Goal: Task Accomplishment & Management: Use online tool/utility

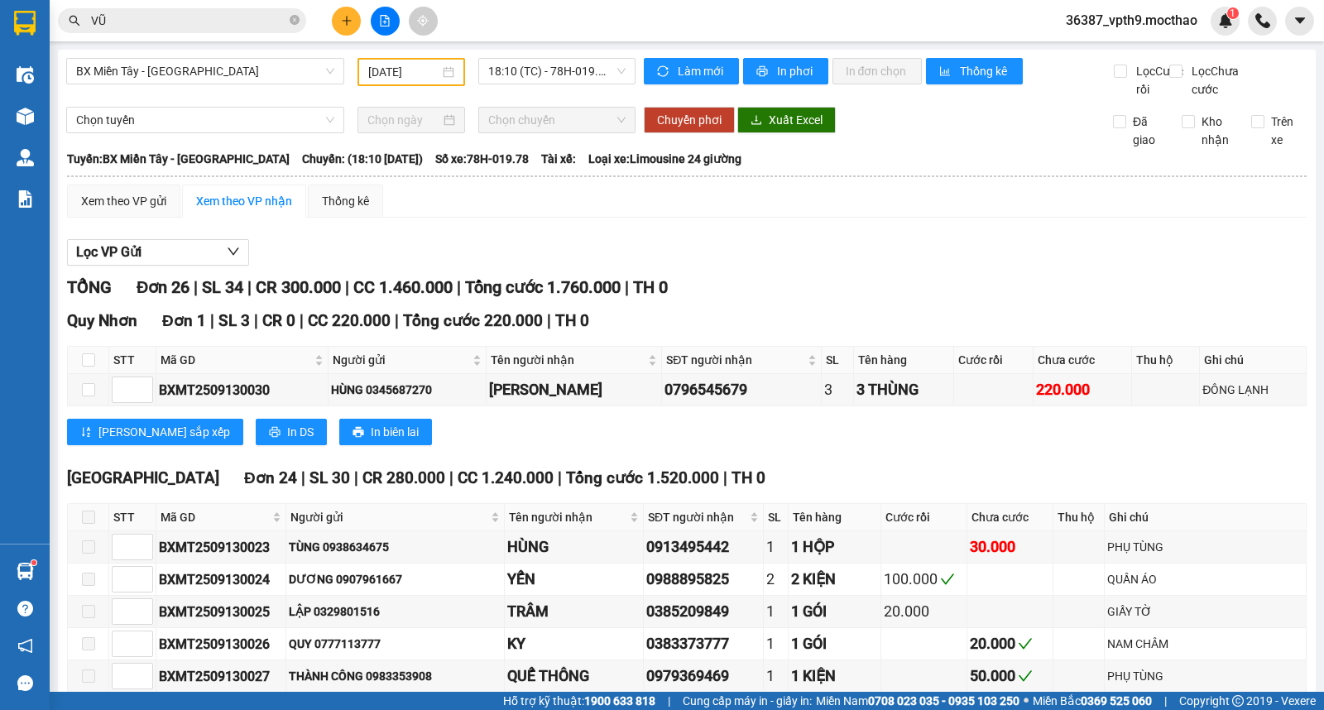
click at [245, 23] on input "VŨ" at bounding box center [188, 21] width 195 height 18
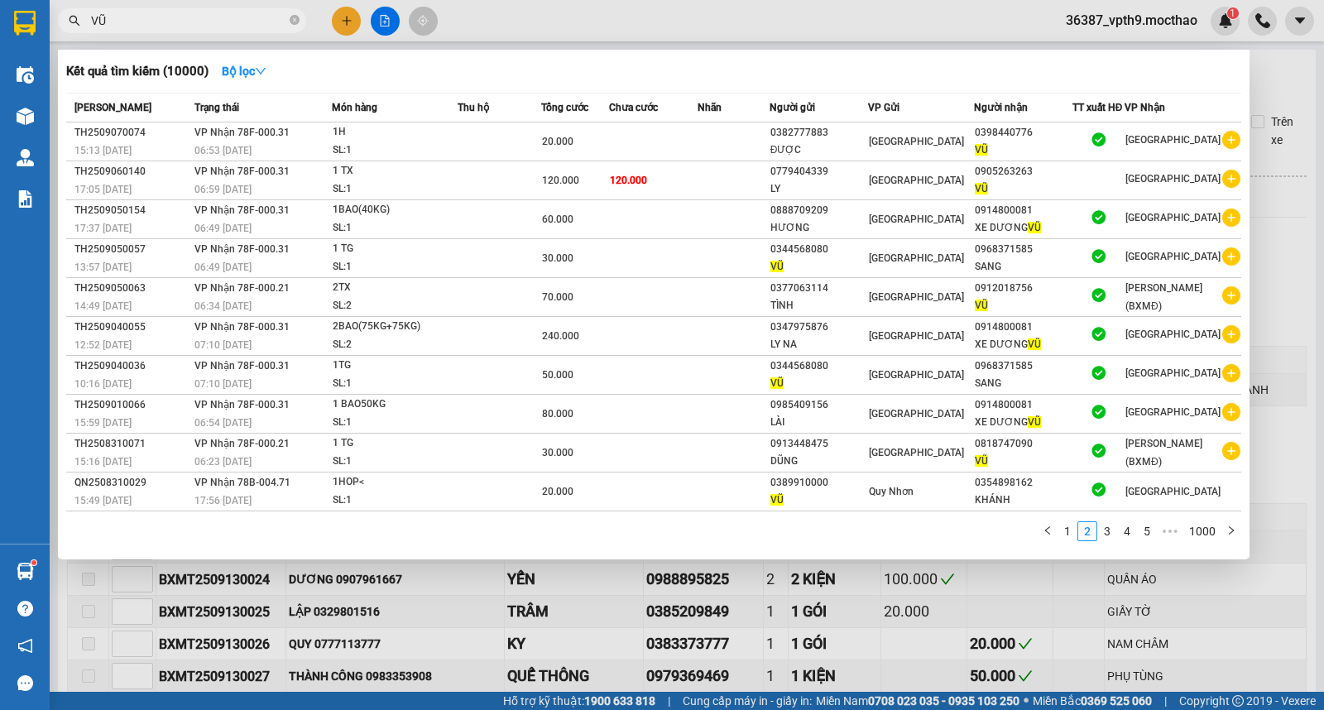
click at [245, 23] on input "VŨ" at bounding box center [188, 21] width 195 height 18
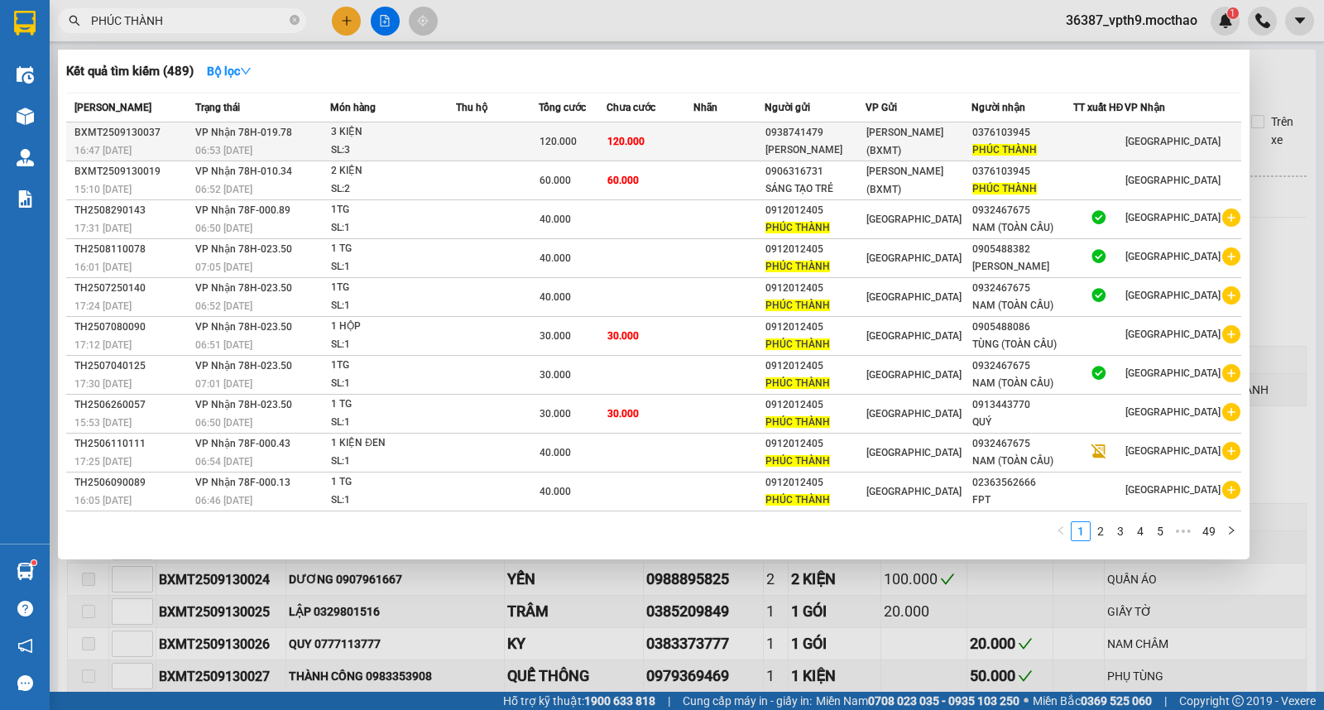
type input "PHÚC THÀNH"
click at [531, 142] on td at bounding box center [497, 142] width 83 height 39
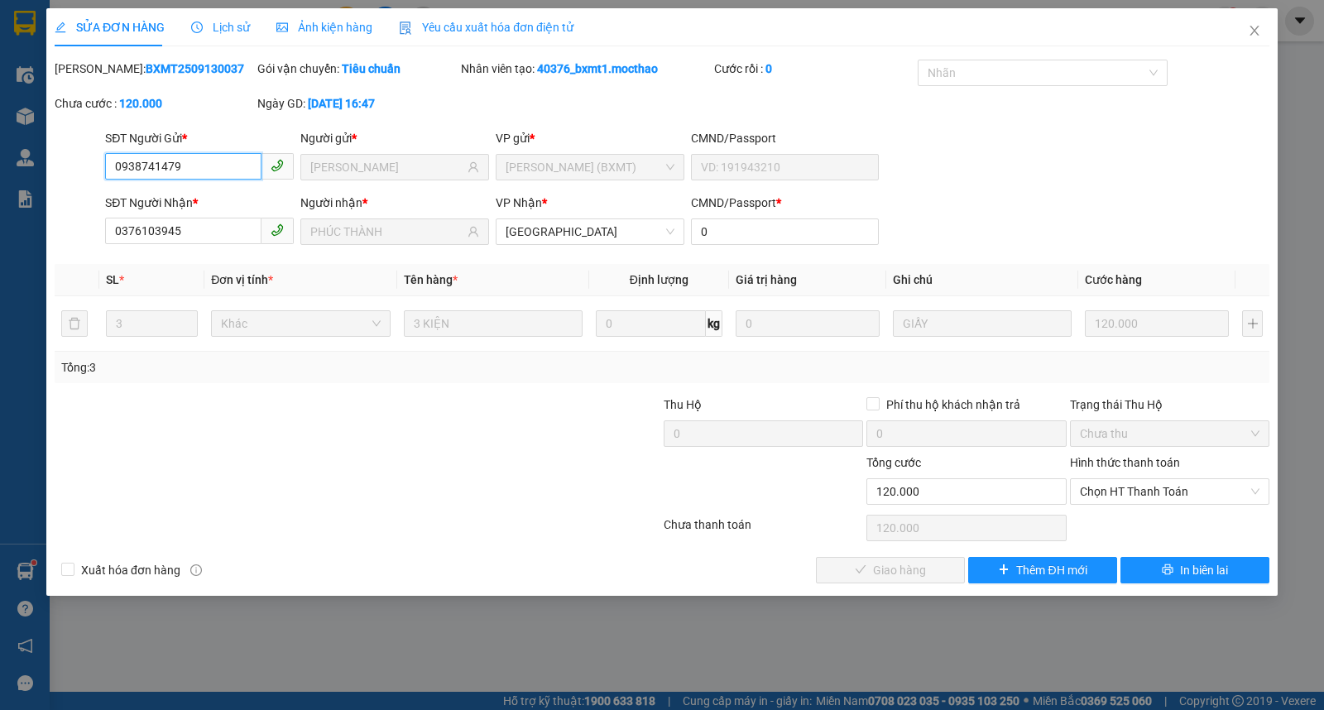
type input "0938741479"
type input "Cty Vũ Hoàng Minh"
type input "0376103945"
type input "PHÚC THÀNH"
type input "0"
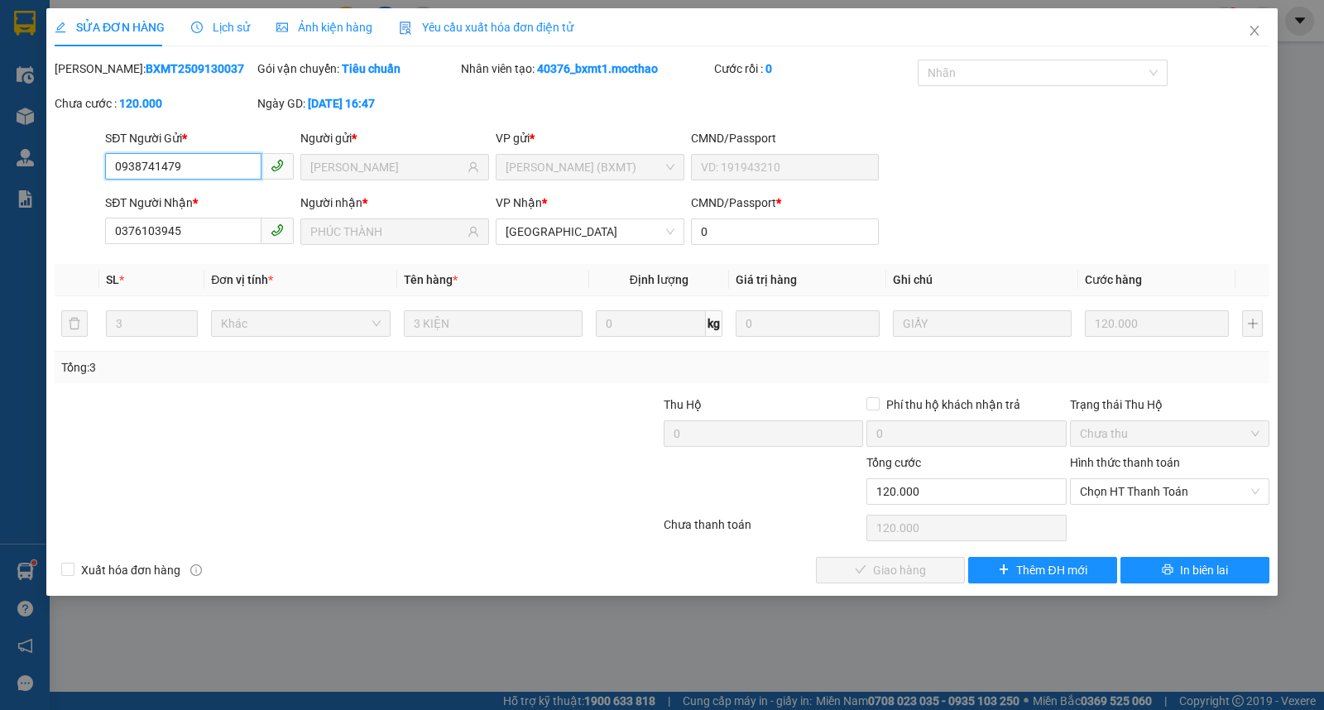
type input "120.000"
click at [1162, 492] on span "Chọn HT Thanh Toán" at bounding box center [1170, 491] width 180 height 25
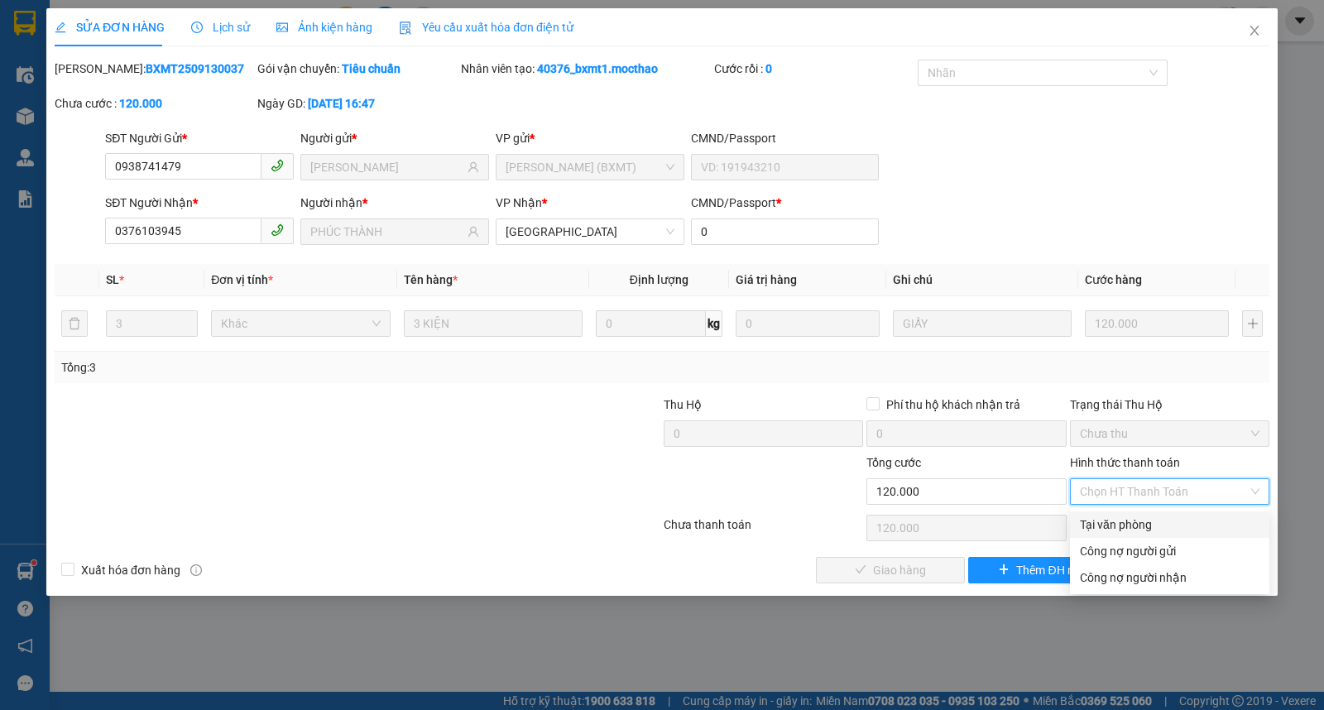
click at [1106, 519] on div "Tại văn phòng" at bounding box center [1170, 525] width 180 height 18
type input "0"
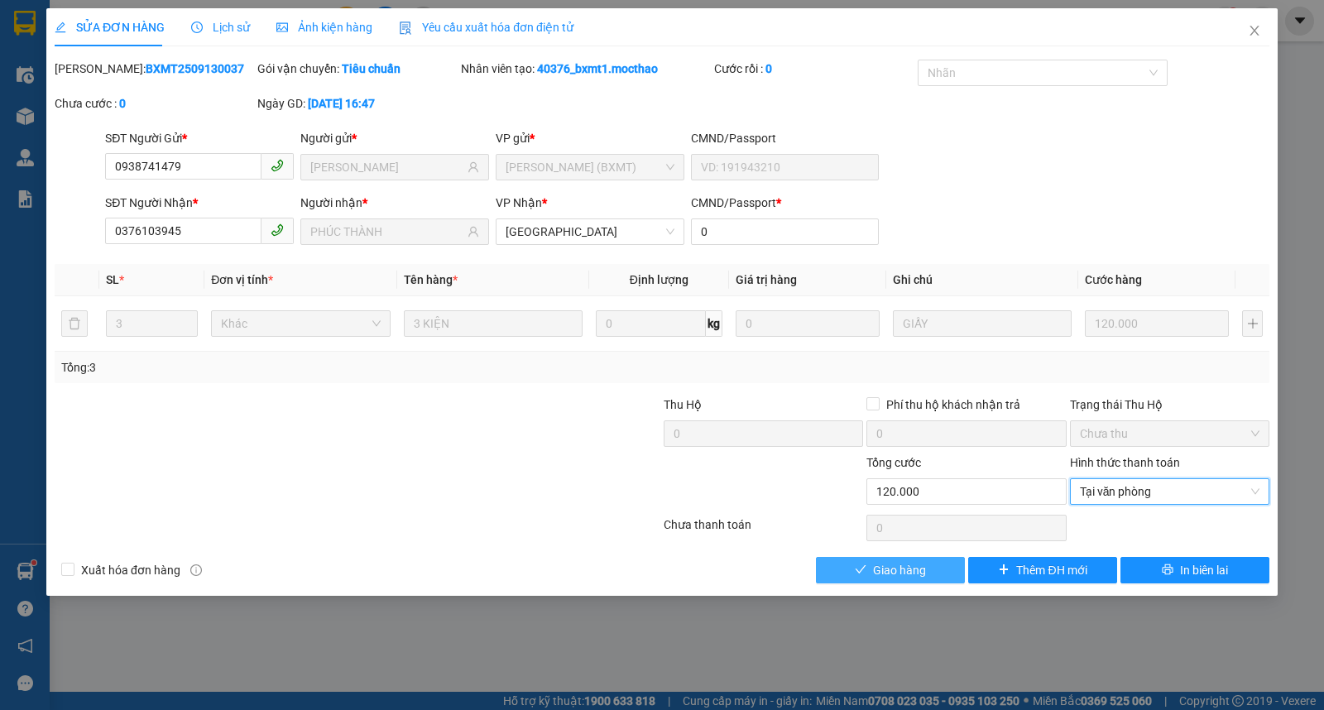
click at [925, 565] on button "Giao hàng" at bounding box center [890, 570] width 149 height 26
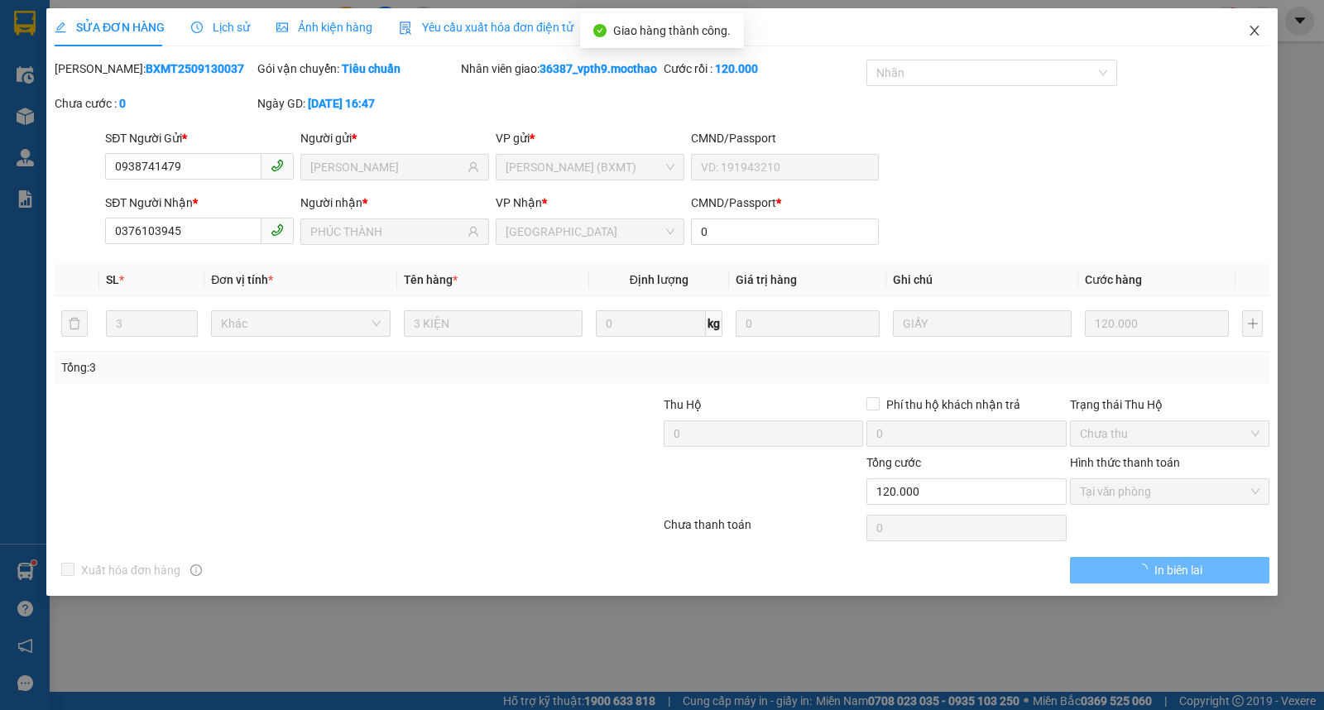
click at [1259, 33] on icon "close" at bounding box center [1254, 30] width 13 height 13
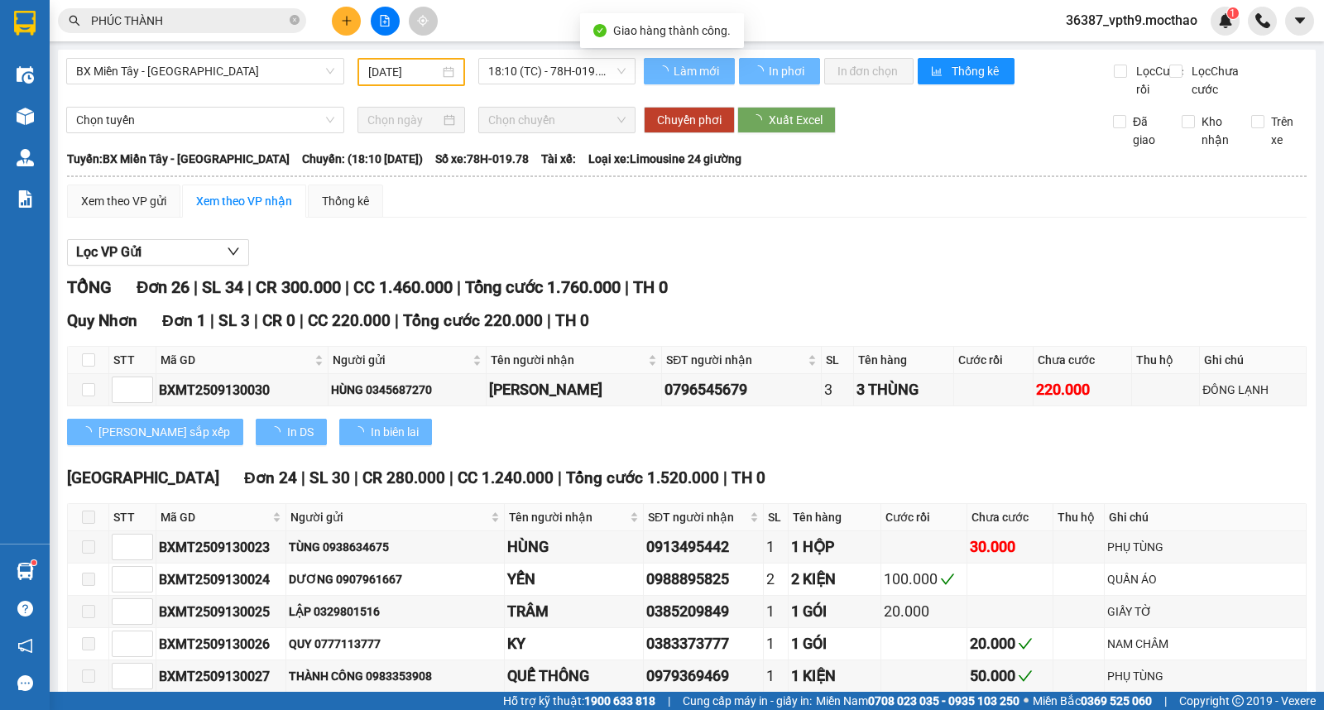
click at [215, 28] on input "PHÚC THÀNH" at bounding box center [188, 21] width 195 height 18
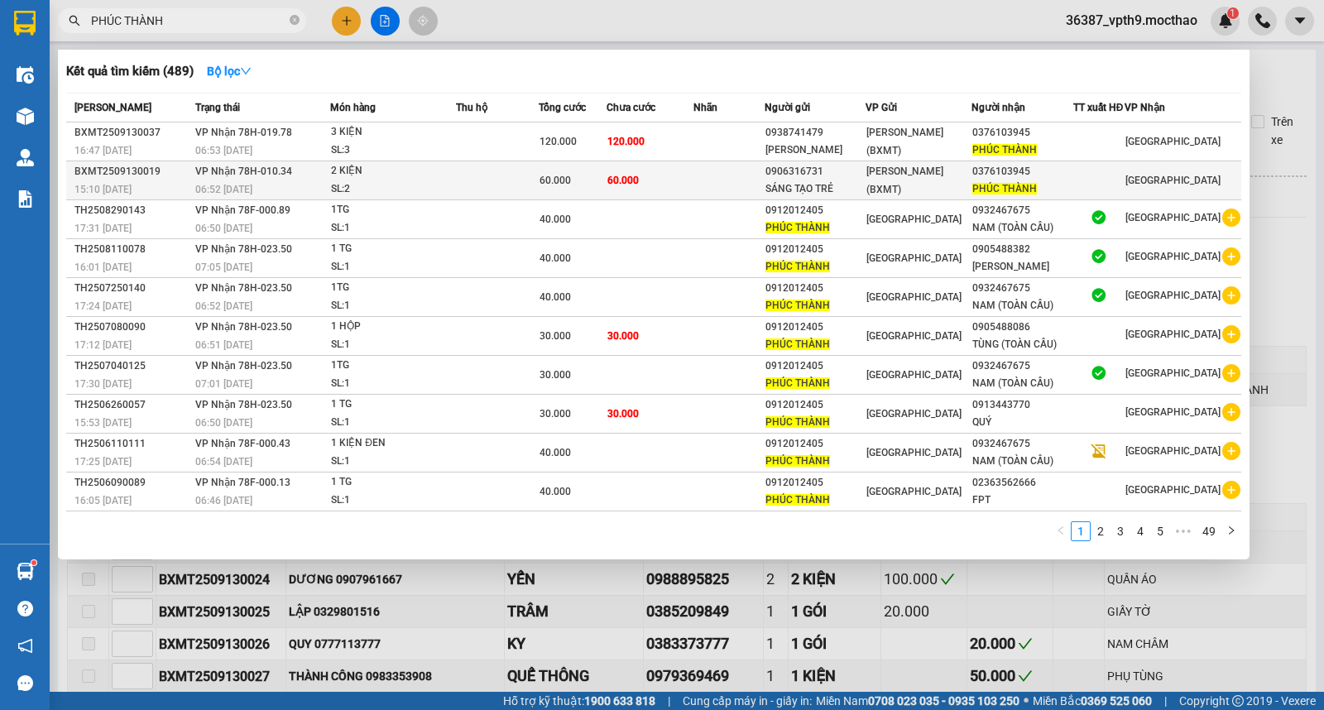
click at [483, 175] on td at bounding box center [497, 180] width 83 height 39
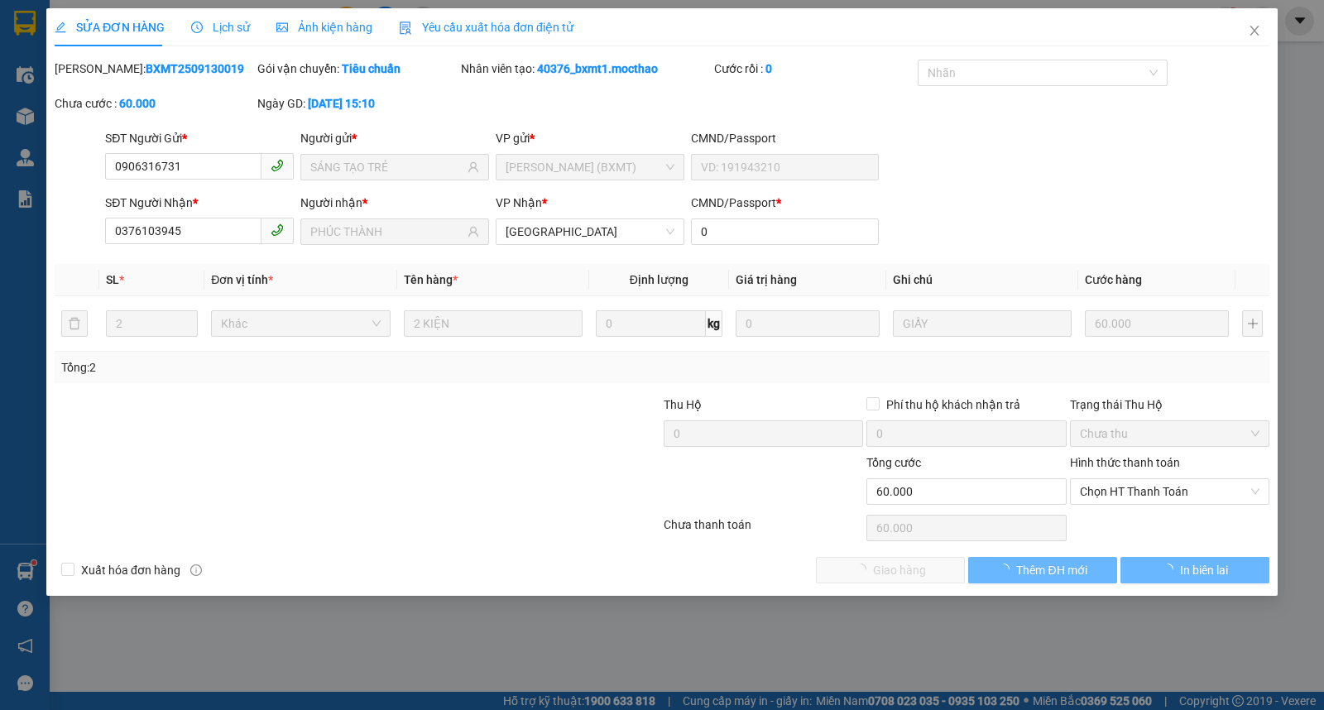
type input "0906316731"
type input "SÁNG TẠO TRẺ"
type input "0376103945"
type input "PHÚC THÀNH"
type input "0"
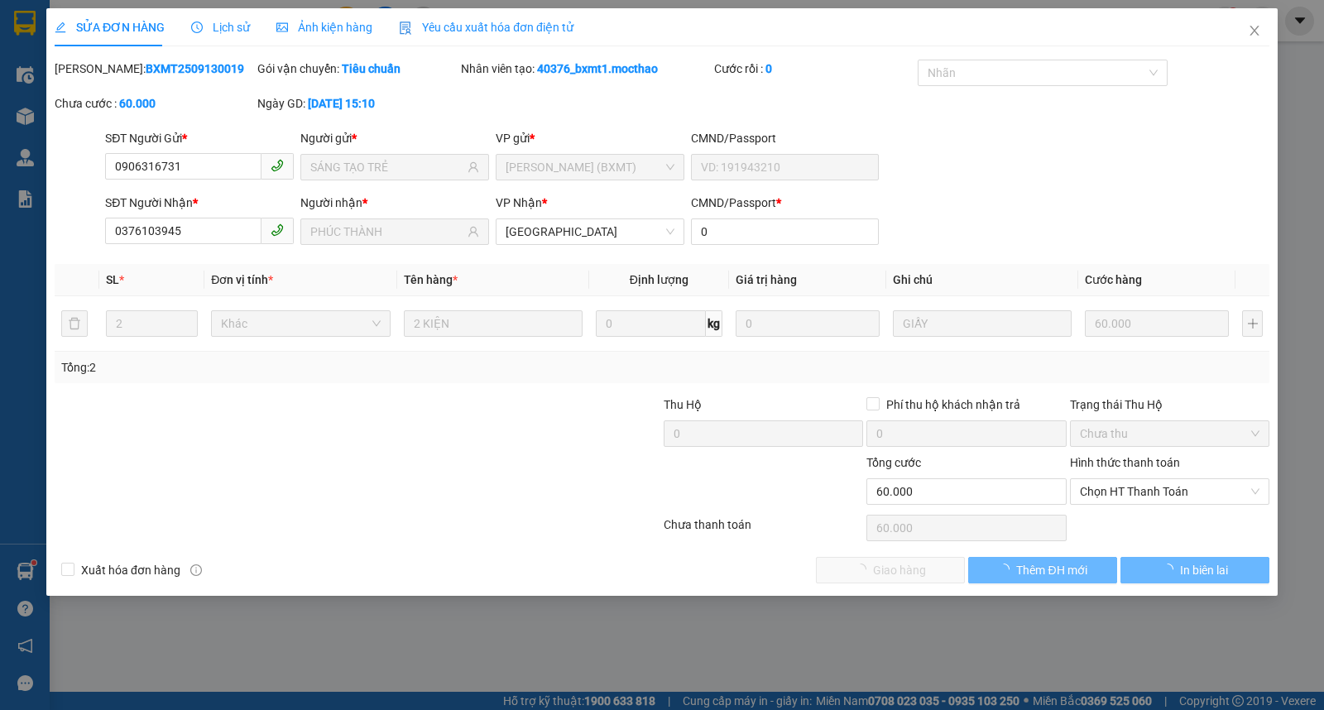
type input "60.000"
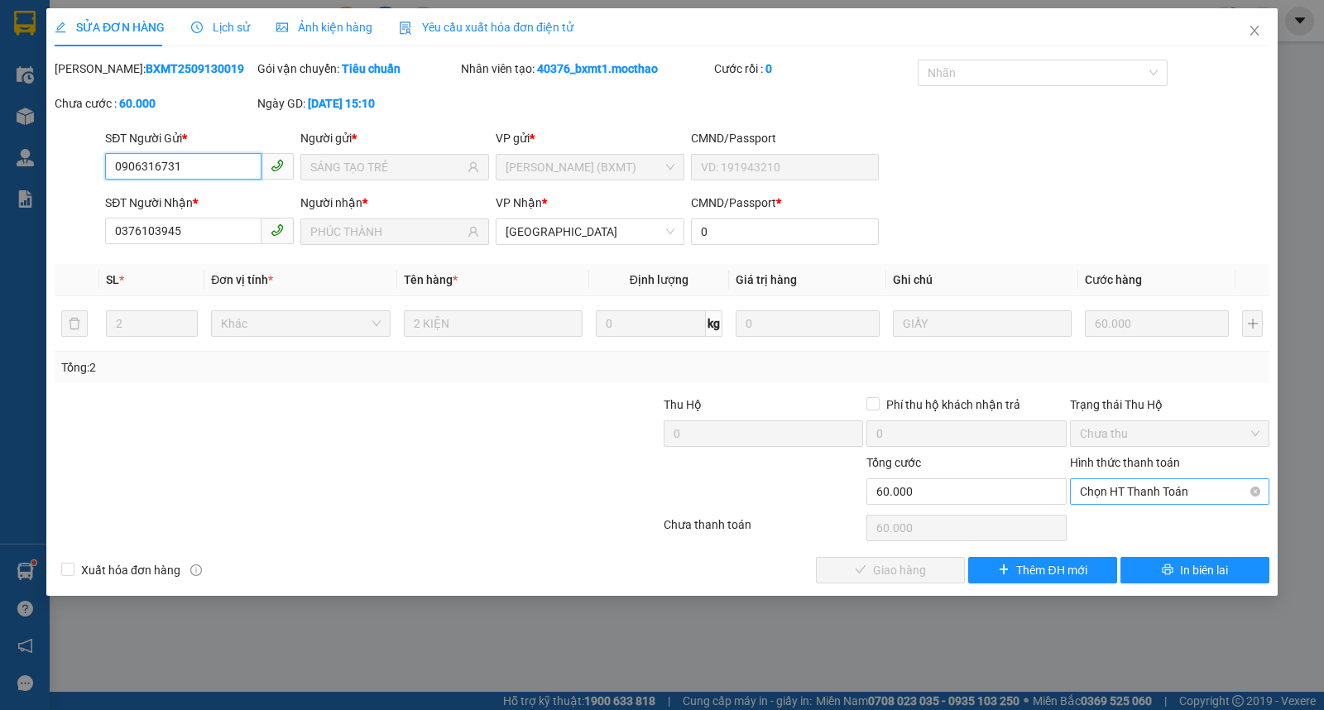
click at [1195, 488] on span "Chọn HT Thanh Toán" at bounding box center [1170, 491] width 180 height 25
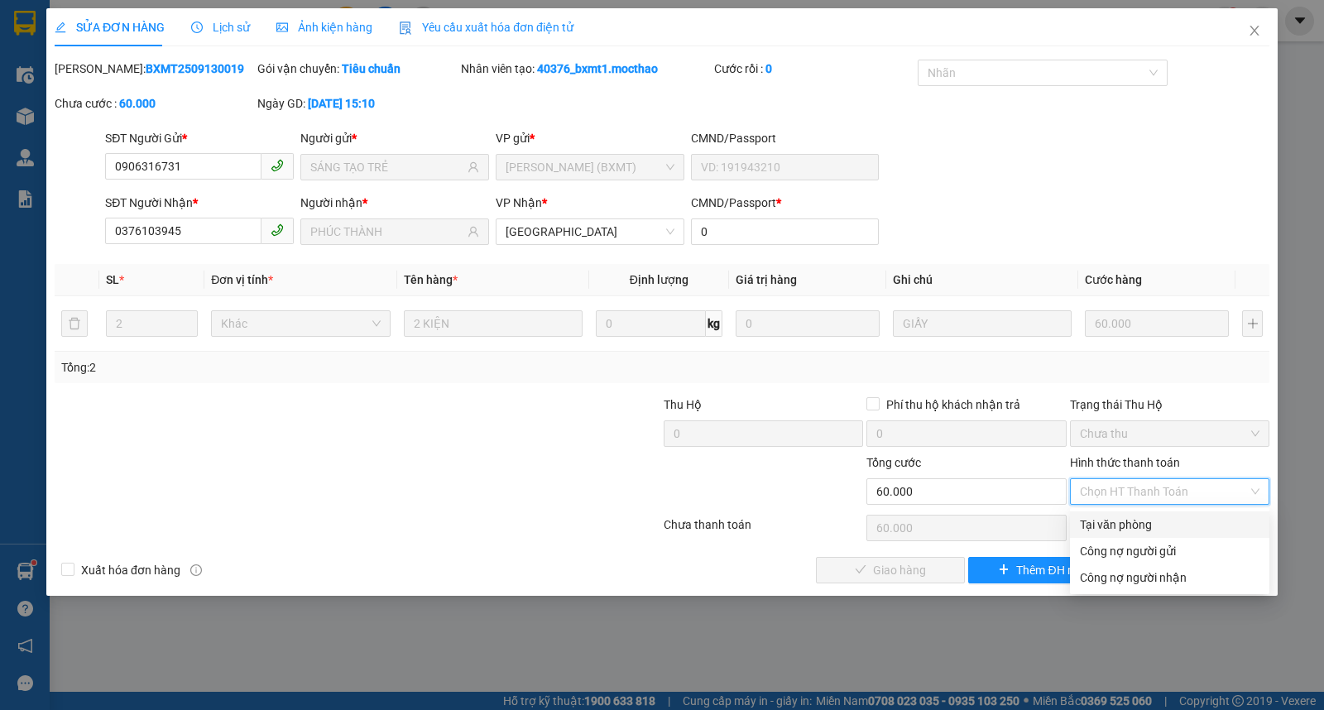
click at [1089, 519] on div "Tại văn phòng" at bounding box center [1170, 525] width 180 height 18
type input "0"
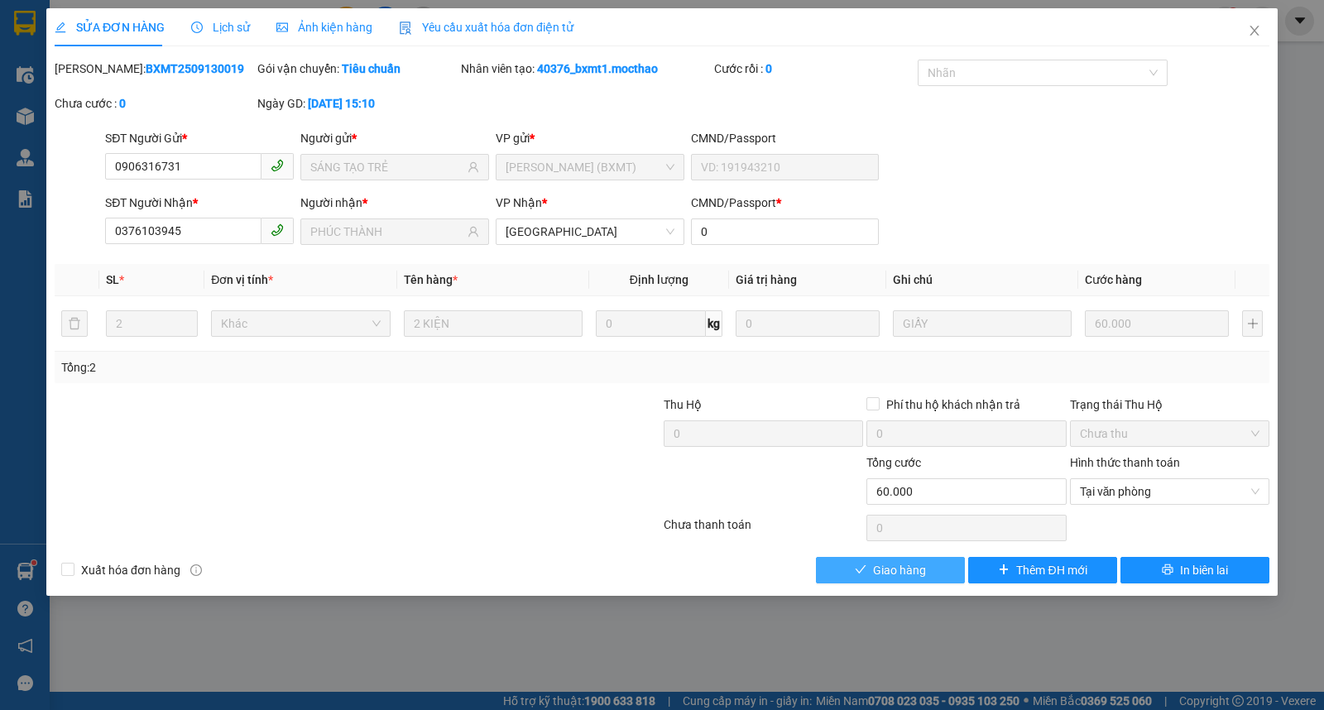
click at [869, 574] on button "Giao hàng" at bounding box center [890, 570] width 149 height 26
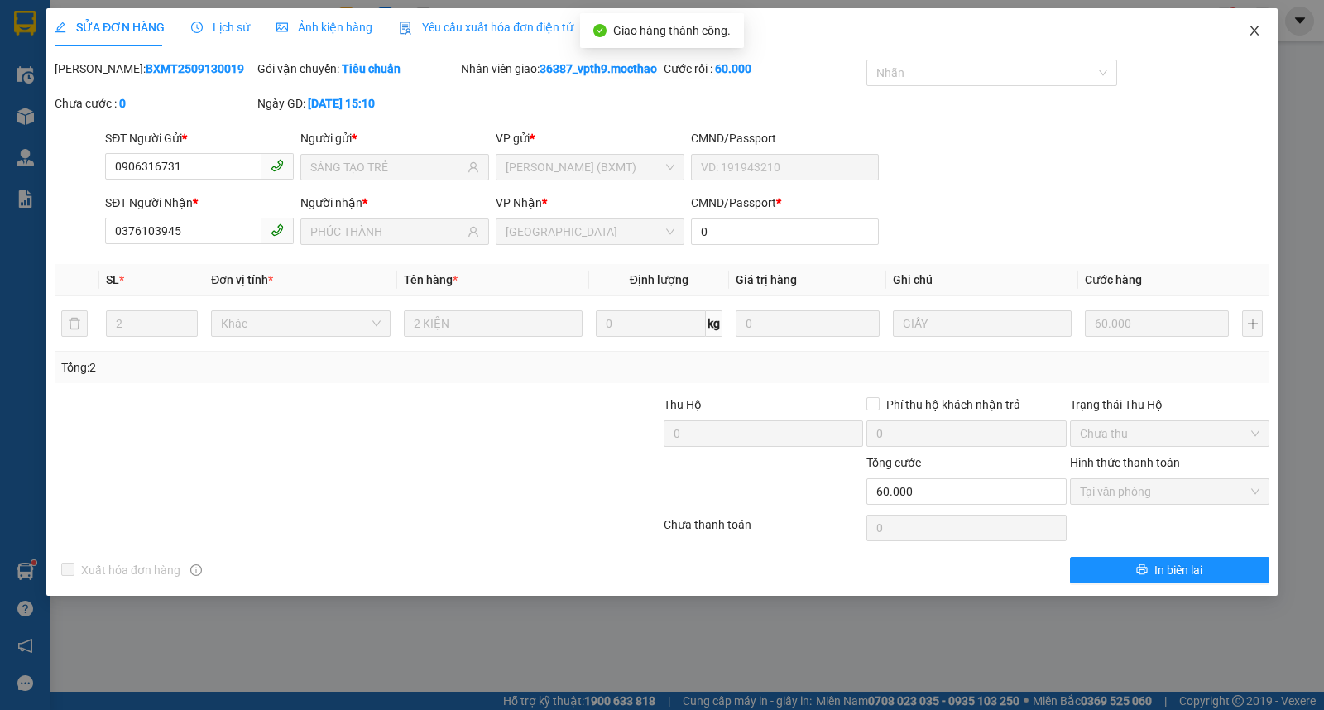
click at [1257, 30] on icon "close" at bounding box center [1254, 30] width 13 height 13
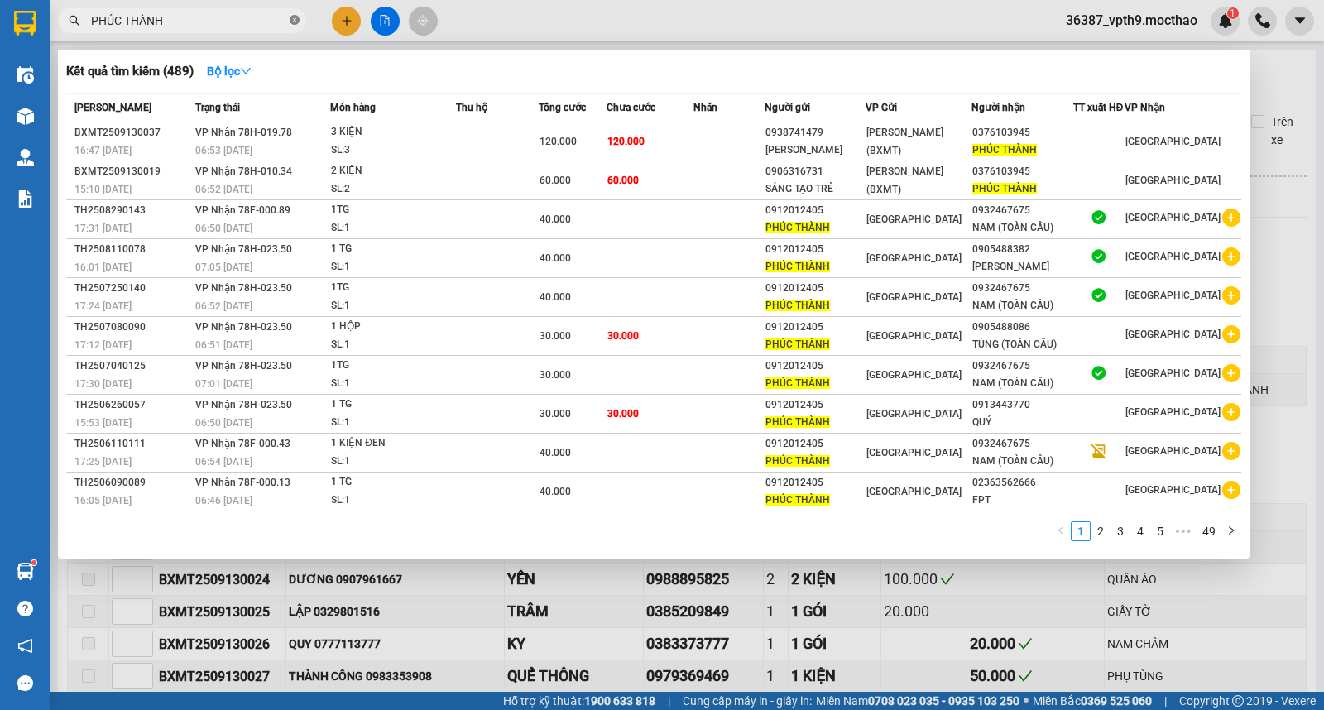
click at [294, 20] on icon "close-circle" at bounding box center [295, 20] width 10 height 10
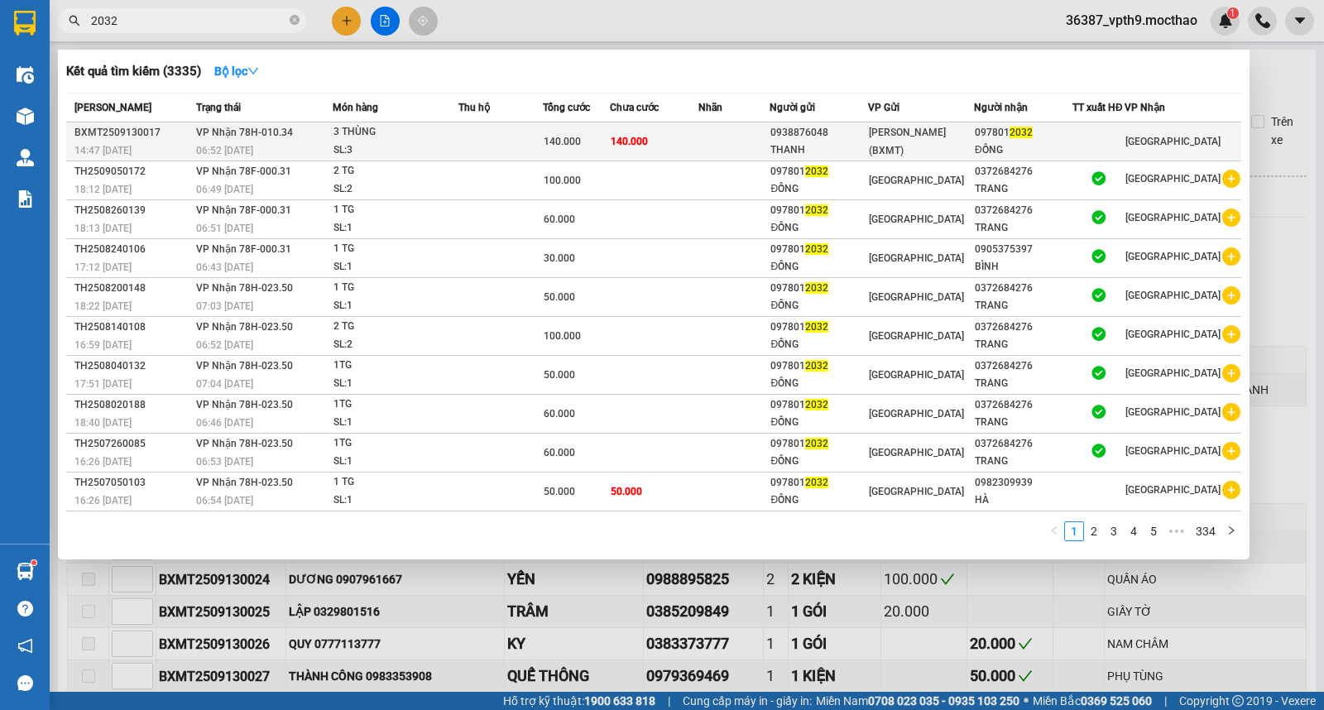
type input "2032"
click at [648, 142] on span "140.000" at bounding box center [629, 142] width 37 height 12
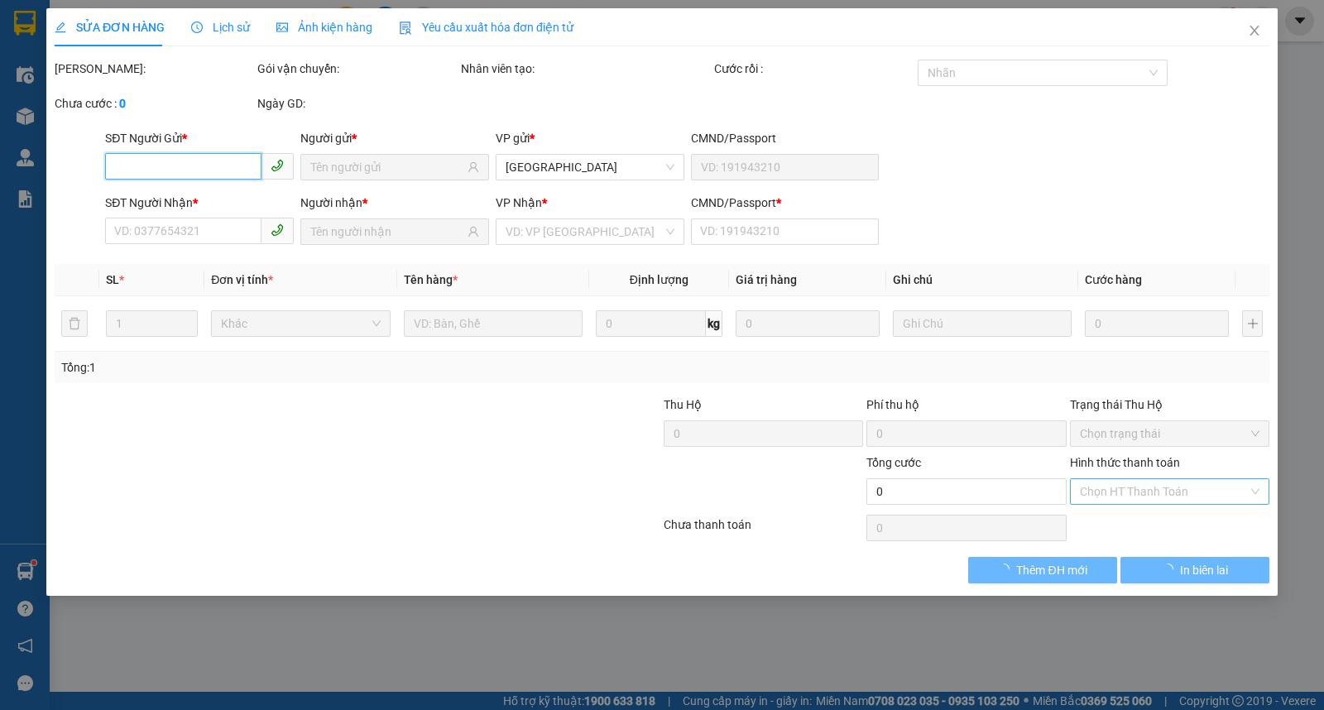
type input "0938876048"
type input "THANH"
type input "0978012032"
type input "ĐỒNG"
type input "0"
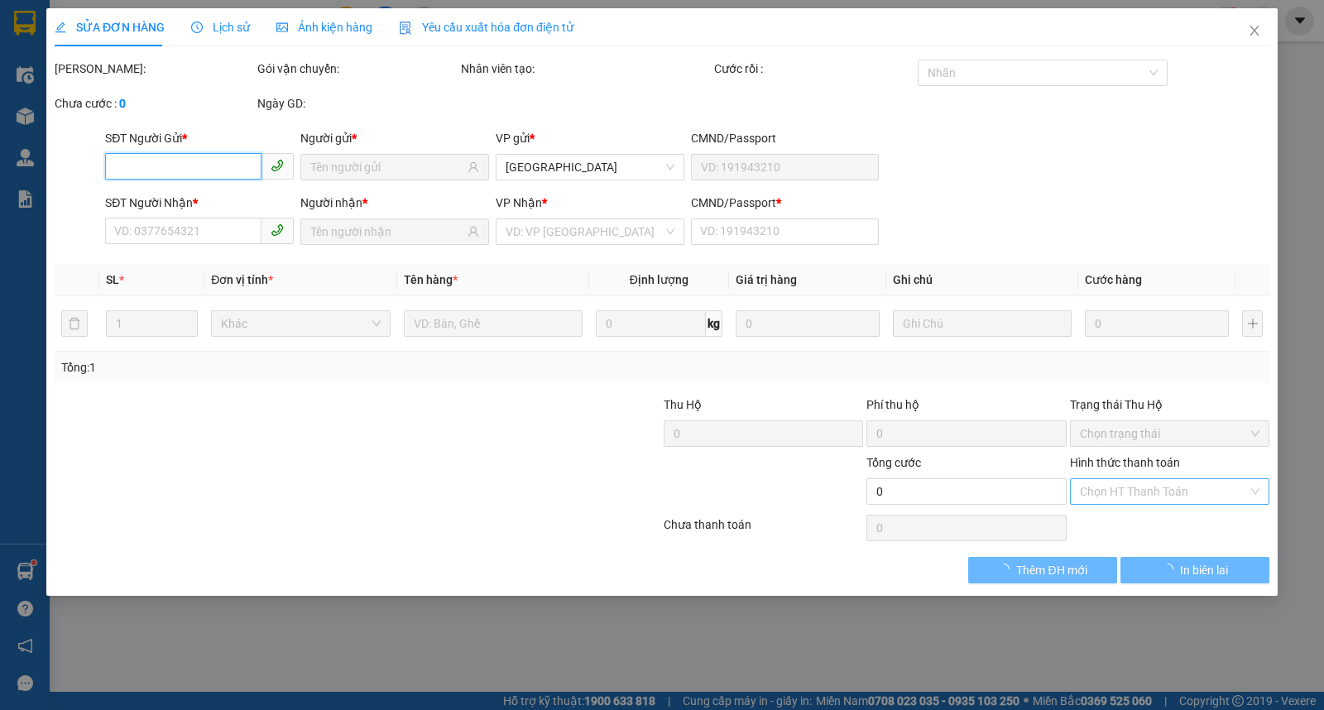
type input "140.000"
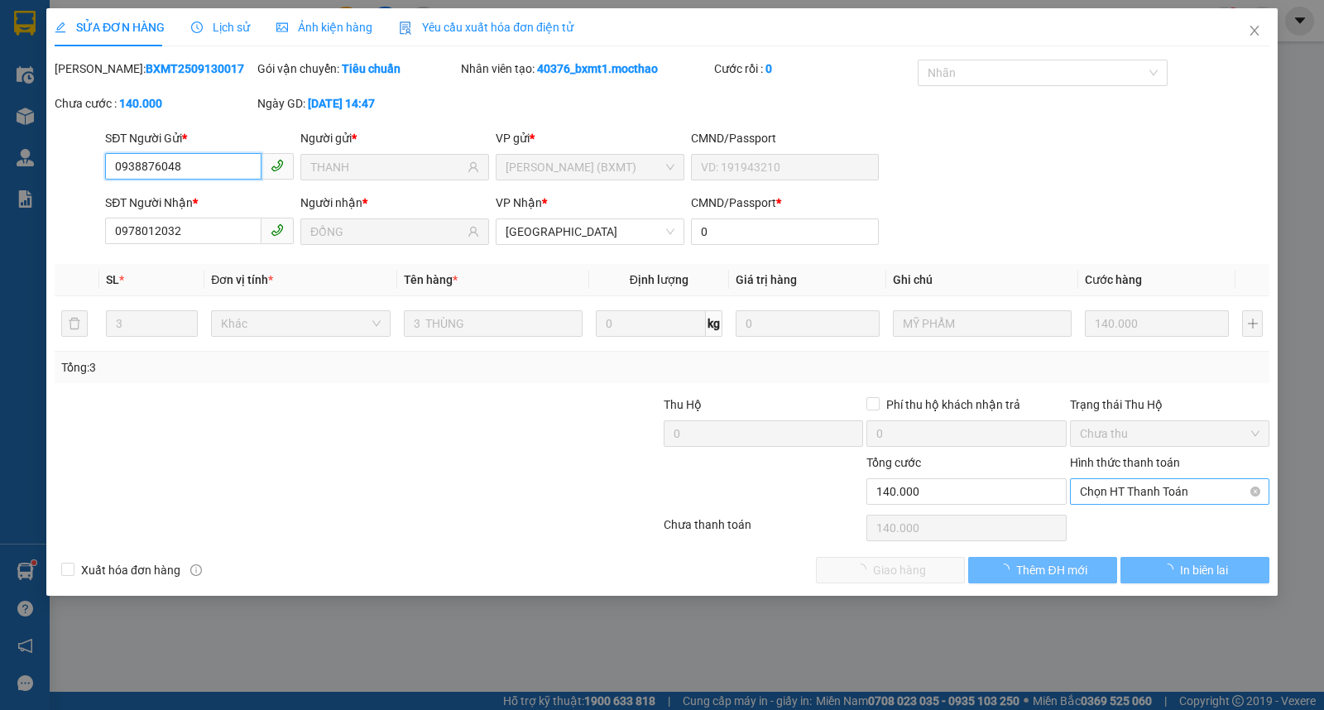
click at [1153, 492] on span "Chọn HT Thanh Toán" at bounding box center [1170, 491] width 180 height 25
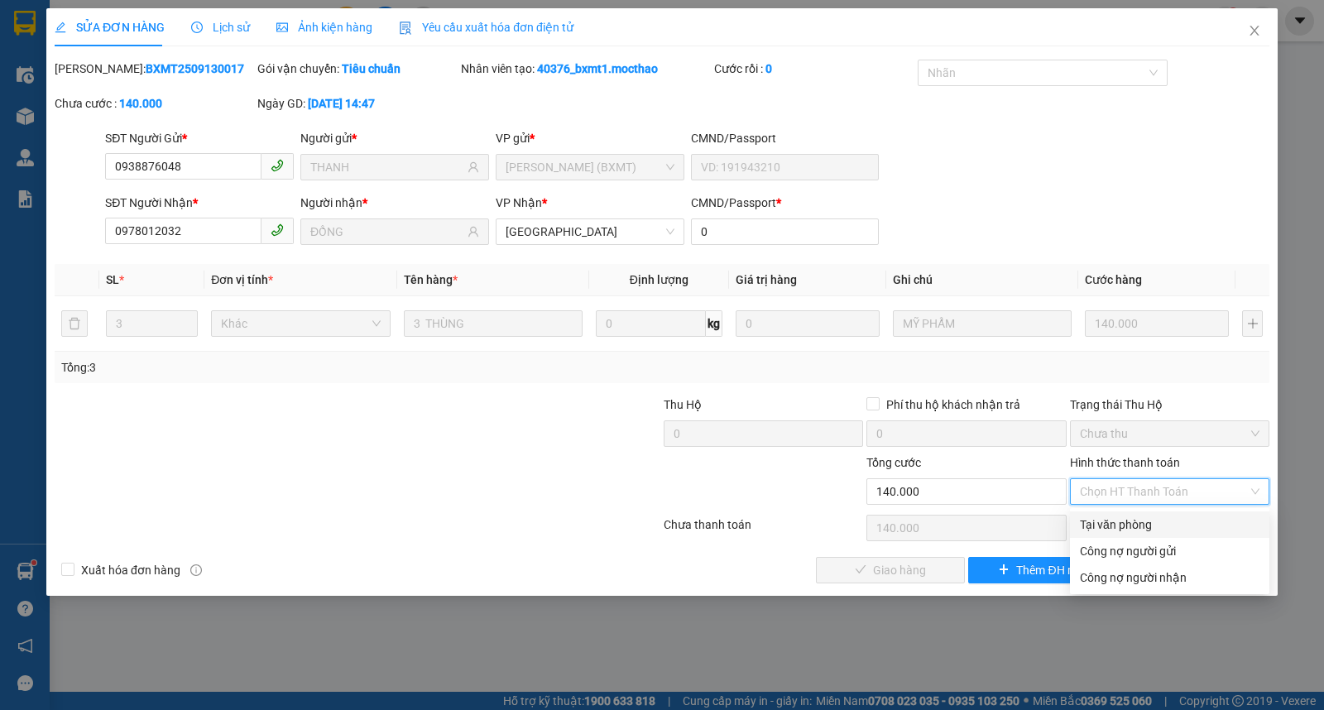
click at [1121, 524] on div "Tại văn phòng" at bounding box center [1170, 525] width 180 height 18
type input "0"
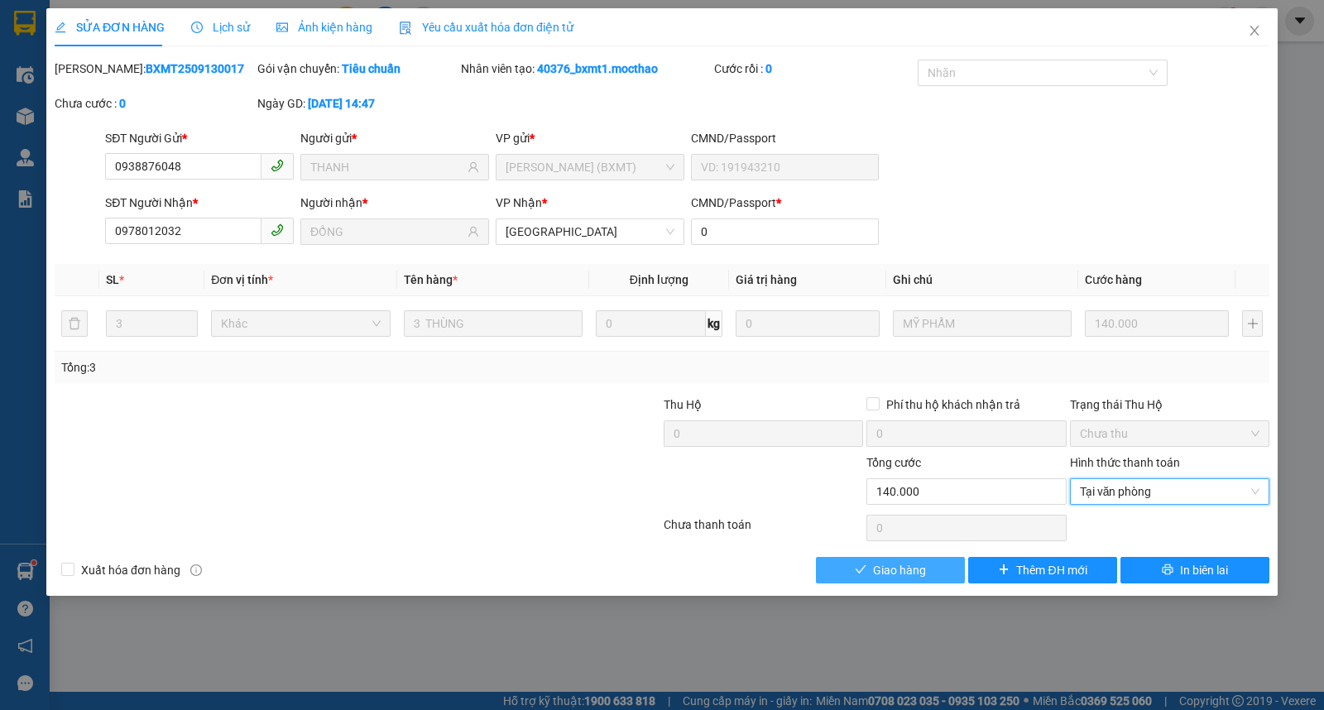
click at [897, 573] on span "Giao hàng" at bounding box center [899, 570] width 53 height 18
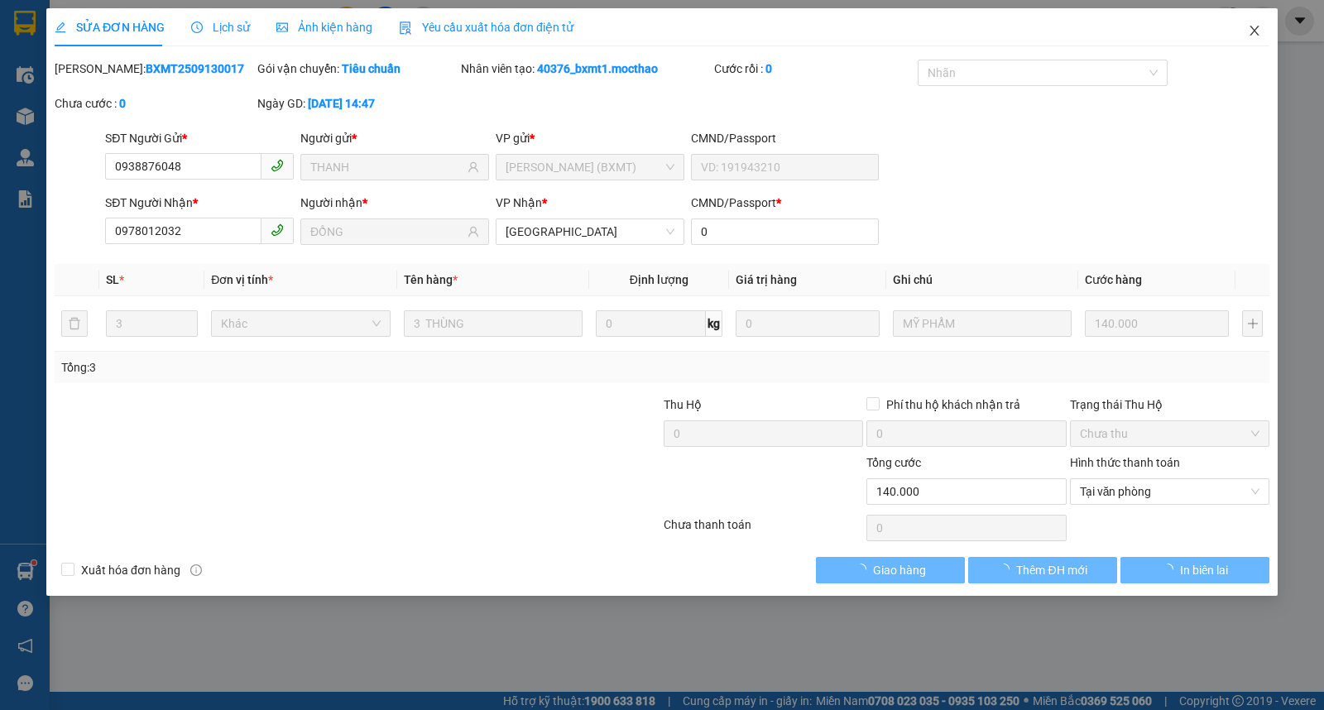
click at [1253, 35] on icon "close" at bounding box center [1254, 30] width 13 height 13
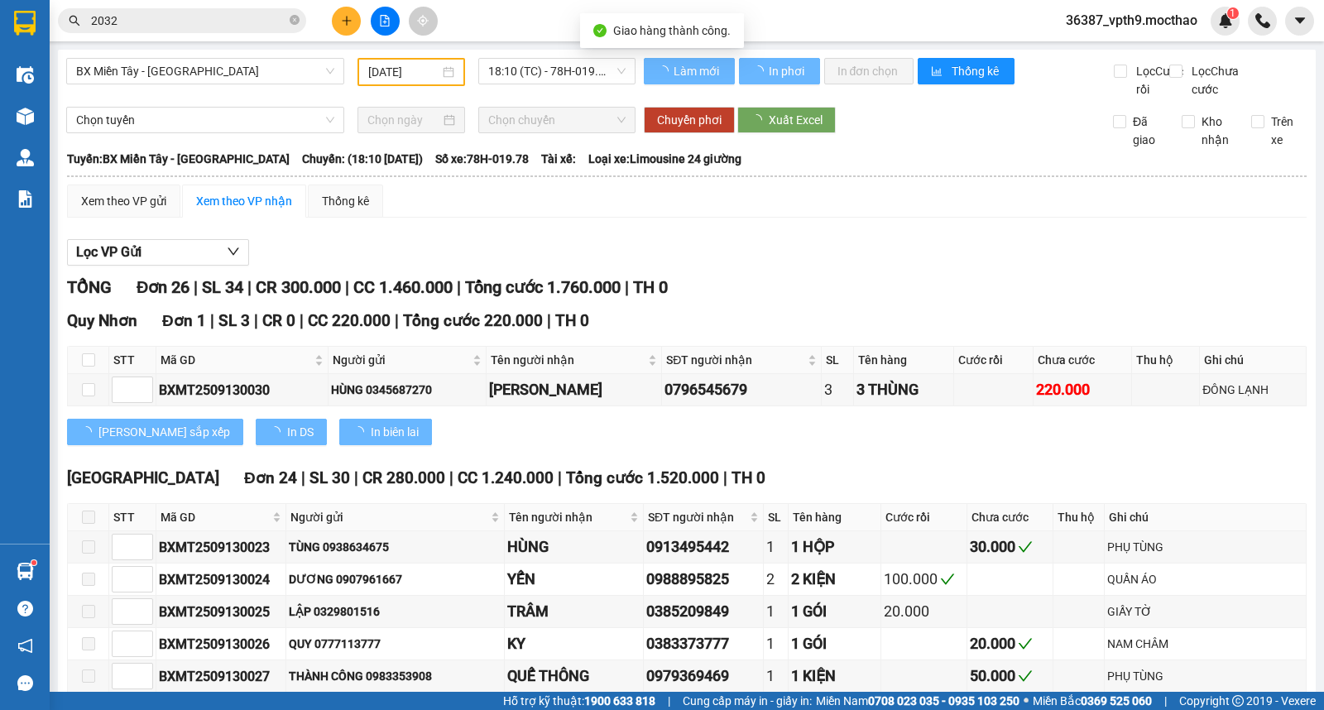
click at [287, 14] on span "2032" at bounding box center [182, 20] width 248 height 25
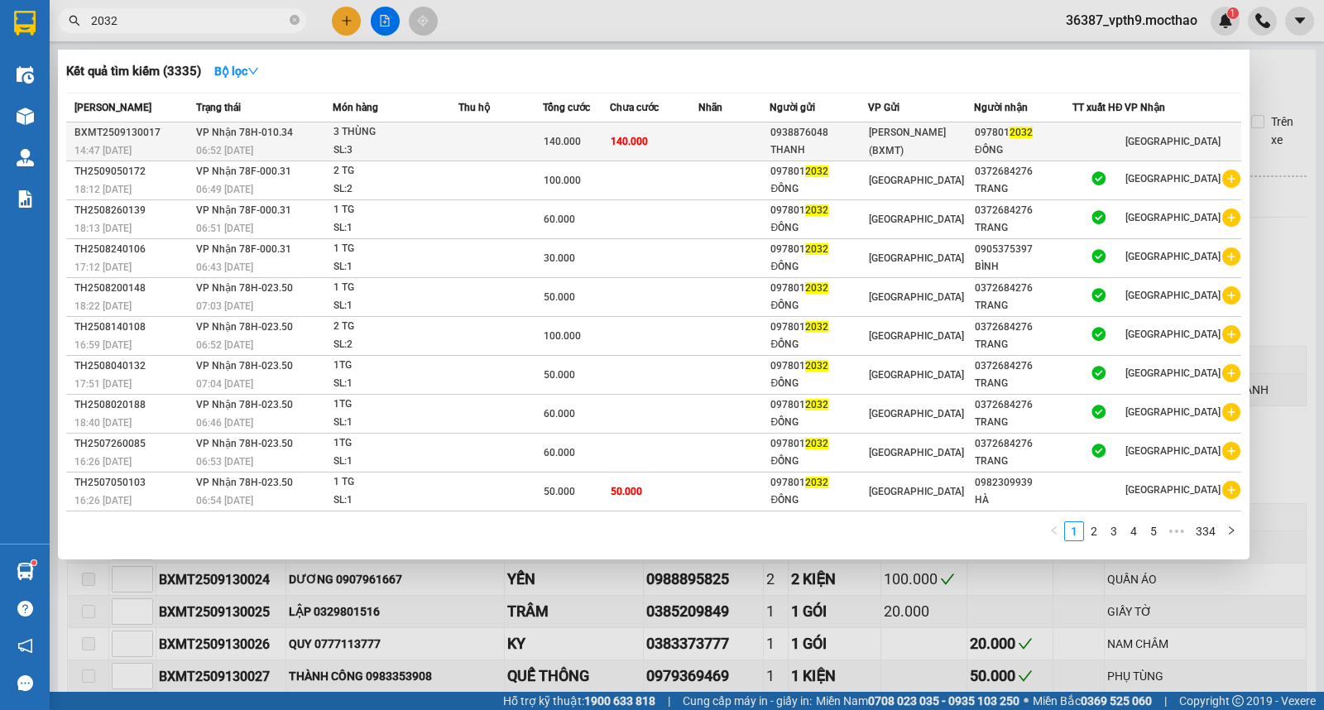
click at [946, 147] on span "[PERSON_NAME] (BXMT)" at bounding box center [907, 142] width 77 height 30
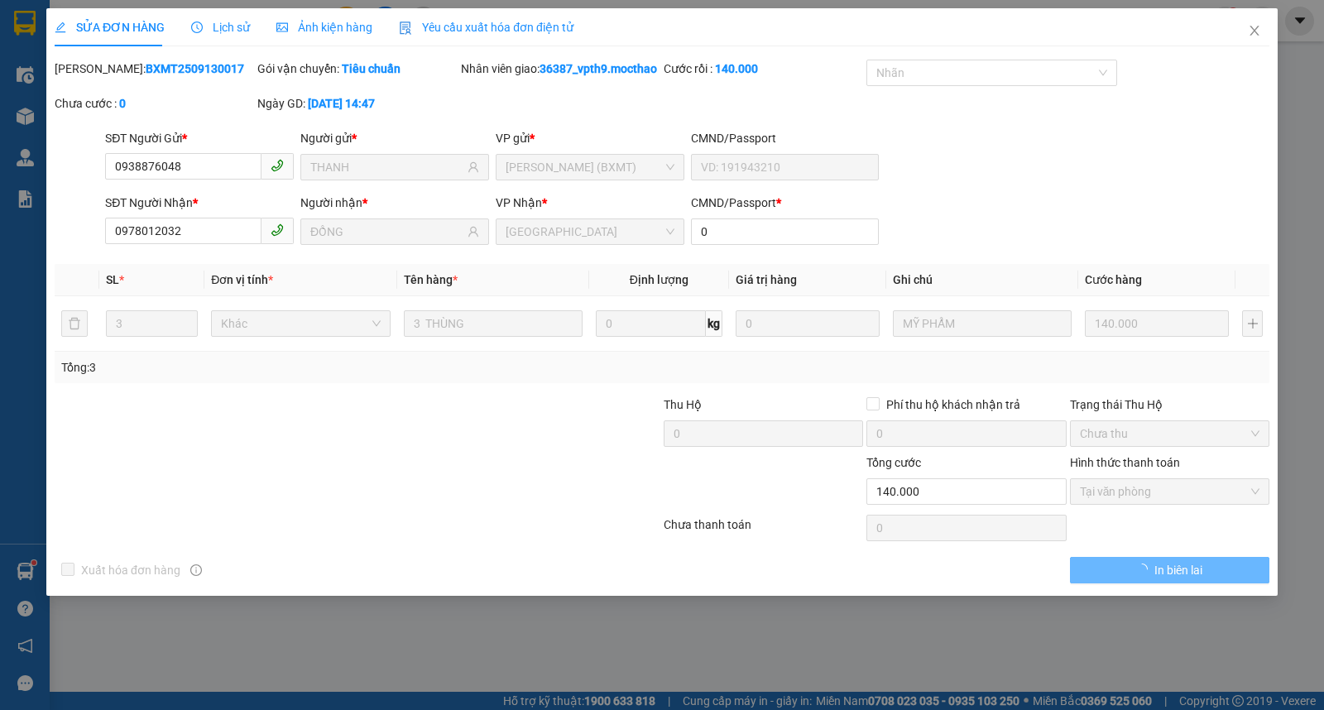
type input "0938876048"
type input "THANH"
type input "0978012032"
type input "ĐỒNG"
type input "0"
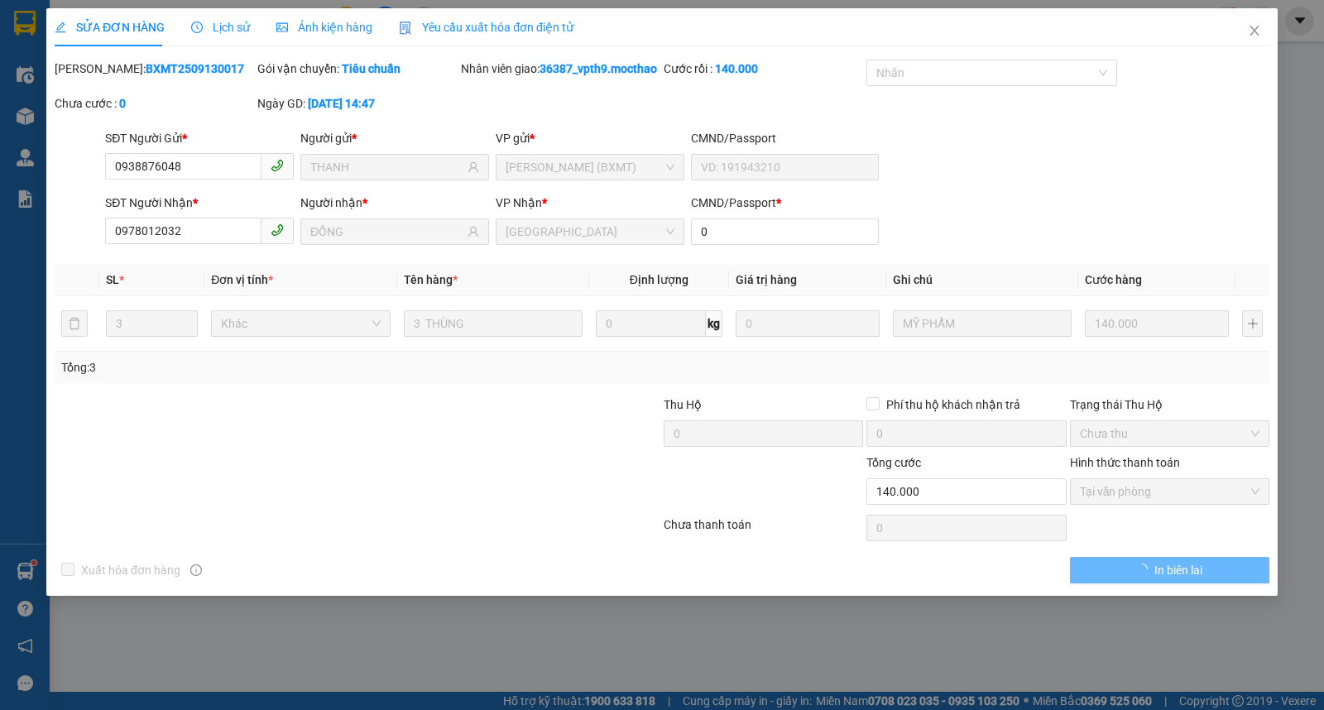
type input "140.000"
click at [1264, 30] on span "Close" at bounding box center [1255, 31] width 46 height 46
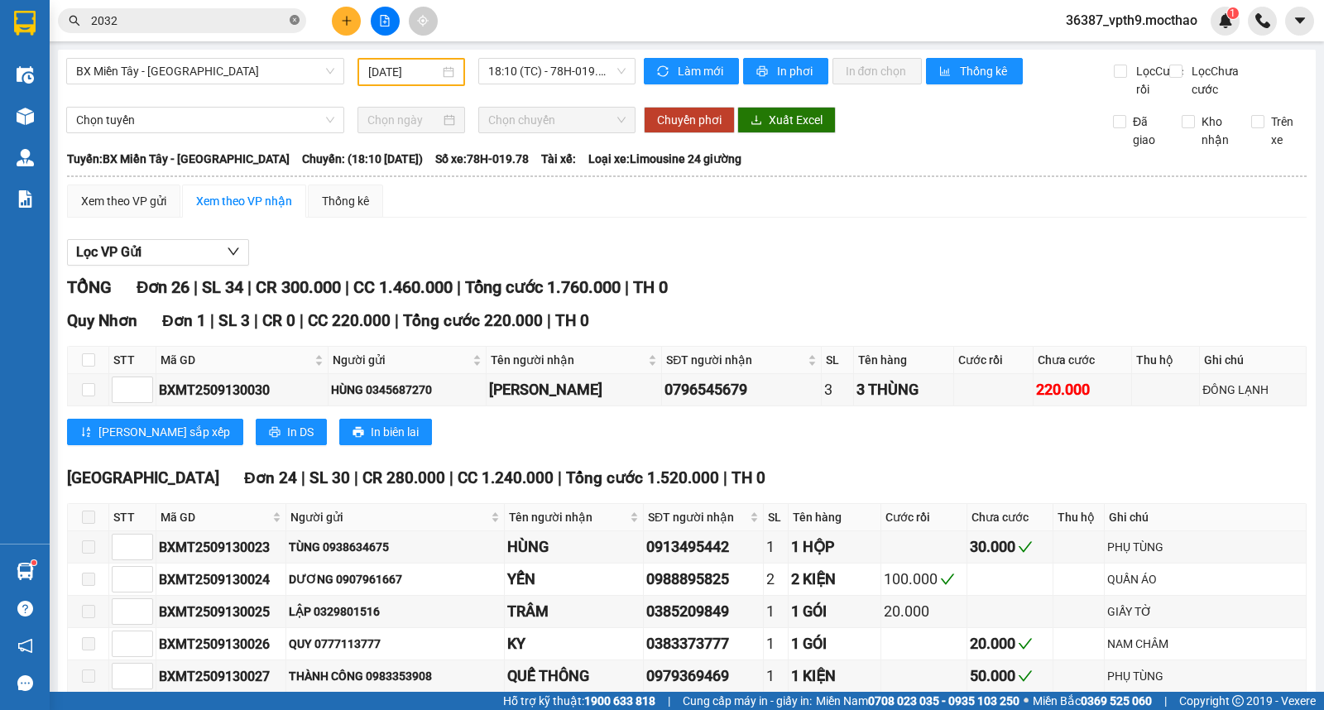
click at [293, 19] on icon "close-circle" at bounding box center [295, 20] width 10 height 10
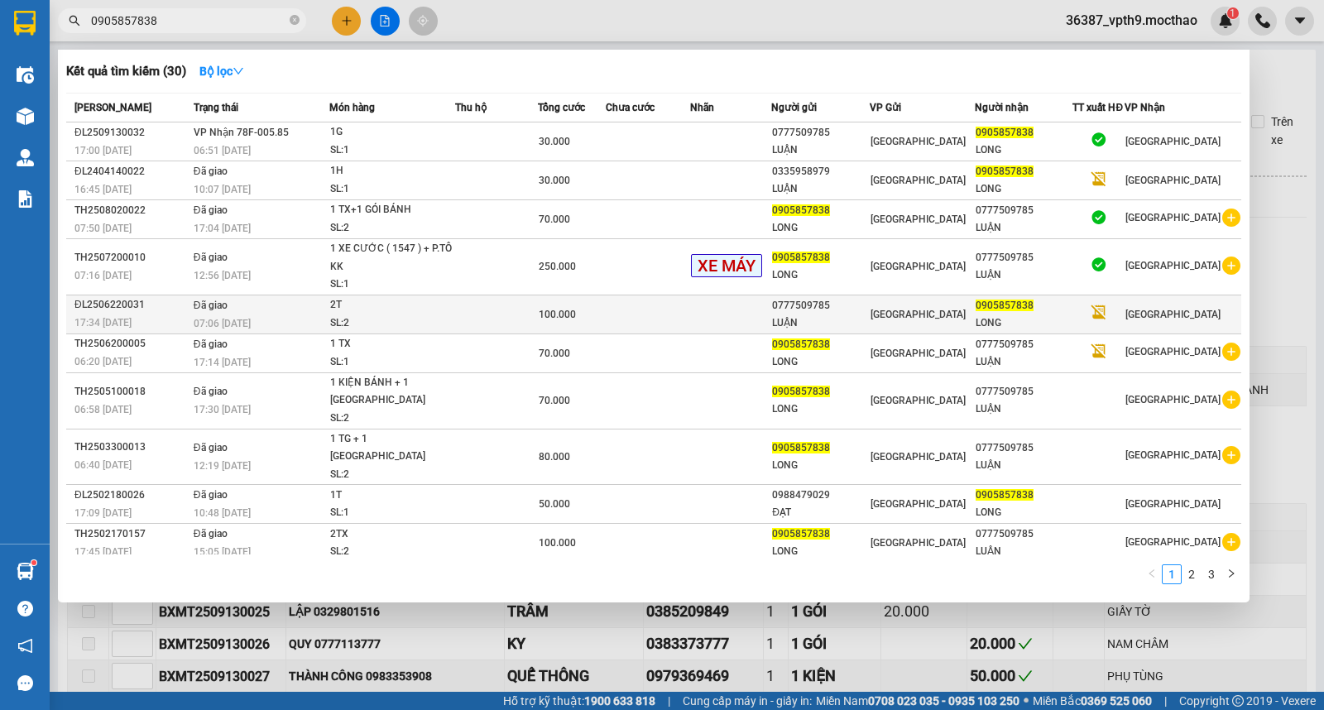
type input "0905857838"
click at [1124, 329] on td at bounding box center [1098, 314] width 51 height 39
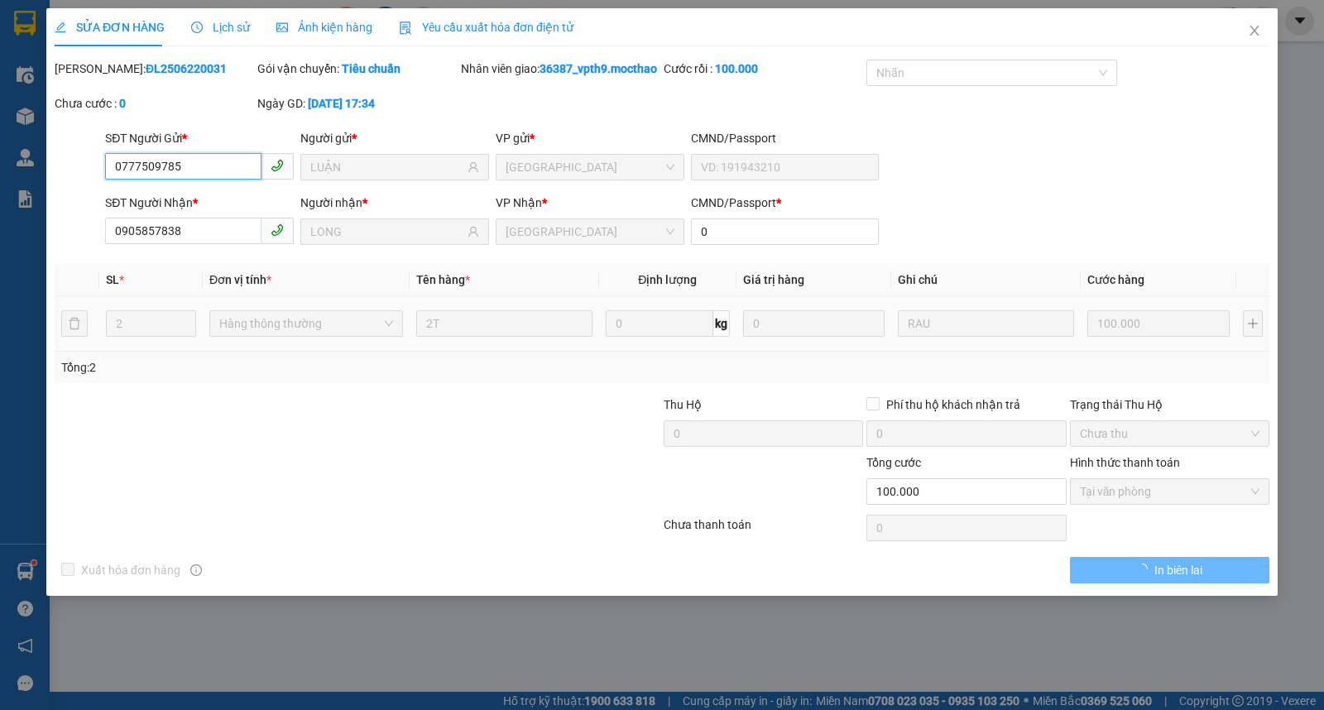
type input "0777509785"
type input "LUẬN"
type input "0905857838"
type input "LONG"
type input "0"
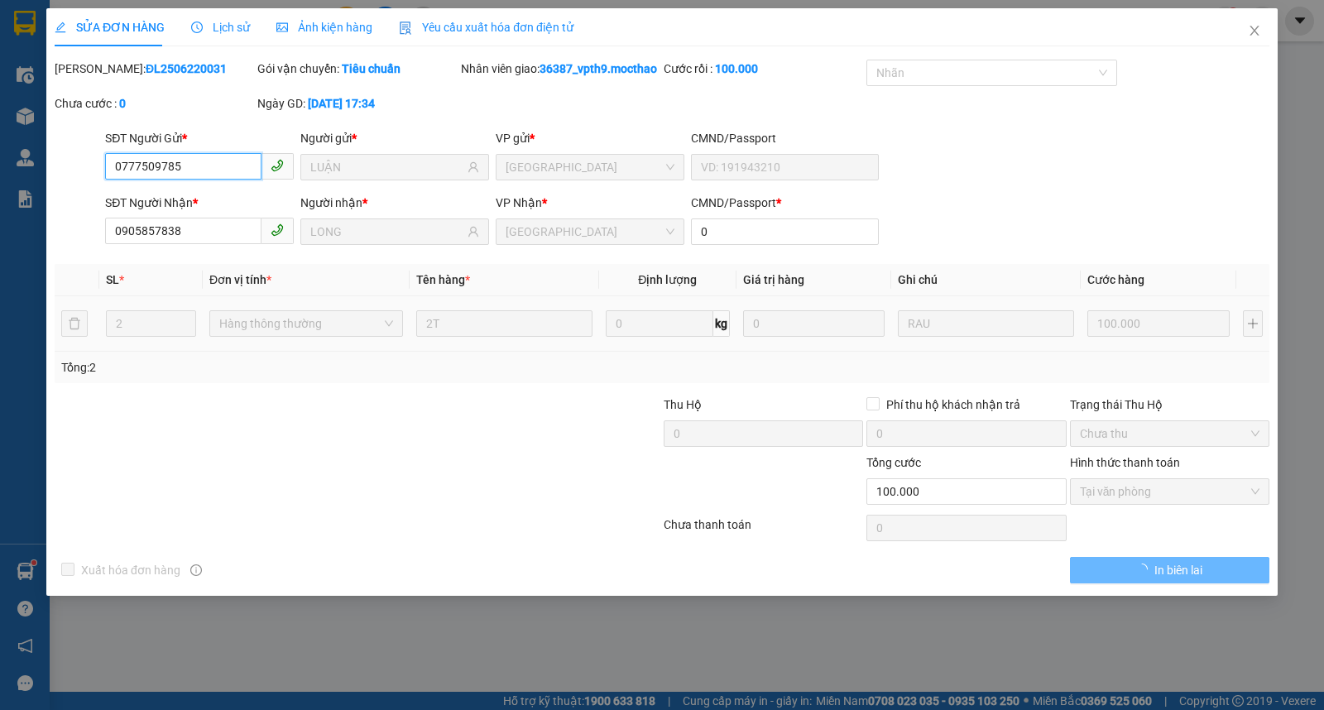
type input "100.000"
click at [1255, 37] on icon "close" at bounding box center [1254, 30] width 13 height 13
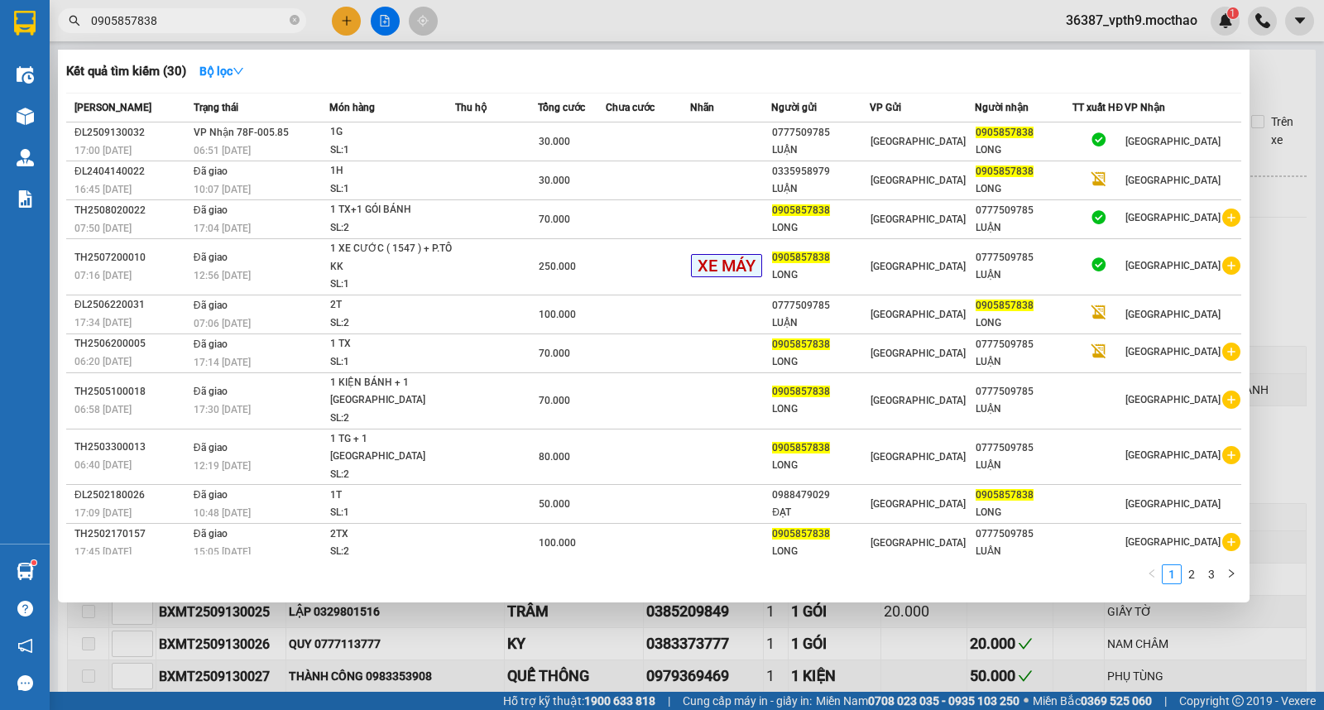
click at [219, 29] on input "0905857838" at bounding box center [188, 21] width 195 height 18
click at [1288, 91] on div at bounding box center [662, 355] width 1324 height 710
click at [293, 17] on icon "close-circle" at bounding box center [295, 20] width 10 height 10
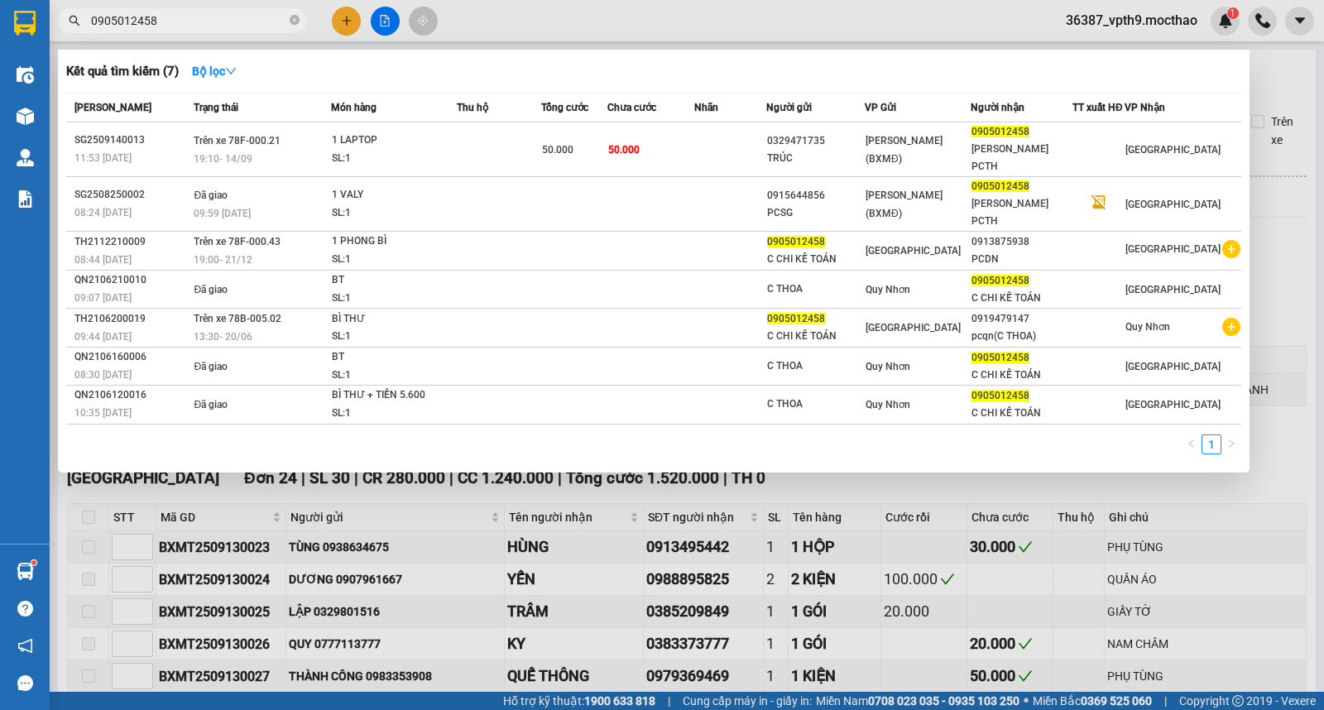
type input "0905012458"
click at [798, 491] on div at bounding box center [662, 355] width 1324 height 710
click at [186, 18] on input "0905012458" at bounding box center [188, 21] width 195 height 18
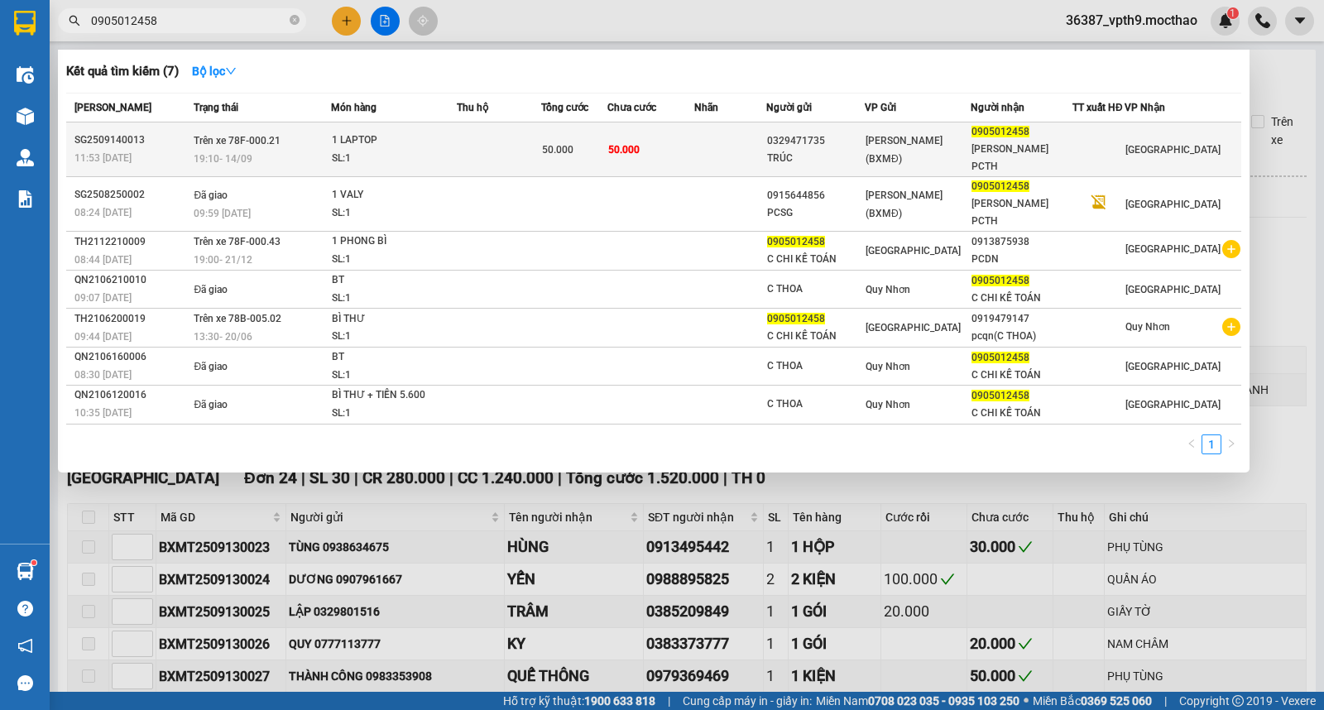
click at [386, 132] on div "1 LAPTOP" at bounding box center [394, 141] width 124 height 18
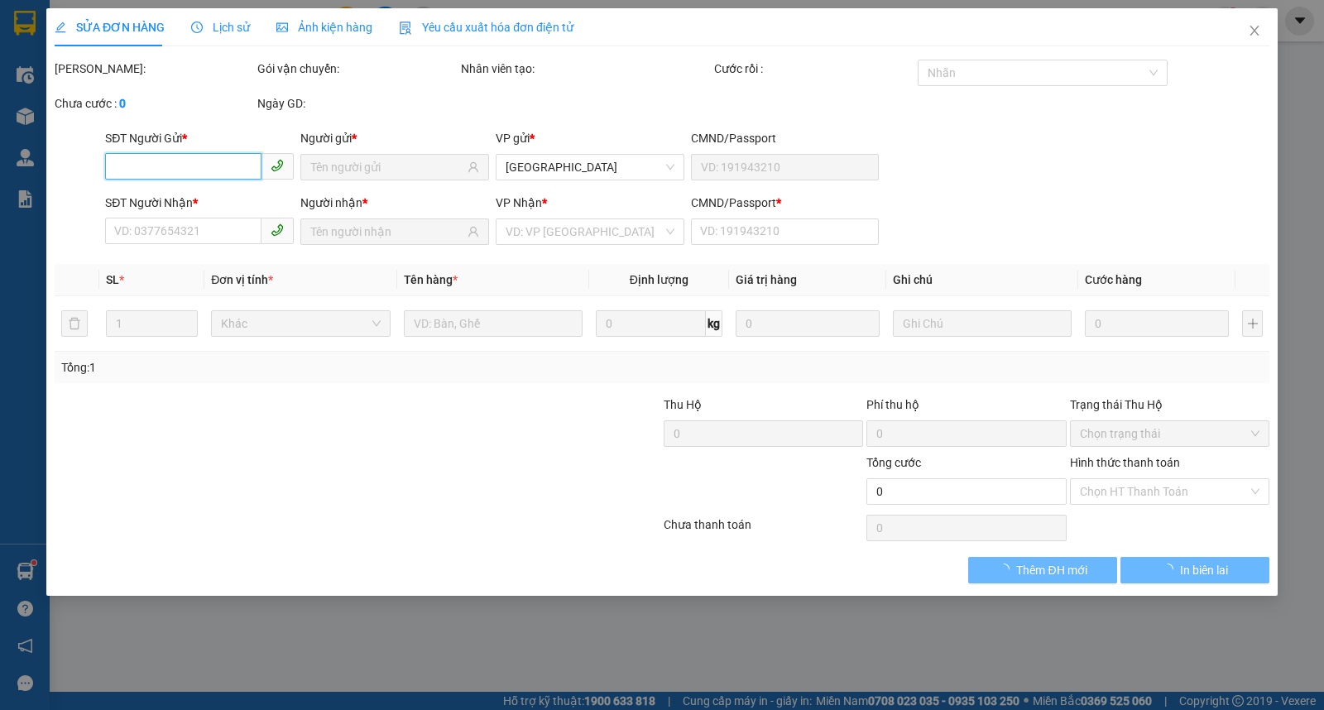
type input "0329471735"
type input "TRÚC"
type input "0905012458"
type input "[PERSON_NAME] PCTH"
type input "1"
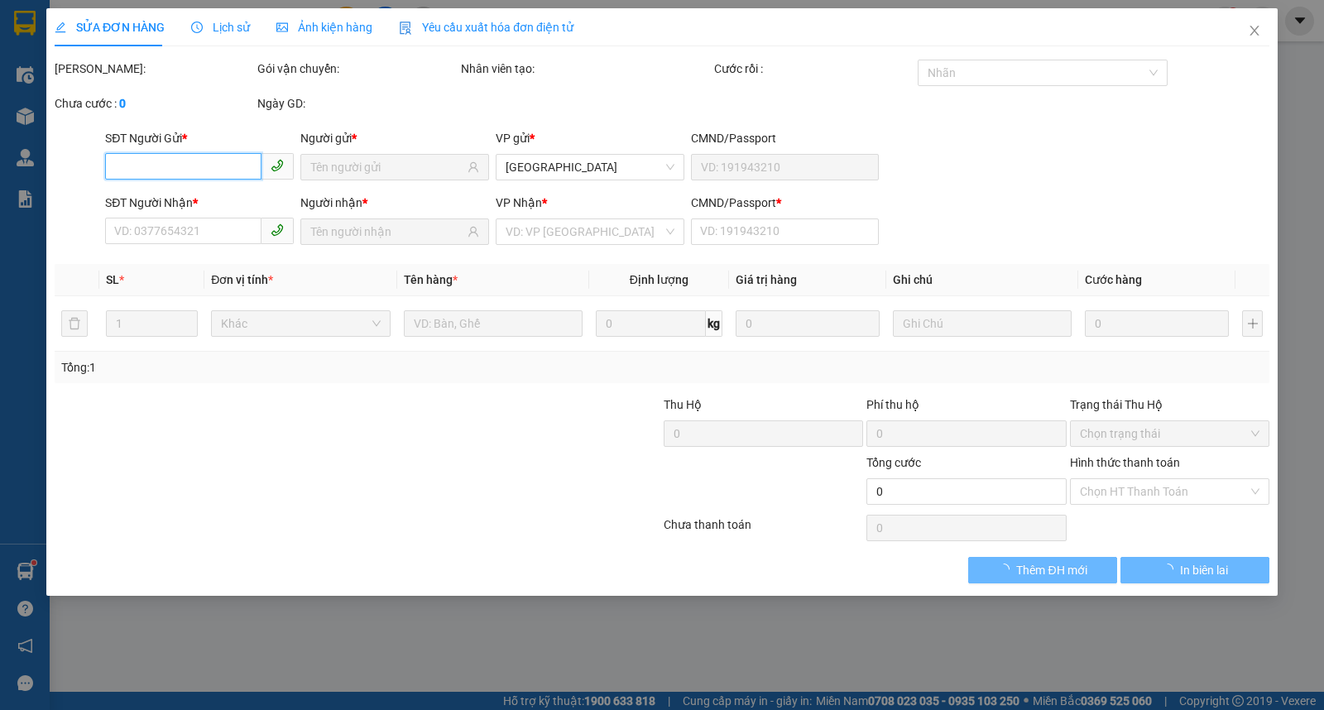
type input "50.000"
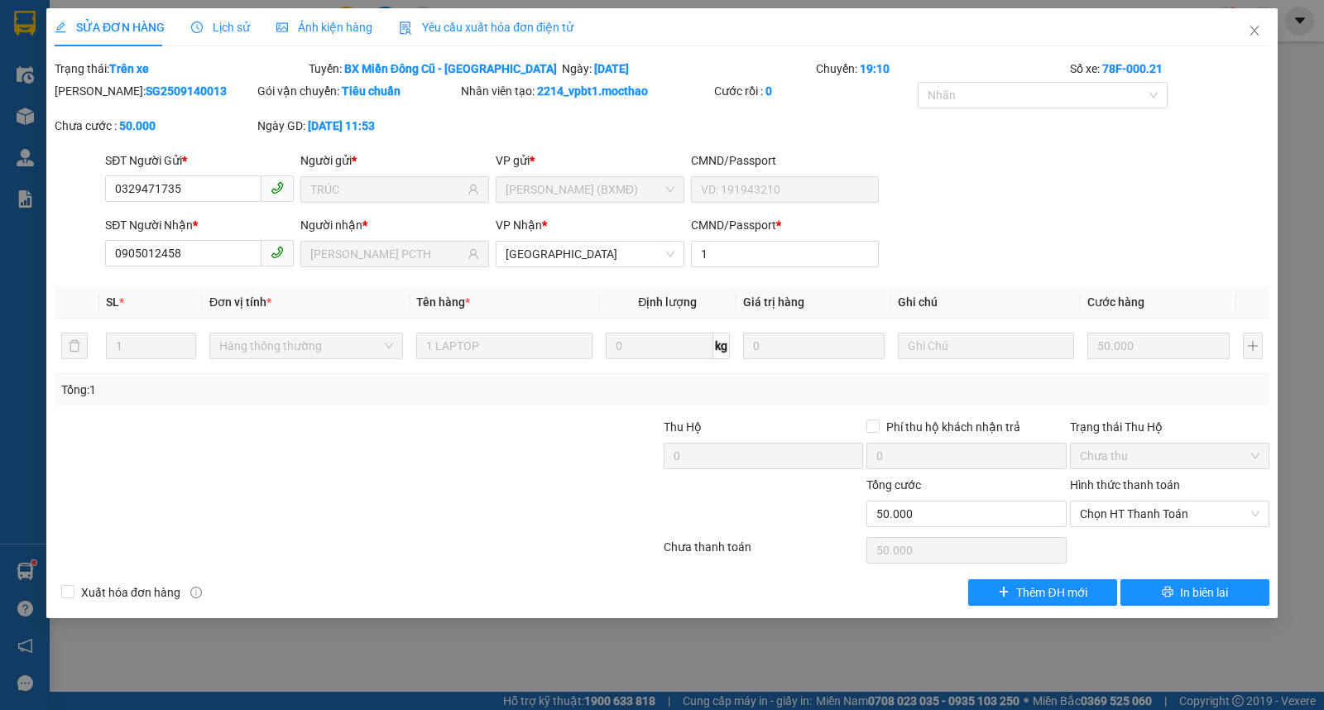
click at [1192, 608] on div "SỬA ĐƠN HÀNG Lịch sử Ảnh kiện hàng Yêu cầu xuất hóa đơn điện tử Total Paid Fee …" at bounding box center [662, 313] width 1232 height 610
click at [1193, 599] on span "In biên lai" at bounding box center [1204, 593] width 48 height 18
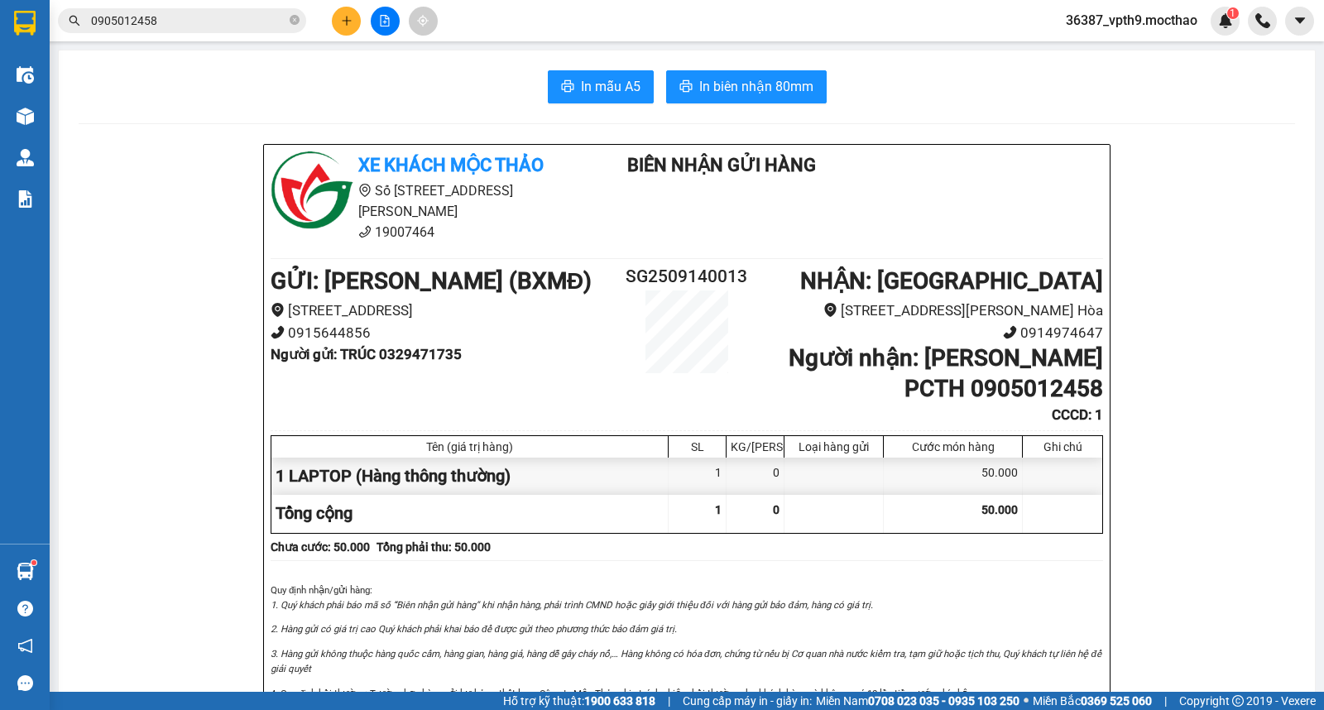
click at [455, 103] on div "In mẫu A5 In biên nhận 80mm" at bounding box center [687, 86] width 1217 height 33
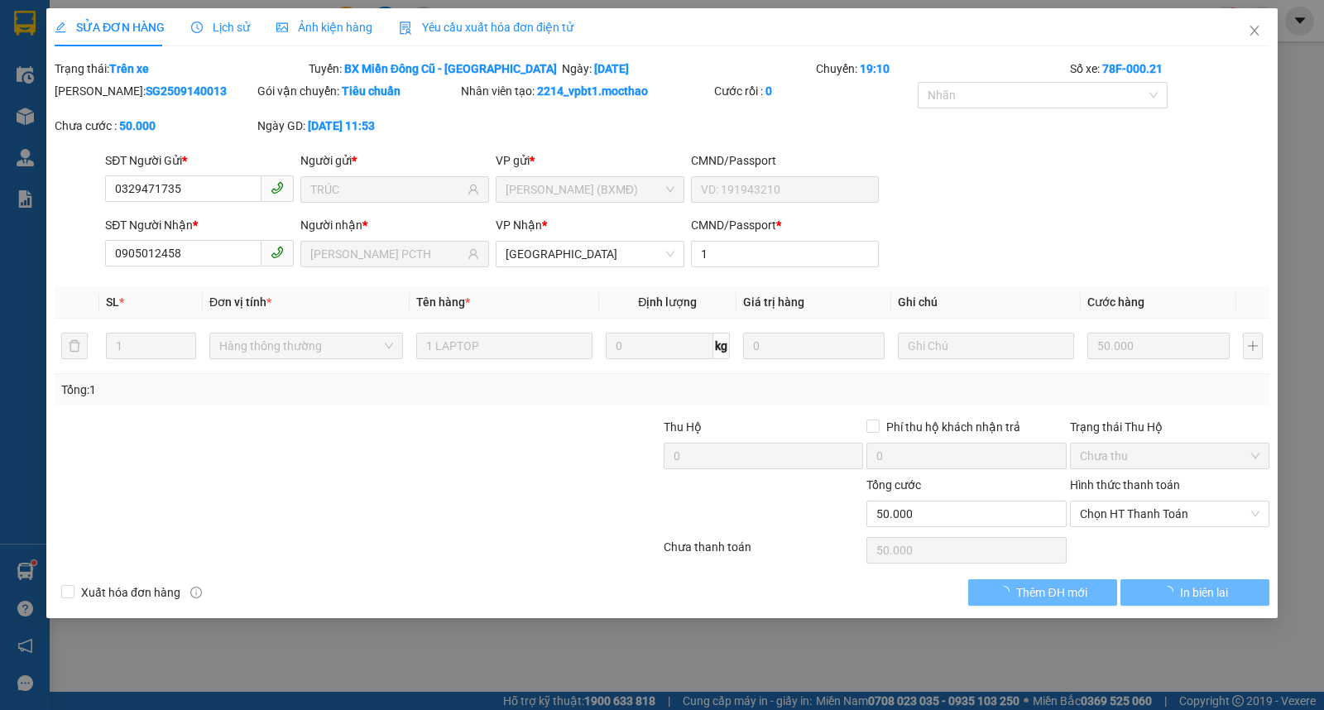
type input "0329471735"
type input "TRÚC"
type input "0905012458"
type input "[PERSON_NAME] PCTH"
type input "1"
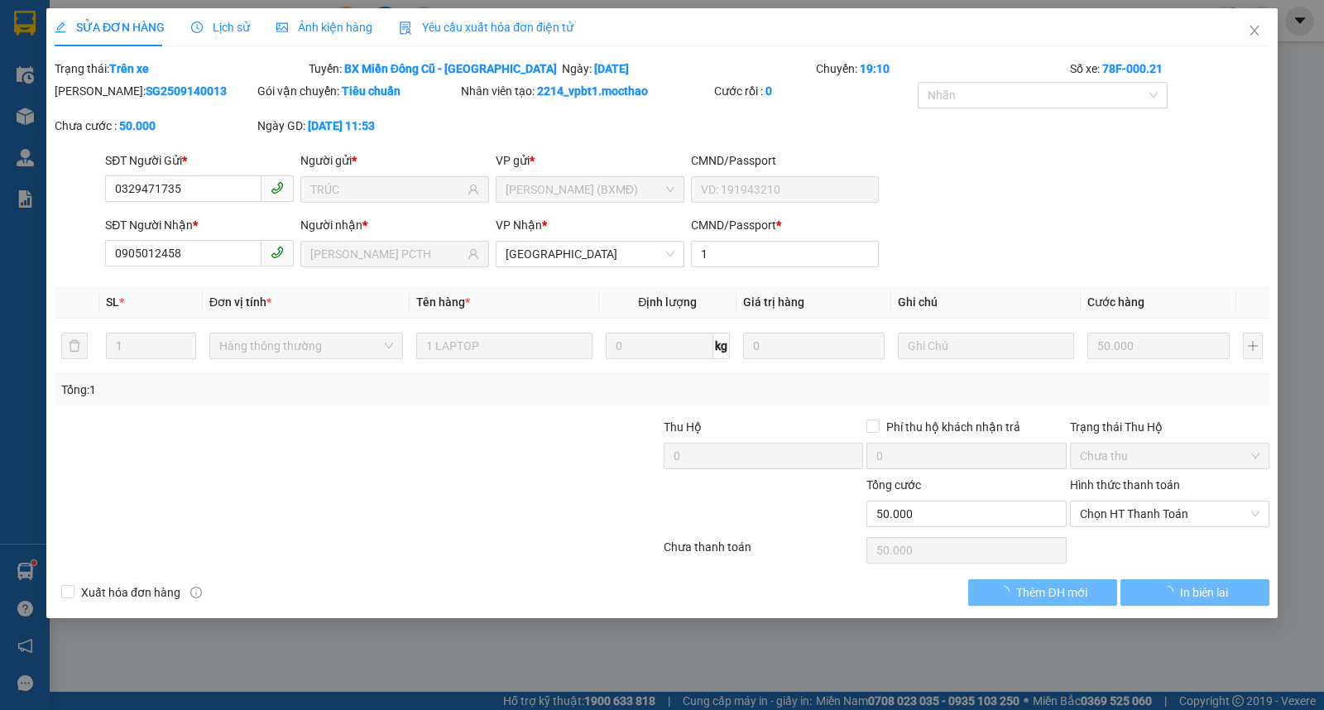
type input "50.000"
click at [1256, 40] on span "Close" at bounding box center [1255, 31] width 46 height 46
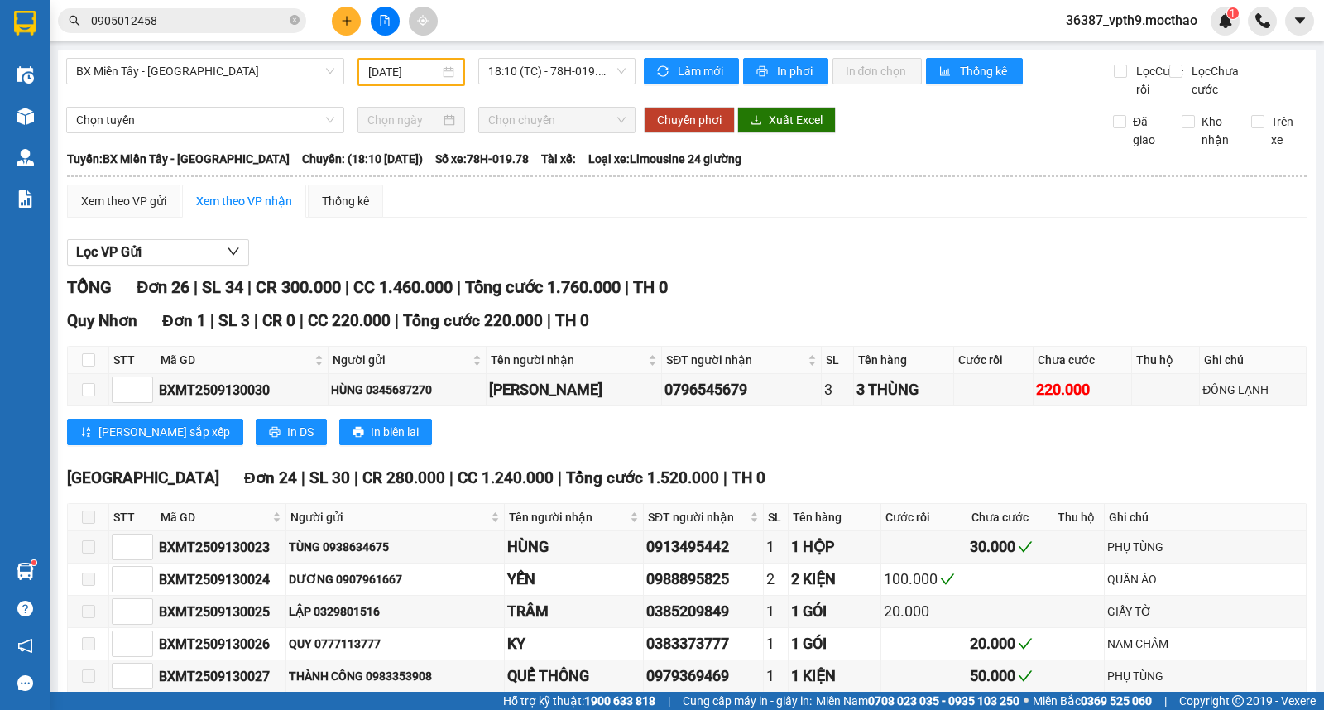
click at [685, 67] on span "Làm mới" at bounding box center [702, 71] width 48 height 18
click at [536, 62] on span "18:10 (TC) - 78H-019.78" at bounding box center [556, 71] width 137 height 25
click at [279, 75] on span "BX Miền Tây - [PERSON_NAME]" at bounding box center [205, 71] width 258 height 25
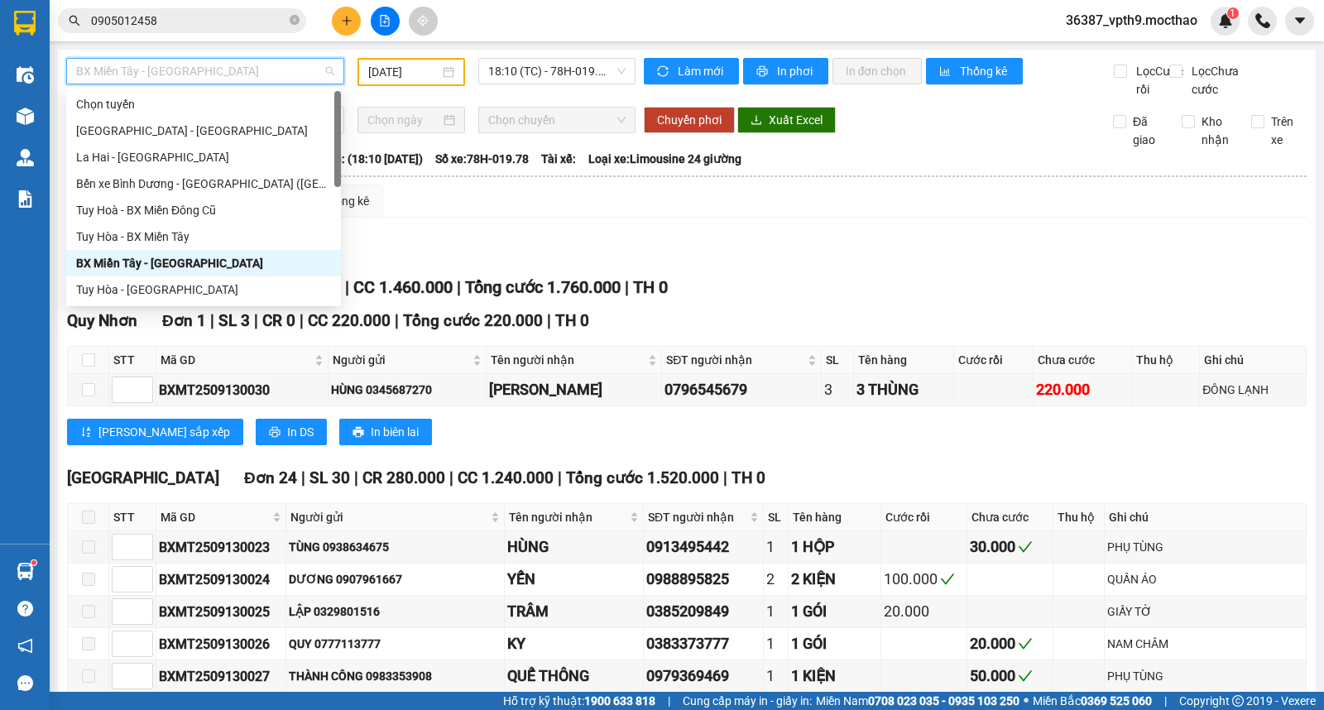
type input "M"
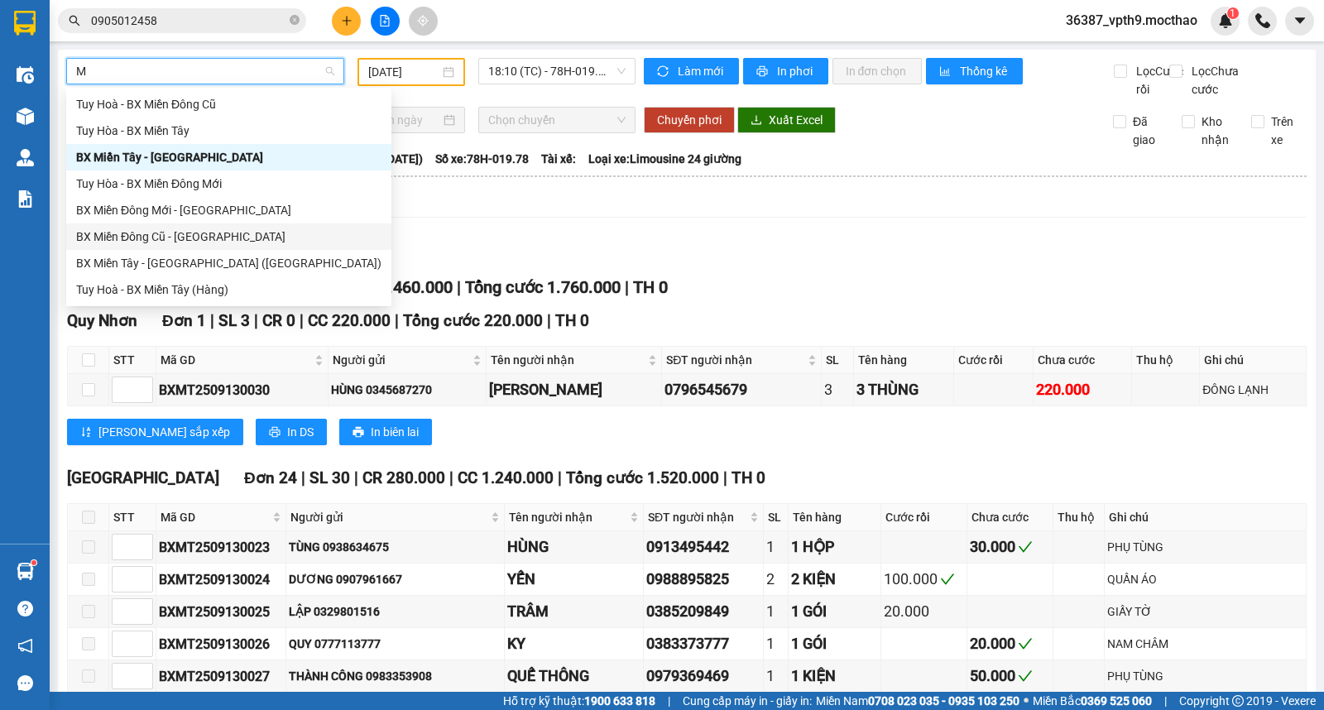
click at [184, 228] on div "BX Miền Đông Cũ - [PERSON_NAME]" at bounding box center [228, 237] width 305 height 18
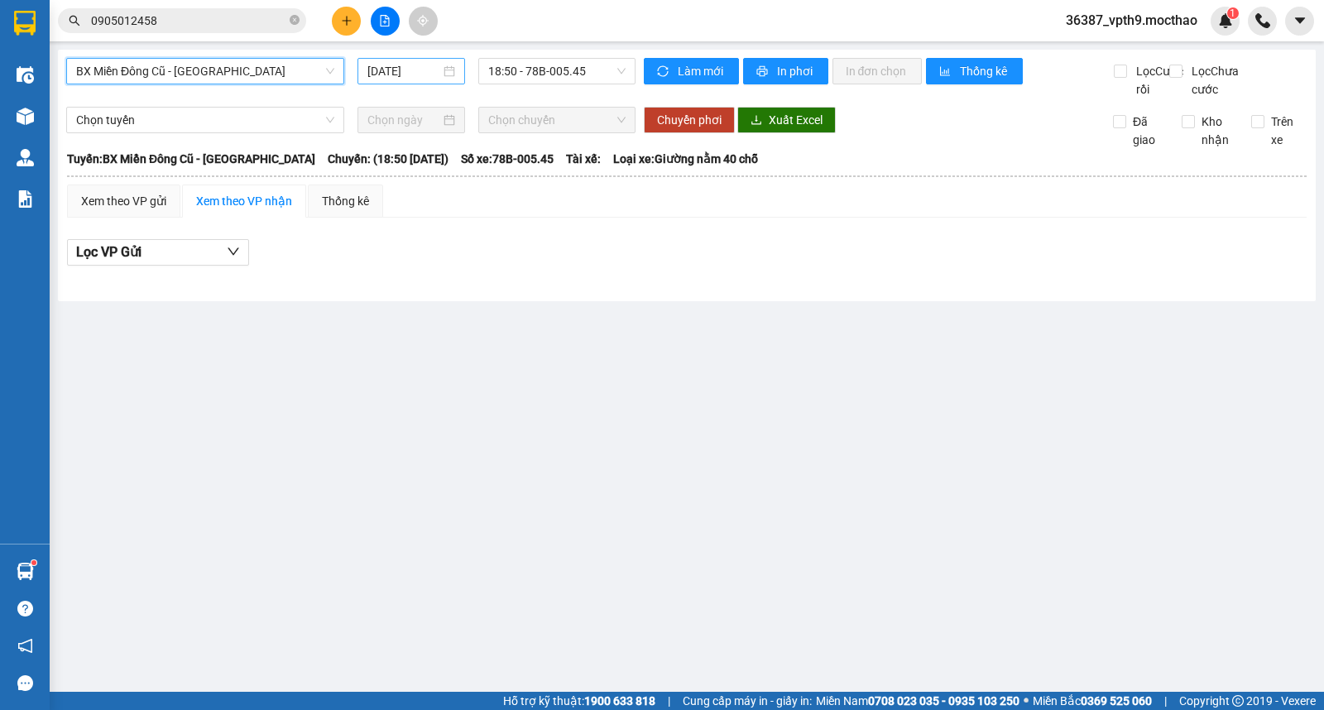
click at [408, 79] on input "[DATE]" at bounding box center [405, 71] width 74 height 18
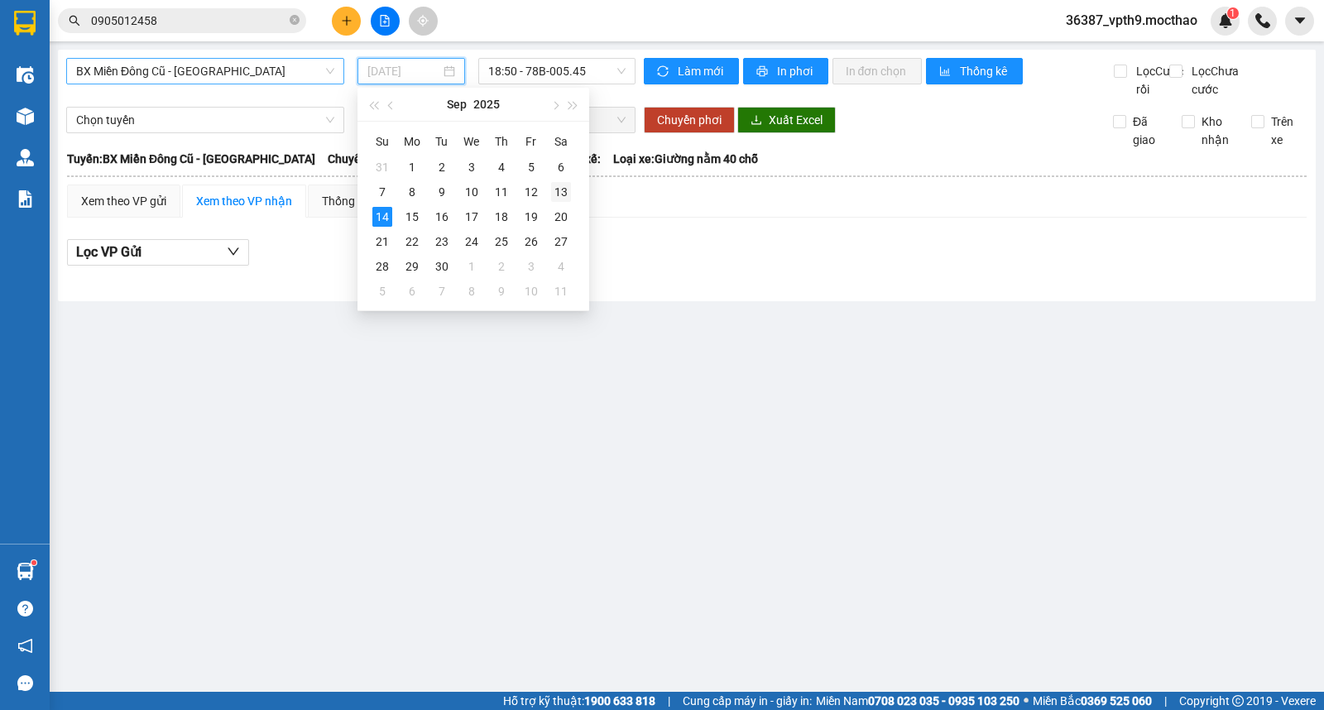
click at [555, 196] on div "13" at bounding box center [561, 192] width 20 height 20
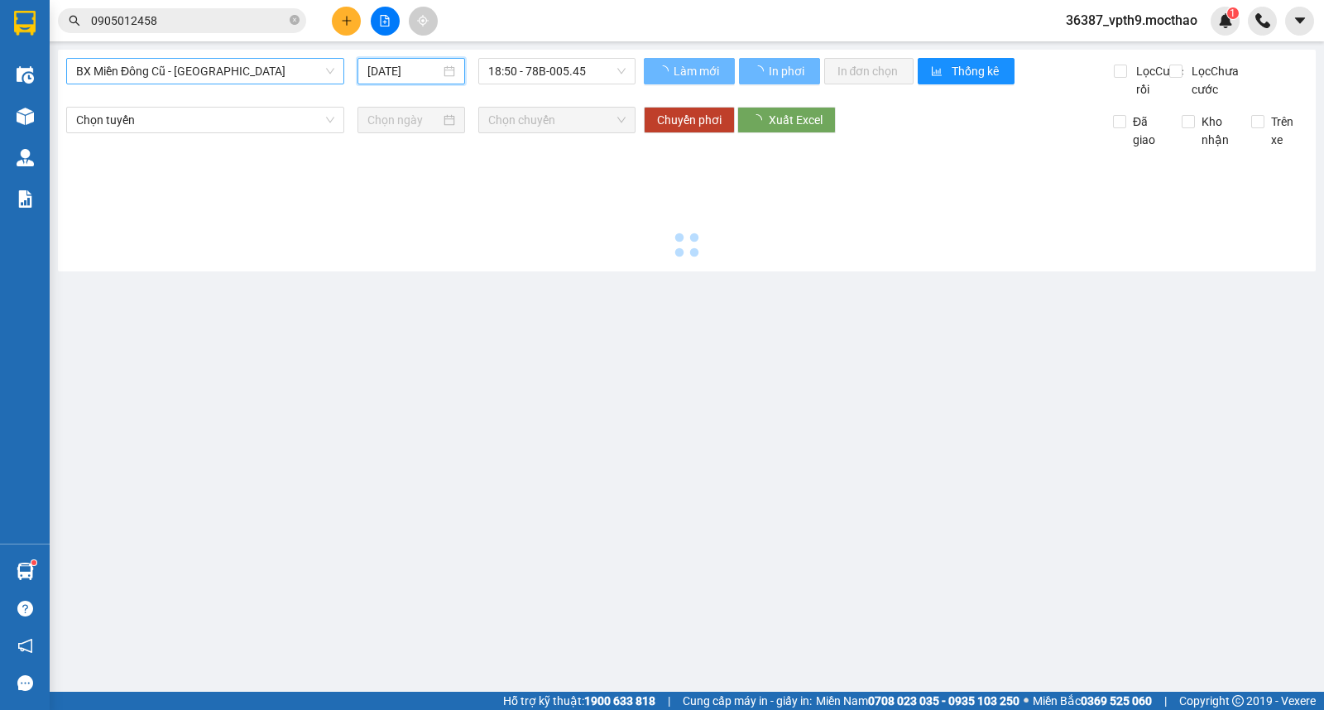
type input "13/09/2025"
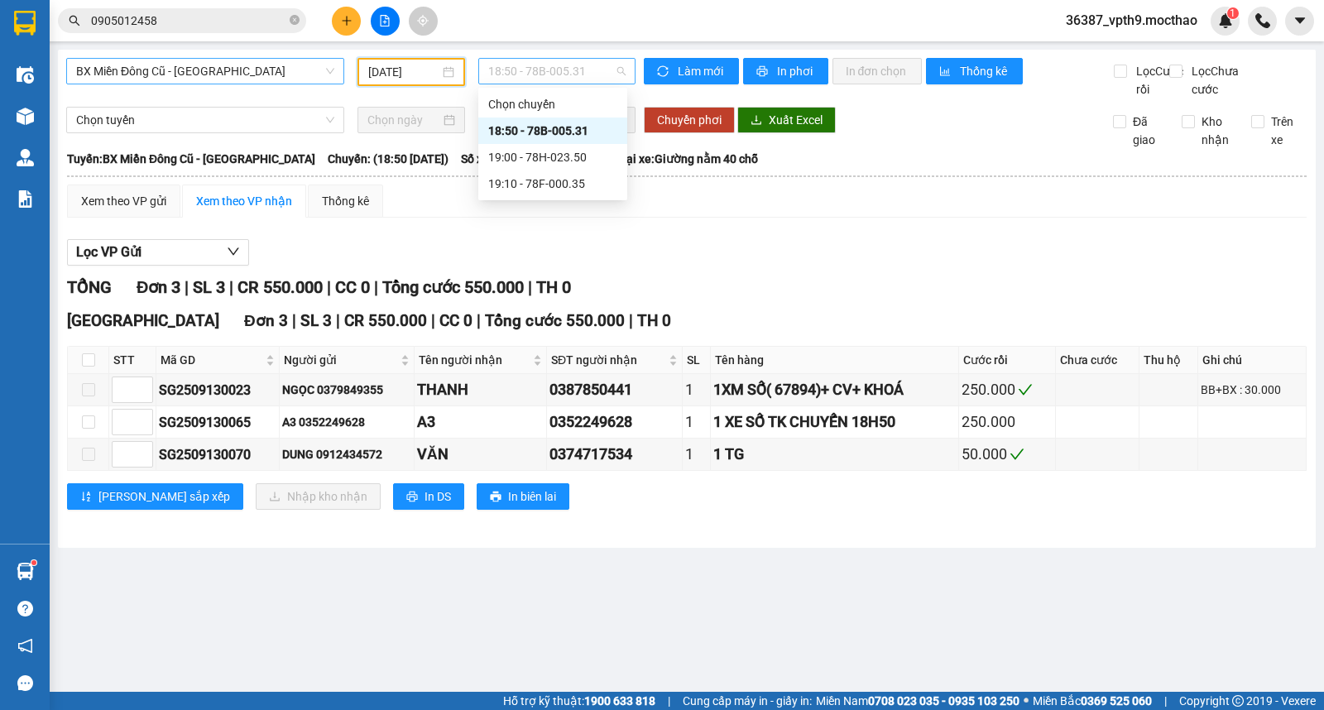
click at [576, 72] on span "18:50 - 78B-005.31" at bounding box center [556, 71] width 137 height 25
click at [560, 160] on div "19:00 - 78H-023.50" at bounding box center [552, 157] width 129 height 18
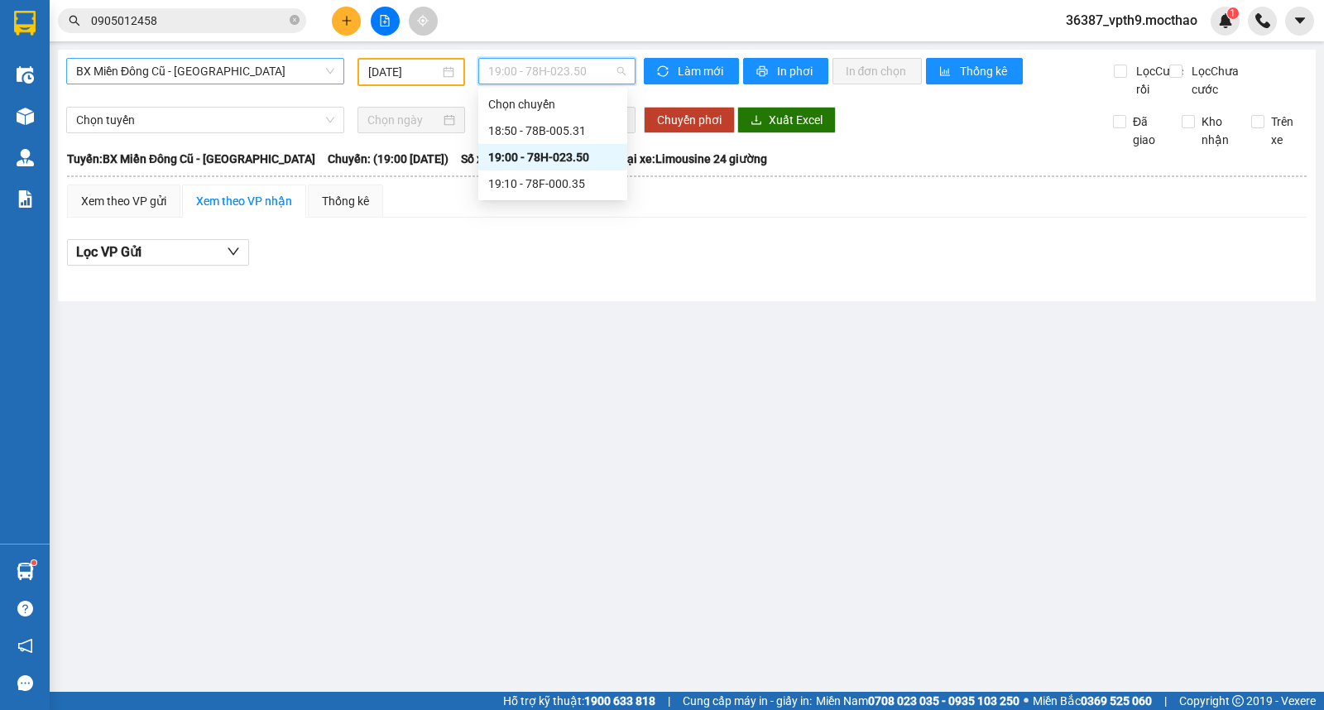
click at [581, 75] on span "19:00 - 78H-023.50" at bounding box center [556, 71] width 137 height 25
click at [559, 191] on div "19:10 - 78F-000.35" at bounding box center [552, 184] width 129 height 18
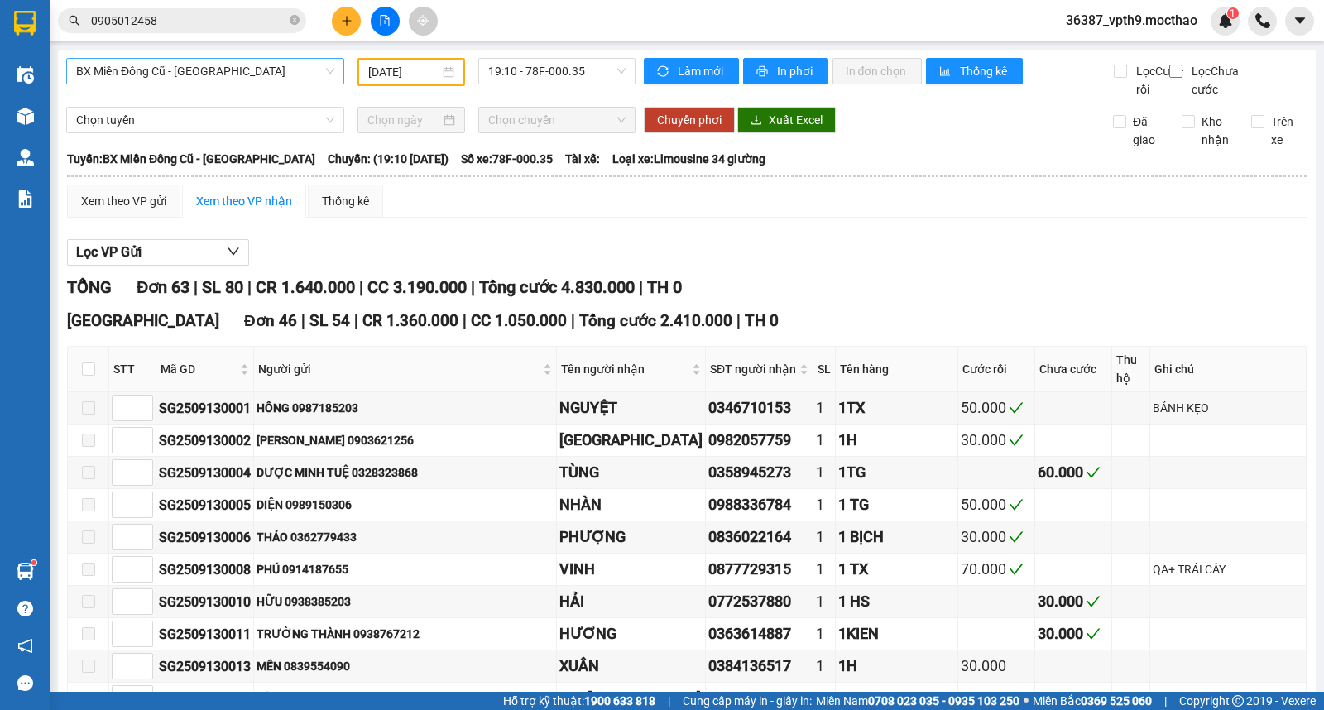
click at [1185, 77] on span "Lọc Chưa cước" at bounding box center [1218, 80] width 67 height 36
click at [1173, 77] on input "Lọc Chưa cước" at bounding box center [1178, 71] width 16 height 13
checkbox input "true"
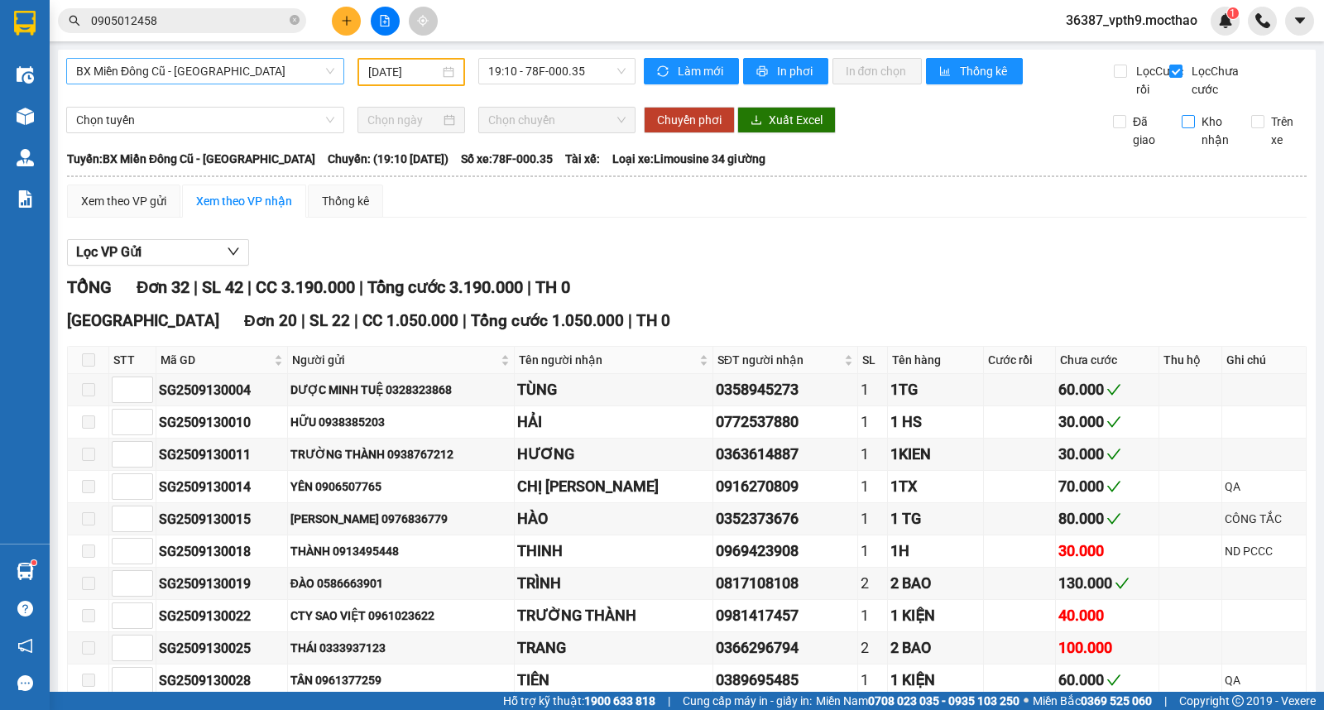
click at [1195, 149] on span "Kho nhận" at bounding box center [1216, 131] width 43 height 36
click at [1189, 128] on input "Kho nhận" at bounding box center [1188, 121] width 13 height 13
checkbox input "true"
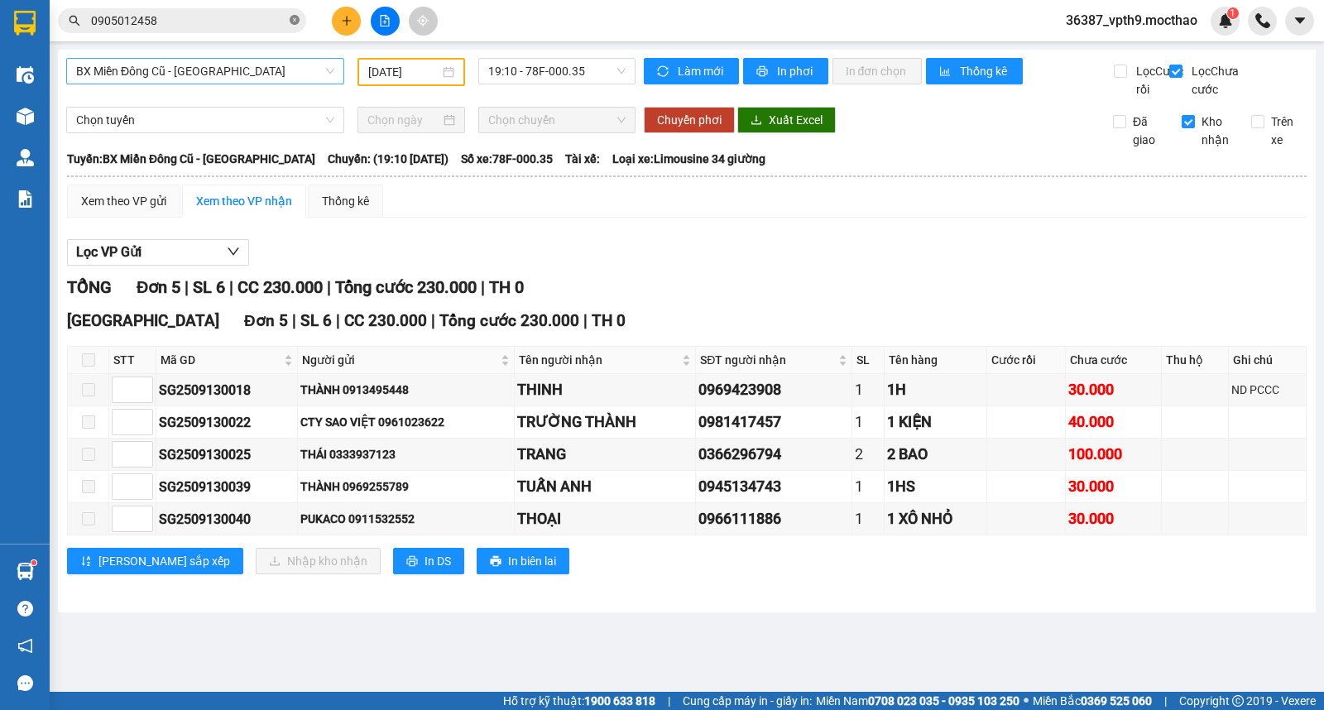
click at [295, 19] on icon "close-circle" at bounding box center [295, 20] width 10 height 10
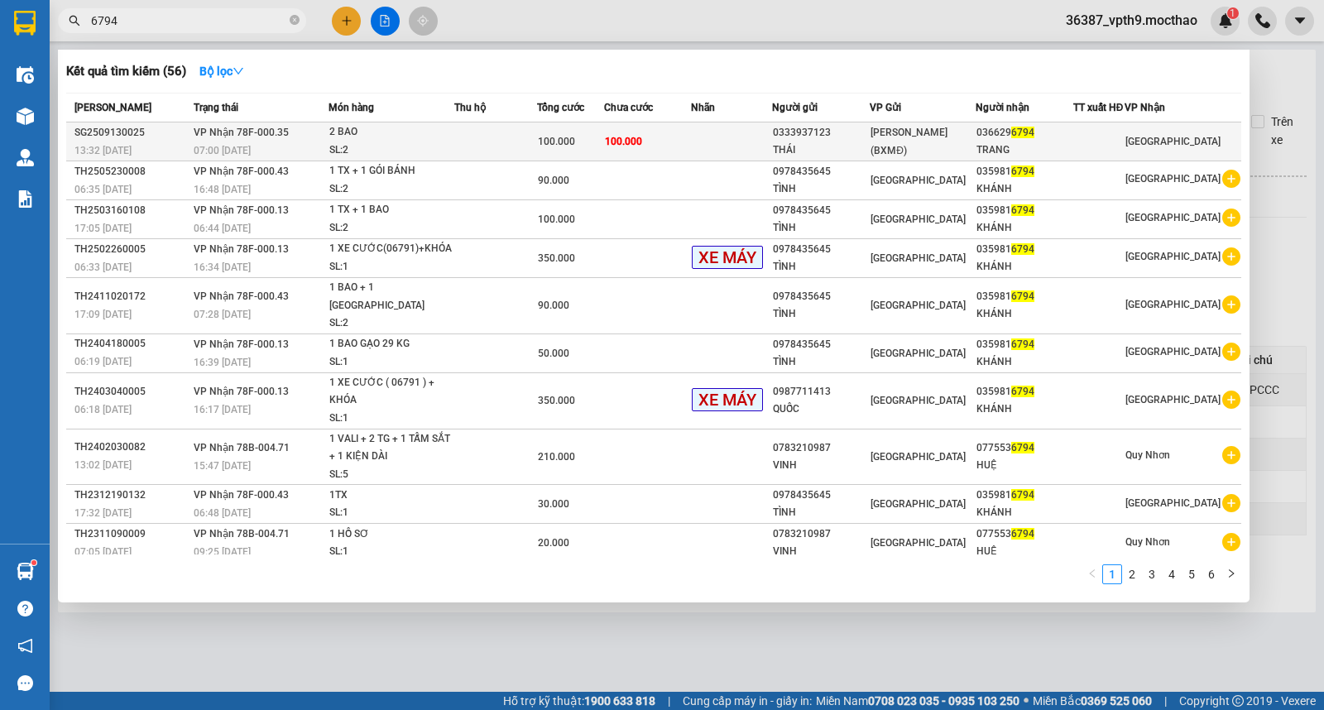
type input "6794"
click at [841, 142] on div "THÁI" at bounding box center [821, 150] width 96 height 17
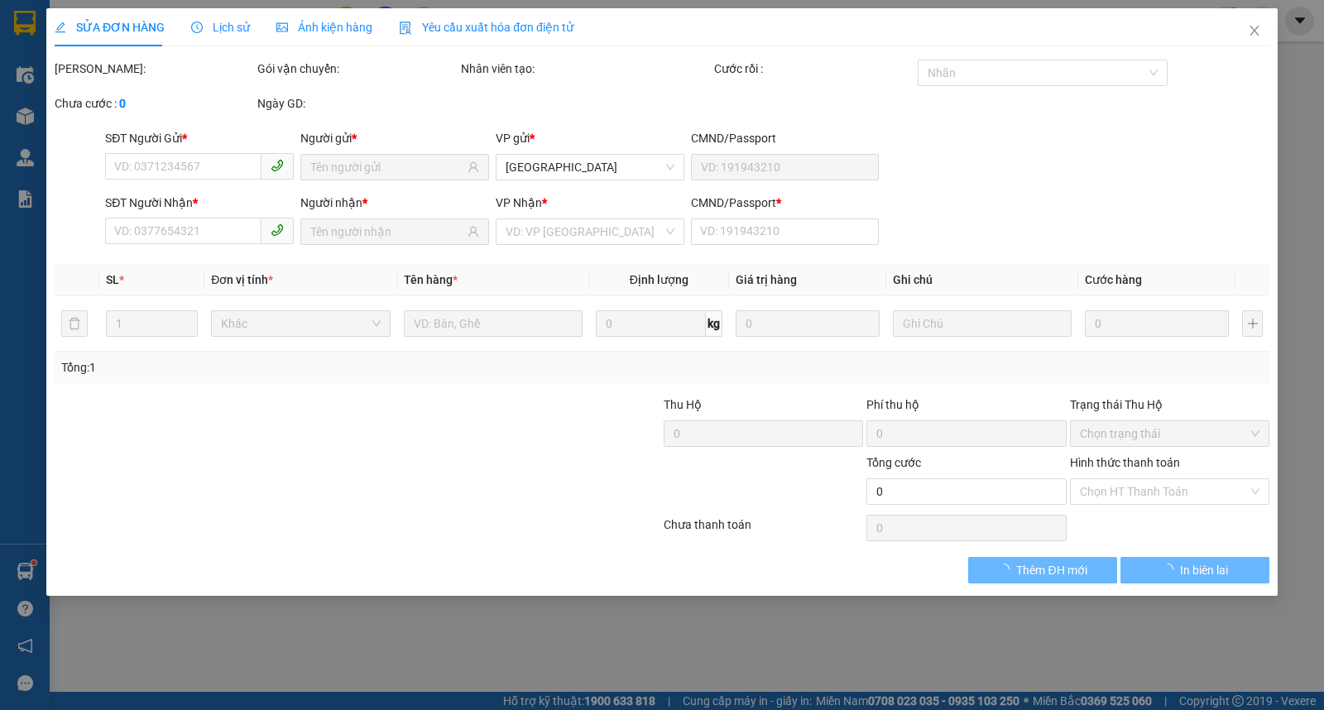
type input "0333937123"
type input "THÁI"
type input "0366296794"
type input "TRANG"
type input "1"
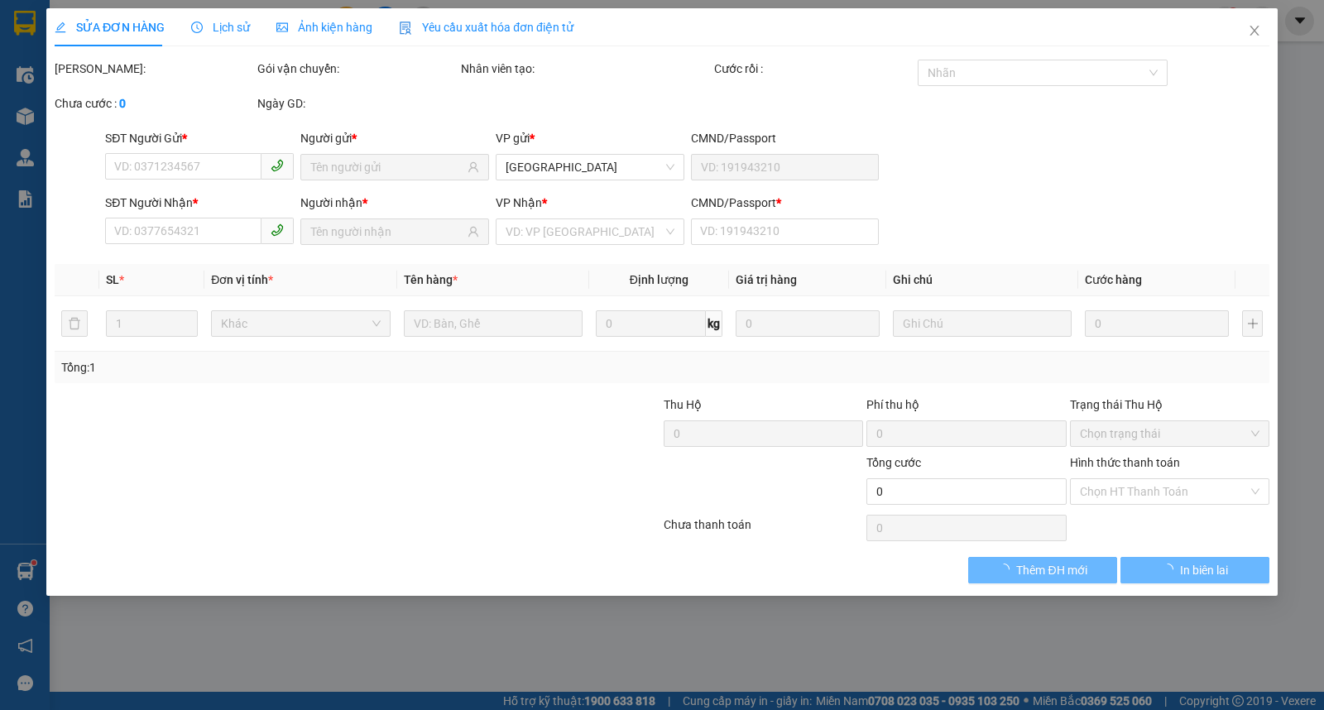
type input "100.000"
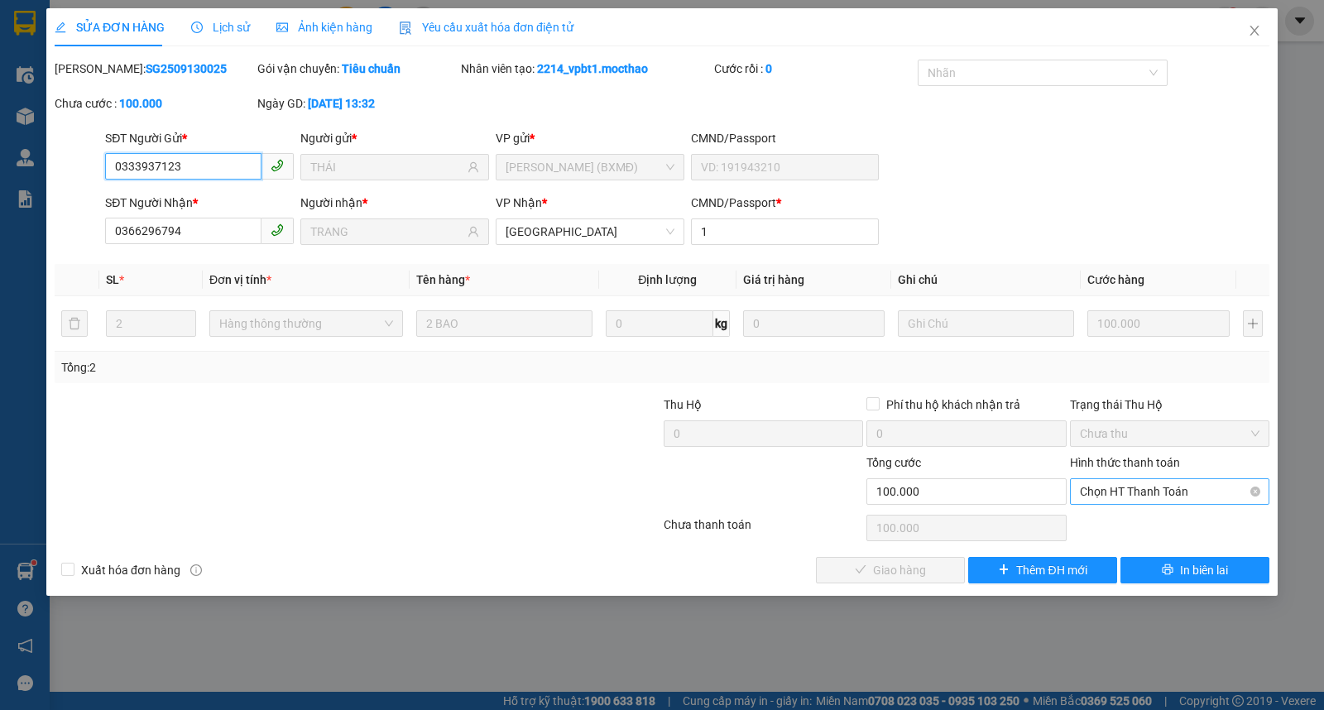
click at [1156, 491] on span "Chọn HT Thanh Toán" at bounding box center [1170, 491] width 180 height 25
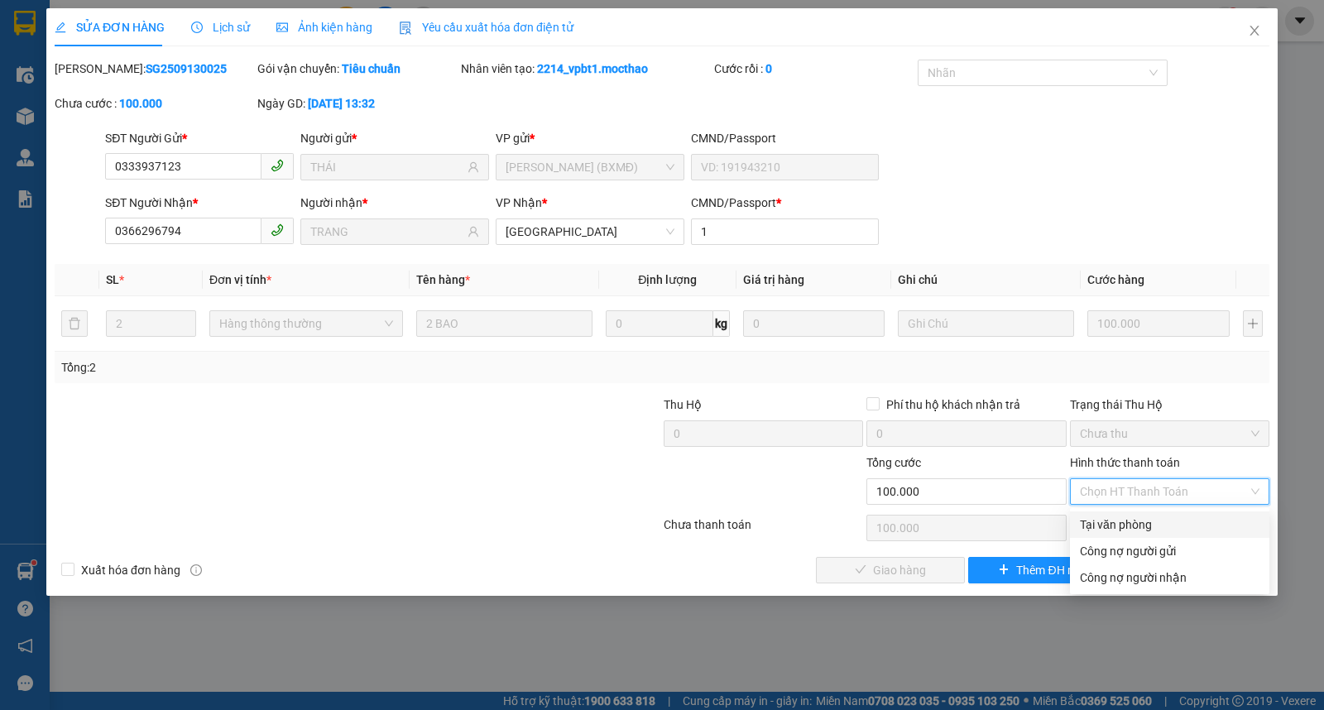
click at [1140, 522] on div "Tại văn phòng" at bounding box center [1170, 525] width 180 height 18
type input "0"
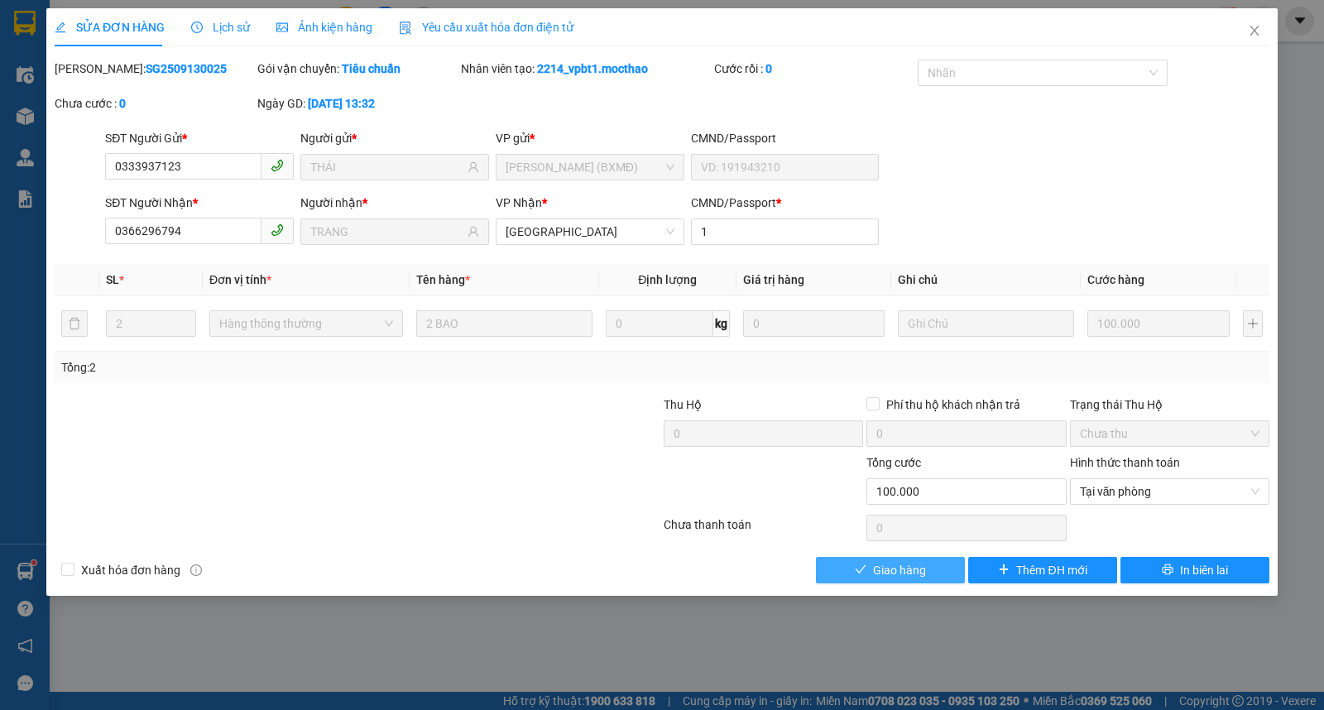
click at [887, 575] on span "Giao hàng" at bounding box center [899, 570] width 53 height 18
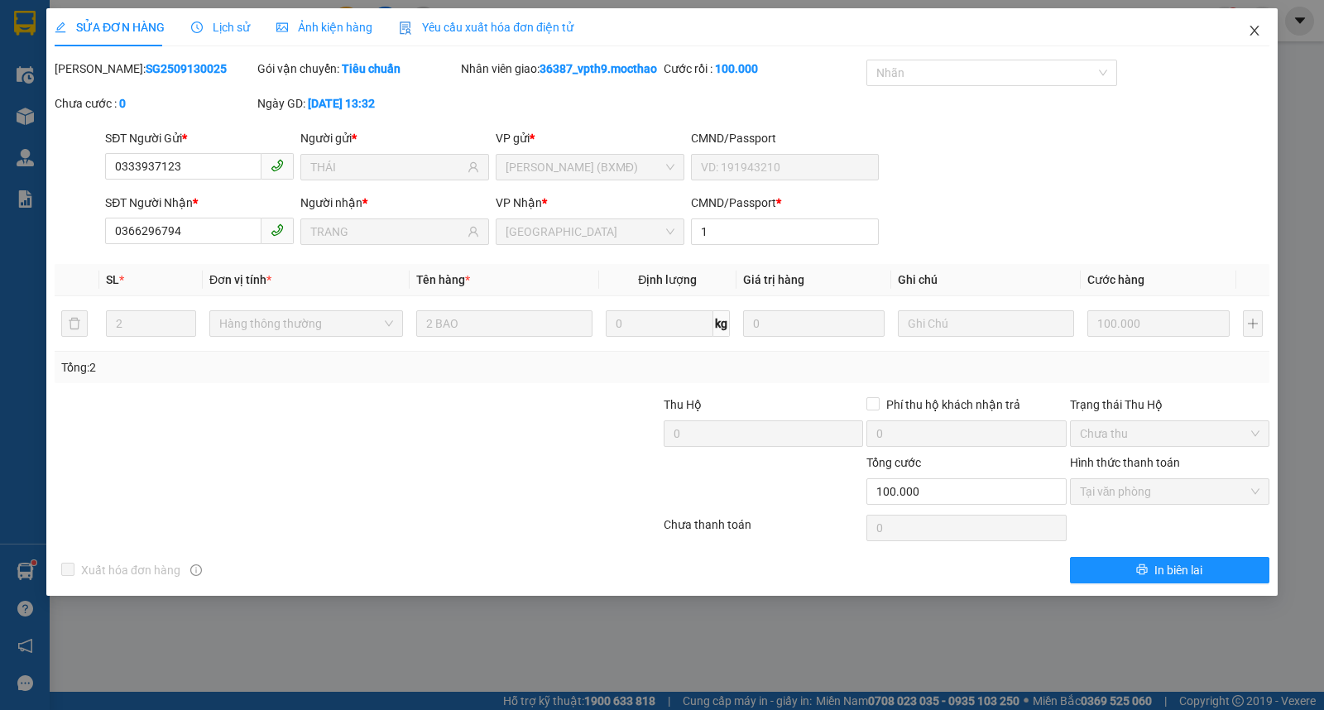
click at [1258, 37] on icon "close" at bounding box center [1254, 30] width 13 height 13
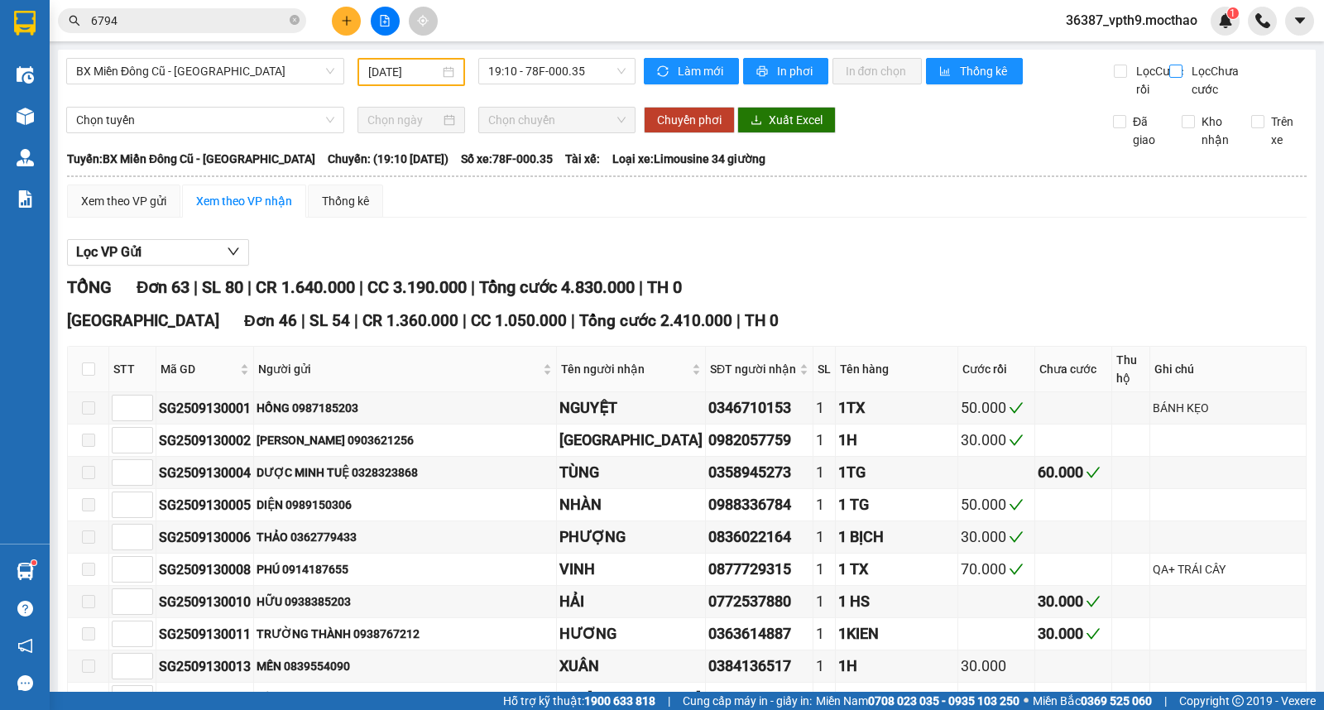
click at [1185, 71] on span "Lọc Chưa cước" at bounding box center [1218, 80] width 67 height 36
click at [1175, 71] on input "Lọc Chưa cước" at bounding box center [1178, 71] width 16 height 13
checkbox input "true"
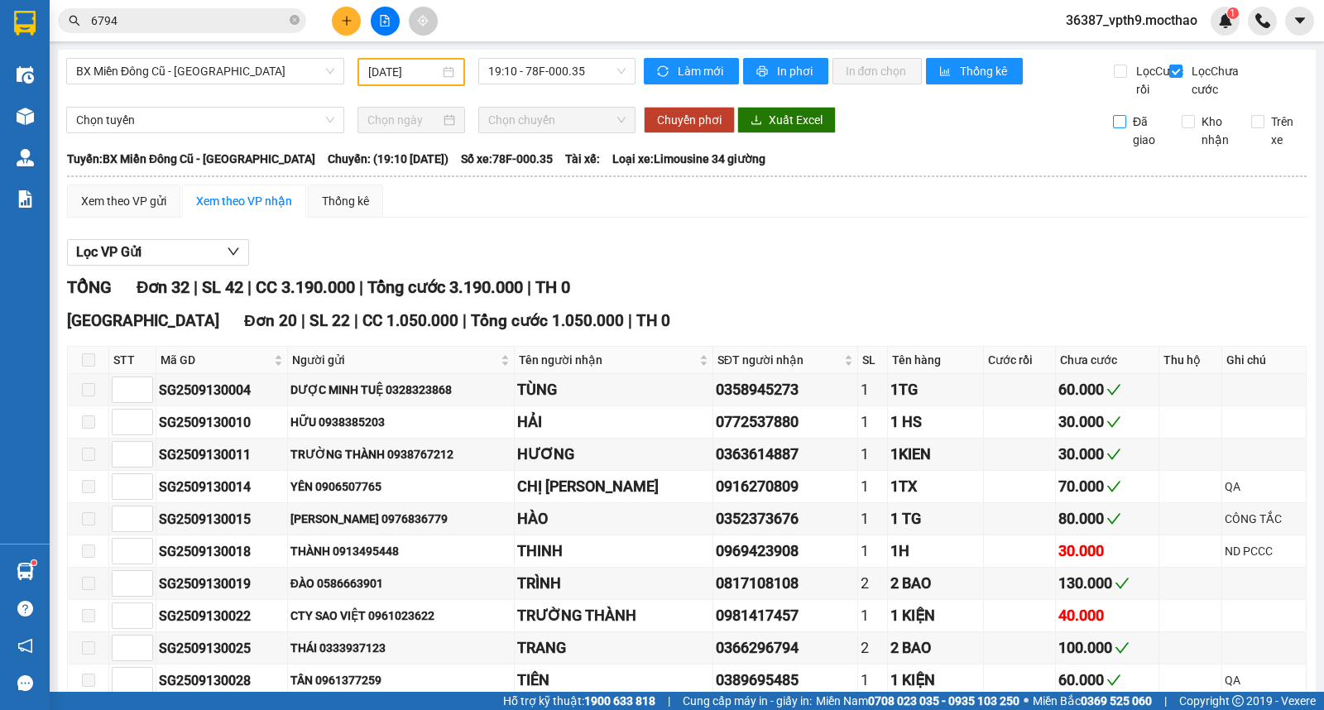
click at [1129, 149] on span "Đã giao" at bounding box center [1148, 131] width 43 height 36
click at [1127, 128] on input "Đã giao" at bounding box center [1119, 121] width 13 height 13
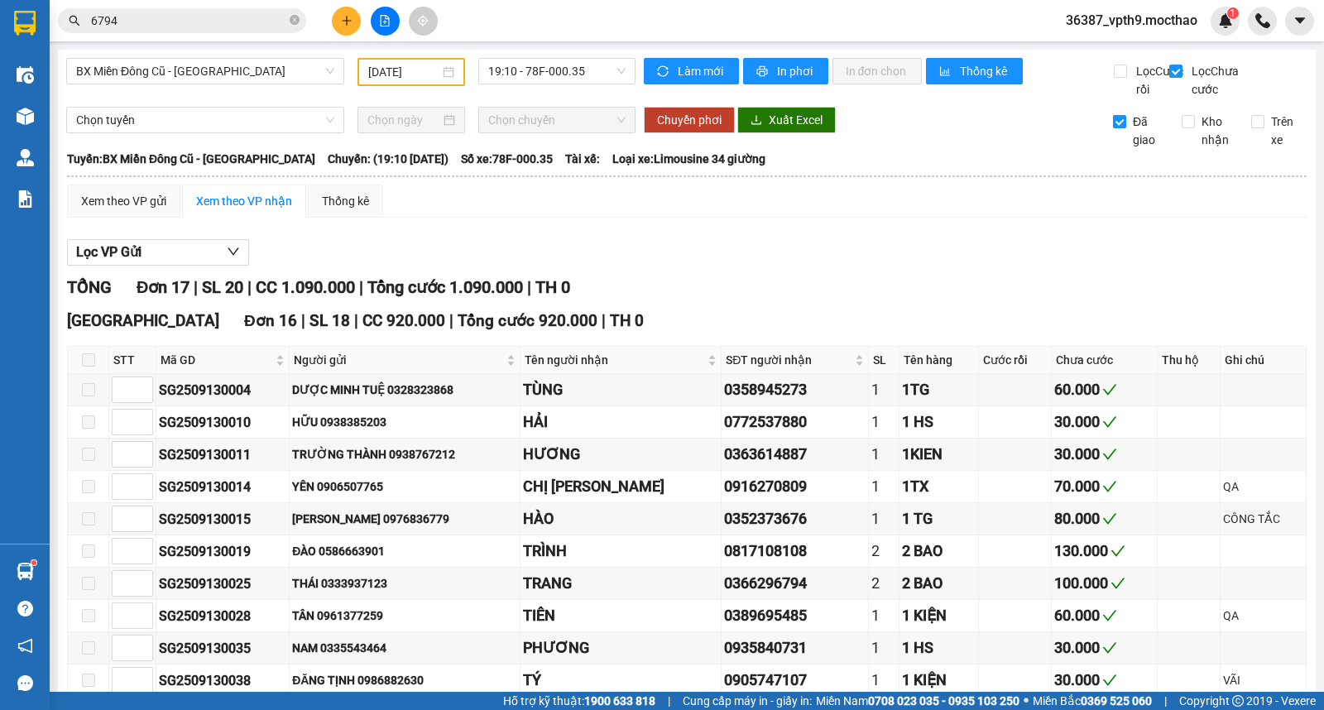
click at [1127, 147] on span "Đã giao" at bounding box center [1148, 131] width 43 height 36
click at [1121, 128] on input "Đã giao" at bounding box center [1119, 121] width 13 height 13
checkbox input "false"
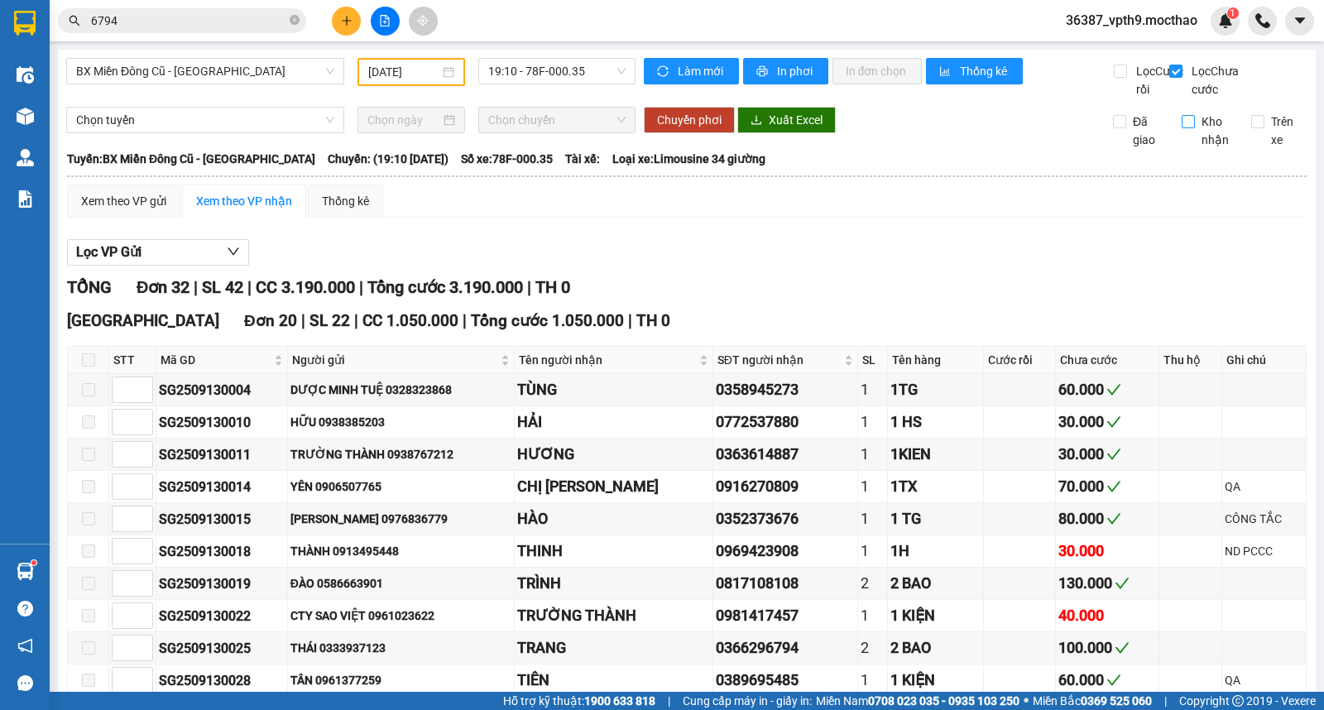
click at [1197, 145] on span "Kho nhận" at bounding box center [1216, 131] width 43 height 36
click at [1195, 128] on input "Kho nhận" at bounding box center [1188, 121] width 13 height 13
checkbox input "true"
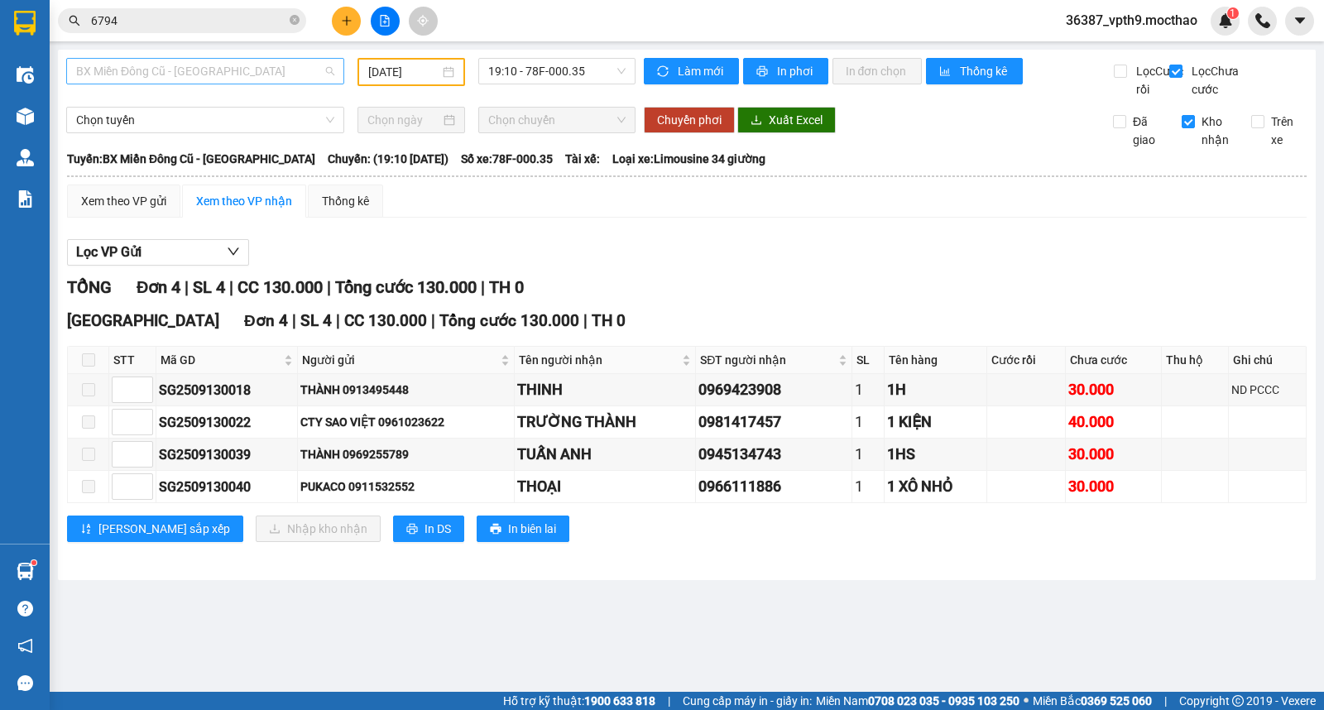
click at [209, 76] on span "BX Miền Đông Cũ - [PERSON_NAME]" at bounding box center [205, 71] width 258 height 25
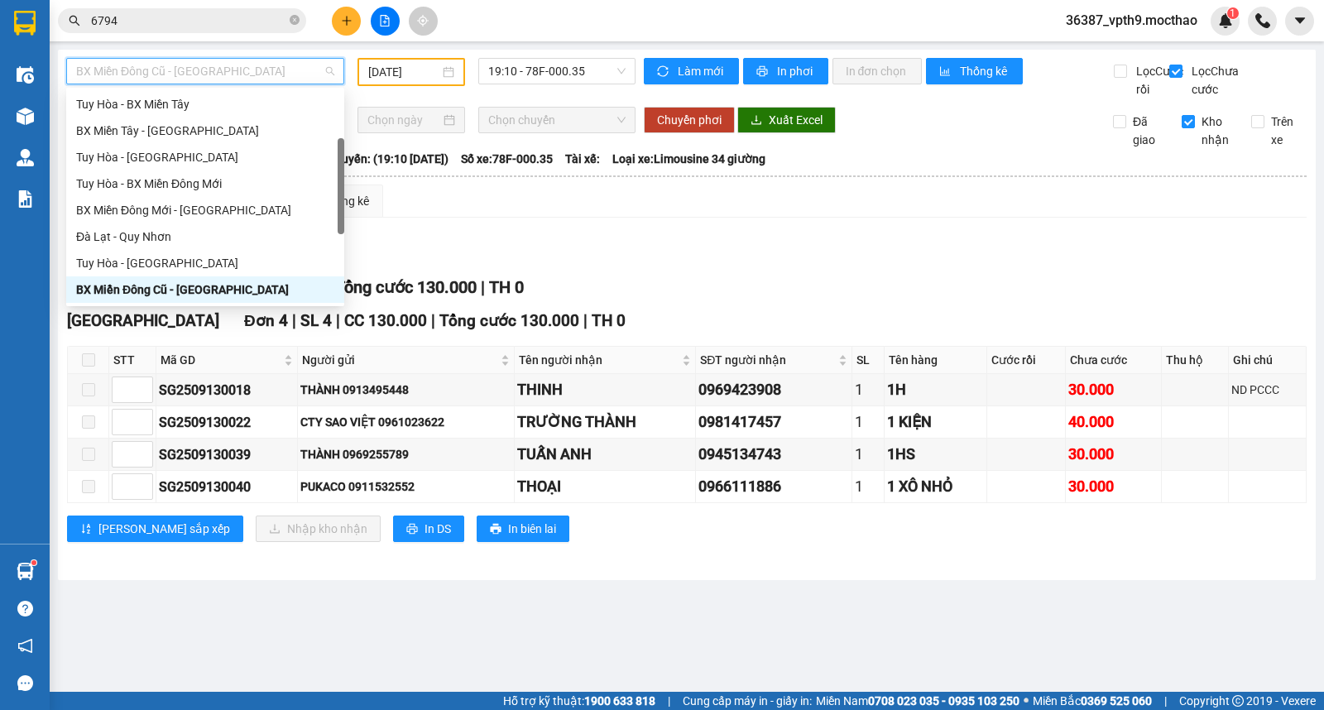
type input "M"
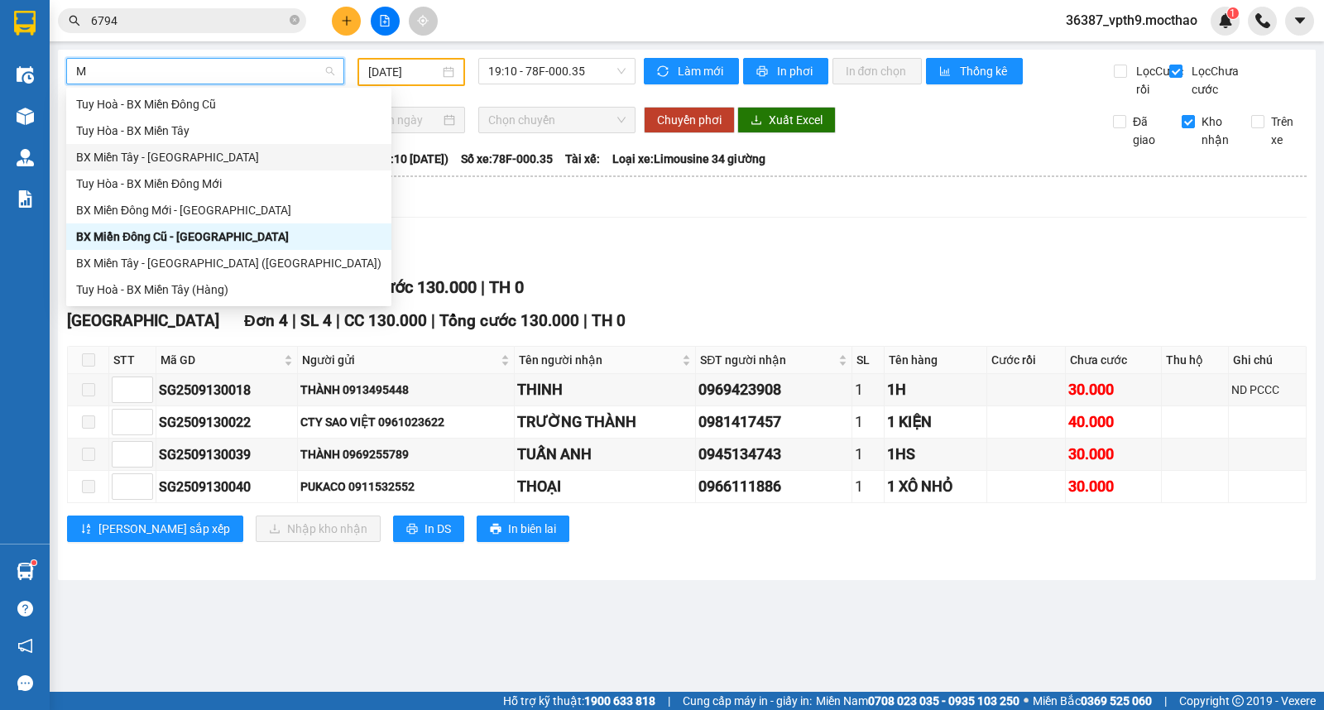
click at [161, 156] on div "BX Miền Tây - [PERSON_NAME]" at bounding box center [228, 157] width 305 height 18
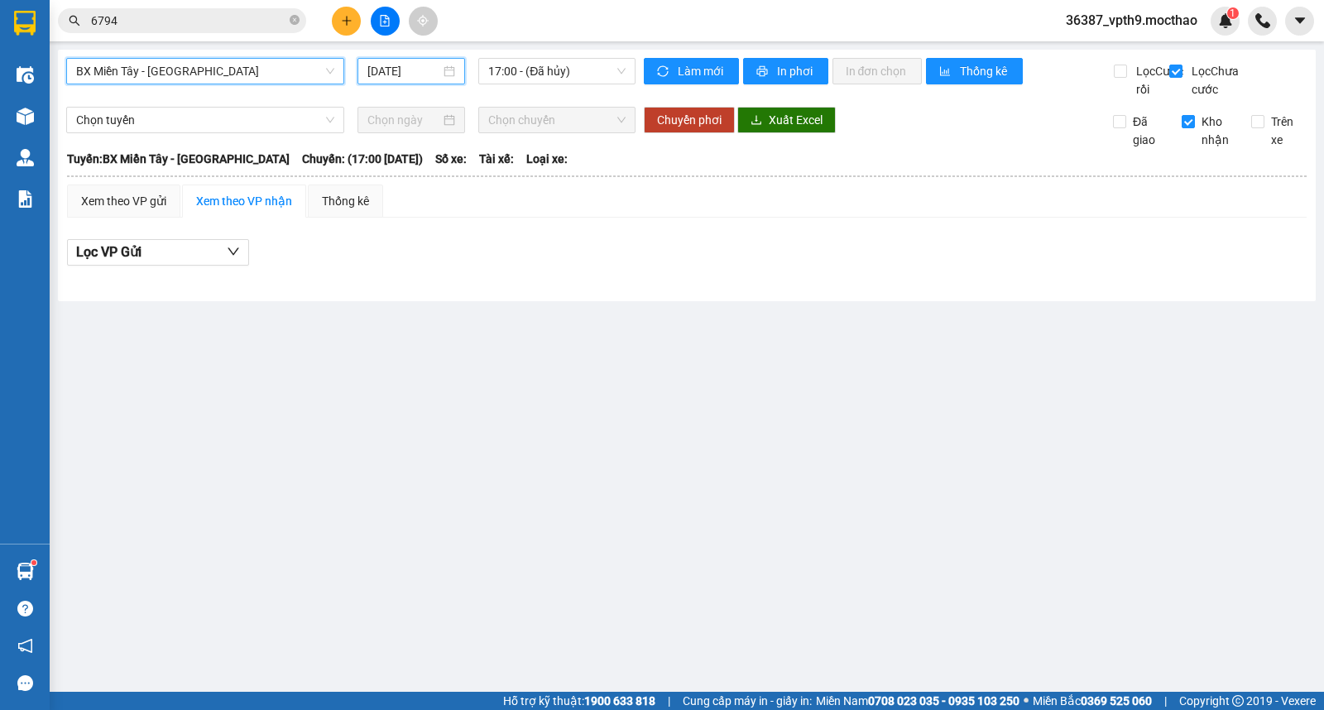
click at [418, 79] on input "[DATE]" at bounding box center [405, 71] width 74 height 18
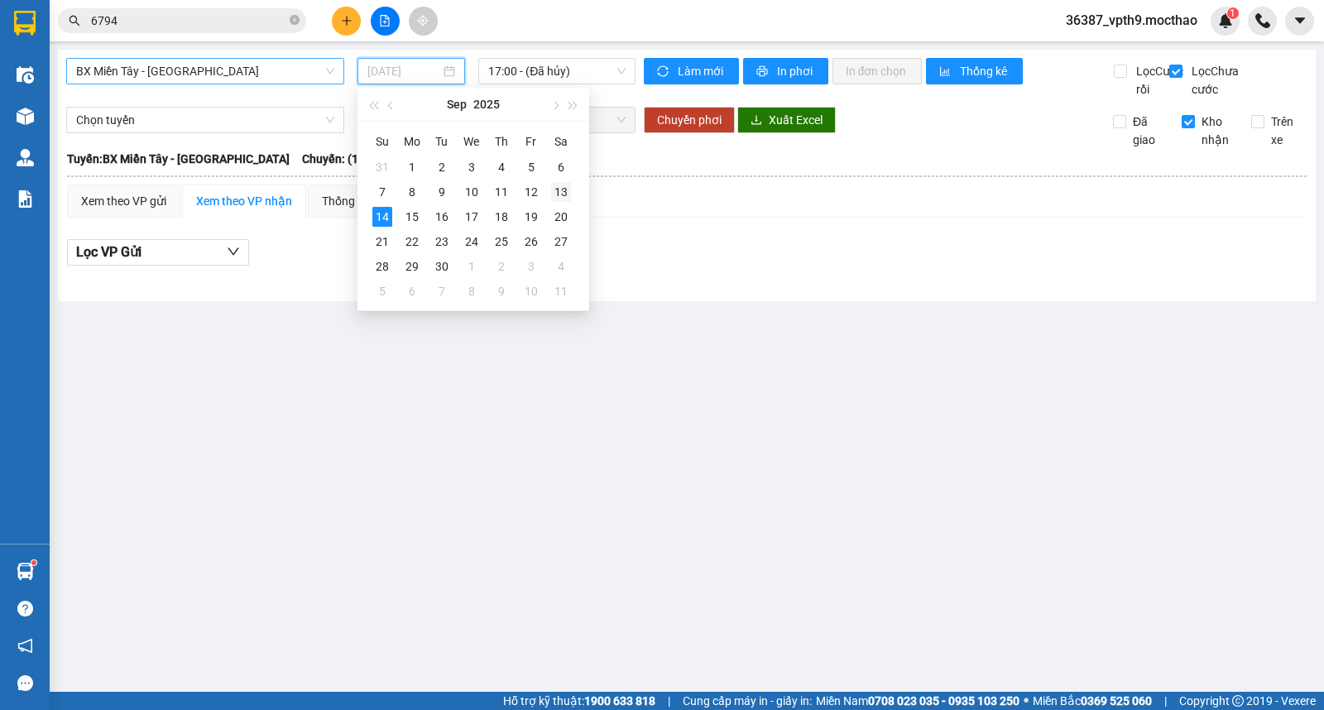
click at [565, 194] on div "13" at bounding box center [561, 192] width 20 height 20
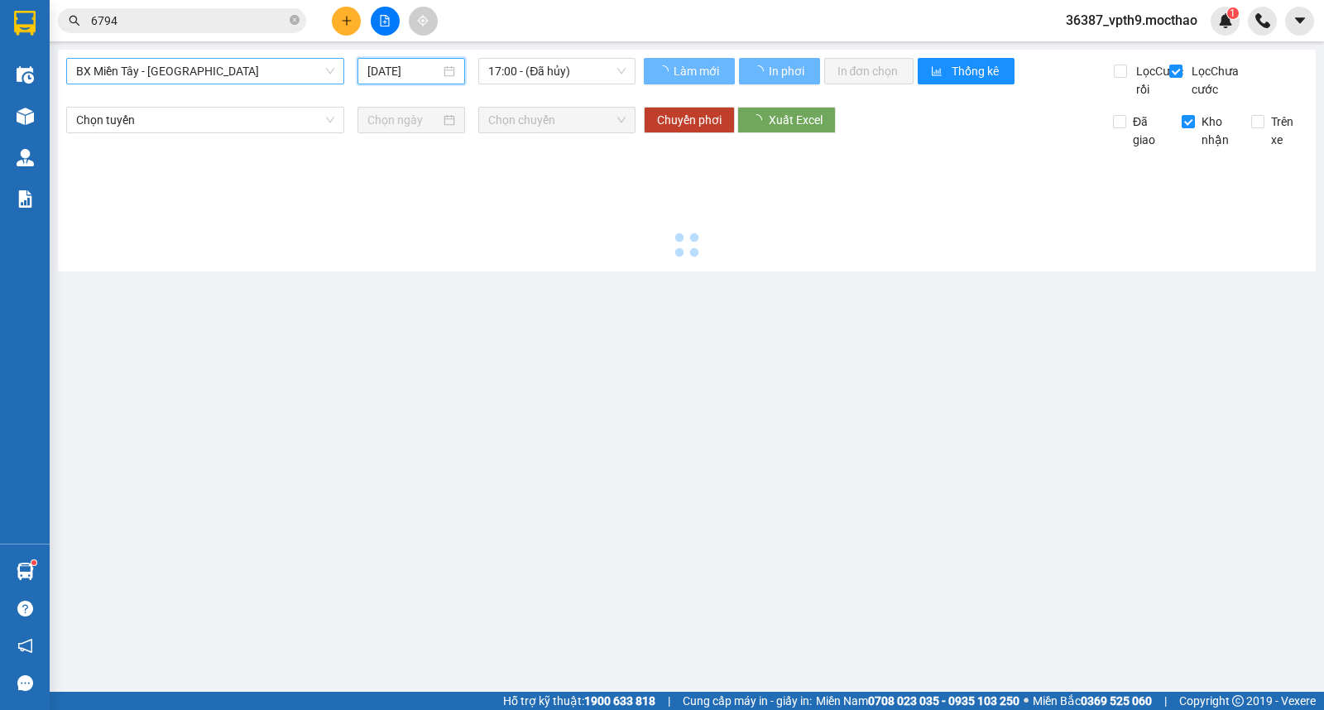
type input "13/09/2025"
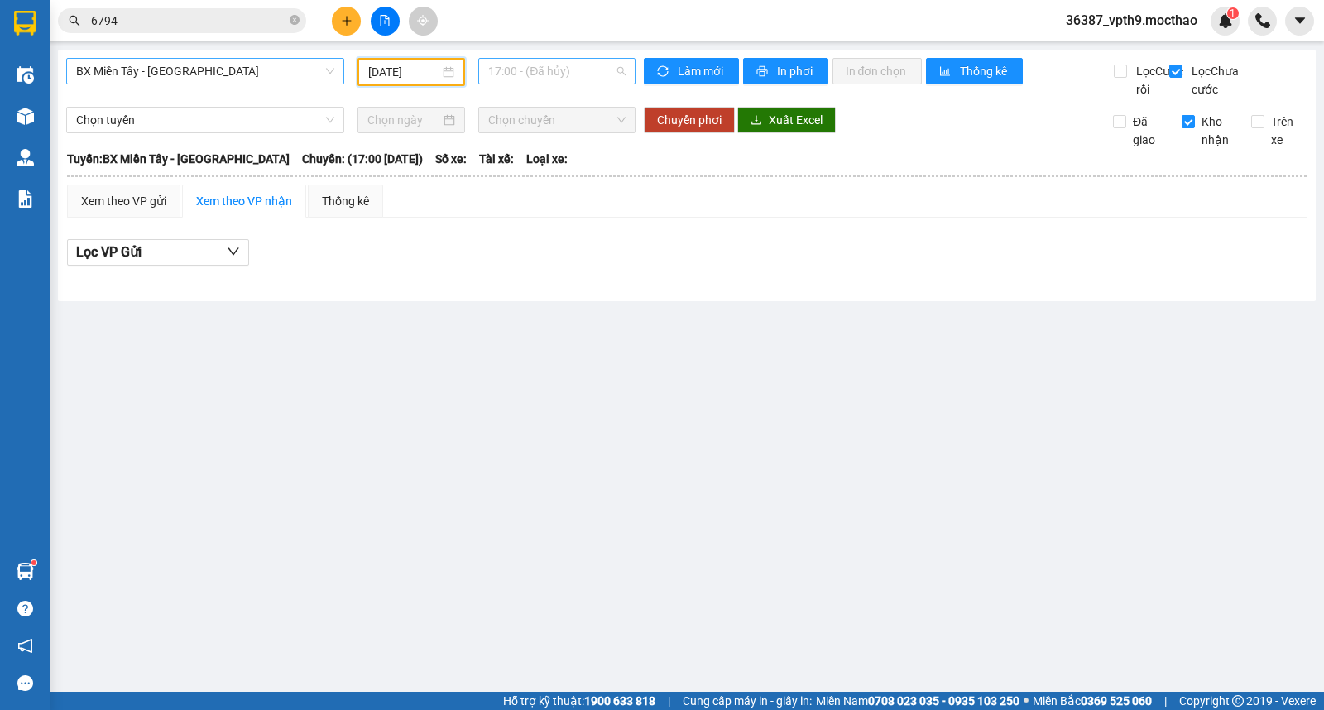
click at [591, 79] on span "17:00 - (Đã hủy)" at bounding box center [556, 71] width 137 height 25
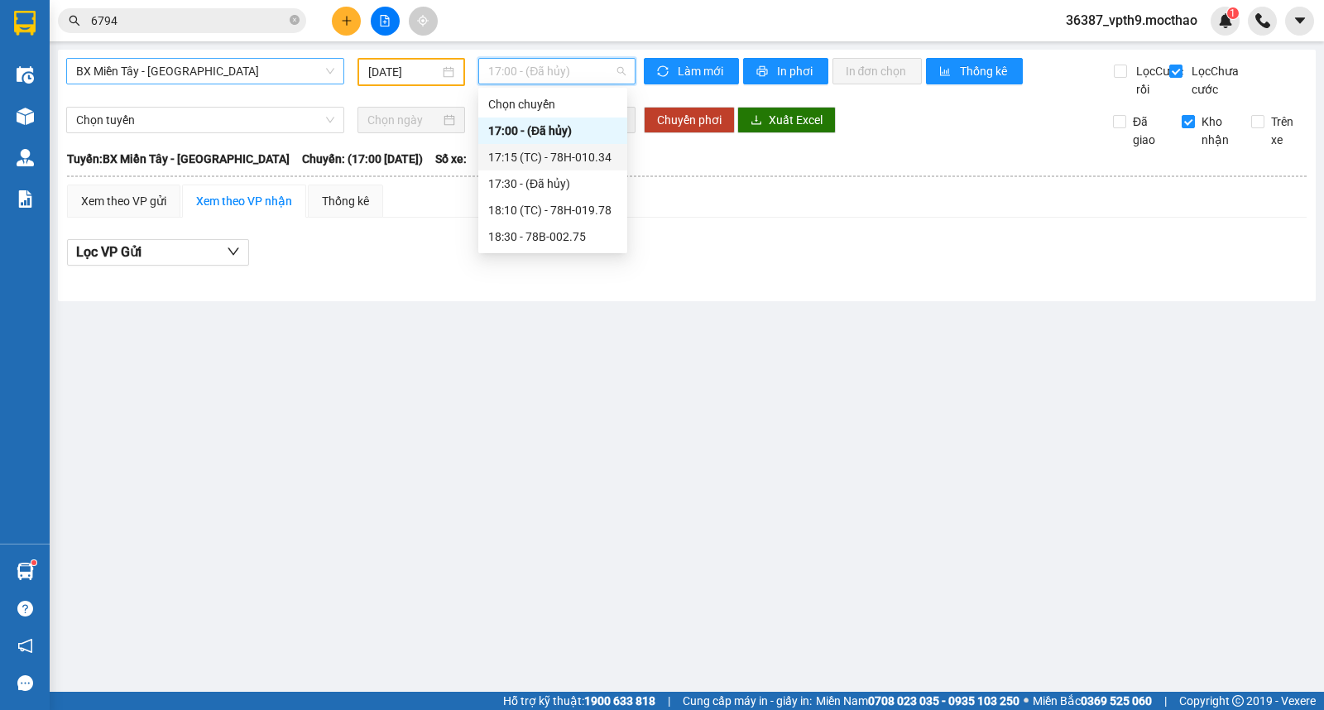
click at [579, 149] on div "17:15 (TC) - 78H-010.34" at bounding box center [552, 157] width 129 height 18
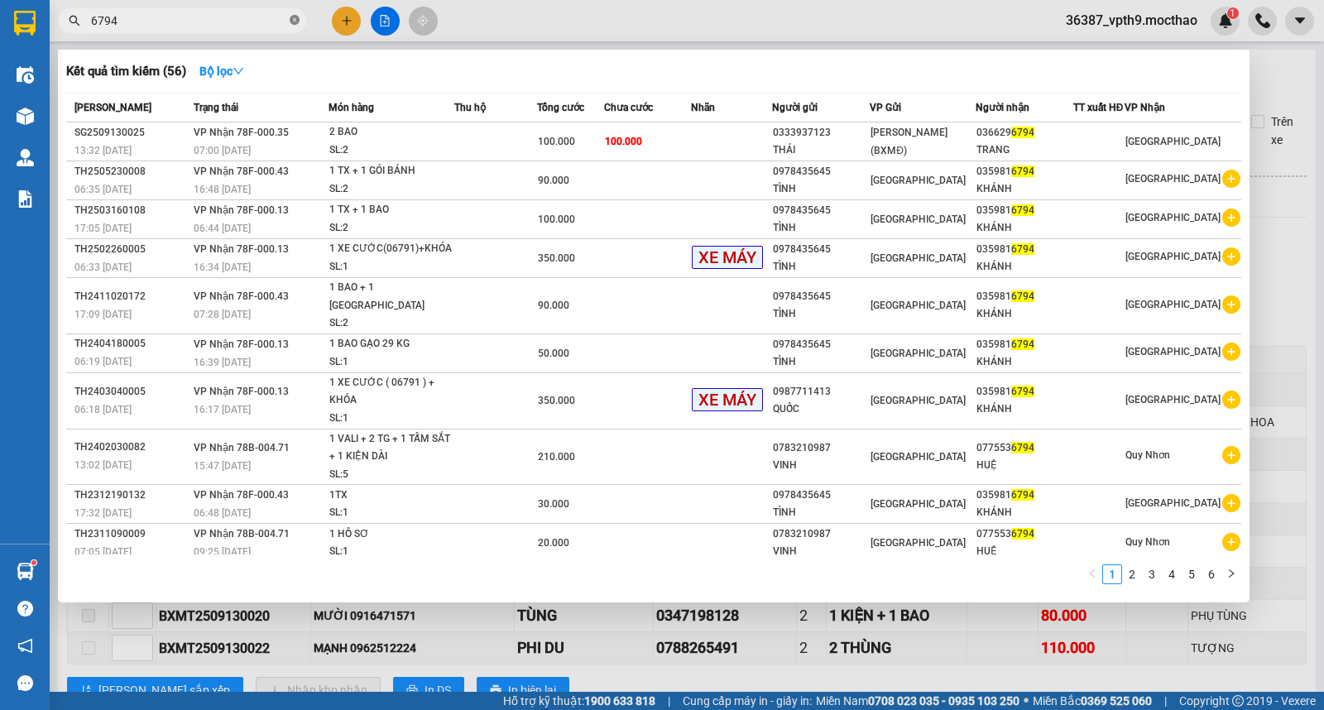
click at [291, 13] on span at bounding box center [295, 21] width 10 height 16
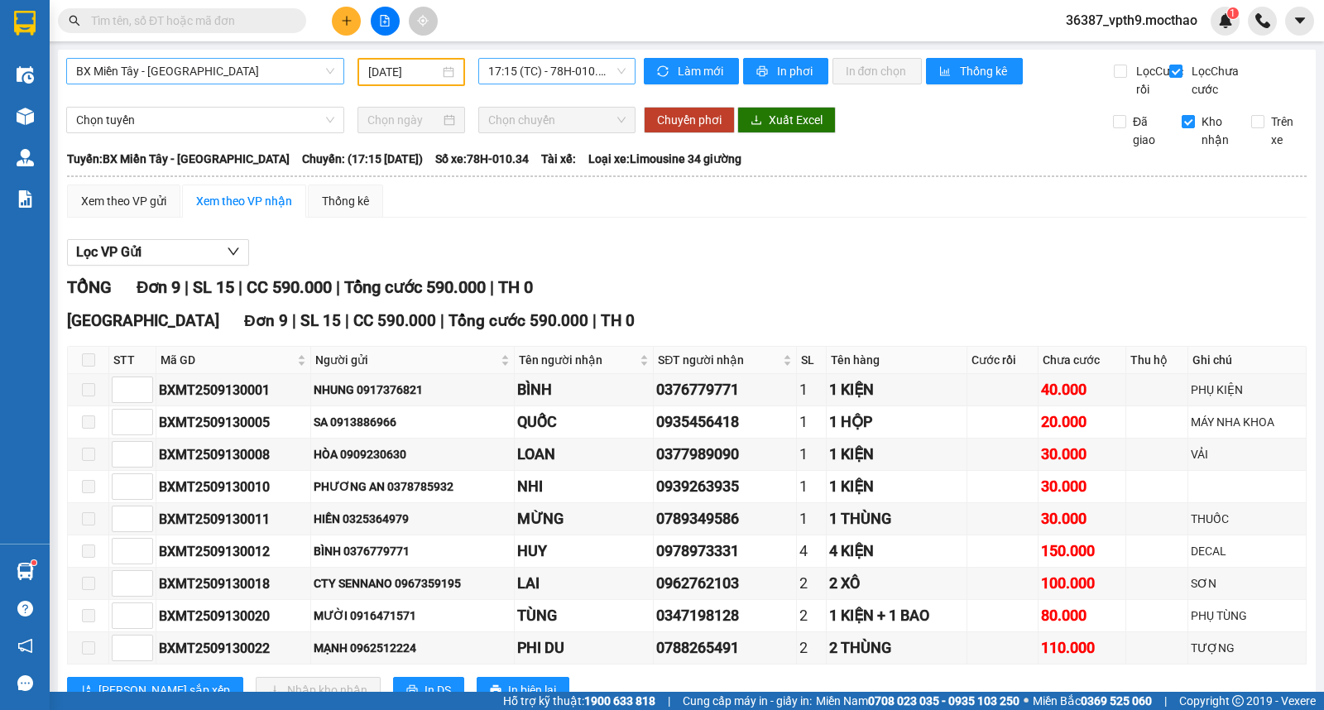
click at [572, 76] on span "17:15 (TC) - 78H-010.34" at bounding box center [556, 71] width 137 height 25
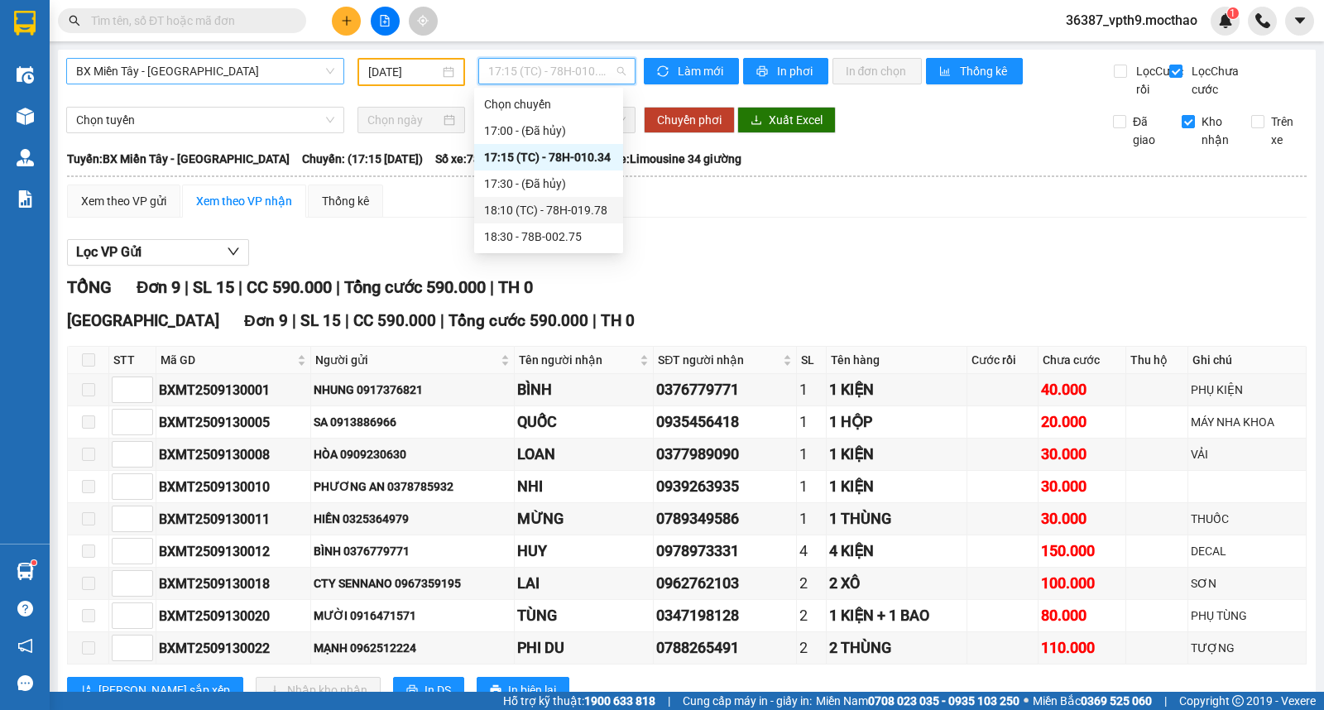
click at [566, 209] on div "18:10 (TC) - 78H-019.78" at bounding box center [548, 210] width 129 height 18
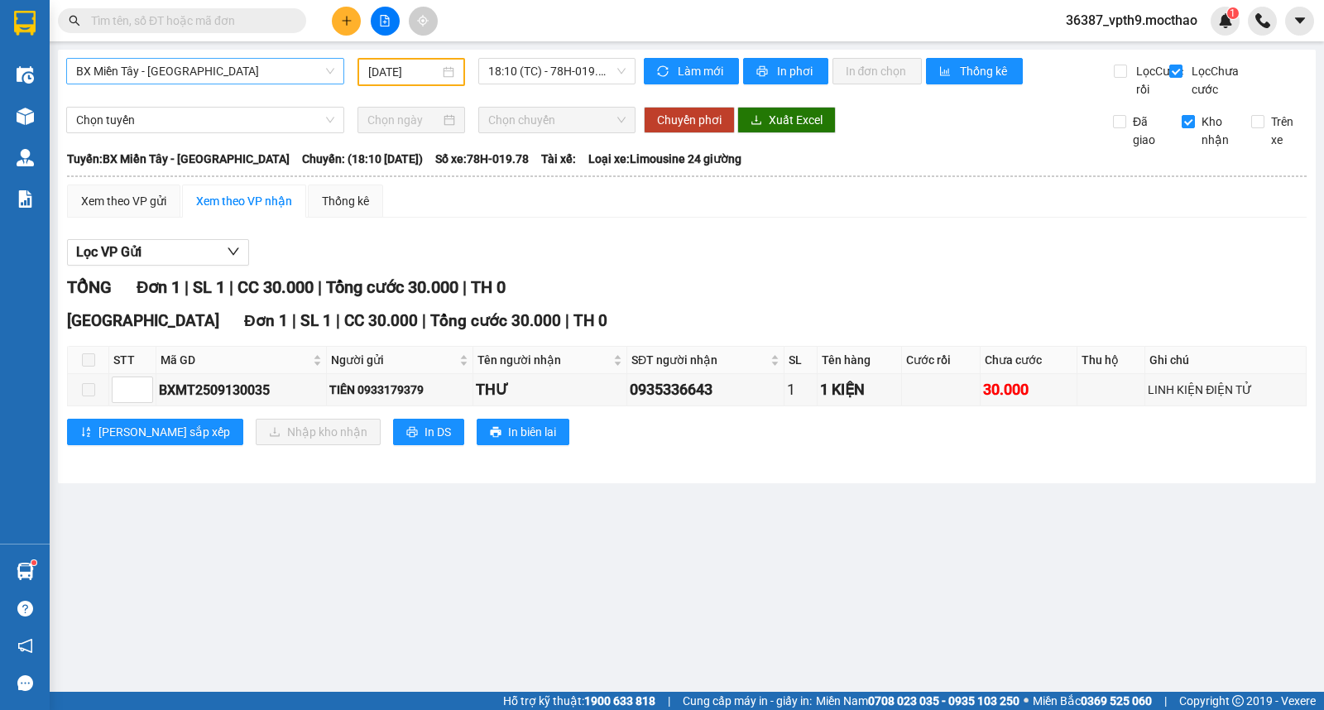
click at [242, 18] on input "text" at bounding box center [188, 21] width 195 height 18
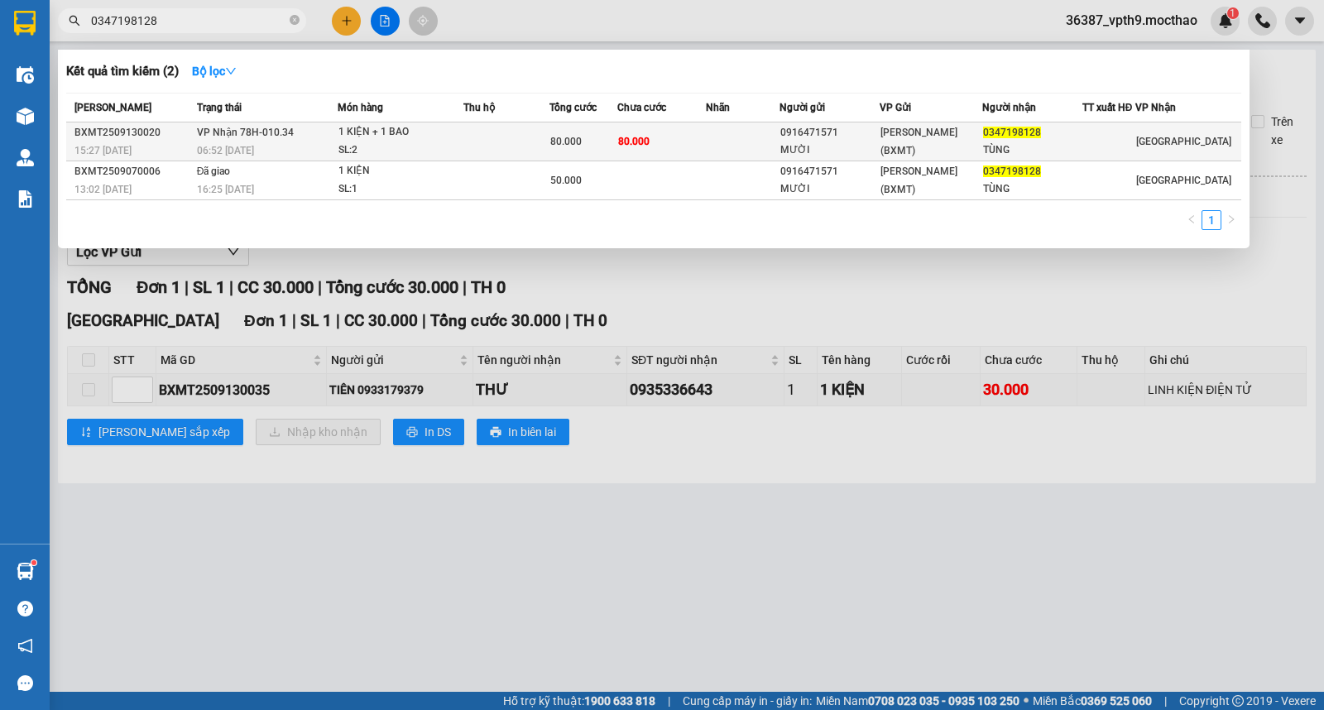
type input "0347198128"
click at [229, 136] on span "VP Nhận 78H-010.34" at bounding box center [245, 133] width 97 height 12
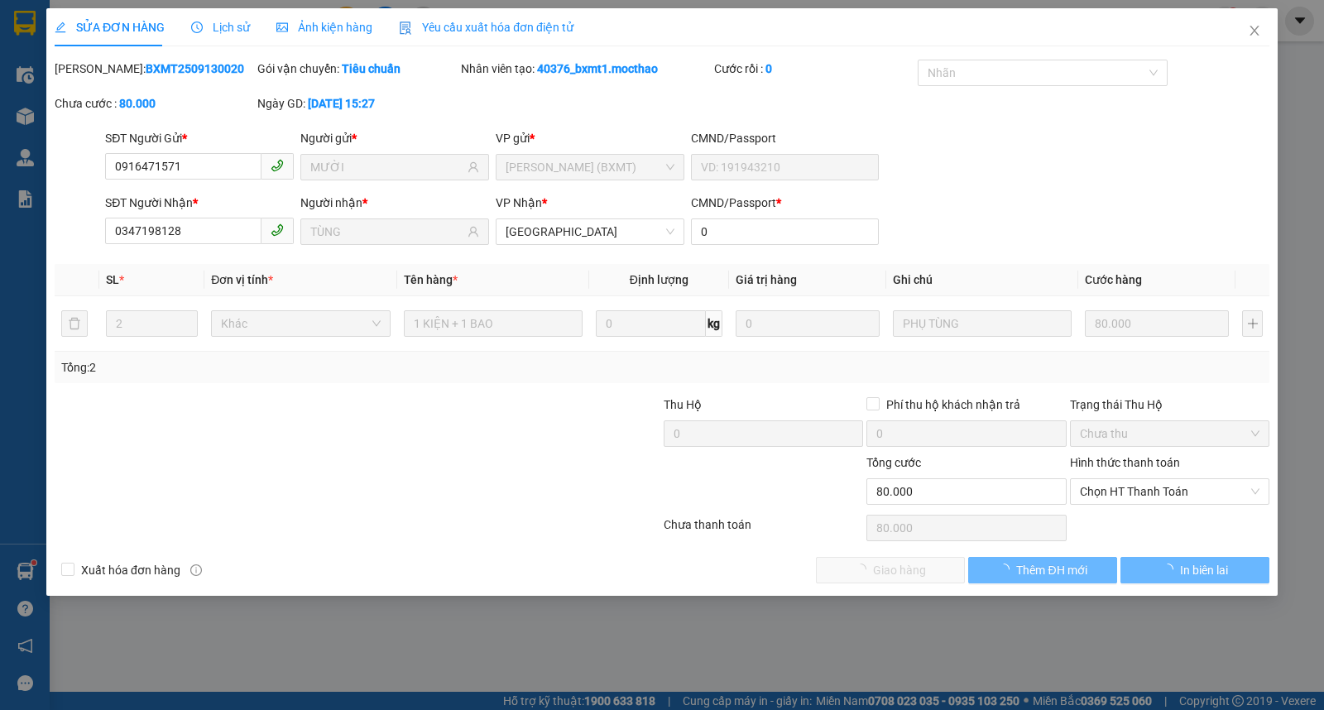
type input "0916471571"
type input "MƯỜI"
type input "0347198128"
type input "TÙNG"
type input "0"
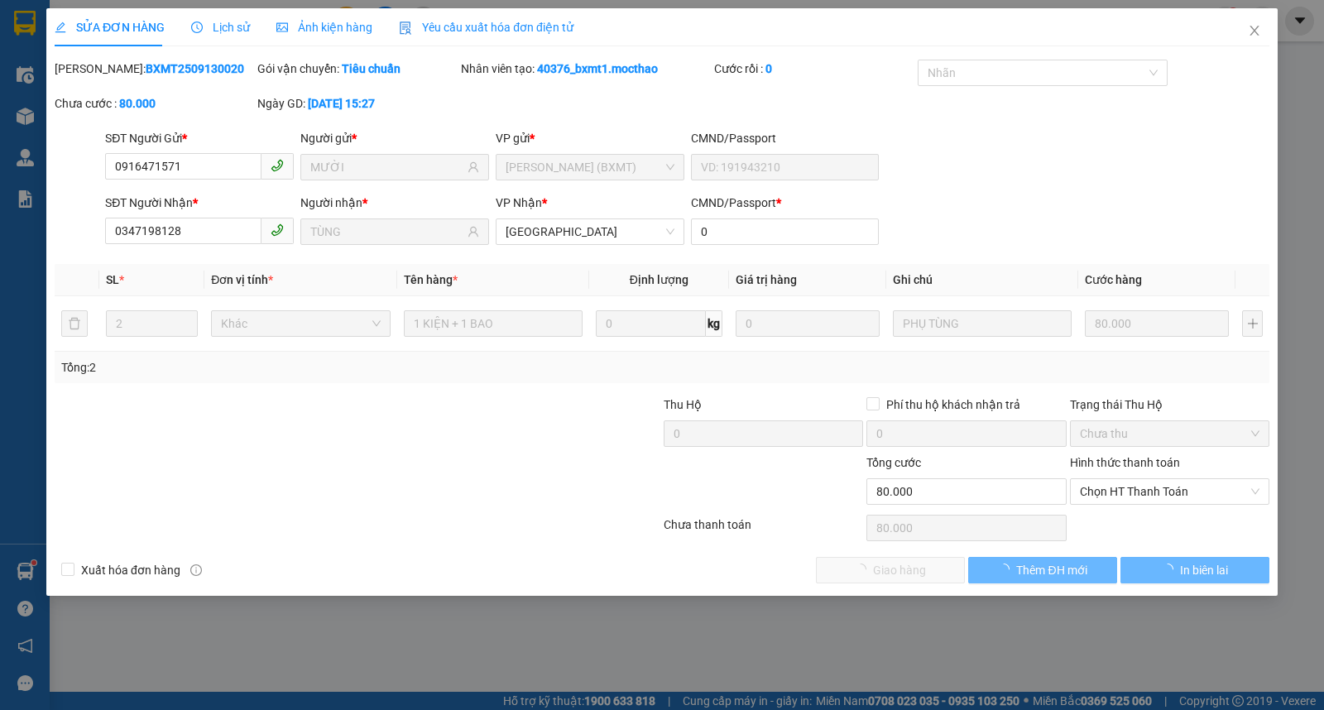
type input "80.000"
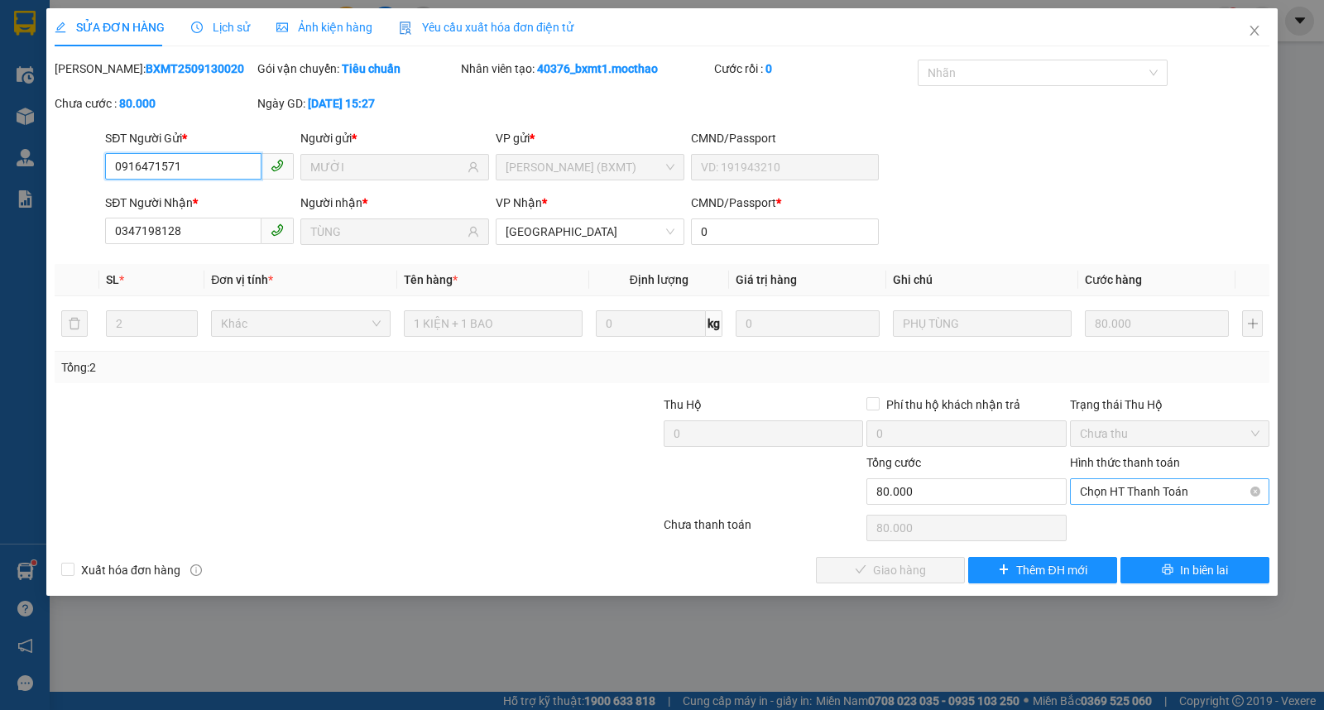
click at [1160, 493] on span "Chọn HT Thanh Toán" at bounding box center [1170, 491] width 180 height 25
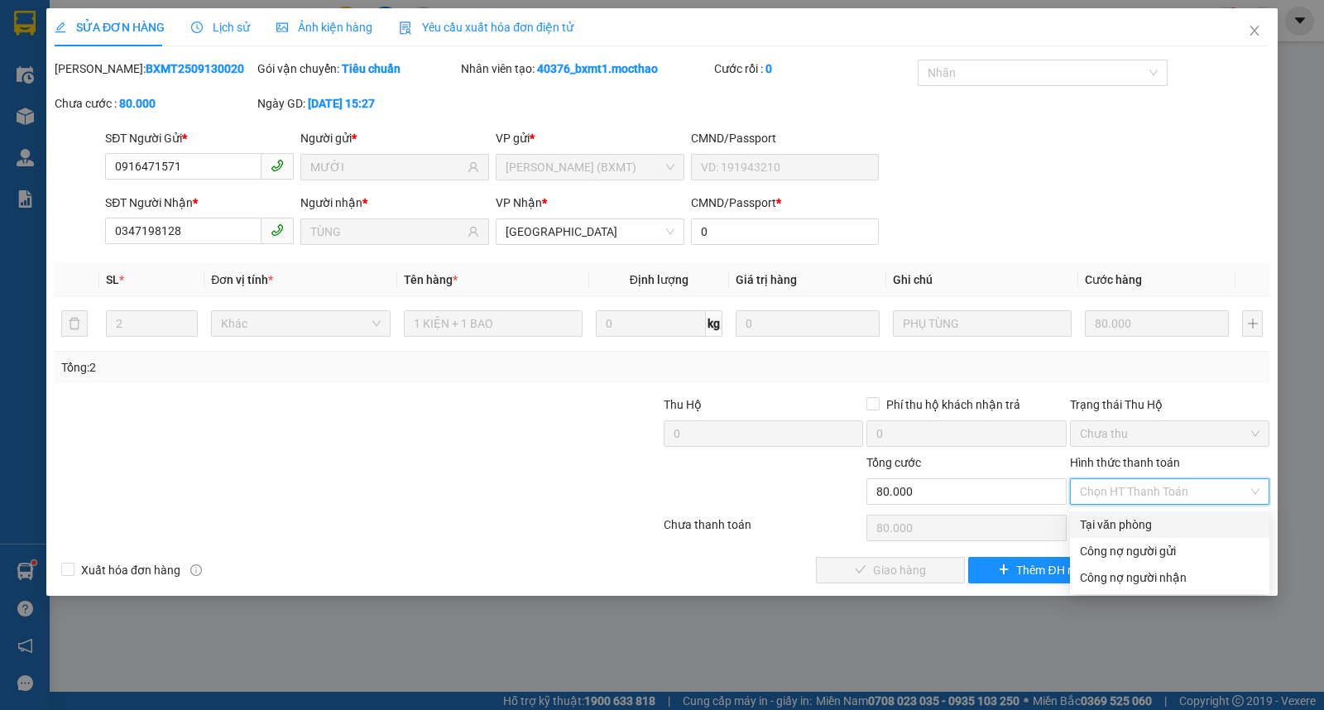
click at [1122, 520] on div "Tại văn phòng" at bounding box center [1170, 525] width 180 height 18
type input "0"
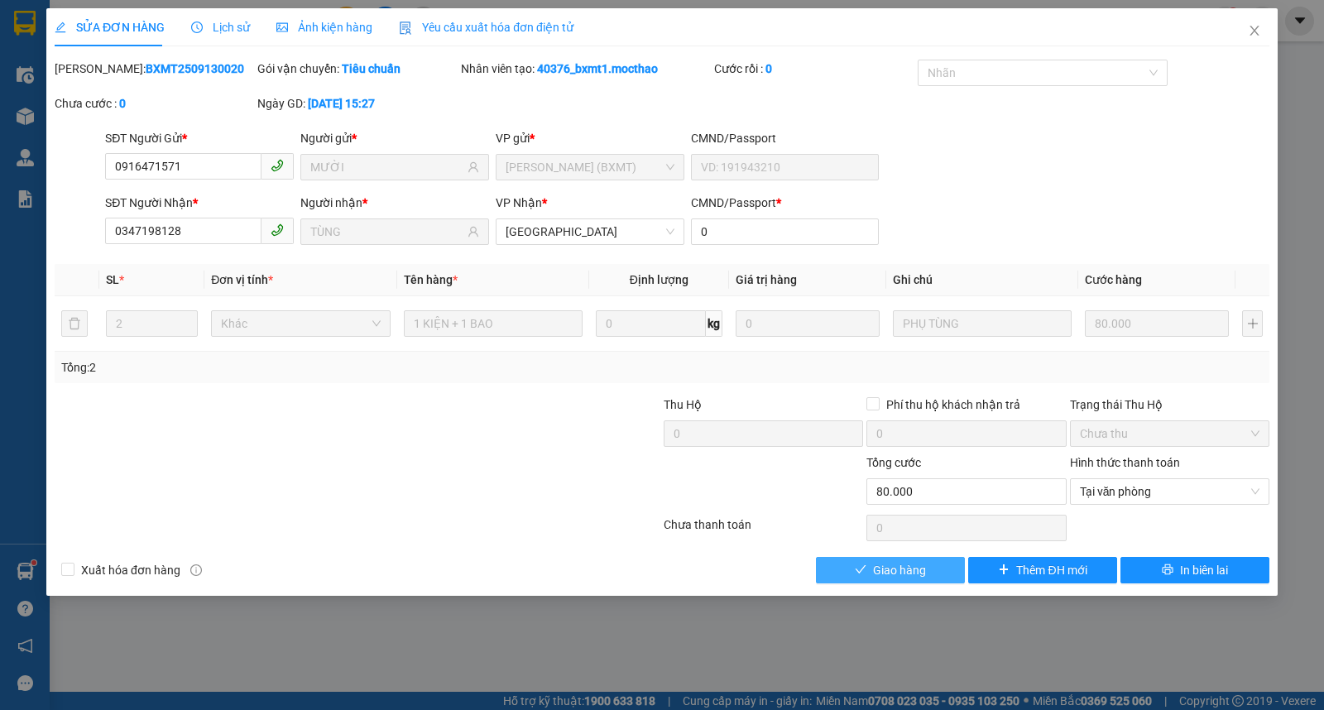
click at [941, 568] on button "Giao hàng" at bounding box center [890, 570] width 149 height 26
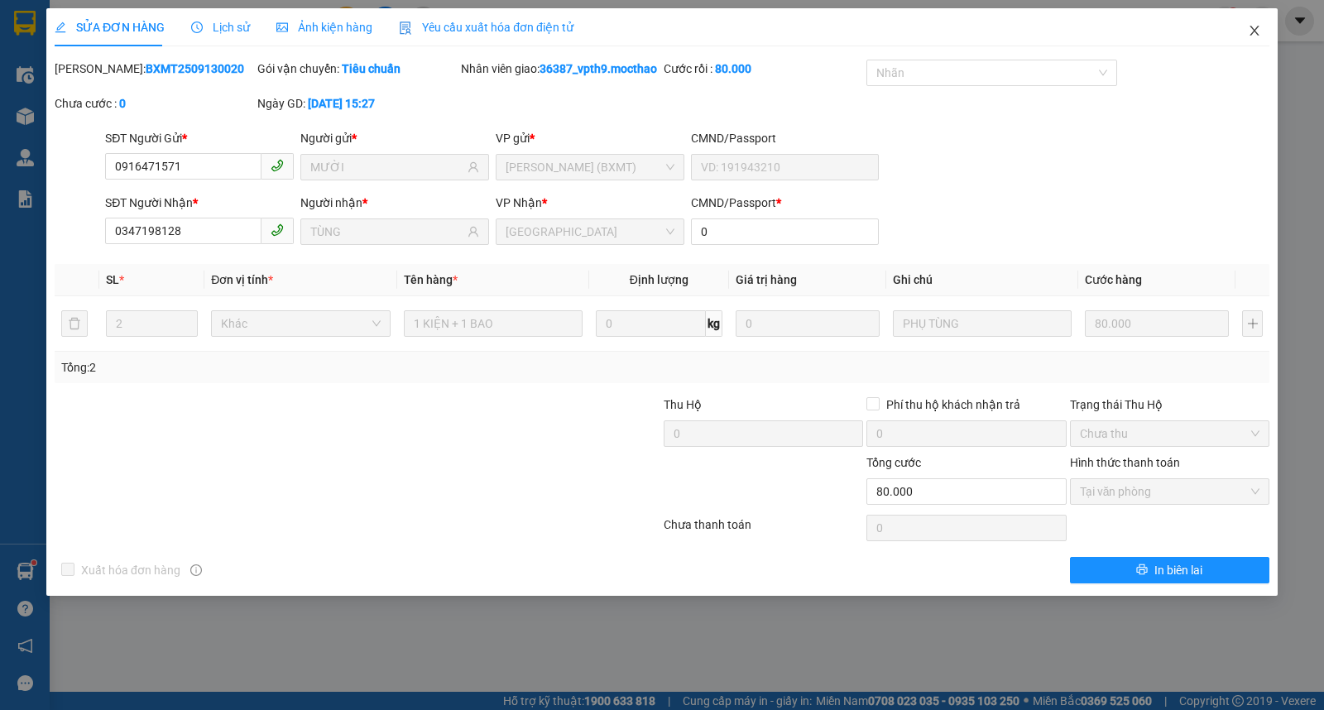
click at [1254, 31] on icon "close" at bounding box center [1254, 31] width 9 height 10
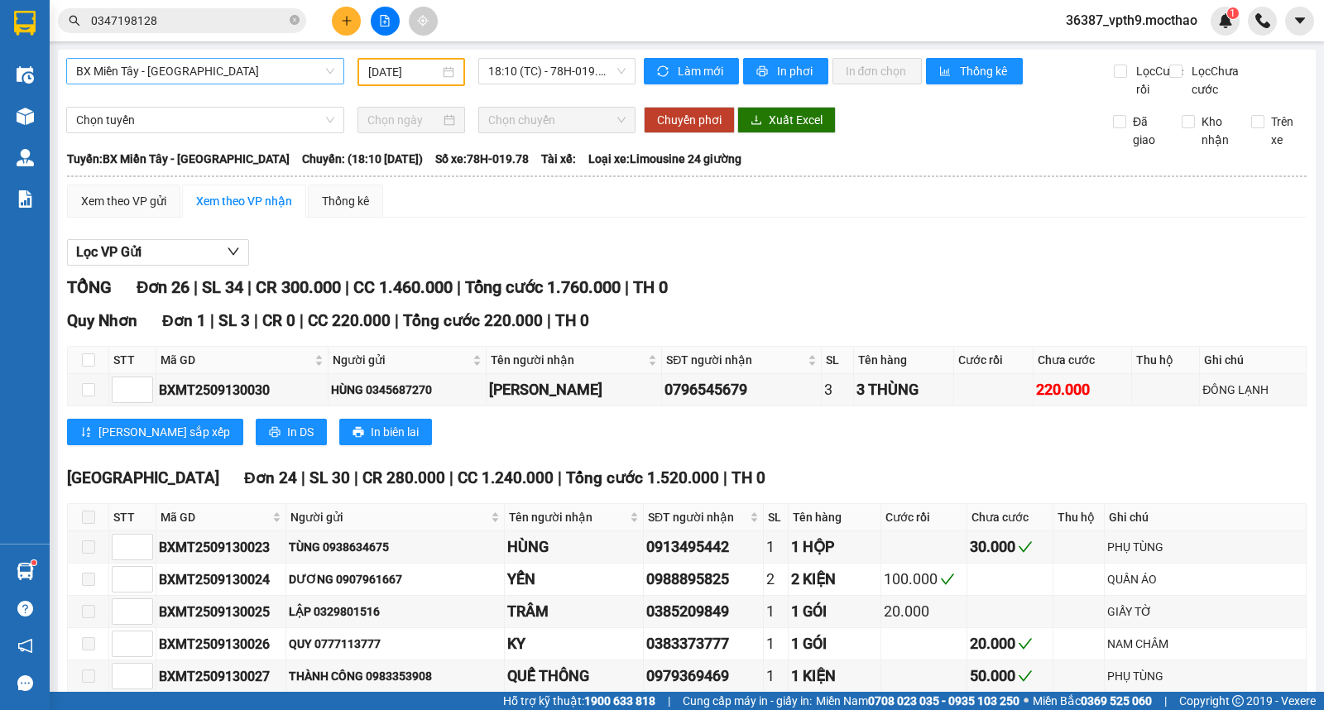
click at [160, 72] on span "BX Miền Tây - [PERSON_NAME]" at bounding box center [205, 71] width 258 height 25
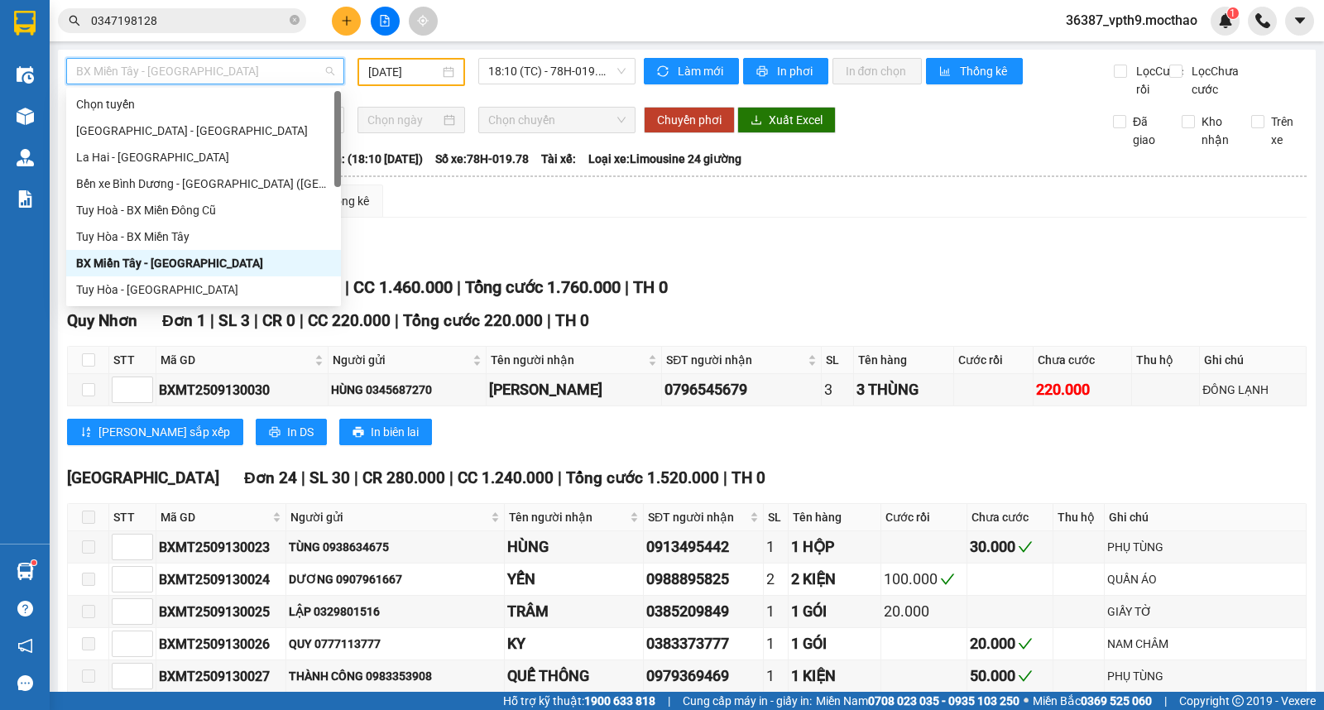
type input "M"
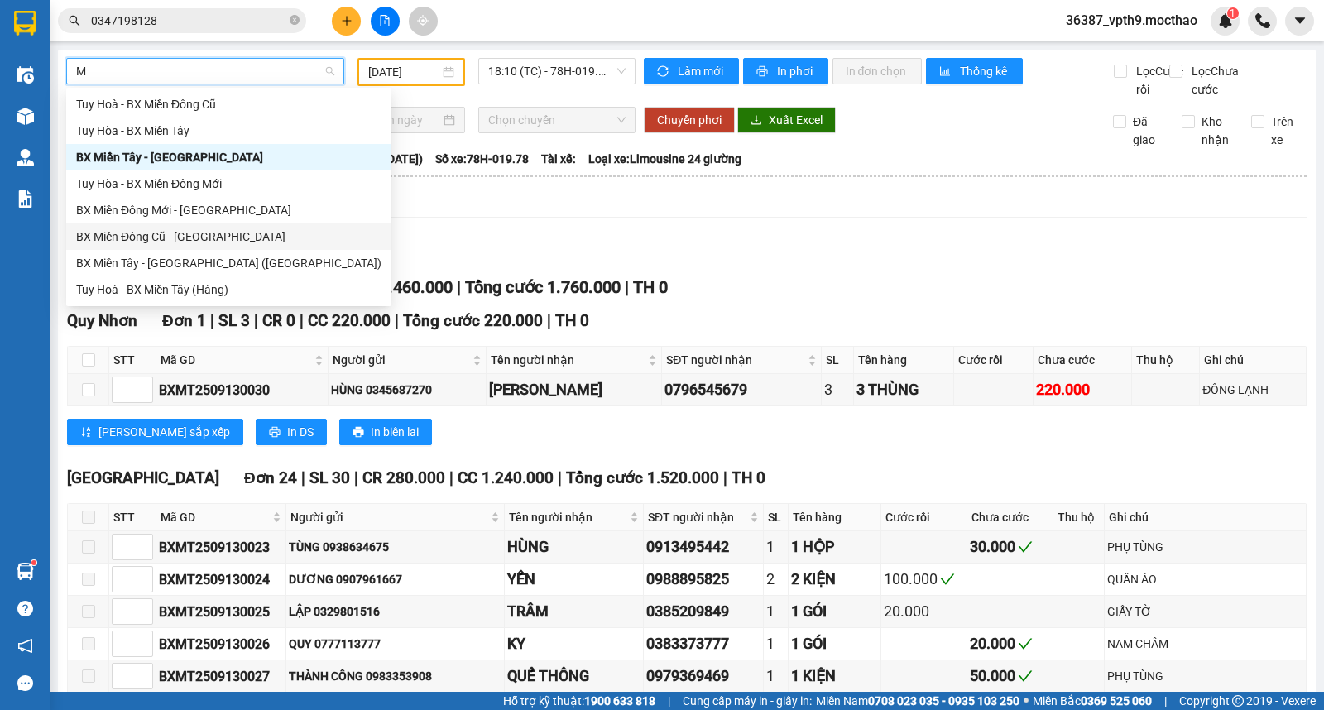
click at [188, 236] on div "BX Miền Đông Cũ - [PERSON_NAME]" at bounding box center [228, 237] width 305 height 18
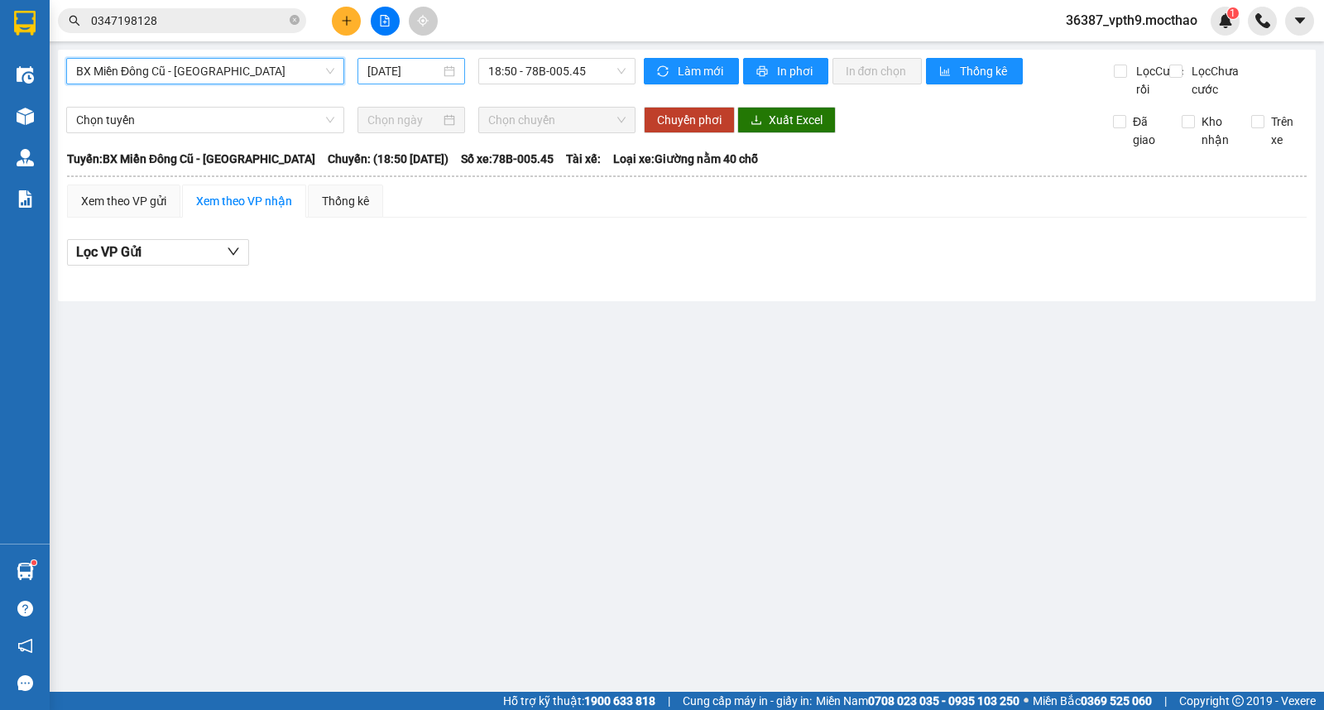
click at [414, 75] on input "[DATE]" at bounding box center [405, 71] width 74 height 18
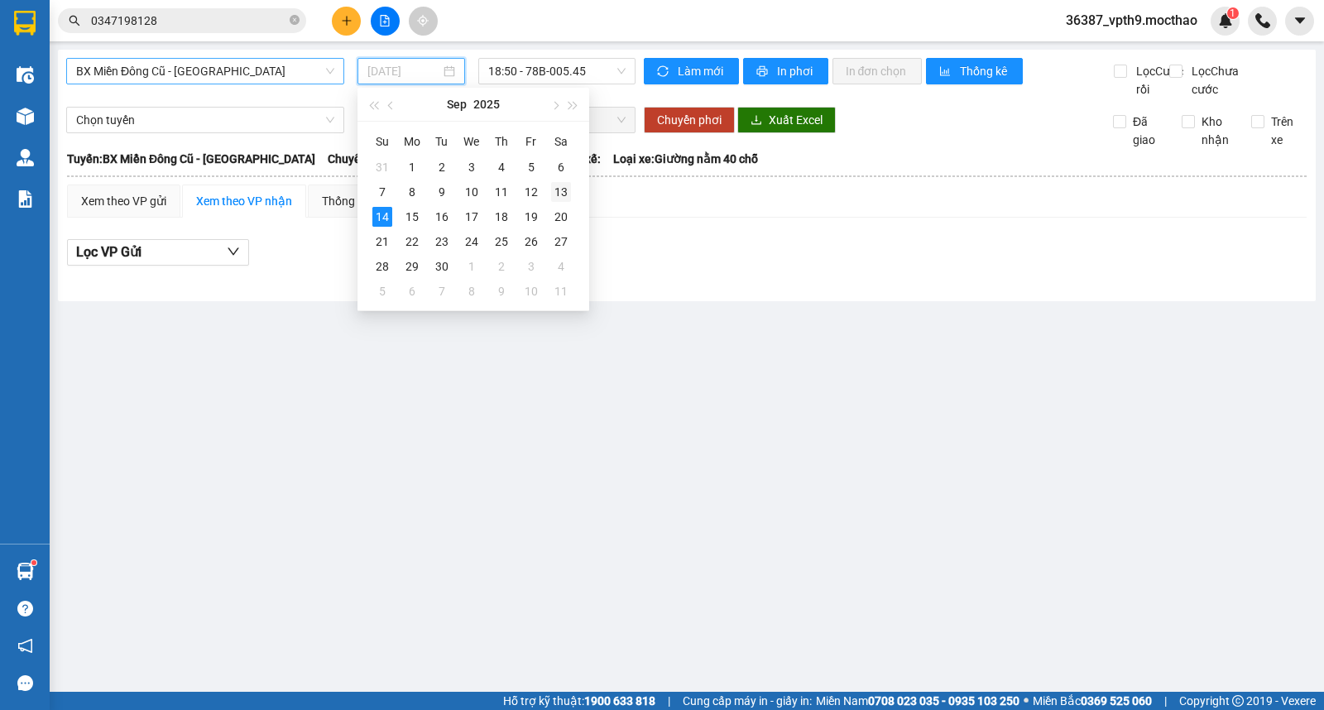
click at [564, 195] on div "13" at bounding box center [561, 192] width 20 height 20
type input "13/09/2025"
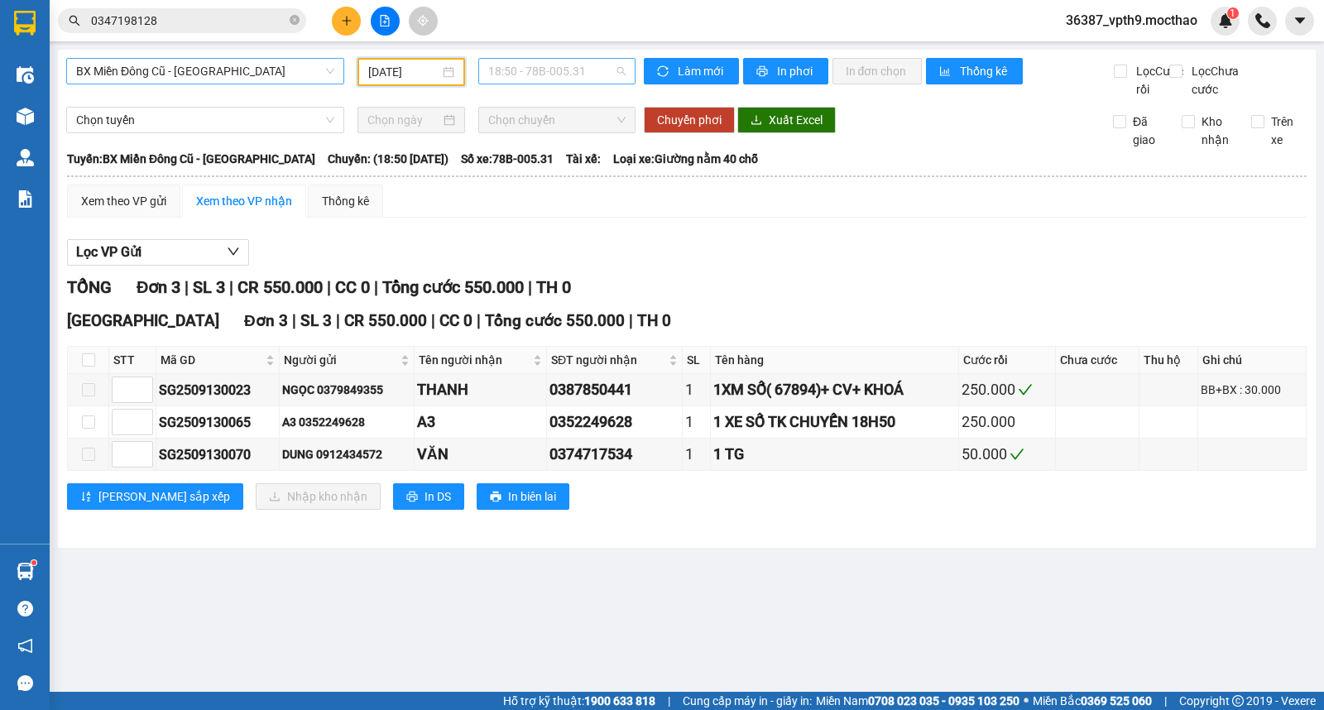
click at [594, 69] on span "18:50 - 78B-005.31" at bounding box center [556, 71] width 137 height 25
click at [568, 175] on div "19:10 - 78F-000.35" at bounding box center [552, 184] width 129 height 18
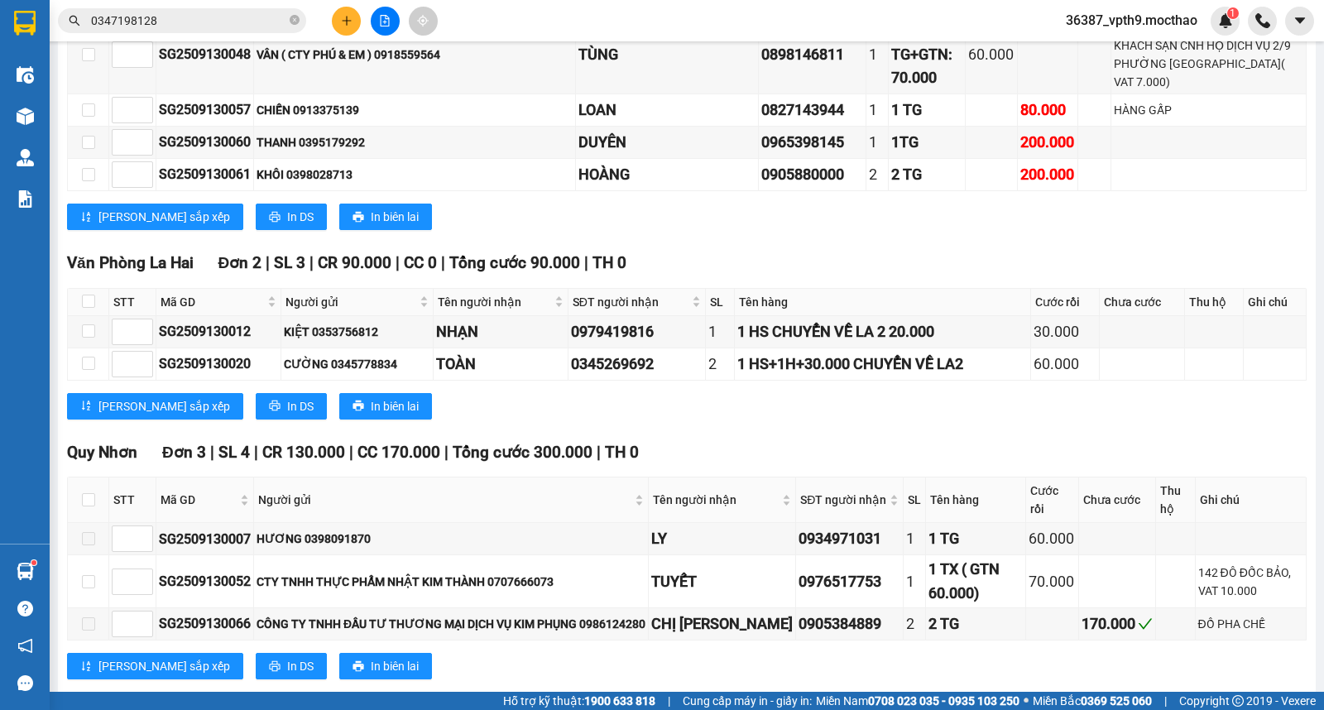
scroll to position [2430, 0]
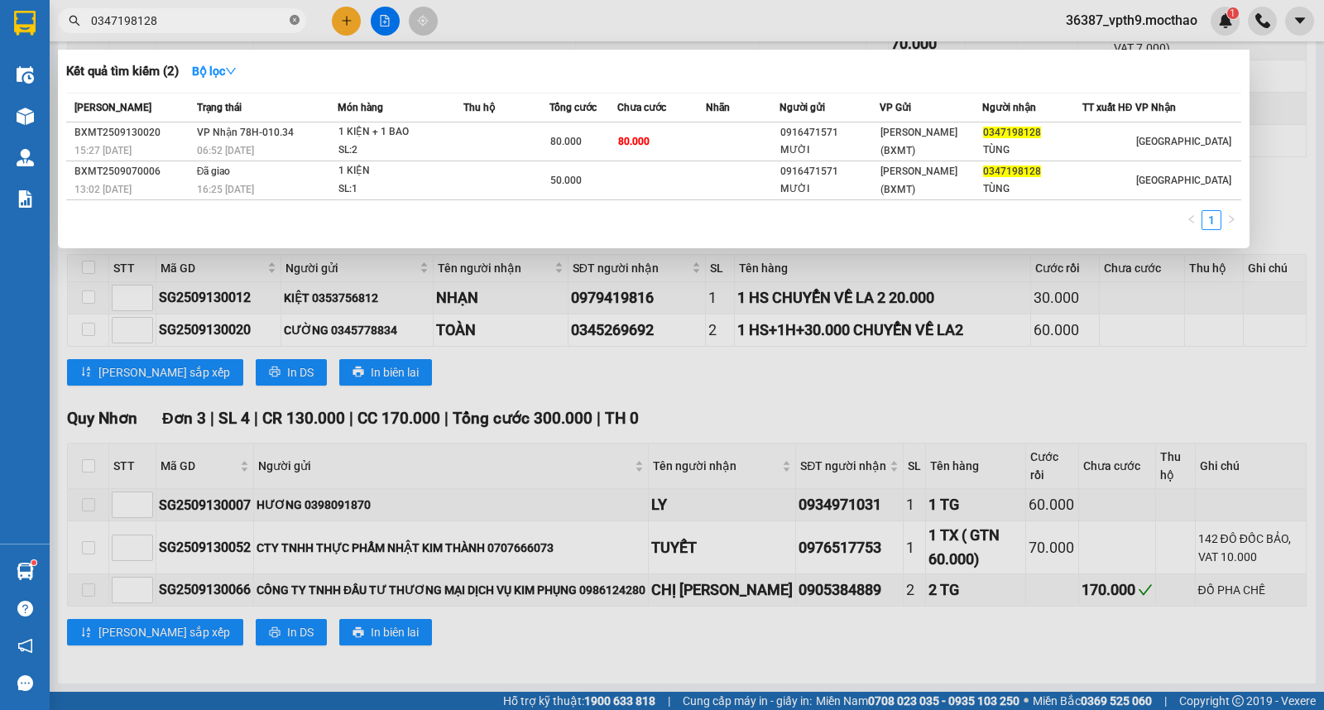
click at [298, 21] on icon "close-circle" at bounding box center [295, 20] width 10 height 10
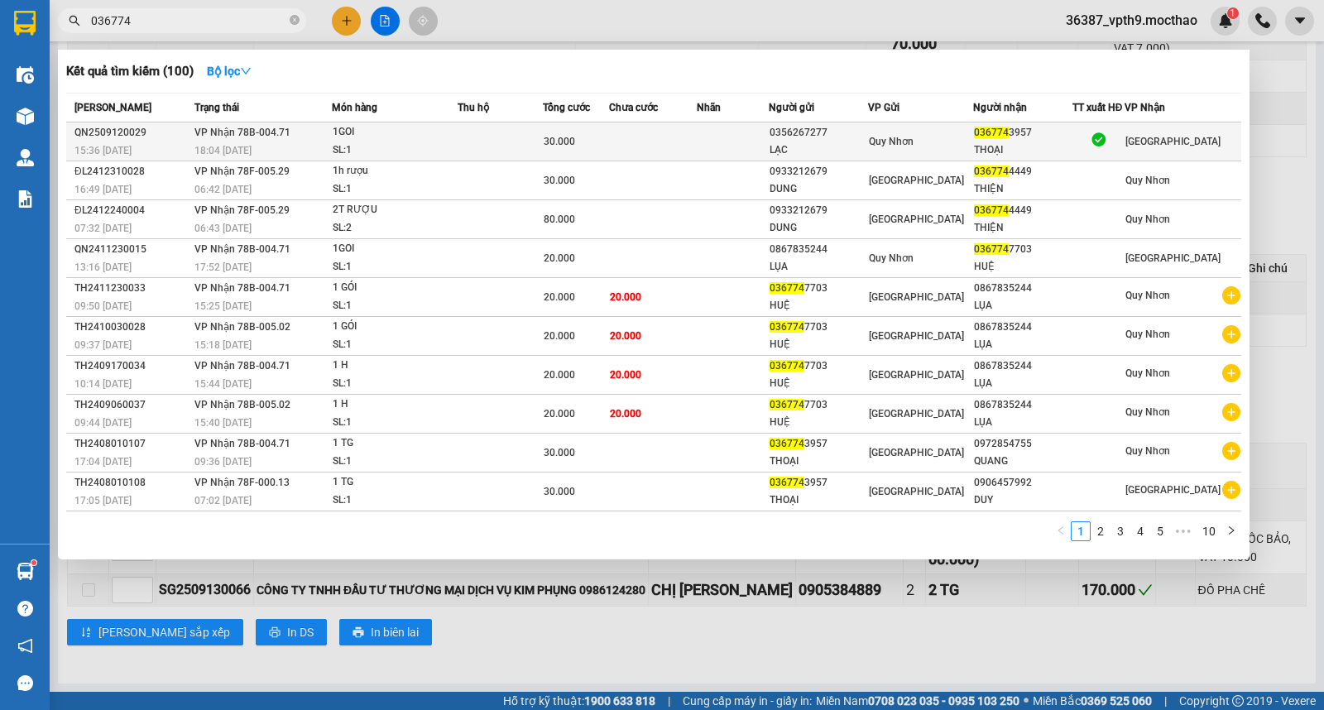
type input "036774"
click at [1060, 134] on div "036774 3957" at bounding box center [1022, 132] width 97 height 17
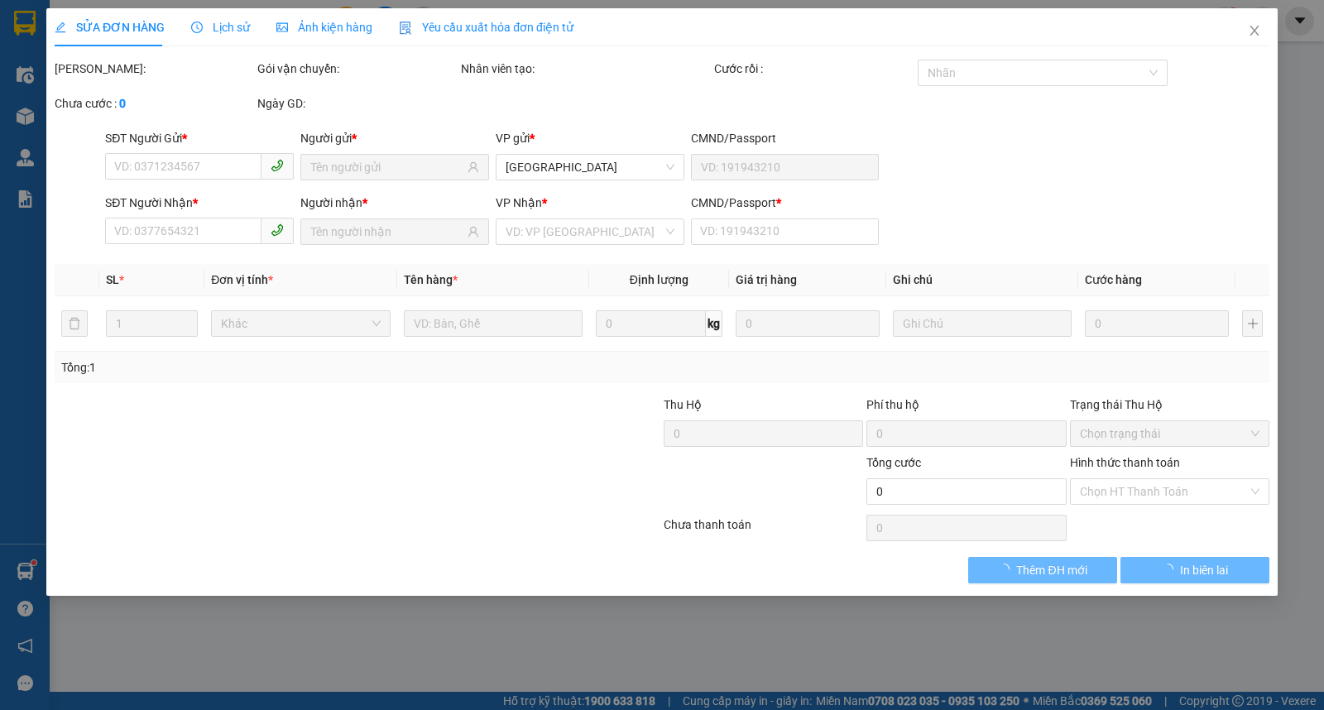
type input "0356267277"
type input "LẠC"
type input "0367743957"
type input "THOẠI"
type input "N"
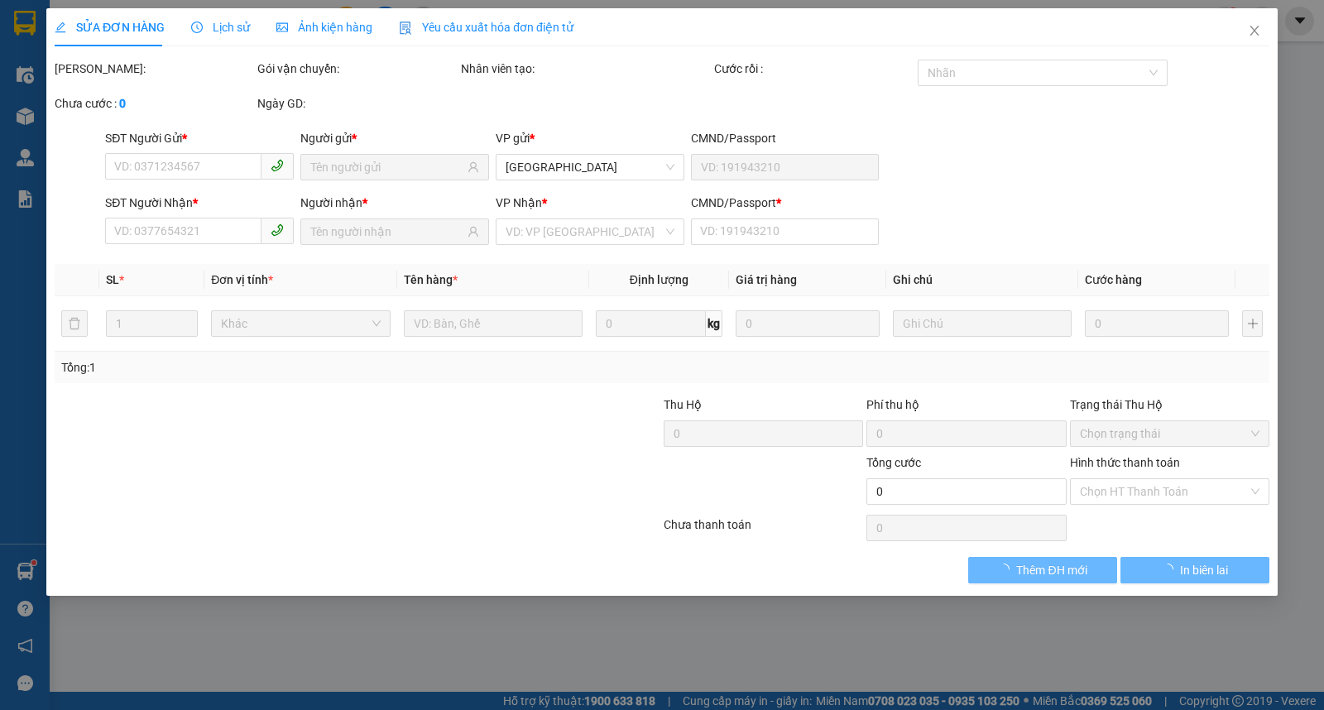
type input "30.000"
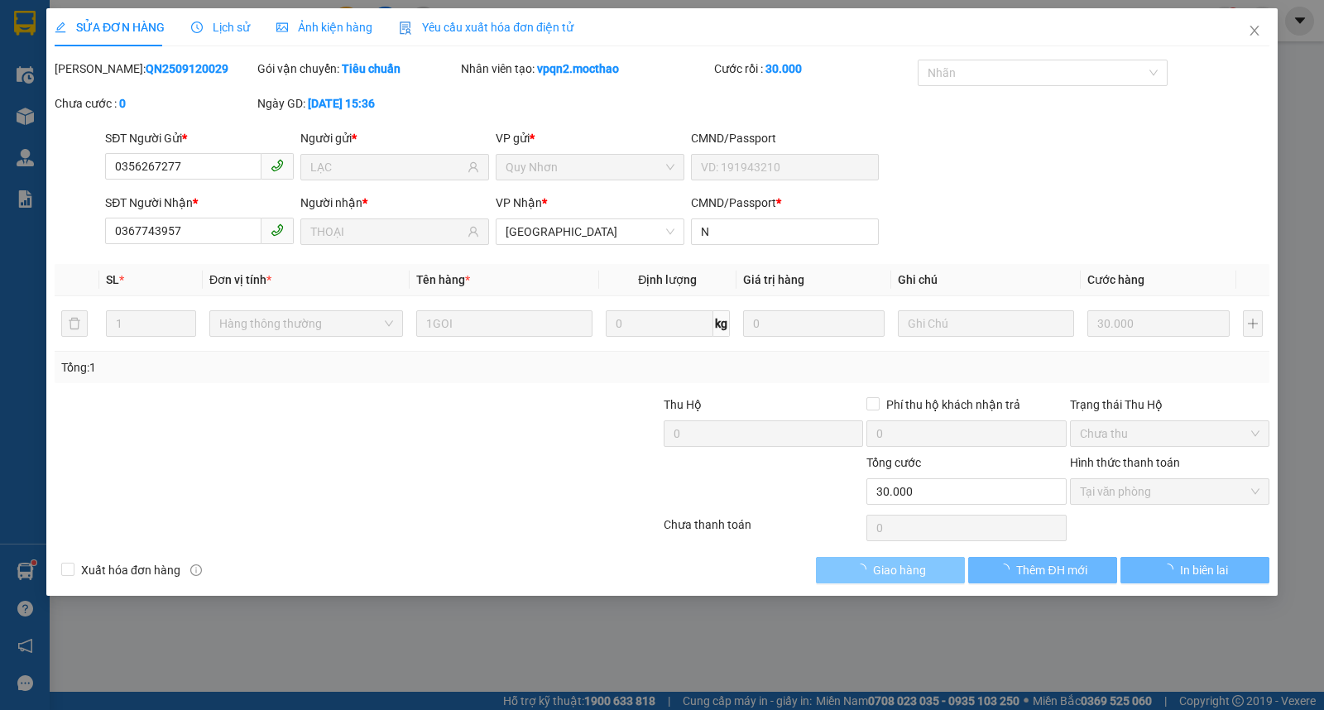
click at [904, 570] on span "Giao hàng" at bounding box center [899, 570] width 53 height 18
checkbox input "true"
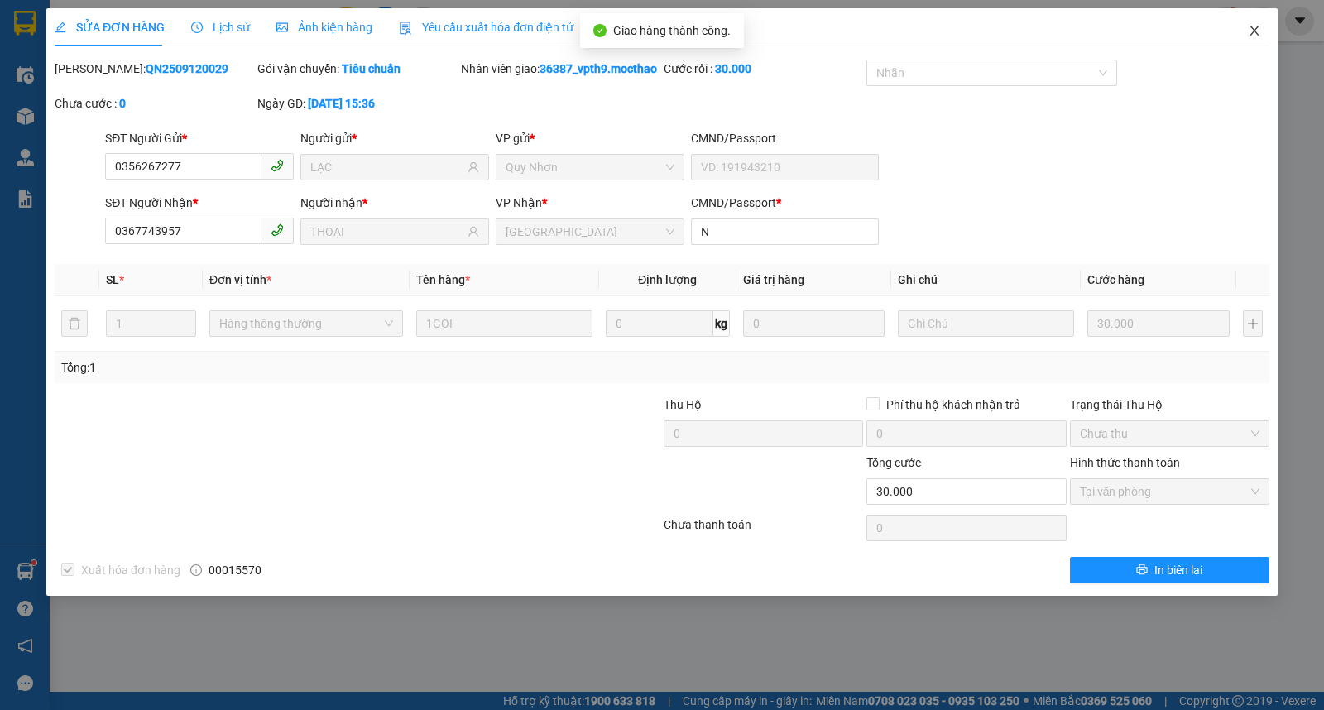
click at [1250, 27] on icon "close" at bounding box center [1254, 30] width 13 height 13
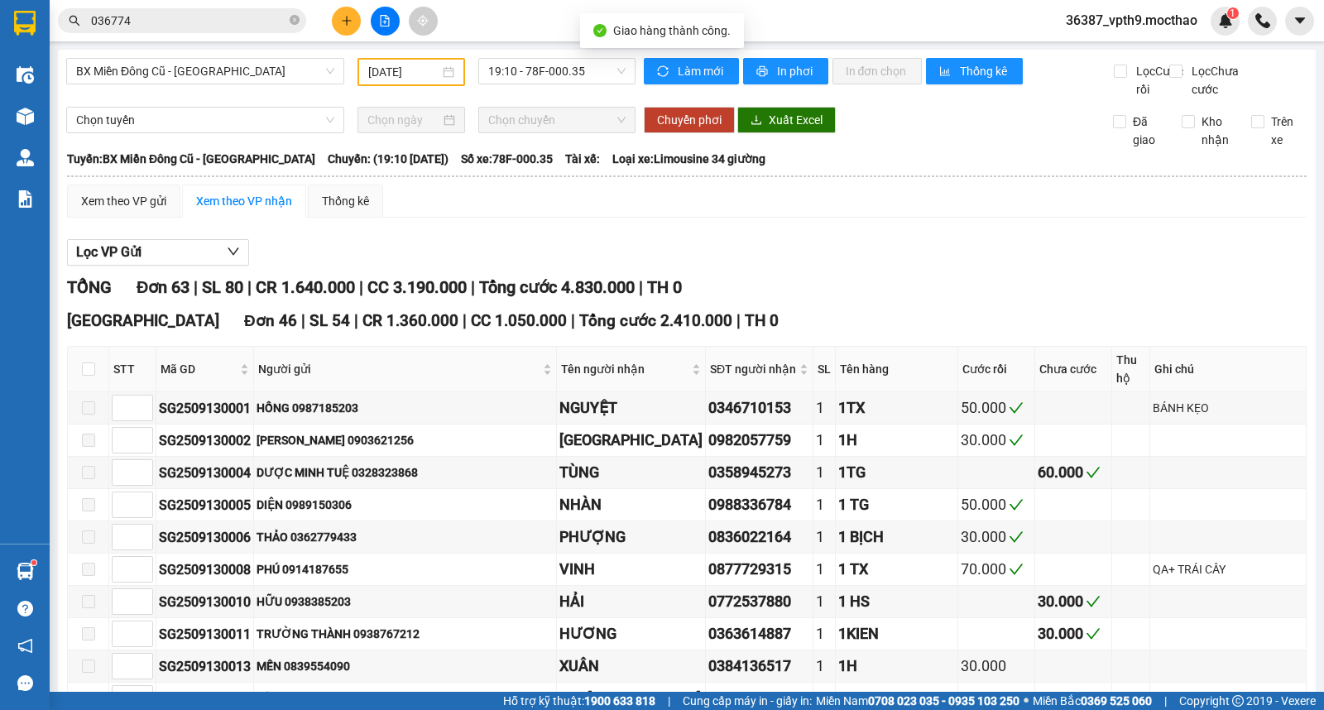
click at [233, 18] on input "036774" at bounding box center [188, 21] width 195 height 18
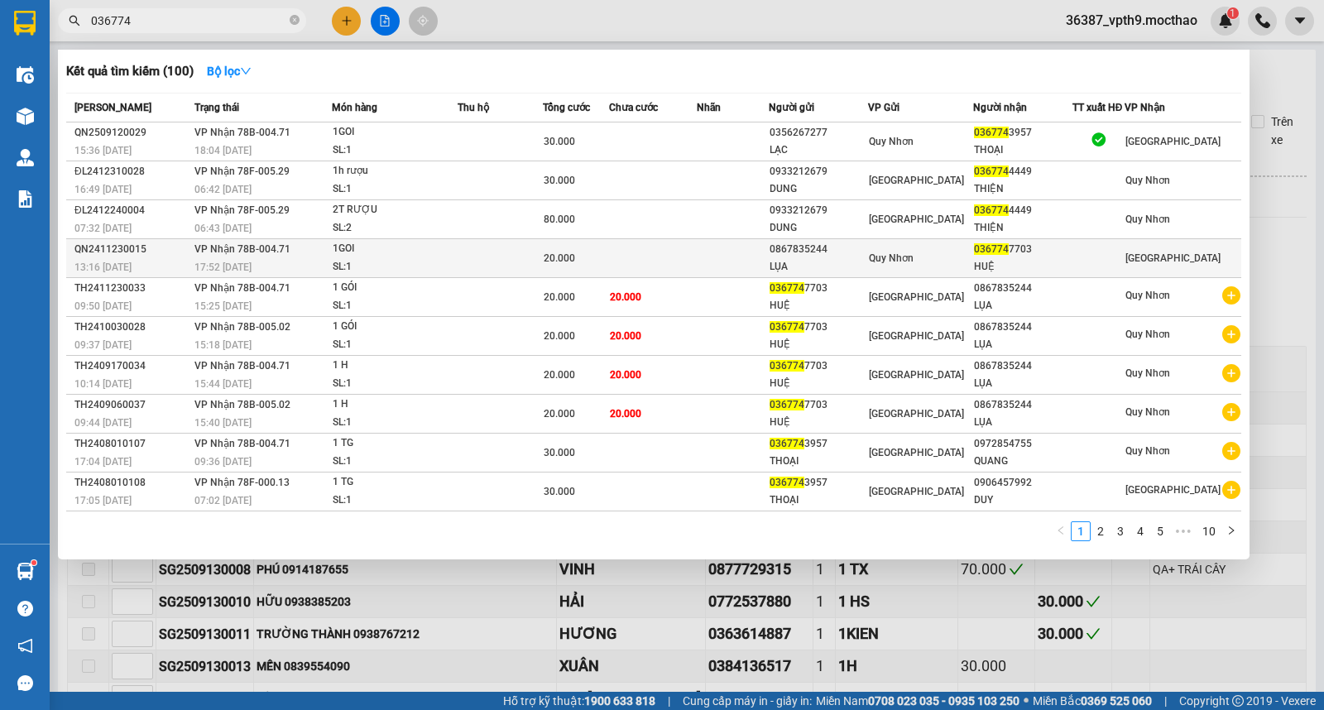
click at [563, 254] on span "20.000" at bounding box center [559, 258] width 31 height 12
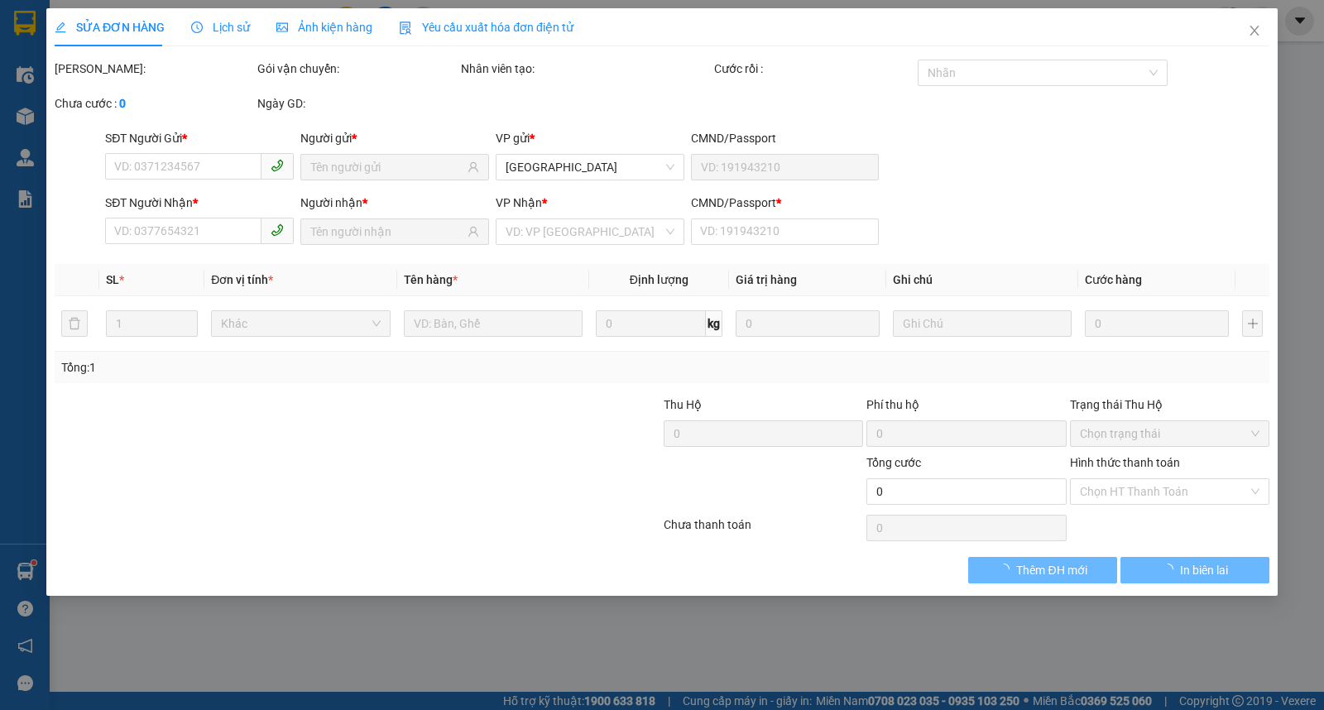
type input "0867835244"
type input "LỤA"
type input "0367747703"
type input "HUỆ"
type input "a"
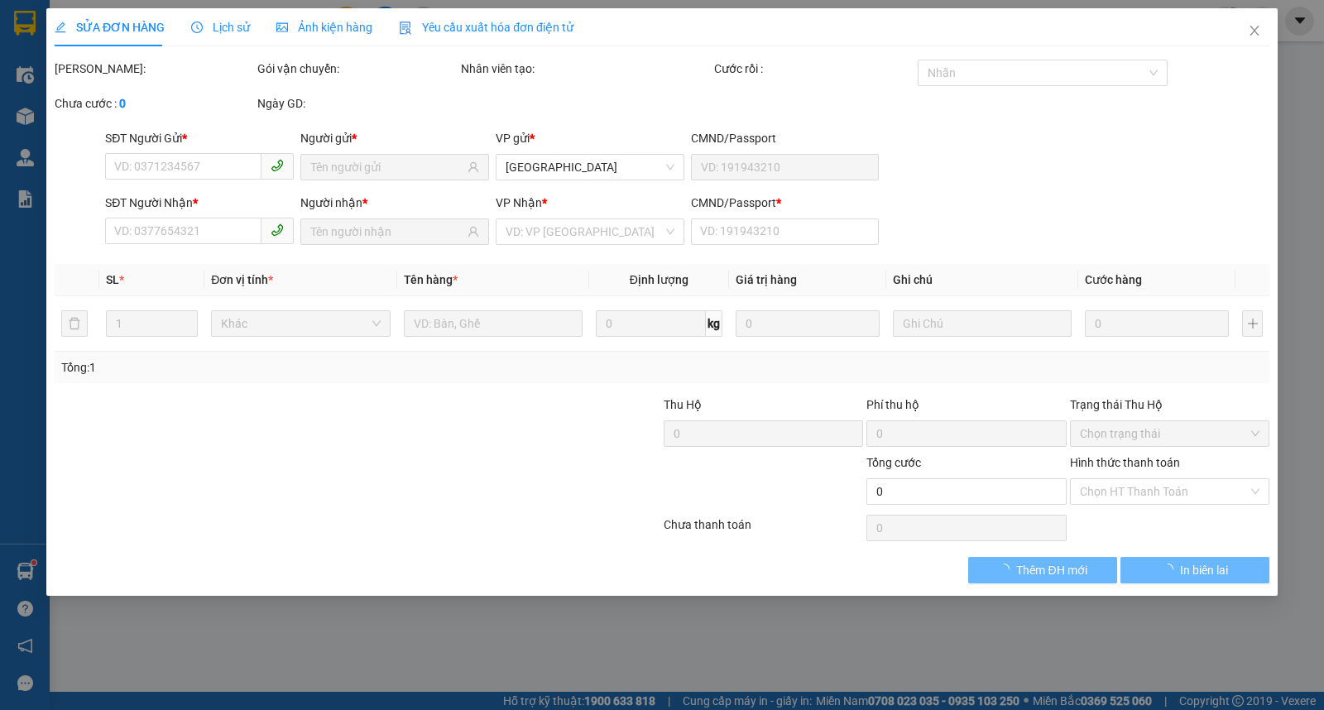
type input "20.000"
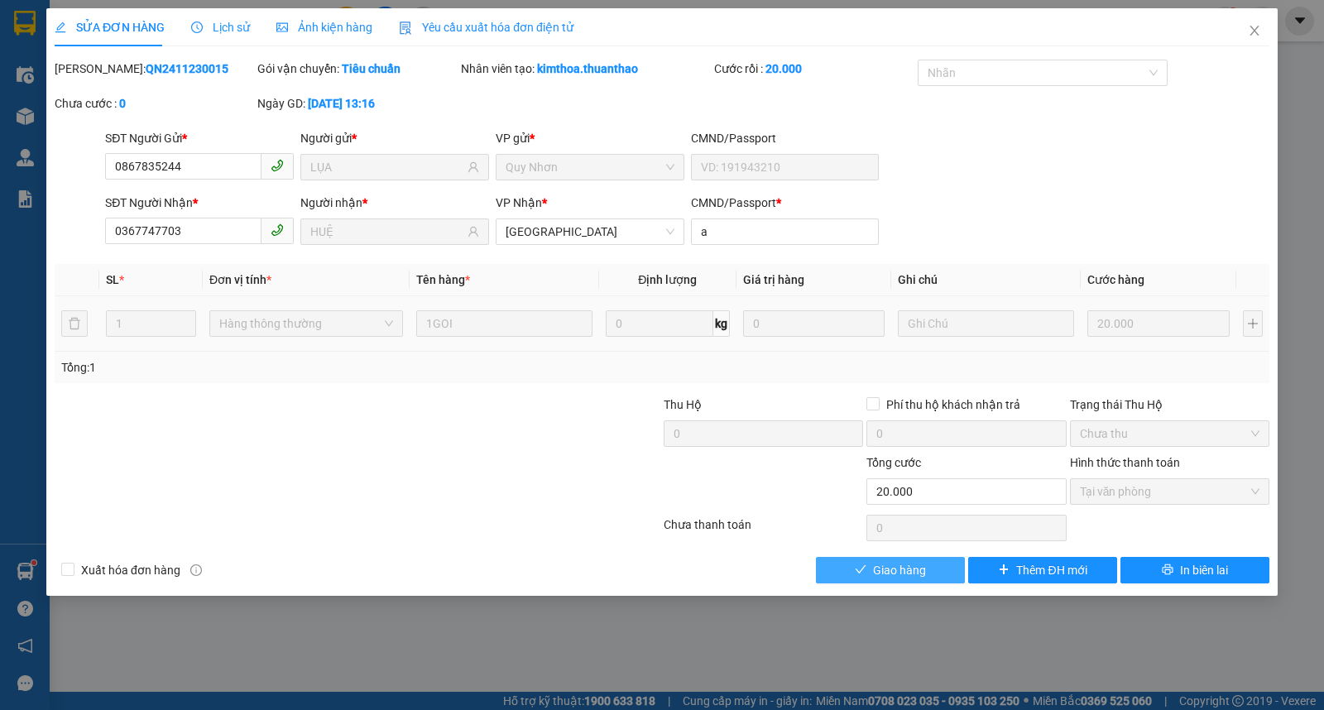
click at [933, 560] on button "Giao hàng" at bounding box center [890, 570] width 149 height 26
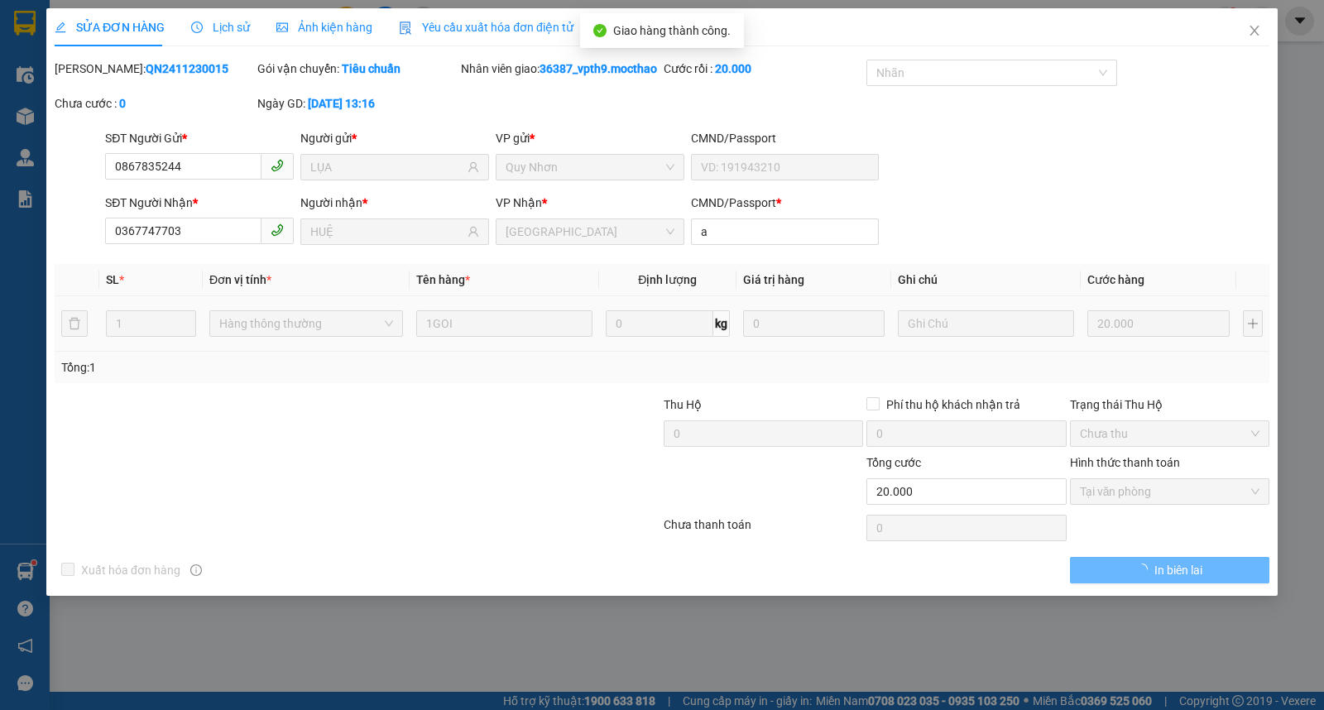
click at [1255, 26] on icon "close" at bounding box center [1254, 30] width 13 height 13
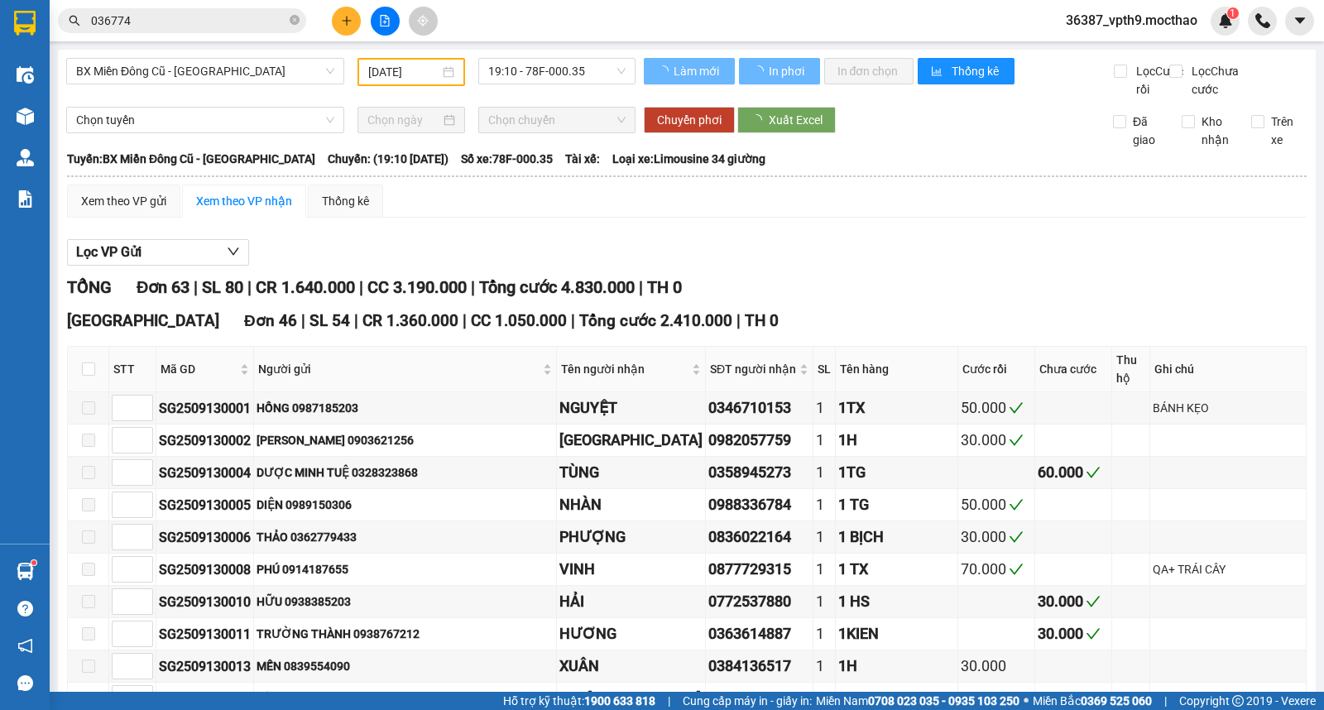
click at [212, 17] on input "036774" at bounding box center [188, 21] width 195 height 18
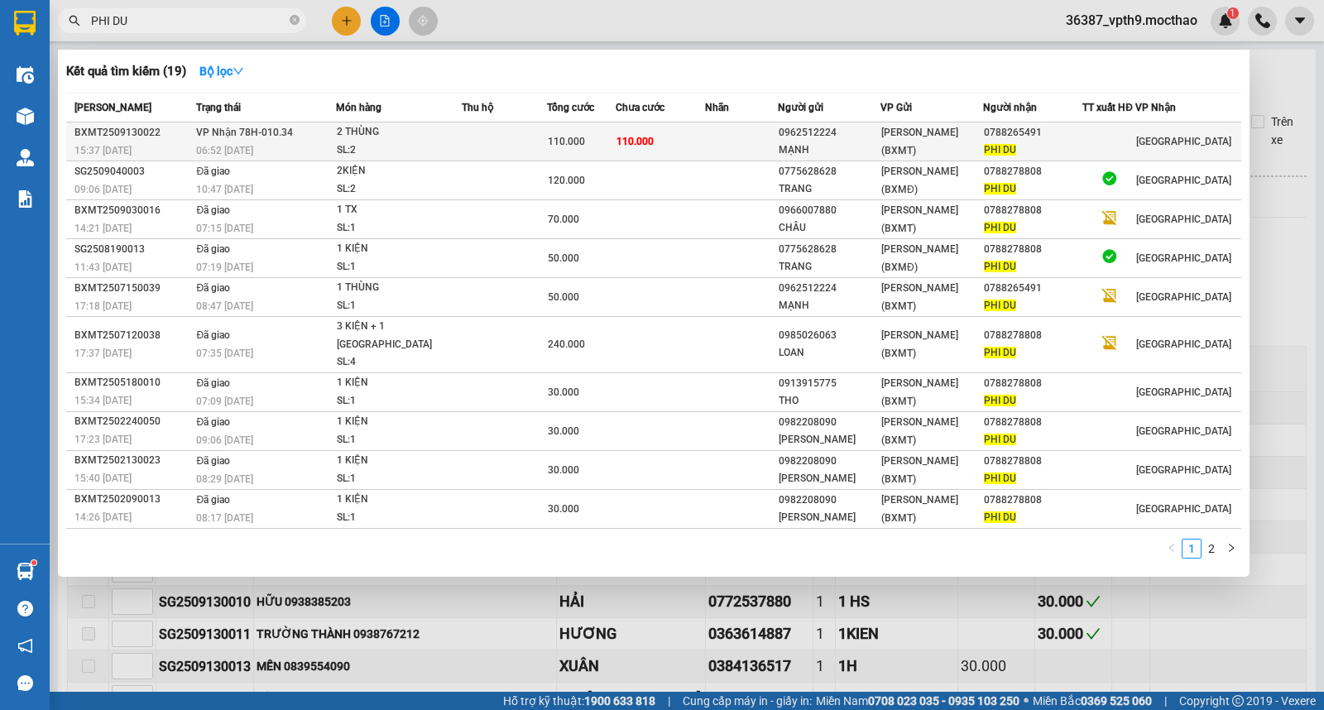
type input "PHI DU"
click at [506, 138] on td at bounding box center [504, 142] width 85 height 39
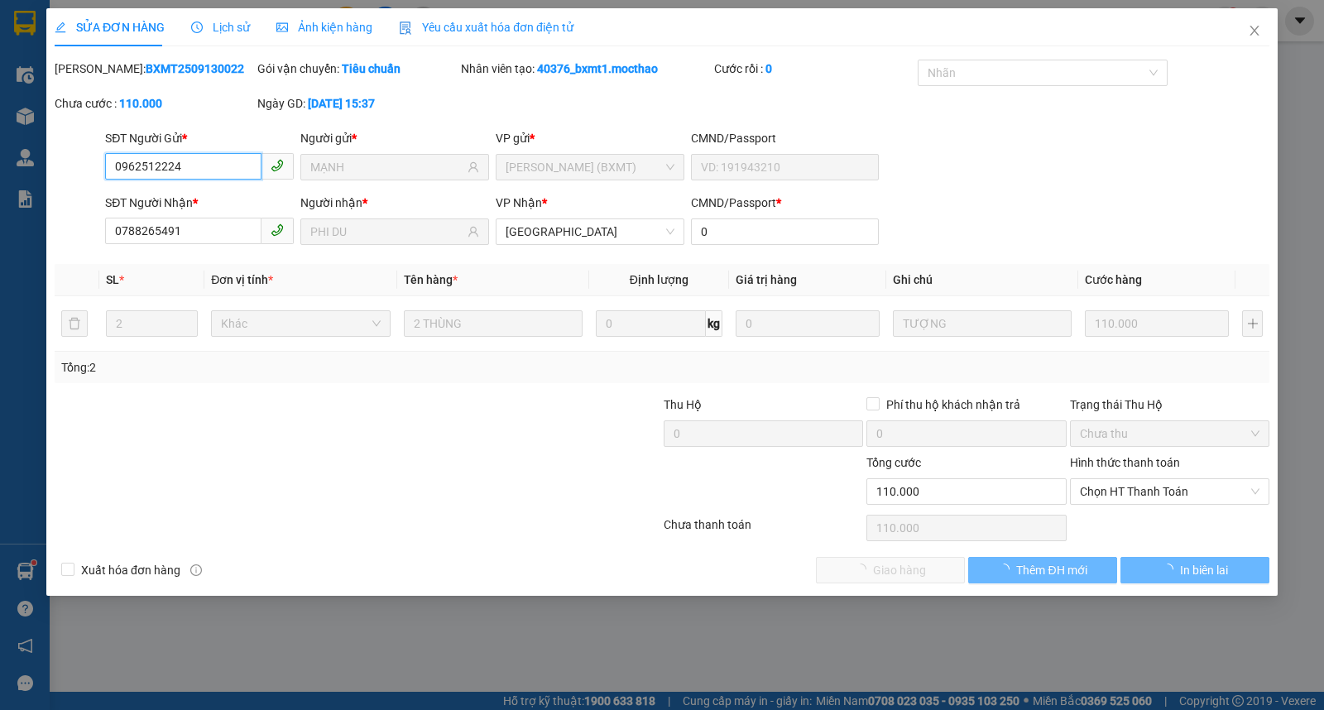
type input "0962512224"
type input "MẠNH"
type input "0788265491"
type input "PHI DU"
type input "0"
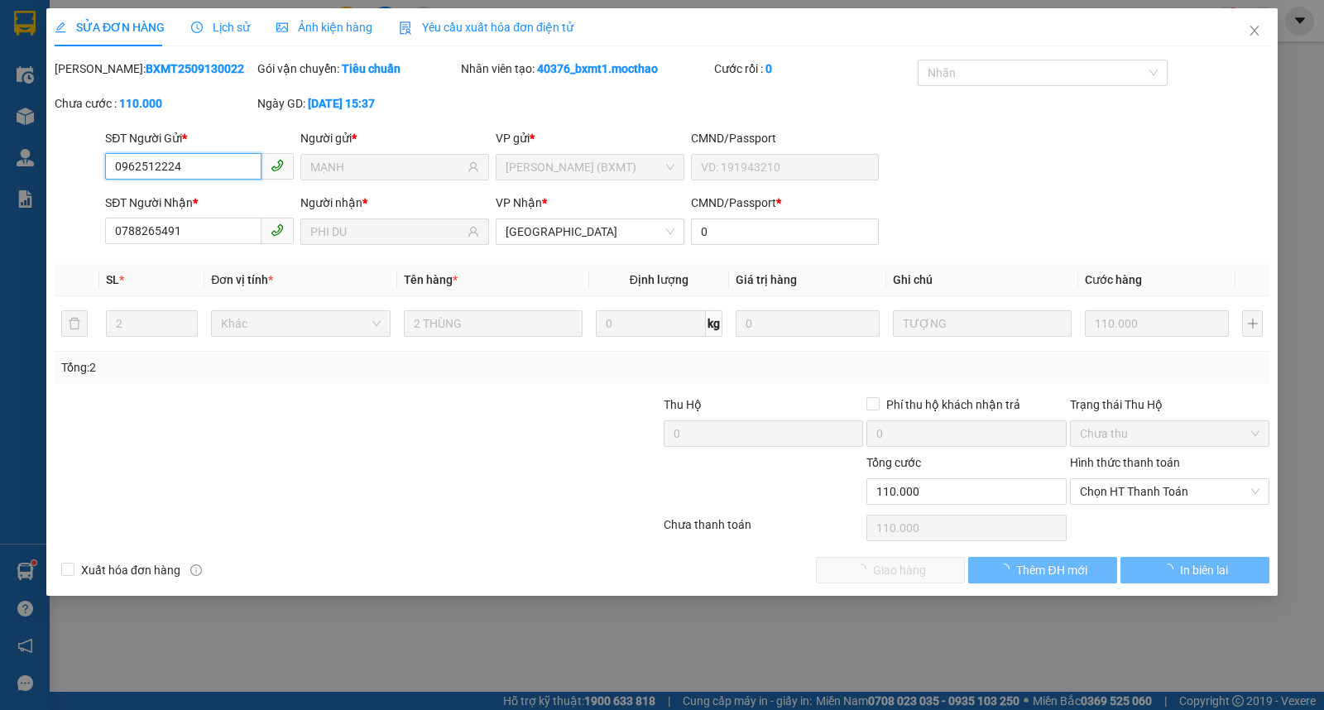
type input "110.000"
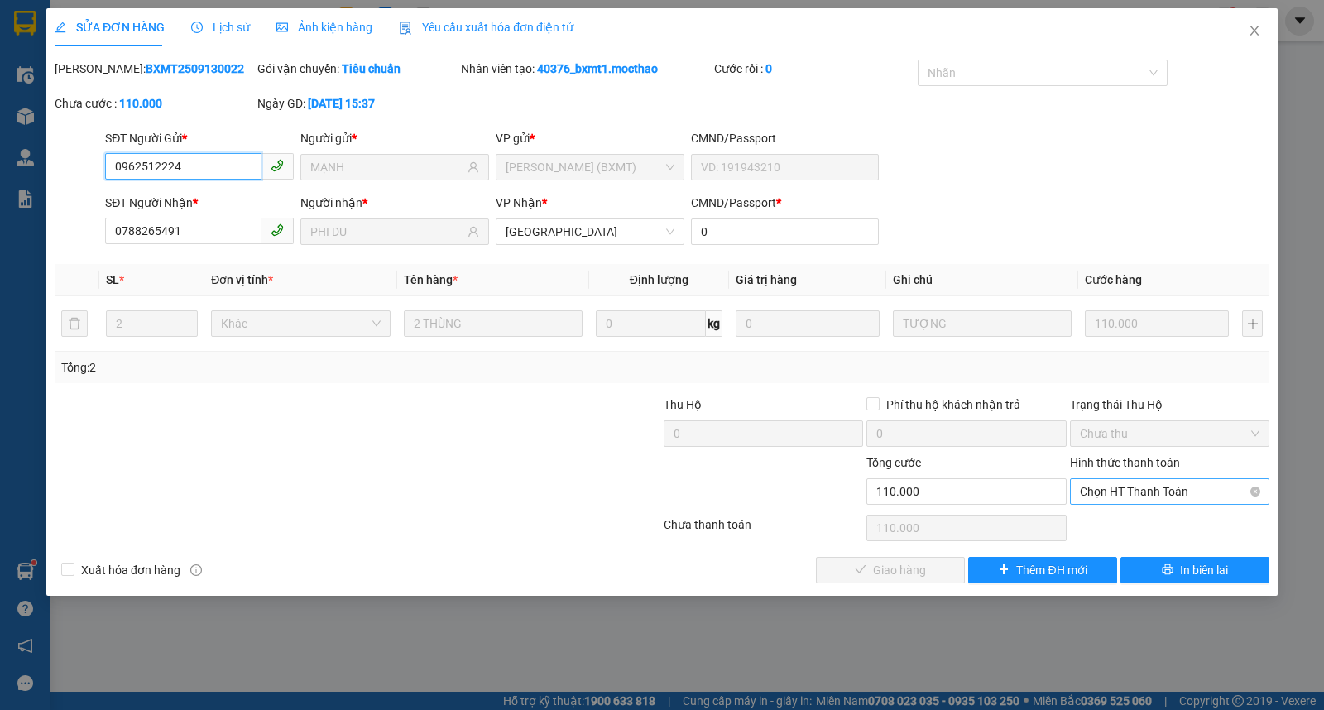
click at [1103, 486] on span "Chọn HT Thanh Toán" at bounding box center [1170, 491] width 180 height 25
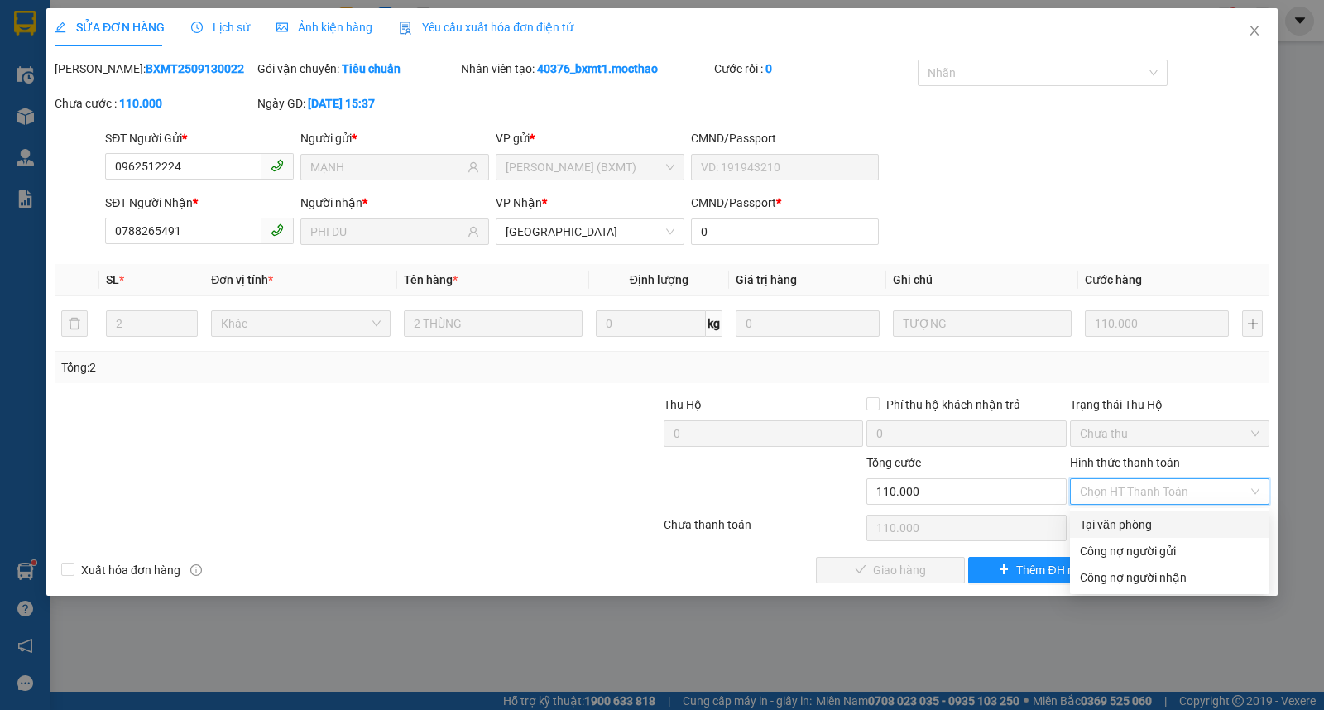
click at [1135, 526] on div "Tại văn phòng" at bounding box center [1170, 525] width 180 height 18
type input "0"
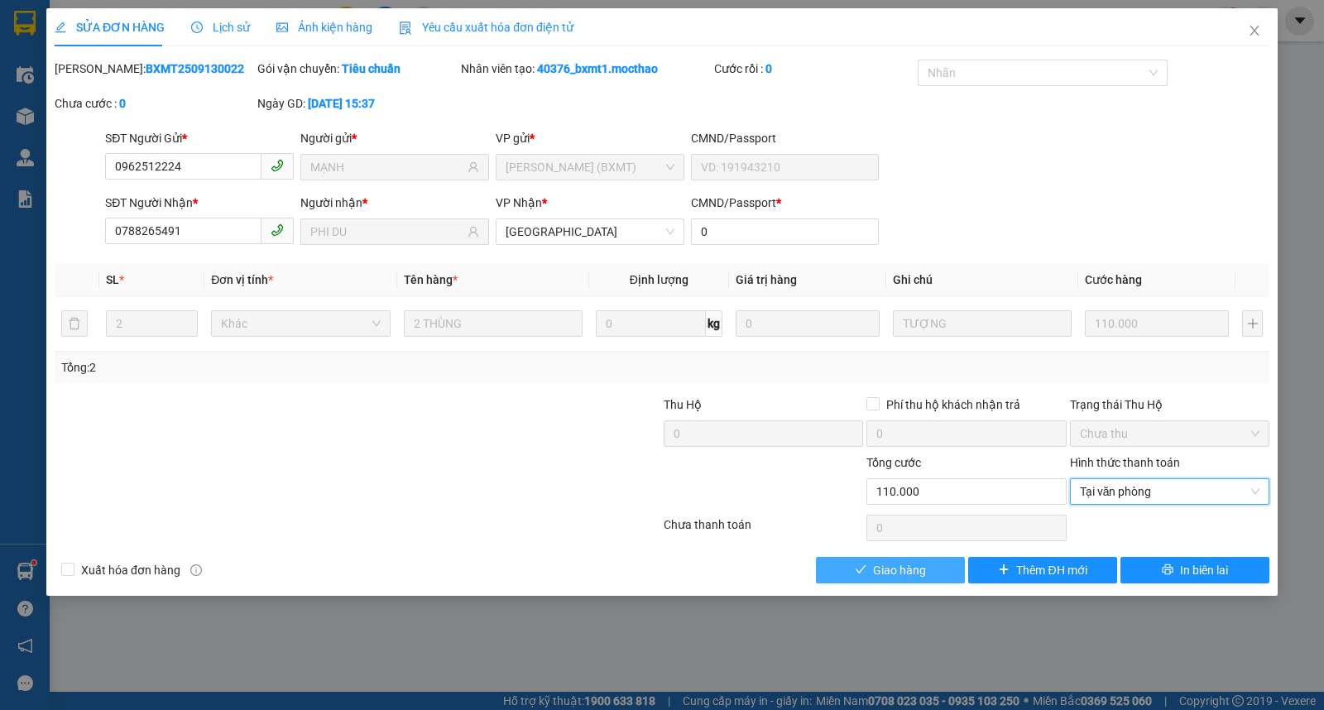
click at [906, 569] on span "Giao hàng" at bounding box center [899, 570] width 53 height 18
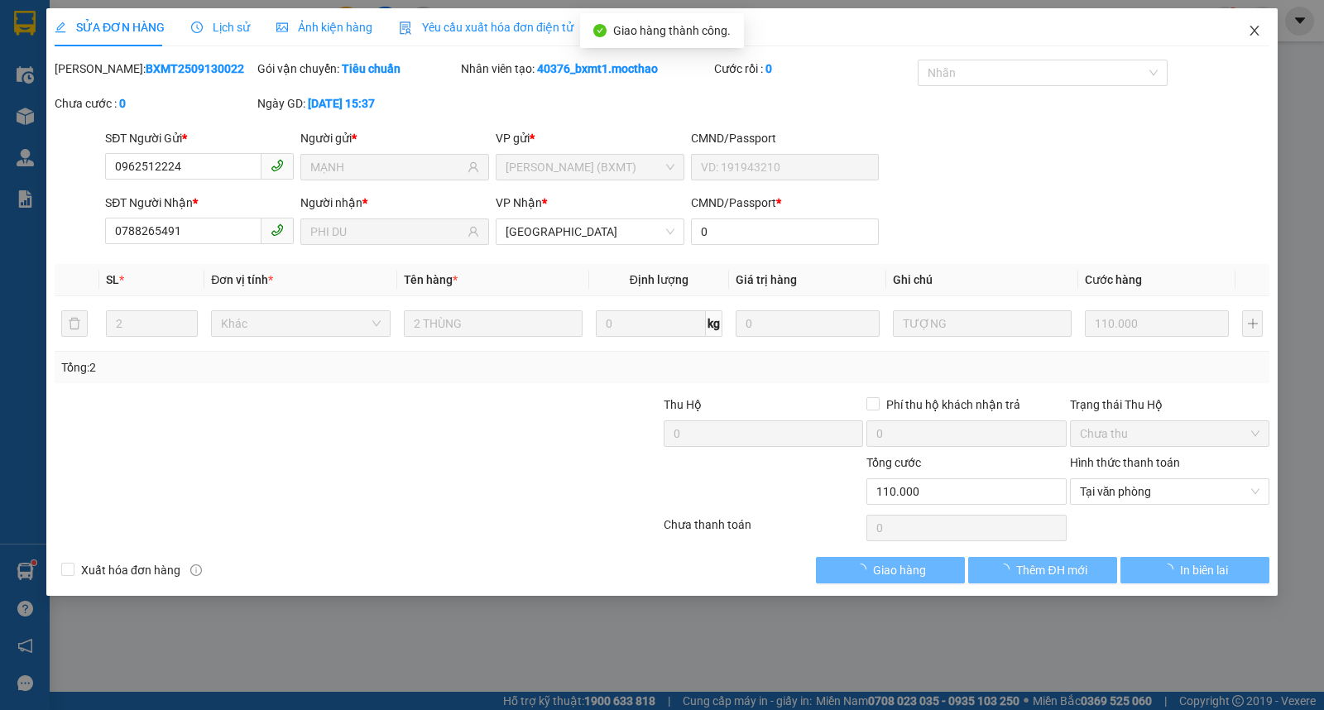
click at [1259, 31] on icon "close" at bounding box center [1254, 30] width 13 height 13
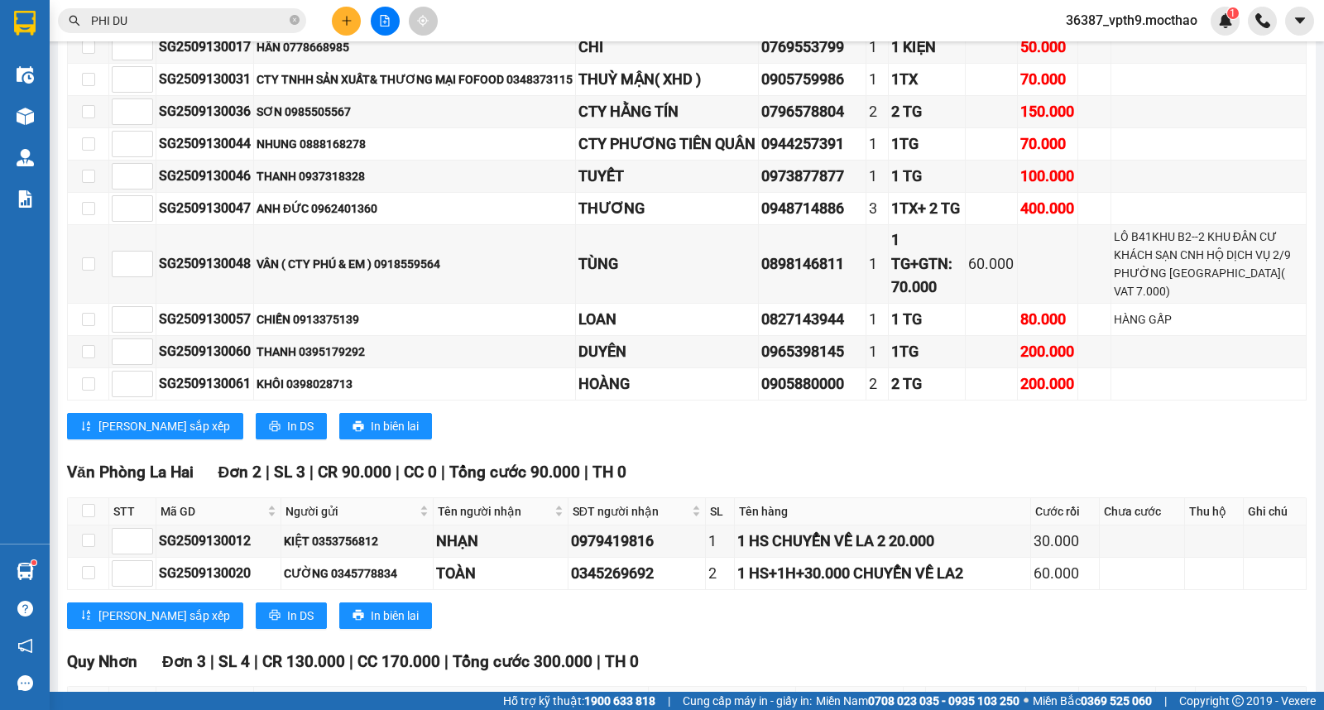
scroll to position [2430, 0]
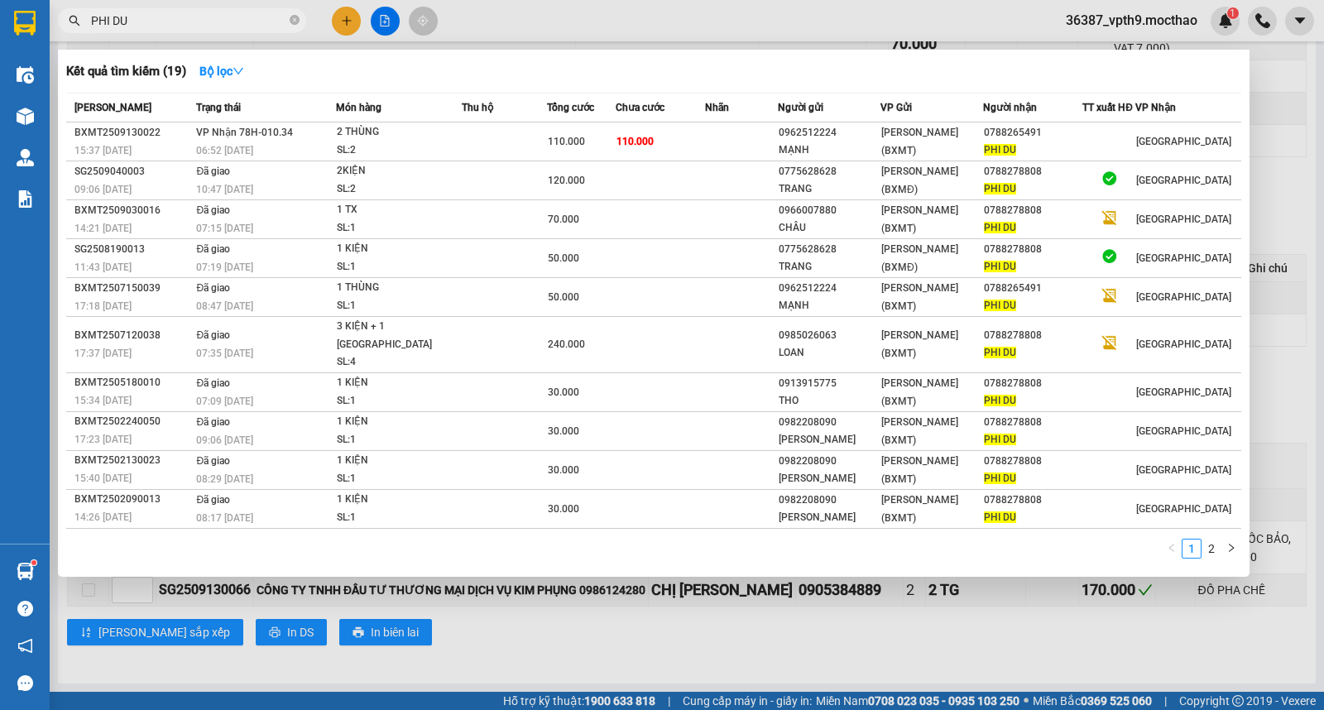
click at [234, 21] on input "PHI DU" at bounding box center [188, 21] width 195 height 18
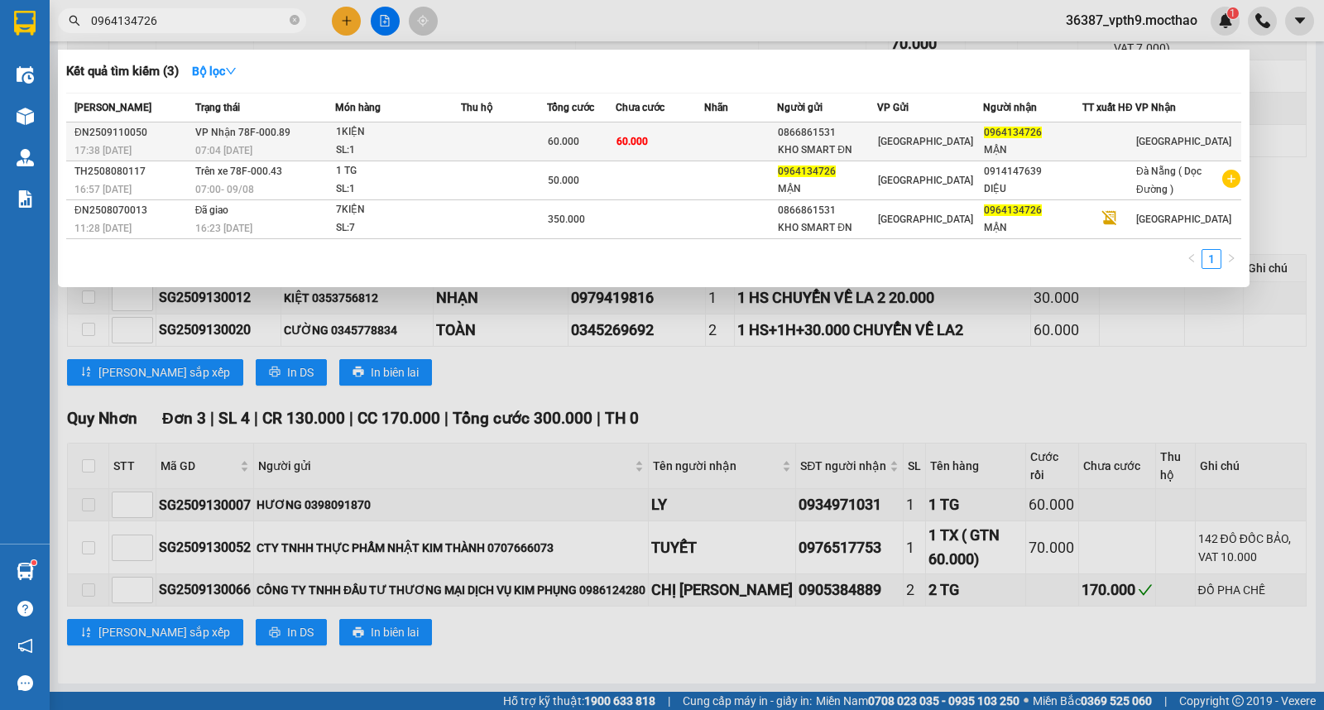
type input "0964134726"
click at [1036, 134] on span "0964134726" at bounding box center [1013, 133] width 58 height 12
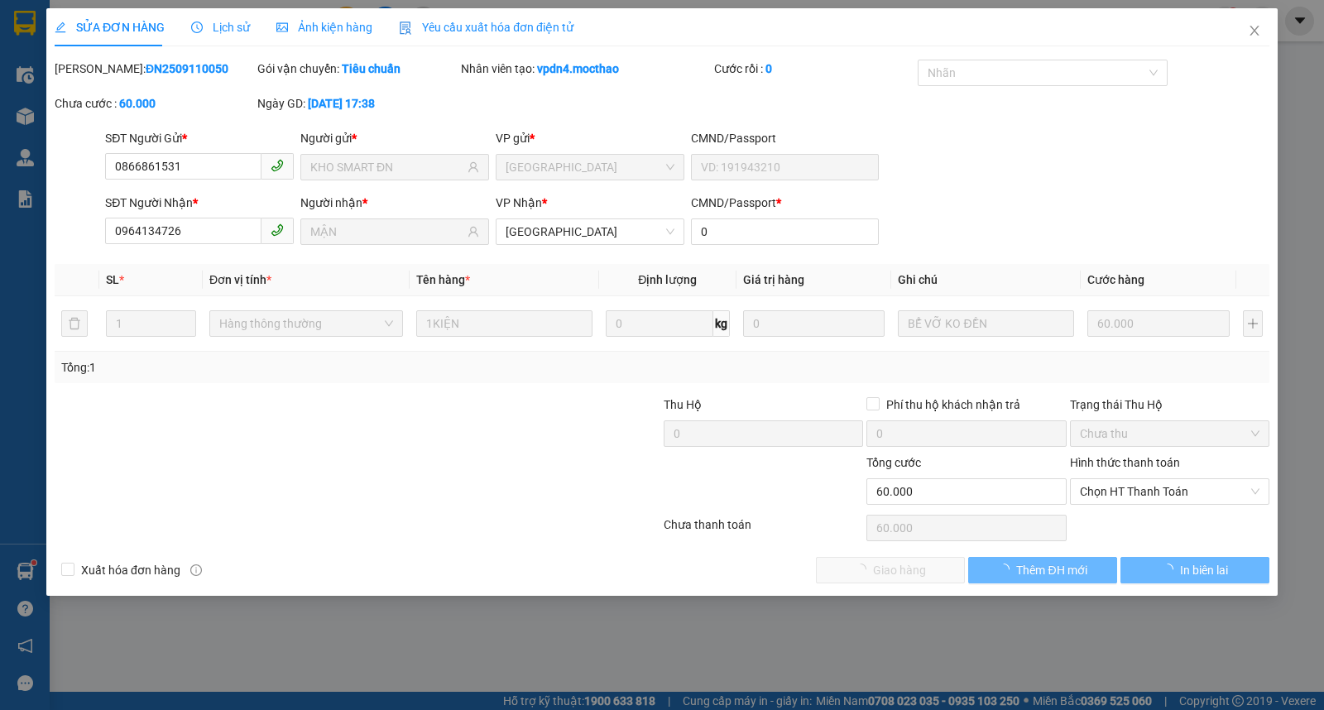
type input "0866861531"
type input "KHO SMART ĐN"
type input "0964134726"
type input "MẬN"
type input "0"
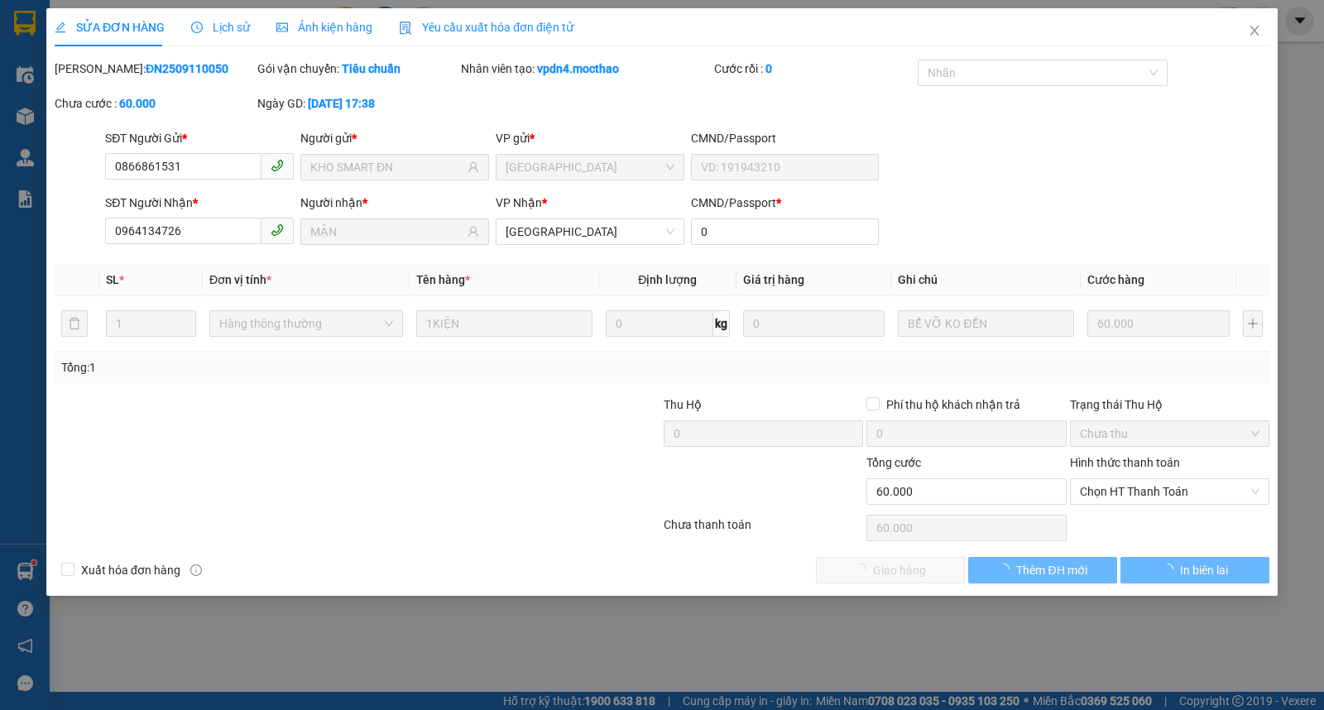
type input "60.000"
click at [1132, 487] on span "Chọn HT Thanh Toán" at bounding box center [1170, 491] width 180 height 25
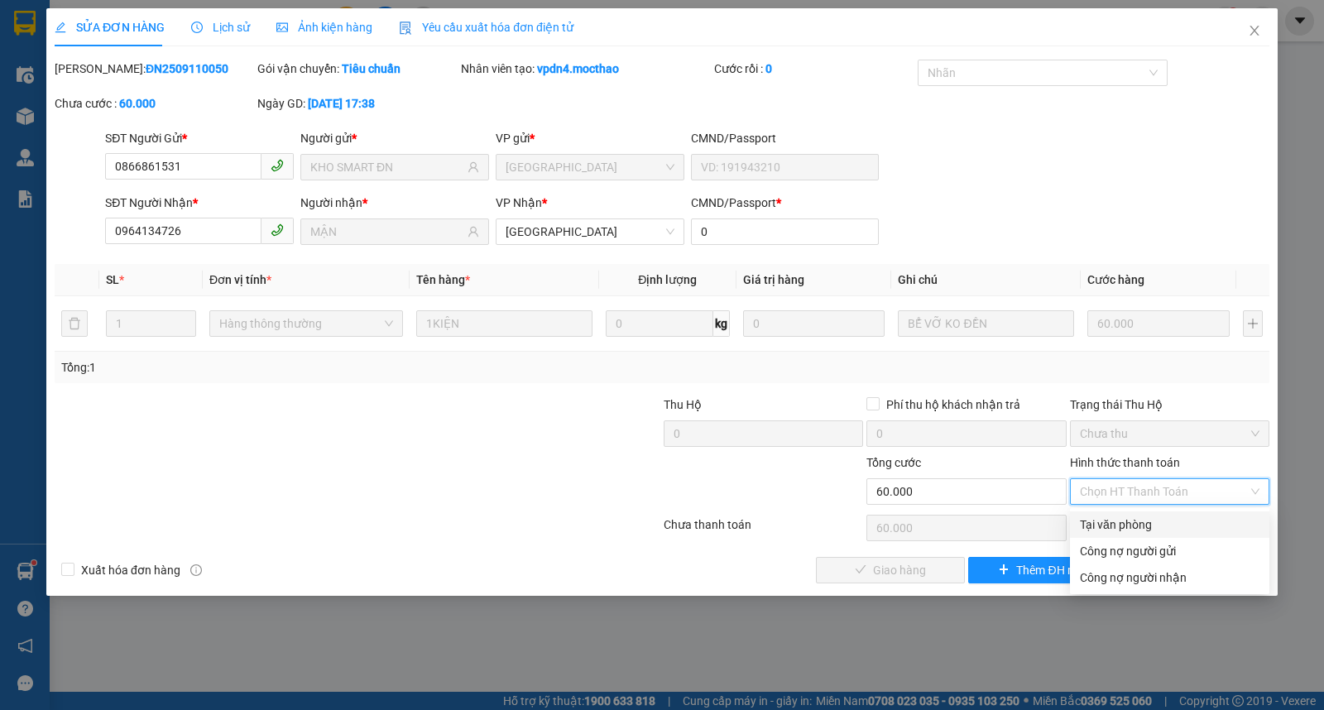
click at [1091, 519] on div "Tại văn phòng" at bounding box center [1170, 525] width 180 height 18
type input "0"
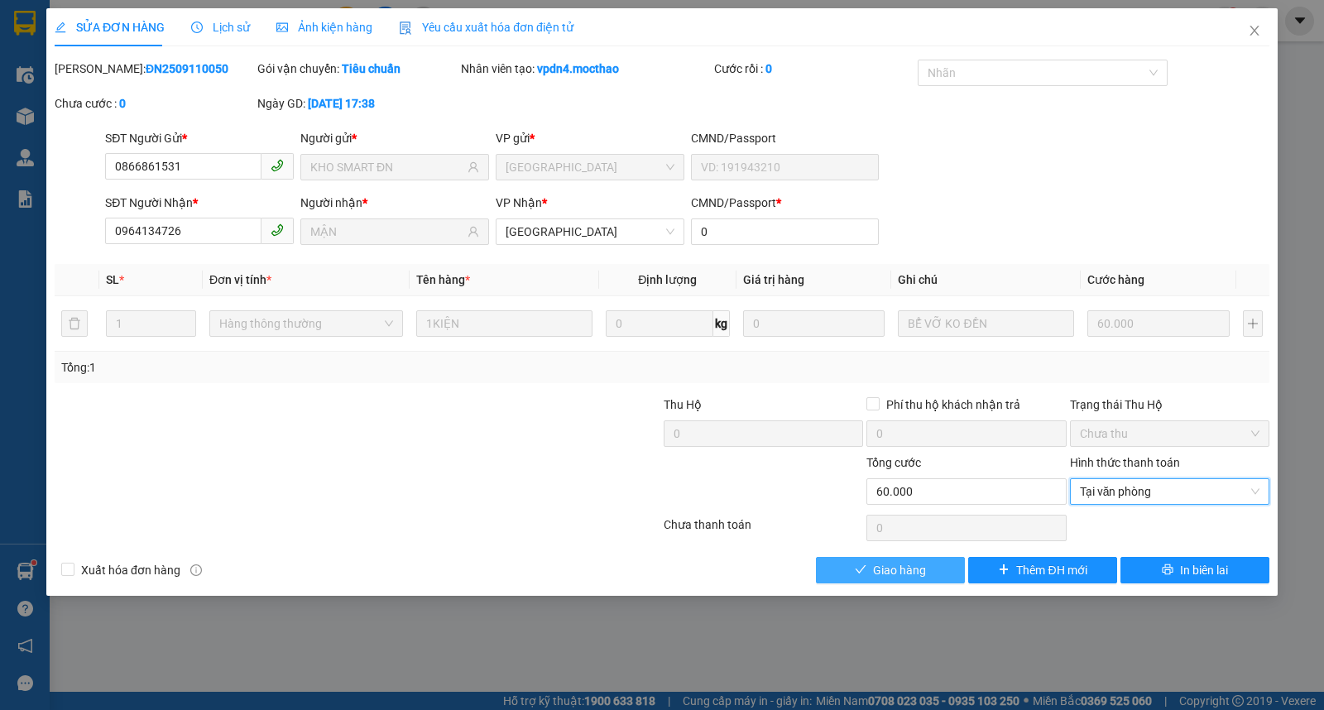
click at [882, 570] on span "Giao hàng" at bounding box center [899, 570] width 53 height 18
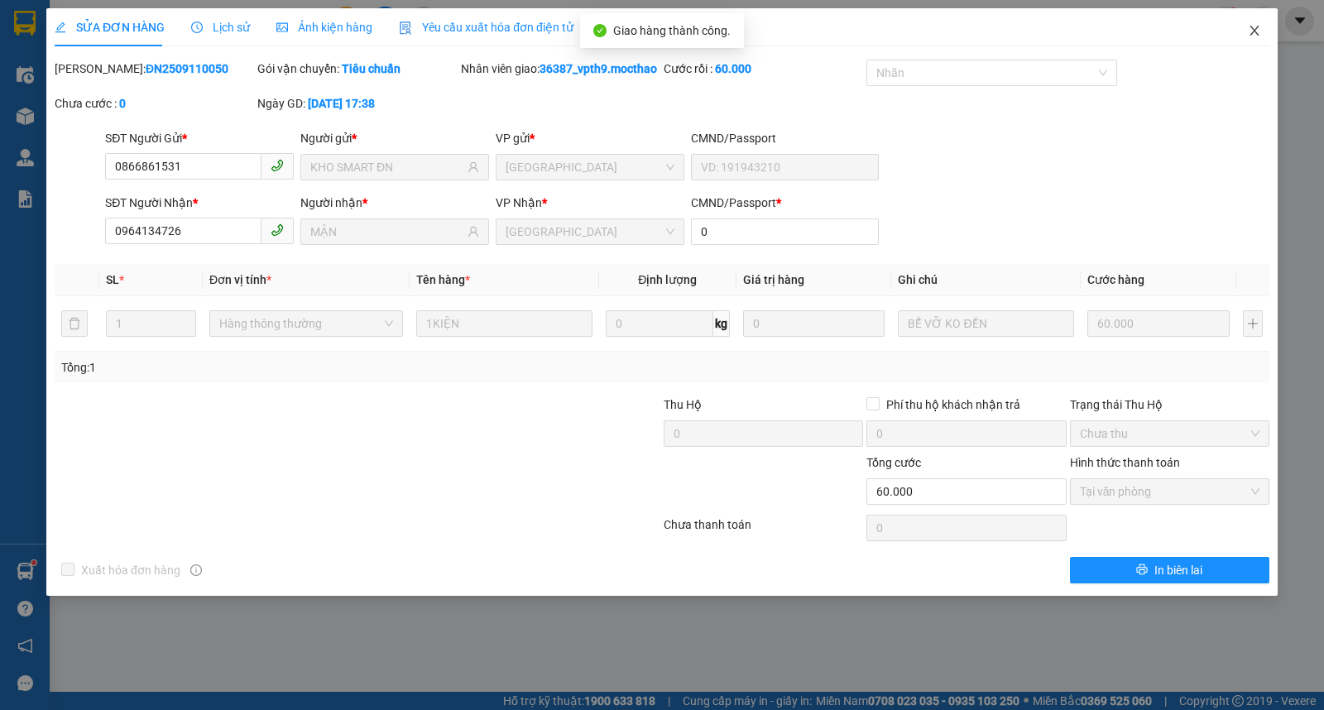
click at [1252, 31] on icon "close" at bounding box center [1254, 30] width 13 height 13
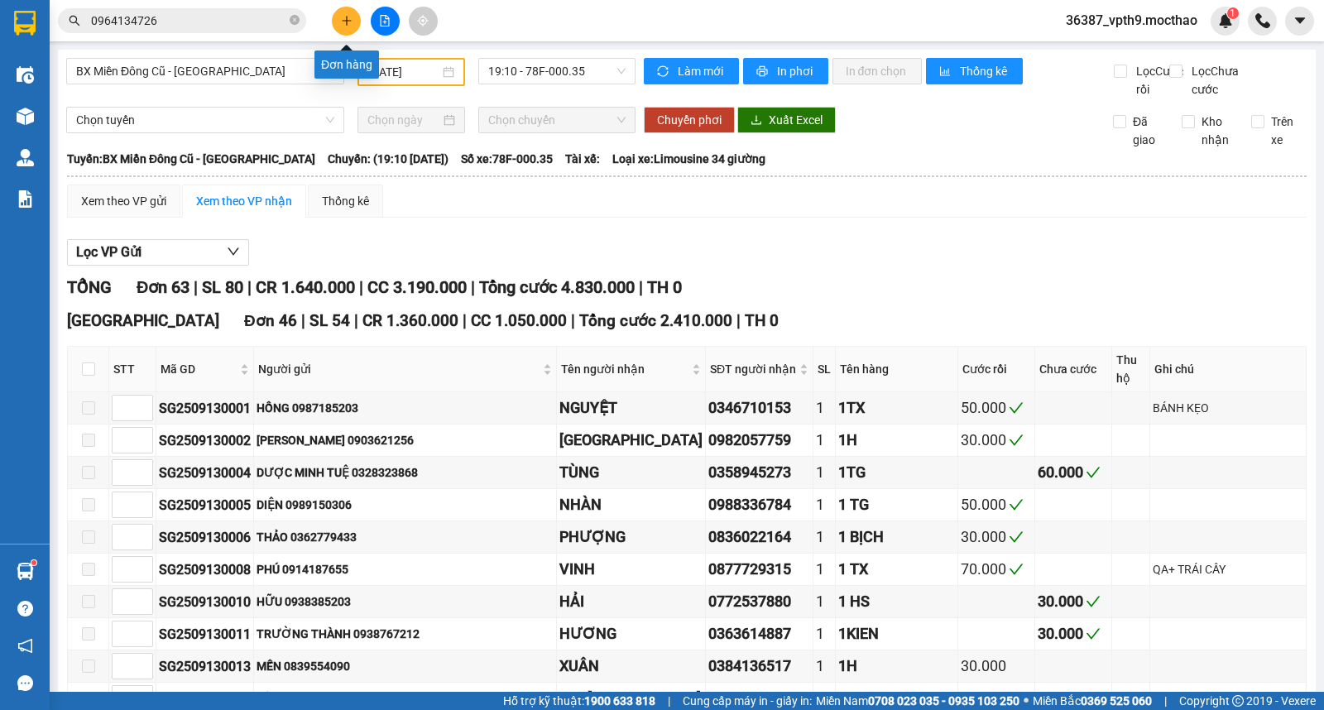
click at [345, 20] on icon "plus" at bounding box center [346, 20] width 9 height 1
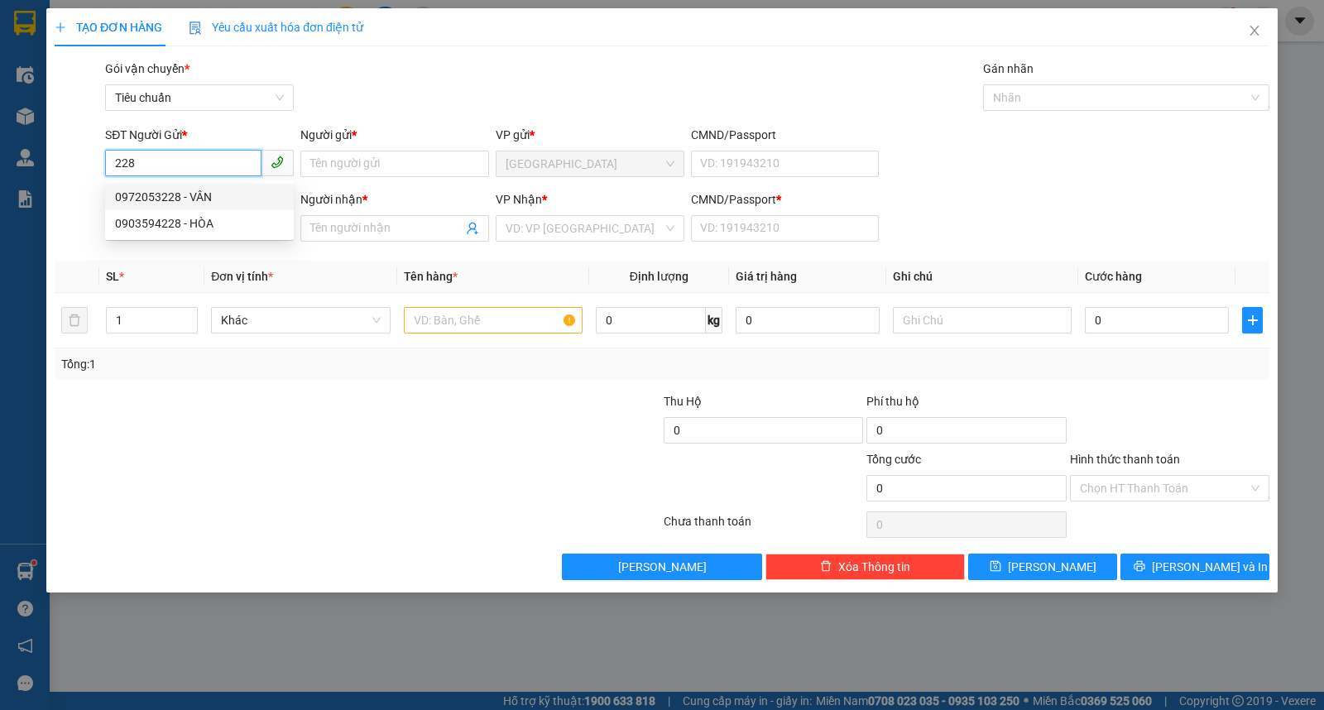
click at [175, 201] on div "0972053228 - VÂN" at bounding box center [199, 197] width 169 height 18
type input "0972053228"
type input "VÂN"
type input "0396822864"
type input "CHÂU"
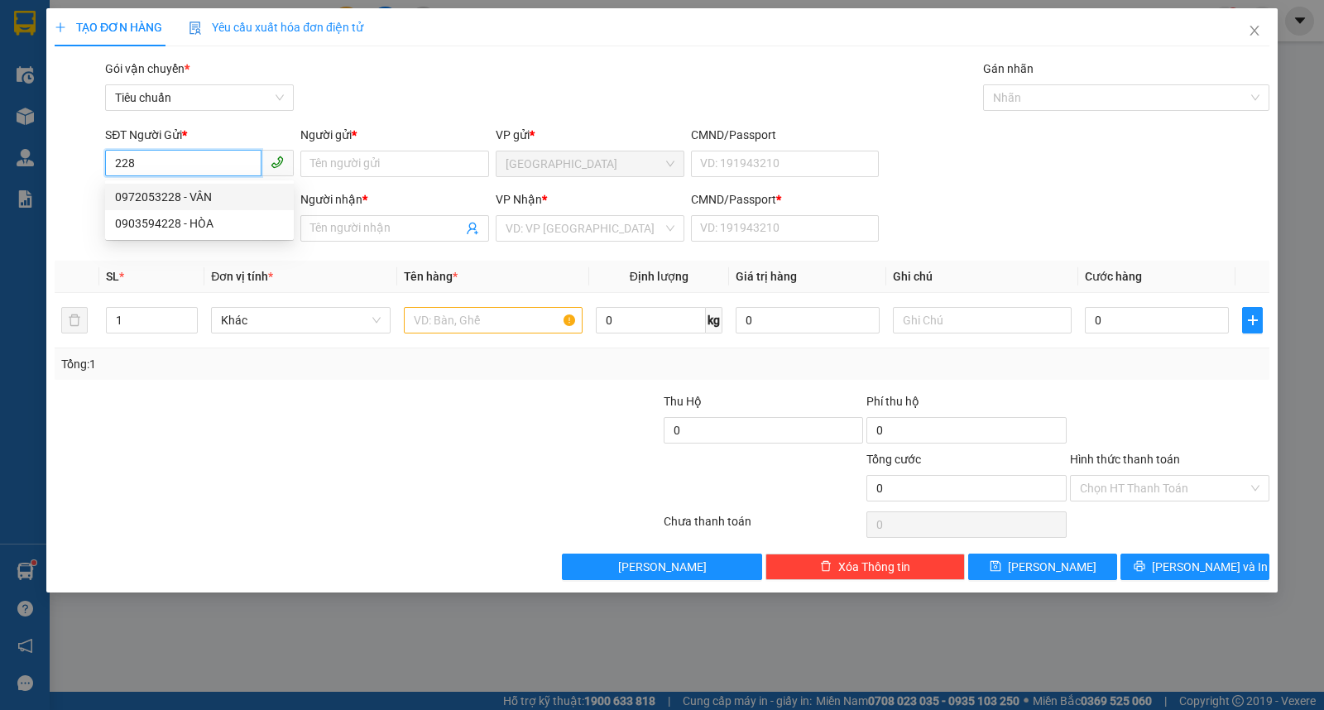
type input "1"
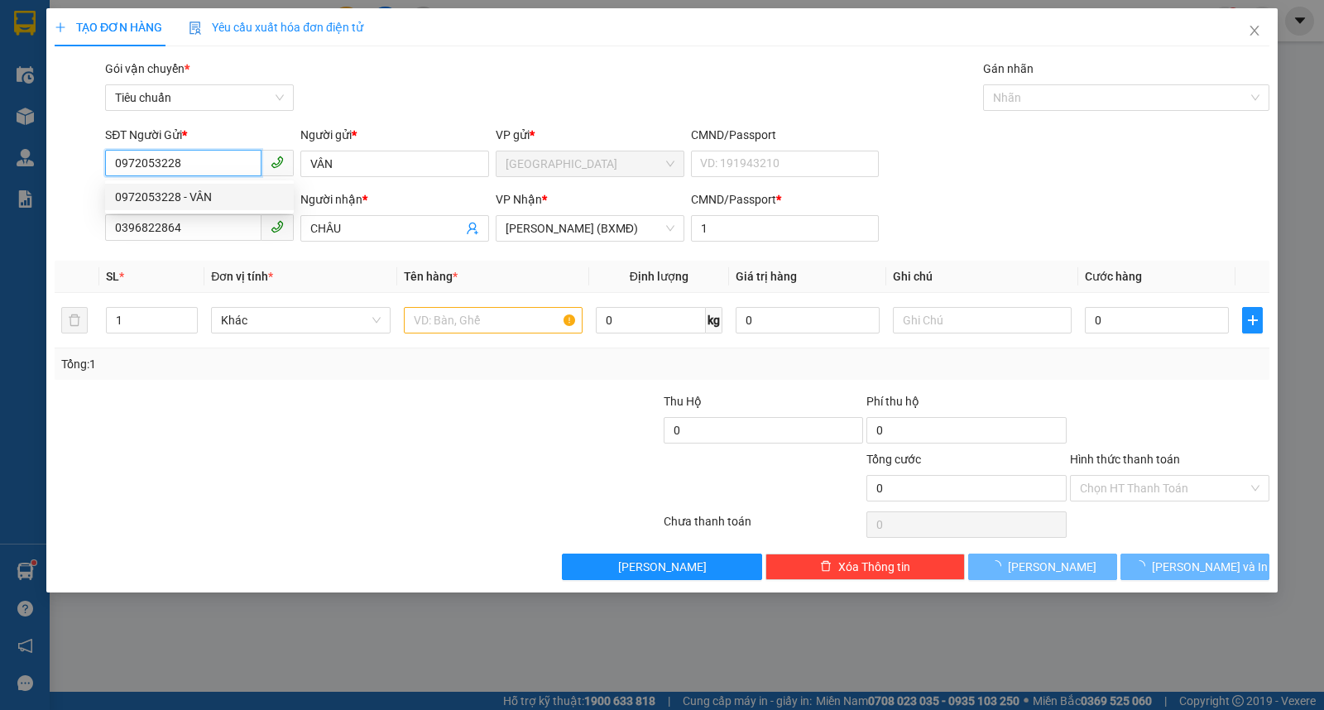
type input "110.000"
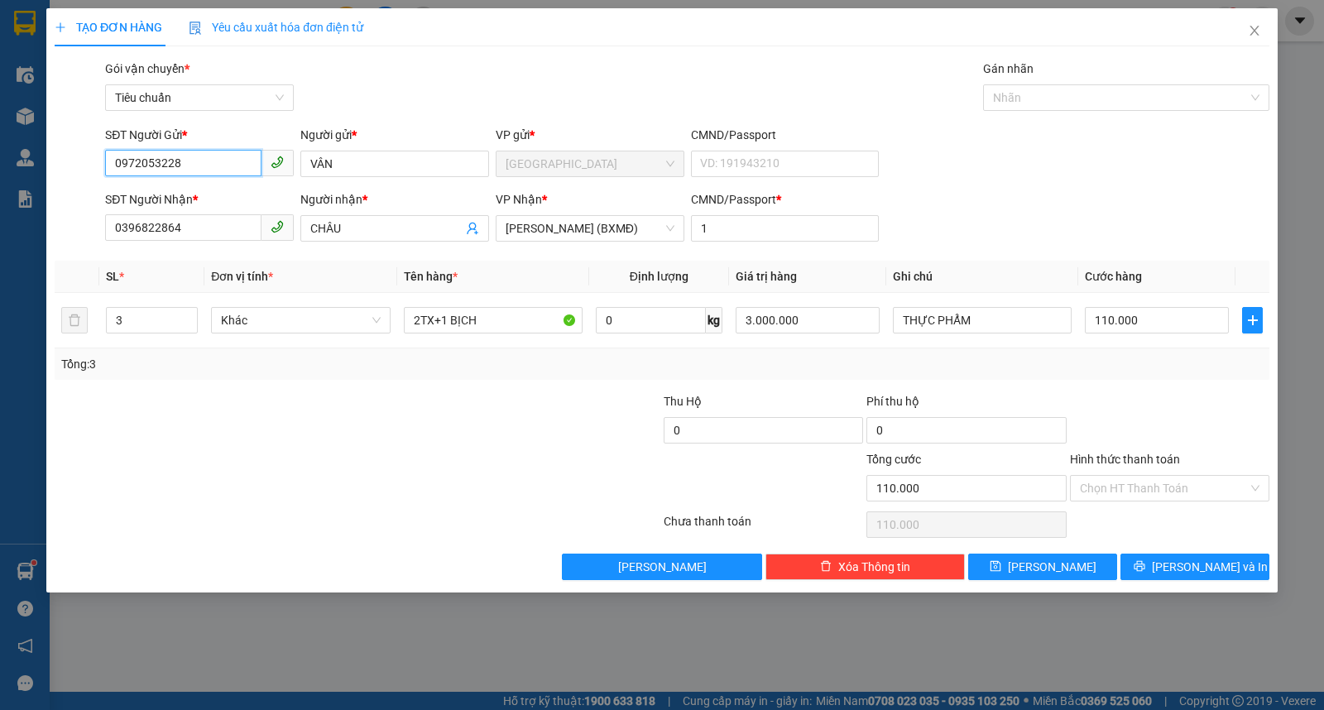
type input "0972053228"
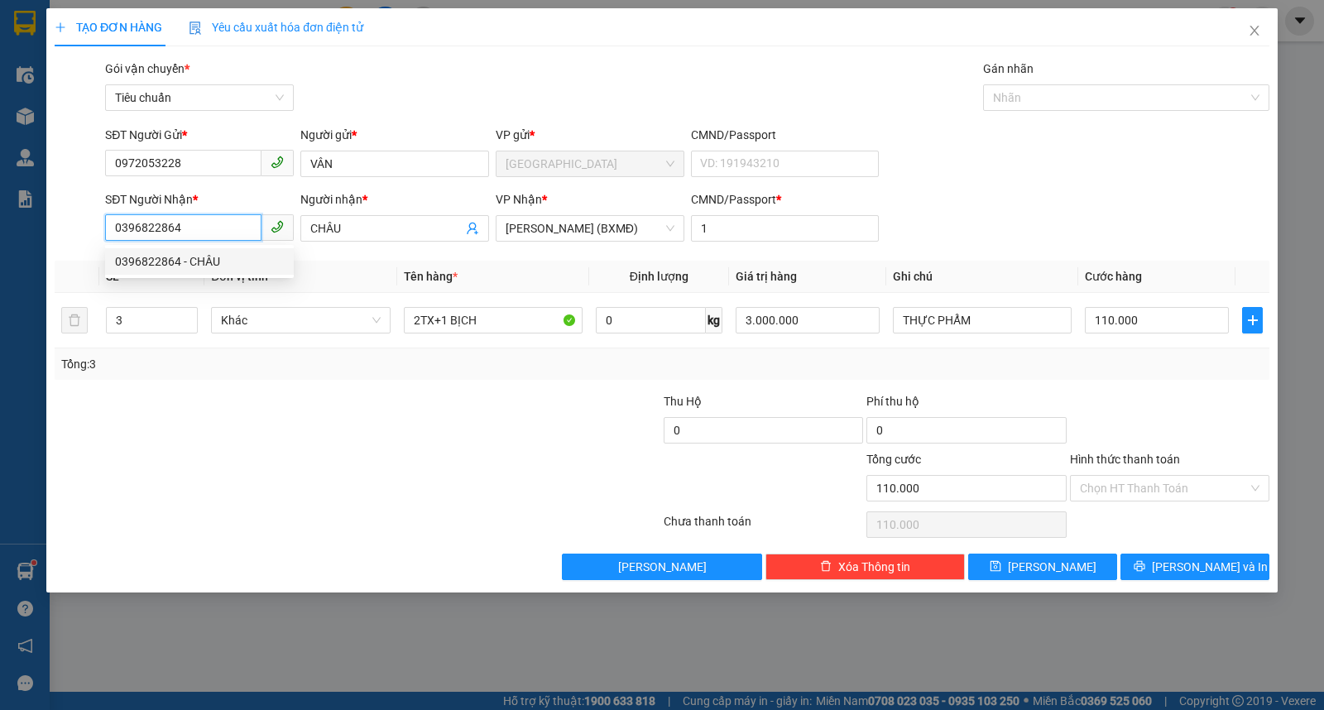
drag, startPoint x: 241, startPoint y: 233, endPoint x: 59, endPoint y: 222, distance: 182.5
click at [59, 222] on div "SĐT Người Nhận * 0396822864 Người nhận * CHÂU VP Nhận * Hồ Chí Minh (BXMĐ) CMND…" at bounding box center [662, 219] width 1219 height 58
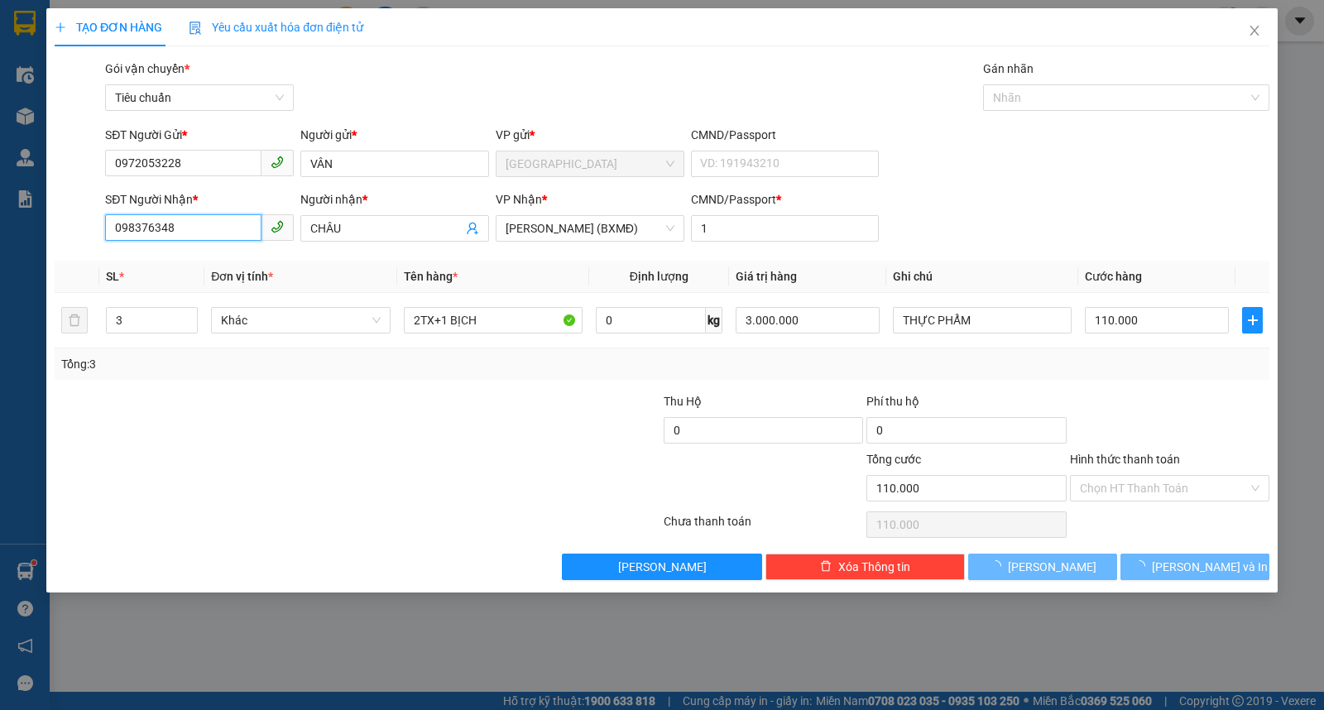
type input "0983763482"
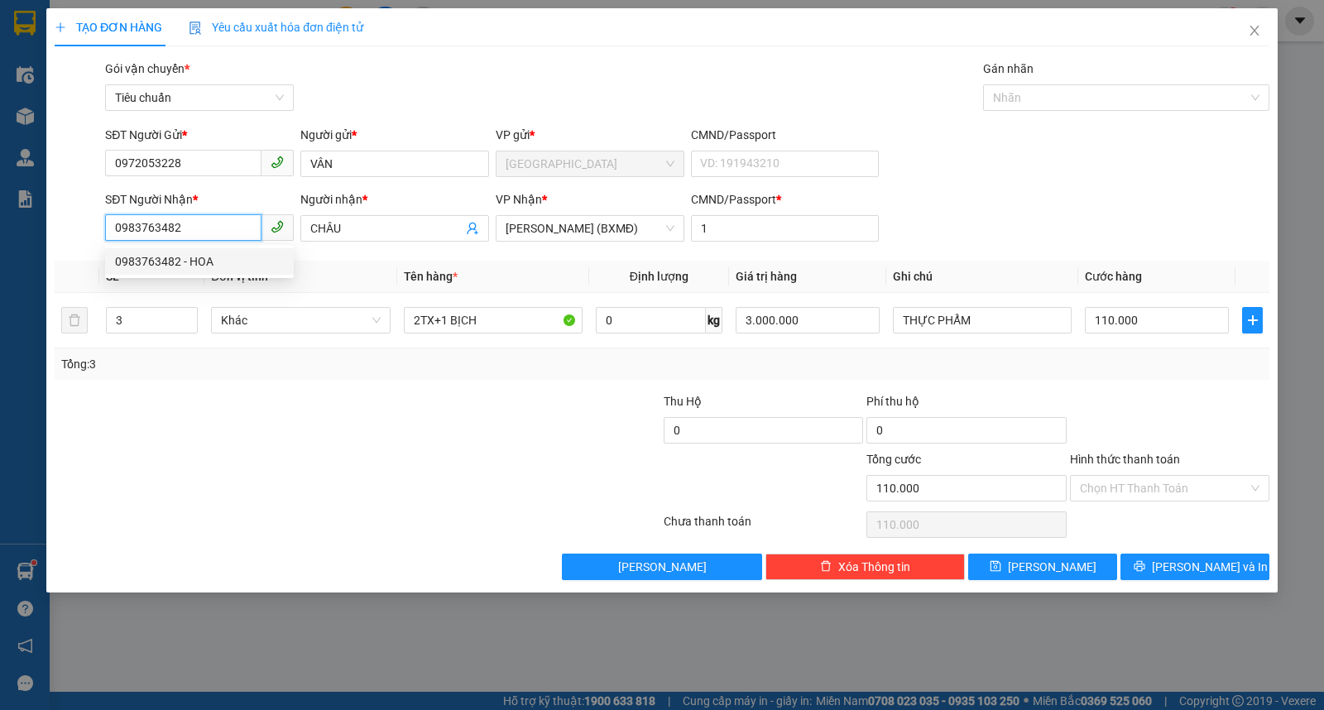
click at [149, 255] on div "0983763482 - HOA" at bounding box center [199, 261] width 169 height 18
type input "HOA"
type input "40.000"
type input "0983763482"
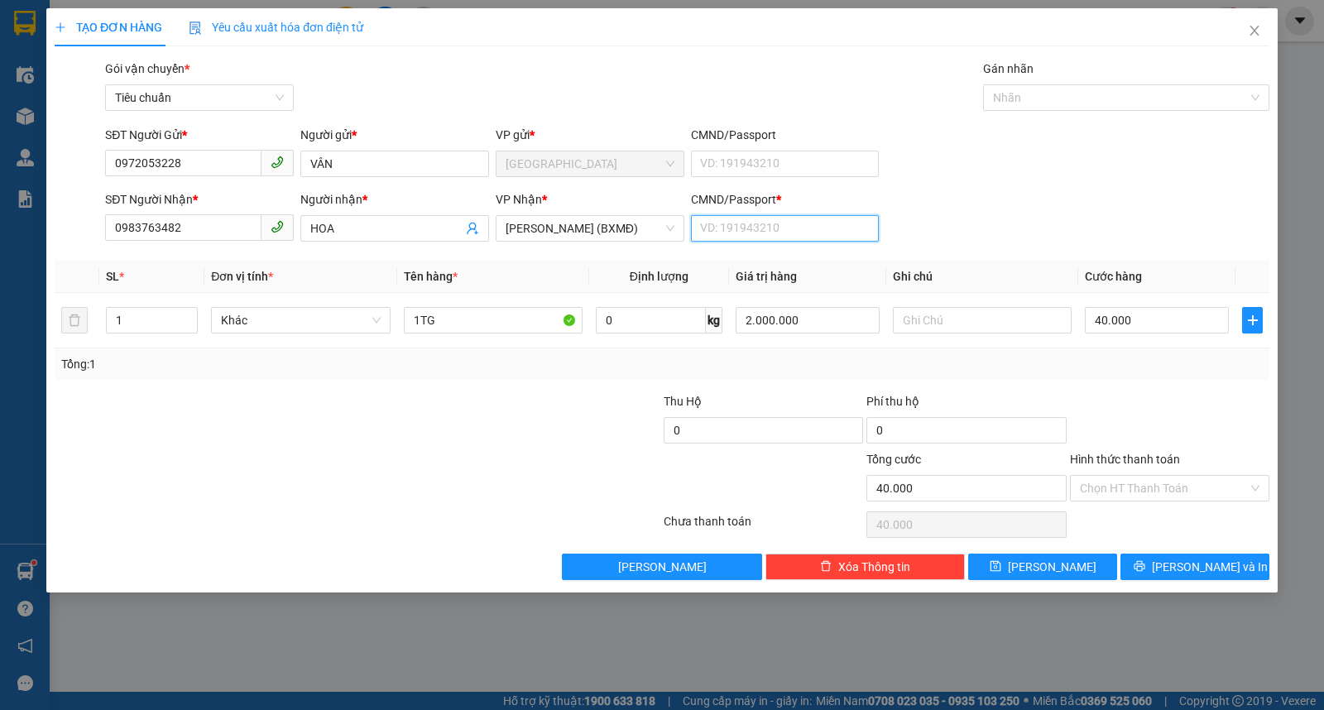
click at [728, 224] on input "CMND/Passport *" at bounding box center [785, 228] width 189 height 26
type input "0"
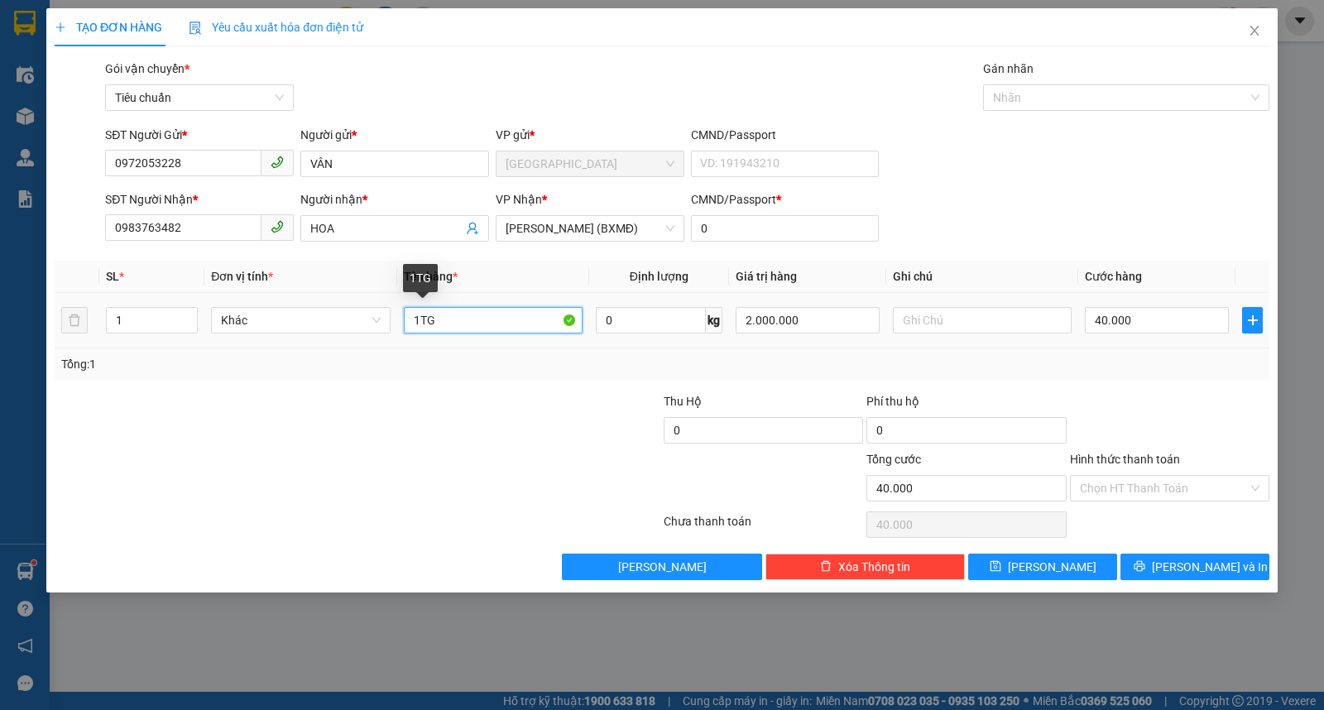
click at [421, 327] on input "1TG" at bounding box center [493, 320] width 179 height 26
type input "1 BỊCH"
type input "1.000.000"
type input "0"
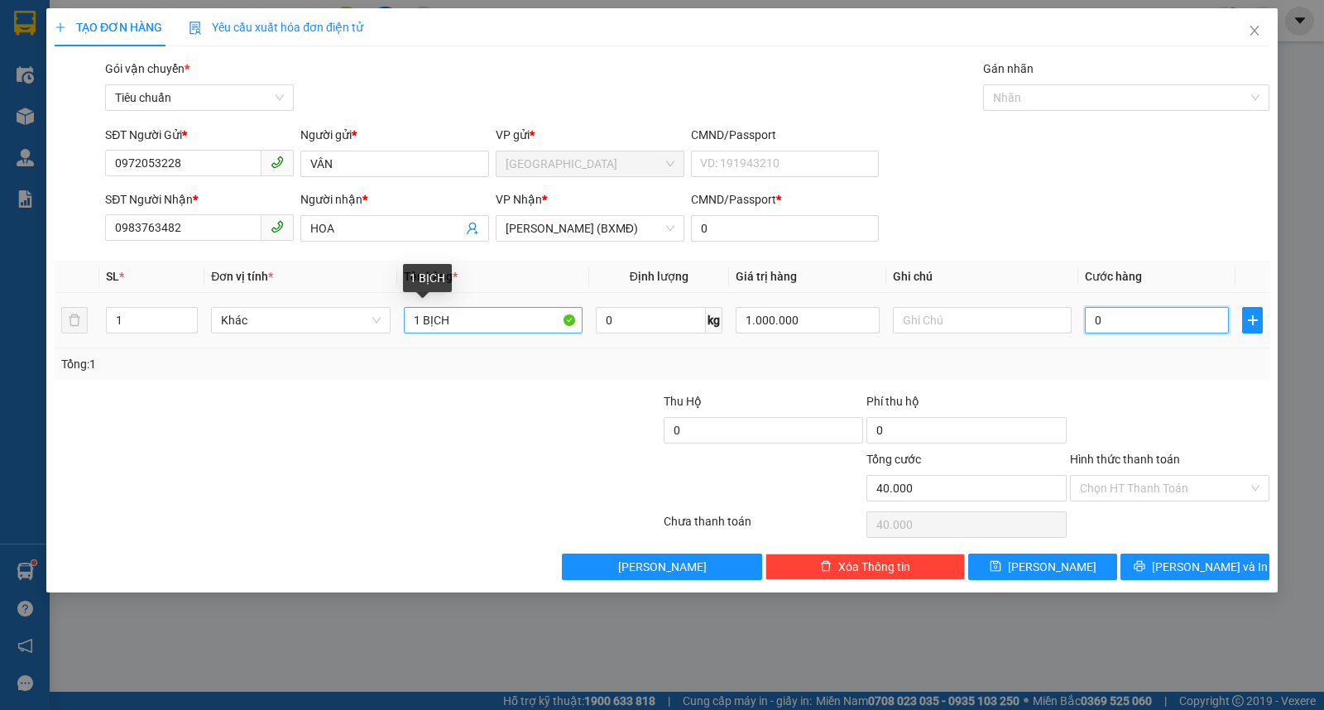
type input "0"
type input "3"
type input "03"
type input "30"
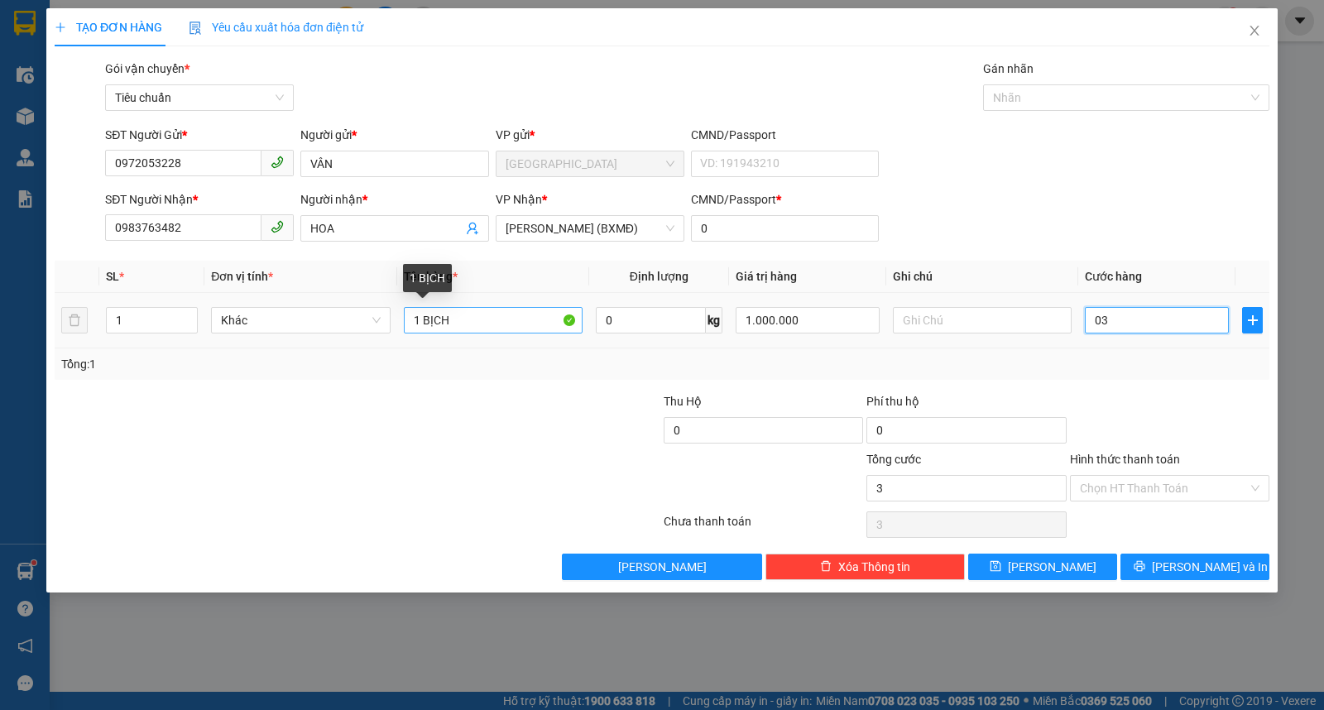
type input "30"
type input "030"
type input "30.000"
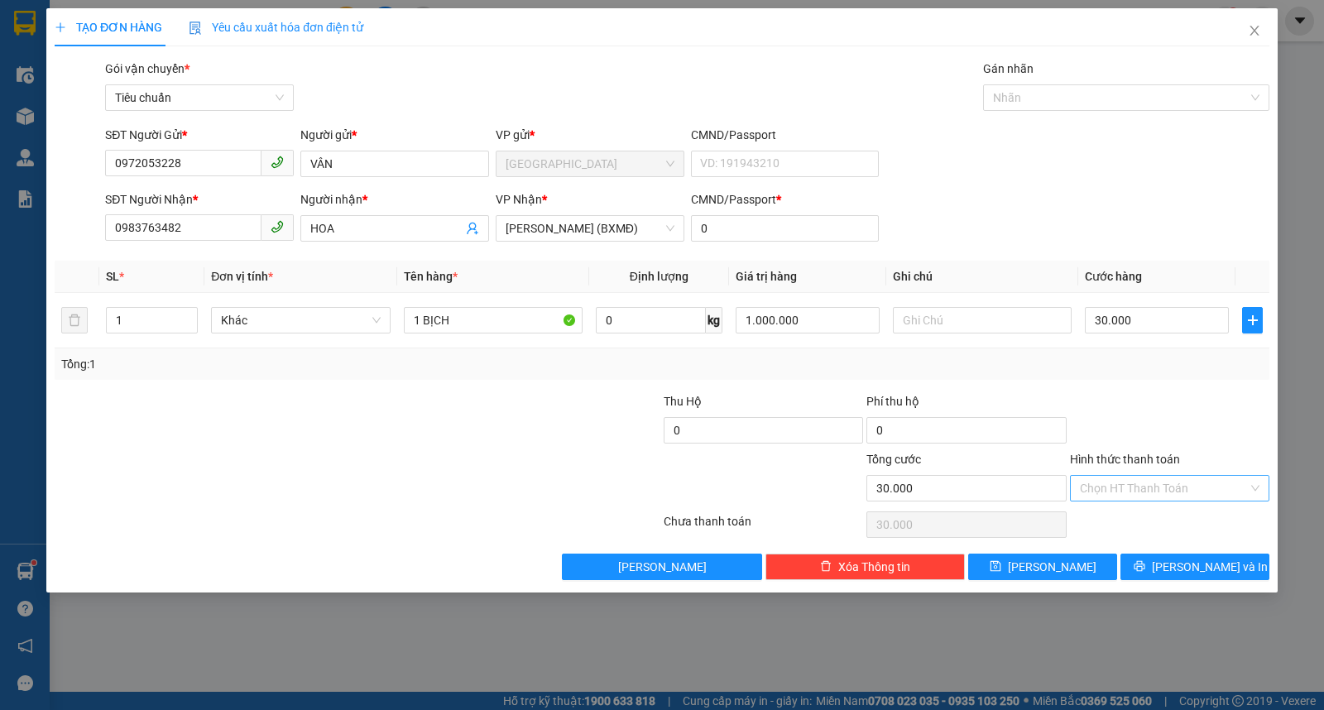
click at [1139, 488] on input "Hình thức thanh toán" at bounding box center [1164, 488] width 168 height 25
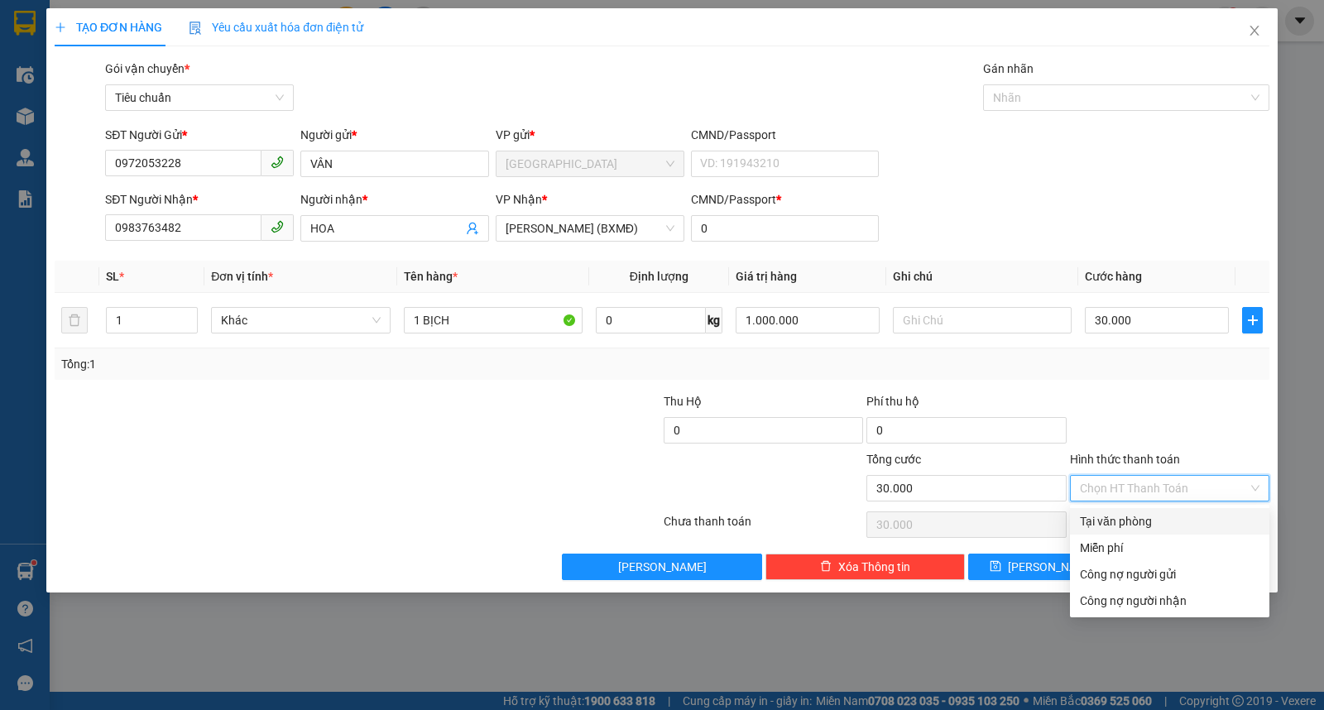
click at [1129, 522] on div "Tại văn phòng" at bounding box center [1170, 521] width 180 height 18
type input "0"
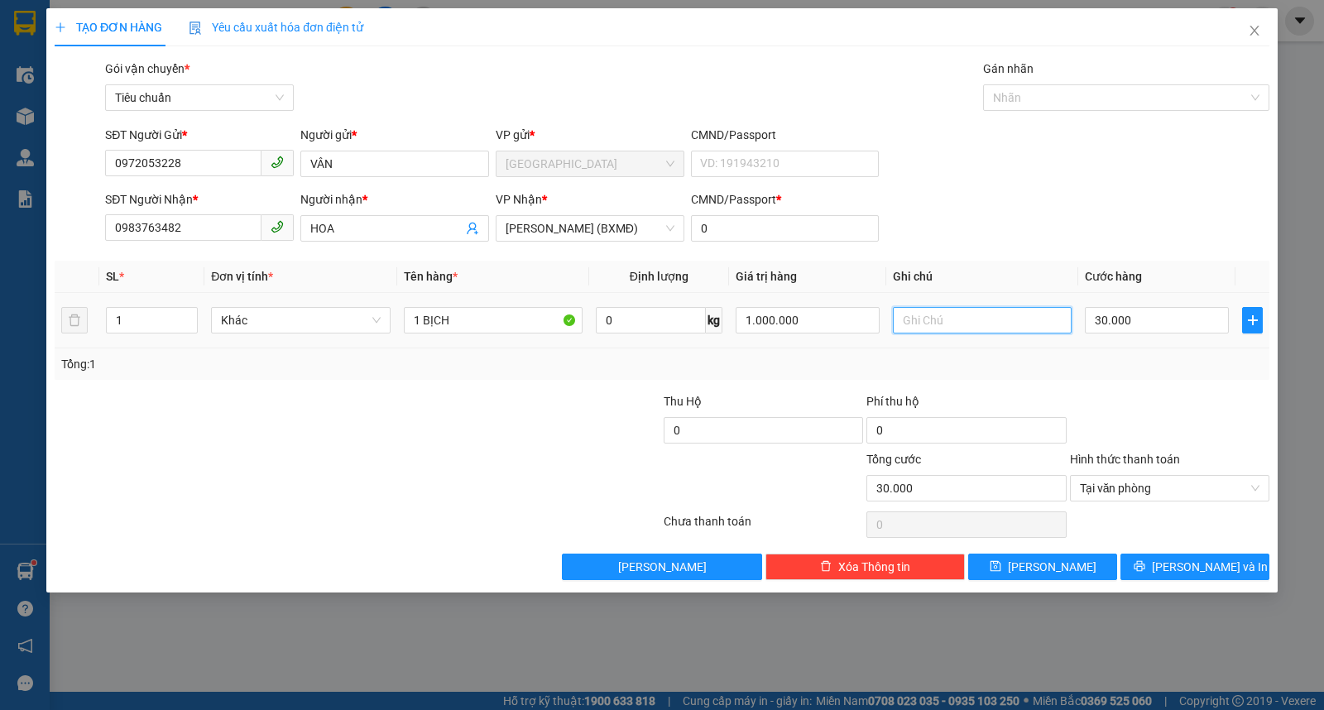
click at [934, 331] on input "text" at bounding box center [982, 320] width 179 height 26
type input "THUỐC"
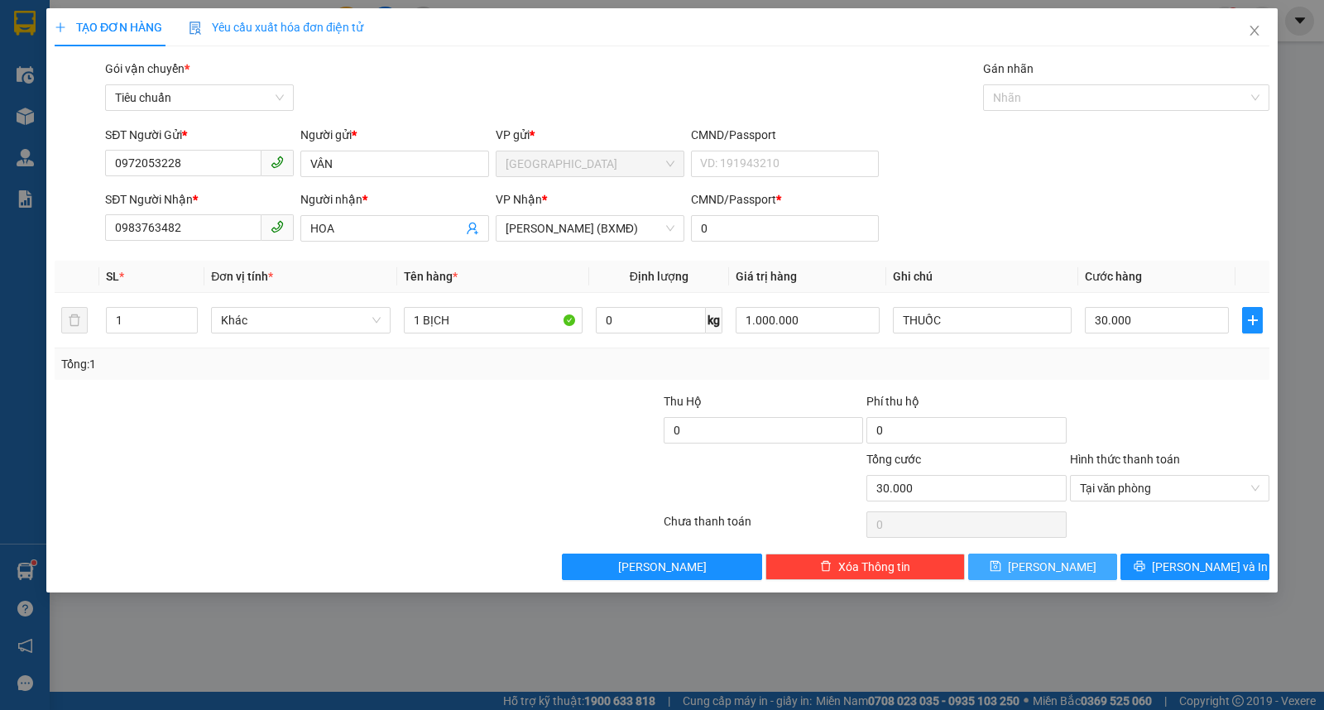
click at [1051, 568] on span "Lưu" at bounding box center [1052, 567] width 89 height 18
type input "0"
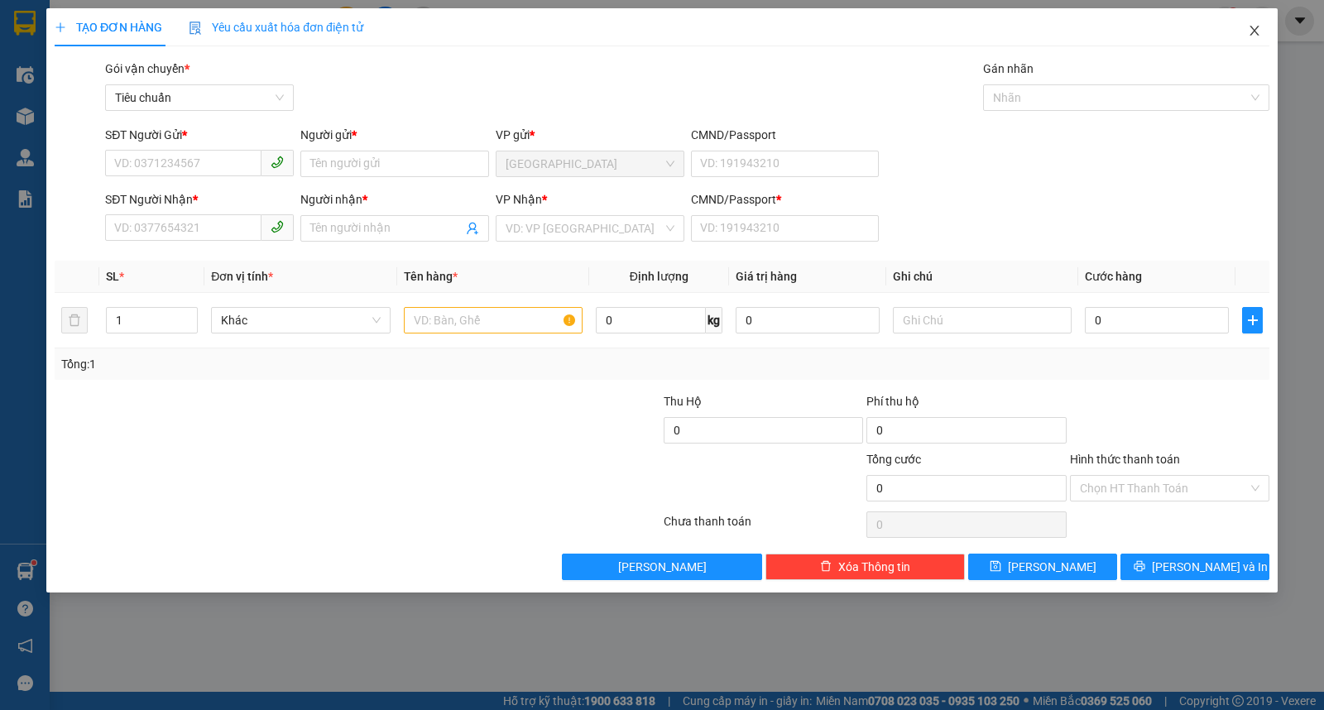
click at [1252, 29] on icon "close" at bounding box center [1254, 31] width 9 height 10
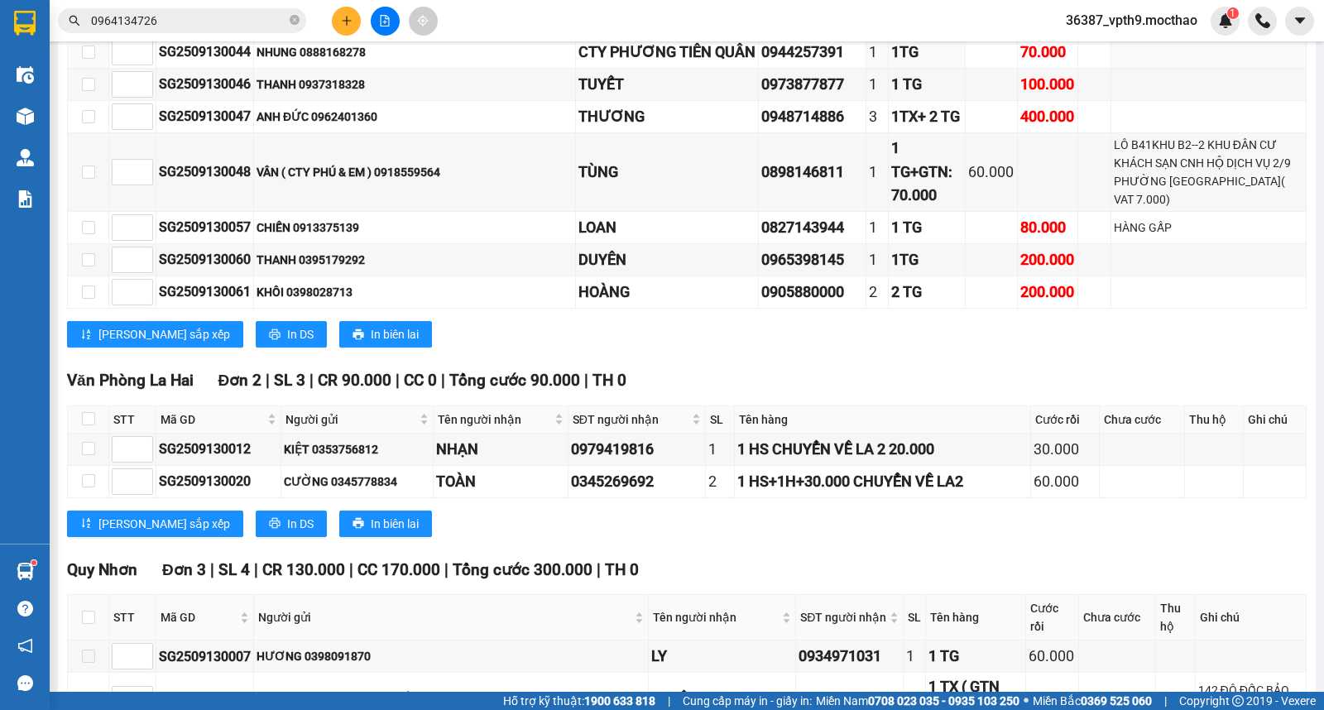
scroll to position [2391, 0]
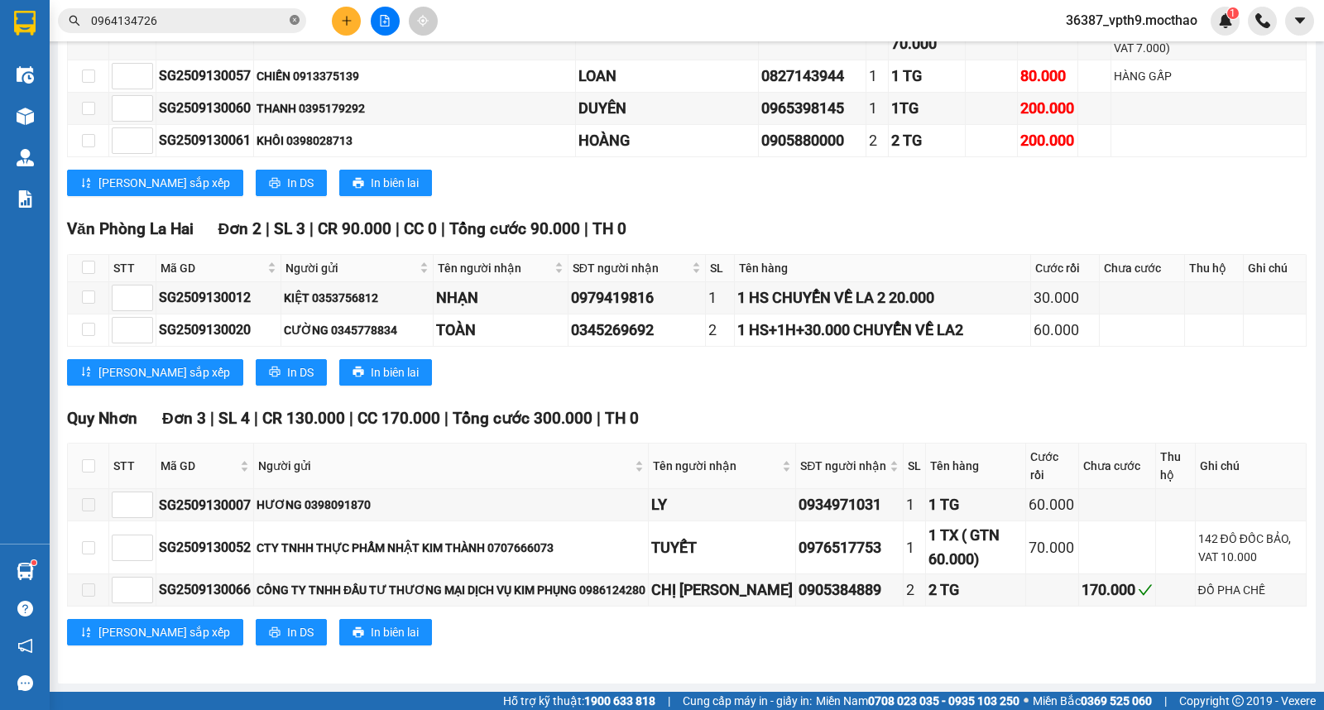
click at [296, 17] on icon "close-circle" at bounding box center [295, 20] width 10 height 10
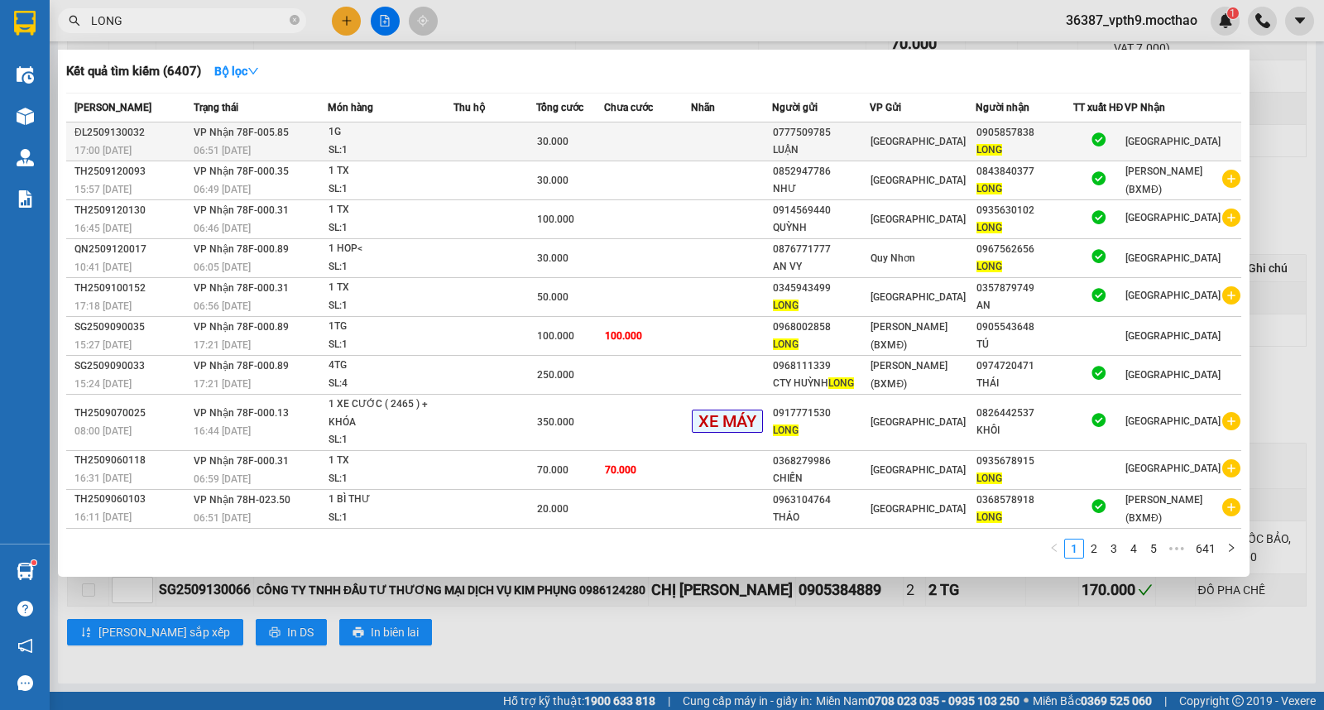
type input "LONG"
click at [1103, 138] on div at bounding box center [1099, 142] width 50 height 22
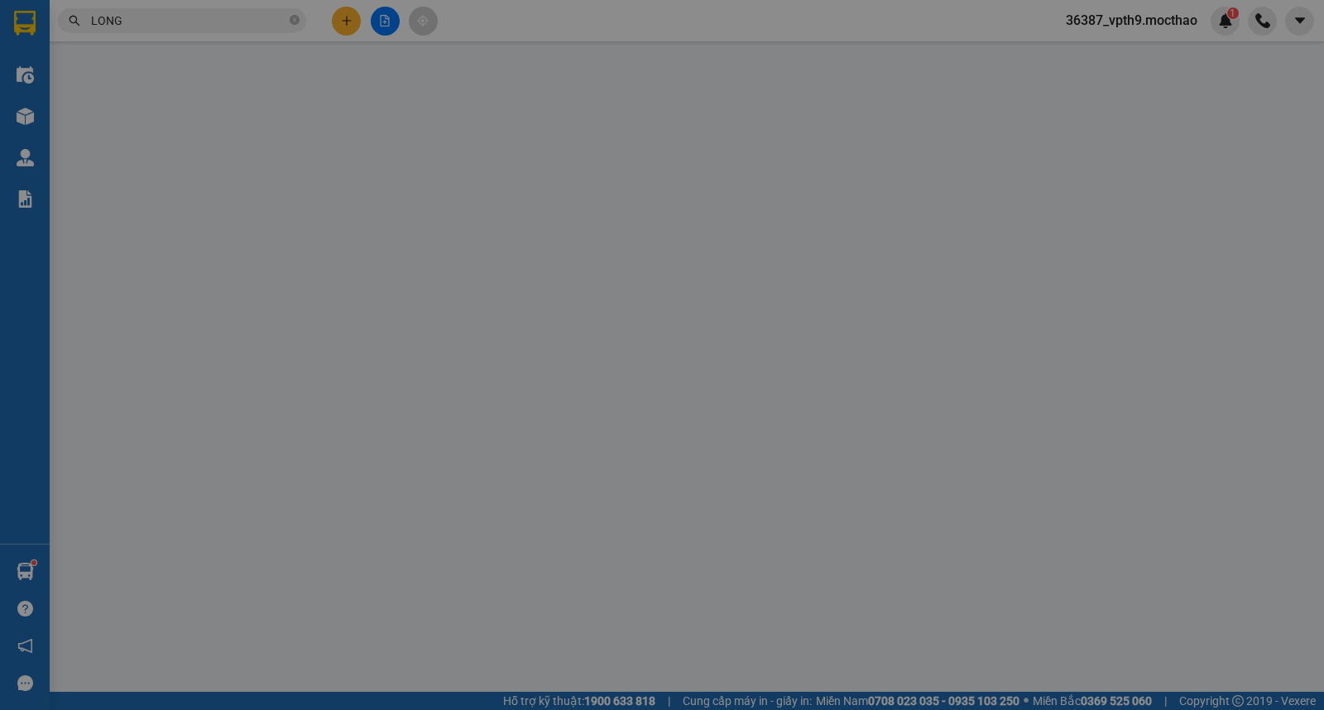
type input "0777509785"
type input "LUẬN"
type input "0905857838"
type input "LONG"
type input "0"
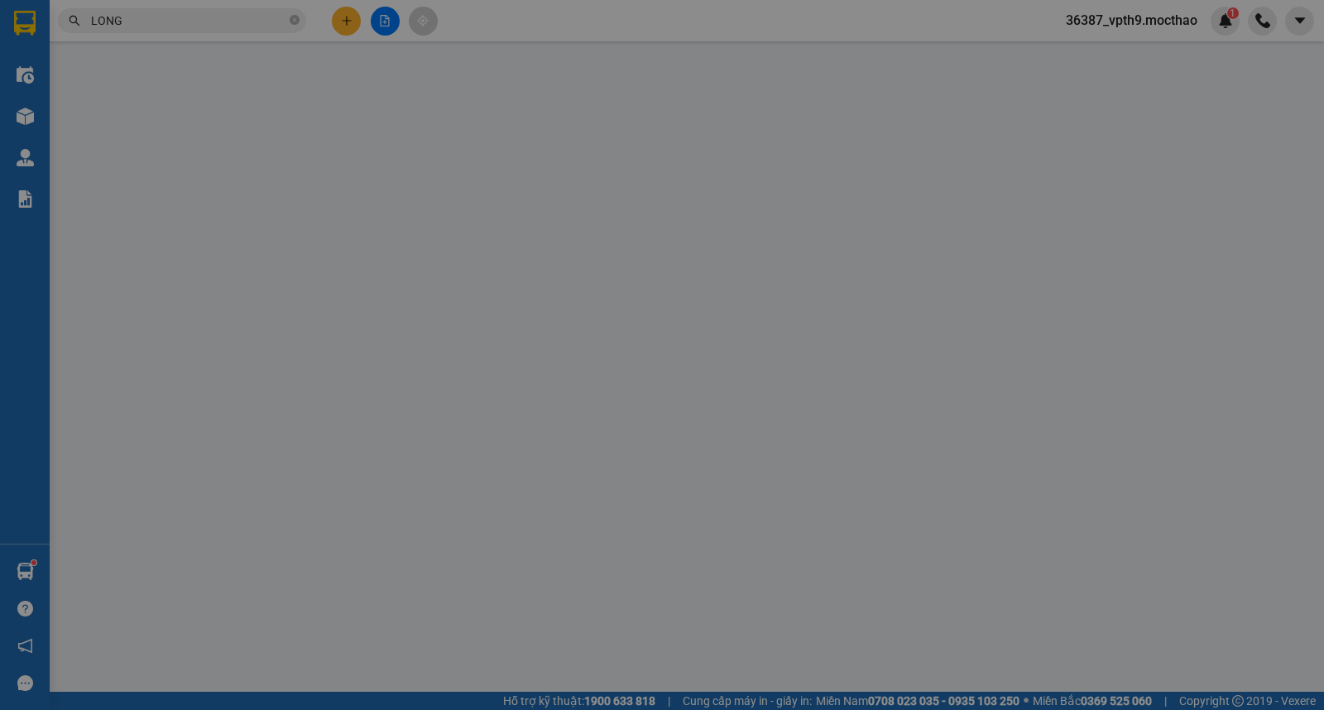
type input "30.000"
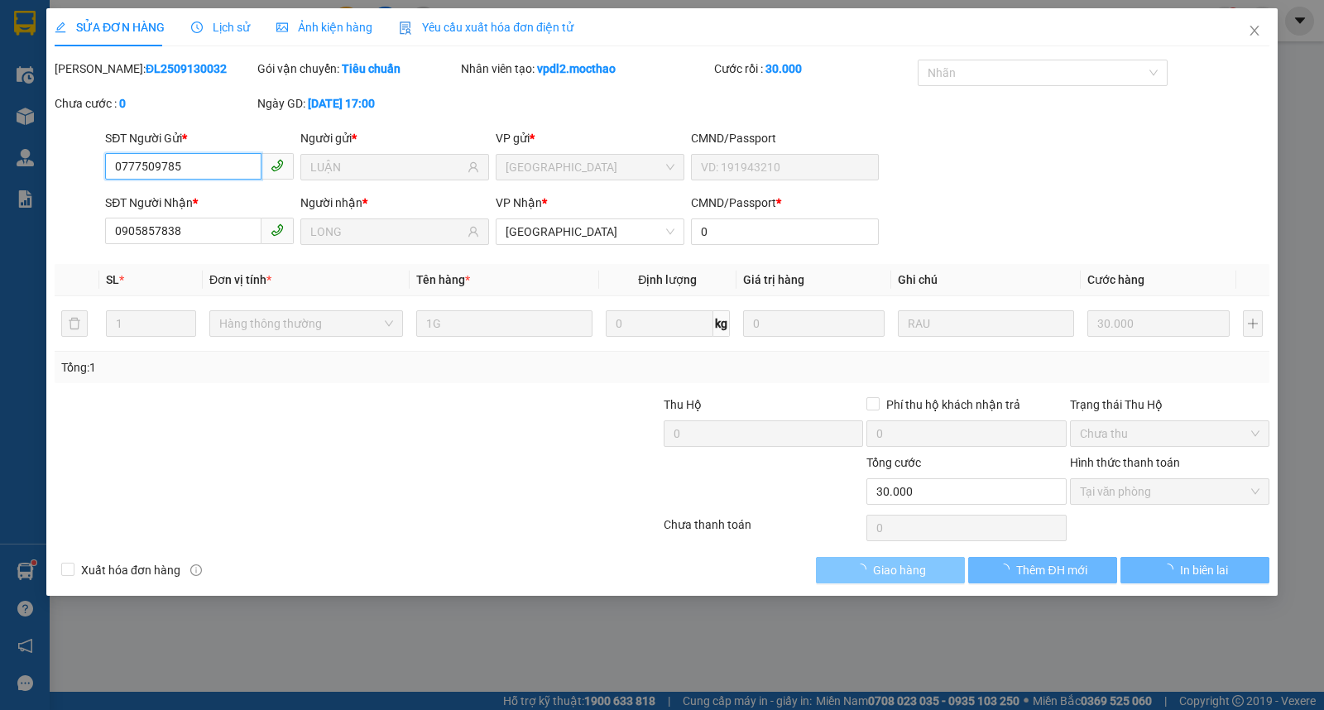
checkbox input "true"
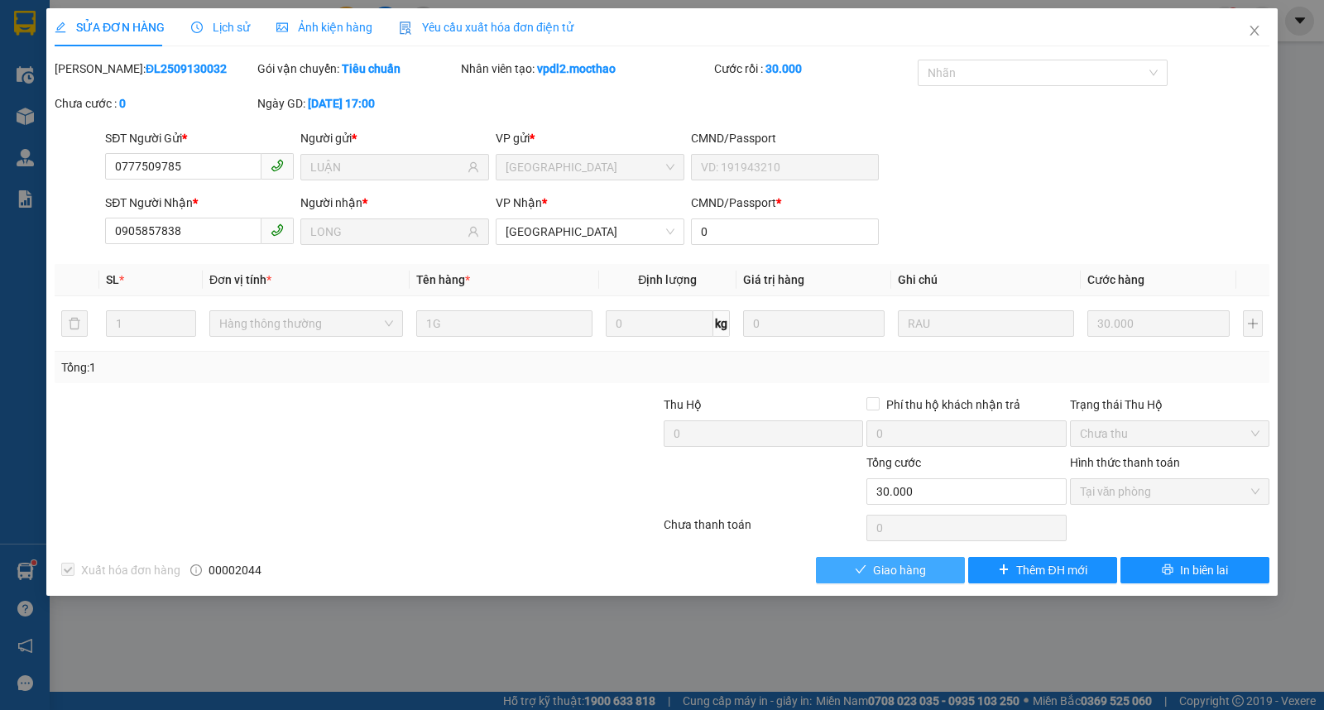
click at [897, 557] on button "Giao hàng" at bounding box center [890, 570] width 149 height 26
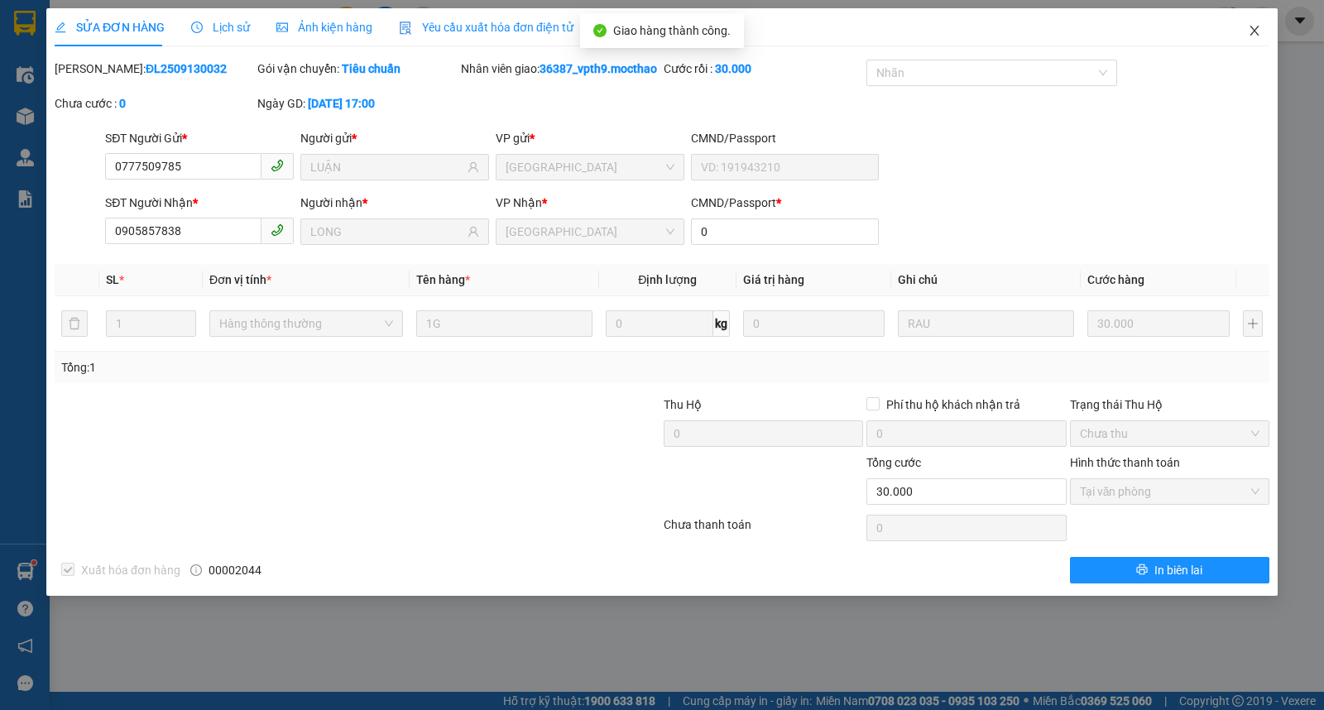
click at [1256, 19] on span "Close" at bounding box center [1255, 31] width 46 height 46
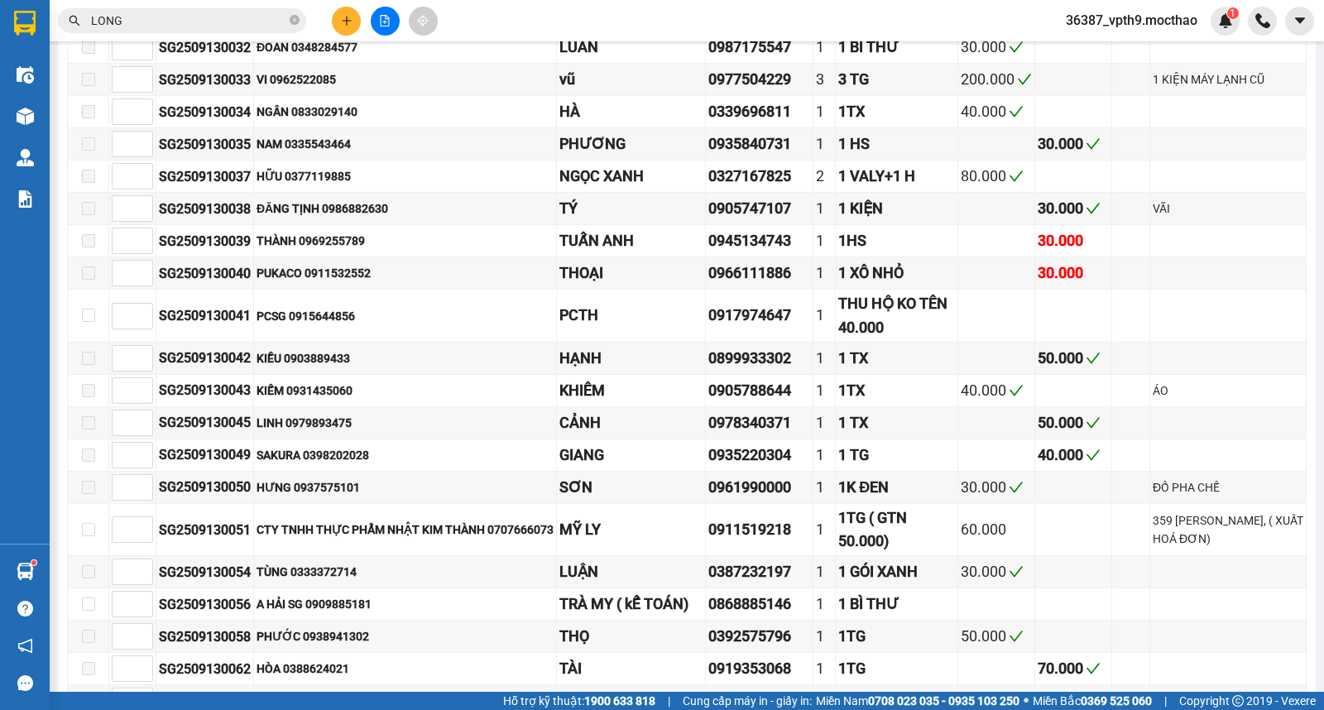
scroll to position [1195, 0]
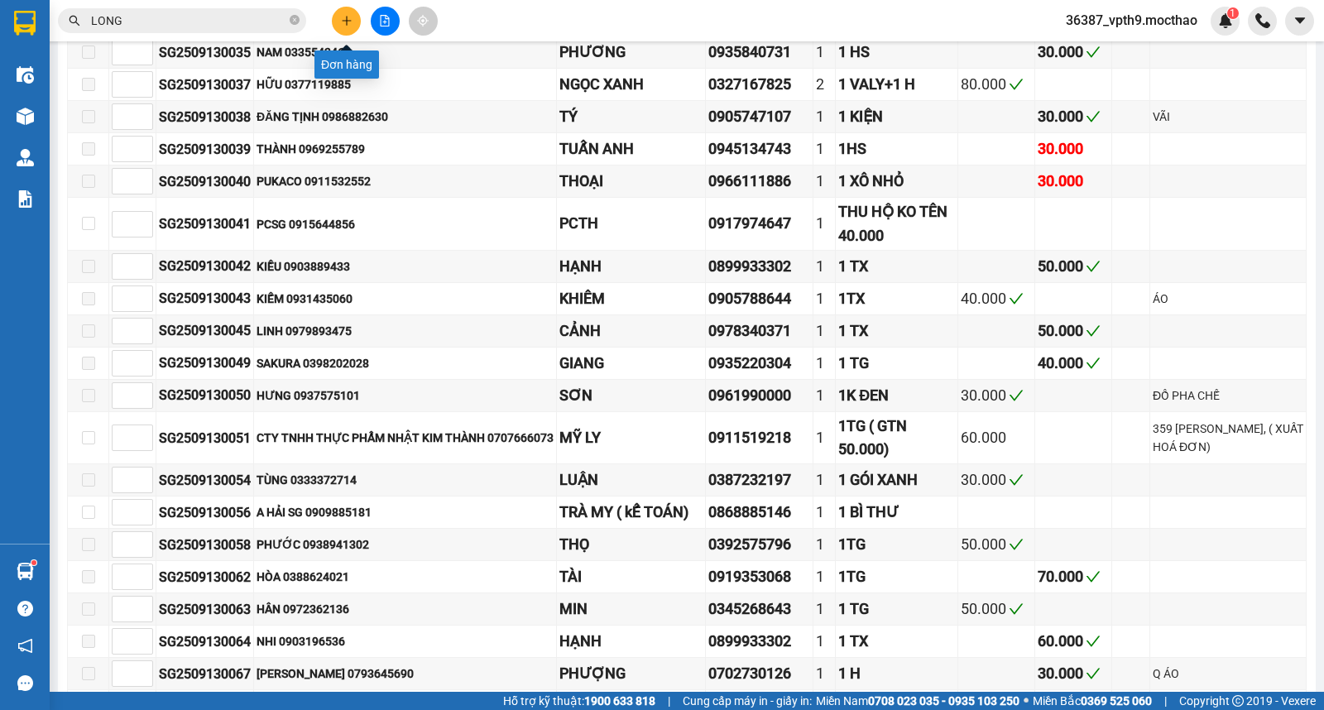
click at [341, 15] on icon "plus" at bounding box center [347, 21] width 12 height 12
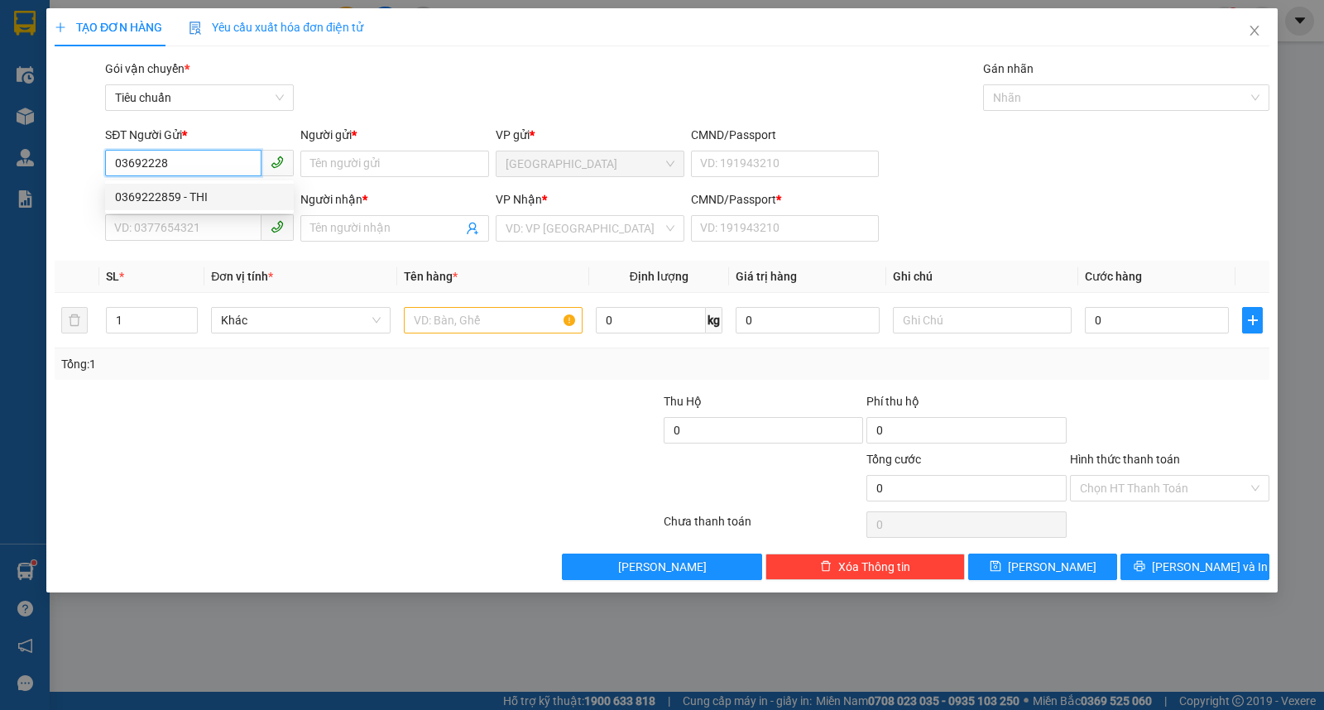
click at [192, 195] on div "0369222859 - THI" at bounding box center [199, 197] width 169 height 18
type input "0369222859"
type input "THI"
type input "0989998333"
type input "THÀNH"
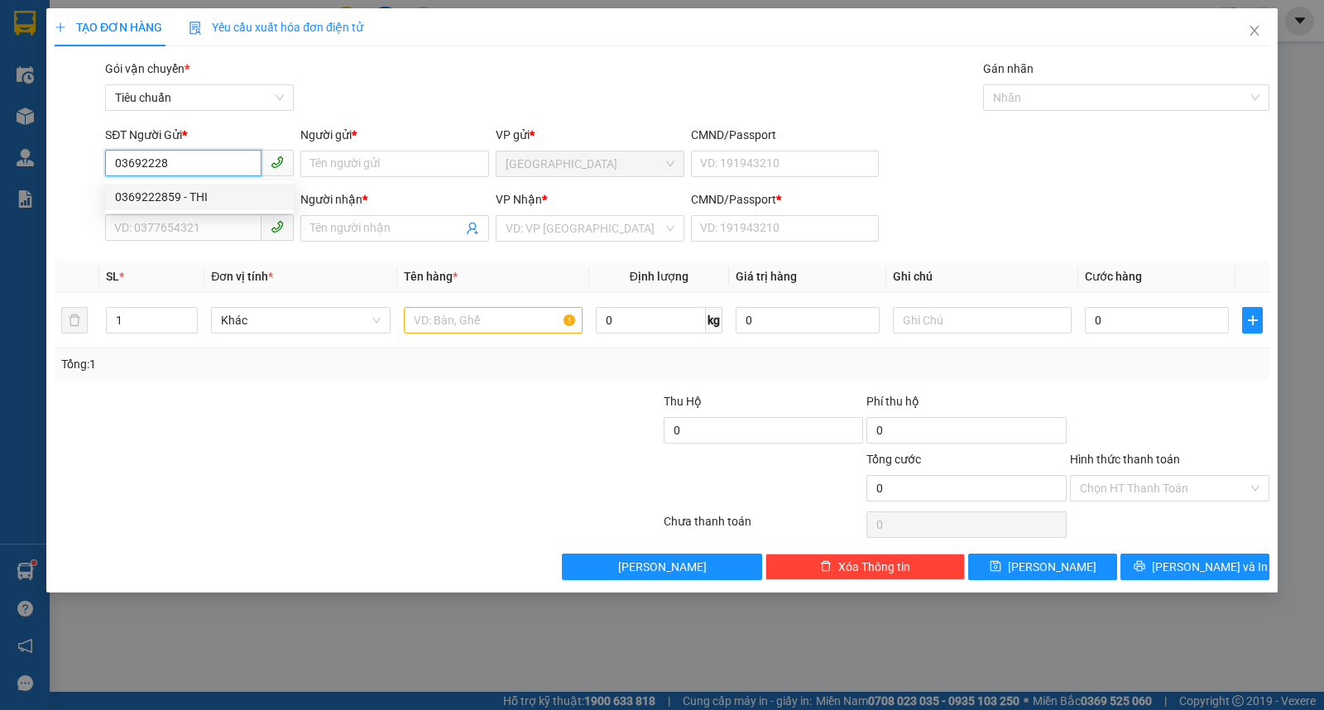
type input "0"
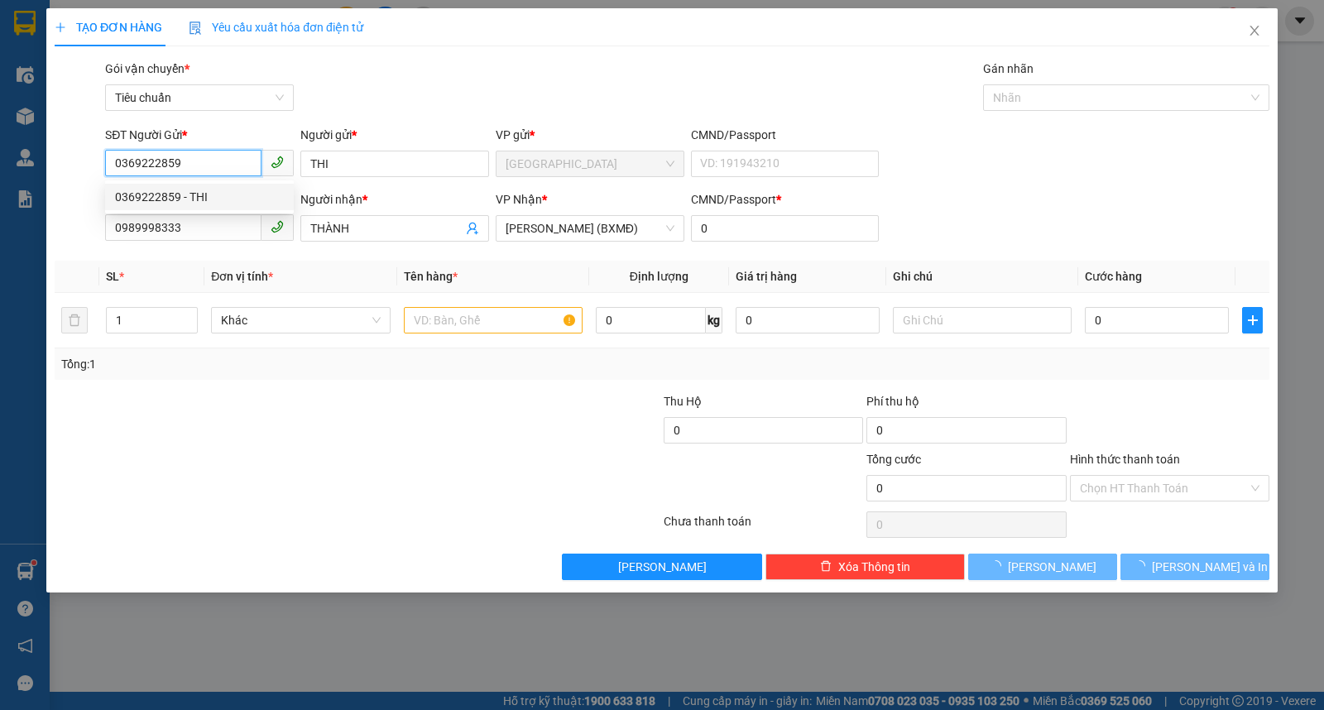
type input "140.000"
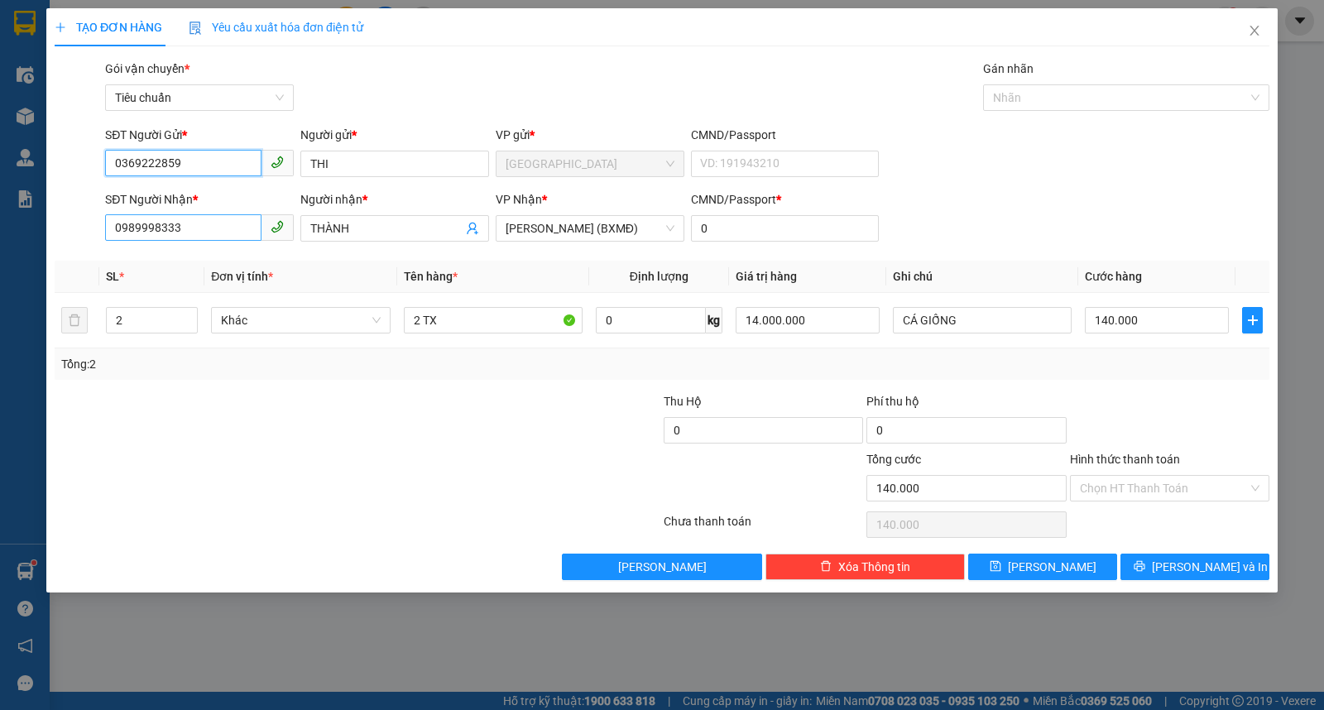
type input "0369222859"
click at [222, 233] on input "0989998333" at bounding box center [183, 227] width 156 height 26
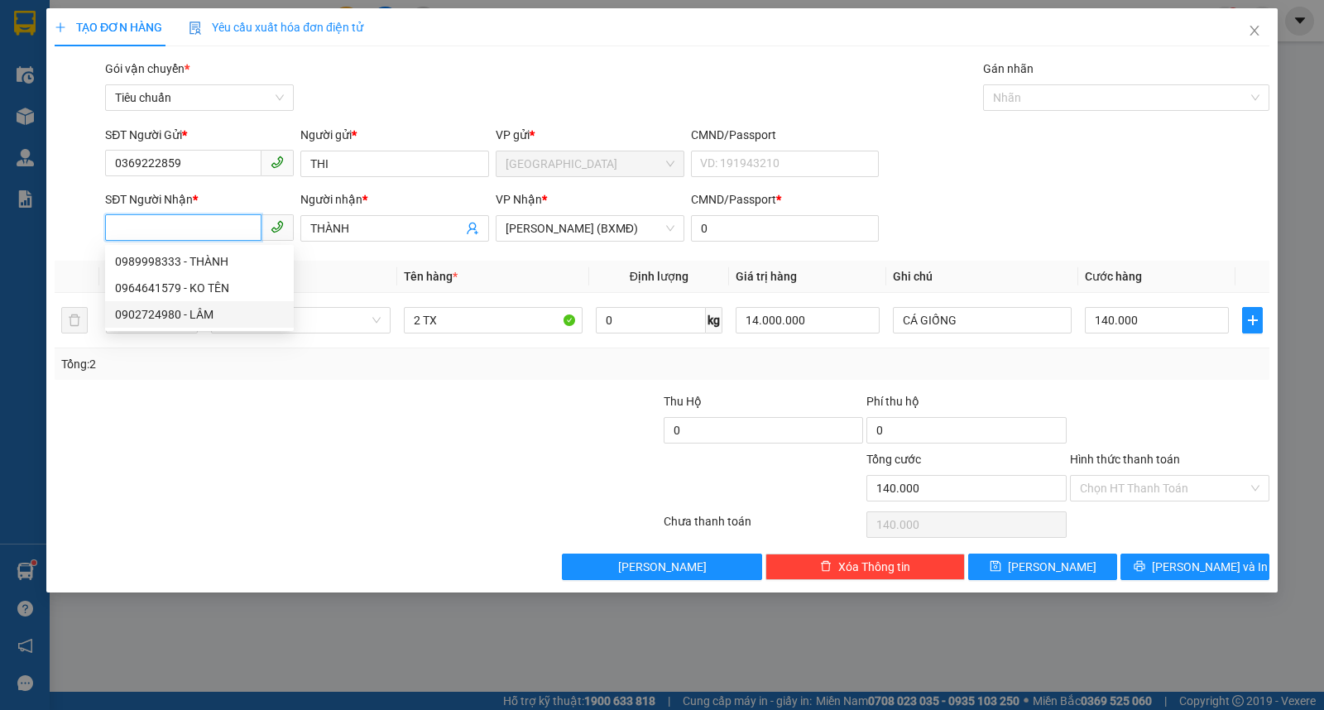
click at [188, 320] on div "0902724980 - LÂM" at bounding box center [199, 314] width 169 height 18
type input "0902724980"
type input "LÂM"
type input "1"
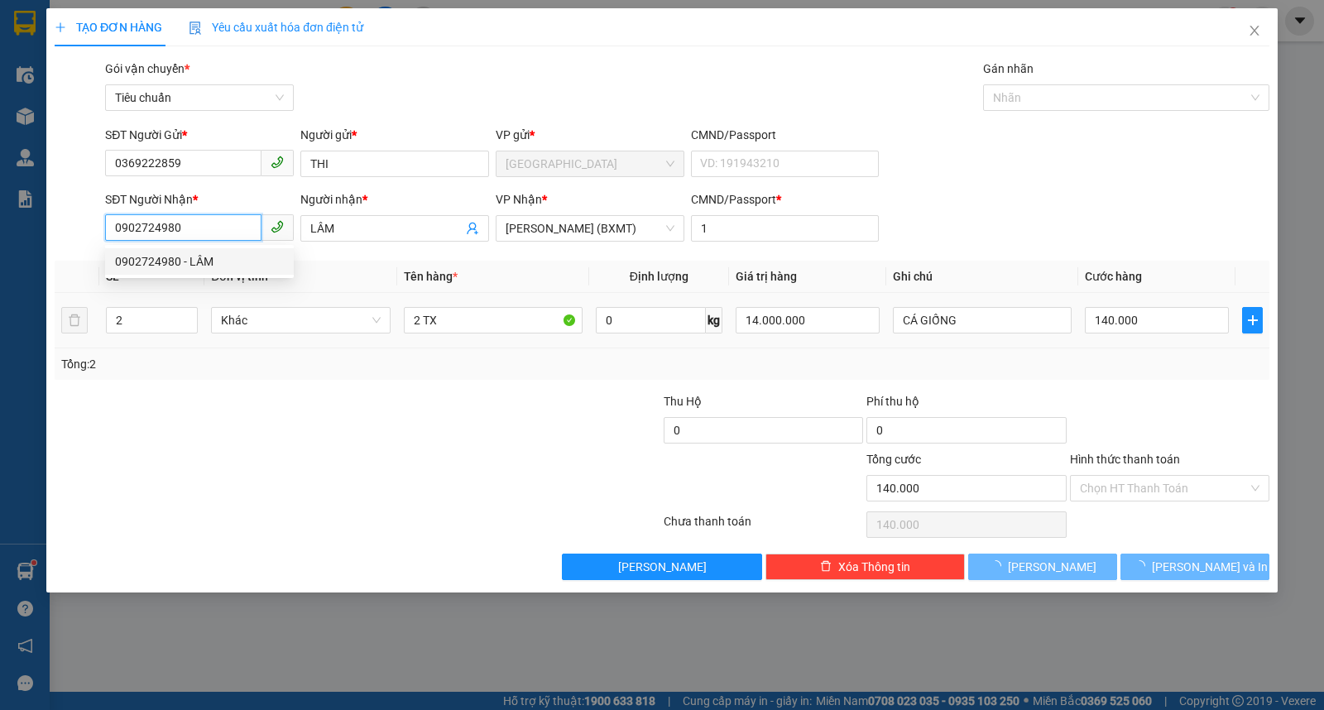
type input "70.000"
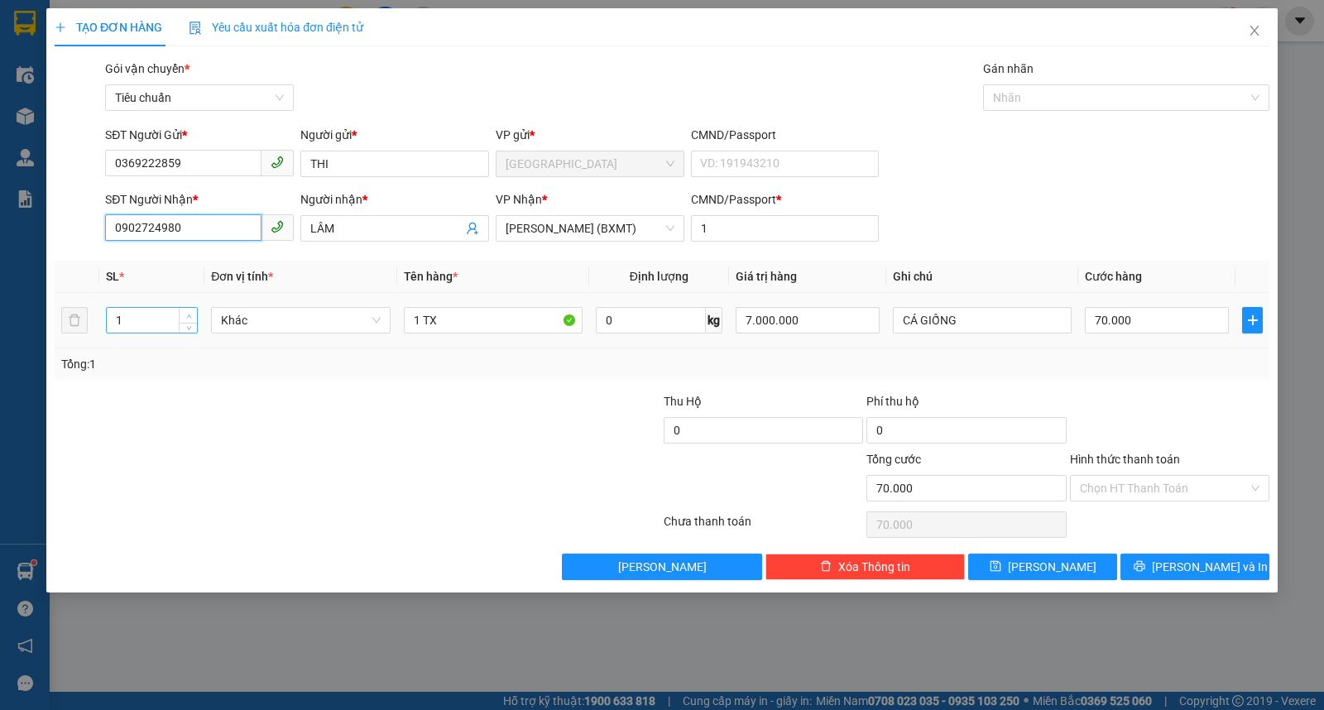
type input "0902724980"
type input "2"
click at [183, 310] on span "Increase Value" at bounding box center [188, 315] width 18 height 15
click at [415, 331] on input "1 TX" at bounding box center [493, 320] width 179 height 26
type input "0"
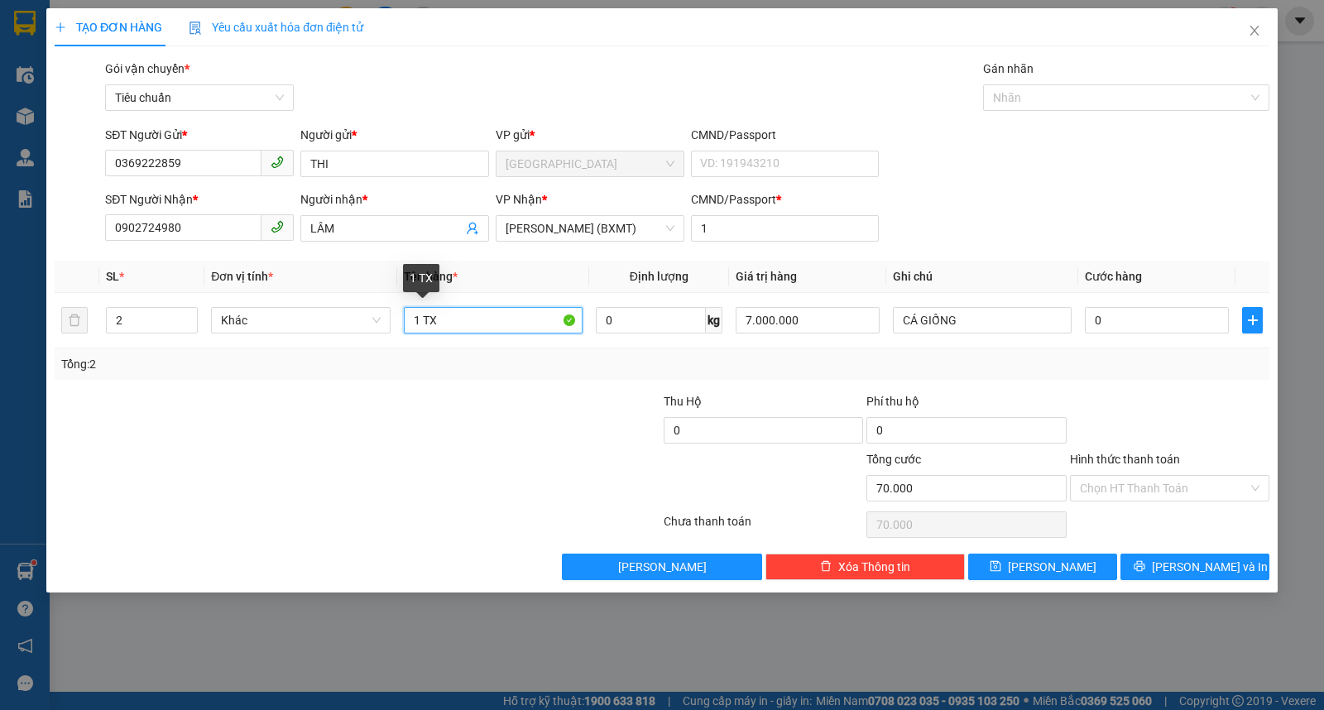
type input "0"
type input "2 TX"
click at [1176, 332] on input "0" at bounding box center [1157, 320] width 144 height 26
type input "1"
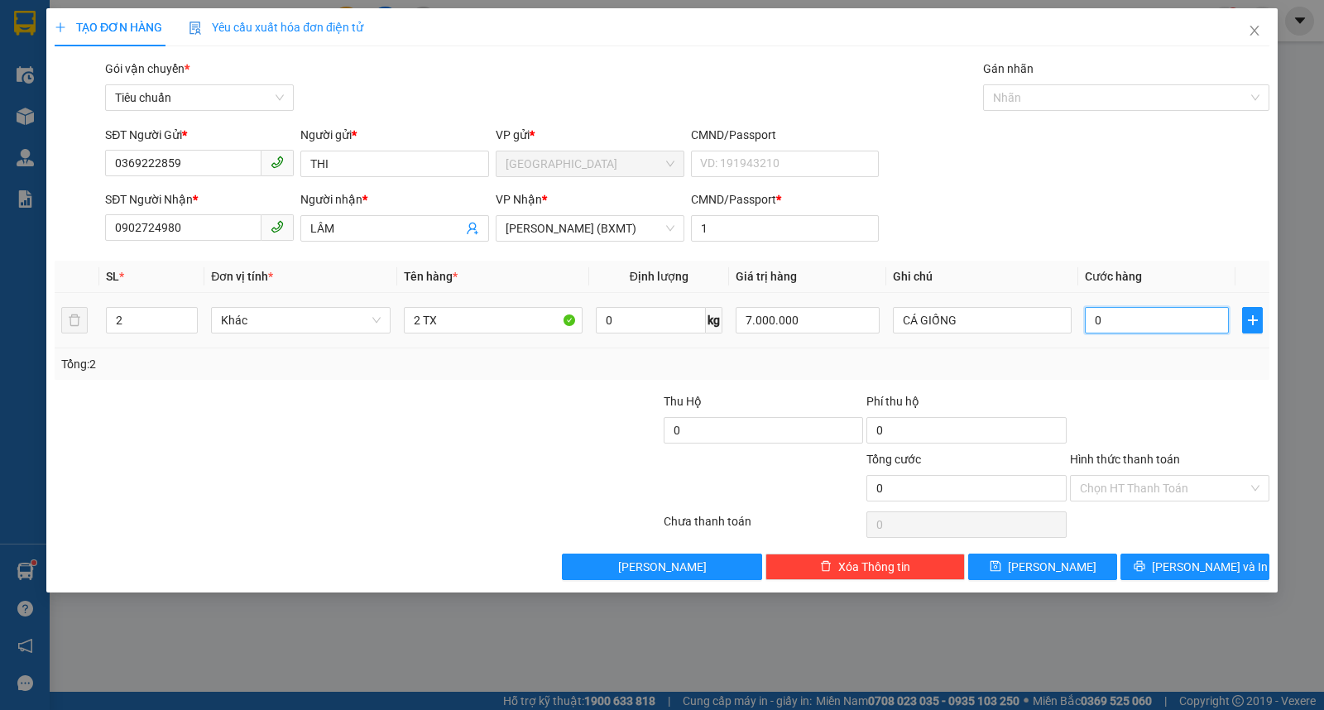
type input "1"
type input "14"
type input "140"
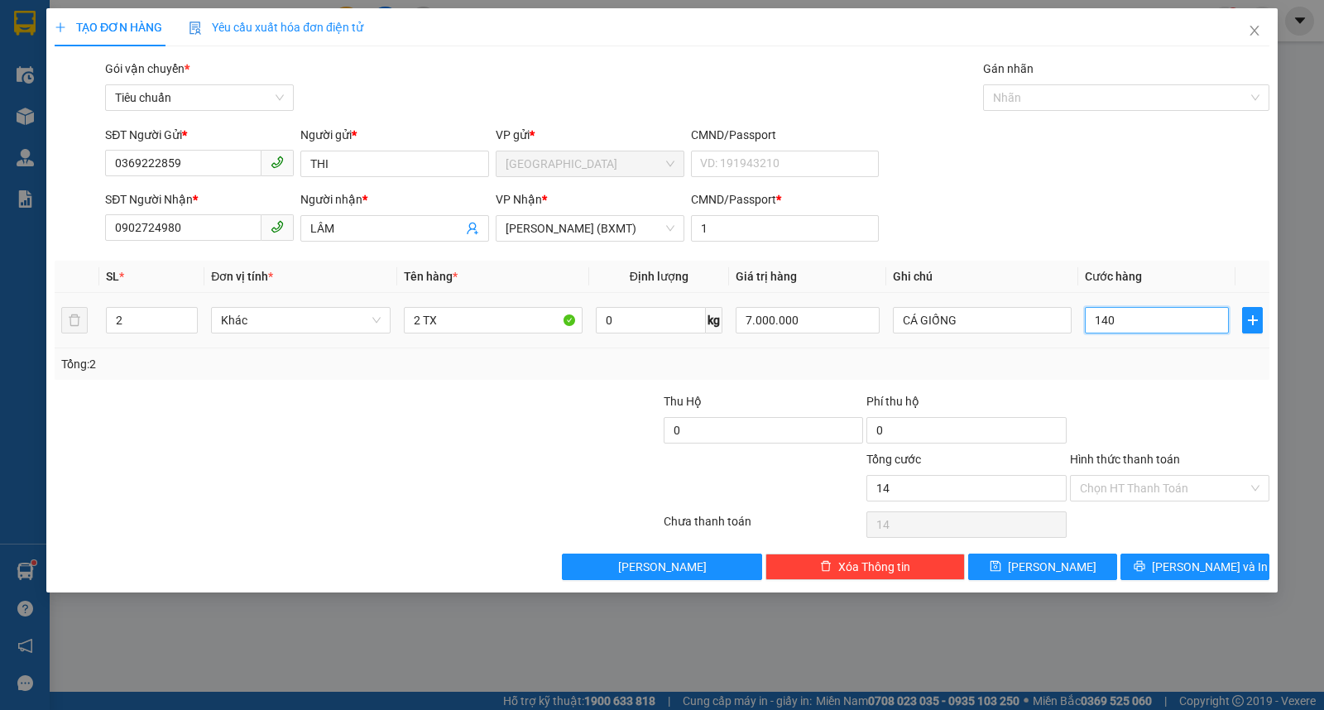
type input "140"
type input "140.000"
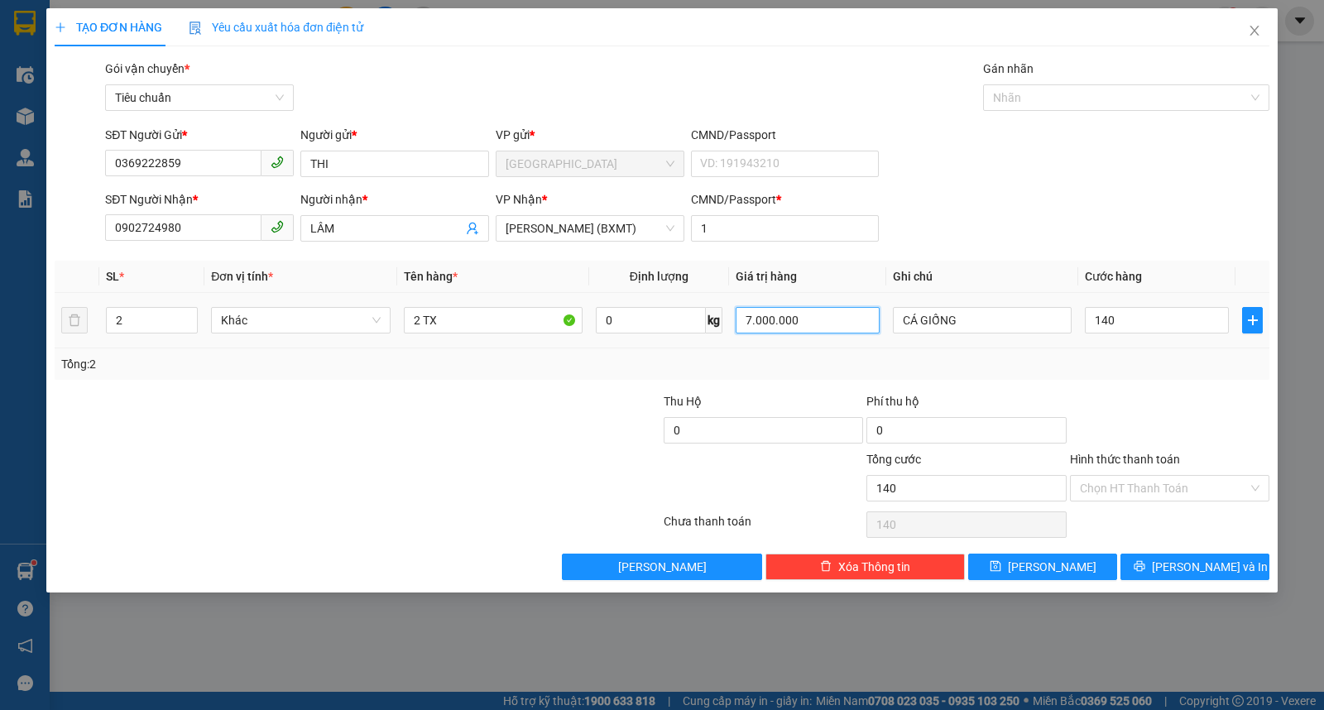
type input "140.000"
drag, startPoint x: 831, startPoint y: 327, endPoint x: 602, endPoint y: 329, distance: 229.3
click at [602, 329] on tr "2 Khác 2 TX 0 kg 7.000.000 CÁ GIỐNG 140.000" at bounding box center [662, 320] width 1215 height 55
type input "14.000.000"
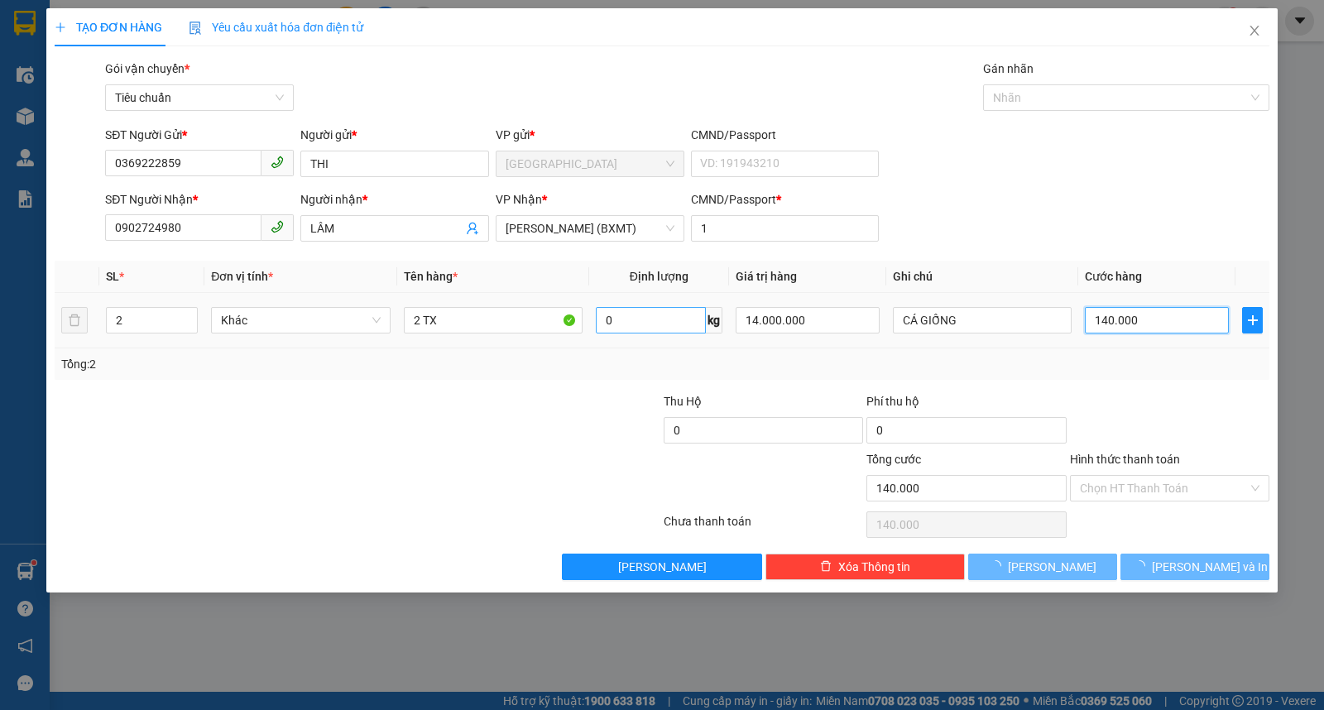
type input "0"
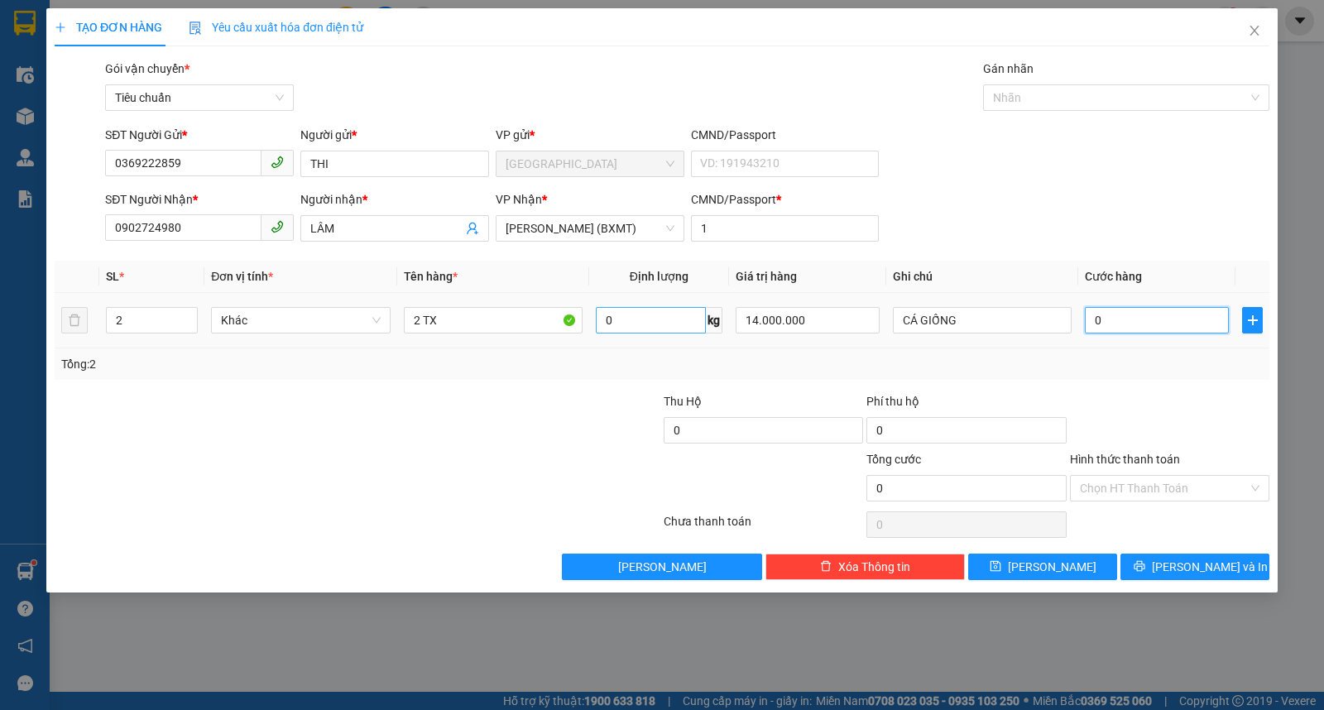
type input "1"
type input "14"
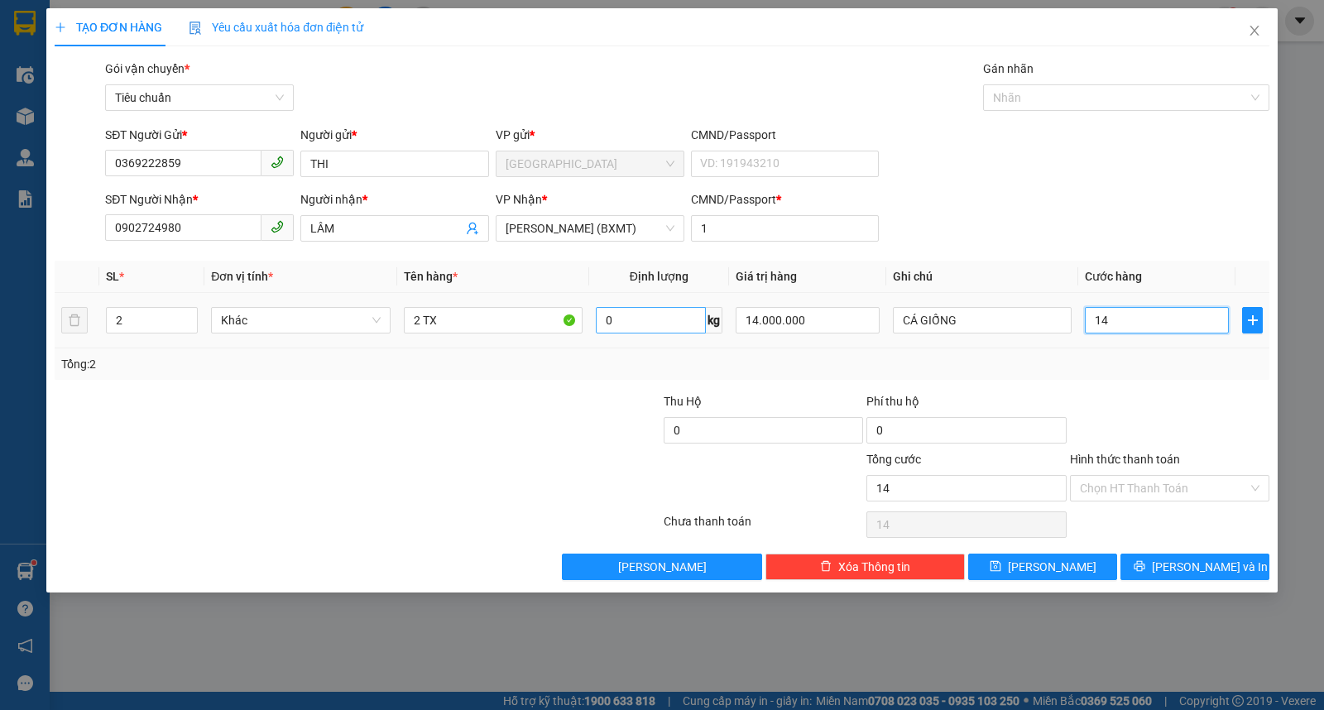
type input "140"
type input "140.000"
click at [1163, 483] on input "Hình thức thanh toán" at bounding box center [1164, 488] width 168 height 25
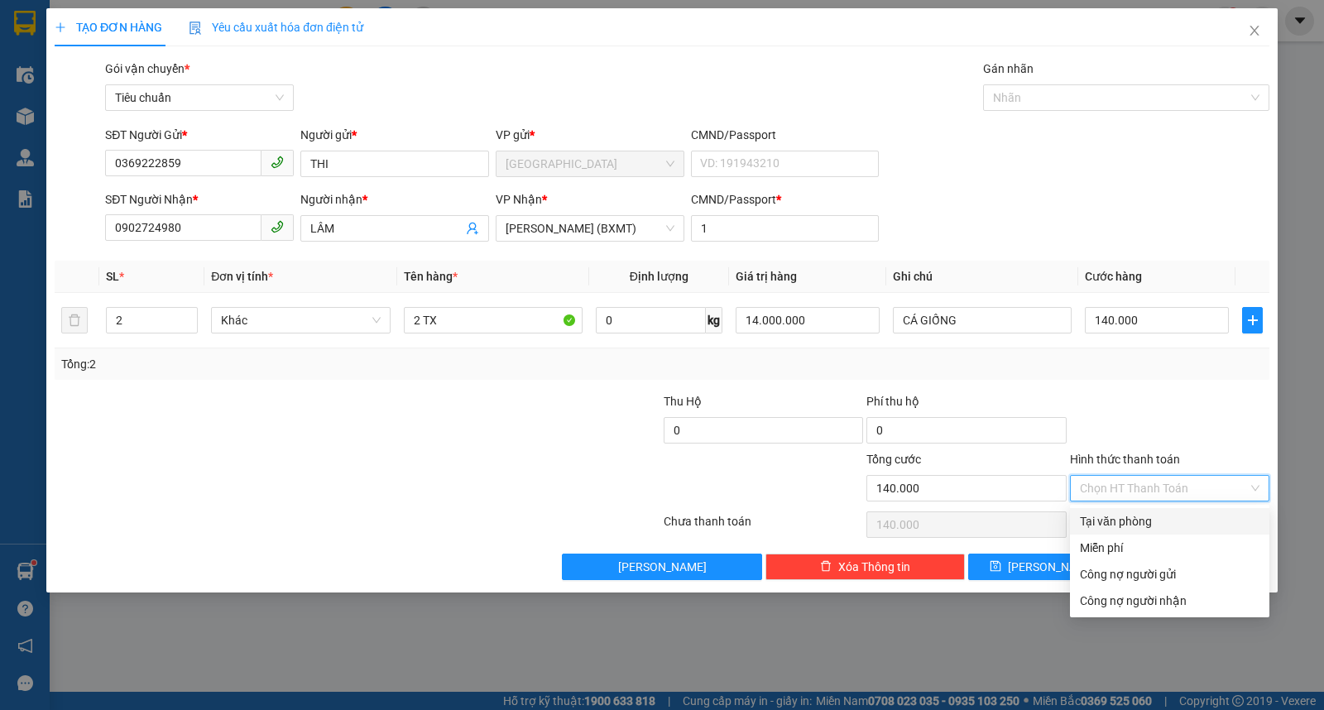
click at [1143, 522] on div "Tại văn phòng" at bounding box center [1170, 521] width 180 height 18
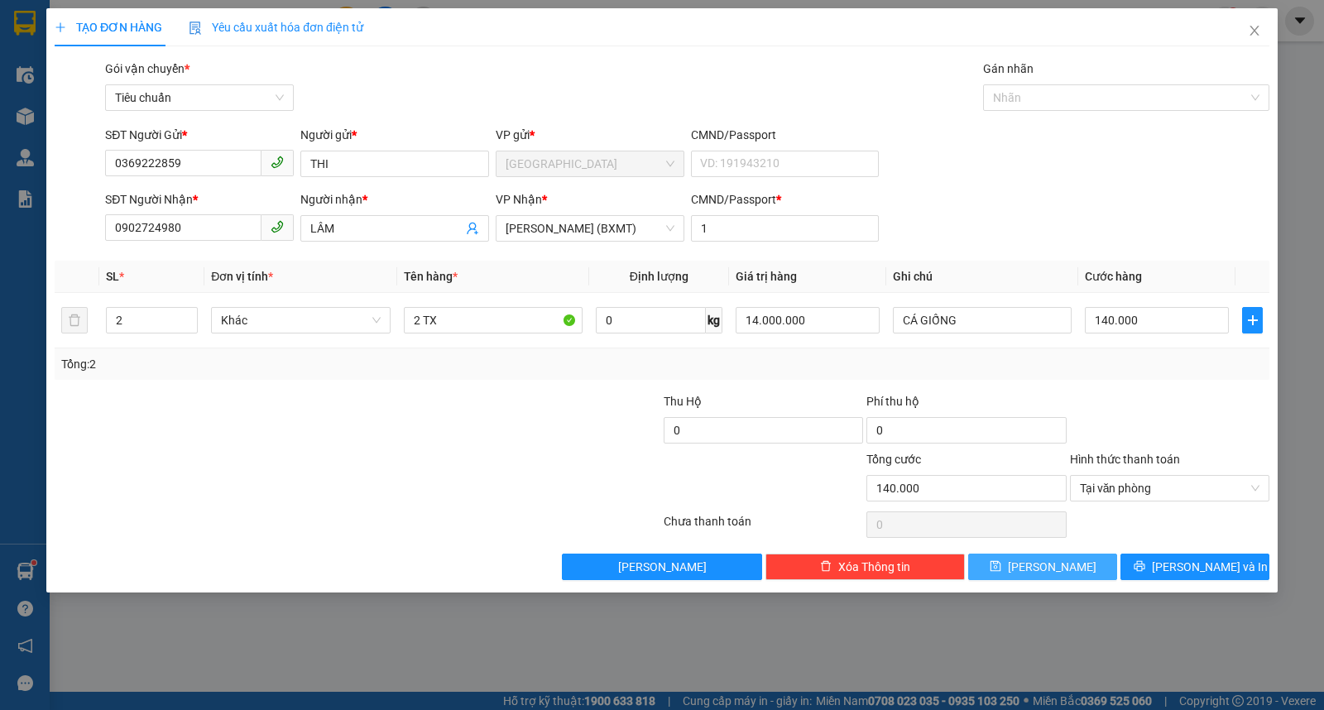
click at [1073, 569] on button "Lưu" at bounding box center [1043, 567] width 149 height 26
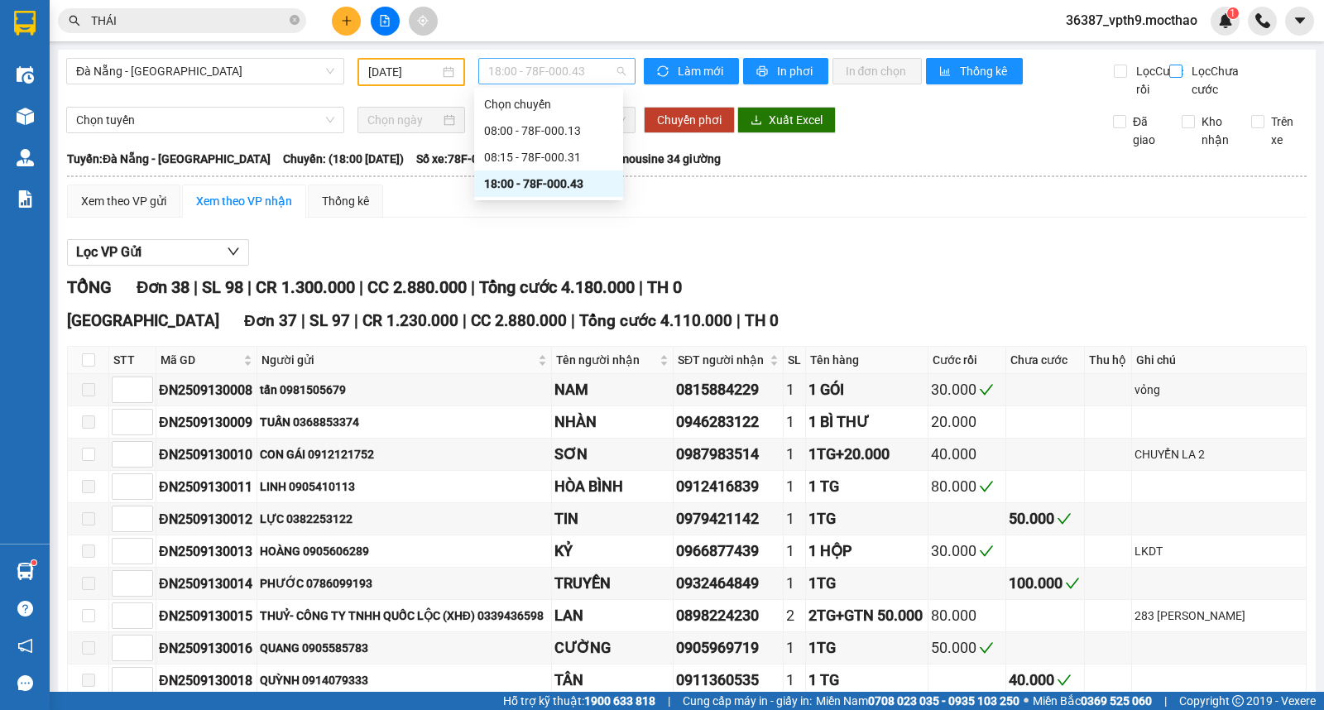
click at [509, 70] on span "18:00 - 78F-000.43" at bounding box center [556, 71] width 137 height 25
click at [561, 152] on div "08:15 - 78F-000.31" at bounding box center [548, 157] width 129 height 18
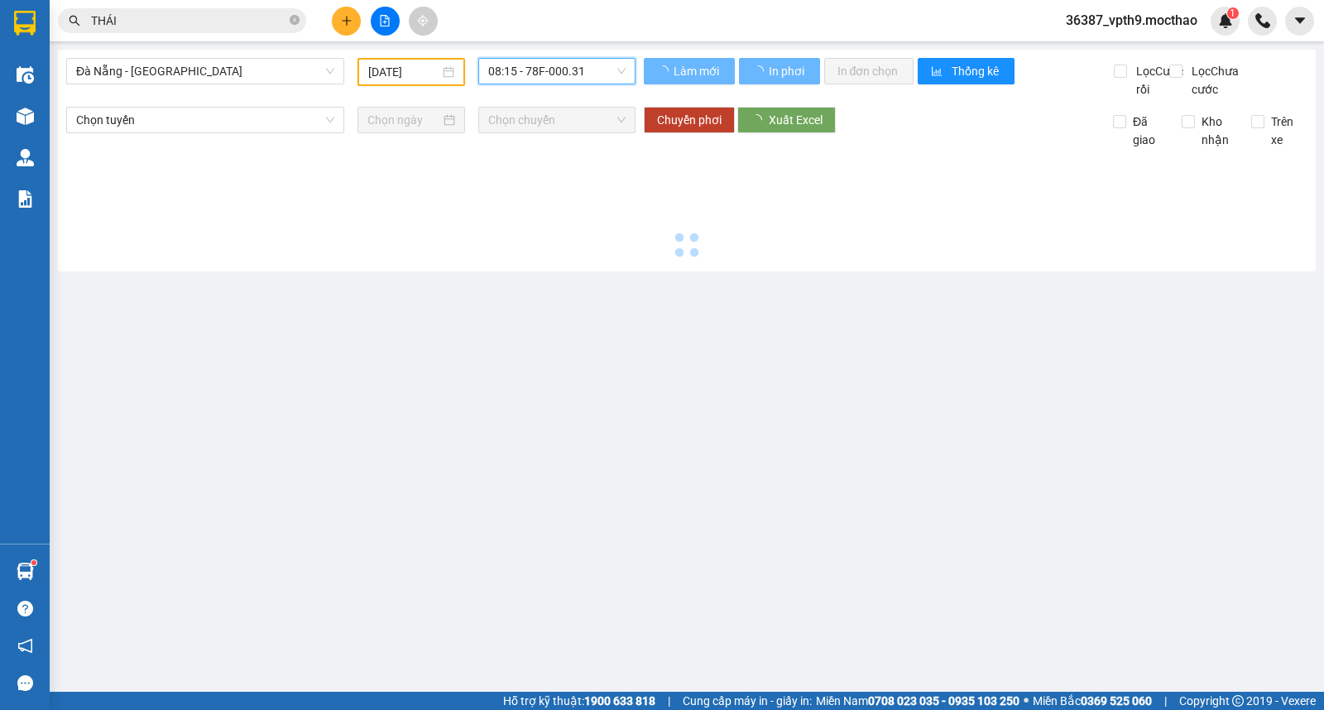
click at [399, 65] on input "[DATE]" at bounding box center [404, 72] width 72 height 18
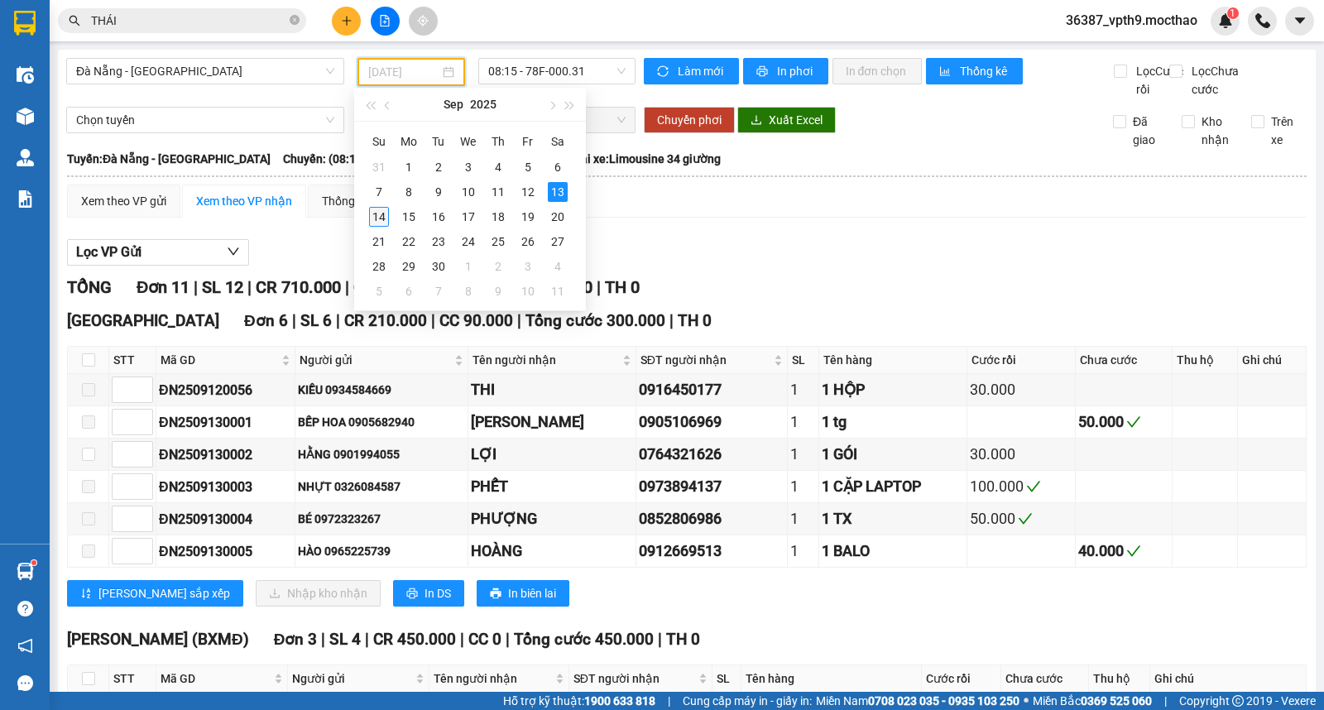
drag, startPoint x: 376, startPoint y: 219, endPoint x: 480, endPoint y: 112, distance: 149.9
click at [377, 219] on div "14" at bounding box center [379, 217] width 20 height 20
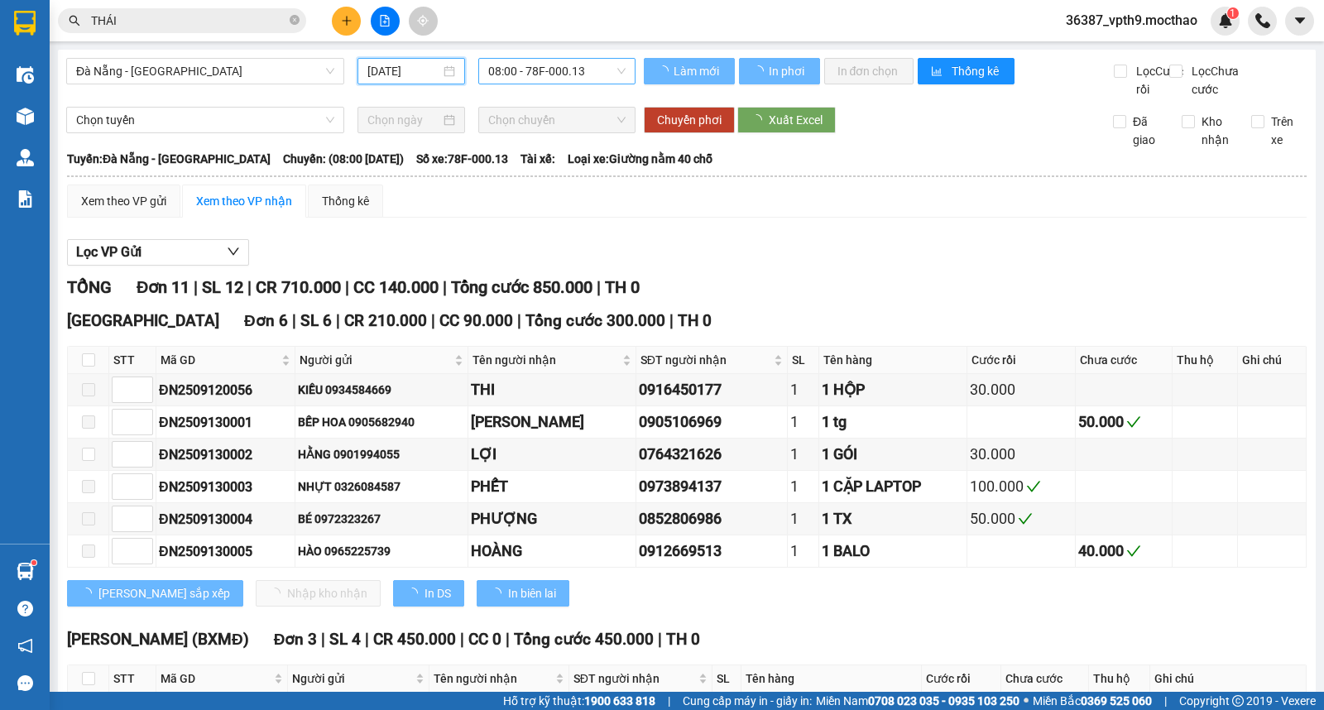
type input "[DATE]"
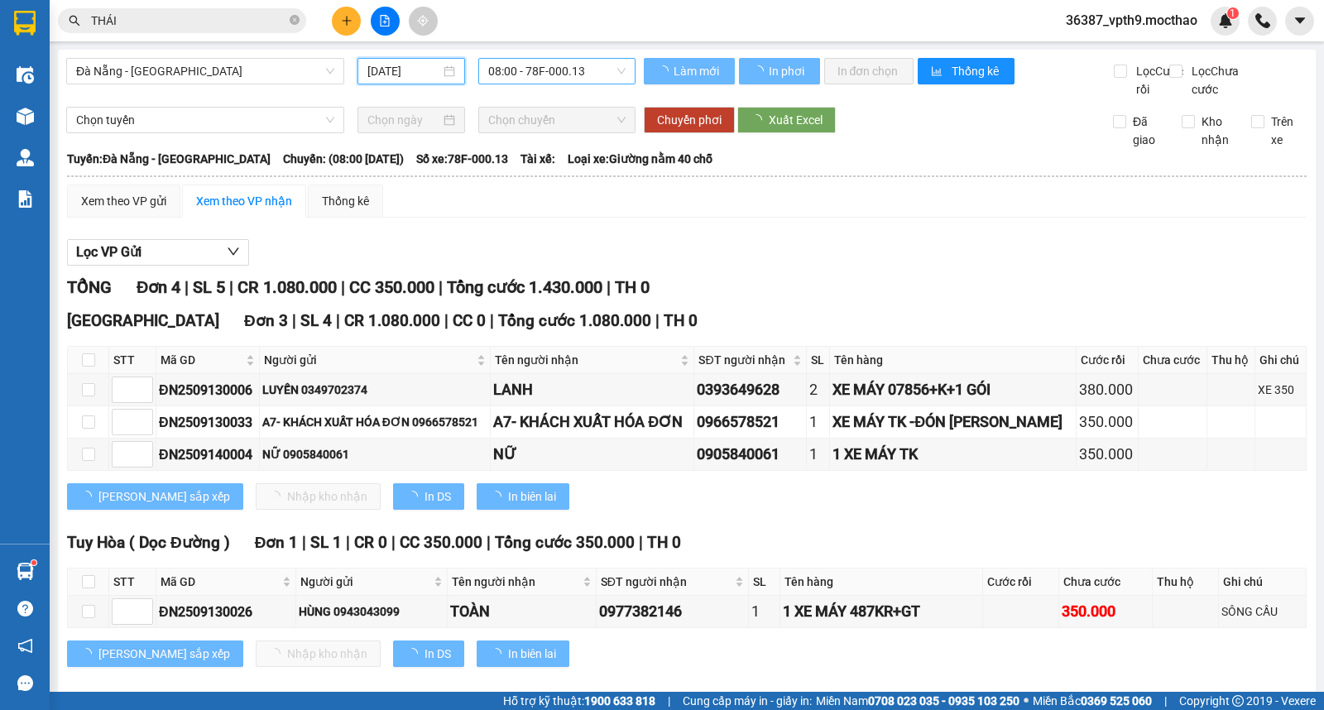
click at [530, 72] on span "08:00 - 78F-000.13" at bounding box center [556, 71] width 137 height 25
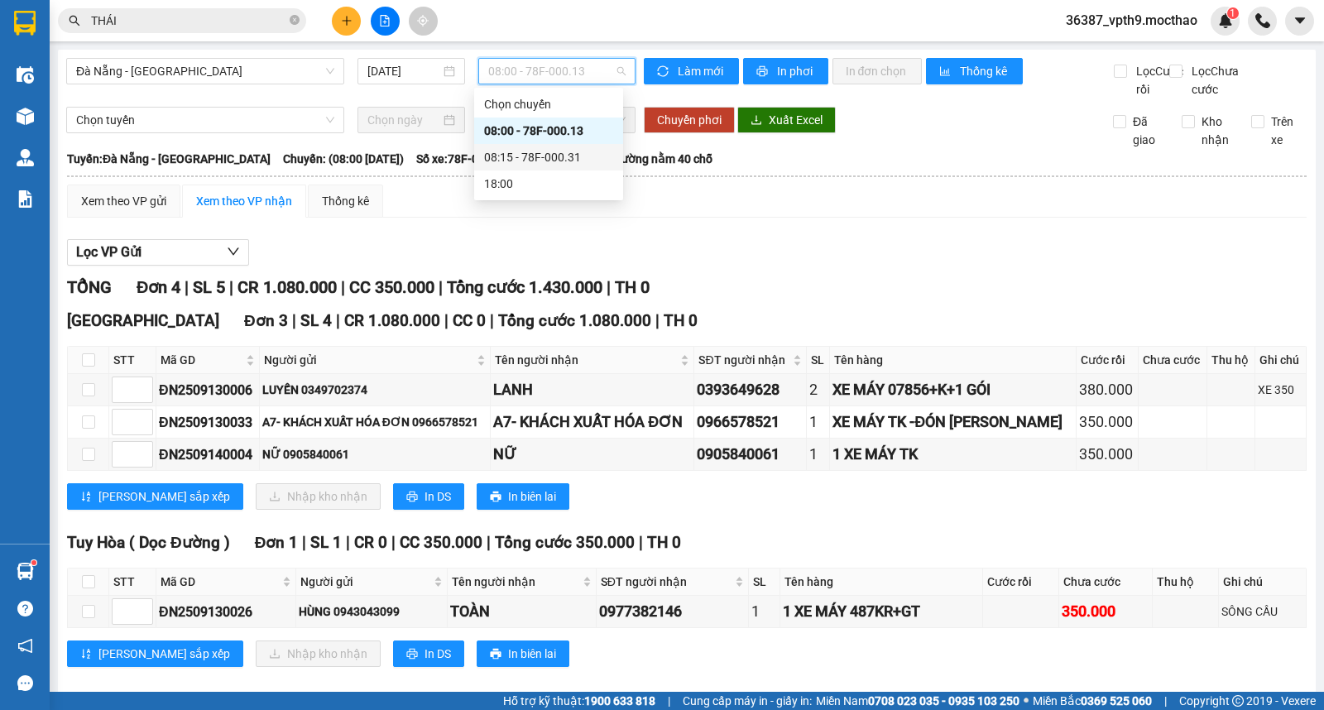
click at [557, 154] on div "08:15 - 78F-000.31" at bounding box center [548, 157] width 129 height 18
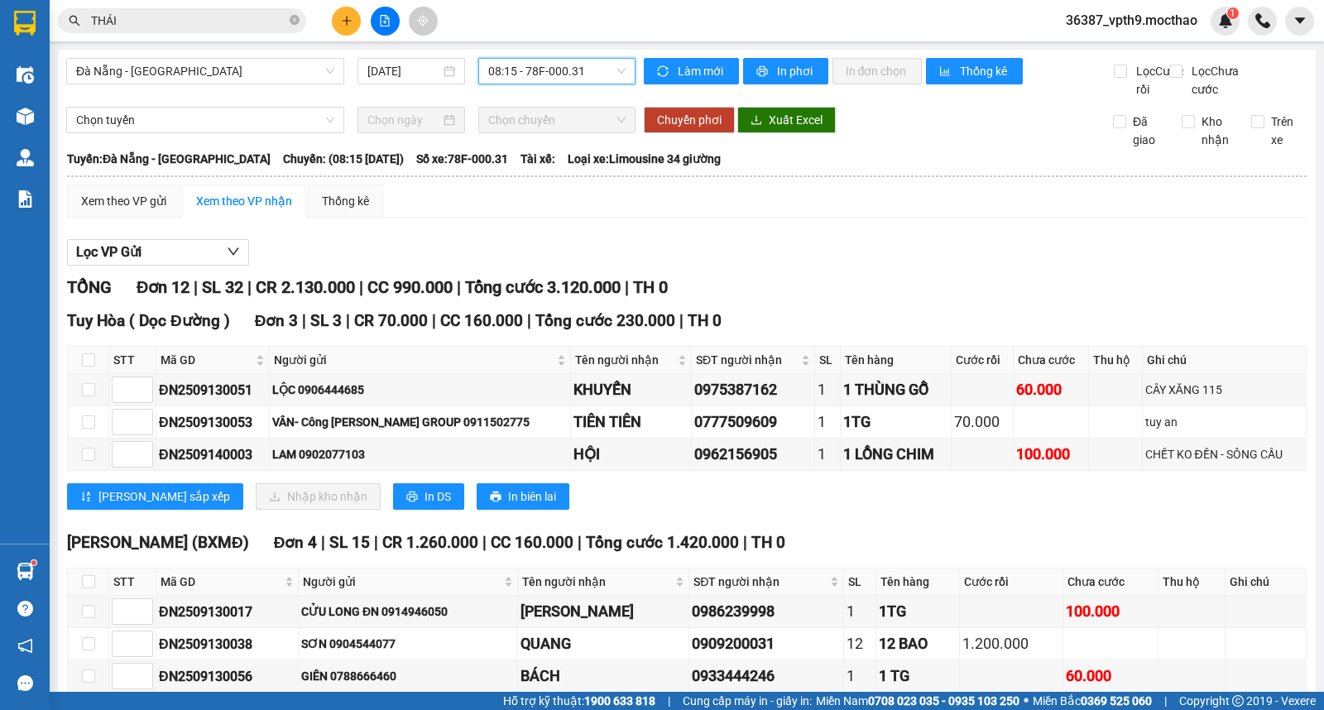
scroll to position [276, 0]
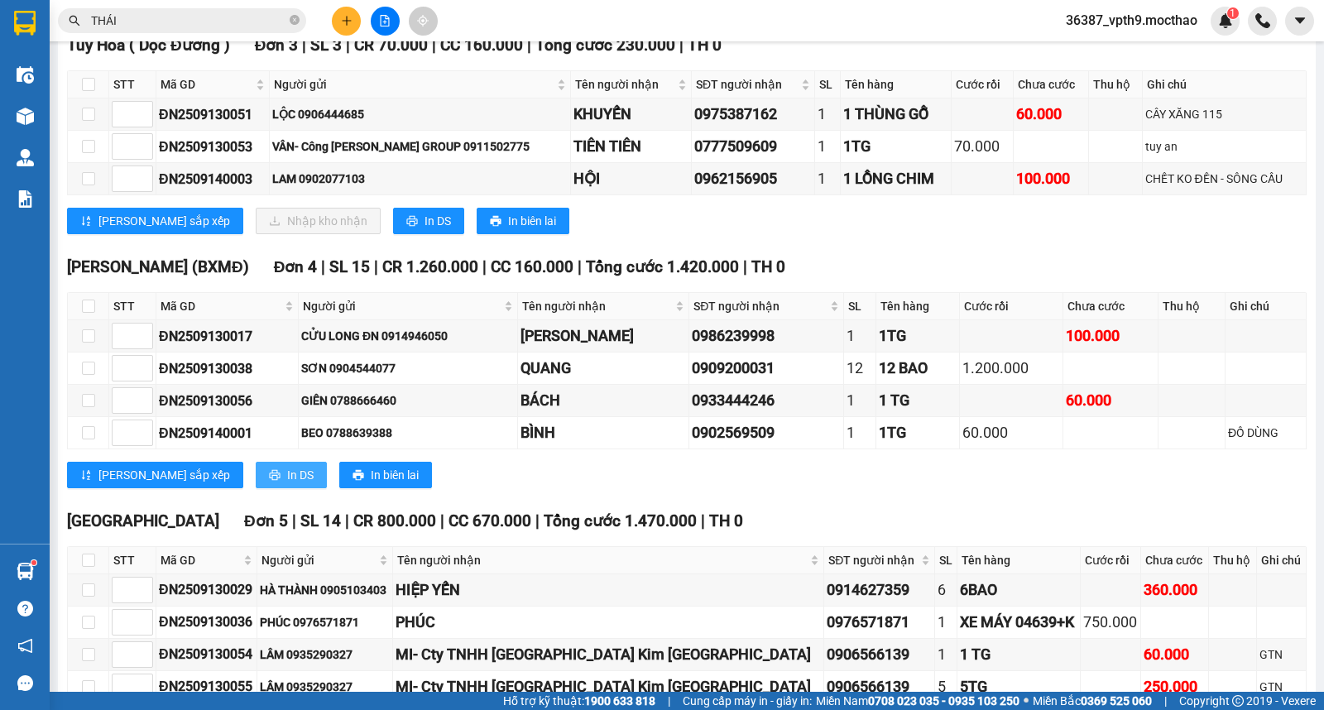
click at [256, 488] on button "In DS" at bounding box center [291, 475] width 71 height 26
click at [348, 15] on icon "plus" at bounding box center [347, 21] width 12 height 12
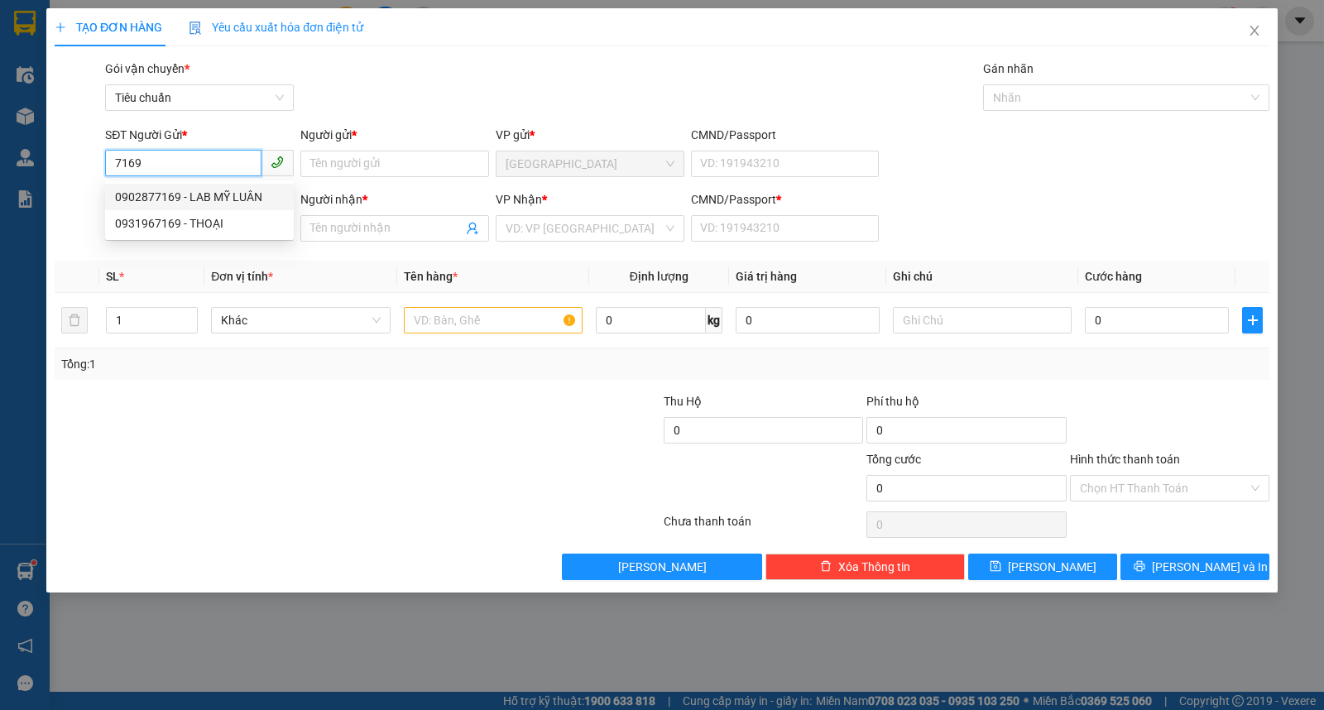
click at [194, 201] on div "0902877169 - LAB MỸ LUÂN" at bounding box center [199, 197] width 169 height 18
type input "0902877169"
type input "LAB MỸ LUÂN"
type input "0913389738"
type input "NK TÂN HƯNG"
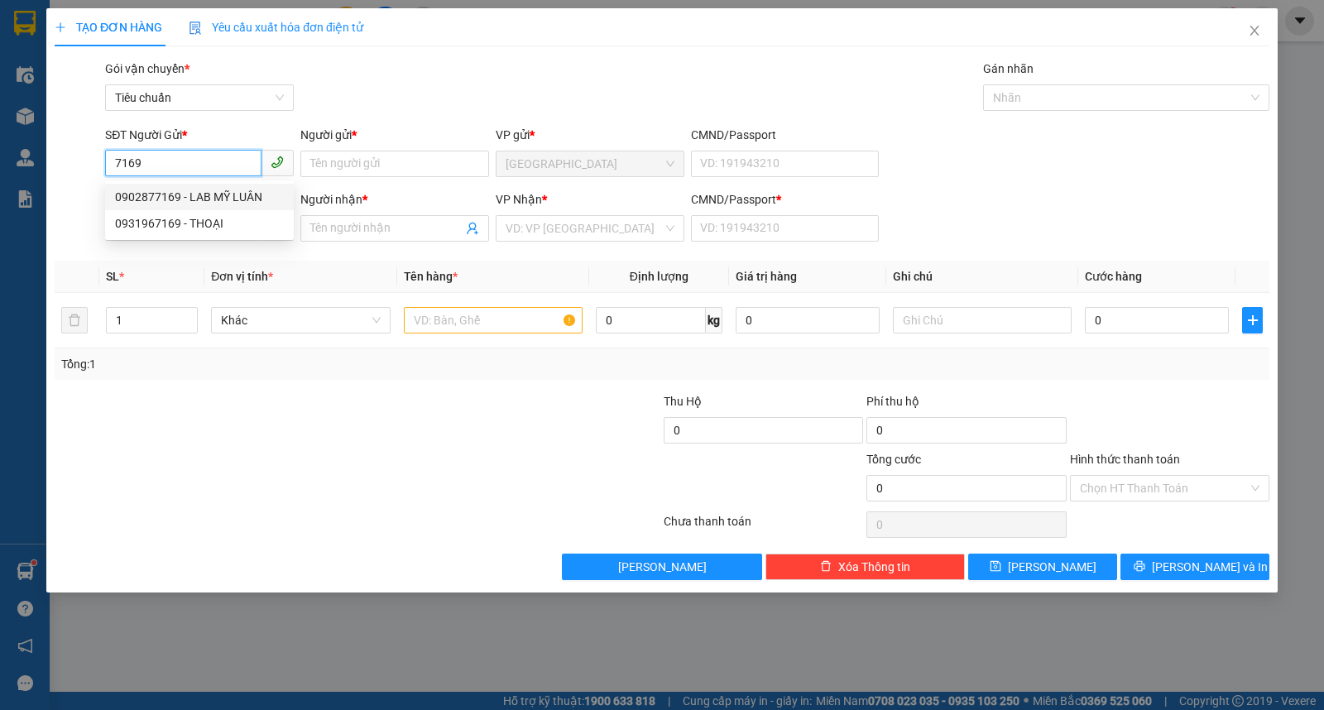
type input "1"
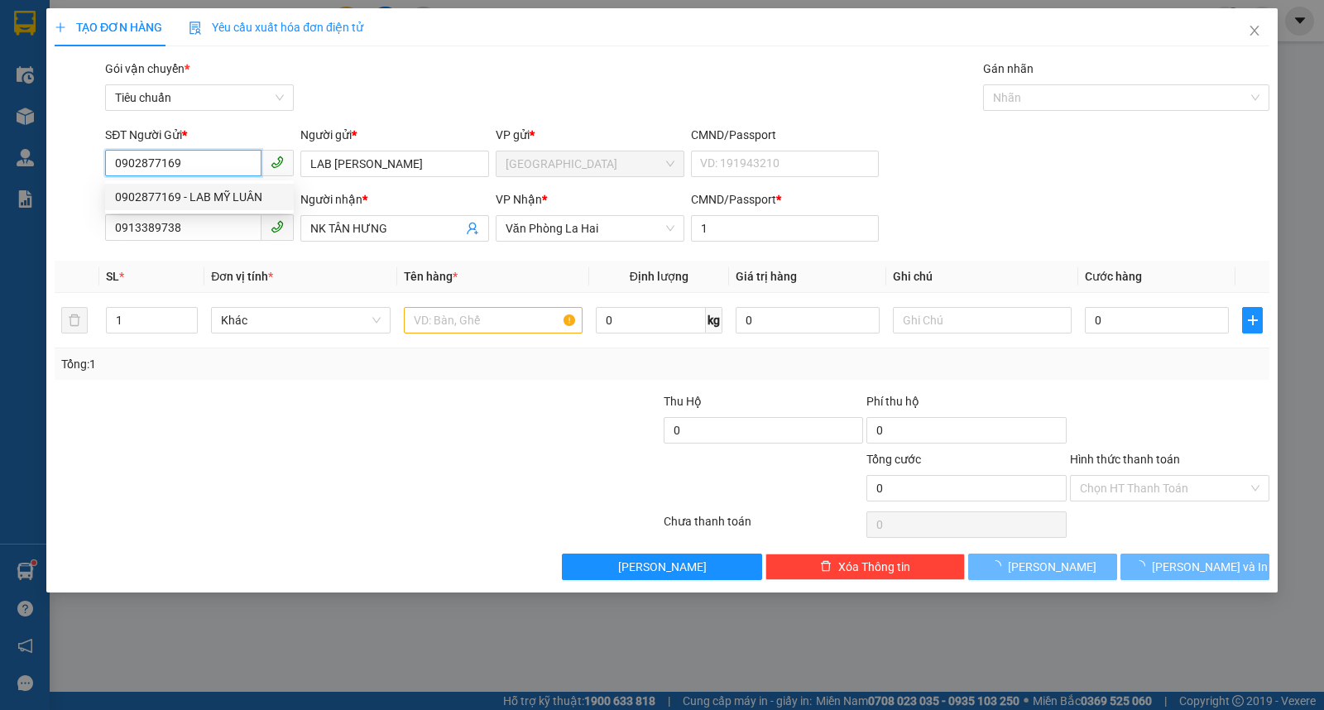
type input "20.000"
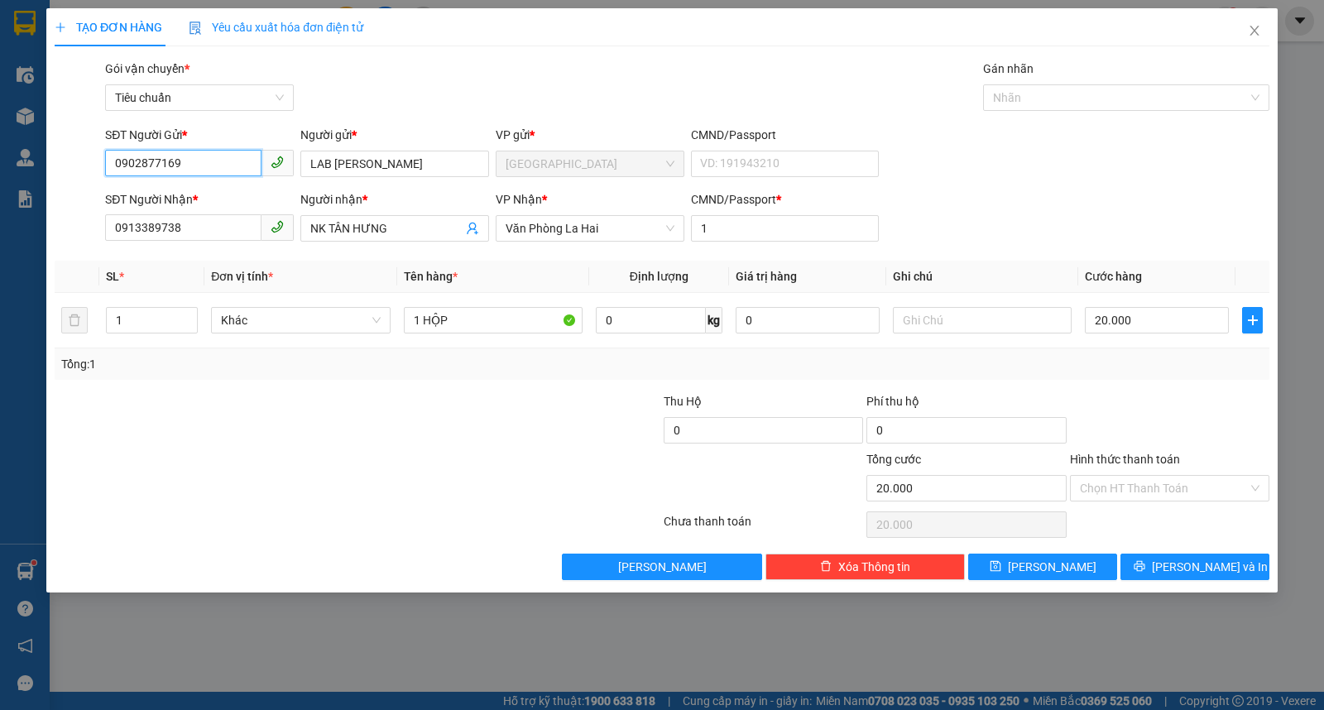
type input "0902877169"
click at [1132, 498] on input "Hình thức thanh toán" at bounding box center [1164, 488] width 168 height 25
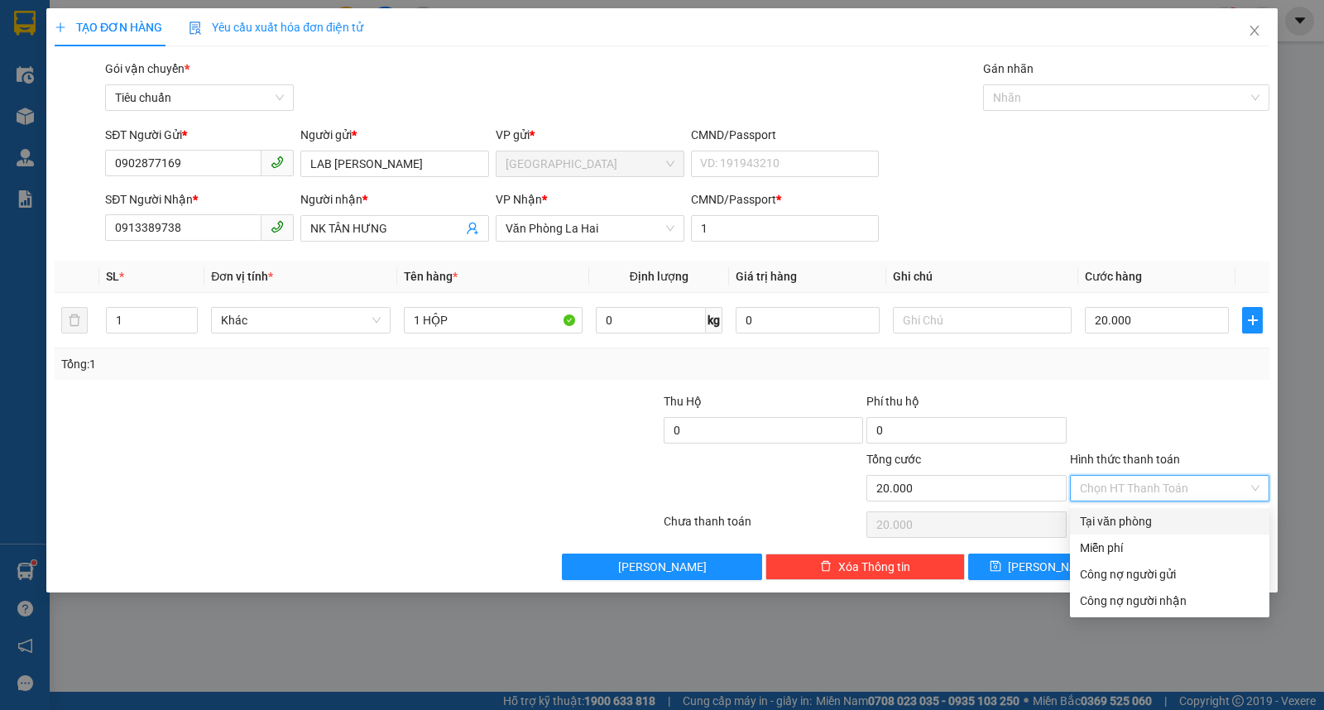
click at [1127, 525] on div "Tại văn phòng" at bounding box center [1170, 521] width 180 height 18
type input "0"
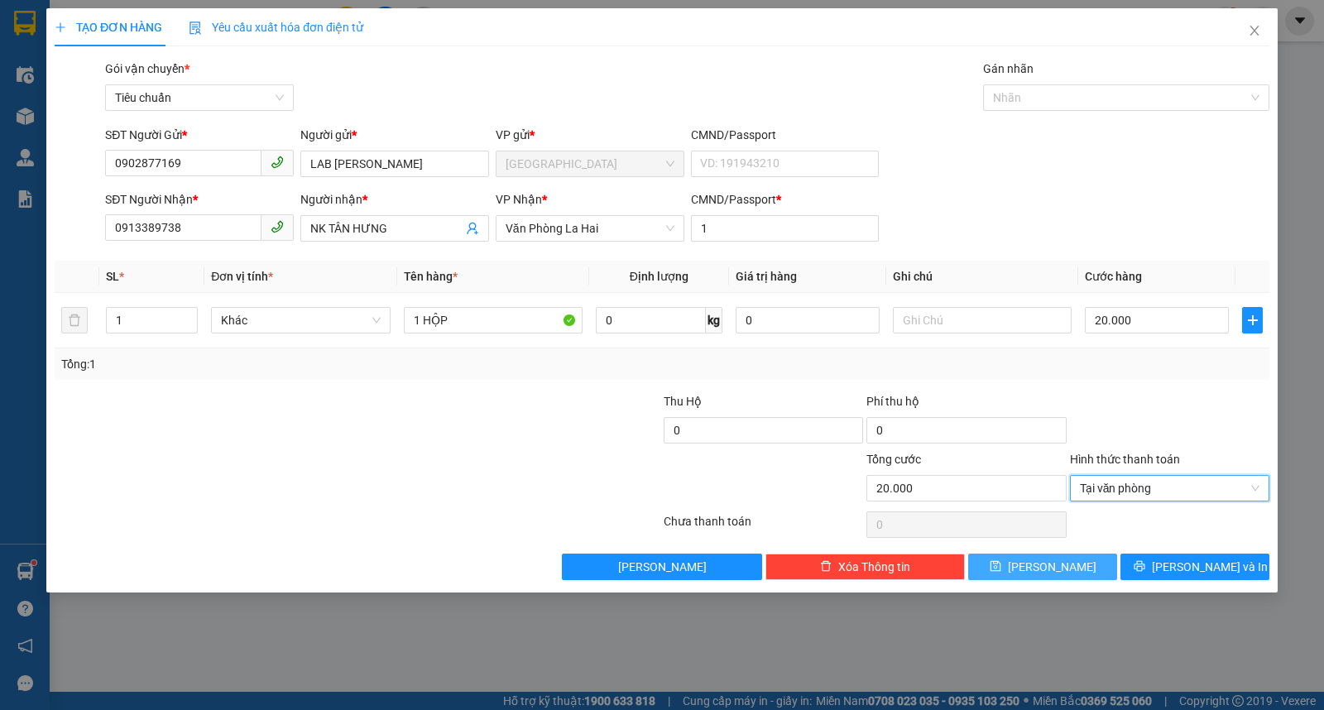
click at [1055, 572] on span "Lưu" at bounding box center [1052, 567] width 89 height 18
type input "0"
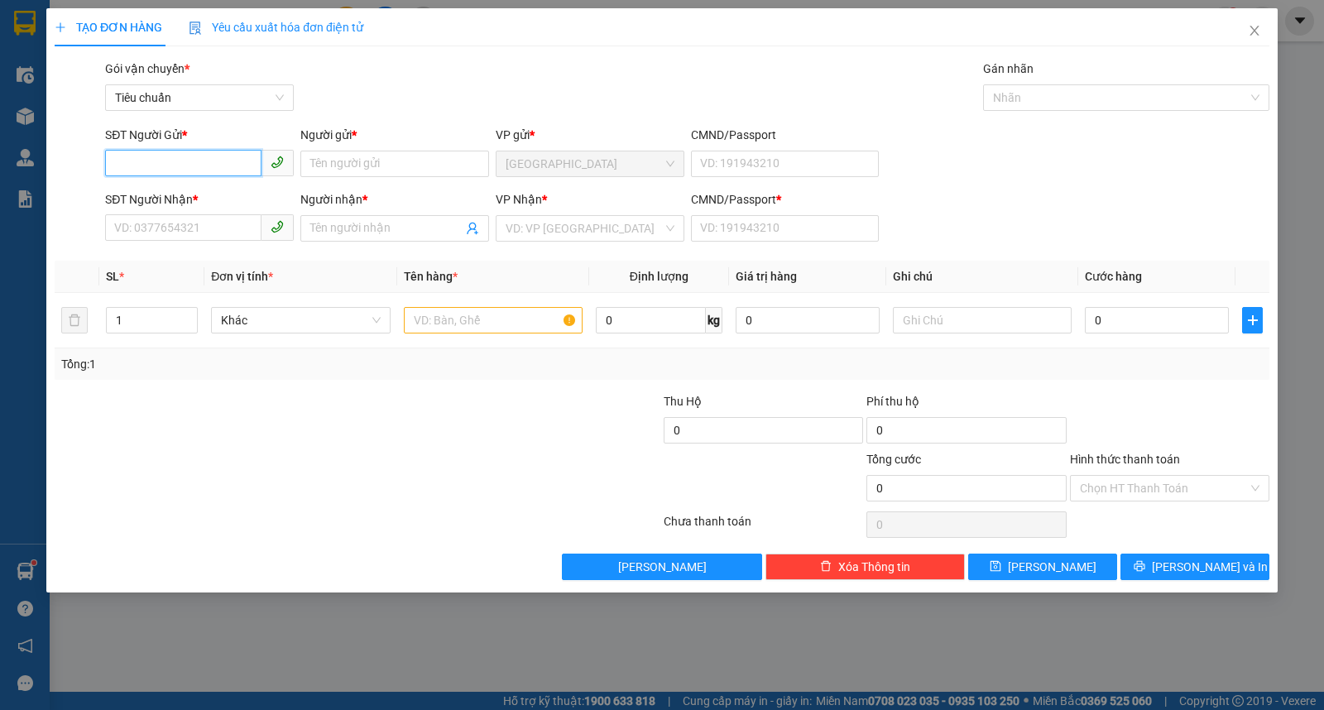
click at [138, 169] on input "SĐT Người Gửi *" at bounding box center [183, 163] width 156 height 26
type input "0353756812"
click at [302, 156] on input "Người gửi *" at bounding box center [394, 164] width 189 height 26
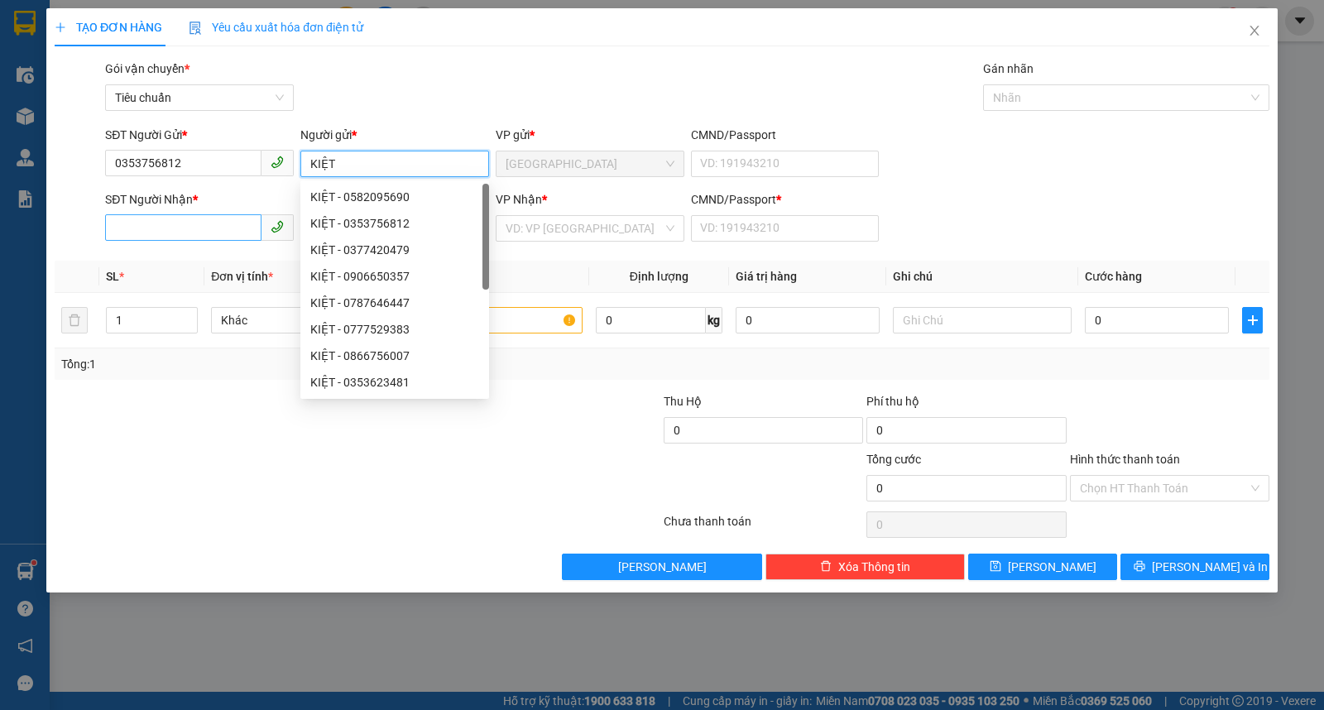
type input "KIỆT"
click at [236, 227] on input "SĐT Người Nhận *" at bounding box center [183, 227] width 156 height 26
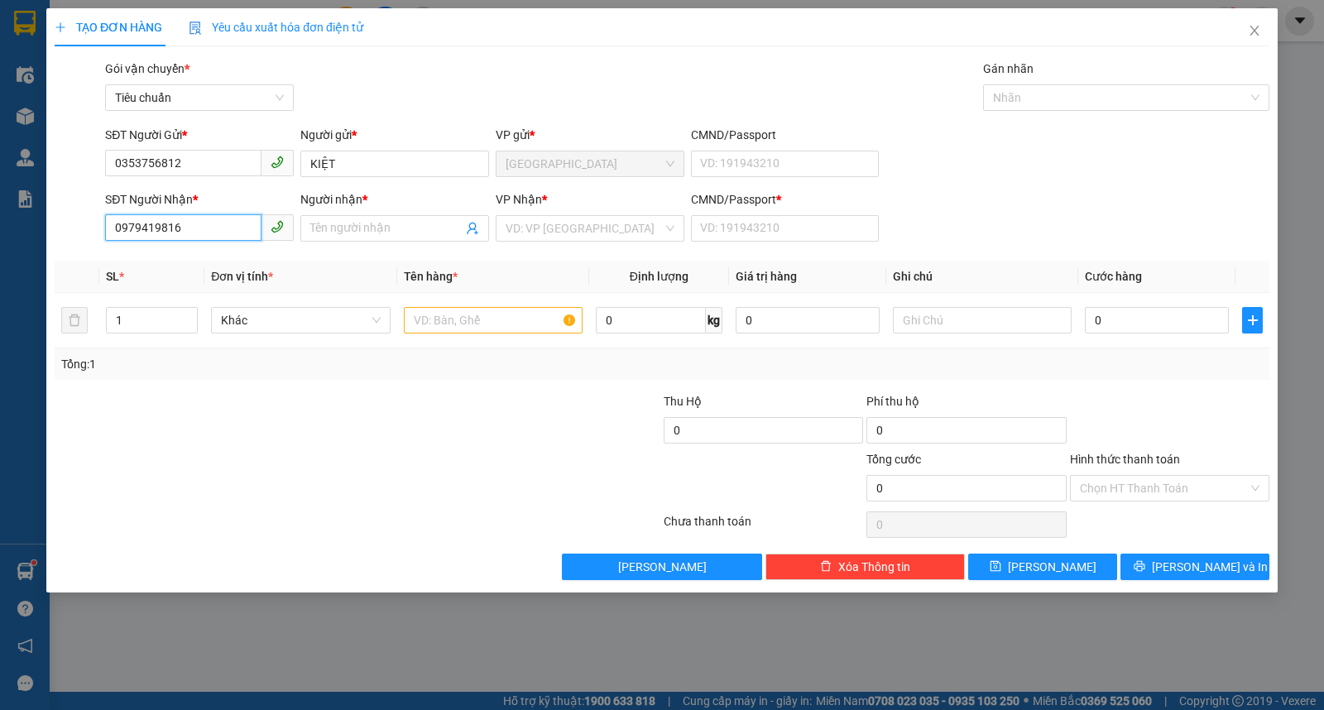
type input "0979419816"
click at [376, 230] on input "Người nhận *" at bounding box center [386, 228] width 152 height 18
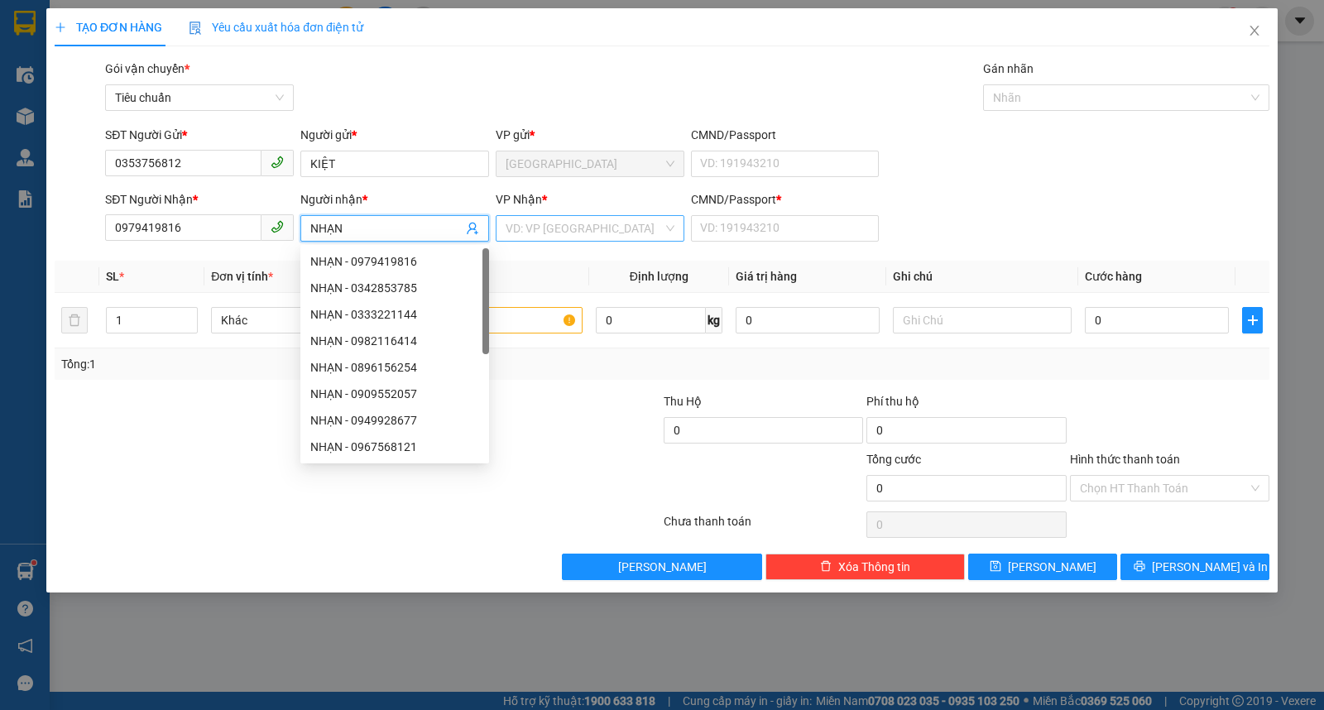
type input "NHẠN"
click at [625, 229] on input "search" at bounding box center [584, 228] width 157 height 25
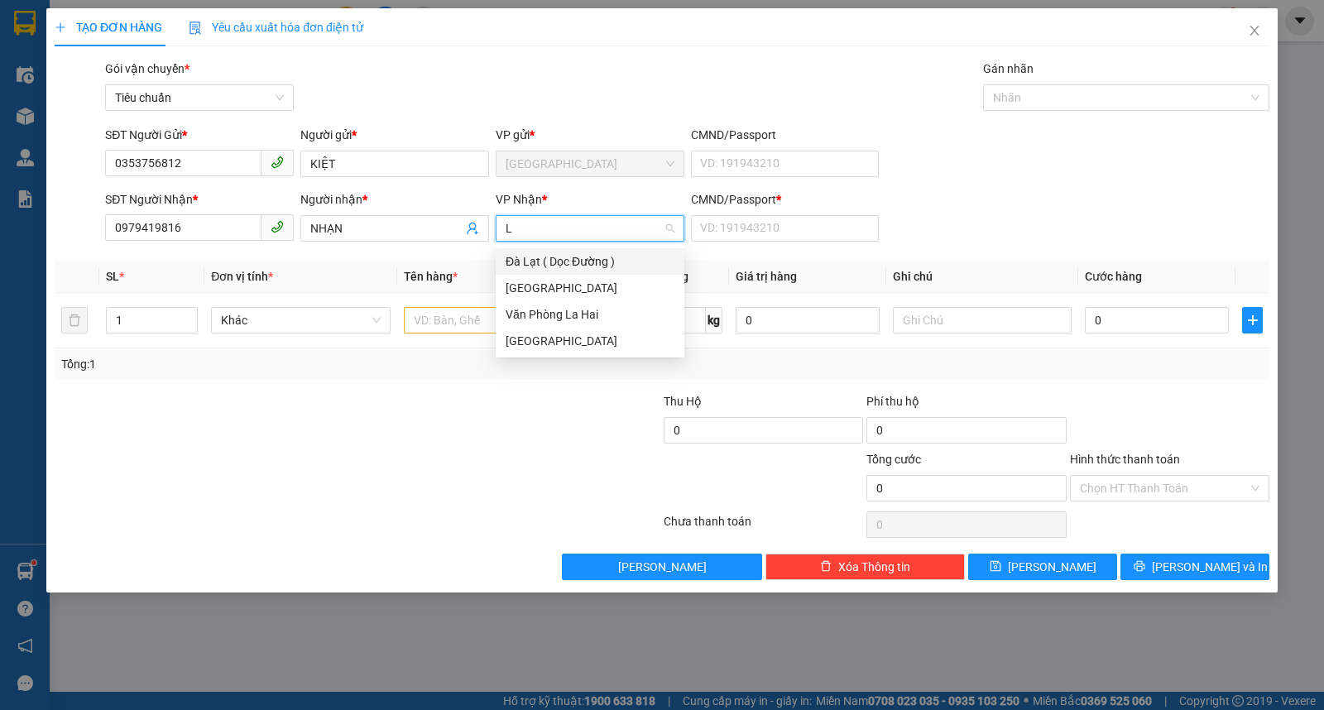
type input "LA"
click at [586, 312] on div "Văn Phòng La Hai" at bounding box center [590, 314] width 169 height 18
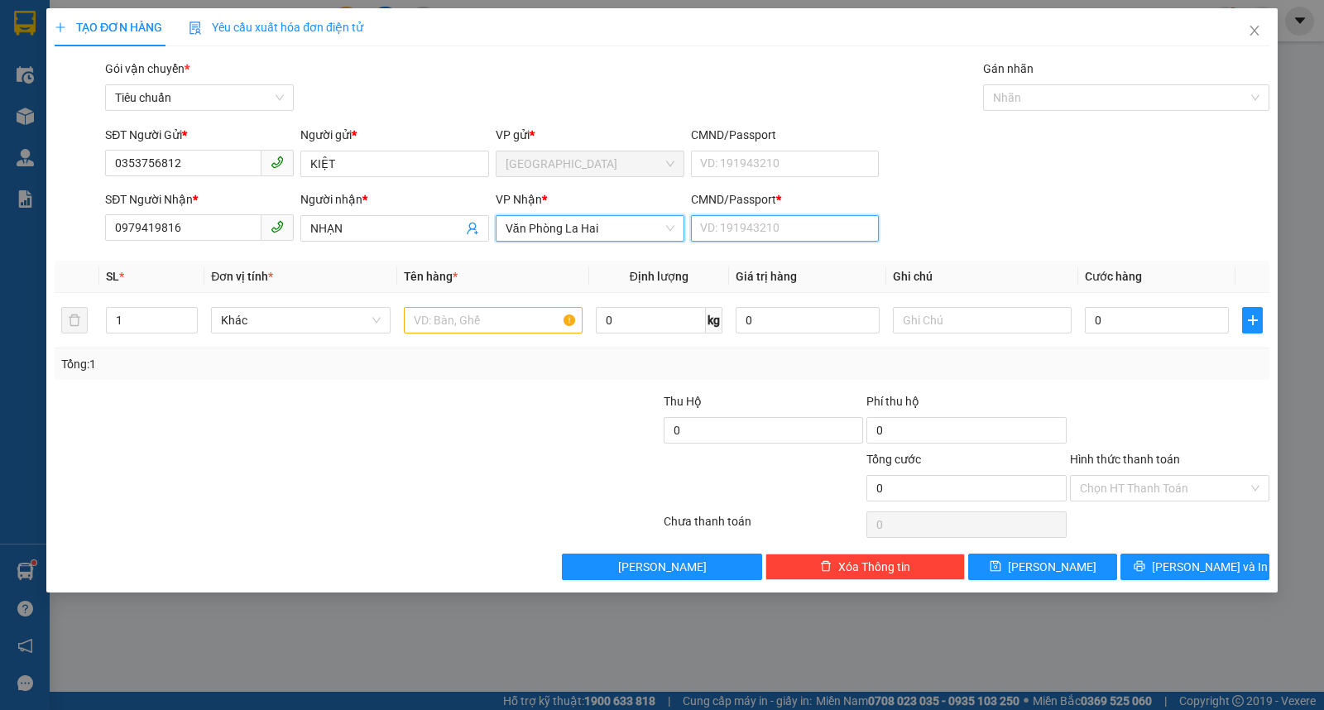
click at [798, 225] on input "CMND/Passport *" at bounding box center [785, 228] width 189 height 26
type input "0"
click at [480, 310] on input "text" at bounding box center [493, 320] width 179 height 26
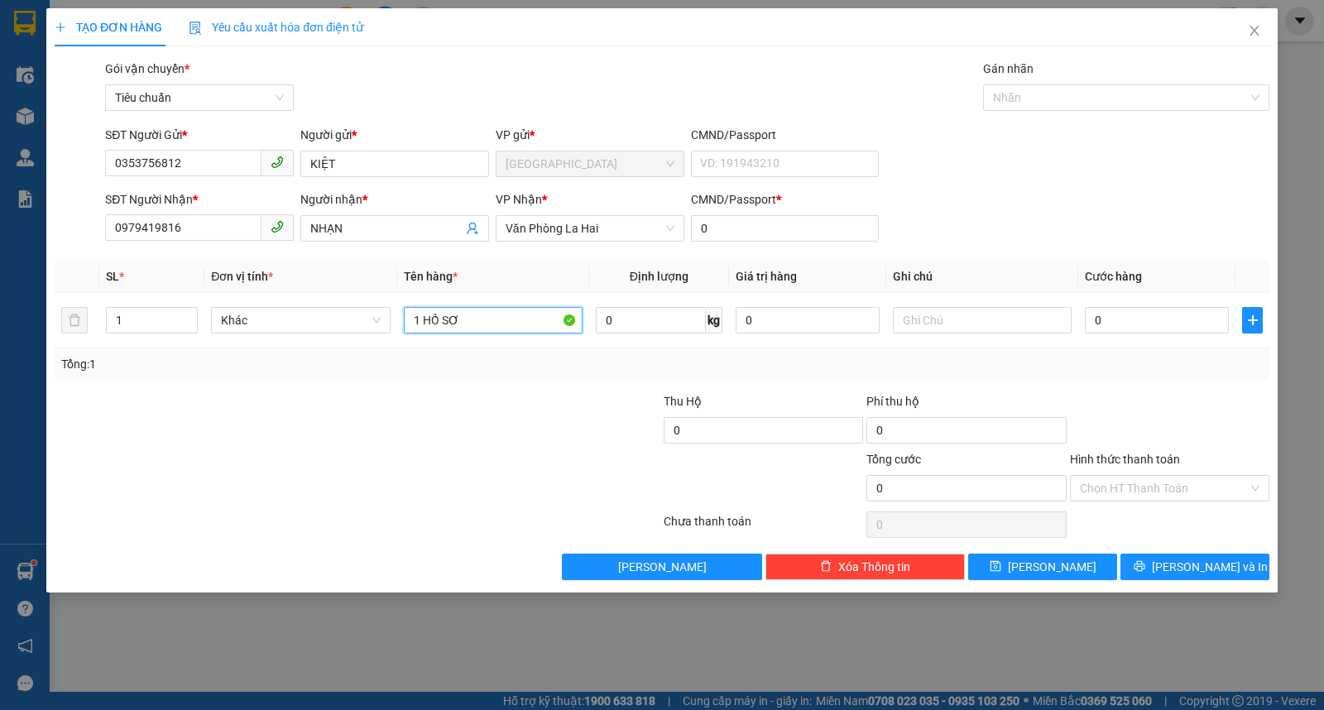
type input "1 HỒ SƠ"
click at [1119, 323] on input "0" at bounding box center [1157, 320] width 144 height 26
type input "2"
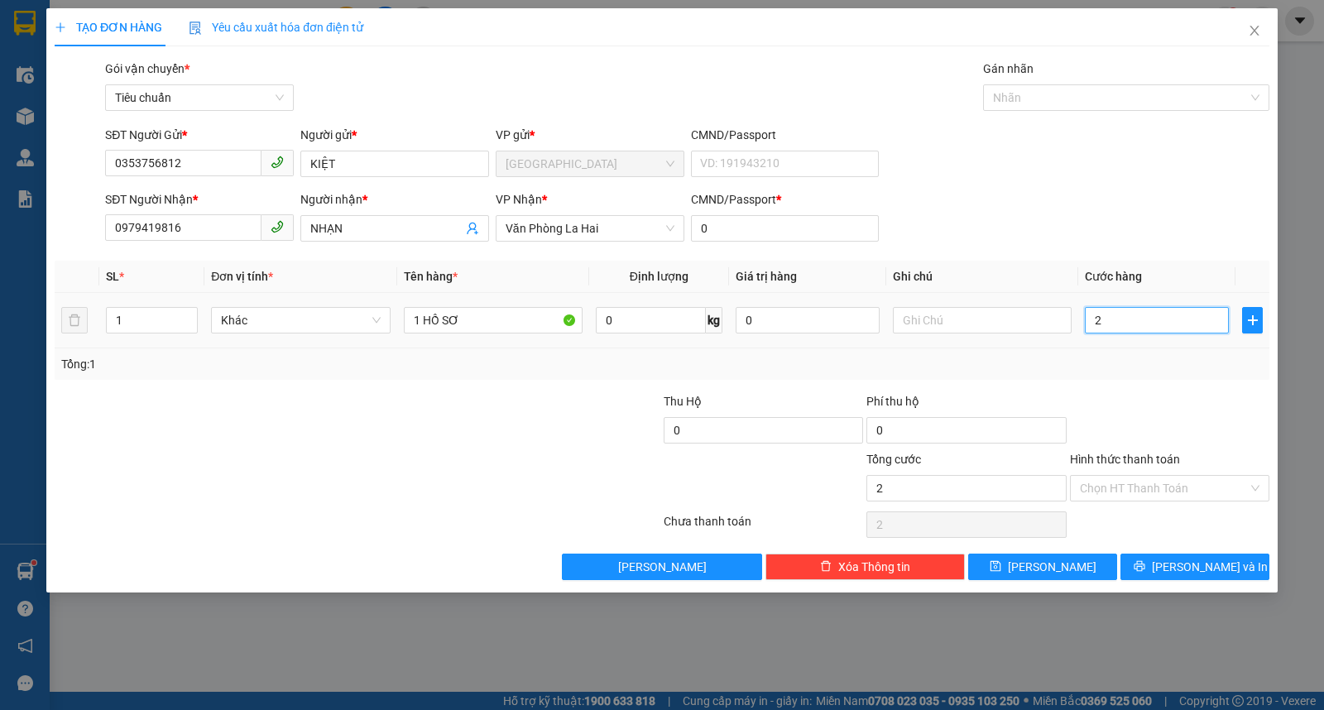
type input "20"
click at [1155, 487] on input "Hình thức thanh toán" at bounding box center [1164, 488] width 168 height 25
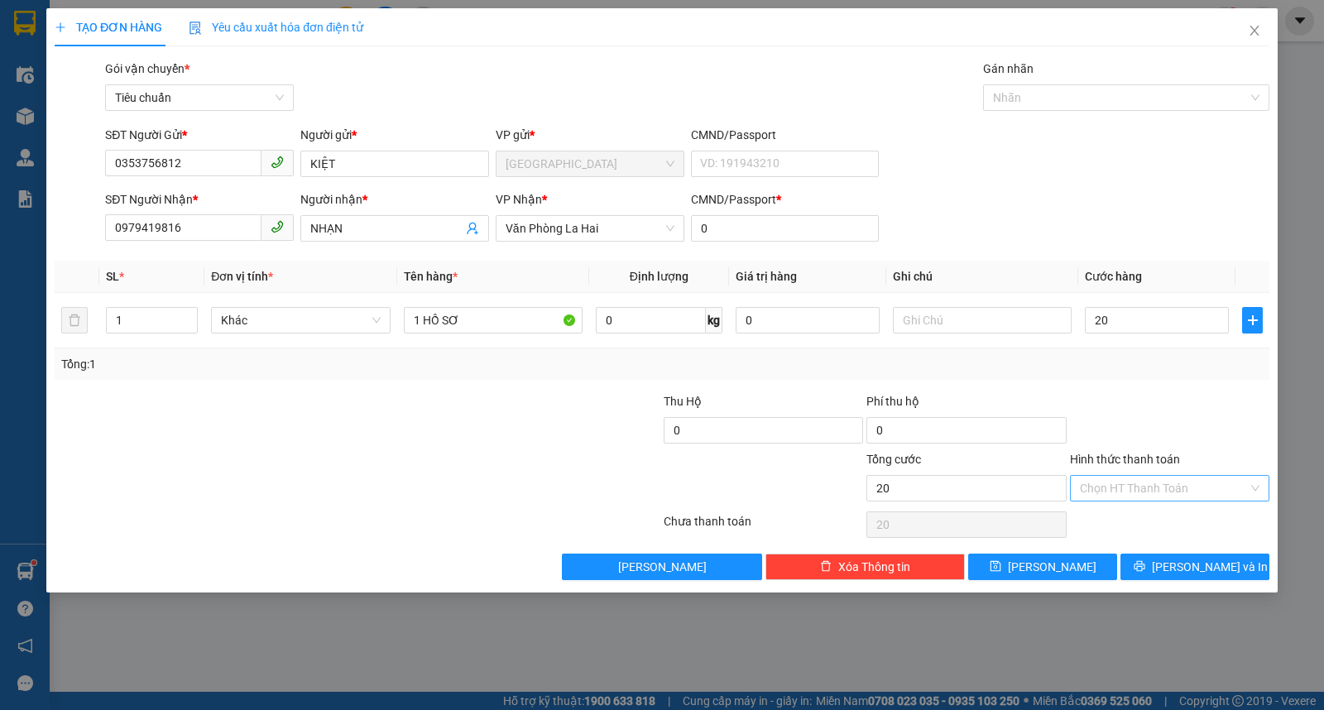
type input "20.000"
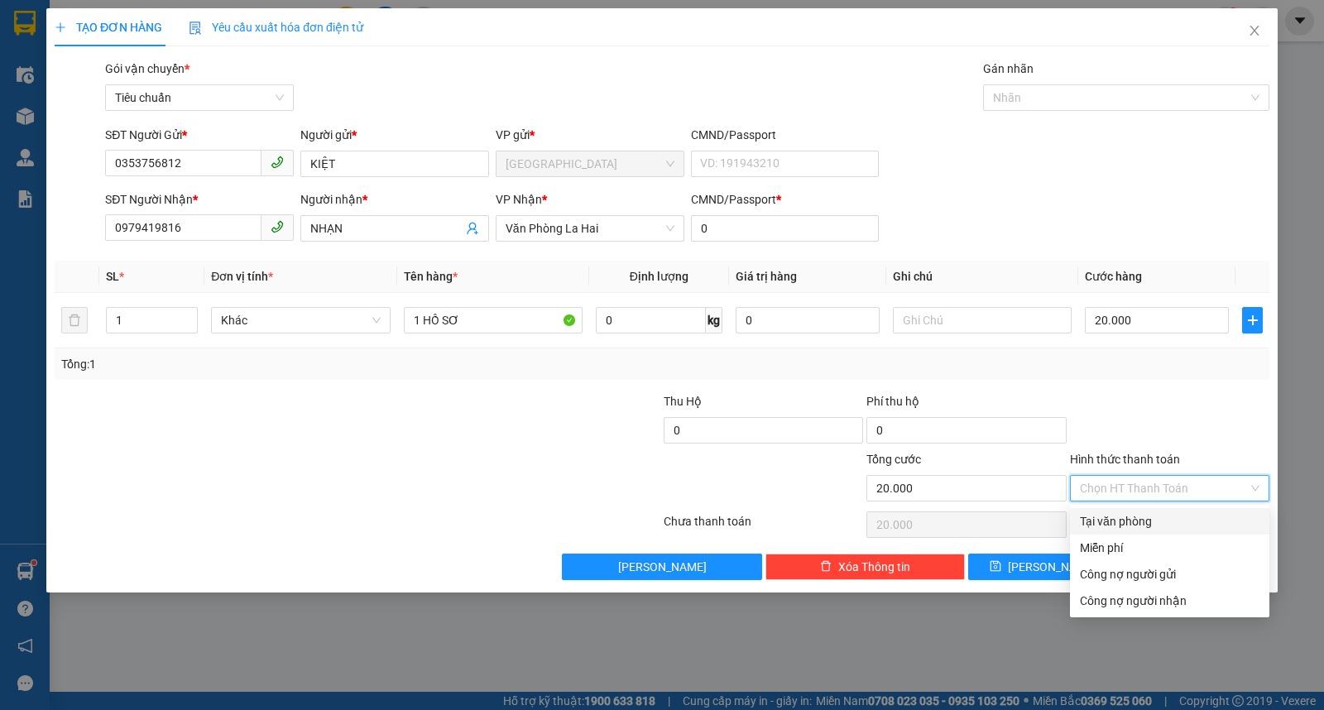
click at [1134, 524] on div "Tại văn phòng" at bounding box center [1170, 521] width 180 height 18
type input "0"
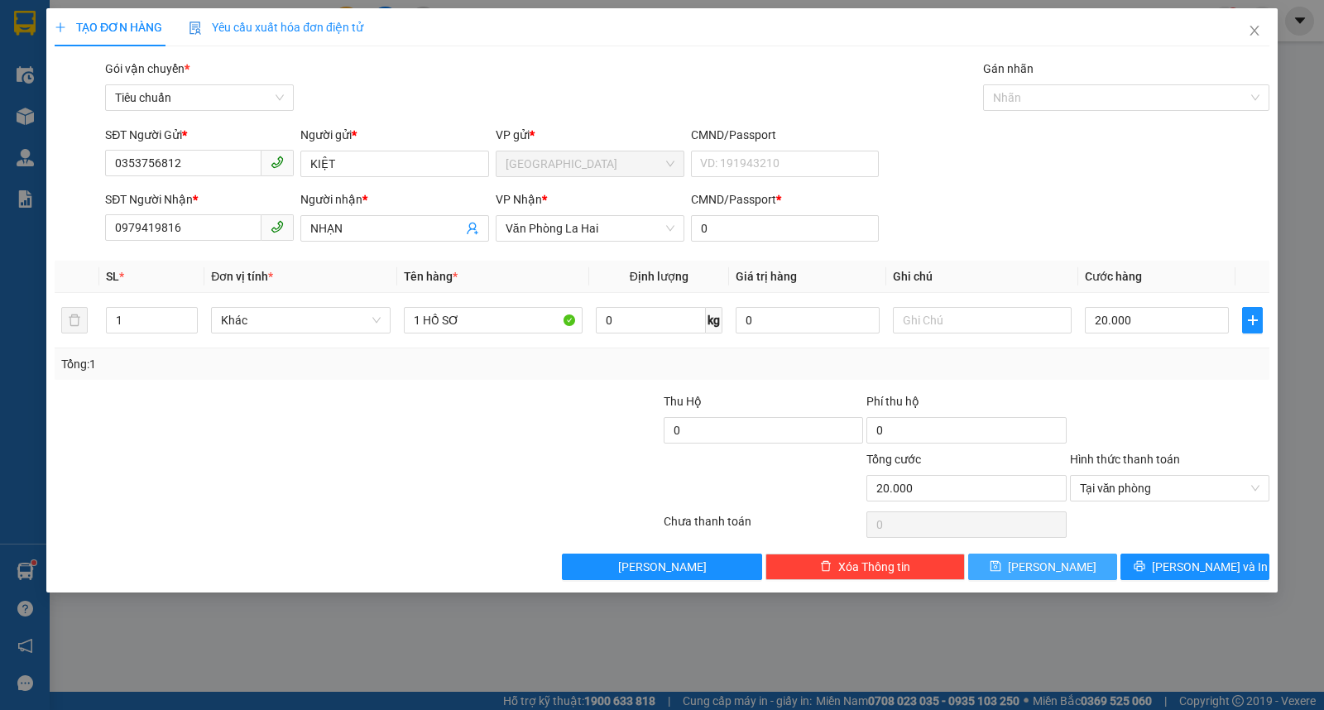
click at [1060, 555] on button "Lưu" at bounding box center [1043, 567] width 149 height 26
type input "0"
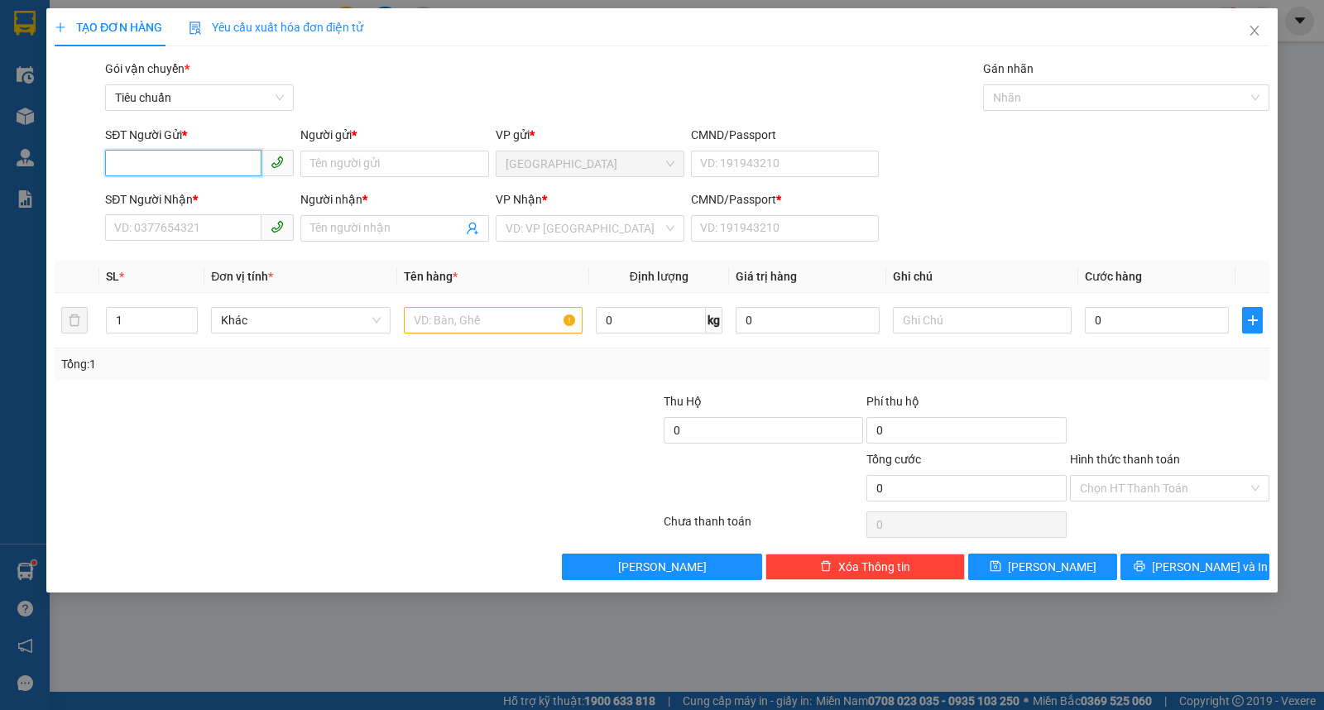
click at [145, 175] on input "SĐT Người Gửi *" at bounding box center [183, 163] width 156 height 26
click at [190, 153] on input "8834" at bounding box center [183, 163] width 156 height 26
click at [184, 194] on div "0345778834 - CƯỜNG" at bounding box center [199, 197] width 169 height 18
type input "0345778834"
type input "CƯỜNG"
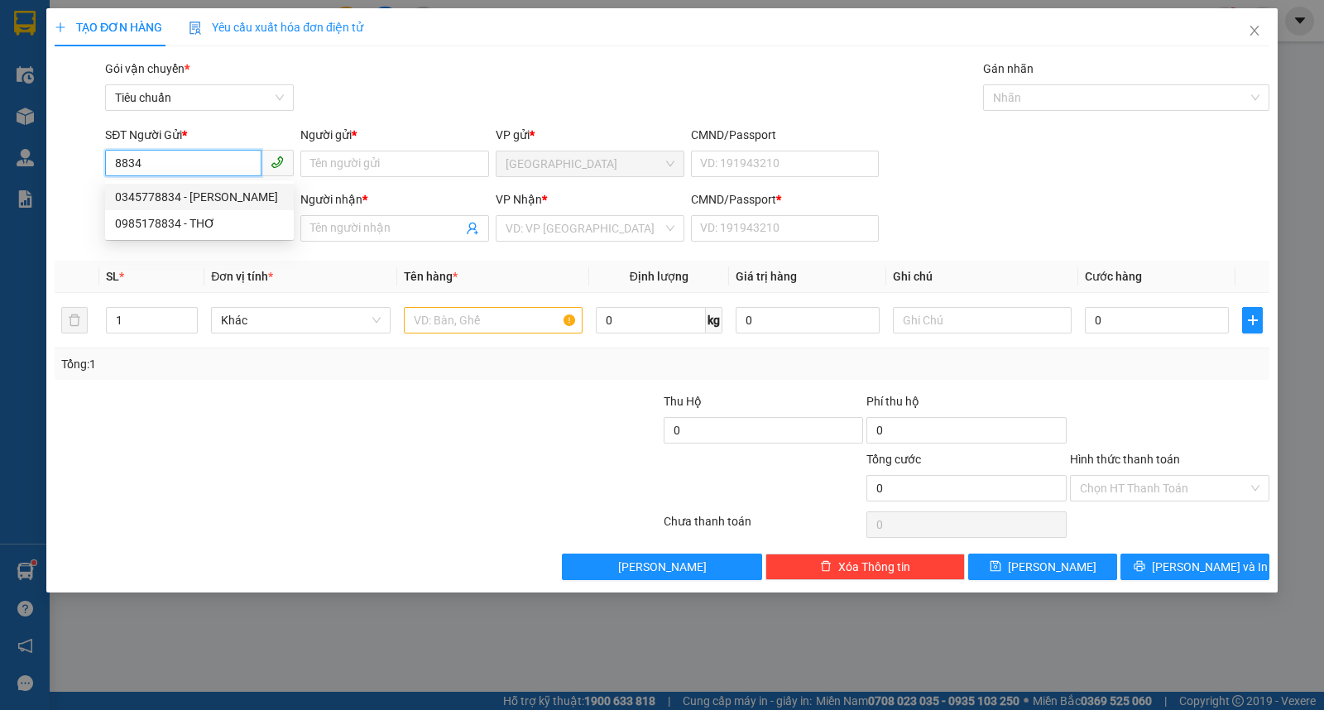
type input "0849927853"
type input "THÚY"
type input "0"
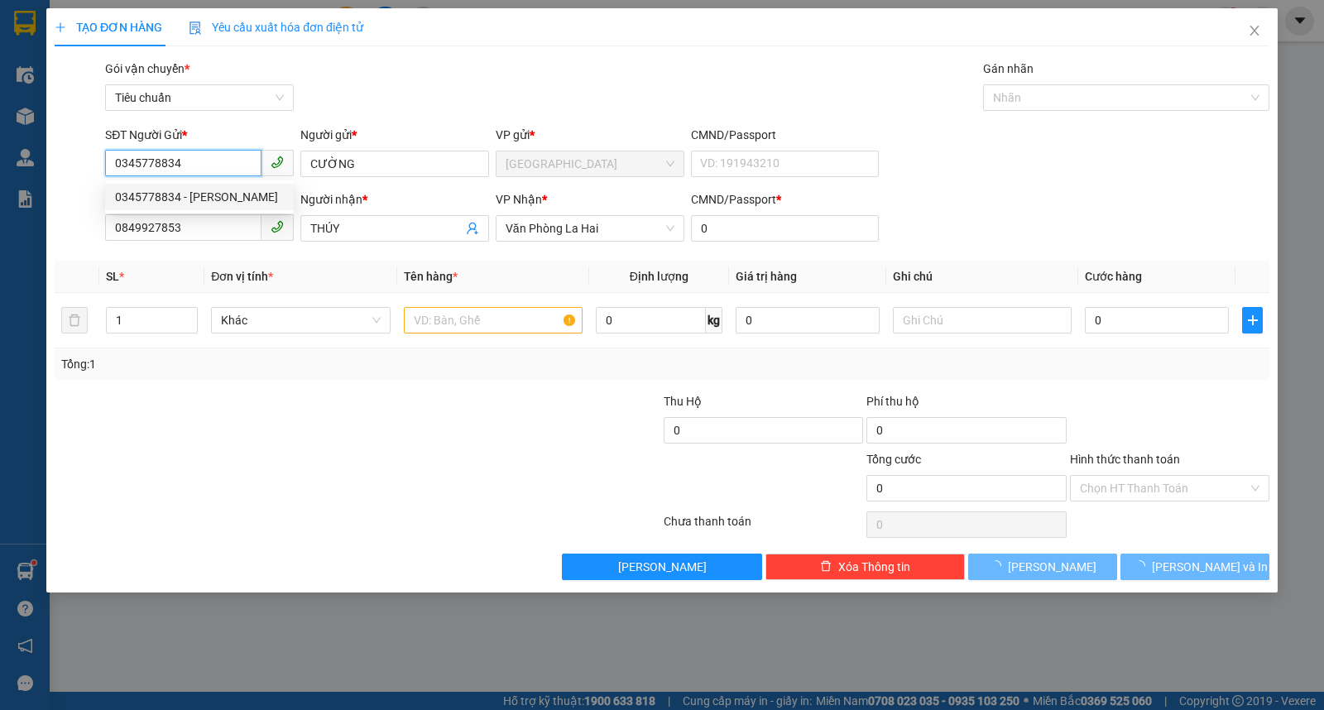
type input "20.000"
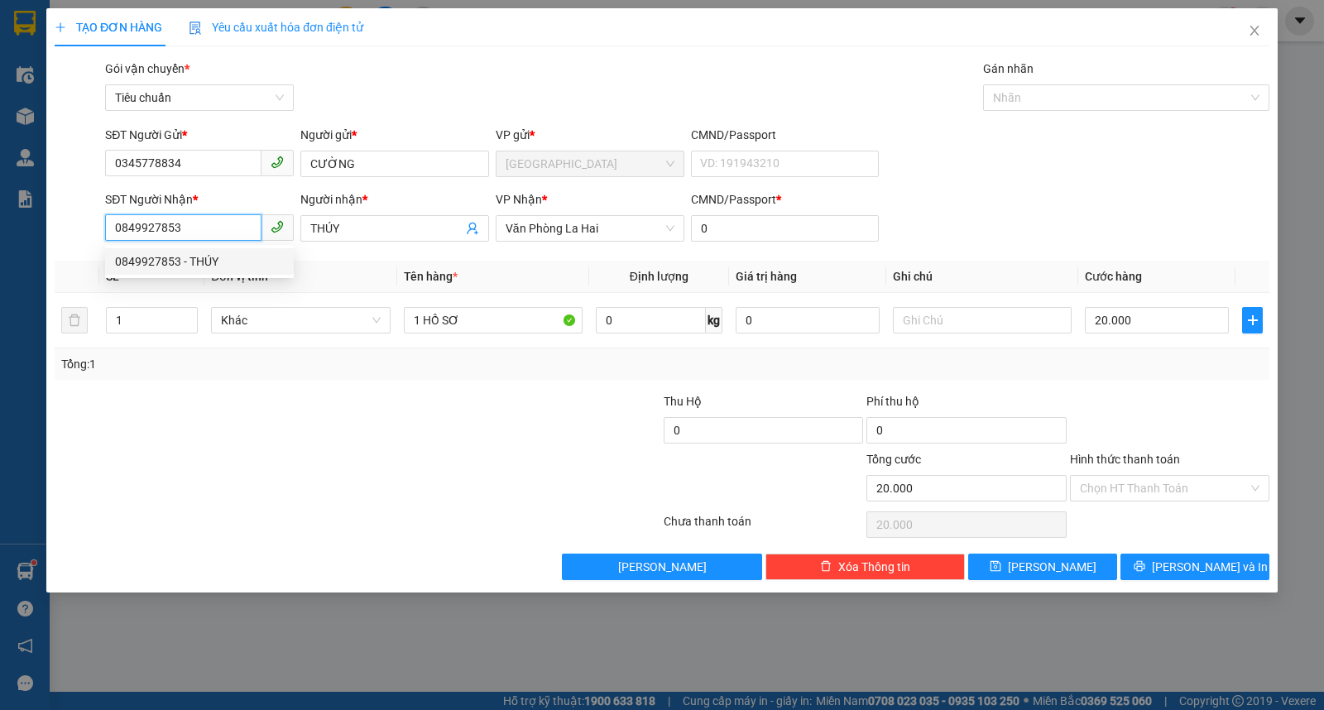
drag, startPoint x: 209, startPoint y: 224, endPoint x: 12, endPoint y: 259, distance: 200.2
click at [12, 259] on div "TẠO ĐƠN HÀNG Yêu cầu xuất hóa đơn điện tử Transit Pickup Surcharge Ids Transit …" at bounding box center [662, 355] width 1324 height 710
type input "0345269692"
click at [180, 262] on div "0345269692 - TOÀN" at bounding box center [199, 261] width 169 height 18
type input "TOÀN"
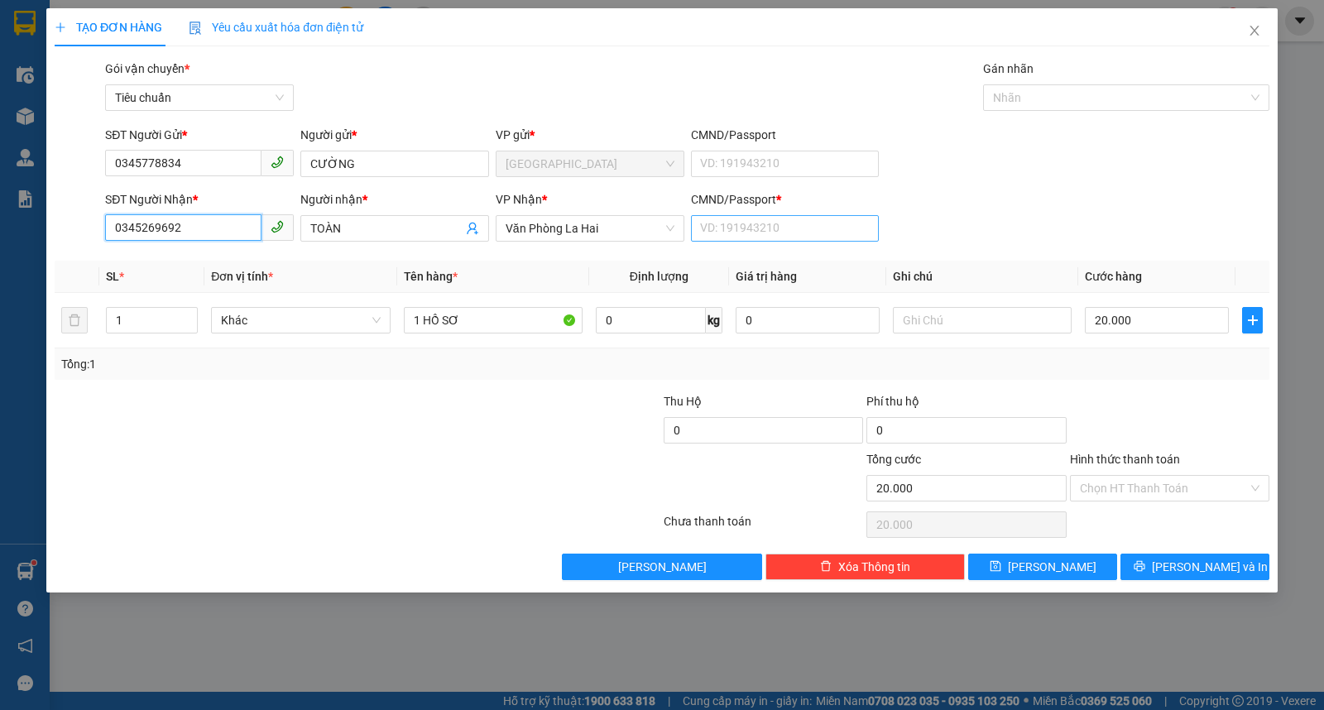
type input "0345269692"
click at [838, 233] on input "CMND/Passport *" at bounding box center [785, 228] width 189 height 26
type input "0"
type input "2"
click at [184, 311] on span "up" at bounding box center [189, 316] width 10 height 10
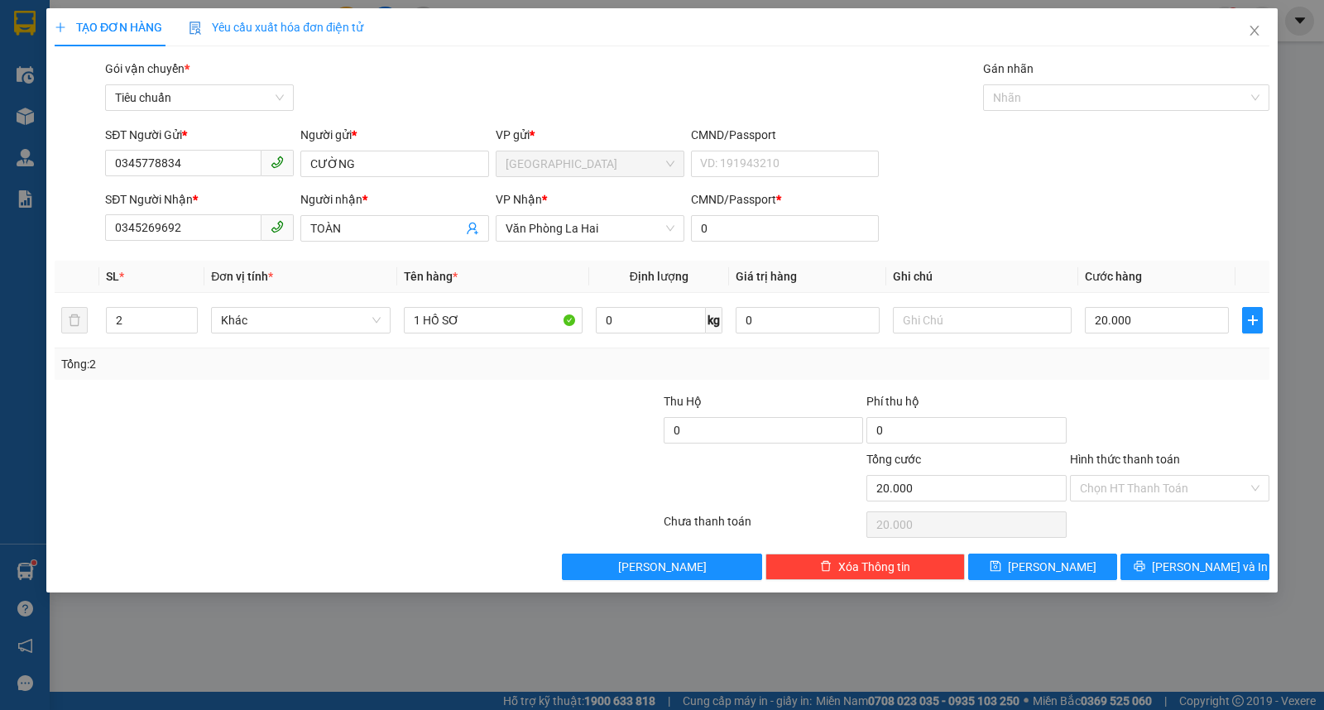
type input "0"
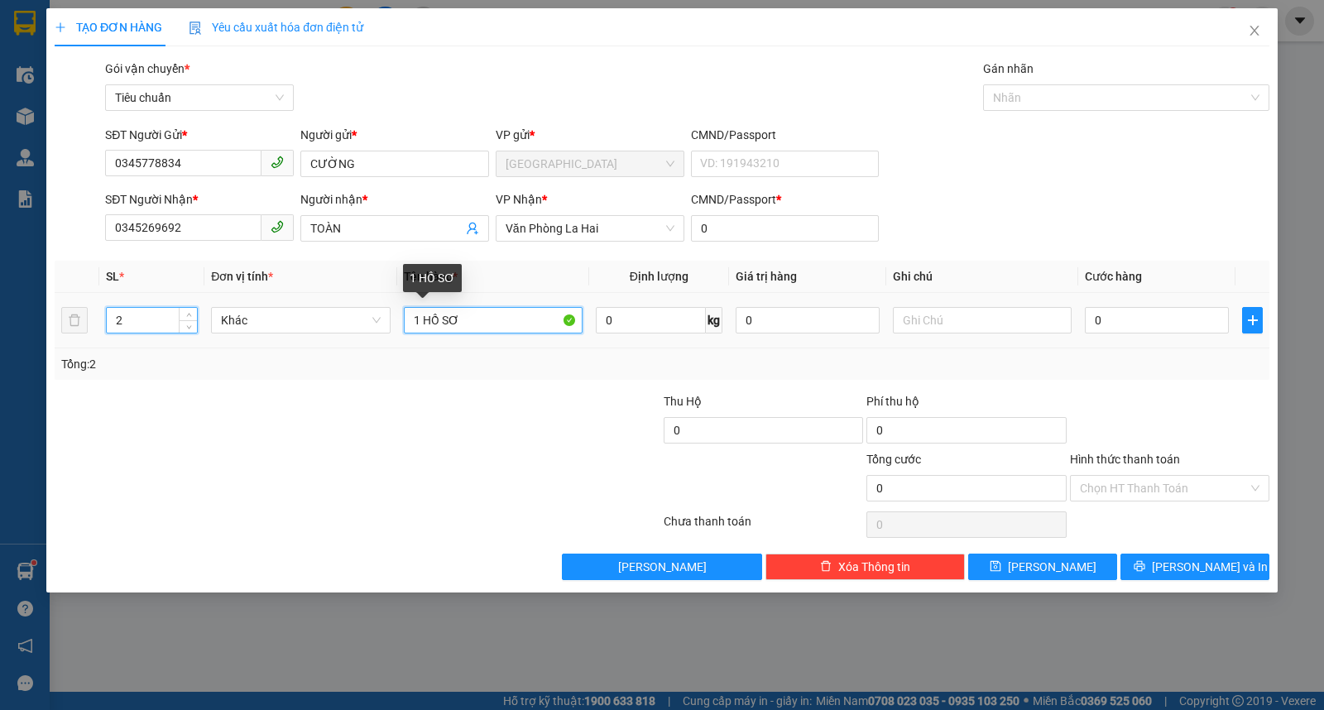
drag, startPoint x: 411, startPoint y: 320, endPoint x: 584, endPoint y: 302, distance: 174.0
click at [584, 302] on td "1 HỒ SƠ" at bounding box center [493, 320] width 192 height 55
type input "1HS+1 HỘP"
click at [1139, 331] on input "0" at bounding box center [1157, 320] width 144 height 26
type input "3"
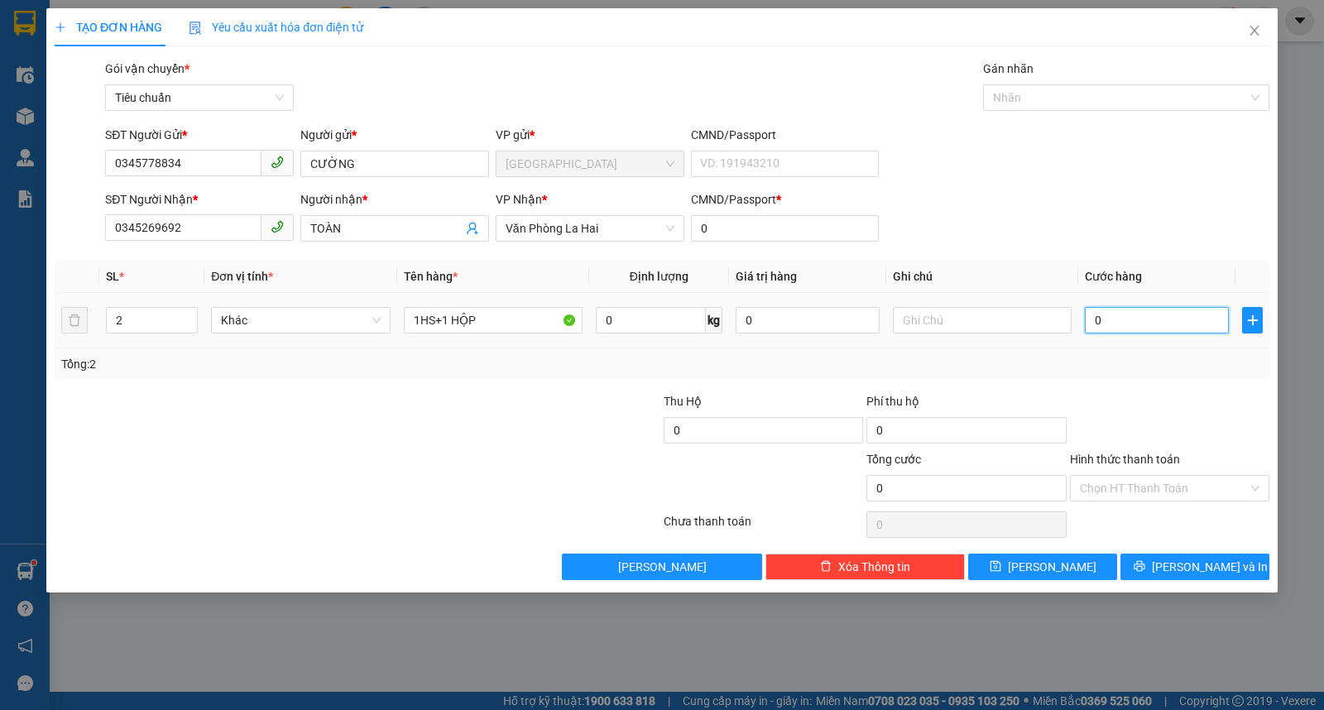
type input "3"
type input "30"
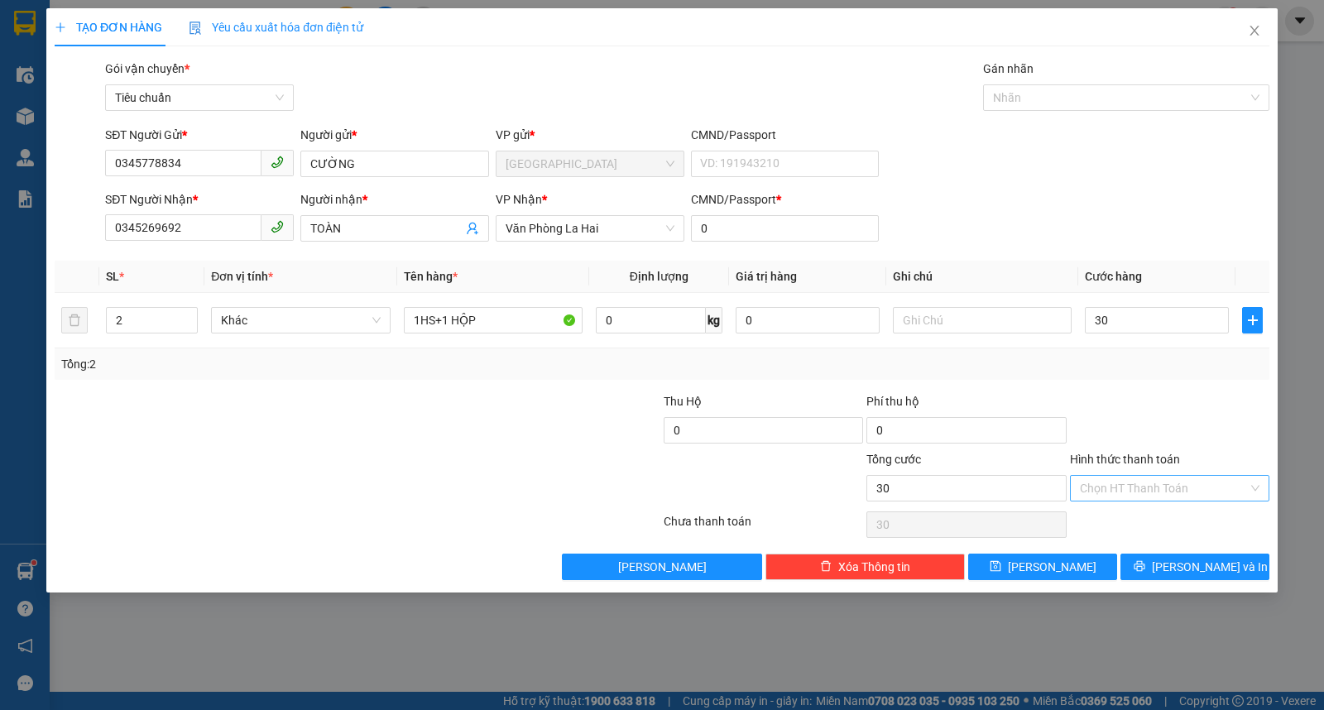
type input "30.000"
click at [1107, 489] on input "Hình thức thanh toán" at bounding box center [1164, 488] width 168 height 25
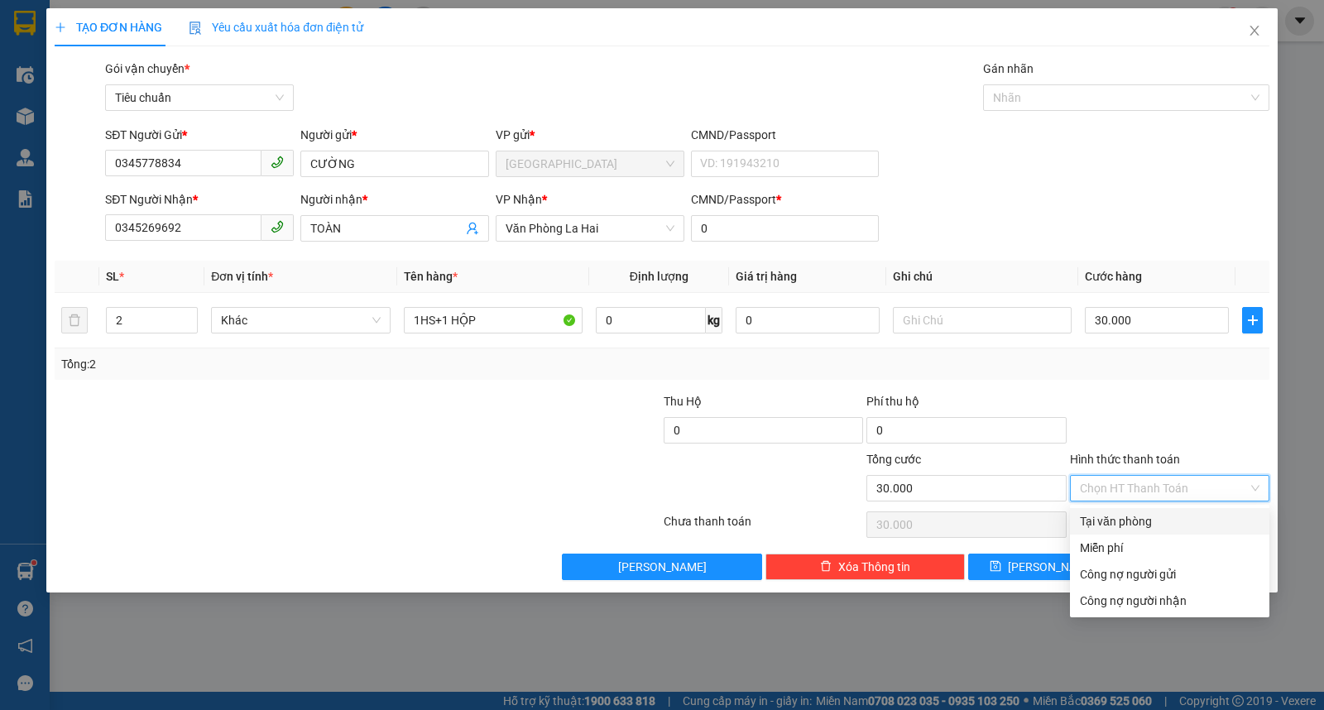
click at [1094, 524] on div "Tại văn phòng" at bounding box center [1170, 521] width 180 height 18
type input "0"
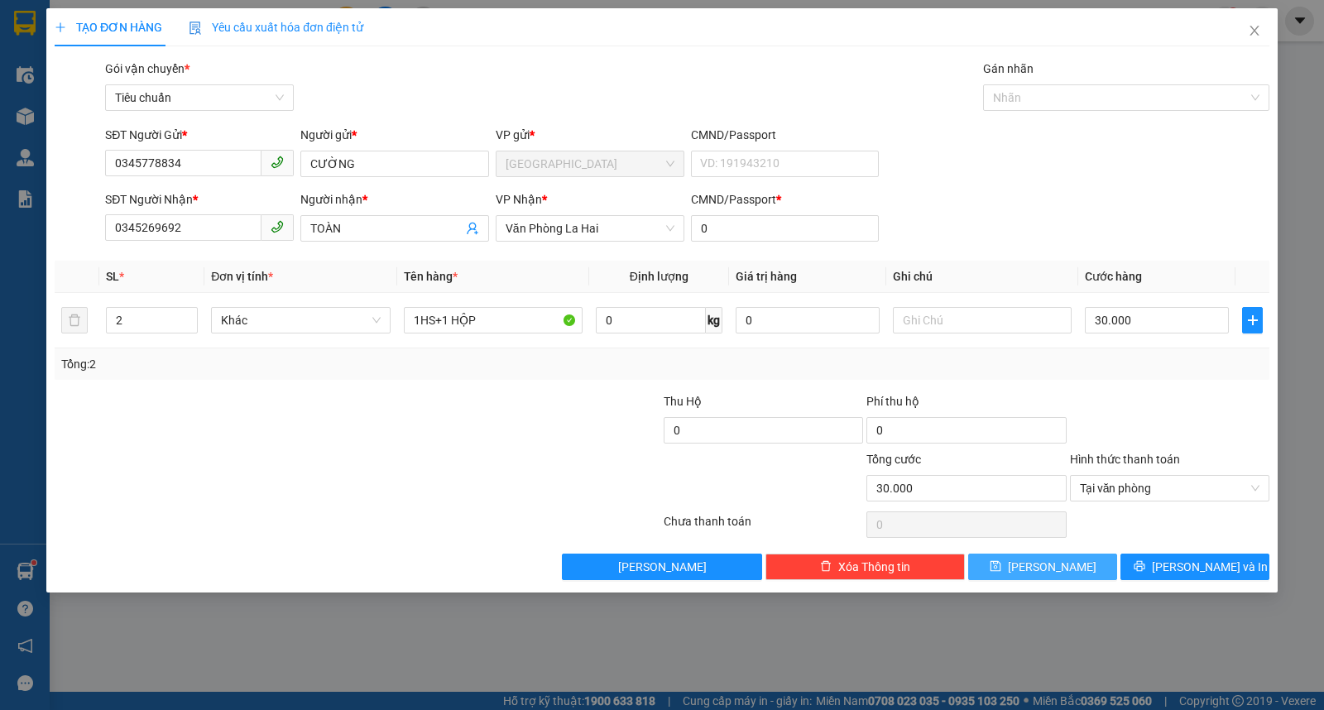
click at [1026, 558] on button "Lưu" at bounding box center [1043, 567] width 149 height 26
type input "0"
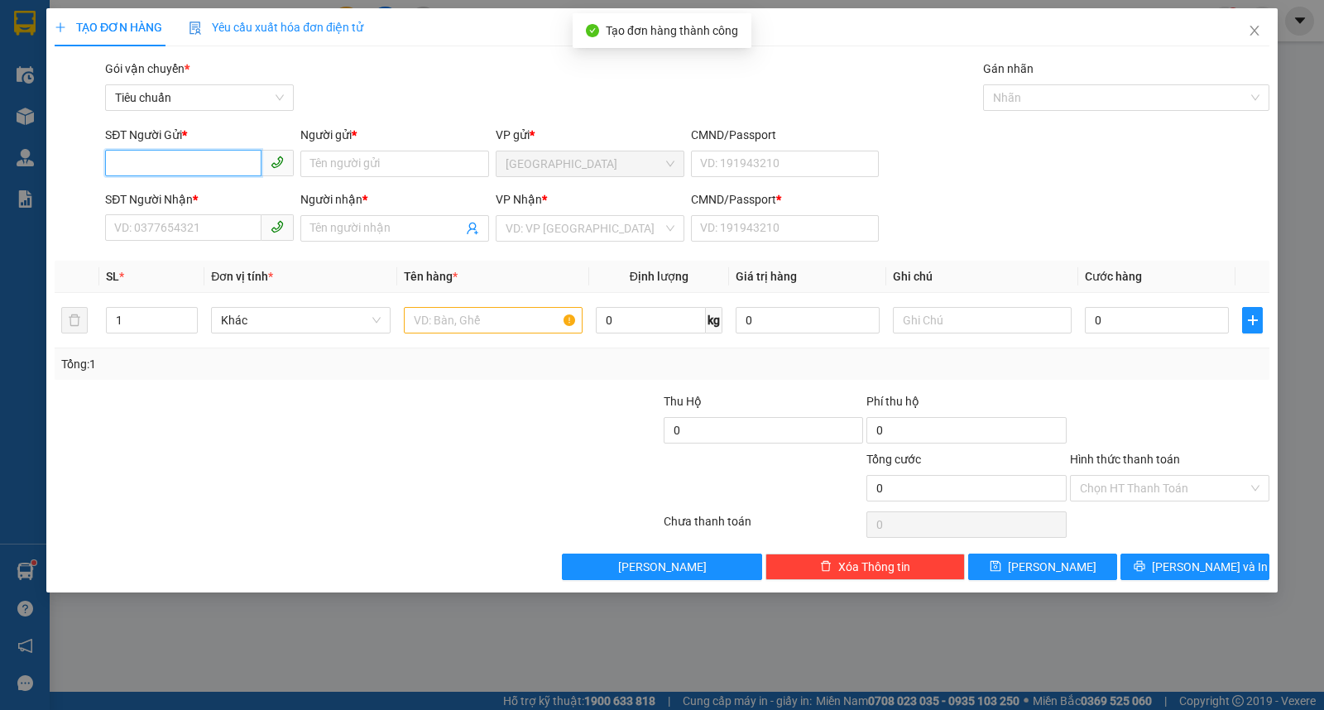
click at [172, 166] on input "SĐT Người Gửi *" at bounding box center [183, 163] width 156 height 26
type input "0368853374"
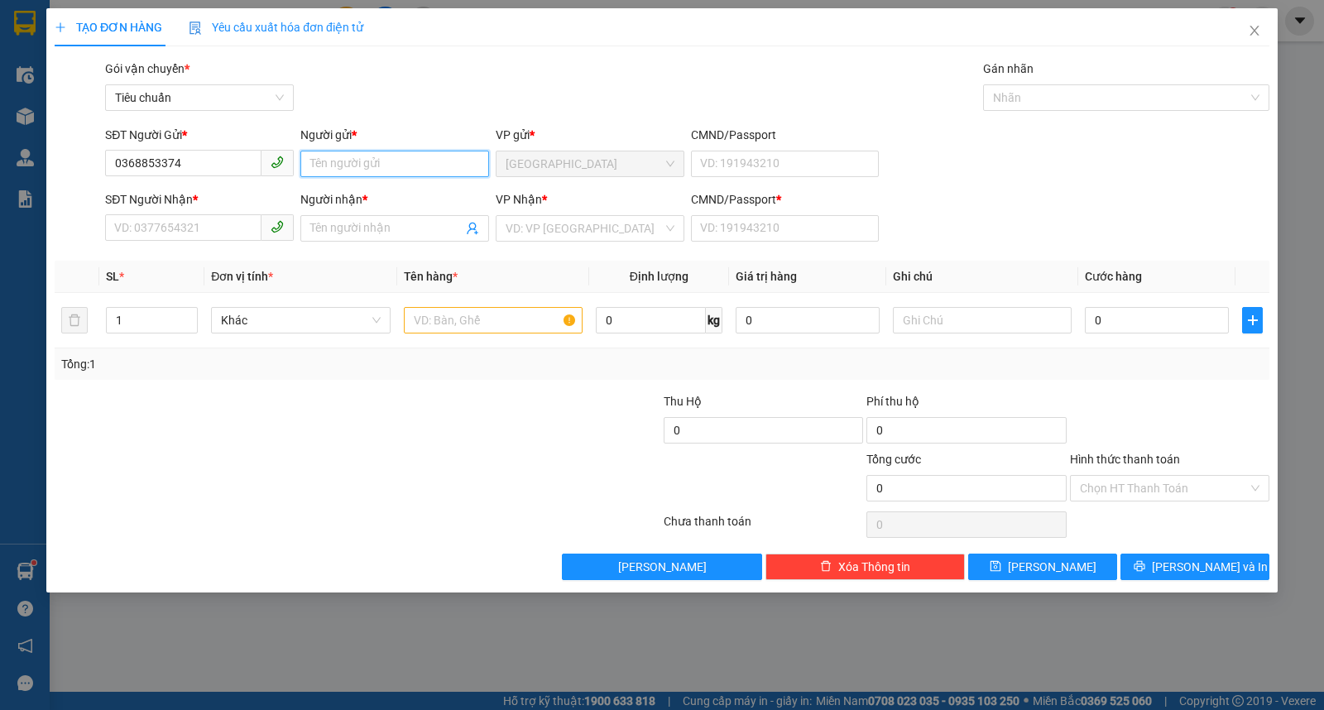
click at [350, 162] on input "Người gửi *" at bounding box center [394, 164] width 189 height 26
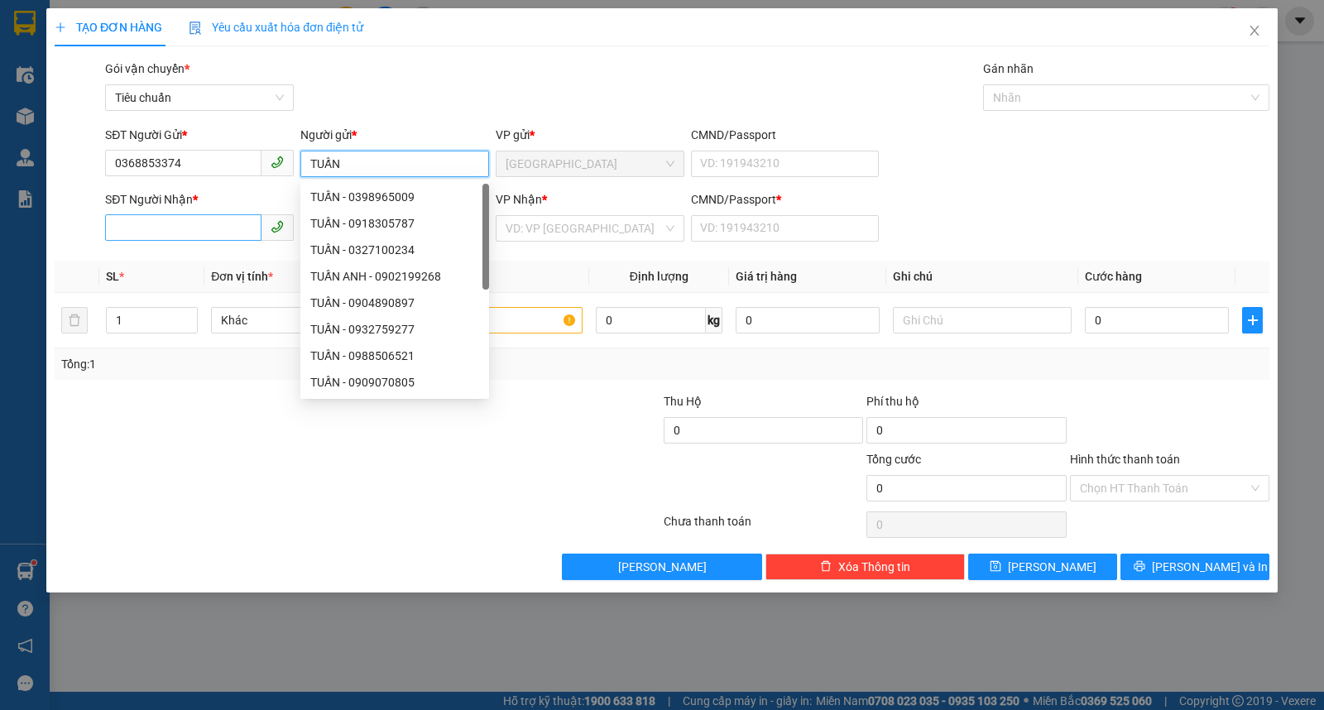
type input "TUẤN"
click at [153, 228] on input "SĐT Người Nhận *" at bounding box center [183, 227] width 156 height 26
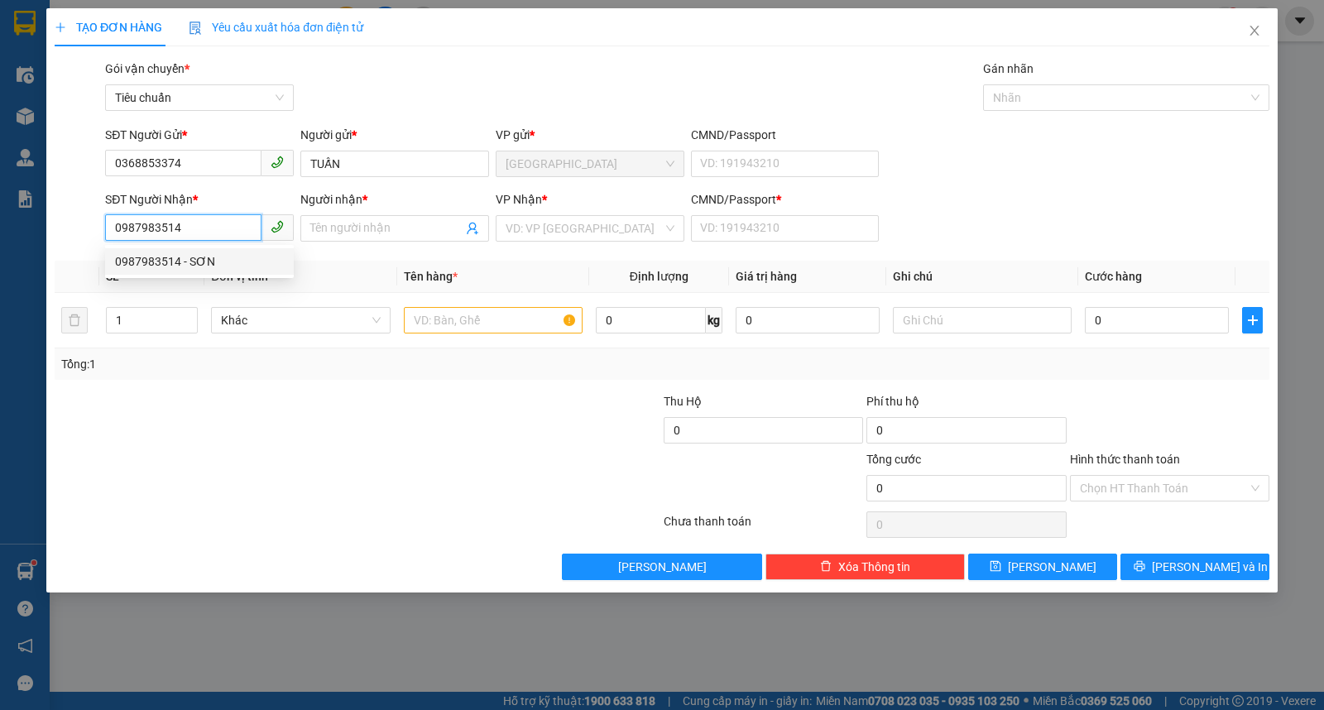
type input "0987983514"
type input "SƠN"
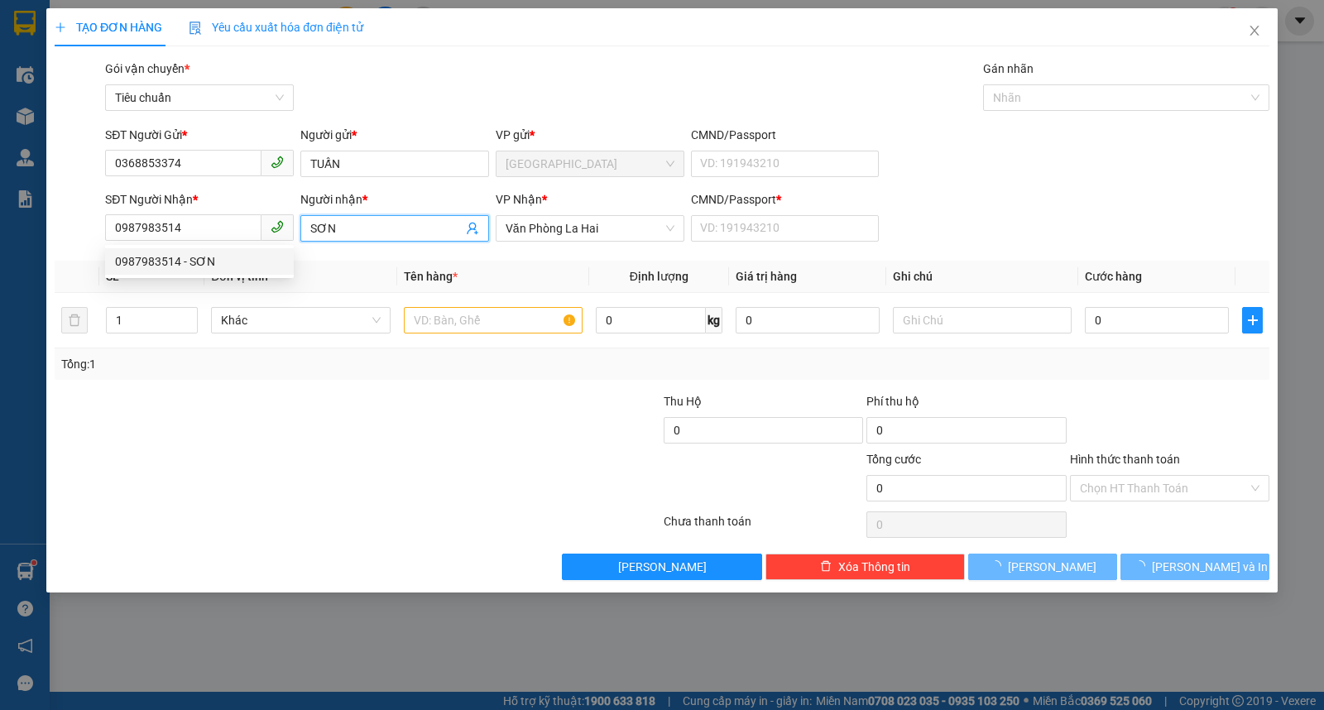
type input "20.000"
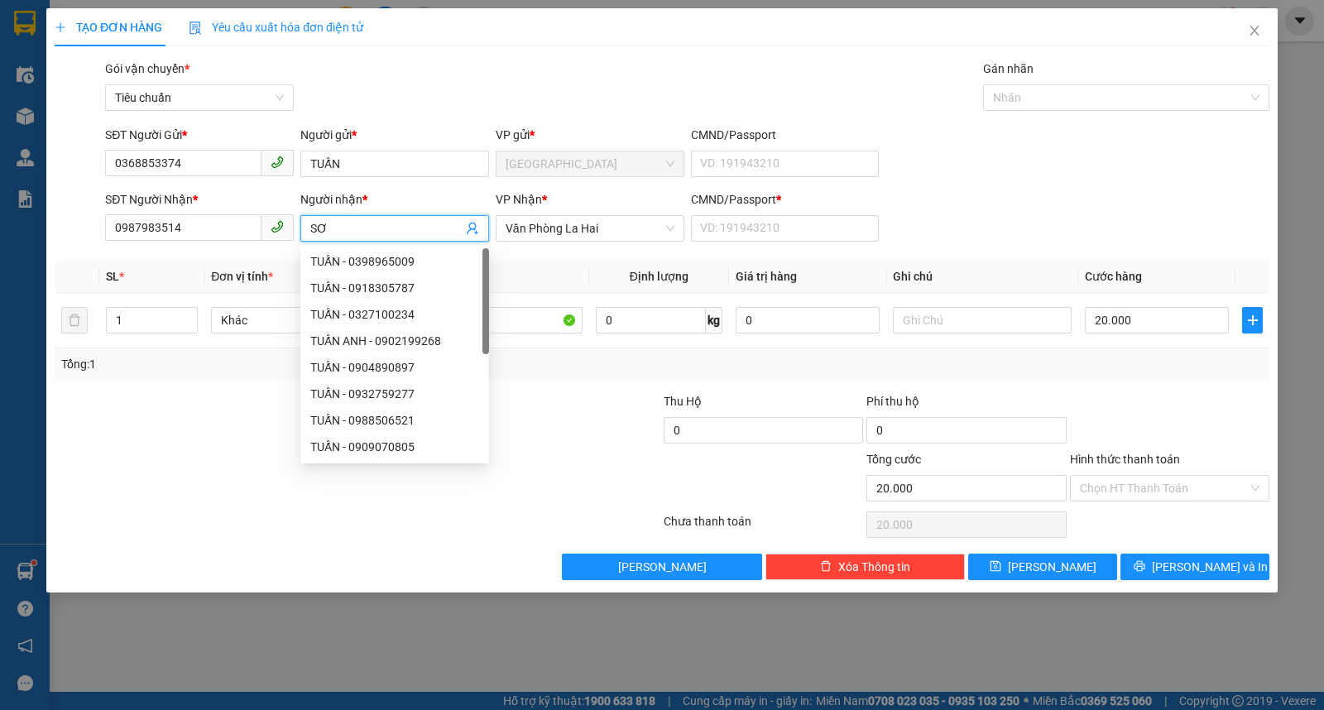
type input "SƠN"
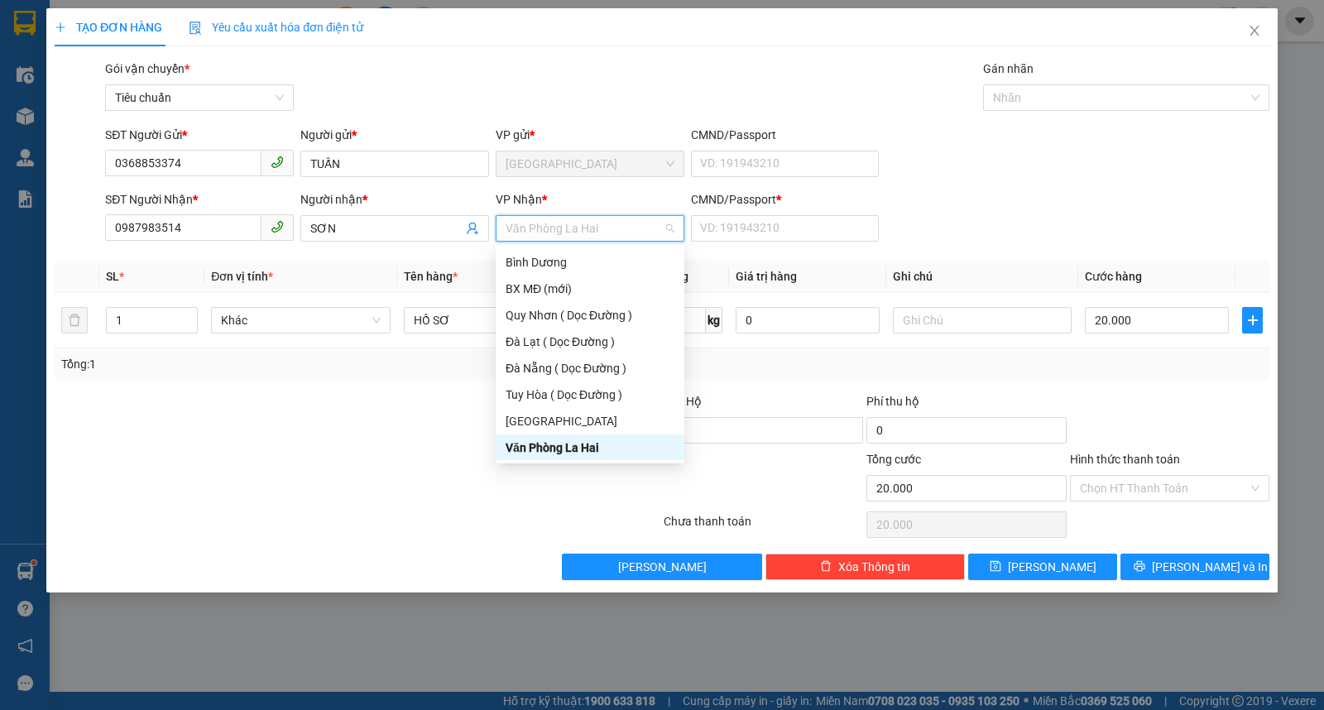
click at [563, 444] on div "Văn Phòng La Hai" at bounding box center [590, 448] width 169 height 18
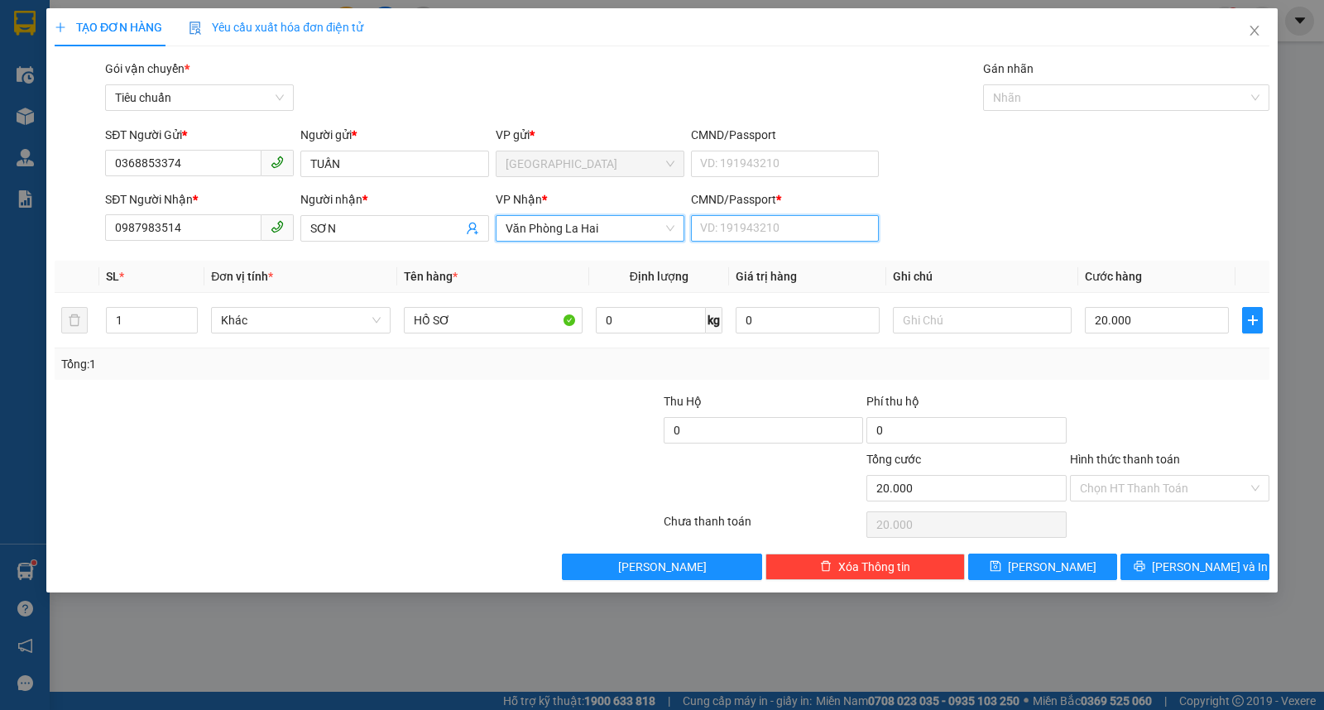
click at [807, 240] on input "CMND/Passport *" at bounding box center [785, 228] width 189 height 26
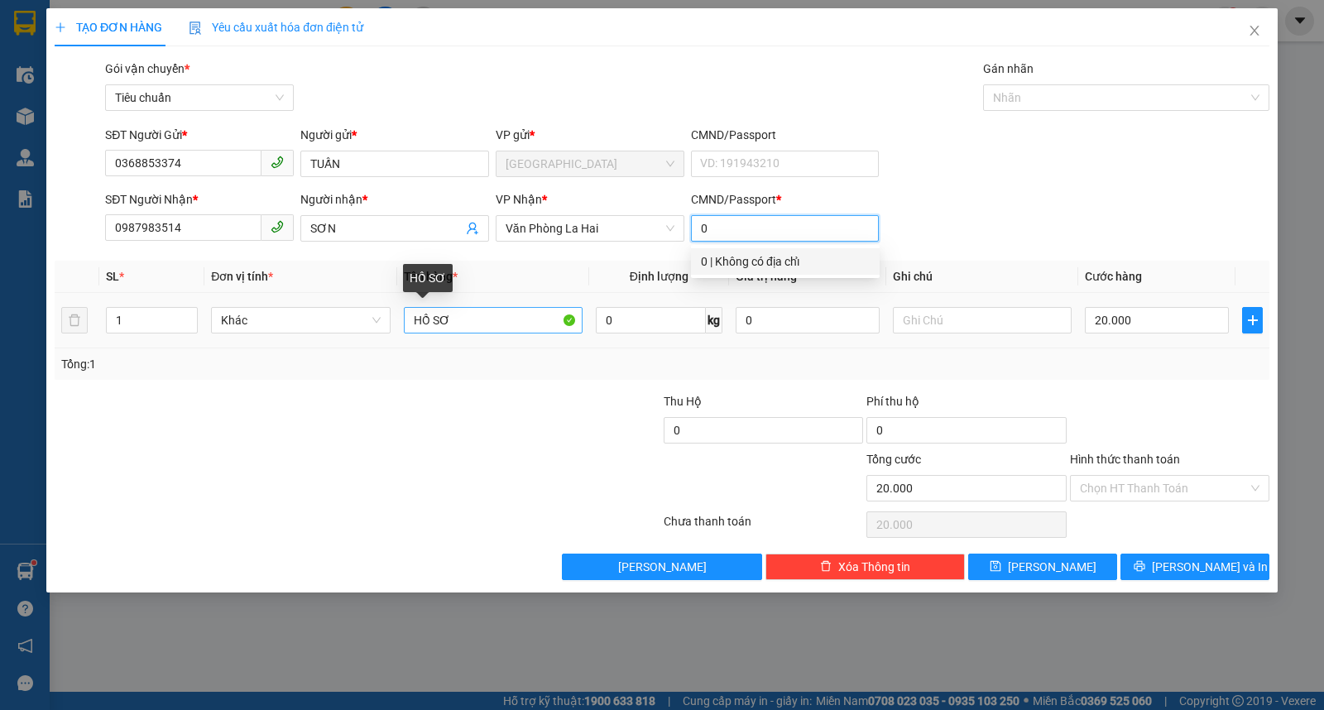
type input "0"
drag, startPoint x: 465, startPoint y: 321, endPoint x: 321, endPoint y: 349, distance: 146.8
click at [323, 349] on div "SL * Đơn vị tính * Tên hàng * Định lượng Giá trị hàng Ghi chú Cước hàng 1 Khác …" at bounding box center [662, 320] width 1215 height 119
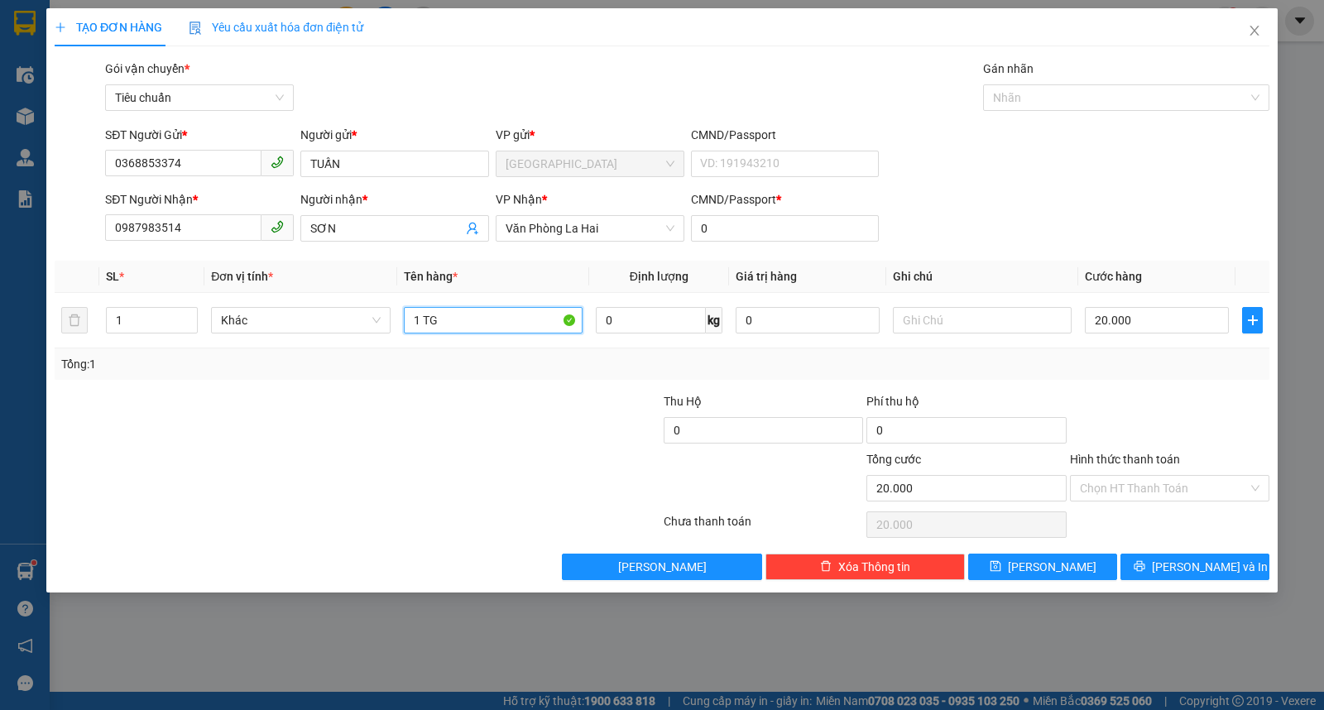
type input "1 TG"
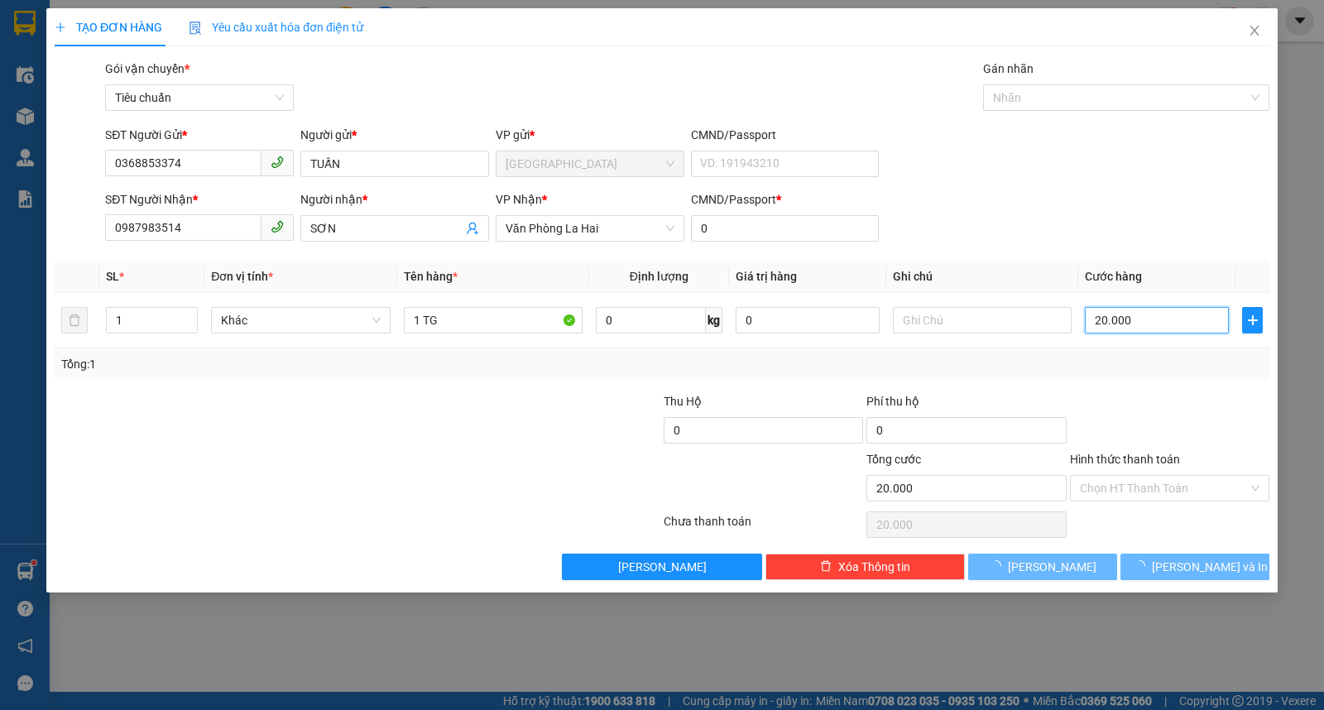
type input "0"
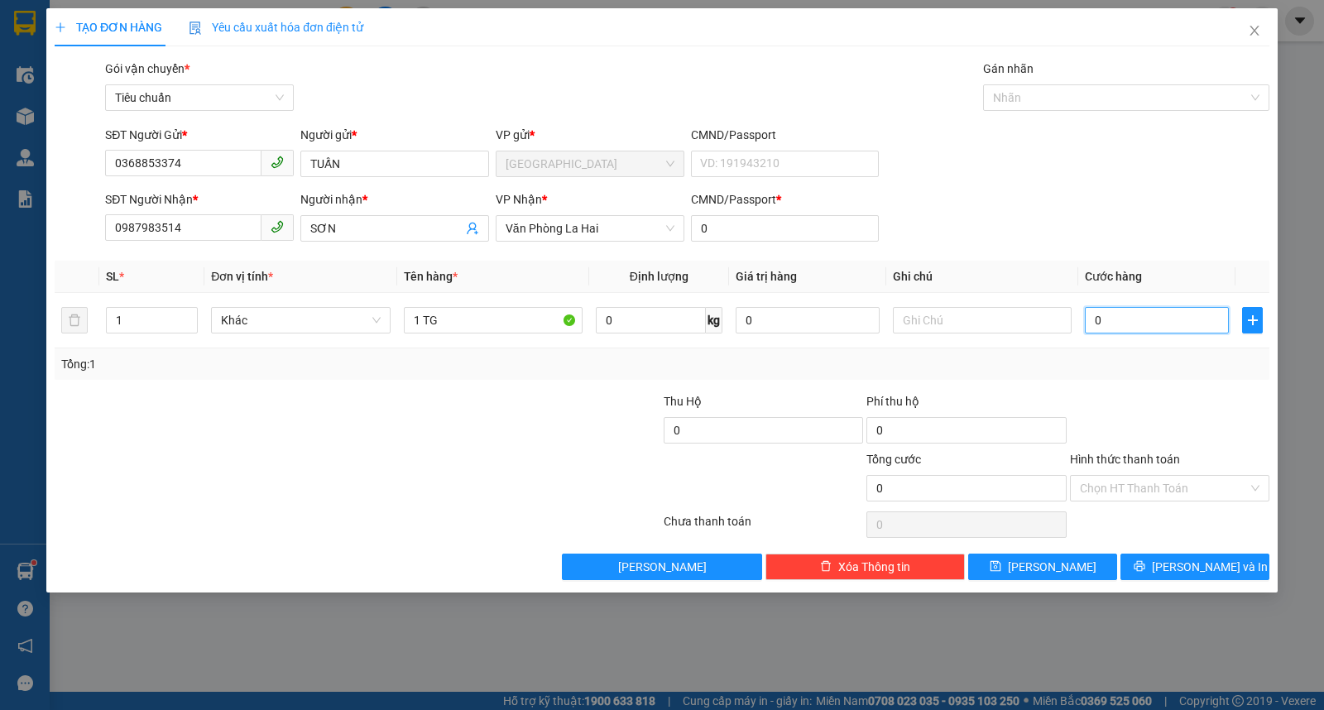
type input "2"
type input "20"
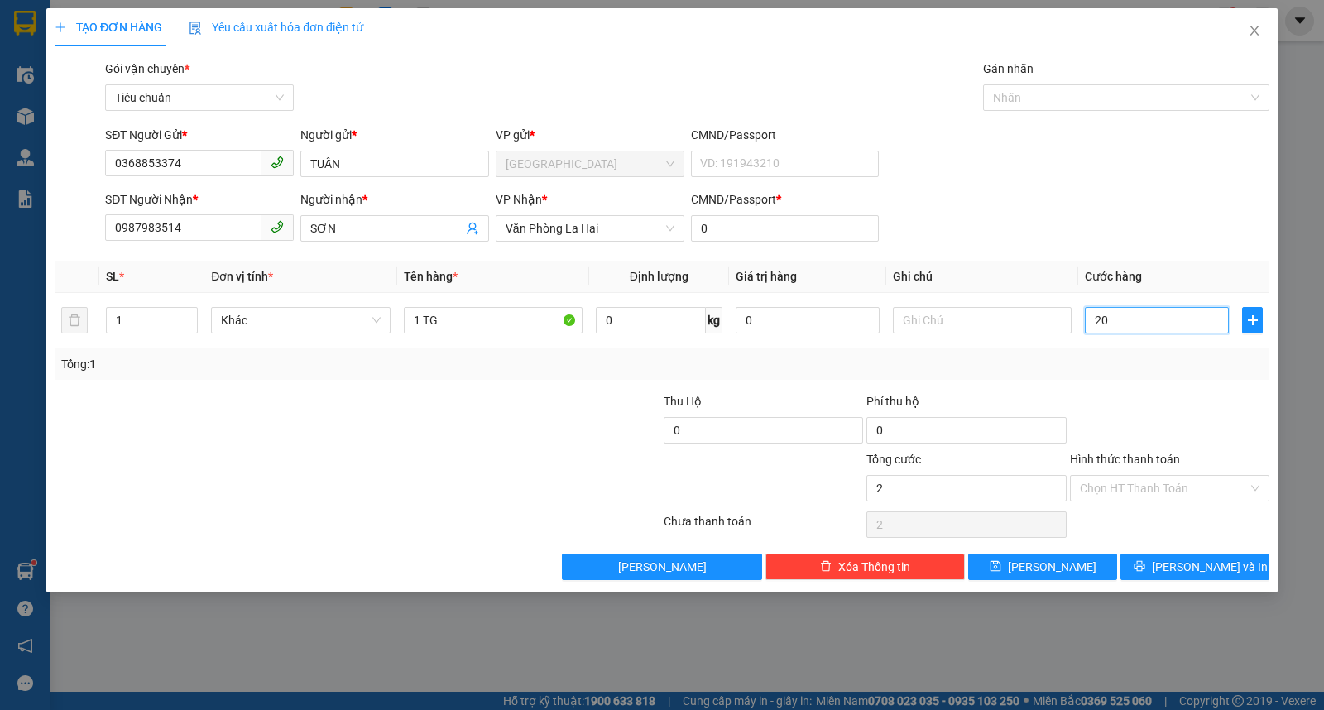
type input "20"
type input "20.000"
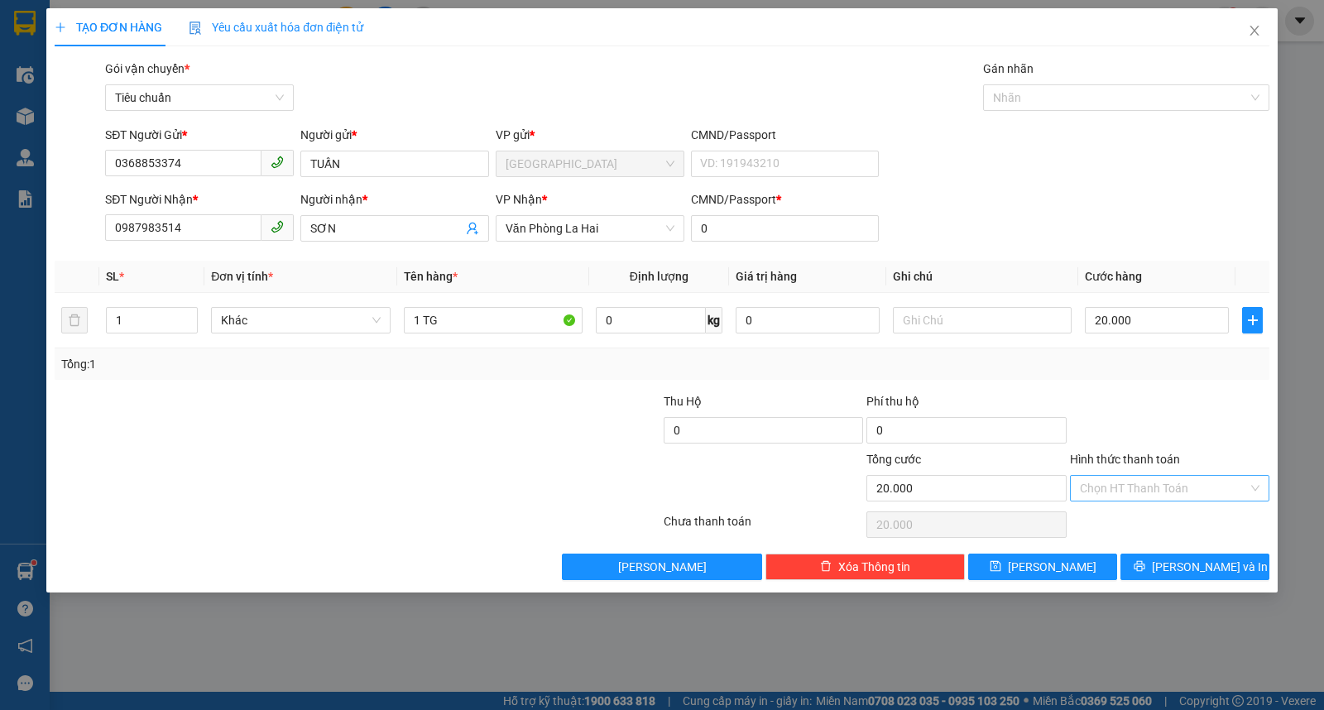
click at [1152, 490] on input "Hình thức thanh toán" at bounding box center [1164, 488] width 168 height 25
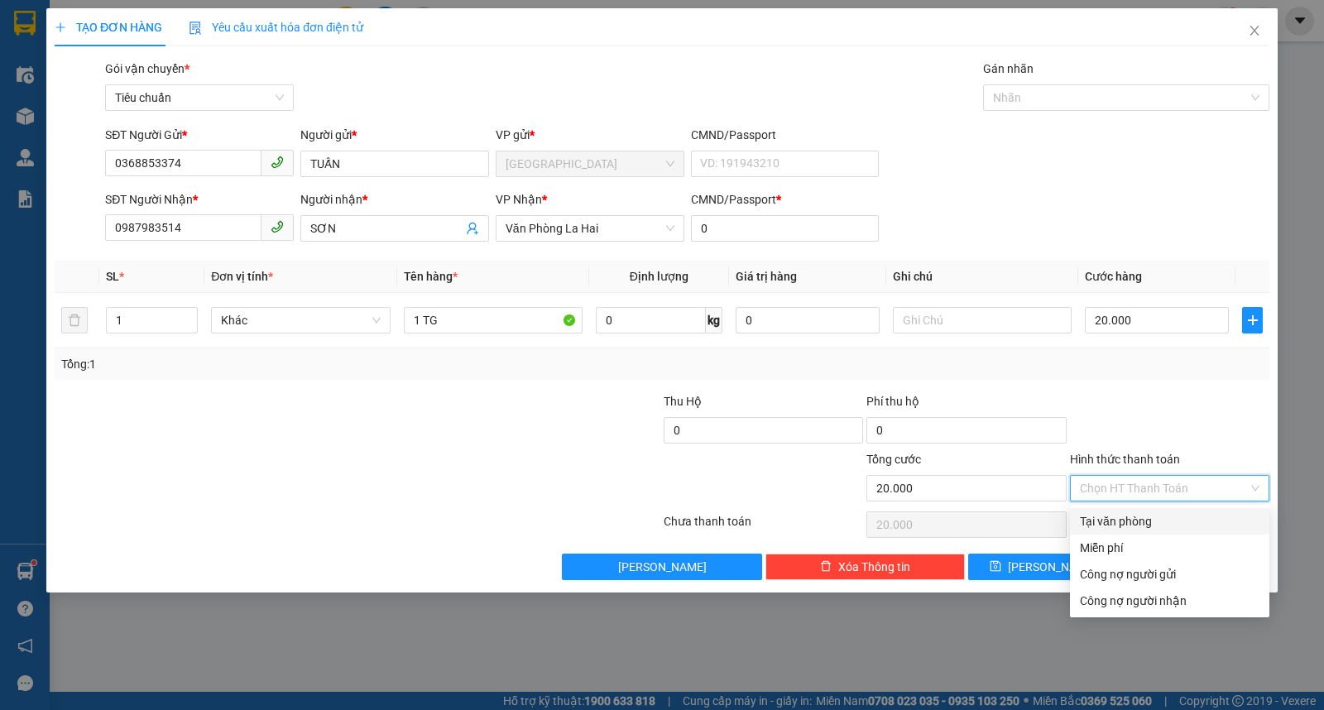
click at [1130, 524] on div "Tại văn phòng" at bounding box center [1170, 521] width 180 height 18
type input "0"
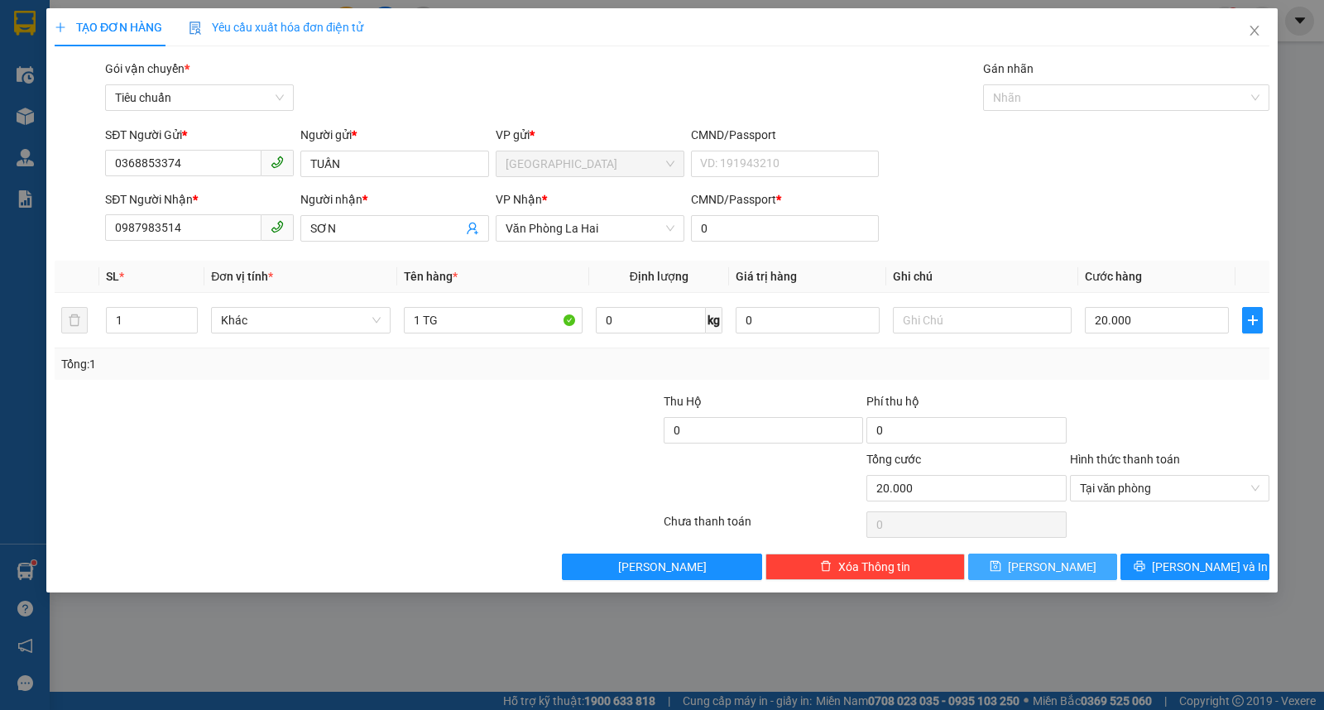
click at [1044, 565] on span "Lưu" at bounding box center [1052, 567] width 89 height 18
type input "0"
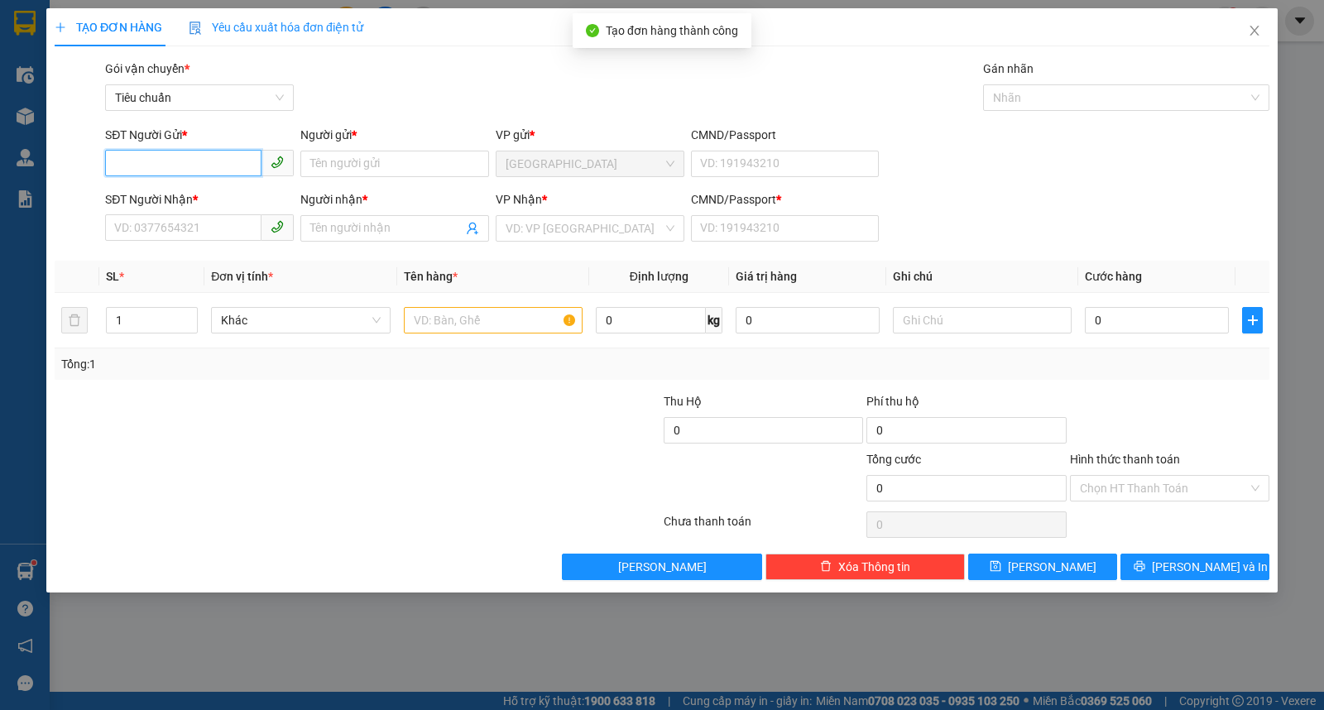
click at [212, 164] on input "SĐT Người Gửi *" at bounding box center [183, 163] width 156 height 26
type input "0973202729"
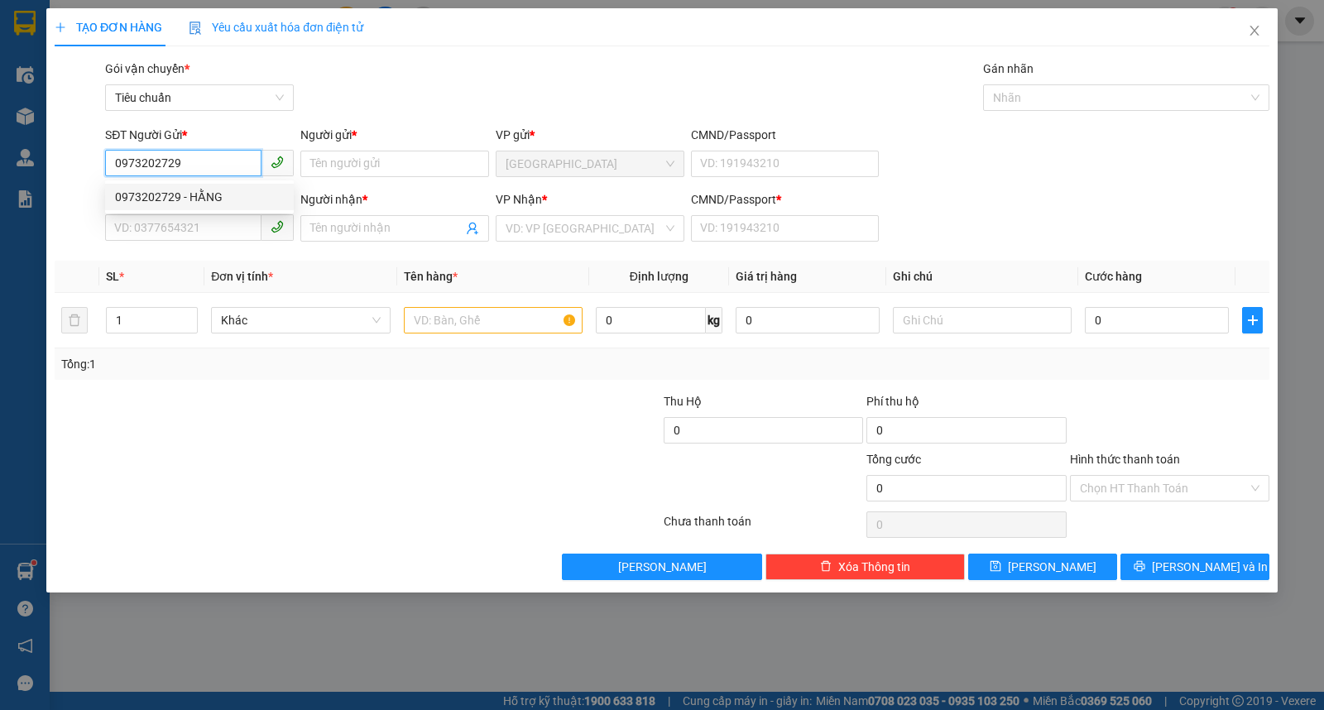
click at [208, 201] on div "0973202729 - HẰNG" at bounding box center [199, 197] width 169 height 18
type input "HẰNG"
type input "0915274002"
type input "SA"
type input "0"
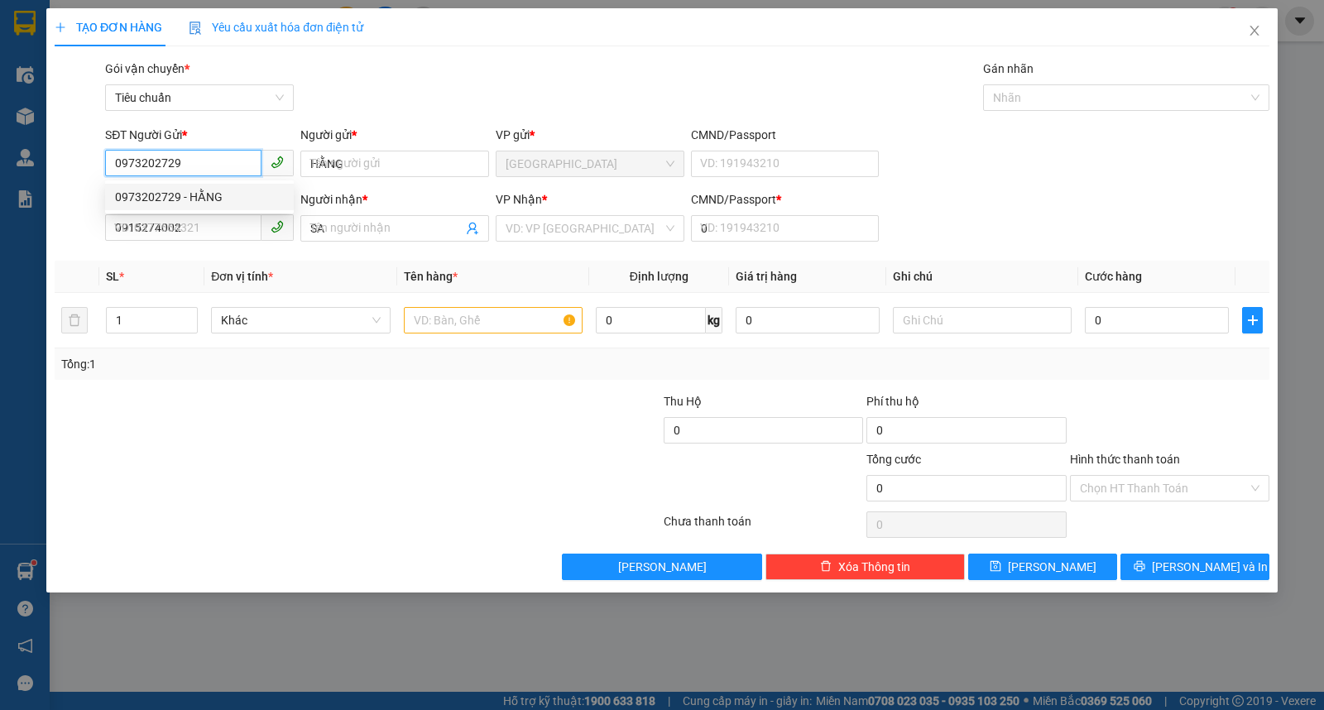
type input "20.000"
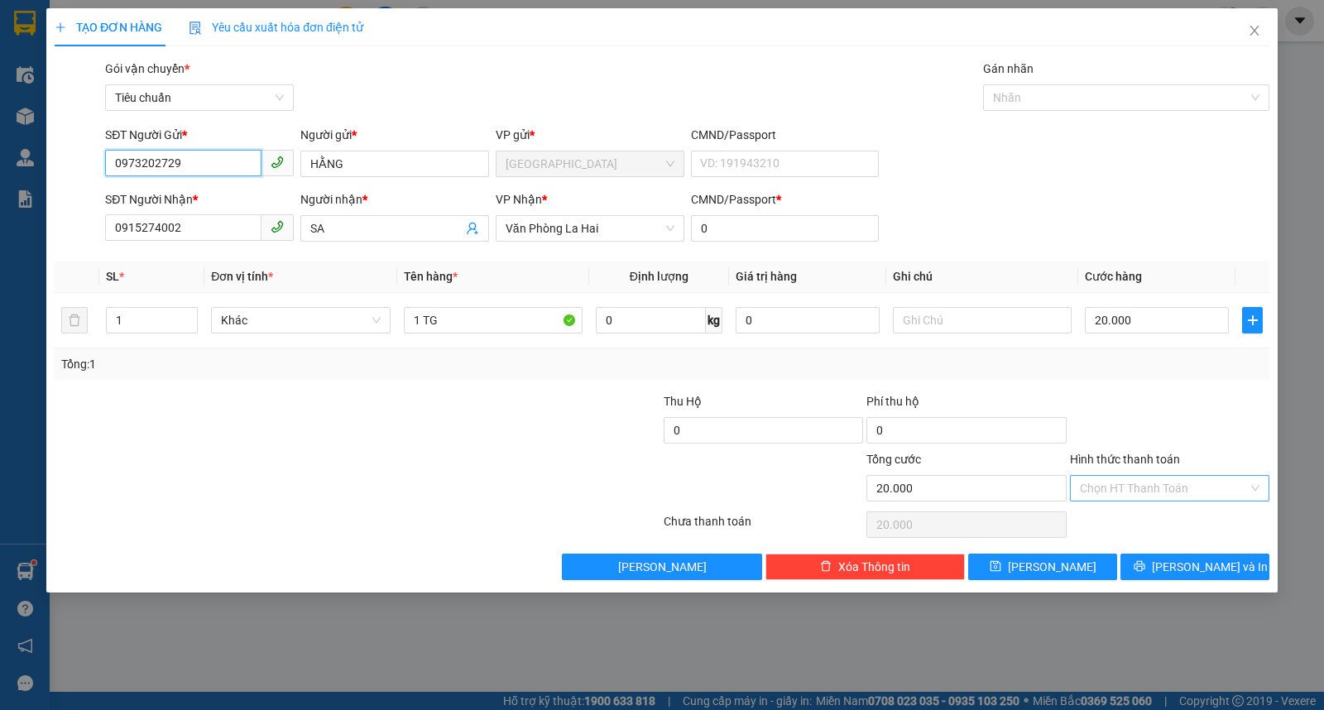
type input "0973202729"
click at [1159, 488] on input "Hình thức thanh toán" at bounding box center [1164, 488] width 168 height 25
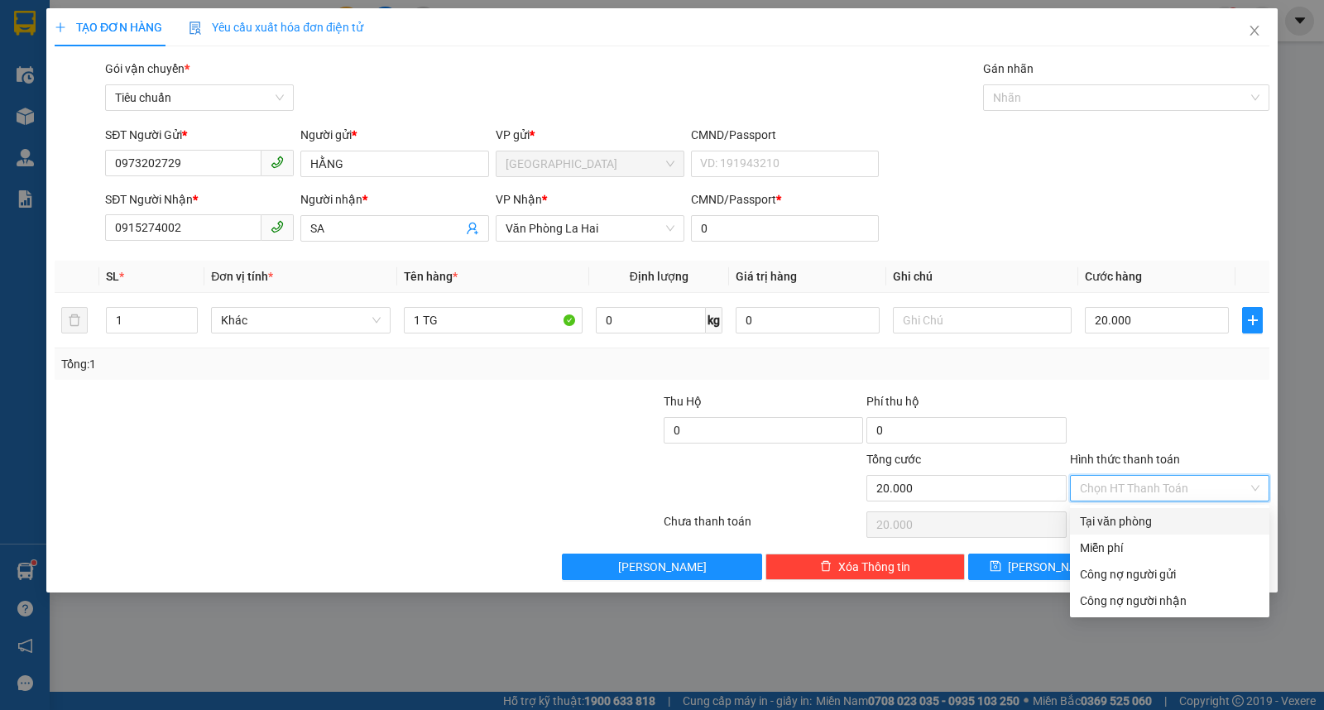
click at [1138, 518] on div "Tại văn phòng" at bounding box center [1170, 521] width 180 height 18
type input "0"
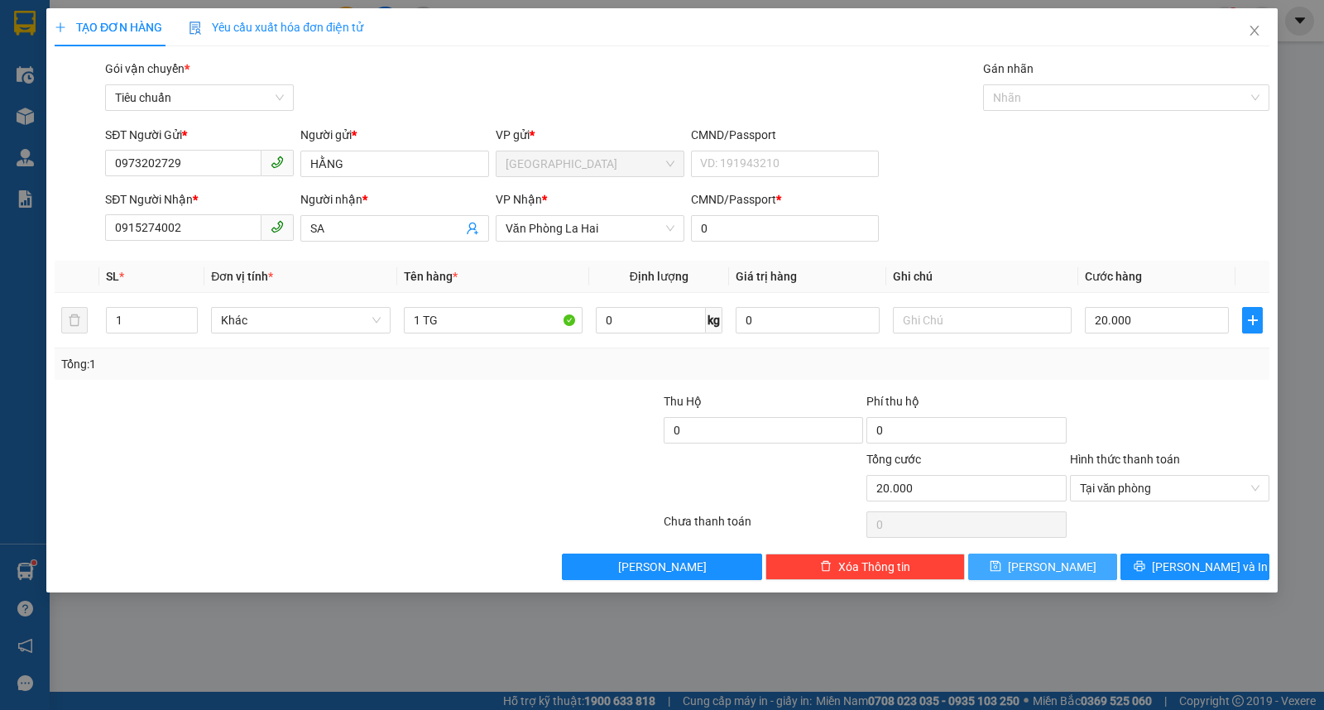
click at [1013, 565] on button "Lưu" at bounding box center [1043, 567] width 149 height 26
type input "0"
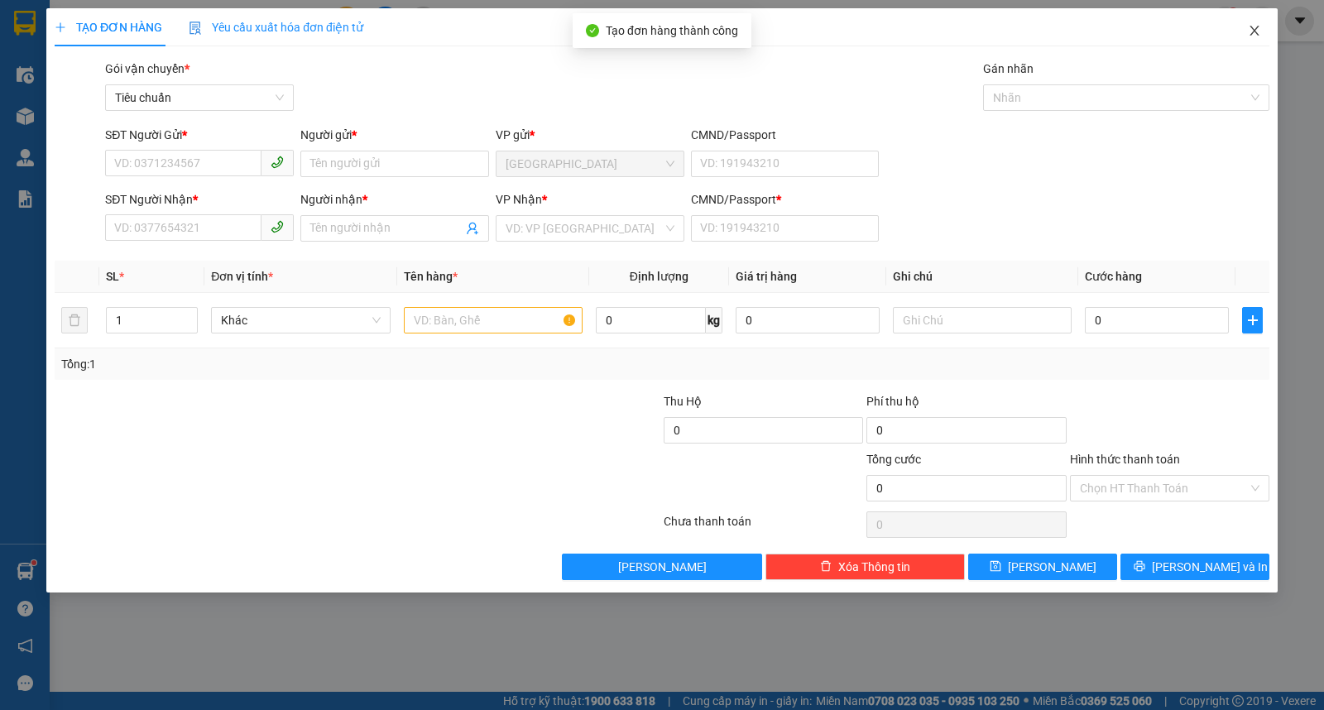
click at [1257, 31] on icon "close" at bounding box center [1254, 30] width 13 height 13
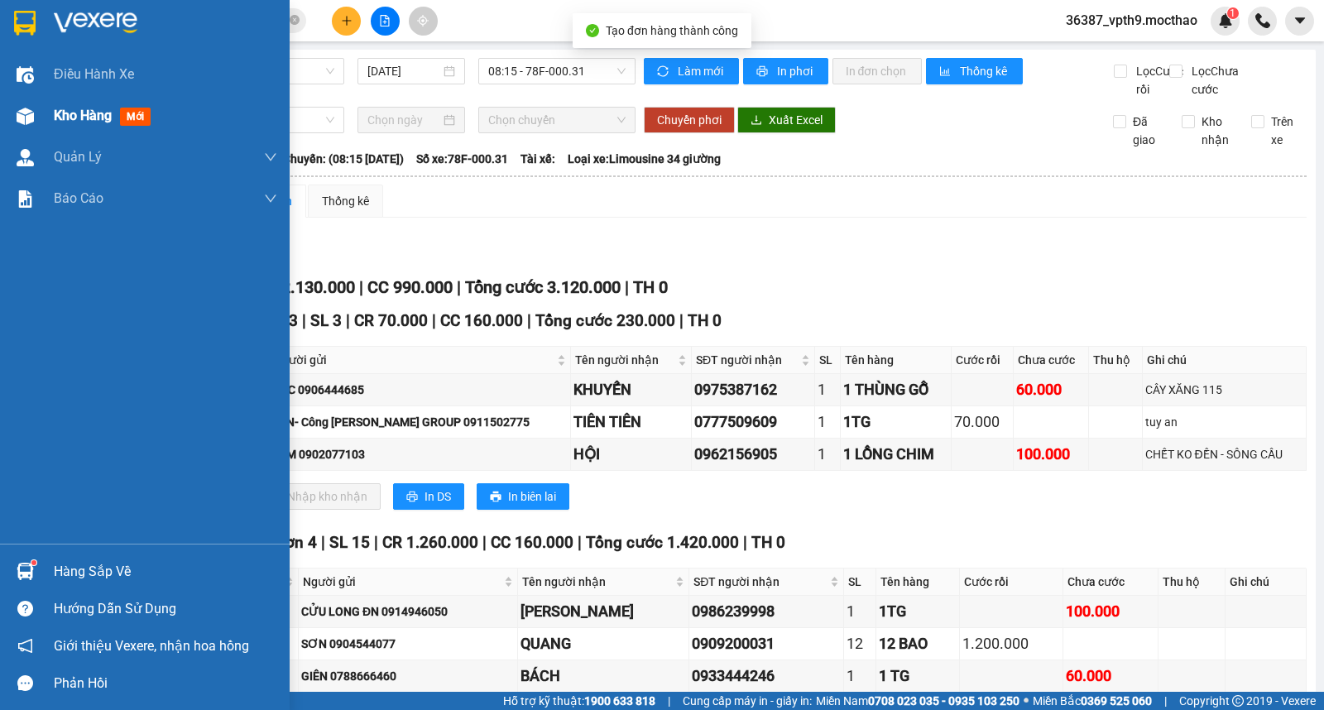
click at [89, 117] on span "Kho hàng" at bounding box center [83, 116] width 58 height 16
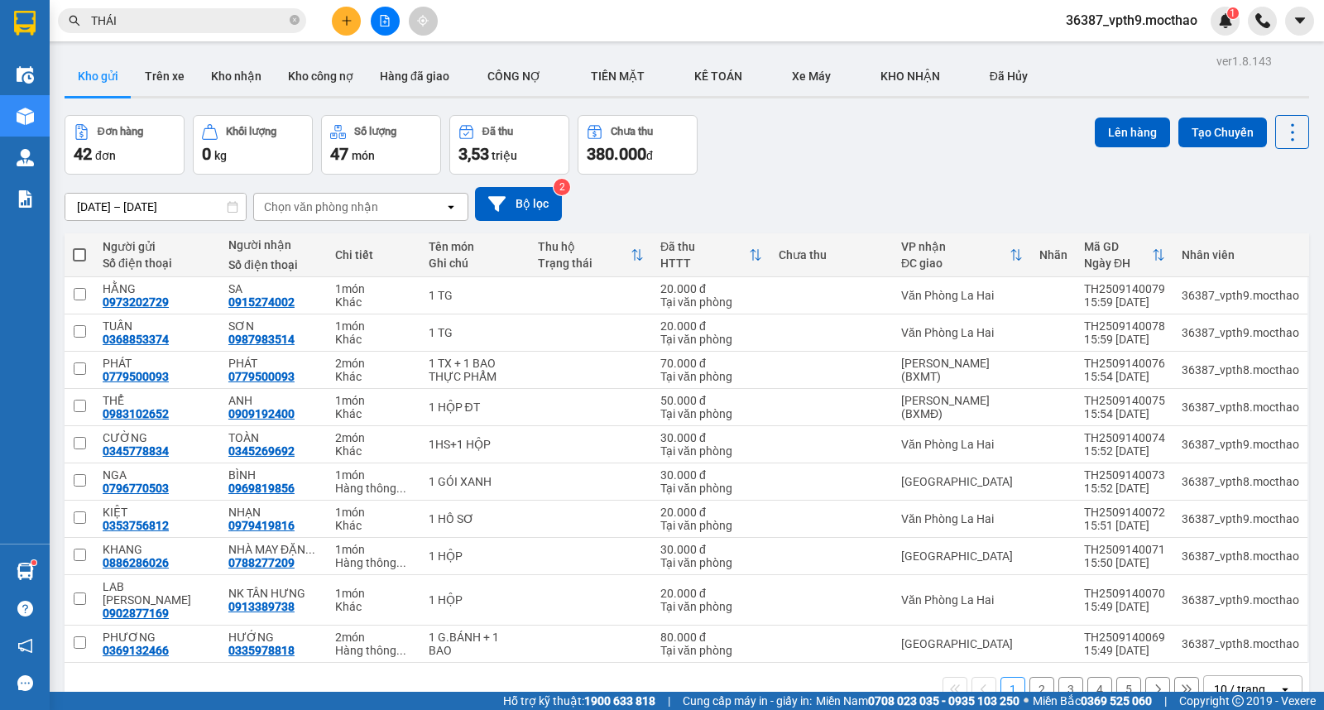
click at [378, 216] on div "Chọn văn phòng nhận" at bounding box center [349, 207] width 190 height 26
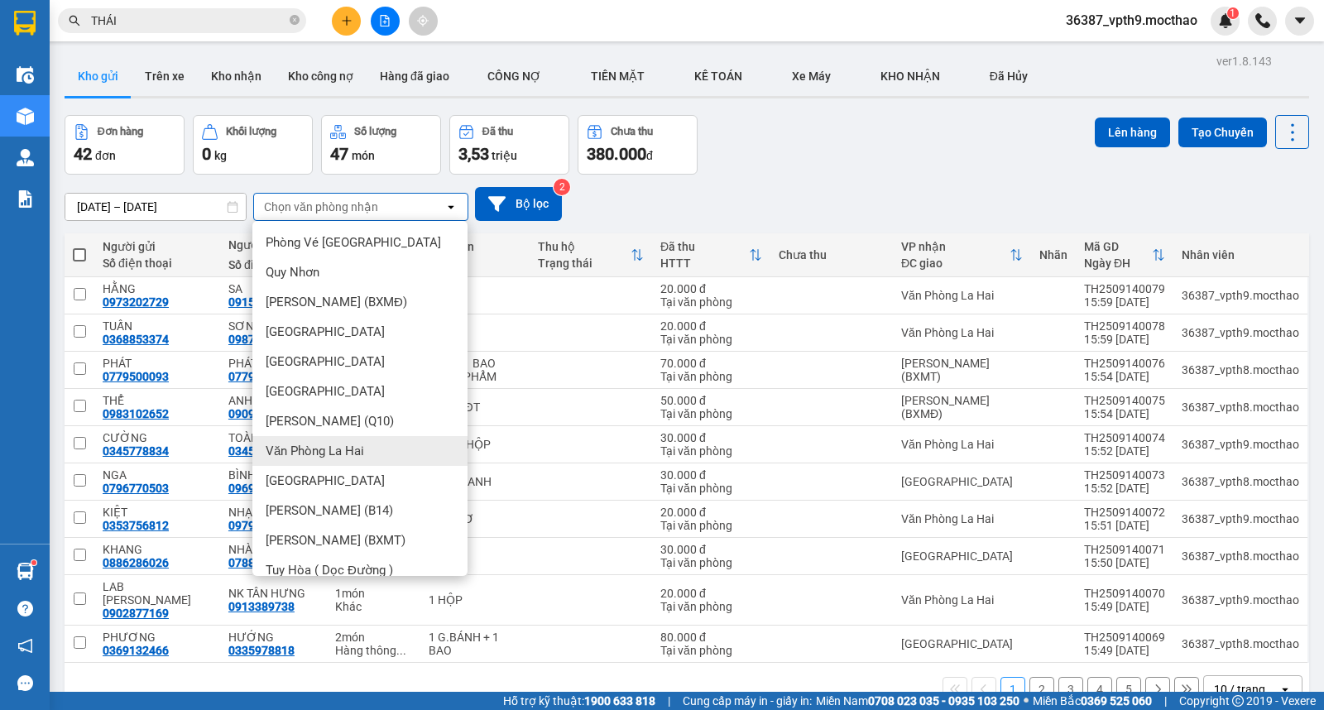
click at [344, 439] on div "Văn Phòng La Hai" at bounding box center [359, 451] width 215 height 30
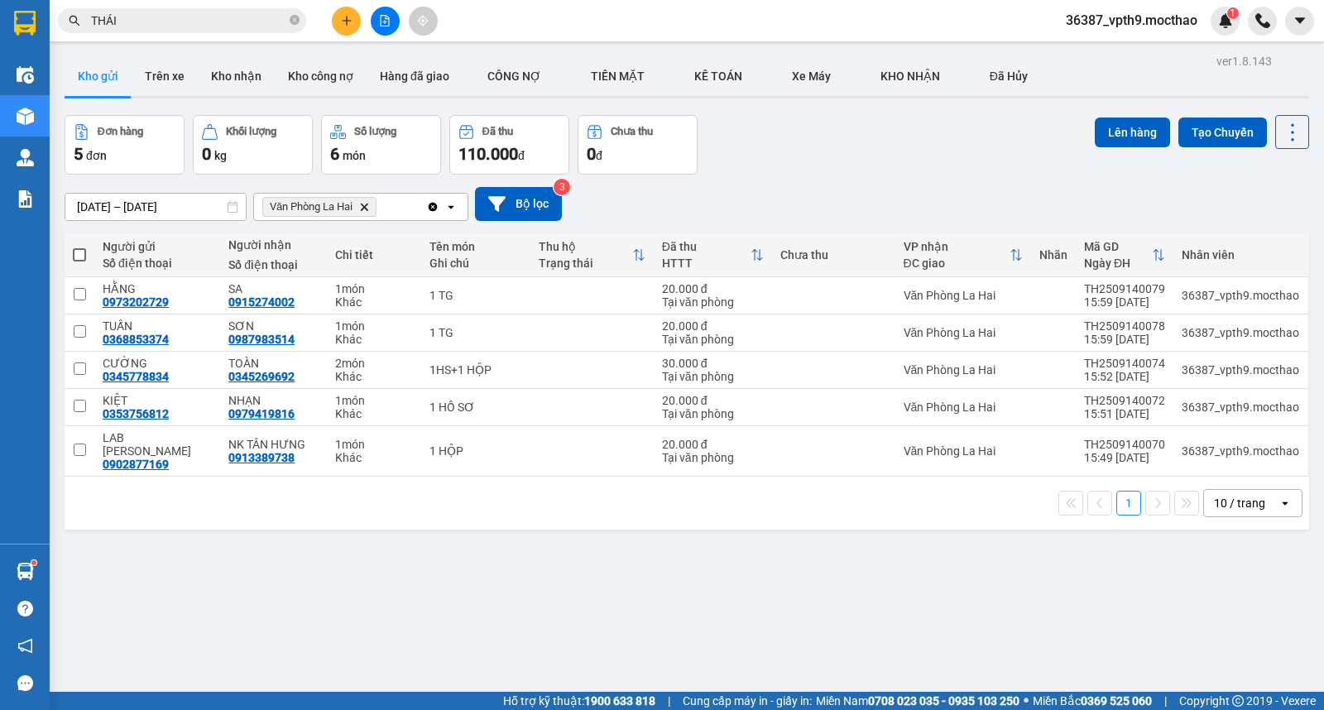
click at [77, 254] on span at bounding box center [79, 254] width 13 height 13
click at [79, 247] on input "checkbox" at bounding box center [79, 247] width 0 height 0
checkbox input "true"
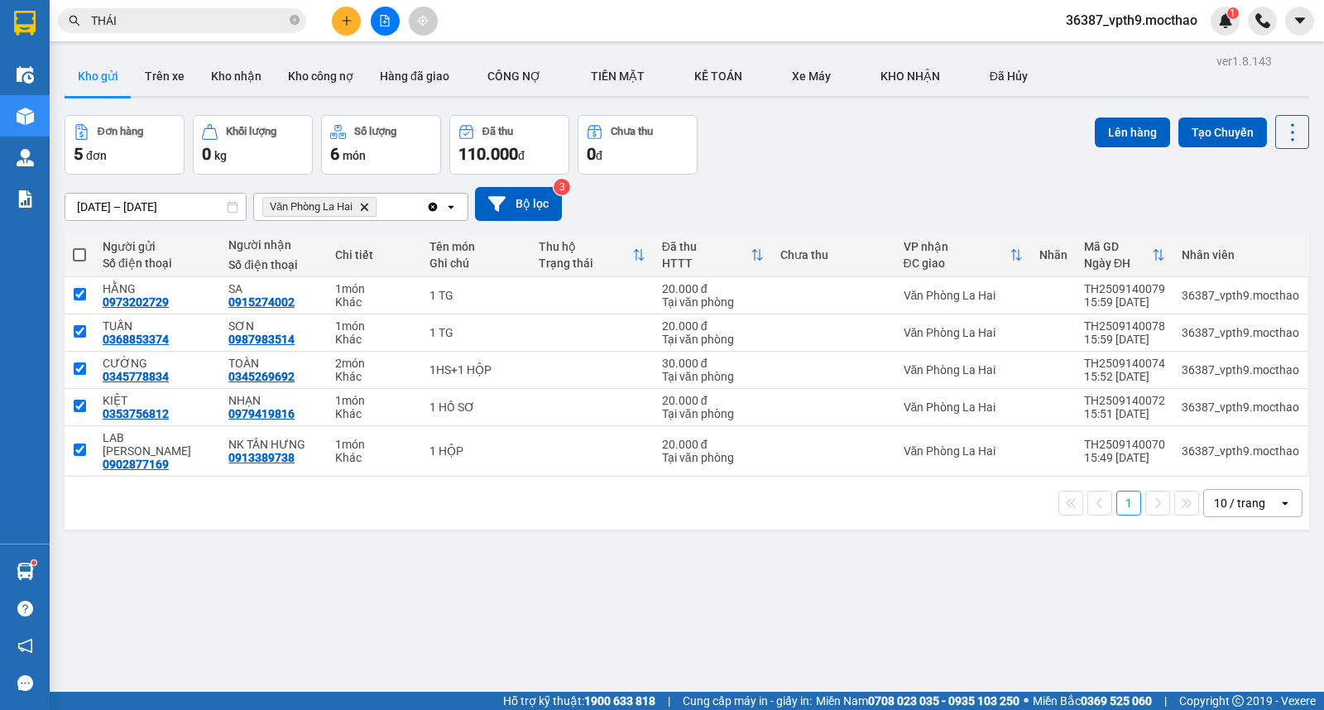
checkbox input "true"
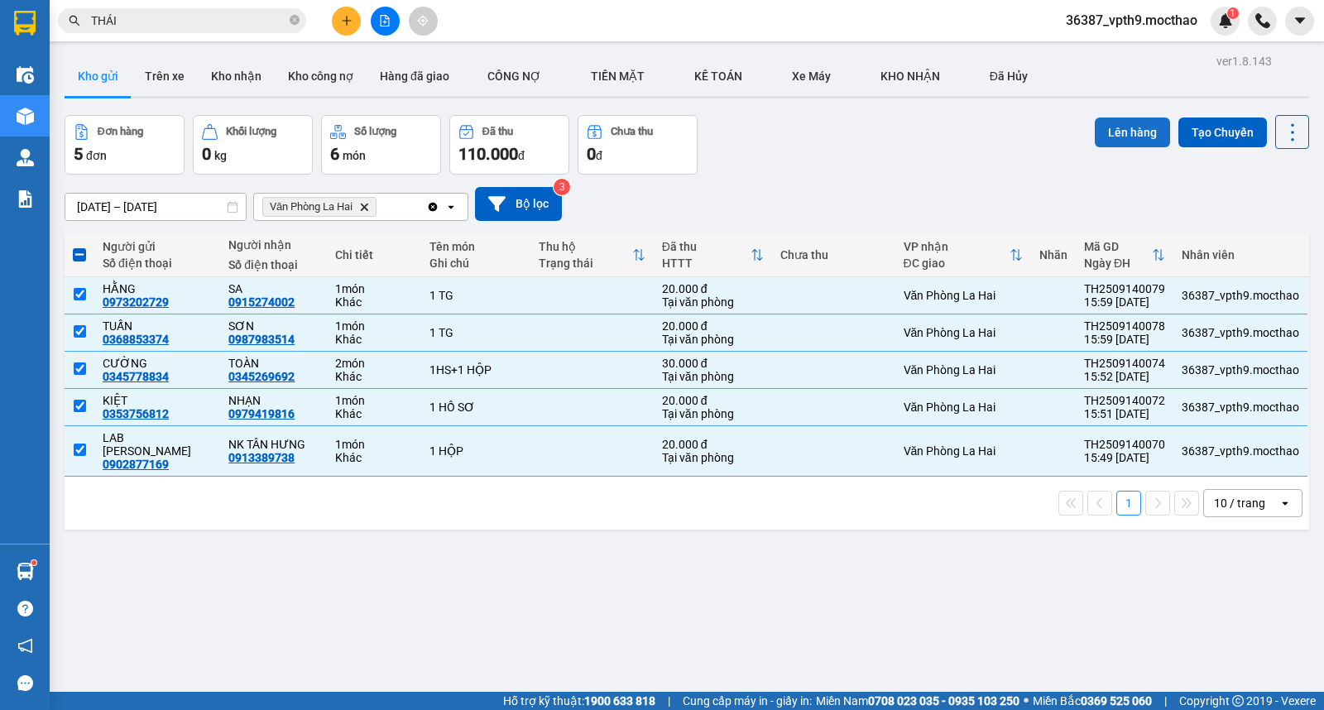
click at [1124, 136] on button "Lên hàng" at bounding box center [1132, 133] width 75 height 30
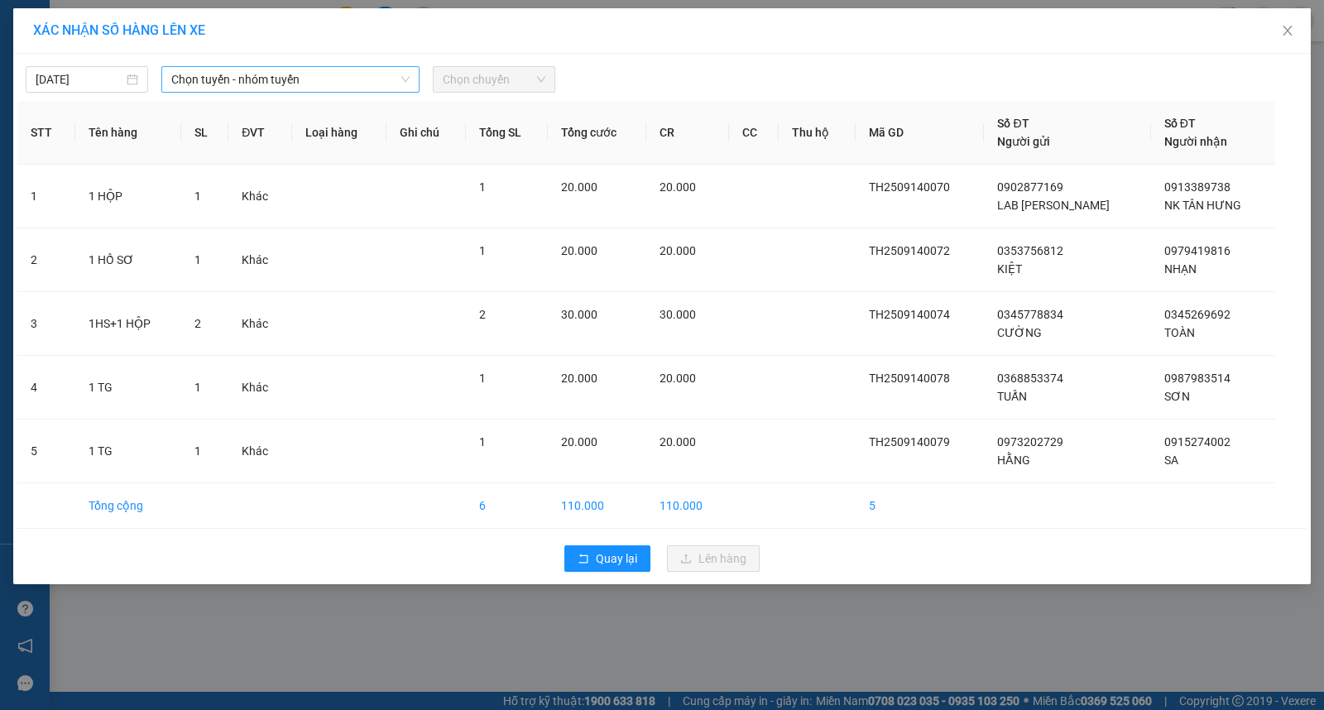
click at [274, 68] on span "Chọn tuyến - nhóm tuyến" at bounding box center [290, 79] width 238 height 25
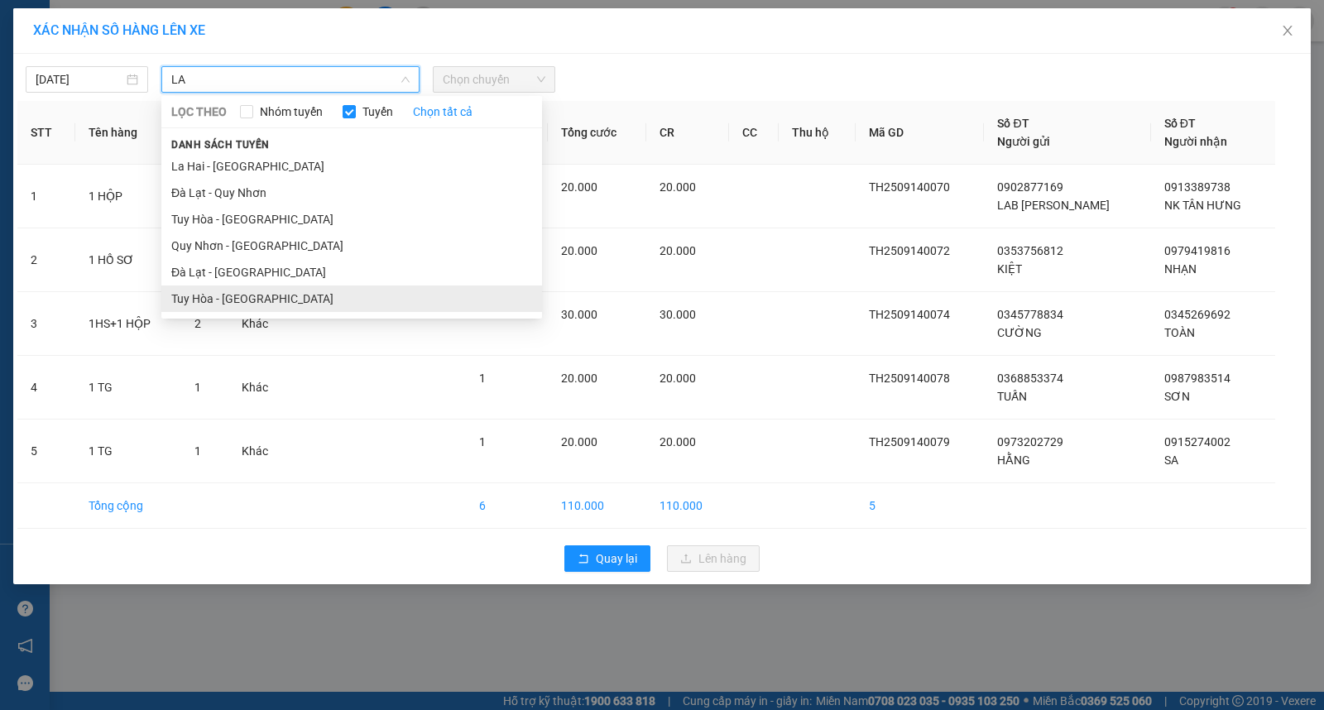
type input "LA"
drag, startPoint x: 238, startPoint y: 300, endPoint x: 406, endPoint y: 154, distance: 223.0
click at [238, 300] on li "Tuy Hòa - La Hai" at bounding box center [351, 299] width 381 height 26
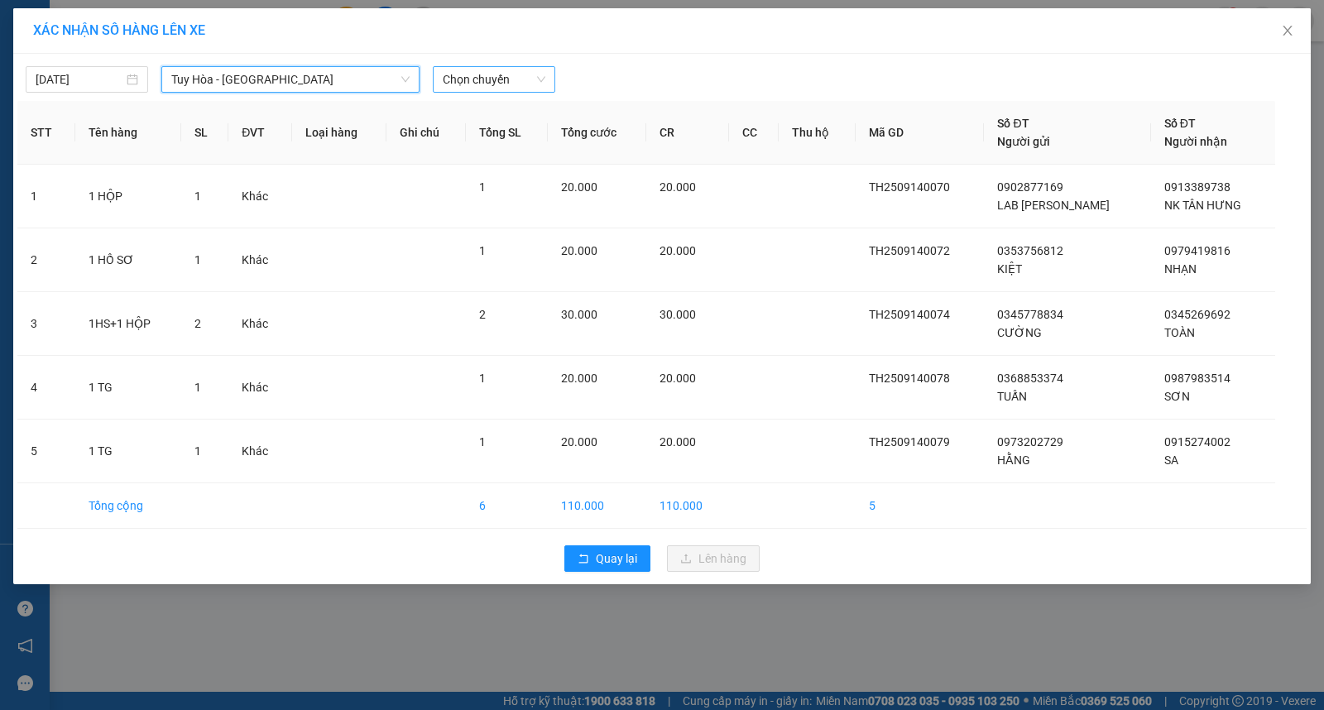
click at [493, 86] on span "Chọn chuyến" at bounding box center [494, 79] width 103 height 25
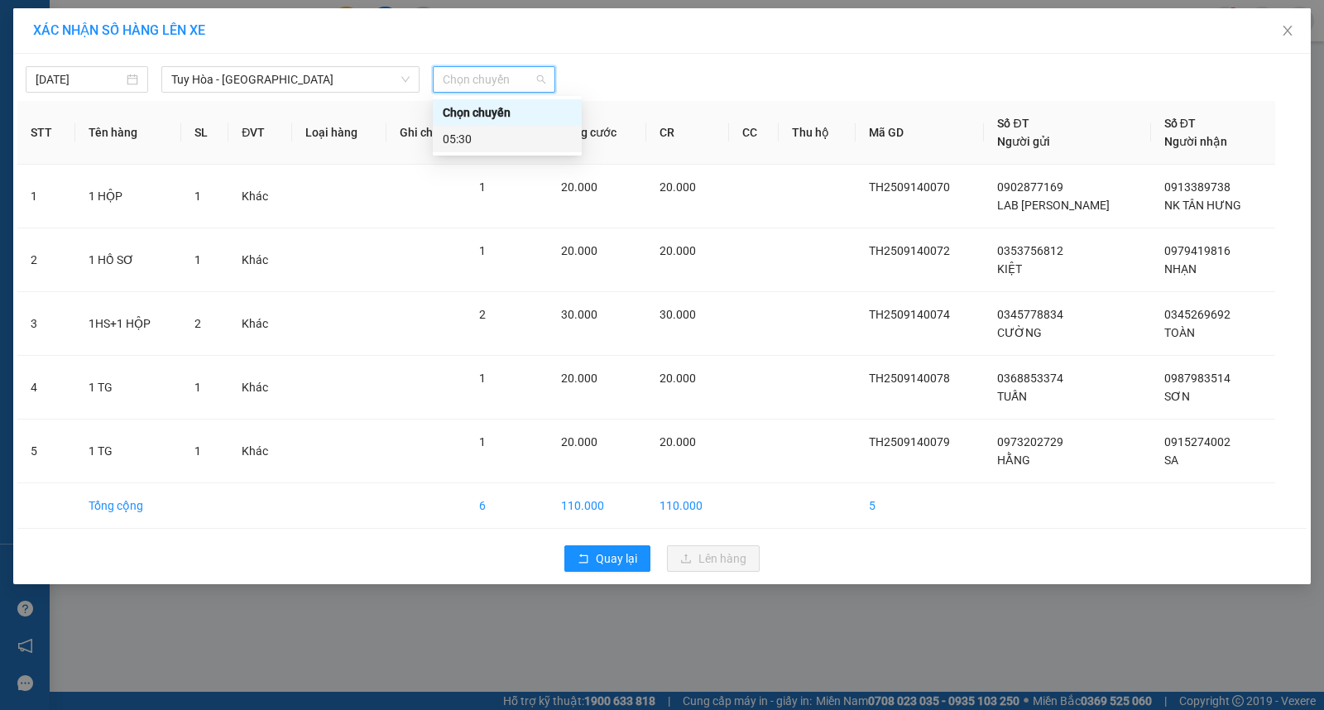
click at [457, 141] on div "05:30" at bounding box center [507, 139] width 129 height 18
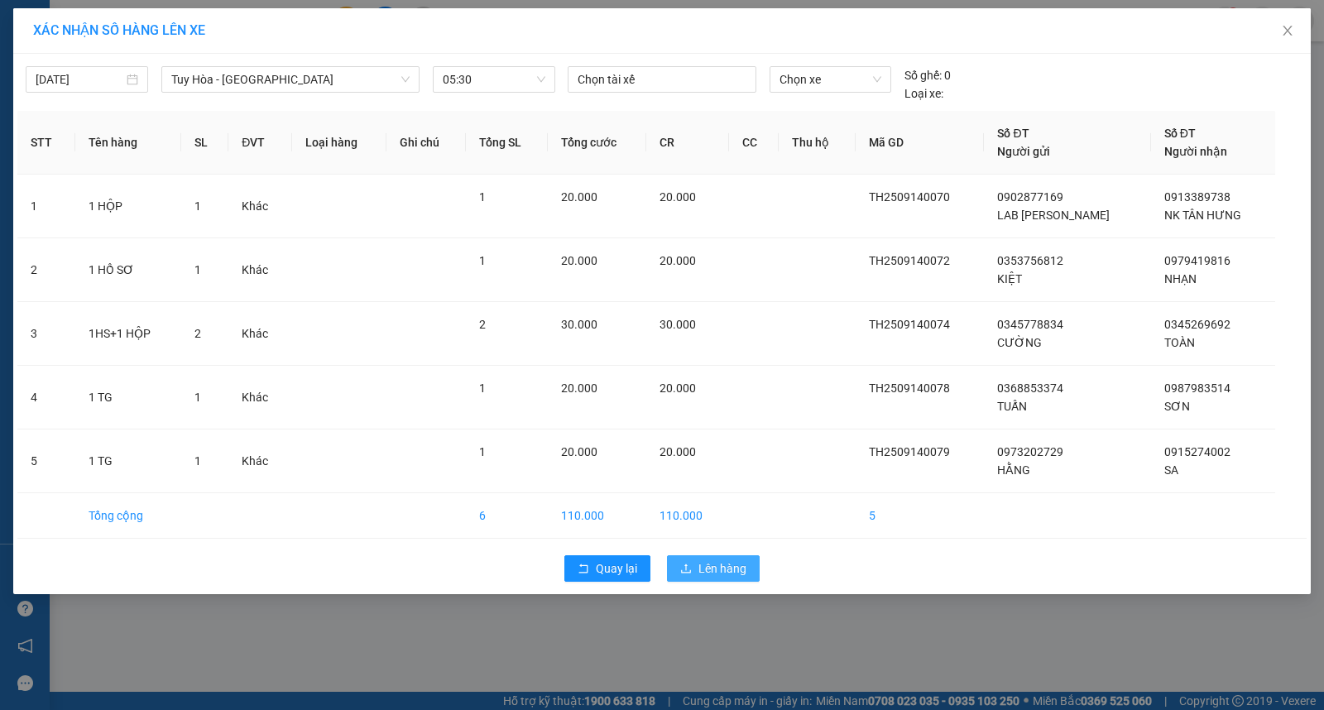
click at [708, 571] on span "Lên hàng" at bounding box center [723, 569] width 48 height 18
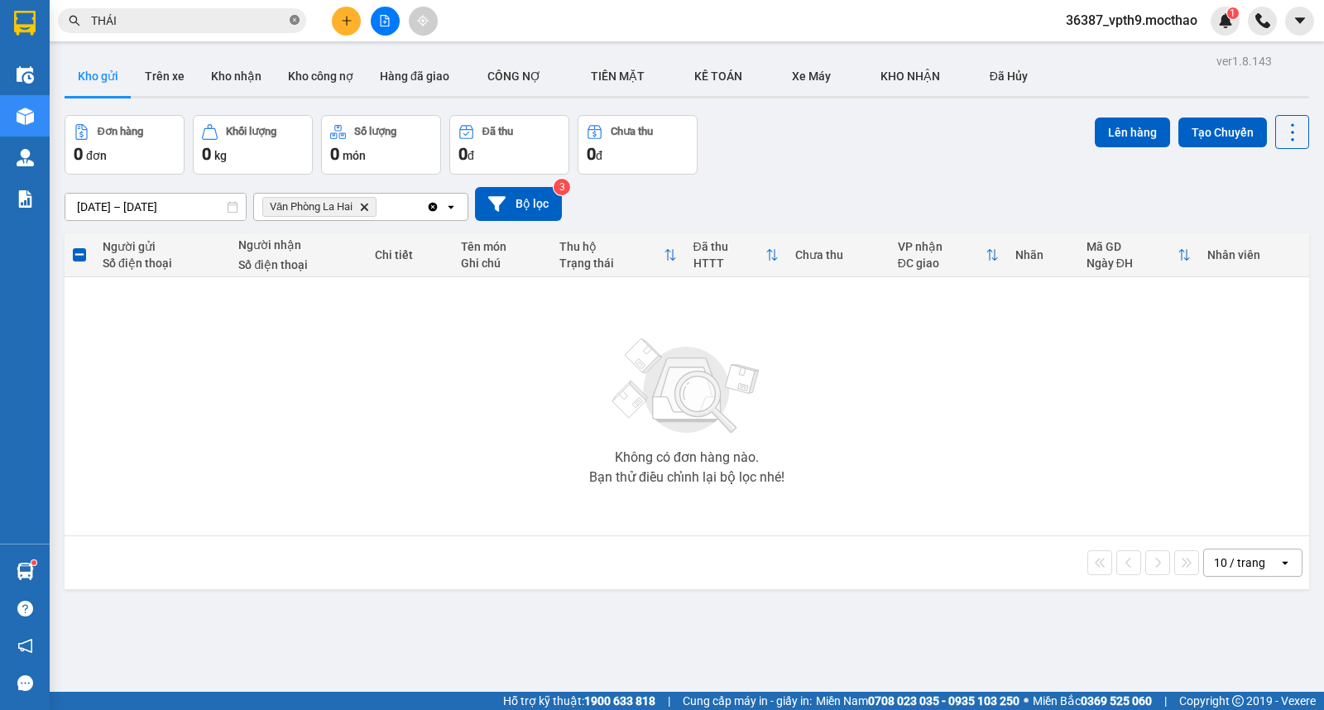
click at [296, 22] on icon "close-circle" at bounding box center [295, 20] width 10 height 10
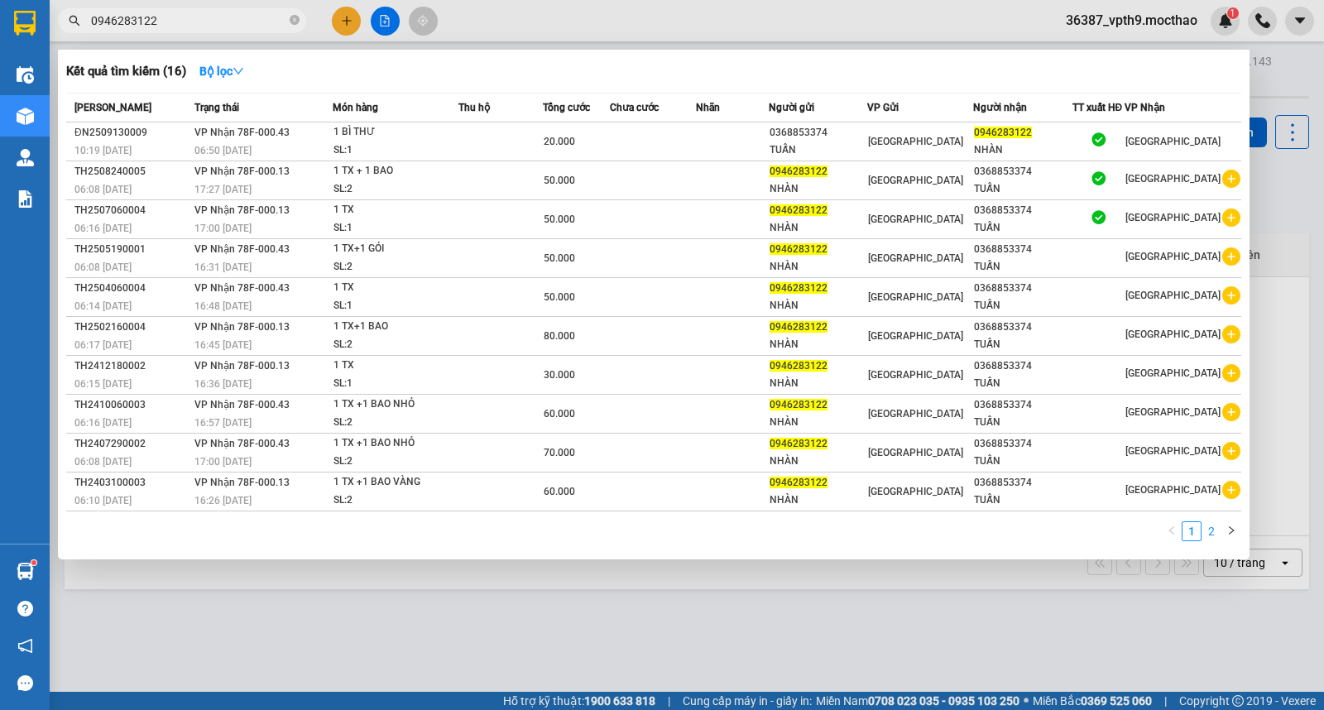
type input "0946283122"
click at [1215, 533] on link "2" at bounding box center [1212, 531] width 18 height 18
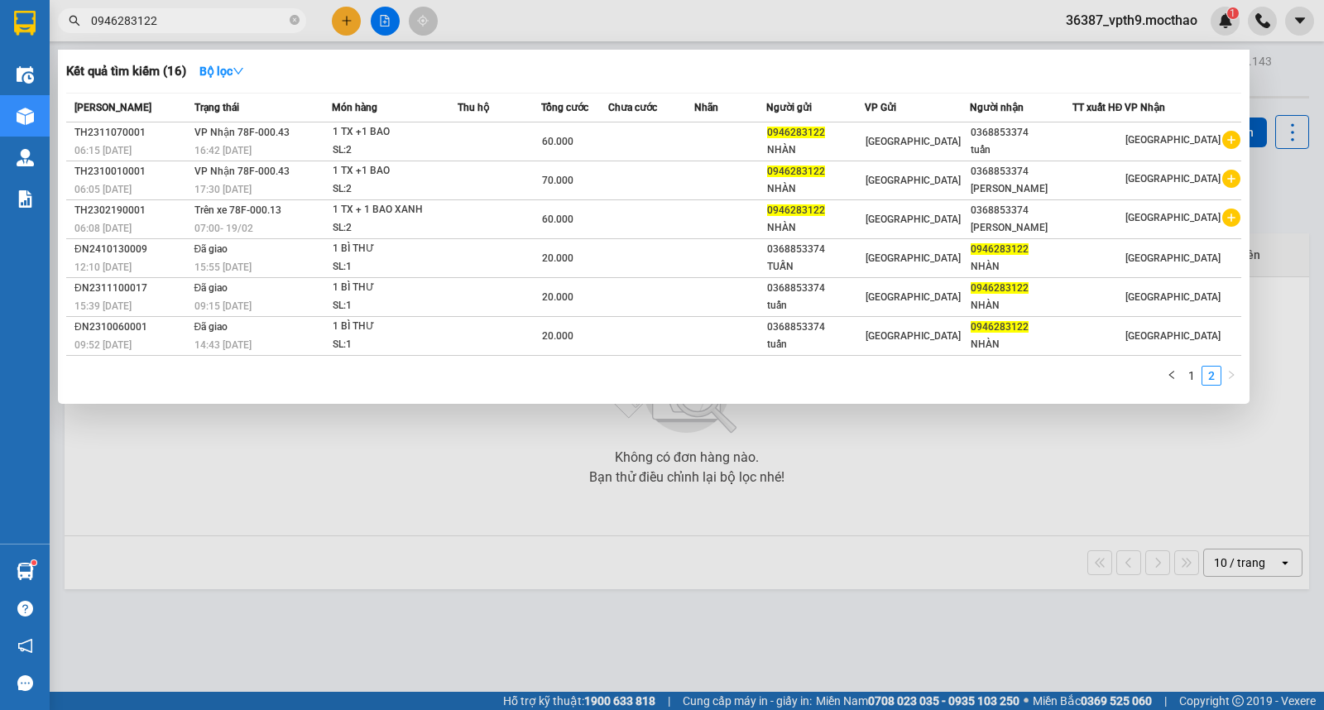
click at [927, 523] on div at bounding box center [662, 355] width 1324 height 710
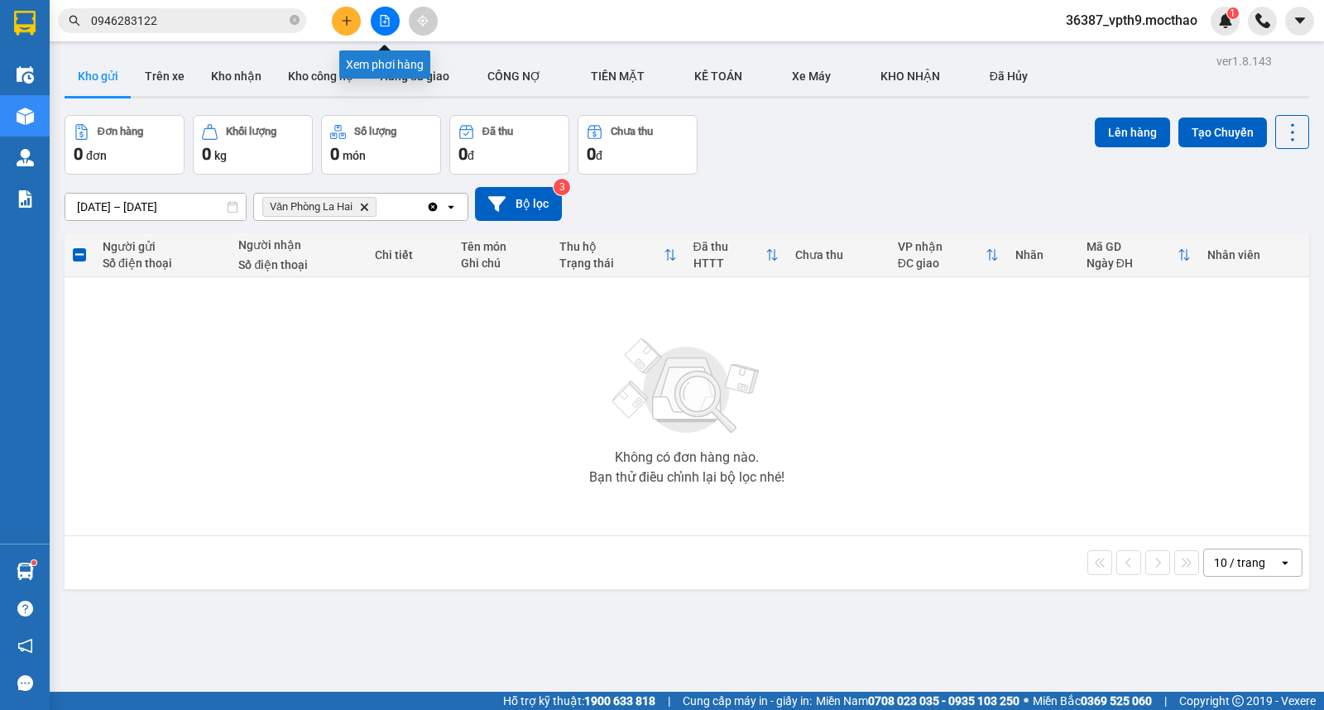
click at [387, 22] on icon "file-add" at bounding box center [385, 21] width 12 height 12
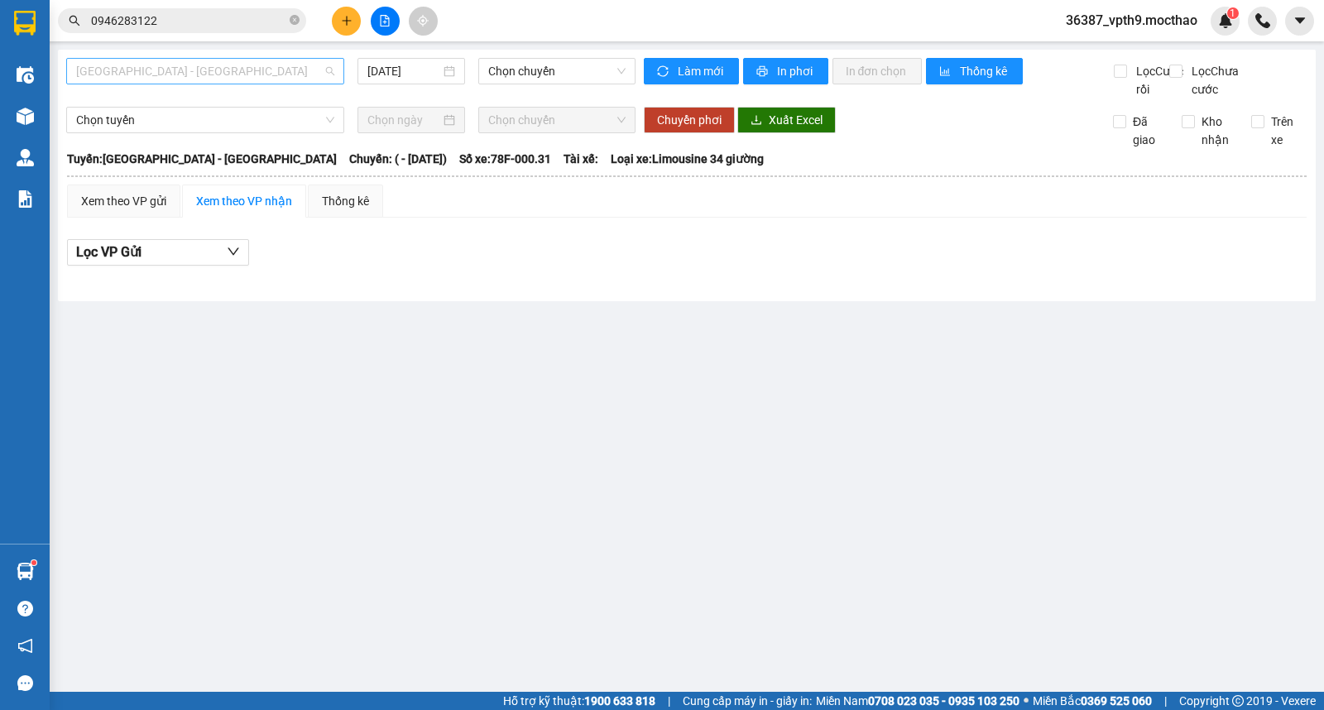
click at [213, 70] on span "[GEOGRAPHIC_DATA] - [PERSON_NAME]" at bounding box center [205, 71] width 258 height 25
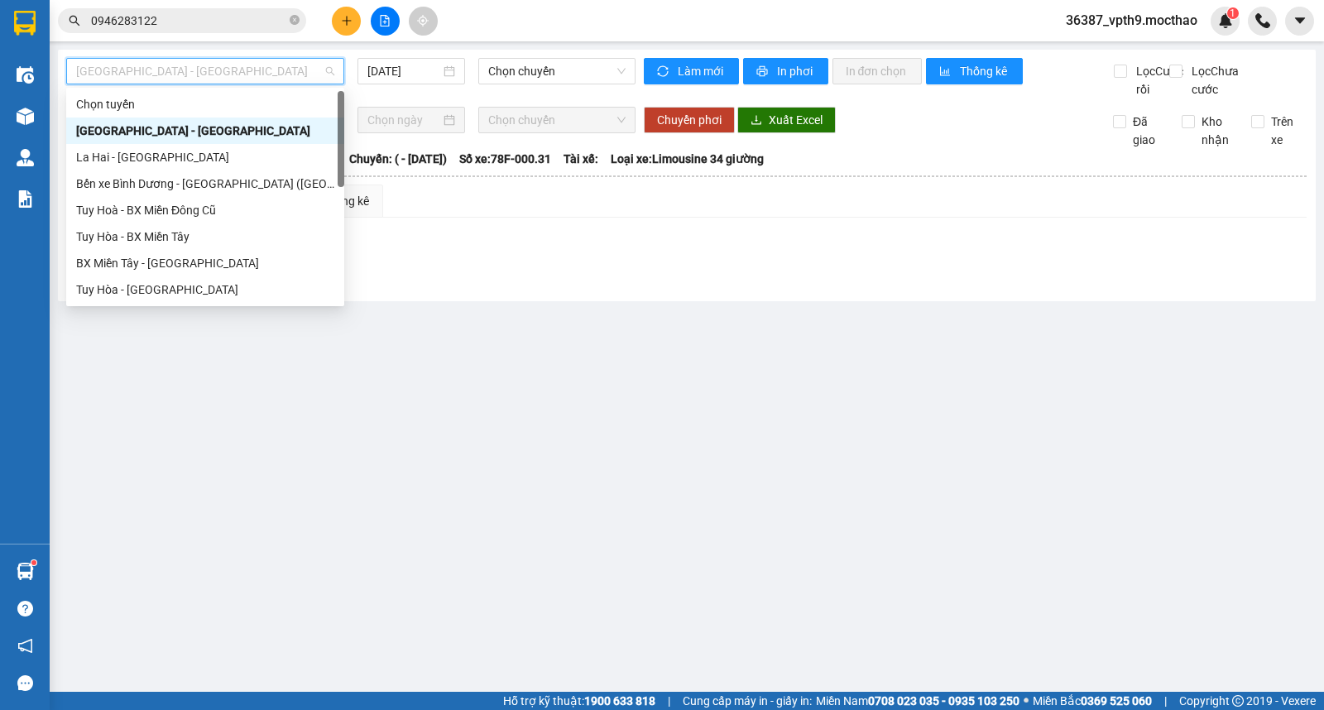
type input "M"
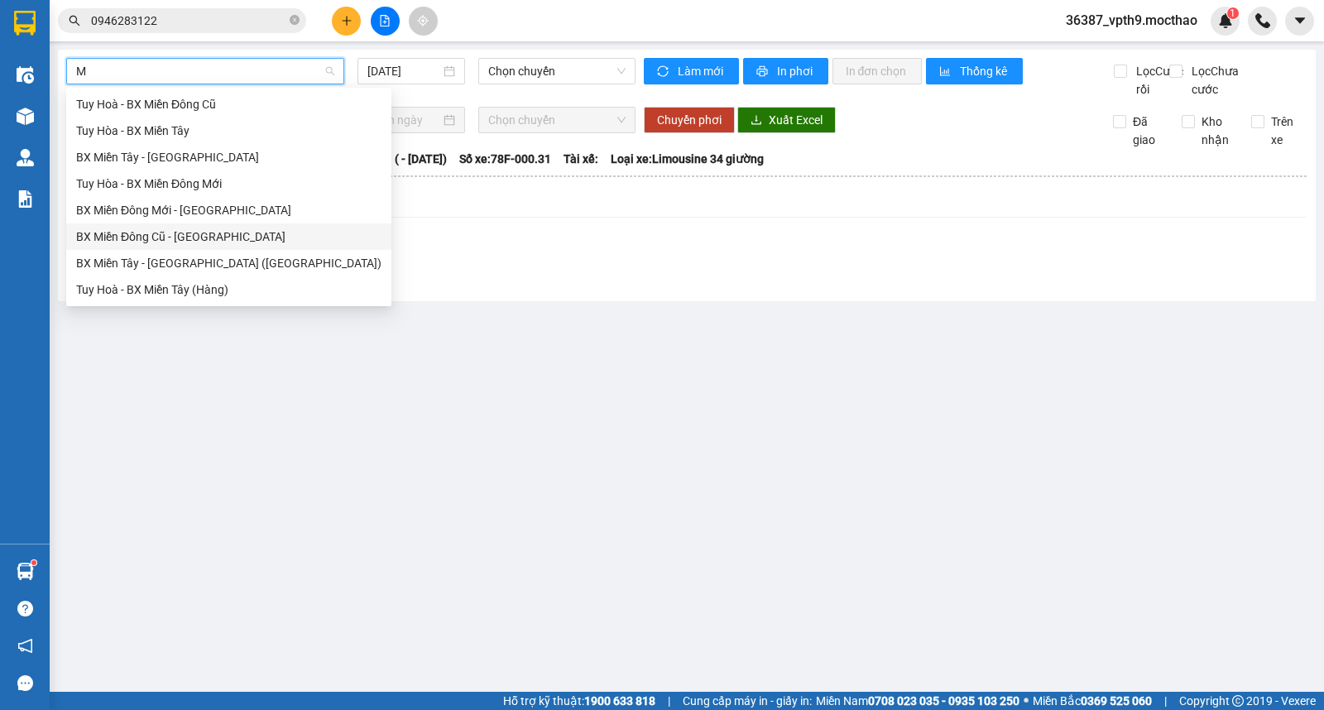
click at [171, 235] on div "BX Miền Đông Cũ - [PERSON_NAME]" at bounding box center [228, 237] width 305 height 18
type input "[DATE]"
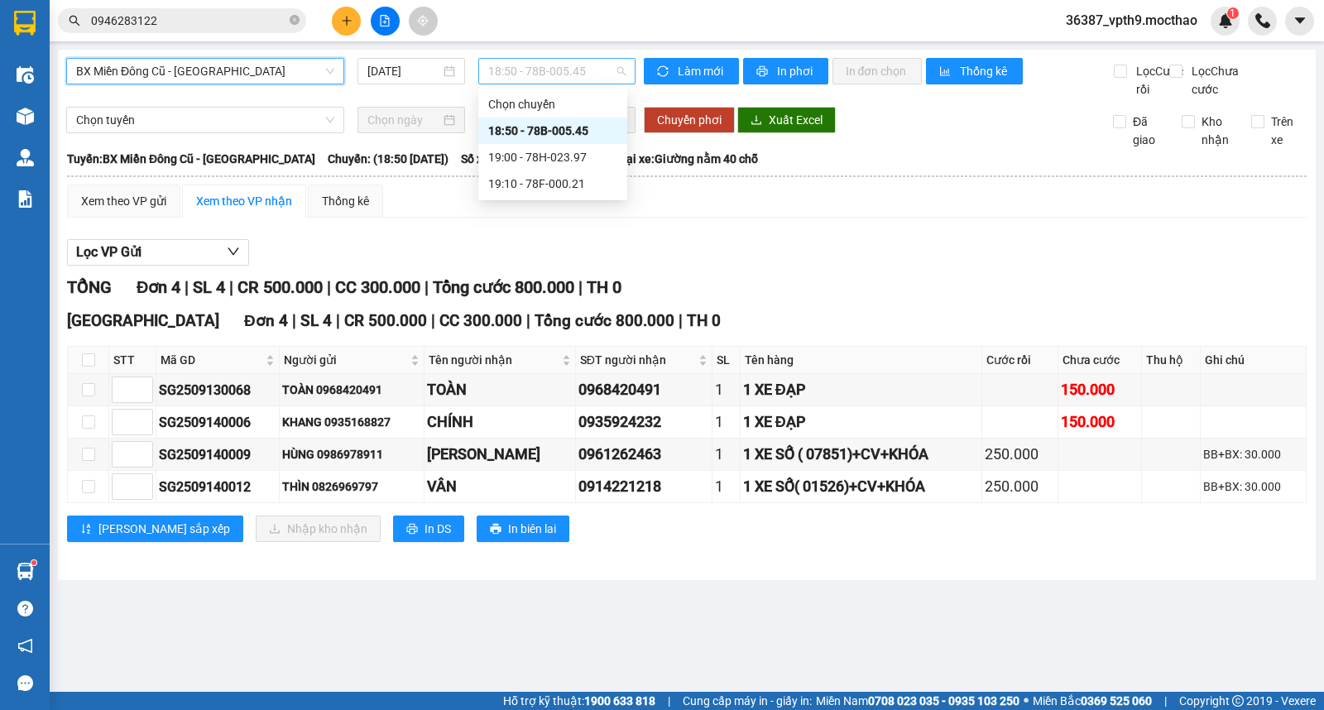
click at [588, 69] on span "18:50 - 78B-005.45" at bounding box center [556, 71] width 137 height 25
click at [571, 192] on div "19:10 - 78F-000.21" at bounding box center [552, 184] width 129 height 18
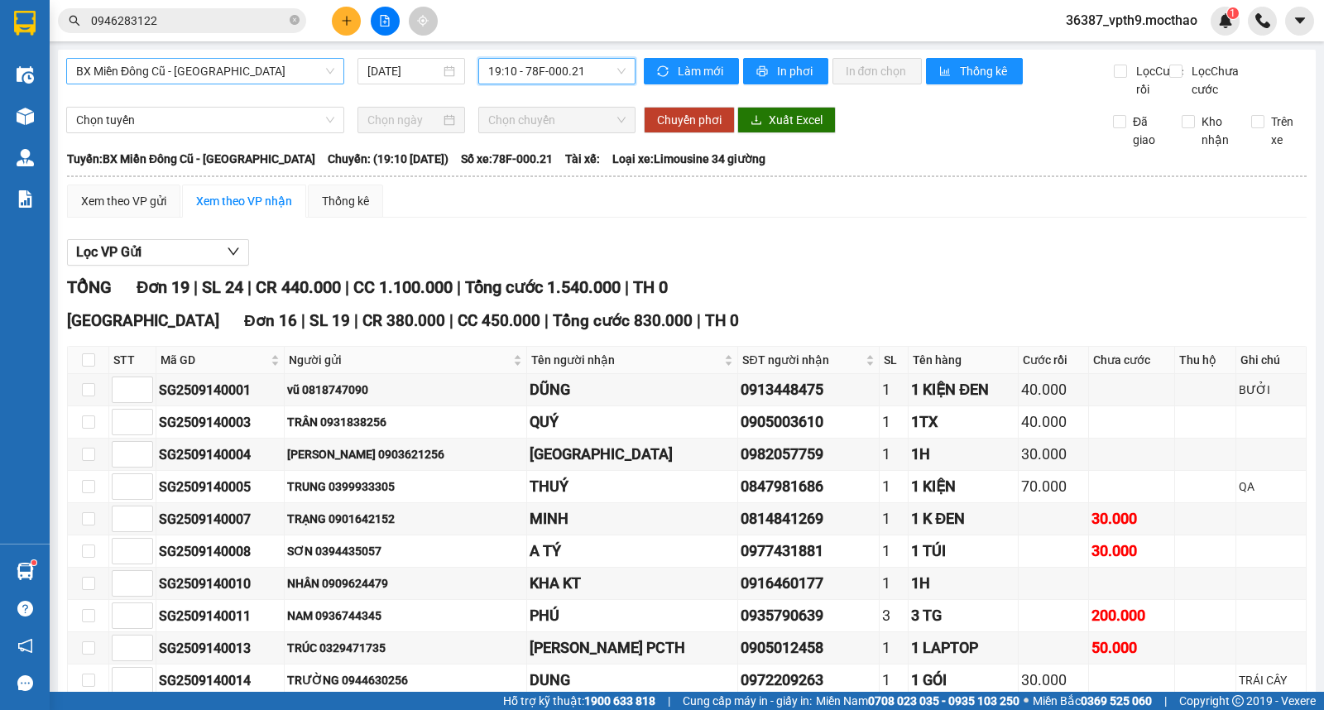
click at [589, 67] on span "19:10 - 78F-000.21" at bounding box center [556, 71] width 137 height 25
click at [556, 155] on div "19:00 - 78H-023.97" at bounding box center [548, 157] width 129 height 18
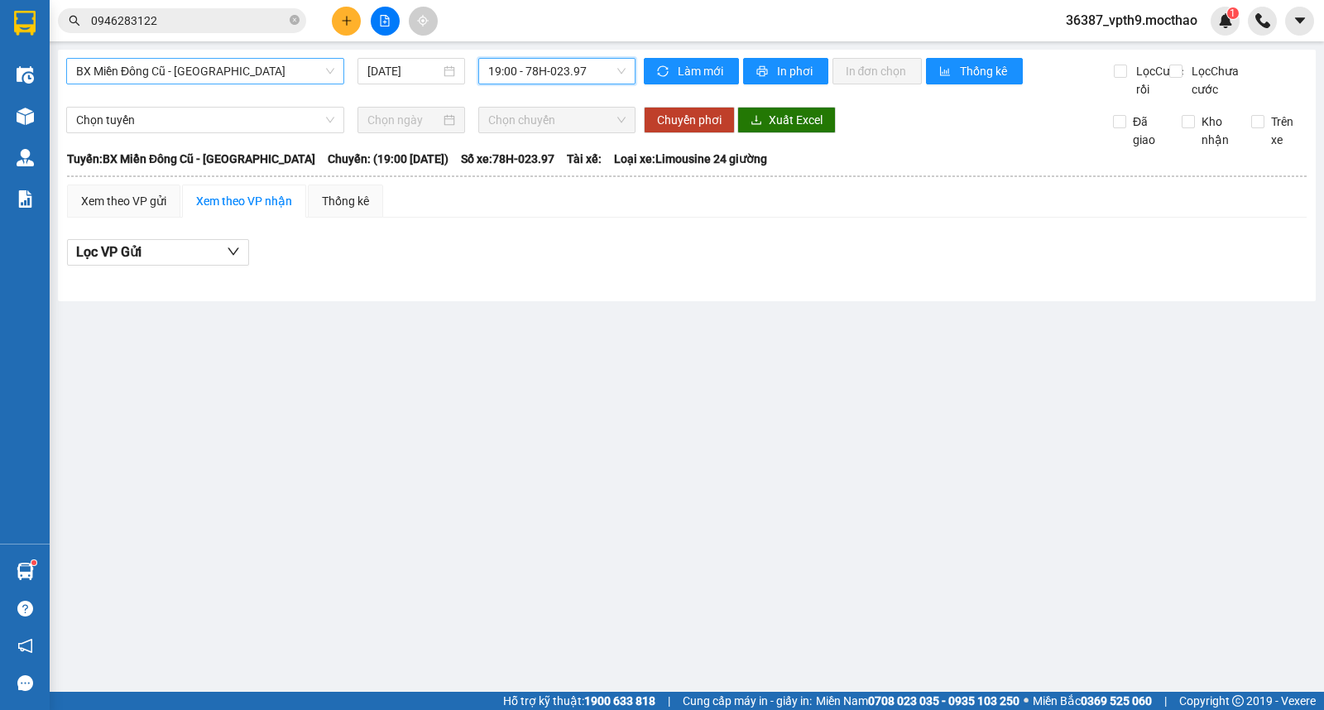
click at [604, 70] on span "19:00 - 78H-023.97" at bounding box center [556, 71] width 137 height 25
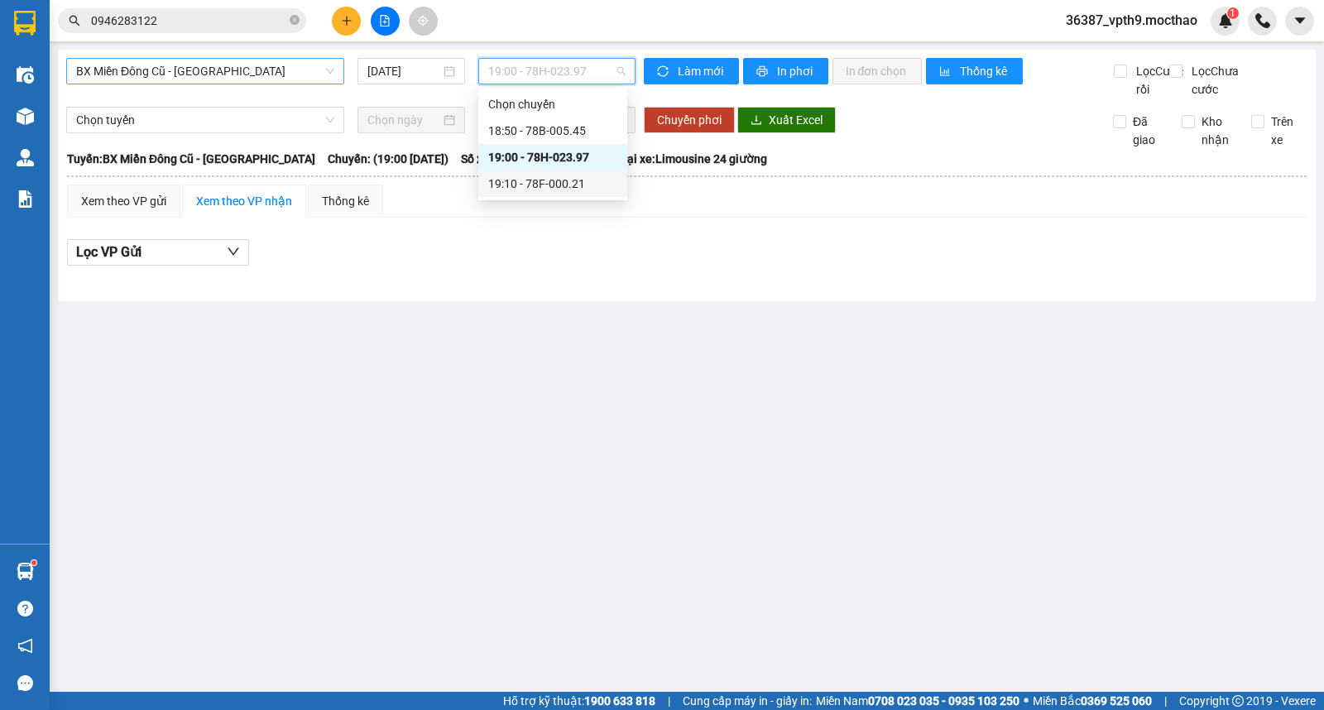
click at [551, 184] on div "19:10 - 78F-000.21" at bounding box center [552, 184] width 129 height 18
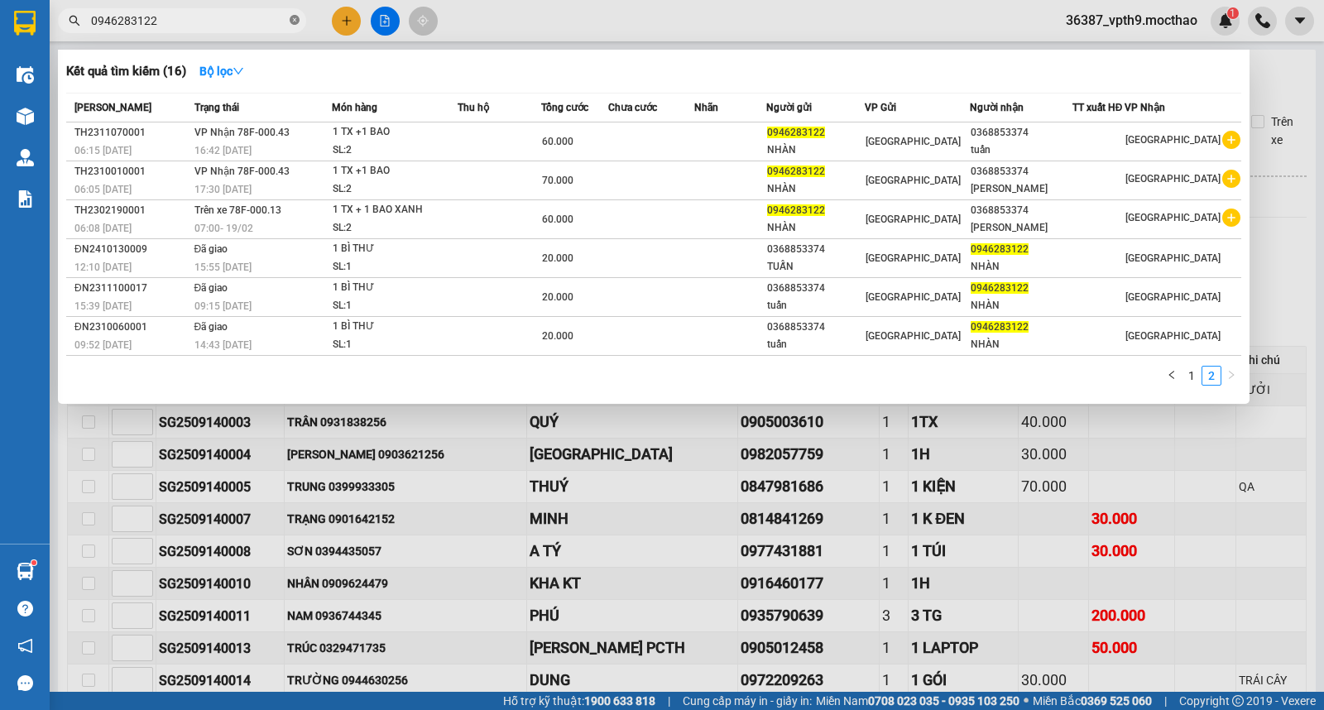
click at [296, 15] on icon "close-circle" at bounding box center [295, 20] width 10 height 10
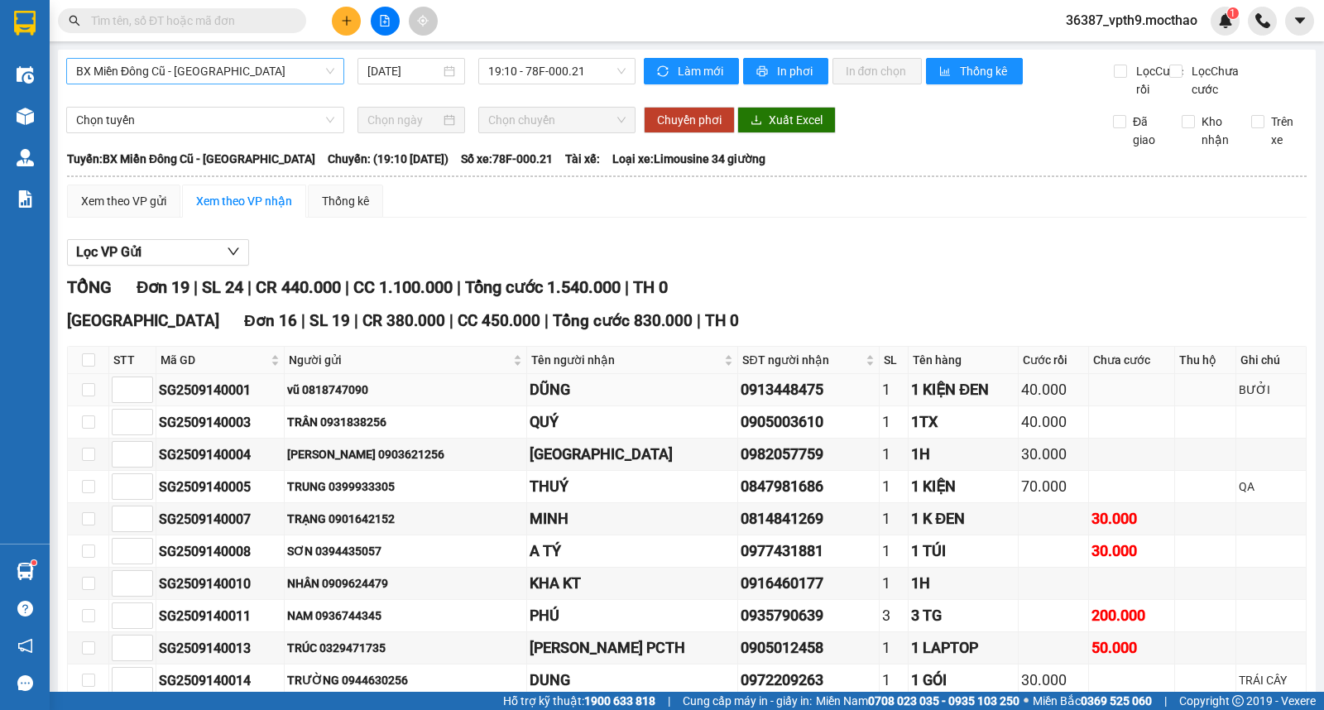
scroll to position [276, 0]
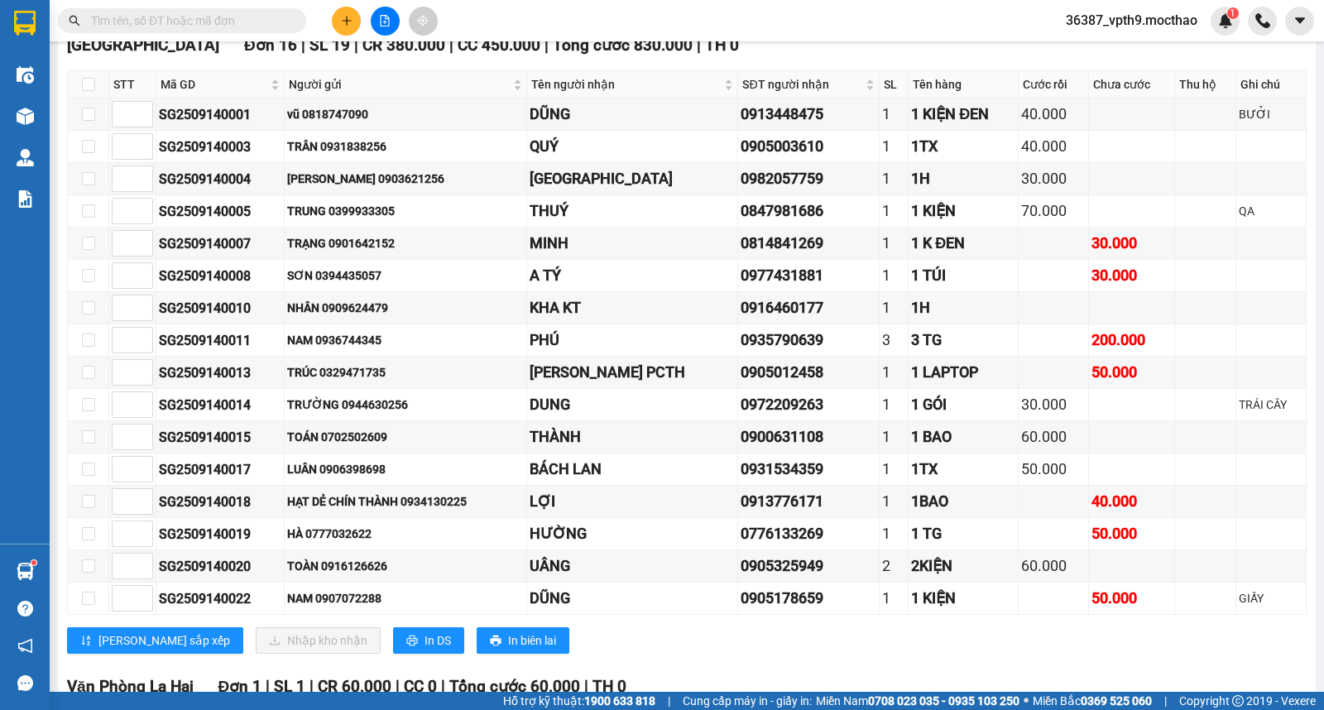
click at [230, 22] on input "text" at bounding box center [188, 21] width 195 height 18
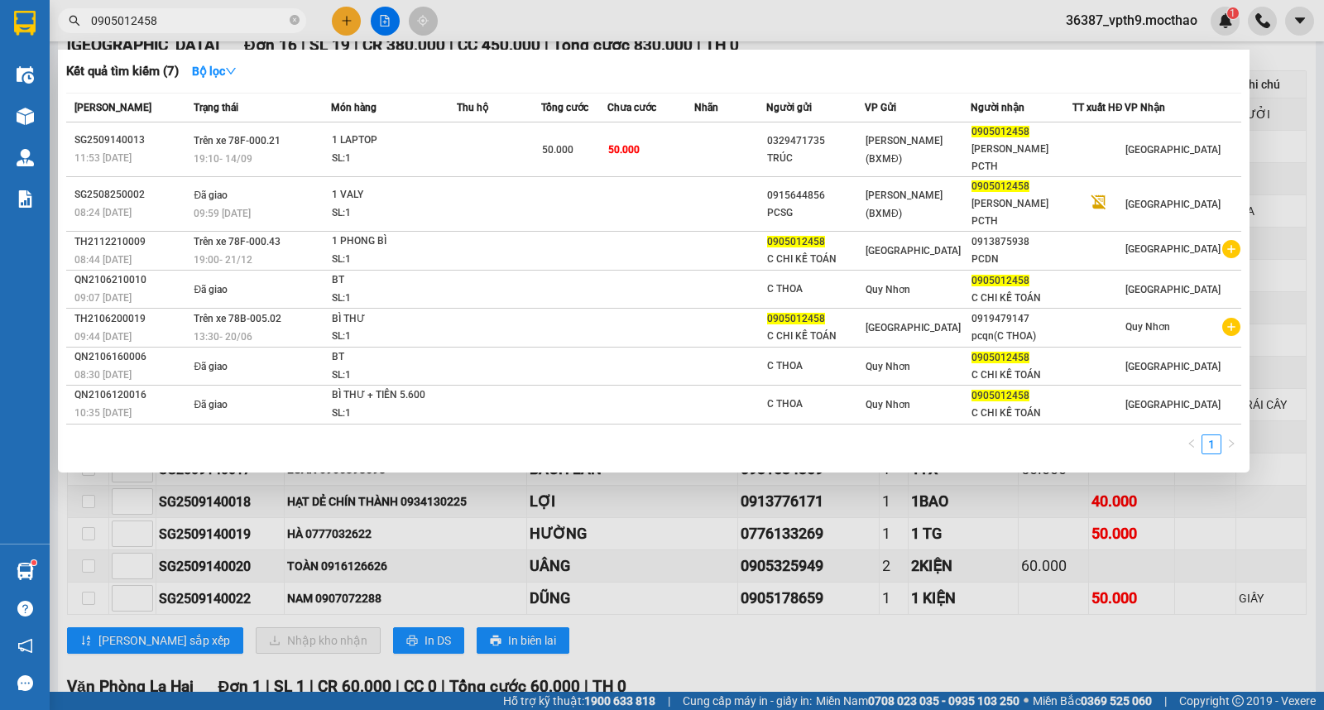
type input "0905012458"
click at [658, 465] on div at bounding box center [662, 355] width 1324 height 710
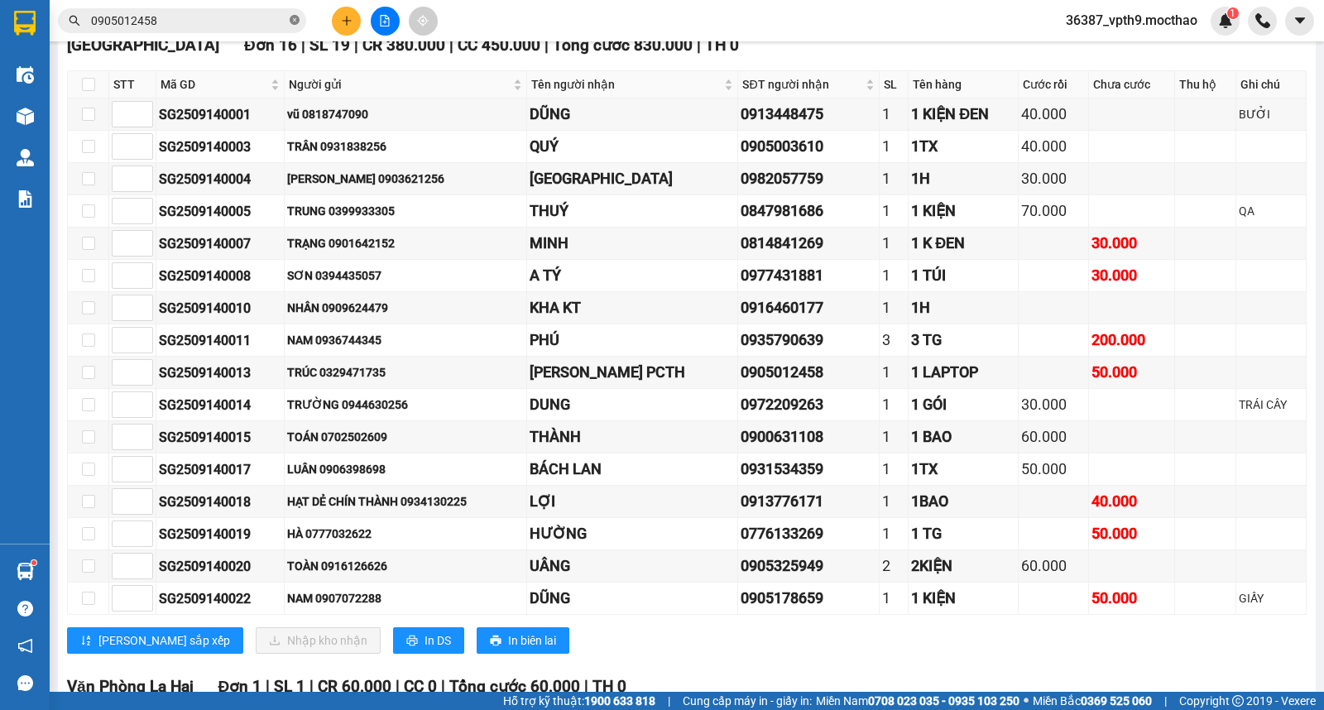
click at [295, 18] on icon "close-circle" at bounding box center [295, 20] width 10 height 10
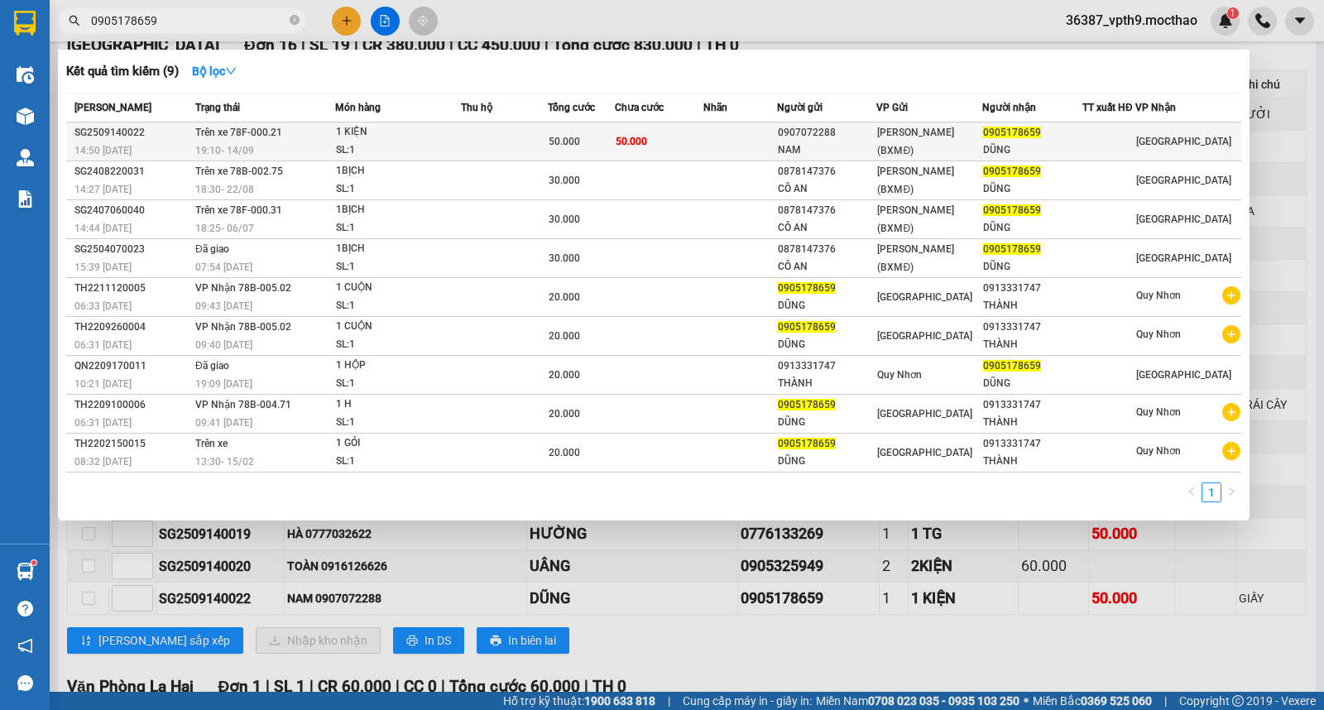
type input "0905178659"
click at [728, 143] on td at bounding box center [741, 142] width 74 height 39
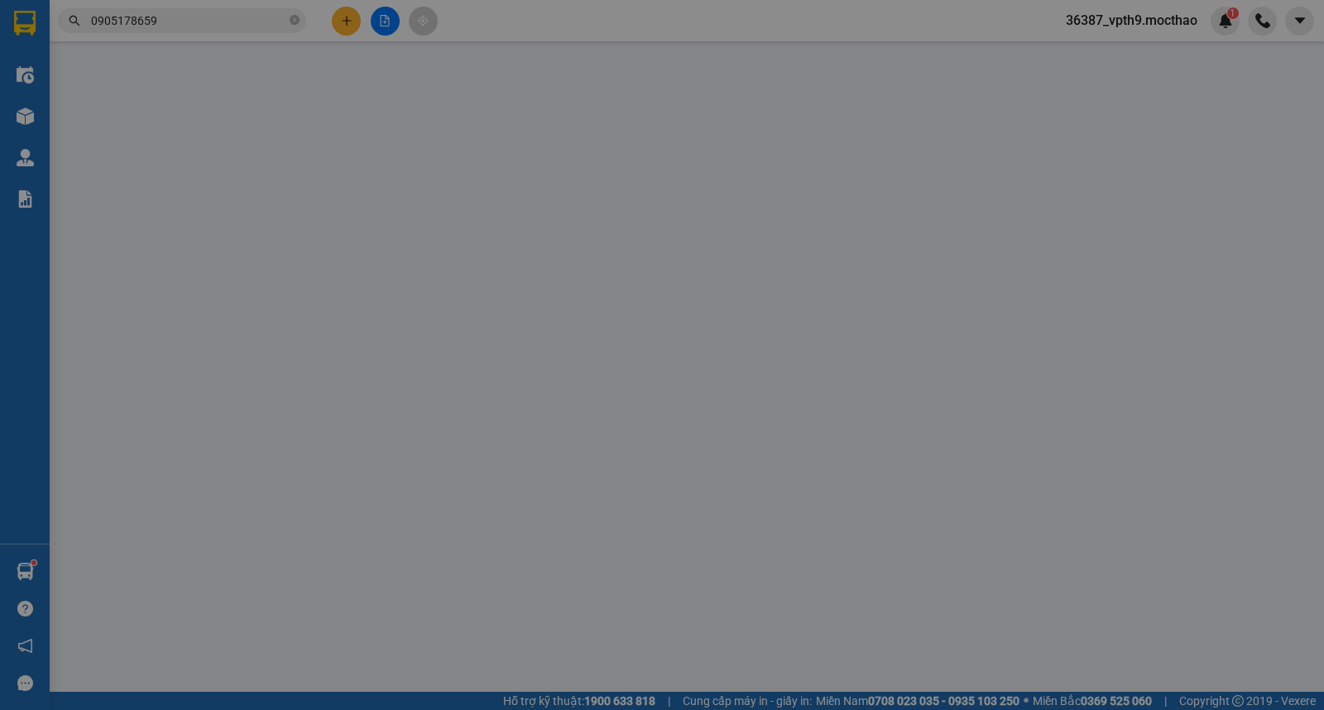
type input "0907072288"
type input "NAM"
type input "0905178659"
type input "DŨNG"
type input "1"
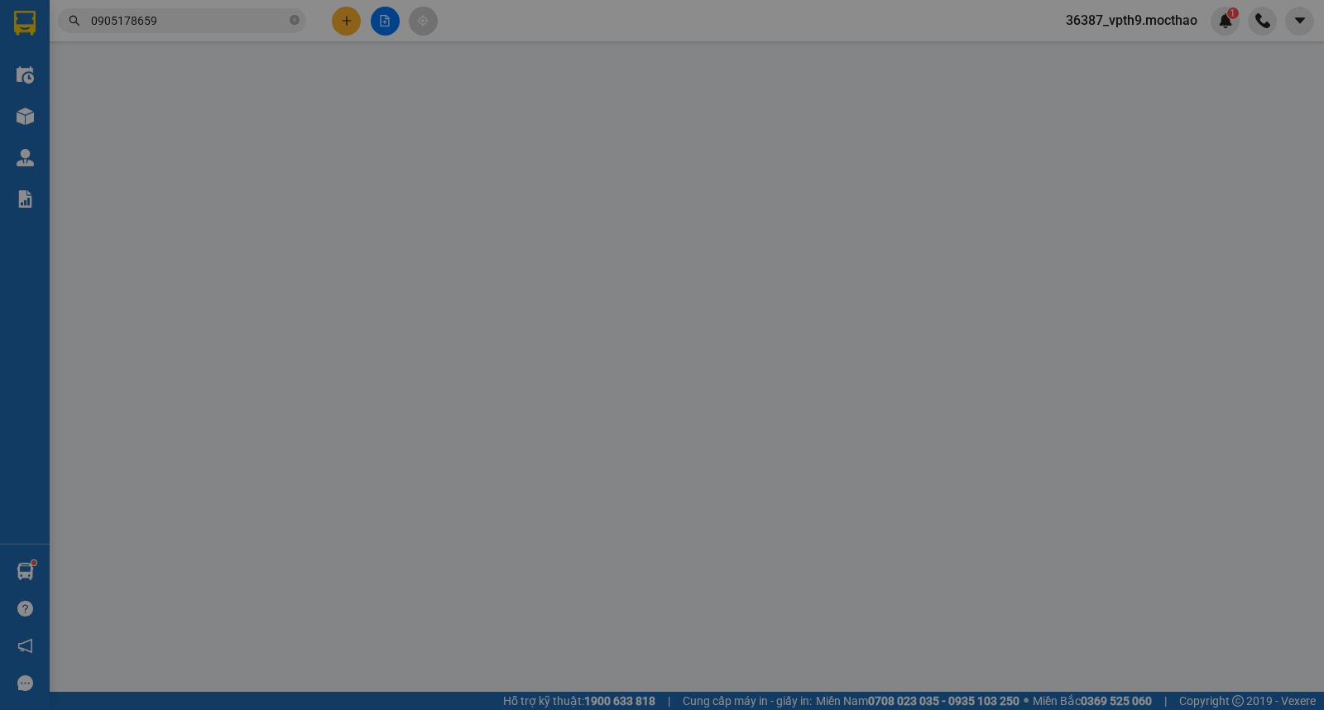
type input "50.000"
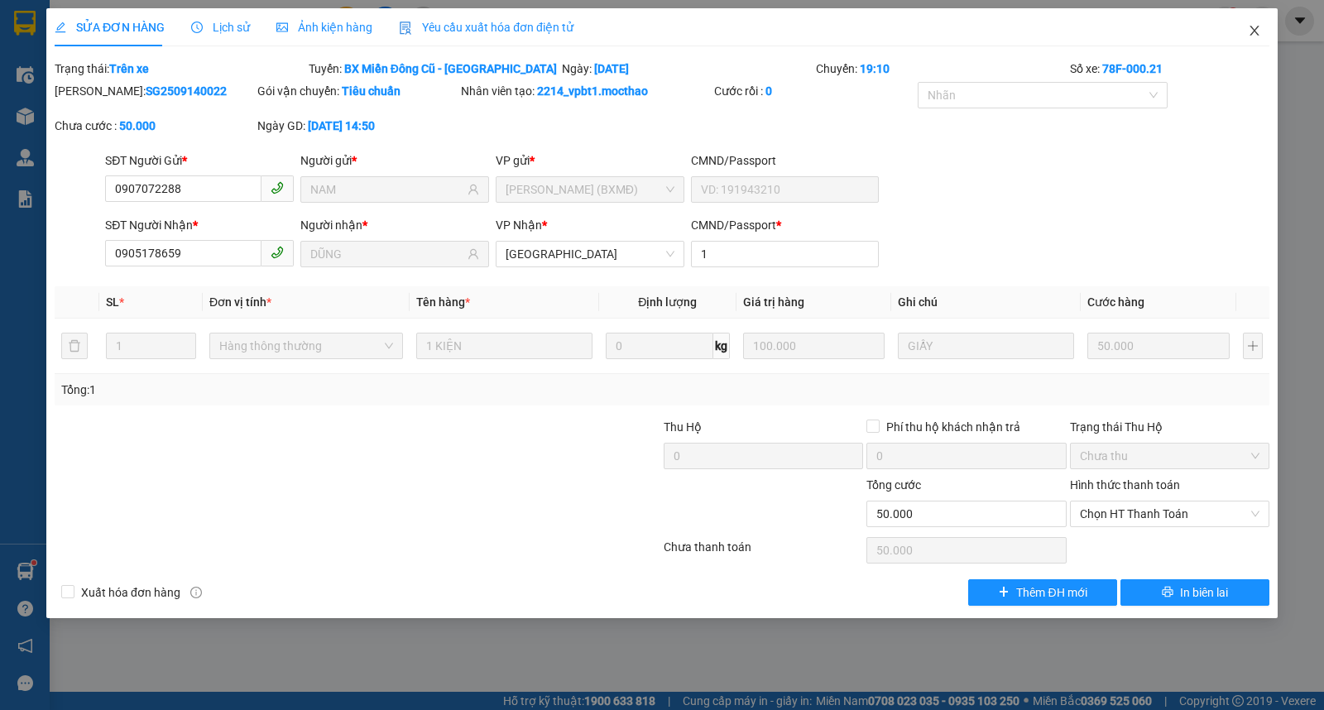
click at [1252, 26] on icon "close" at bounding box center [1254, 30] width 13 height 13
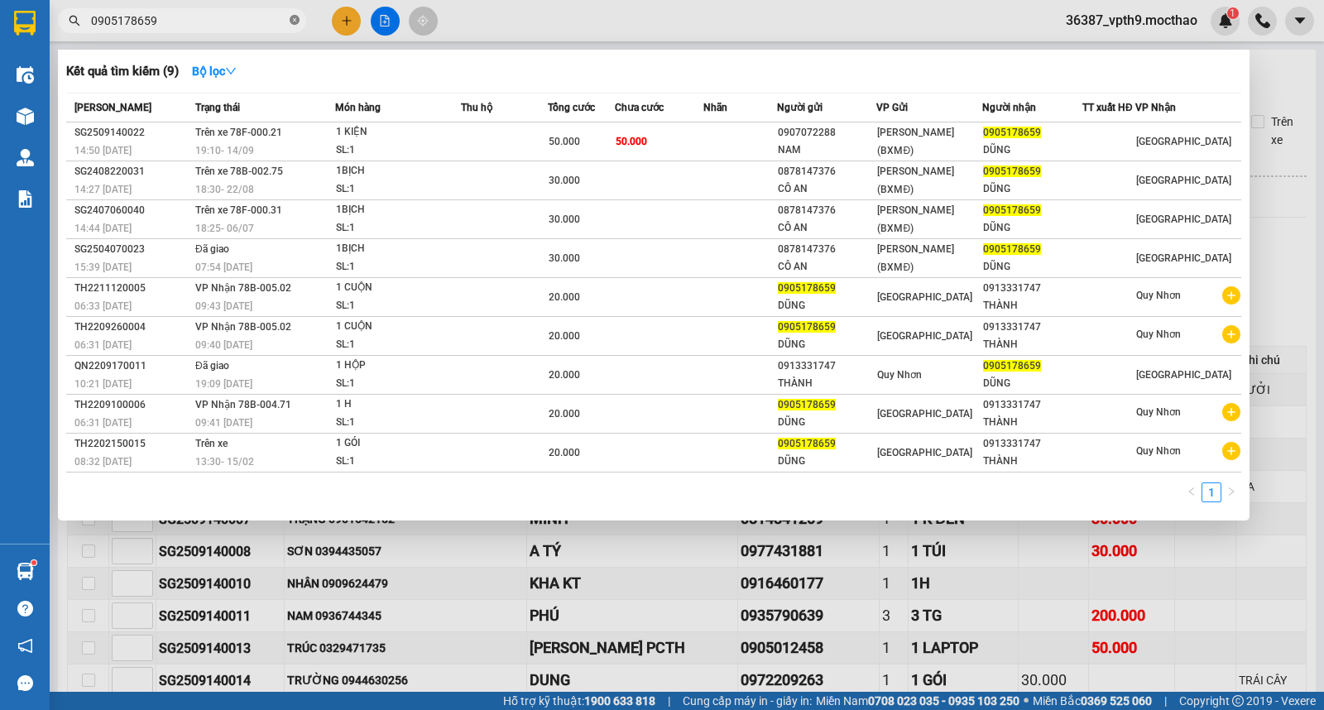
click at [292, 22] on icon "close-circle" at bounding box center [295, 20] width 10 height 10
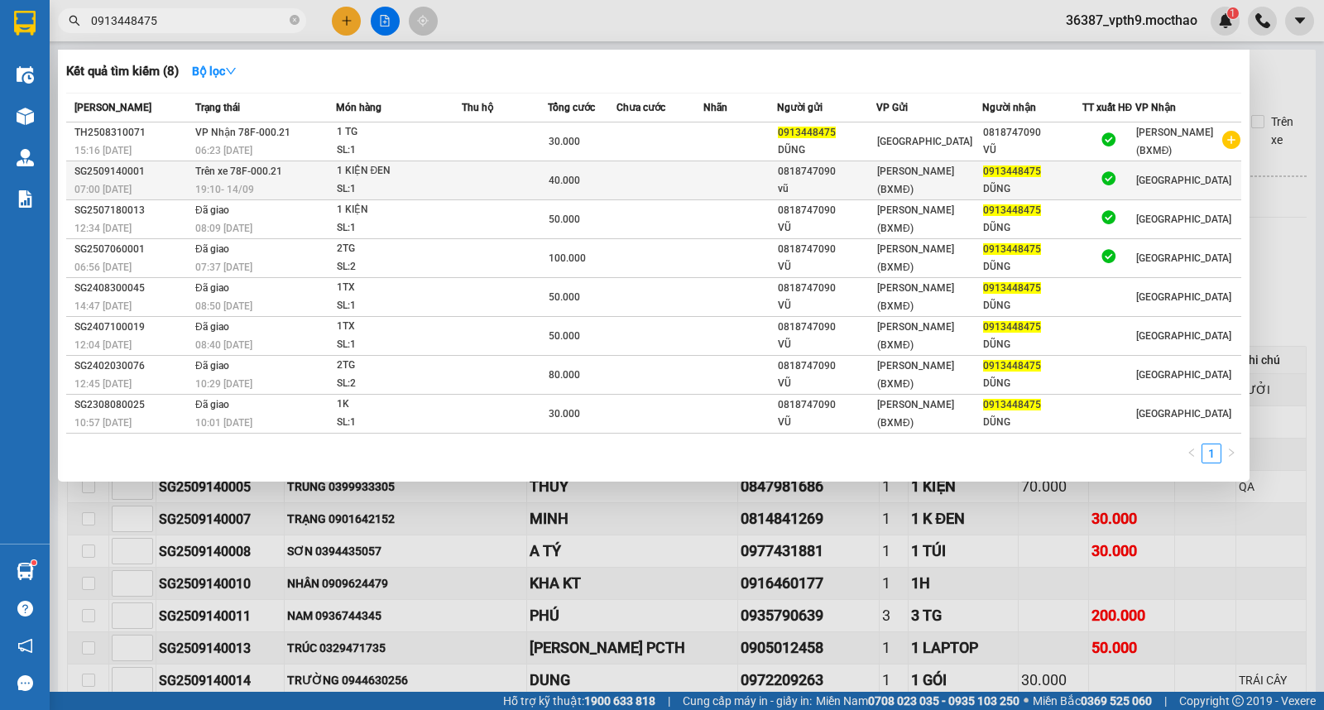
type input "0913448475"
click at [442, 179] on div "1 KIỆN ĐEN" at bounding box center [399, 171] width 124 height 18
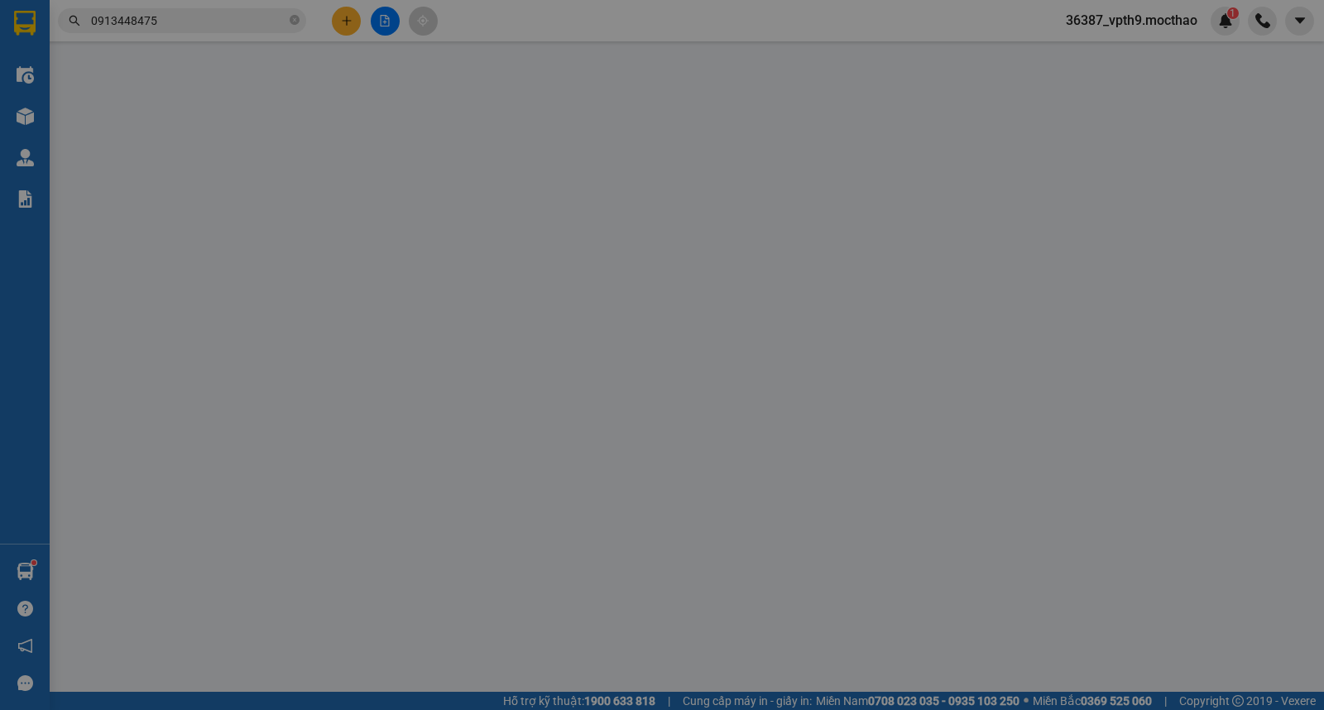
type input "0818747090"
type input "vũ"
type input "0913448475"
type input "DŨNG"
type input "1"
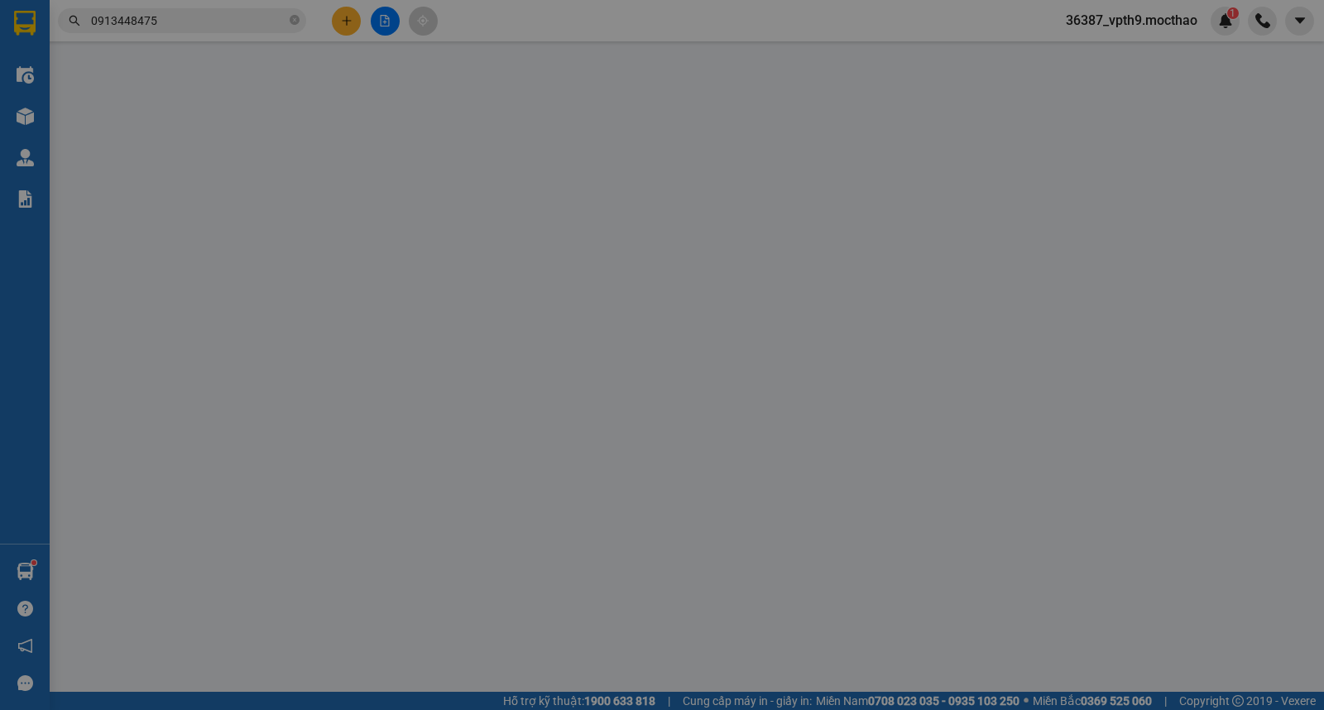
type input "40.000"
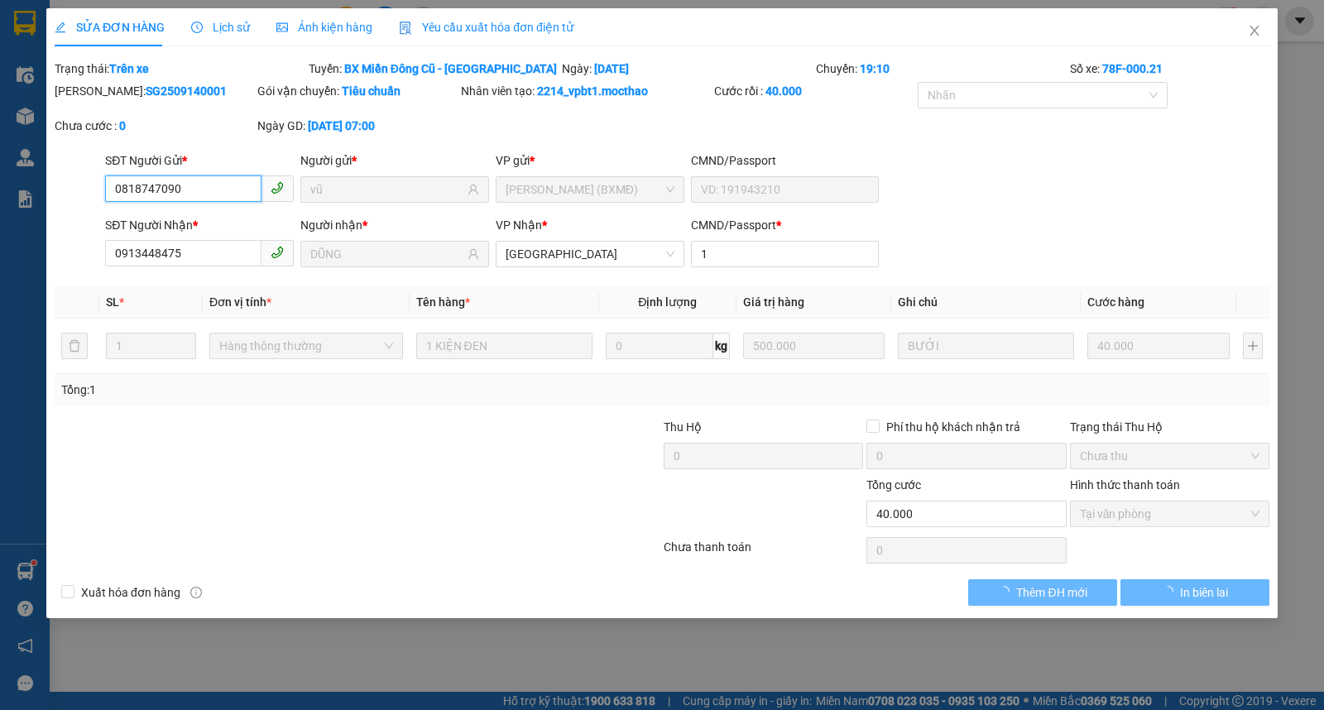
checkbox input "true"
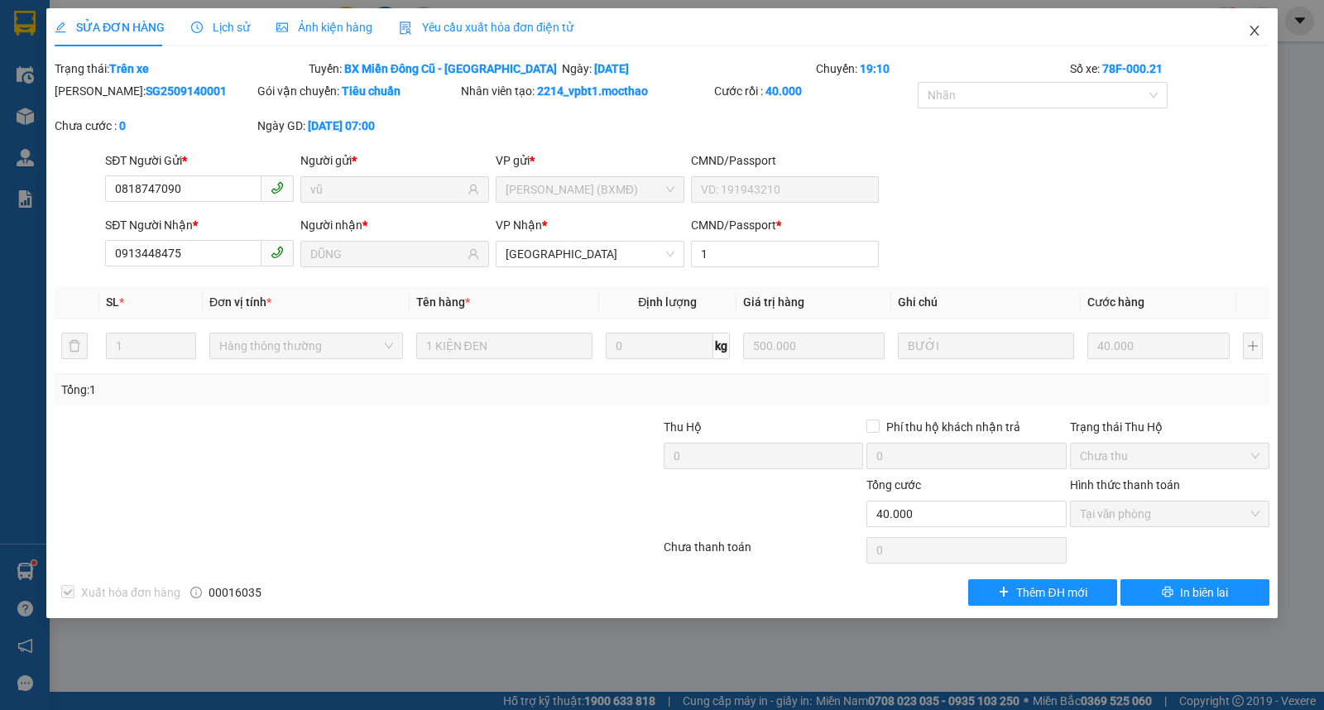
click at [1253, 28] on icon "close" at bounding box center [1254, 30] width 13 height 13
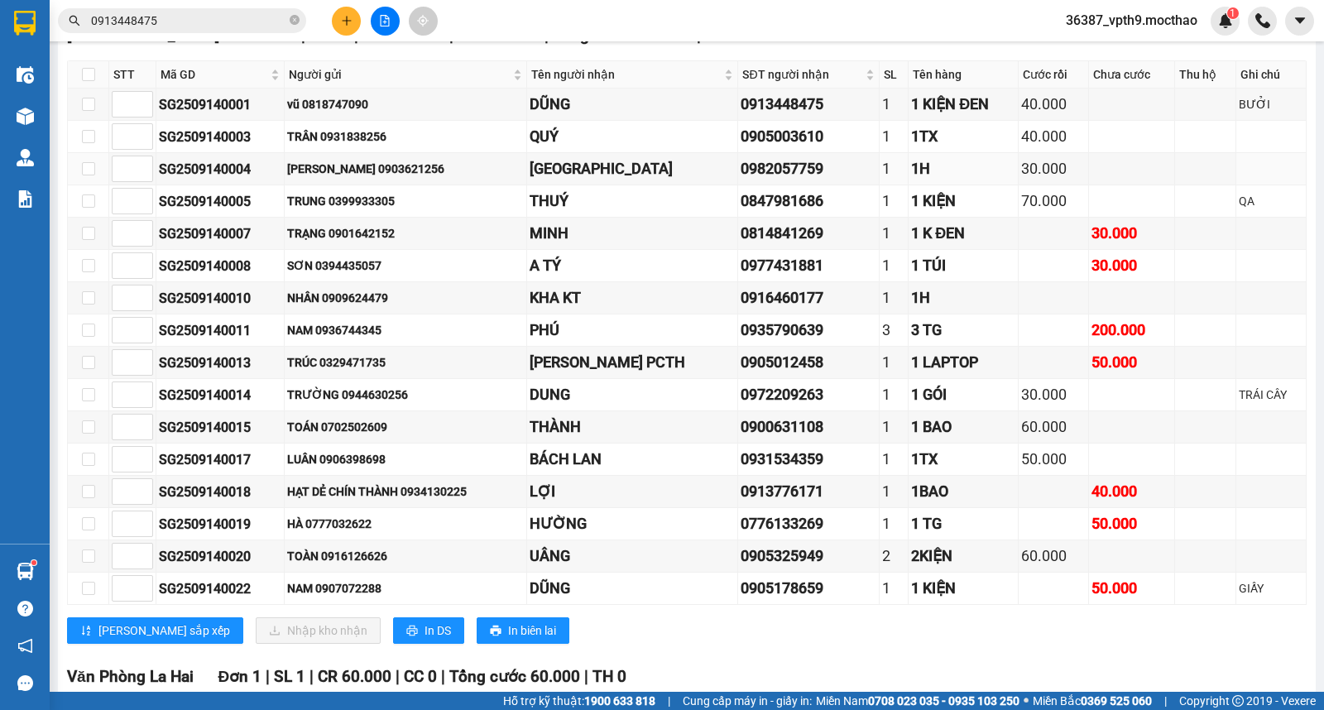
scroll to position [10, 0]
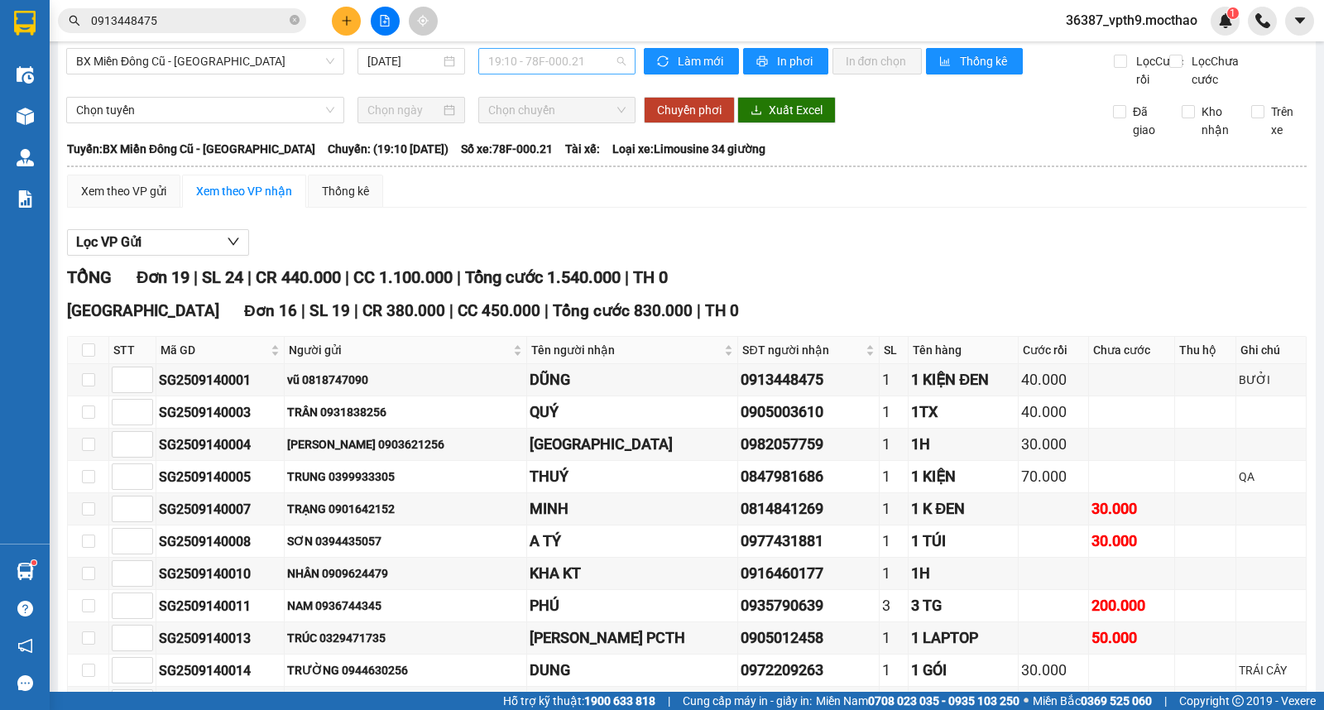
click at [565, 70] on span "19:10 - 78F-000.21" at bounding box center [556, 61] width 137 height 25
click at [555, 120] on div "18:50 - 78B-005.45" at bounding box center [548, 121] width 129 height 18
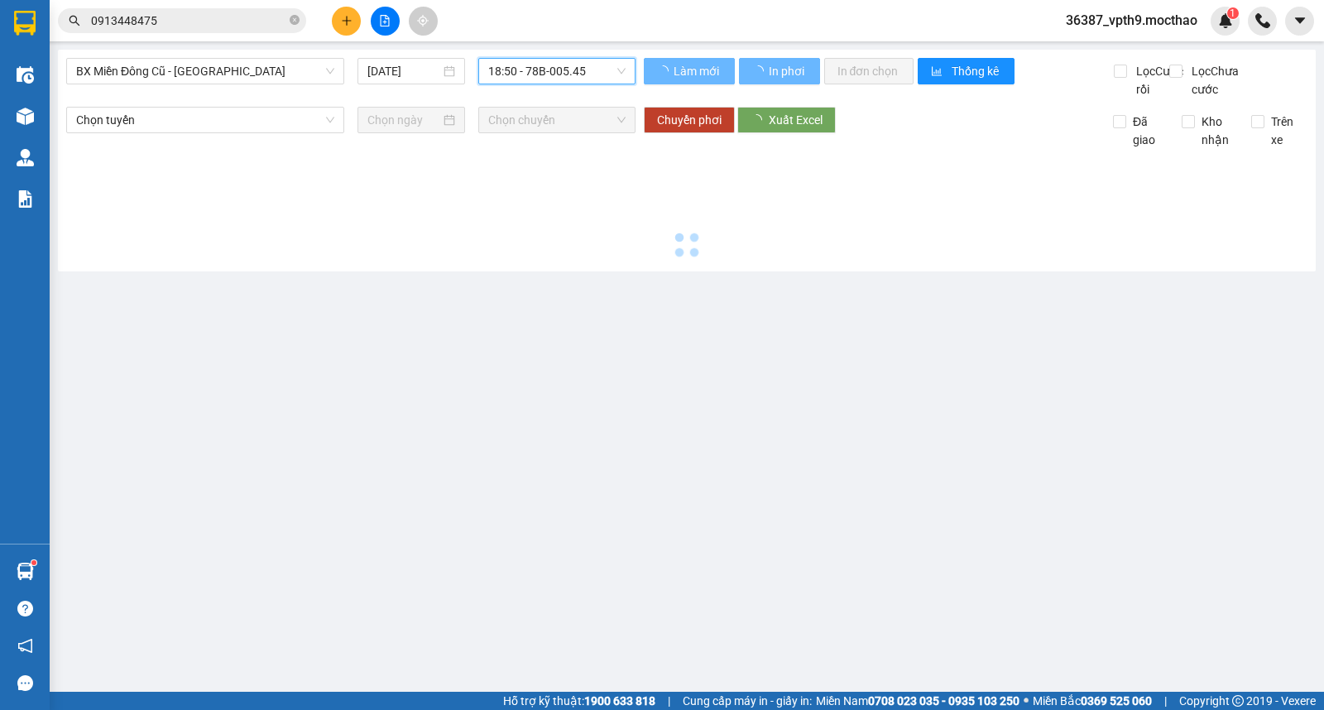
scroll to position [0, 0]
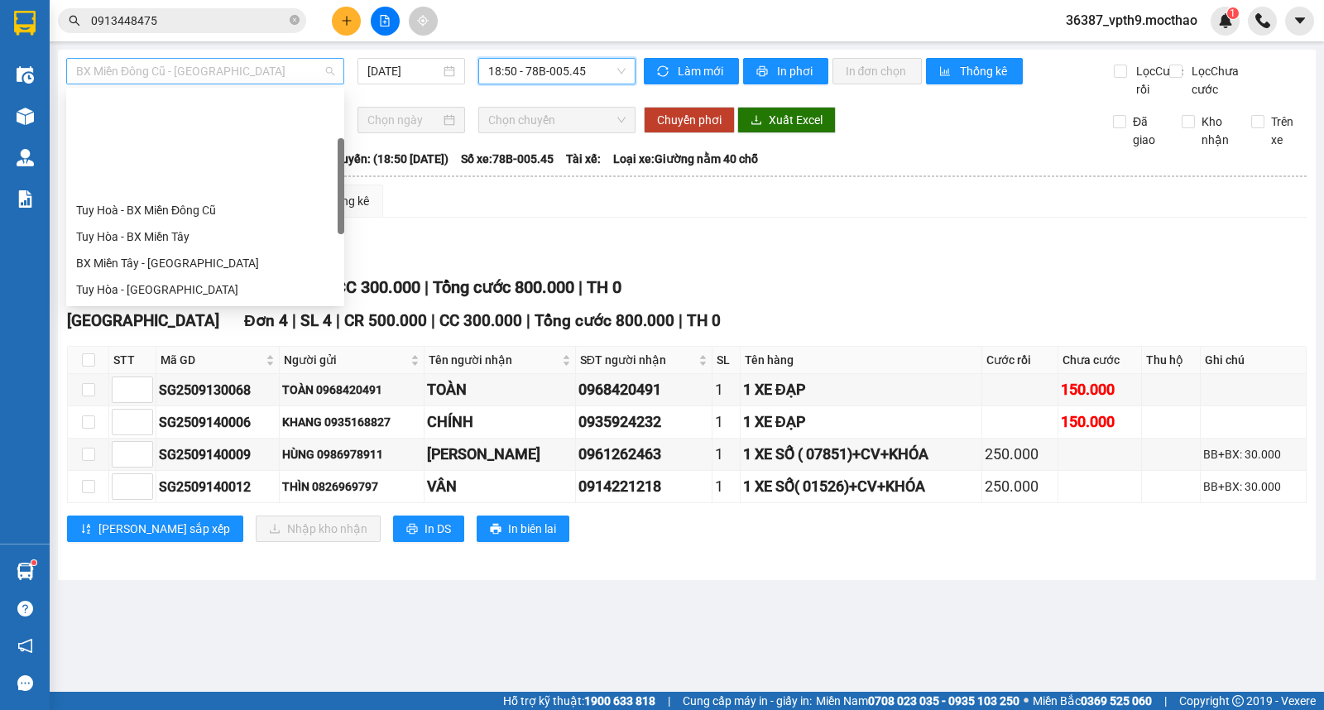
click at [137, 79] on span "BX Miền Đông Cũ - [PERSON_NAME]" at bounding box center [205, 71] width 258 height 25
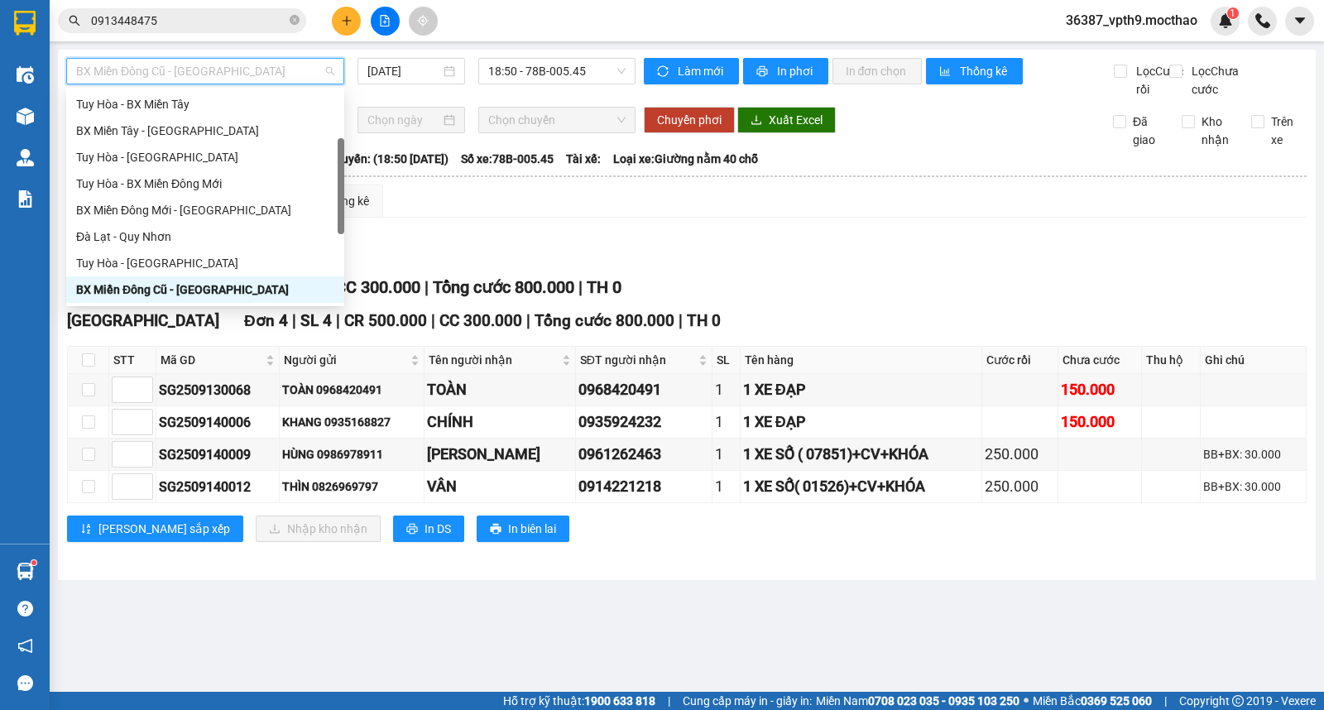
type input "M"
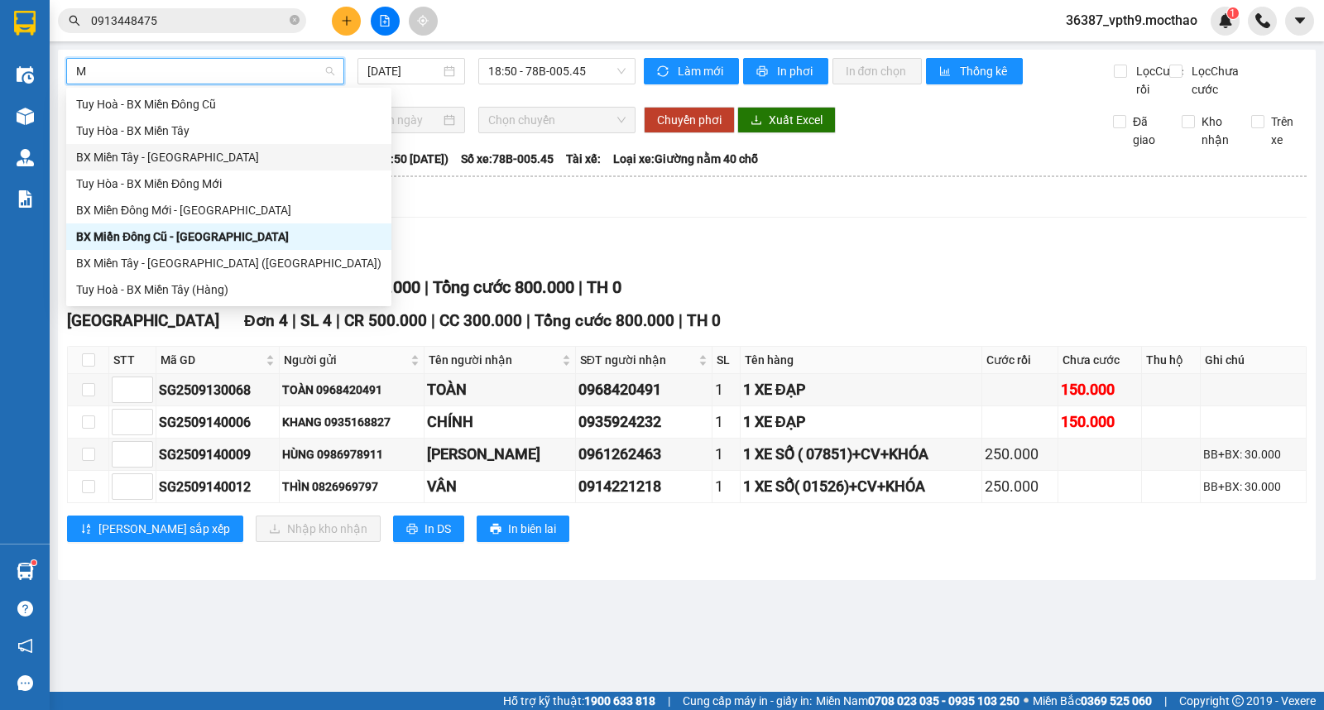
click at [138, 157] on div "BX Miền Tây - [PERSON_NAME]" at bounding box center [228, 157] width 305 height 18
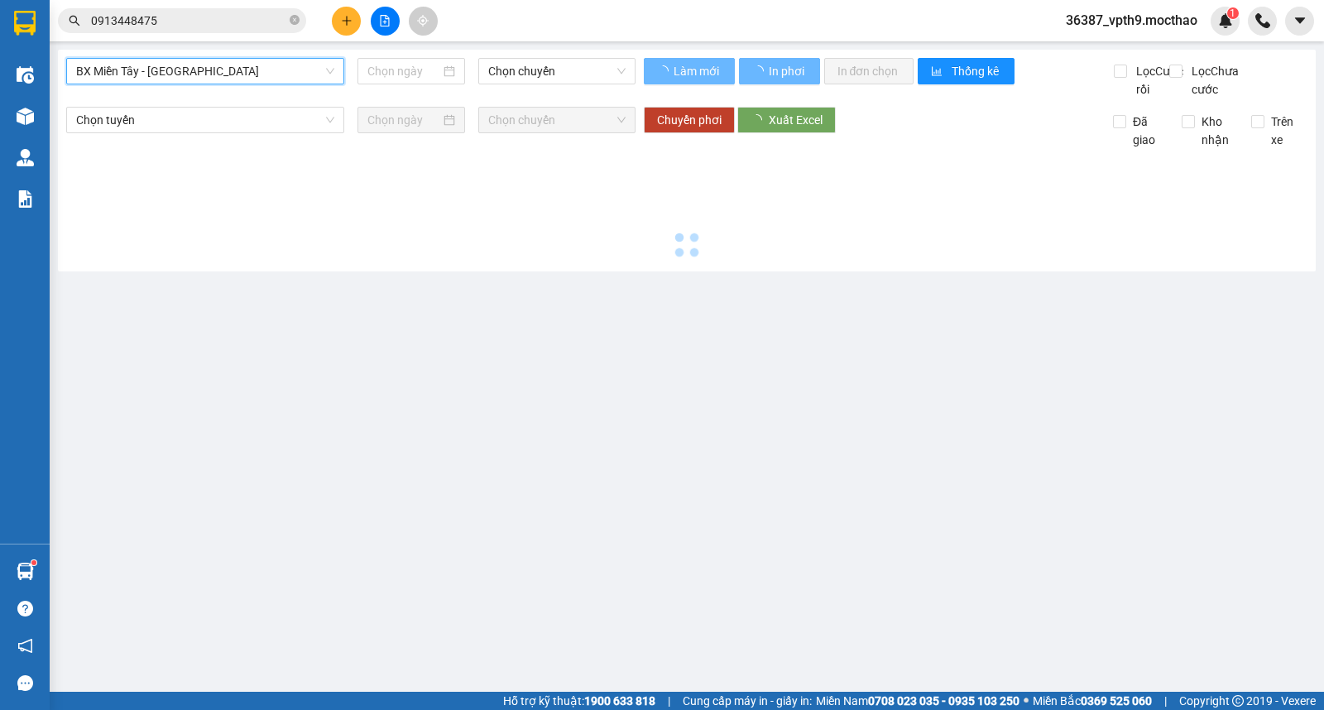
type input "[DATE]"
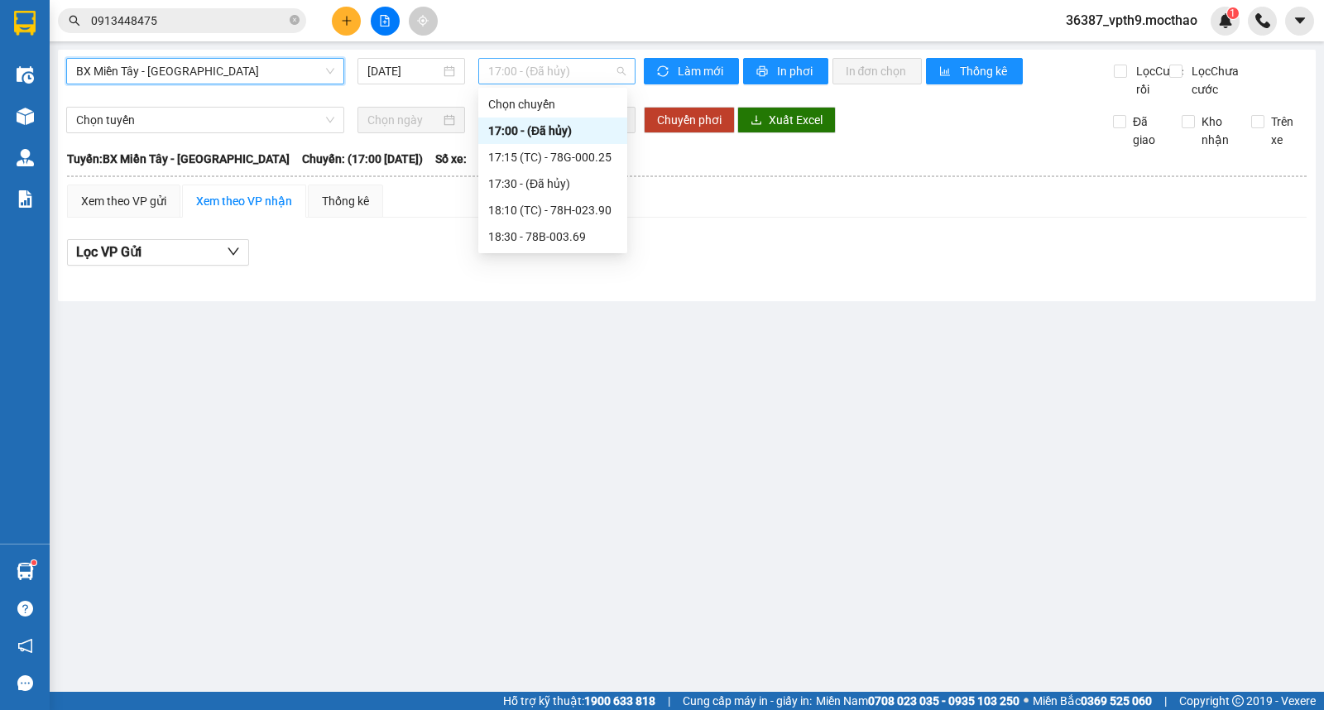
click at [613, 75] on span "17:00 - (Đã hủy)" at bounding box center [556, 71] width 137 height 25
click at [568, 166] on div "17:15 (TC) - 78G-000.25" at bounding box center [552, 157] width 149 height 26
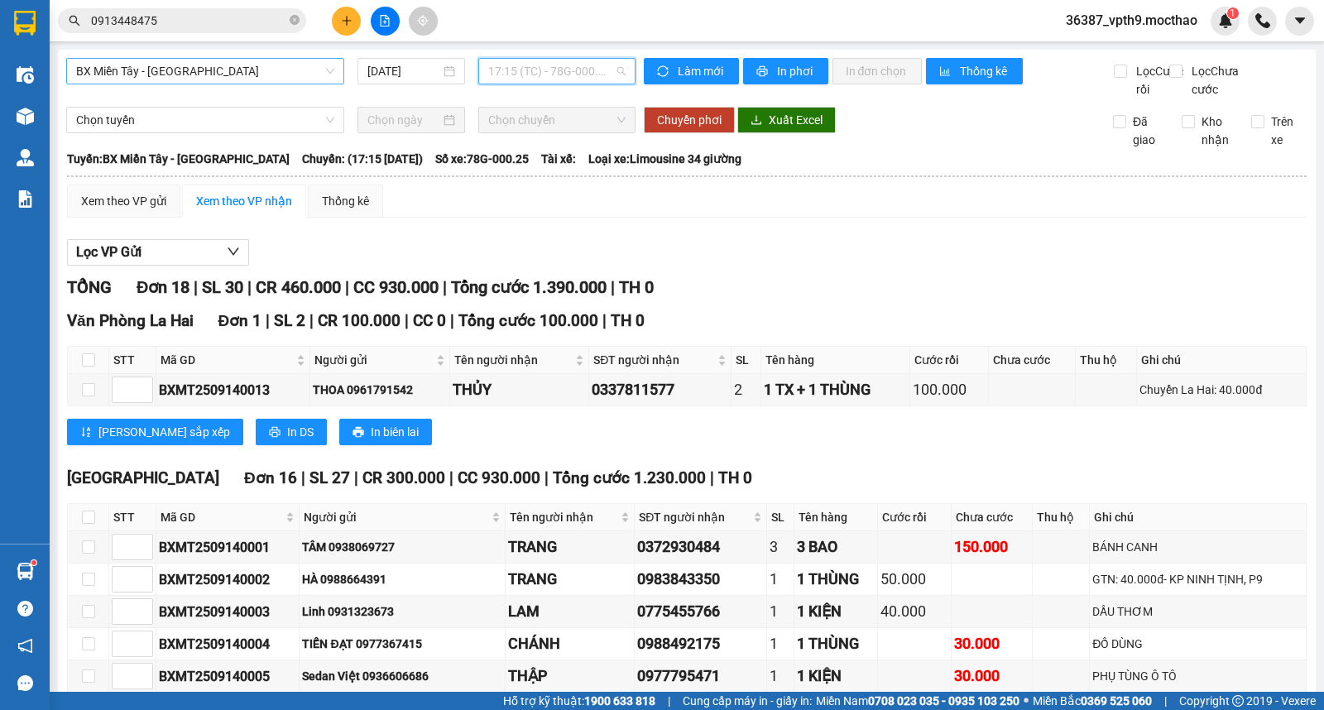
click at [494, 60] on span "17:15 (TC) - 78G-000.25" at bounding box center [556, 71] width 137 height 25
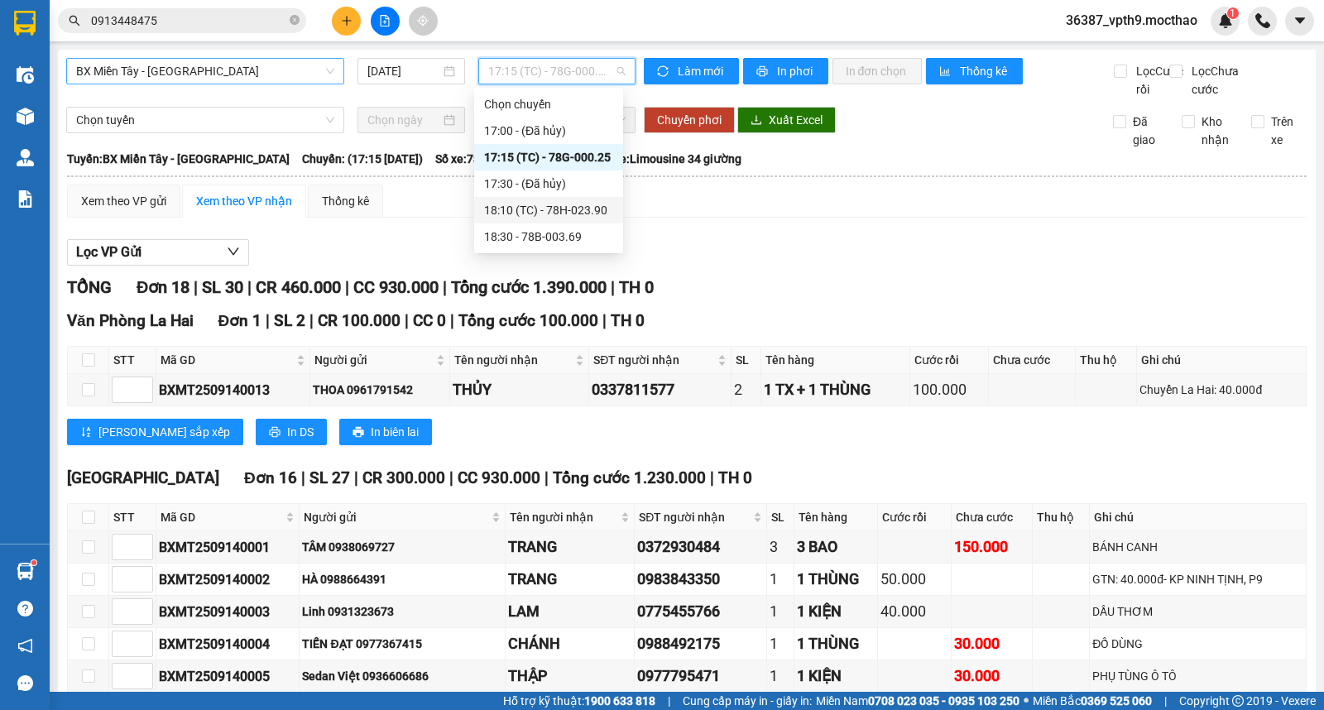
click at [601, 209] on div "18:10 (TC) - 78H-023.90" at bounding box center [548, 210] width 129 height 18
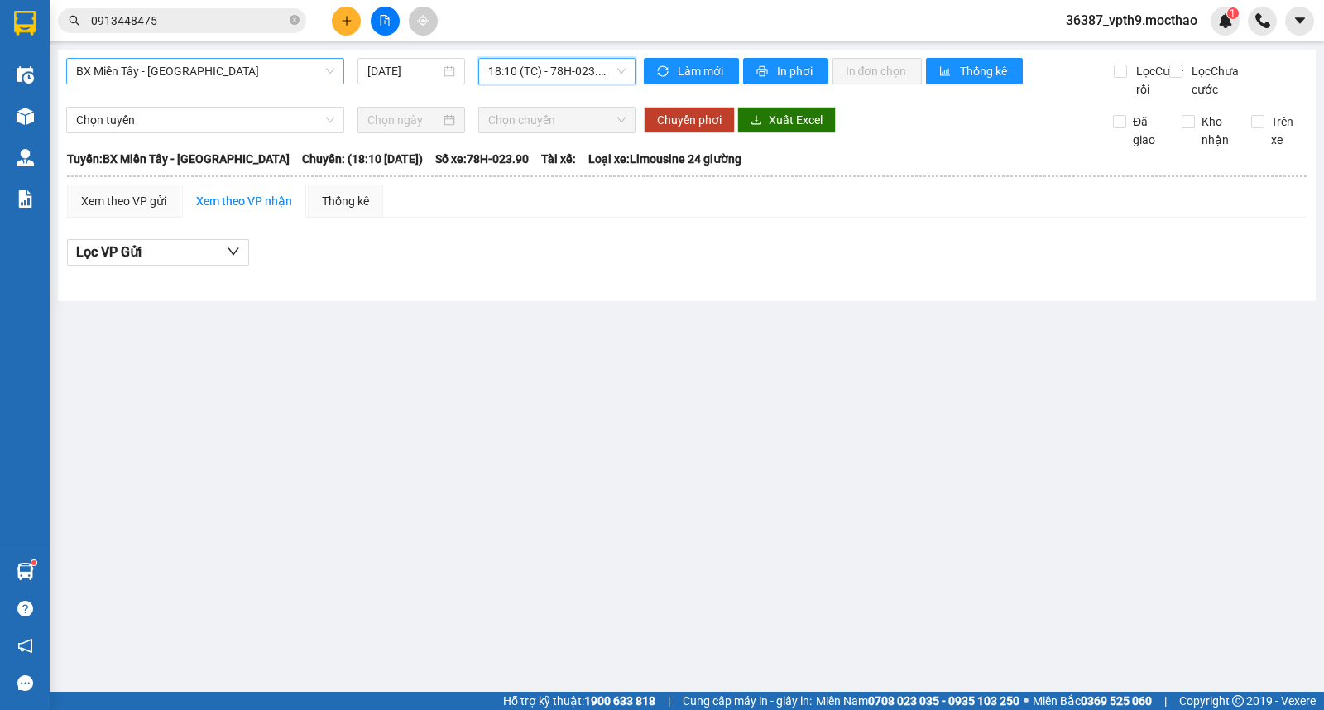
click at [599, 66] on span "18:10 (TC) - 78H-023.90" at bounding box center [556, 71] width 137 height 25
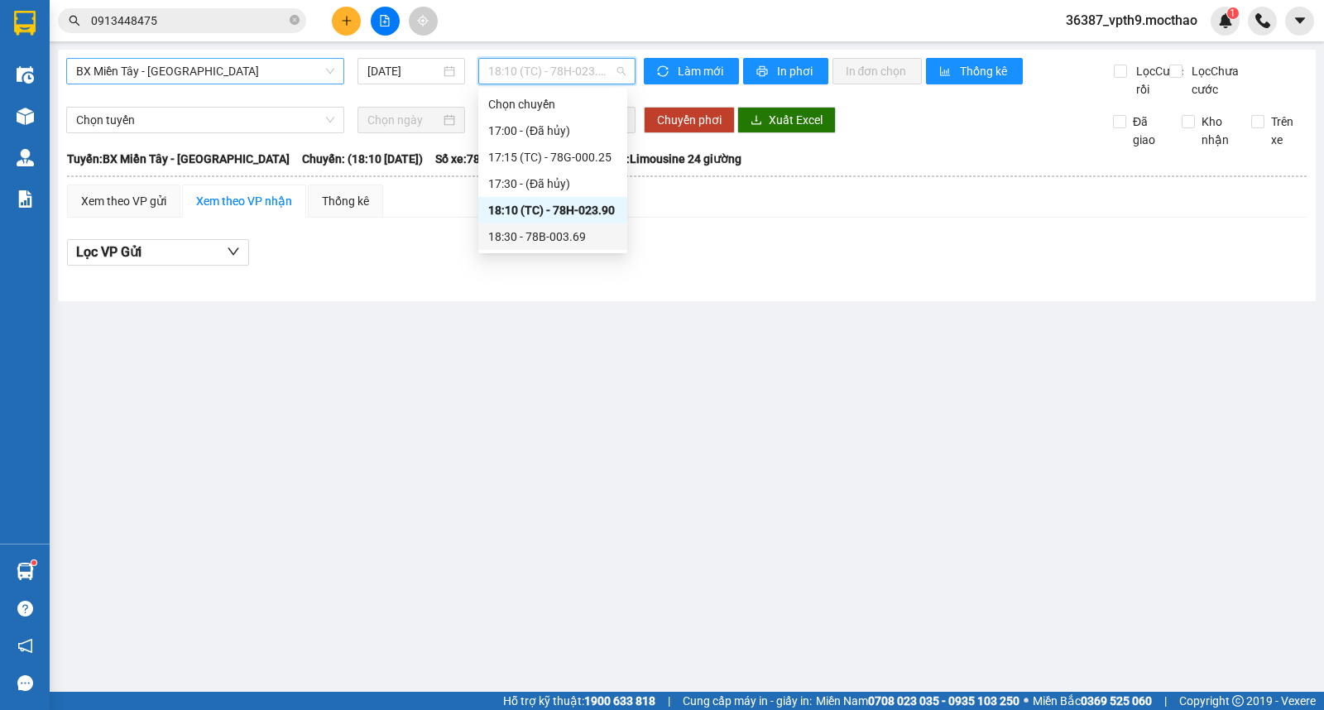
click at [550, 238] on div "18:30 - 78B-003.69" at bounding box center [552, 237] width 129 height 18
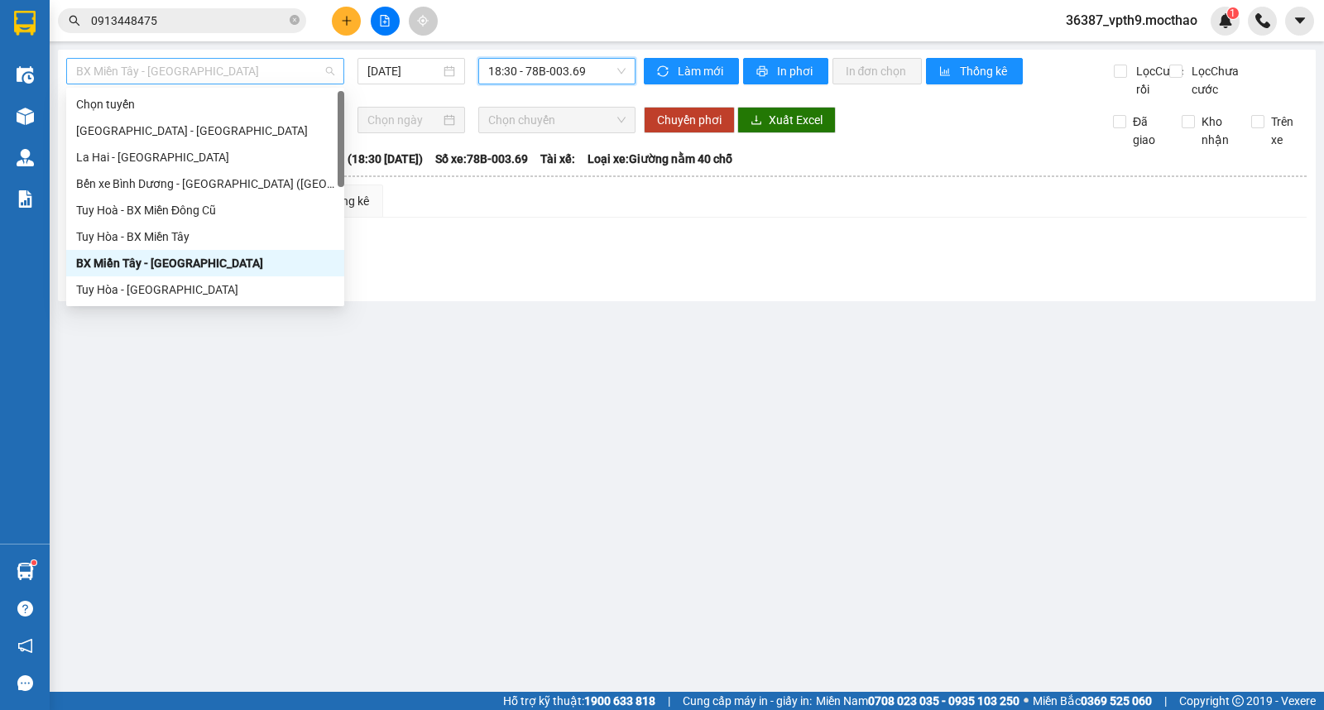
click at [238, 76] on span "BX Miền Tây - [PERSON_NAME]" at bounding box center [205, 71] width 258 height 25
type input "D"
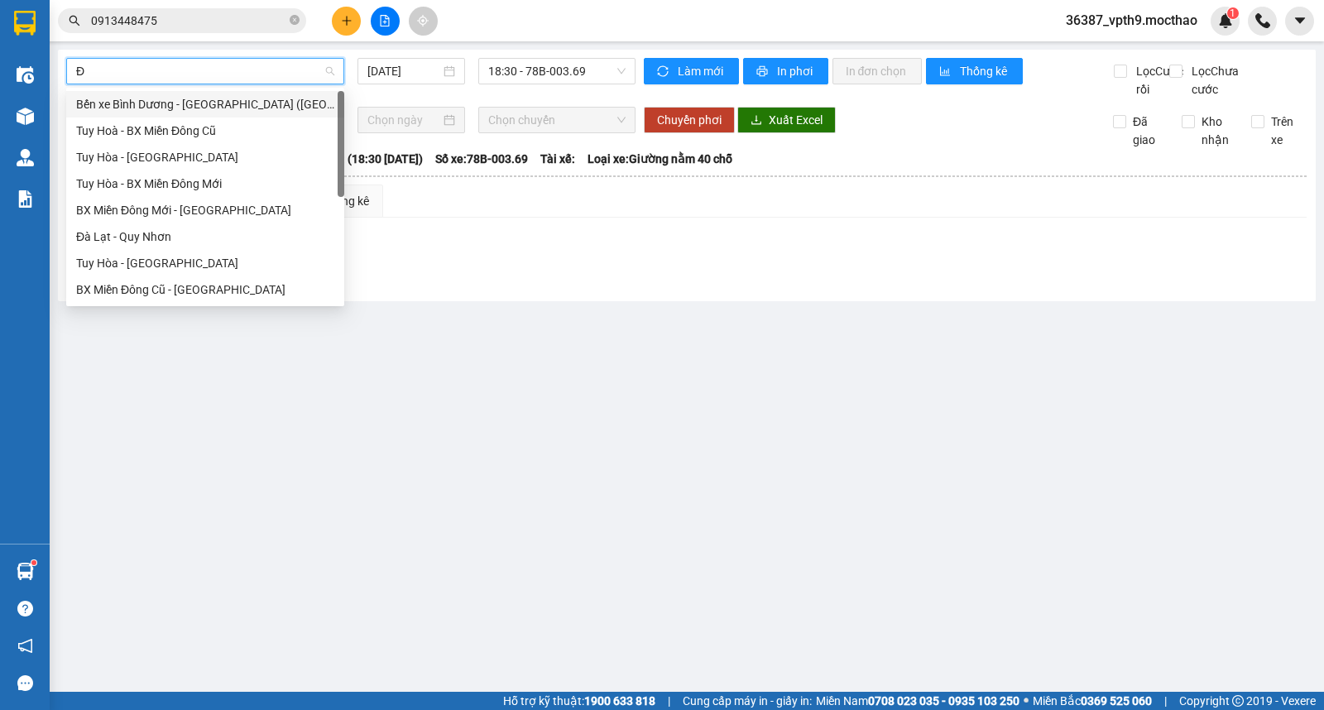
type input "ĐA"
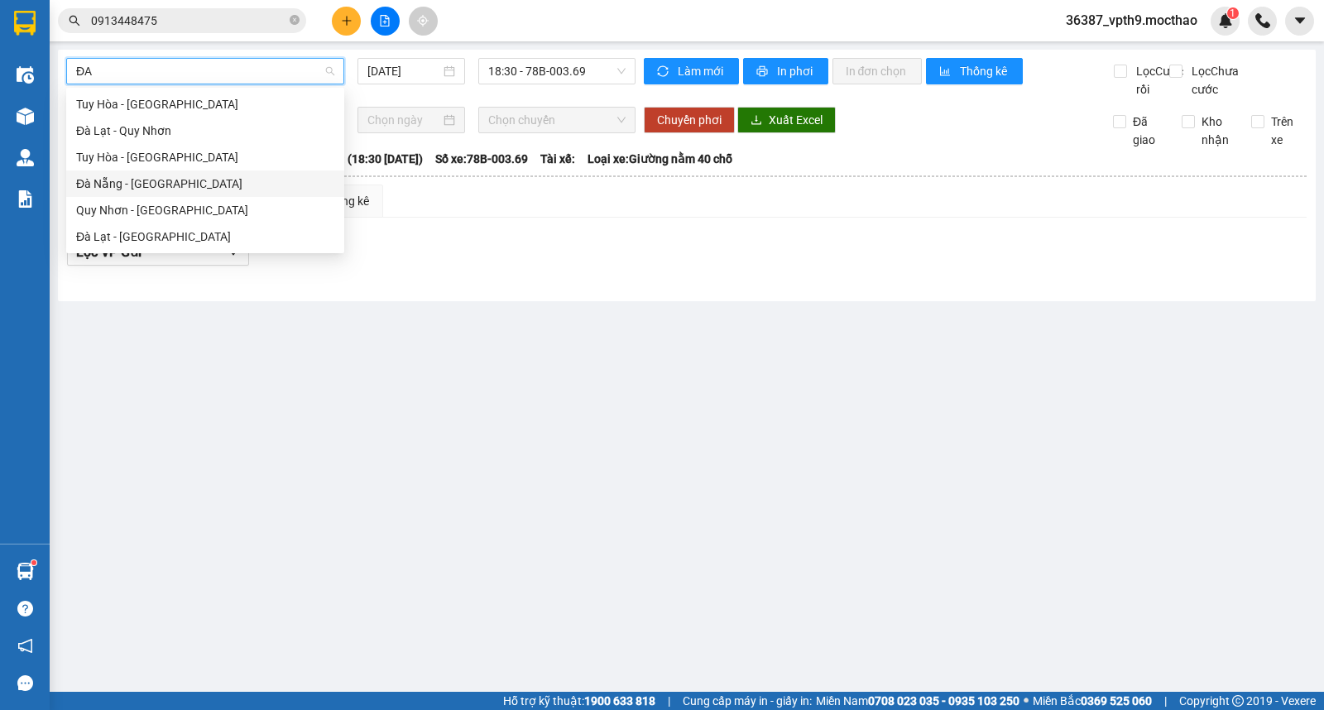
click at [160, 179] on div "Đà Nẵng - [PERSON_NAME]" at bounding box center [205, 184] width 258 height 18
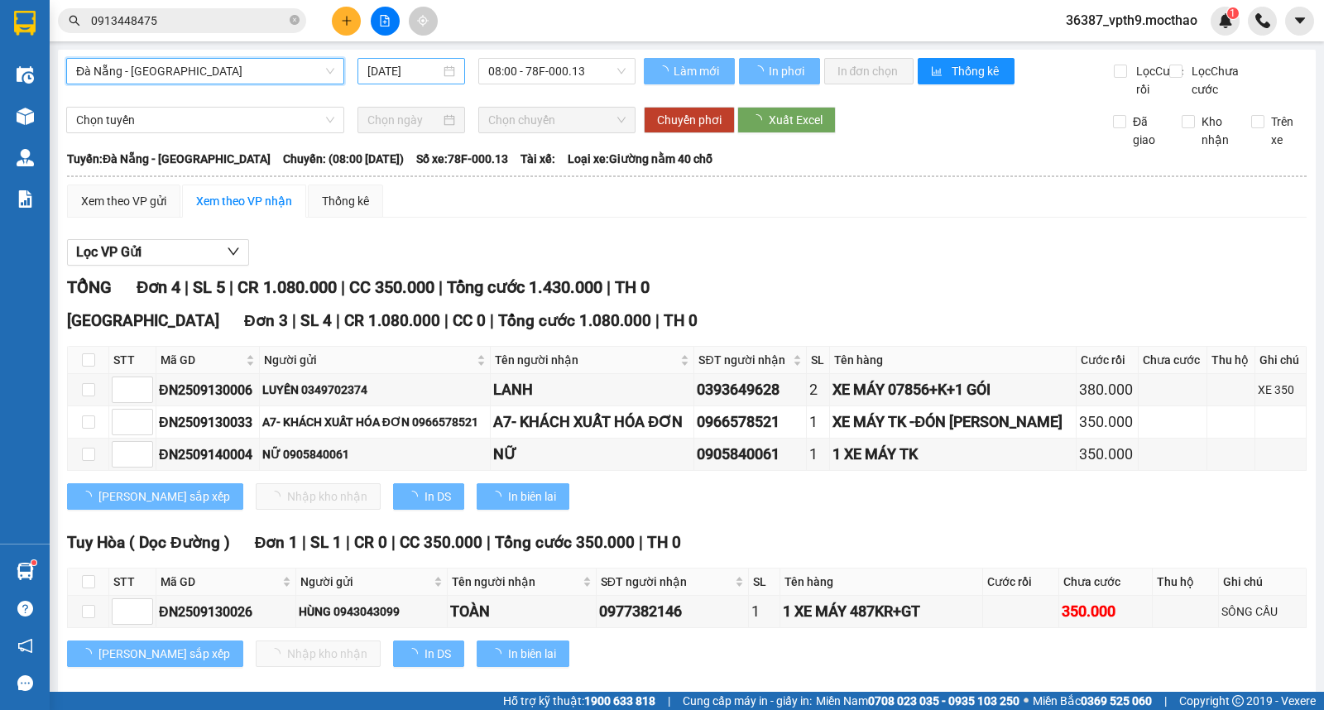
click at [411, 71] on input "[DATE]" at bounding box center [405, 71] width 74 height 18
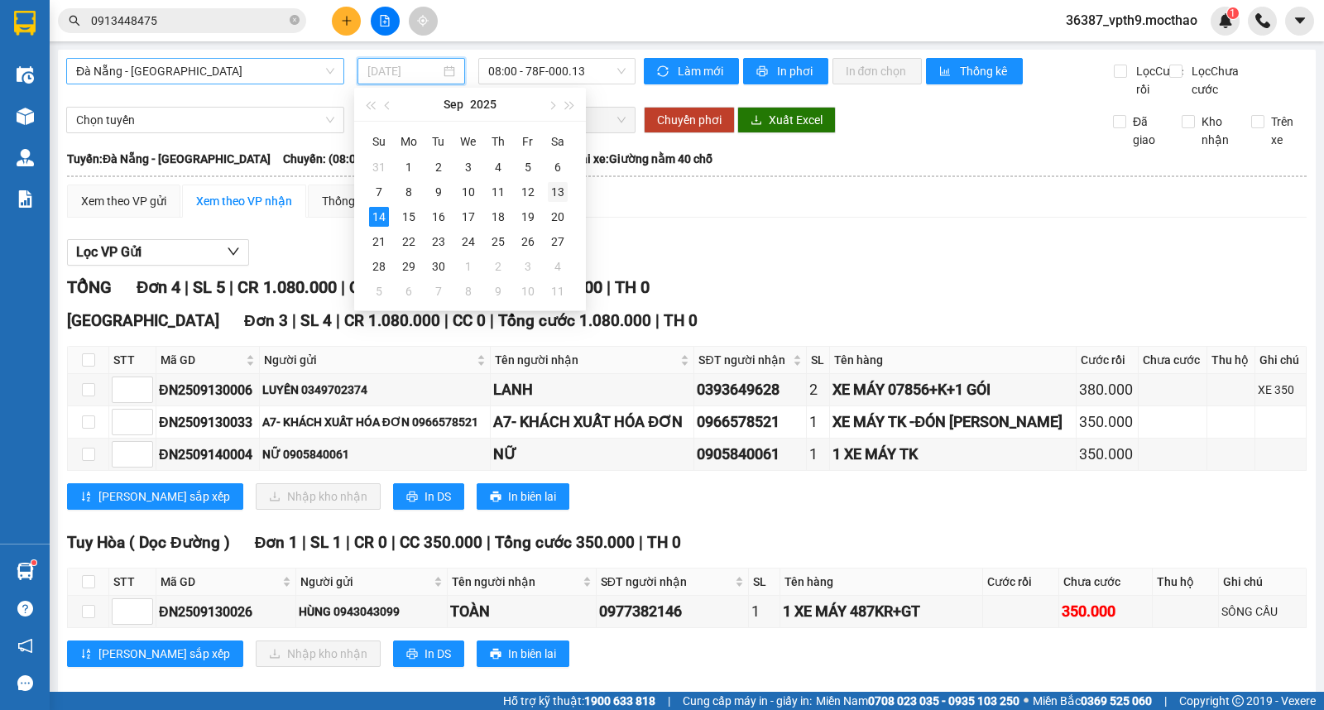
click at [558, 200] on div "13" at bounding box center [558, 192] width 20 height 20
type input "13/09/2025"
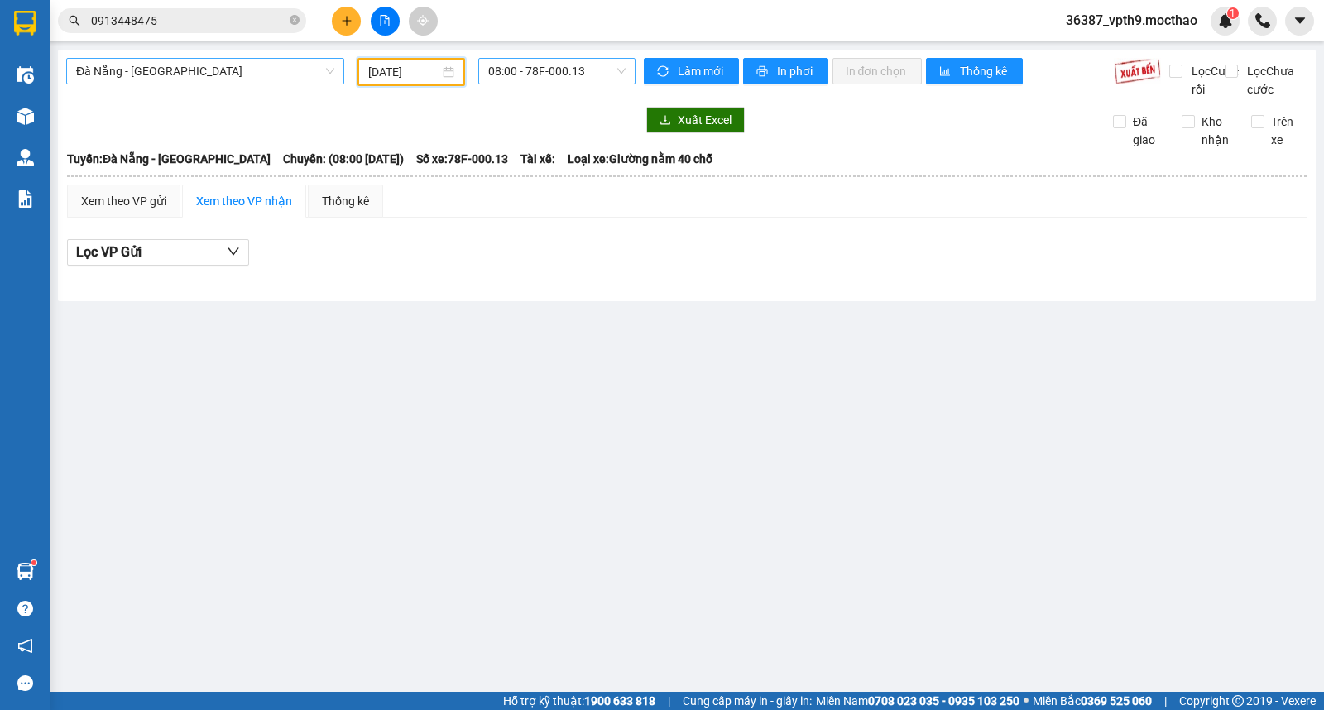
click at [602, 75] on span "08:00 - 78F-000.13" at bounding box center [556, 71] width 137 height 25
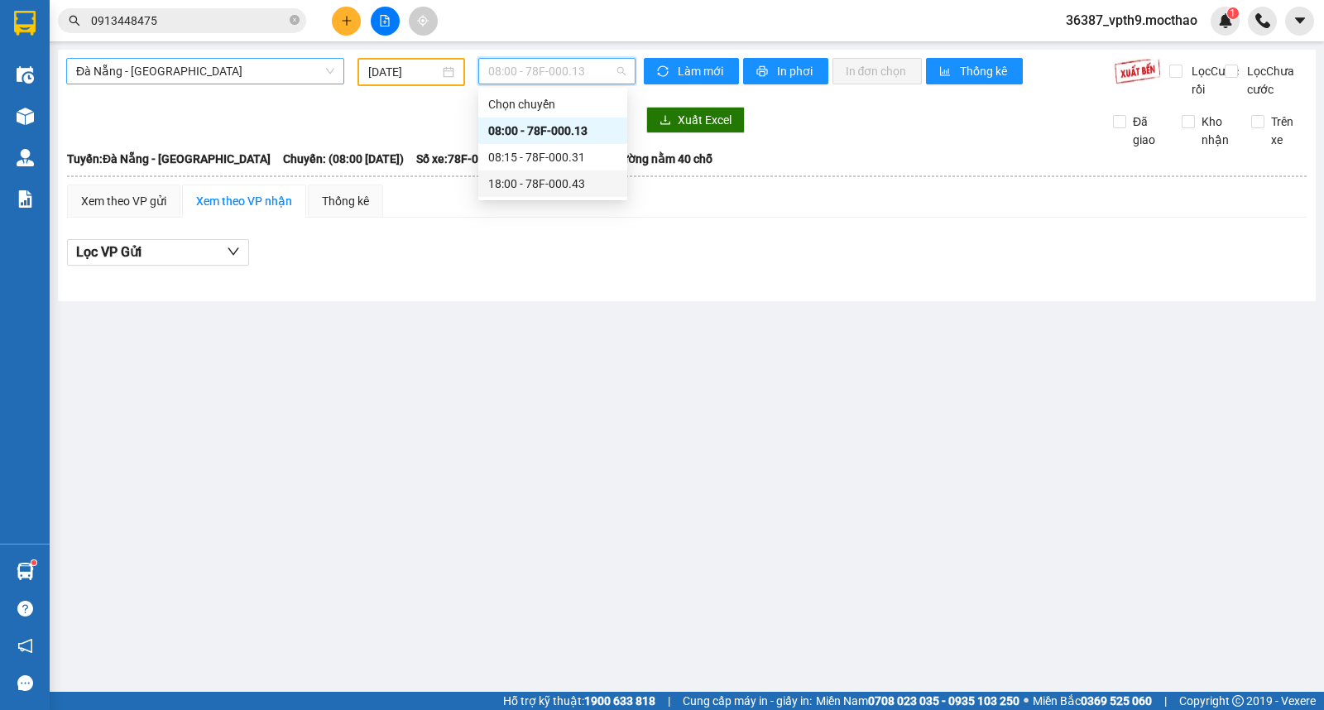
click at [555, 183] on div "18:00 - 78F-000.43" at bounding box center [552, 184] width 129 height 18
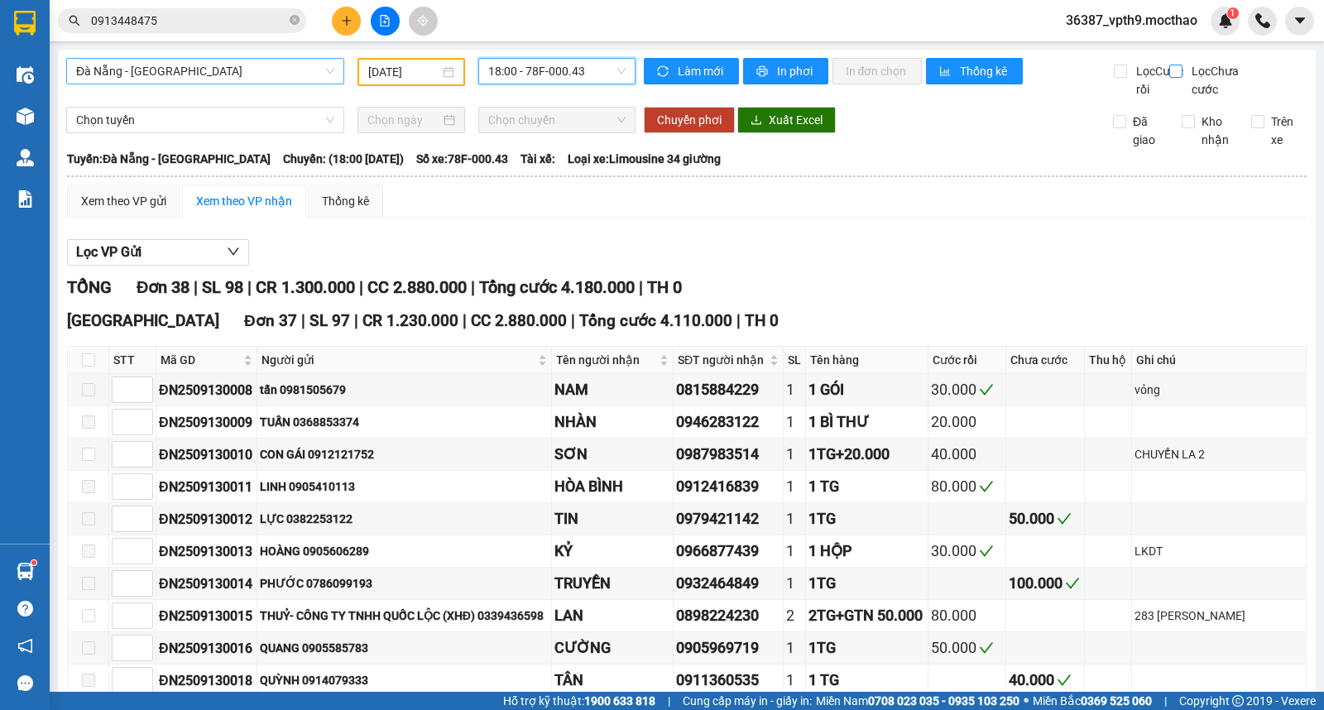
click at [1187, 77] on span "Lọc Chưa cước" at bounding box center [1218, 80] width 67 height 36
click at [1185, 77] on input "Lọc Chưa cước" at bounding box center [1178, 71] width 16 height 13
checkbox input "true"
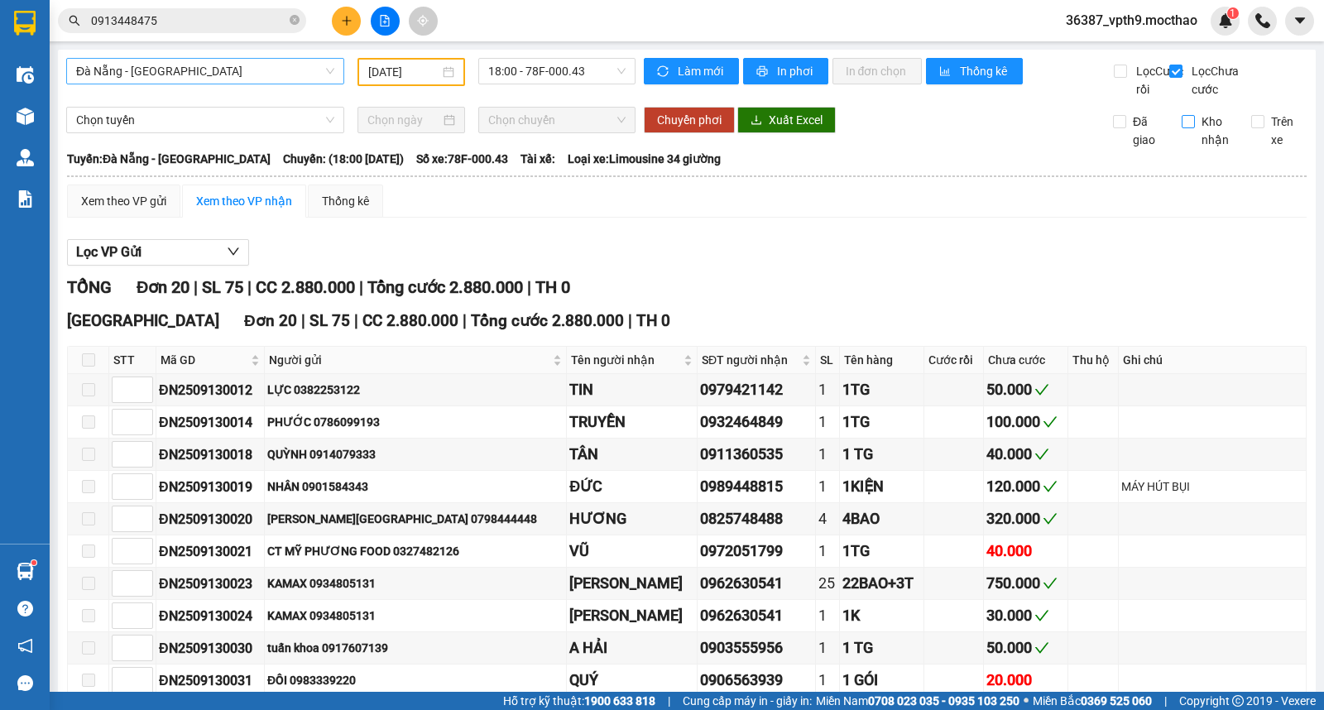
click at [1182, 149] on label "Kho nhận" at bounding box center [1210, 131] width 56 height 36
click at [1182, 128] on input "Kho nhận" at bounding box center [1188, 121] width 13 height 13
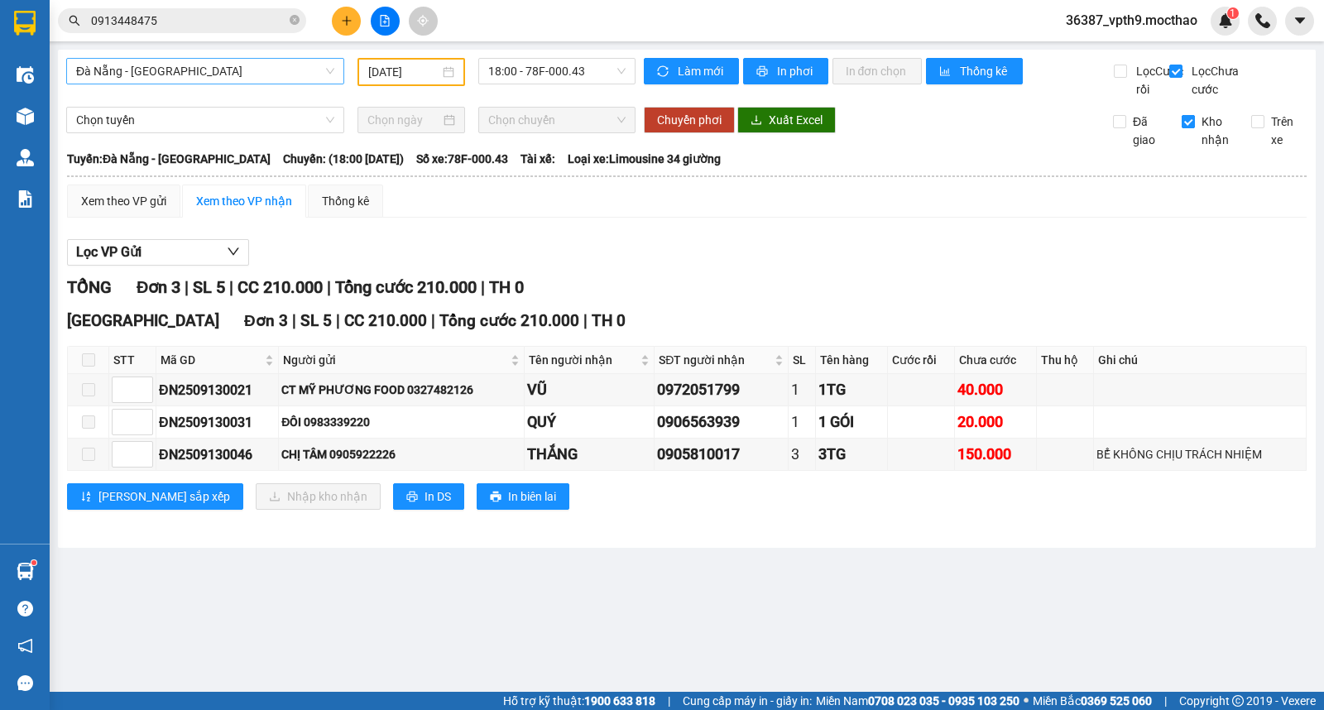
click at [1202, 139] on span "Kho nhận" at bounding box center [1216, 131] width 43 height 36
click at [1195, 128] on input "Kho nhận" at bounding box center [1188, 121] width 13 height 13
checkbox input "false"
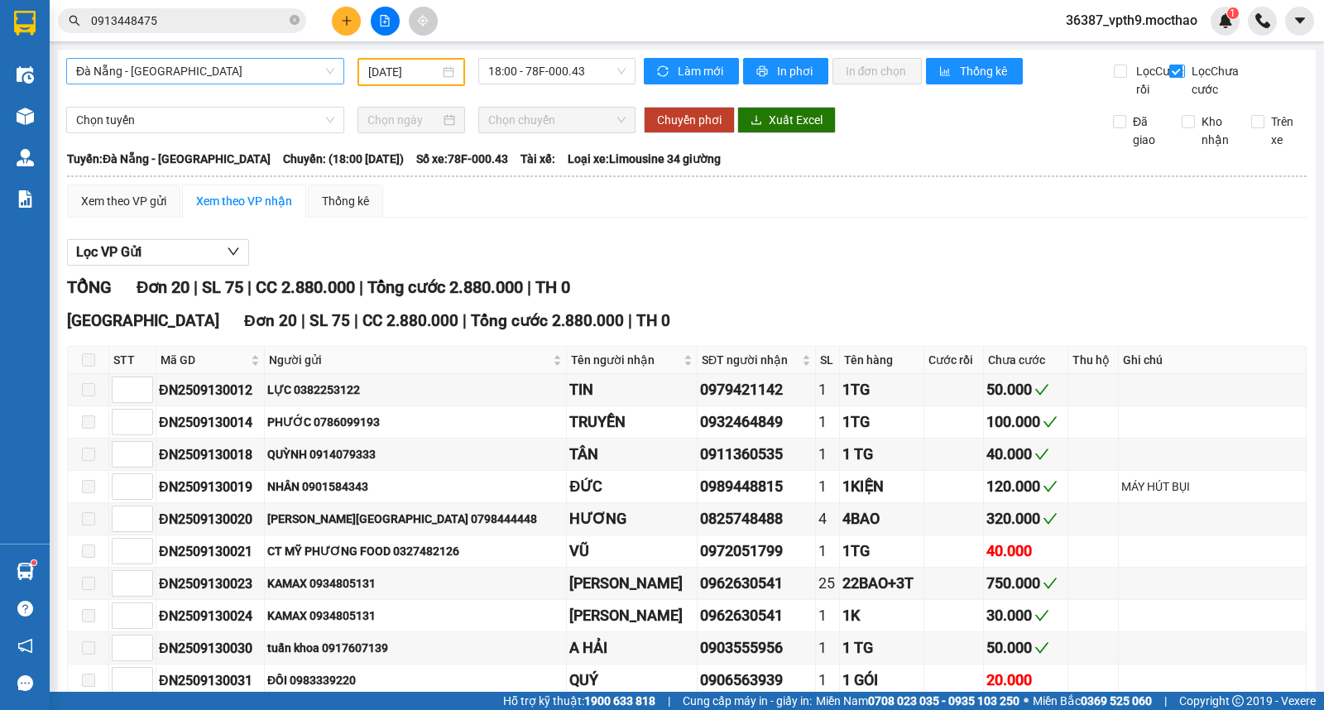
click at [1200, 66] on span "Lọc Chưa cước" at bounding box center [1218, 80] width 67 height 36
click at [1185, 66] on input "Lọc Chưa cước" at bounding box center [1178, 71] width 16 height 13
checkbox input "false"
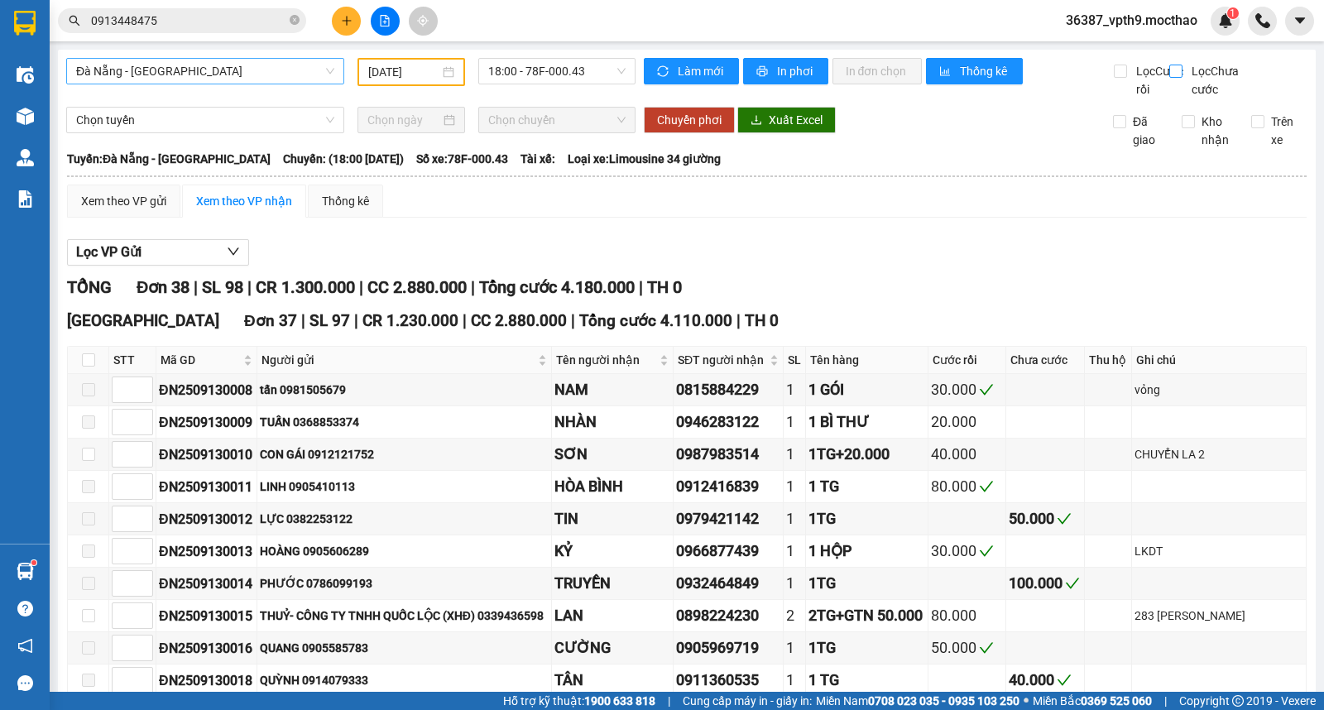
click at [186, 70] on span "Đà Nẵng - [PERSON_NAME]" at bounding box center [205, 71] width 258 height 25
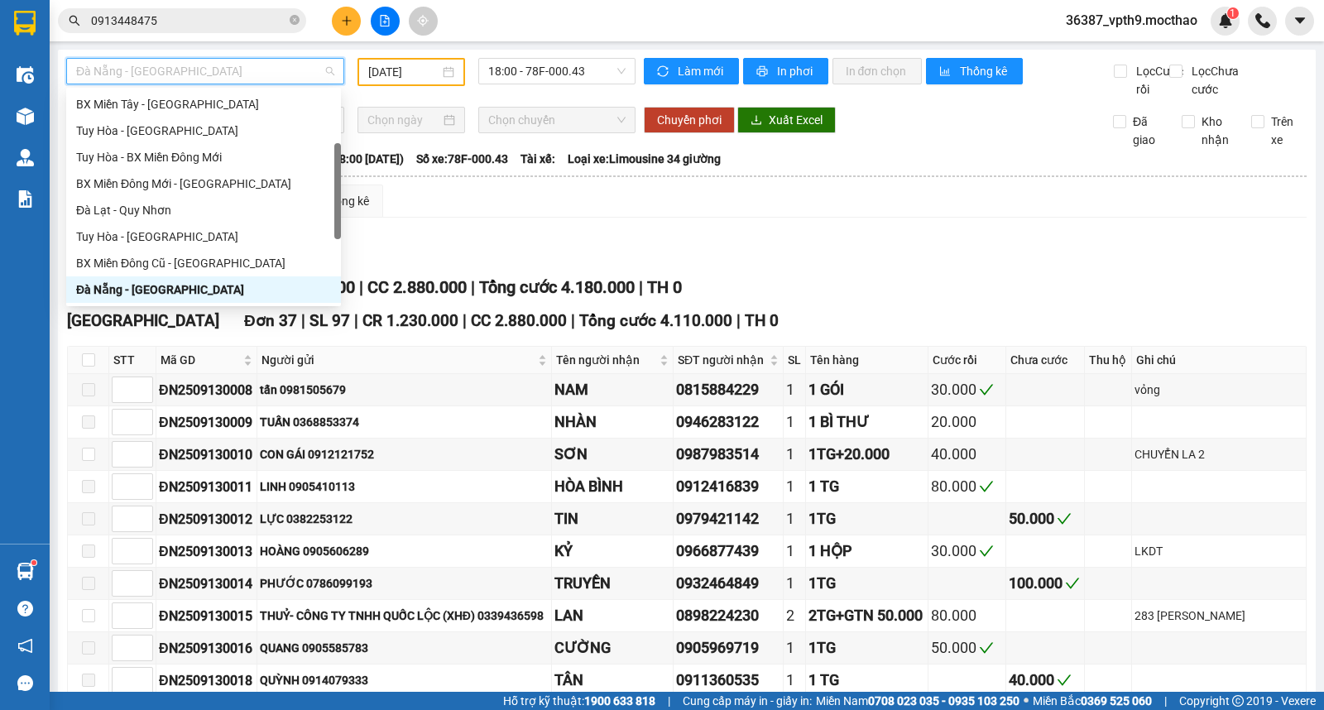
type input "Q"
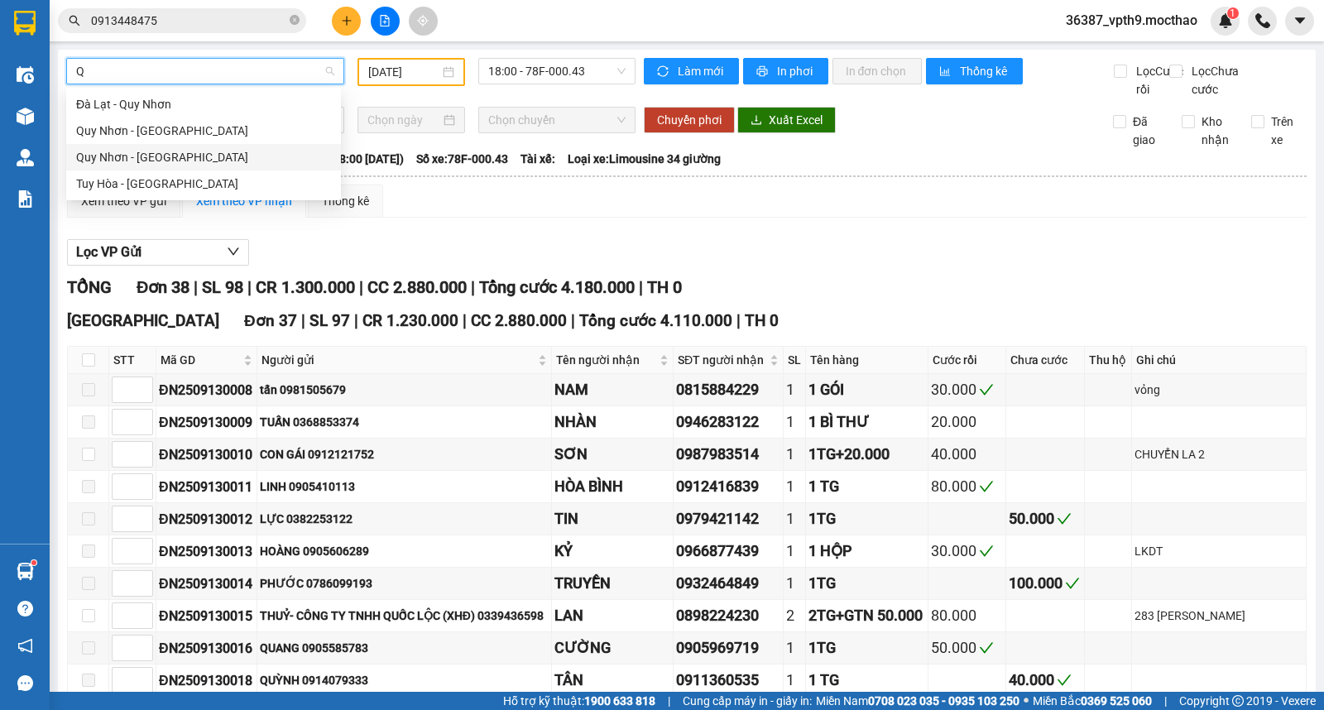
click at [149, 154] on div "[PERSON_NAME] - [PERSON_NAME]" at bounding box center [203, 157] width 255 height 18
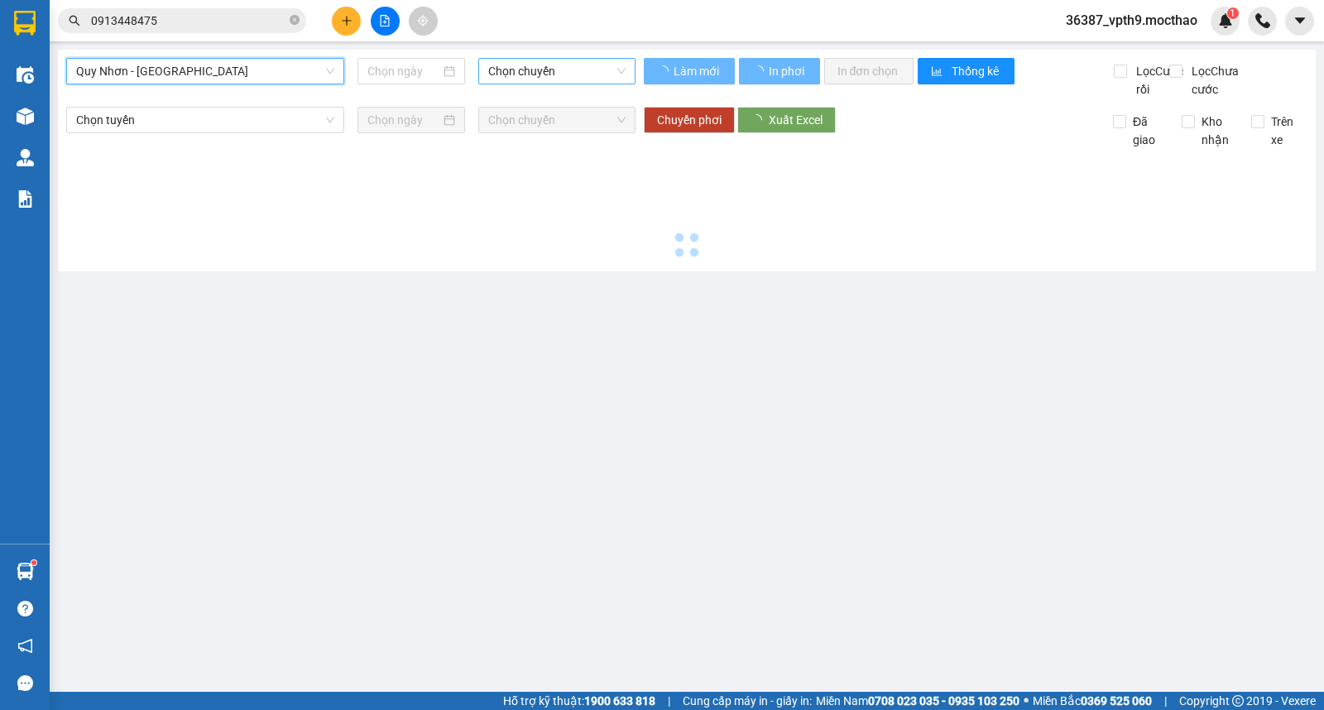
type input "[DATE]"
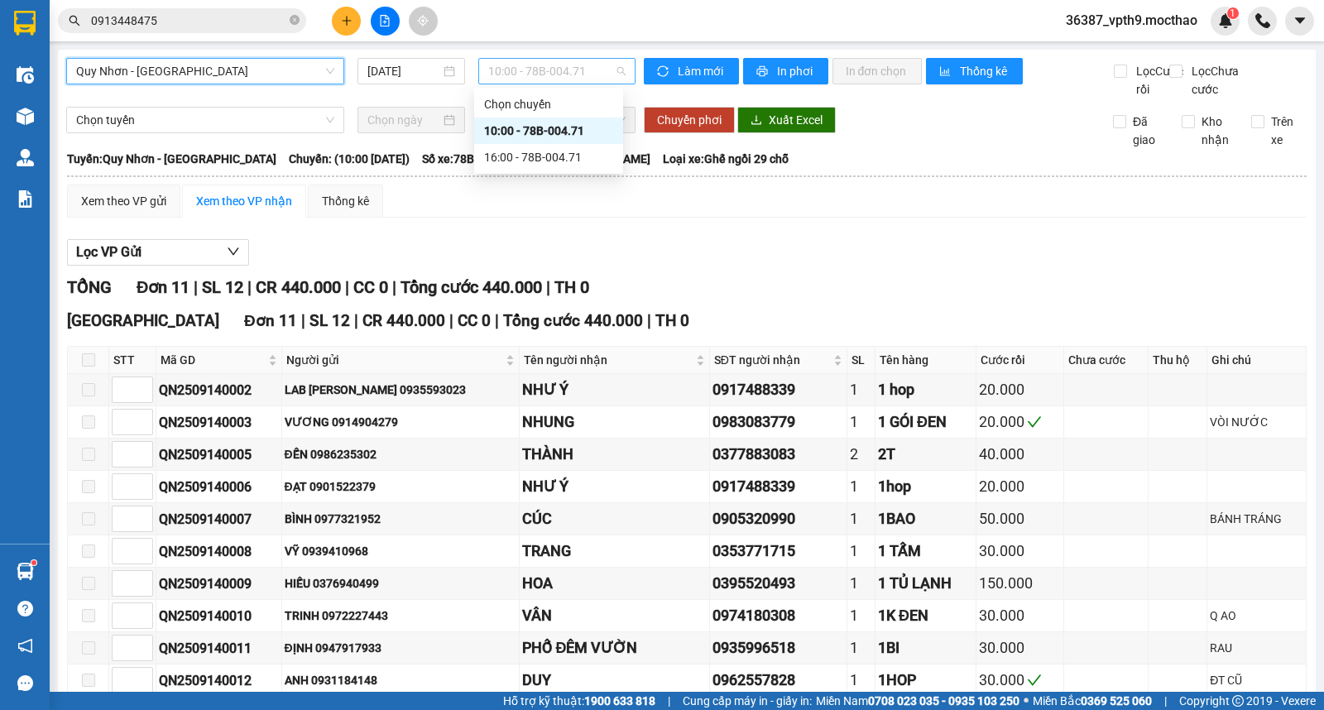
click at [502, 70] on span "10:00 - 78B-004.71" at bounding box center [556, 71] width 137 height 25
click at [558, 160] on div "16:00 - 78B-004.71" at bounding box center [548, 157] width 129 height 18
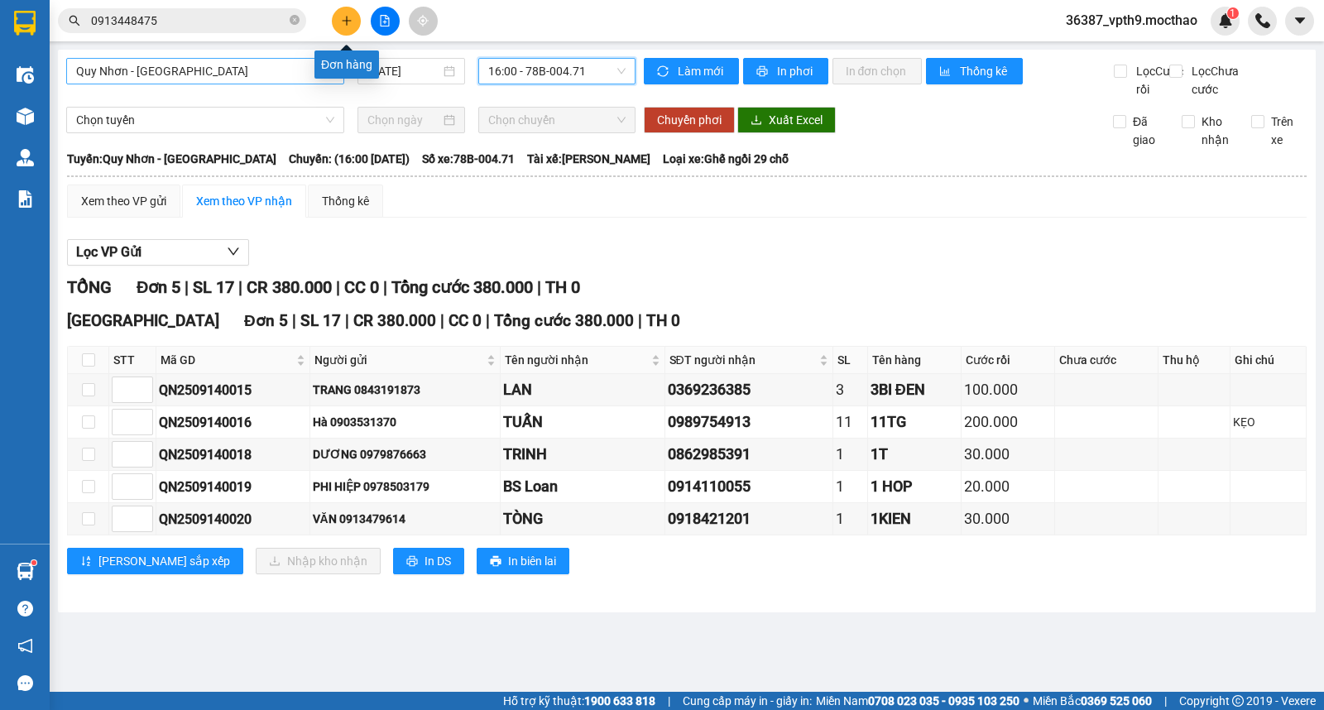
click at [353, 19] on button at bounding box center [346, 21] width 29 height 29
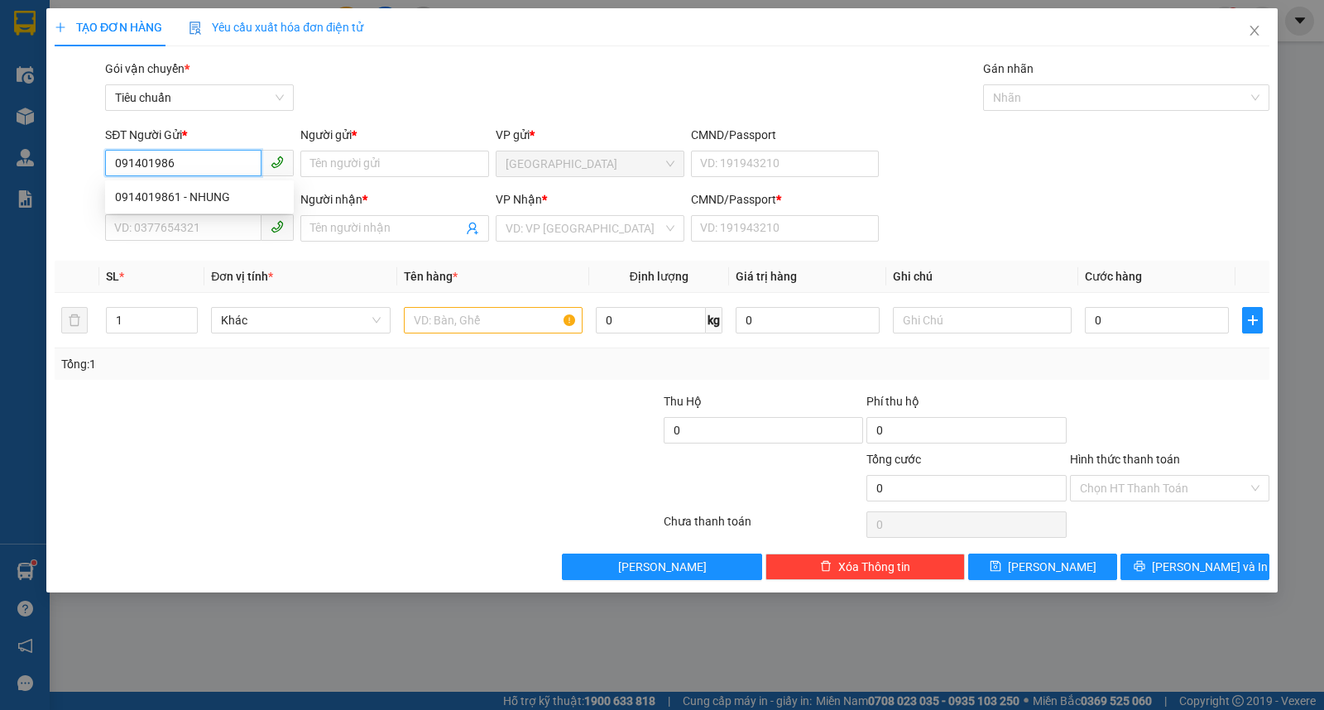
type input "0914019861"
click at [189, 200] on div "0914019861 - NHUNG" at bounding box center [199, 197] width 169 height 18
type input "NHUNG"
type input "0339331085"
type input "PHÁT"
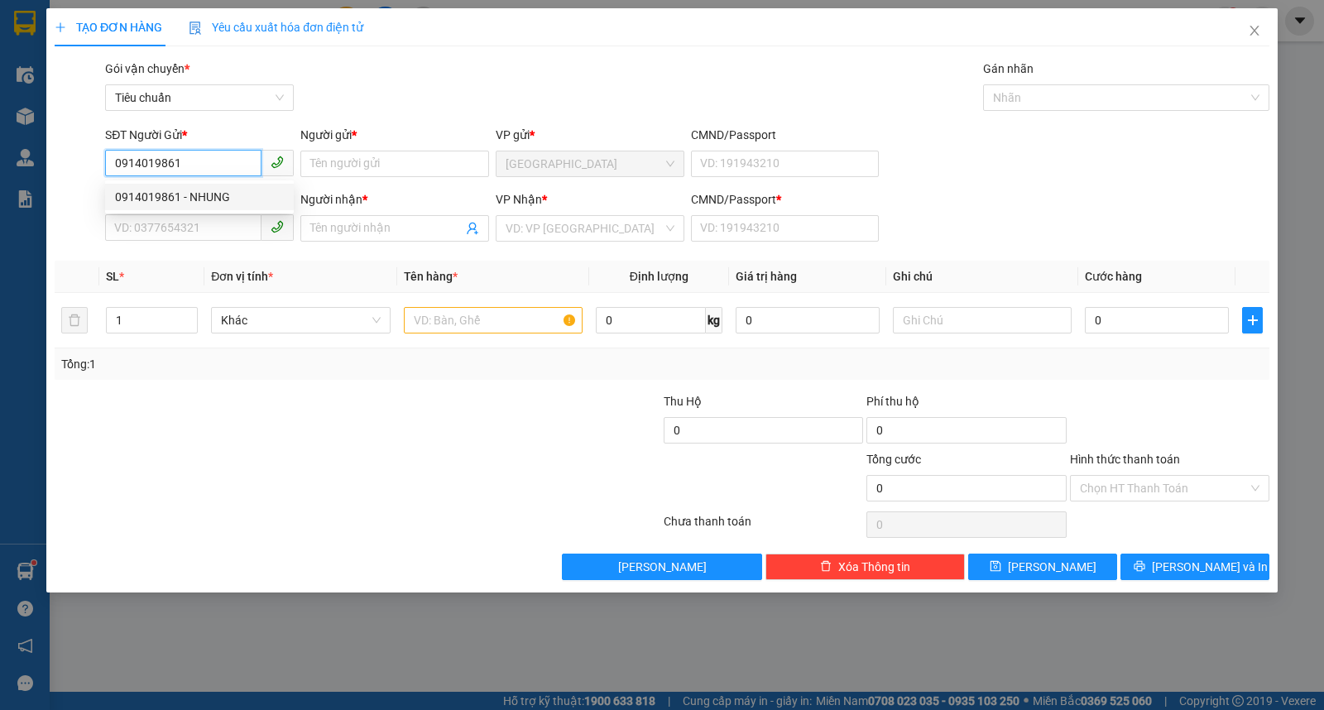
type input "1"
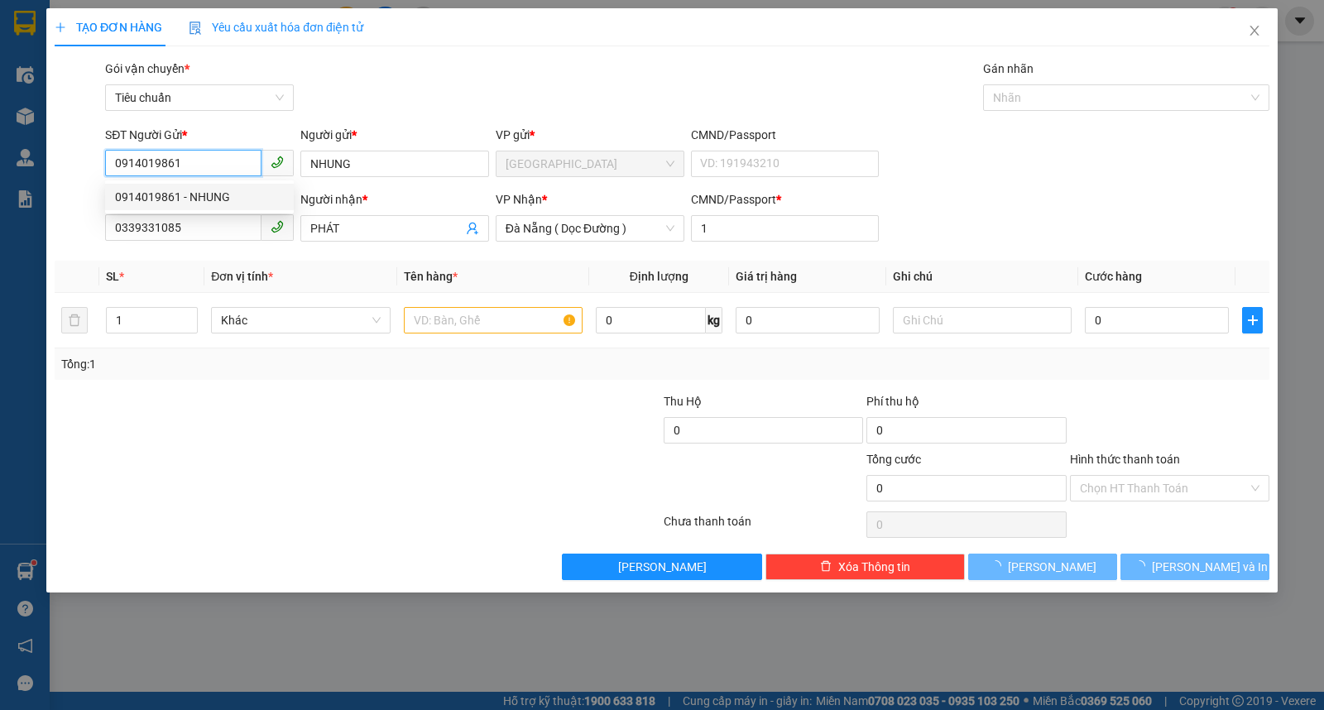
type input "50.000"
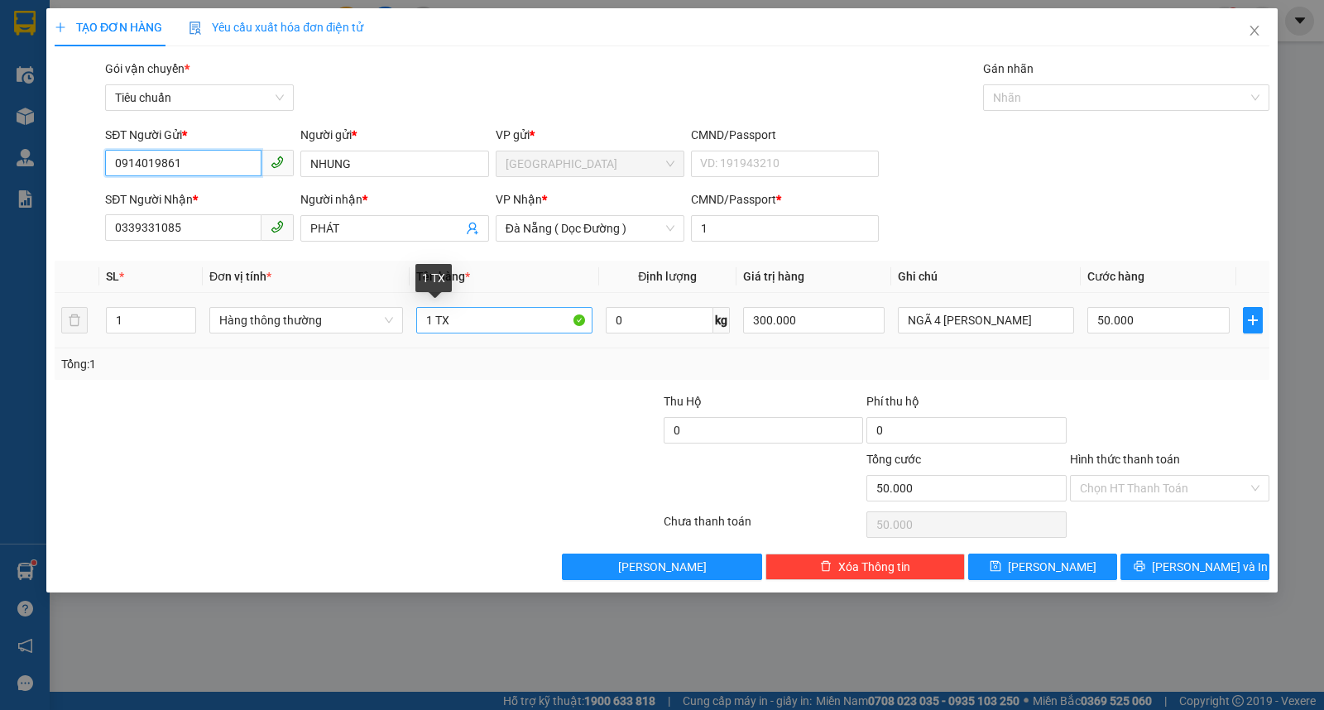
type input "0914019861"
drag, startPoint x: 435, startPoint y: 323, endPoint x: 478, endPoint y: 323, distance: 42.2
click at [478, 323] on input "1 TX" at bounding box center [504, 320] width 176 height 26
type input "1 BỊCH ĐEN"
click at [809, 323] on input "300.000" at bounding box center [814, 320] width 142 height 26
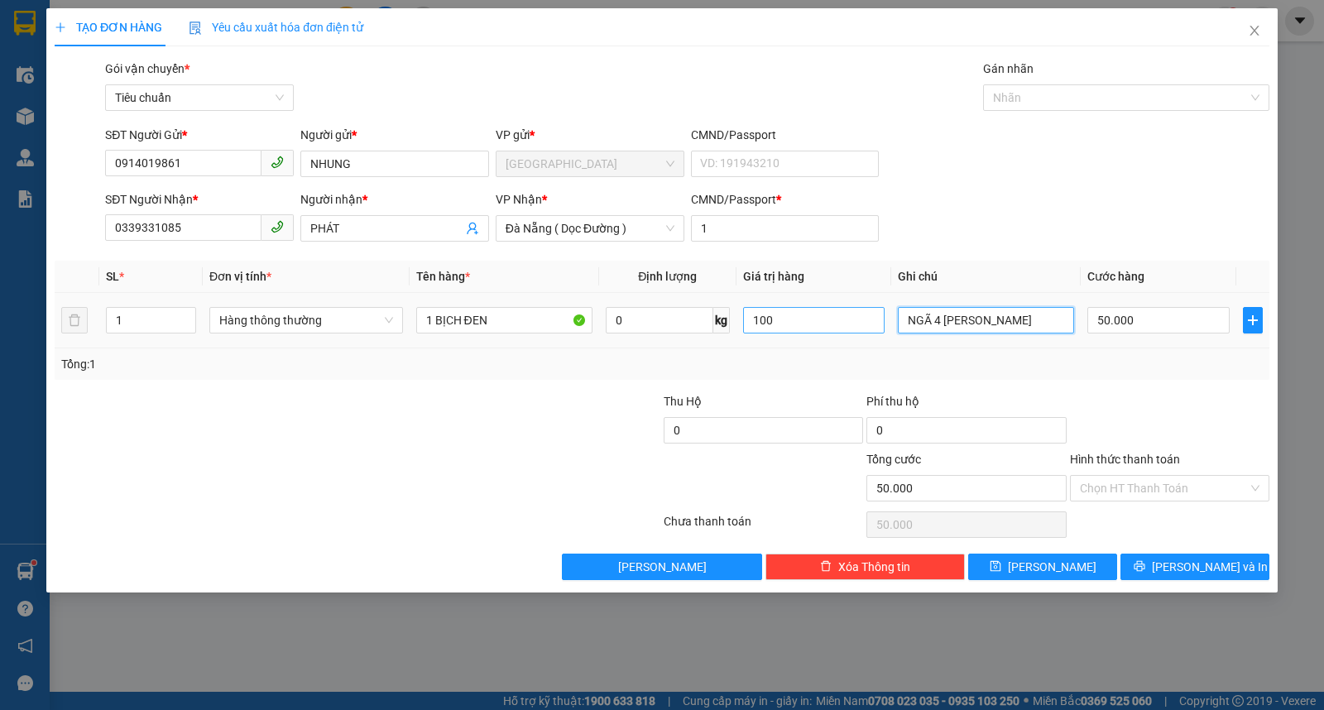
type input "100.000"
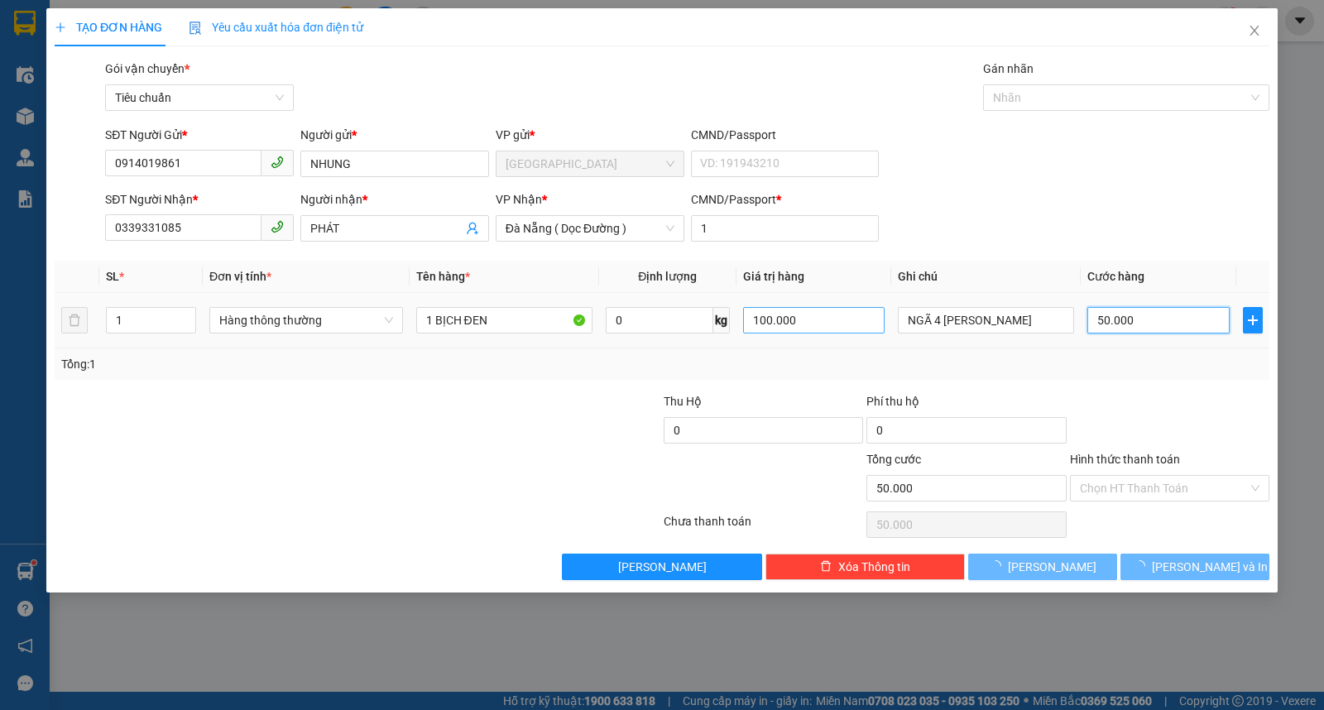
type input "0"
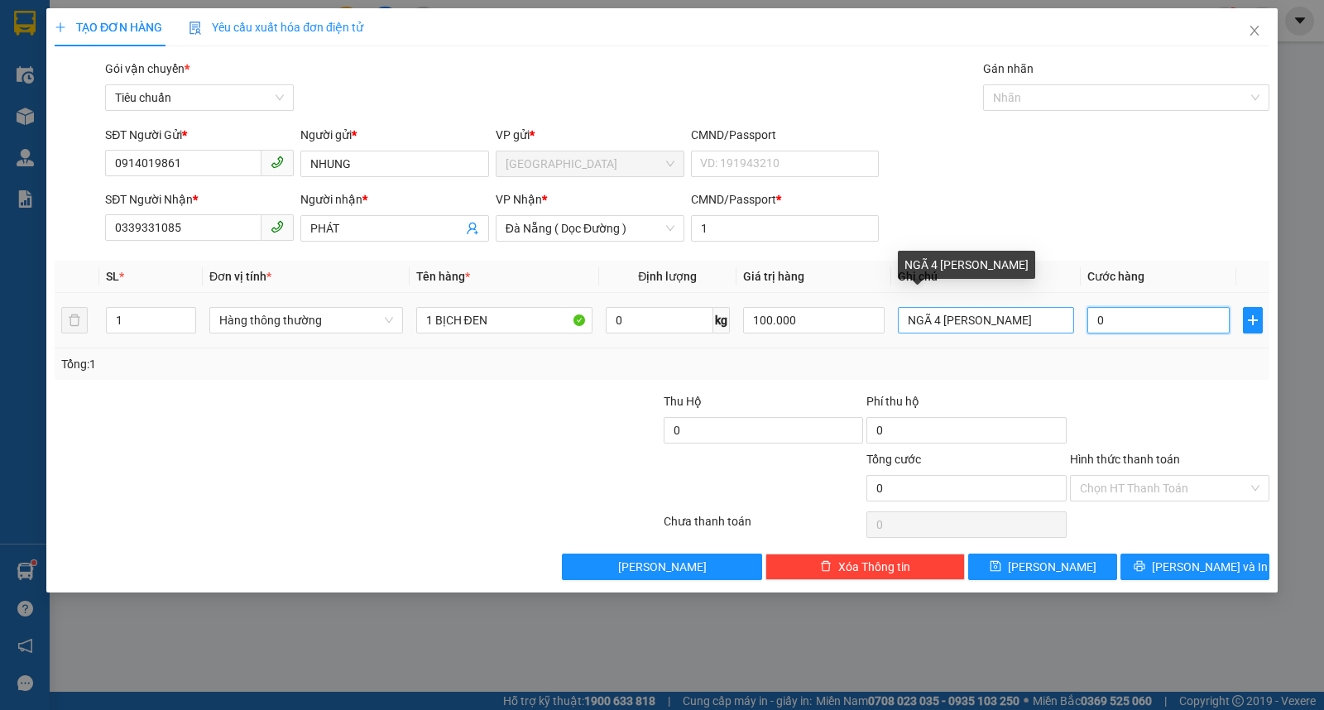
type input "4"
type input "40"
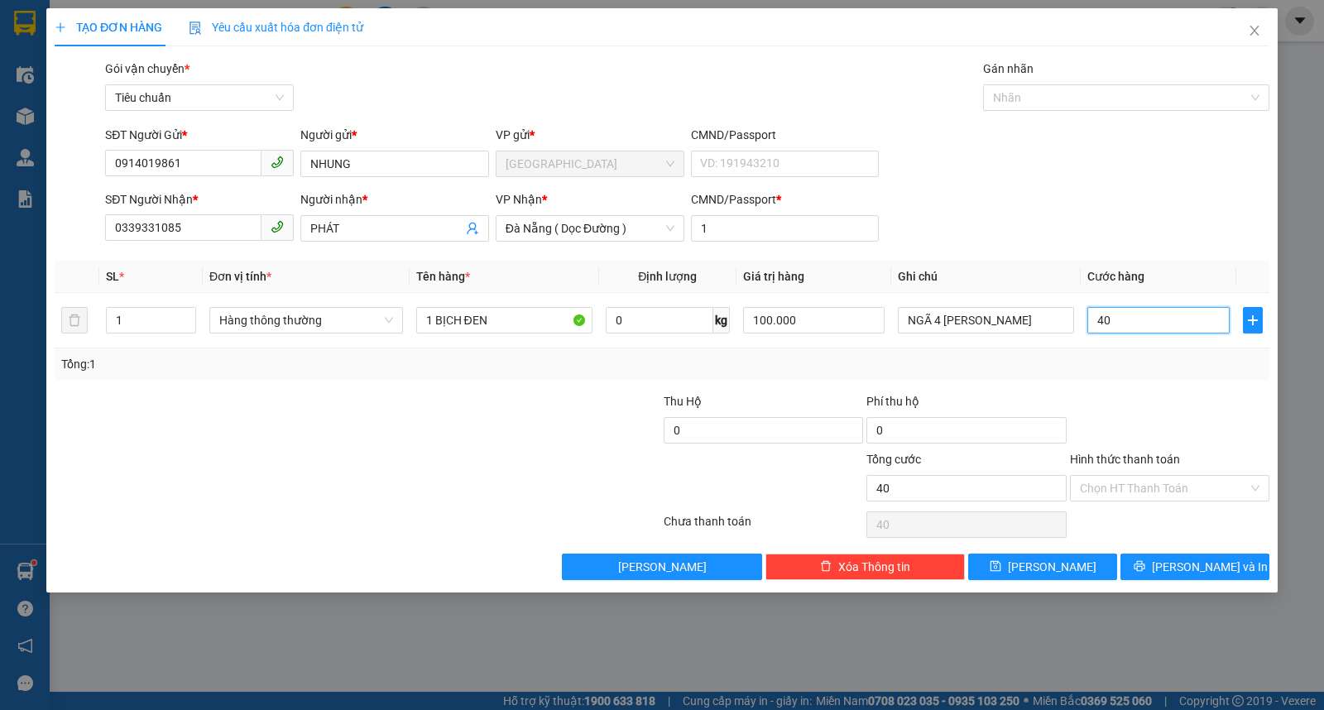
type input "40"
type input "40.000"
type input "5"
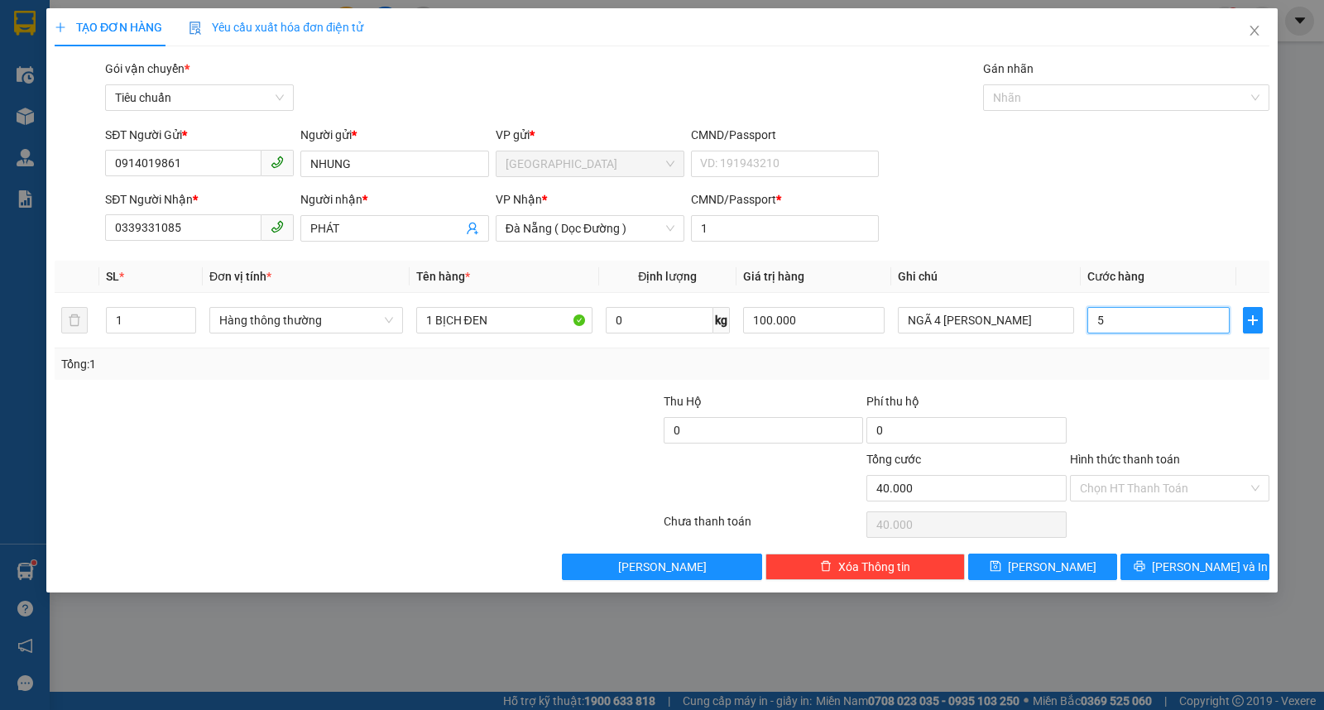
type input "5"
type input "50"
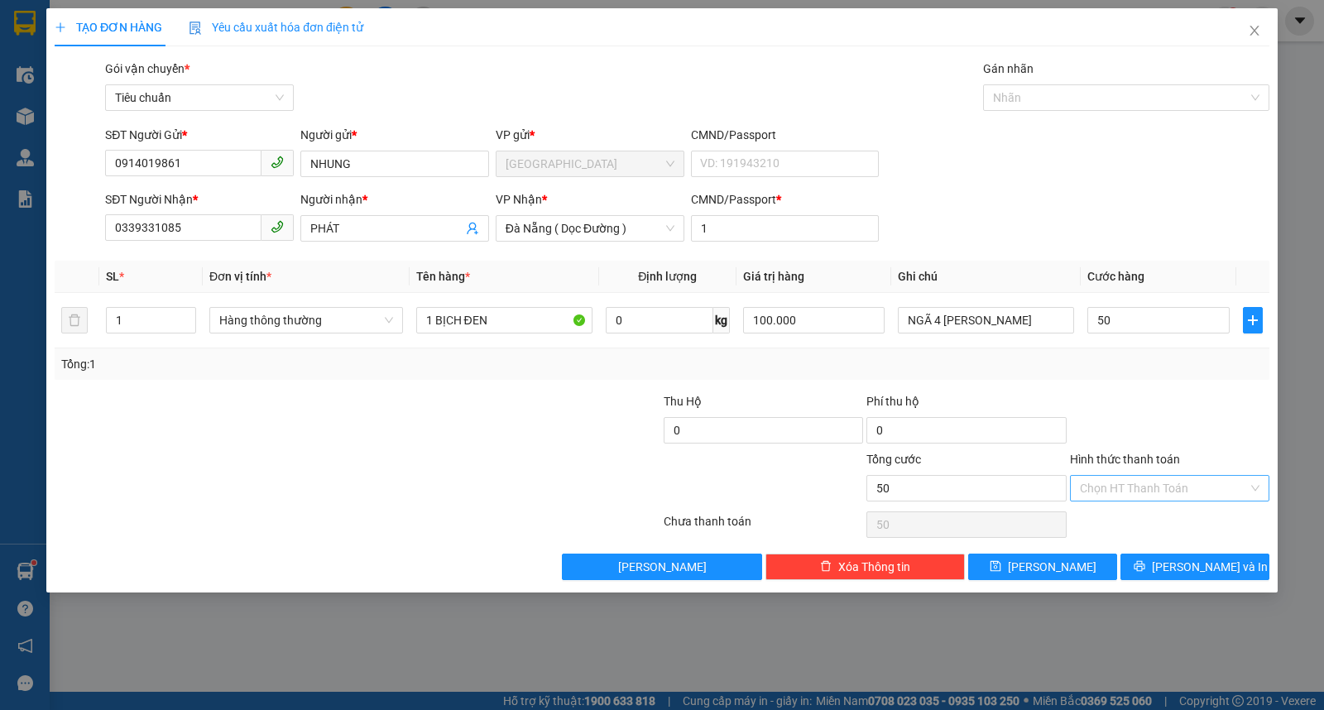
type input "50.000"
click at [1144, 494] on input "Hình thức thanh toán" at bounding box center [1164, 488] width 168 height 25
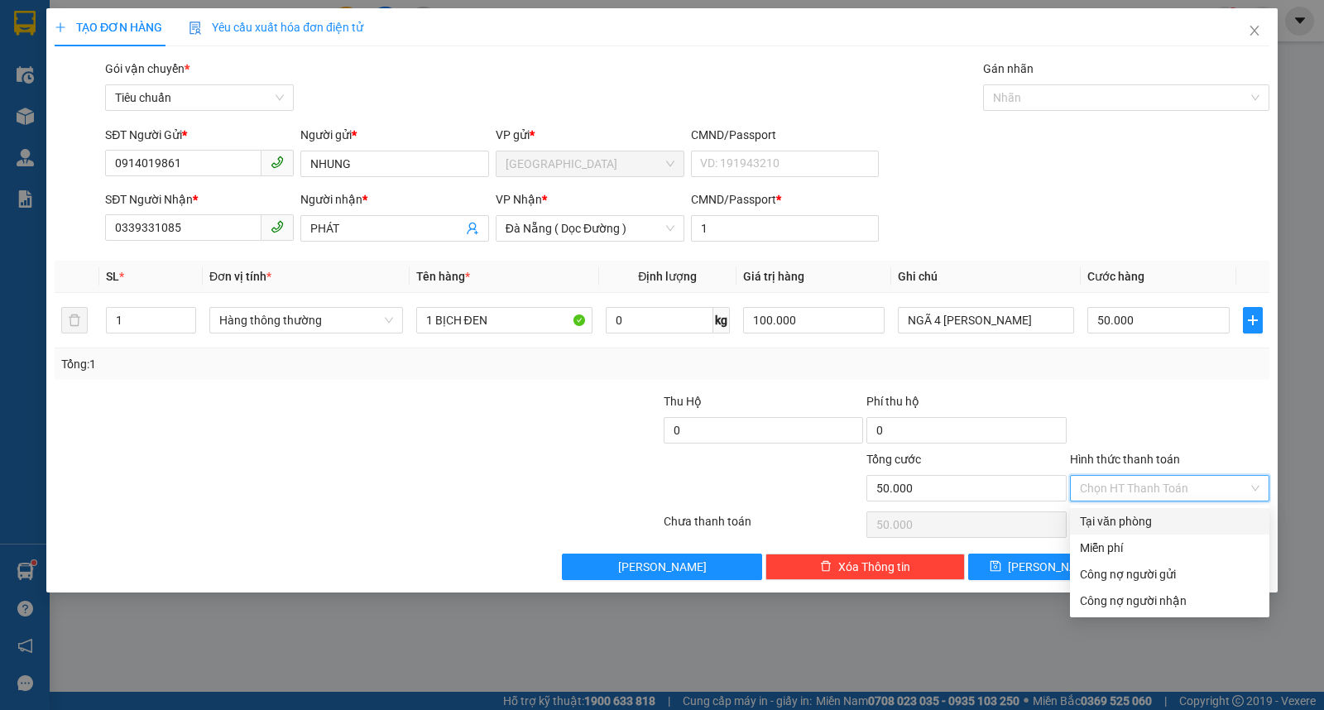
click at [1128, 522] on div "Tại văn phòng" at bounding box center [1170, 521] width 180 height 18
type input "0"
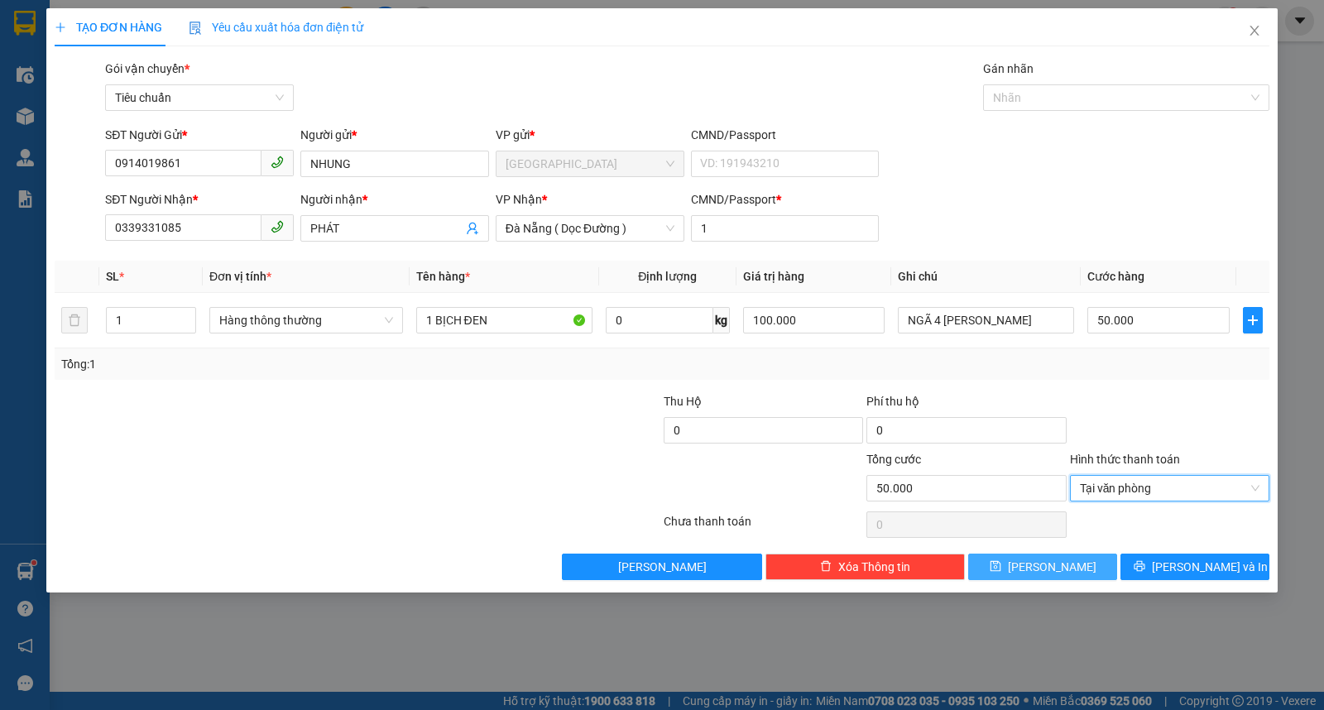
click at [1065, 571] on button "Lưu" at bounding box center [1043, 567] width 149 height 26
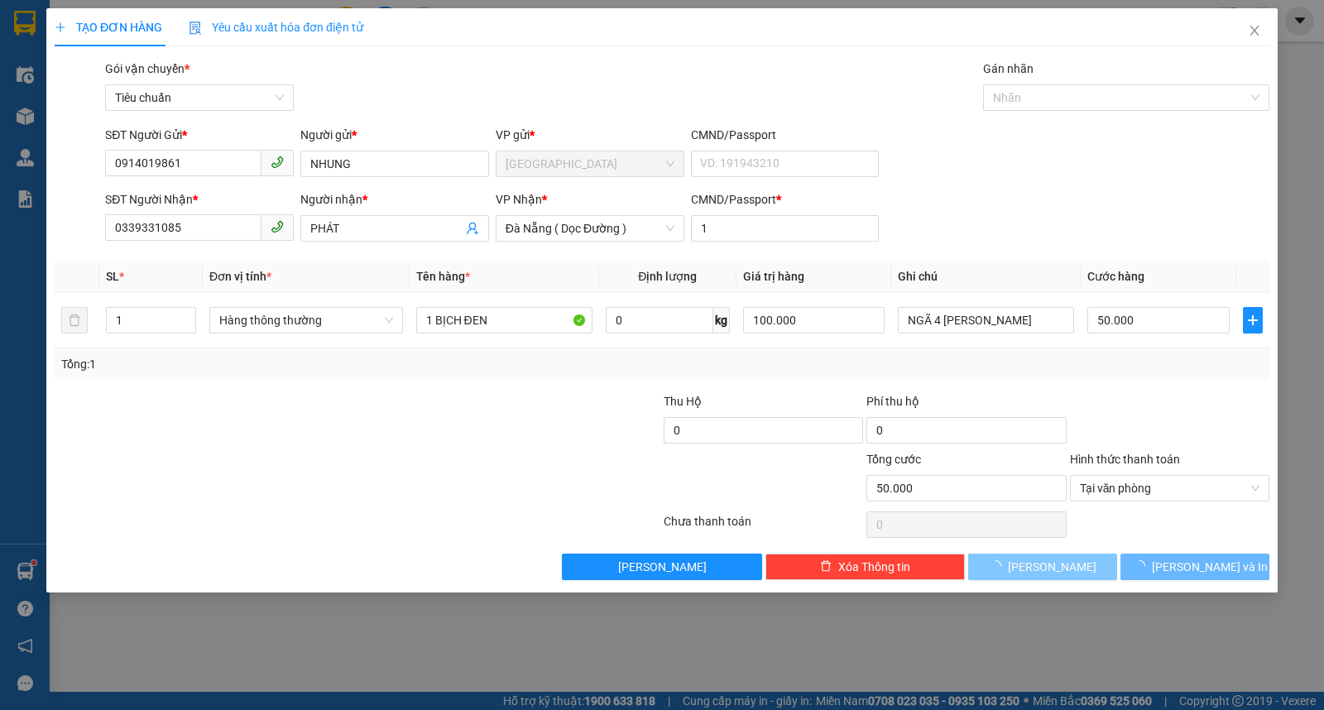
type input "0"
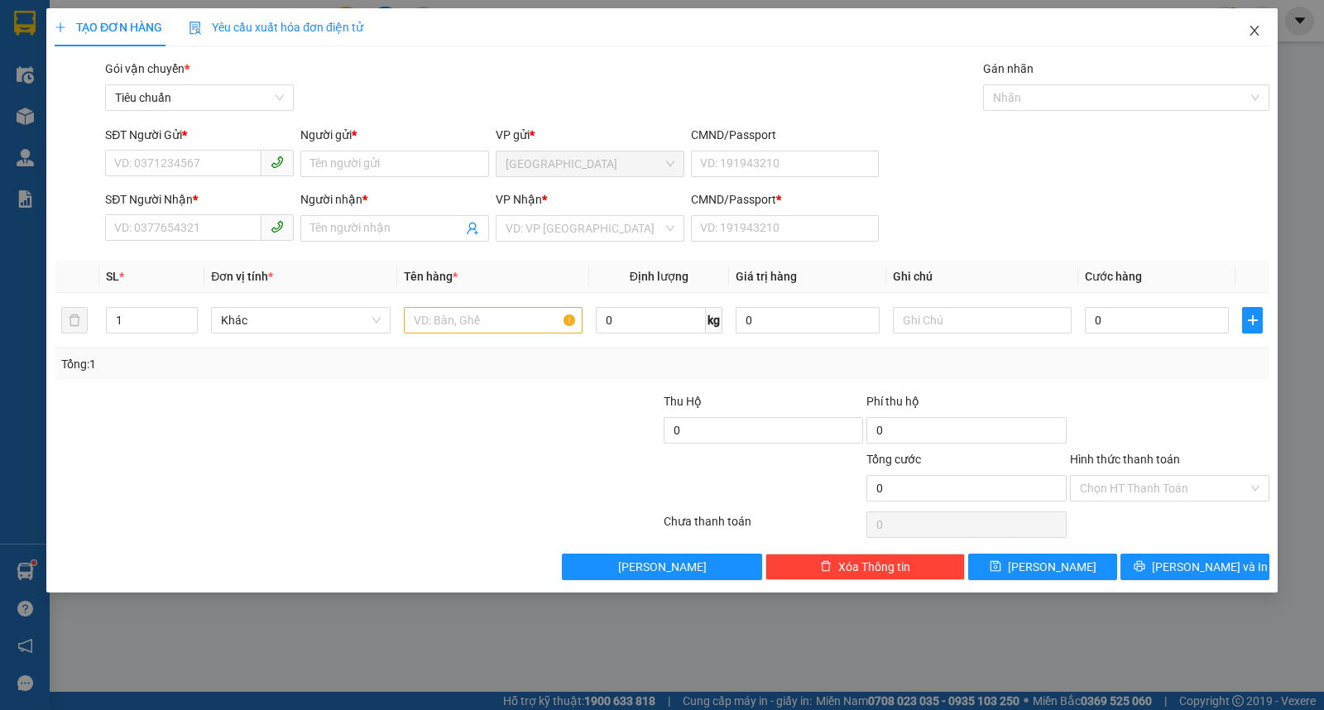
click at [1267, 29] on span "Close" at bounding box center [1255, 31] width 46 height 46
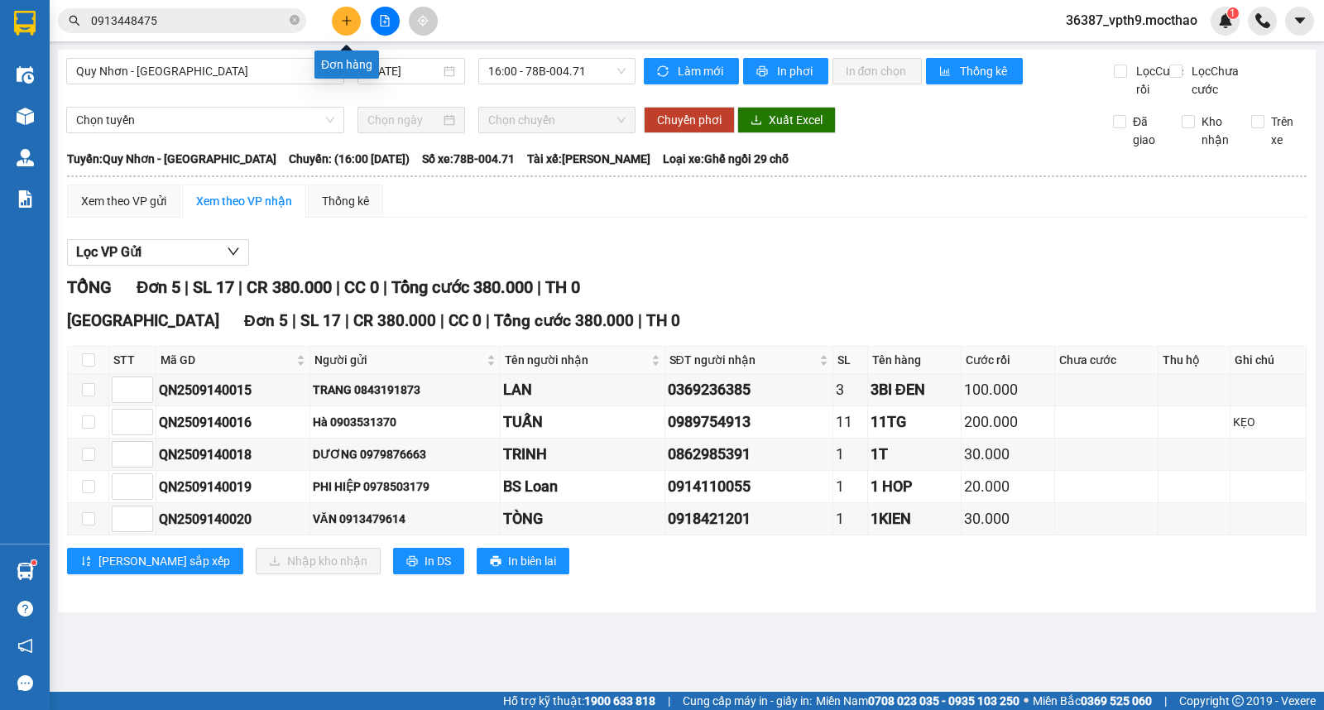
click at [348, 17] on icon "plus" at bounding box center [347, 21] width 12 height 12
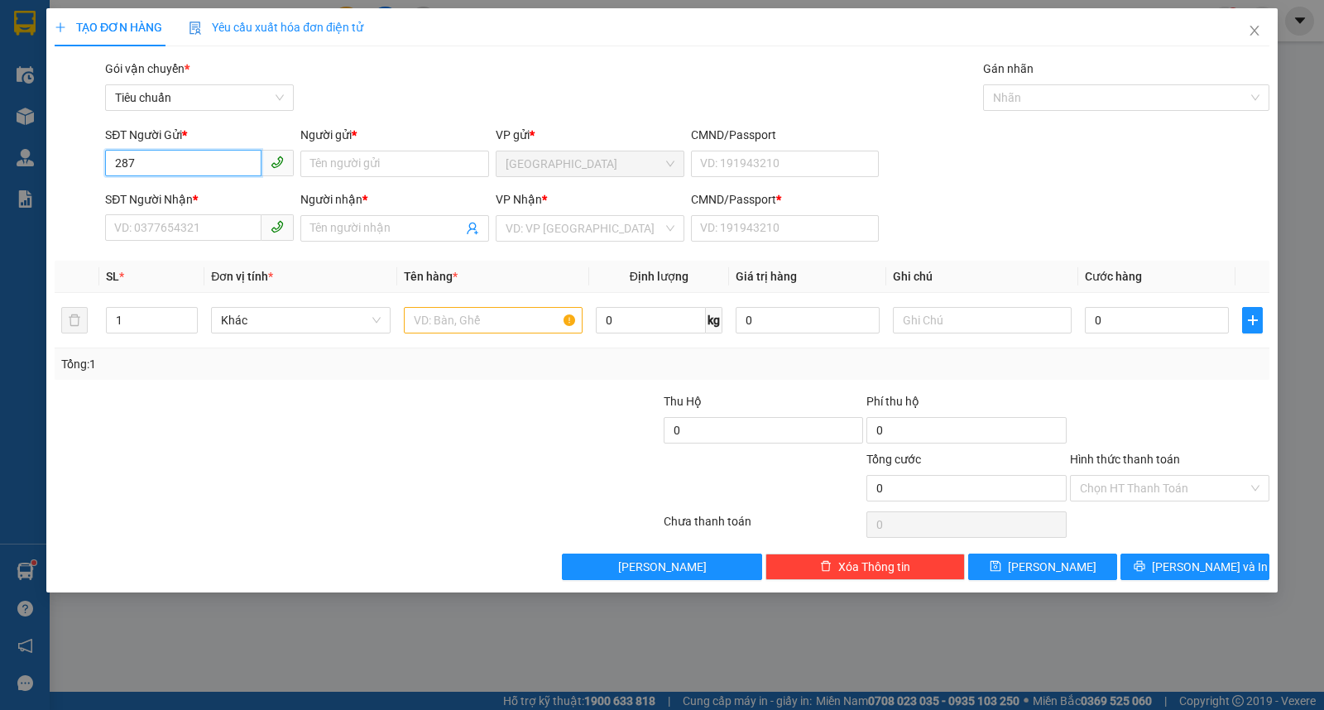
type input "2878"
click at [1245, 35] on span "Close" at bounding box center [1255, 31] width 46 height 46
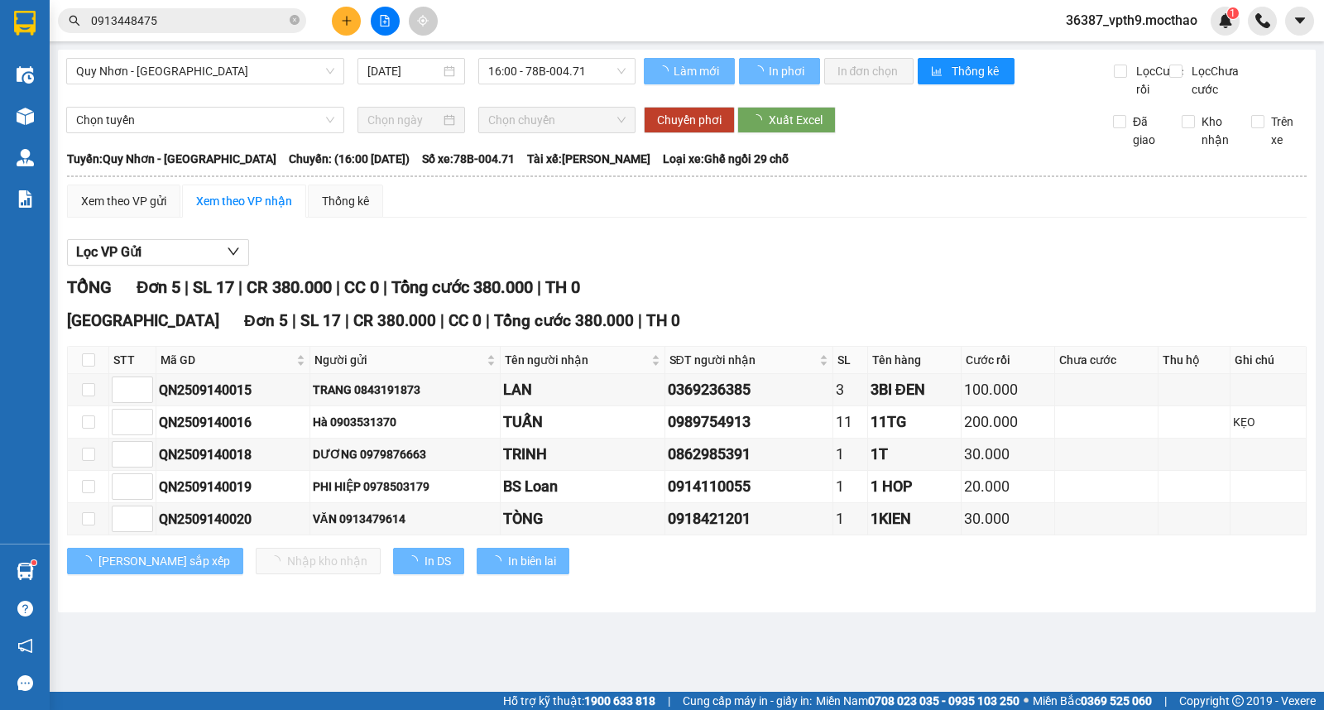
click at [169, 17] on input "0913448475" at bounding box center [188, 21] width 195 height 18
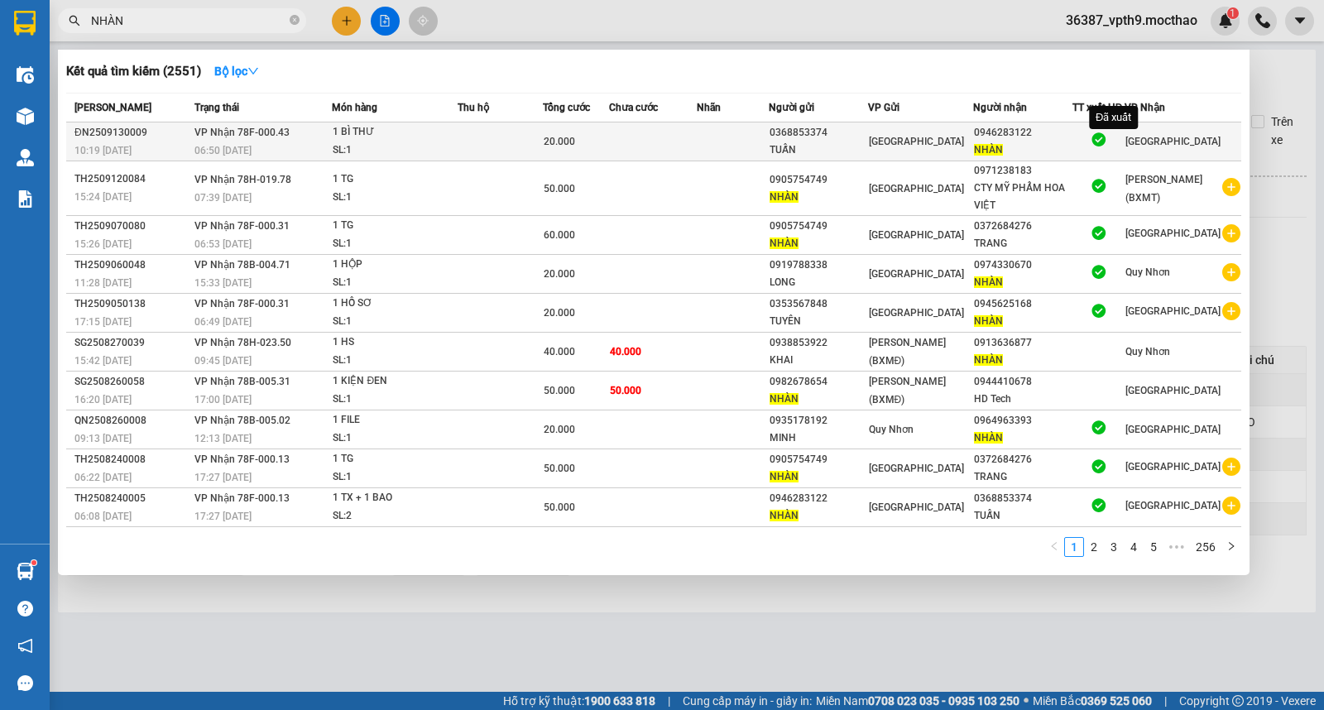
click at [1106, 134] on icon at bounding box center [1099, 139] width 14 height 14
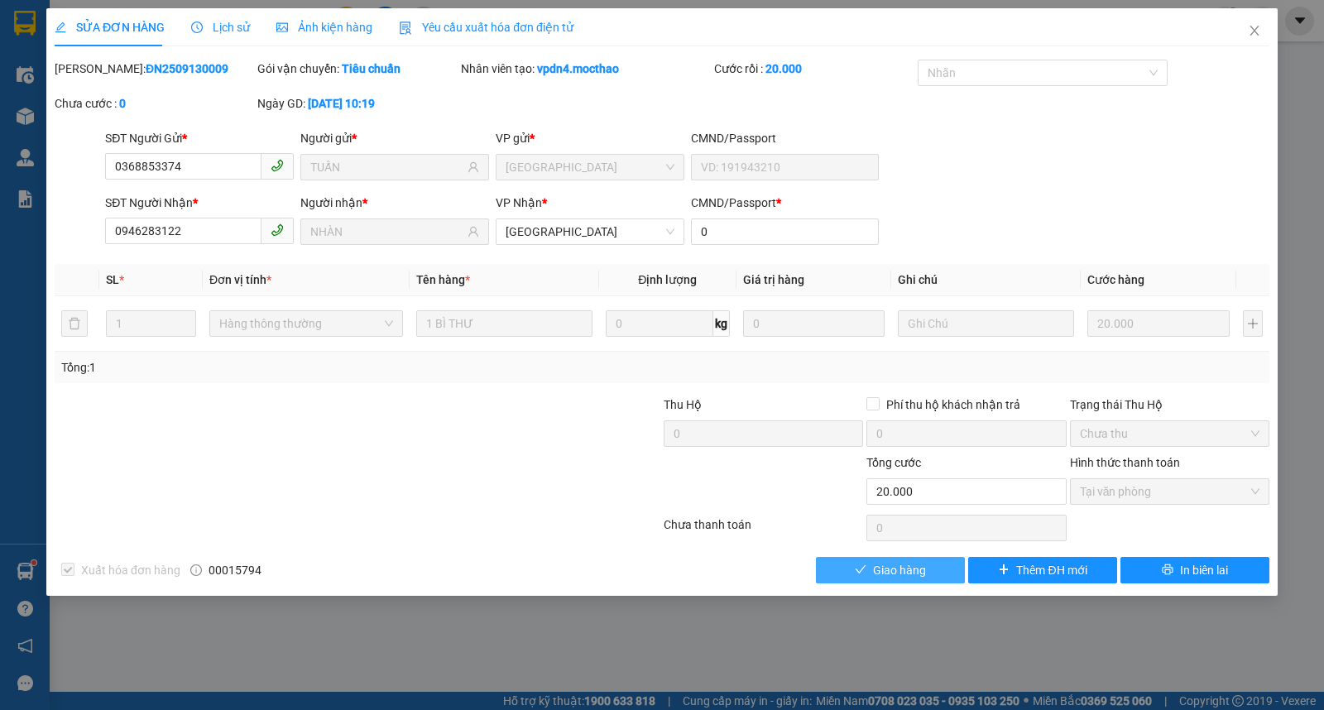
click at [933, 576] on button "Giao hàng" at bounding box center [890, 570] width 149 height 26
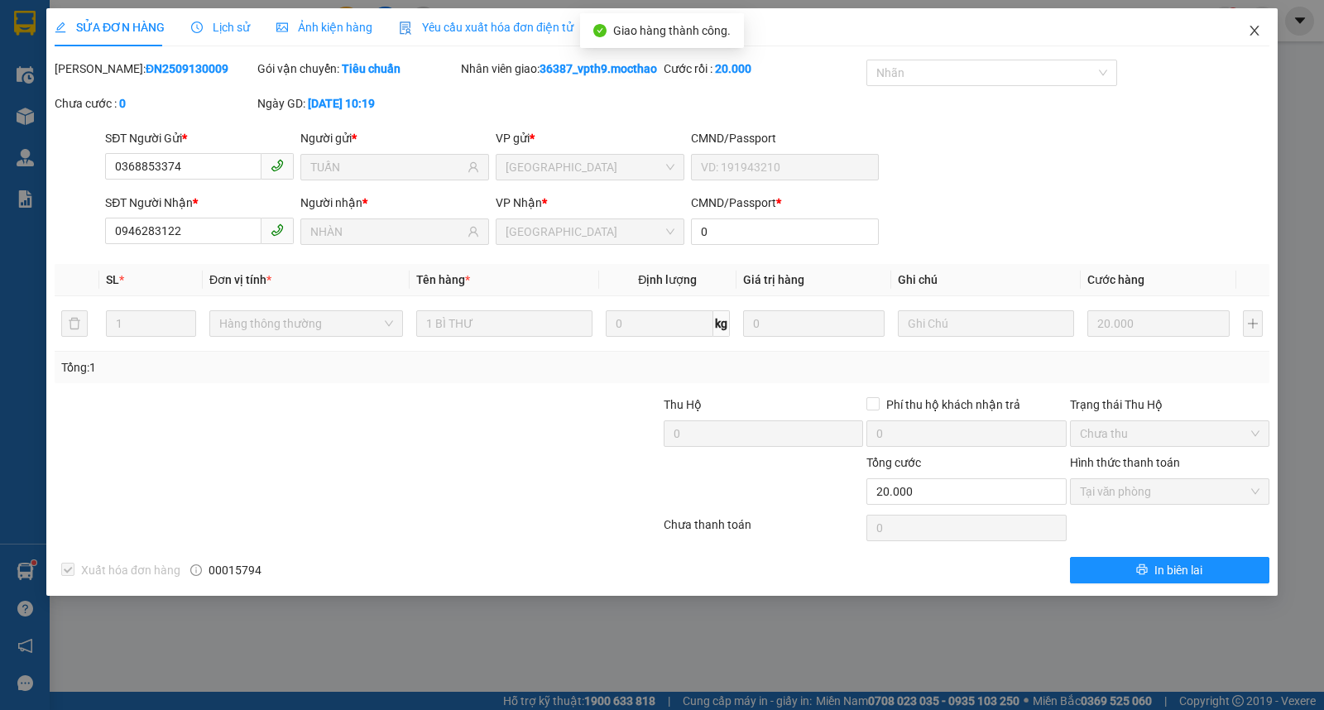
click at [1255, 37] on icon "close" at bounding box center [1254, 30] width 13 height 13
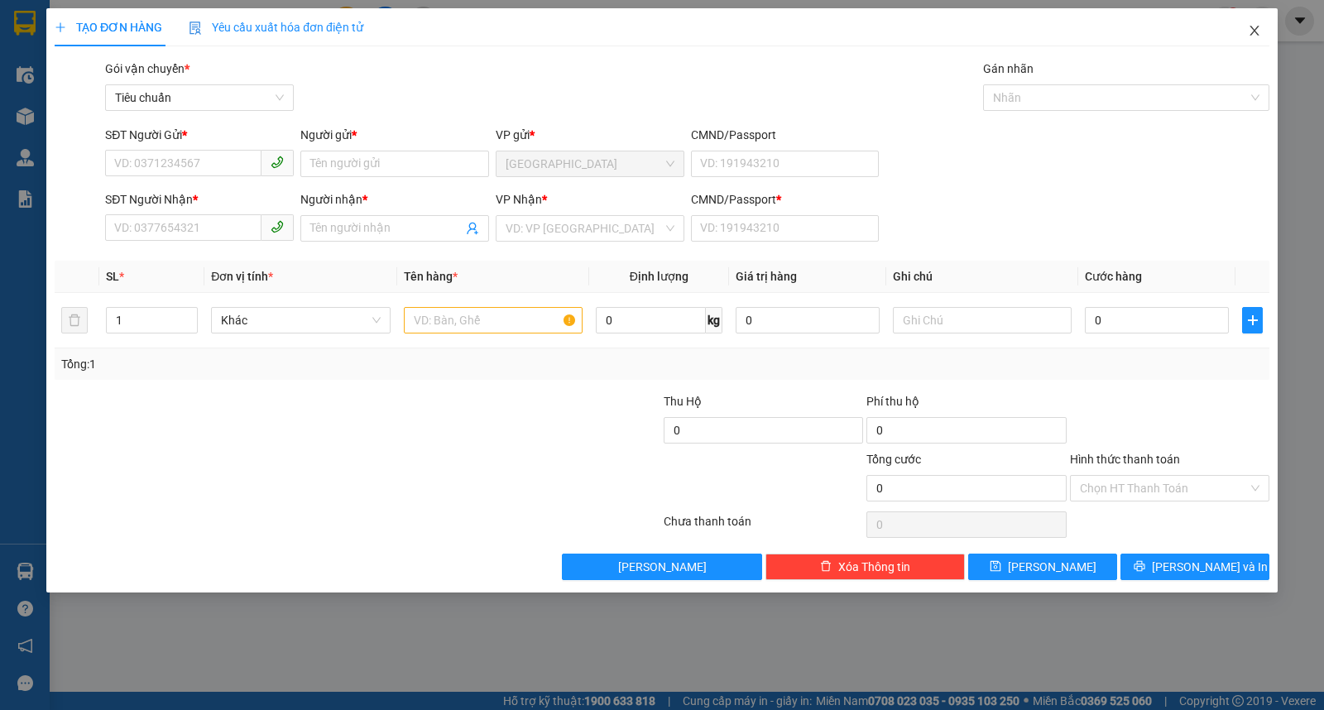
click at [1259, 29] on icon "close" at bounding box center [1254, 30] width 13 height 13
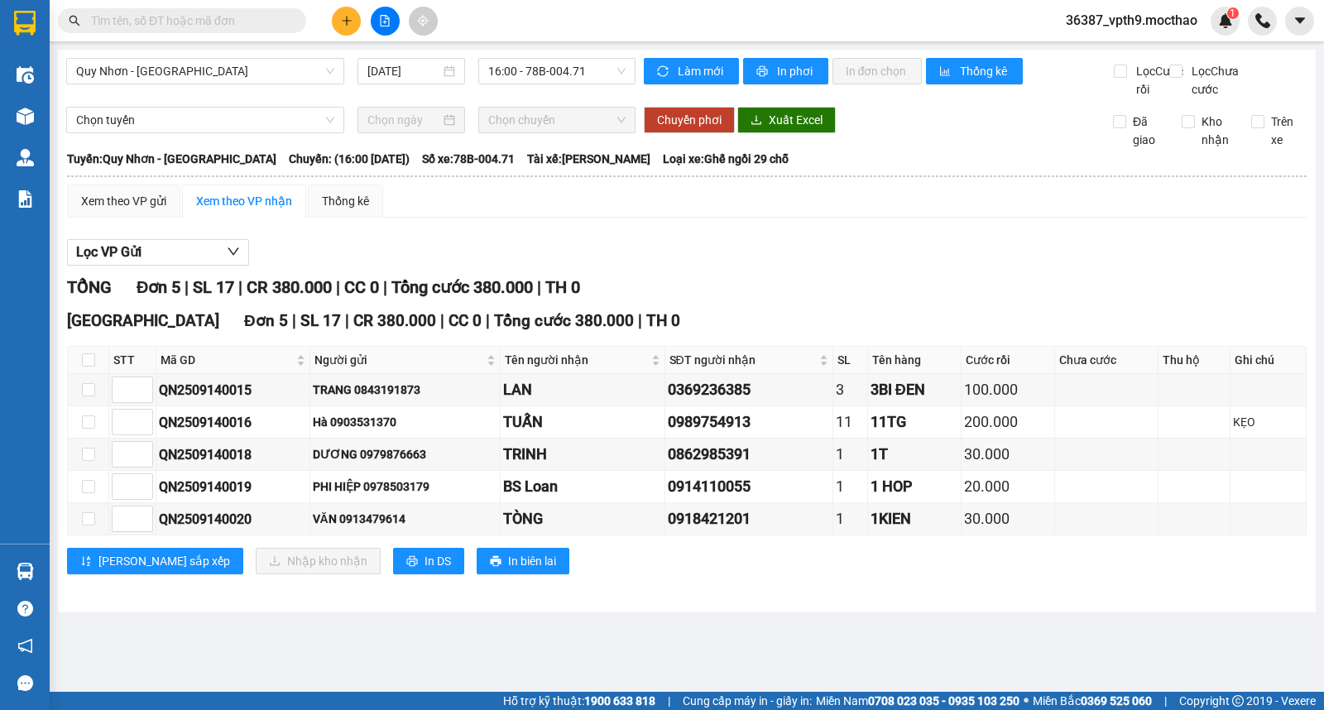
click at [248, 22] on input "text" at bounding box center [188, 21] width 195 height 18
click at [207, 60] on span "Quy Nhơn - Tuy Hòa" at bounding box center [205, 71] width 258 height 25
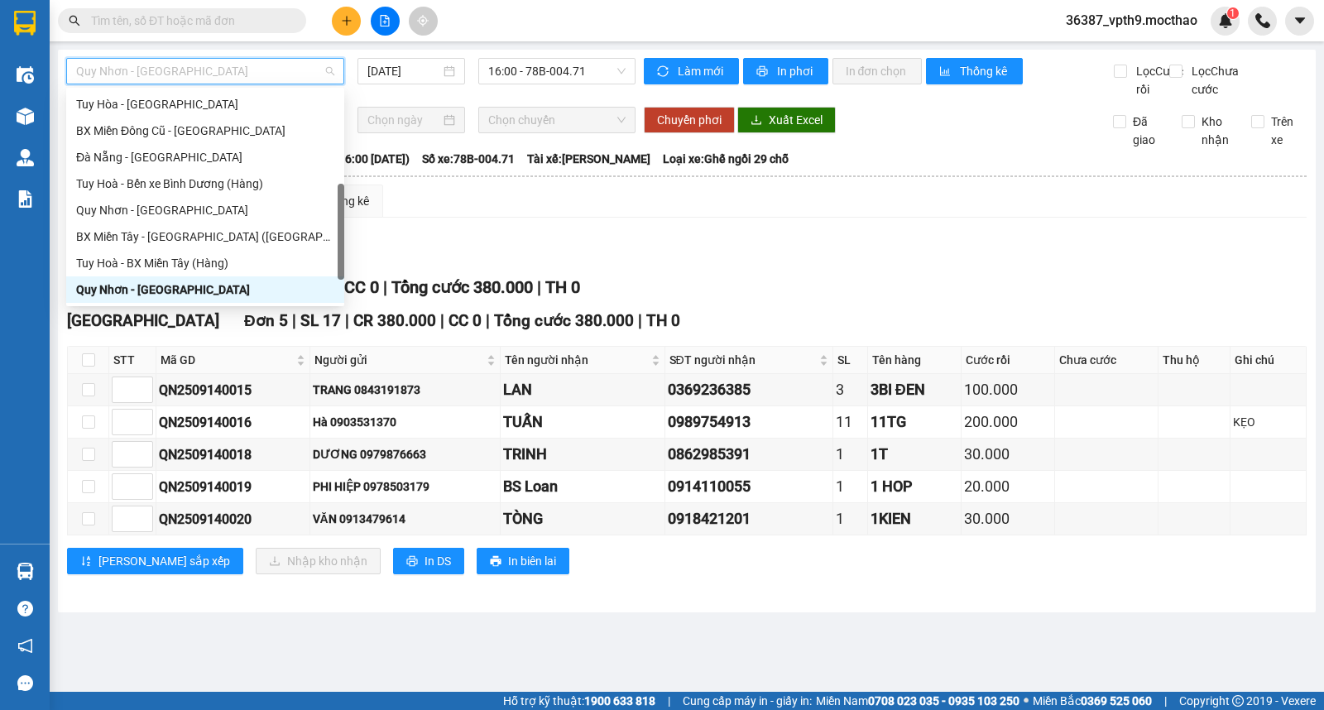
type input "d"
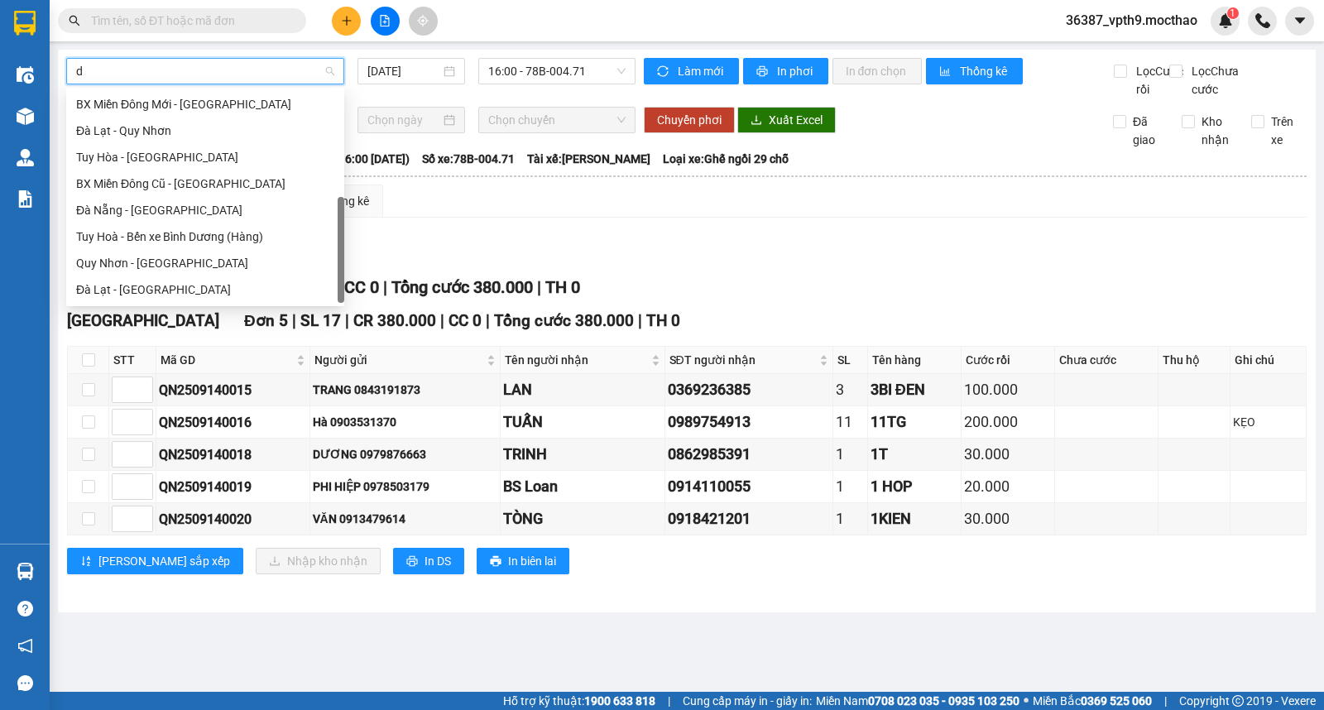
scroll to position [105, 0]
type input "đa"
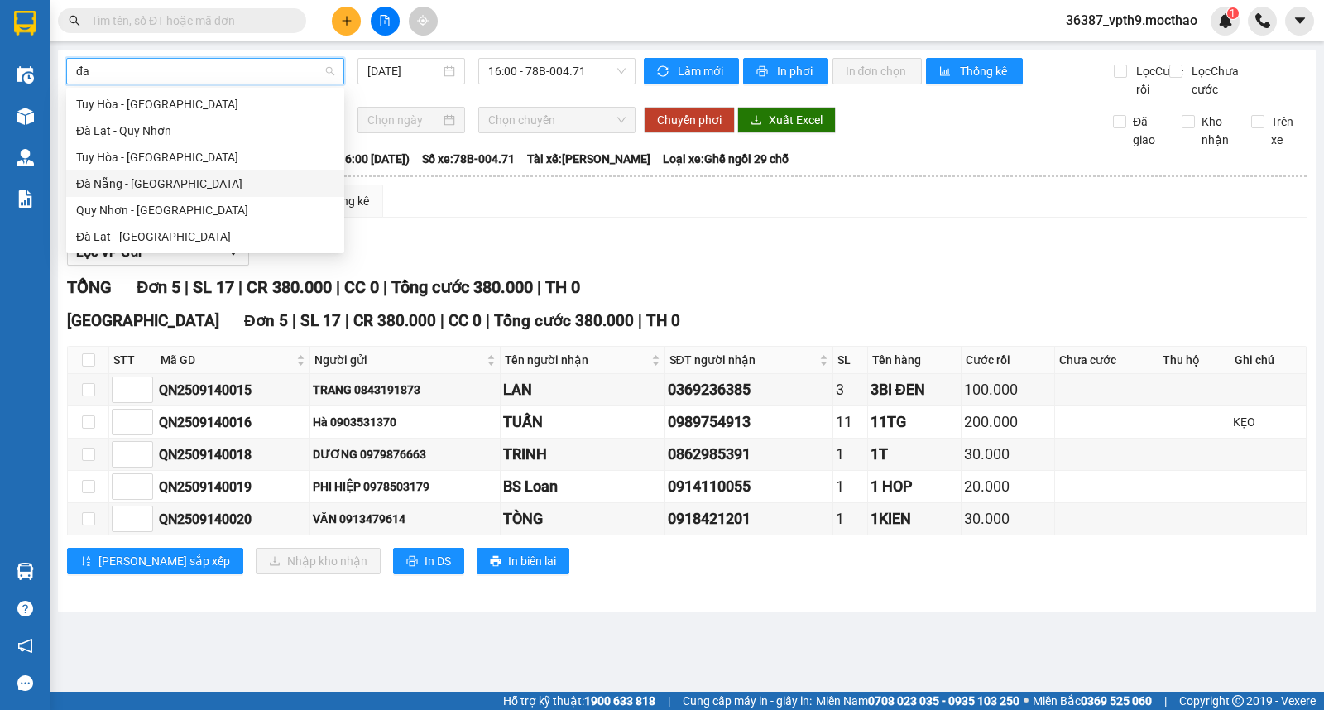
click at [144, 183] on div "Đà Nẵng - [GEOGRAPHIC_DATA]" at bounding box center [205, 184] width 258 height 18
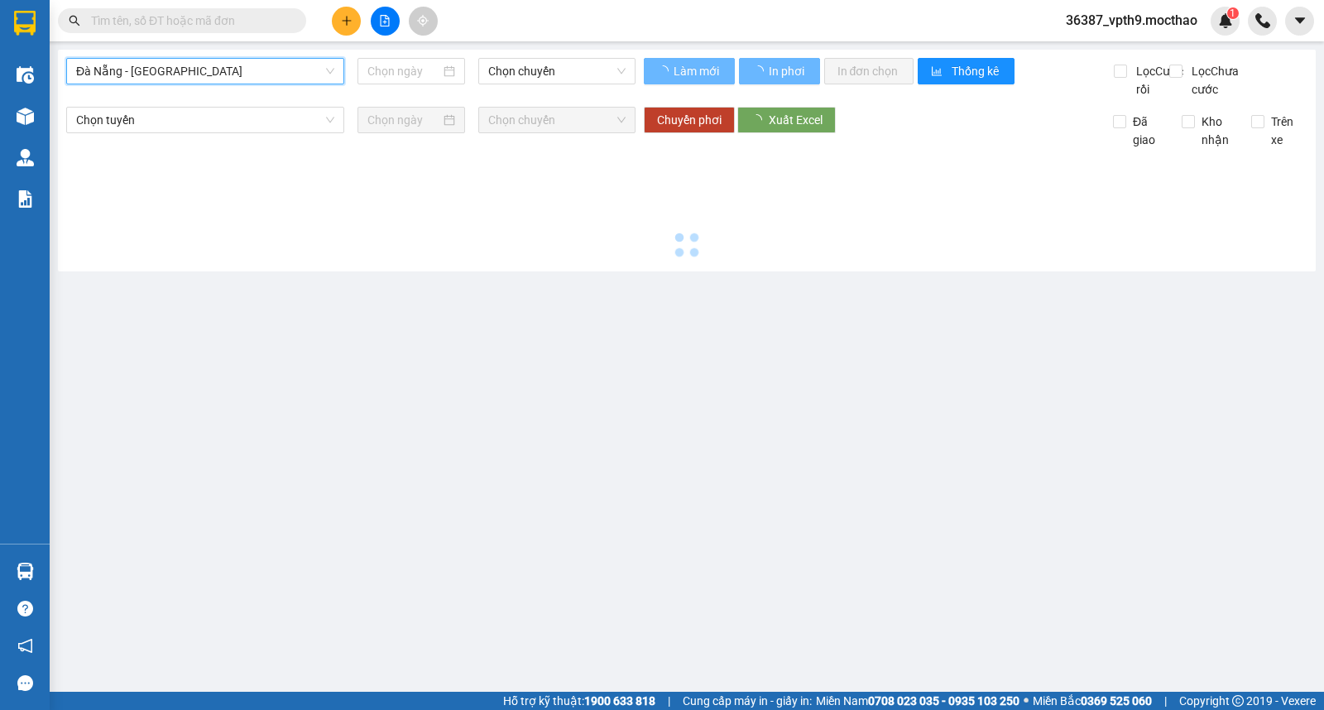
type input "[DATE]"
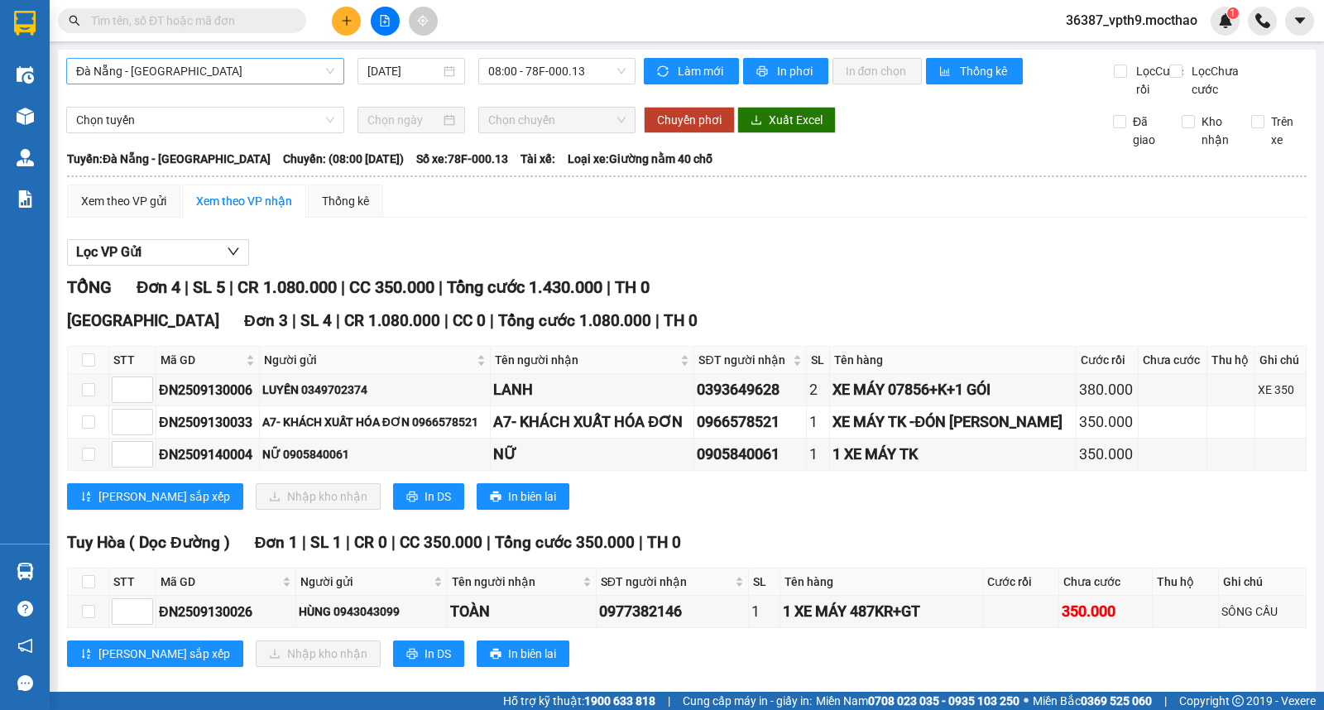
click at [558, 55] on div "Đà Nẵng - Tuy Hoà 14/09/2025 08:00 - 78F-000.13 Làm mới In phơi In đơn chọn Thố…" at bounding box center [687, 378] width 1258 height 656
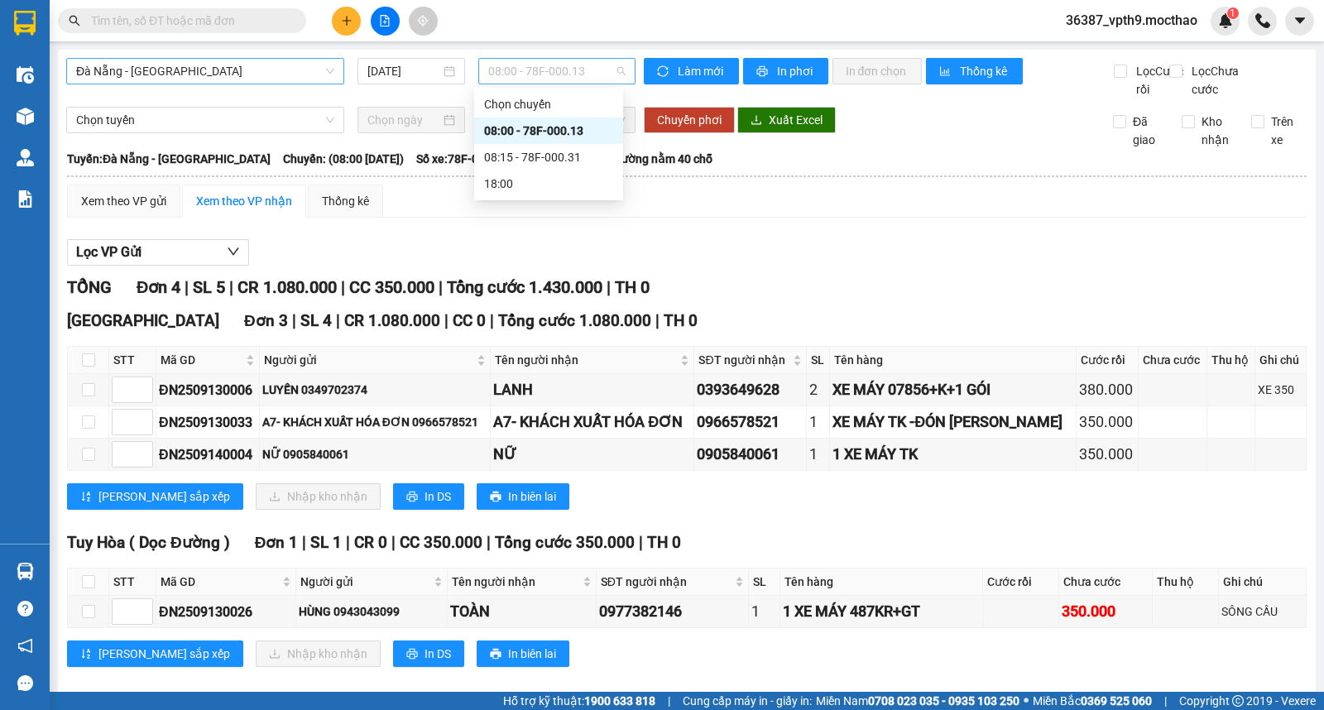
click at [558, 66] on span "08:00 - 78F-000.13" at bounding box center [556, 71] width 137 height 25
click at [544, 149] on div "08:15 - 78F-000.31" at bounding box center [548, 157] width 129 height 18
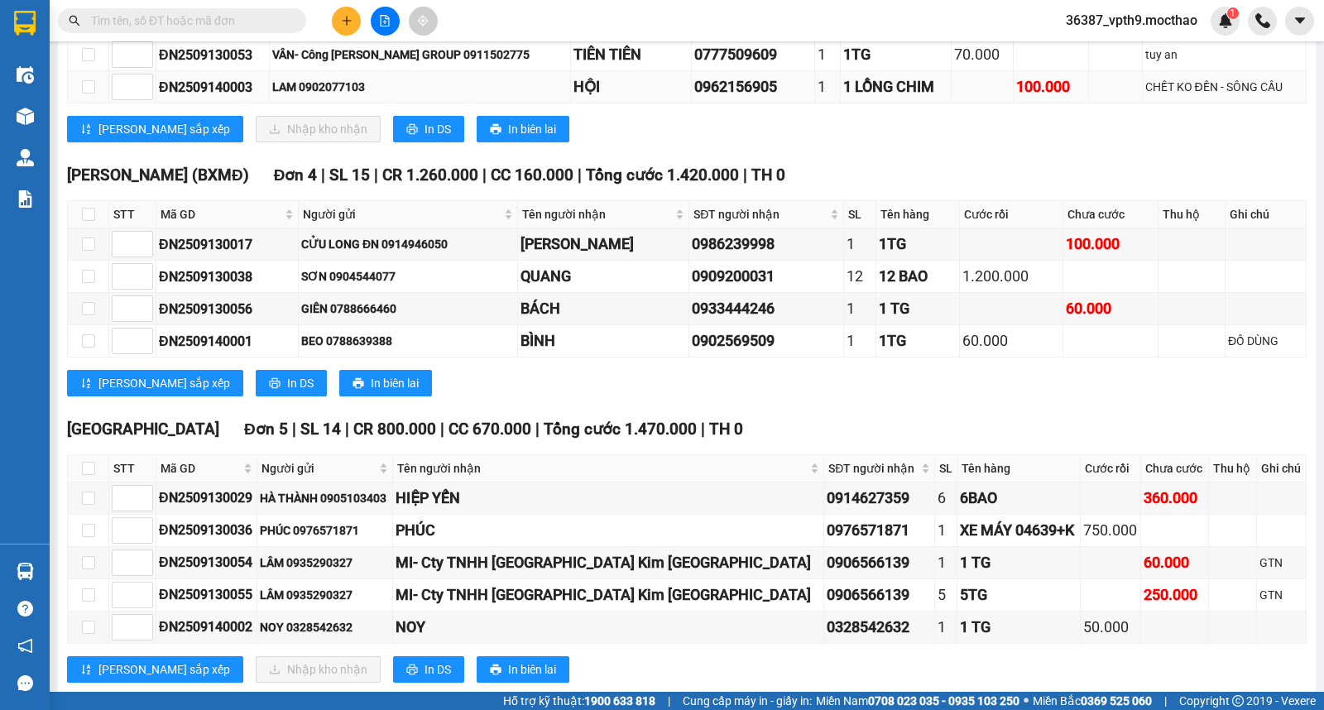
scroll to position [425, 0]
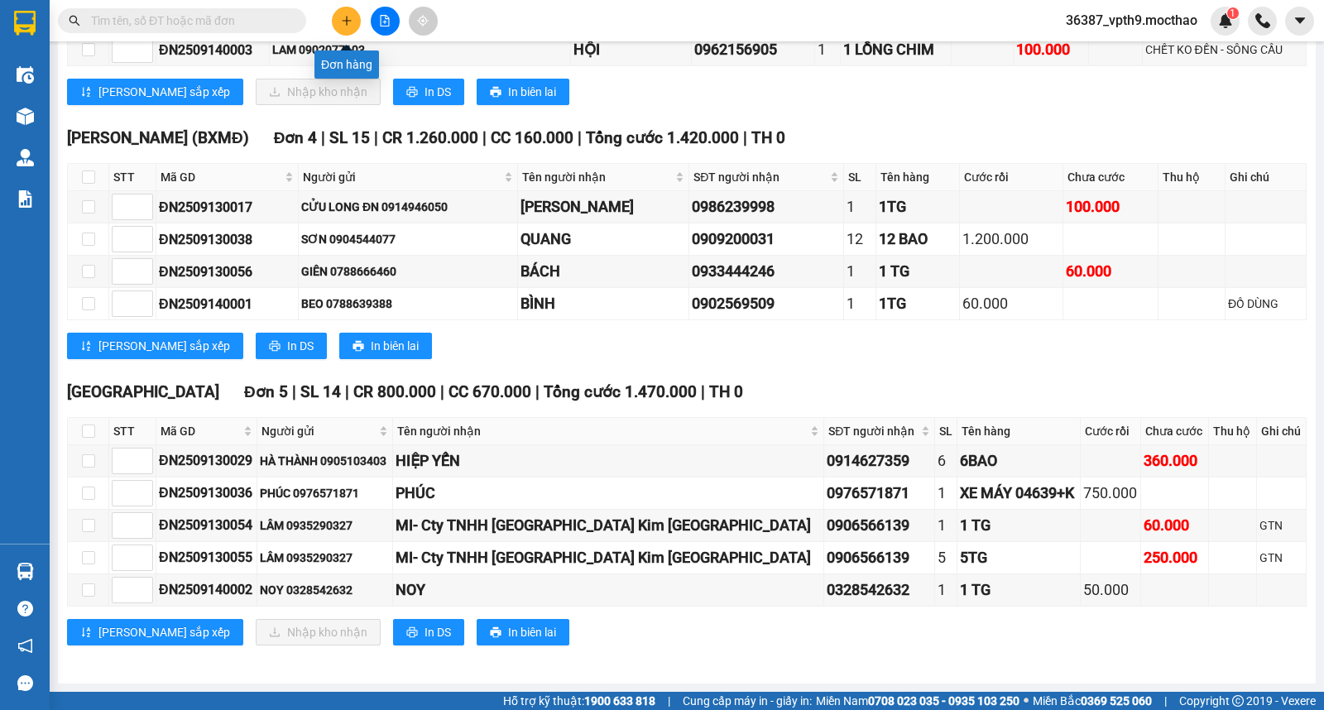
click at [344, 22] on icon "plus" at bounding box center [347, 21] width 12 height 12
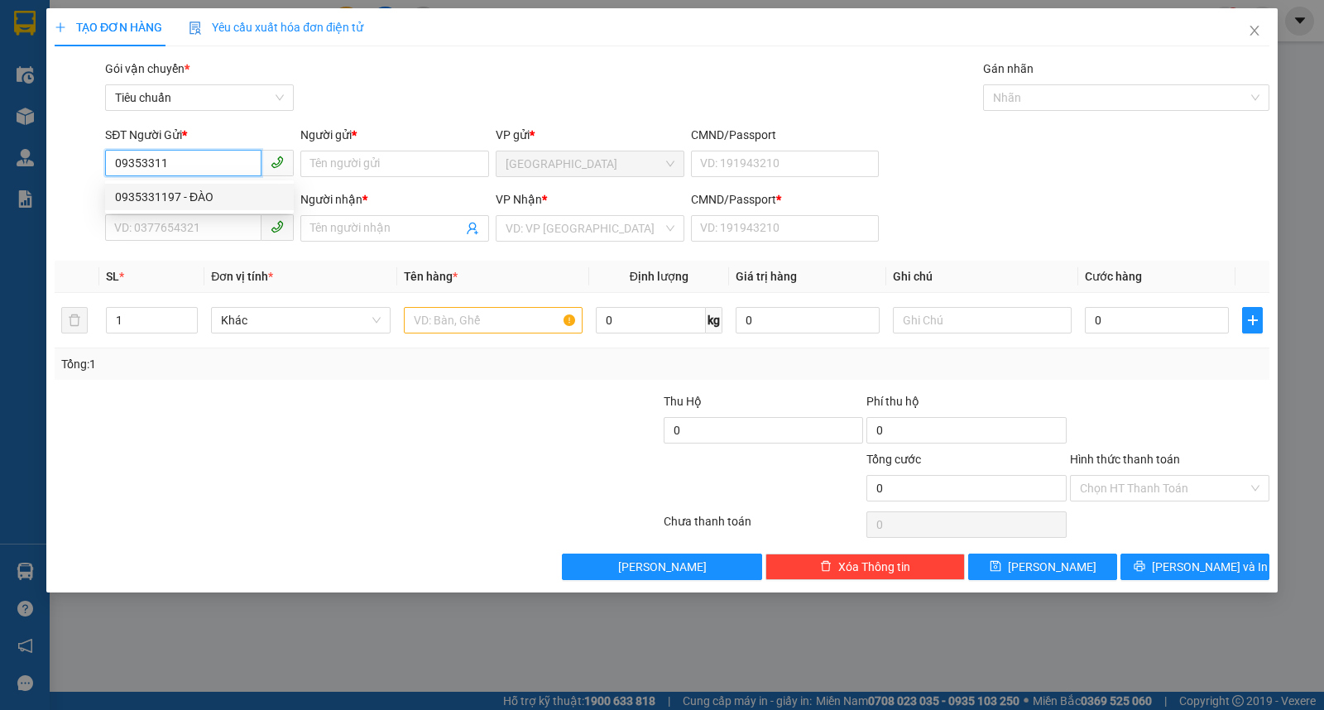
click at [180, 192] on div "0935331197 - ĐÀO" at bounding box center [199, 197] width 169 height 18
type input "0935331197"
type input "ĐÀO"
type input "0901368799"
type input "TUẤN"
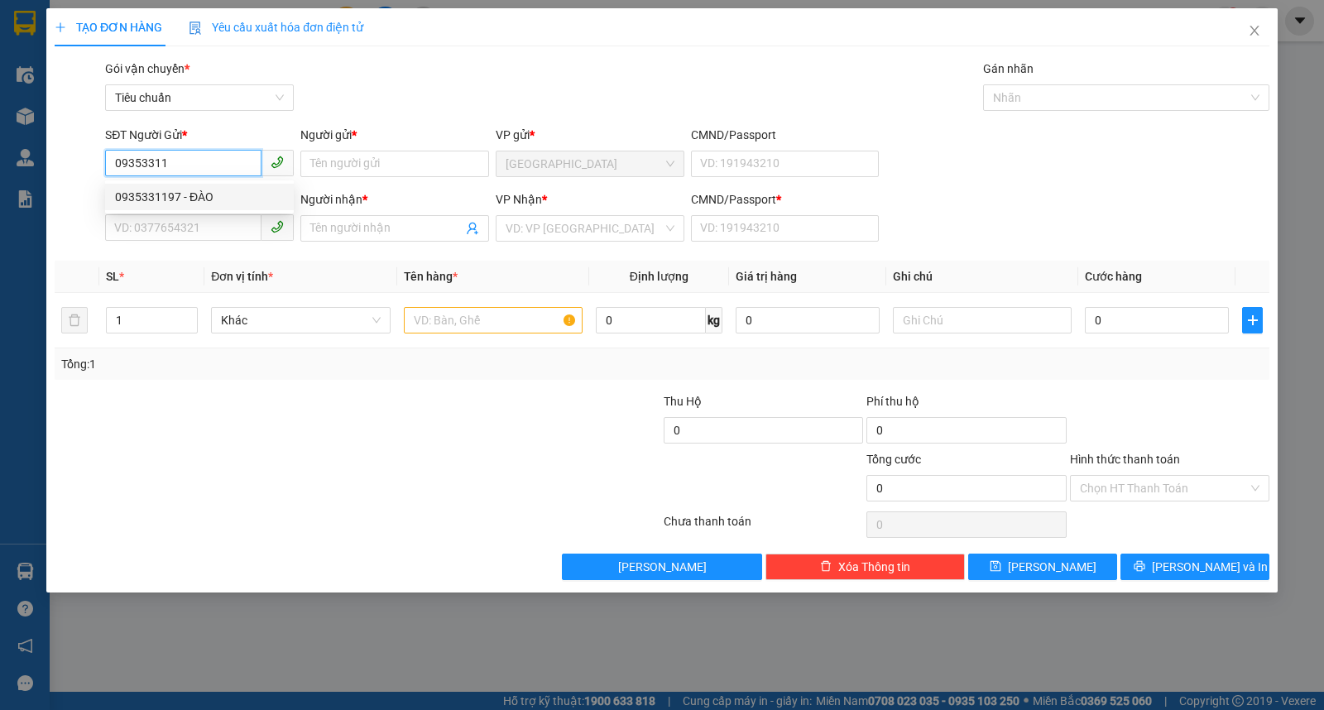
type input "1"
type input "90.000"
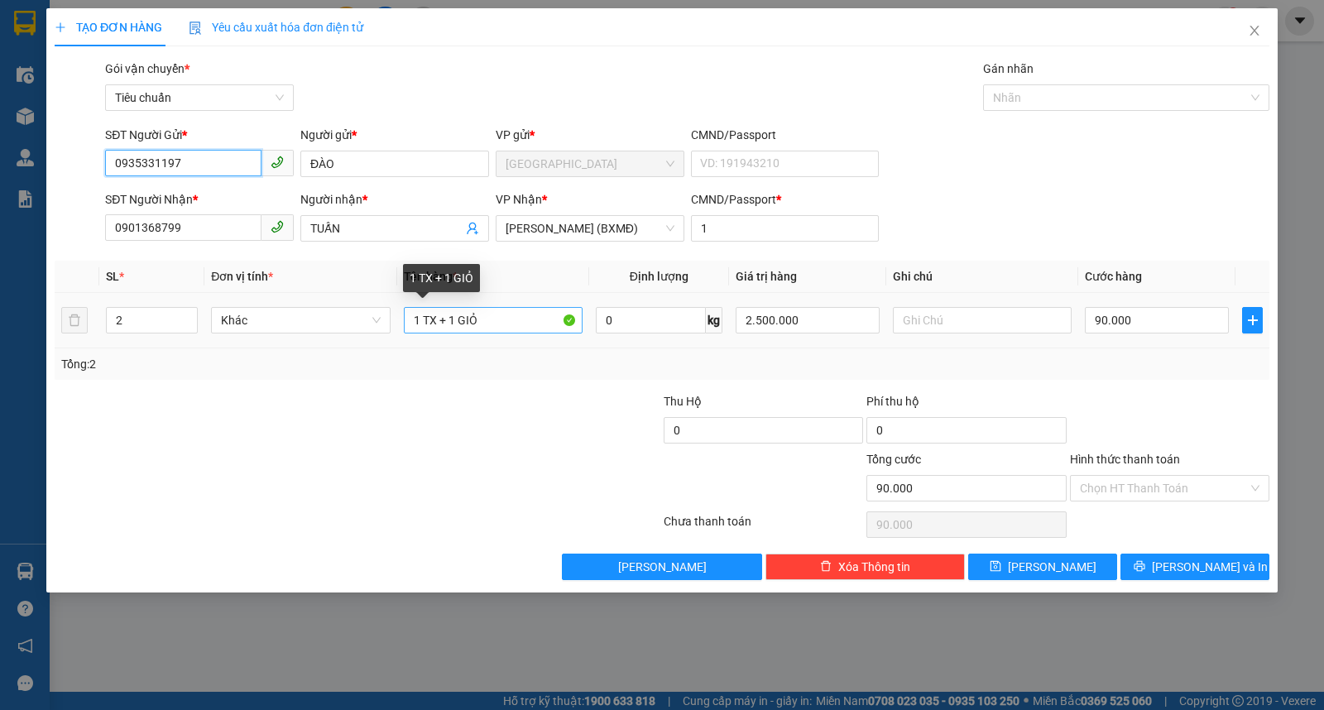
type input "0935331197"
click at [416, 321] on input "1 TX + 1 GIỎ" at bounding box center [493, 320] width 179 height 26
type input "1TX+1 GIỎ"
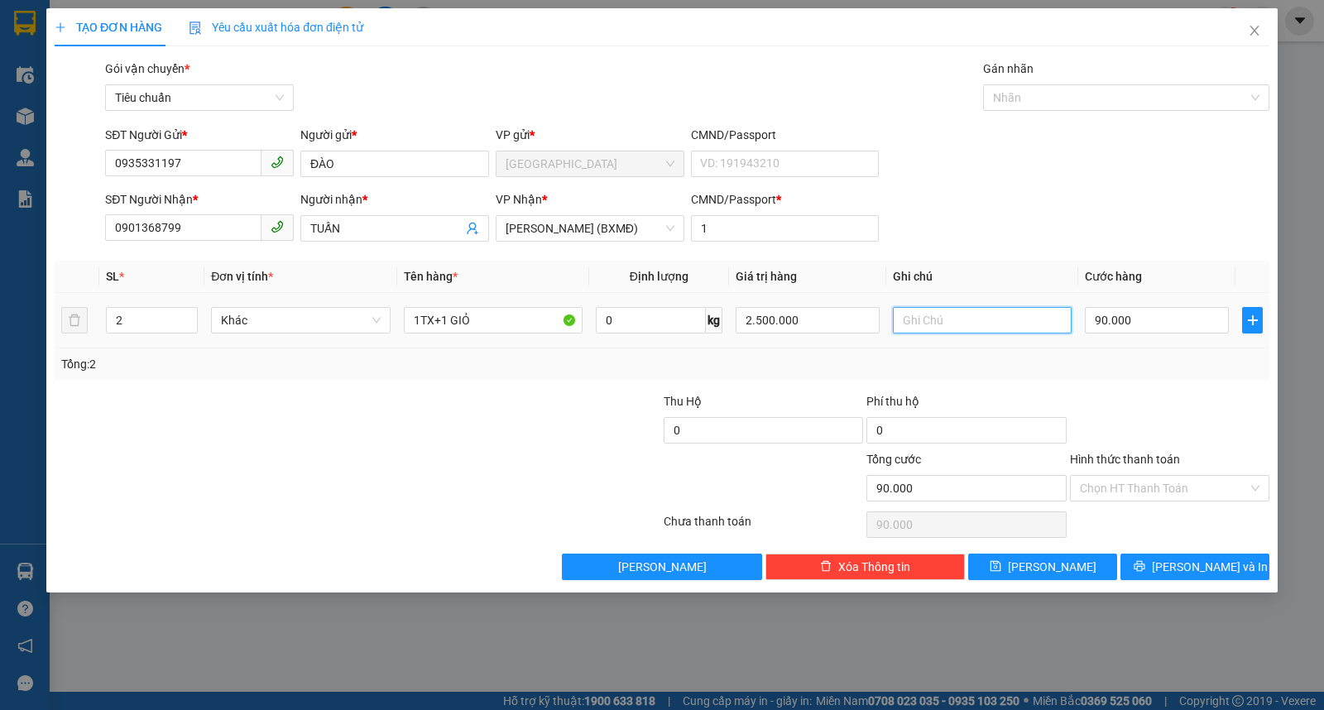
click at [993, 324] on input "text" at bounding box center [982, 320] width 179 height 26
type input "d"
type input "D"
type input "ĐỒ ĂN"
drag, startPoint x: 843, startPoint y: 326, endPoint x: 542, endPoint y: 373, distance: 304.0
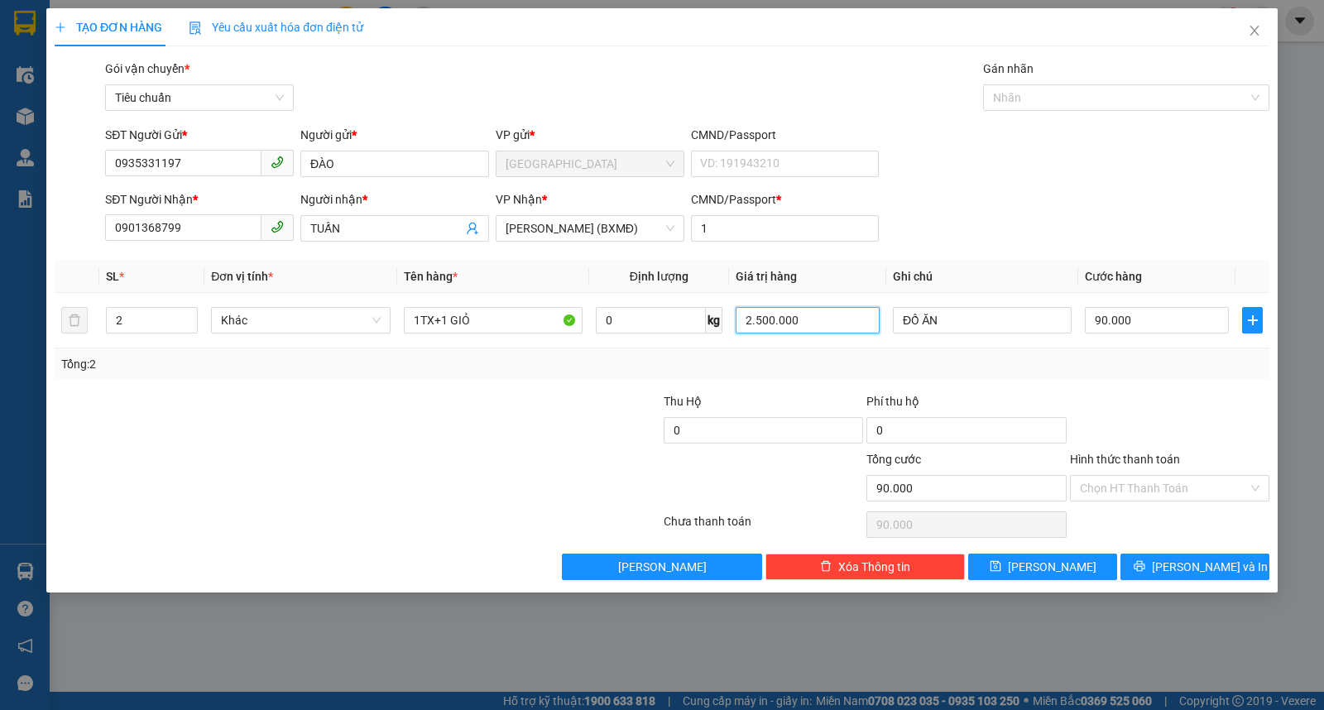
click at [542, 373] on div "SL * Đơn vị tính * Tên hàng * Định lượng Giá trị hàng Ghi chú Cước hàng 2 Khác …" at bounding box center [662, 320] width 1215 height 119
type input "15.000"
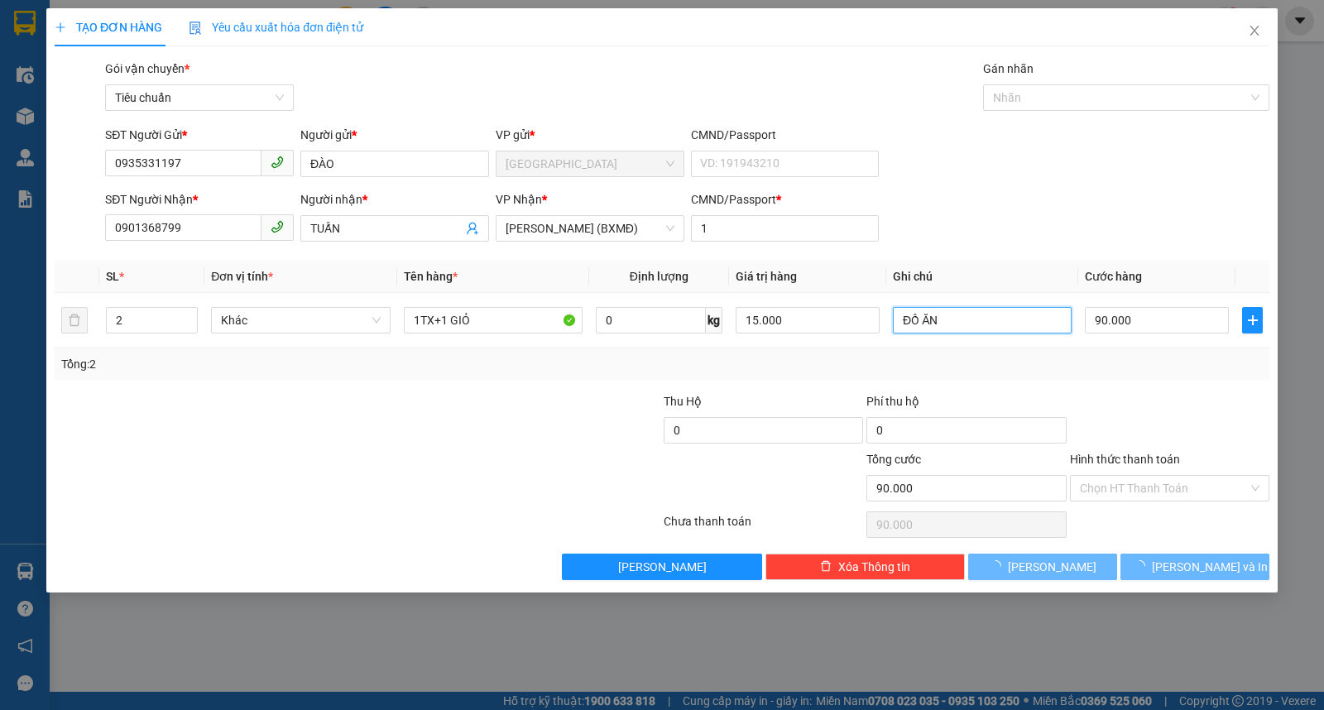
type input "0"
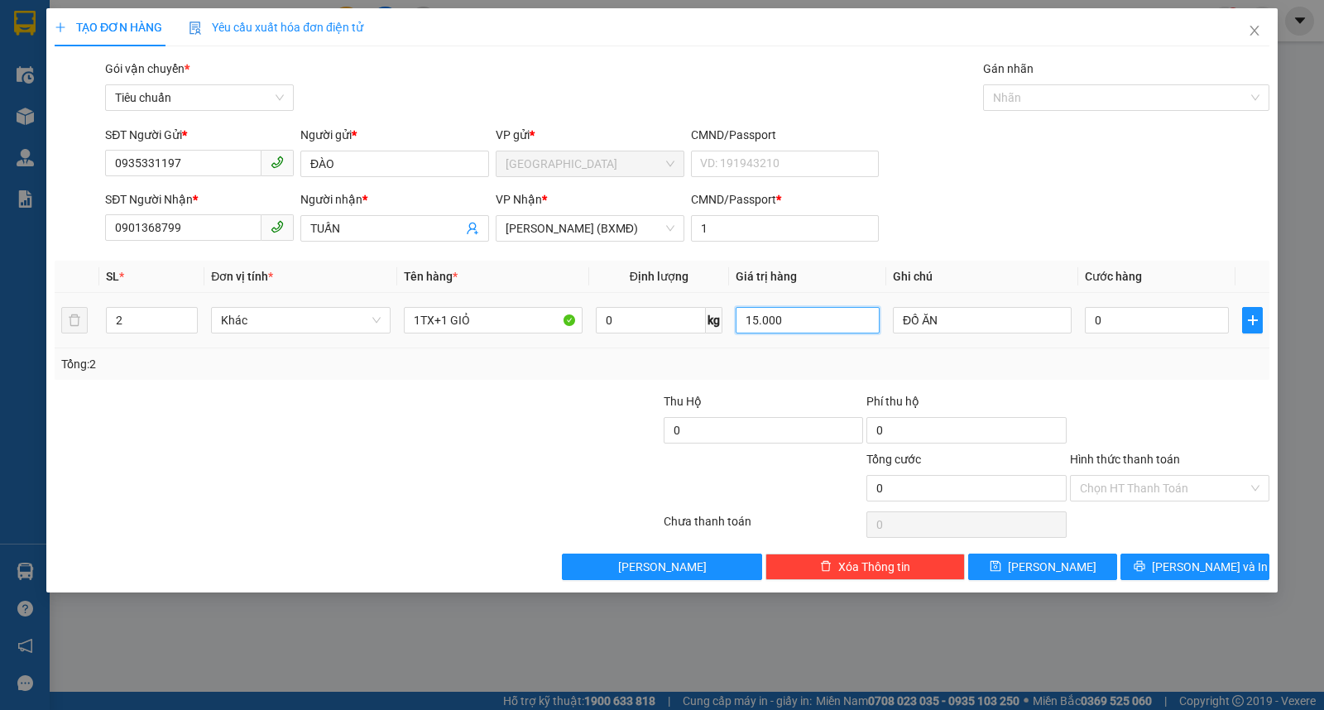
click at [810, 315] on input "15.000" at bounding box center [808, 320] width 144 height 26
type input "1.500.000"
type input "9"
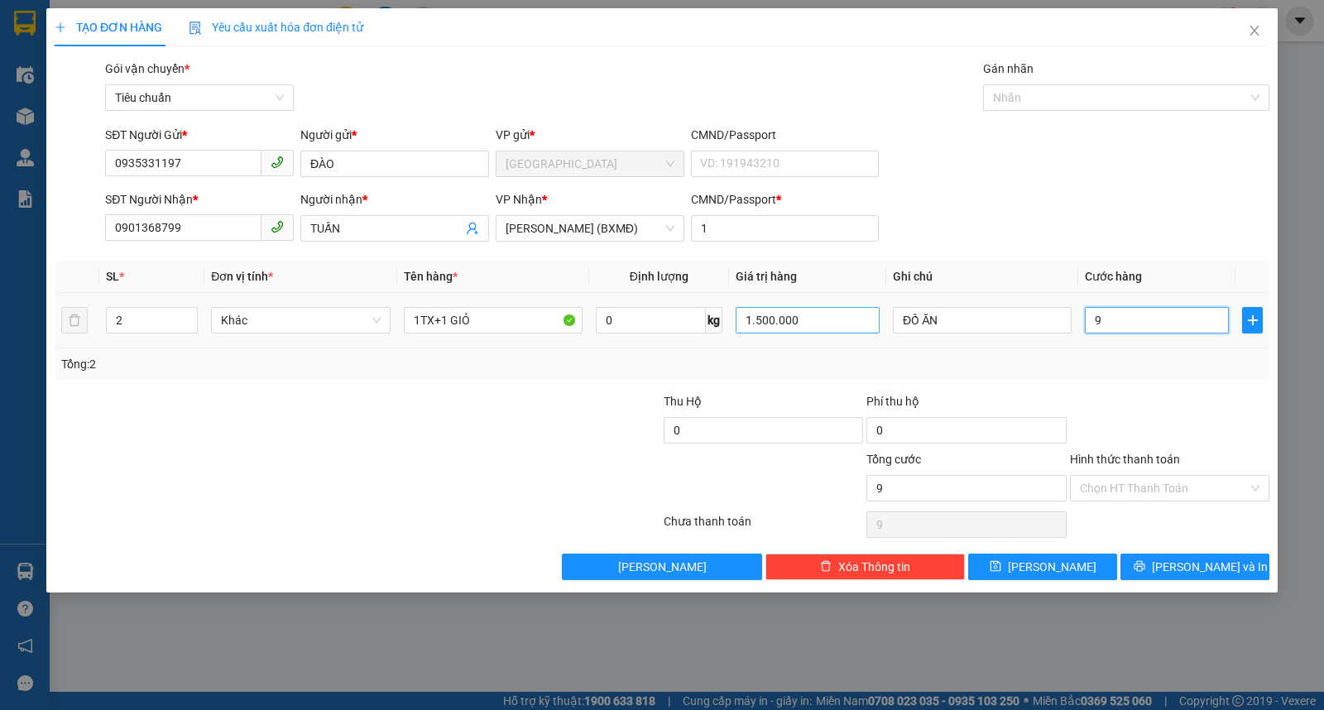
type input "90"
type input "90.000"
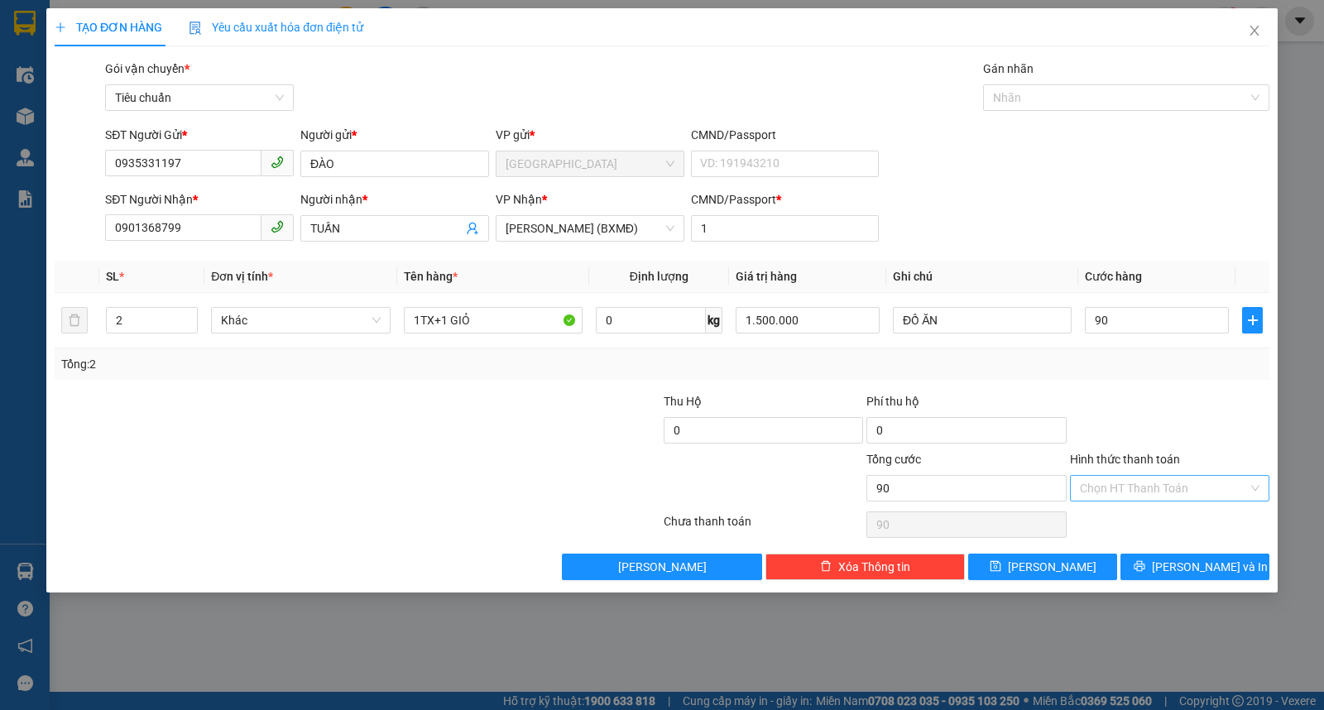
type input "90.000"
click at [1156, 477] on input "Hình thức thanh toán" at bounding box center [1164, 488] width 168 height 25
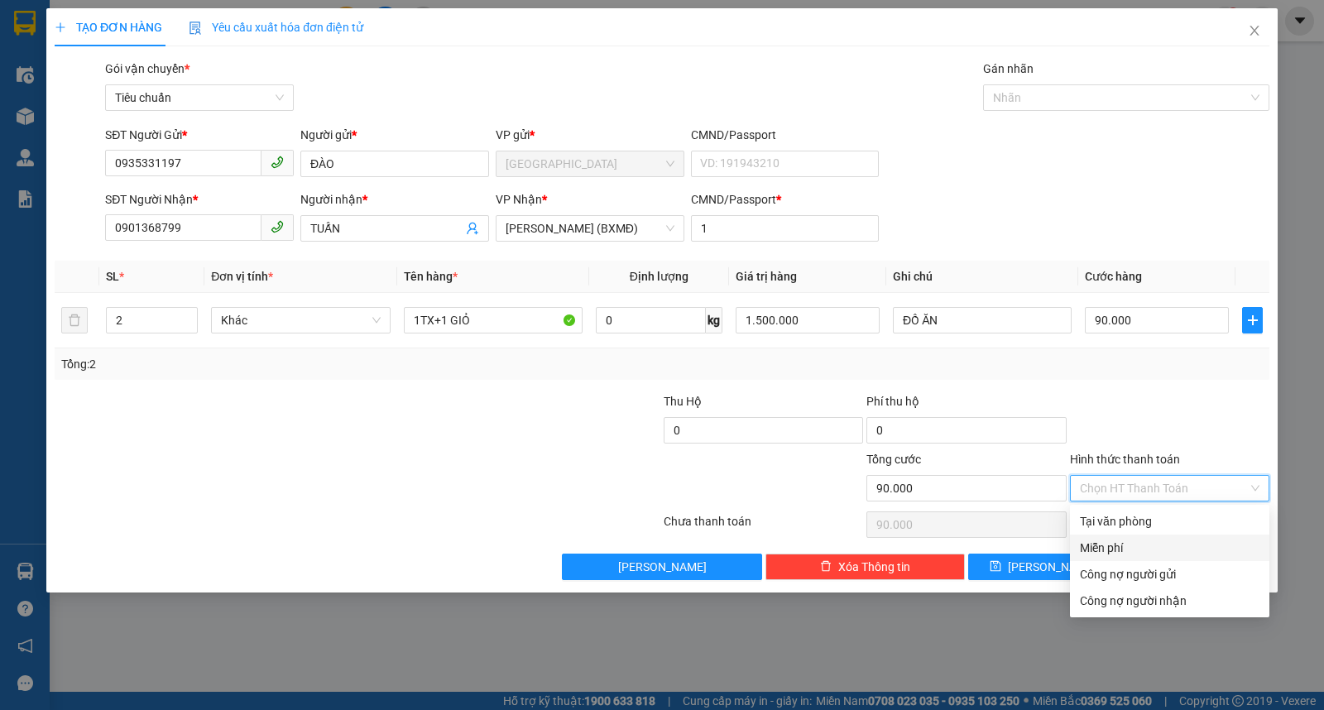
click at [1130, 535] on div "Miễn phí" at bounding box center [1169, 548] width 199 height 26
type input "0"
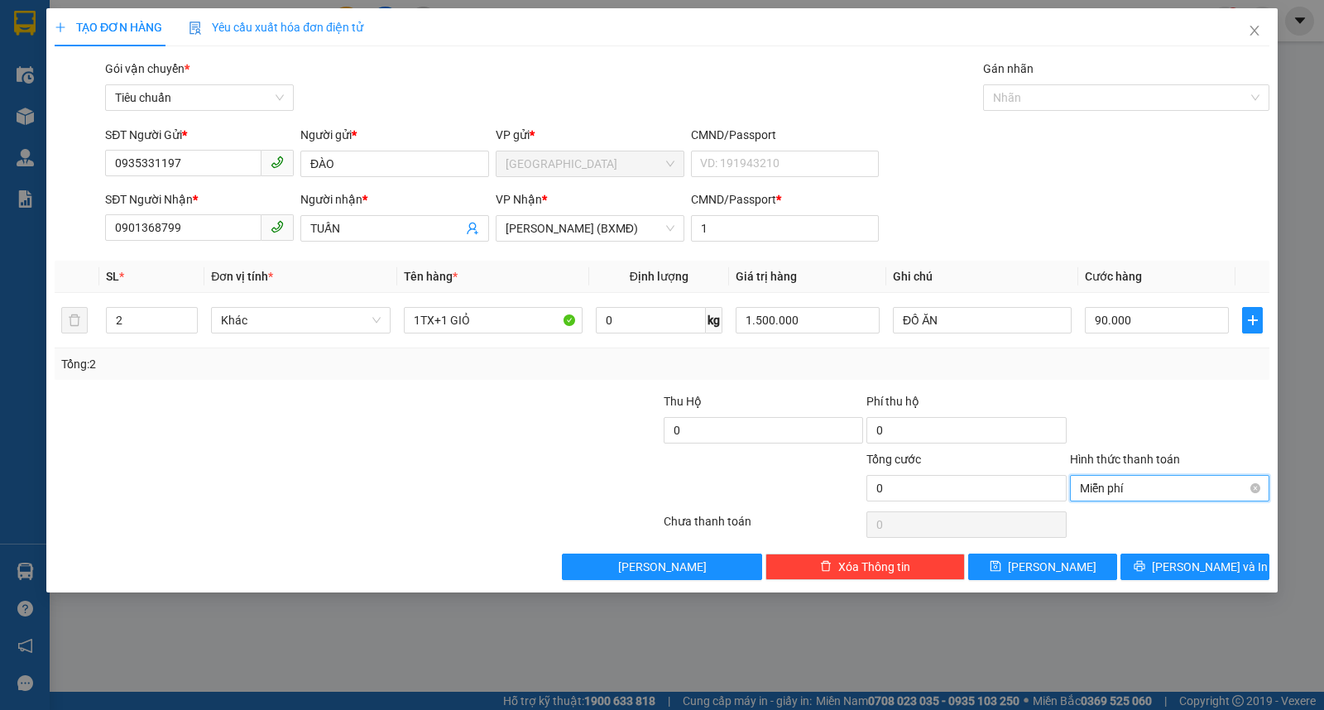
click at [1135, 476] on span "Miễn phí" at bounding box center [1170, 488] width 180 height 25
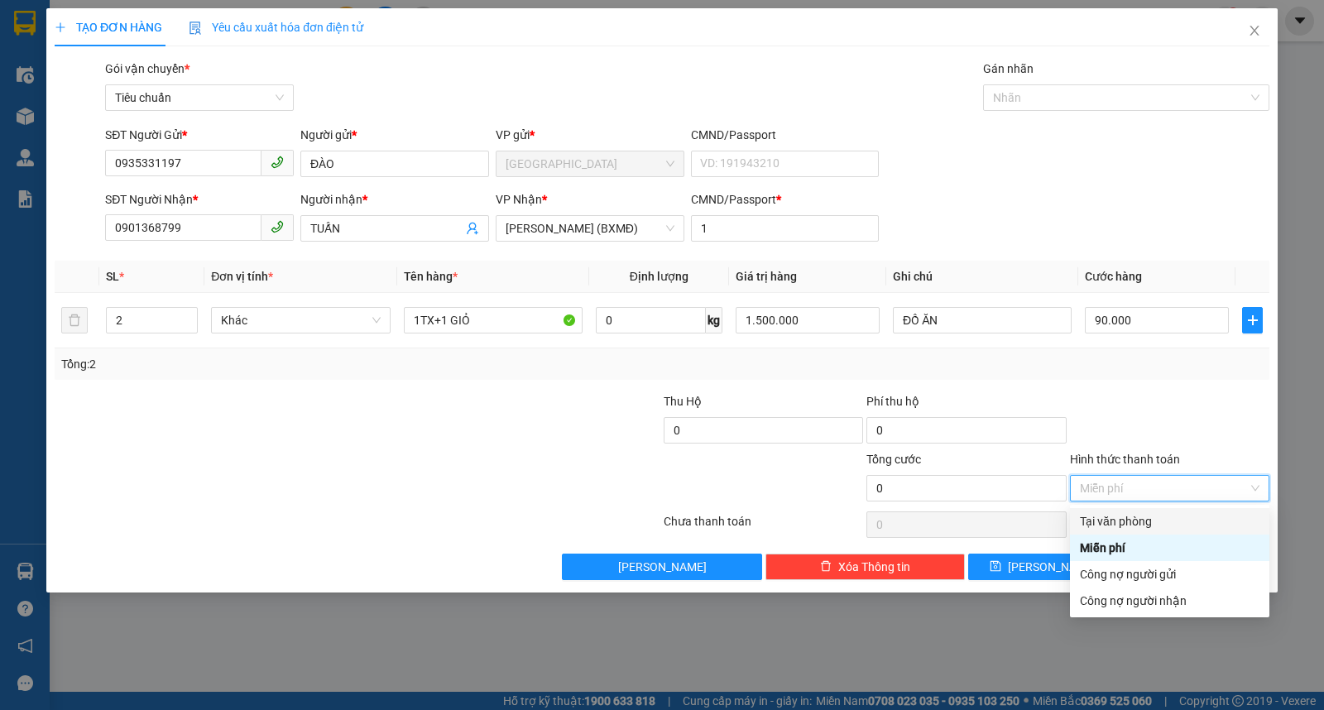
click at [1115, 515] on div "Tại văn phòng" at bounding box center [1170, 521] width 180 height 18
type input "90.000"
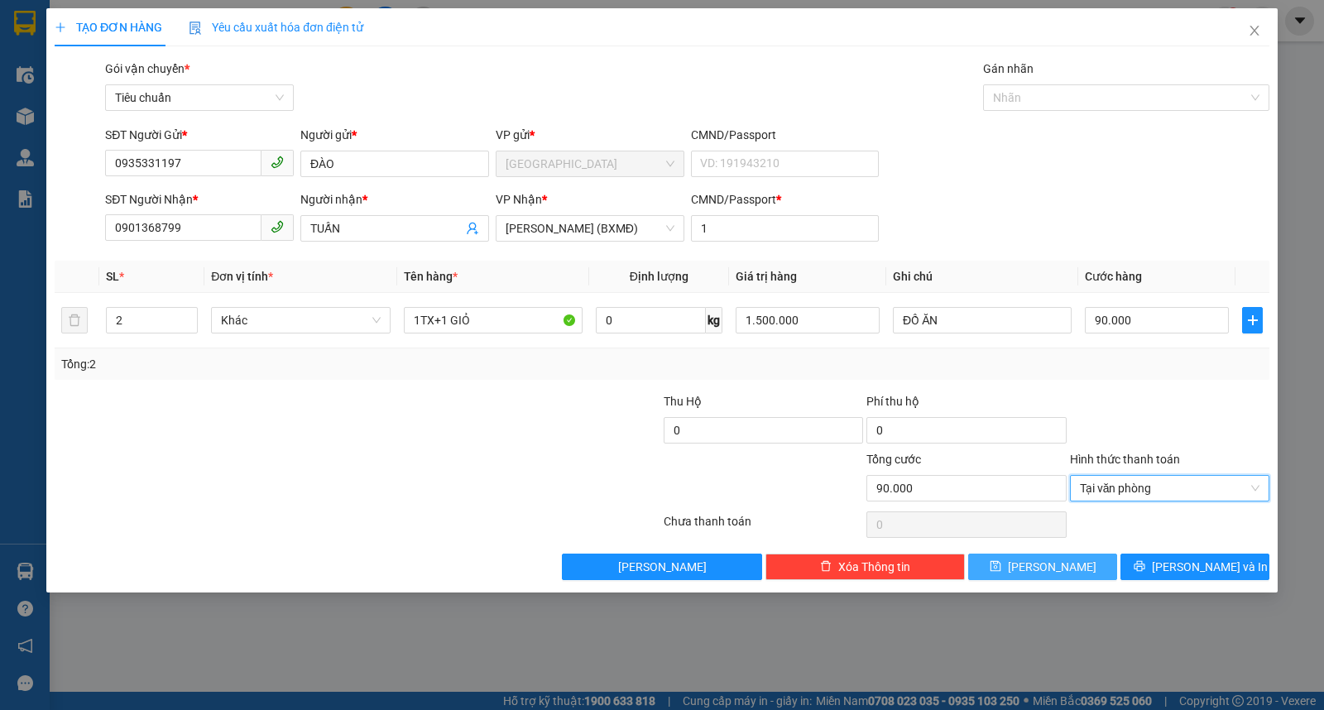
click at [1065, 576] on button "Lưu" at bounding box center [1043, 567] width 149 height 26
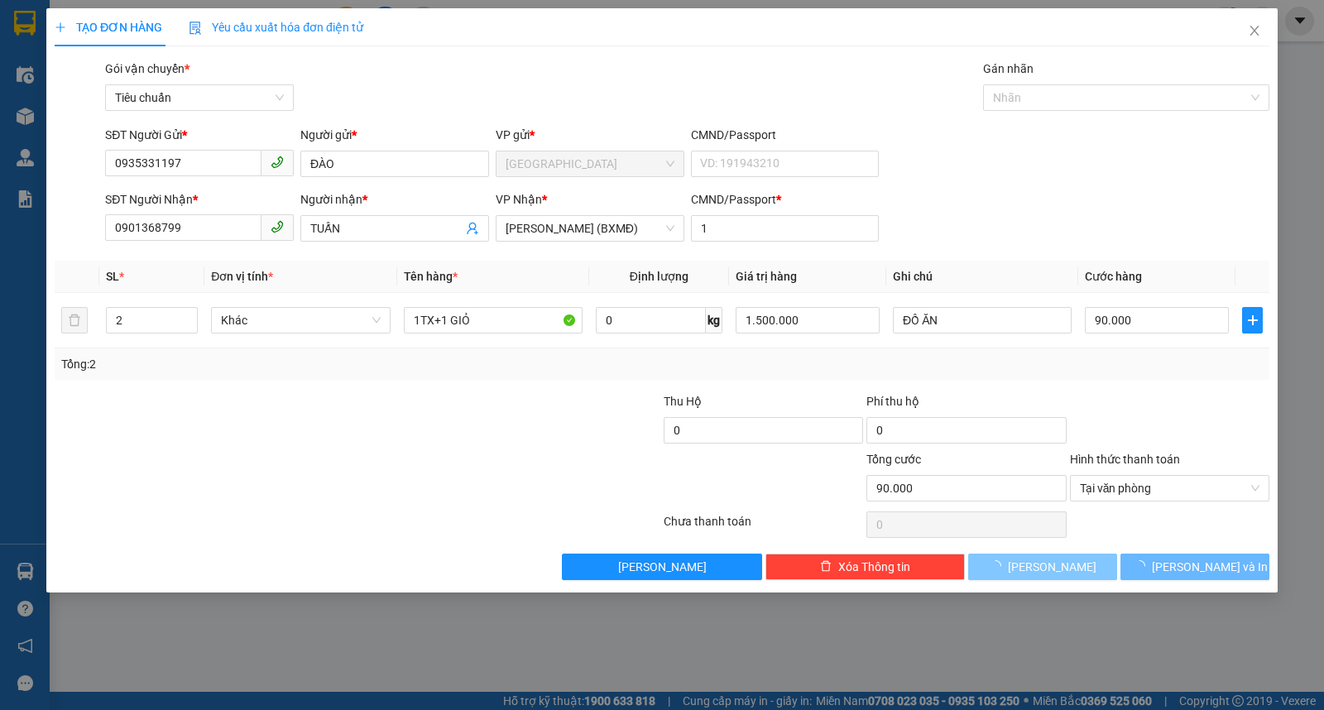
type input "0"
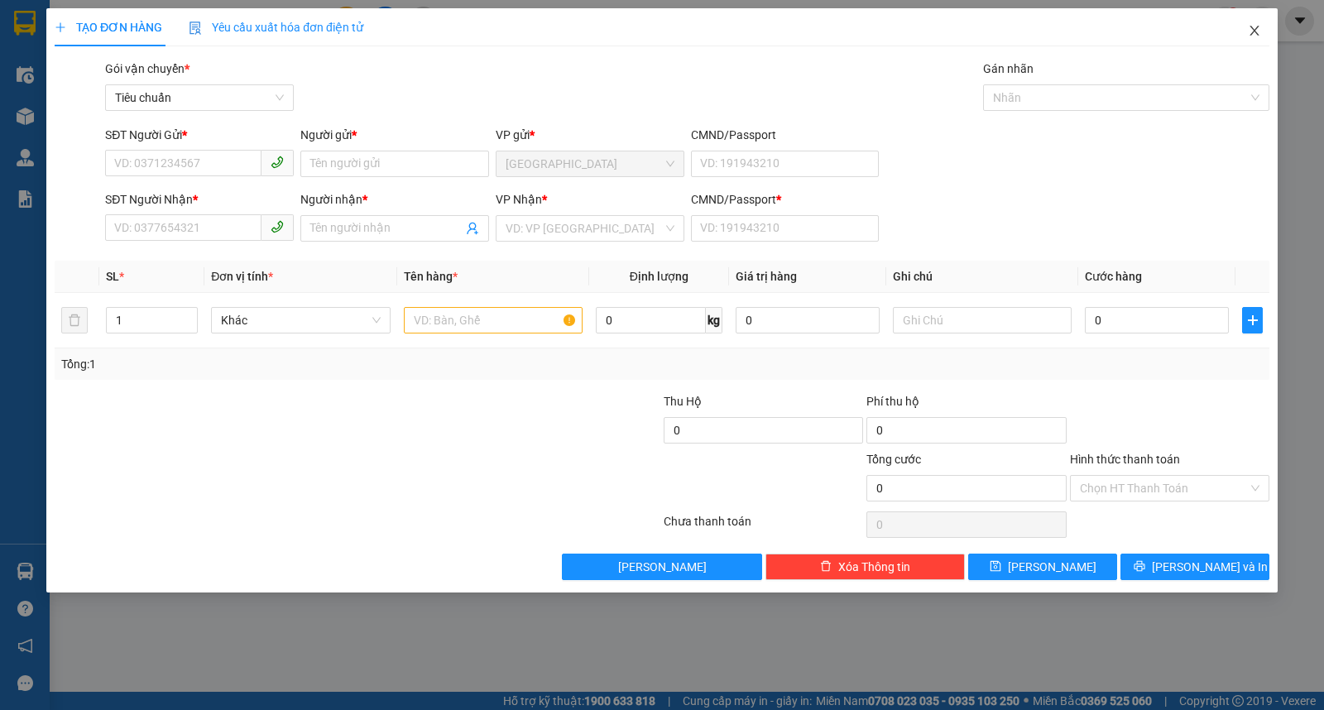
click at [1262, 35] on span "Close" at bounding box center [1255, 31] width 46 height 46
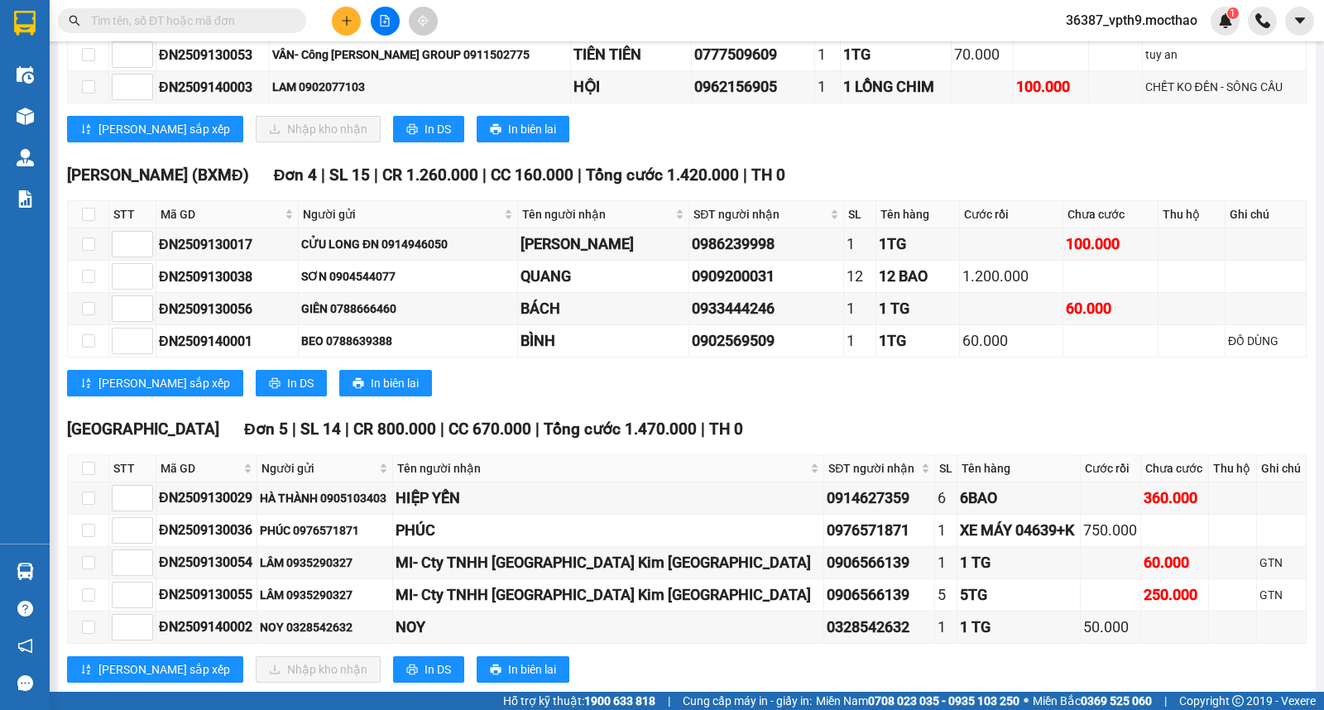
scroll to position [425, 0]
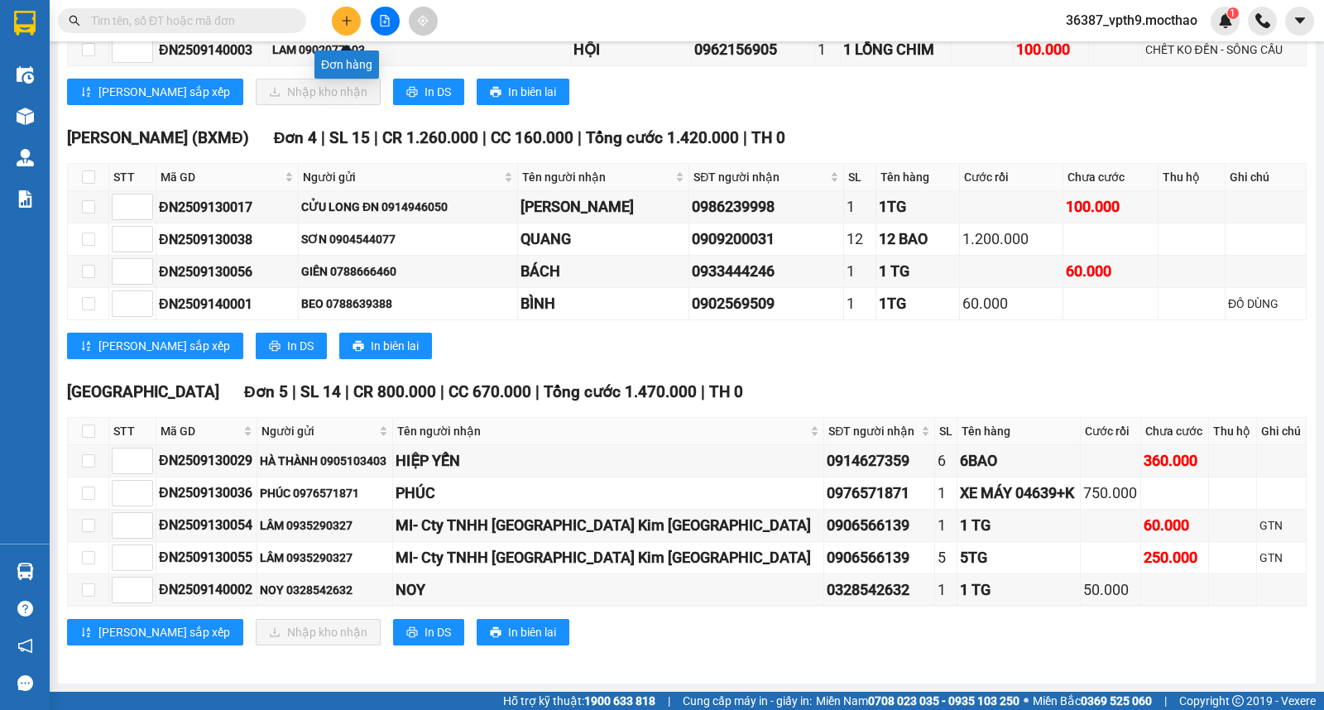
click at [349, 17] on icon "plus" at bounding box center [347, 21] width 12 height 12
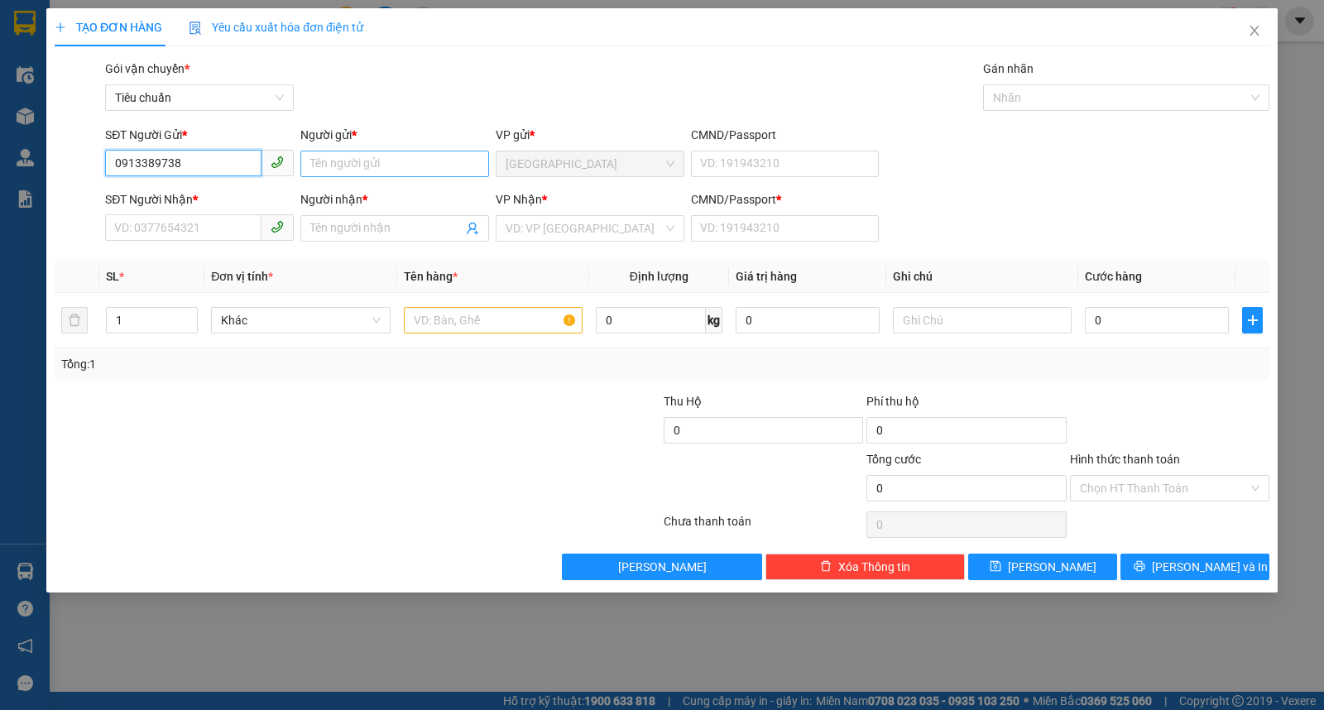
type input "0913389738"
click at [425, 151] on input "Người gửi *" at bounding box center [394, 164] width 189 height 26
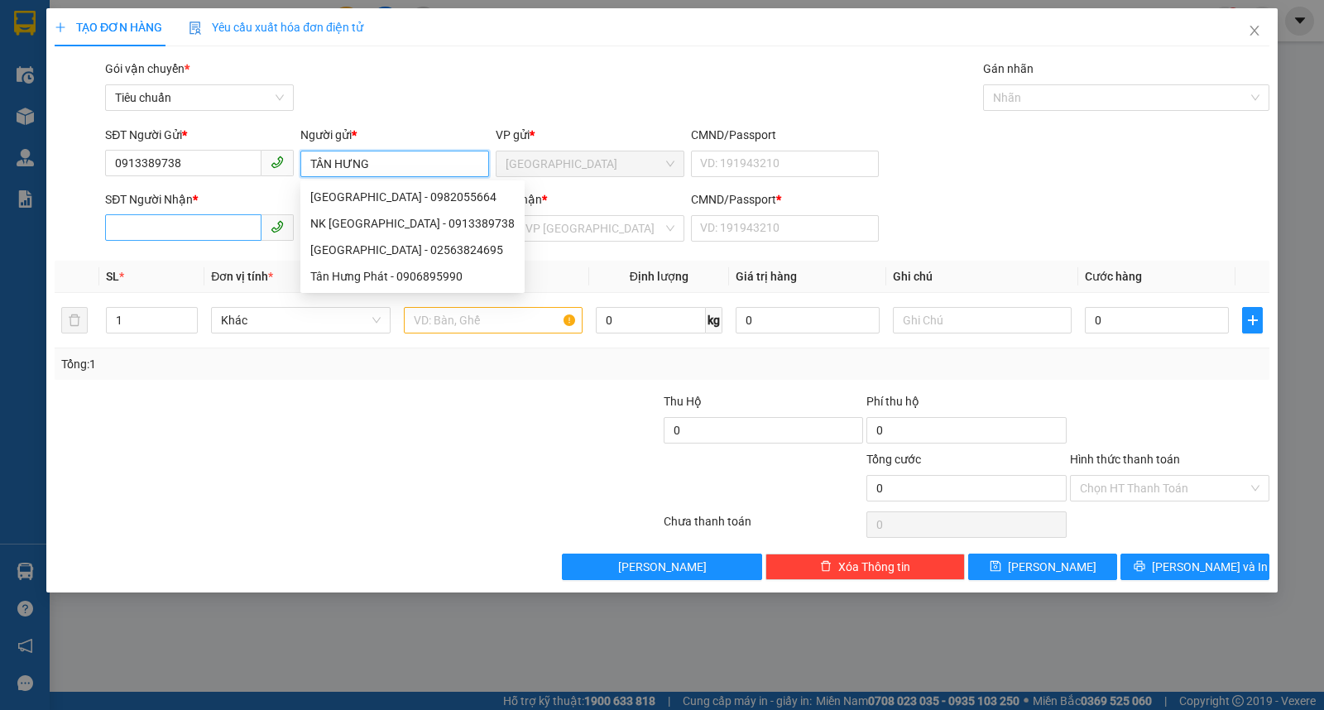
type input "TÂN HƯNG"
click at [150, 221] on input "SĐT Người Nhận *" at bounding box center [183, 227] width 156 height 26
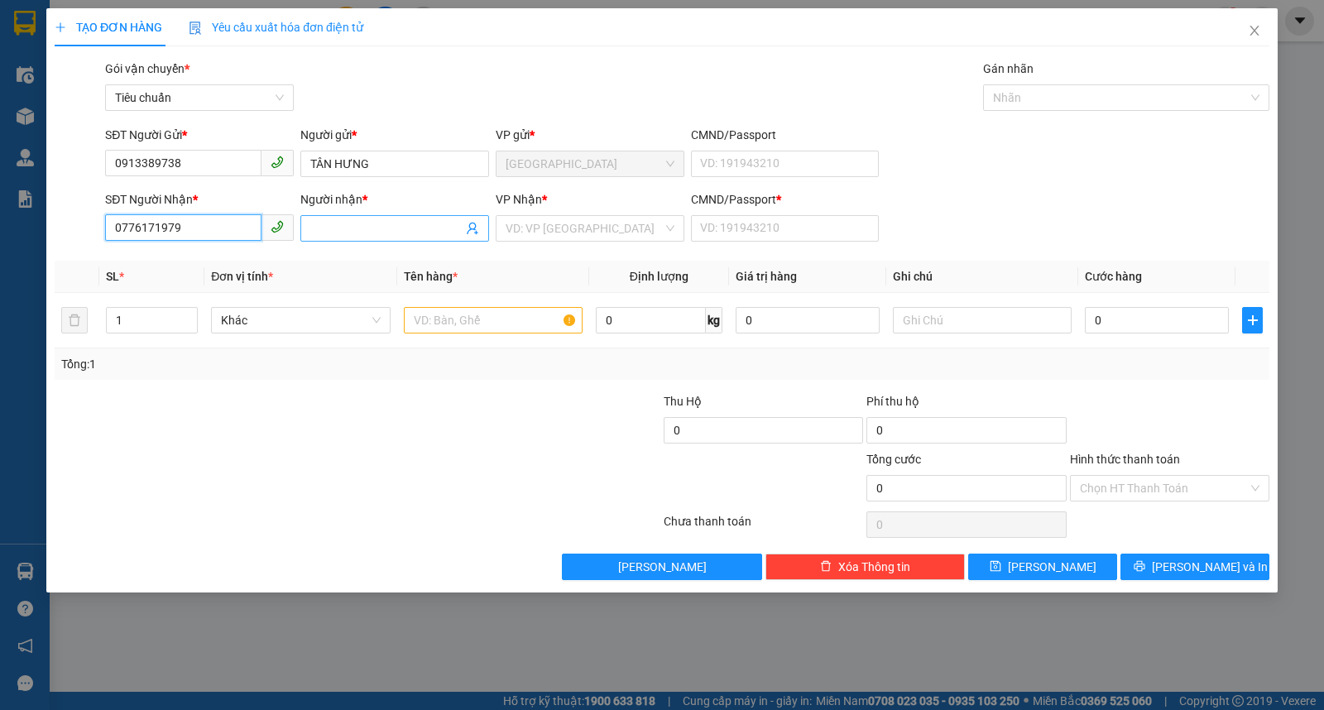
type input "0776171979"
click at [354, 222] on input "Người nhận *" at bounding box center [386, 228] width 152 height 18
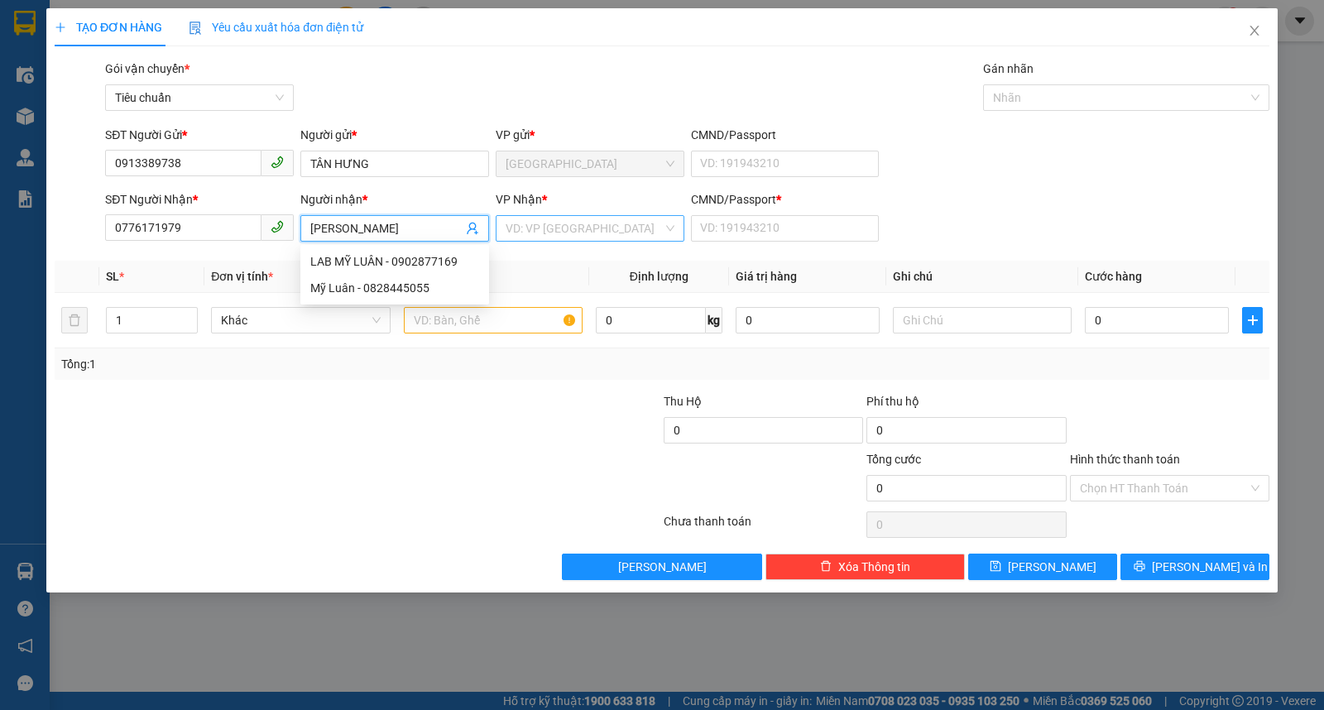
type input "MỸ LUÂN"
click at [613, 228] on input "search" at bounding box center [584, 228] width 157 height 25
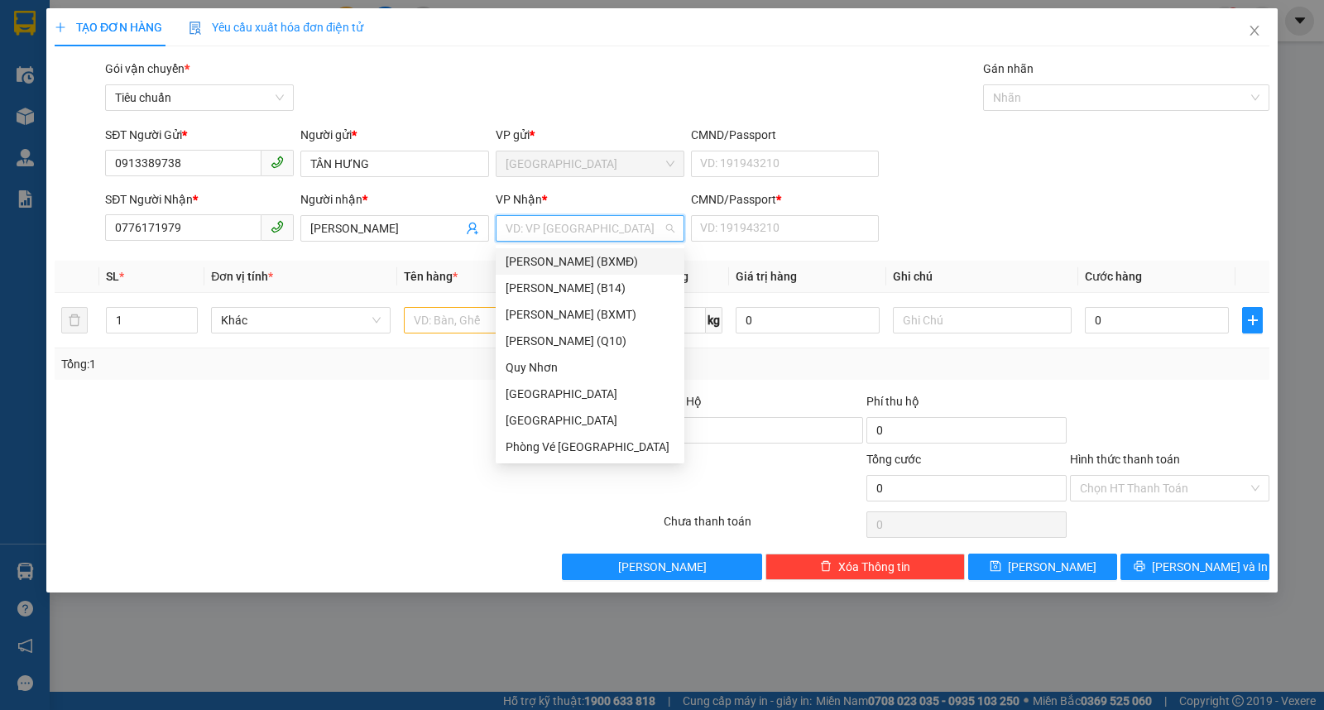
click at [597, 261] on div "[PERSON_NAME] (BXMĐ)" at bounding box center [590, 261] width 169 height 18
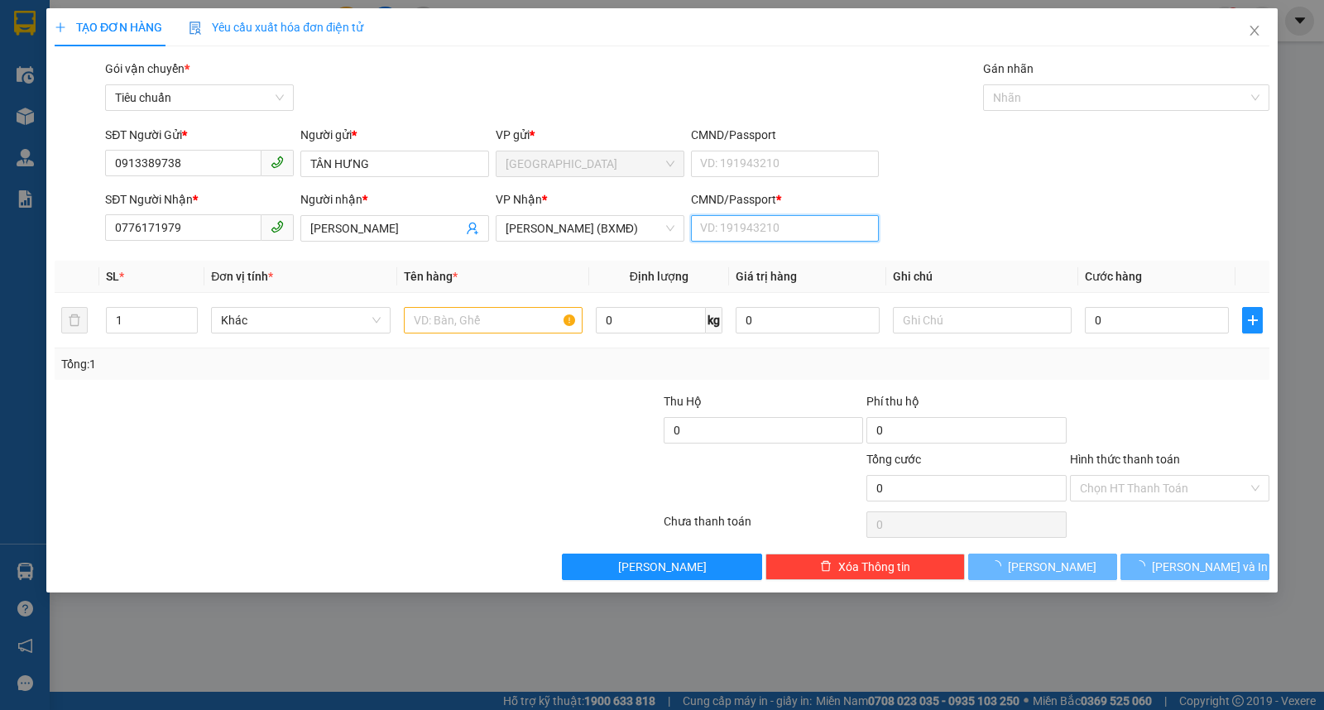
click at [793, 219] on input "CMND/Passport *" at bounding box center [785, 228] width 189 height 26
type input "0"
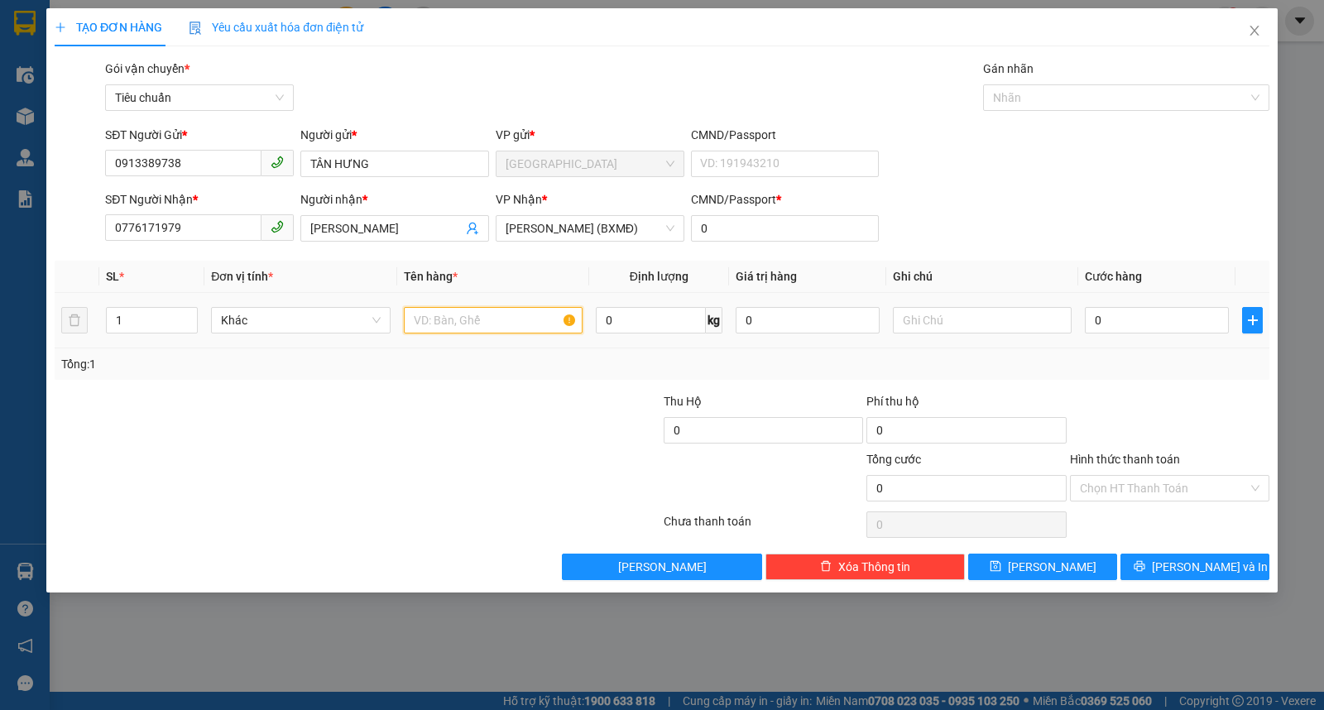
click at [500, 320] on input "text" at bounding box center [493, 320] width 179 height 26
type input "1 HỘP"
click at [1129, 318] on input "0" at bounding box center [1157, 320] width 144 height 26
type input "2"
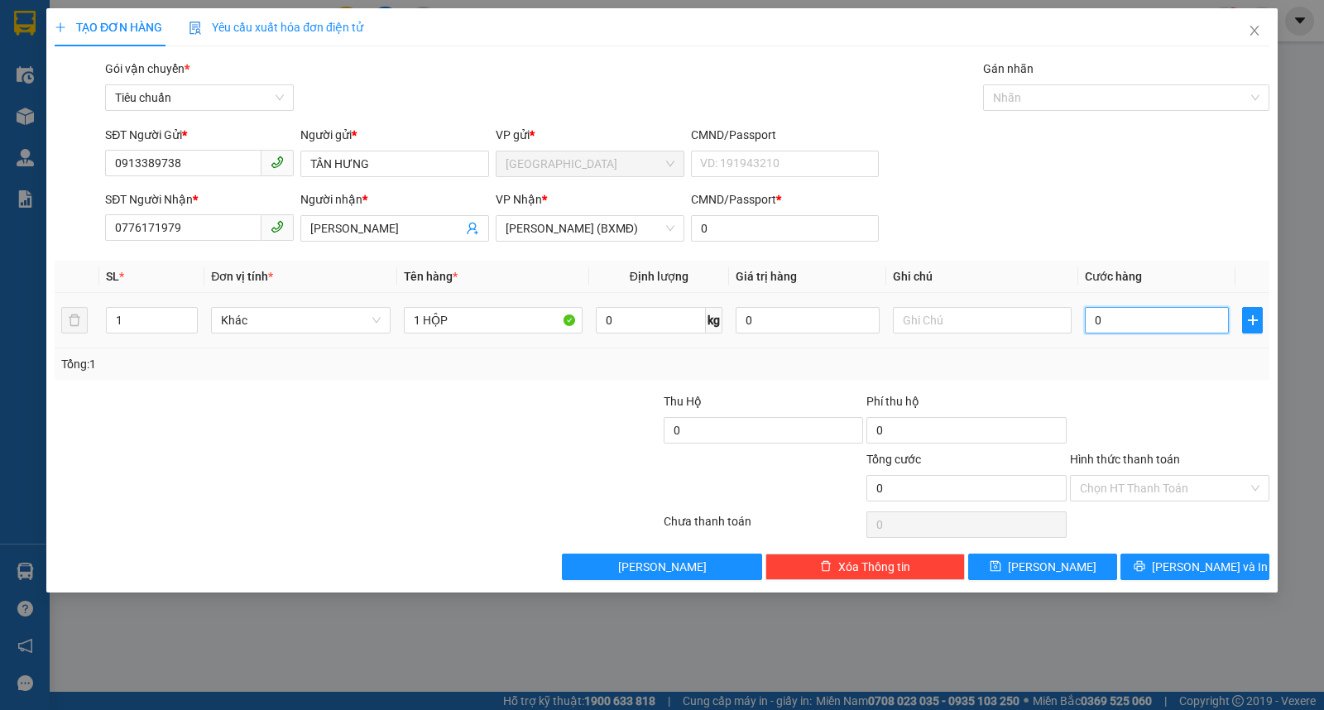
type input "2"
type input "20"
type input "20.000"
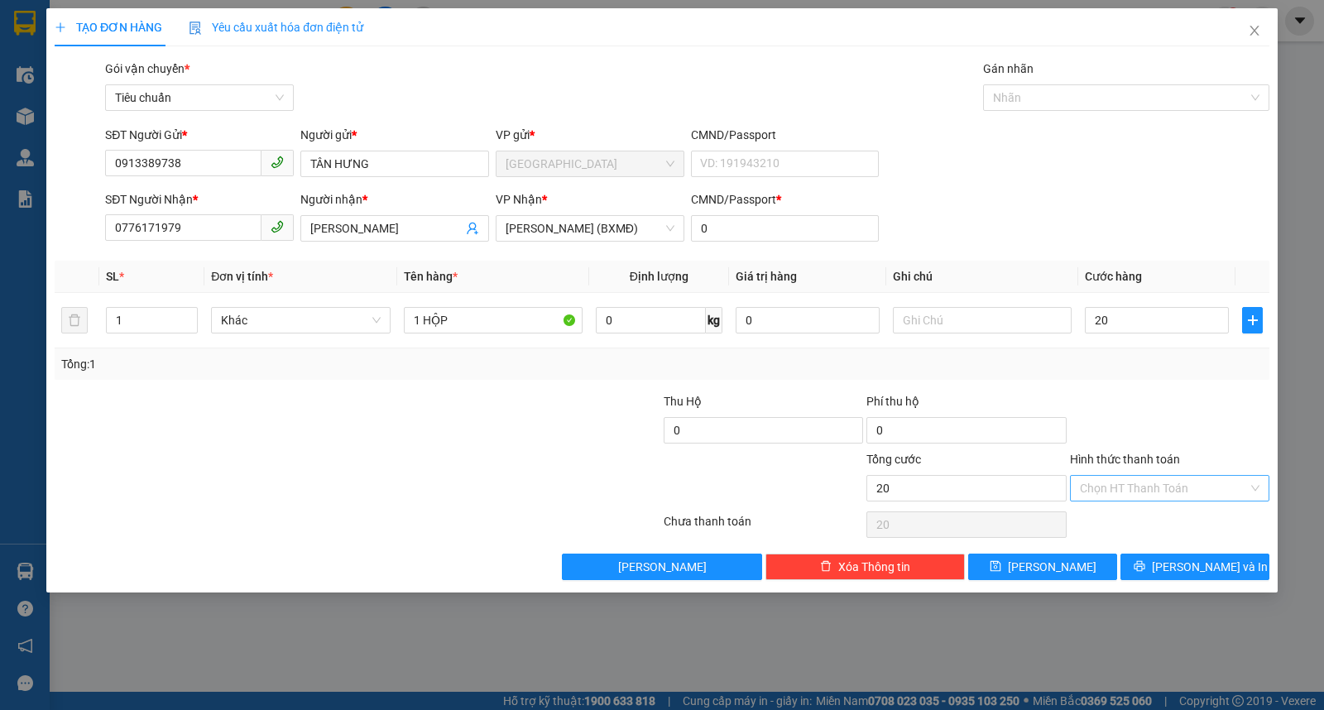
type input "20.000"
click at [1126, 486] on input "Hình thức thanh toán" at bounding box center [1164, 488] width 168 height 25
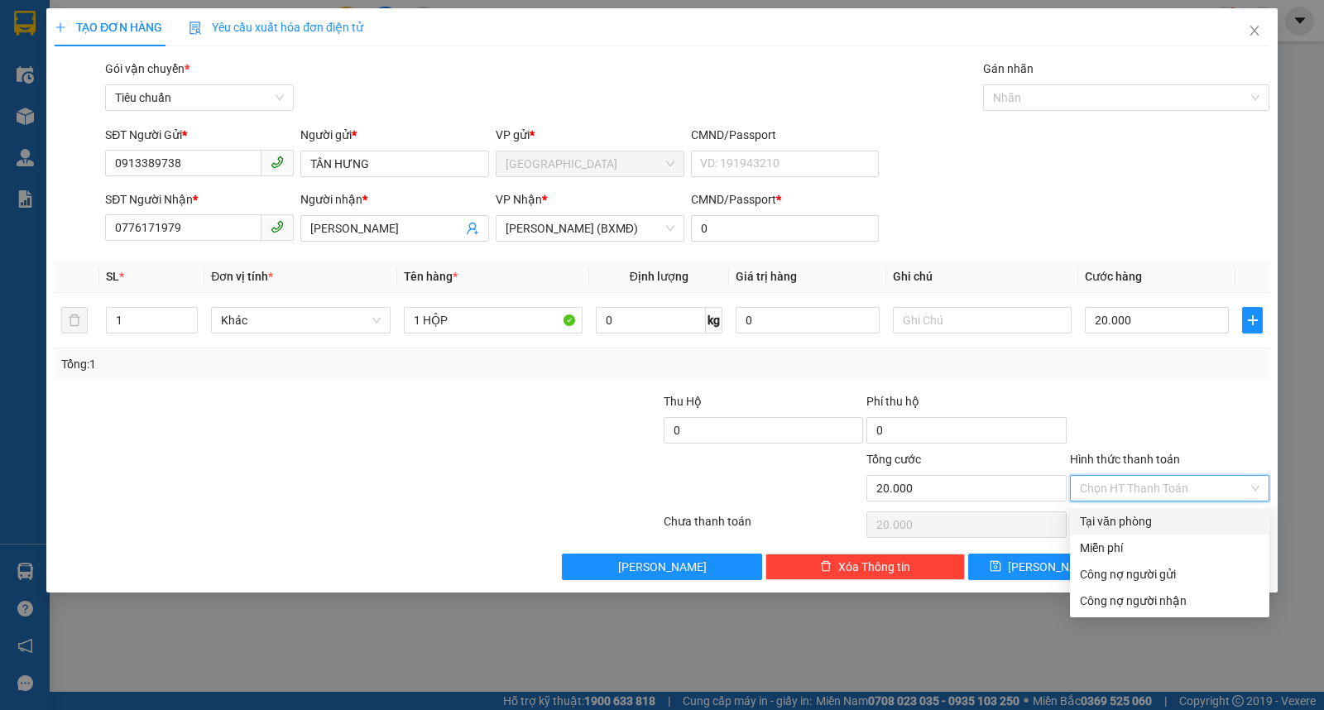
click at [1135, 523] on div "Tại văn phòng" at bounding box center [1170, 521] width 180 height 18
type input "0"
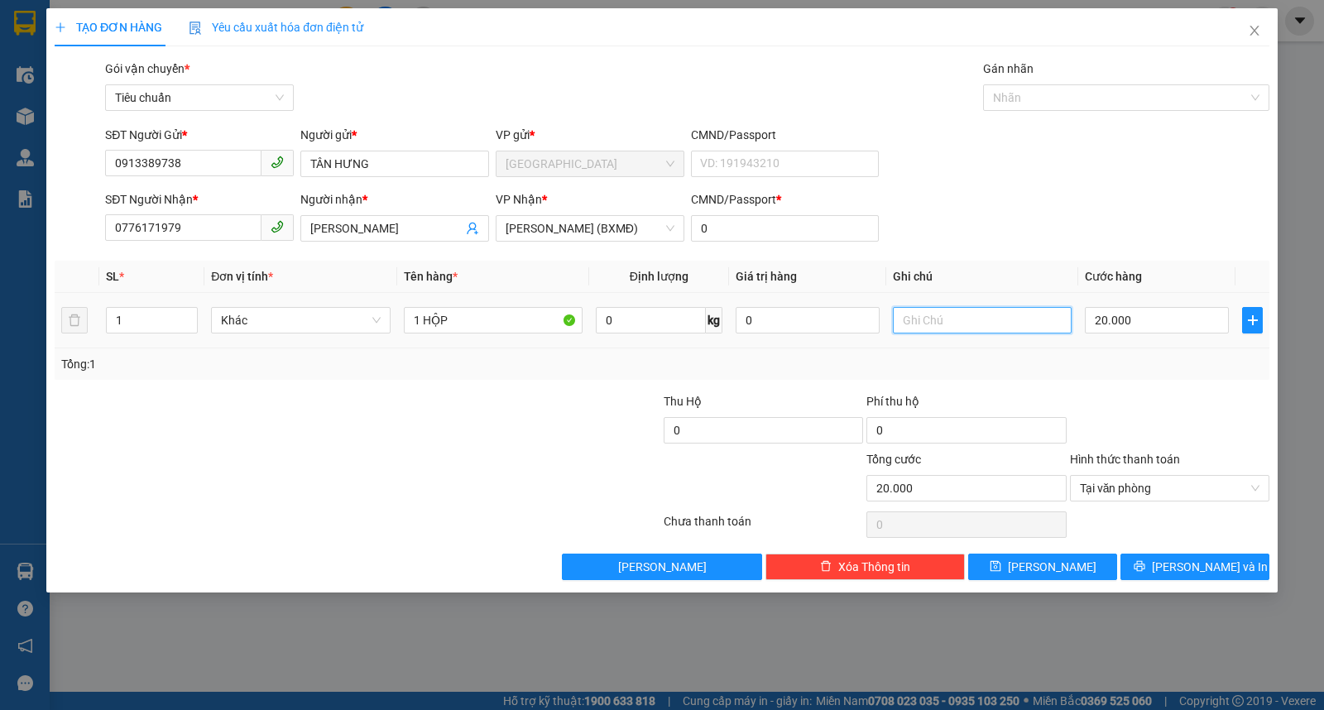
click at [940, 310] on input "text" at bounding box center [982, 320] width 179 height 26
type input "RĂNG"
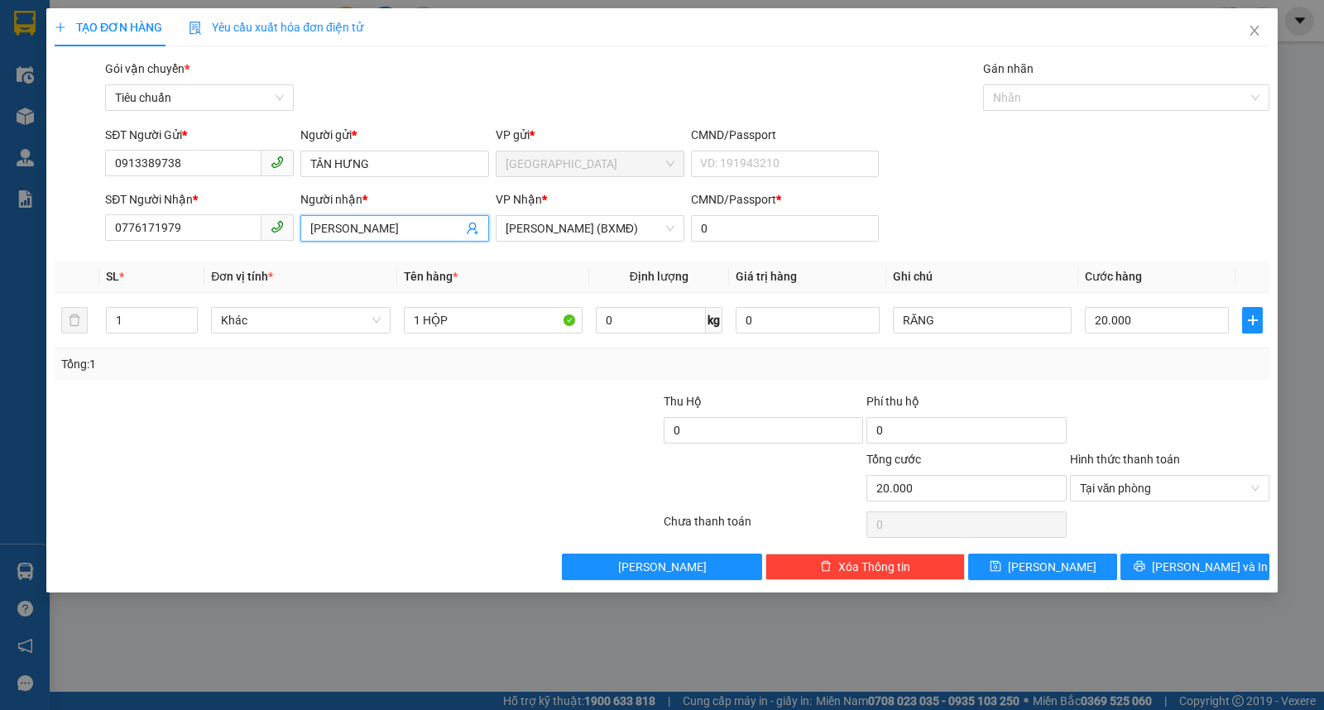
click at [425, 235] on input "MỸ LUÂN" at bounding box center [386, 228] width 152 height 18
type input "LAB MỸ LUÂN"
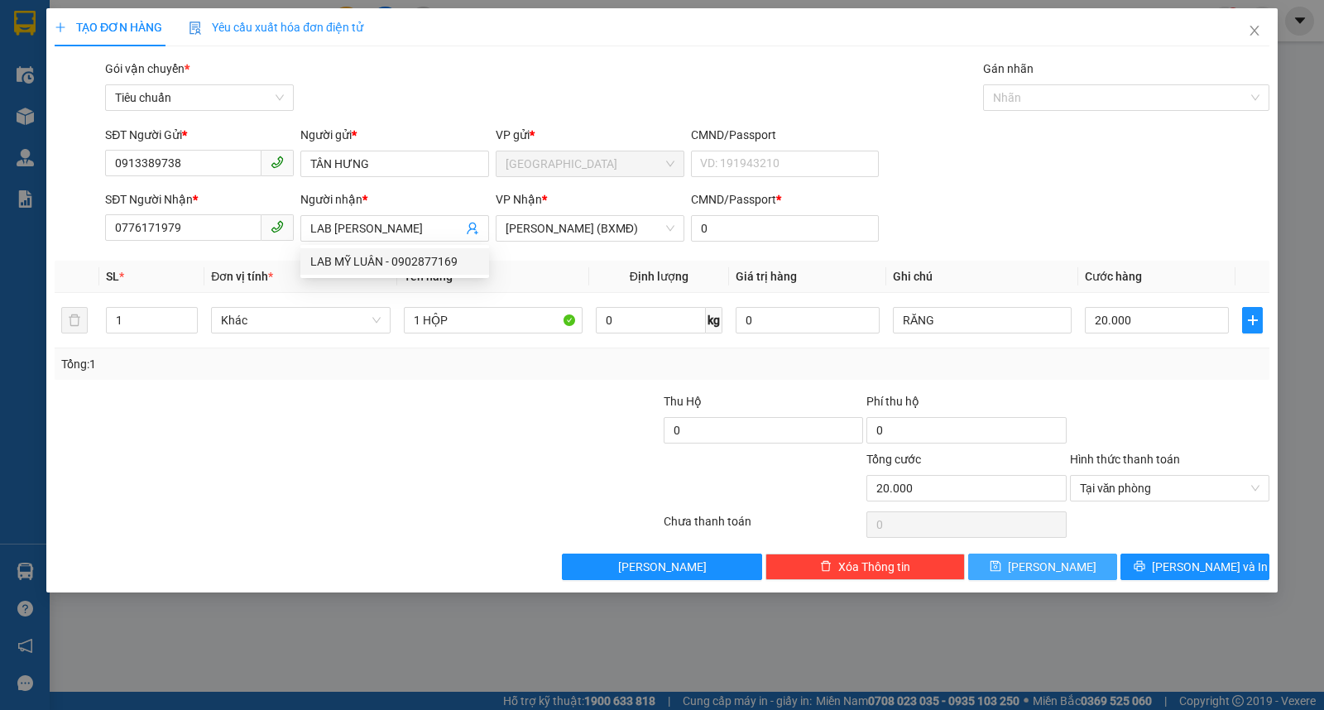
click at [1063, 570] on button "Lưu" at bounding box center [1043, 567] width 149 height 26
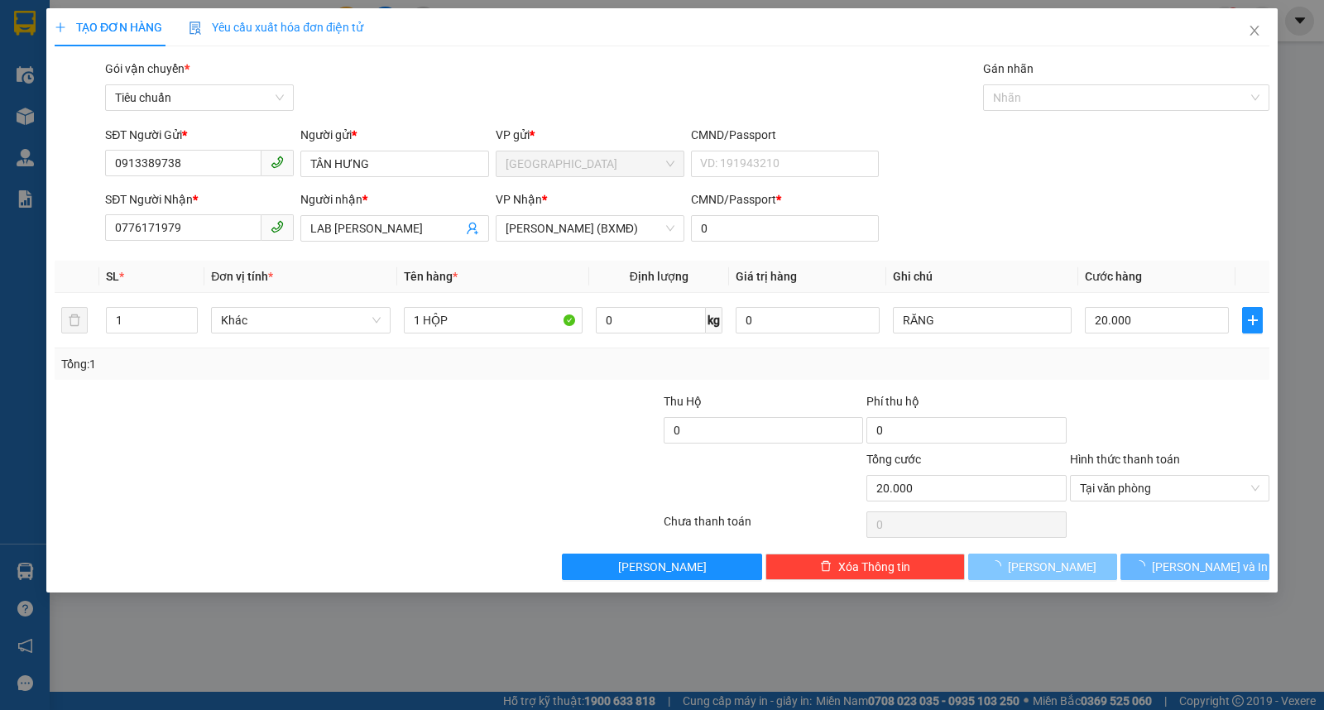
type input "0"
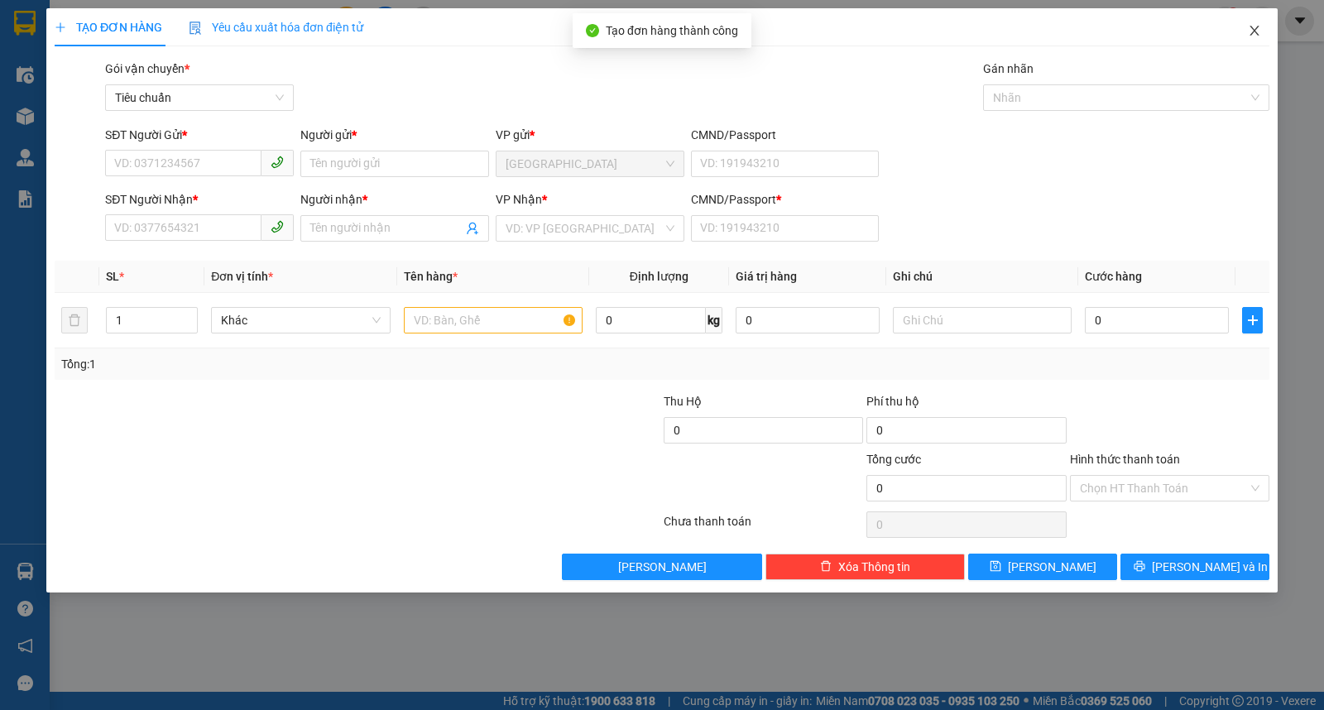
click at [1258, 34] on icon "close" at bounding box center [1254, 30] width 13 height 13
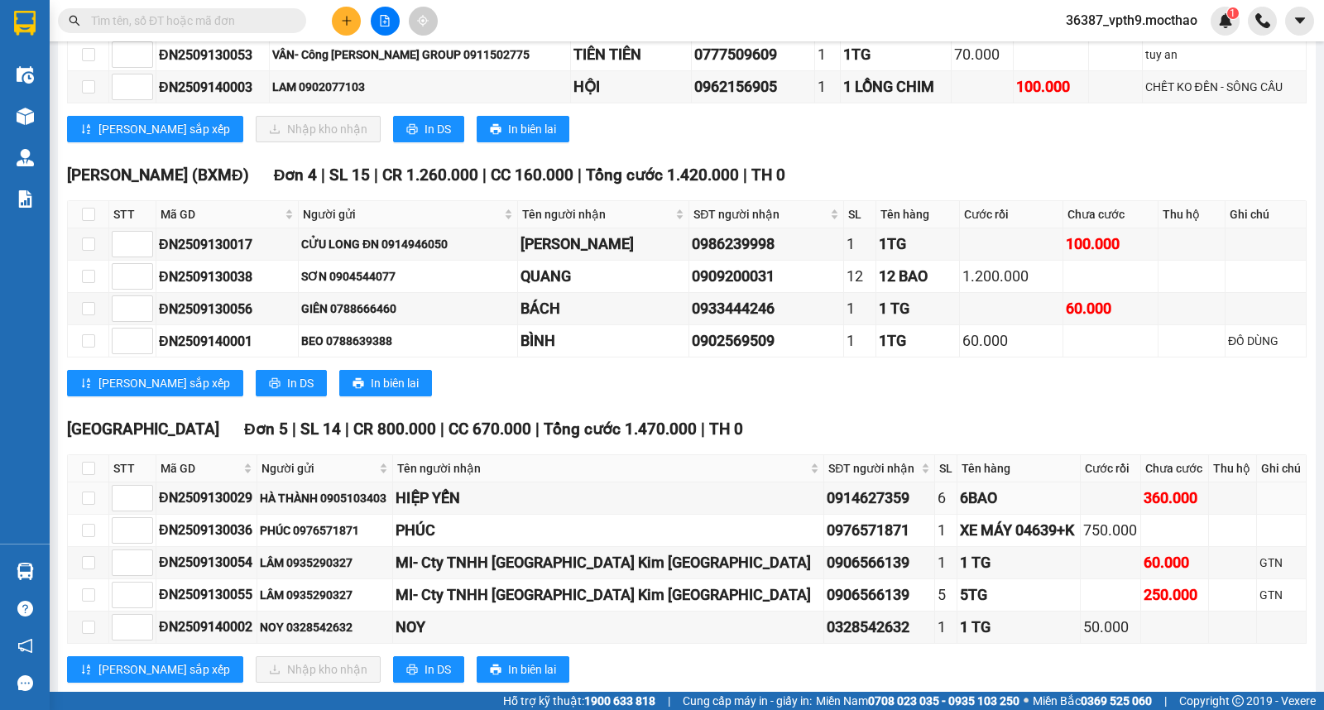
scroll to position [425, 0]
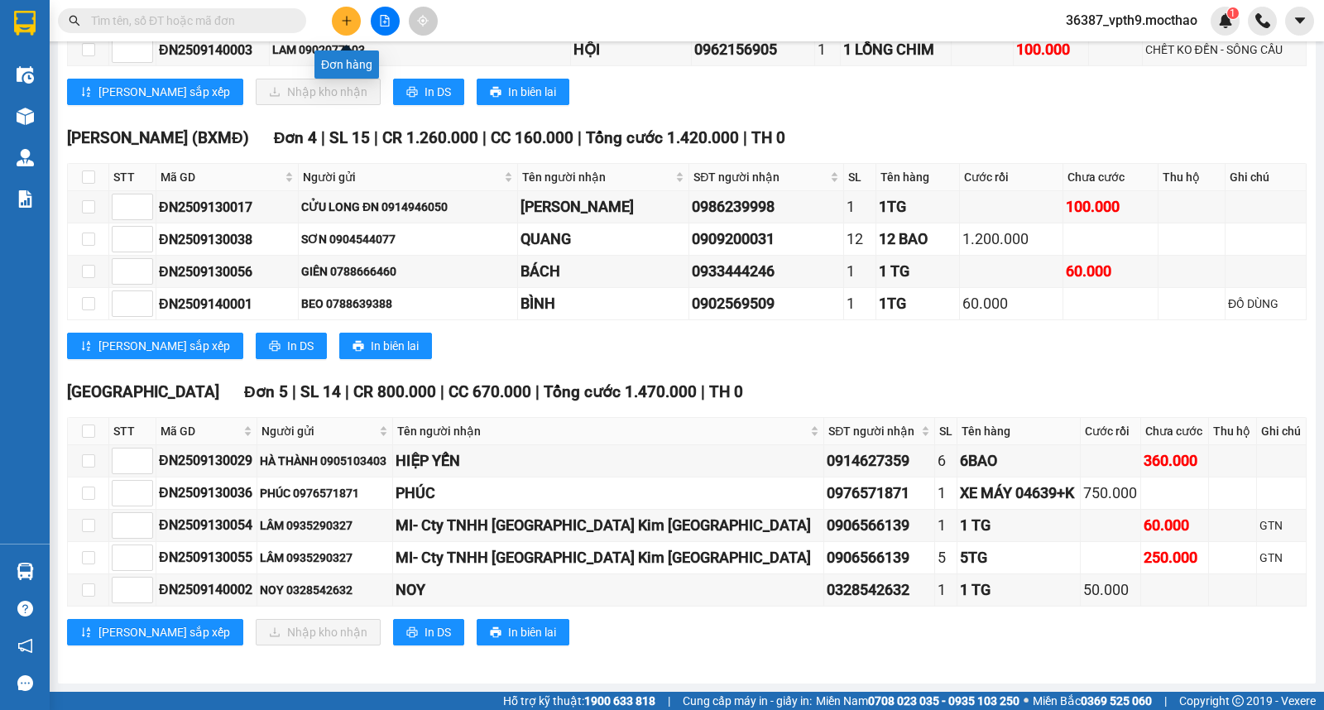
click at [354, 12] on button at bounding box center [346, 21] width 29 height 29
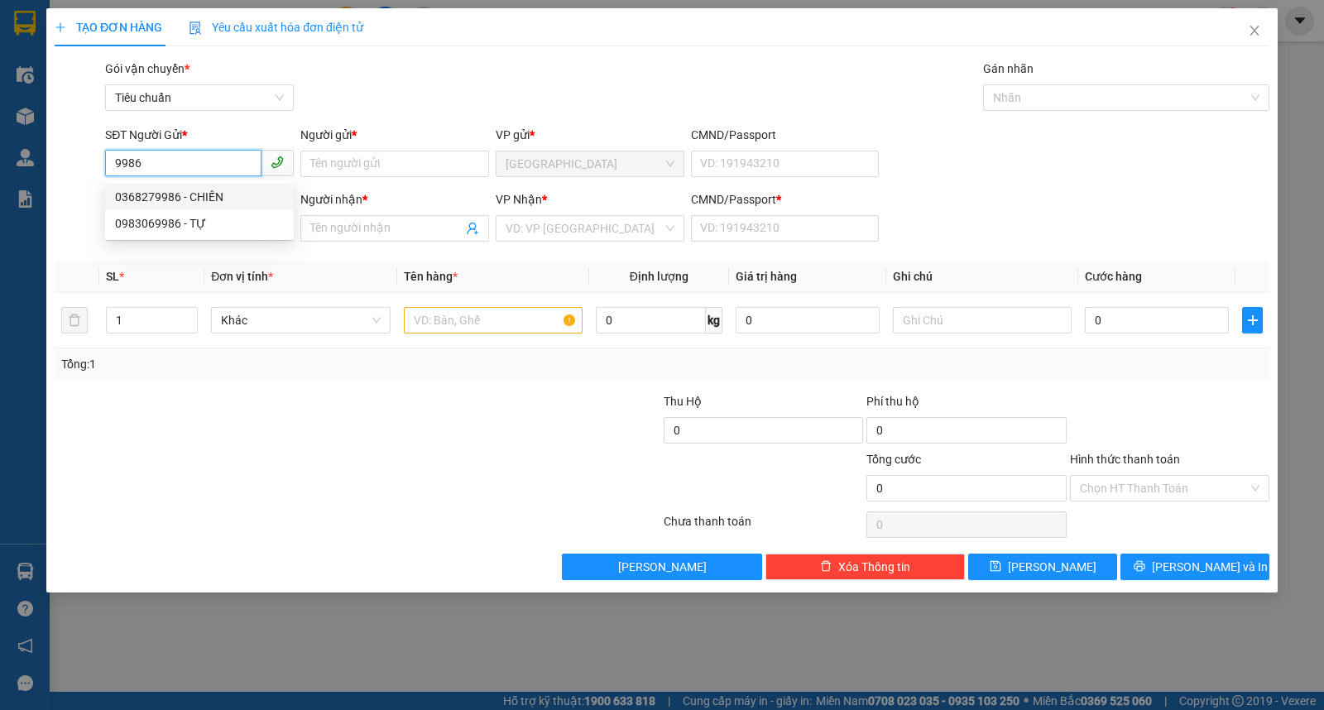
click at [195, 201] on div "0368279986 - CHIẾN" at bounding box center [199, 197] width 169 height 18
type input "0368279986"
type input "CHIẾN"
type input "0948380368"
type input "TÝ"
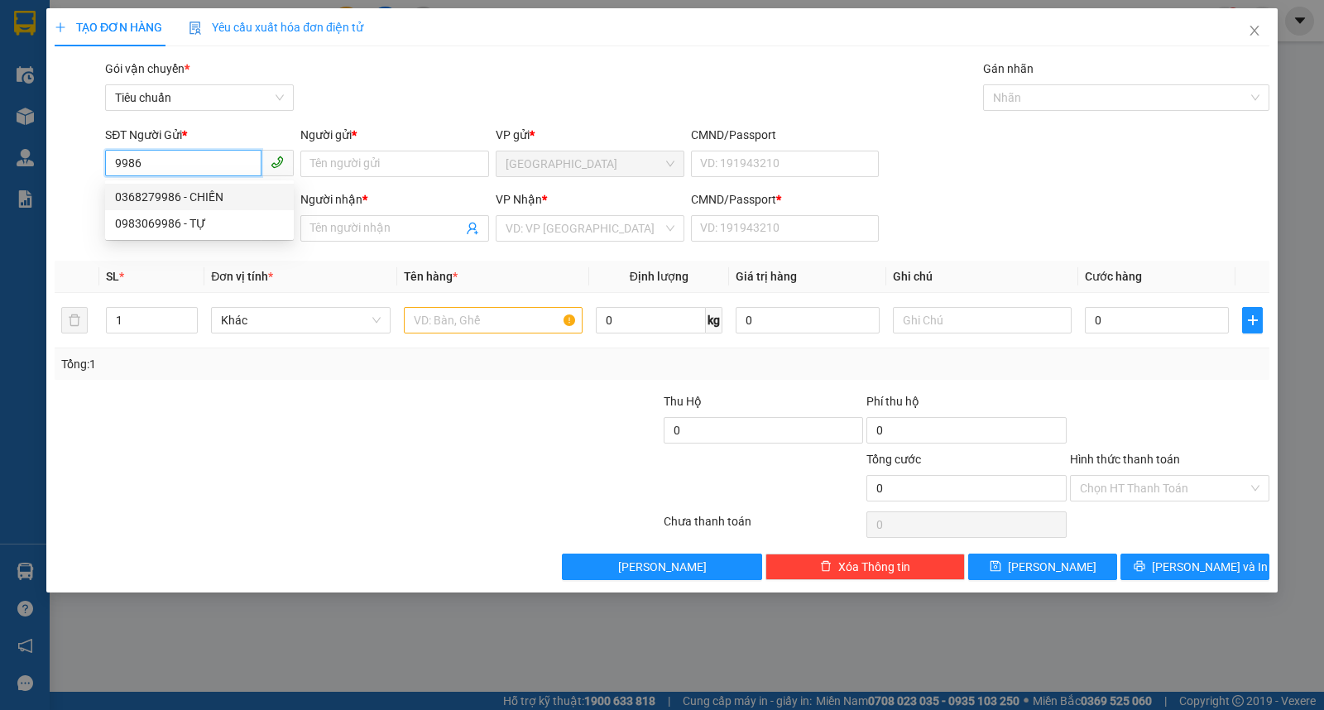
type input "0"
type input "30.000"
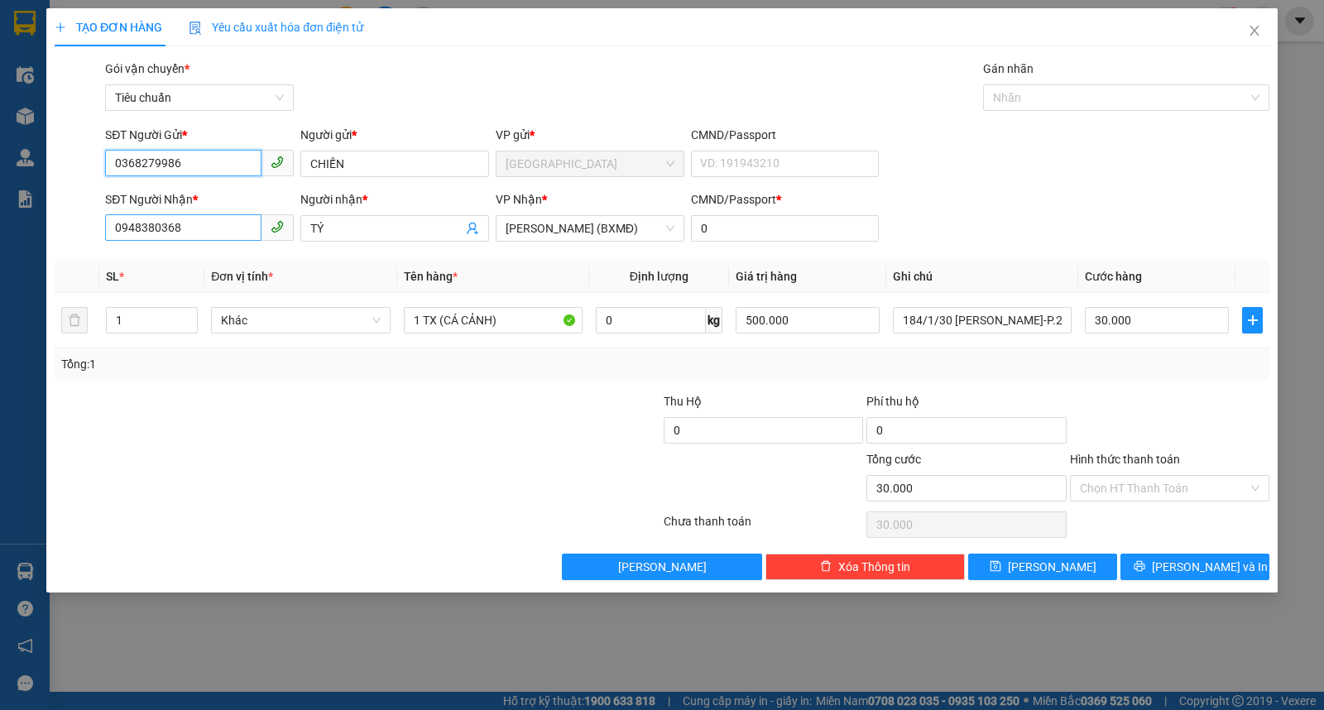
type input "0368279986"
click at [202, 225] on input "0948380368" at bounding box center [183, 227] width 156 height 26
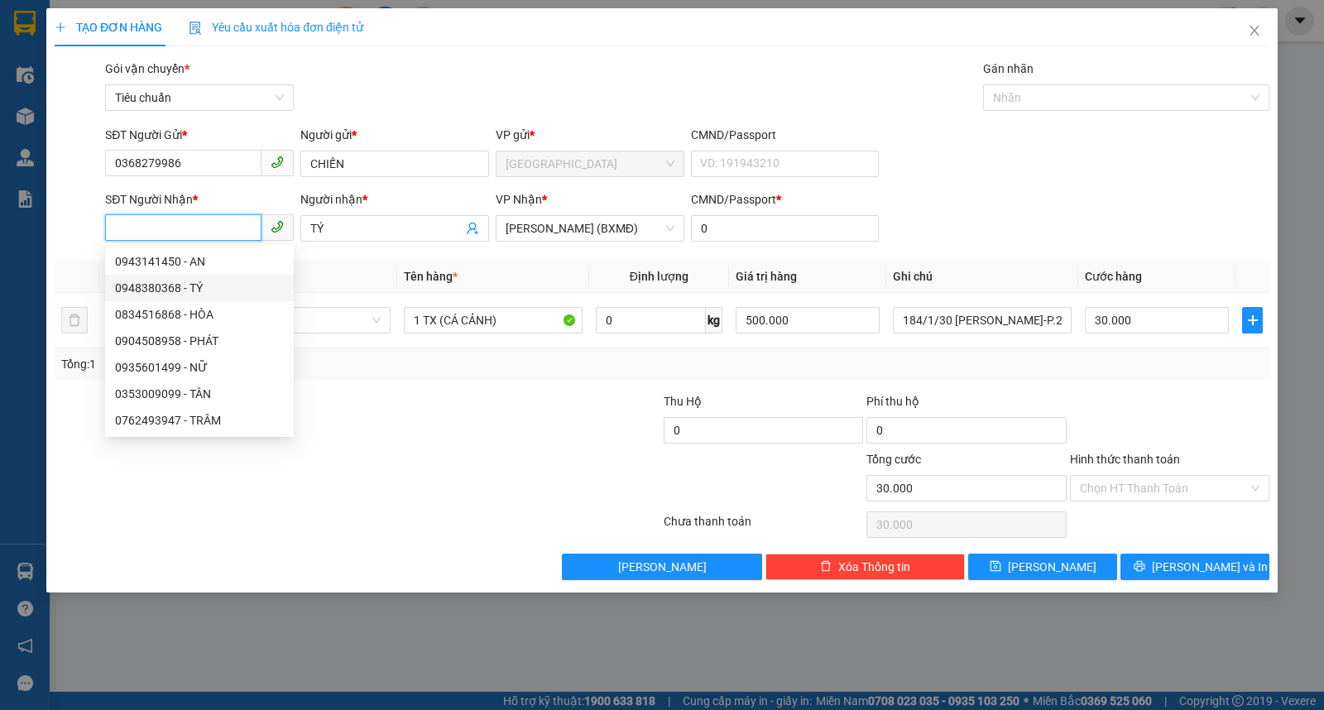
click at [185, 288] on div "0948380368 - TÝ" at bounding box center [199, 288] width 169 height 18
type input "0948380368"
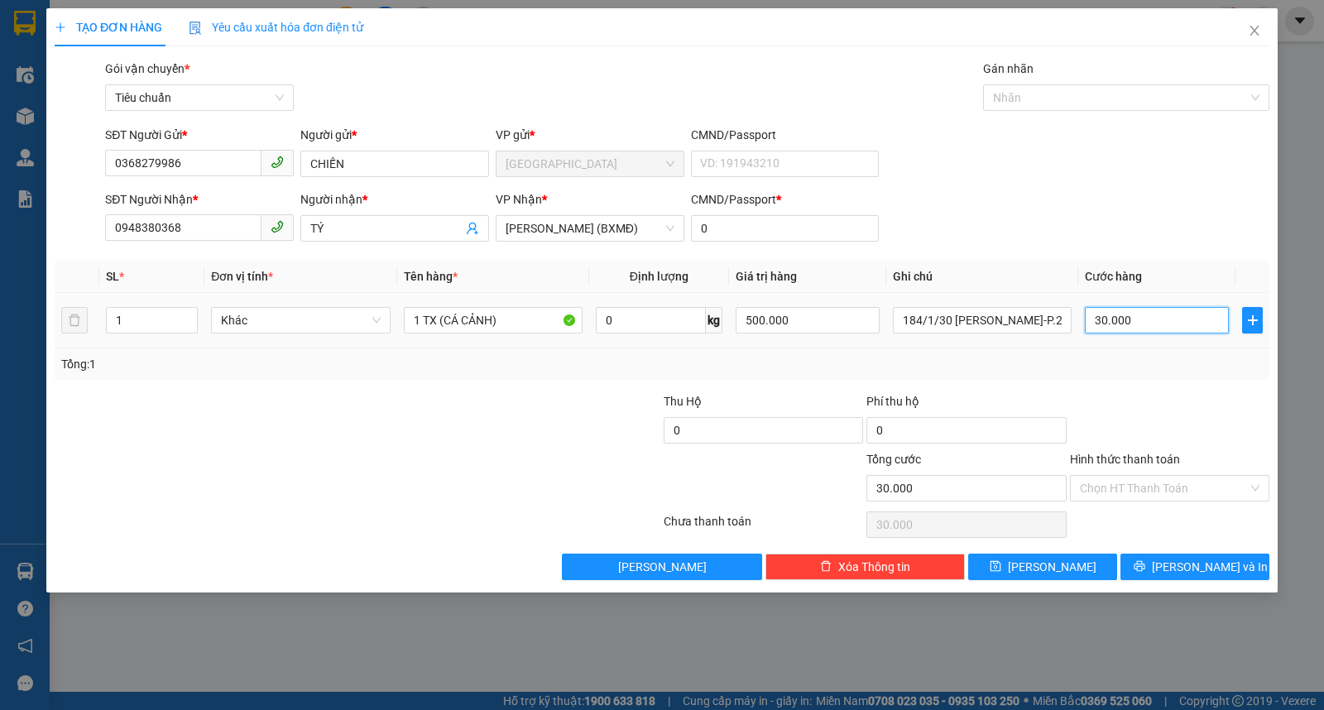
click at [1157, 315] on input "30.000" at bounding box center [1157, 320] width 144 height 26
type input "4"
type input "40"
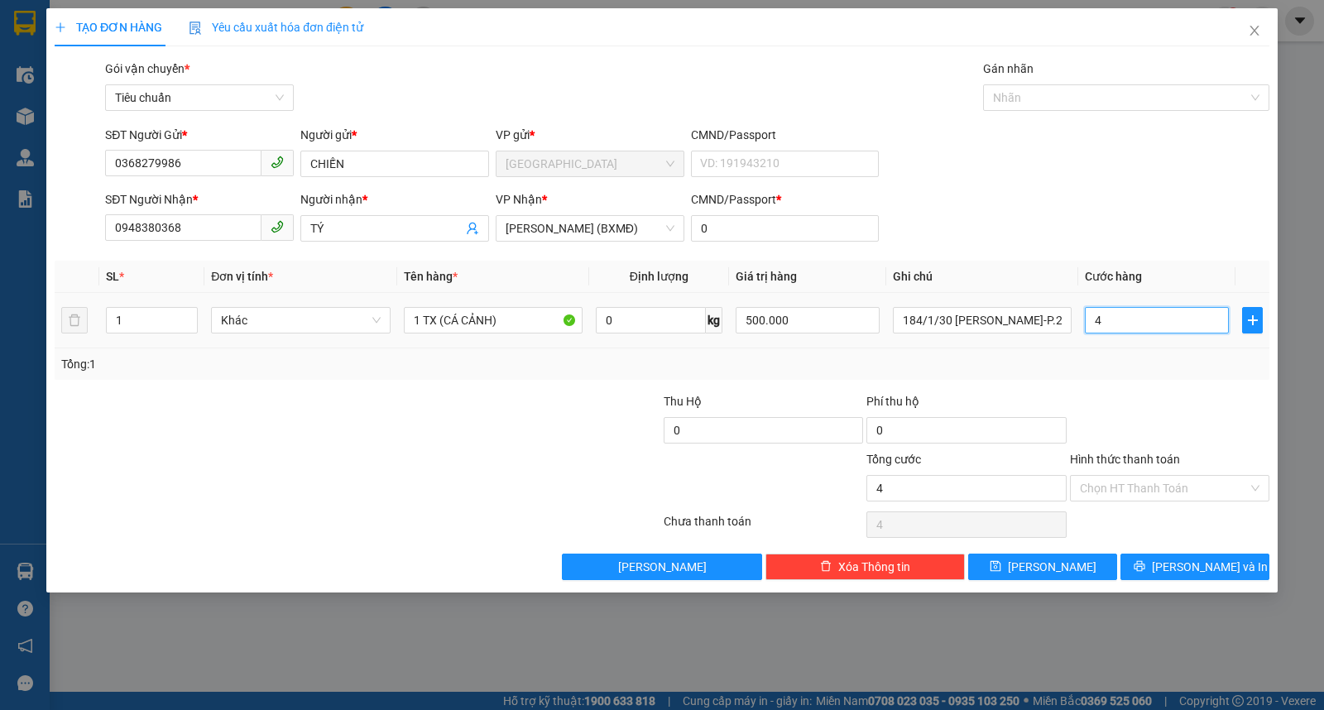
type input "40"
type input "40.000"
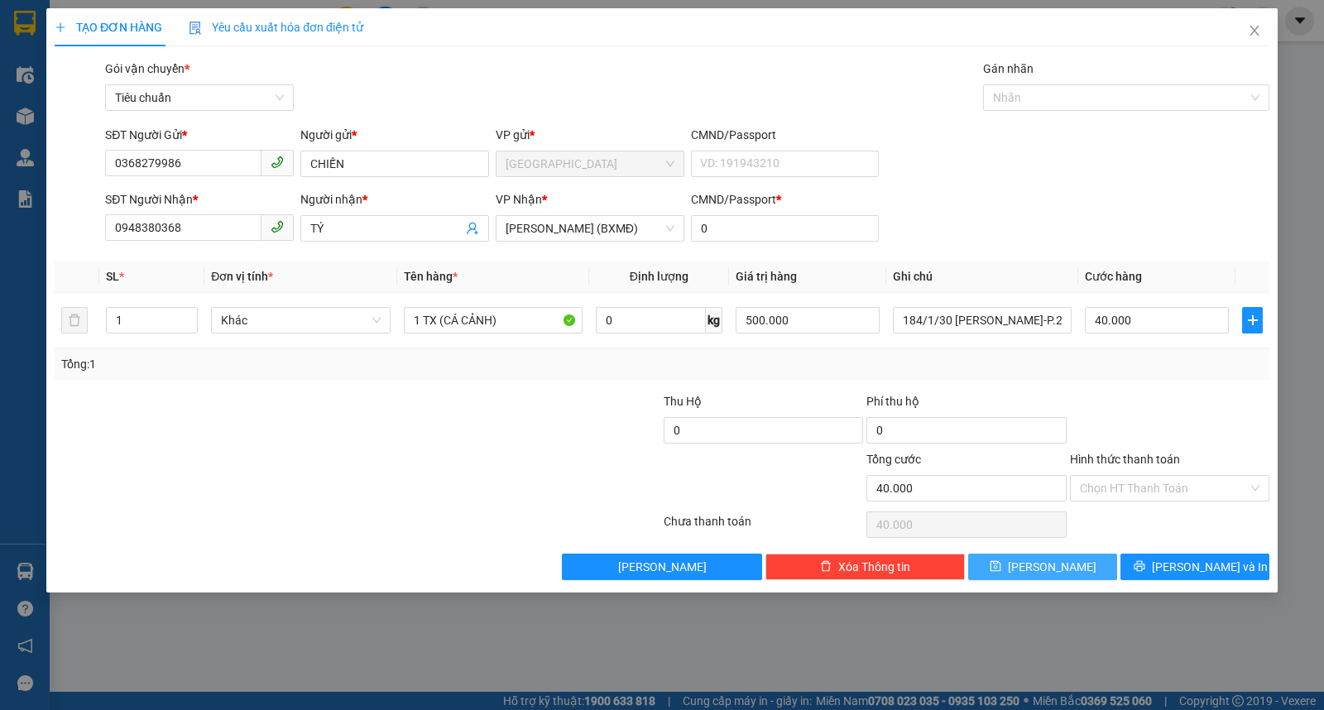
click at [1065, 559] on button "Lưu" at bounding box center [1043, 567] width 149 height 26
type input "0"
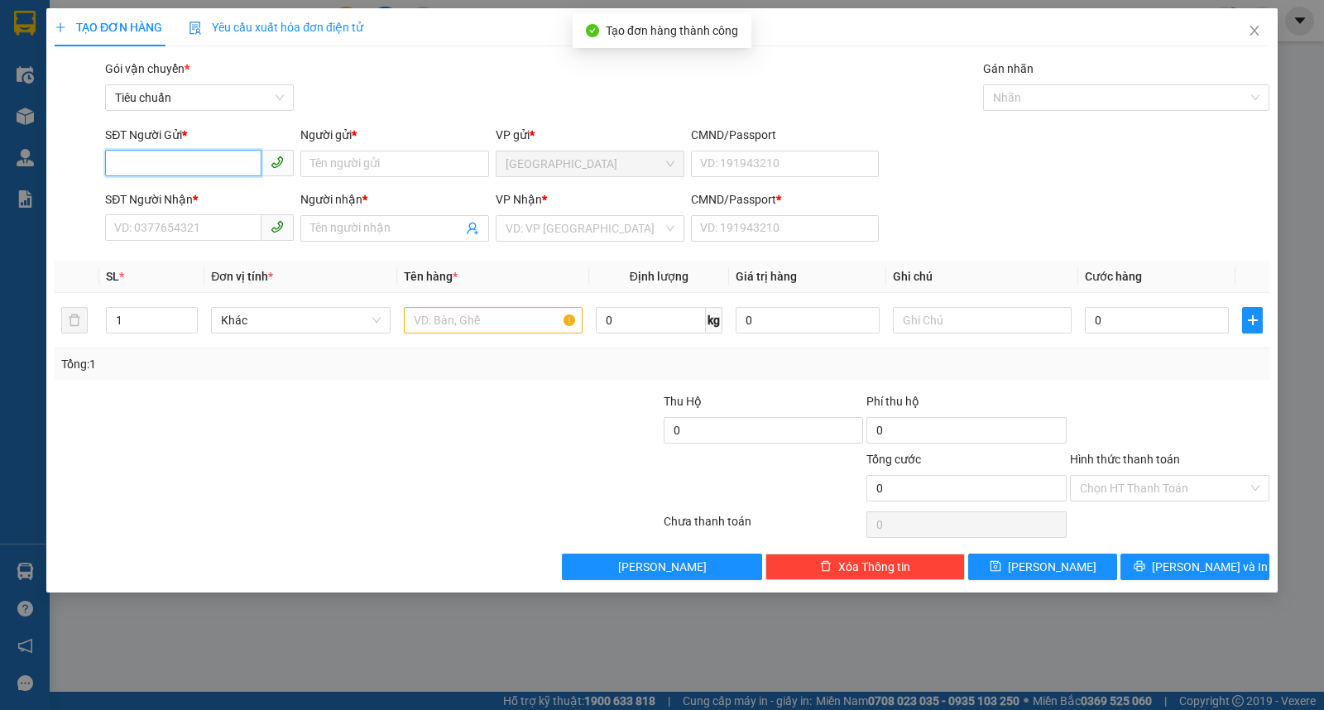
click at [222, 159] on input "SĐT Người Gửi *" at bounding box center [183, 163] width 156 height 26
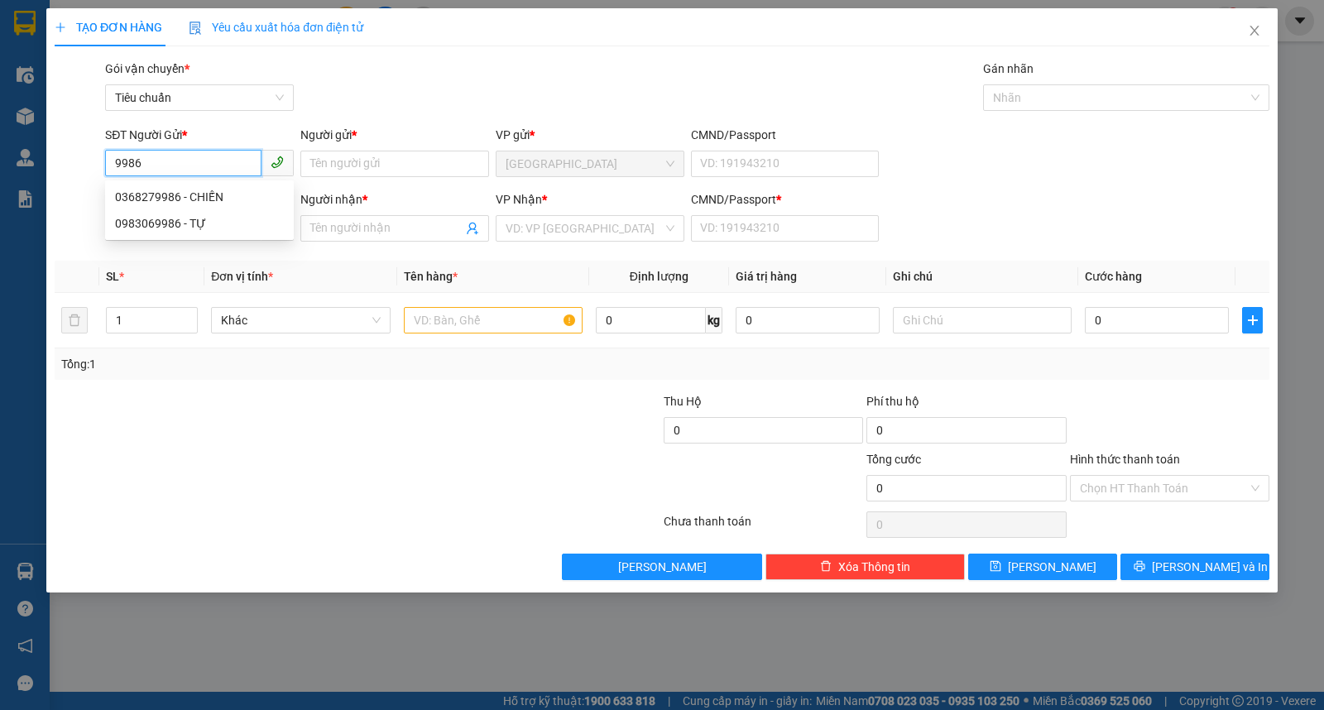
click at [204, 195] on div "0368279986 - CHIẾN" at bounding box center [199, 197] width 169 height 18
type input "0368279986"
type input "CHIẾN"
type input "0948380368"
type input "TÝ"
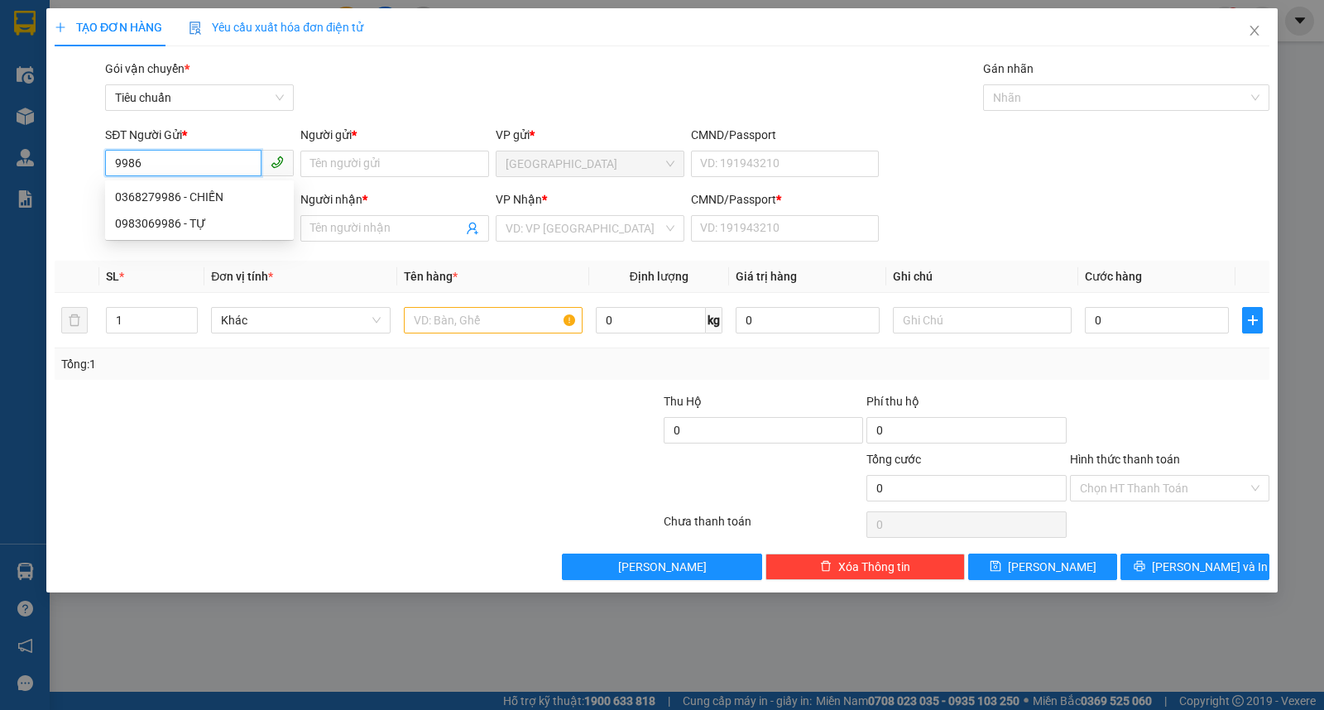
type input "0"
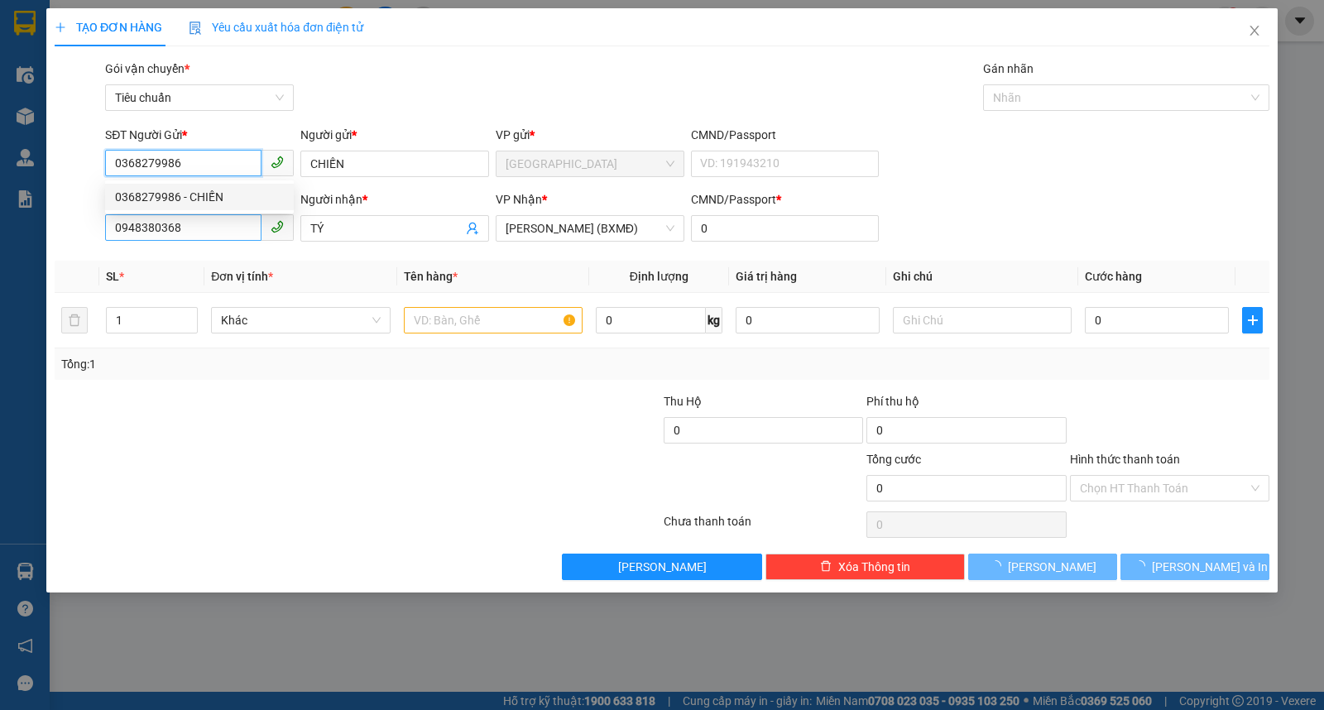
type input "40.000"
type input "0368279986"
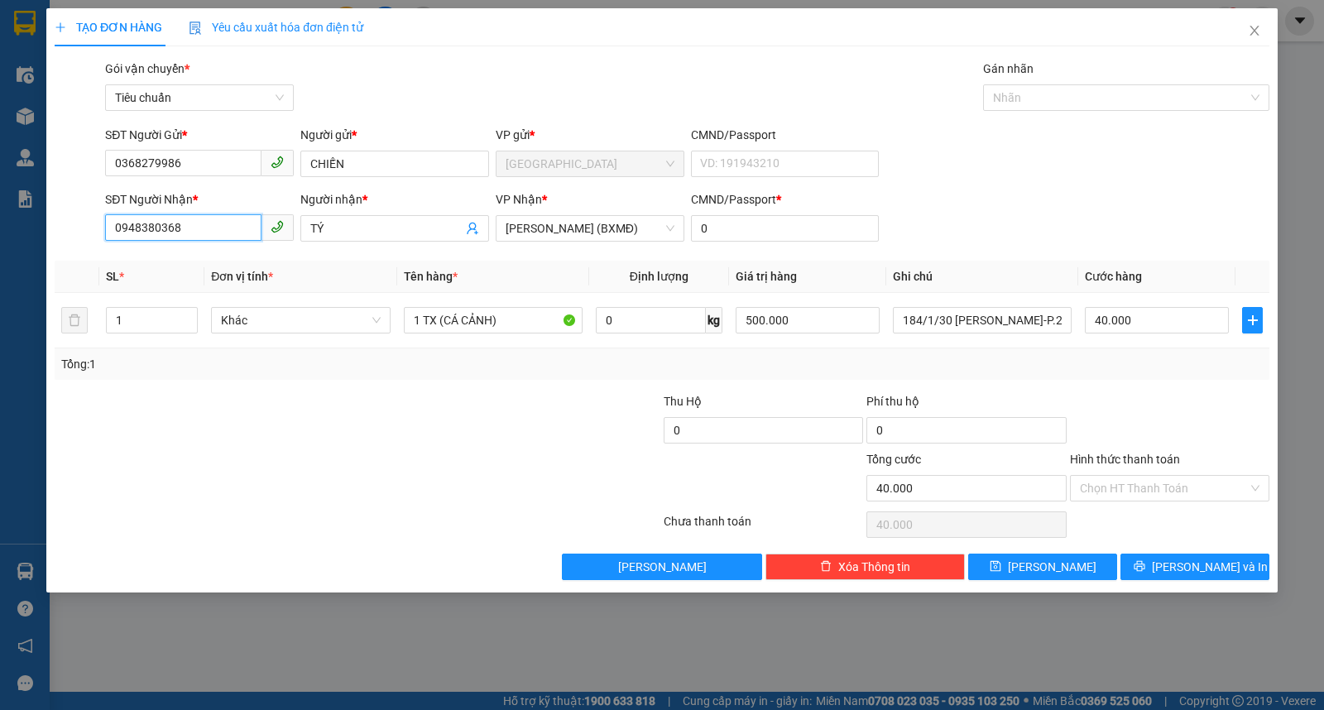
click at [216, 226] on input "0948380368" at bounding box center [183, 227] width 156 height 26
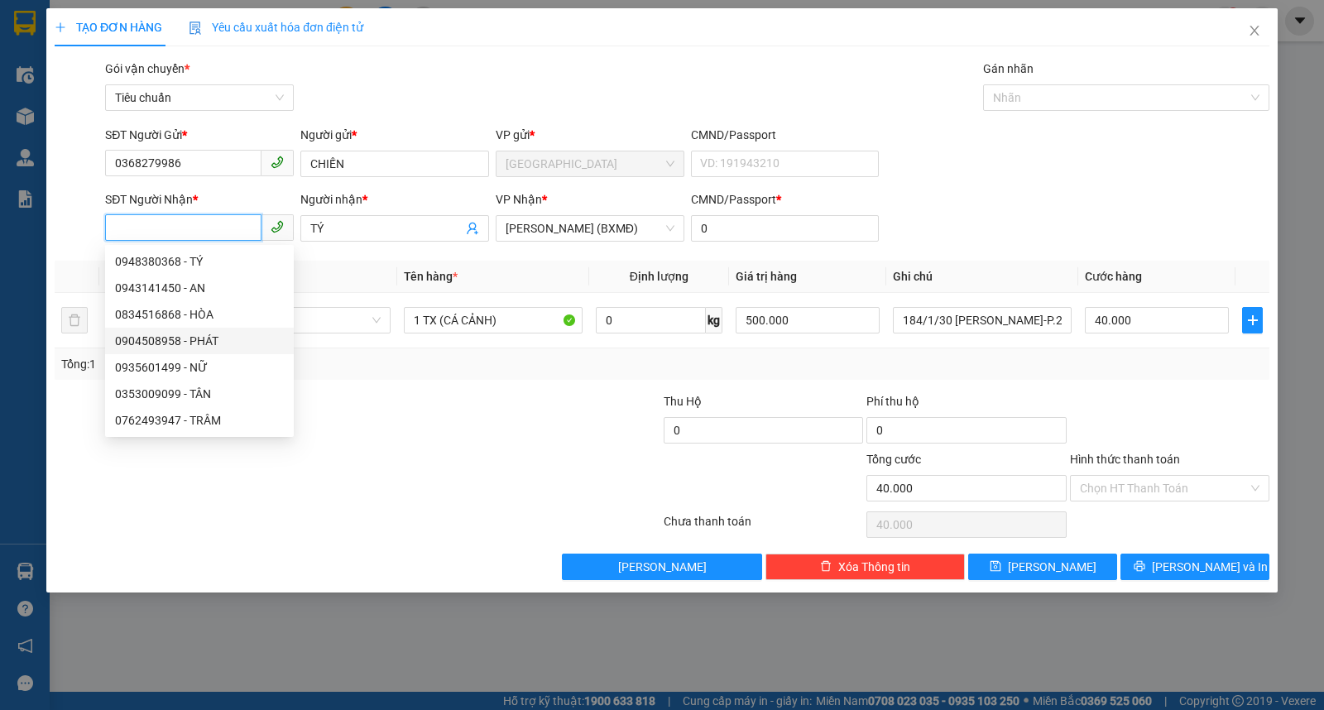
click at [180, 338] on div "0904508958 - PHÁT" at bounding box center [199, 341] width 169 height 18
type input "0904508958"
type input "PHÁT"
type input "1"
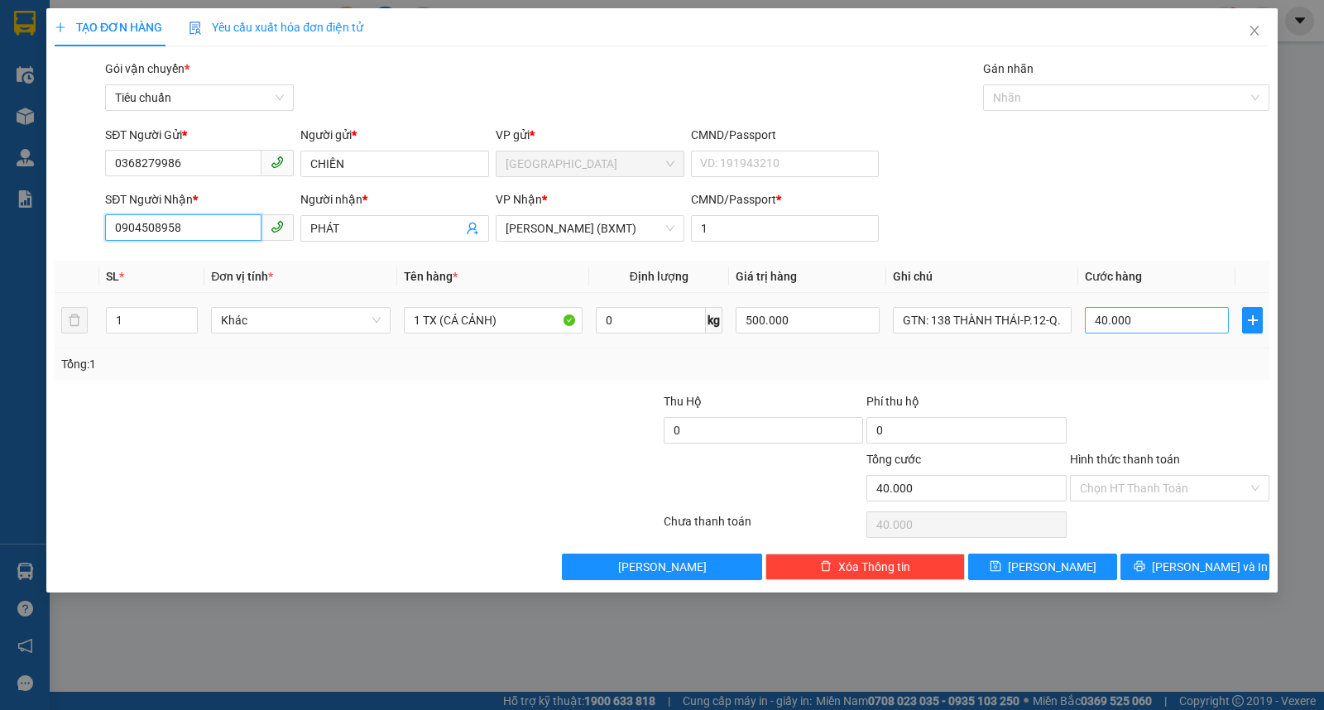
type input "0904508958"
click at [1155, 325] on input "40.000" at bounding box center [1157, 320] width 144 height 26
type input "3"
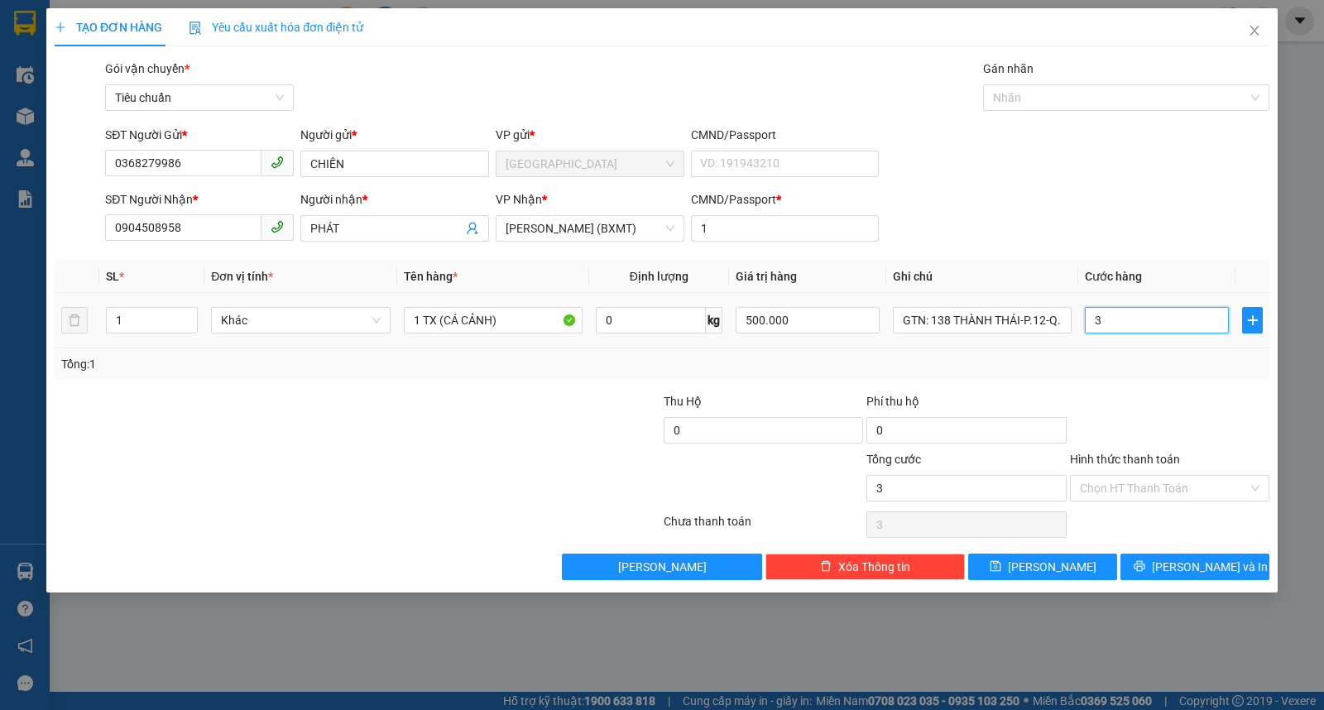
type input "30"
type input "30.000"
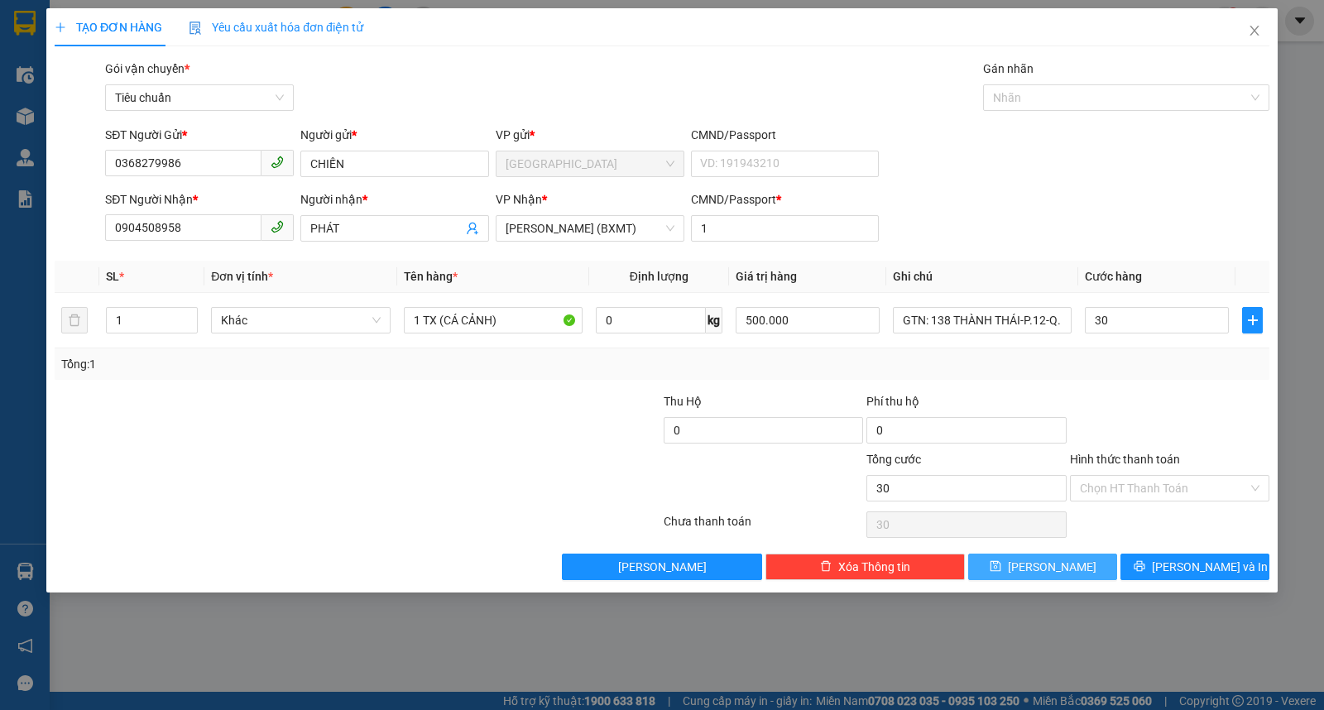
type input "30.000"
click at [1041, 572] on button "Lưu" at bounding box center [1043, 567] width 149 height 26
type input "0"
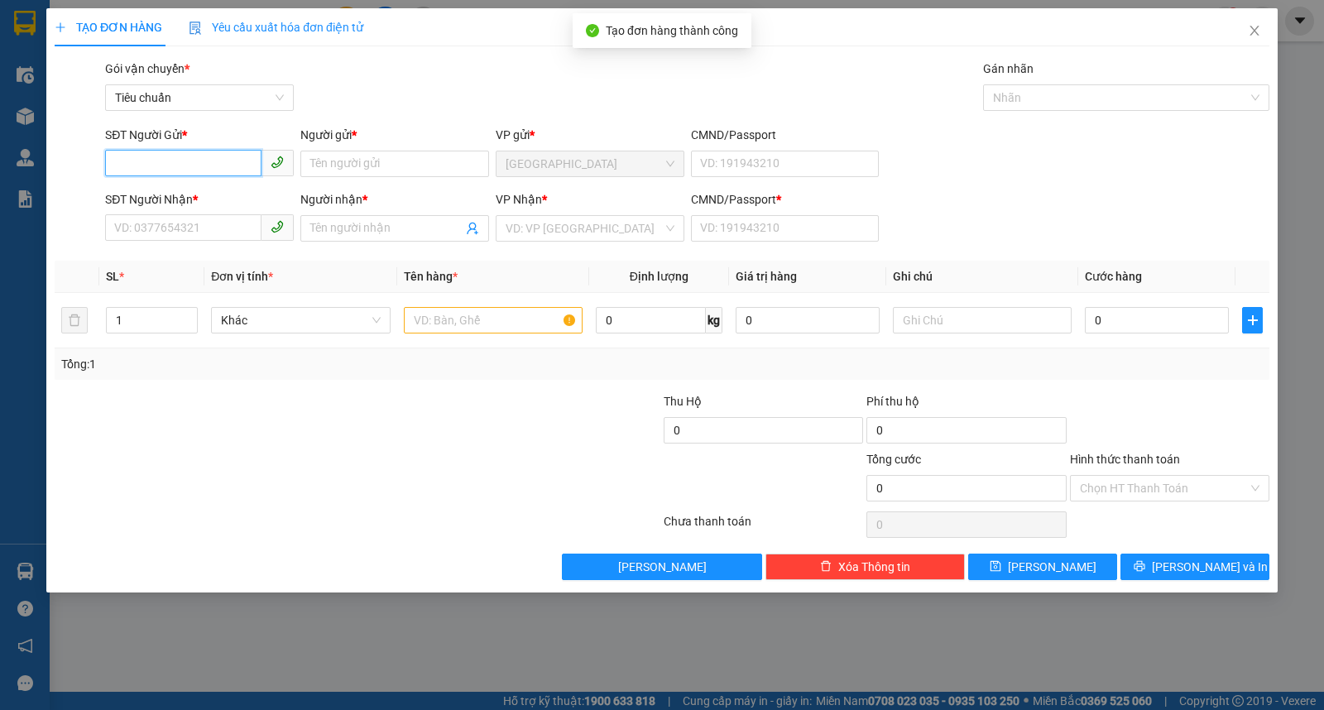
click at [207, 166] on input "SĐT Người Gửi *" at bounding box center [183, 163] width 156 height 26
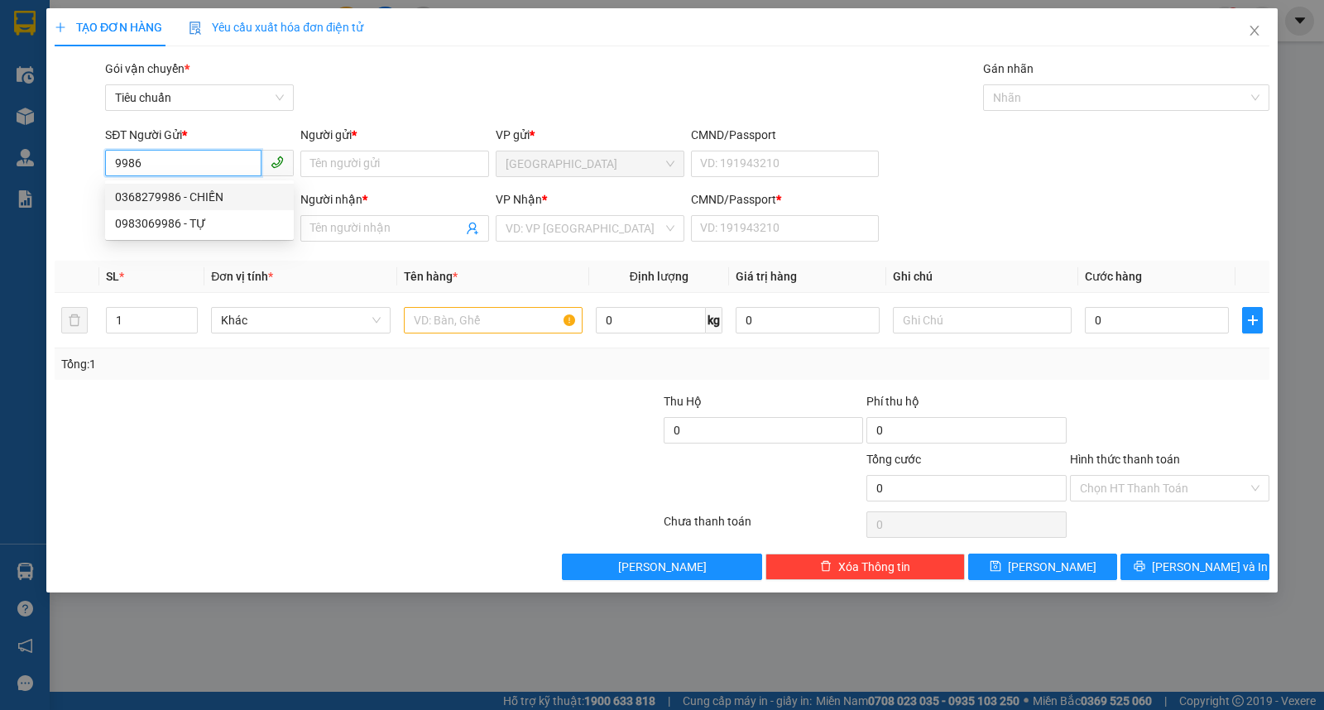
click at [193, 196] on div "0368279986 - CHIẾN" at bounding box center [199, 197] width 169 height 18
type input "0368279986"
type input "CHIẾN"
type input "0904508958"
type input "PHÁT"
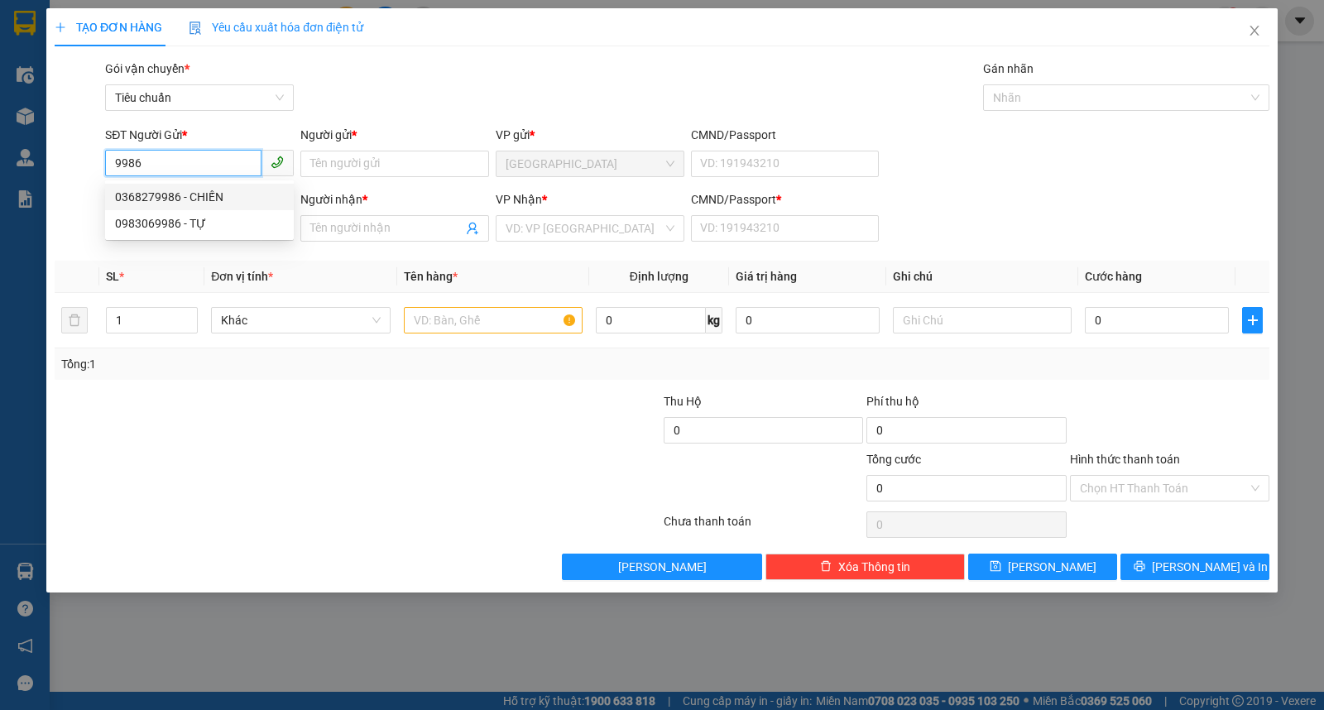
type input "1"
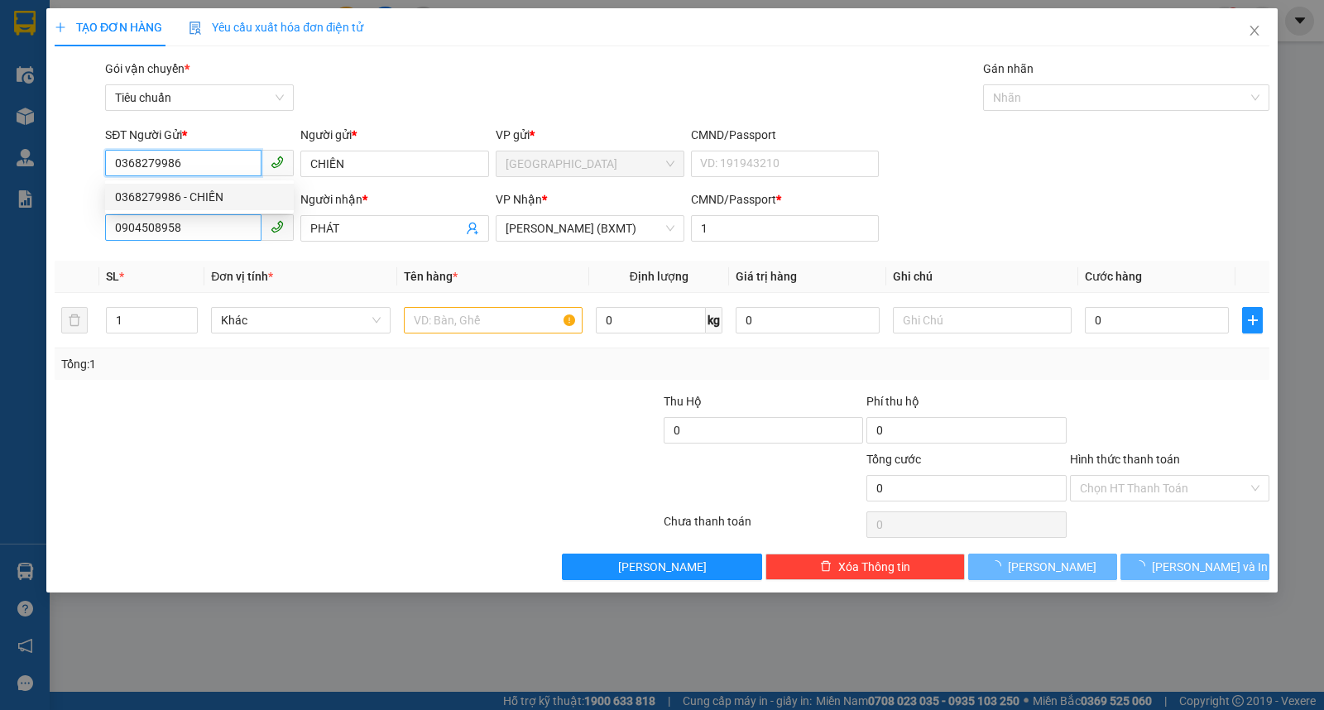
type input "30.000"
type input "0368279986"
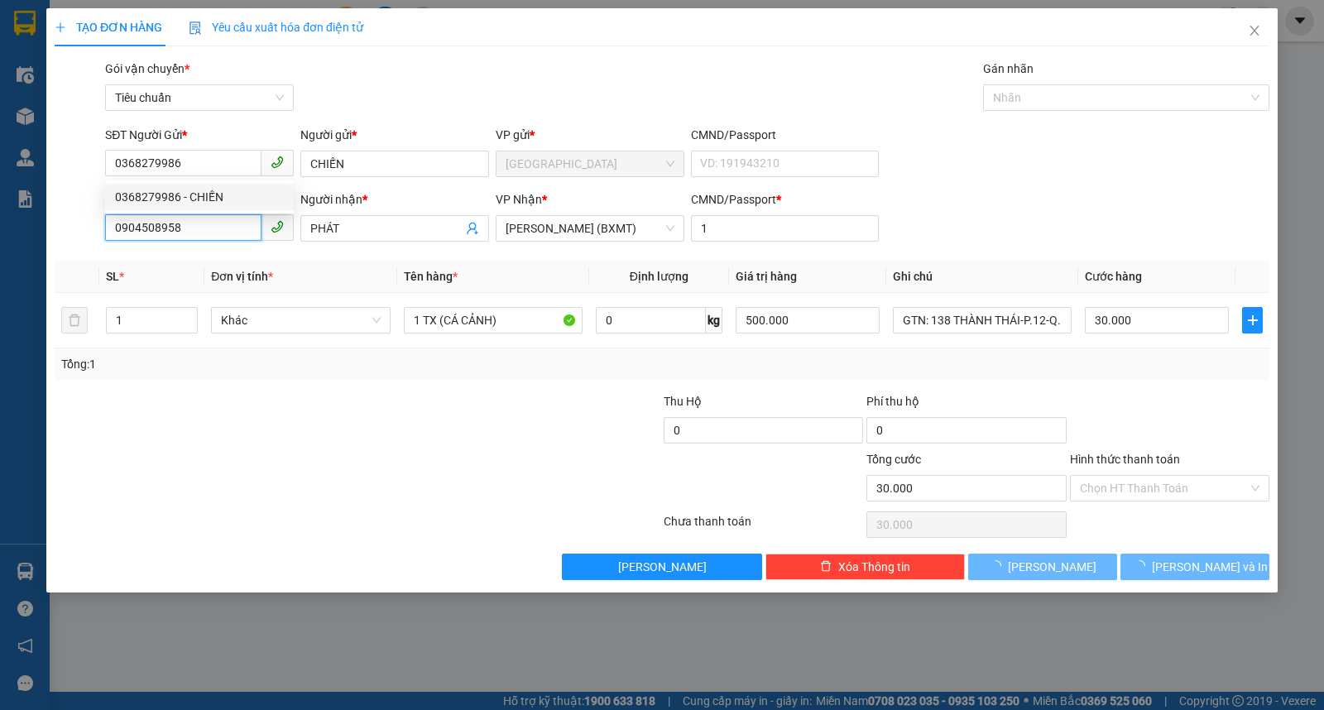
click at [204, 226] on input "0904508958" at bounding box center [183, 227] width 156 height 26
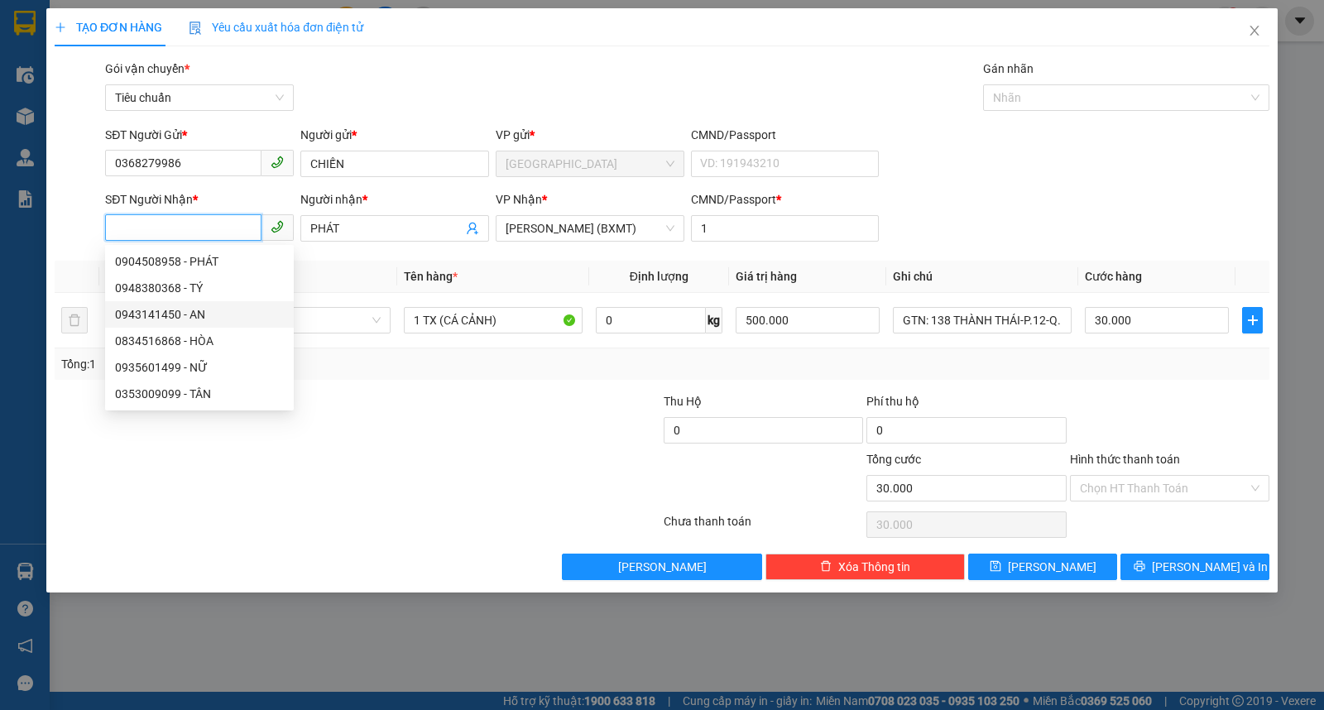
click at [166, 310] on div "0943141450 - AN" at bounding box center [199, 314] width 169 height 18
type input "0943141450"
type input "AN"
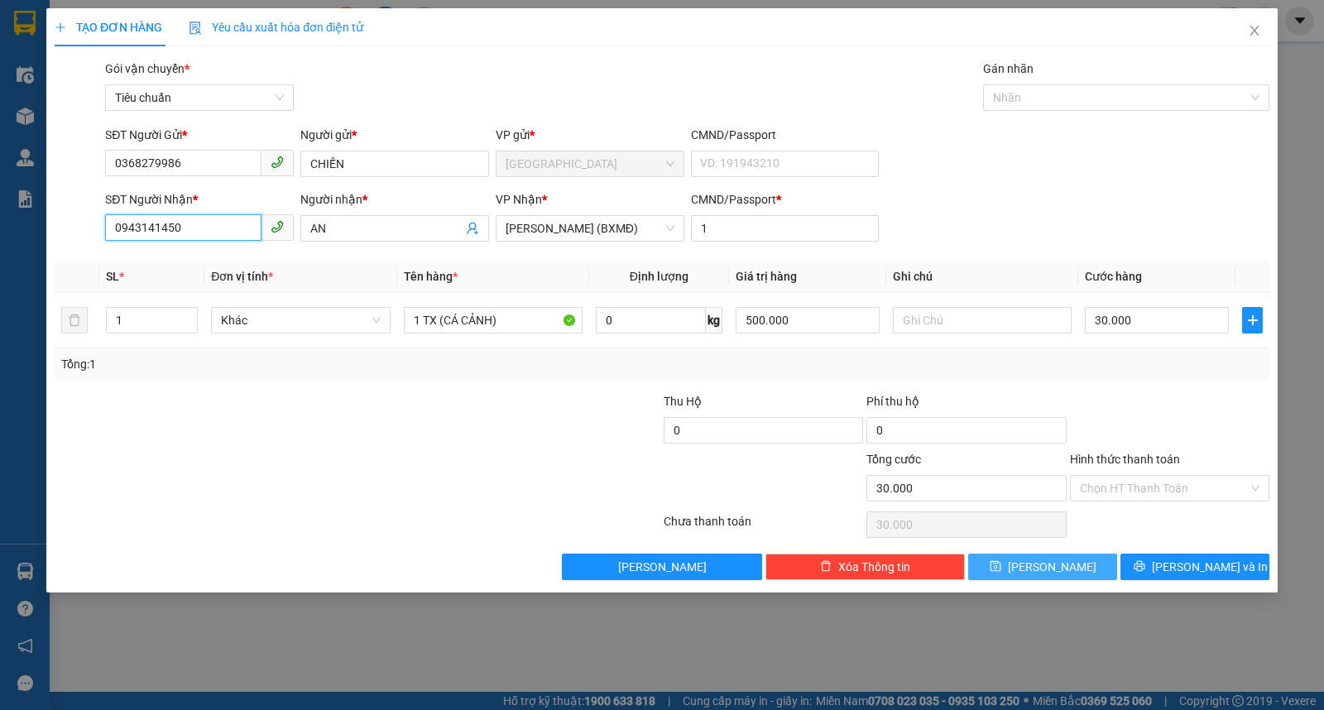
type input "0943141450"
click at [1002, 561] on icon "save" at bounding box center [996, 566] width 12 height 12
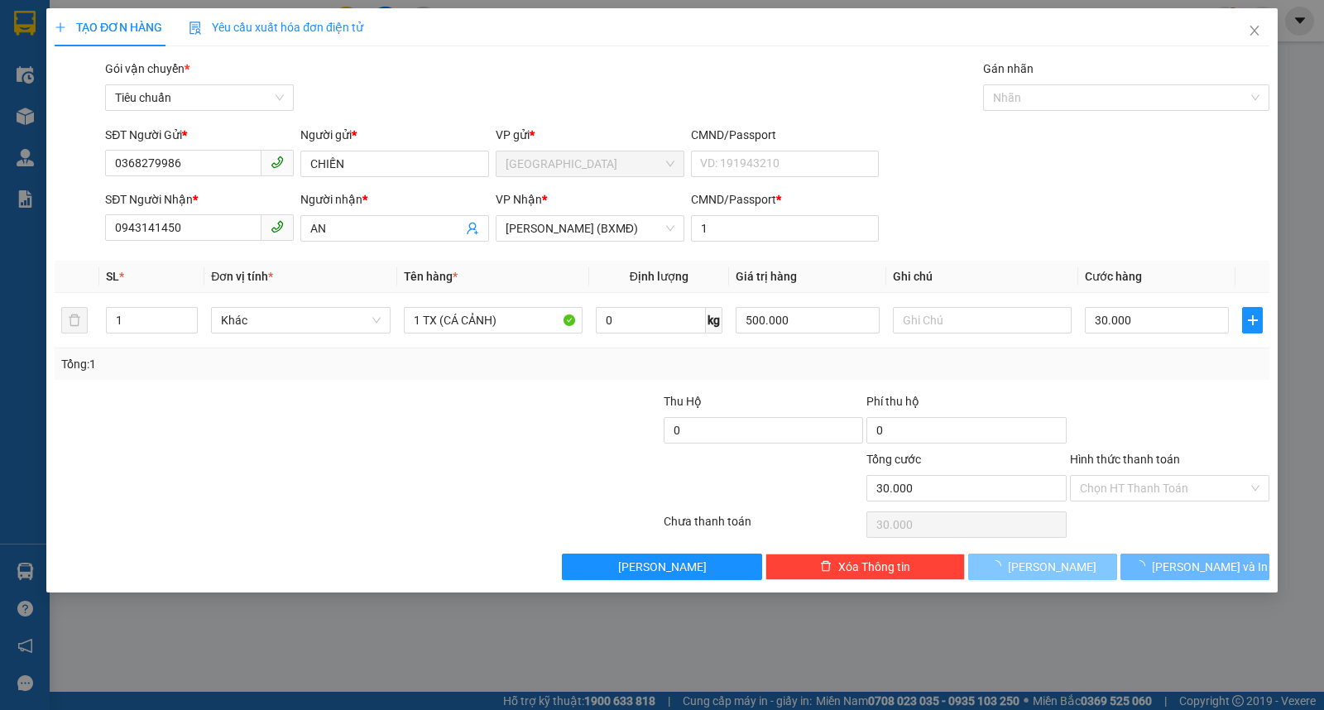
type input "0"
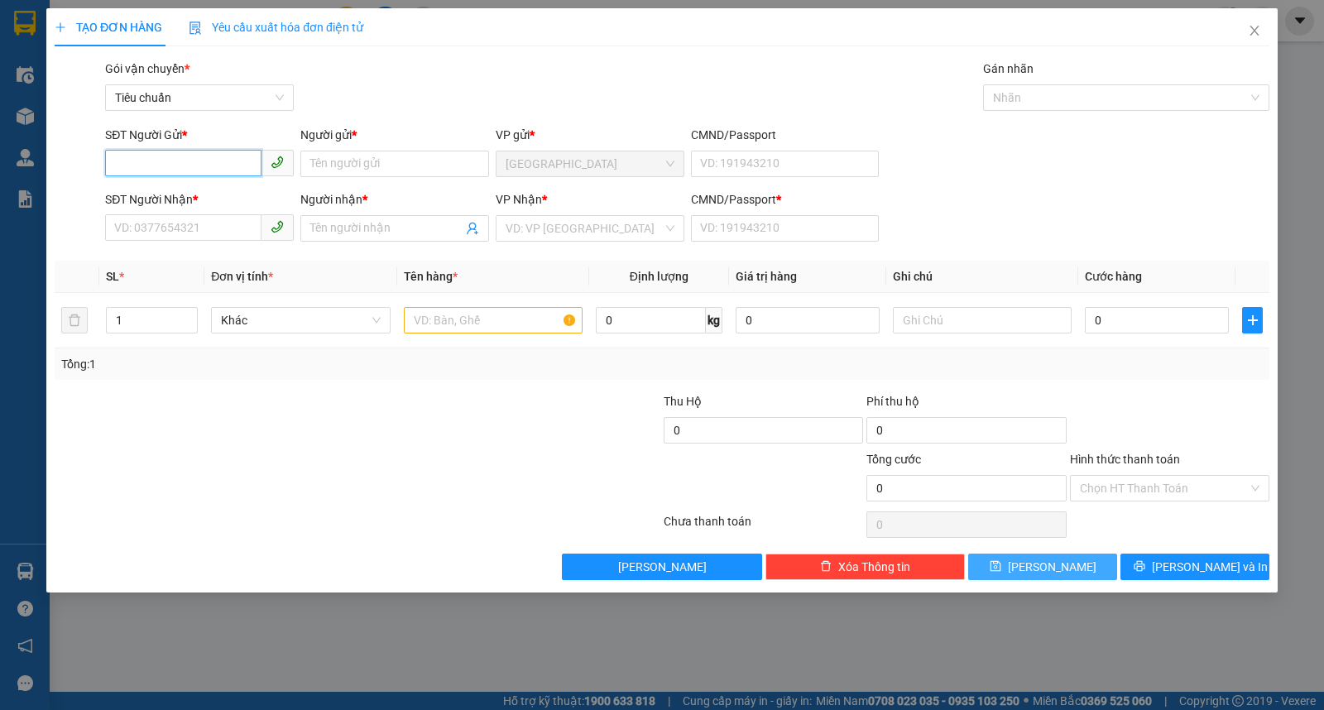
click at [178, 152] on input "SĐT Người Gửi *" at bounding box center [183, 163] width 156 height 26
click at [183, 192] on div "0914974647 - PCTH" at bounding box center [199, 197] width 169 height 18
type input "0914974647"
type input "PCTH"
type input "0945343637"
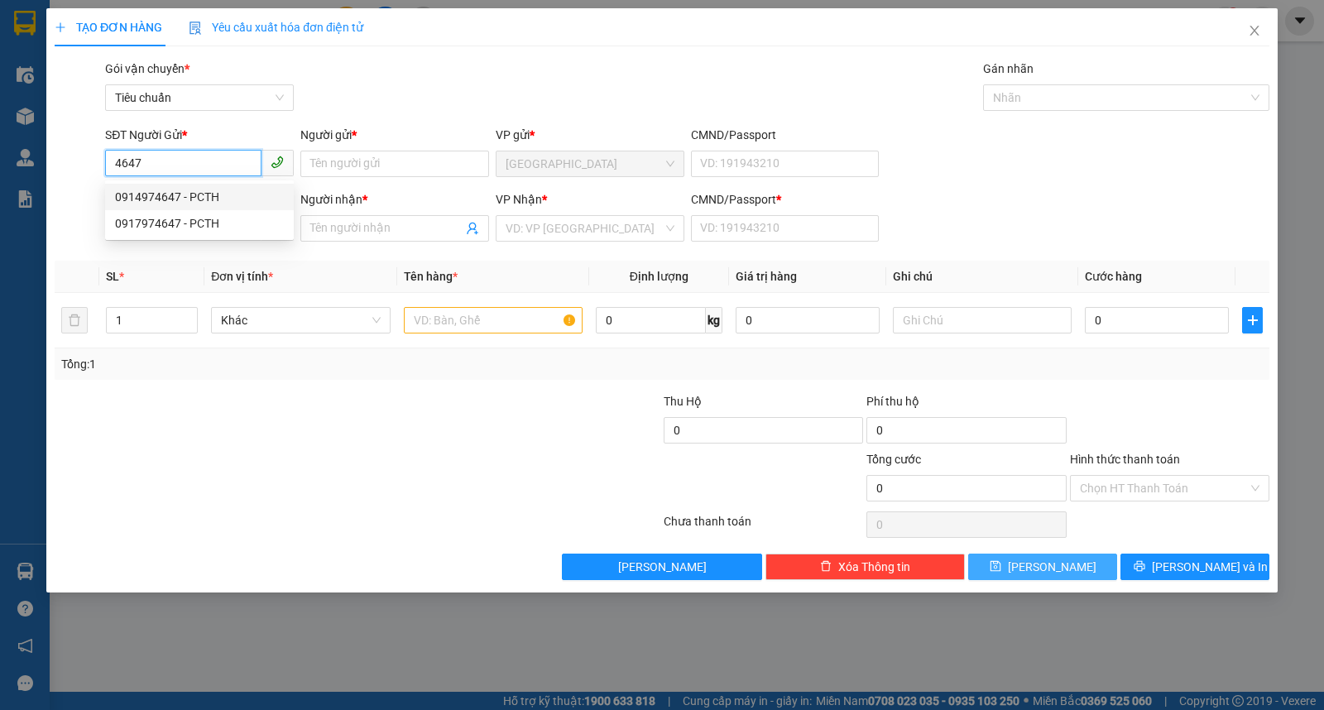
type input "BXMT"
type input "1"
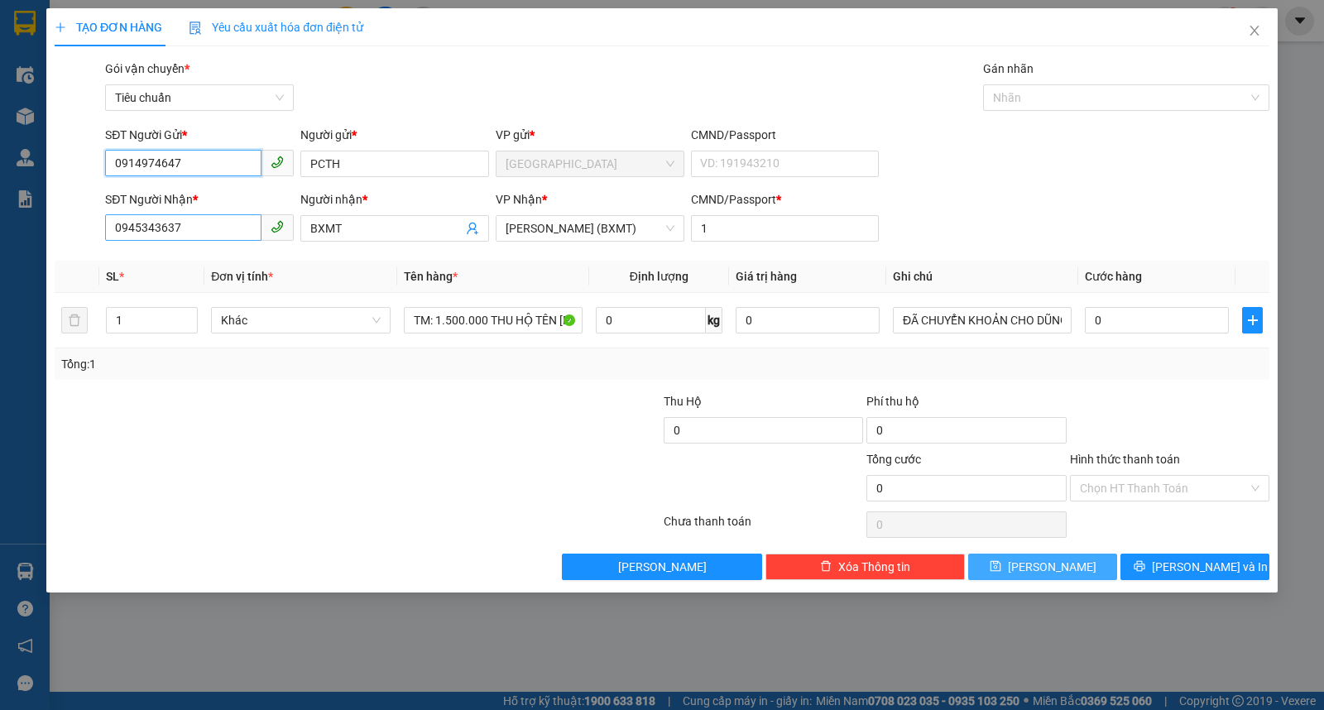
type input "0914974647"
click at [199, 219] on input "0945343637" at bounding box center [183, 227] width 156 height 26
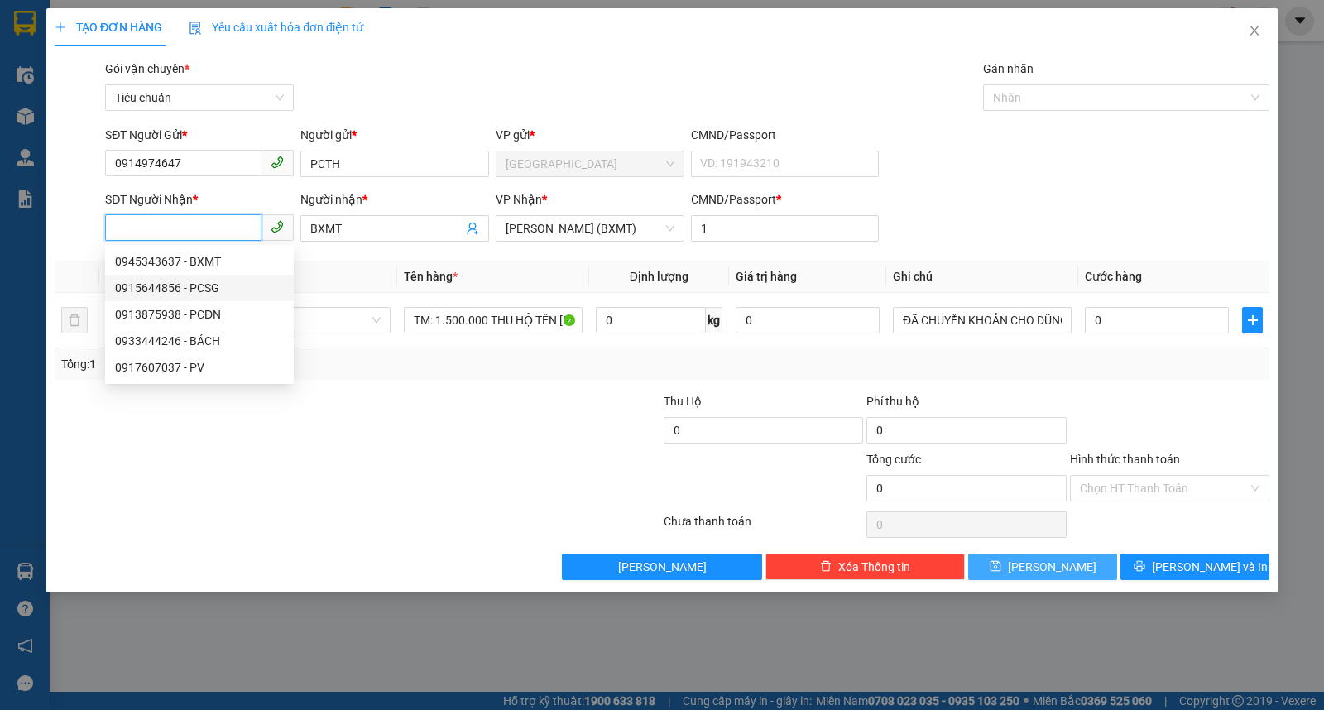
click at [196, 286] on div "0915644856 - PCSG" at bounding box center [199, 288] width 169 height 18
type input "0915644856"
type input "PCSG"
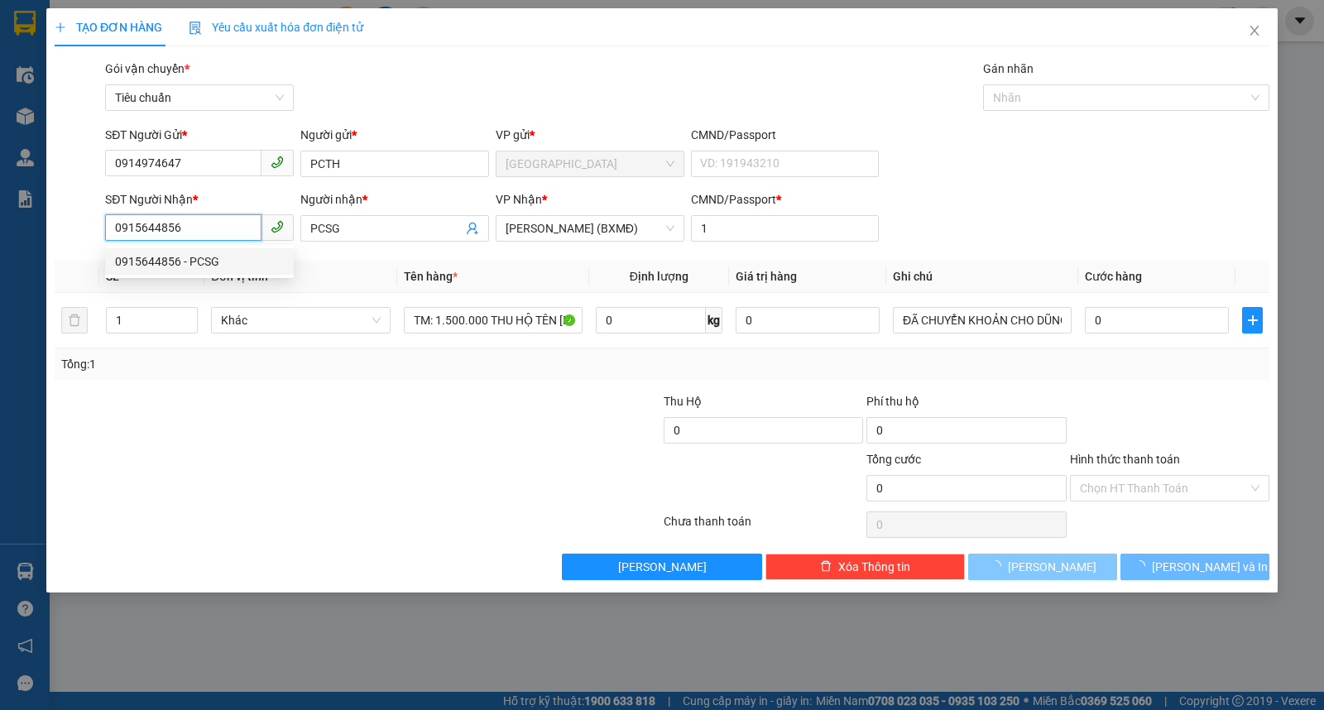
type input "300.000"
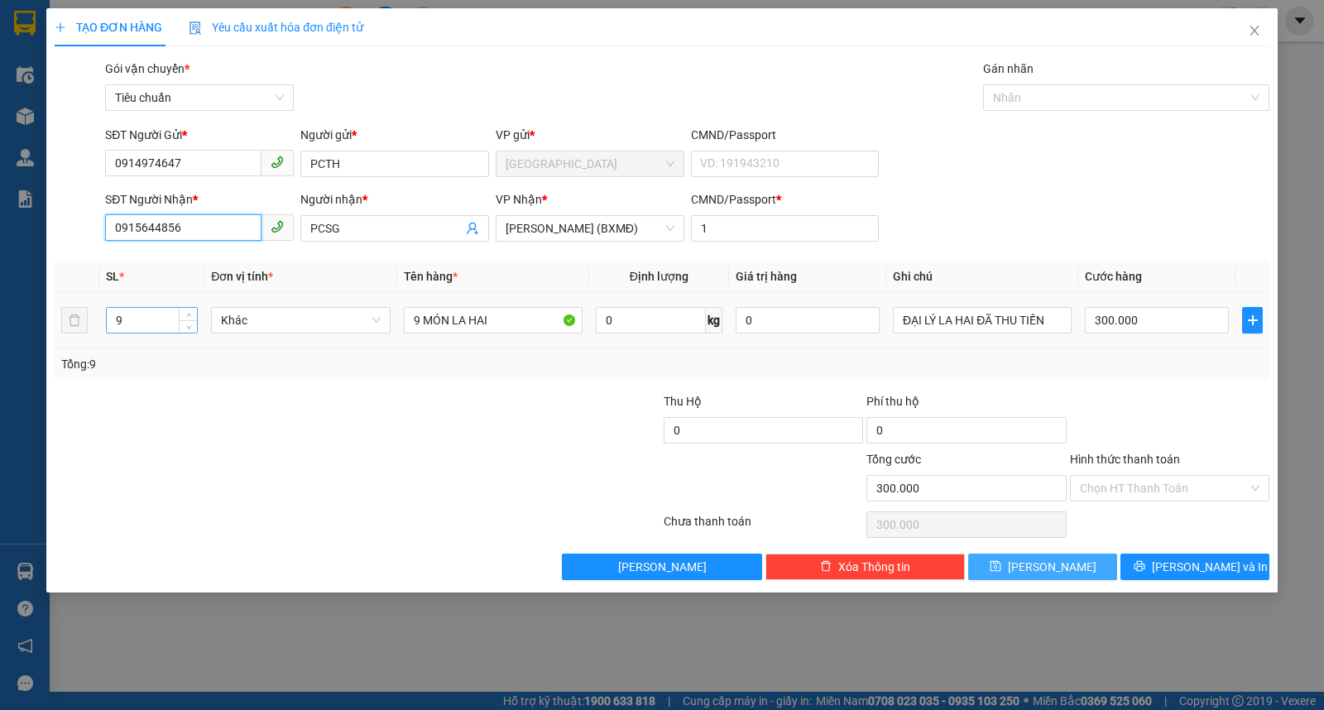
type input "0915644856"
drag, startPoint x: 149, startPoint y: 311, endPoint x: 97, endPoint y: 329, distance: 55.2
click at [97, 329] on tr "9 Khác 9 MÓN LA HAI 0 kg 0 ĐẠI LÝ LA HAI ĐÃ THU TIỀN 300.000" at bounding box center [662, 320] width 1215 height 55
type input "5"
click at [412, 324] on input "9 MÓN LA HAI" at bounding box center [493, 320] width 179 height 26
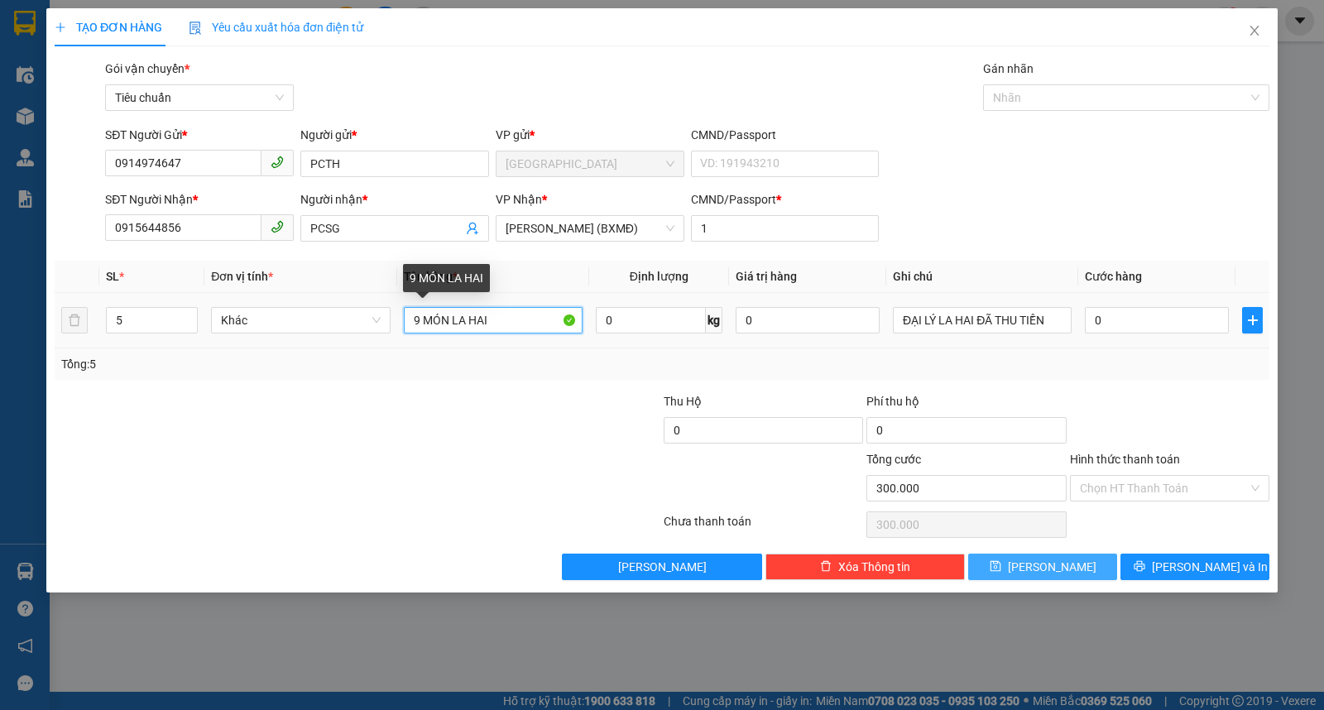
type input "0"
type input "5 MÓN LA HAI"
click at [1122, 313] on input "0" at bounding box center [1157, 320] width 144 height 26
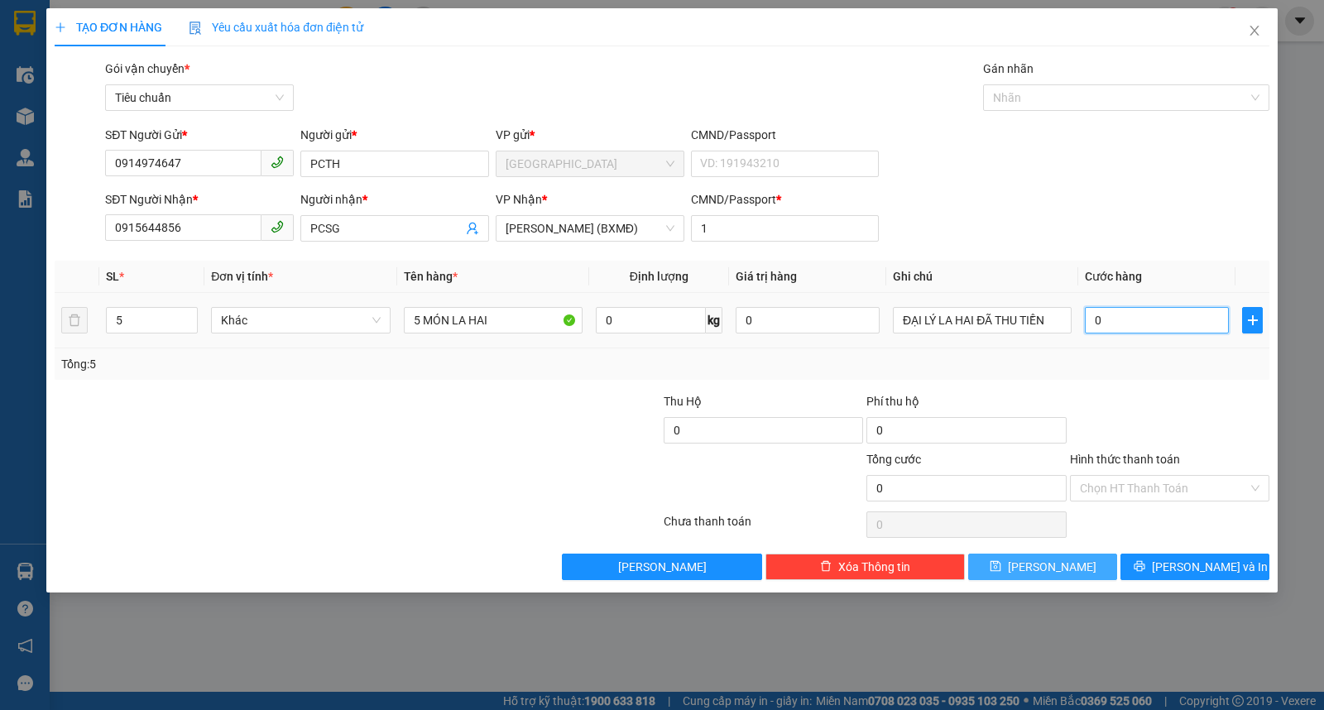
type input "1"
type input "15"
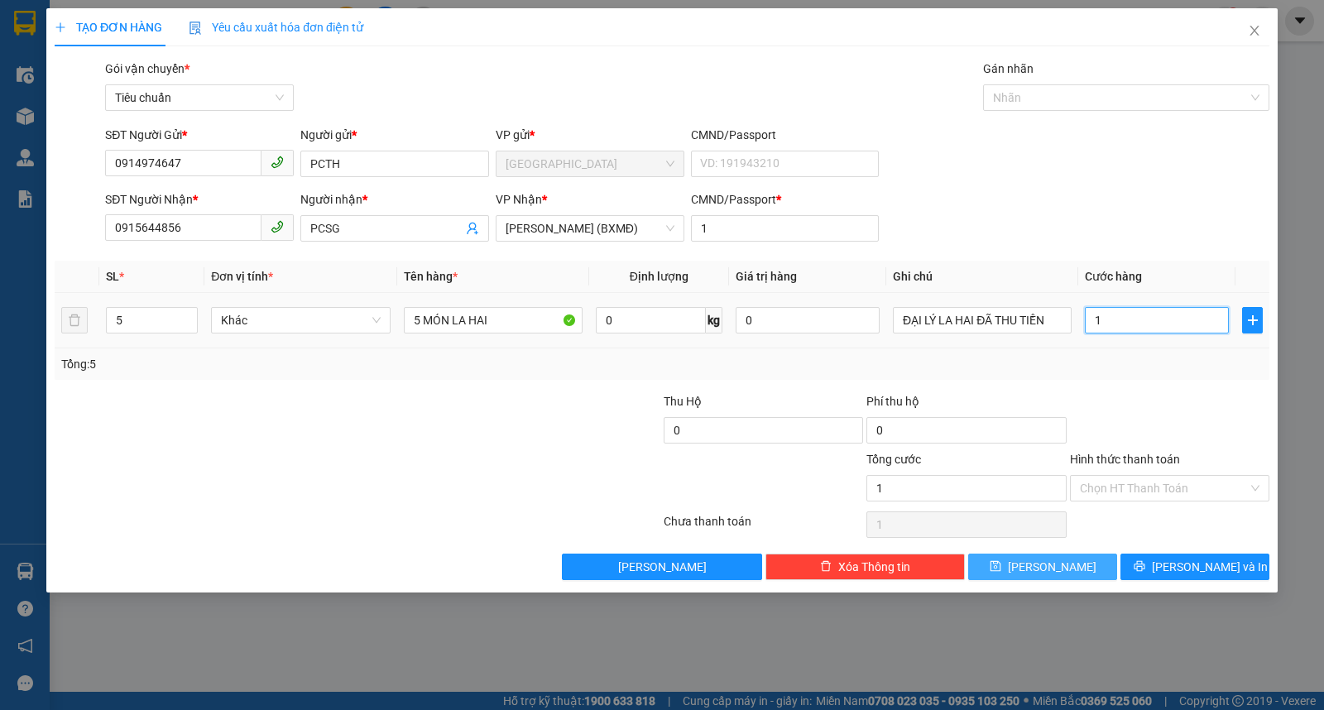
type input "15"
type input "150"
type input "150.000"
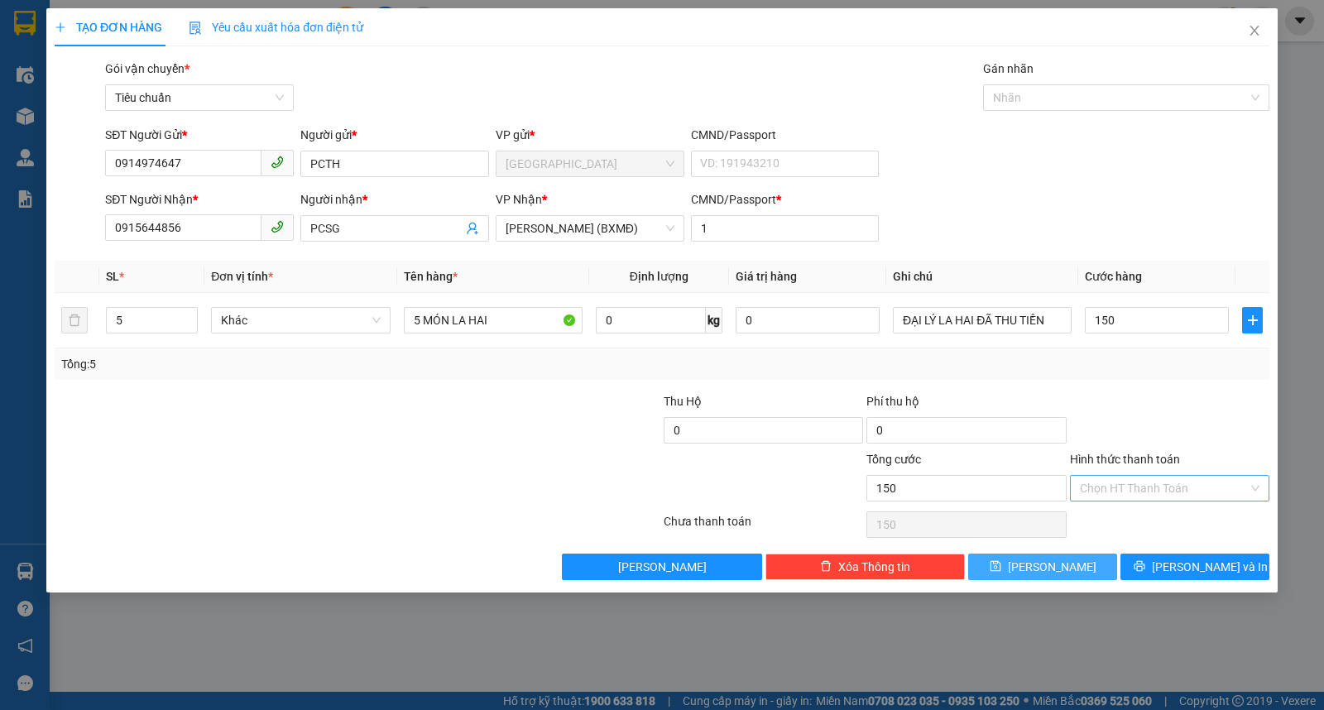
type input "150.000"
click at [1132, 486] on input "Hình thức thanh toán" at bounding box center [1164, 488] width 168 height 25
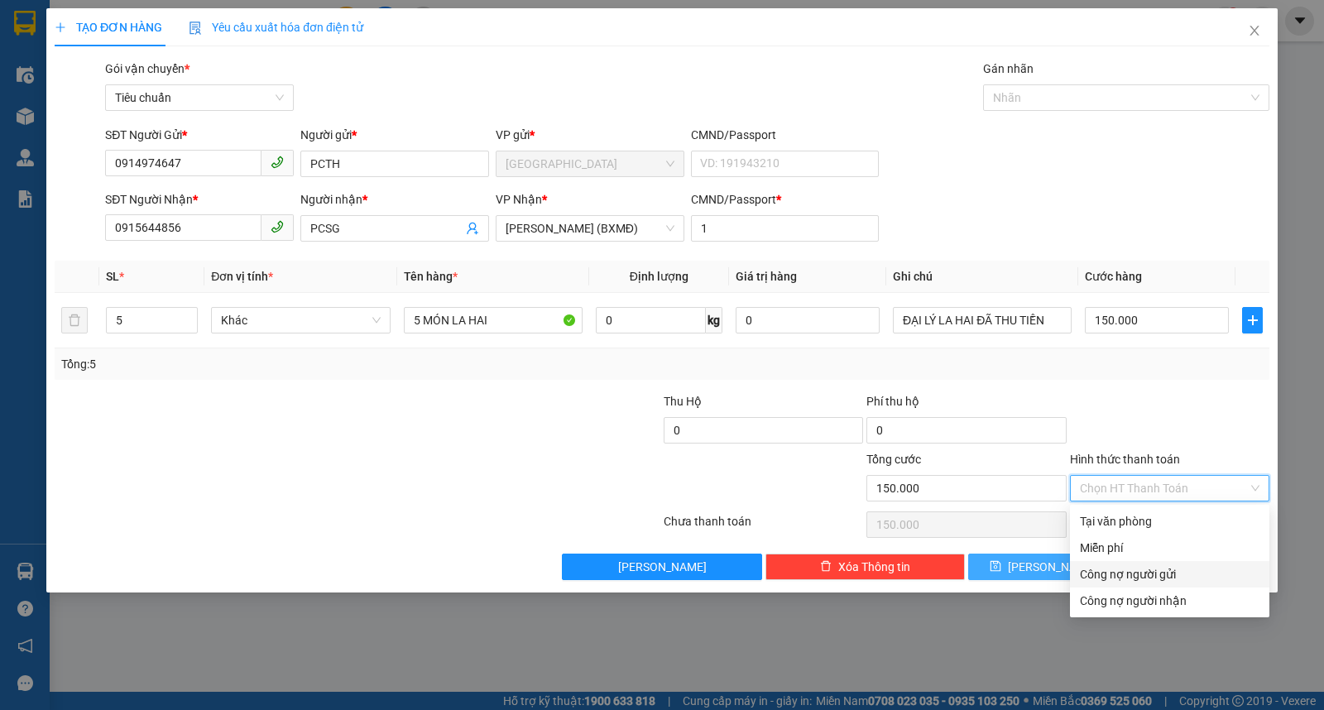
click at [1137, 579] on div "Công nợ người gửi" at bounding box center [1170, 574] width 180 height 18
type input "0"
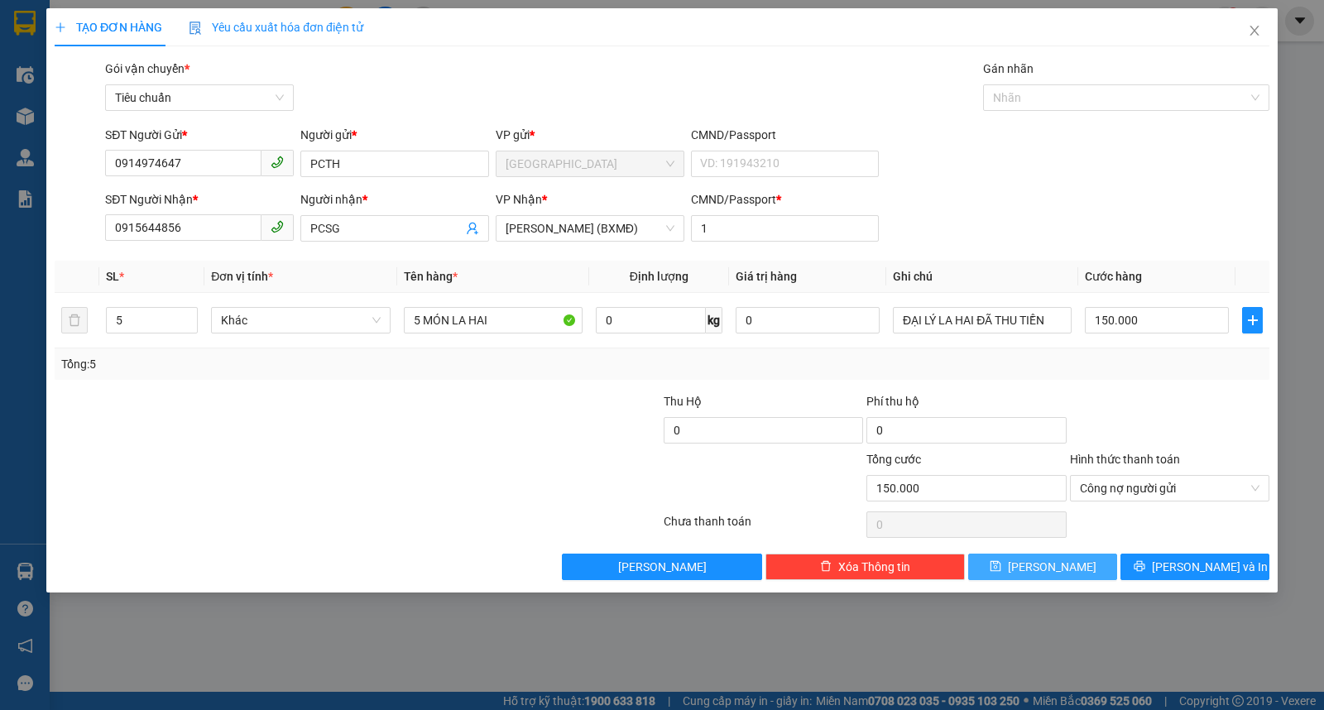
click at [1060, 576] on button "Lưu" at bounding box center [1043, 567] width 149 height 26
type input "0"
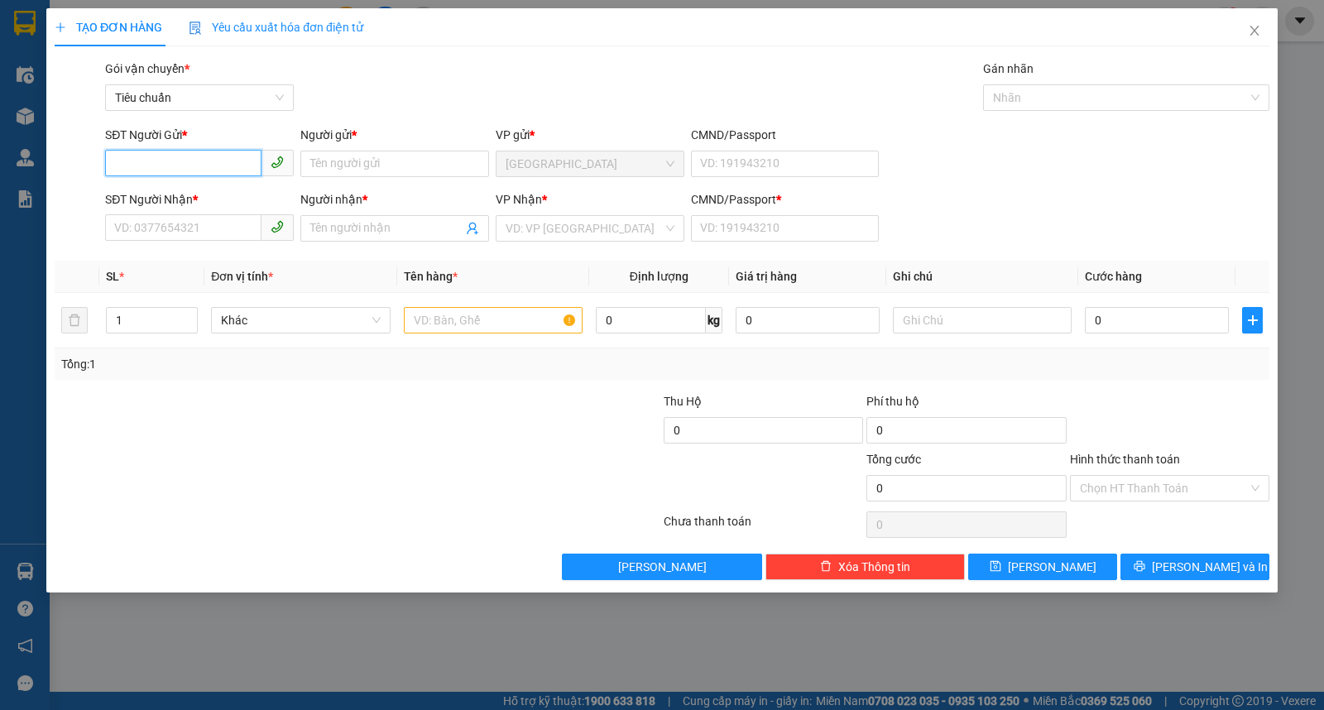
click at [183, 153] on input "SĐT Người Gửi *" at bounding box center [183, 163] width 156 height 26
click at [163, 197] on div "0914974647 - PCTH" at bounding box center [199, 197] width 169 height 18
type input "0914974647"
type input "PCTH"
type input "0915644856"
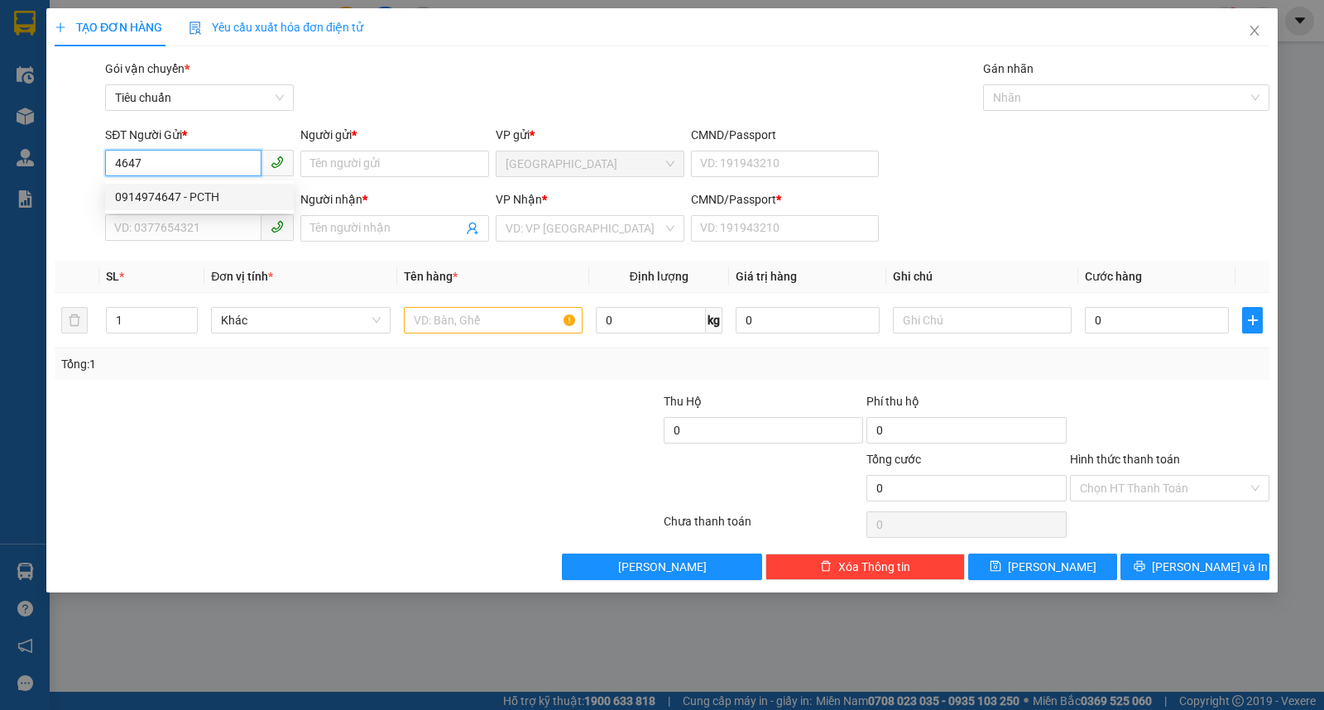
type input "PCSG"
type input "1"
type input "150.000"
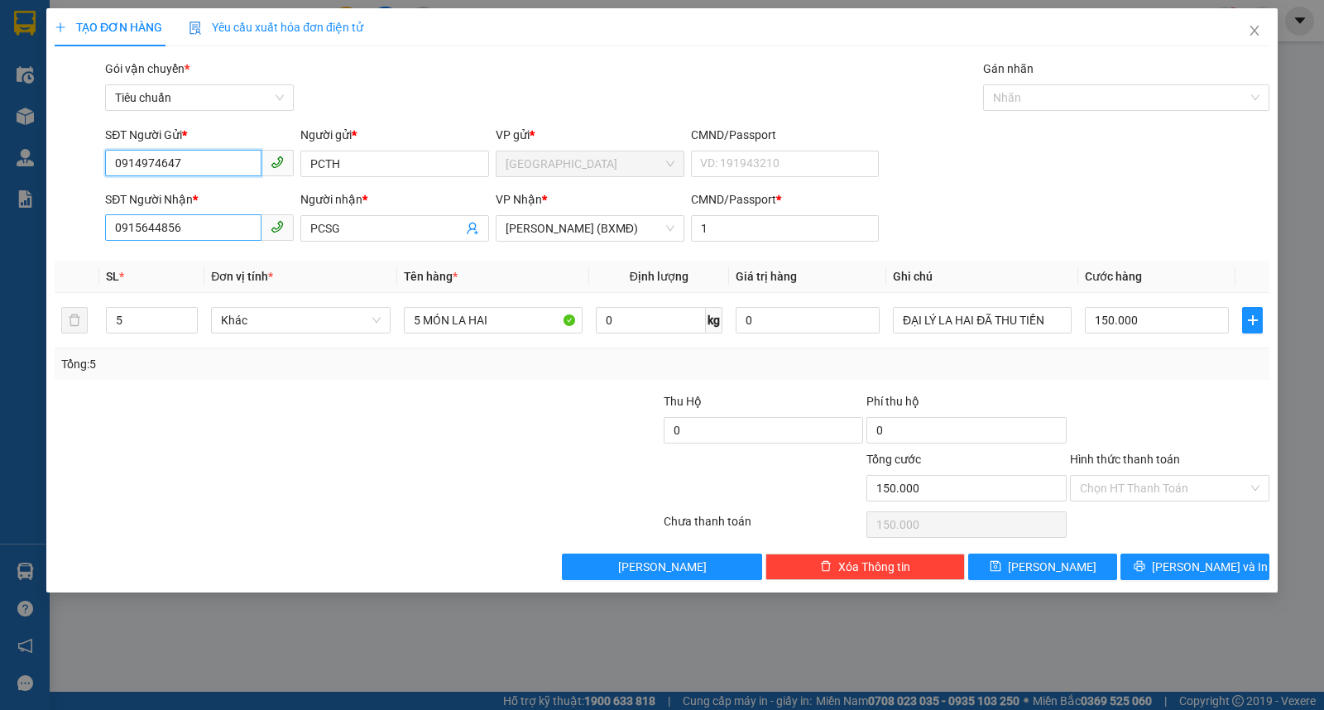
type input "0914974647"
click at [211, 225] on input "0915644856" at bounding box center [183, 227] width 156 height 26
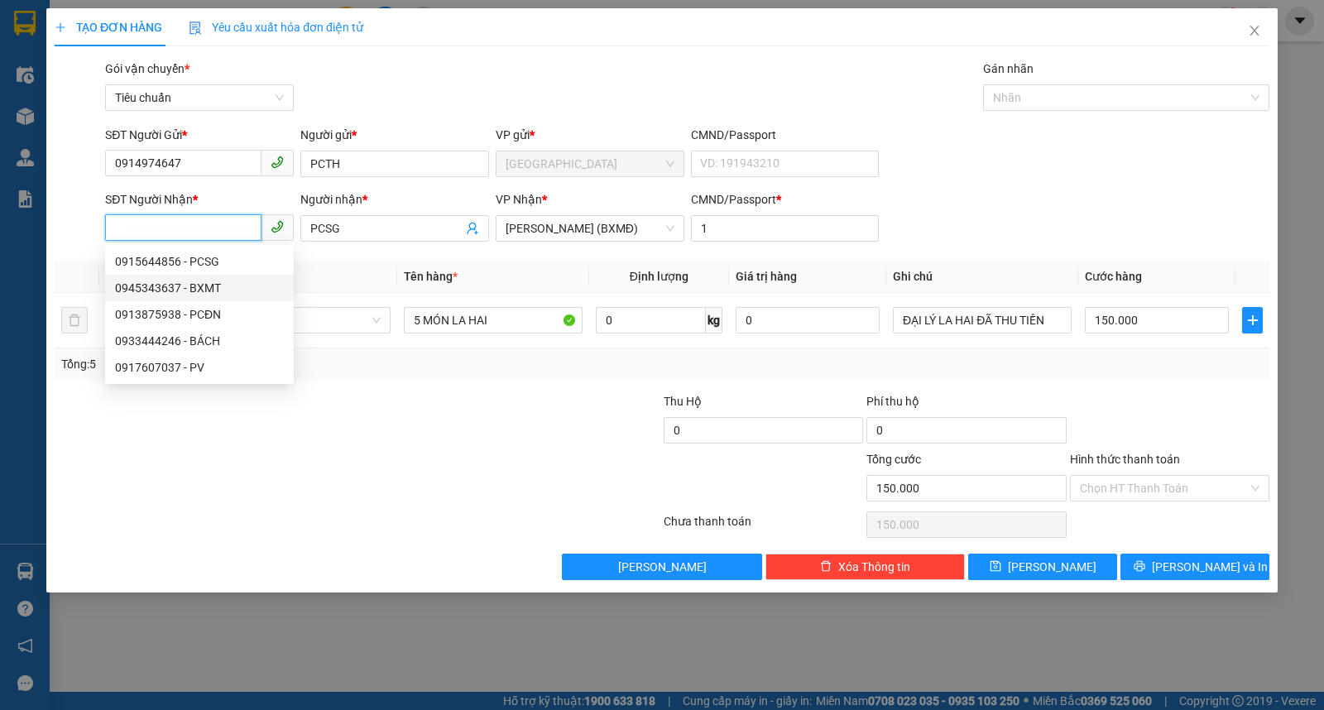
click at [212, 286] on div "0945343637 - BXMT" at bounding box center [199, 288] width 169 height 18
type input "0945343637"
type input "BXMT"
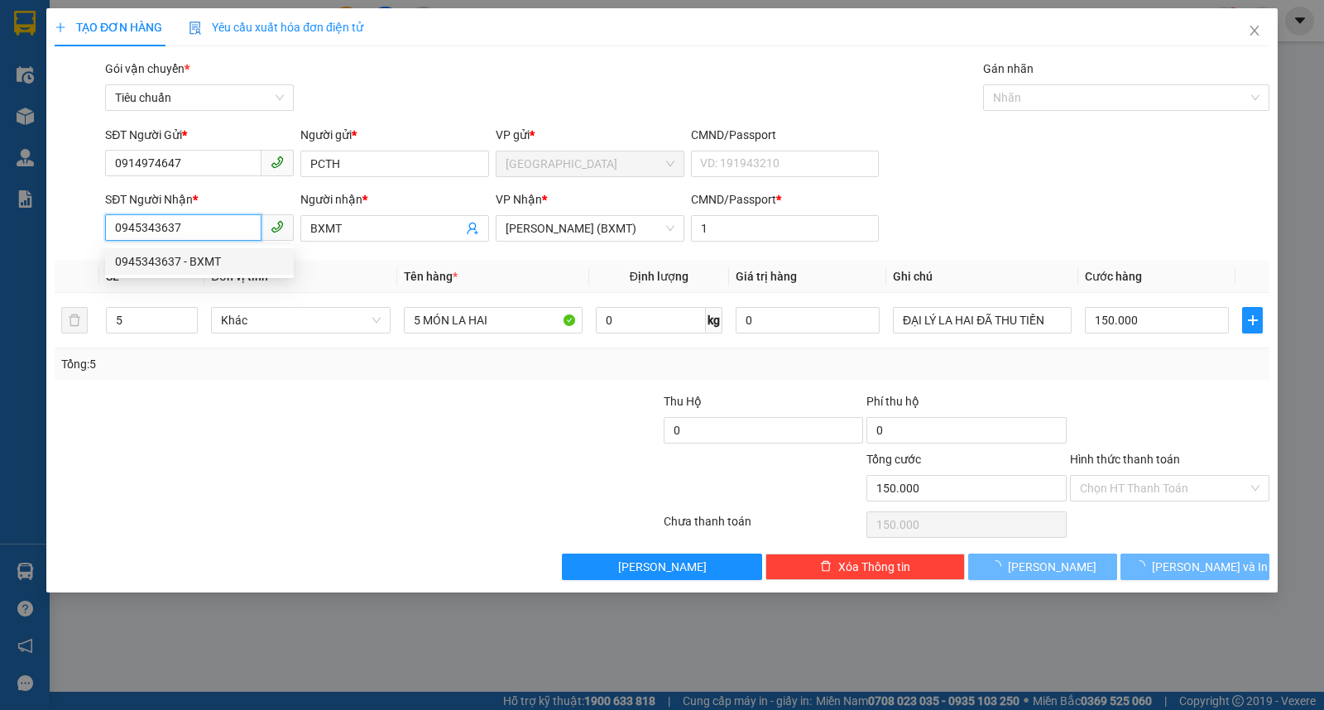
type input "0"
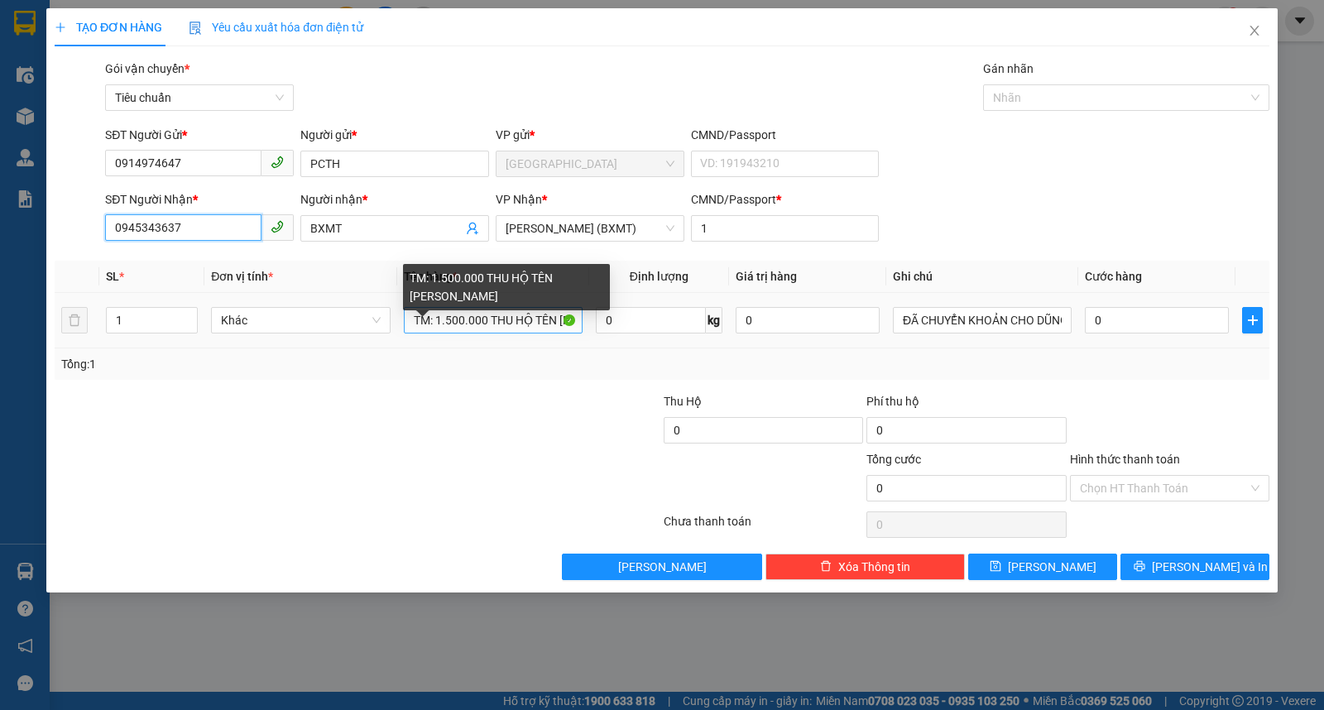
type input "0945343637"
drag, startPoint x: 415, startPoint y: 325, endPoint x: 1205, endPoint y: 267, distance: 792.7
click at [1205, 273] on table "SL * Đơn vị tính * Tên hàng * Định lượng Giá trị hàng Ghi chú Cước hàng 1 Khác …" at bounding box center [662, 305] width 1215 height 88
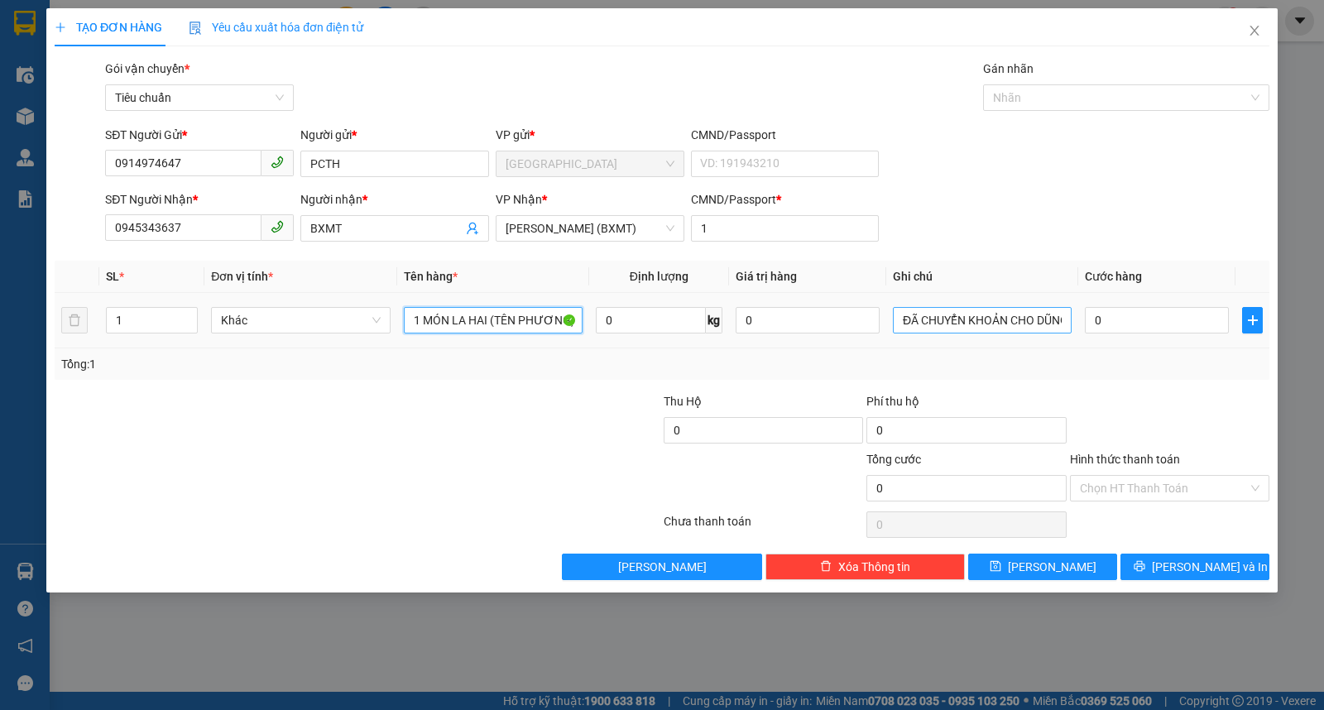
type input "1 MÓN LA HAI (TÊN PHƯƠNG)"
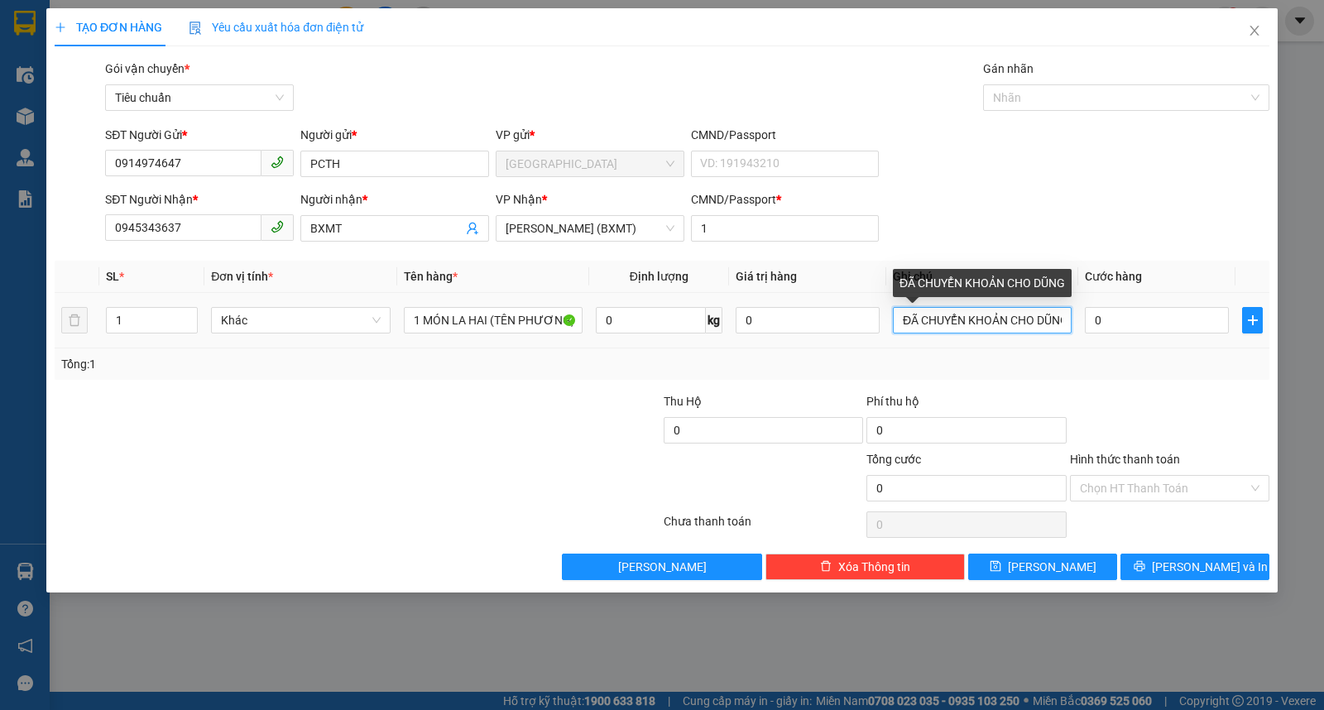
click at [895, 315] on input "ĐÃ CHUYỂN KHOẢN CHO DŨNG" at bounding box center [982, 320] width 179 height 26
type input "D"
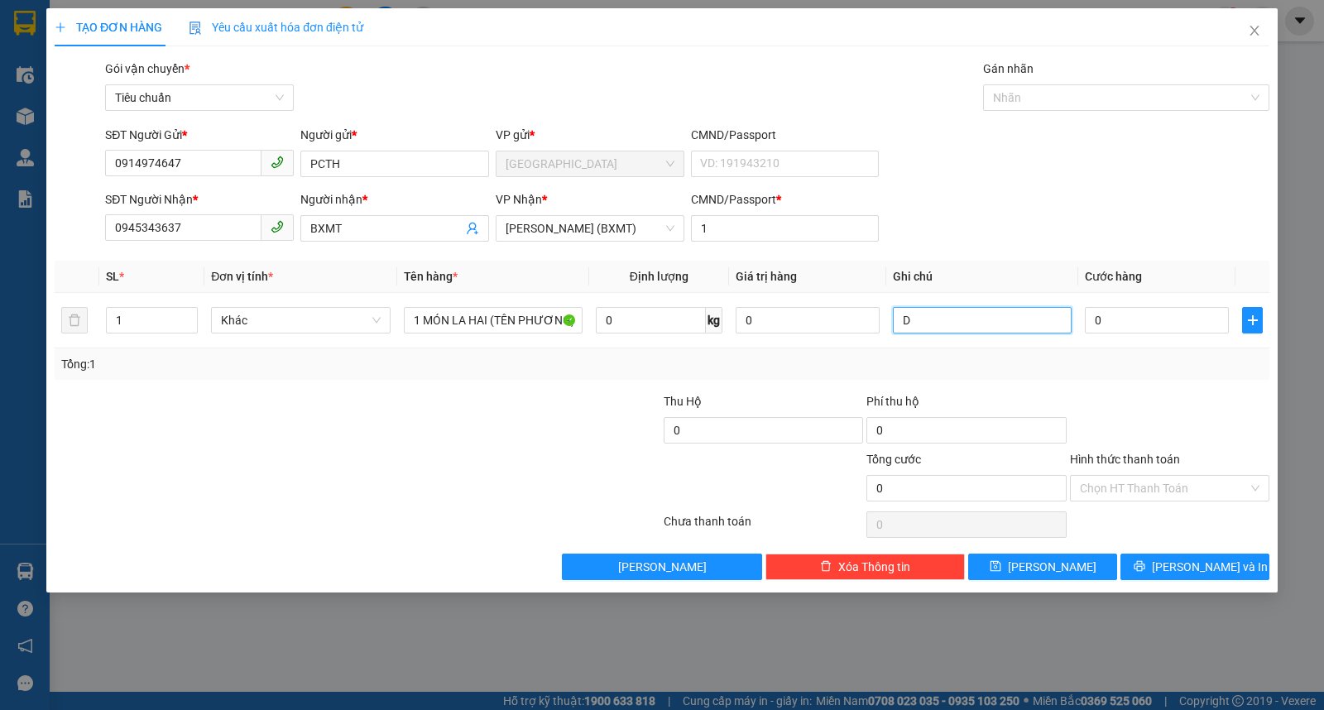
scroll to position [0, 0]
type input "ĐẠI LÝ LA HAI ĐÃ THU TIỀN"
type input "3"
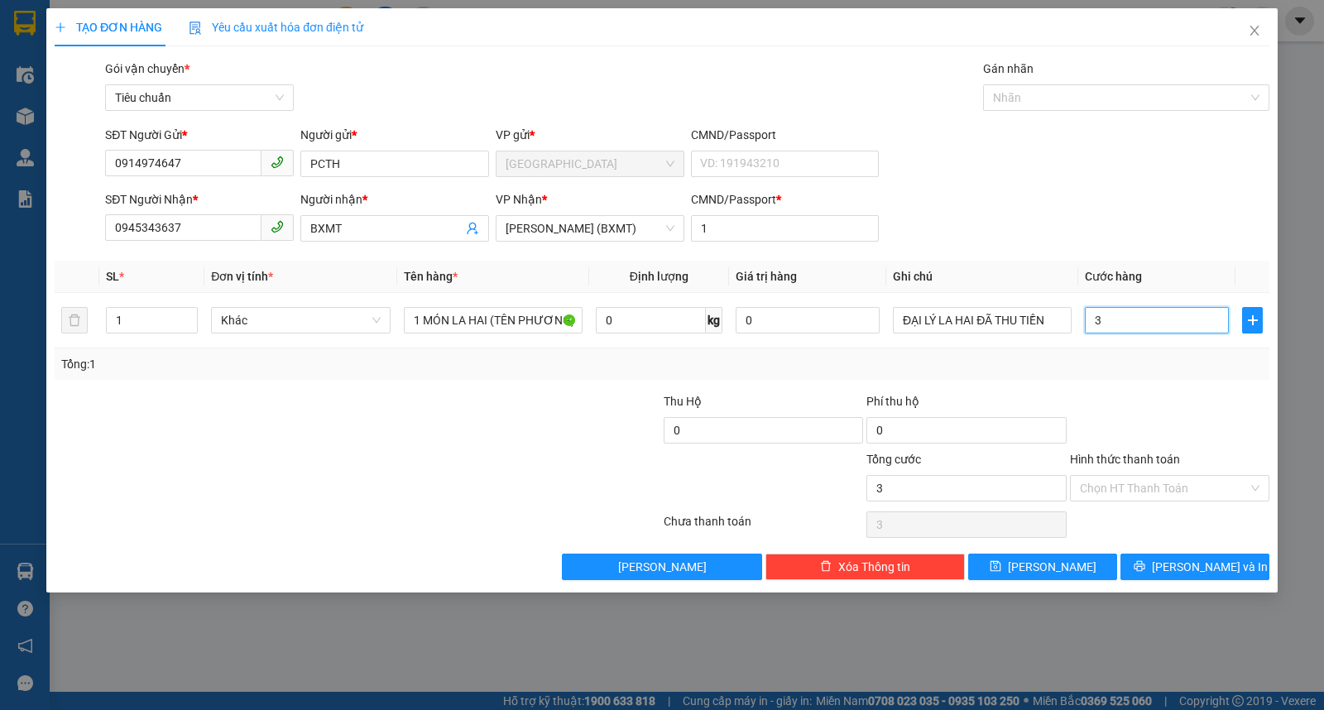
type input "30"
type input "30.000"
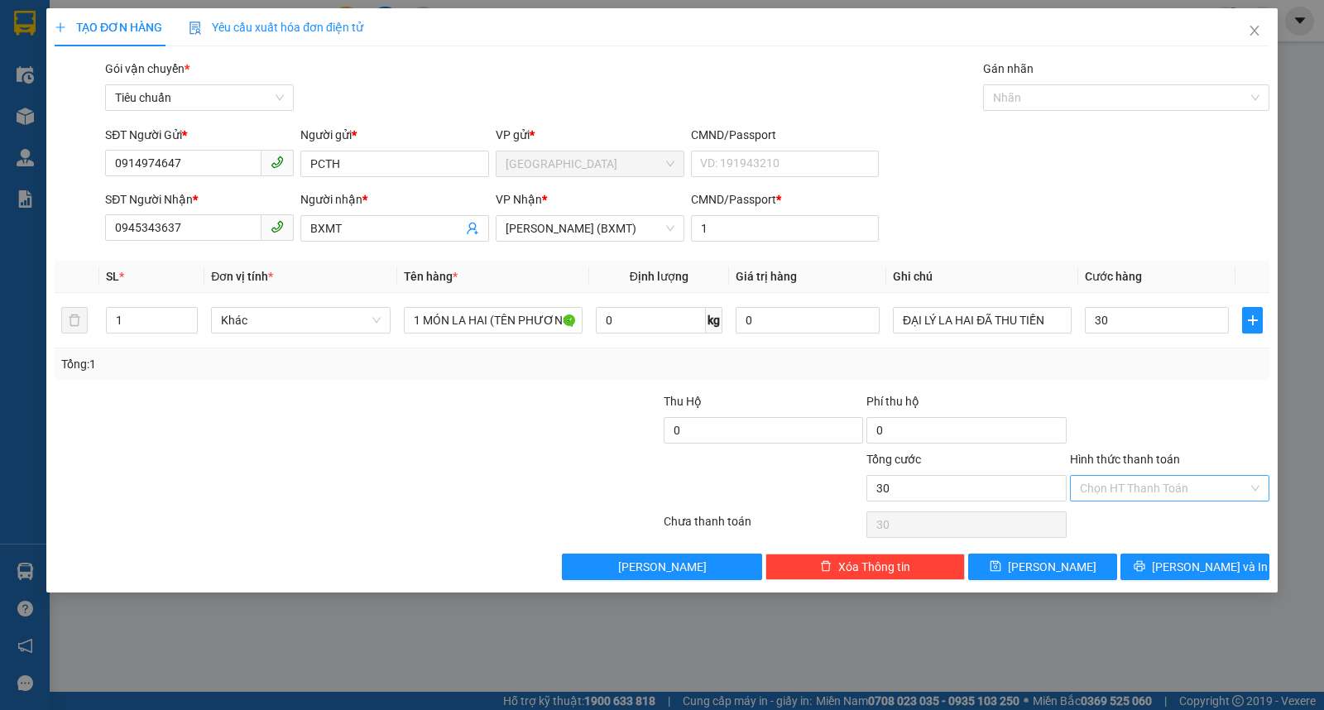
type input "30.000"
click at [1120, 485] on input "Hình thức thanh toán" at bounding box center [1164, 488] width 168 height 25
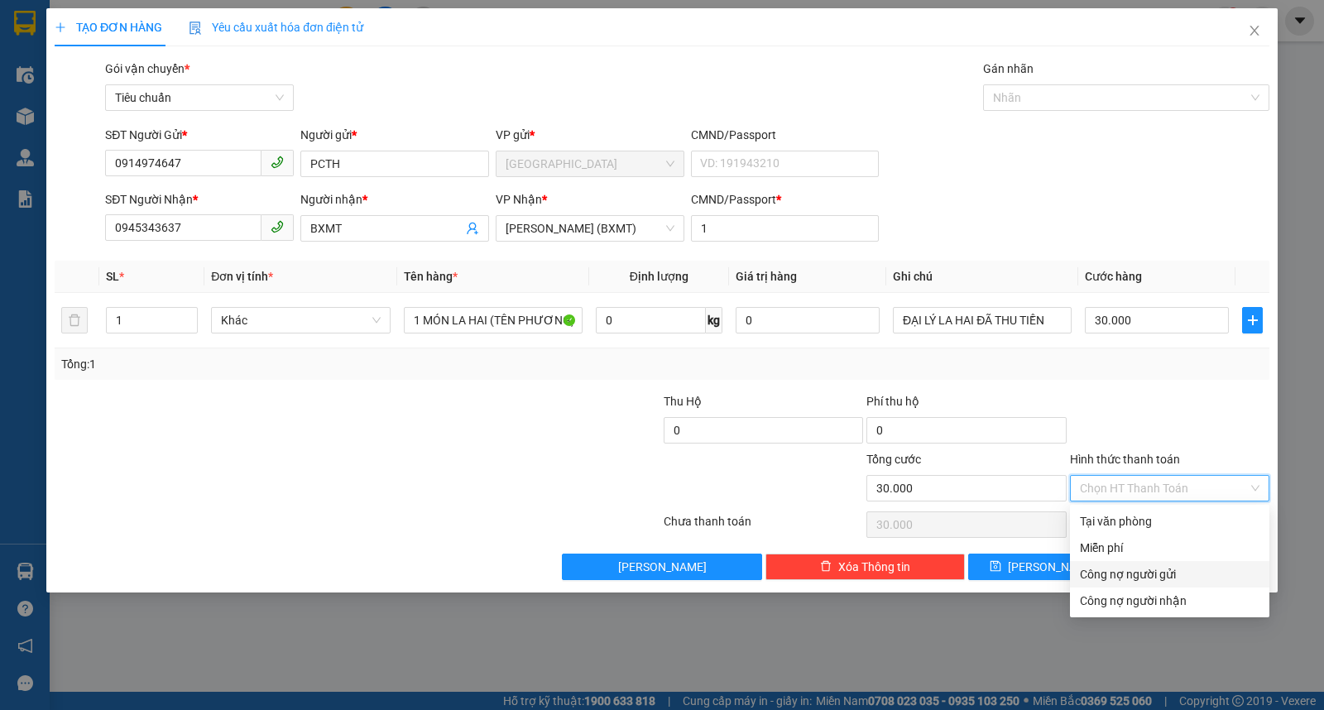
click at [1111, 574] on div "Công nợ người gửi" at bounding box center [1170, 574] width 180 height 18
type input "0"
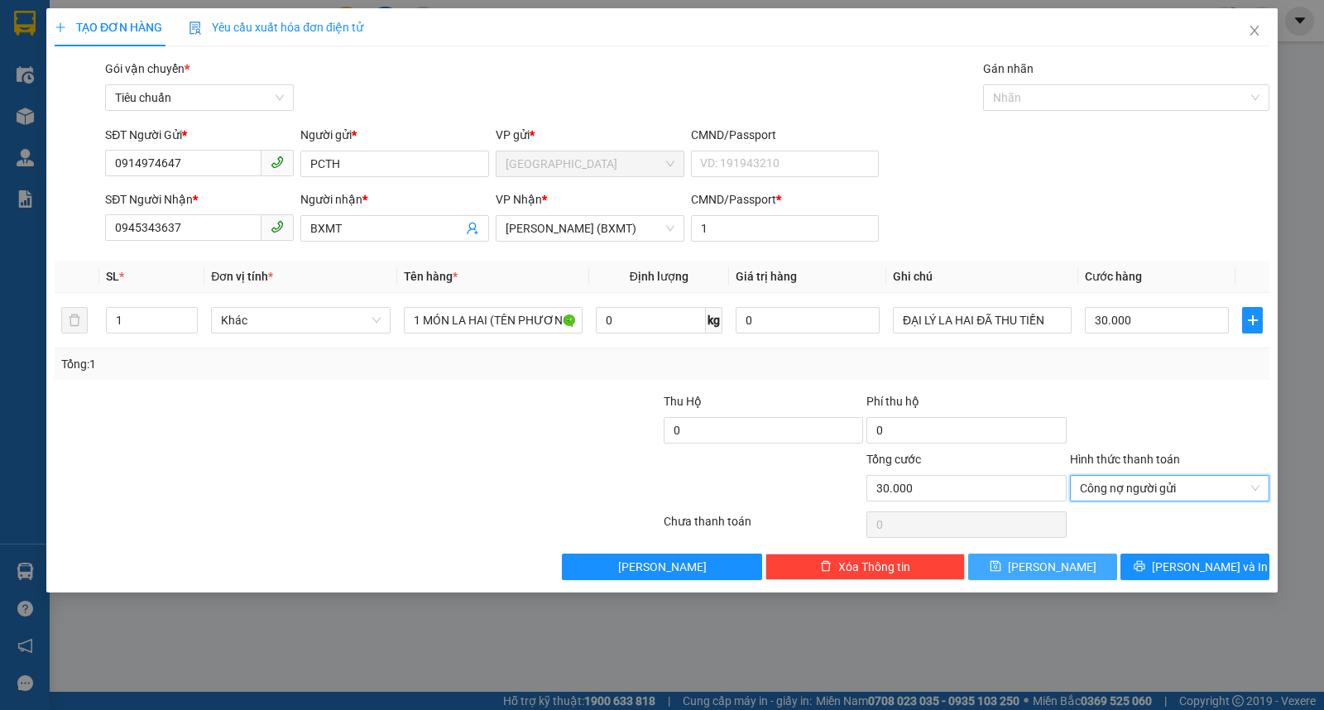
click at [1058, 570] on span "Lưu" at bounding box center [1052, 567] width 89 height 18
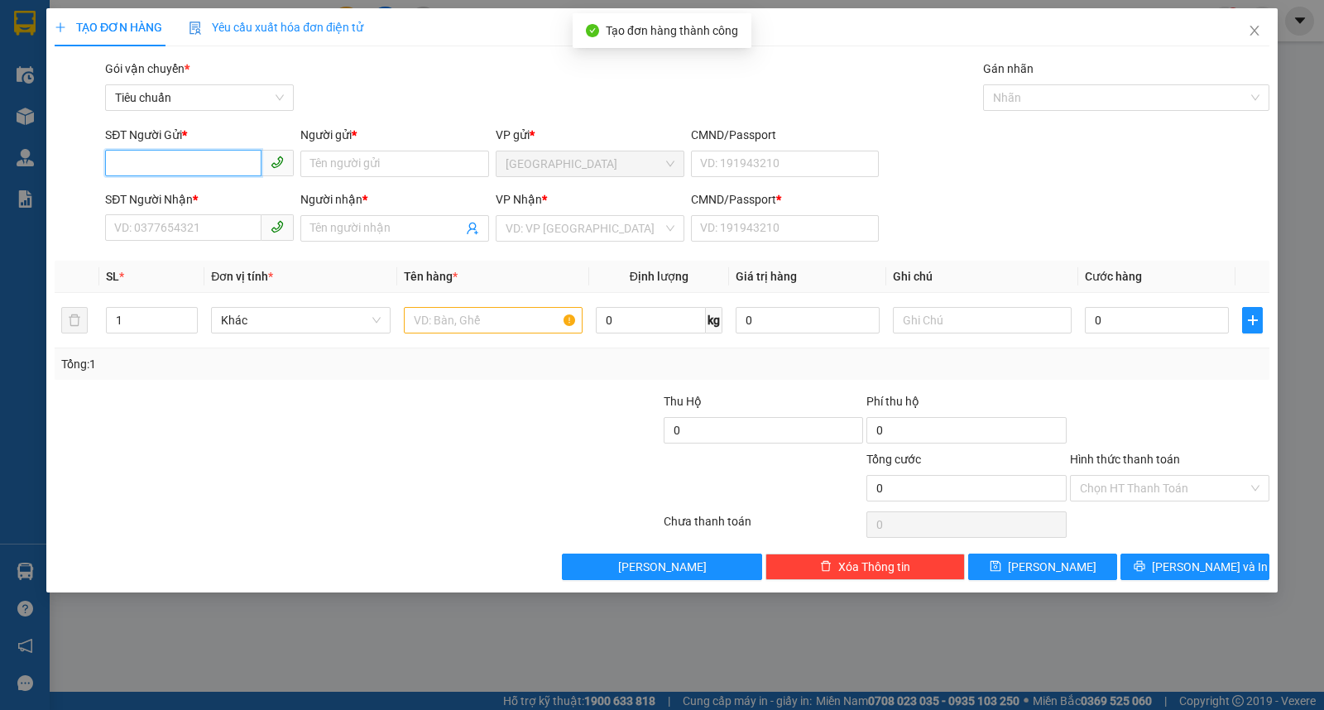
click at [209, 166] on input "SĐT Người Gửi *" at bounding box center [183, 163] width 156 height 26
click at [171, 194] on div "0914974647 - PCTH" at bounding box center [199, 197] width 169 height 18
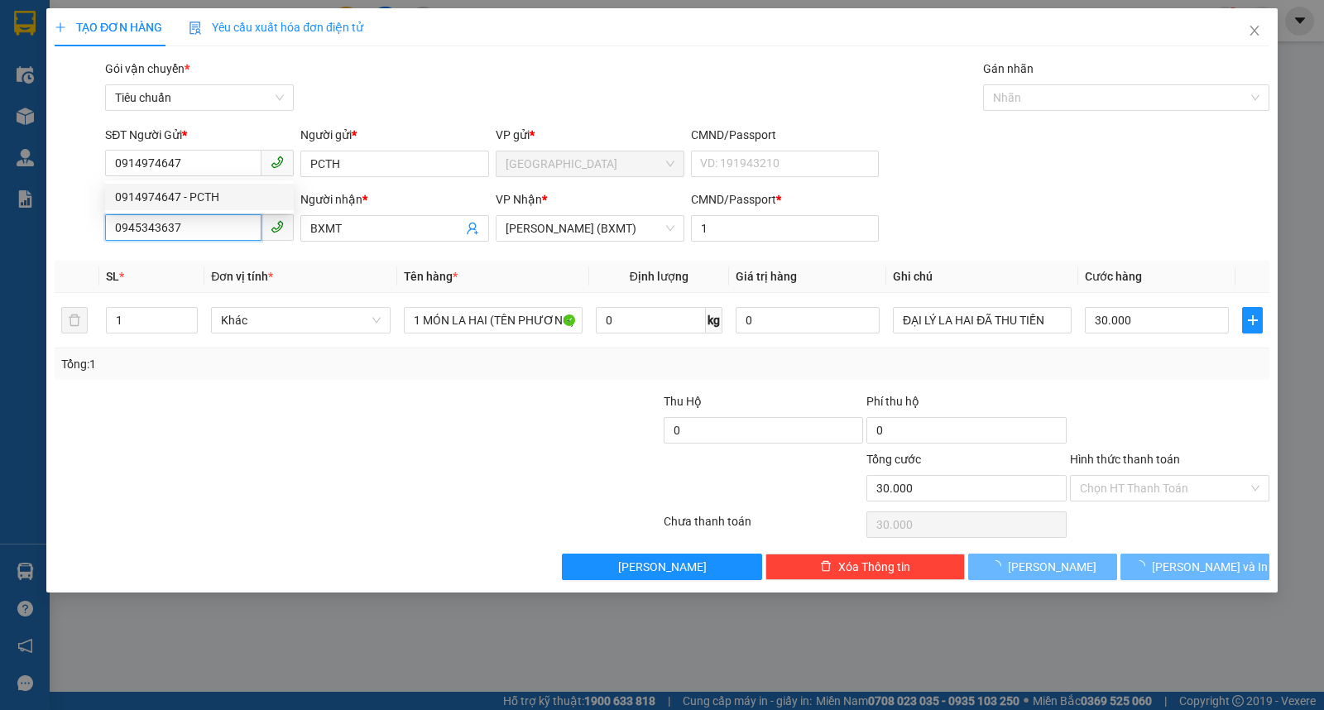
click at [218, 234] on input "0945343637" at bounding box center [183, 227] width 156 height 26
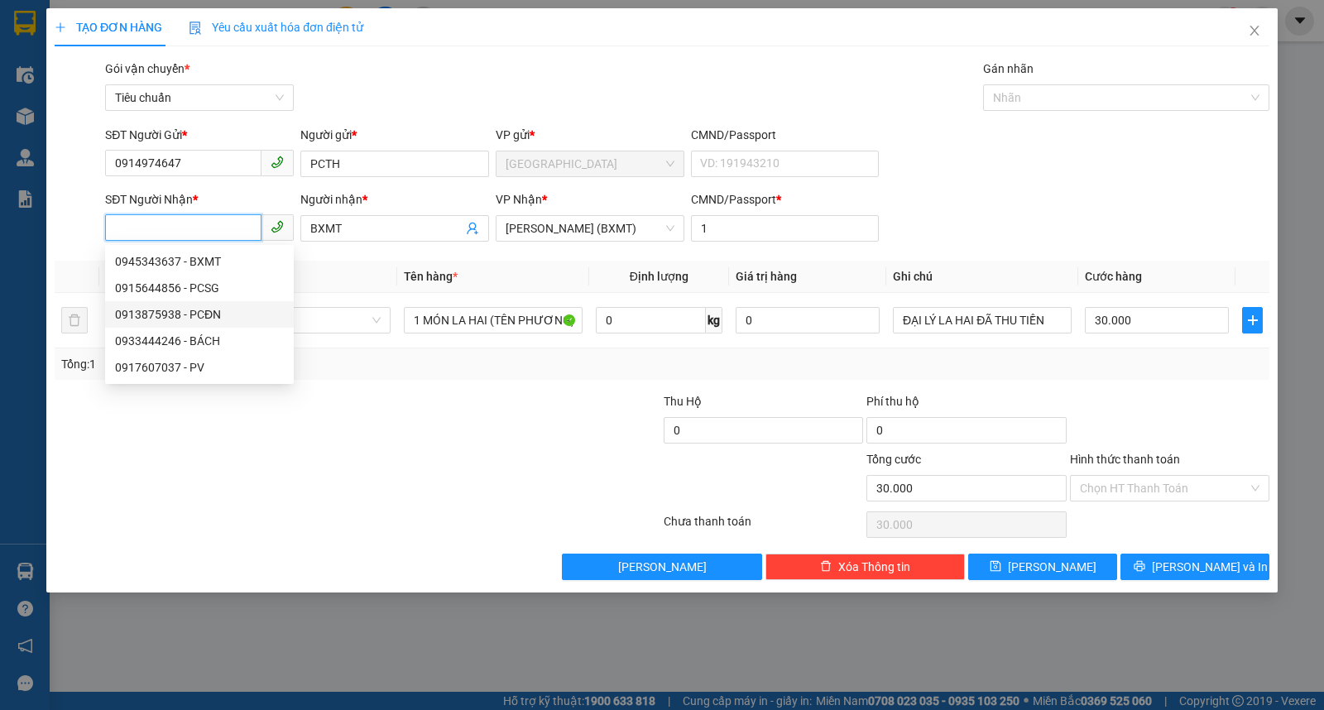
click at [209, 306] on div "0913875938 - PCĐN" at bounding box center [199, 314] width 169 height 18
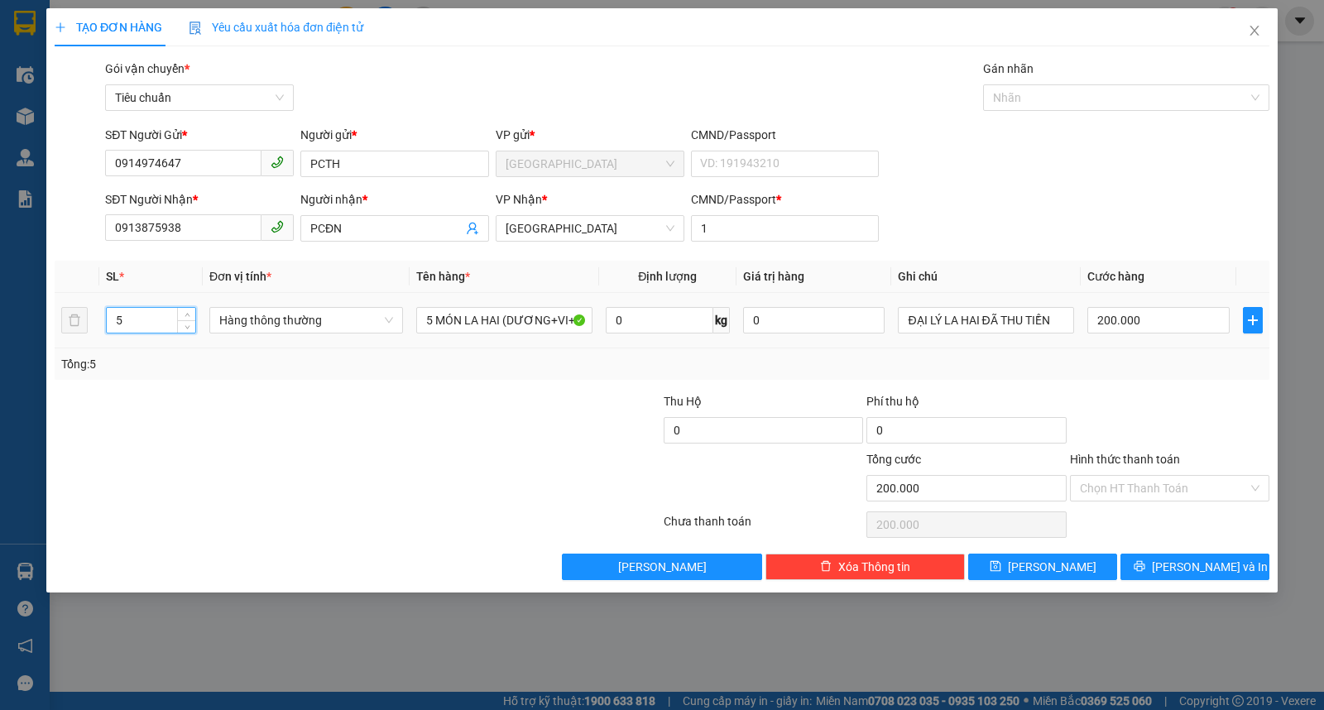
drag, startPoint x: 153, startPoint y: 326, endPoint x: 91, endPoint y: 329, distance: 62.1
click at [91, 329] on tr "5 Hàng thông thường 5 MÓN LA HAI (DƯƠNG+VI+LUÂN+NGÂN) 0 kg 0 ĐẠI LÝ LA HAI ĐÃ T…" at bounding box center [662, 320] width 1215 height 55
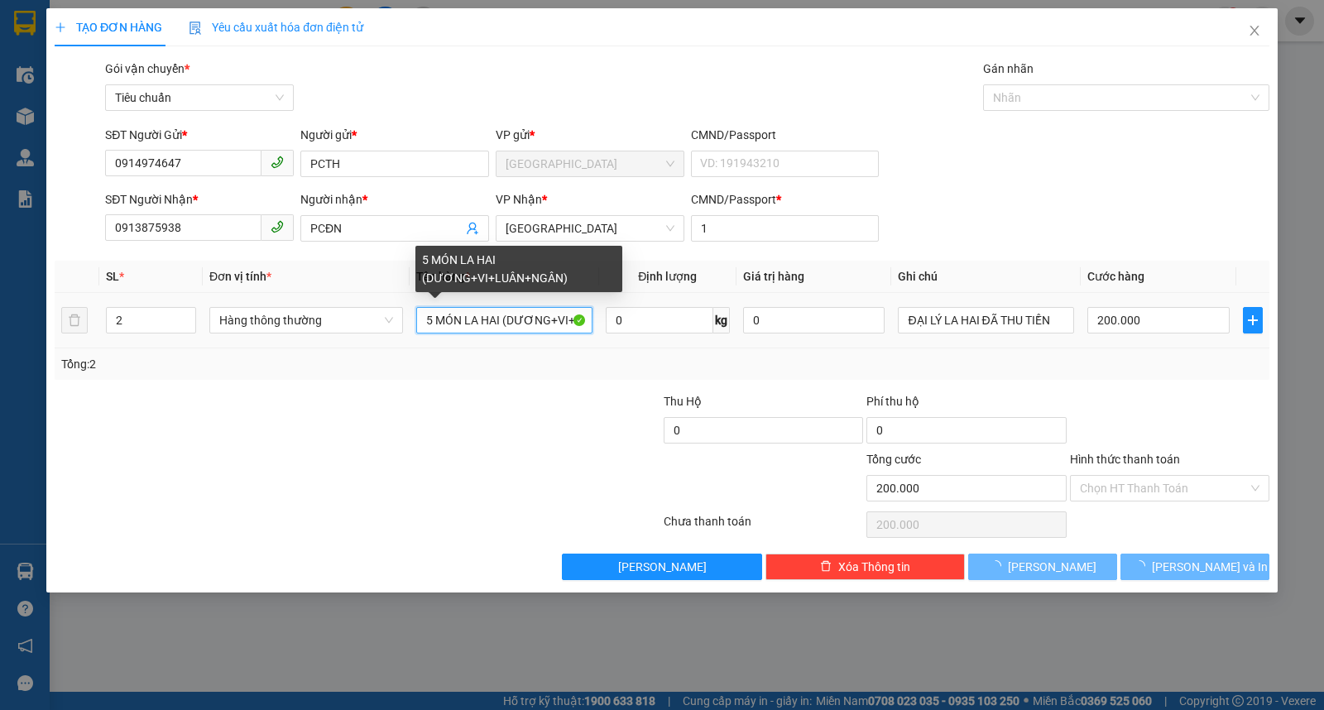
click at [425, 310] on input "5 MÓN LA HAI (DƯƠNG+VI+LUÂN+NGÂN)" at bounding box center [504, 320] width 176 height 26
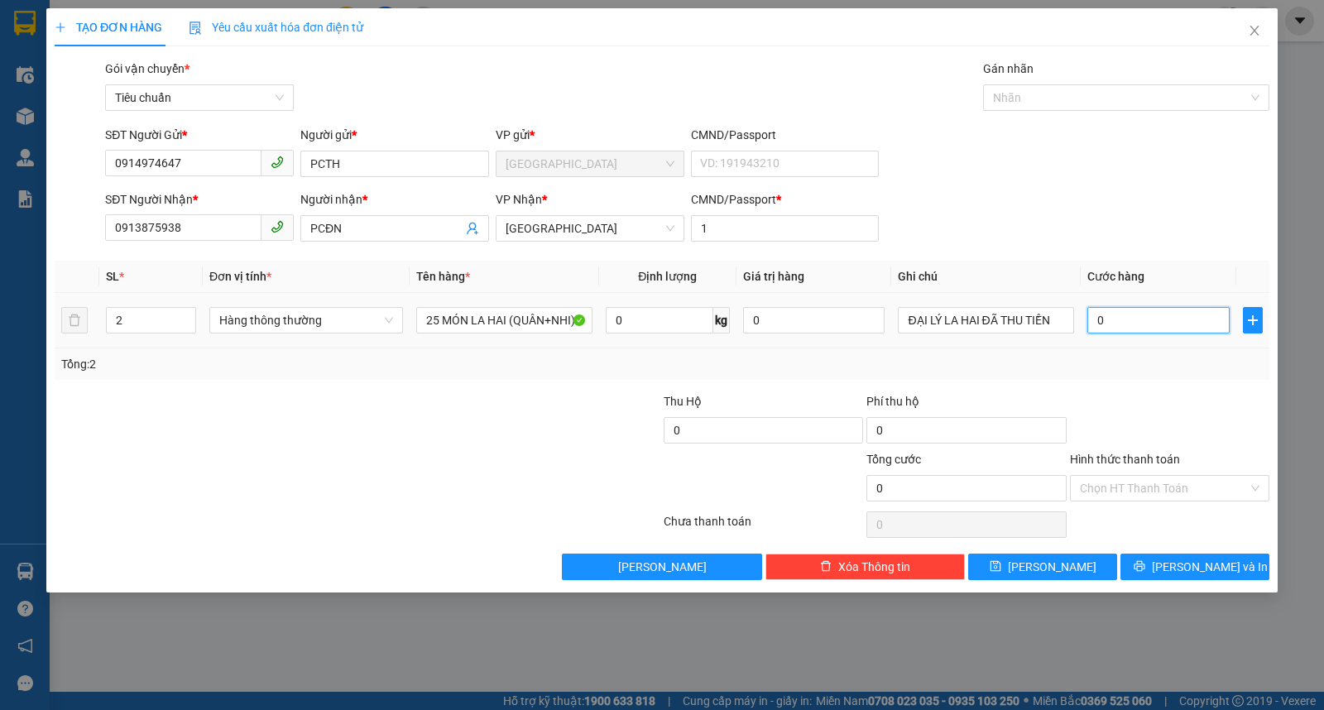
click at [1136, 317] on input "0" at bounding box center [1159, 320] width 142 height 26
click at [1113, 490] on input "Hình thức thanh toán" at bounding box center [1164, 488] width 168 height 25
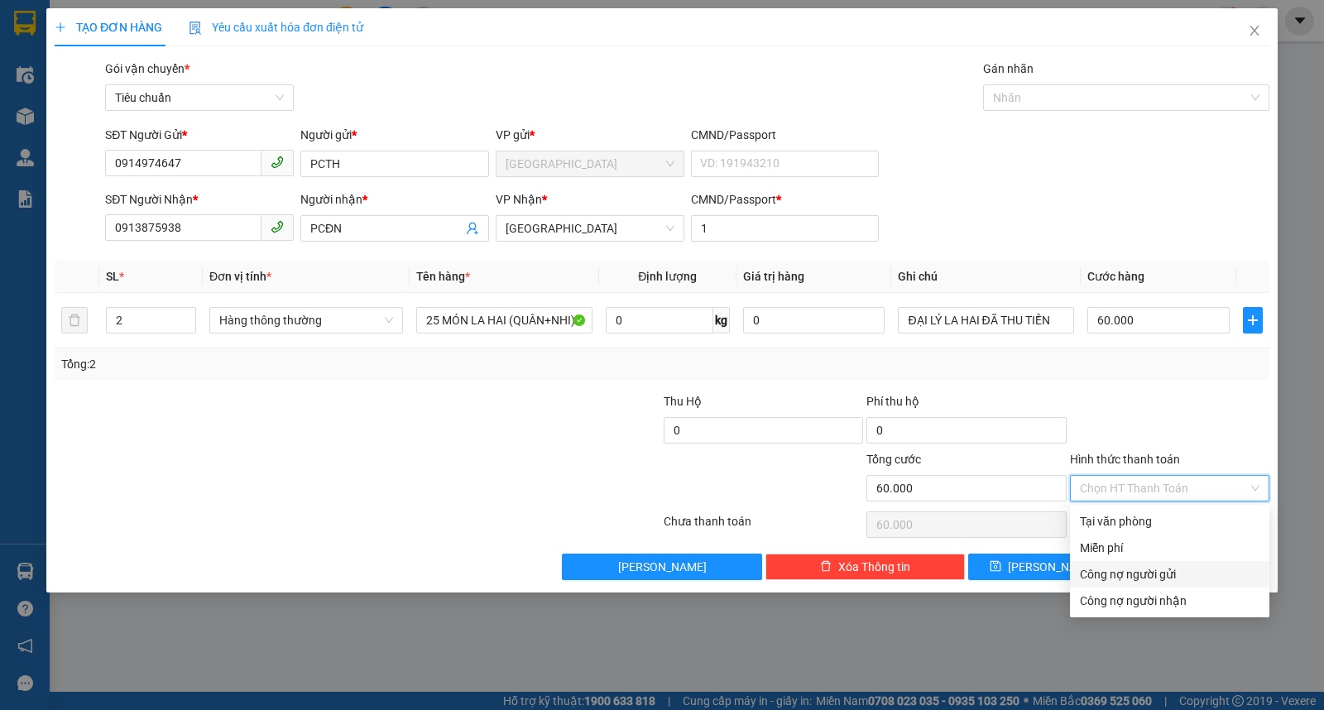
click at [1118, 568] on div "Công nợ người gửi" at bounding box center [1170, 574] width 180 height 18
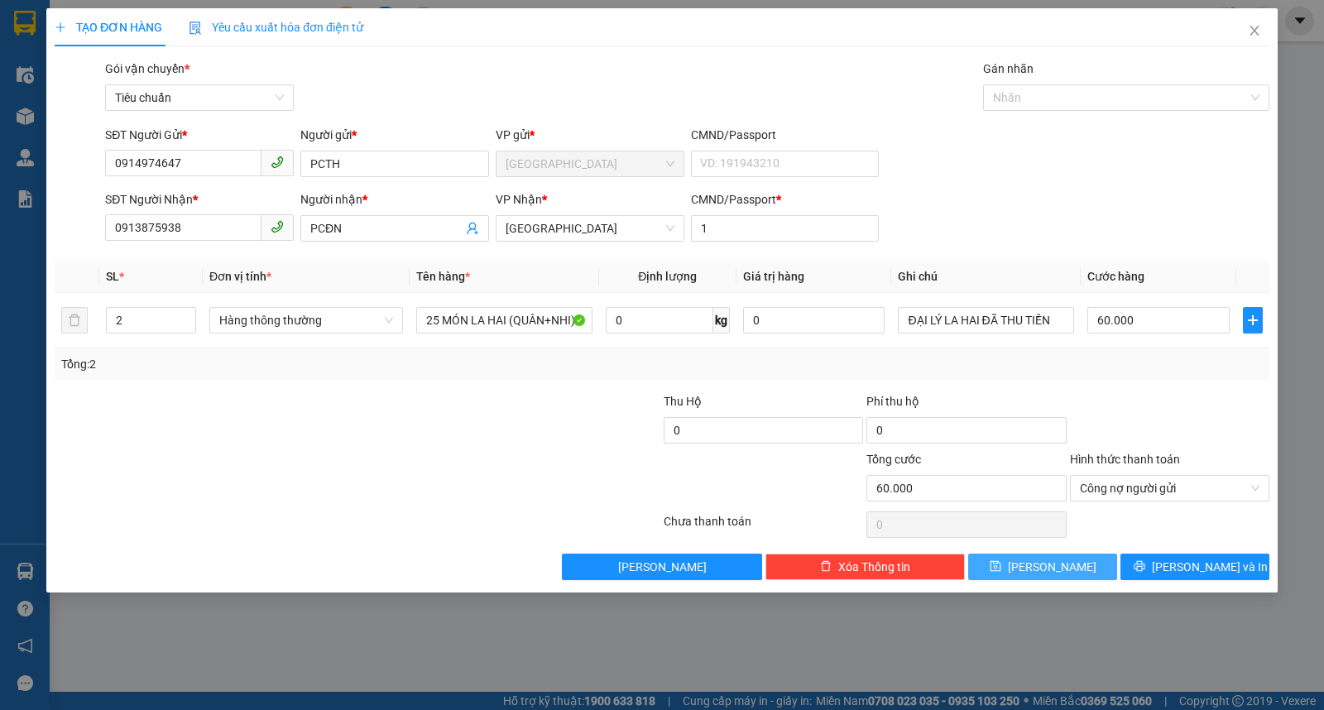
click at [1002, 574] on span "save" at bounding box center [996, 566] width 12 height 13
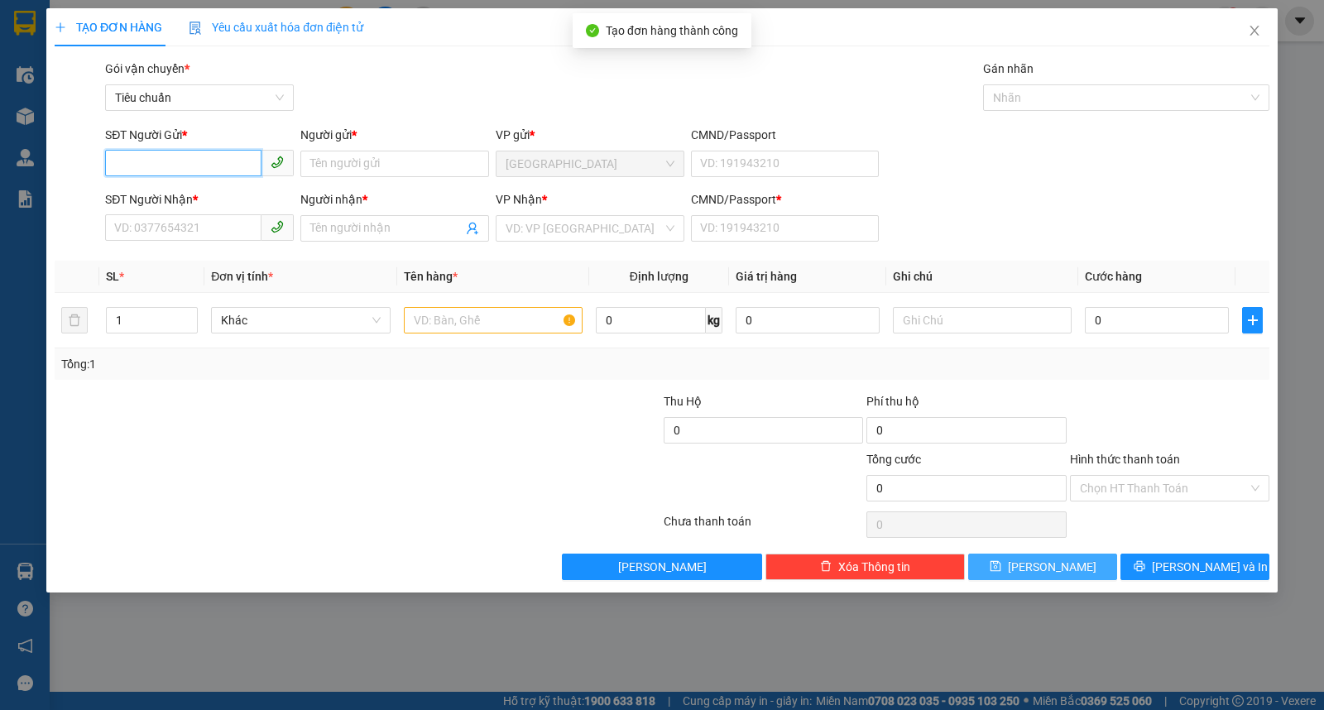
click at [208, 159] on input "SĐT Người Gửi *" at bounding box center [183, 163] width 156 height 26
click at [184, 197] on div "0914974647 - PCTH" at bounding box center [199, 197] width 169 height 18
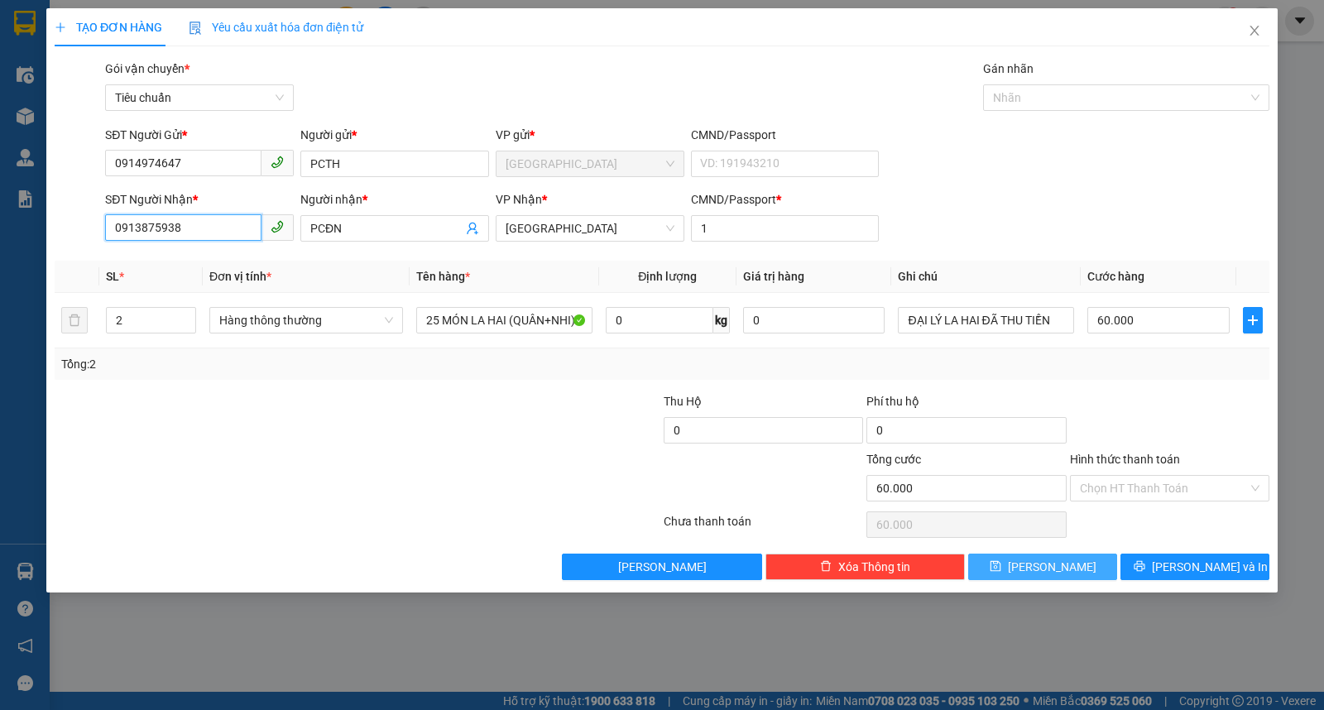
click at [208, 228] on input "0913875938" at bounding box center [183, 227] width 156 height 26
click at [190, 253] on div "0917607037 - PV" at bounding box center [199, 261] width 169 height 18
click at [386, 219] on input "PV" at bounding box center [386, 228] width 152 height 18
drag, startPoint x: 127, startPoint y: 328, endPoint x: 97, endPoint y: 336, distance: 31.7
click at [97, 336] on tr "3 Hàng thông thường 3 MÓN LA HAI (TÊN KHOA+ĐỨC) 0 kg 0 ĐẠI LÝ LA HAI ĐÃ THU TIỀ…" at bounding box center [662, 320] width 1215 height 55
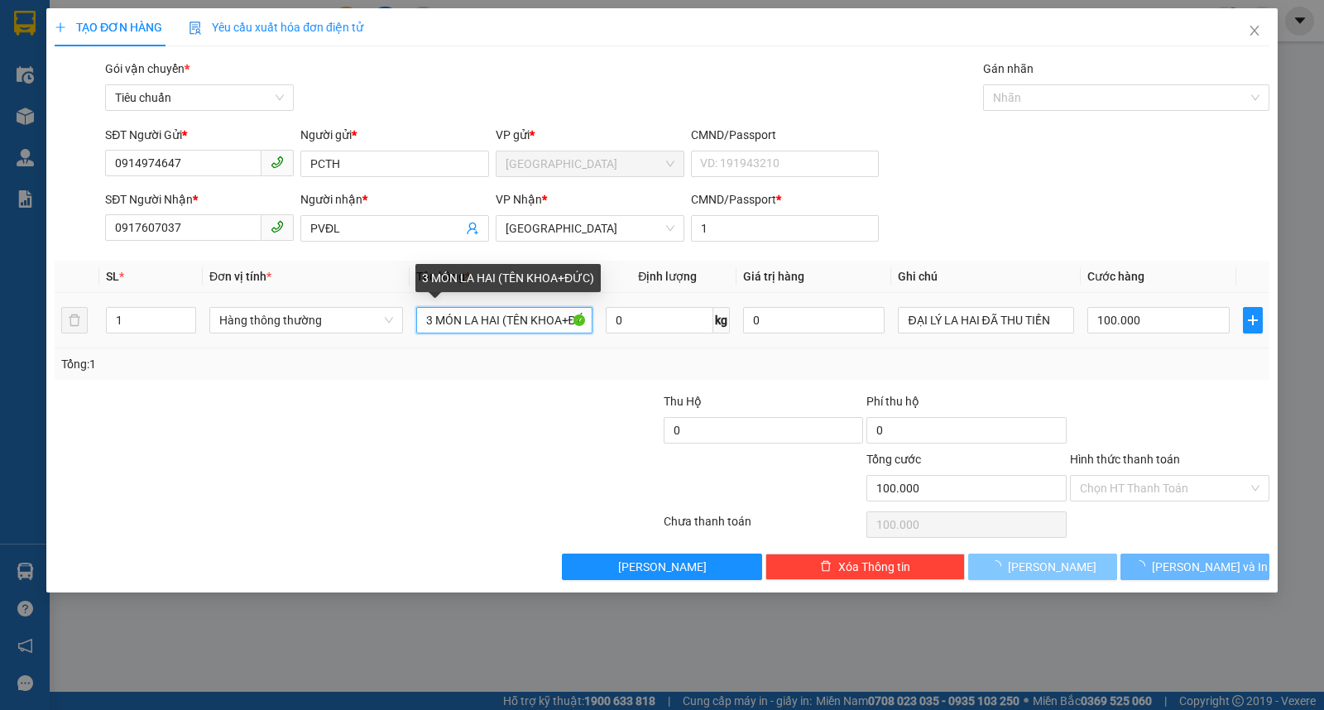
click at [432, 325] on input "3 MÓN LA HAI (TÊN KHOA+ĐỨC)" at bounding box center [504, 320] width 176 height 26
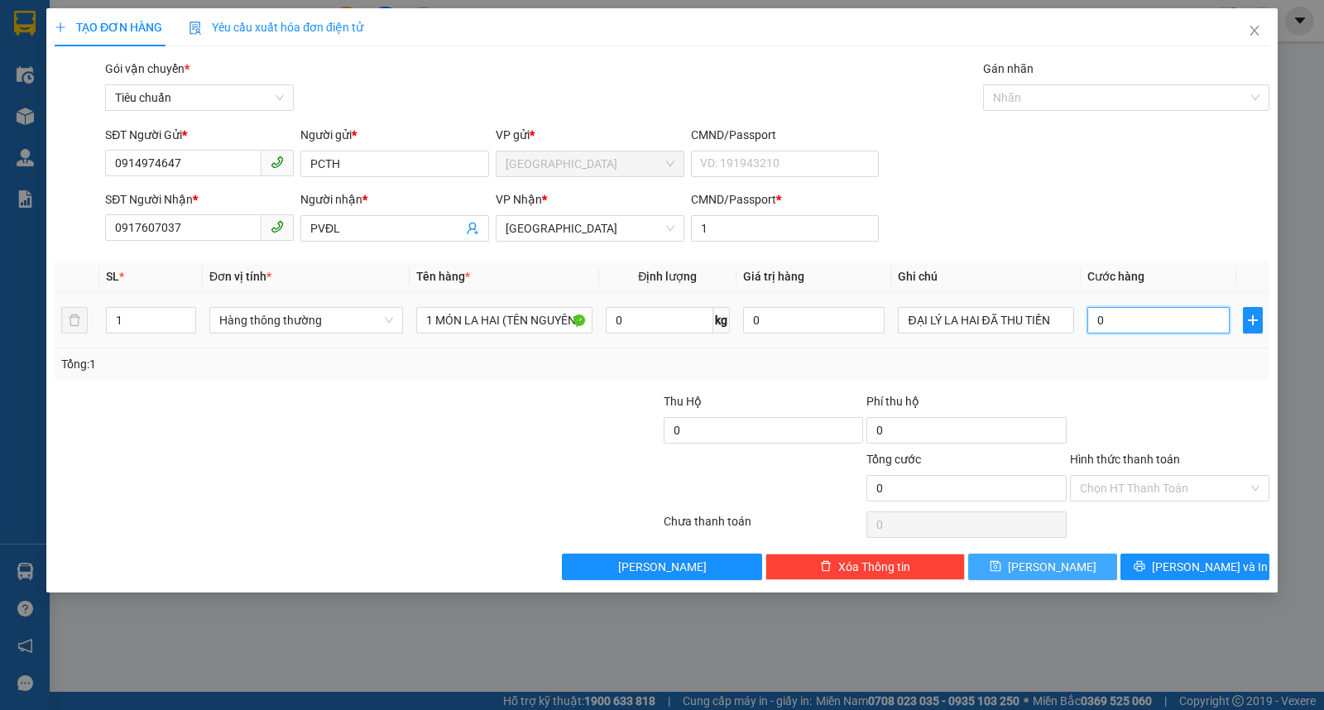
click at [1156, 328] on input "0" at bounding box center [1159, 320] width 142 height 26
click at [1139, 493] on input "Hình thức thanh toán" at bounding box center [1164, 488] width 168 height 25
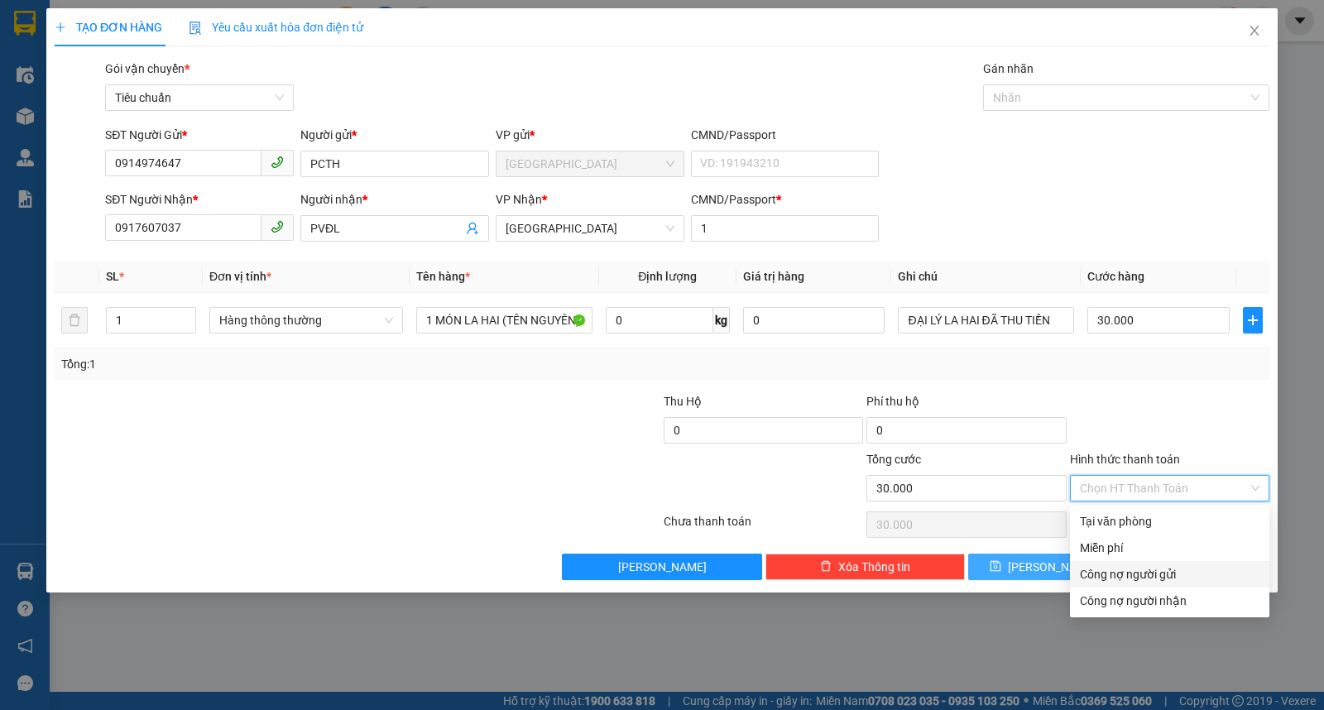
click at [1132, 575] on div "Công nợ người gửi" at bounding box center [1170, 574] width 180 height 18
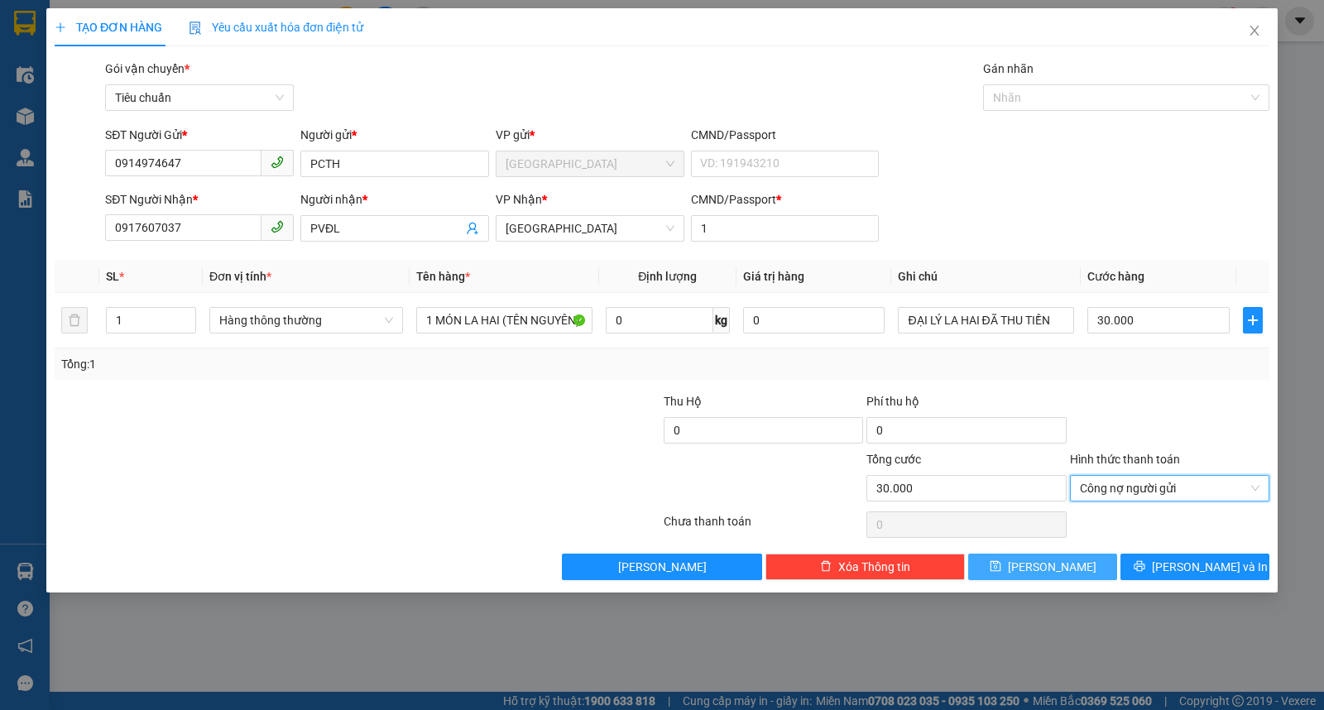
click at [1058, 563] on span "Lưu" at bounding box center [1052, 567] width 89 height 18
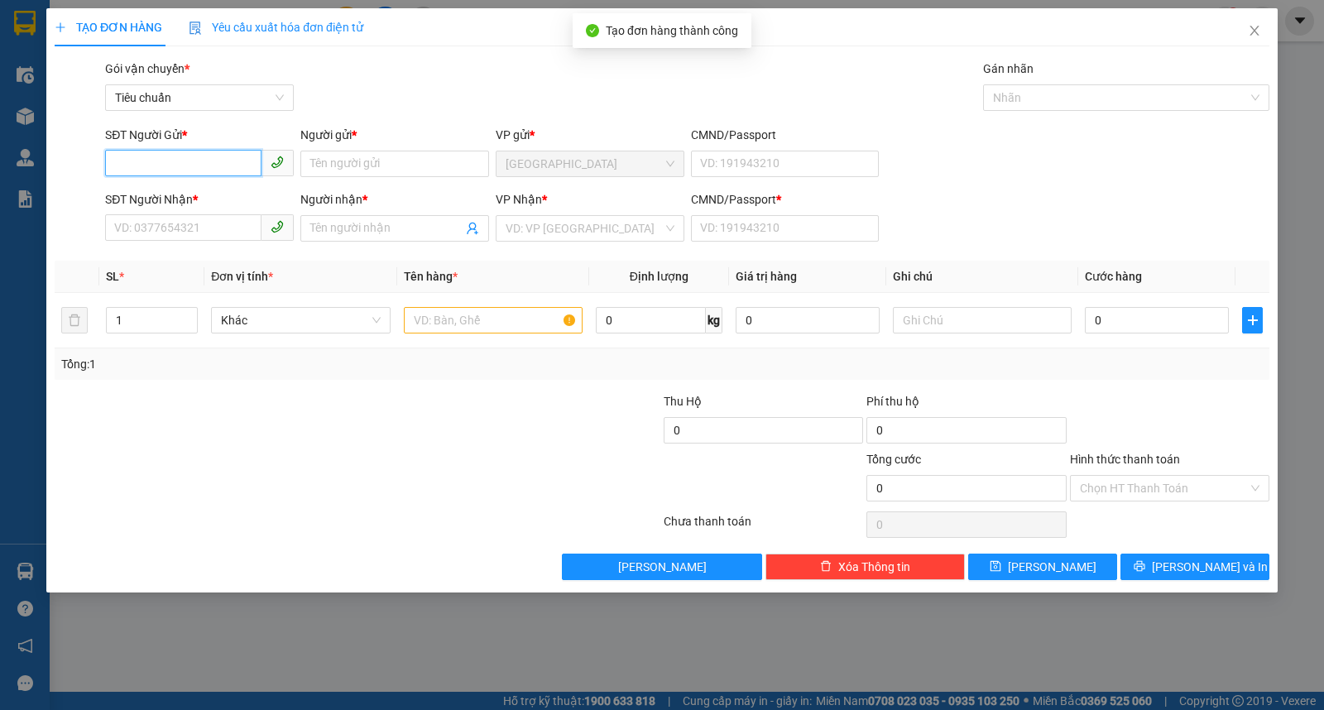
click at [194, 161] on input "SĐT Người Gửi *" at bounding box center [183, 163] width 156 height 26
click at [172, 196] on div "0914974647 - PCTH" at bounding box center [199, 197] width 169 height 18
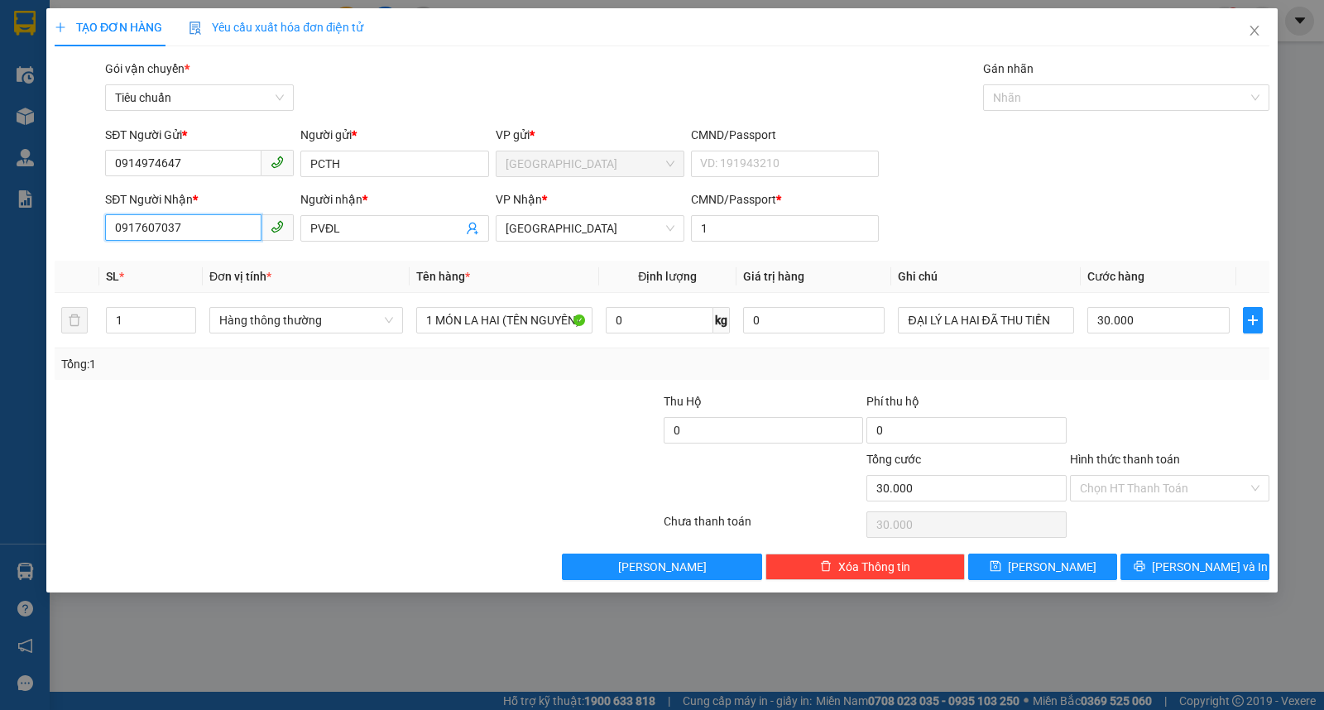
click at [237, 230] on input "0917607037" at bounding box center [183, 227] width 156 height 26
click at [175, 259] on div "0123456789 - SG" at bounding box center [199, 261] width 169 height 18
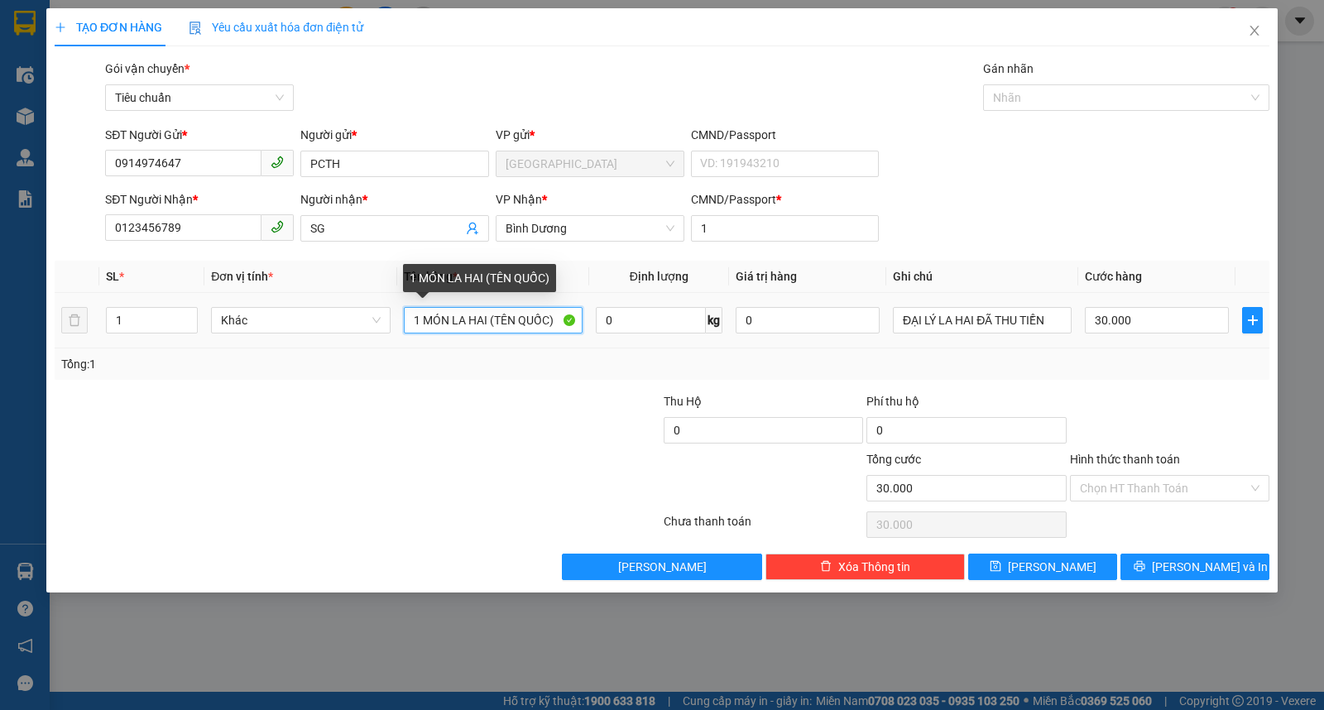
click at [522, 315] on input "1 MÓN LA HAI (TÊN QUỐC)" at bounding box center [493, 320] width 179 height 26
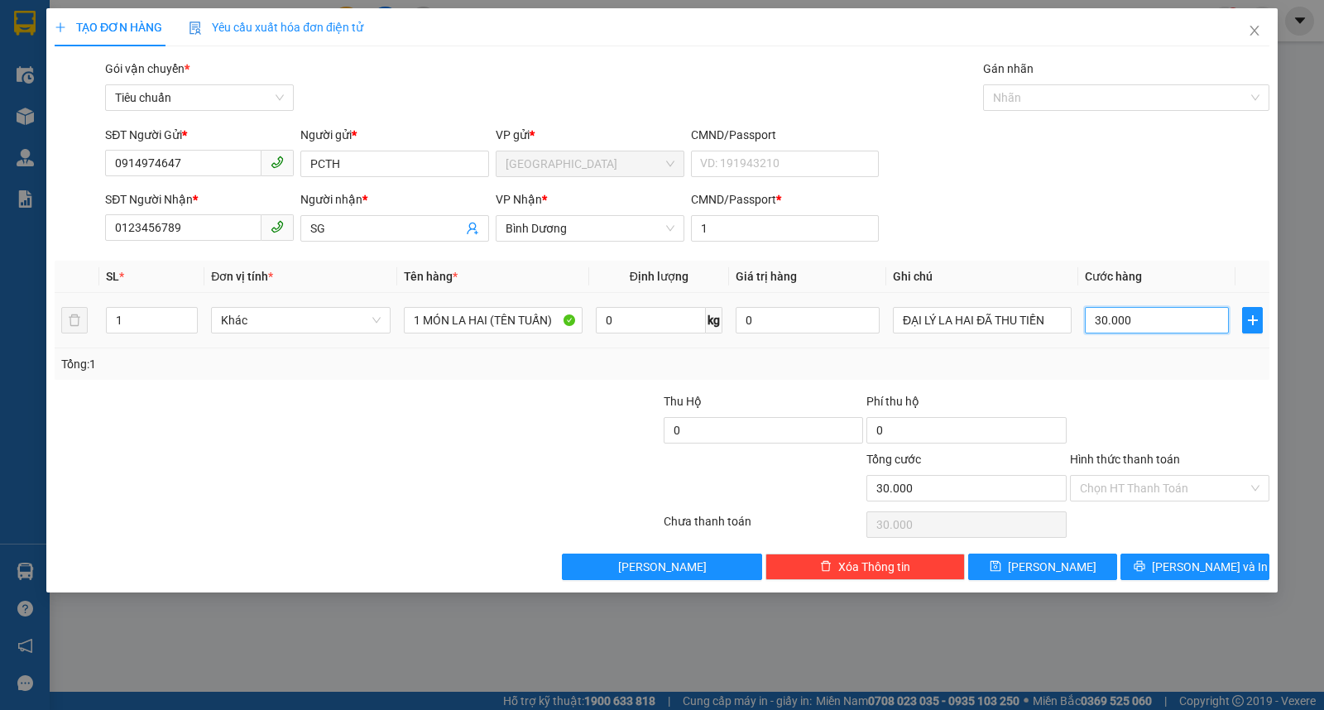
click at [1169, 324] on input "30.000" at bounding box center [1157, 320] width 144 height 26
click at [1145, 491] on input "Hình thức thanh toán" at bounding box center [1164, 488] width 168 height 25
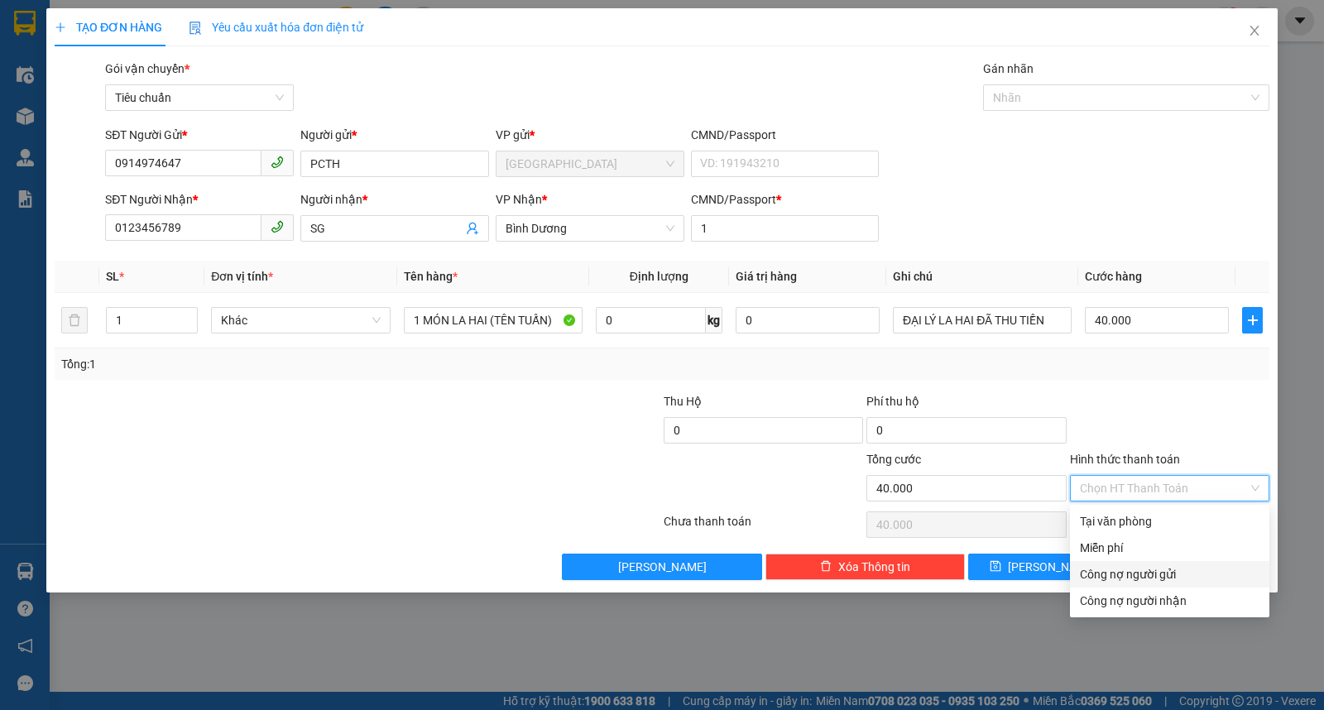
click at [1127, 573] on div "Công nợ người gửi" at bounding box center [1170, 574] width 180 height 18
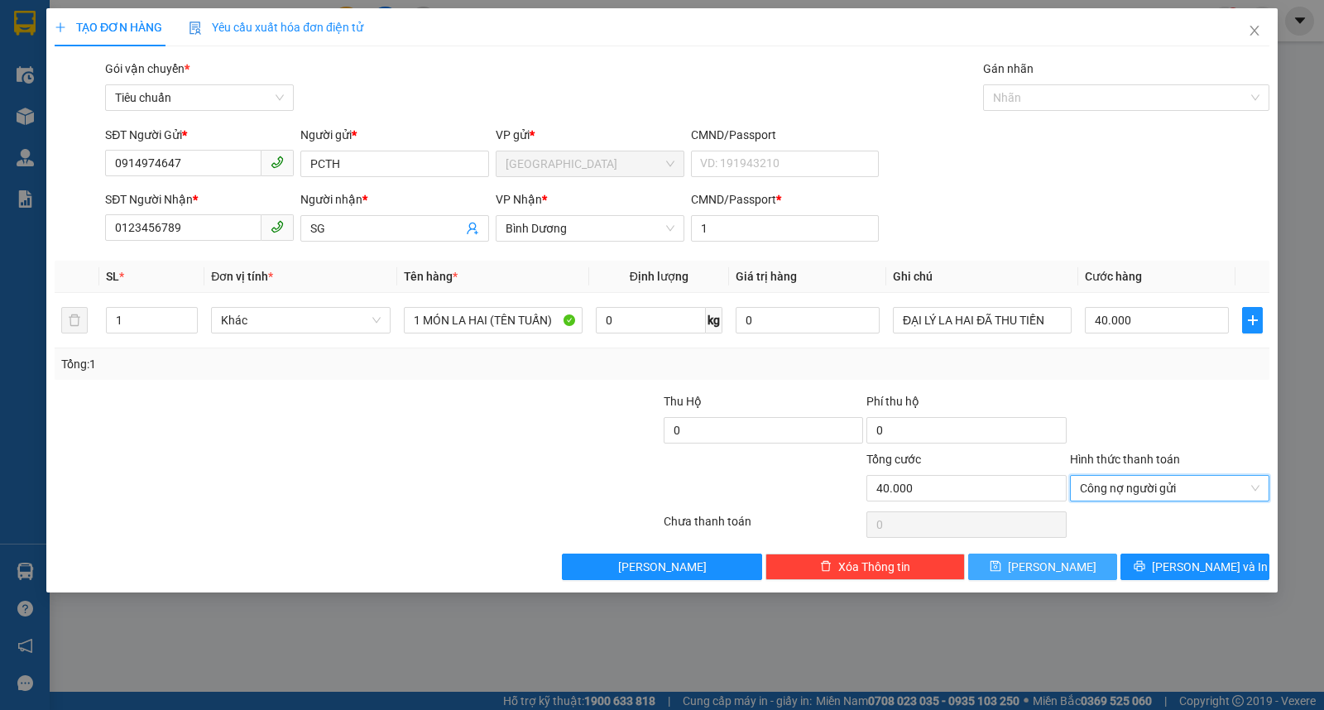
click at [1002, 572] on icon "save" at bounding box center [996, 566] width 12 height 12
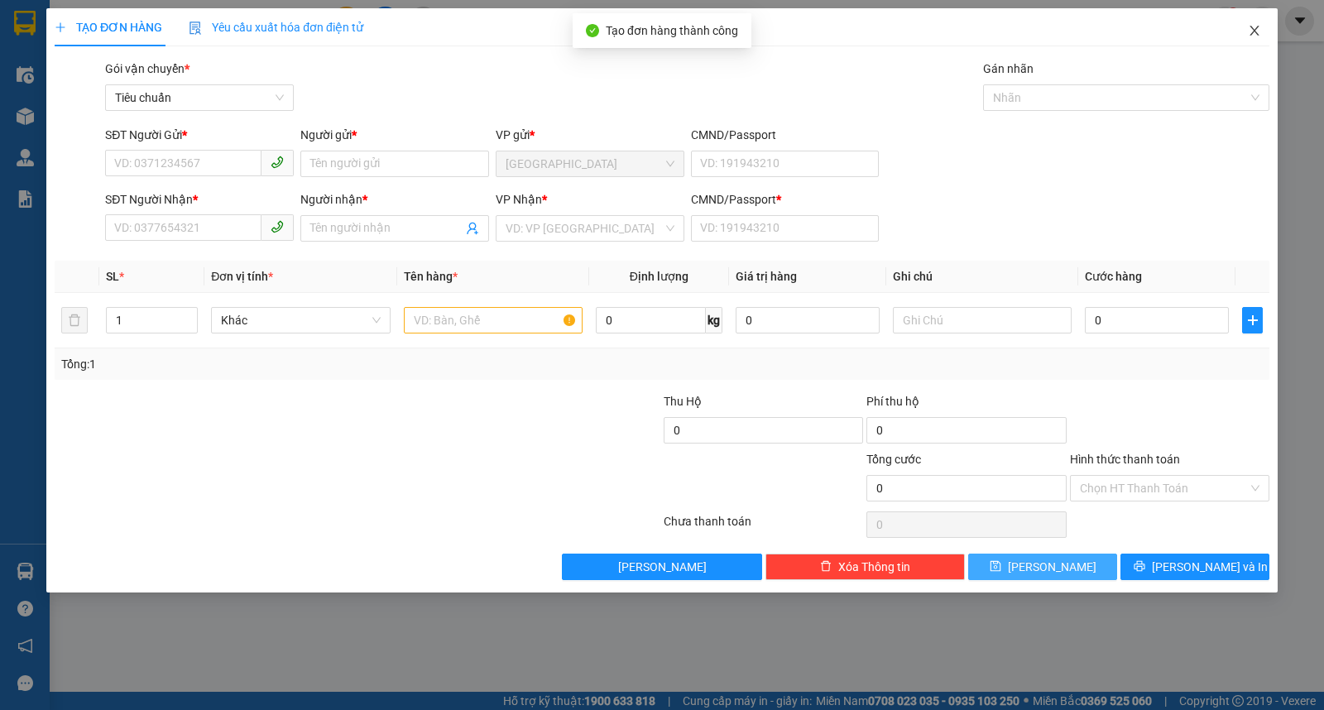
click at [1248, 34] on icon "close" at bounding box center [1254, 30] width 13 height 13
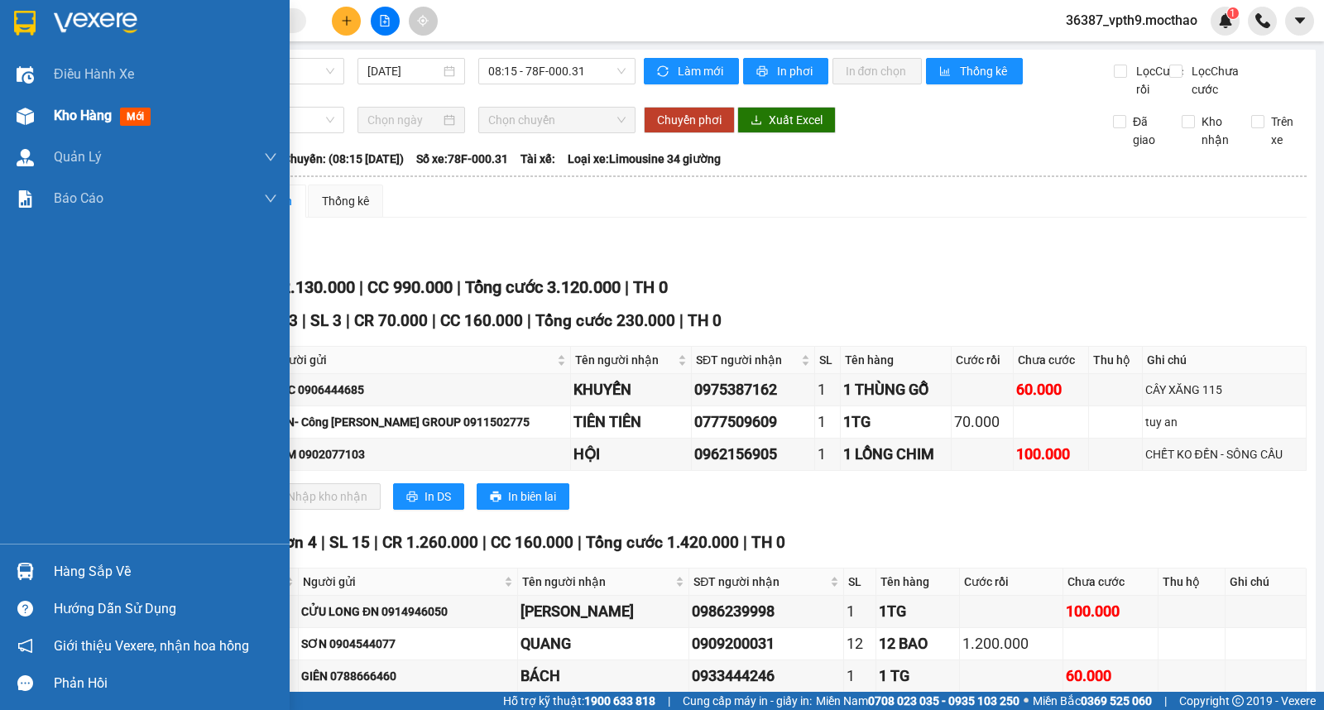
click at [60, 116] on span "Kho hàng" at bounding box center [83, 116] width 58 height 16
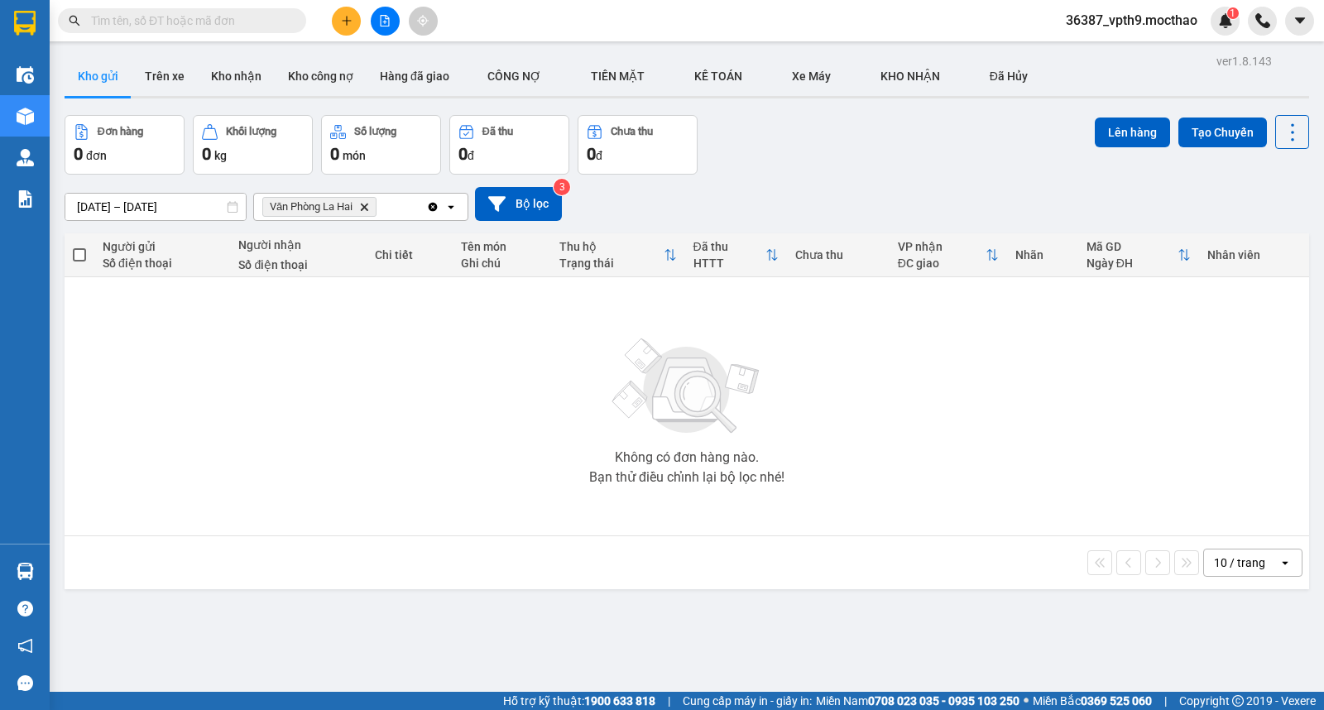
click at [430, 202] on icon "Clear all" at bounding box center [432, 206] width 13 height 13
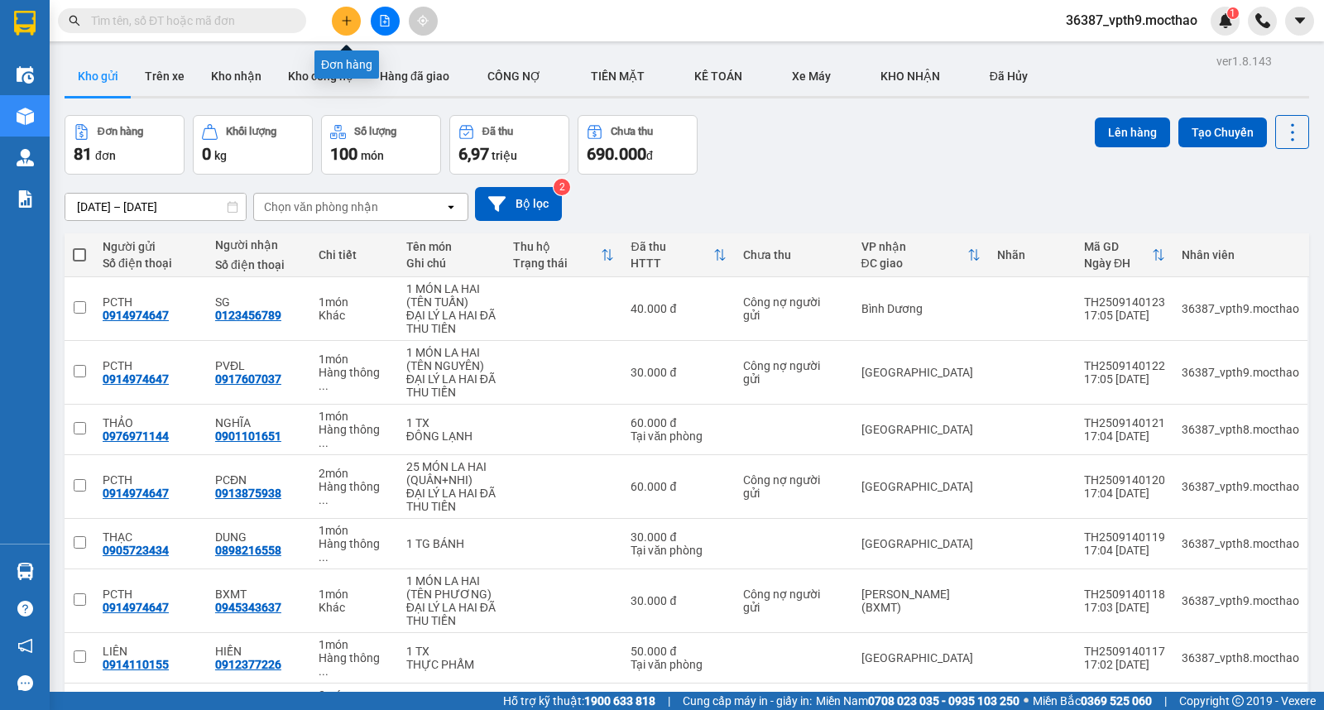
click at [334, 20] on button at bounding box center [346, 21] width 29 height 29
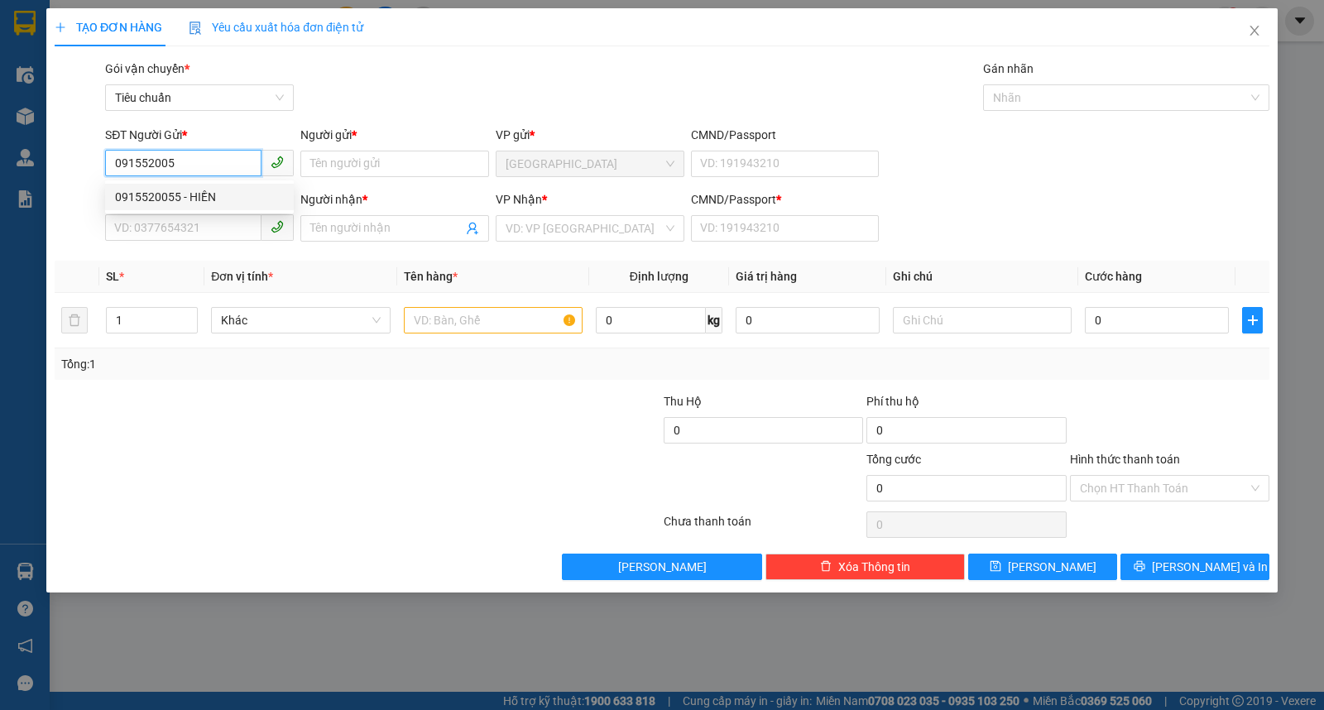
click at [166, 199] on div "0915520055 - HIỀN" at bounding box center [199, 197] width 169 height 18
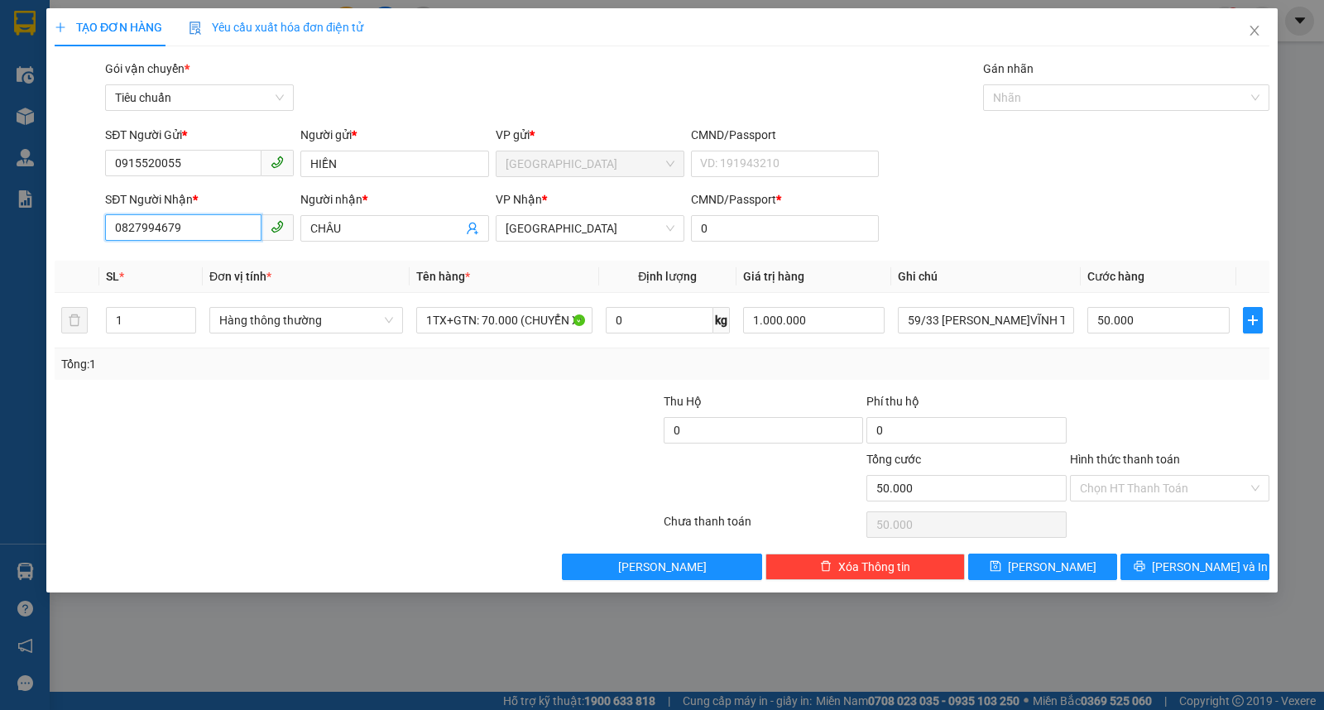
drag, startPoint x: 217, startPoint y: 226, endPoint x: 64, endPoint y: 226, distance: 153.1
click at [64, 226] on div "SĐT Người Nhận * 0827994679 Người nhận * CHÂU VP Nhận * Đà Nẵng CMND/Passport *…" at bounding box center [662, 219] width 1219 height 58
click at [196, 257] on div "0827994679 - CHÂU" at bounding box center [199, 261] width 169 height 18
drag, startPoint x: 842, startPoint y: 321, endPoint x: 665, endPoint y: 321, distance: 177.1
click at [665, 321] on tr "1 Hàng thông thường 1TX+GTN: 70.000 (CHUYỂN XE) 0 kg 1.000.000 59/33 ĐỖ QUANG-P…" at bounding box center [662, 320] width 1215 height 55
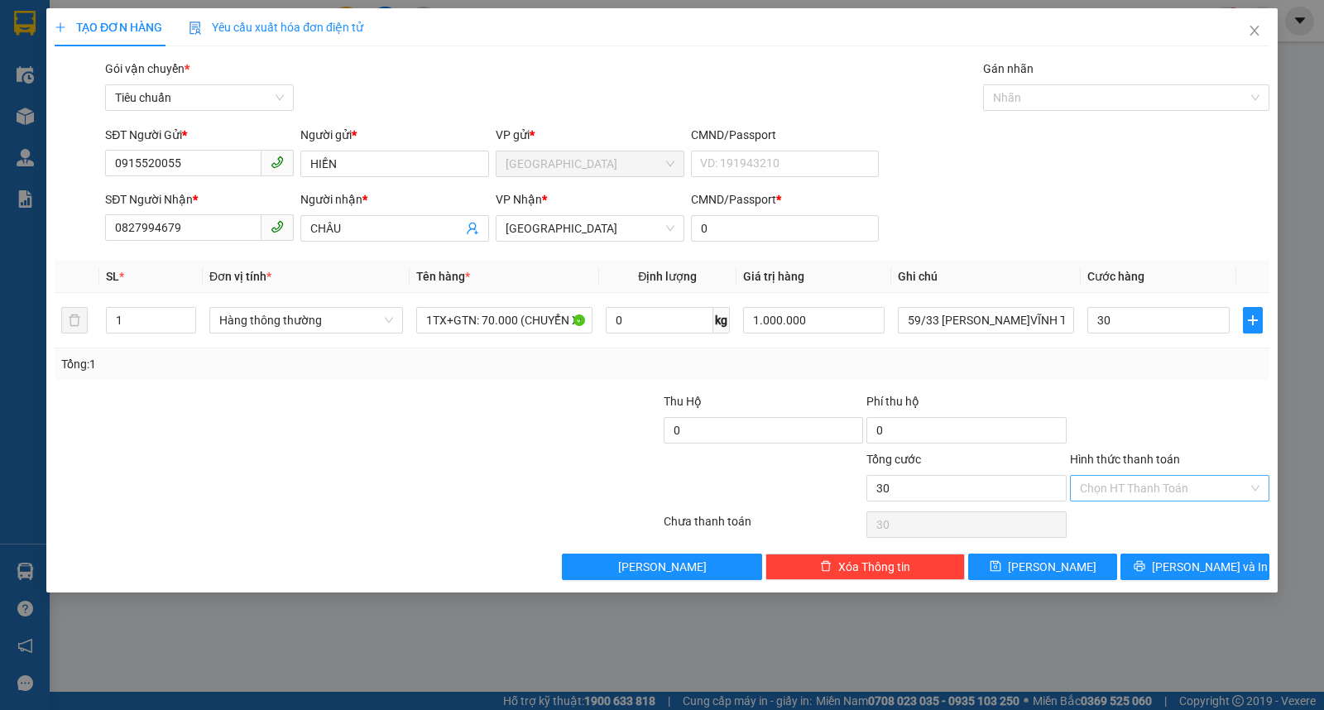
click at [1147, 489] on input "Hình thức thanh toán" at bounding box center [1164, 488] width 168 height 25
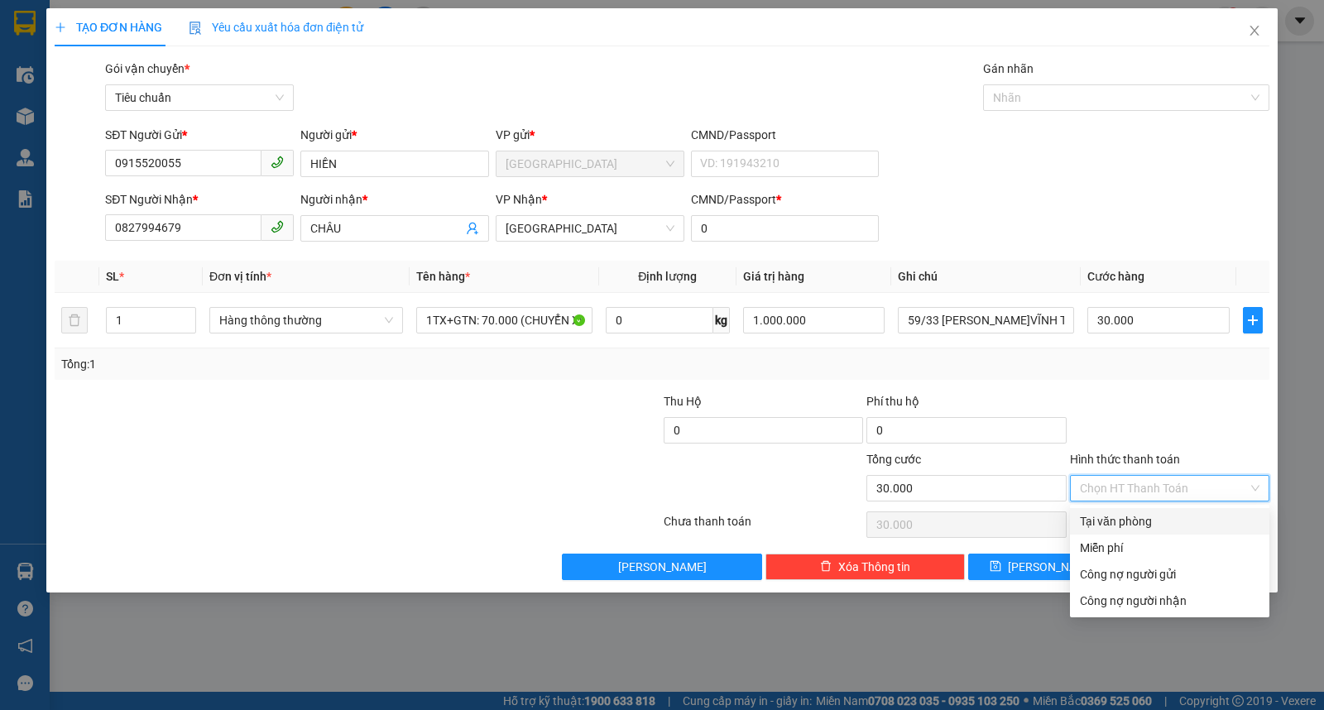
click at [1127, 516] on div "Tại văn phòng" at bounding box center [1170, 521] width 180 height 18
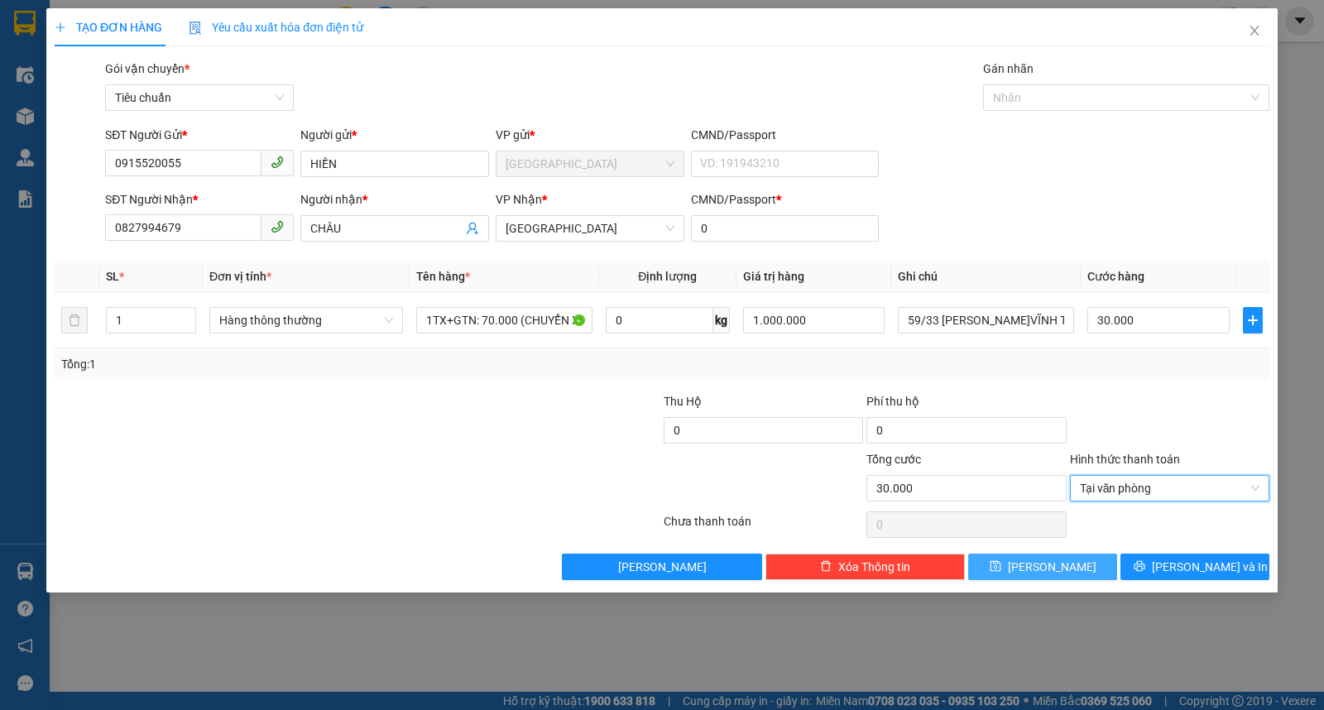
click at [1065, 568] on button "Lưu" at bounding box center [1043, 567] width 149 height 26
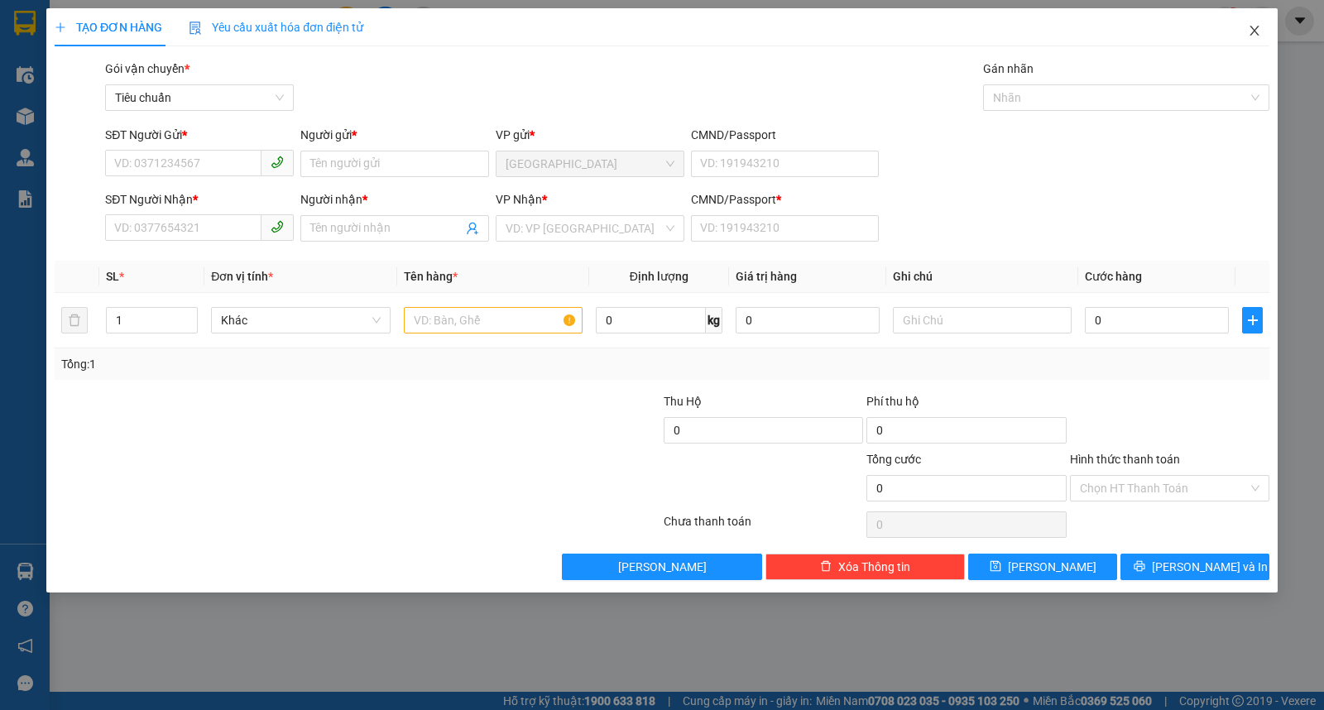
click at [1257, 31] on icon "close" at bounding box center [1254, 30] width 13 height 13
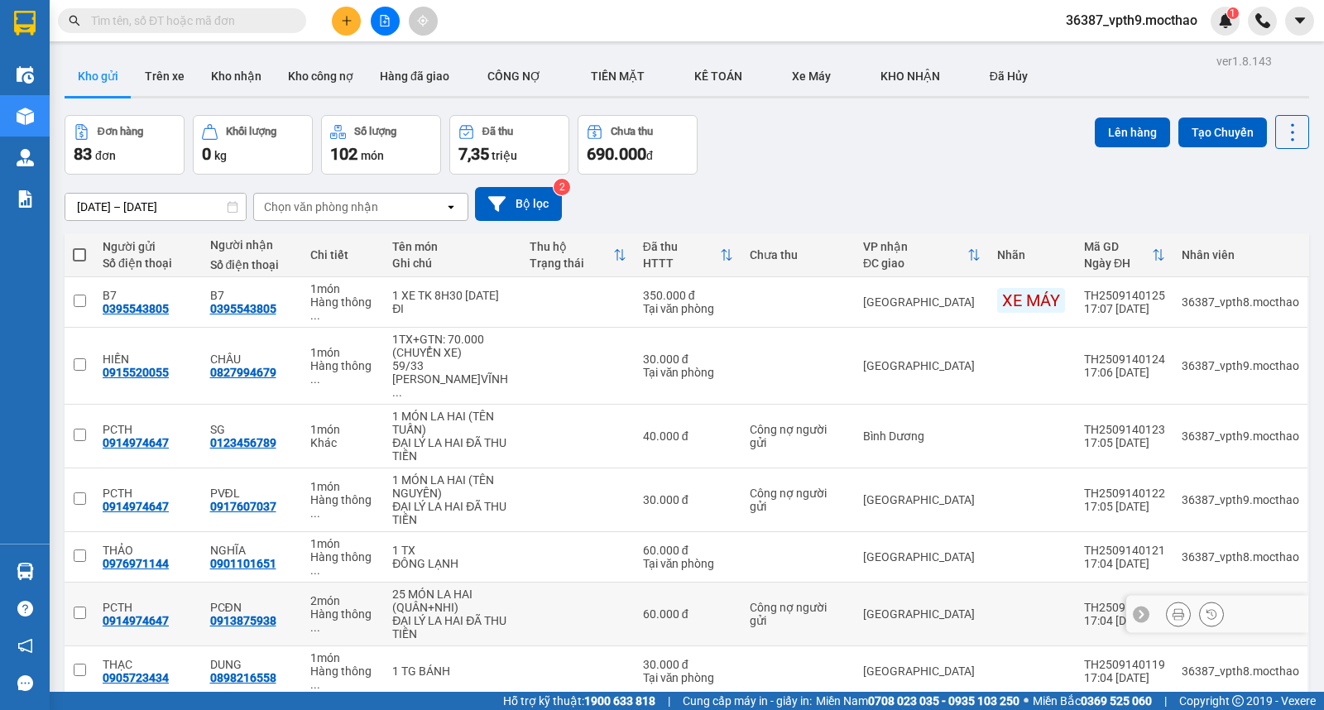
scroll to position [160, 0]
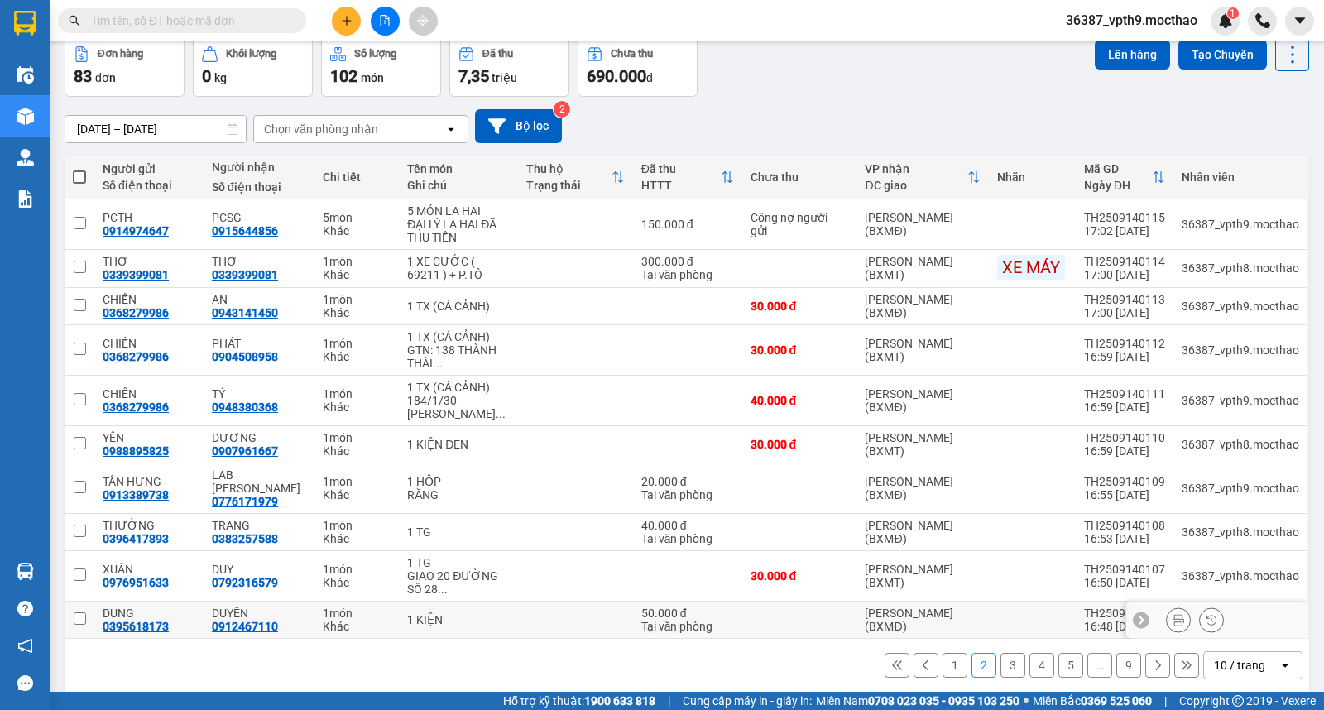
scroll to position [79, 0]
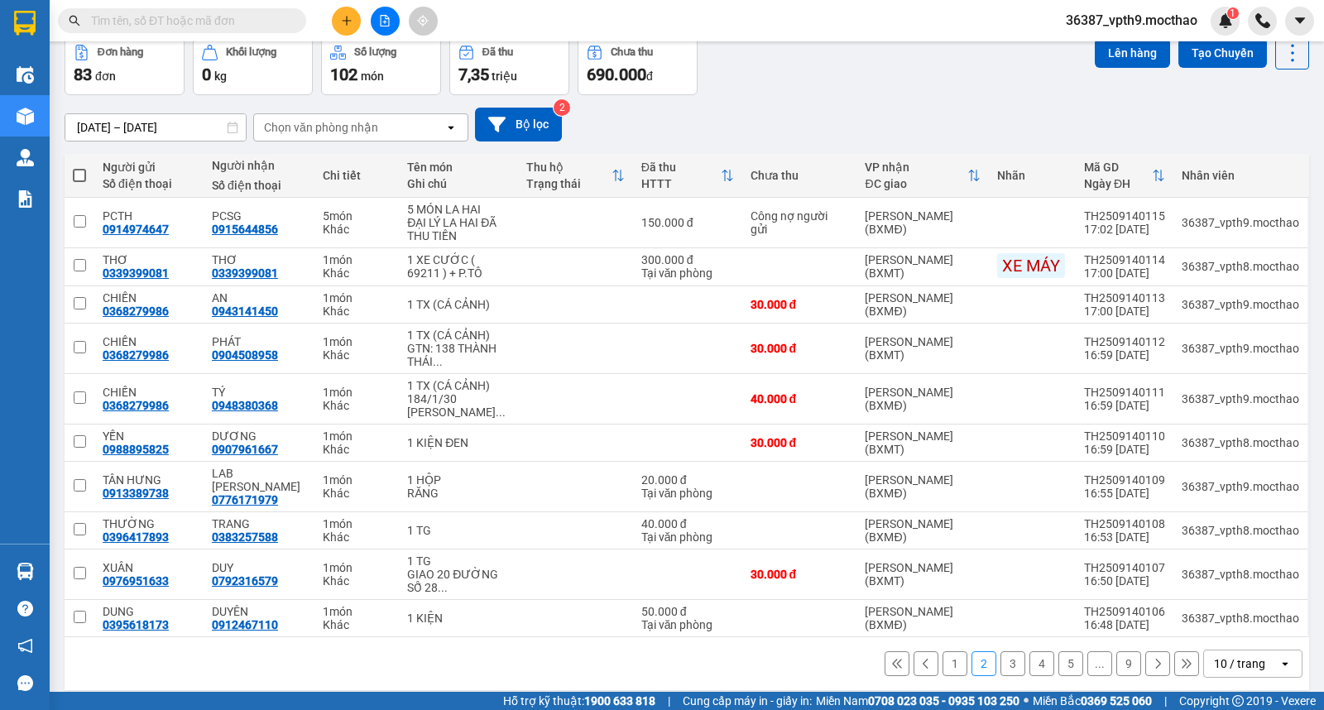
click at [946, 651] on button "1" at bounding box center [955, 663] width 25 height 25
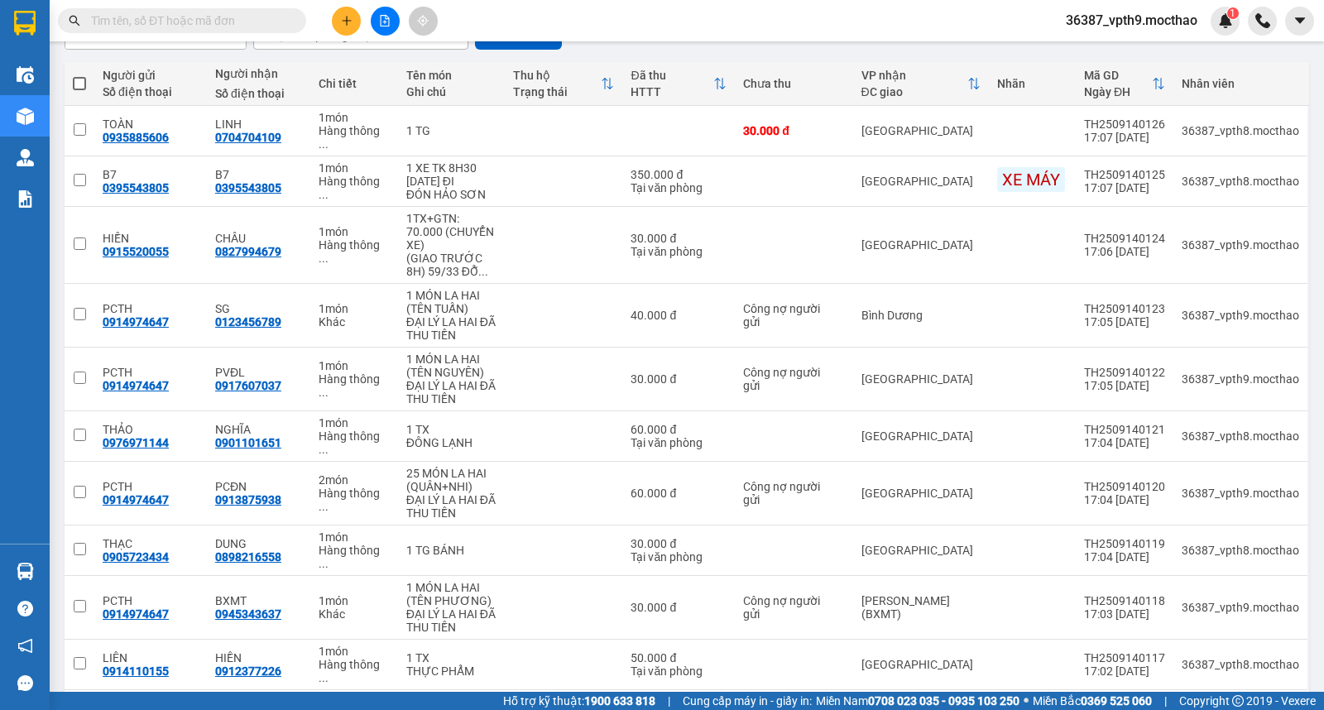
scroll to position [0, 0]
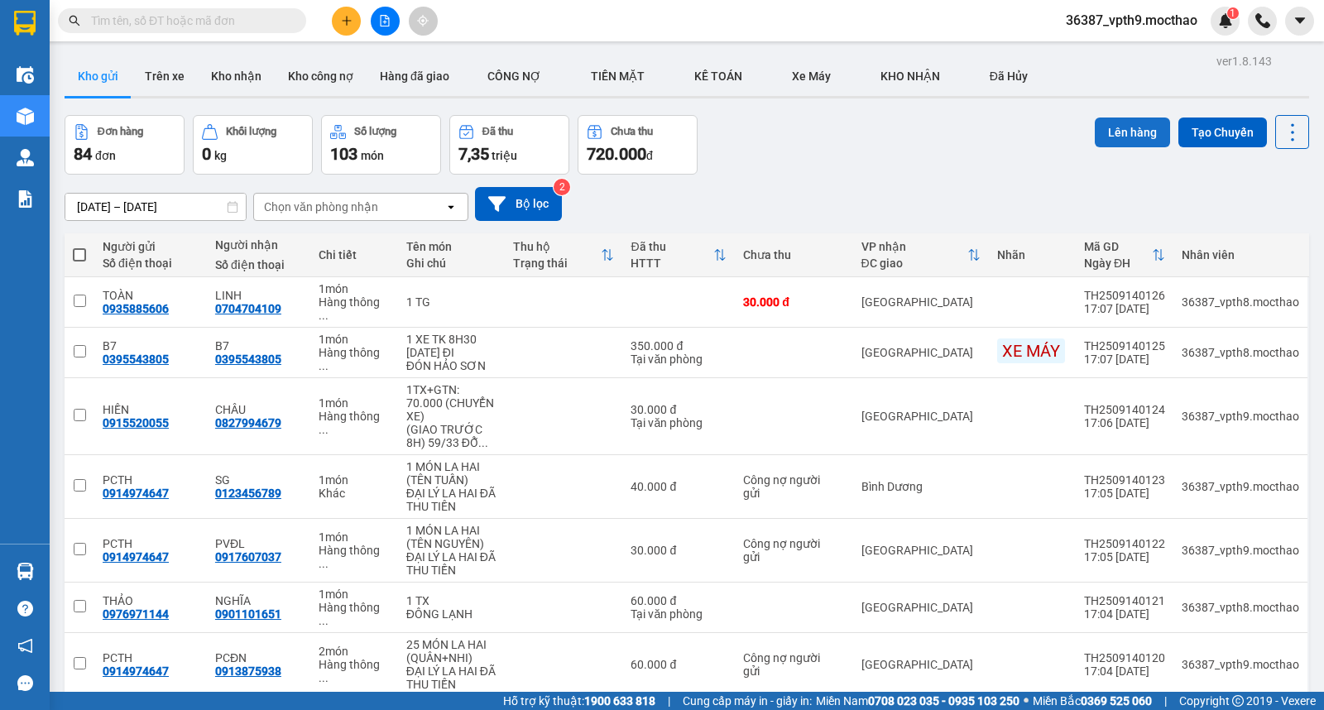
click at [1110, 121] on button "Lên hàng" at bounding box center [1132, 133] width 75 height 30
click at [1137, 166] on div "Lên hàng Tạo Chuyến" at bounding box center [1202, 145] width 214 height 60
click at [1286, 124] on icon at bounding box center [1292, 132] width 23 height 23
click at [1243, 237] on span "Làm mới" at bounding box center [1256, 236] width 46 height 17
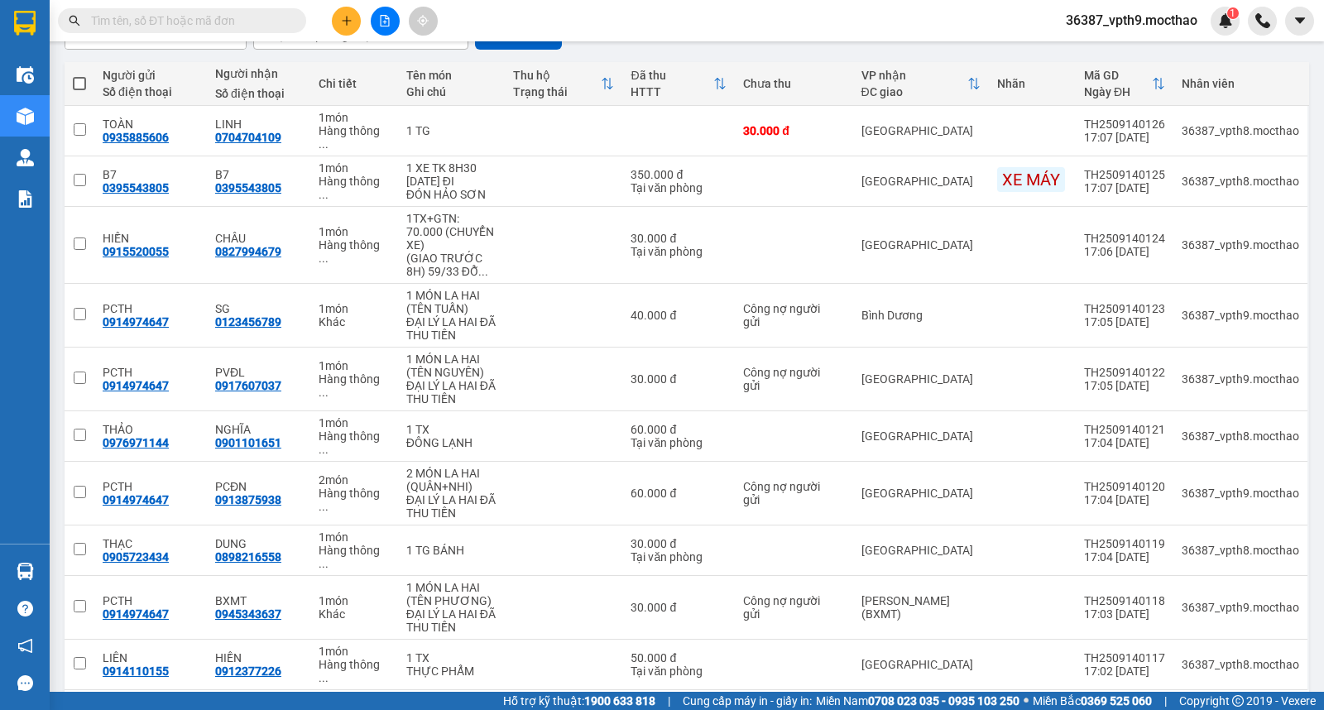
click at [972, 704] on button "2" at bounding box center [984, 716] width 25 height 25
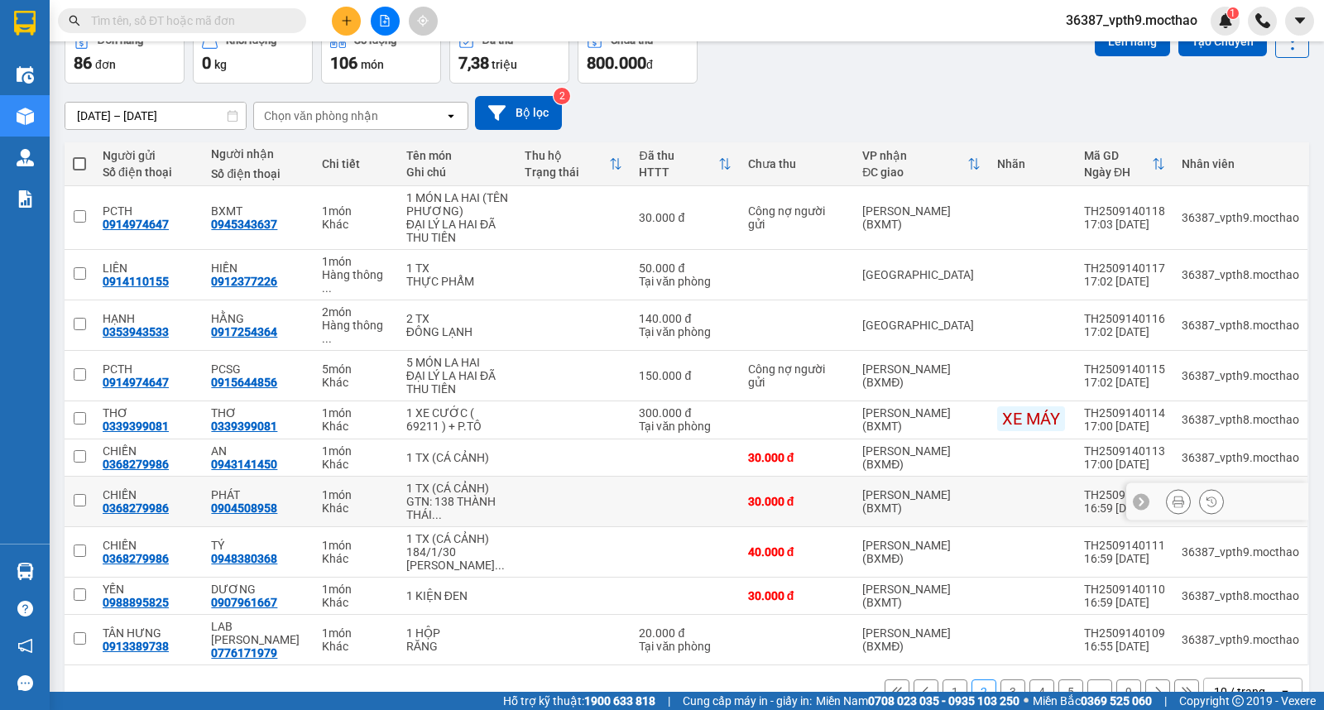
scroll to position [94, 0]
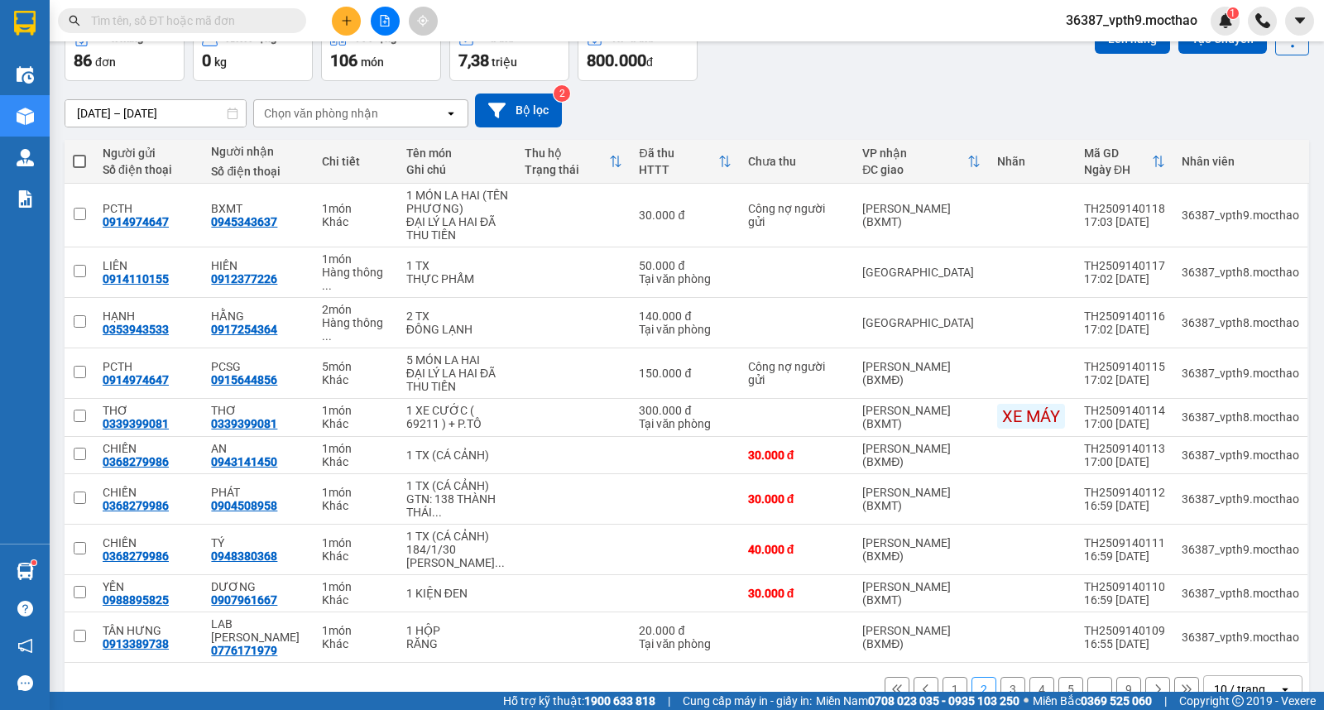
click at [943, 677] on button "1" at bounding box center [955, 689] width 25 height 25
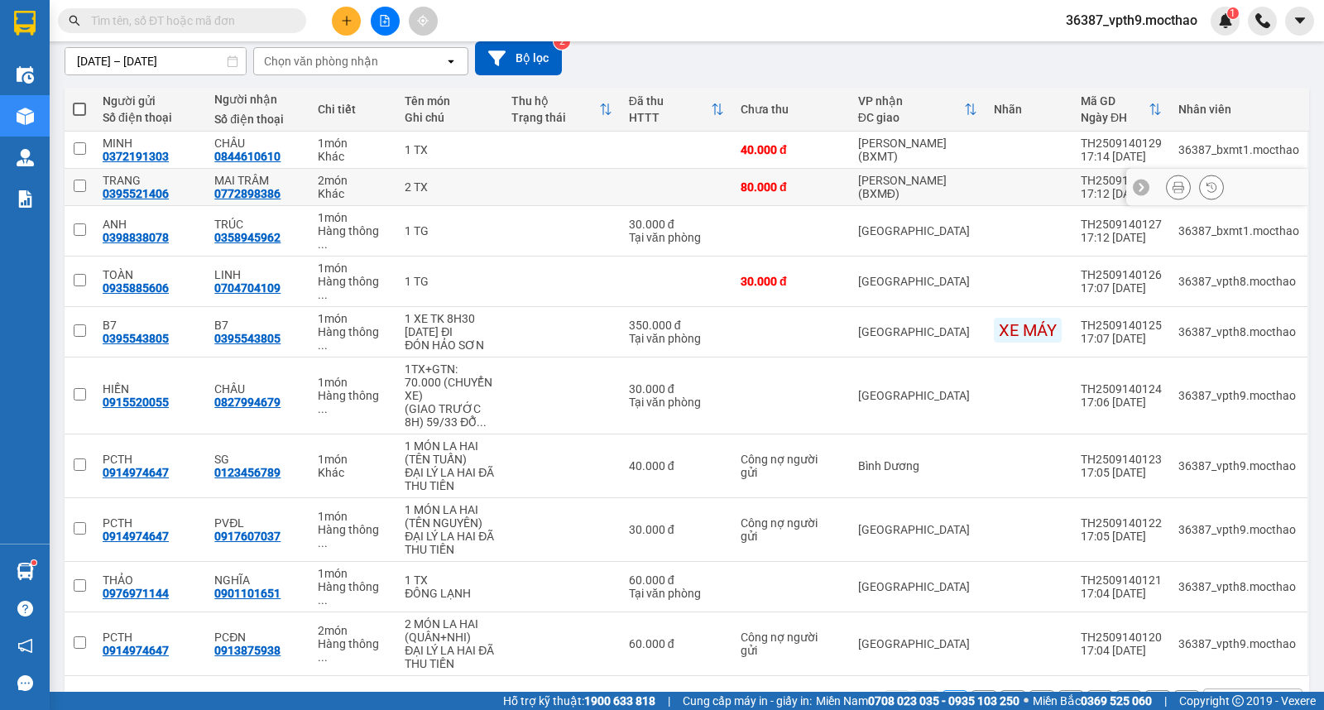
scroll to position [0, 0]
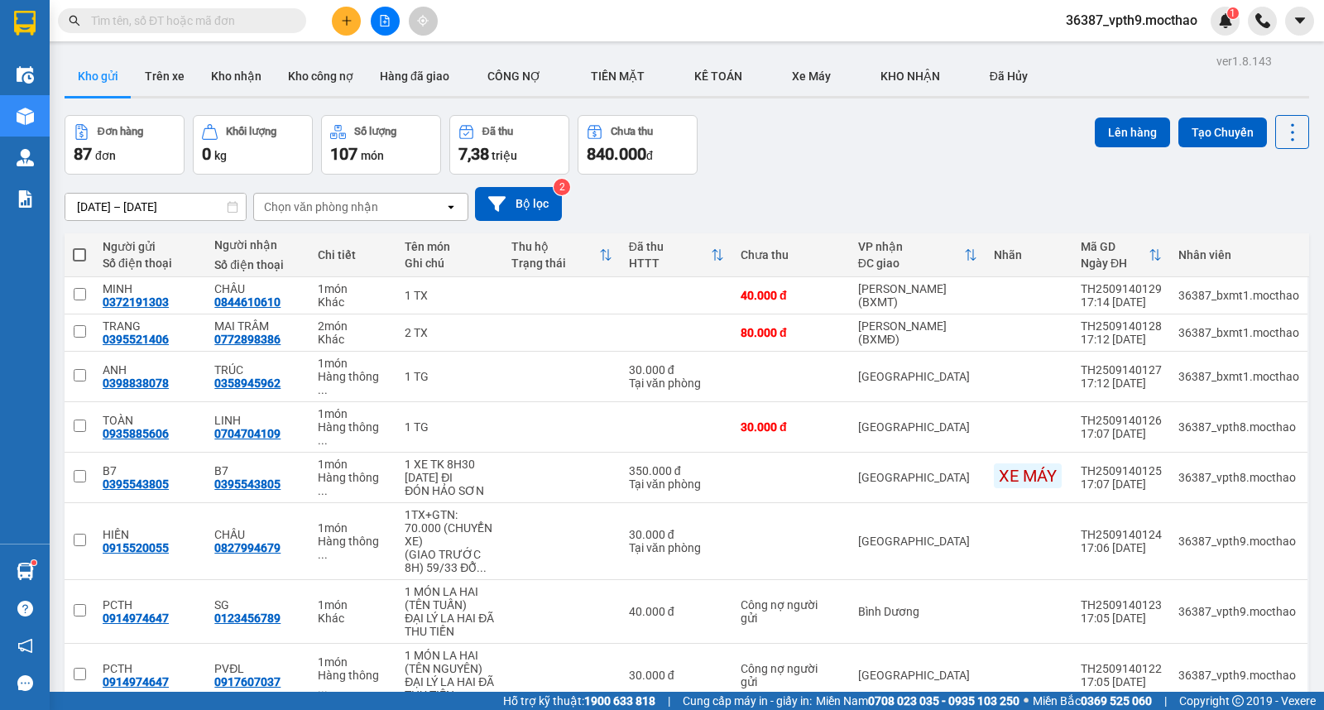
click at [343, 217] on div "Chọn văn phòng nhận" at bounding box center [349, 207] width 190 height 26
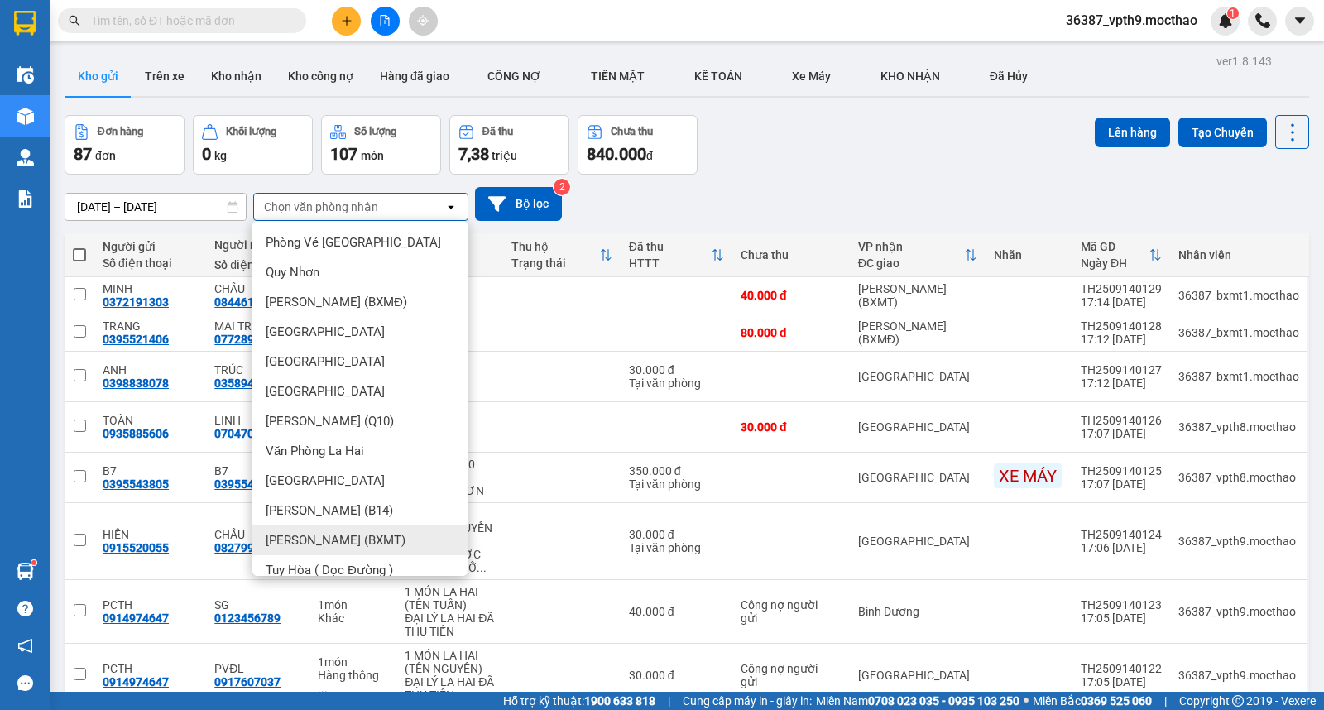
click at [368, 549] on div "[PERSON_NAME] (BXMT)" at bounding box center [359, 541] width 215 height 30
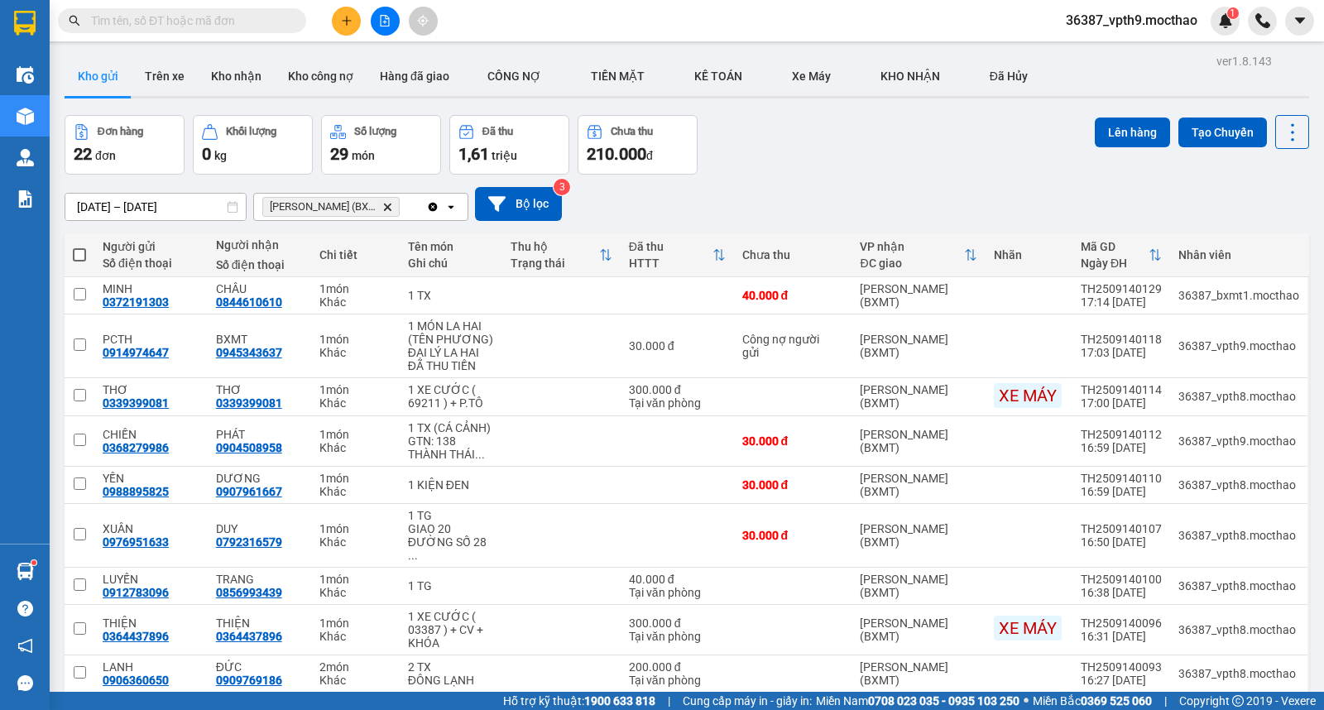
scroll to position [94, 0]
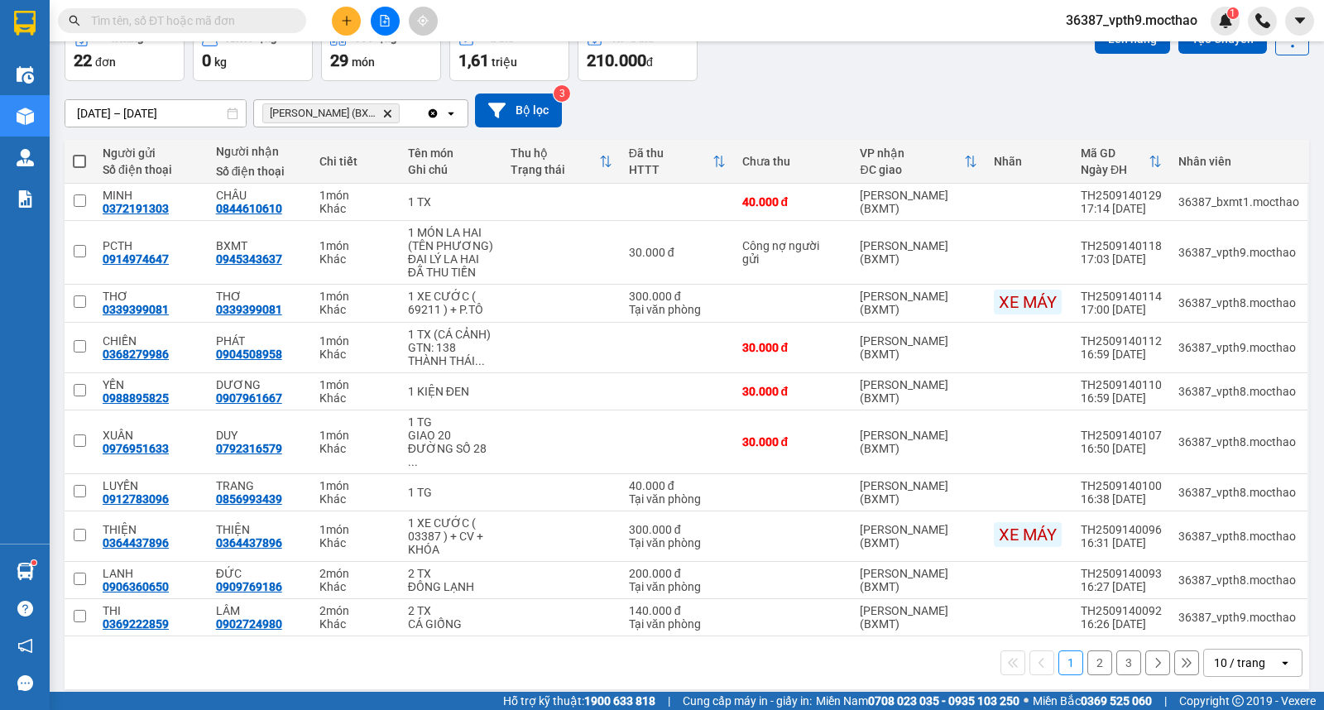
click at [1091, 651] on button "2" at bounding box center [1100, 663] width 25 height 25
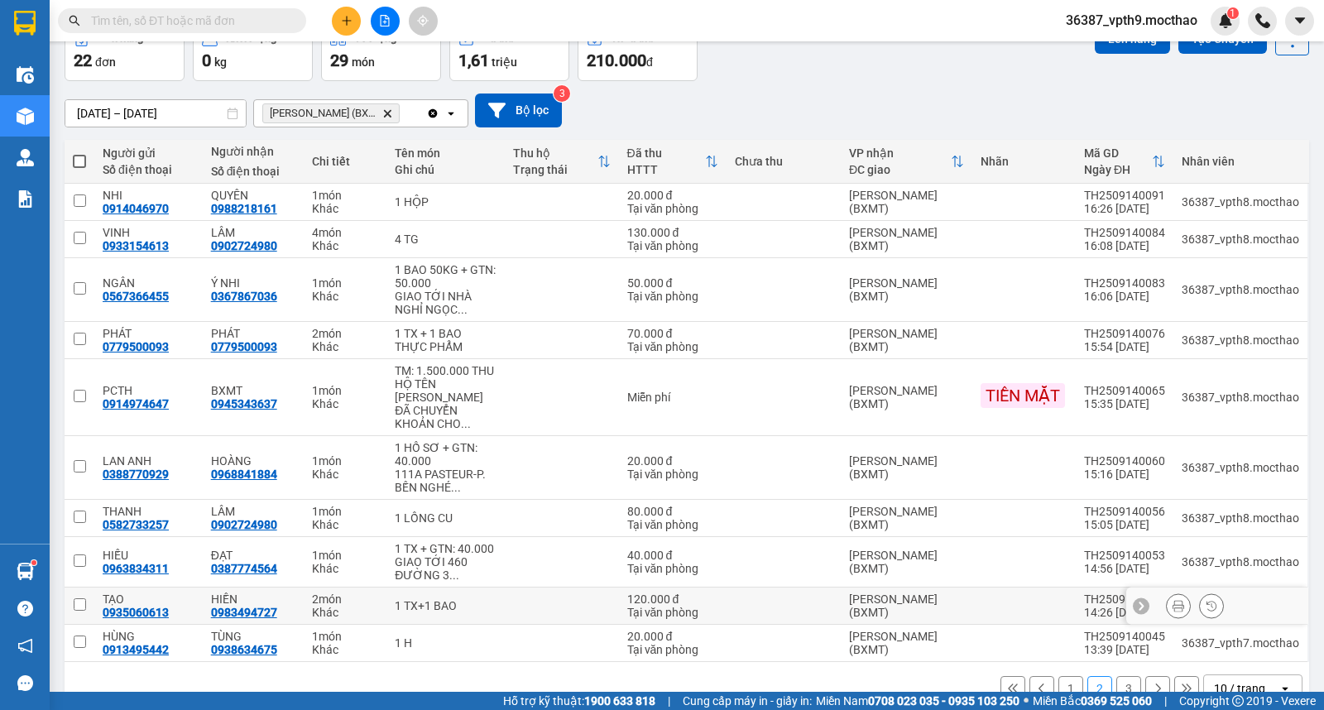
scroll to position [146, 0]
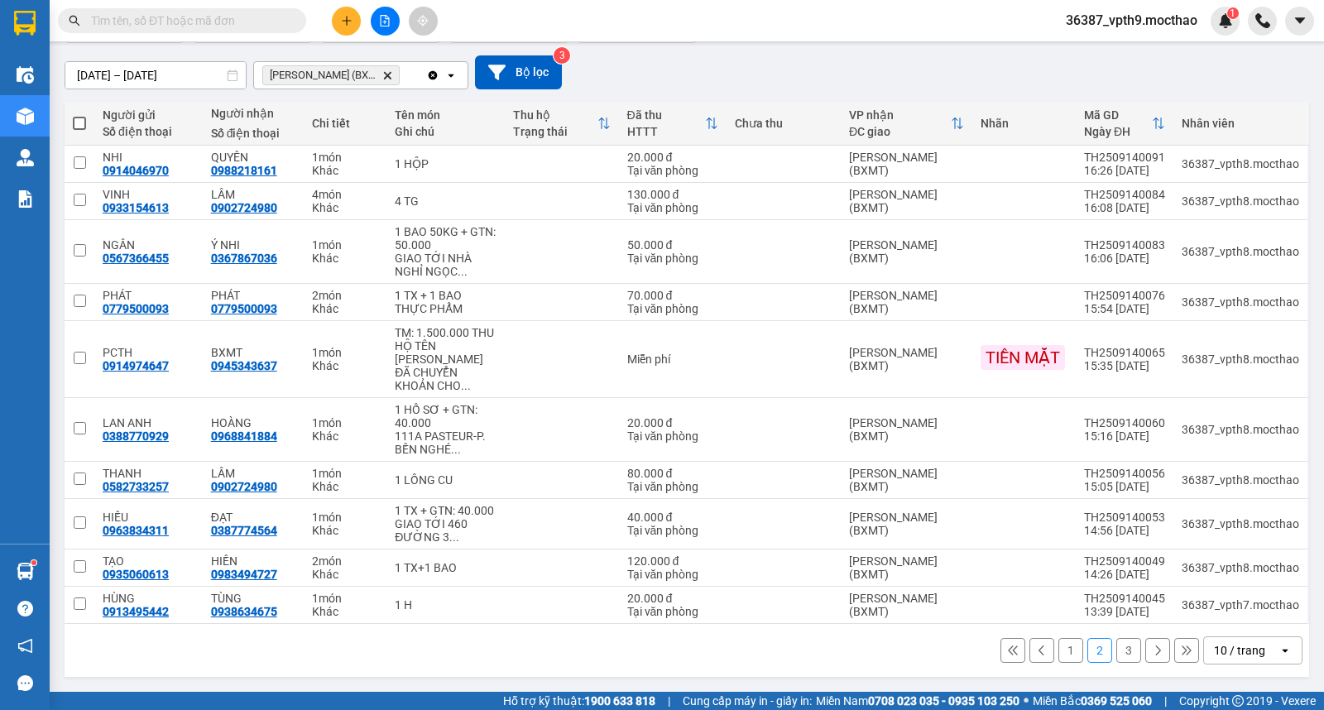
click at [1117, 652] on button "3" at bounding box center [1129, 650] width 25 height 25
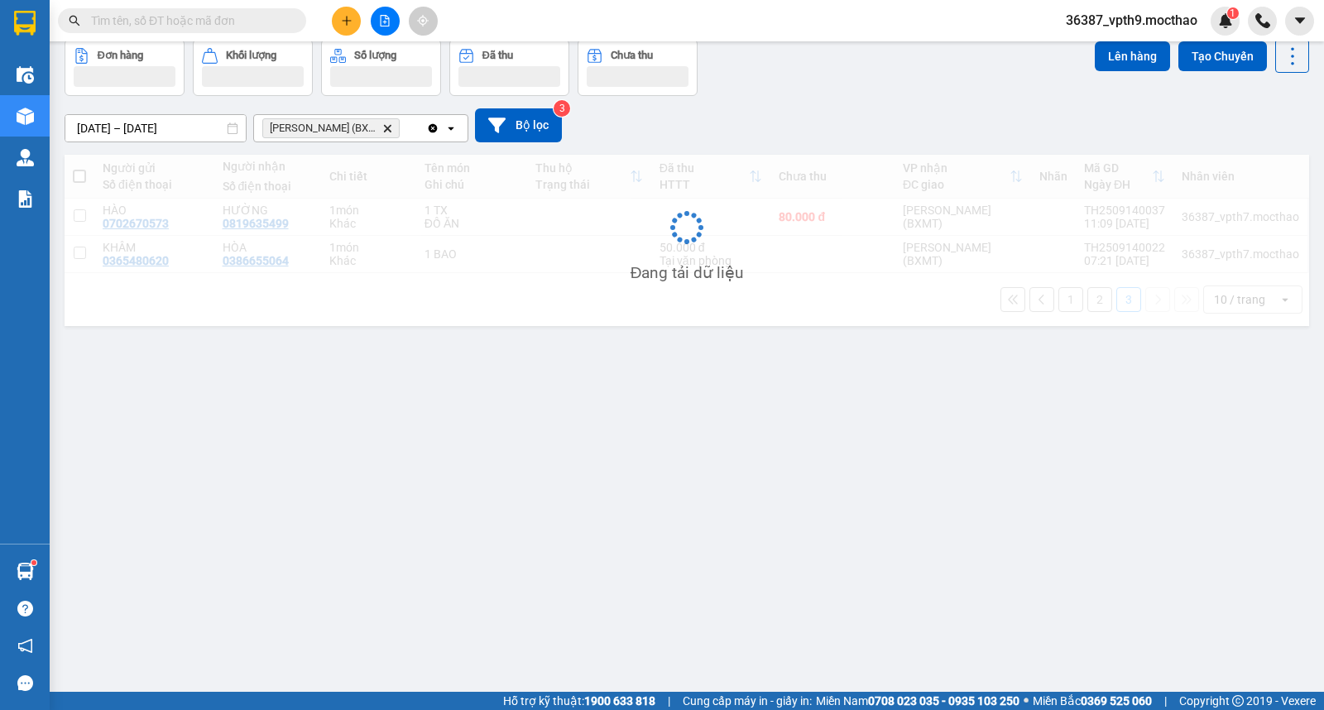
scroll to position [76, 0]
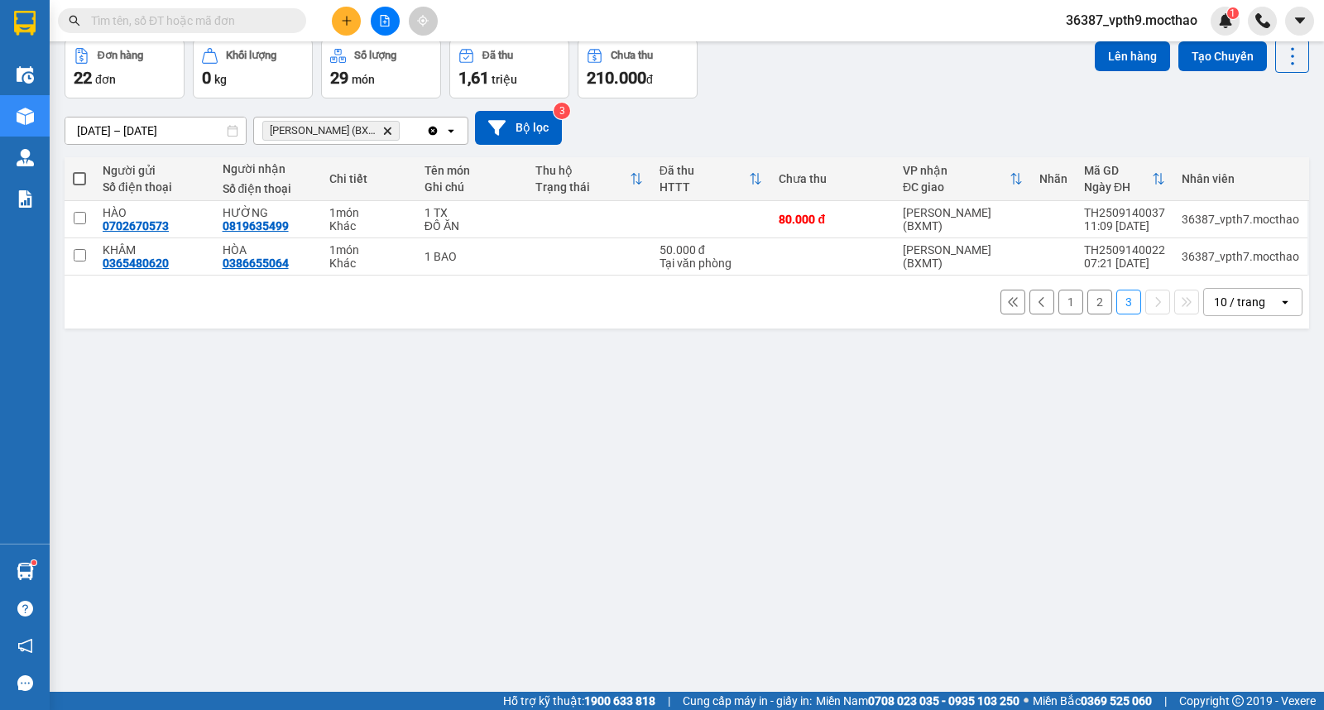
click at [1059, 312] on button "1" at bounding box center [1071, 302] width 25 height 25
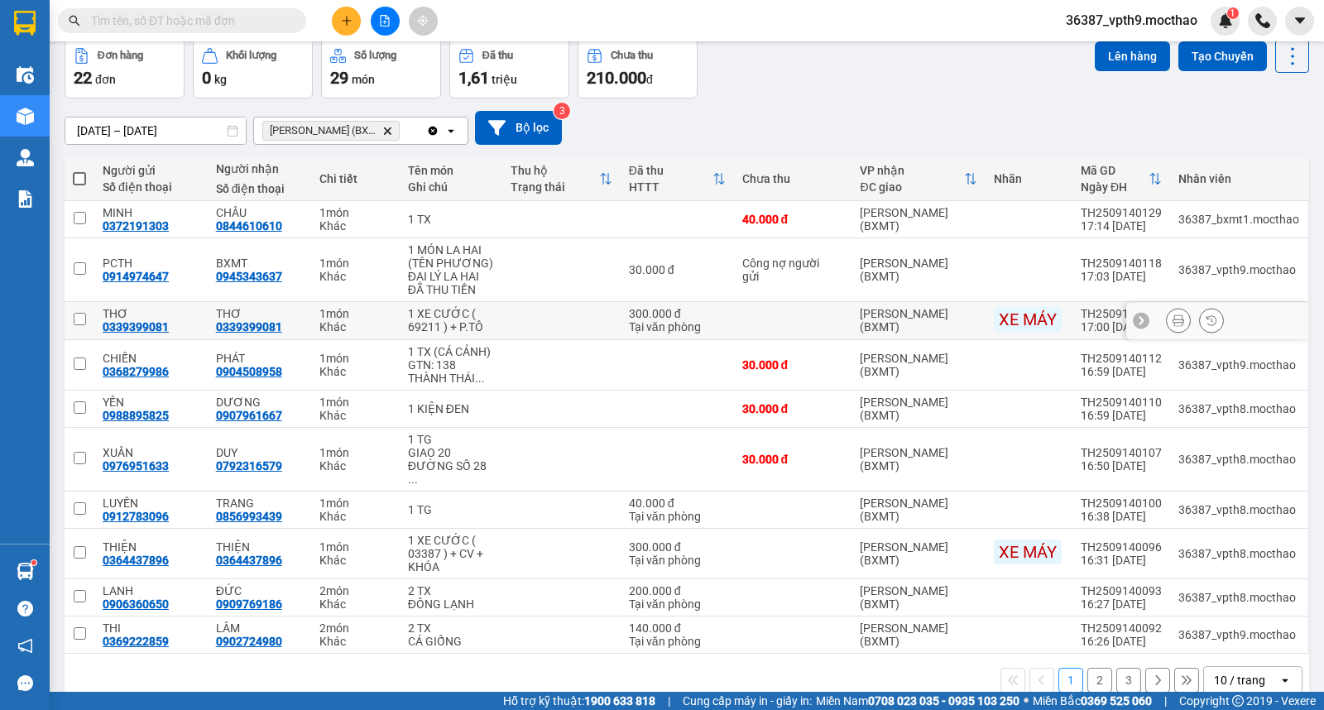
scroll to position [0, 0]
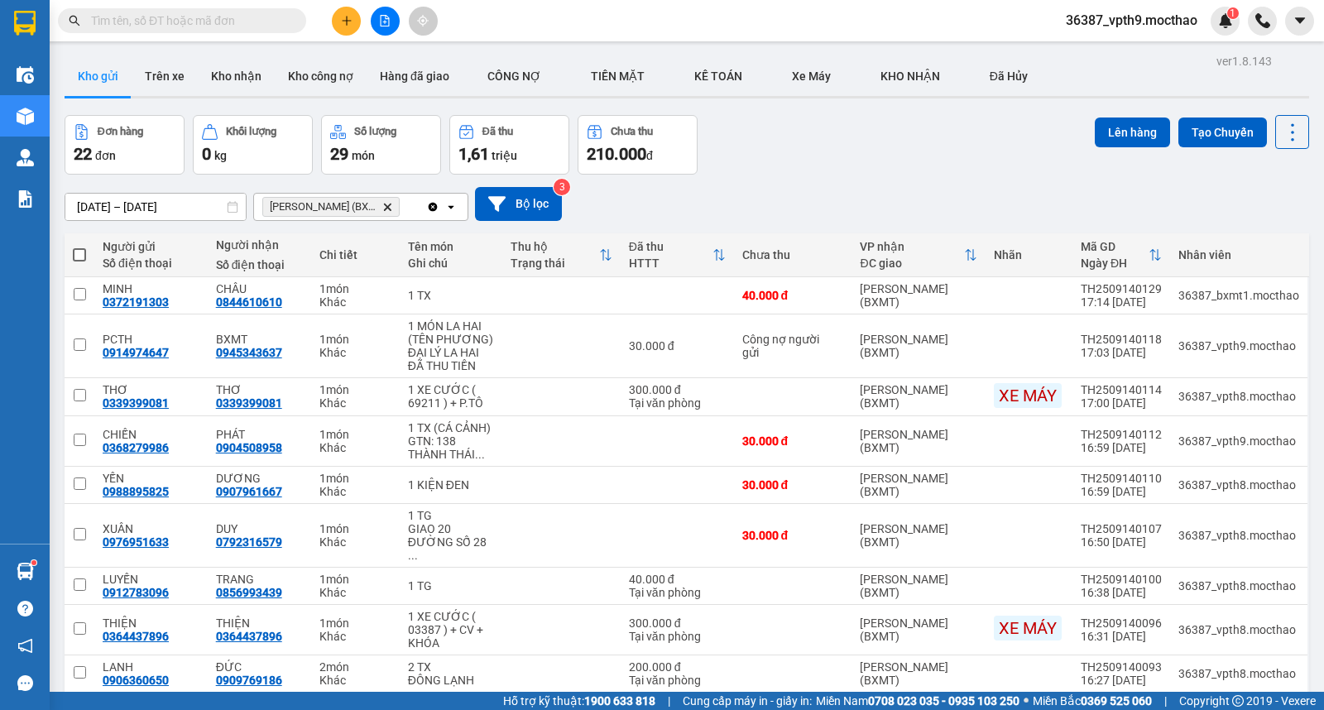
click at [426, 203] on icon "Clear all" at bounding box center [432, 206] width 13 height 13
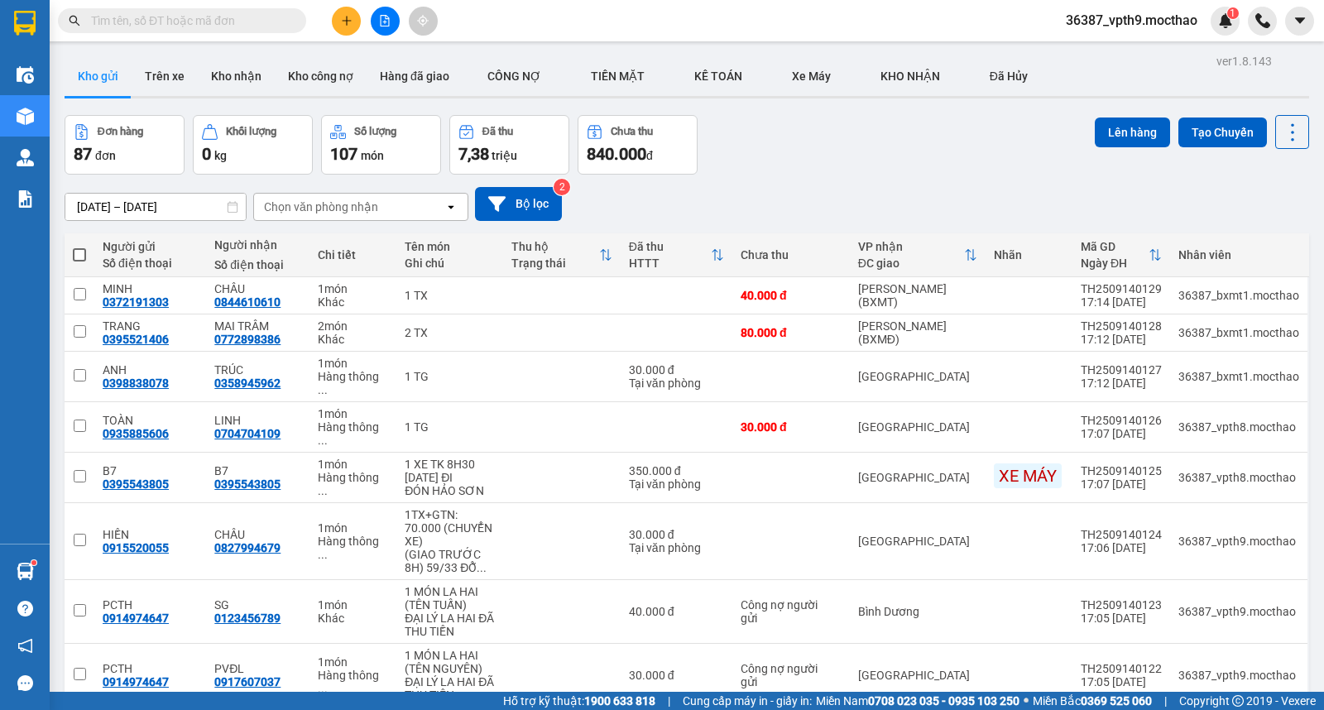
click at [304, 207] on div "Chọn văn phòng nhận" at bounding box center [321, 207] width 114 height 17
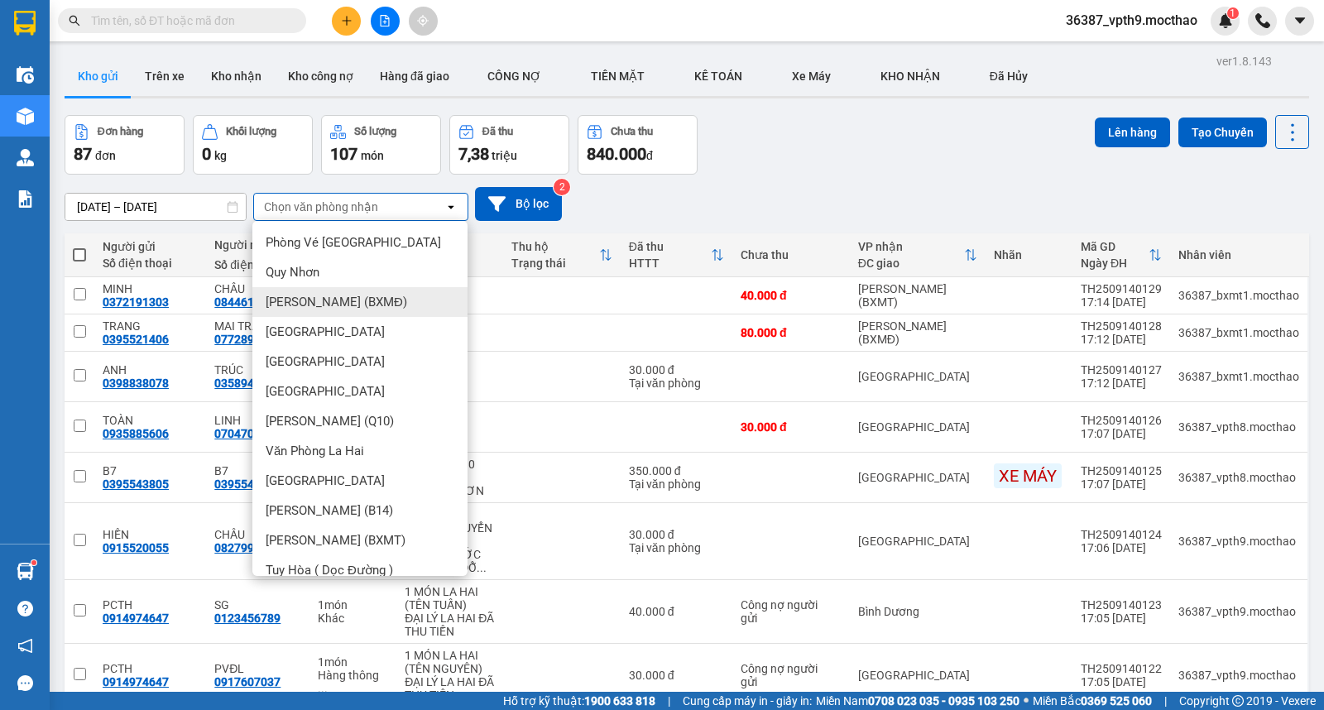
click at [338, 299] on span "[PERSON_NAME] (BXMĐ)" at bounding box center [337, 302] width 142 height 17
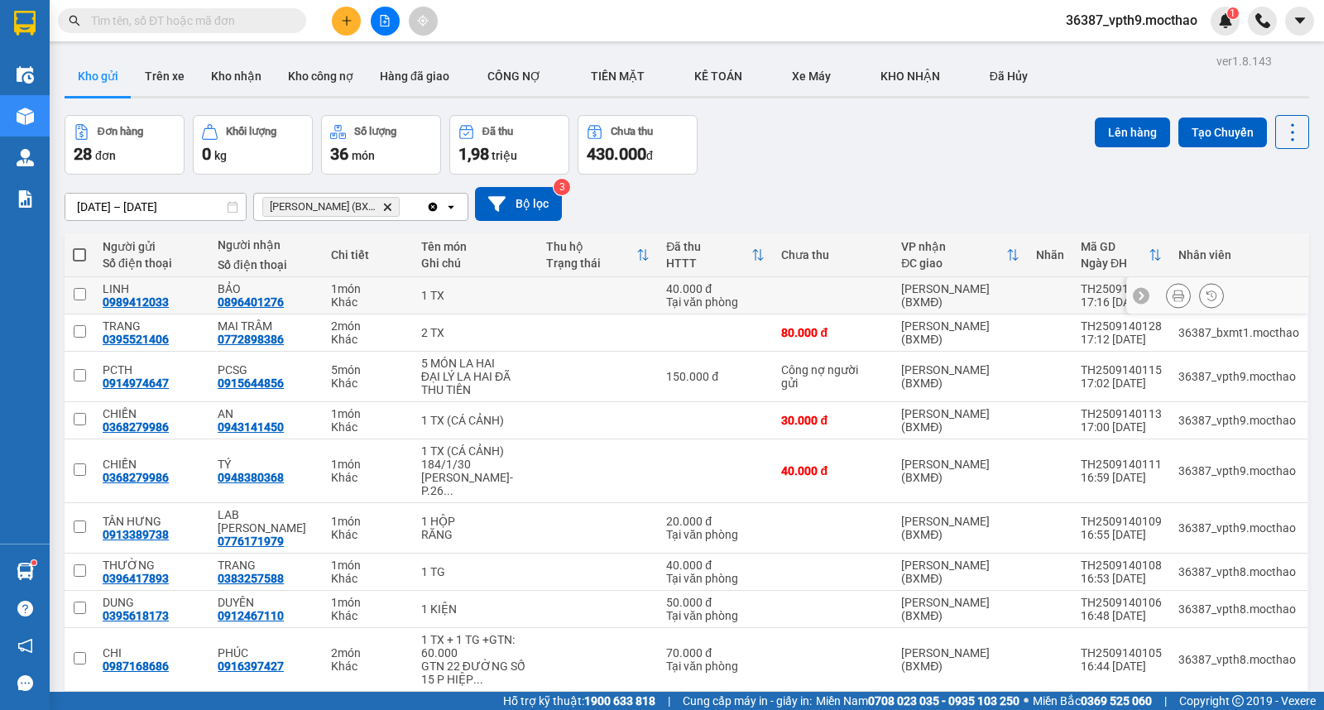
scroll to position [79, 0]
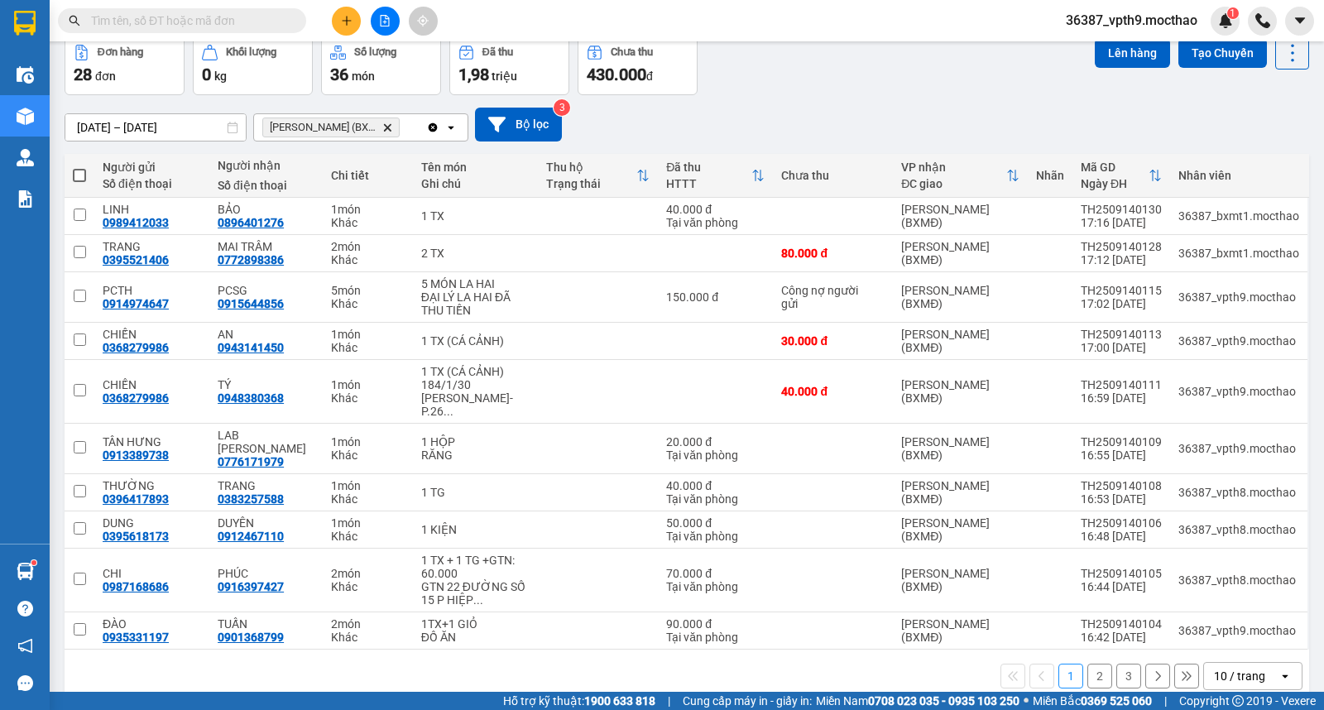
click at [1093, 664] on button "2" at bounding box center [1100, 676] width 25 height 25
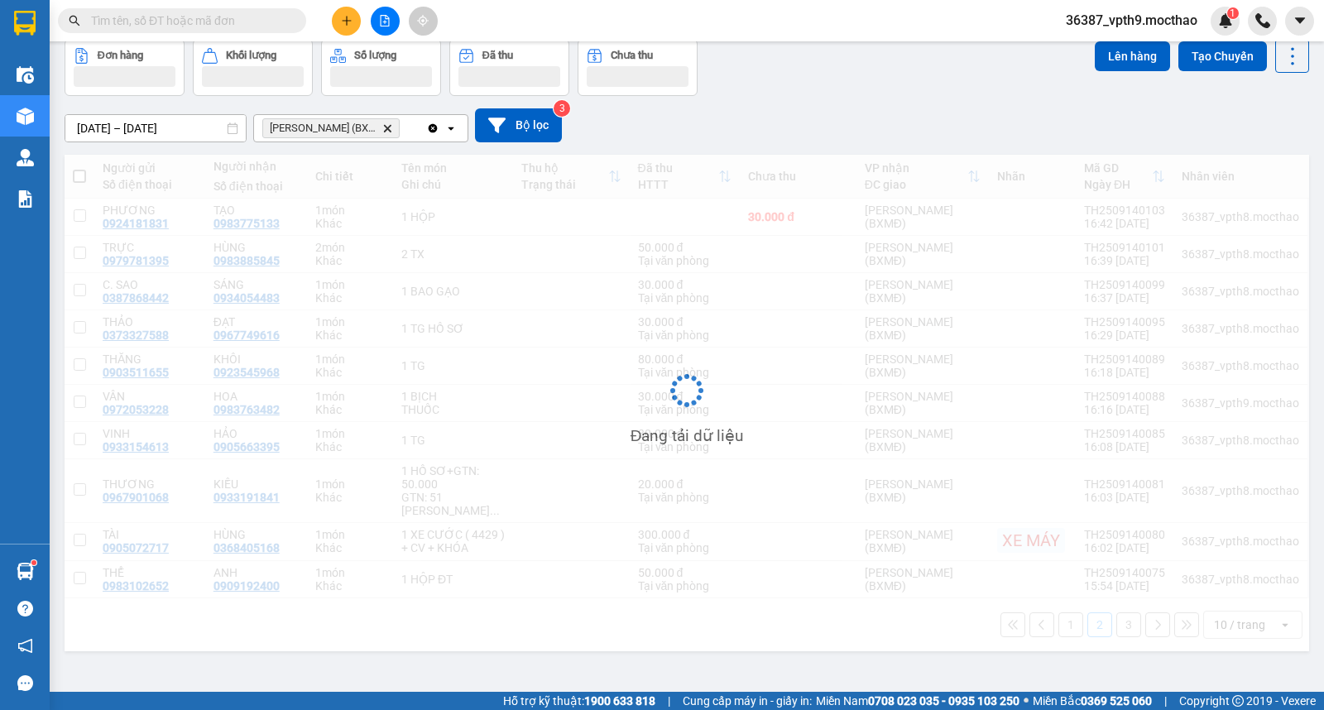
scroll to position [76, 0]
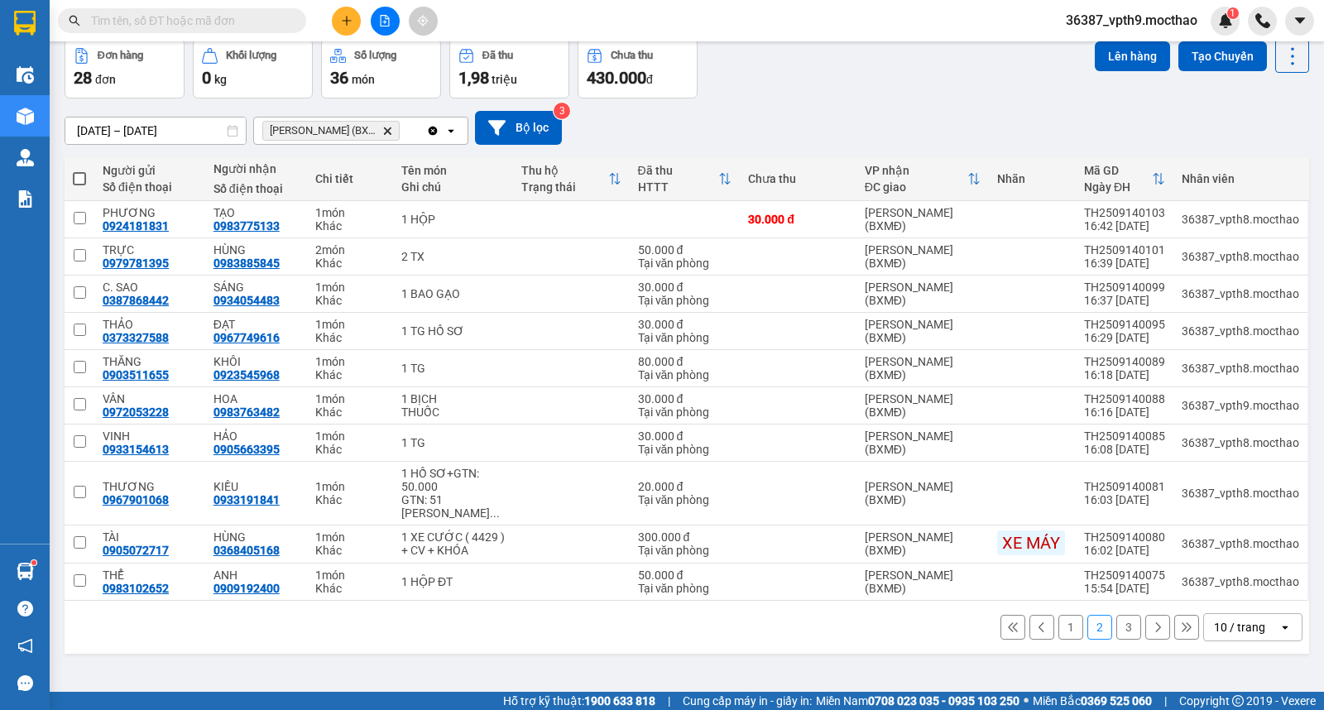
click at [1117, 634] on button "3" at bounding box center [1129, 627] width 25 height 25
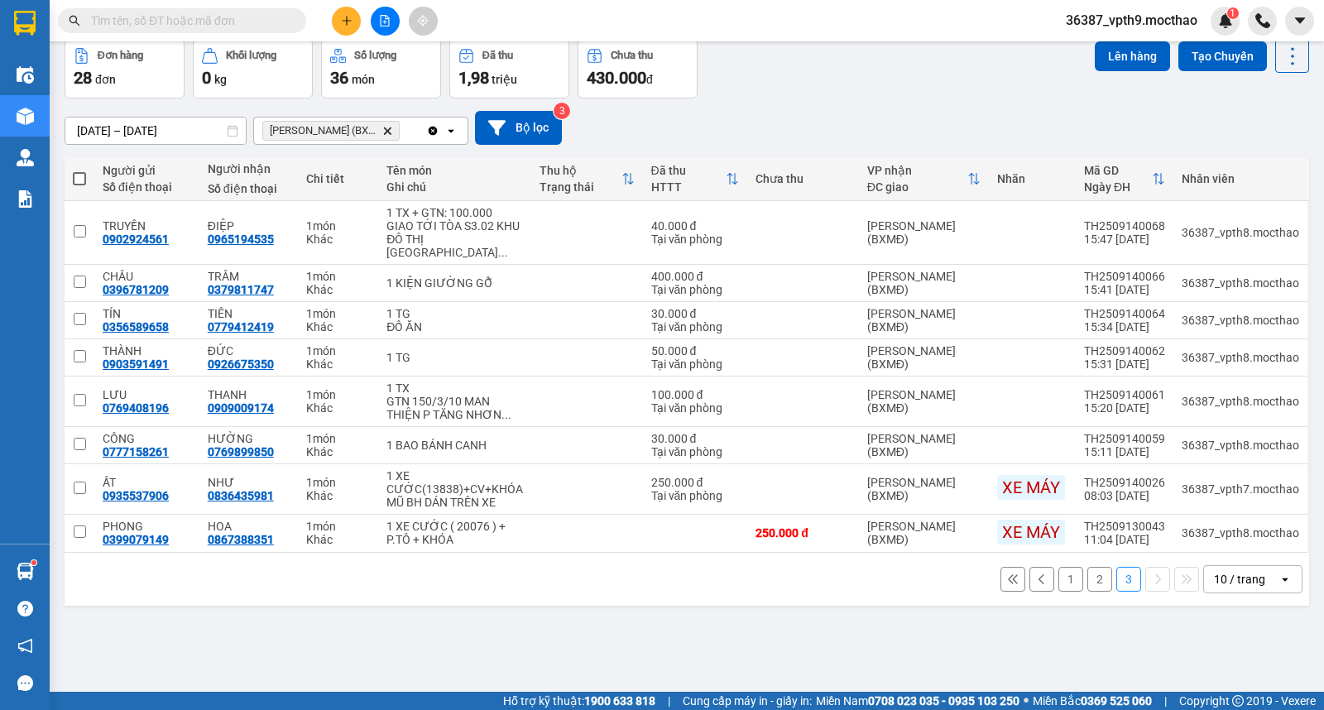
click at [387, 132] on icon "Delete" at bounding box center [387, 131] width 10 height 10
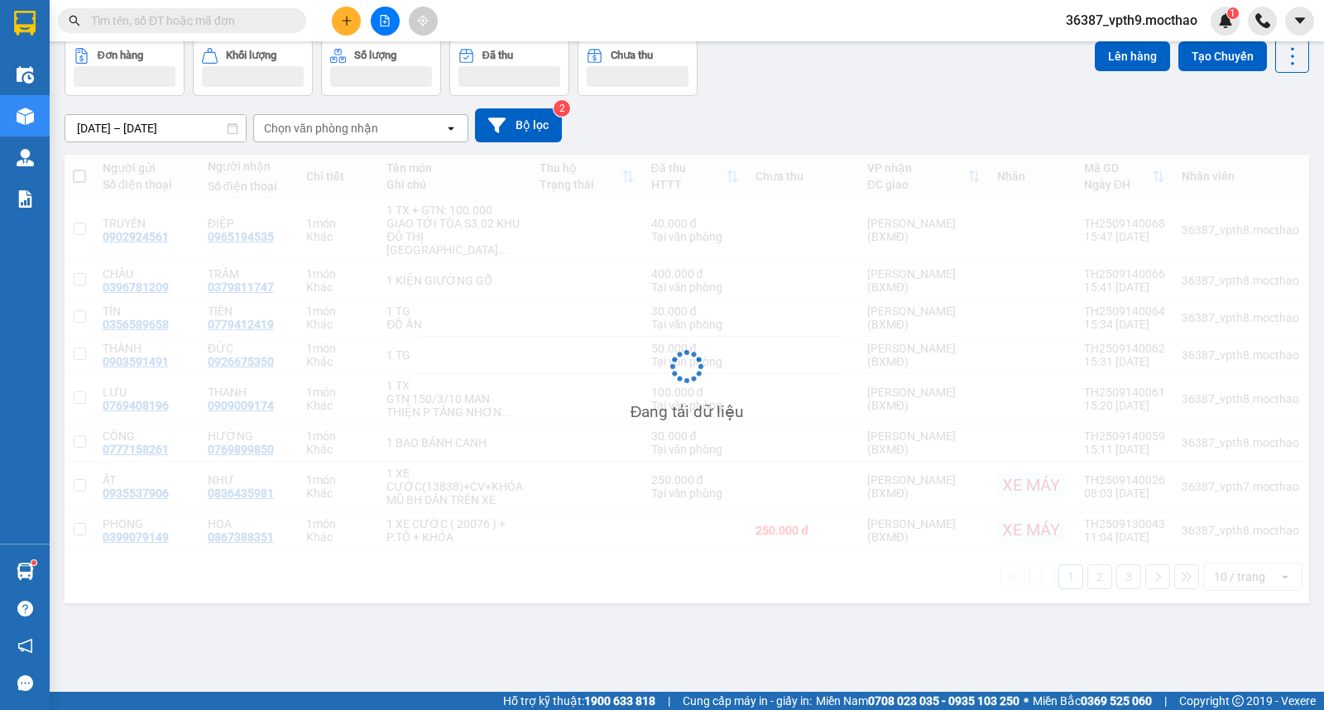
click at [387, 132] on div "Chọn văn phòng nhận" at bounding box center [349, 128] width 190 height 26
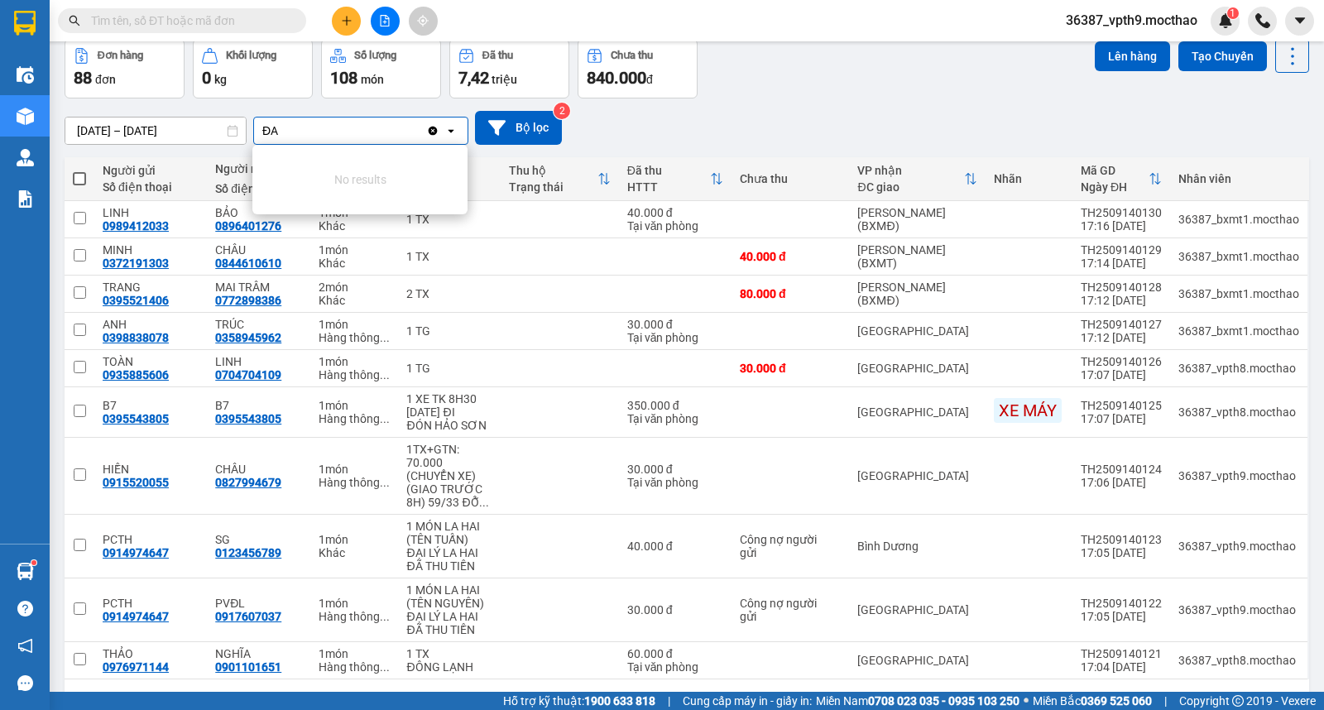
click at [430, 136] on icon "Clear all" at bounding box center [432, 130] width 13 height 13
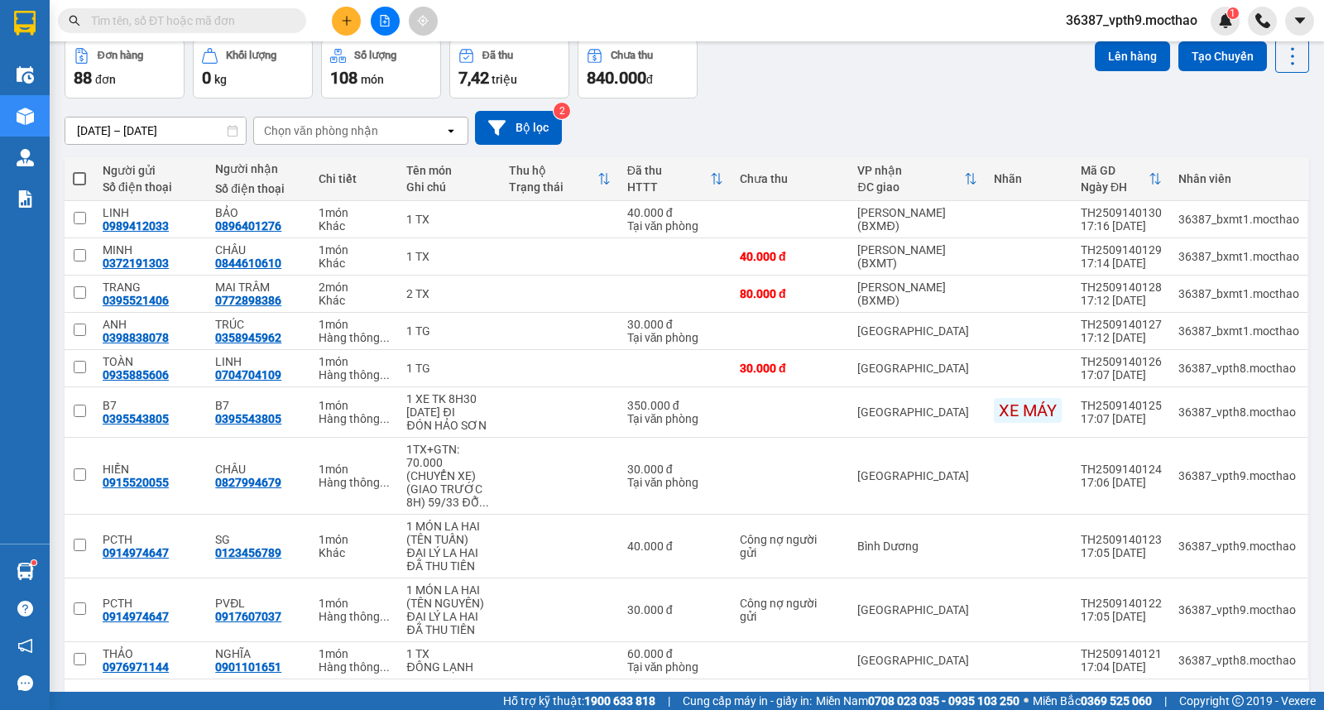
click at [373, 132] on div "Chọn văn phòng nhận" at bounding box center [321, 131] width 114 height 17
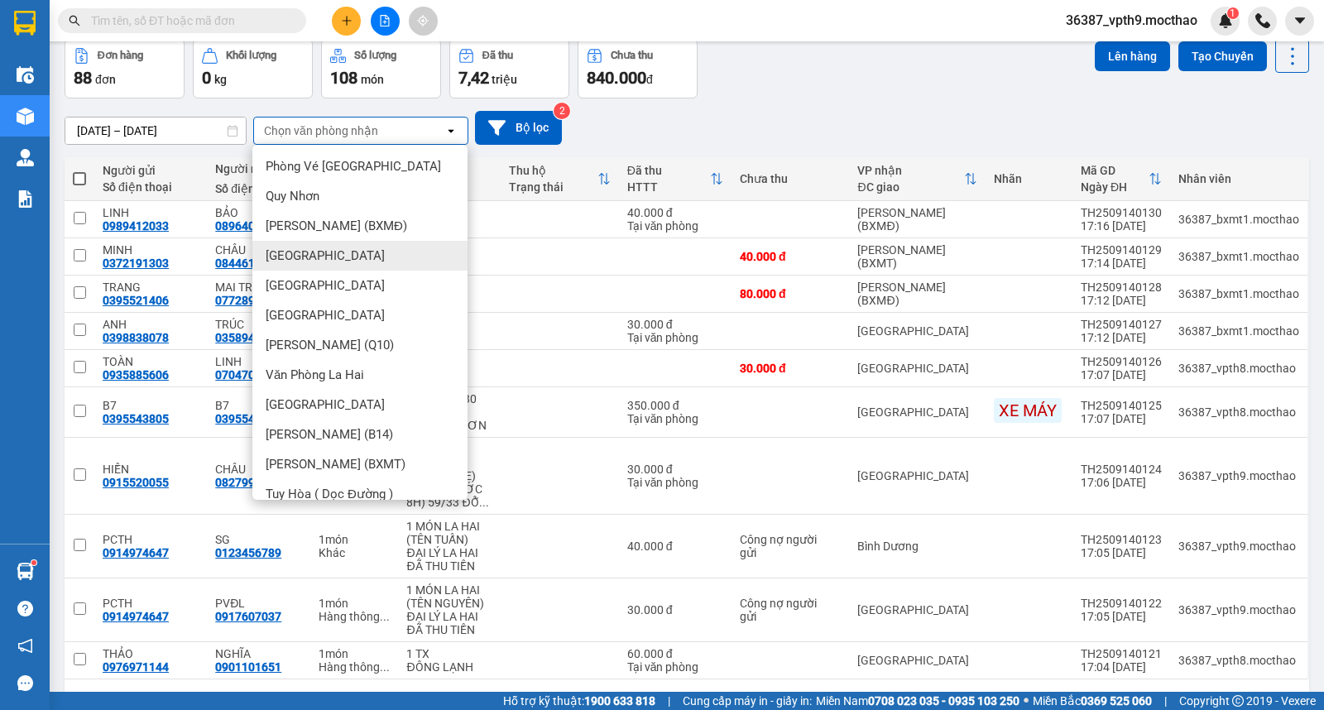
click at [278, 254] on span "[GEOGRAPHIC_DATA]" at bounding box center [325, 256] width 119 height 17
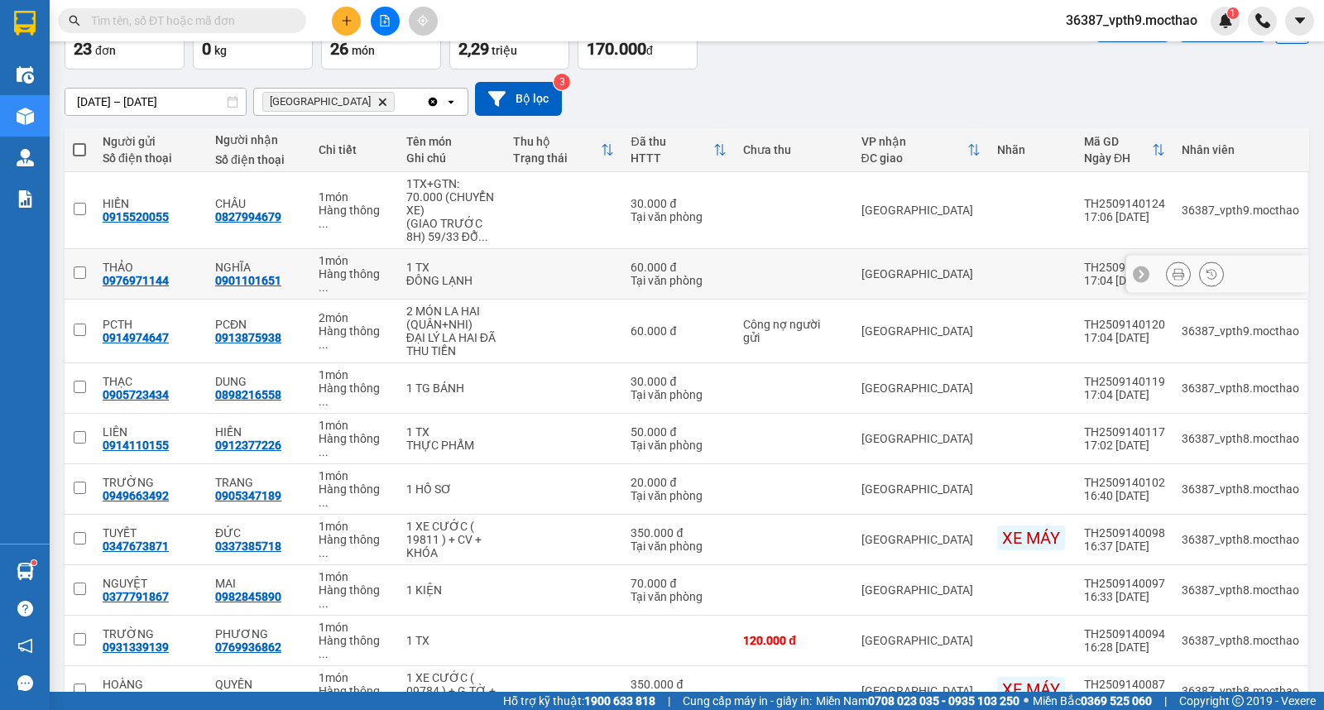
scroll to position [0, 0]
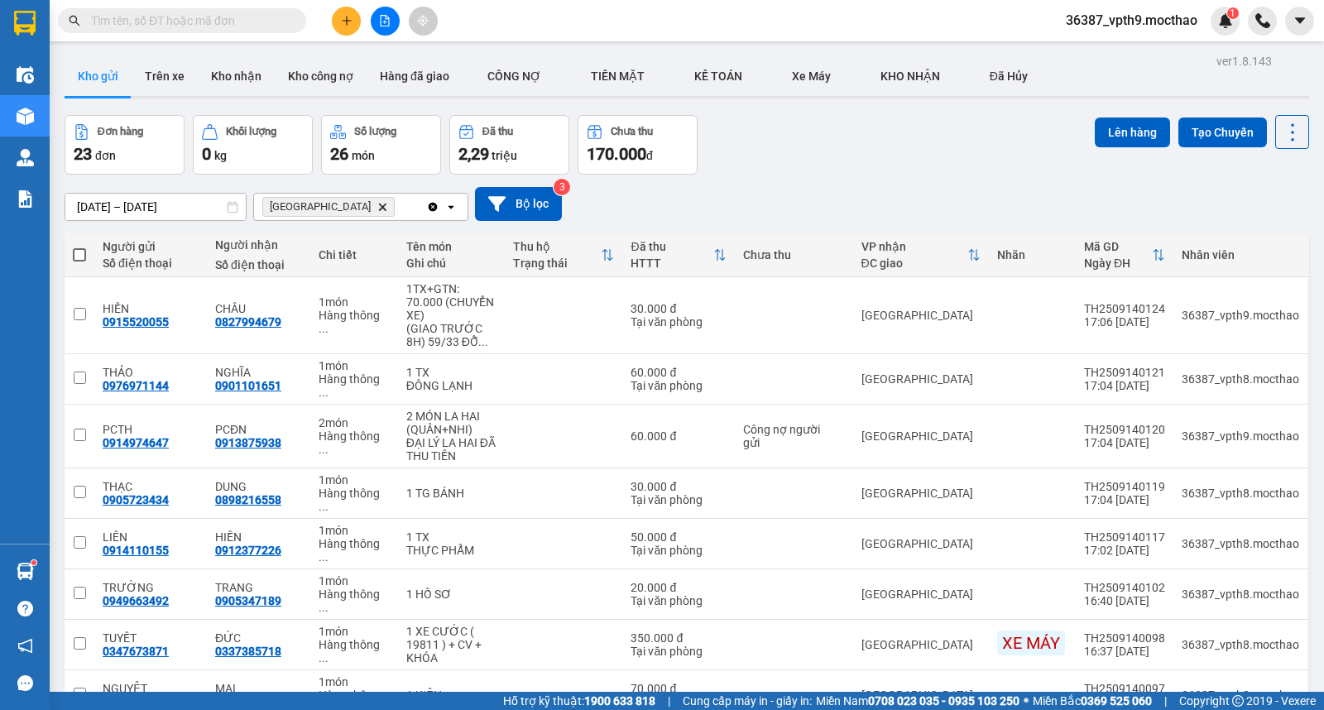
click at [433, 204] on icon "Clear all" at bounding box center [433, 206] width 9 height 9
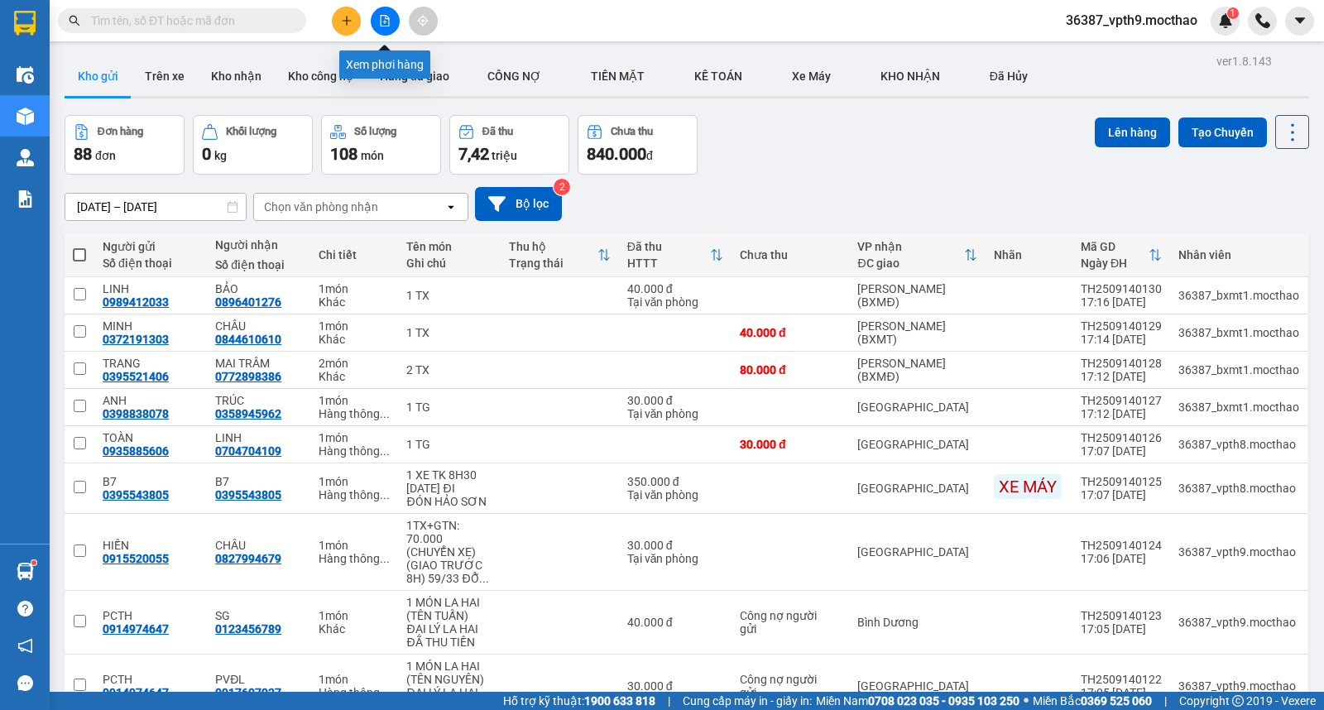
click at [384, 28] on button at bounding box center [385, 21] width 29 height 29
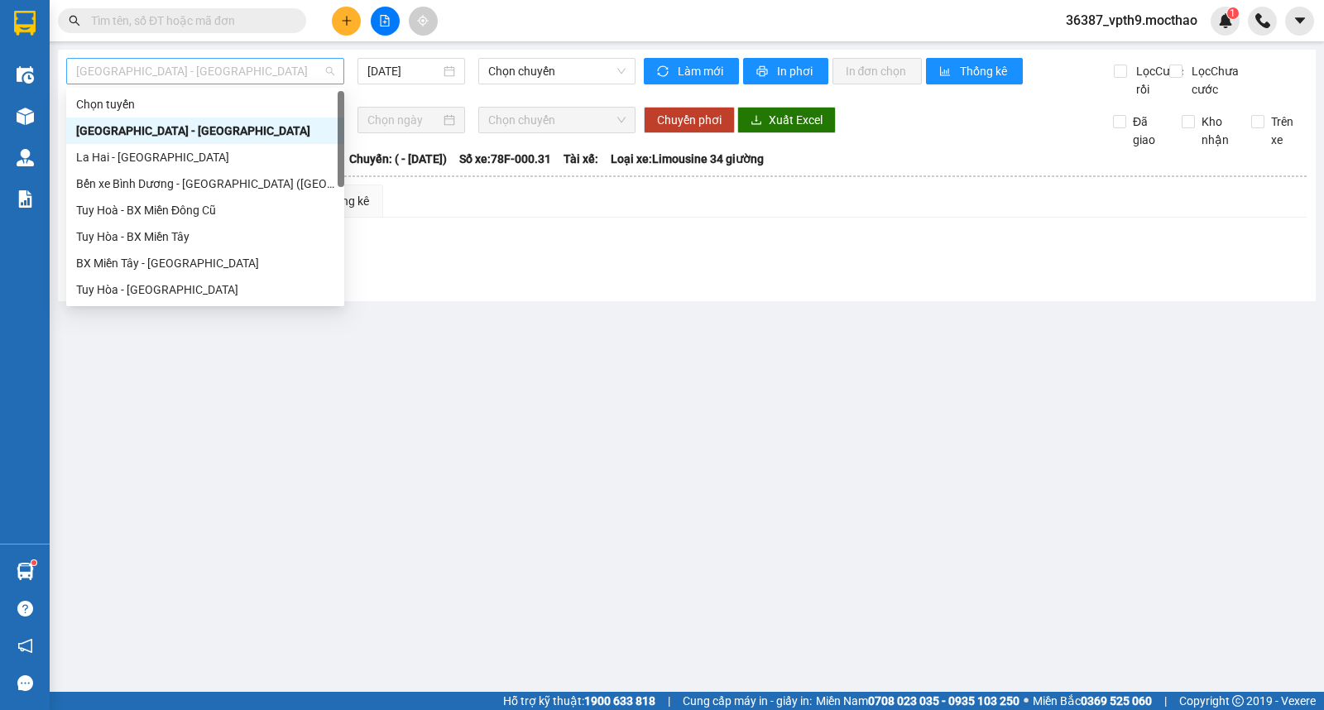
click at [191, 73] on span "[GEOGRAPHIC_DATA] - [PERSON_NAME]" at bounding box center [205, 71] width 258 height 25
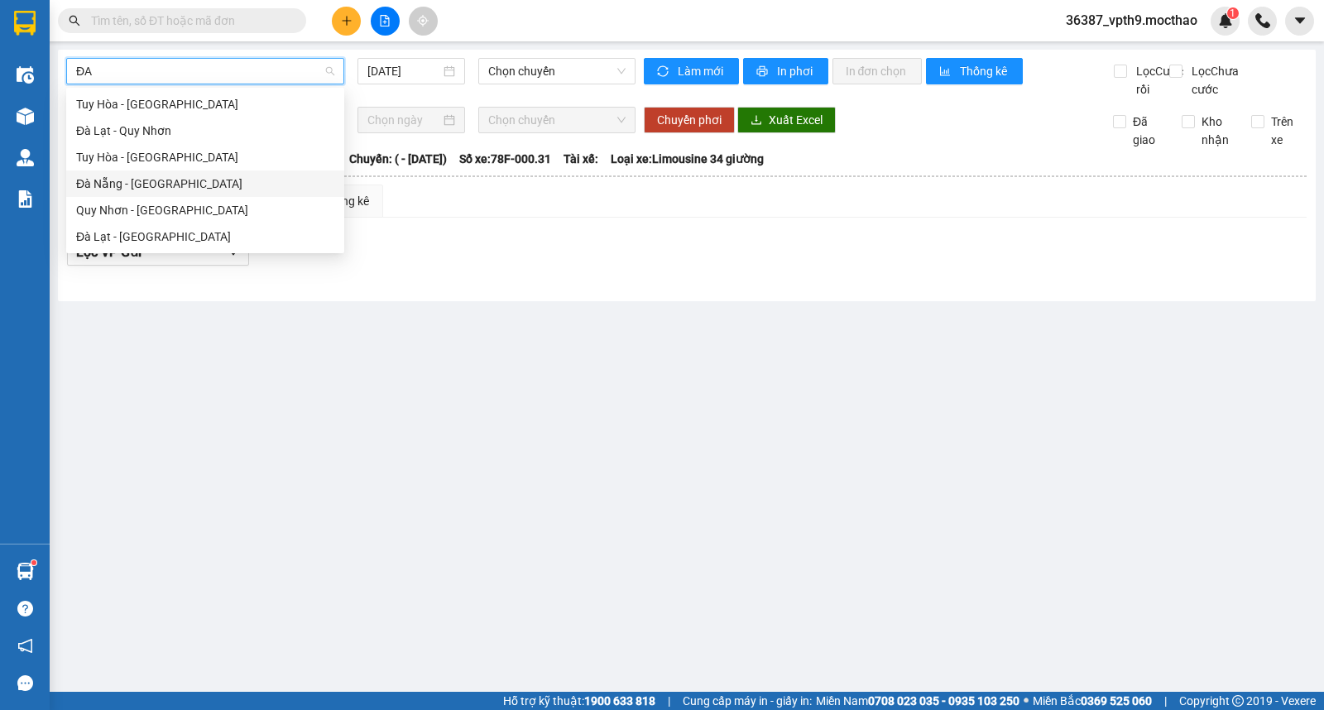
click at [147, 185] on div "Đà Nẵng - [PERSON_NAME]" at bounding box center [205, 184] width 258 height 18
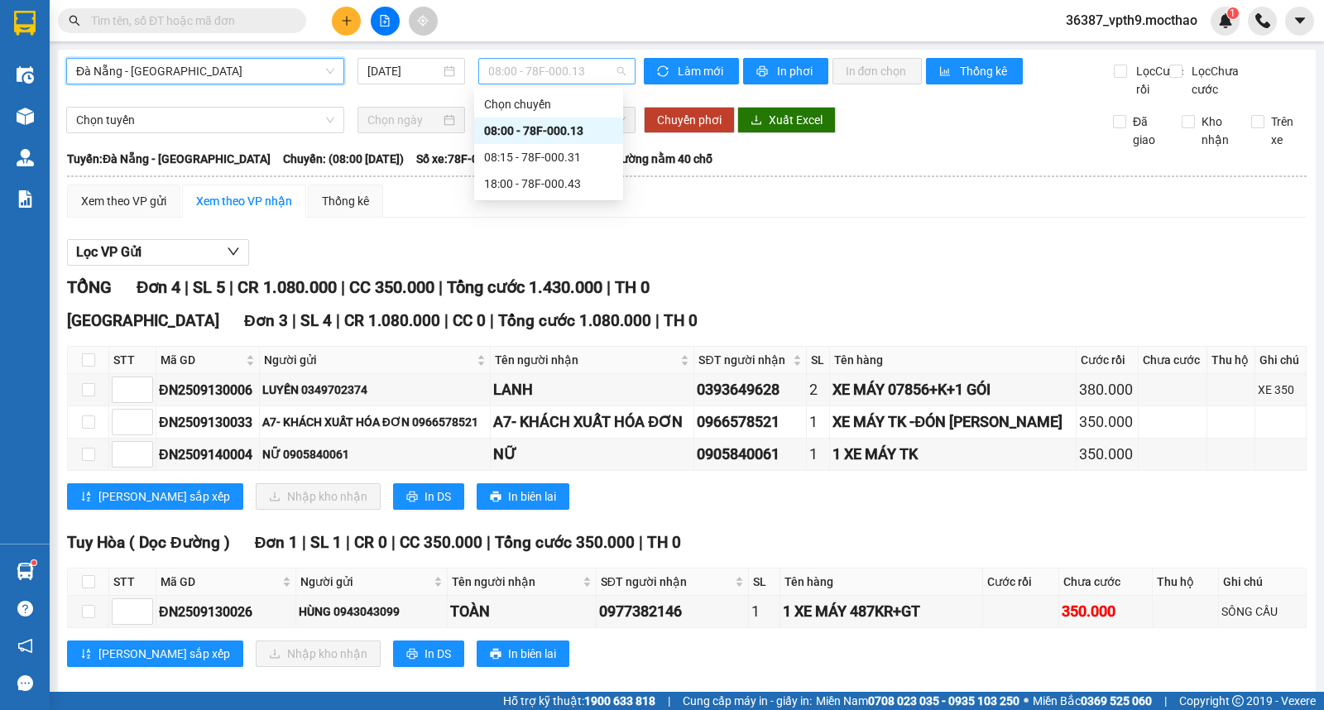
click at [543, 79] on span "08:00 - 78F-000.13" at bounding box center [556, 71] width 137 height 25
click at [552, 180] on div "18:00 - 78F-000.43" at bounding box center [548, 184] width 129 height 18
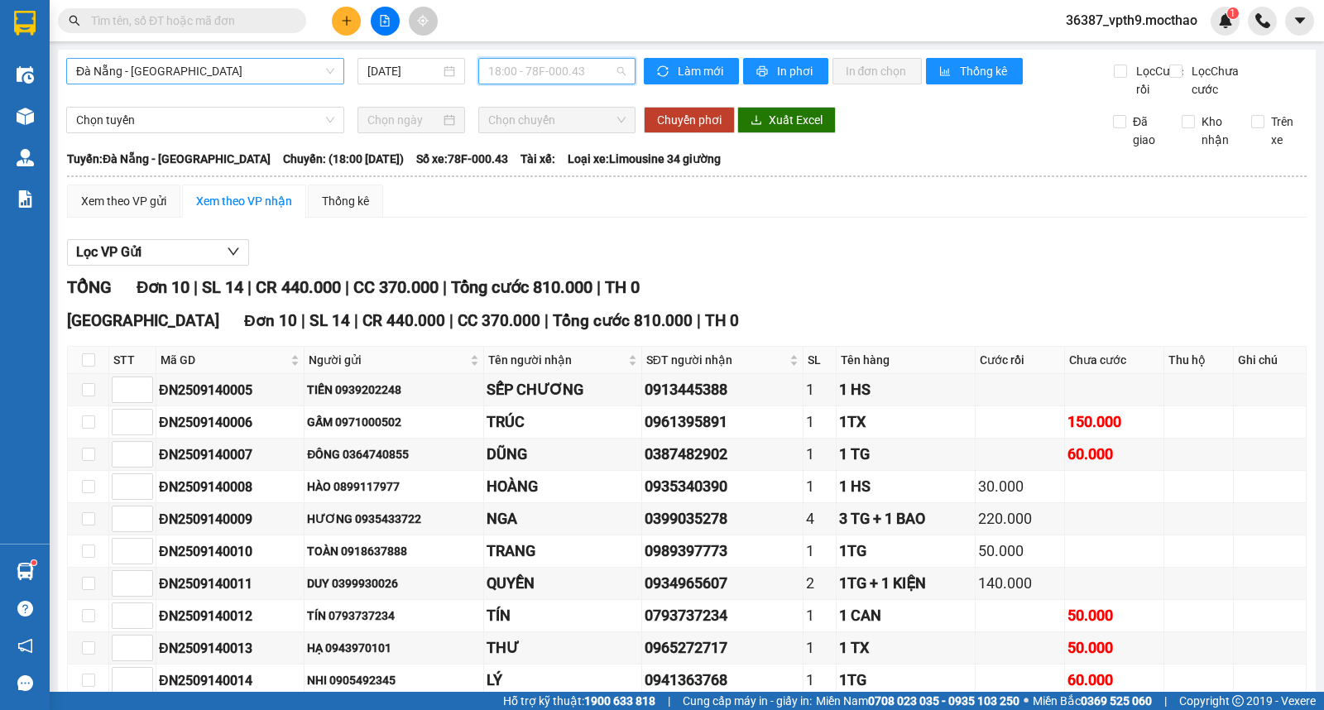
click at [546, 78] on span "18:00 - 78F-000.43" at bounding box center [556, 71] width 137 height 25
click at [560, 162] on div "08:15 - 78F-000.31" at bounding box center [548, 157] width 129 height 18
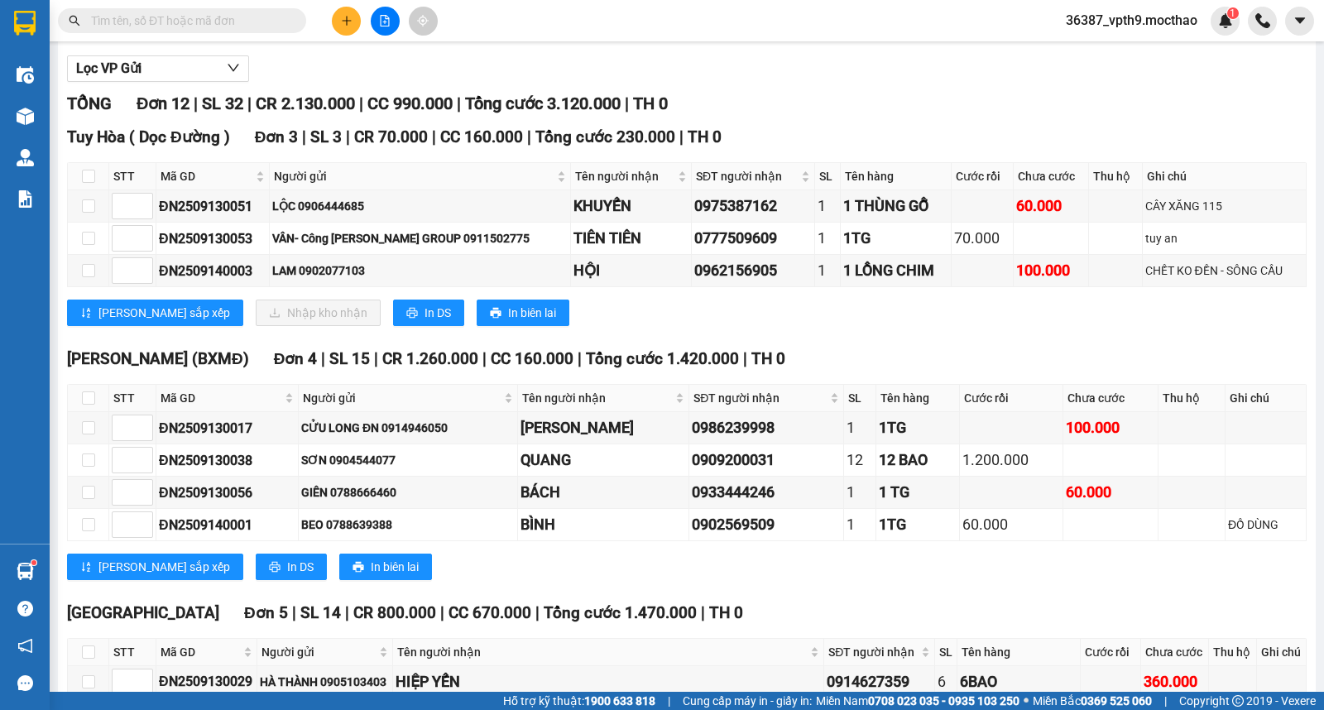
scroll to position [425, 0]
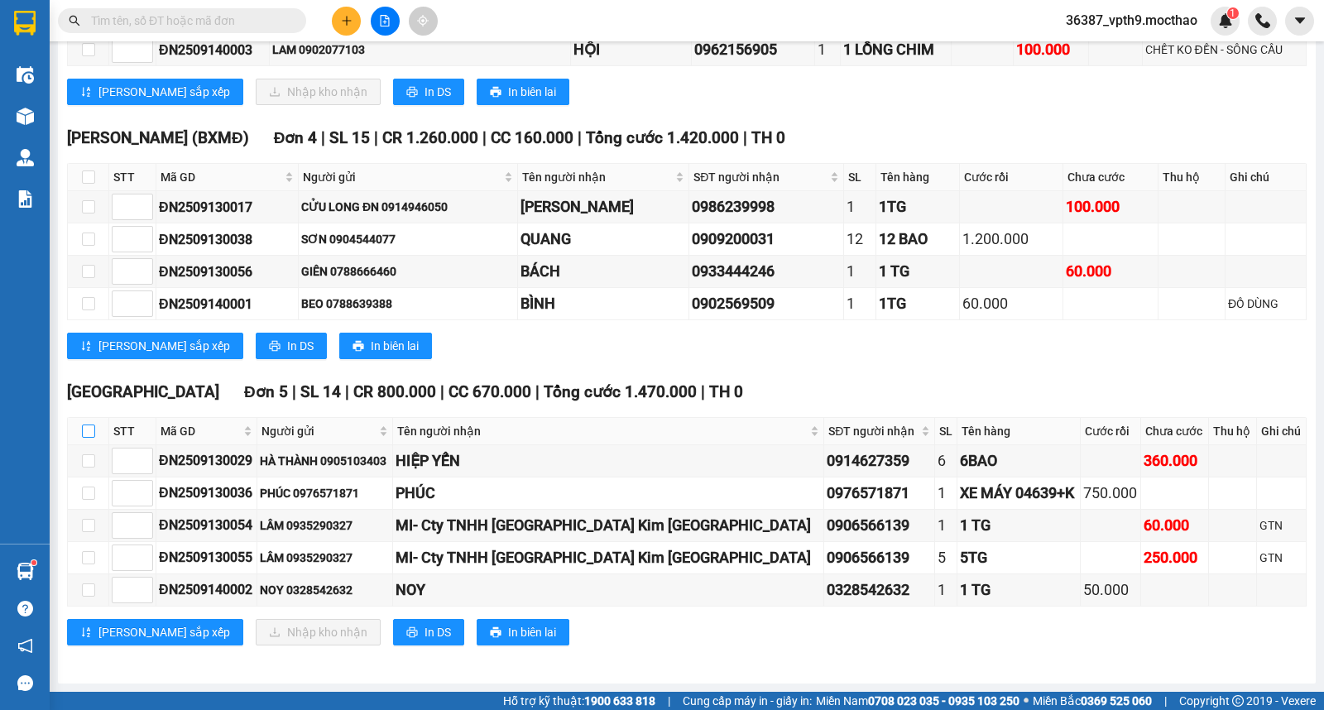
click at [94, 431] on input "checkbox" at bounding box center [88, 431] width 13 height 13
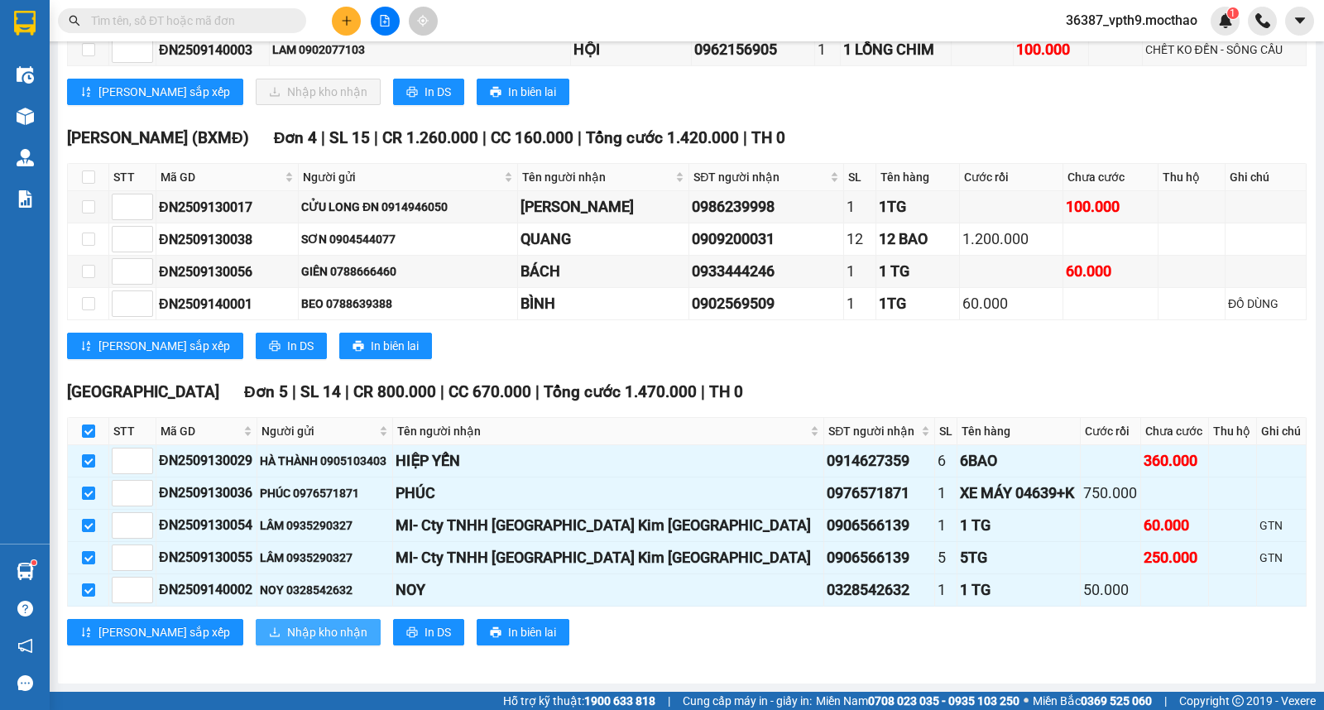
click at [287, 631] on span "Nhập kho nhận" at bounding box center [327, 632] width 80 height 18
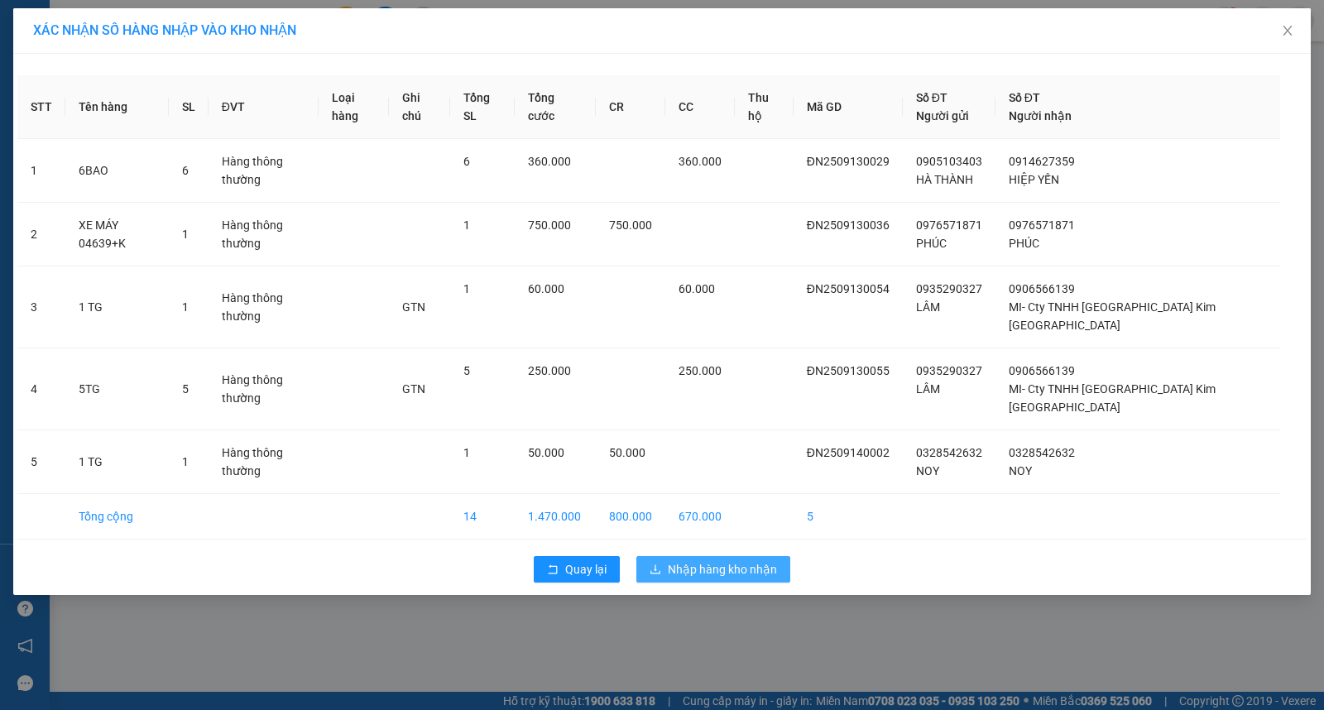
click at [689, 560] on span "Nhập hàng kho nhận" at bounding box center [722, 569] width 109 height 18
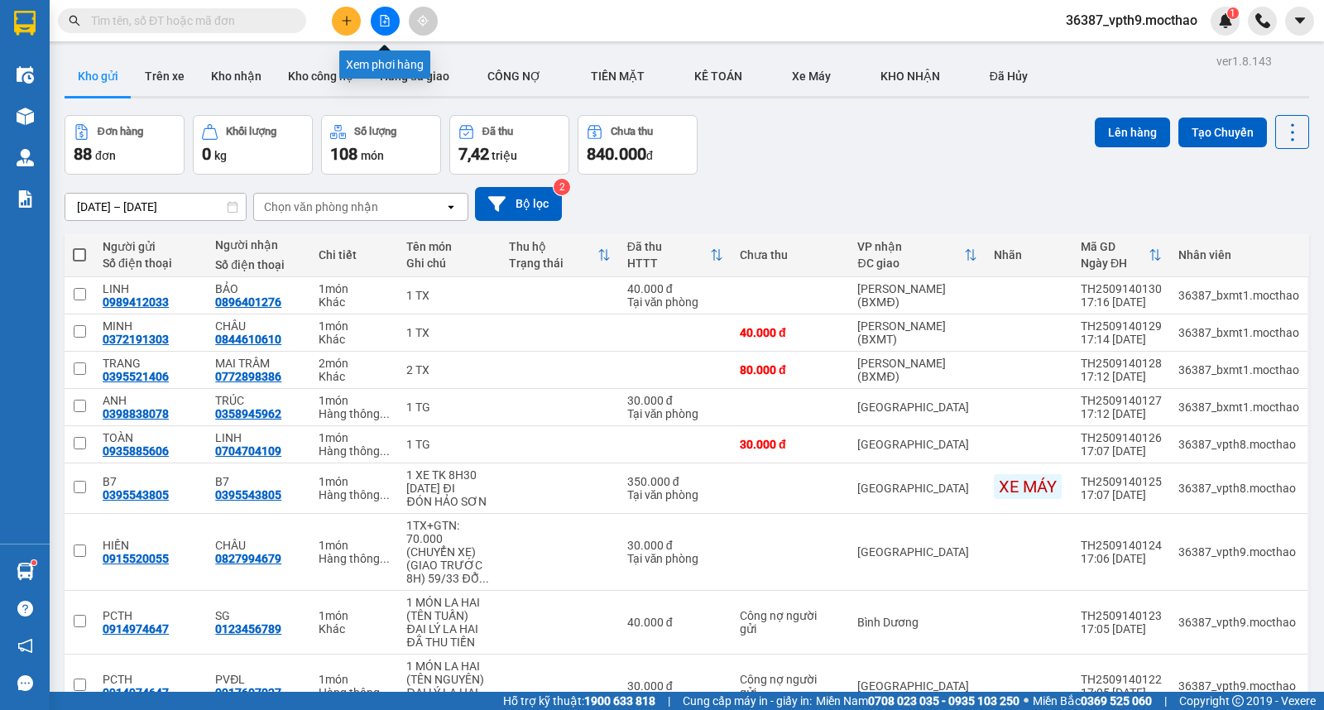
click at [386, 21] on icon "file-add" at bounding box center [385, 21] width 12 height 12
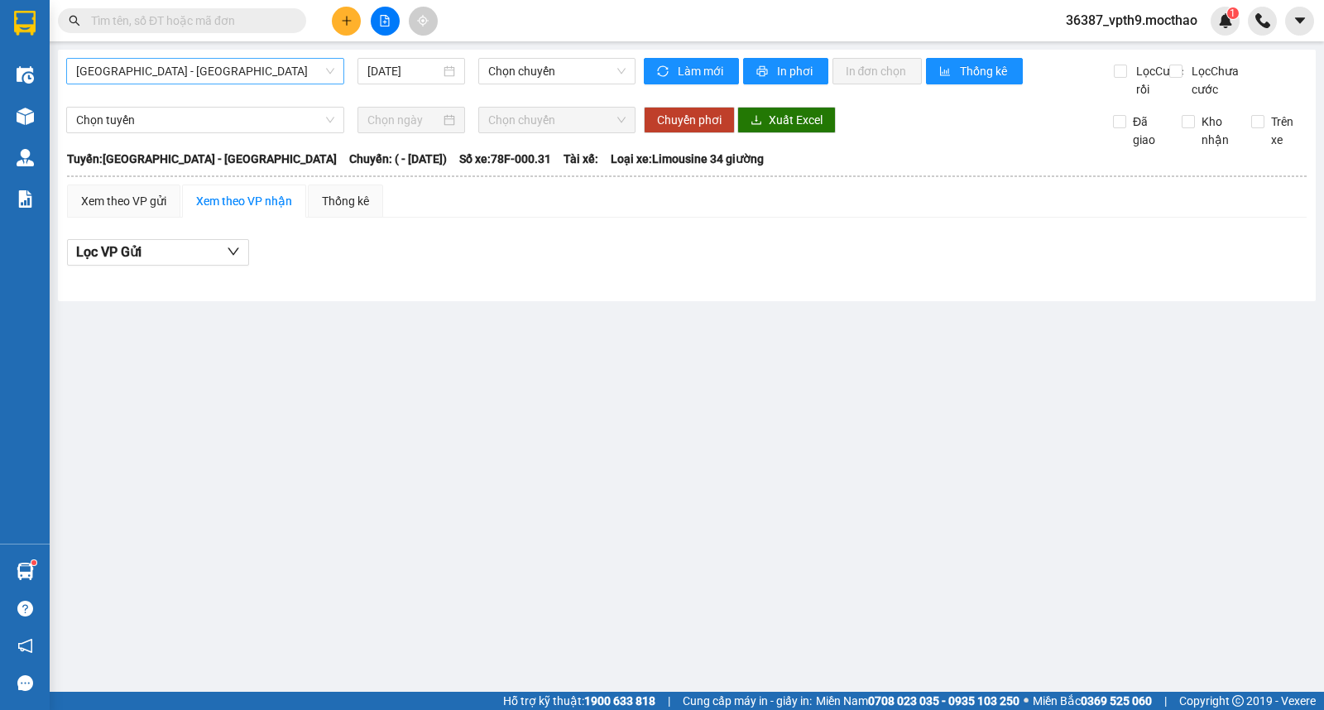
click at [169, 66] on span "[GEOGRAPHIC_DATA] - [PERSON_NAME]" at bounding box center [205, 71] width 258 height 25
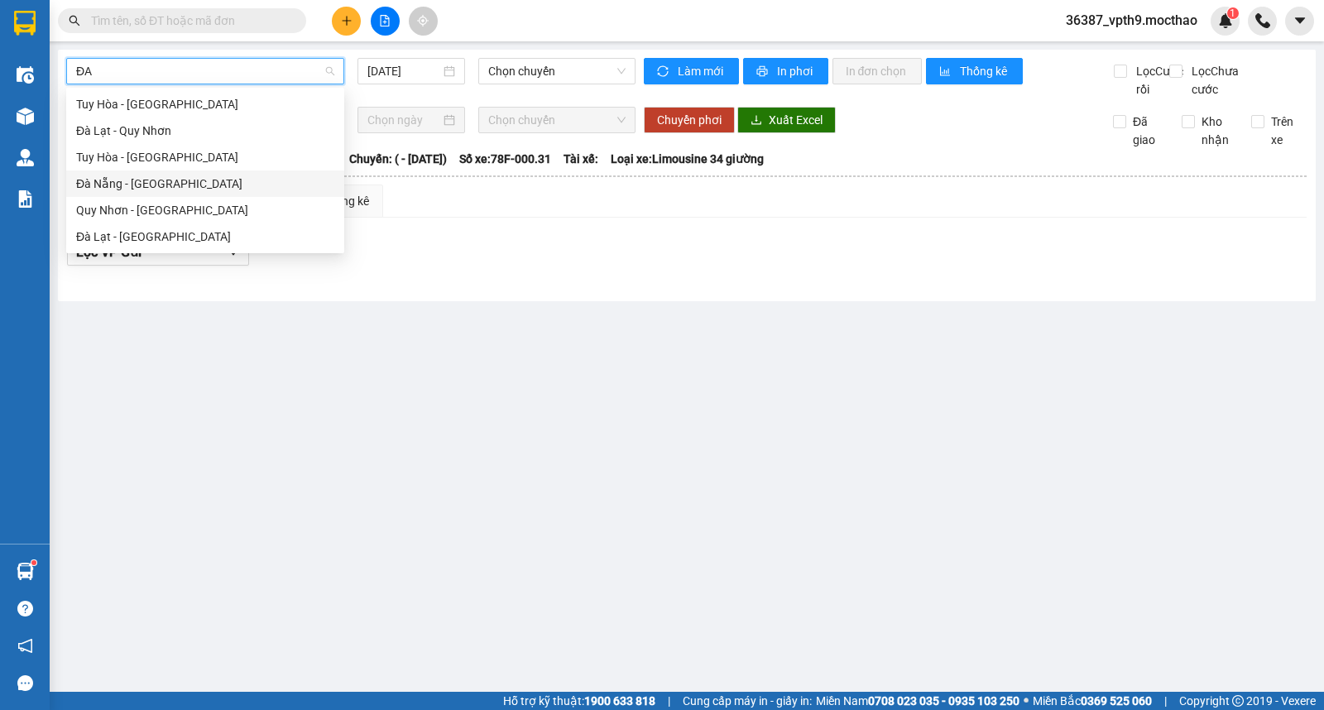
click at [160, 184] on div "Đà Nẵng - [PERSON_NAME]" at bounding box center [205, 184] width 258 height 18
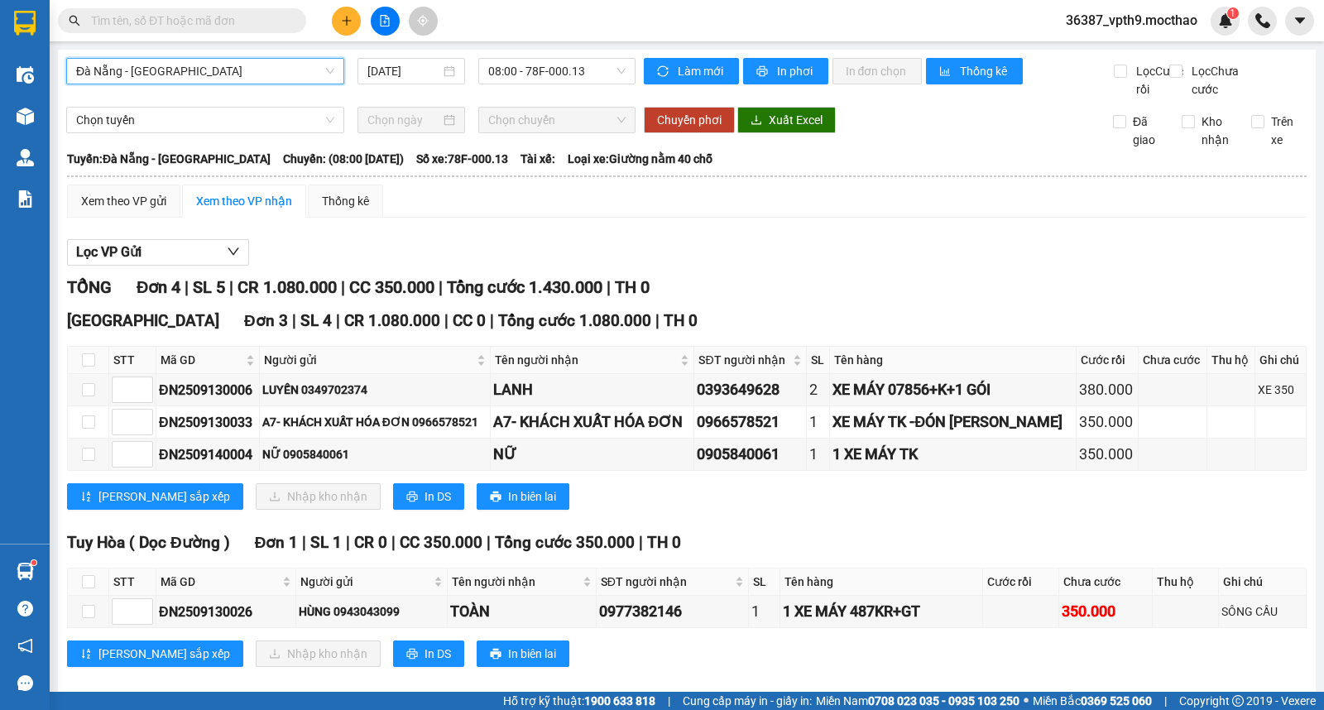
scroll to position [40, 0]
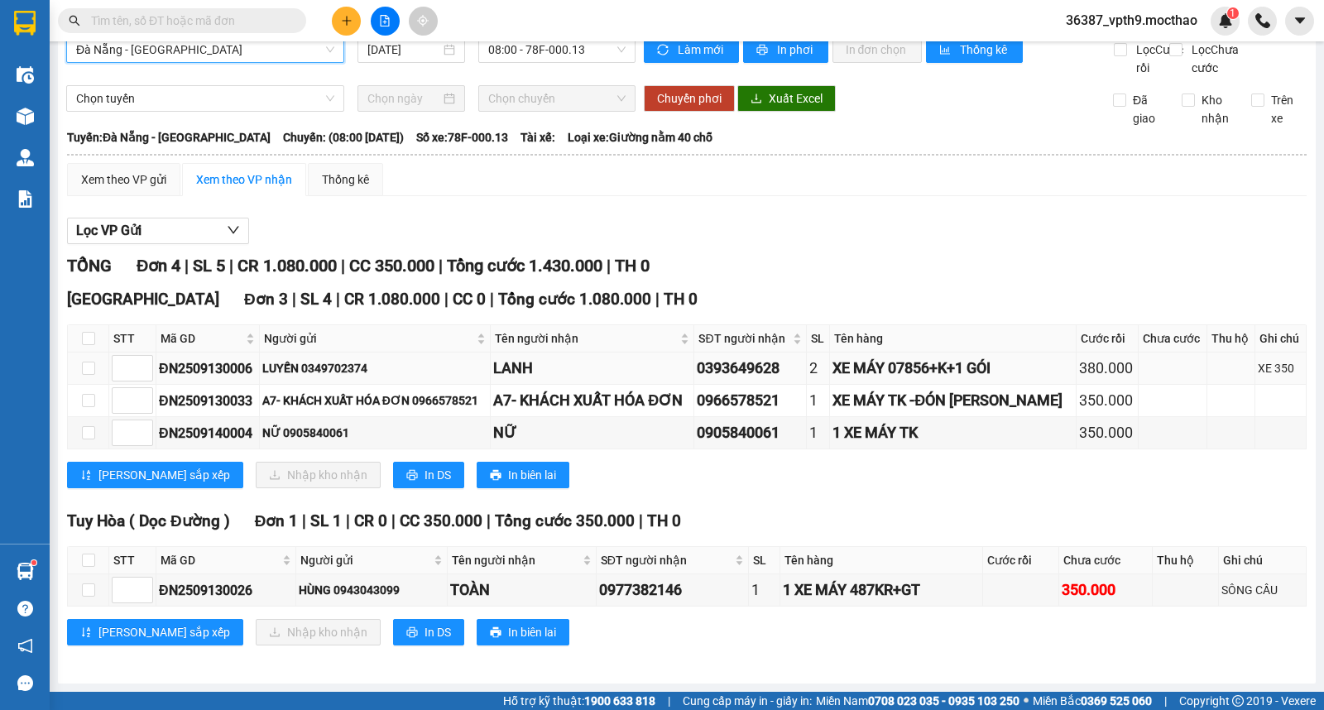
click at [95, 362] on td at bounding box center [88, 369] width 41 height 32
click at [95, 376] on td at bounding box center [88, 369] width 41 height 32
click at [84, 368] on input "checkbox" at bounding box center [88, 368] width 13 height 13
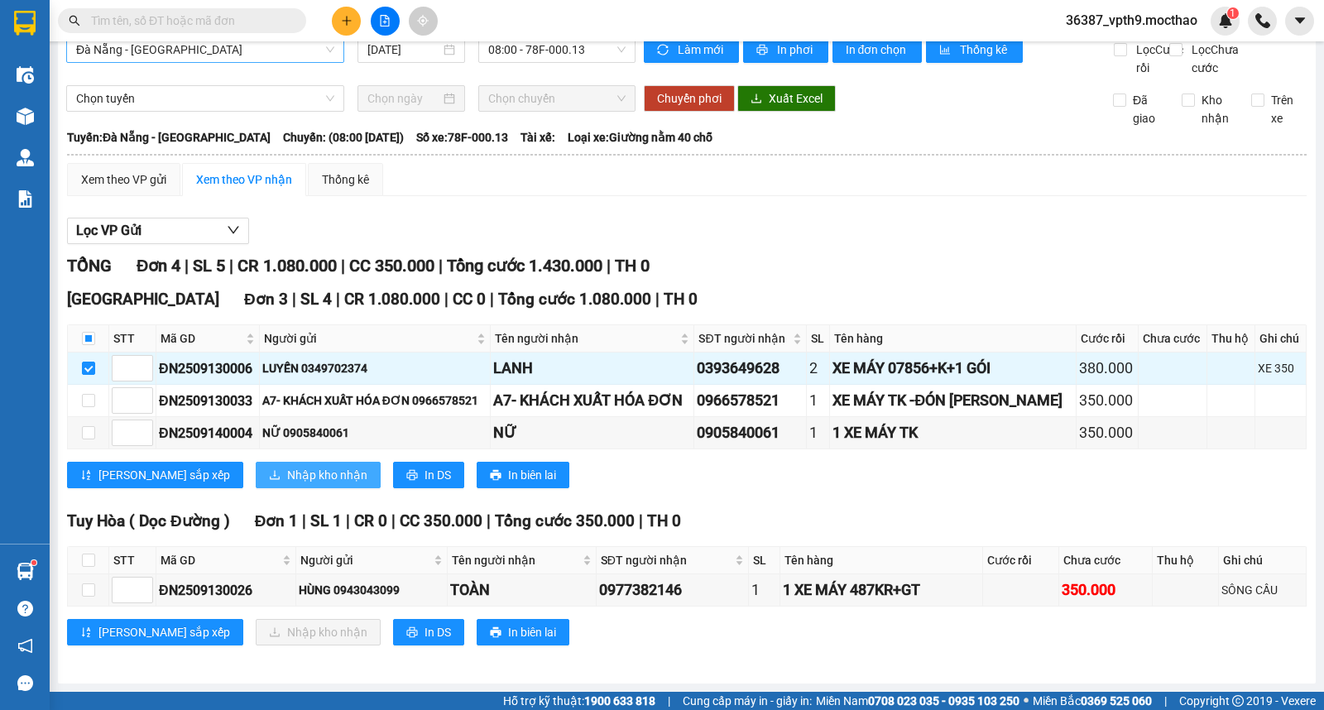
click at [287, 474] on span "Nhập kho nhận" at bounding box center [327, 475] width 80 height 18
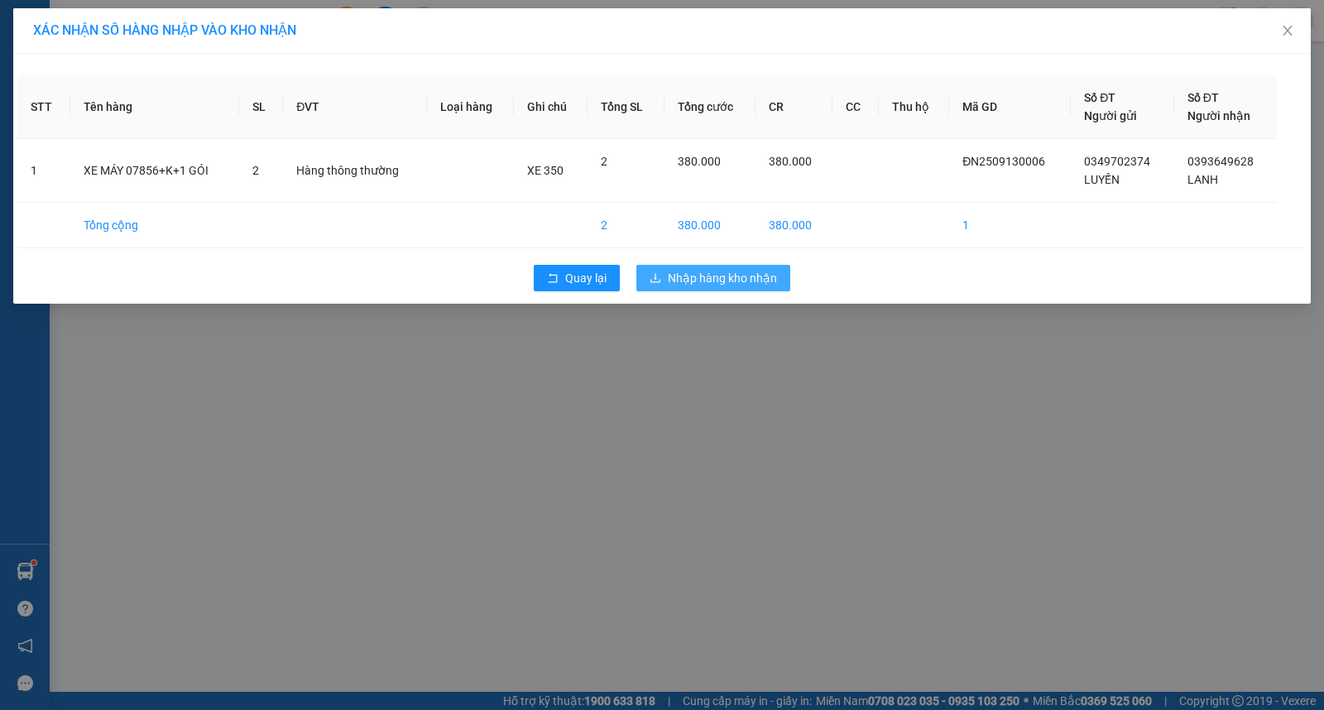
click at [727, 279] on span "Nhập hàng kho nhận" at bounding box center [722, 278] width 109 height 18
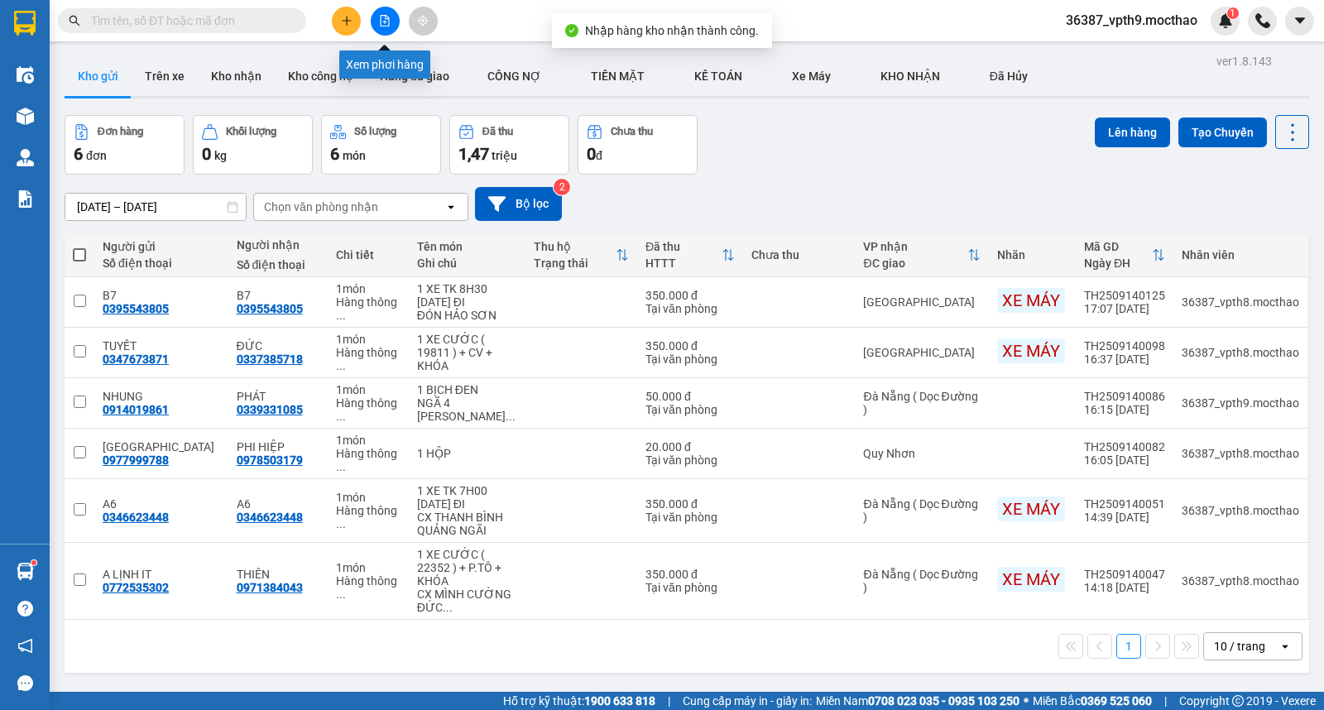
click at [384, 23] on icon "file-add" at bounding box center [385, 21] width 12 height 12
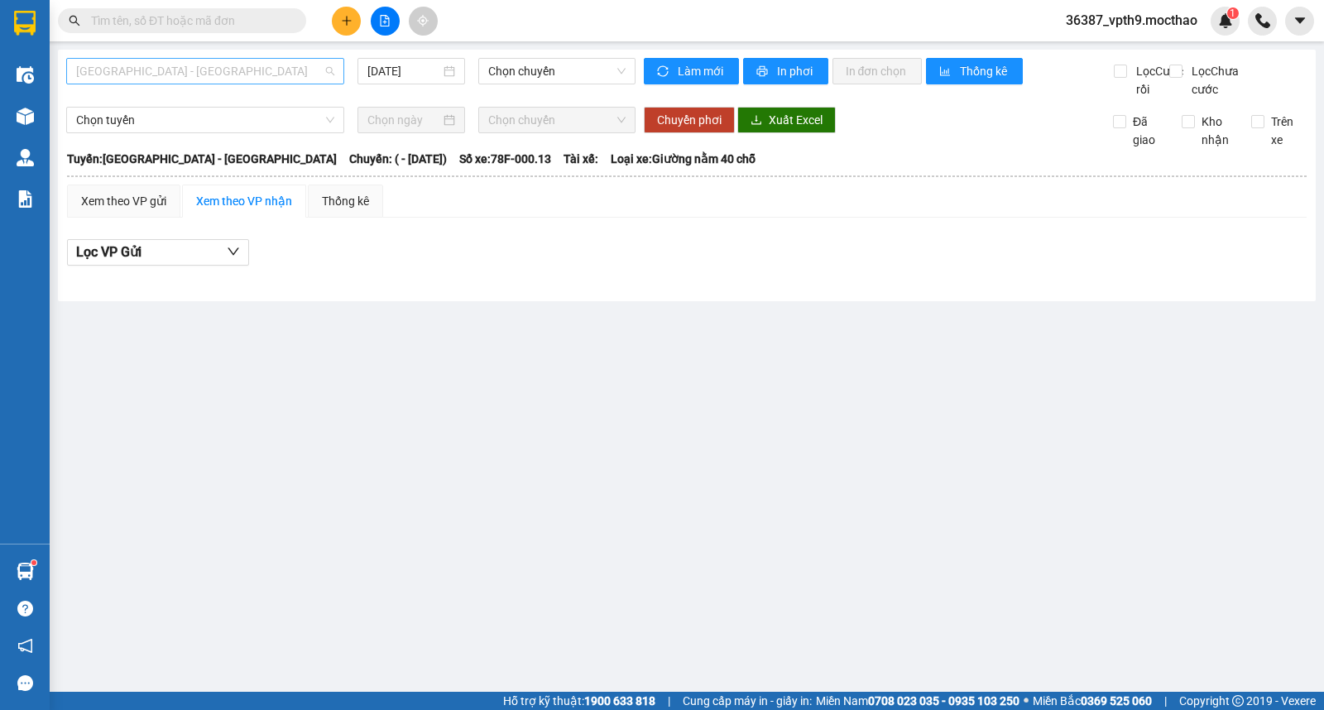
click at [130, 73] on span "[GEOGRAPHIC_DATA] - [PERSON_NAME]" at bounding box center [205, 71] width 258 height 25
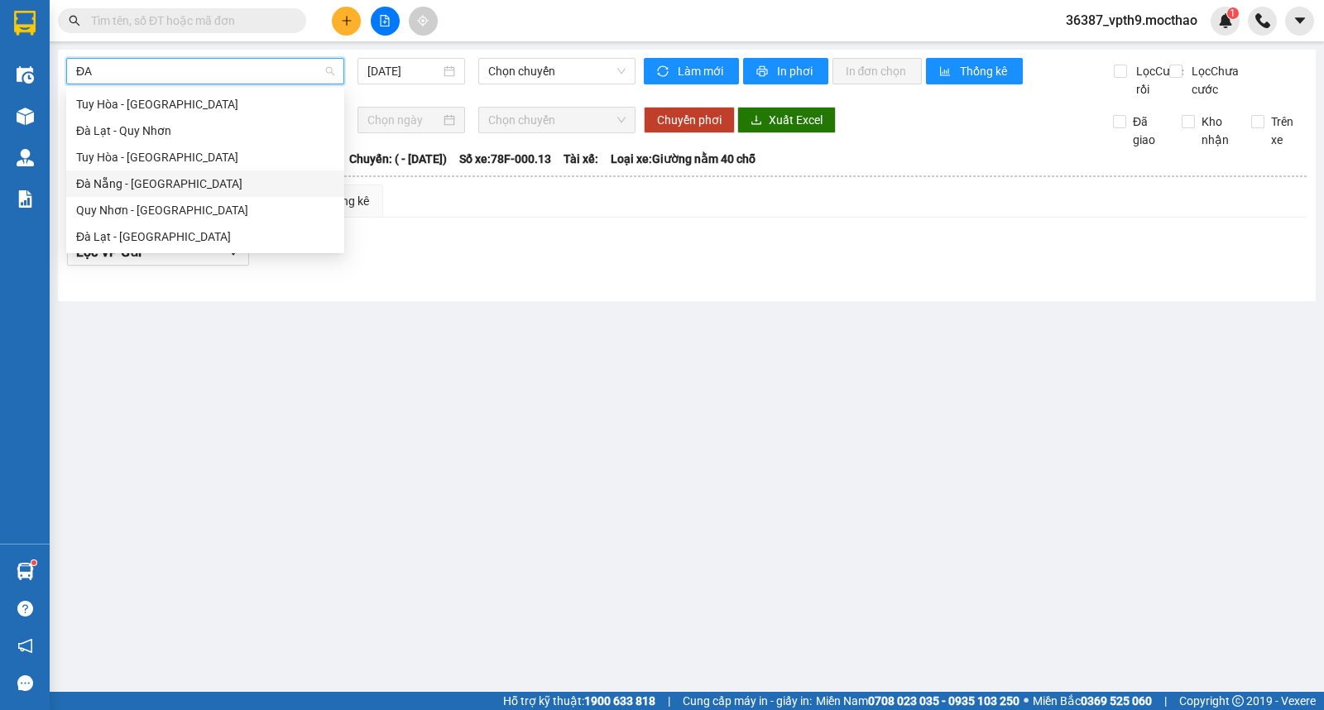
click at [177, 178] on div "Đà Nẵng - [PERSON_NAME]" at bounding box center [205, 184] width 258 height 18
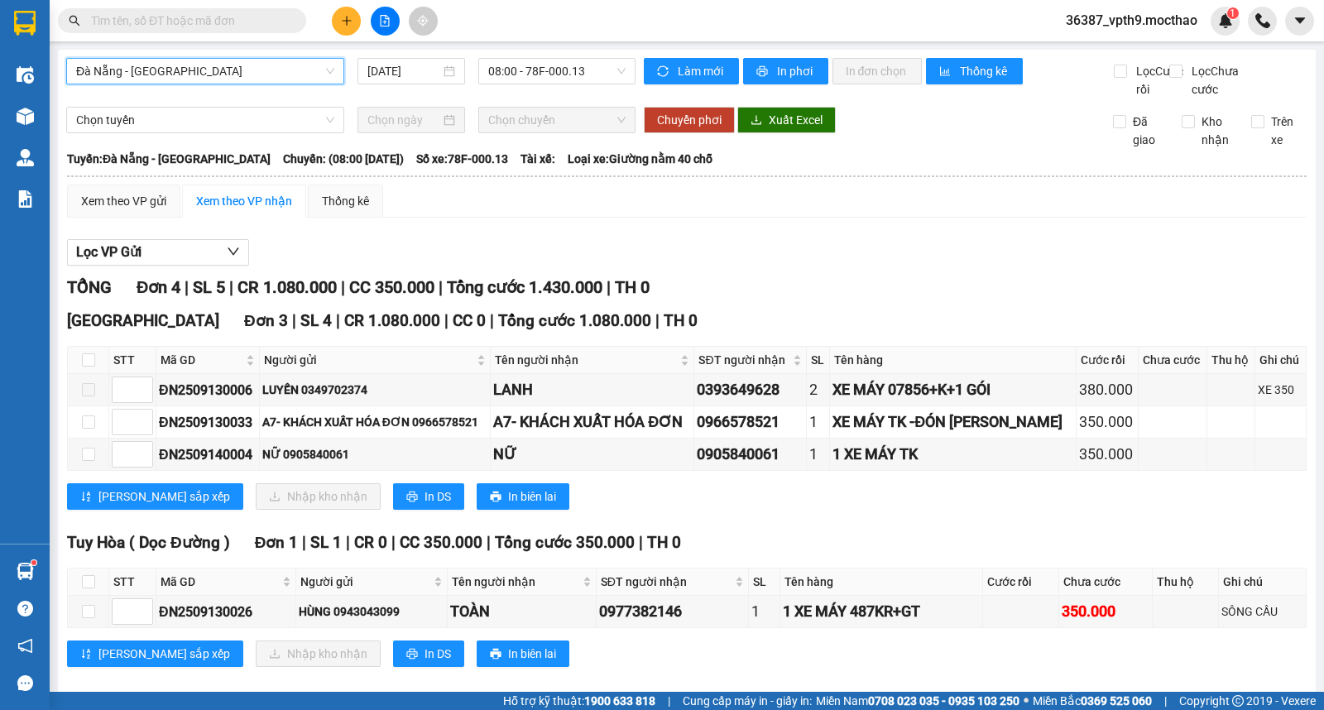
click at [182, 72] on span "Đà Nẵng - [PERSON_NAME]" at bounding box center [205, 71] width 258 height 25
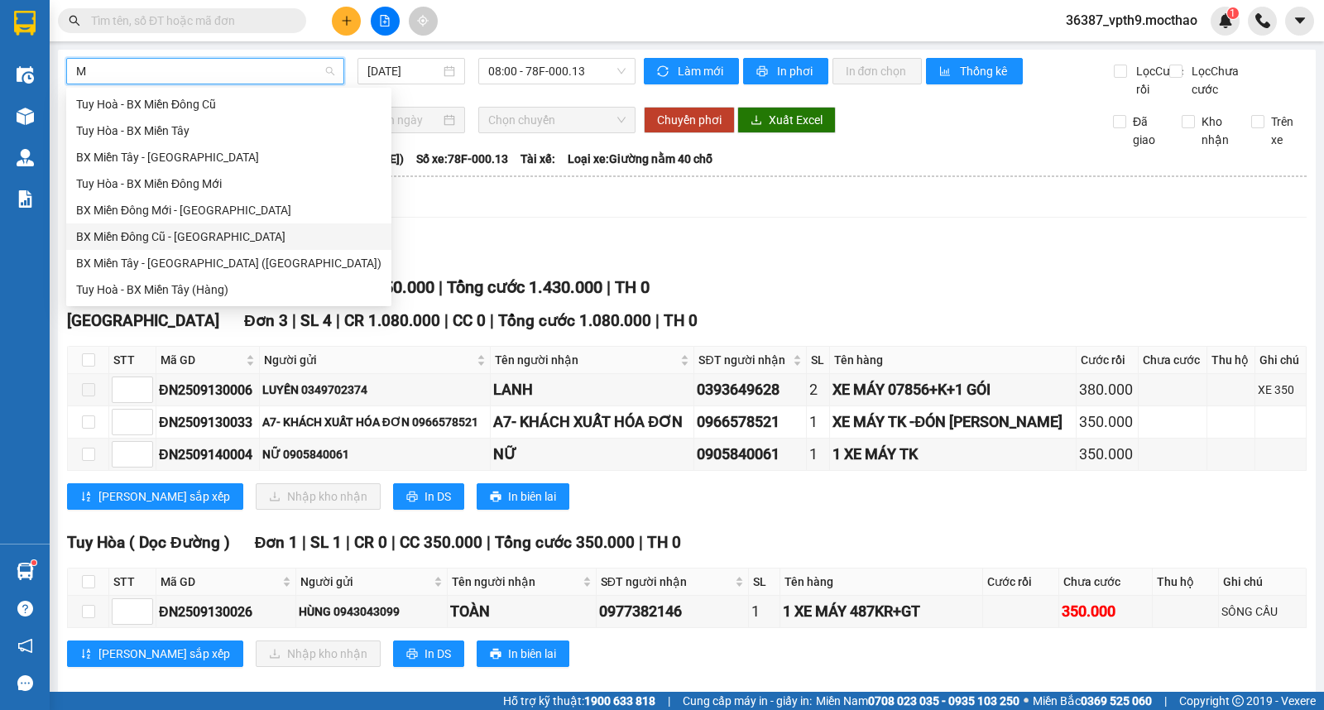
click at [174, 238] on div "BX Miền Đông Cũ - [PERSON_NAME]" at bounding box center [228, 237] width 305 height 18
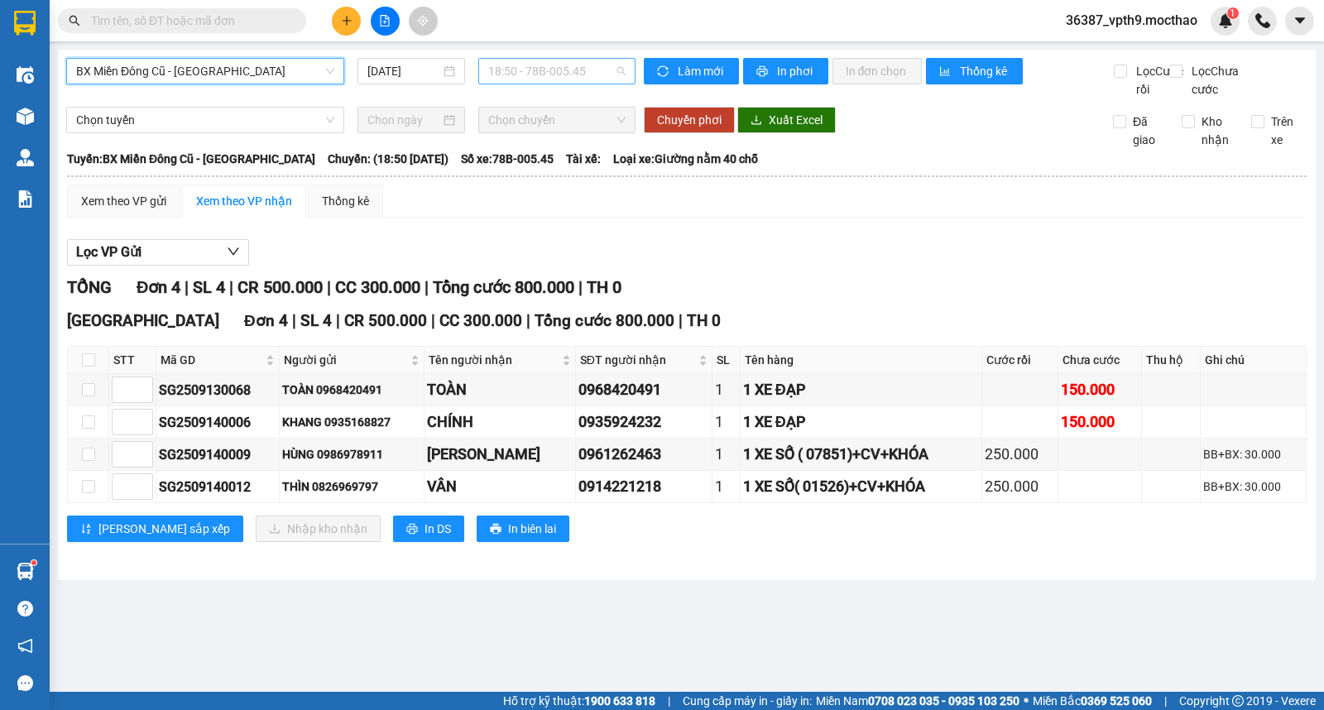
click at [560, 71] on span "18:50 - 78B-005.45" at bounding box center [556, 71] width 137 height 25
click at [566, 185] on div "19:10 - 78F-000.21" at bounding box center [552, 184] width 129 height 18
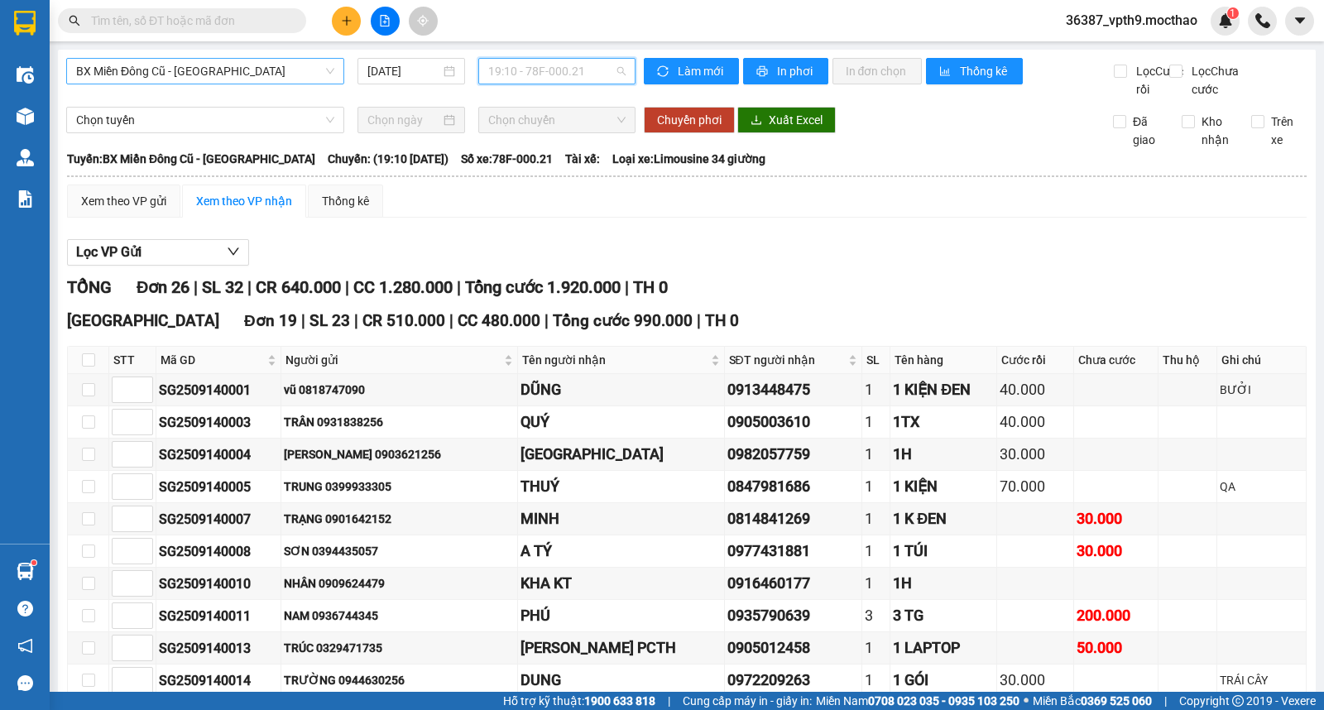
drag, startPoint x: 575, startPoint y: 75, endPoint x: 574, endPoint y: 103, distance: 29.0
click at [574, 72] on span "19:10 - 78F-000.21" at bounding box center [556, 71] width 137 height 25
click at [565, 161] on div "19:00 - 78H-023.97" at bounding box center [548, 157] width 129 height 18
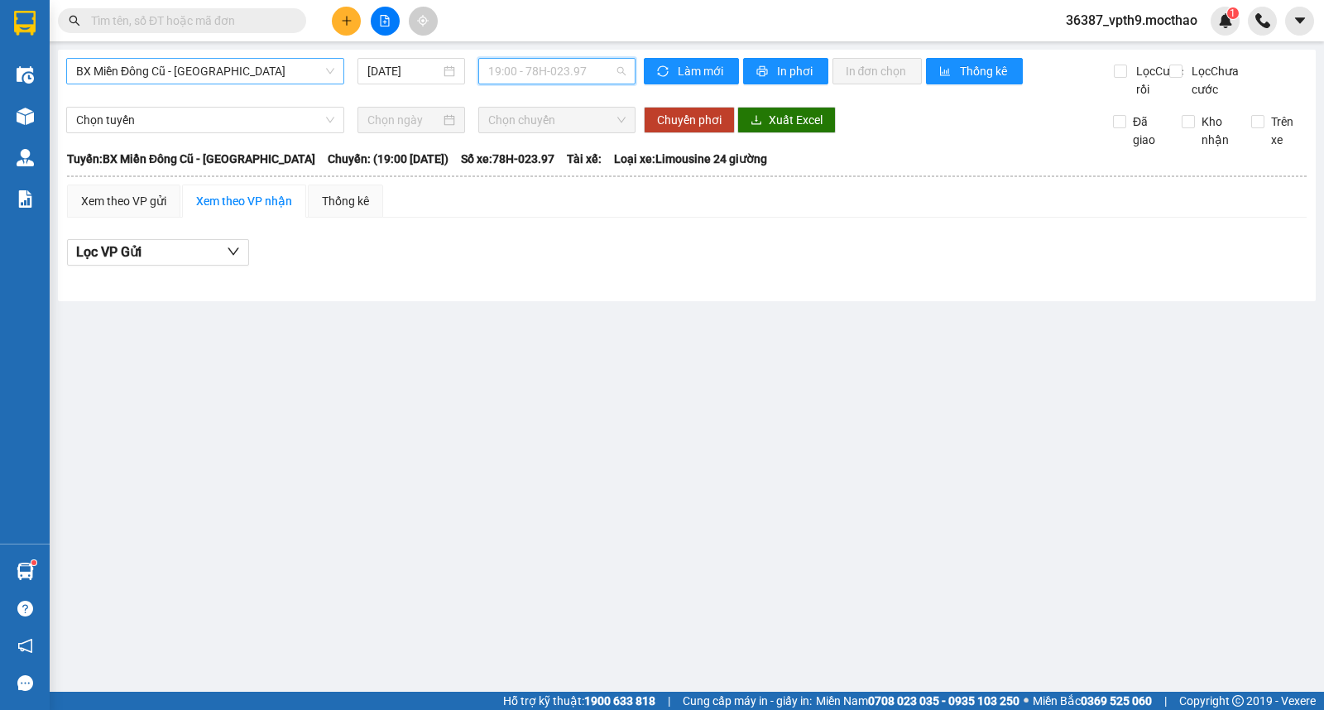
click at [579, 58] on div "19:00 - 78H-023.97" at bounding box center [556, 71] width 156 height 26
click at [556, 189] on div "19:10 - 78F-000.21" at bounding box center [552, 184] width 129 height 18
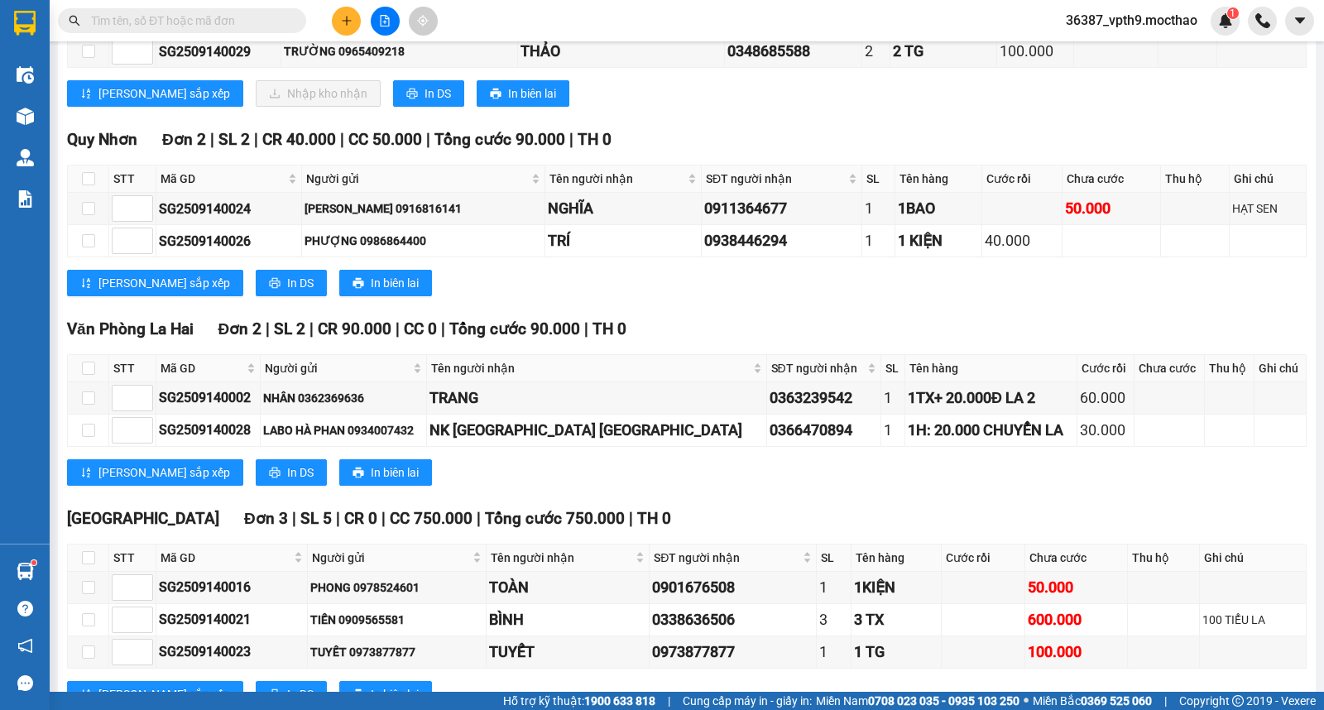
scroll to position [1007, 0]
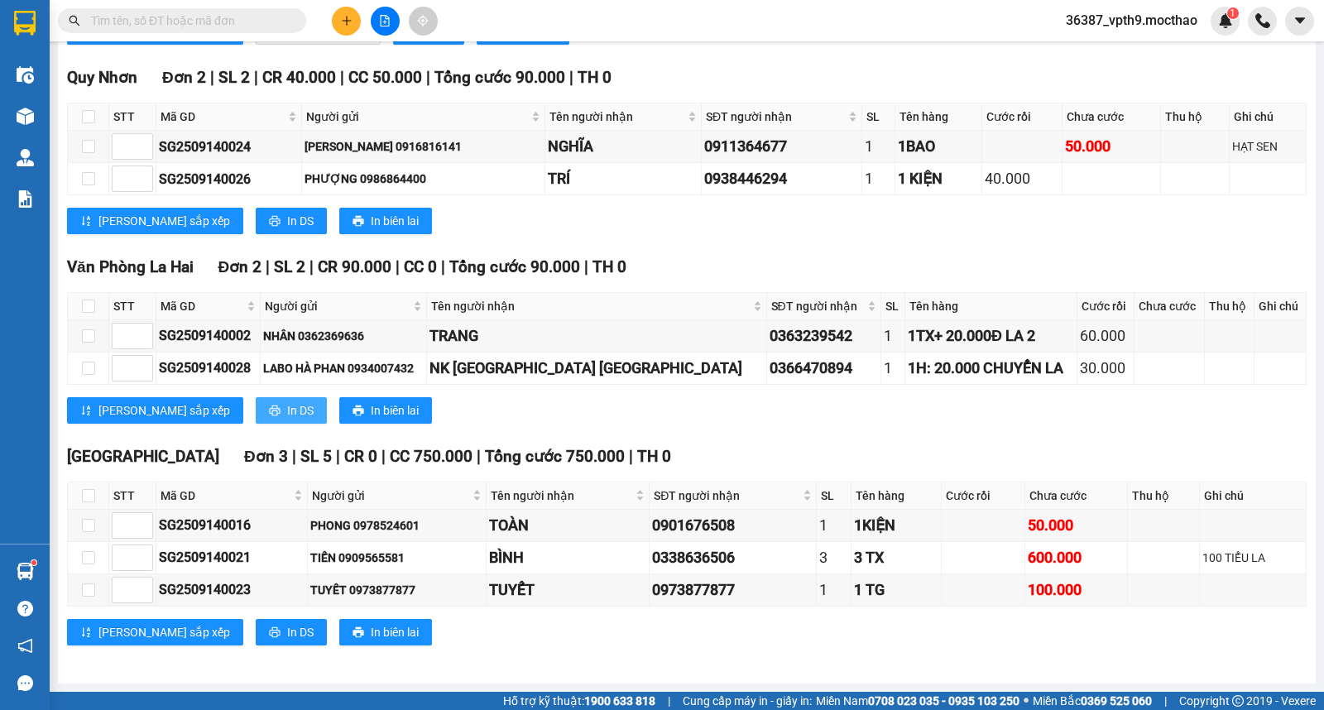
click at [287, 404] on span "In DS" at bounding box center [300, 410] width 26 height 18
click at [1094, 262] on div "Văn Phòng La Hai Đơn 2 | SL 2 | CR 90.000 | CC 0 | Tổng cước 90.000 | TH 0" at bounding box center [687, 267] width 1240 height 25
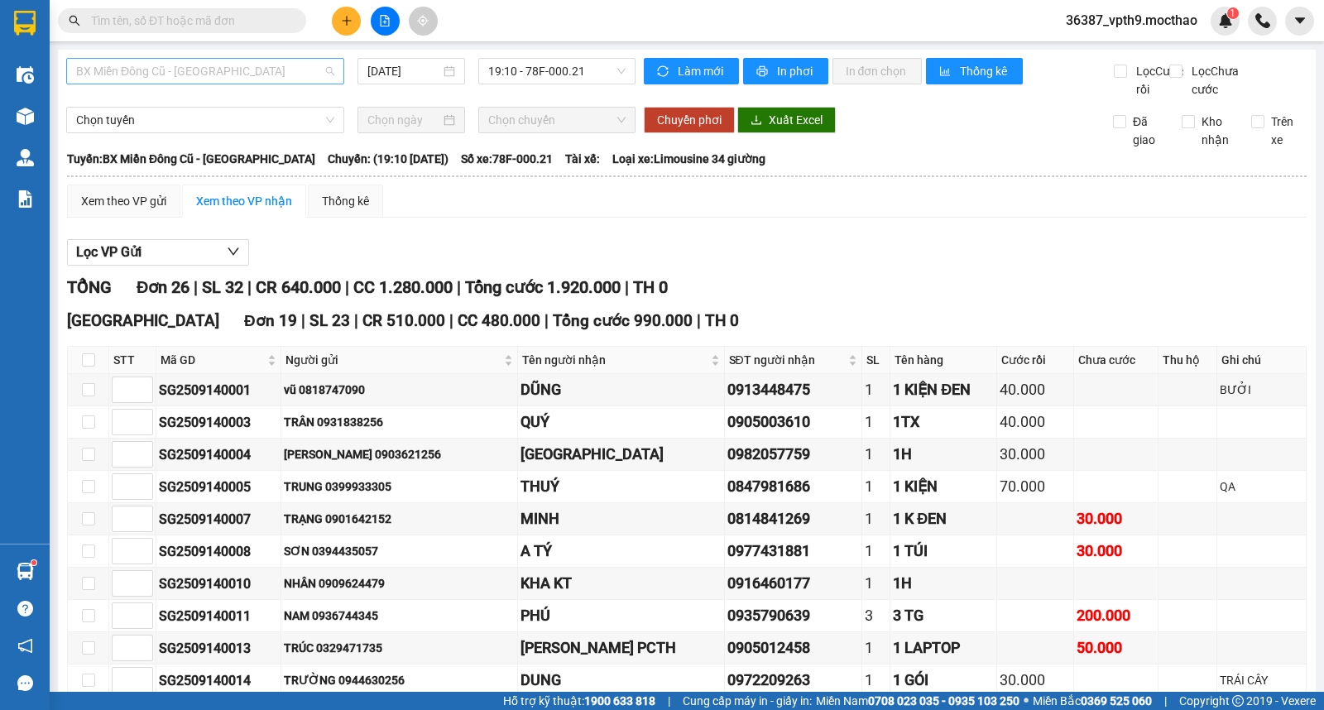
click at [156, 79] on span "BX Miền Đông Cũ - [PERSON_NAME]" at bounding box center [205, 71] width 258 height 25
click at [136, 155] on div "[PERSON_NAME] - [PERSON_NAME]" at bounding box center [203, 157] width 255 height 18
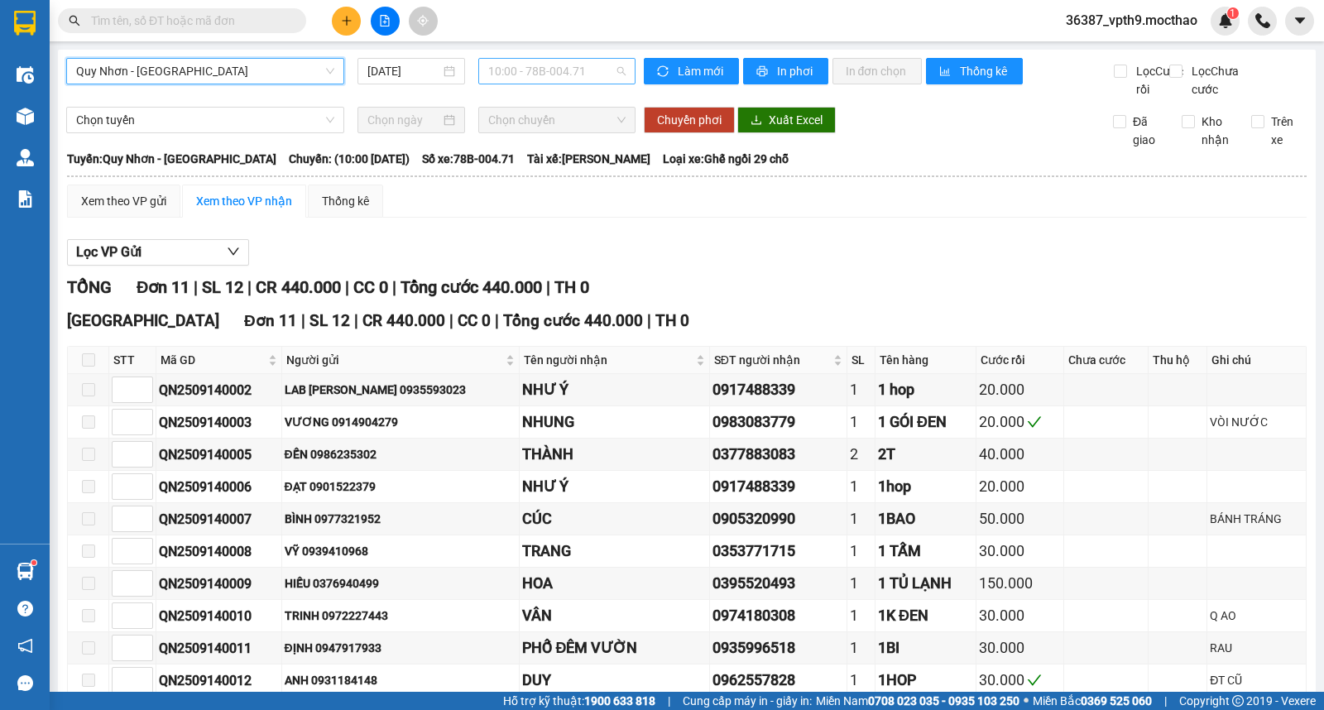
click at [558, 70] on span "10:00 - 78B-004.71" at bounding box center [556, 71] width 137 height 25
click at [565, 154] on div "16:00 - 78B-004.71" at bounding box center [548, 157] width 129 height 18
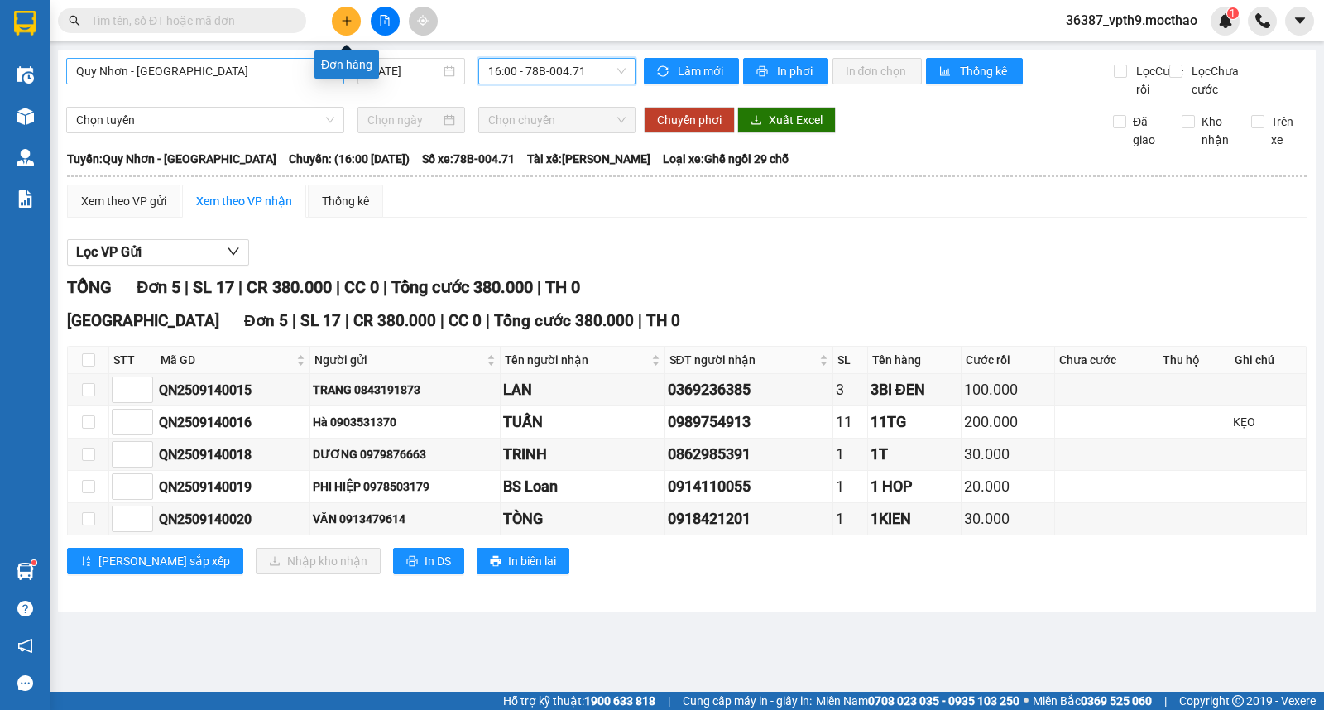
click at [343, 21] on icon "plus" at bounding box center [346, 20] width 9 height 1
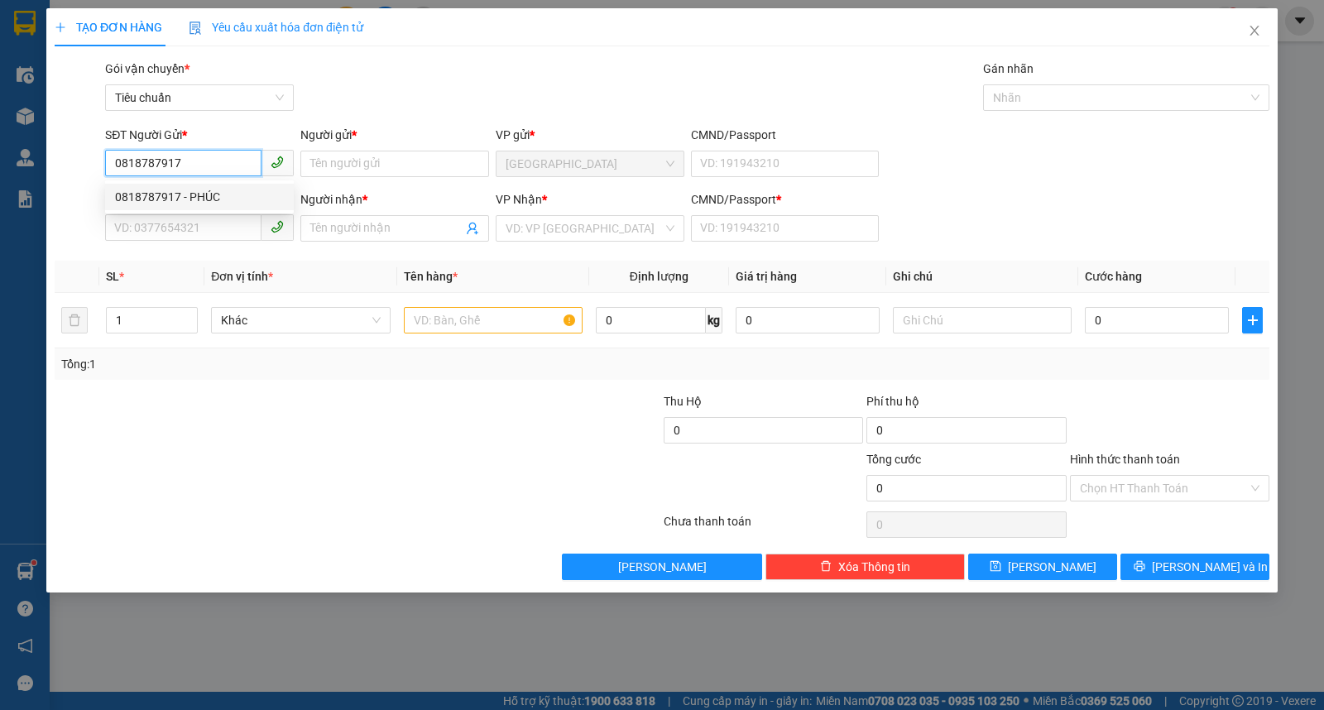
click at [195, 201] on div "0818787917 - PHÚC" at bounding box center [199, 197] width 169 height 18
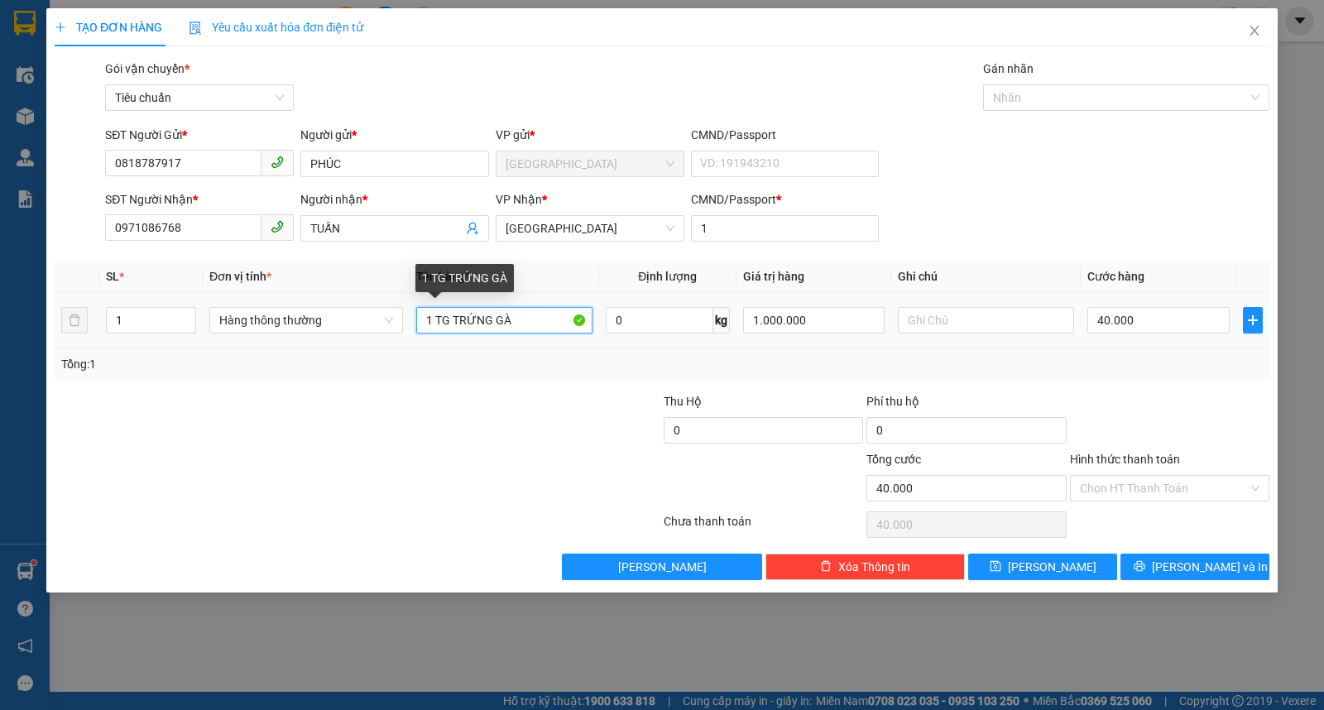
drag, startPoint x: 441, startPoint y: 323, endPoint x: 602, endPoint y: 319, distance: 160.6
click at [602, 319] on tr "1 Hàng thông thường 1 TG TRỨNG GÀ 0 kg 1.000.000 40.000" at bounding box center [662, 320] width 1215 height 55
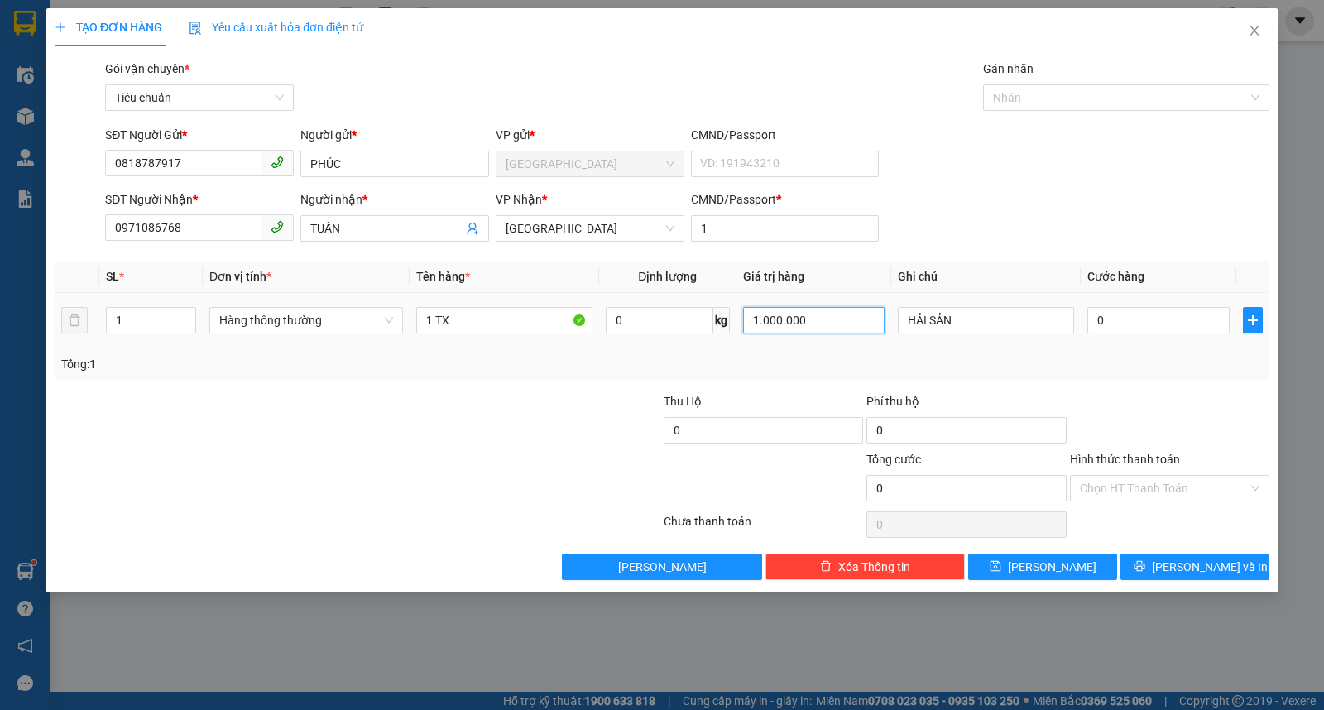
click at [857, 318] on input "1.000.000" at bounding box center [814, 320] width 142 height 26
click at [807, 321] on input "70.000" at bounding box center [814, 320] width 142 height 26
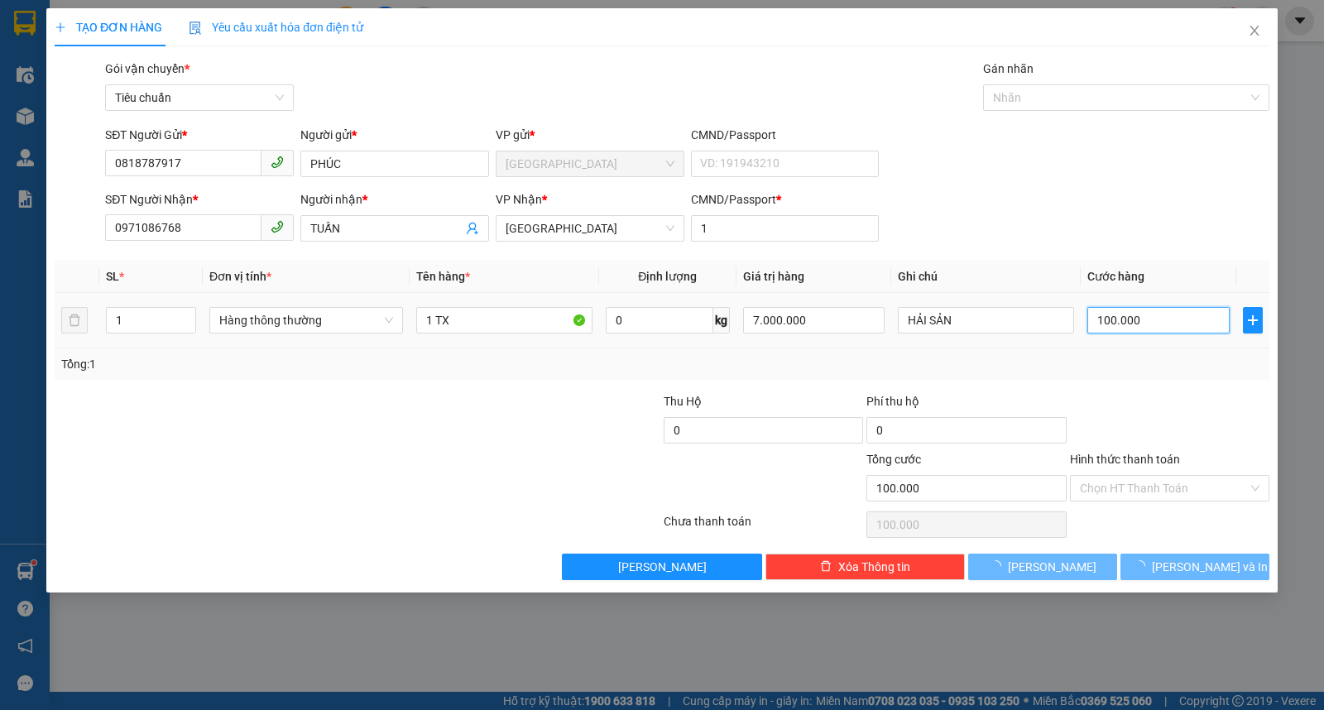
click at [1176, 325] on input "100.000" at bounding box center [1159, 320] width 142 height 26
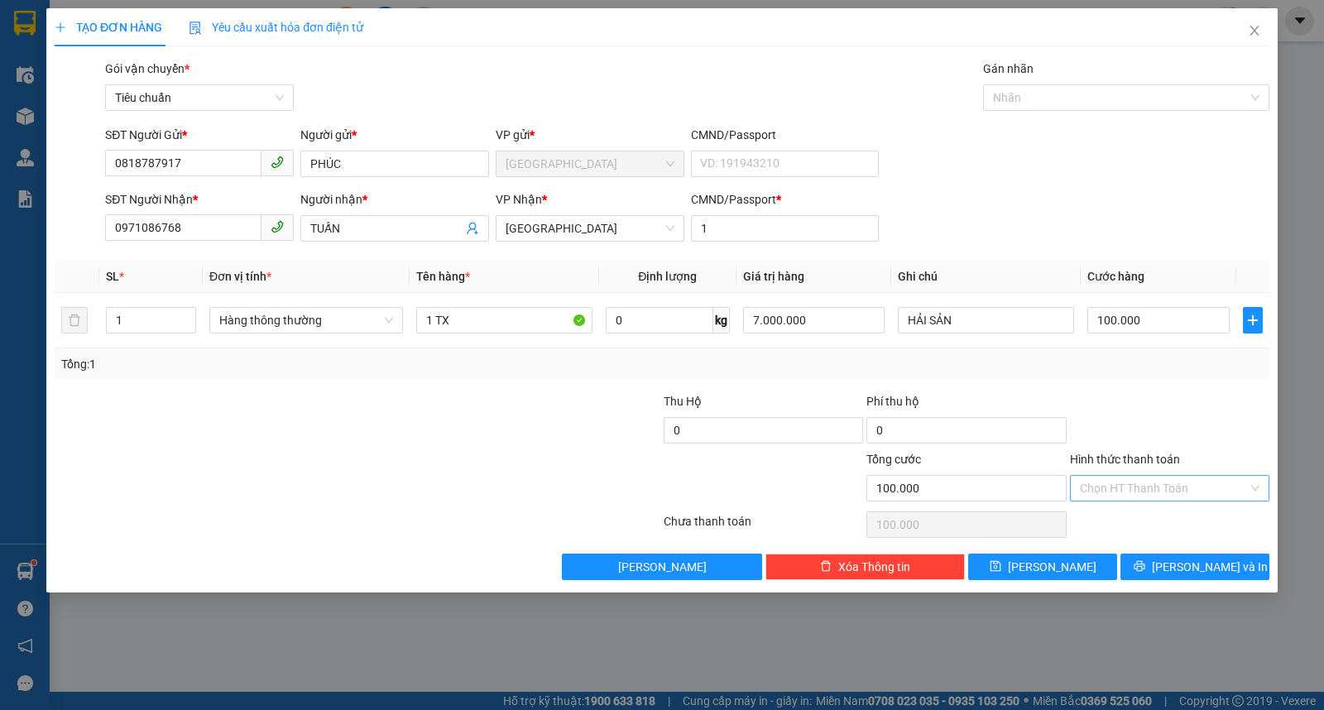
click at [1129, 483] on input "Hình thức thanh toán" at bounding box center [1164, 488] width 168 height 25
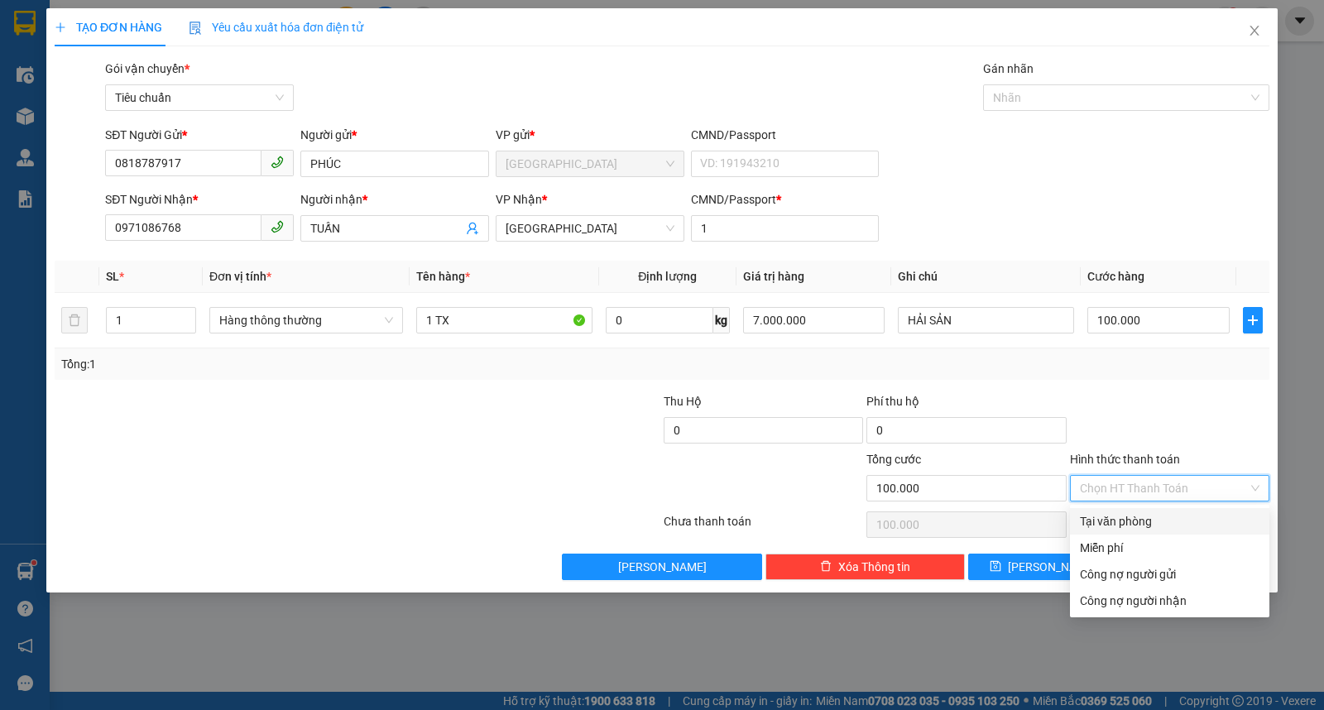
click at [1128, 503] on div "Transit Pickup Surcharge Ids Transit Deliver Surcharge Ids Transit Deliver Surc…" at bounding box center [662, 320] width 1215 height 521
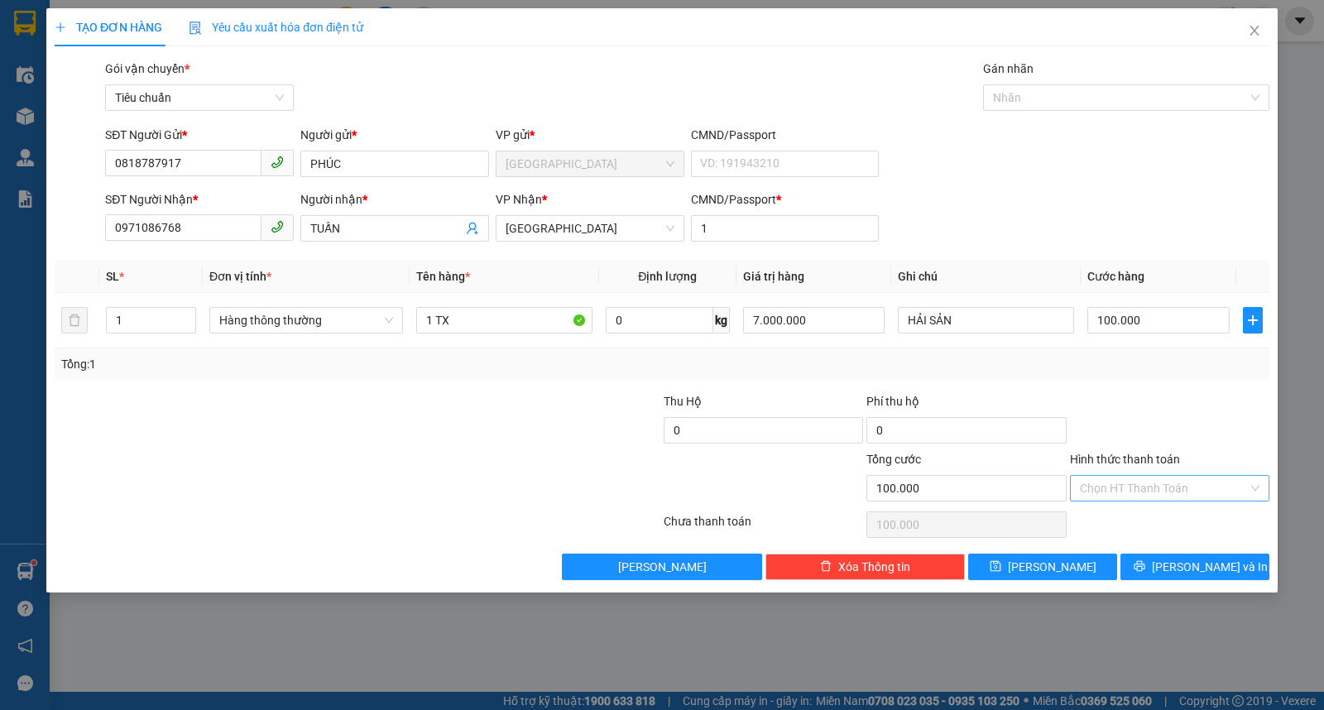
click at [1147, 482] on input "Hình thức thanh toán" at bounding box center [1164, 488] width 168 height 25
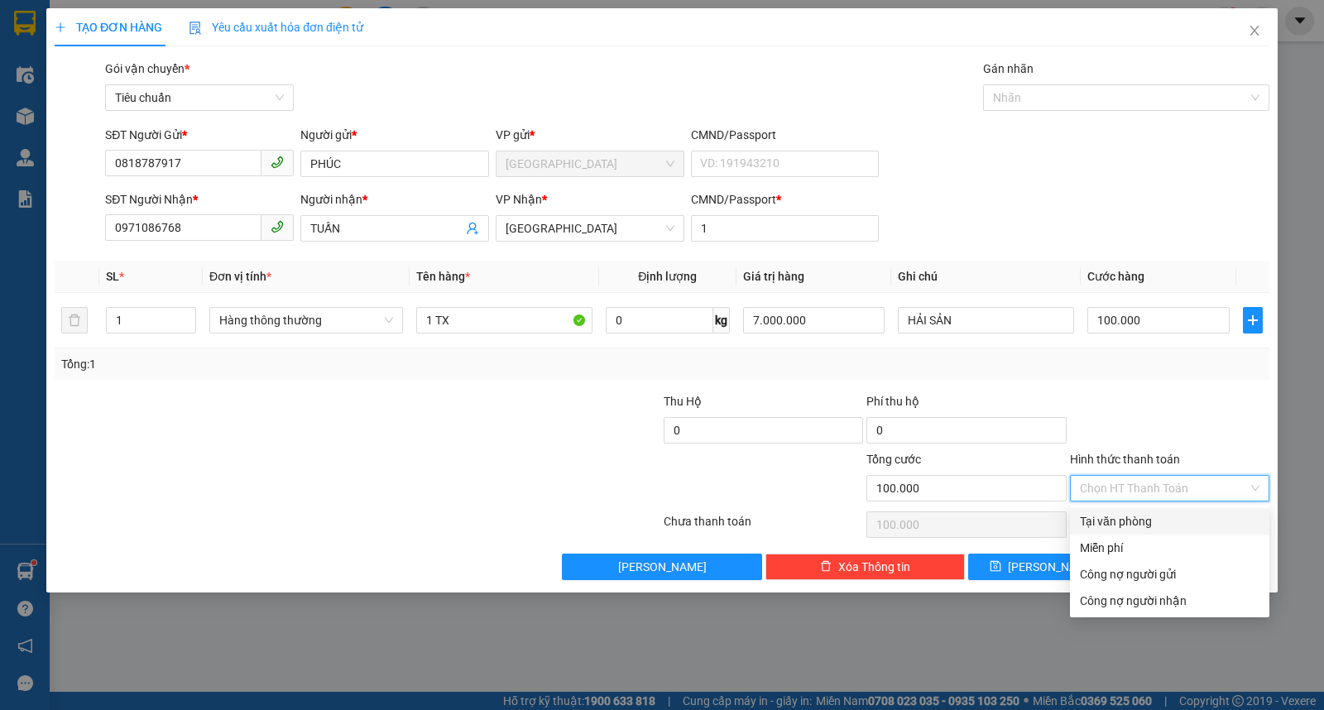
click at [1121, 523] on div "Tại văn phòng" at bounding box center [1170, 521] width 180 height 18
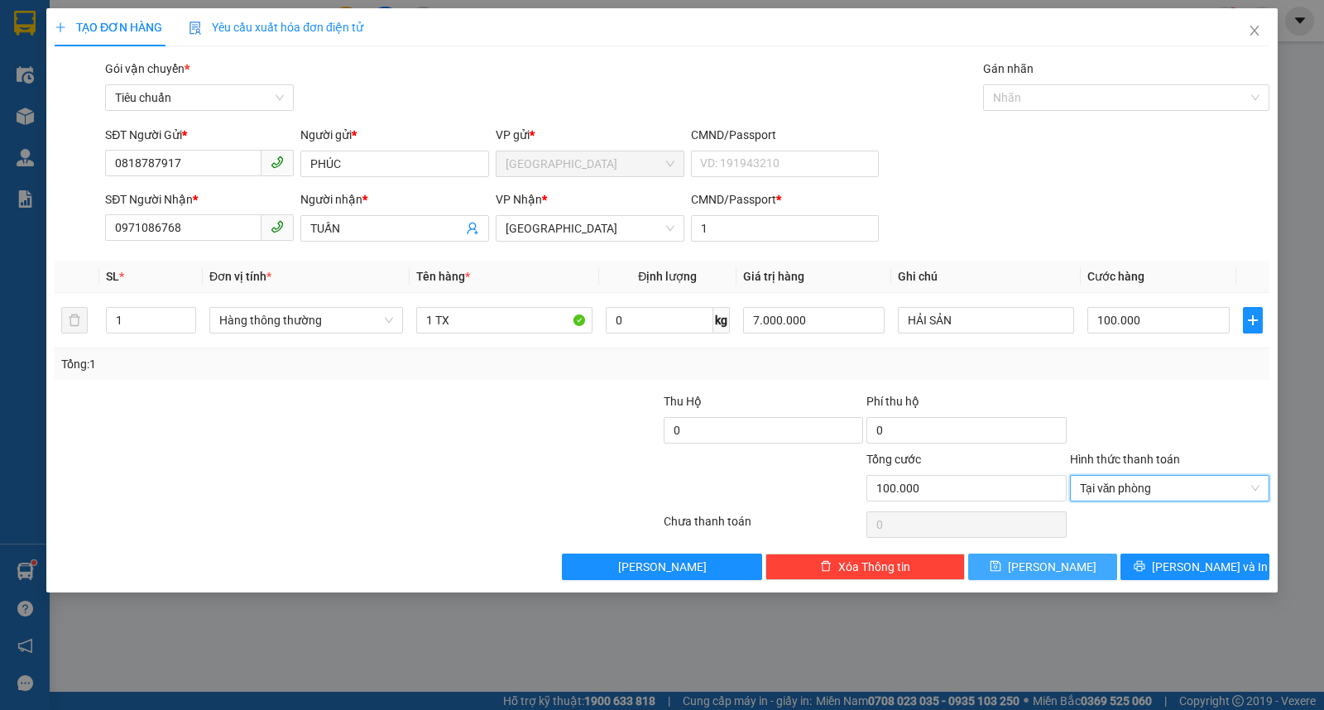
click at [1057, 565] on span "Lưu" at bounding box center [1052, 567] width 89 height 18
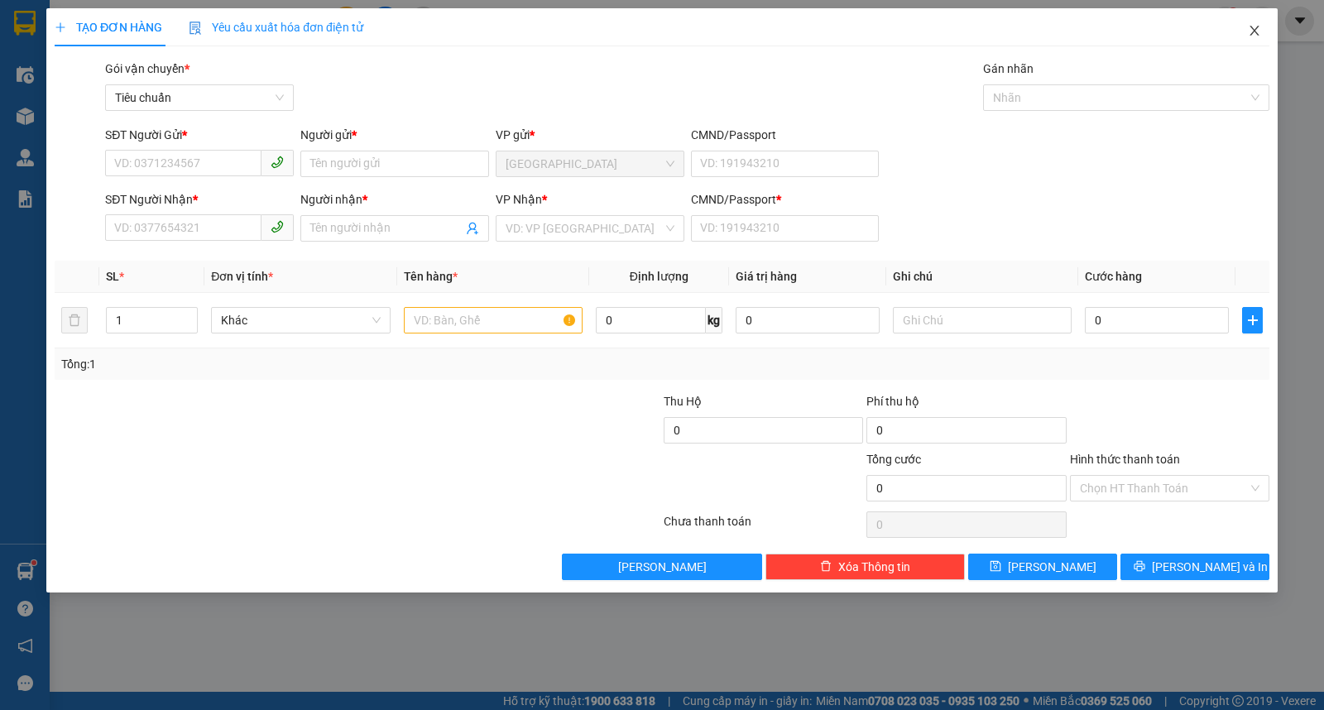
click at [1267, 25] on span "Close" at bounding box center [1255, 31] width 46 height 46
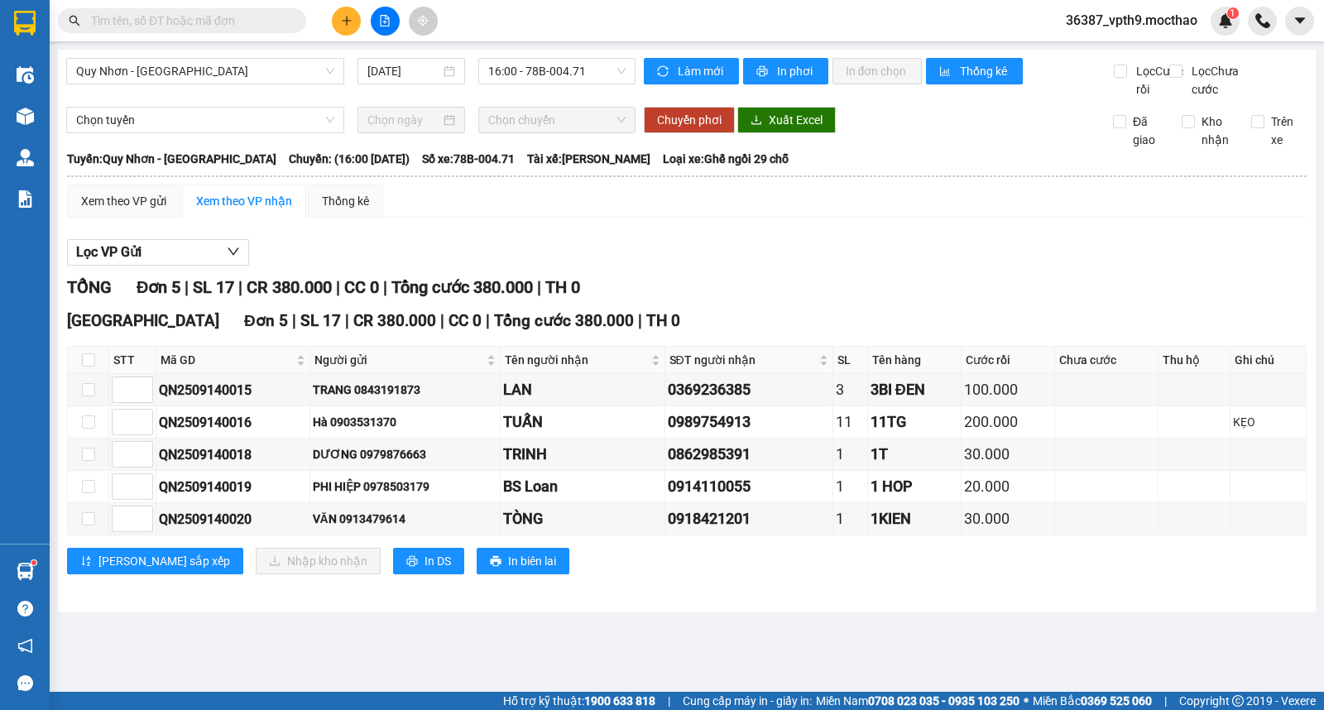
click at [227, 12] on input "text" at bounding box center [188, 21] width 195 height 18
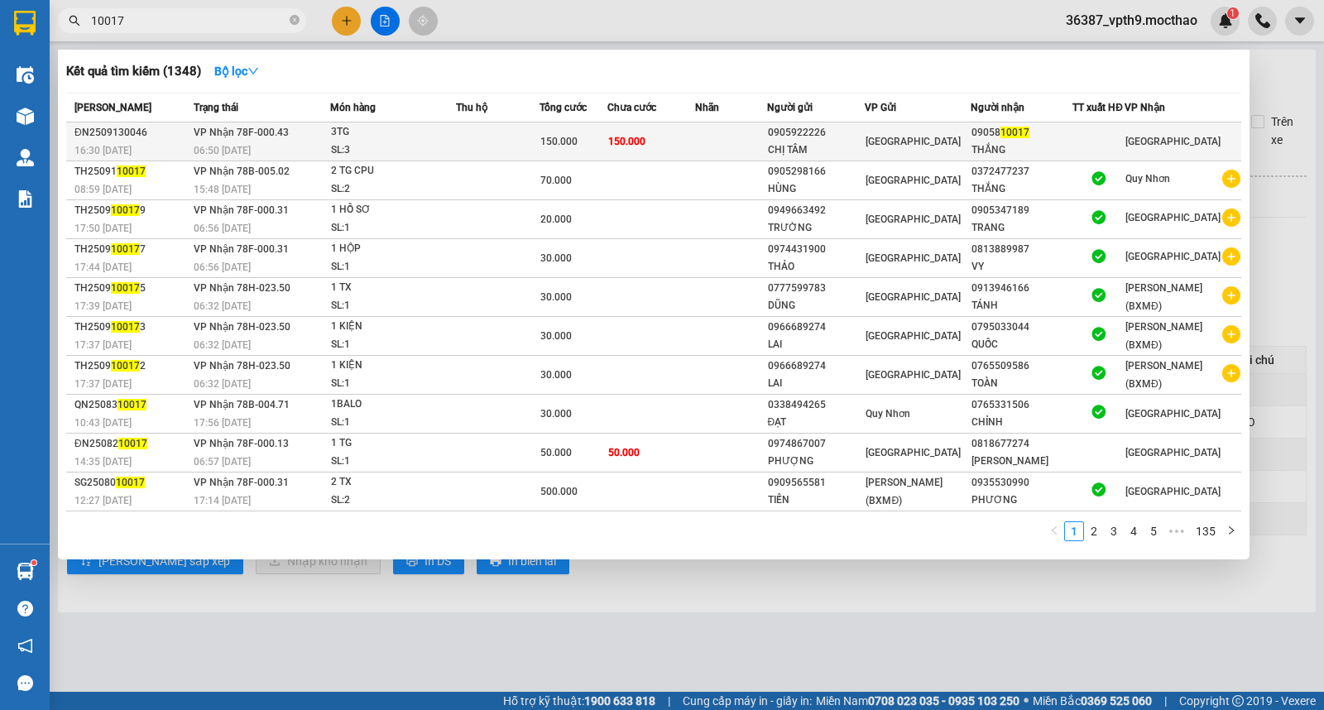
click at [1043, 135] on div "09058 10017" at bounding box center [1022, 132] width 100 height 17
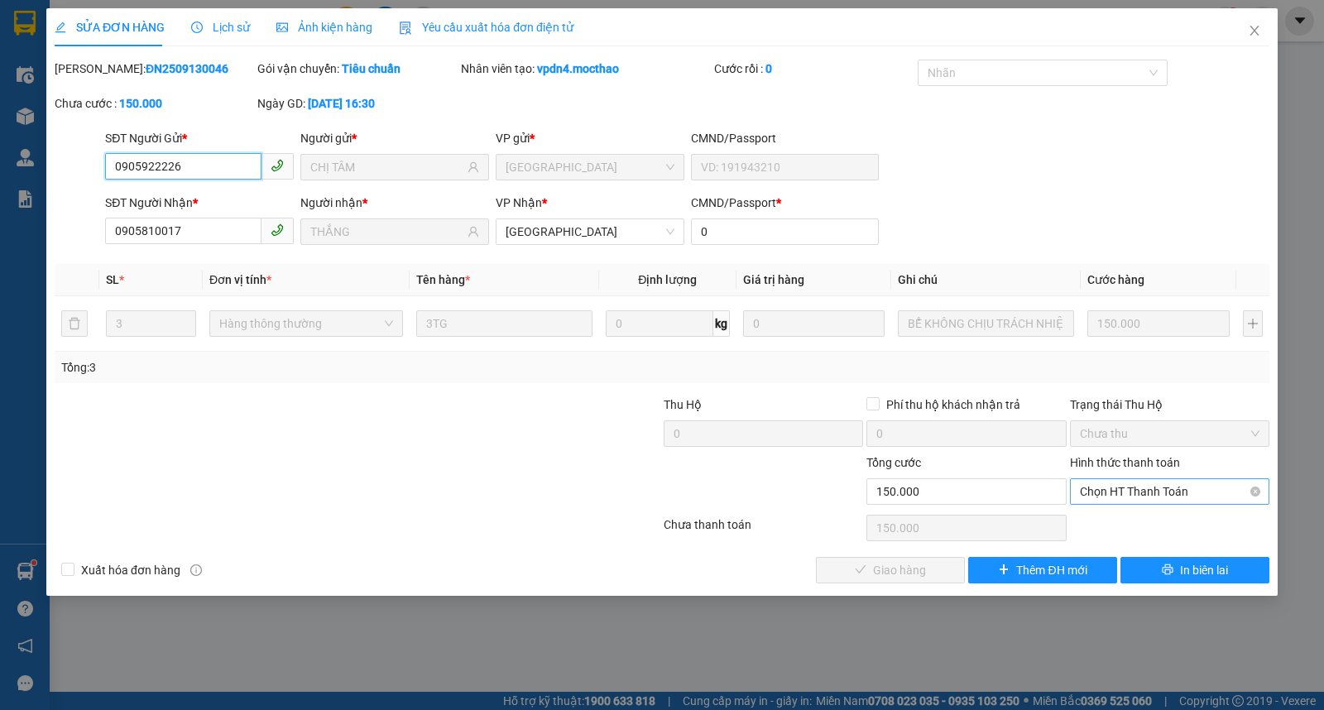
click at [1137, 495] on span "Chọn HT Thanh Toán" at bounding box center [1170, 491] width 180 height 25
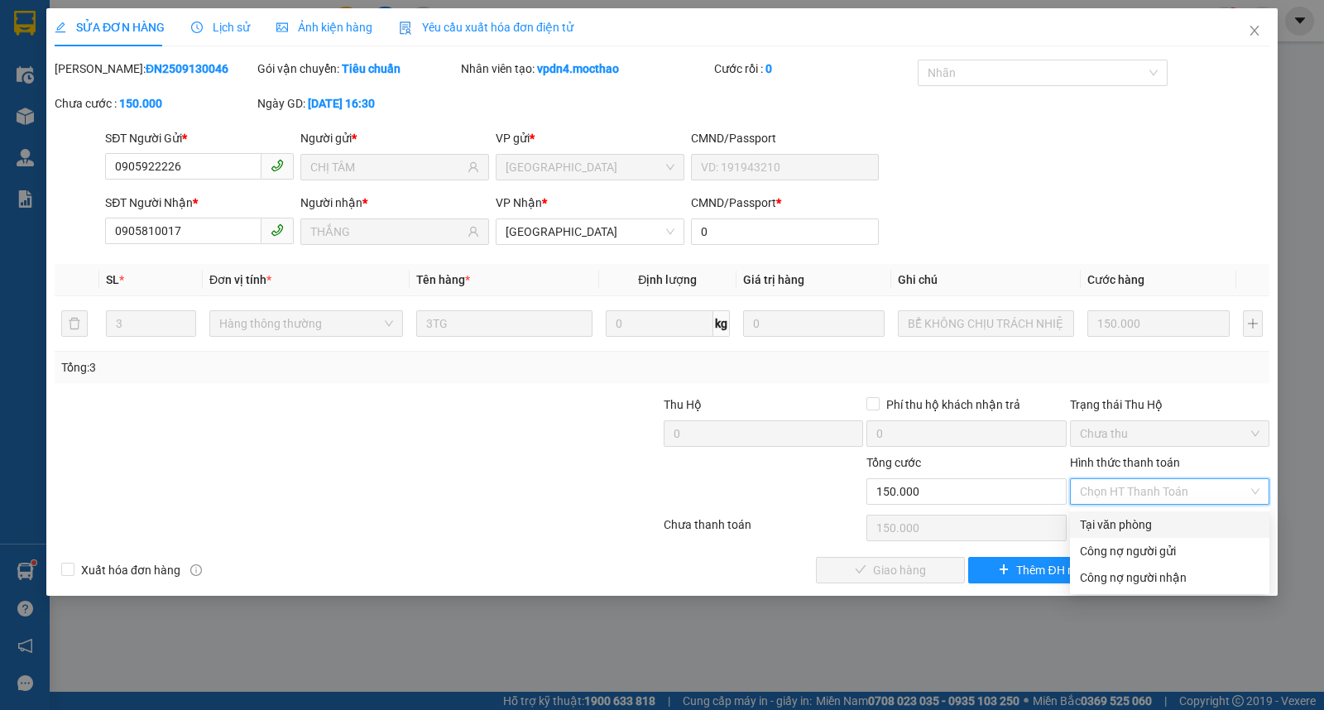
drag, startPoint x: 1121, startPoint y: 517, endPoint x: 947, endPoint y: 568, distance: 181.0
click at [1119, 519] on div "Tại văn phòng" at bounding box center [1170, 525] width 180 height 18
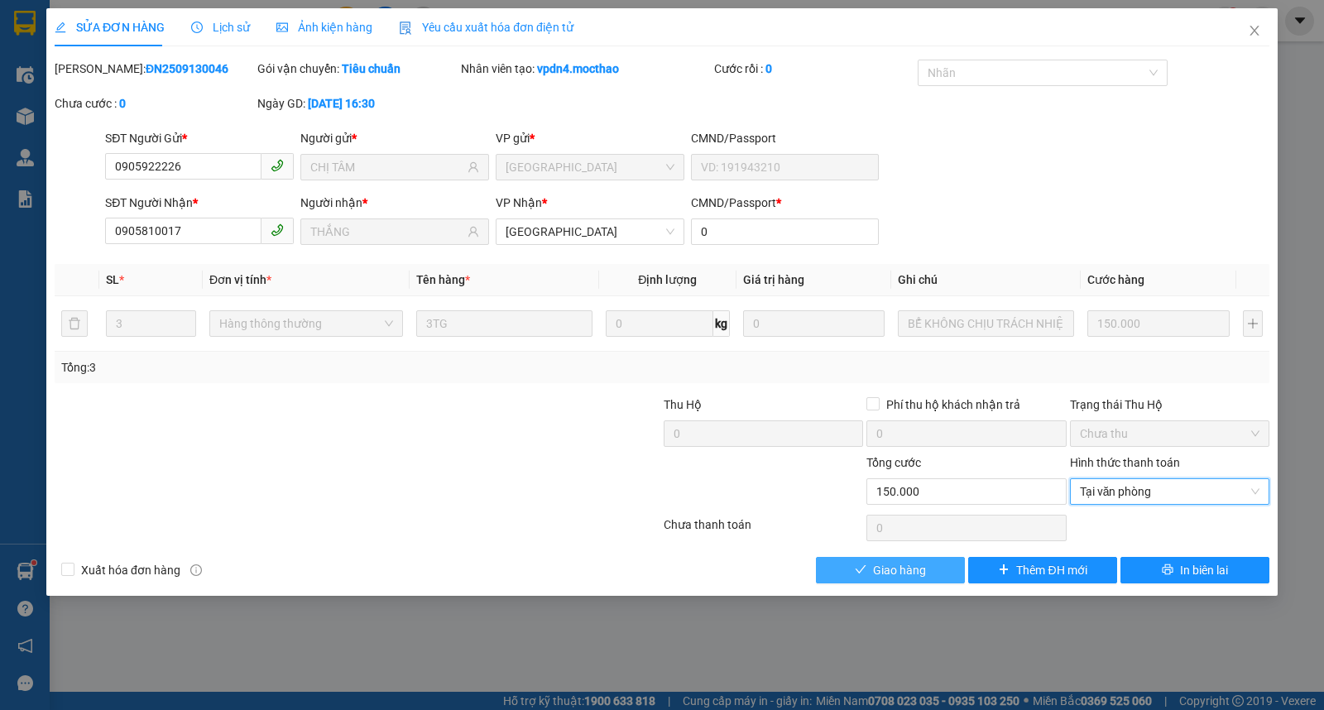
click at [915, 571] on span "Giao hàng" at bounding box center [899, 570] width 53 height 18
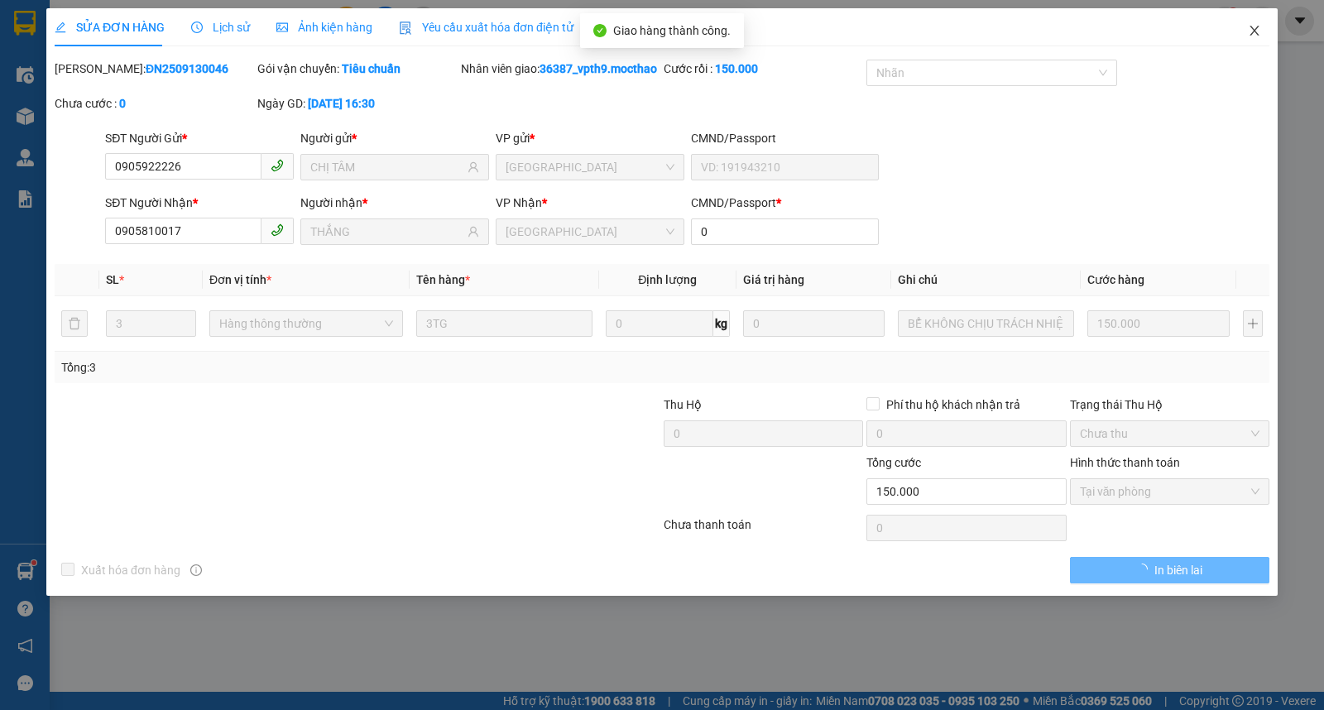
click at [1268, 34] on span "Close" at bounding box center [1255, 31] width 46 height 46
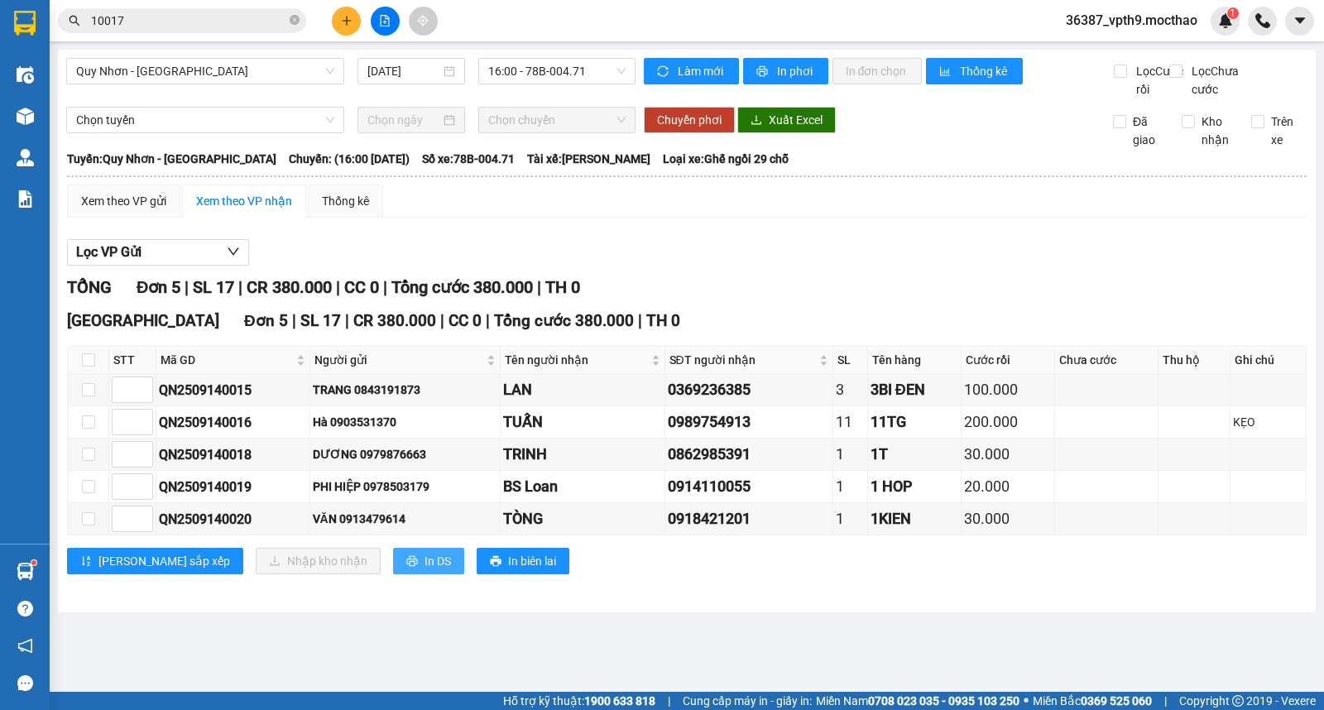
click at [425, 570] on span "In DS" at bounding box center [438, 561] width 26 height 18
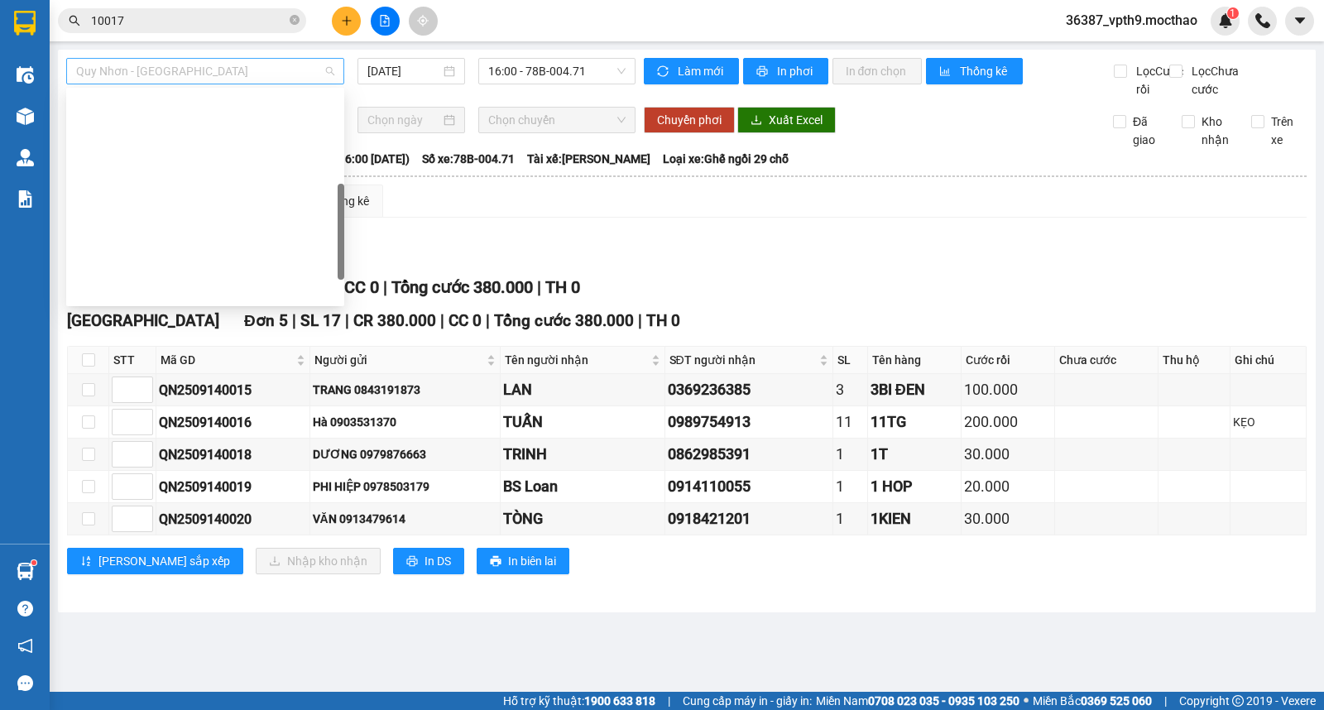
click at [189, 71] on span "[PERSON_NAME] - [PERSON_NAME]" at bounding box center [205, 71] width 258 height 25
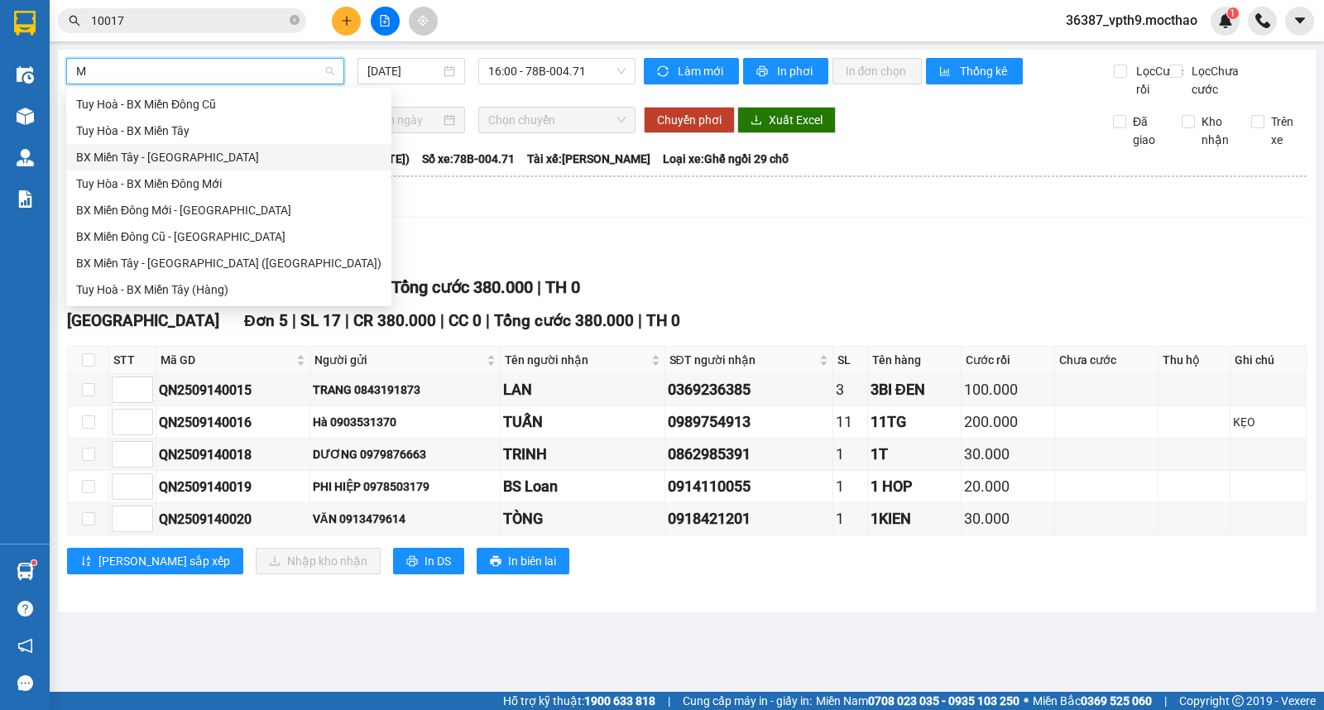
click at [142, 160] on div "BX Miền Tây - [PERSON_NAME]" at bounding box center [228, 157] width 305 height 18
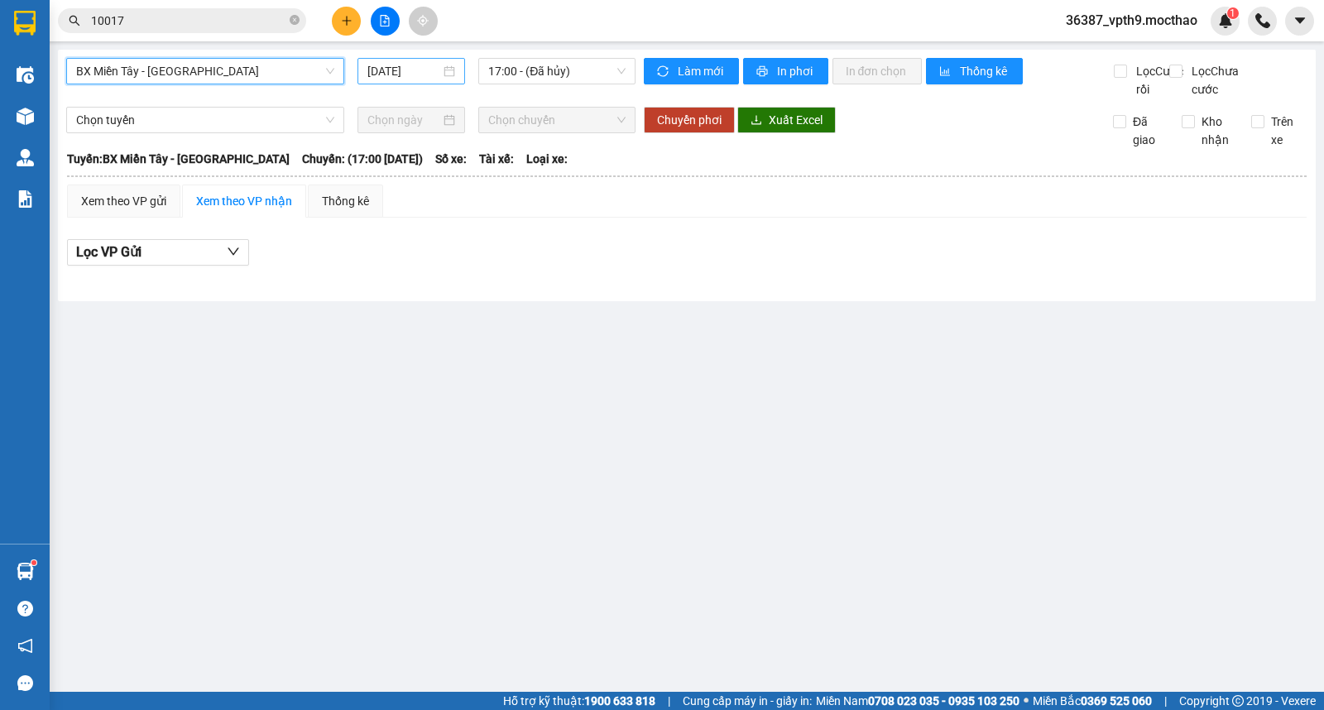
click at [416, 70] on input "[DATE]" at bounding box center [405, 71] width 74 height 18
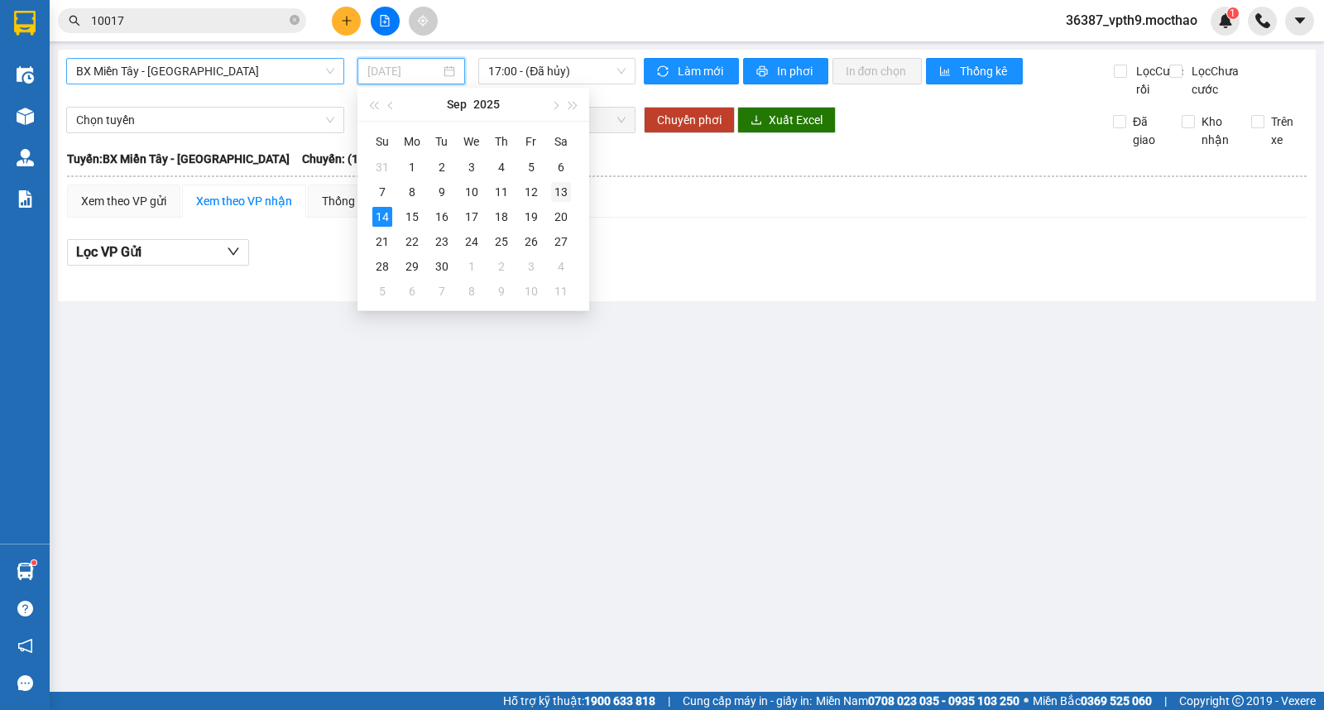
click at [565, 189] on div "13" at bounding box center [561, 192] width 20 height 20
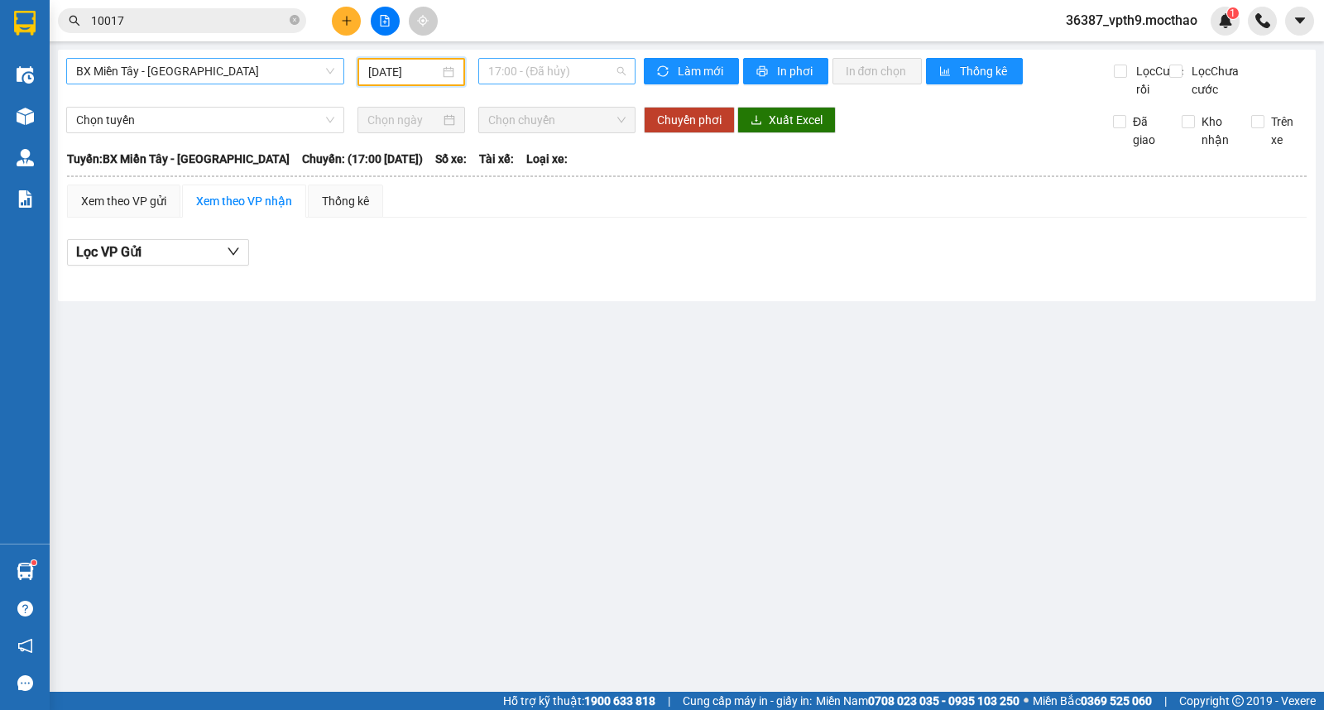
click at [568, 77] on span "17:00 - (Đã hủy)" at bounding box center [556, 71] width 137 height 25
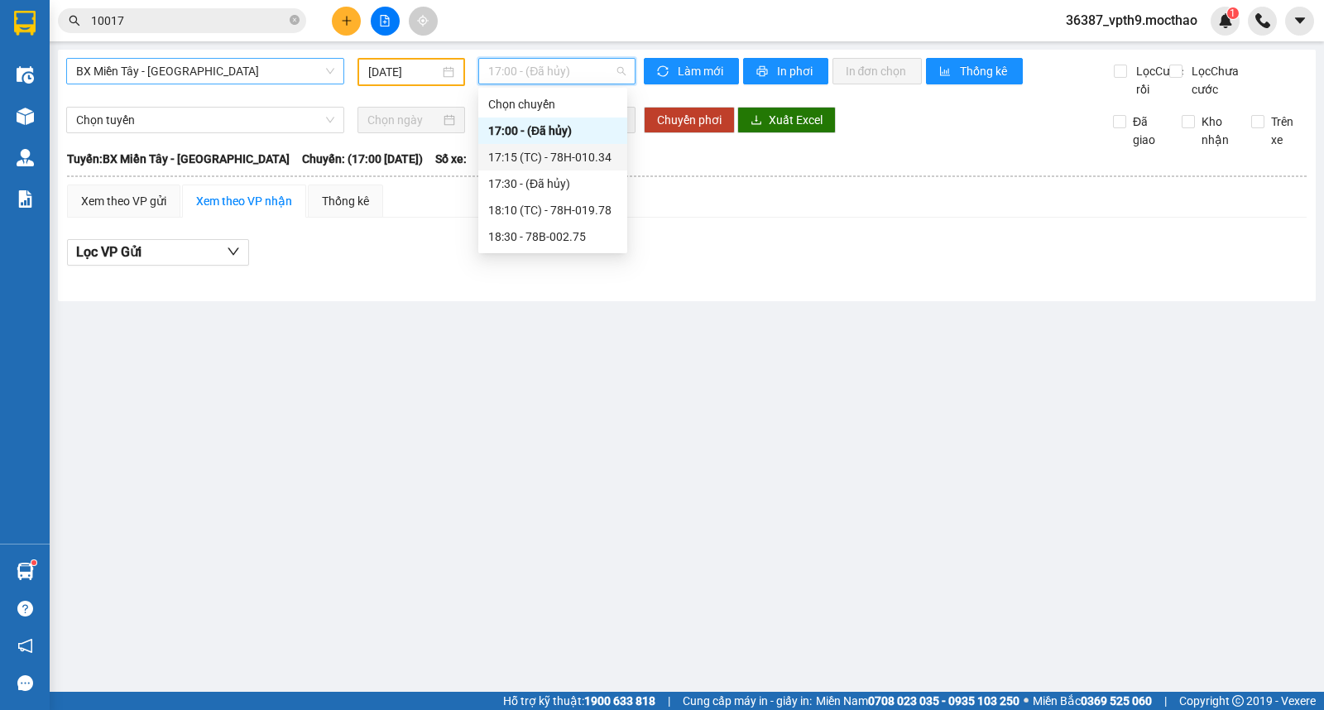
click at [571, 148] on div "17:15 (TC) - 78H-010.34" at bounding box center [552, 157] width 129 height 18
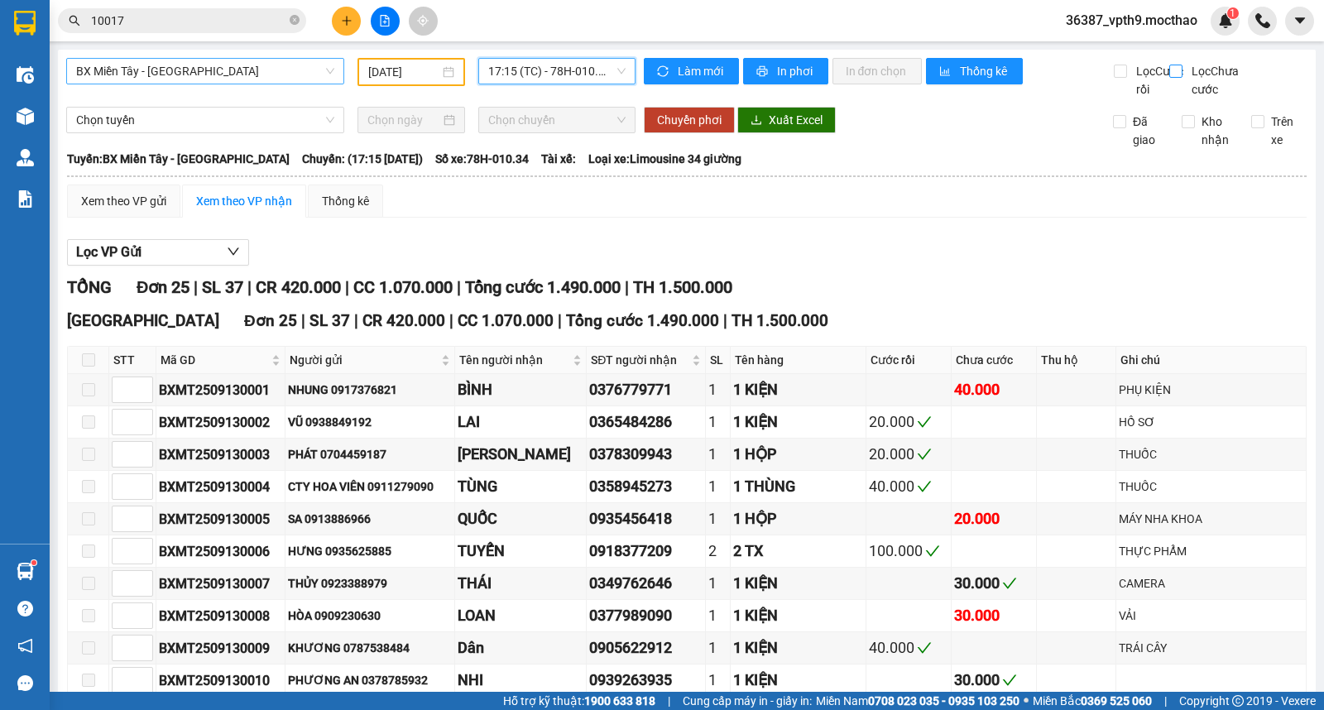
click at [1170, 75] on input "Lọc Chưa cước" at bounding box center [1178, 71] width 16 height 13
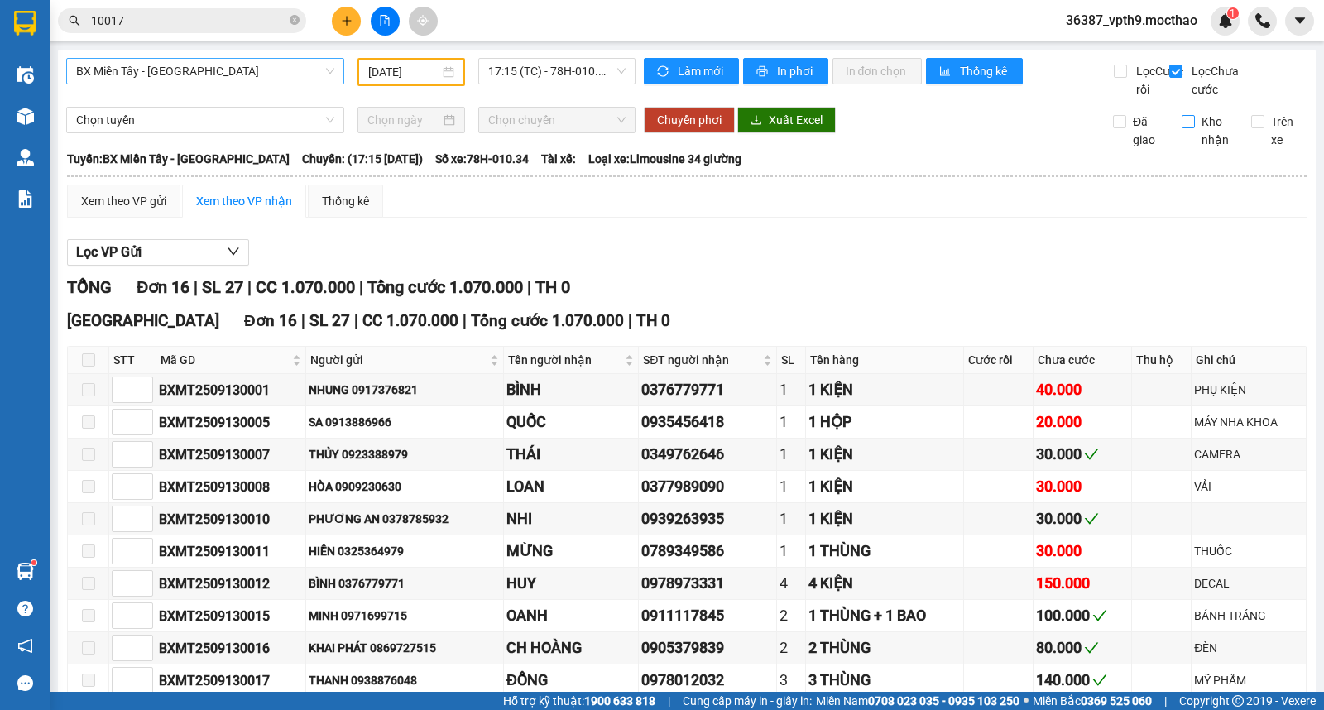
click at [1182, 128] on input "Kho nhận" at bounding box center [1188, 121] width 13 height 13
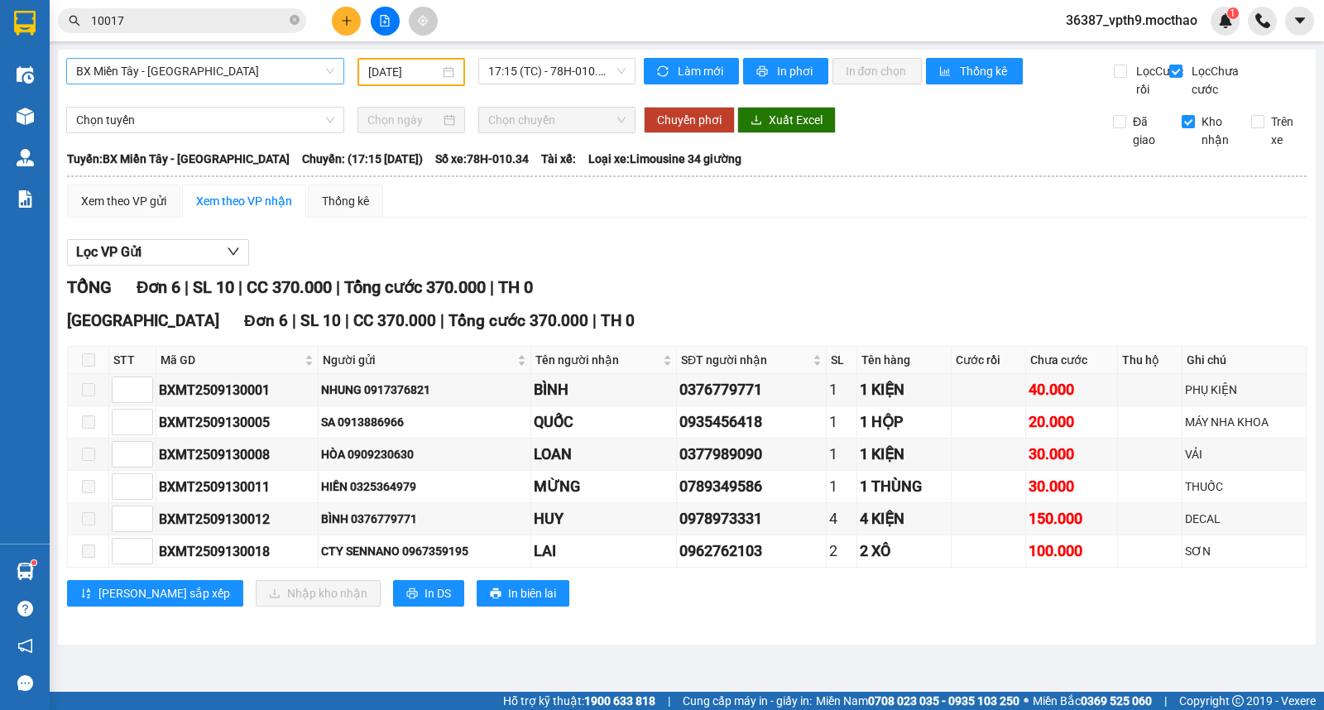
click at [636, 84] on div "Làm mới In phơi In đơn chọn Thống kê Lọc Cước rồi Lọc Chưa cước" at bounding box center [972, 78] width 673 height 41
click at [624, 78] on span "17:15 (TC) - 78H-010.34" at bounding box center [556, 71] width 137 height 25
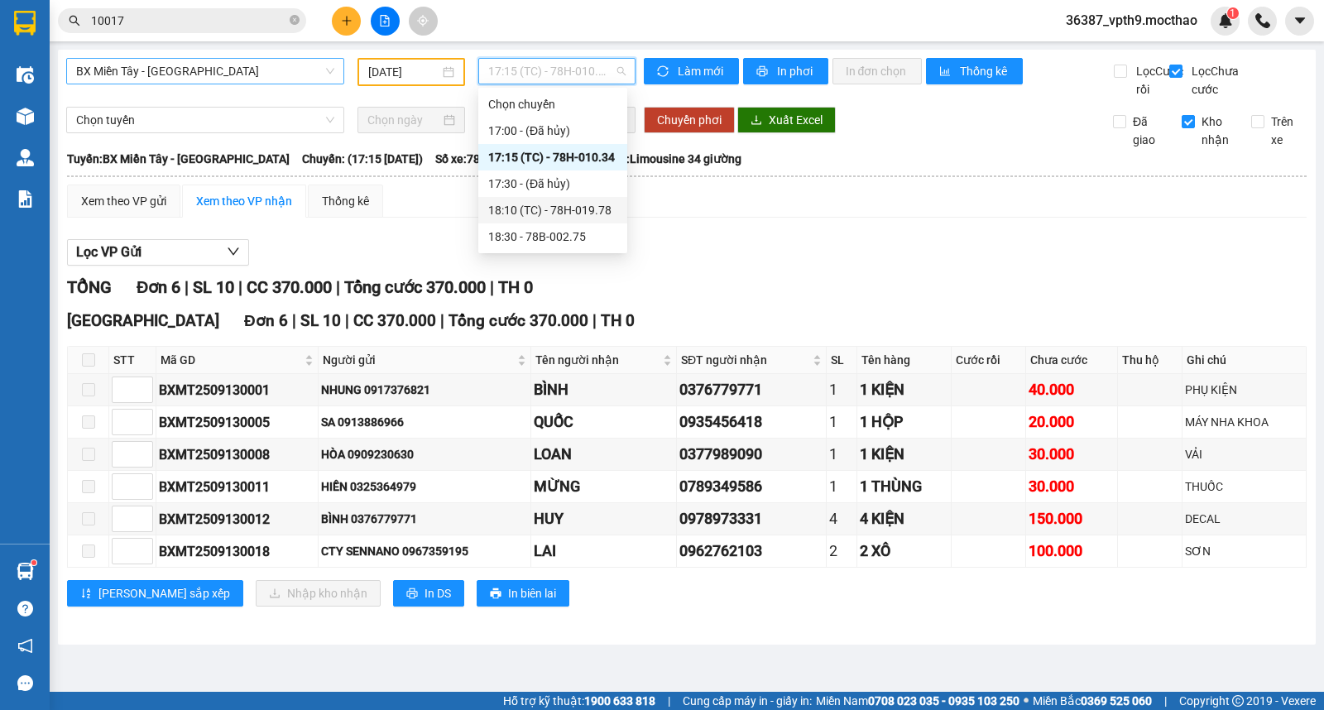
click at [576, 215] on div "18:10 (TC) - 78H-019.78" at bounding box center [552, 210] width 129 height 18
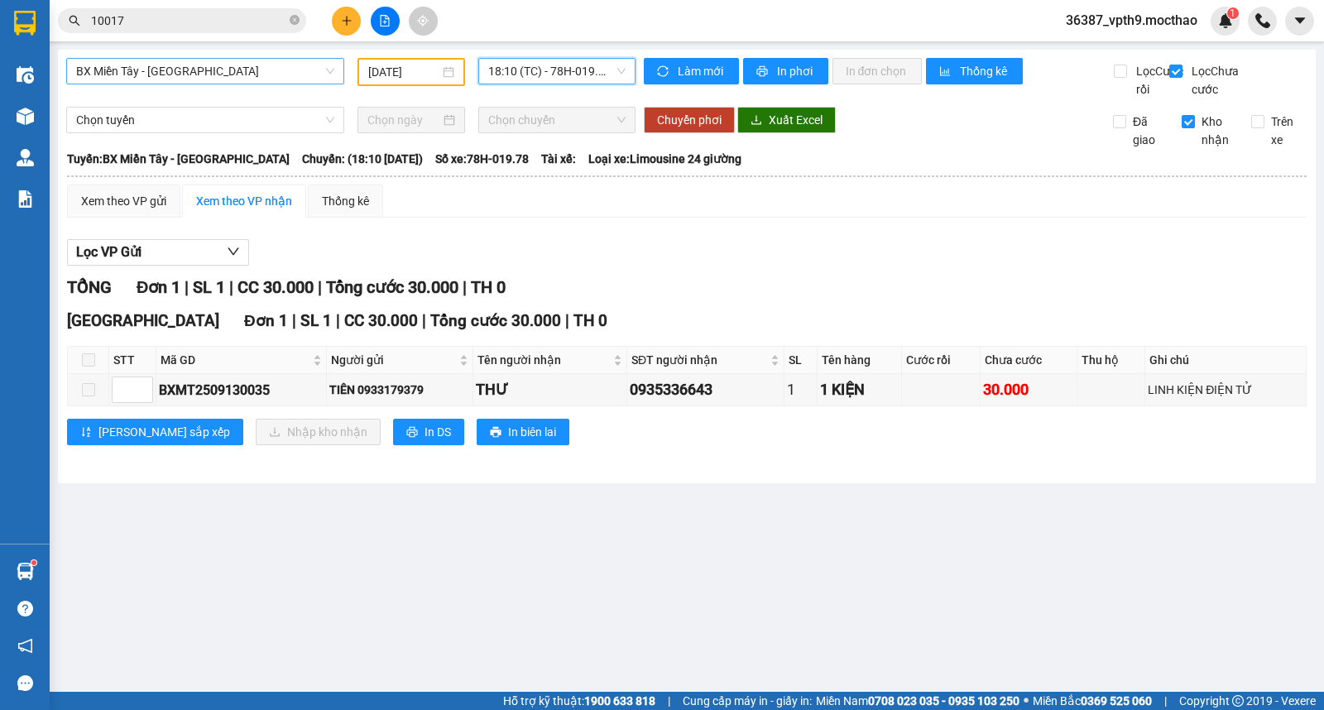
click at [204, 75] on span "BX Miền Tây - [PERSON_NAME]" at bounding box center [205, 71] width 258 height 25
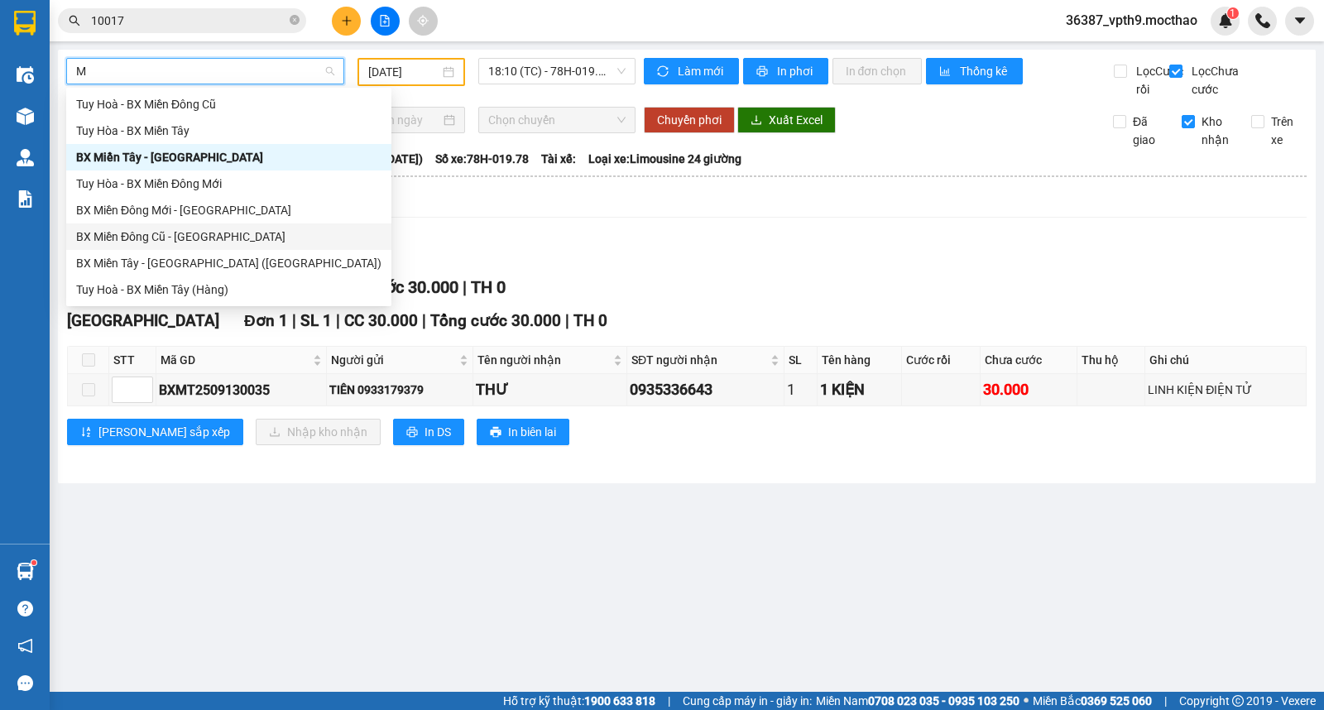
click at [188, 235] on div "BX Miền Đông Cũ - [PERSON_NAME]" at bounding box center [228, 237] width 305 height 18
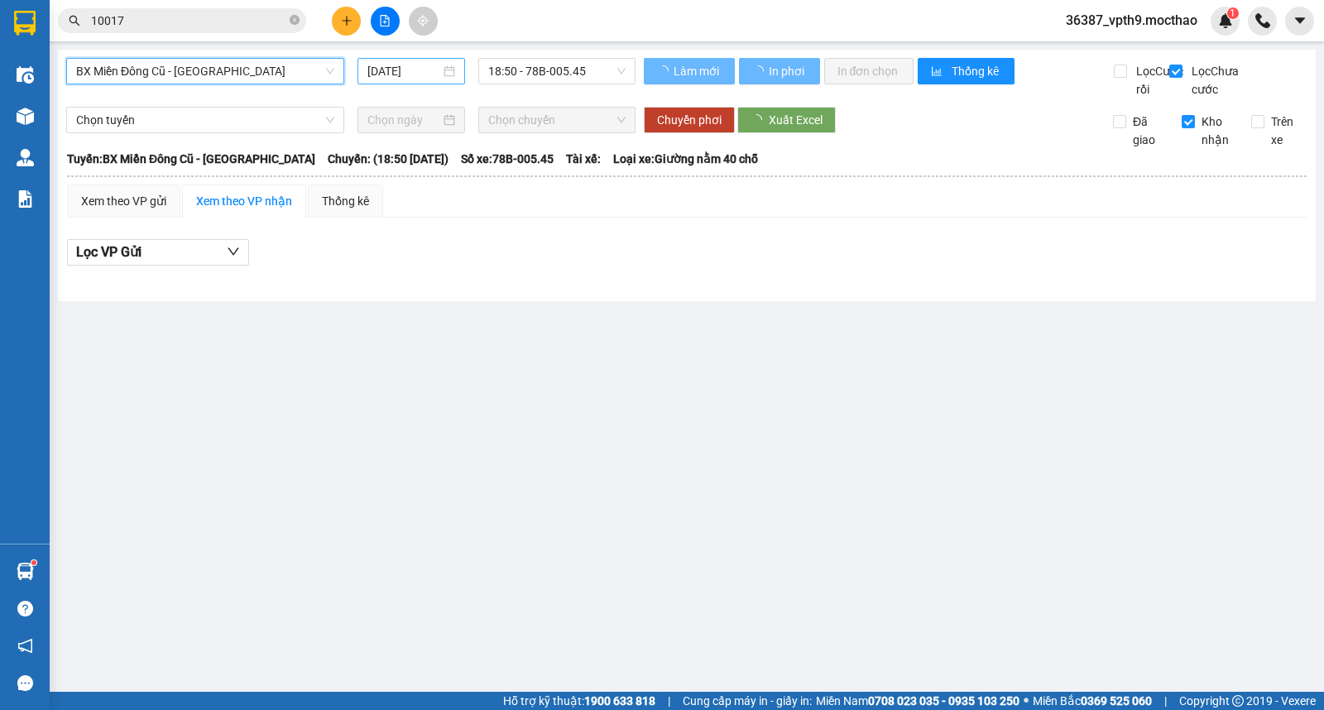
click at [404, 75] on input "[DATE]" at bounding box center [405, 71] width 74 height 18
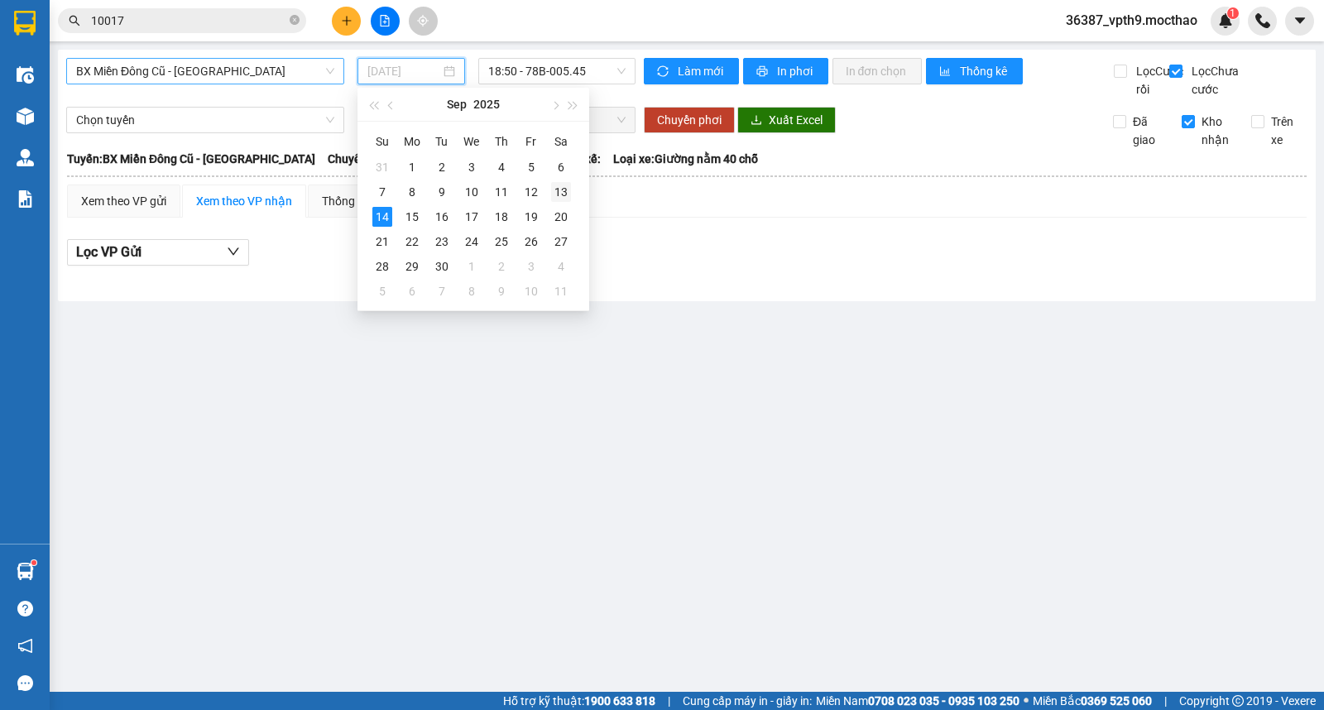
click at [565, 189] on div "13" at bounding box center [561, 192] width 20 height 20
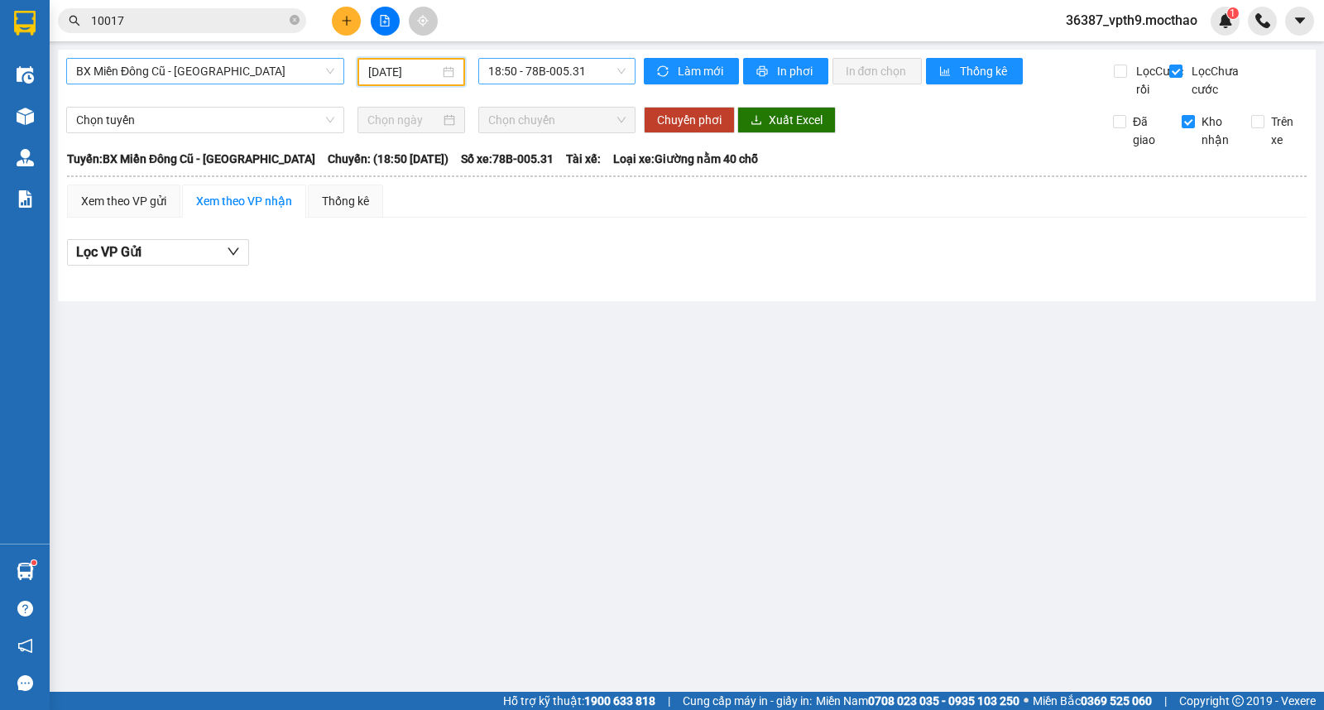
click at [582, 70] on span "18:50 - 78B-005.31" at bounding box center [556, 71] width 137 height 25
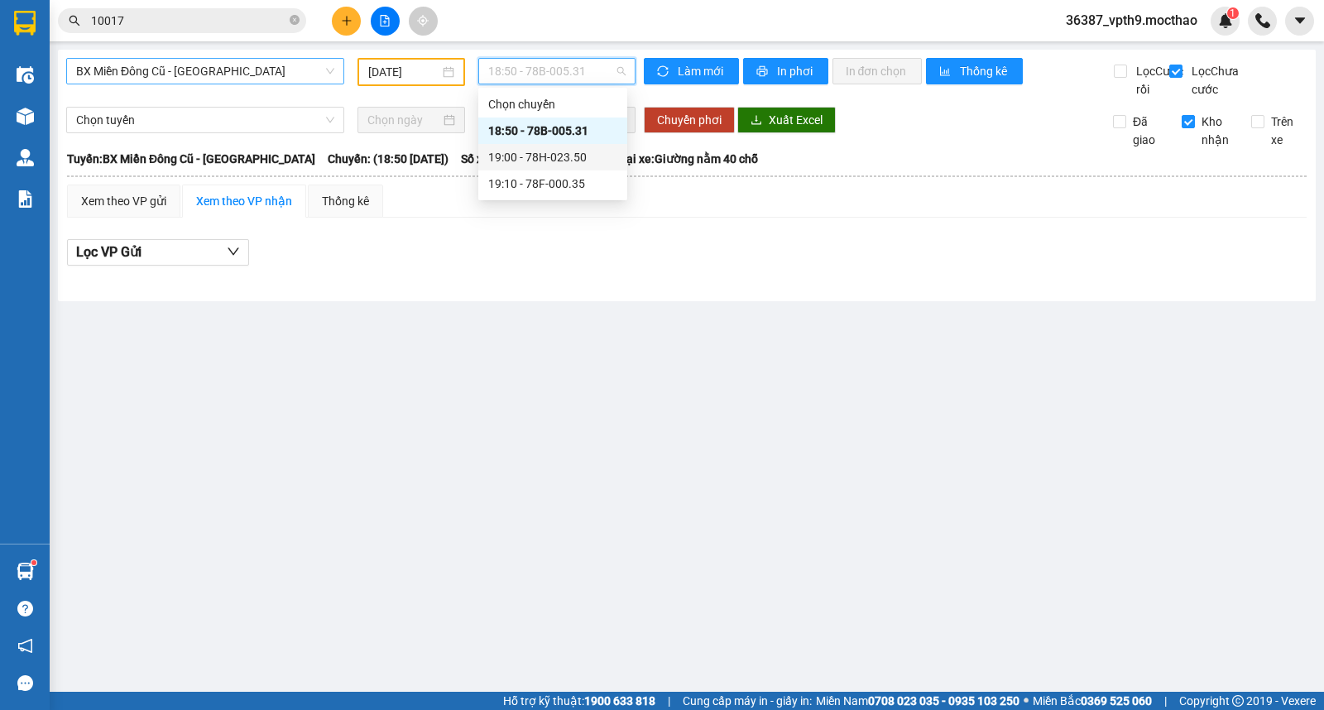
click at [570, 153] on div "19:00 - 78H-023.50" at bounding box center [552, 157] width 129 height 18
click at [588, 73] on span "19:00 - 78H-023.50" at bounding box center [556, 71] width 137 height 25
click at [569, 192] on div "19:10 - 78F-000.35" at bounding box center [552, 184] width 129 height 18
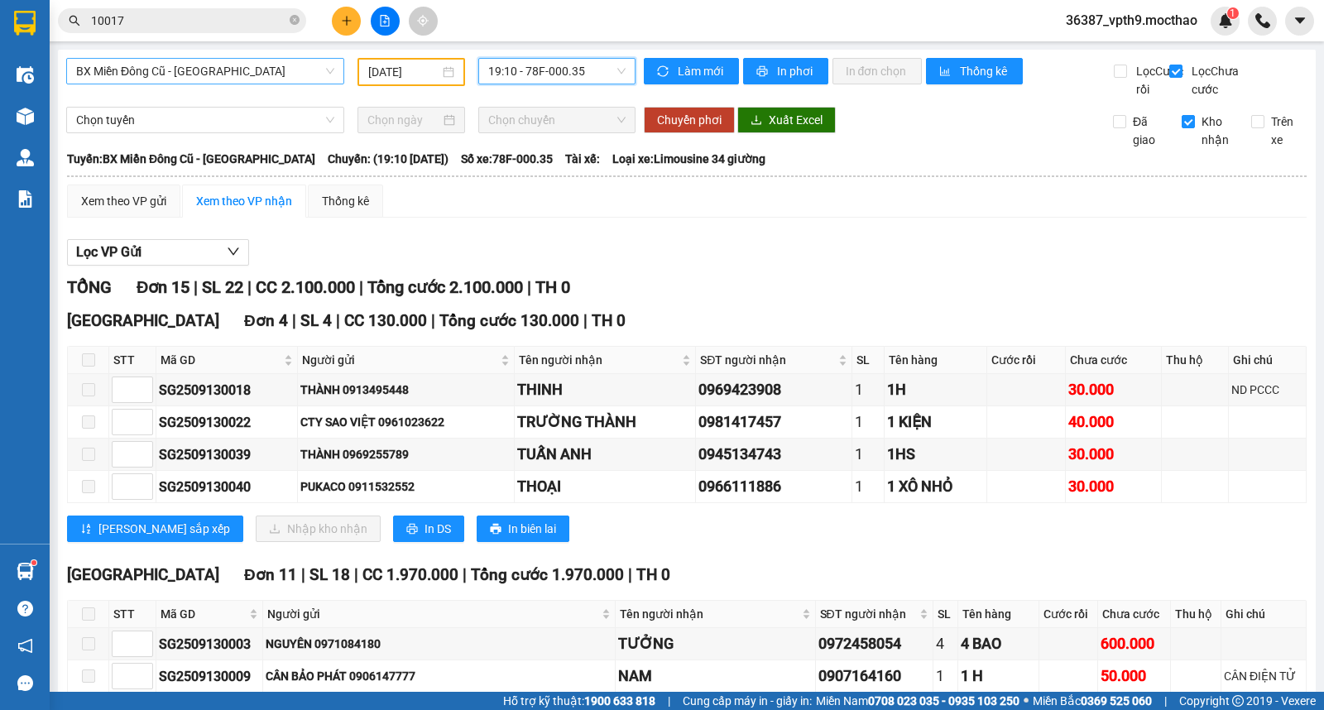
click at [247, 61] on span "BX Miền Đông Cũ - [PERSON_NAME]" at bounding box center [205, 71] width 258 height 25
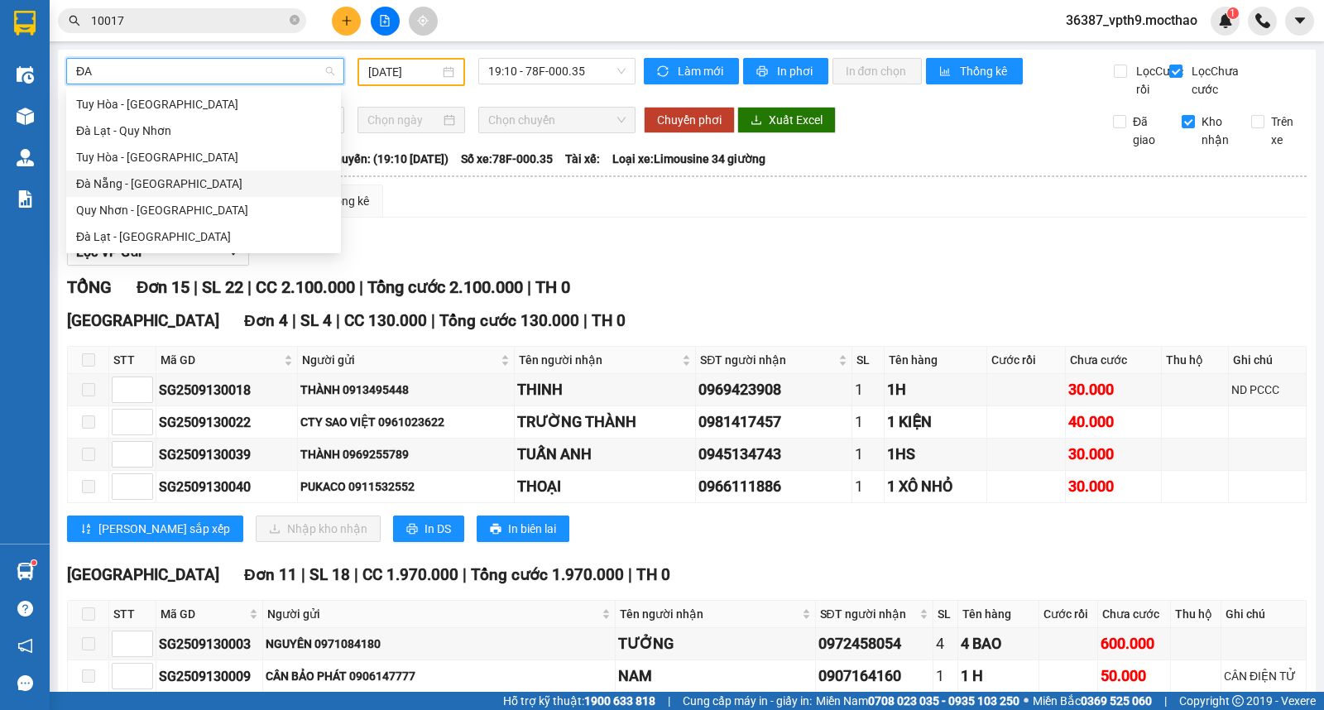
click at [114, 180] on div "Đà Nẵng - [PERSON_NAME]" at bounding box center [203, 184] width 255 height 18
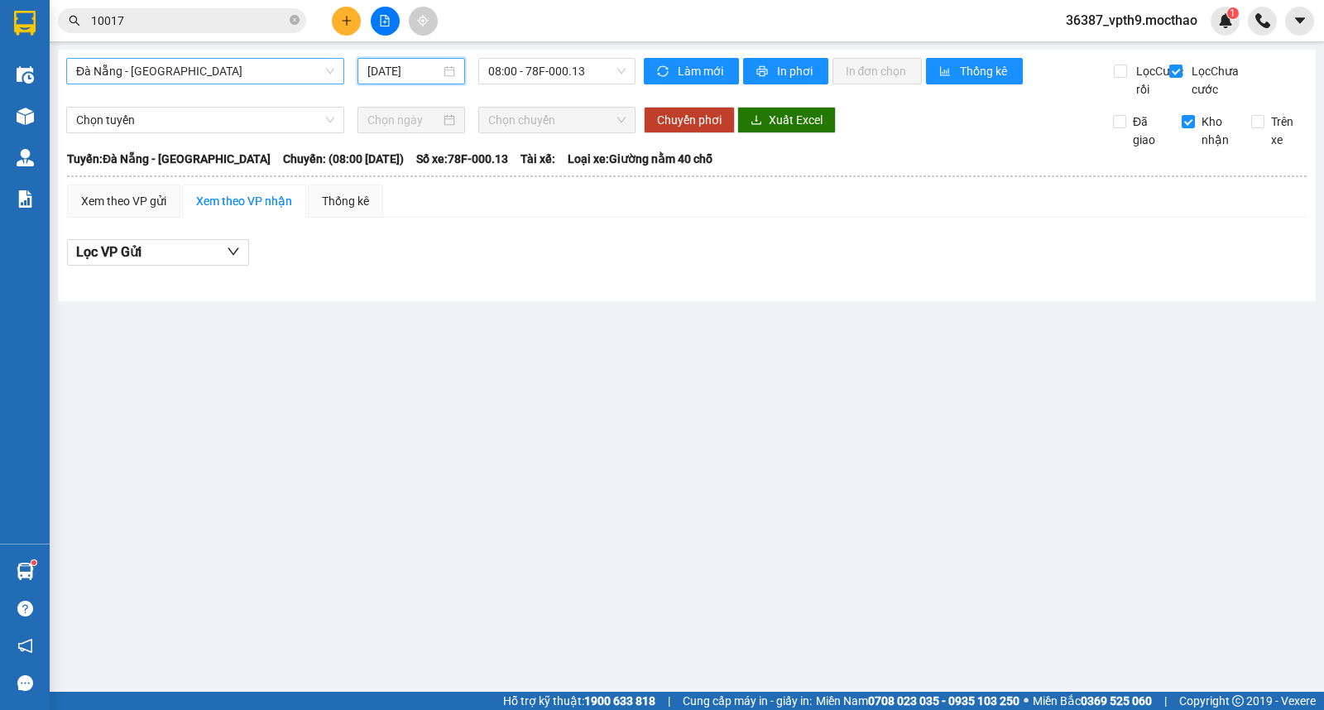
click at [437, 66] on input "[DATE]" at bounding box center [405, 71] width 74 height 18
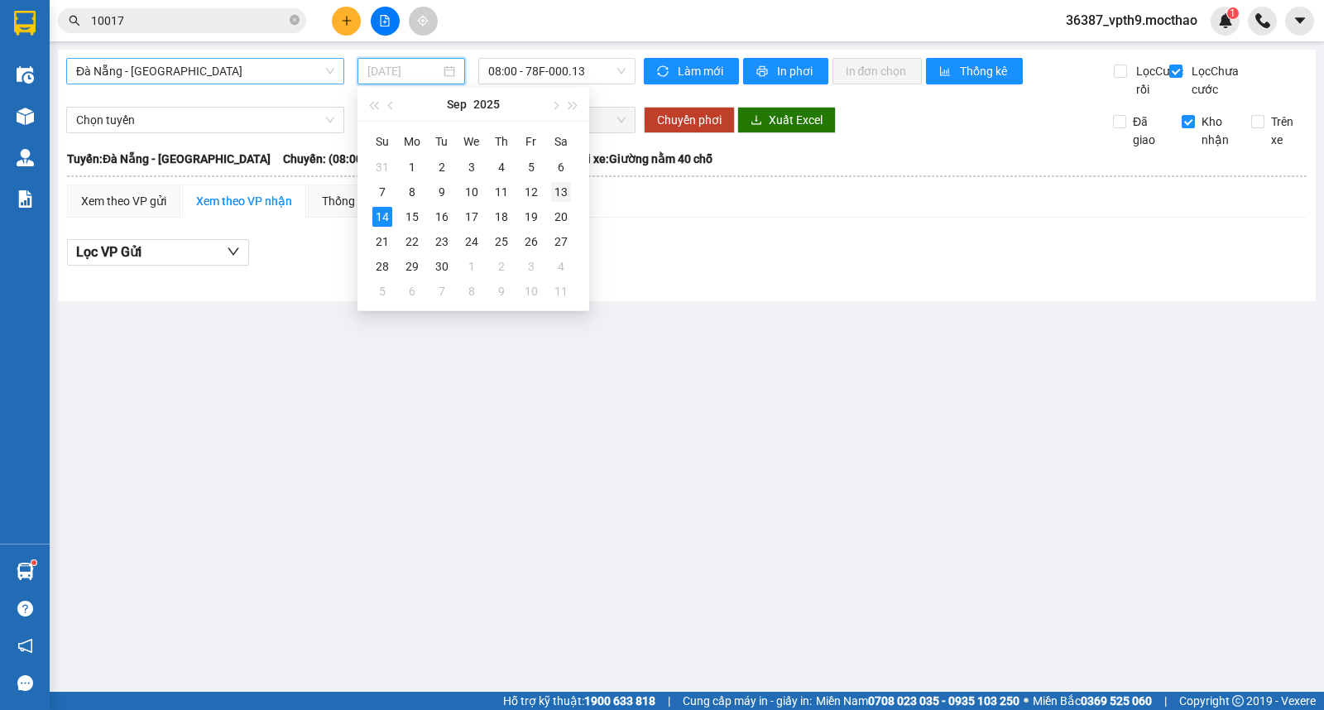
click at [560, 185] on div "13" at bounding box center [561, 192] width 20 height 20
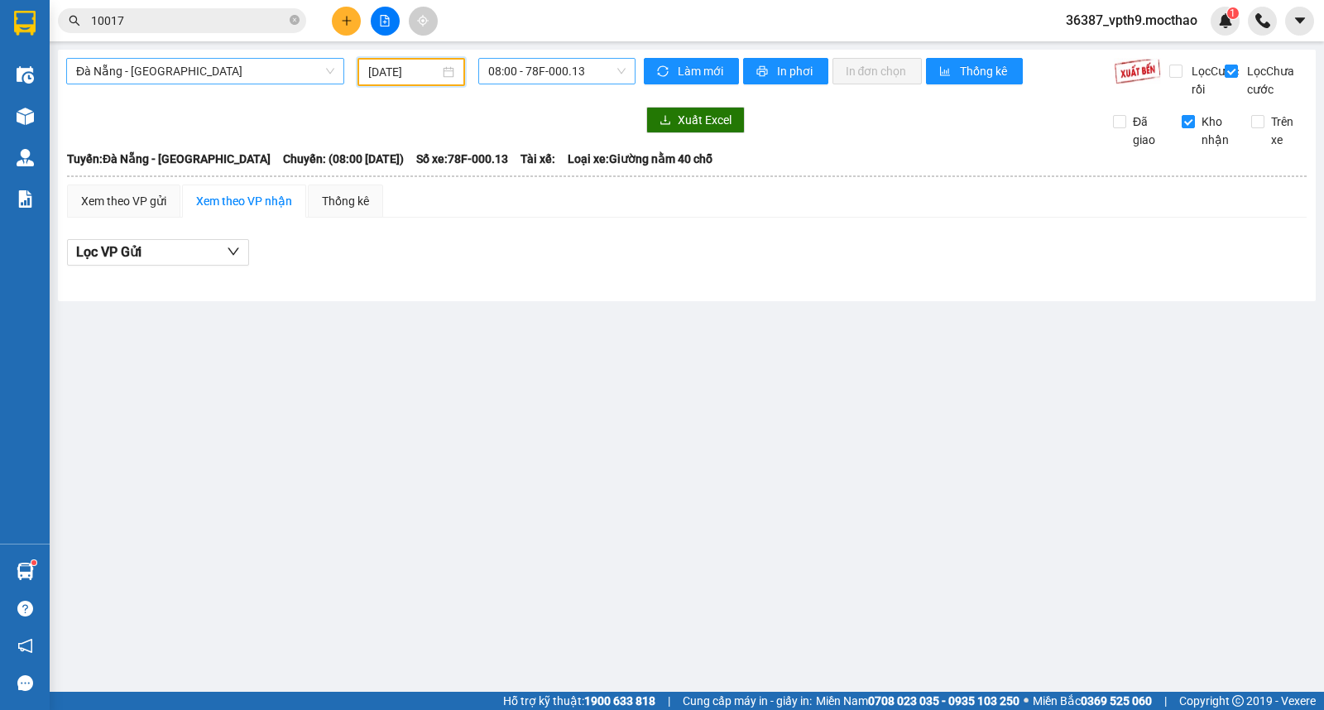
click at [602, 79] on span "08:00 - 78F-000.13" at bounding box center [556, 71] width 137 height 25
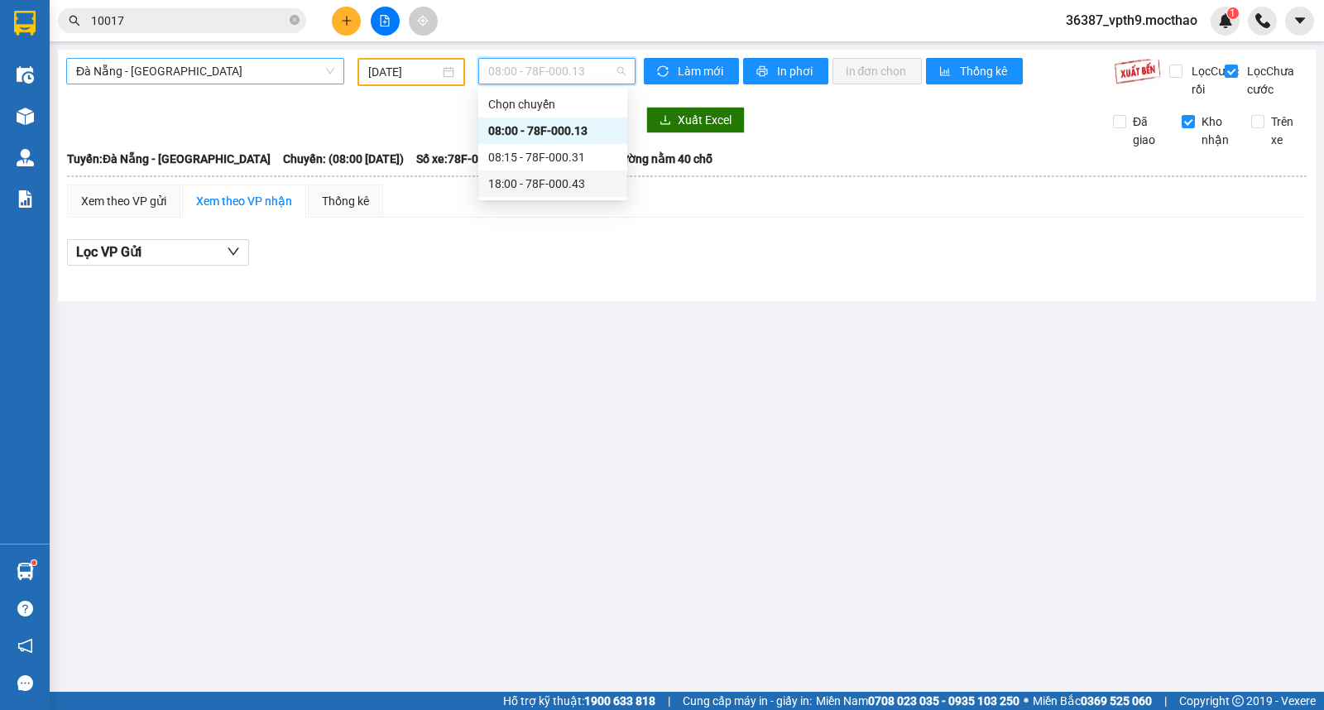
click at [571, 177] on div "18:00 - 78F-000.43" at bounding box center [552, 184] width 129 height 18
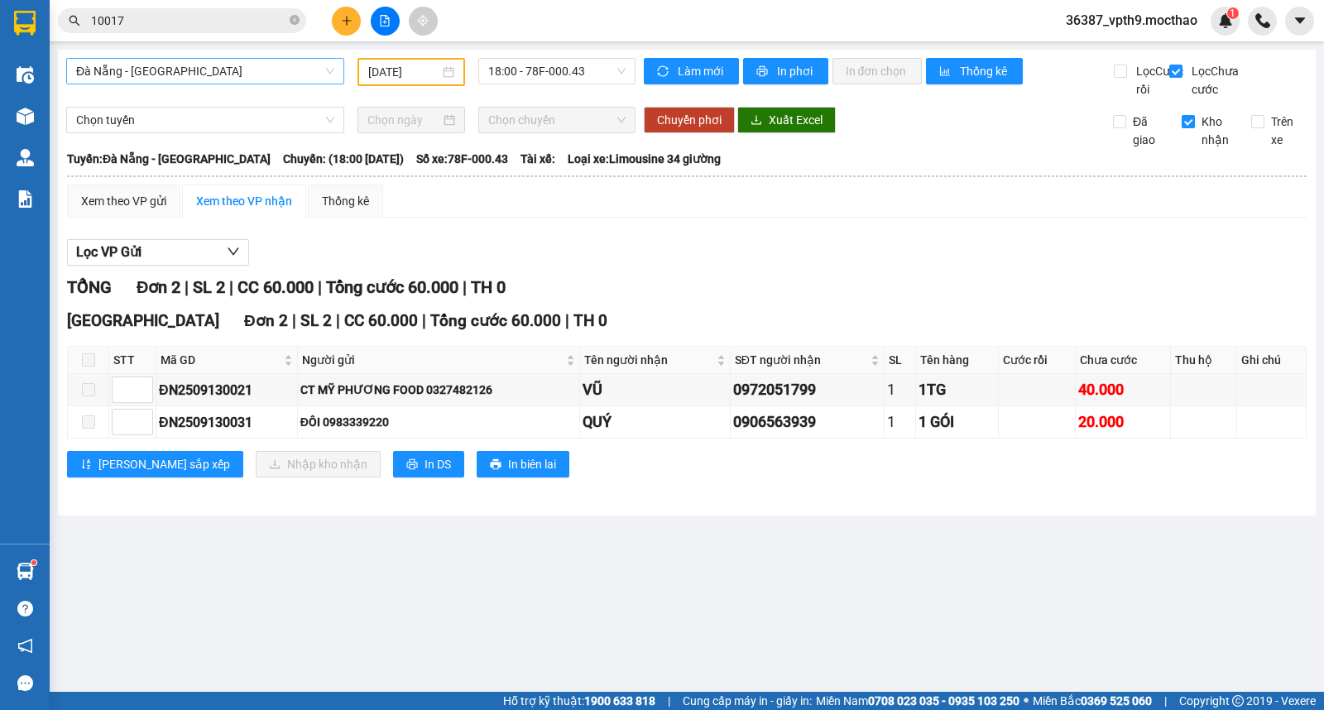
click at [1194, 128] on input "Kho nhận" at bounding box center [1188, 121] width 13 height 13
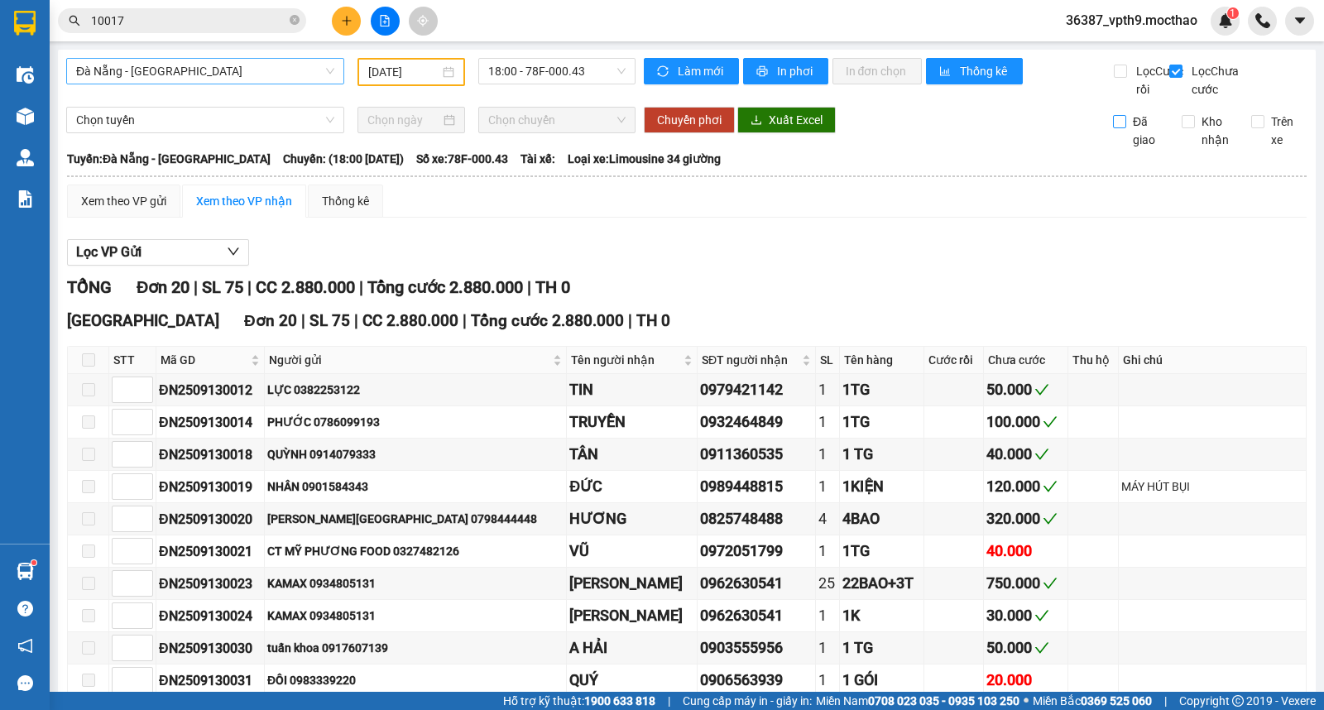
click at [1131, 149] on span "Đã giao" at bounding box center [1148, 131] width 43 height 36
click at [1127, 128] on input "Đã giao" at bounding box center [1119, 121] width 13 height 13
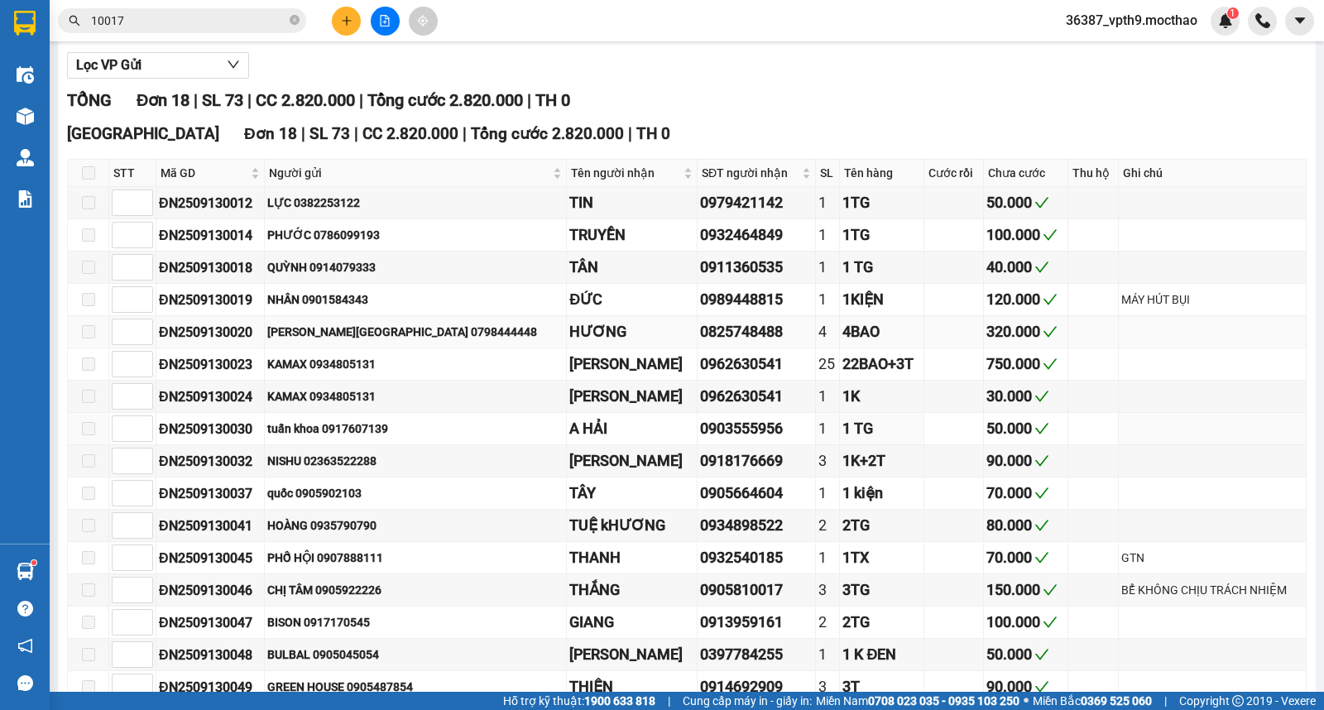
scroll to position [3, 0]
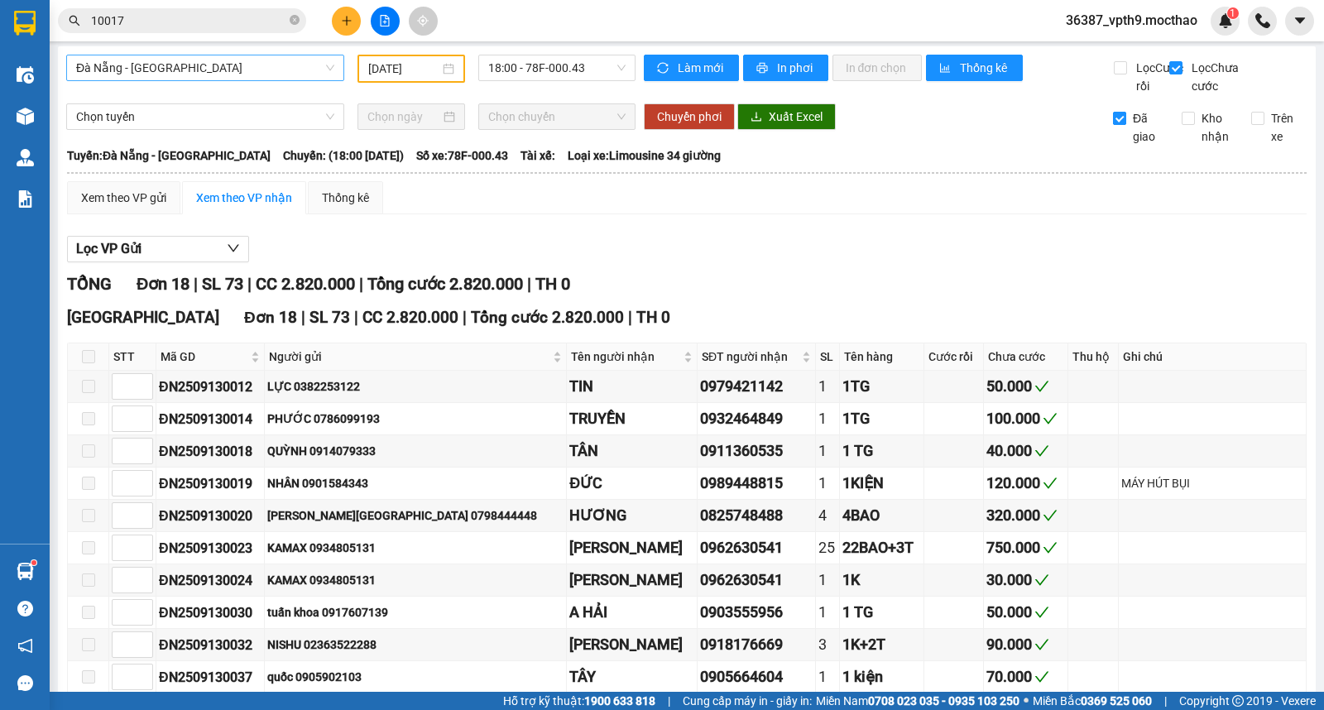
click at [1113, 125] on input "Đã giao" at bounding box center [1119, 118] width 13 height 13
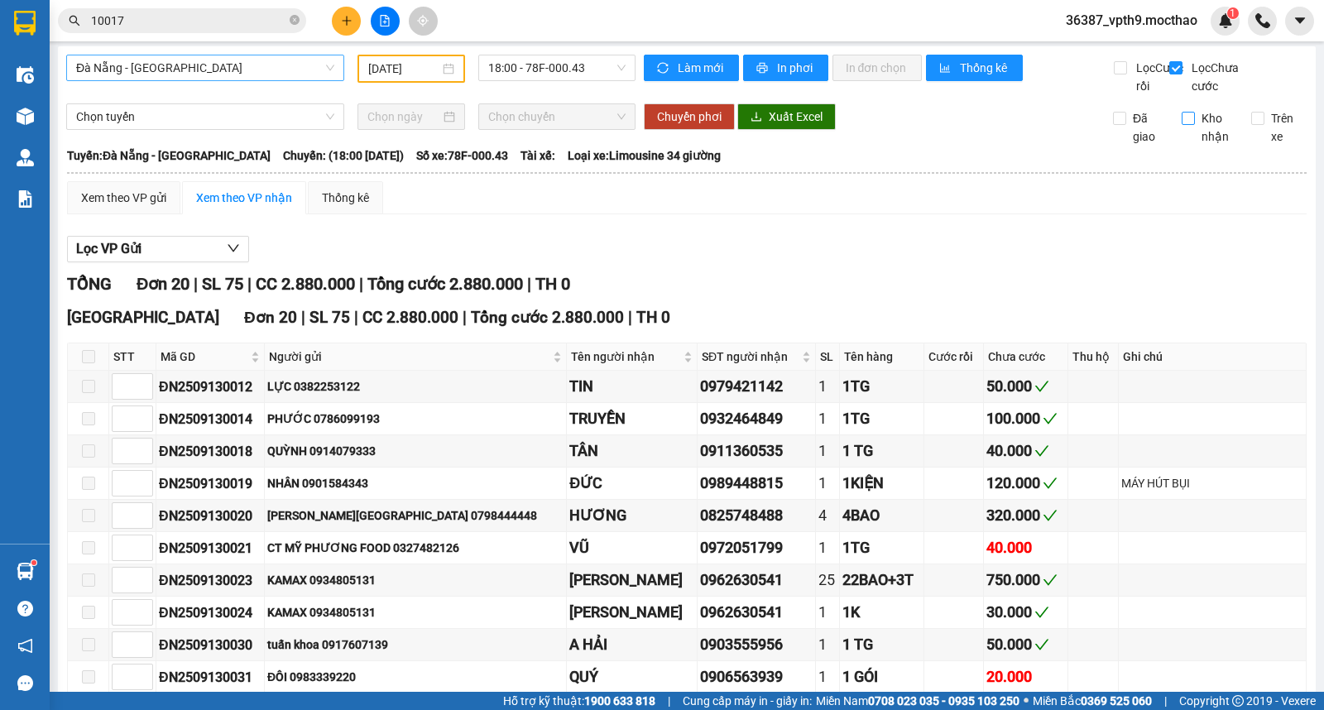
click at [1199, 146] on span "Kho nhận" at bounding box center [1216, 127] width 43 height 36
click at [1195, 125] on input "Kho nhận" at bounding box center [1188, 118] width 13 height 13
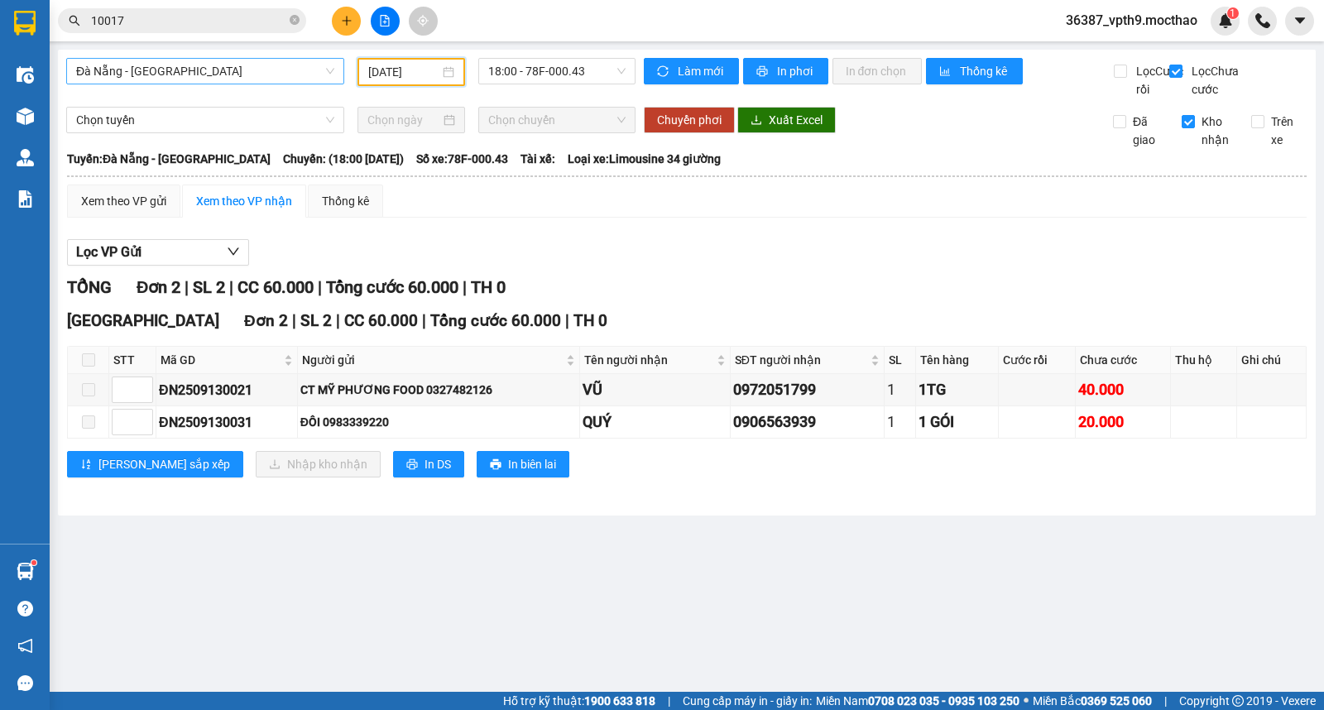
click at [416, 69] on input "13/09/2025" at bounding box center [404, 72] width 72 height 18
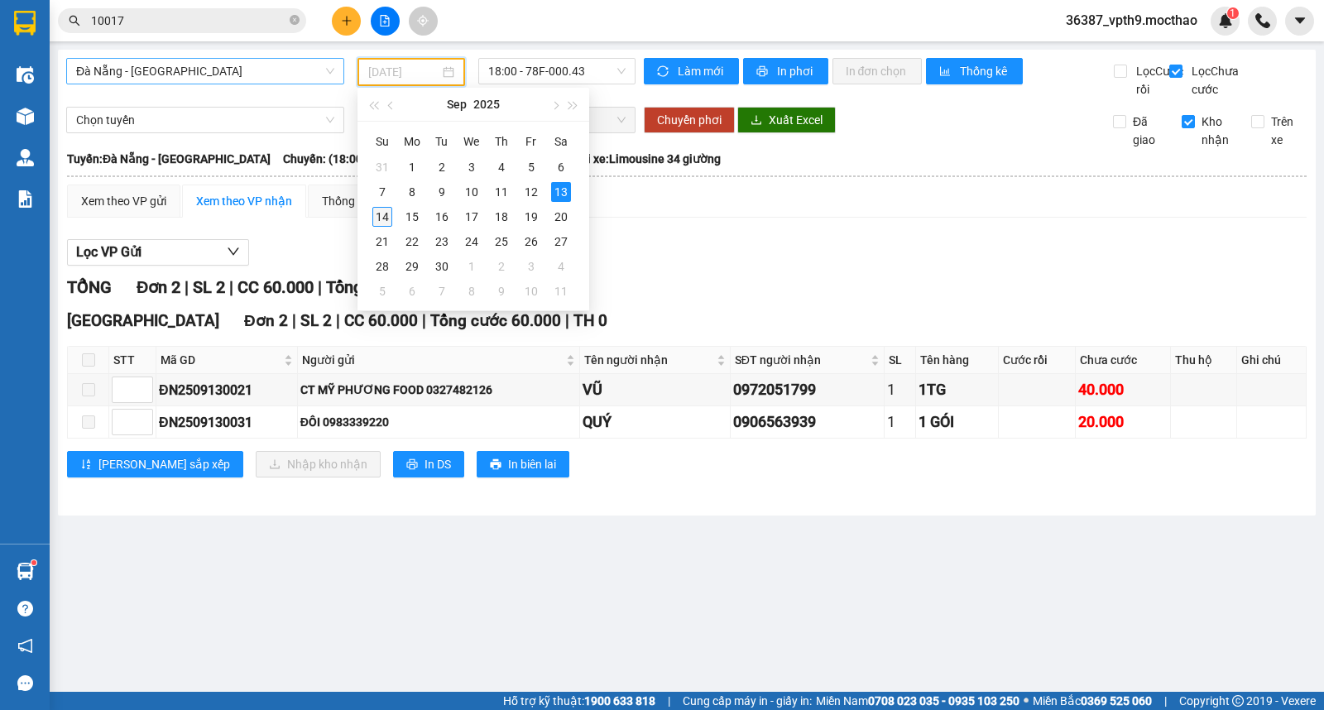
click at [387, 218] on div "14" at bounding box center [383, 217] width 20 height 20
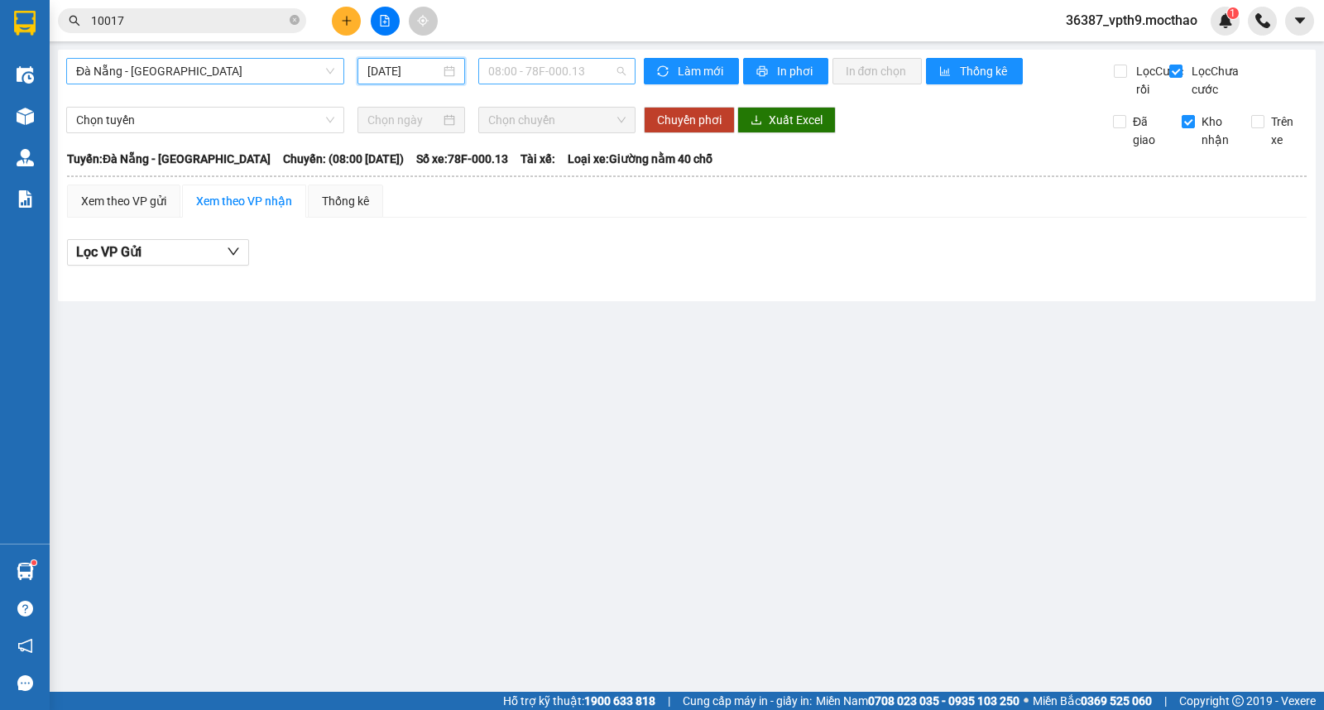
click at [590, 73] on span "08:00 - 78F-000.13" at bounding box center [556, 71] width 137 height 25
click at [570, 159] on div "08:15 - 78F-000.31" at bounding box center [552, 157] width 129 height 18
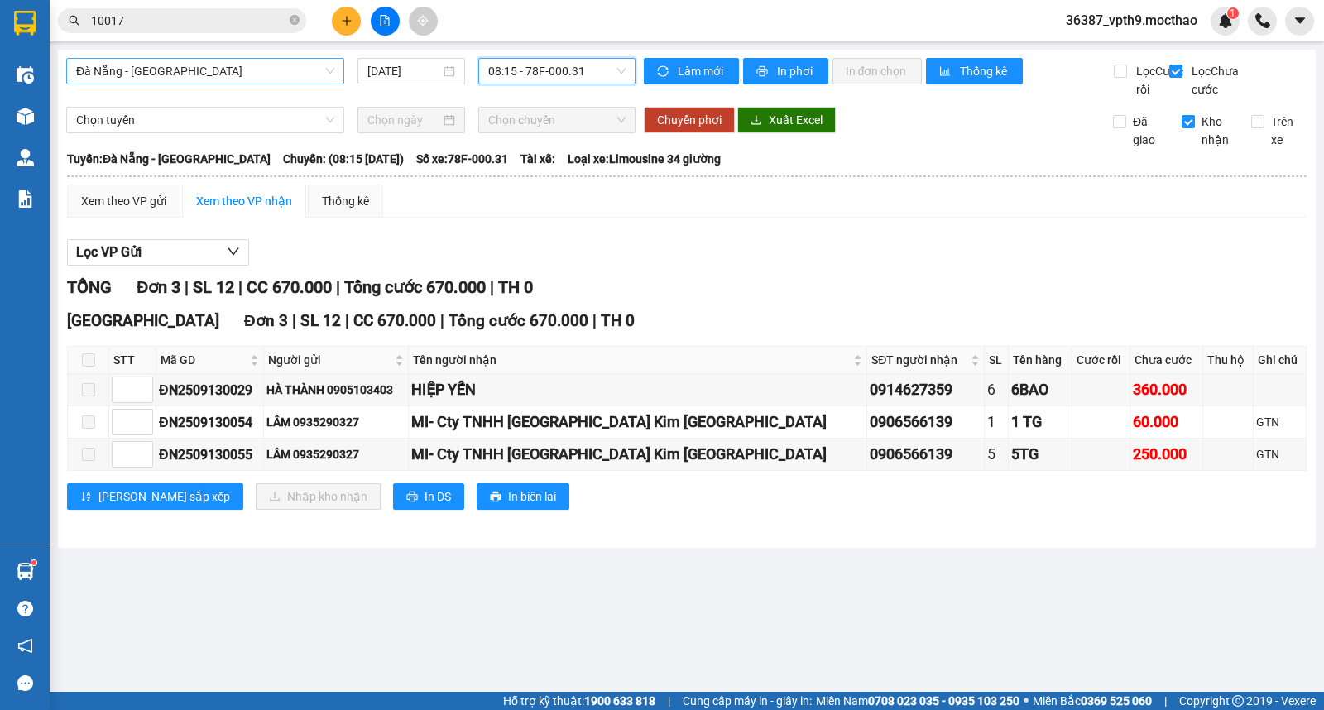
click at [1200, 142] on span "Kho nhận" at bounding box center [1216, 131] width 43 height 36
click at [1195, 128] on input "Kho nhận" at bounding box center [1188, 121] width 13 height 13
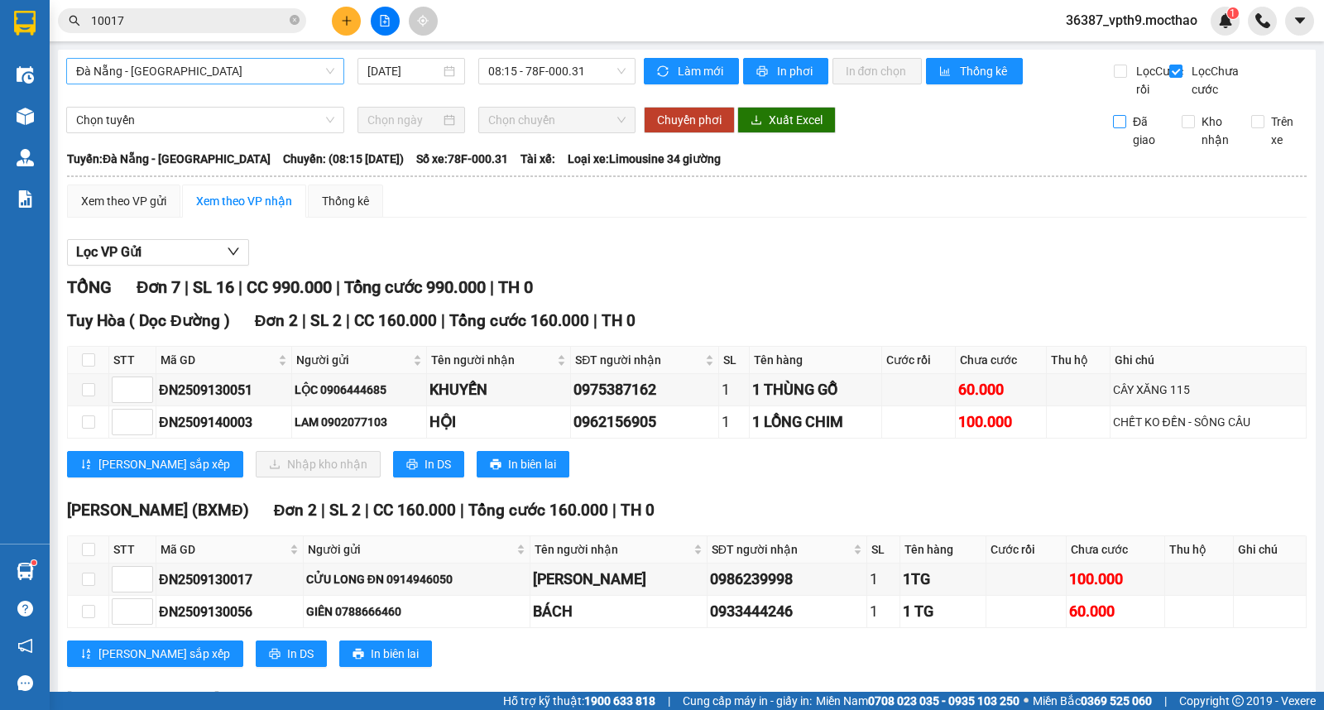
click at [1132, 149] on span "Đã giao" at bounding box center [1148, 131] width 43 height 36
click at [1127, 128] on input "Đã giao" at bounding box center [1119, 121] width 13 height 13
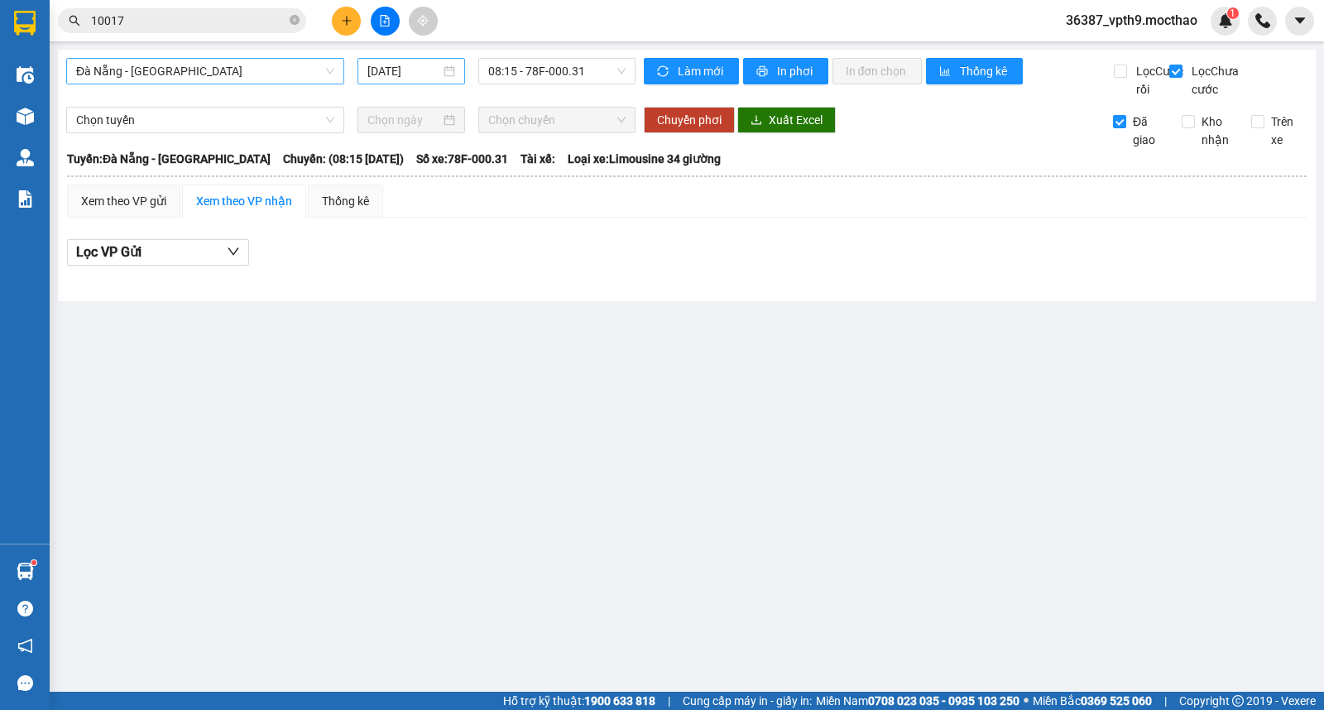
click at [385, 67] on input "[DATE]" at bounding box center [405, 71] width 74 height 18
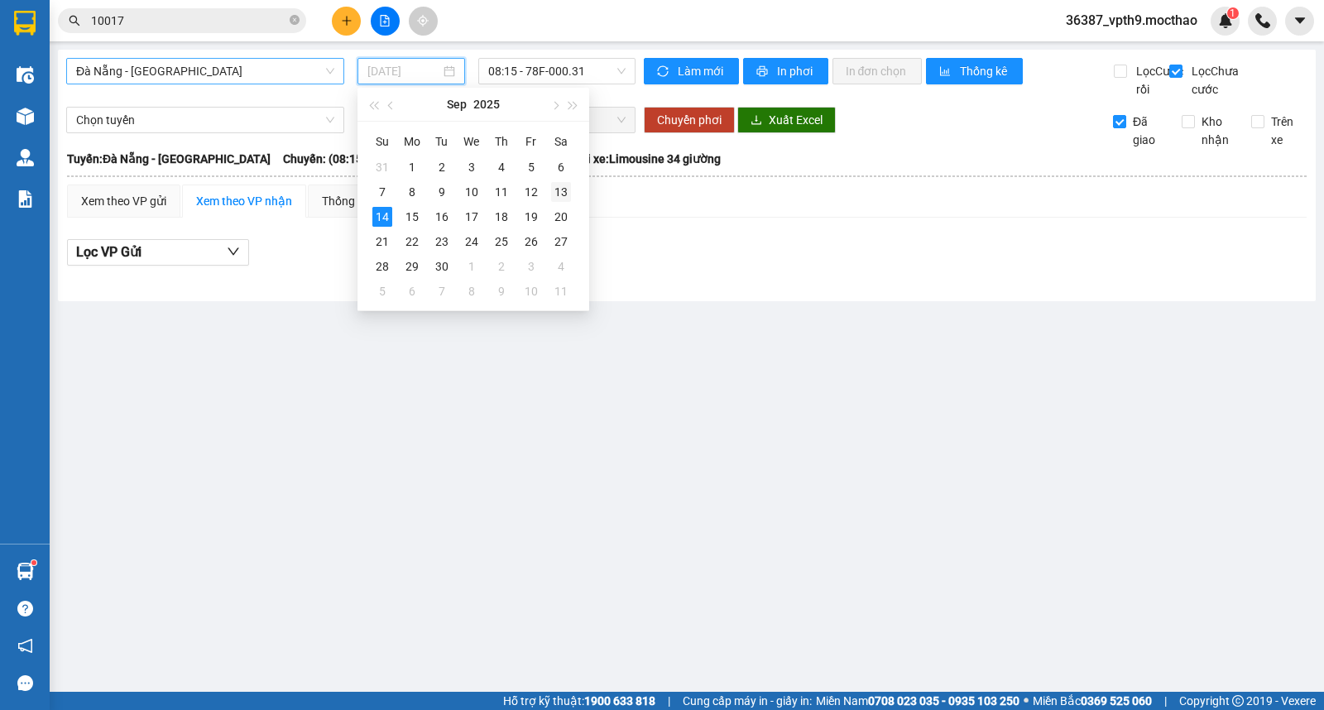
click at [568, 189] on div "13" at bounding box center [561, 192] width 20 height 20
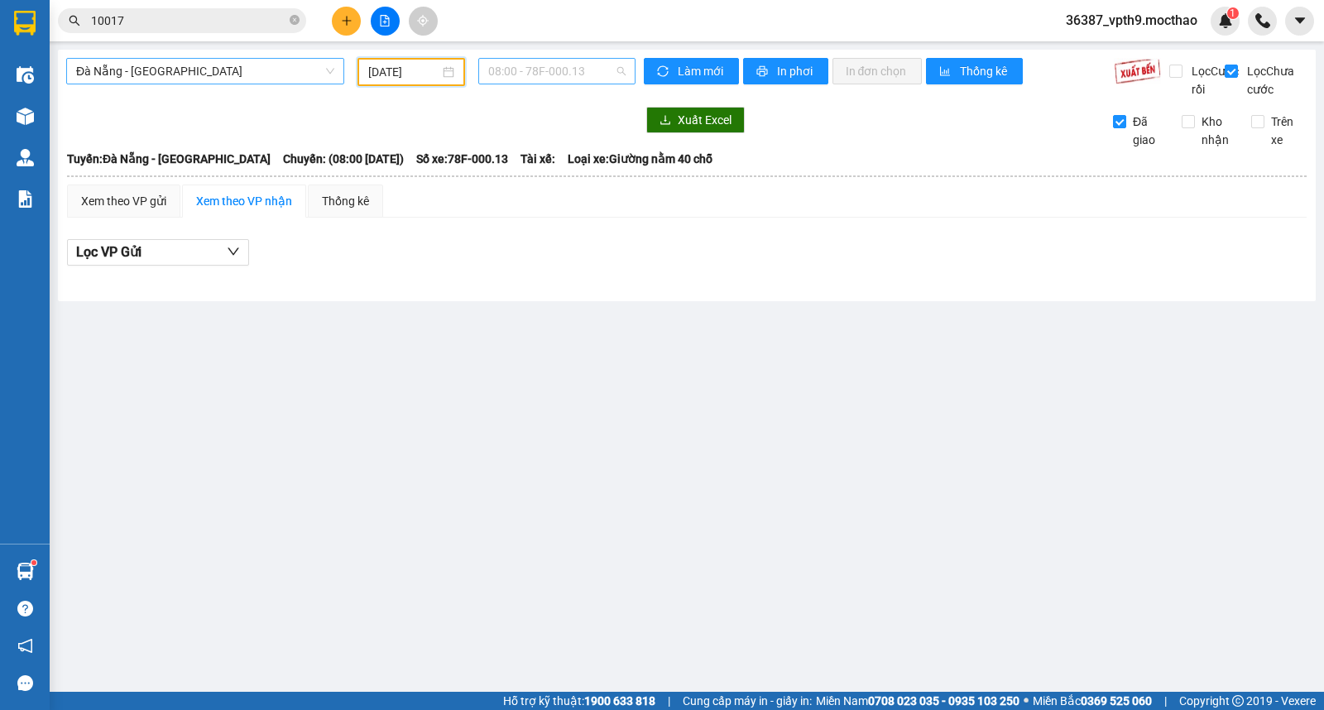
click at [580, 68] on span "08:00 - 78F-000.13" at bounding box center [556, 71] width 137 height 25
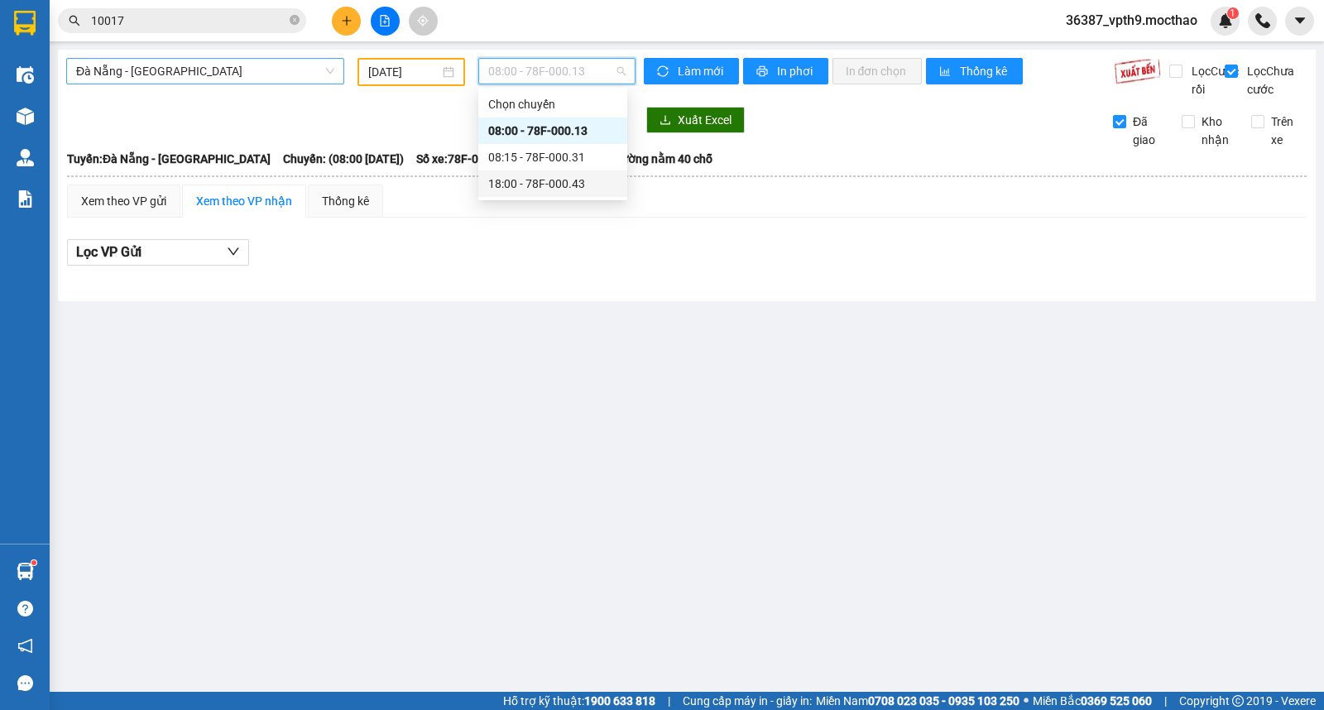
click at [575, 192] on div "18:00 - 78F-000.43" at bounding box center [552, 184] width 129 height 18
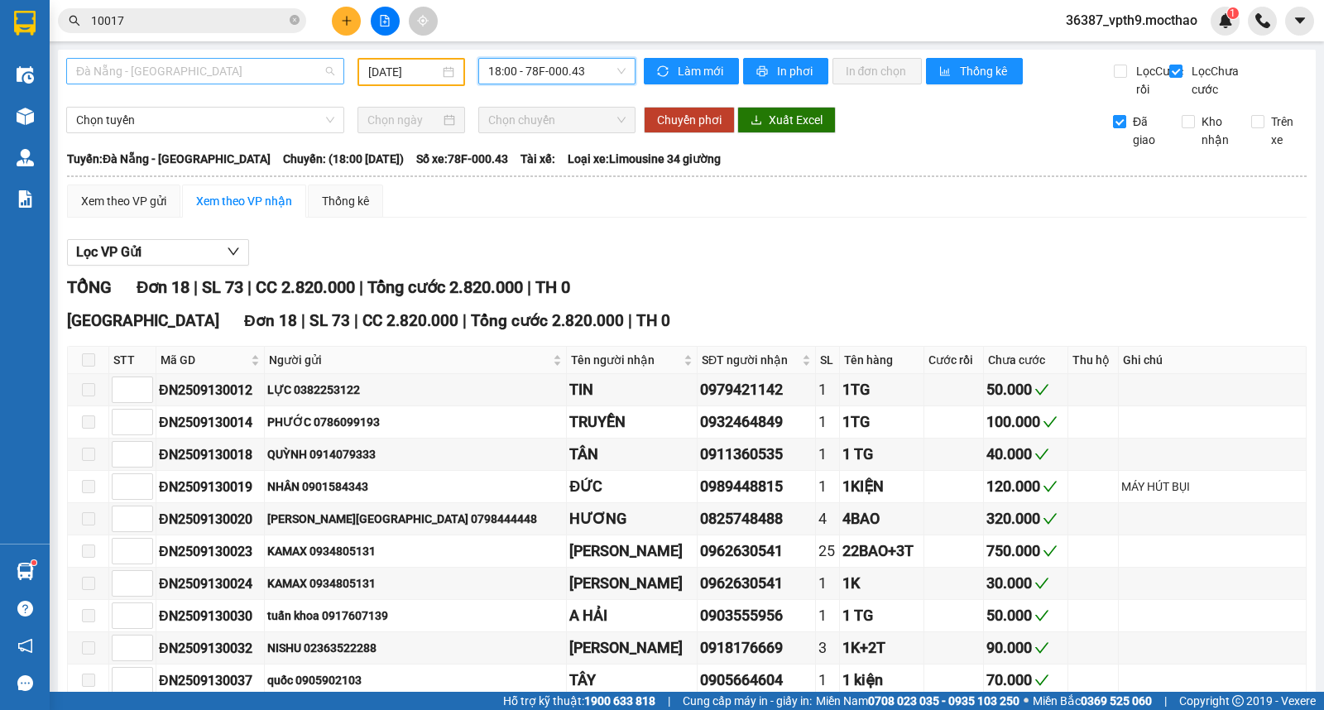
scroll to position [159, 0]
click at [166, 70] on span "Đà Nẵng - [PERSON_NAME]" at bounding box center [205, 71] width 258 height 25
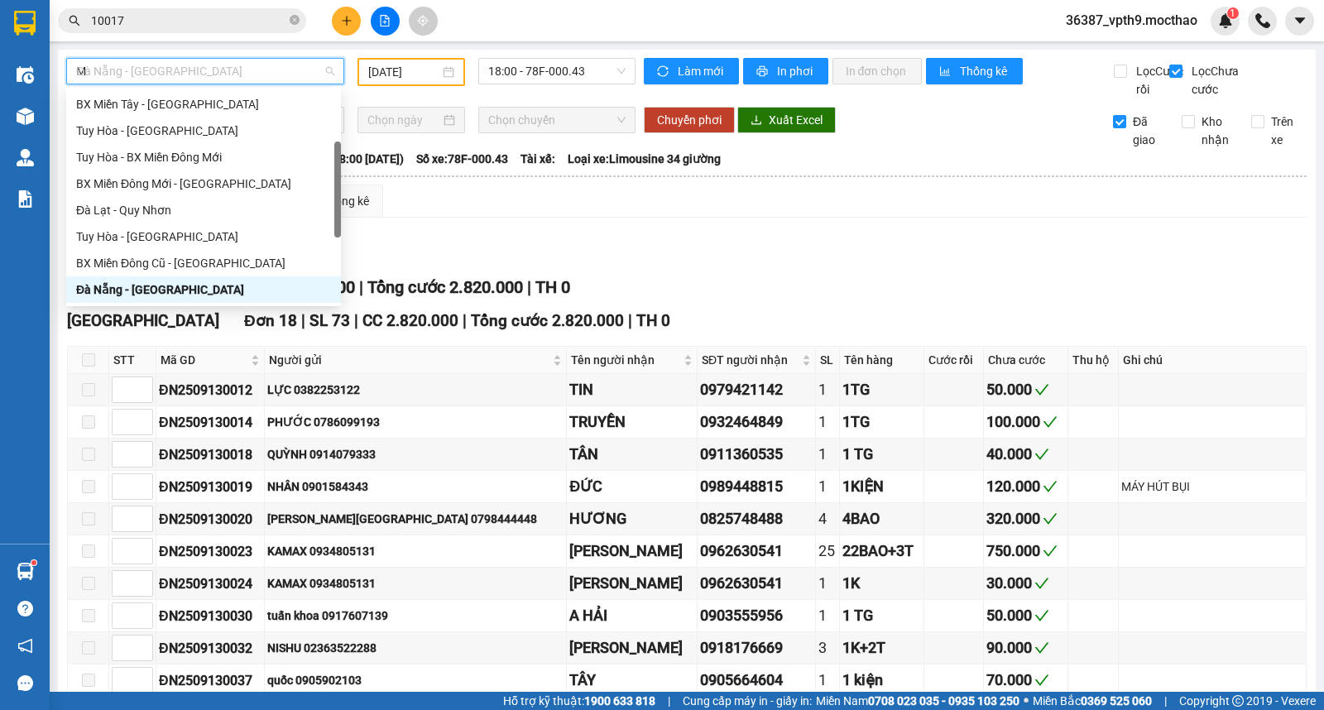
scroll to position [0, 0]
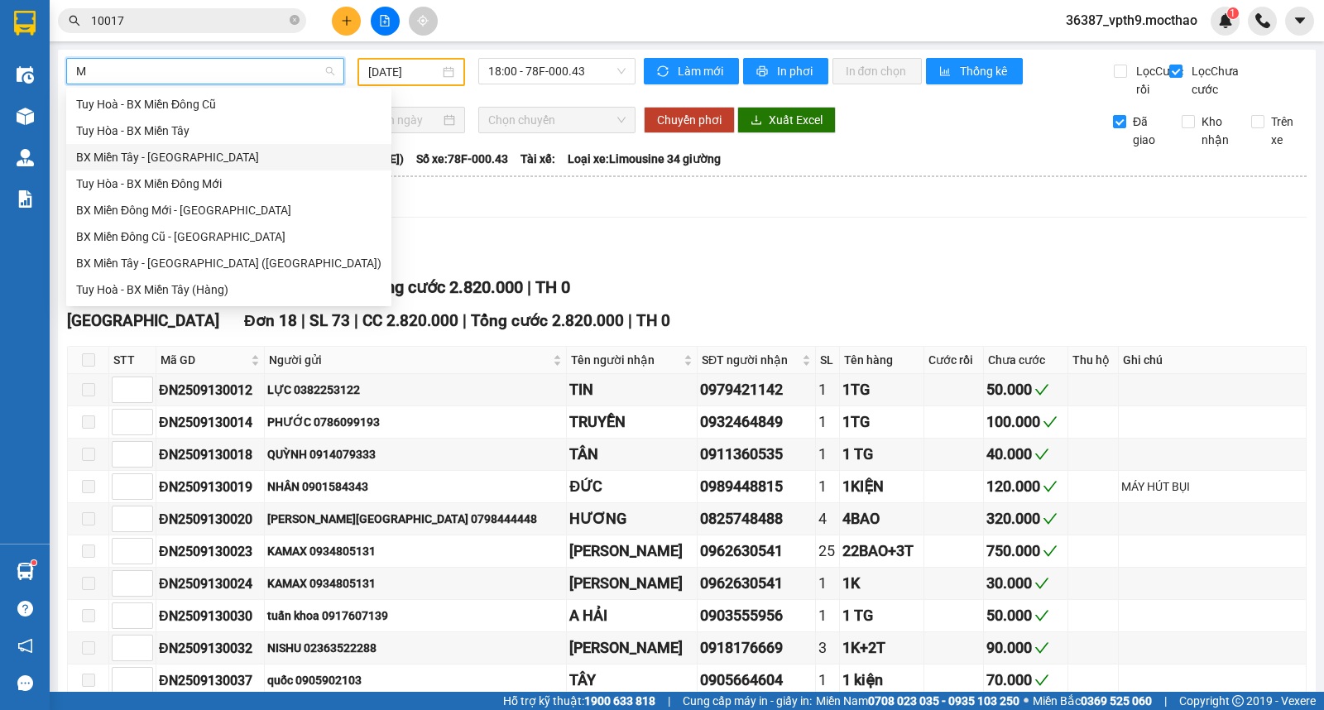
click at [137, 160] on div "BX Miền Tây - [PERSON_NAME]" at bounding box center [228, 157] width 305 height 18
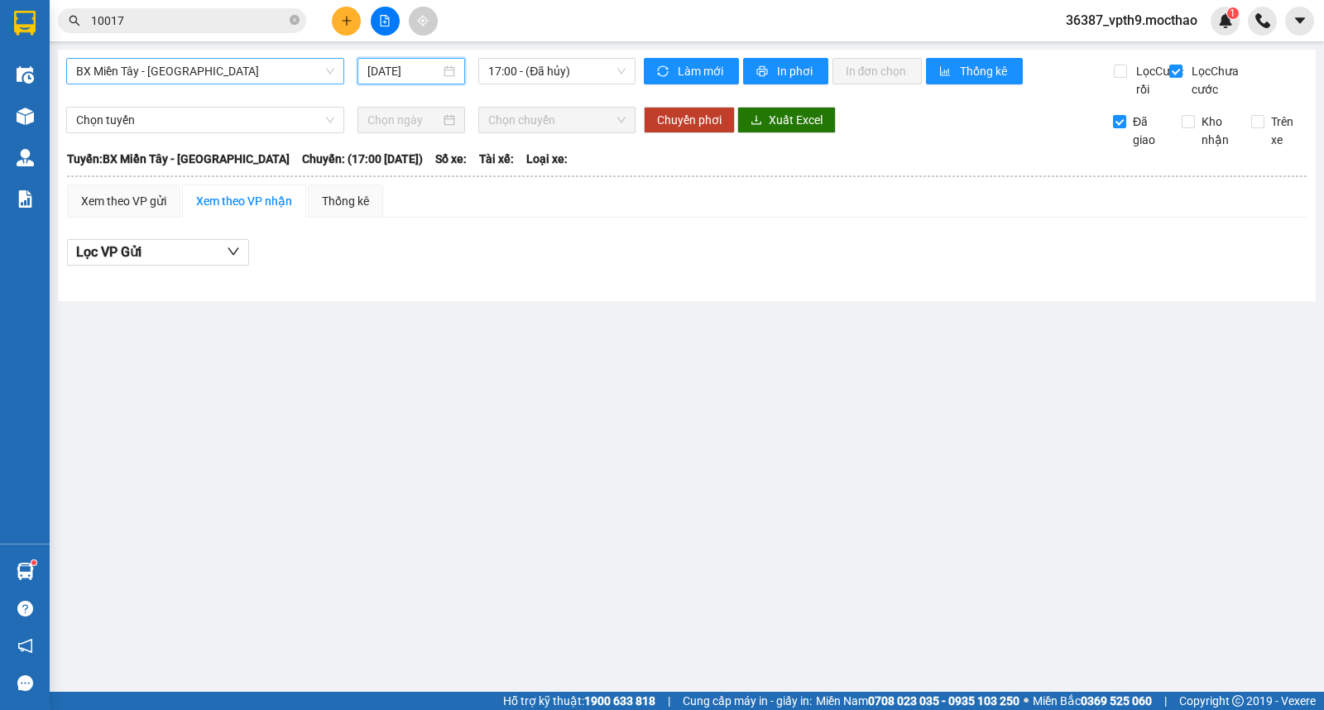
click at [401, 73] on input "[DATE]" at bounding box center [405, 71] width 74 height 18
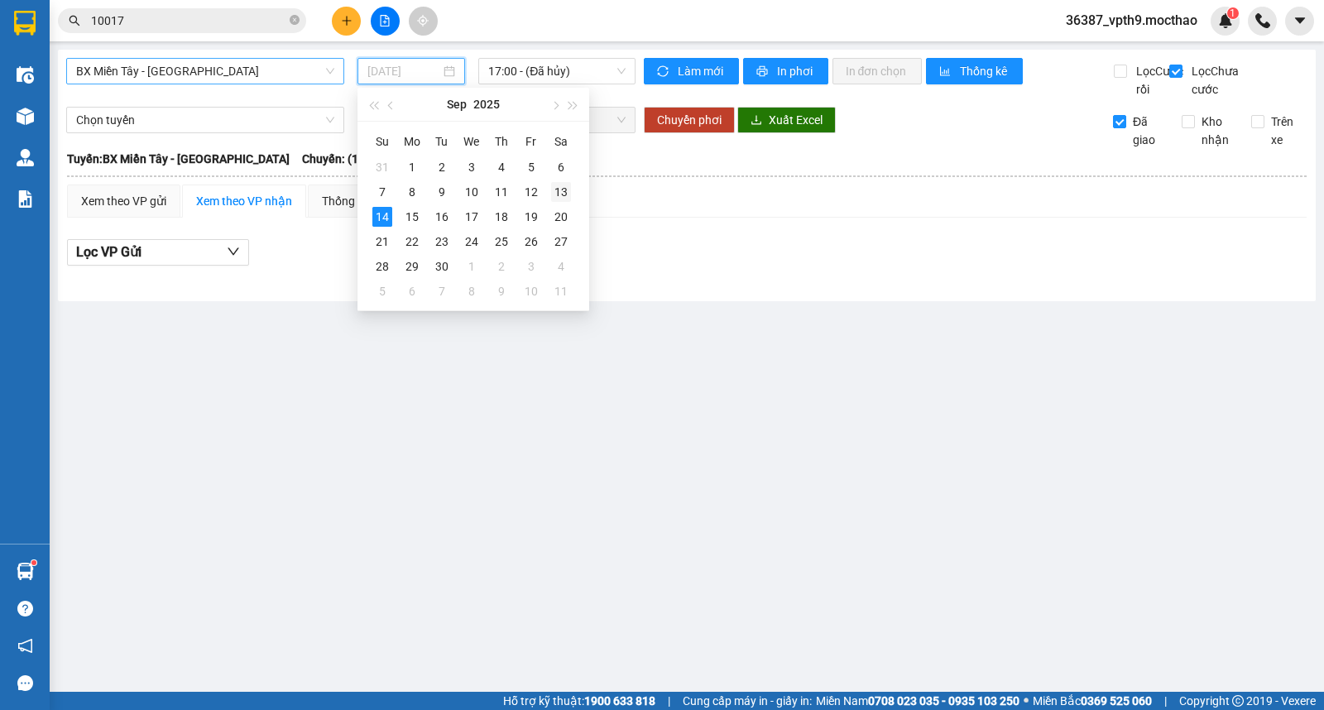
click at [560, 192] on div "13" at bounding box center [561, 192] width 20 height 20
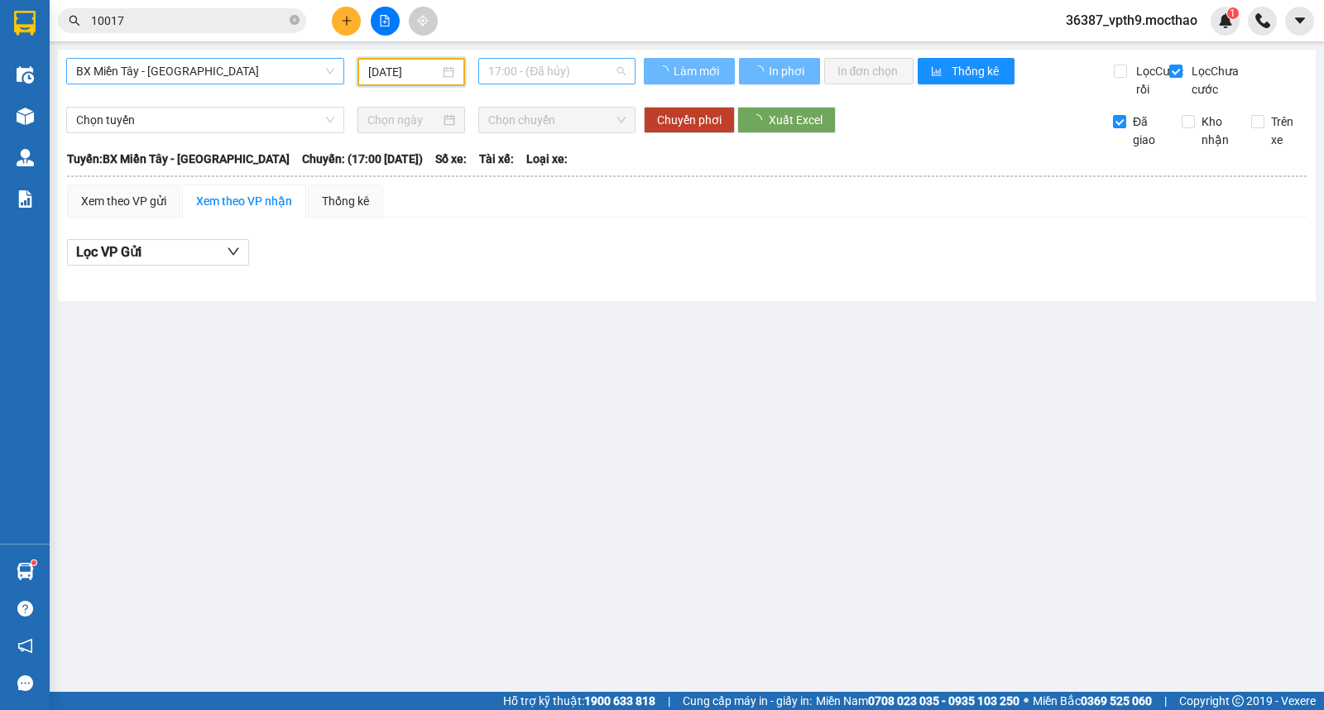
click at [590, 71] on span "17:00 - (Đã hủy)" at bounding box center [556, 71] width 137 height 25
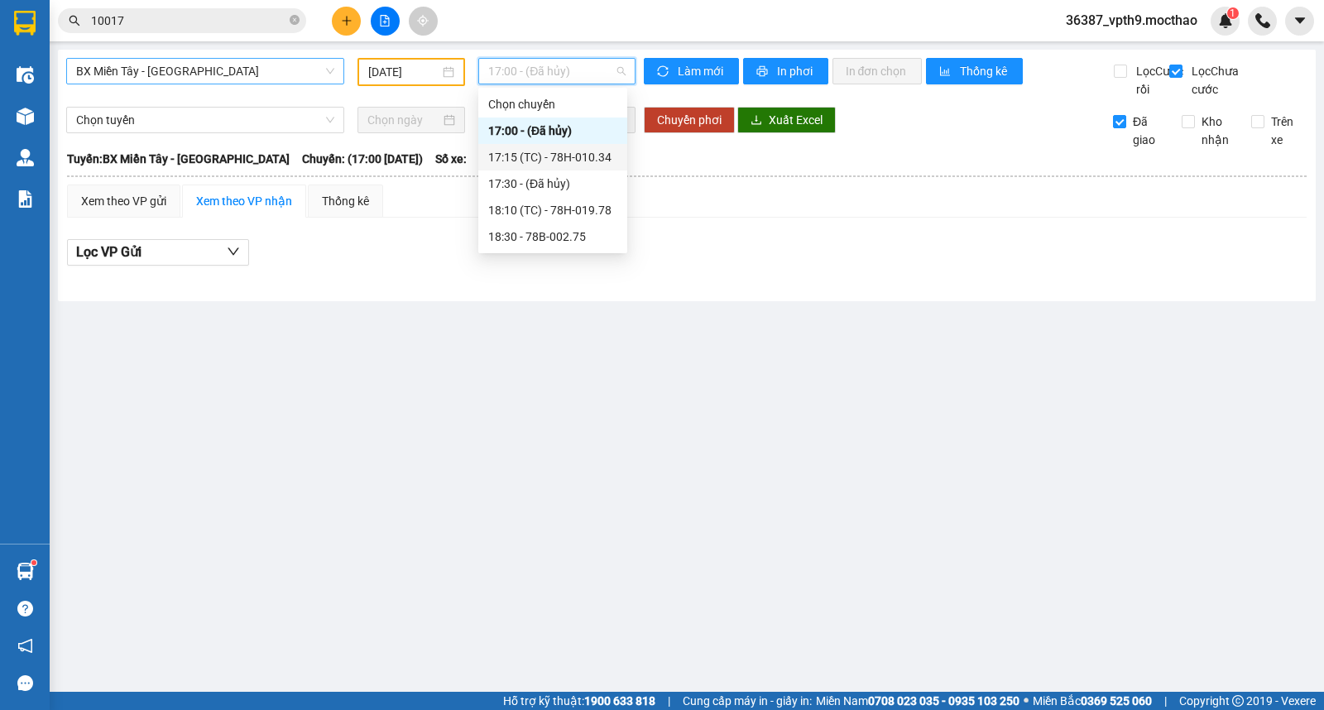
click at [557, 151] on div "17:15 (TC) - 78H-010.34" at bounding box center [552, 157] width 129 height 18
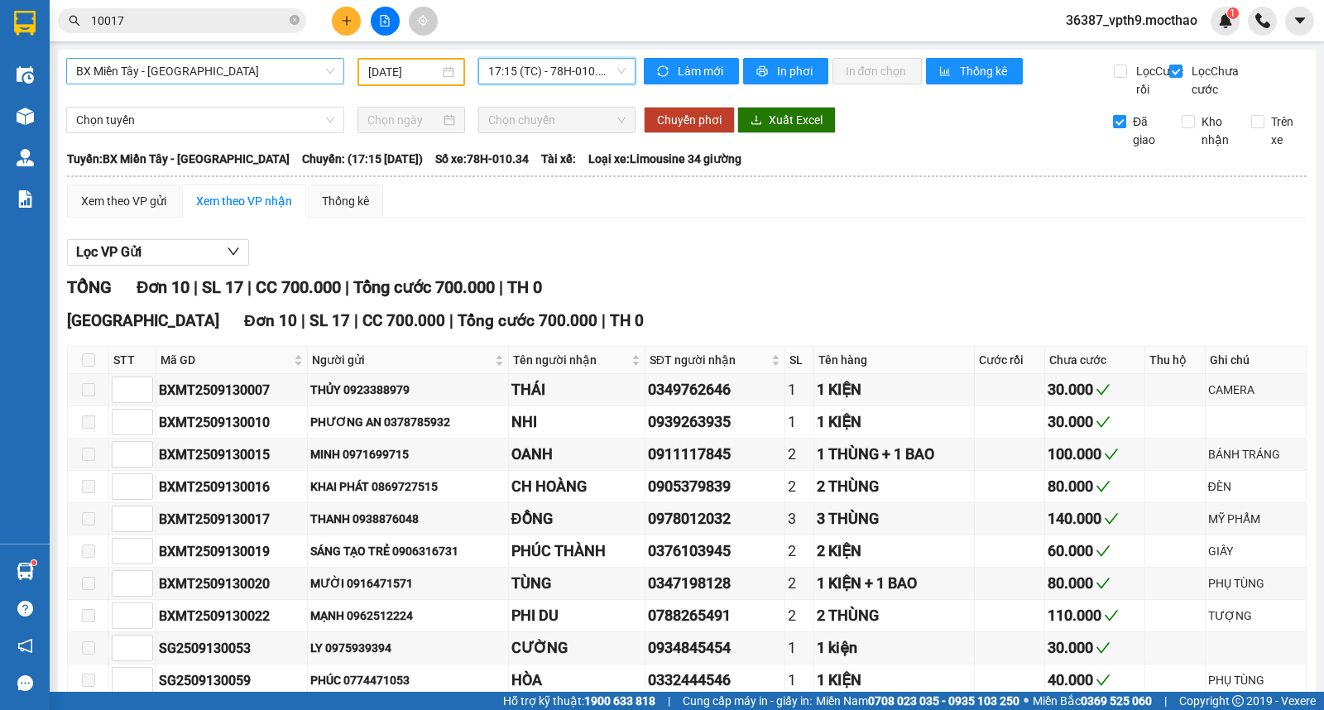
click at [523, 58] on div "17:15 (TC) - 78H-010.34" at bounding box center [556, 71] width 156 height 26
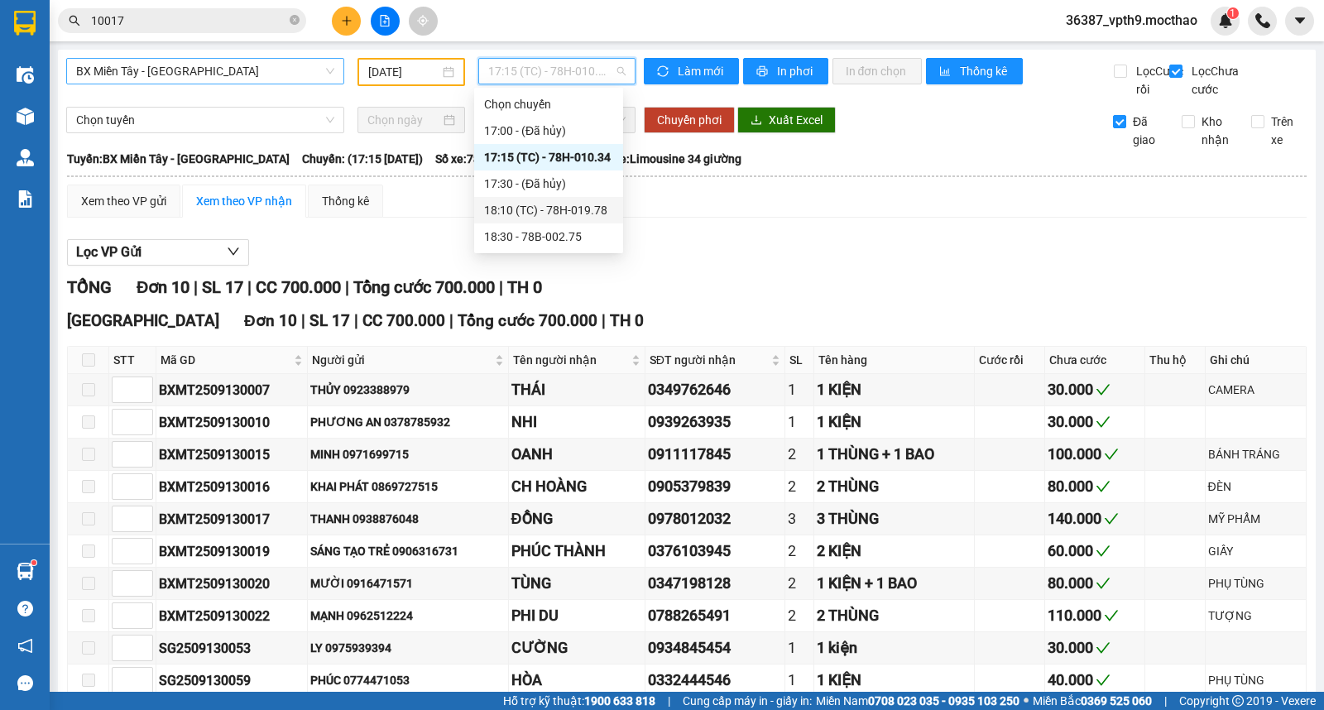
click at [584, 208] on div "18:10 (TC) - 78H-019.78" at bounding box center [548, 210] width 129 height 18
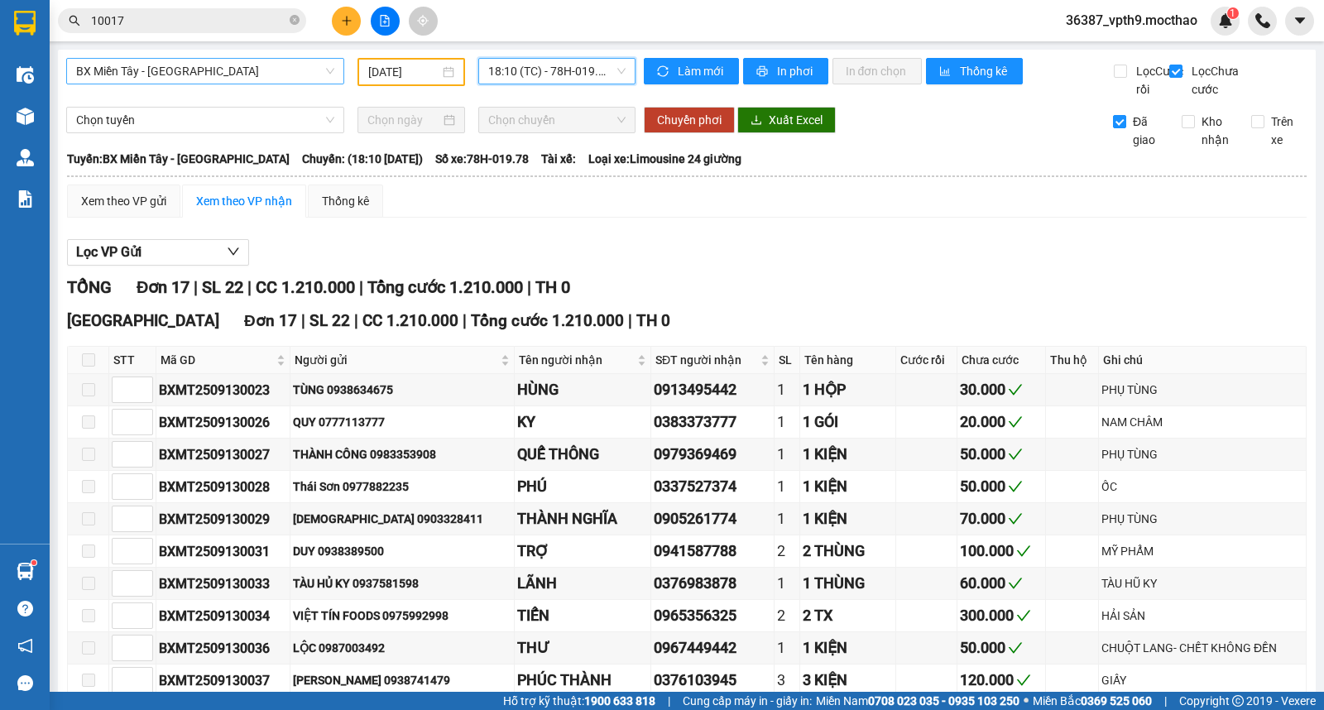
click at [123, 67] on span "BX Miền Tây - [PERSON_NAME]" at bounding box center [205, 71] width 258 height 25
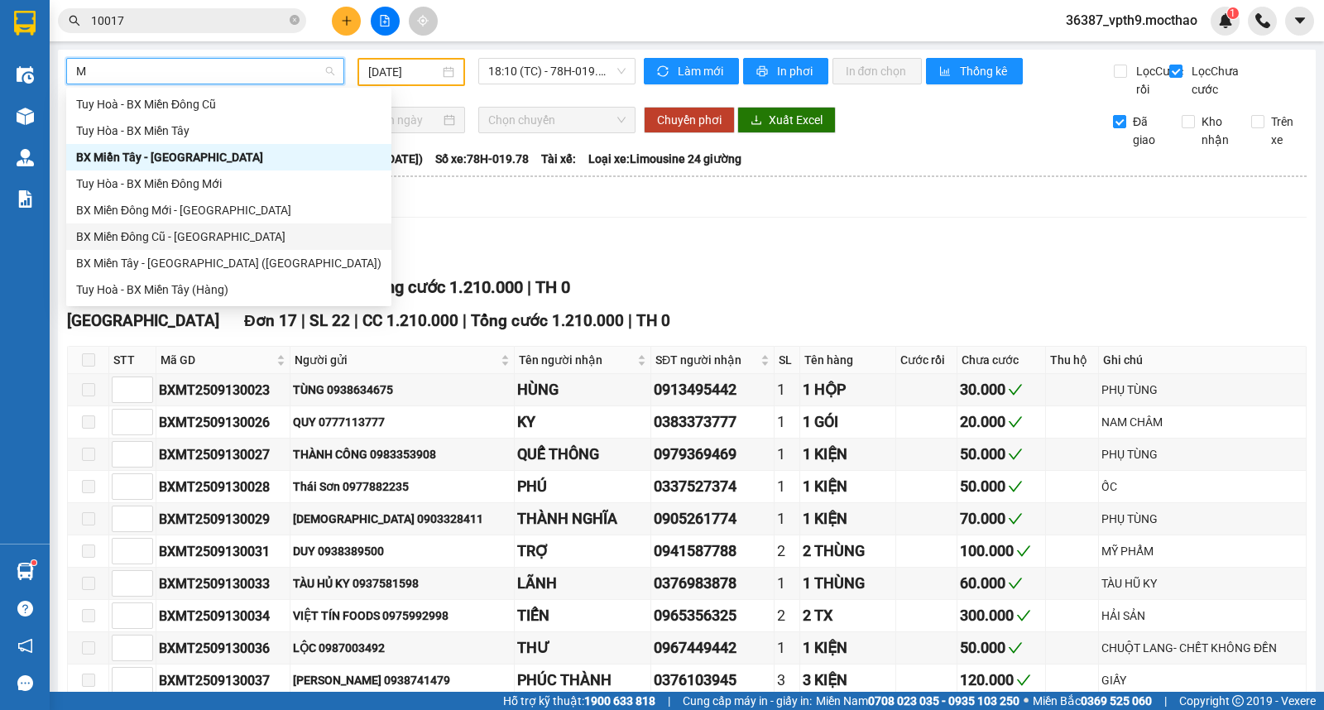
click at [143, 244] on div "BX Miền Đông Cũ - [PERSON_NAME]" at bounding box center [228, 237] width 305 height 18
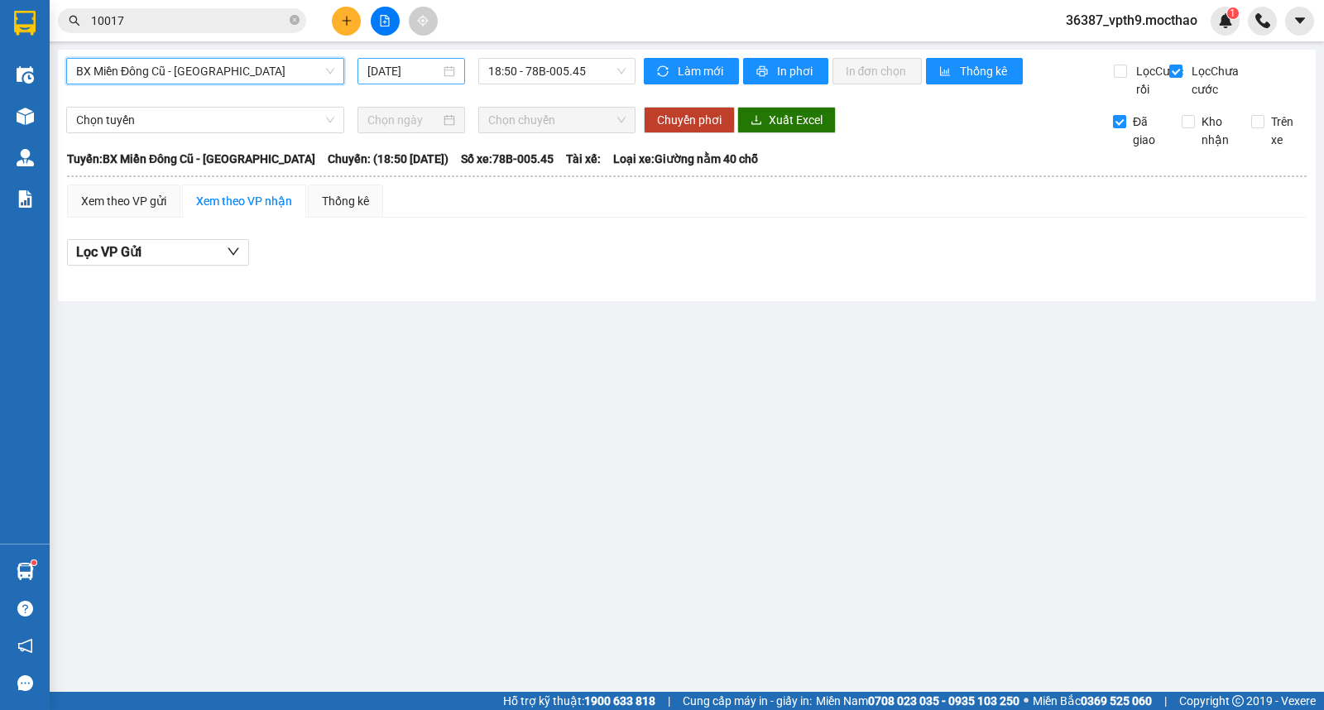
click at [384, 71] on input "[DATE]" at bounding box center [405, 71] width 74 height 18
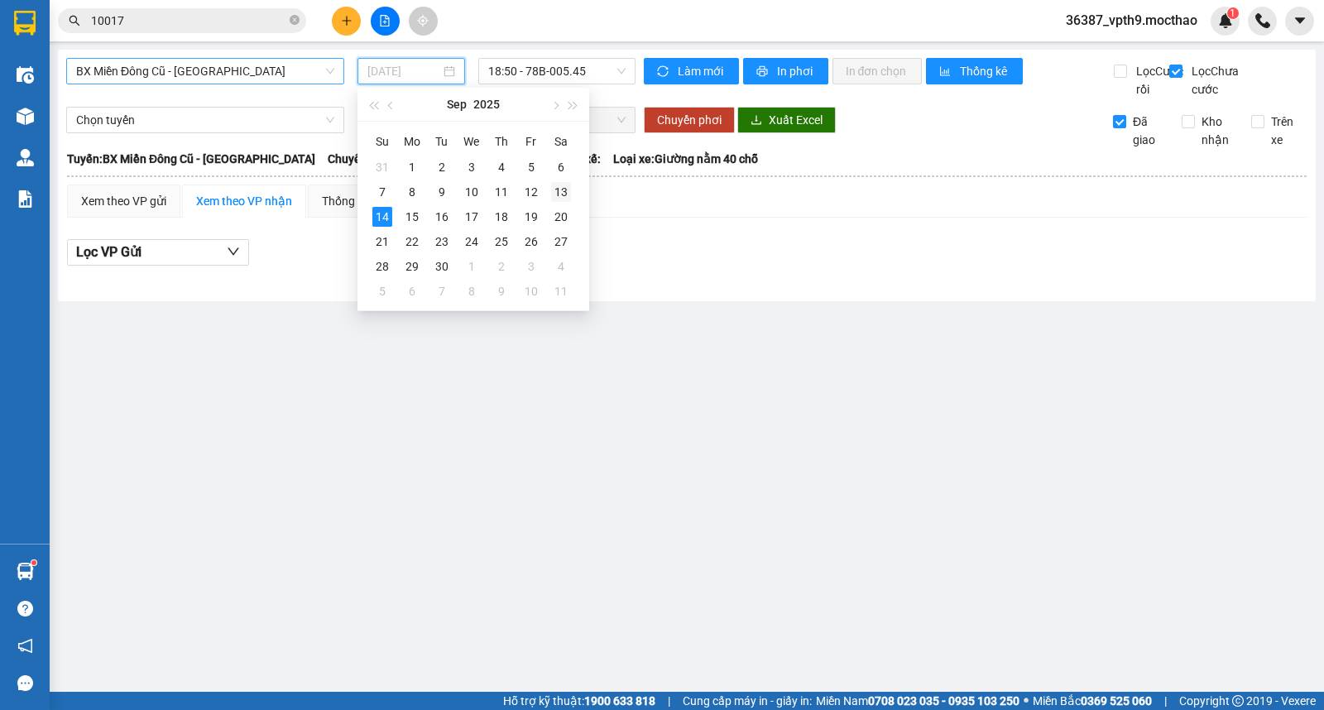
click at [565, 195] on div "13" at bounding box center [561, 192] width 20 height 20
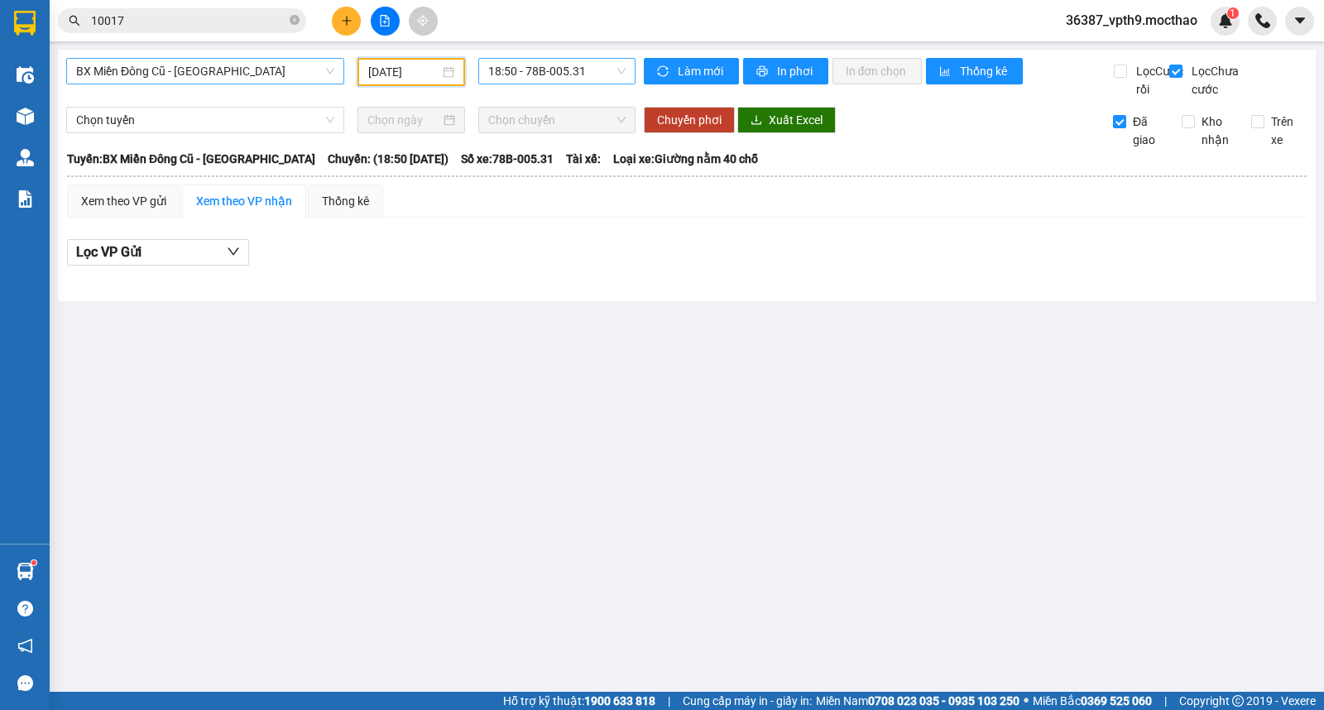
click at [603, 70] on span "18:50 - 78B-005.31" at bounding box center [556, 71] width 137 height 25
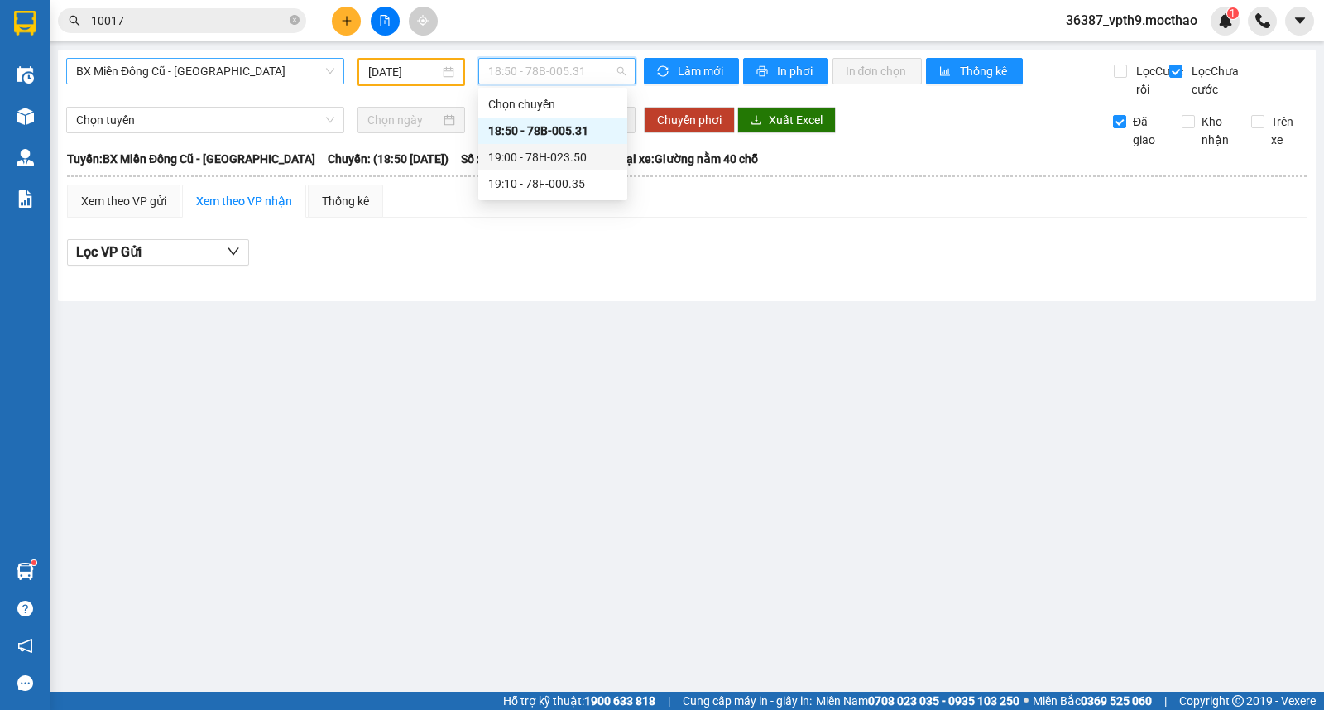
click at [575, 154] on div "19:00 - 78H-023.50" at bounding box center [552, 157] width 129 height 18
click at [582, 67] on span "19:00 - 78H-023.50" at bounding box center [556, 71] width 137 height 25
click at [556, 191] on div "19:10 - 78F-000.35" at bounding box center [552, 184] width 129 height 18
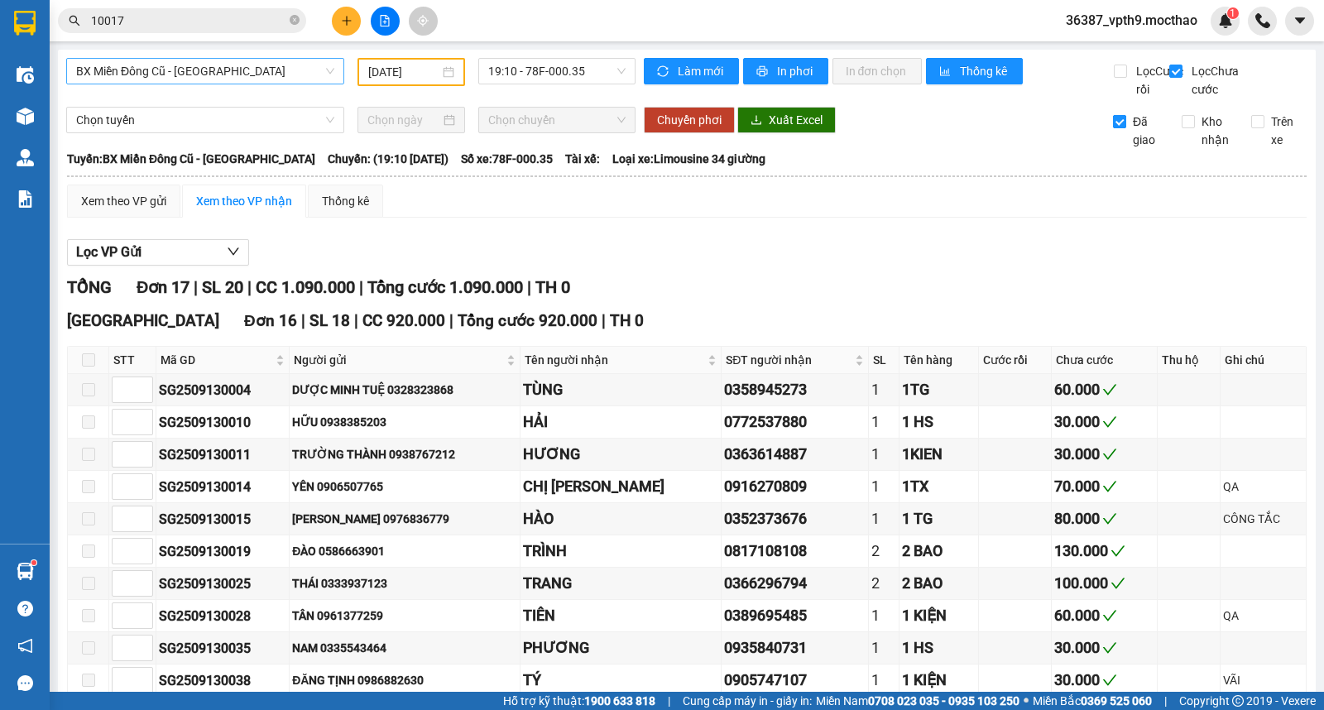
click at [1127, 147] on span "Đã giao" at bounding box center [1148, 131] width 43 height 36
click at [1122, 128] on input "Đã giao" at bounding box center [1119, 121] width 13 height 13
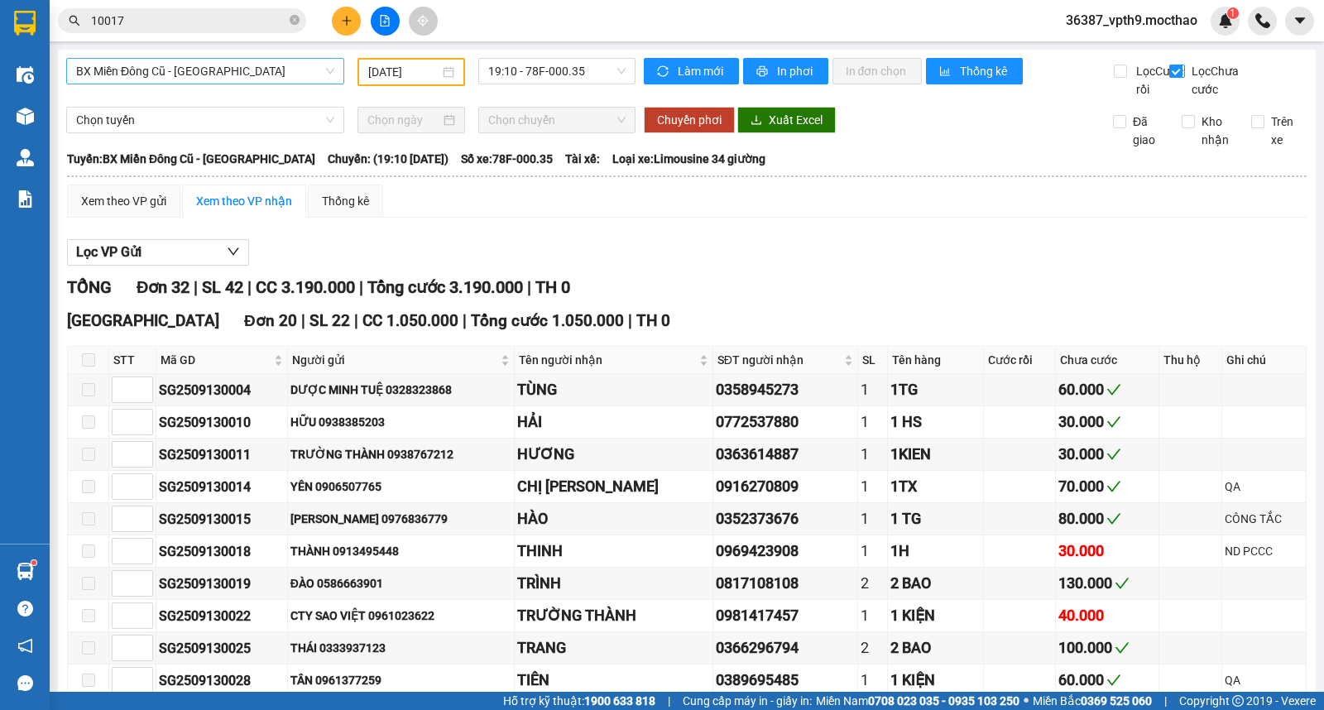
click at [1170, 78] on input "Lọc Chưa cước" at bounding box center [1178, 71] width 16 height 13
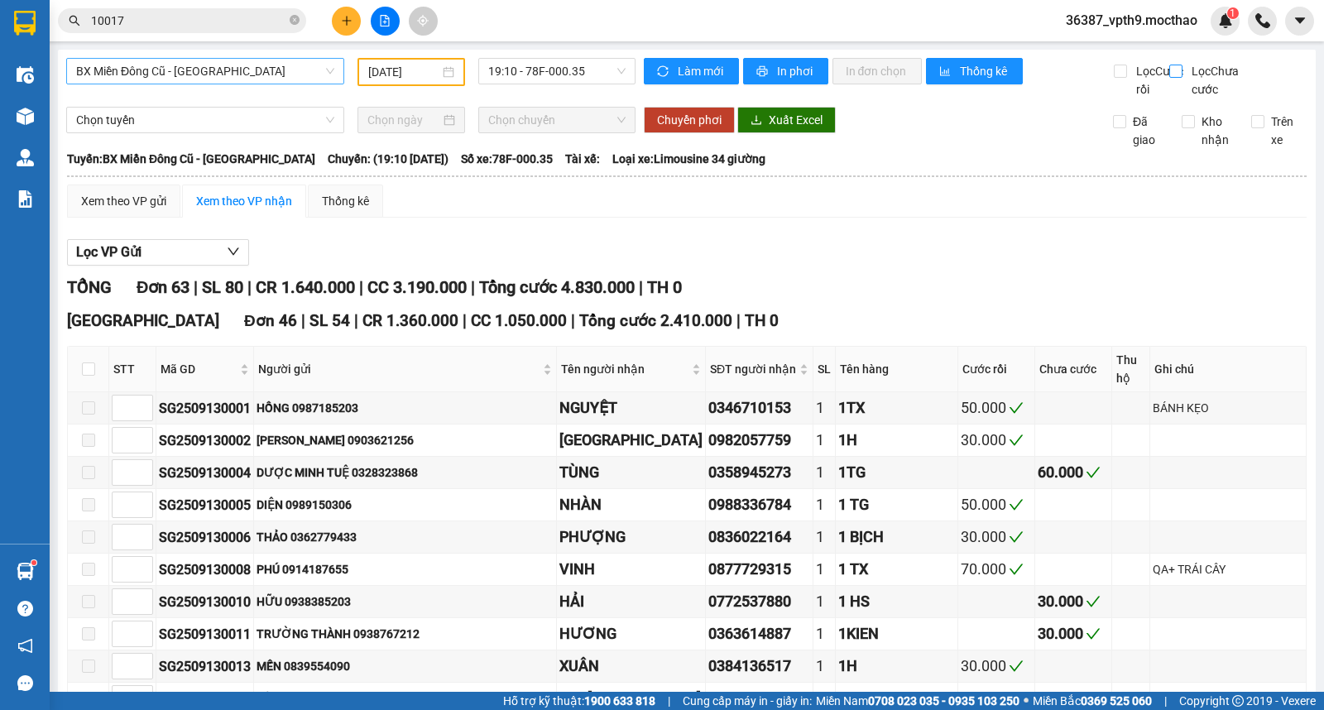
click at [183, 73] on span "BX Miền Đông Cũ - [PERSON_NAME]" at bounding box center [205, 71] width 258 height 25
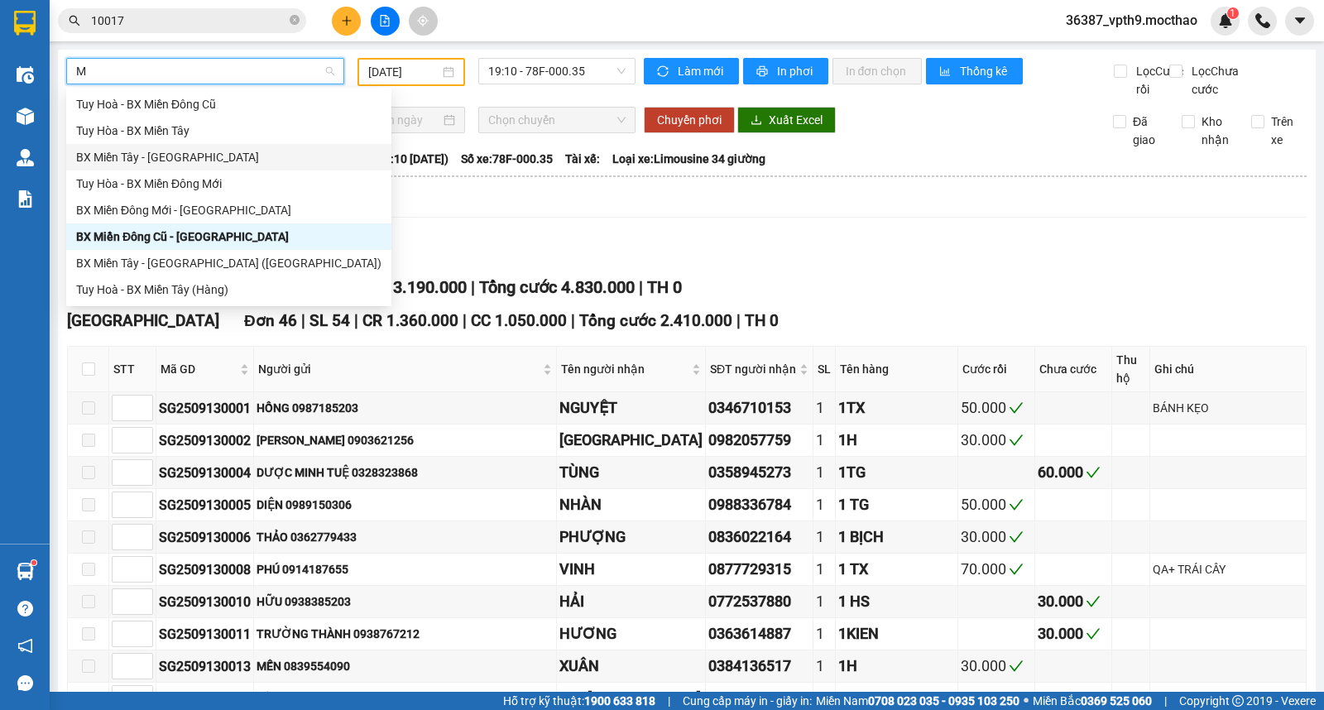
click at [163, 154] on div "BX Miền Tây - [PERSON_NAME]" at bounding box center [228, 157] width 305 height 18
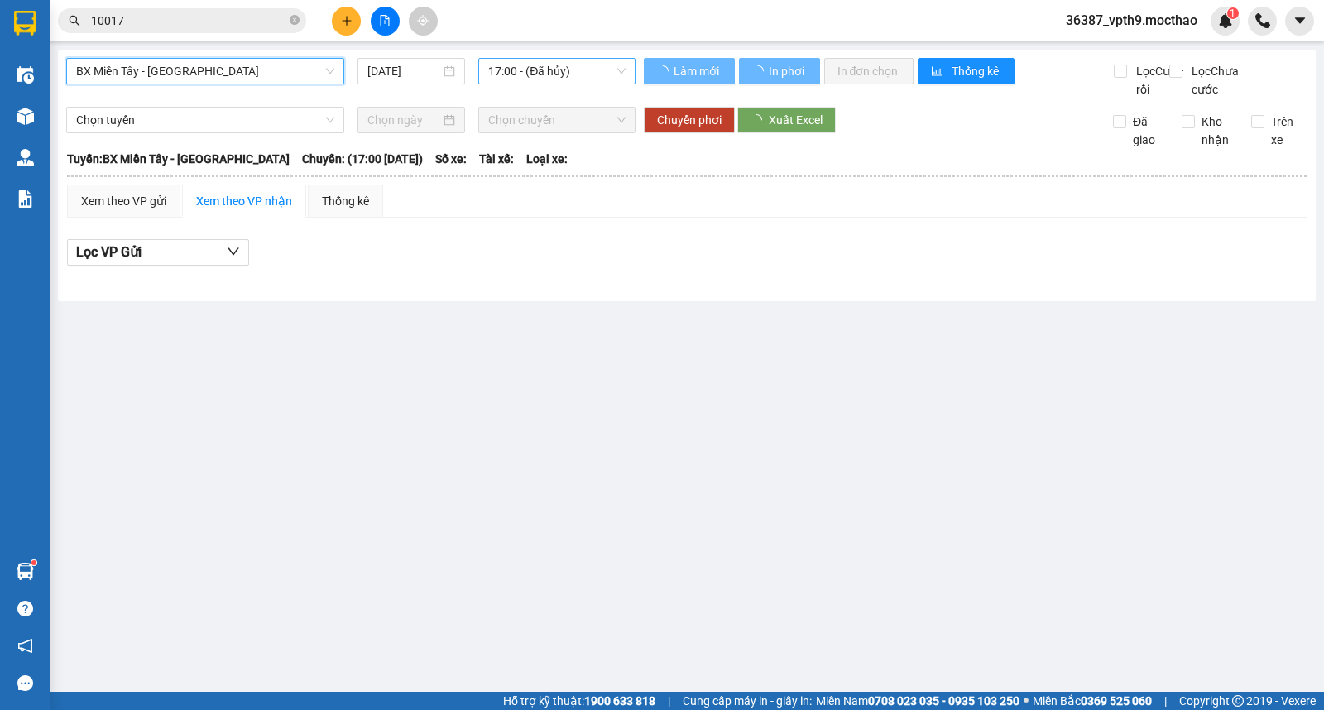
click at [531, 60] on span "17:00 - (Đã hủy)" at bounding box center [556, 71] width 137 height 25
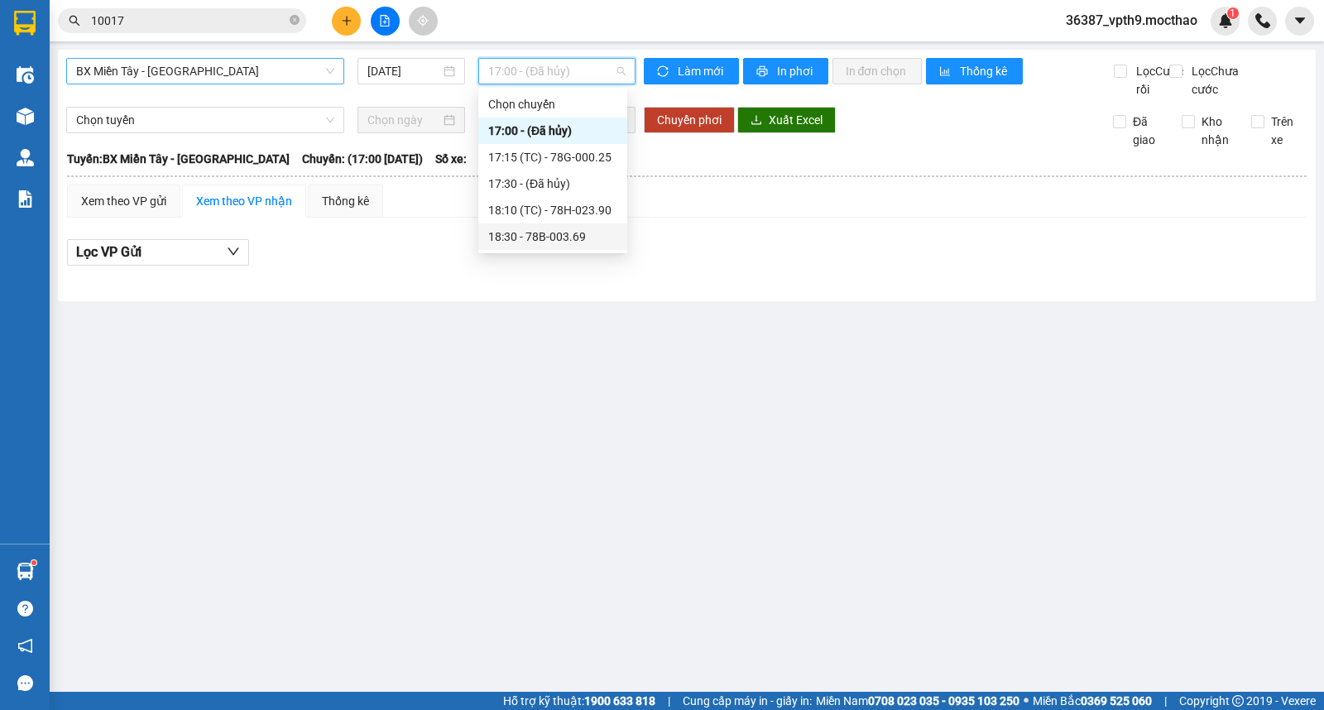
click at [560, 241] on div "18:30 - 78B-003.69" at bounding box center [552, 237] width 129 height 18
click at [584, 72] on span "18:30 - 78B-003.69" at bounding box center [556, 71] width 137 height 25
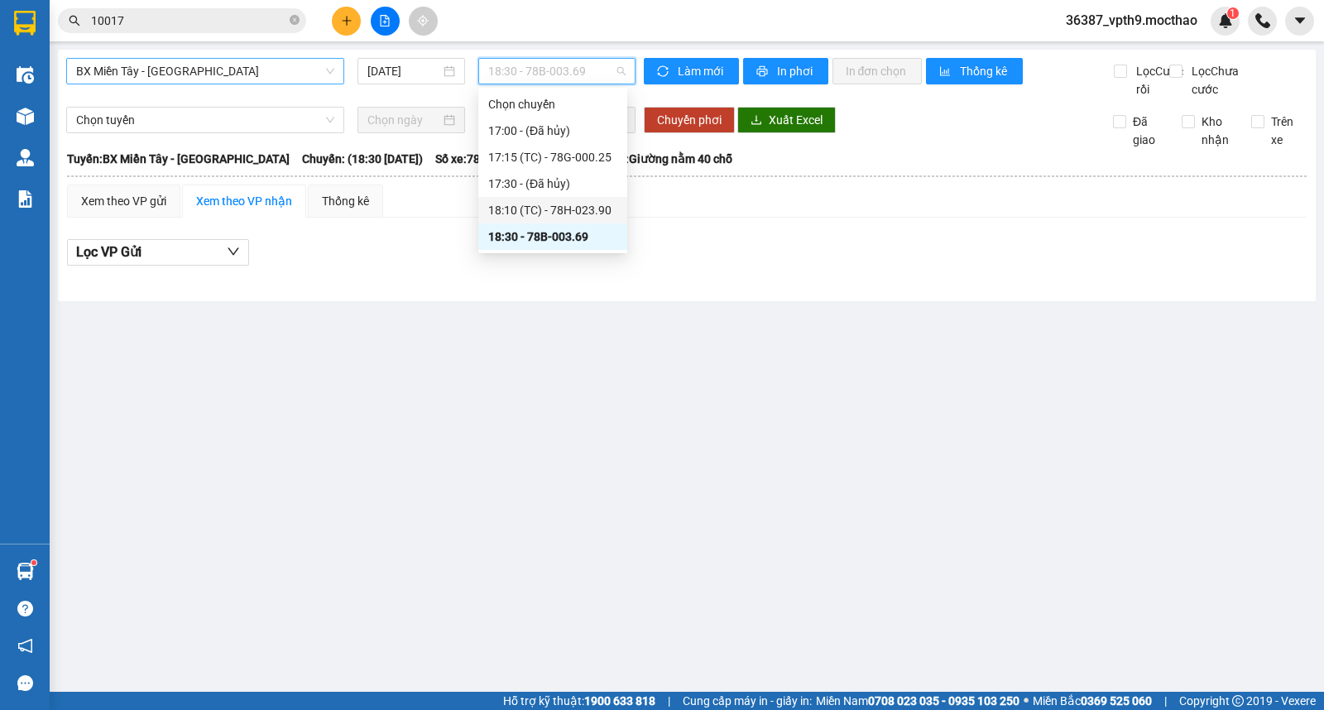
click at [584, 216] on div "18:10 (TC) - 78H-023.90" at bounding box center [552, 210] width 129 height 18
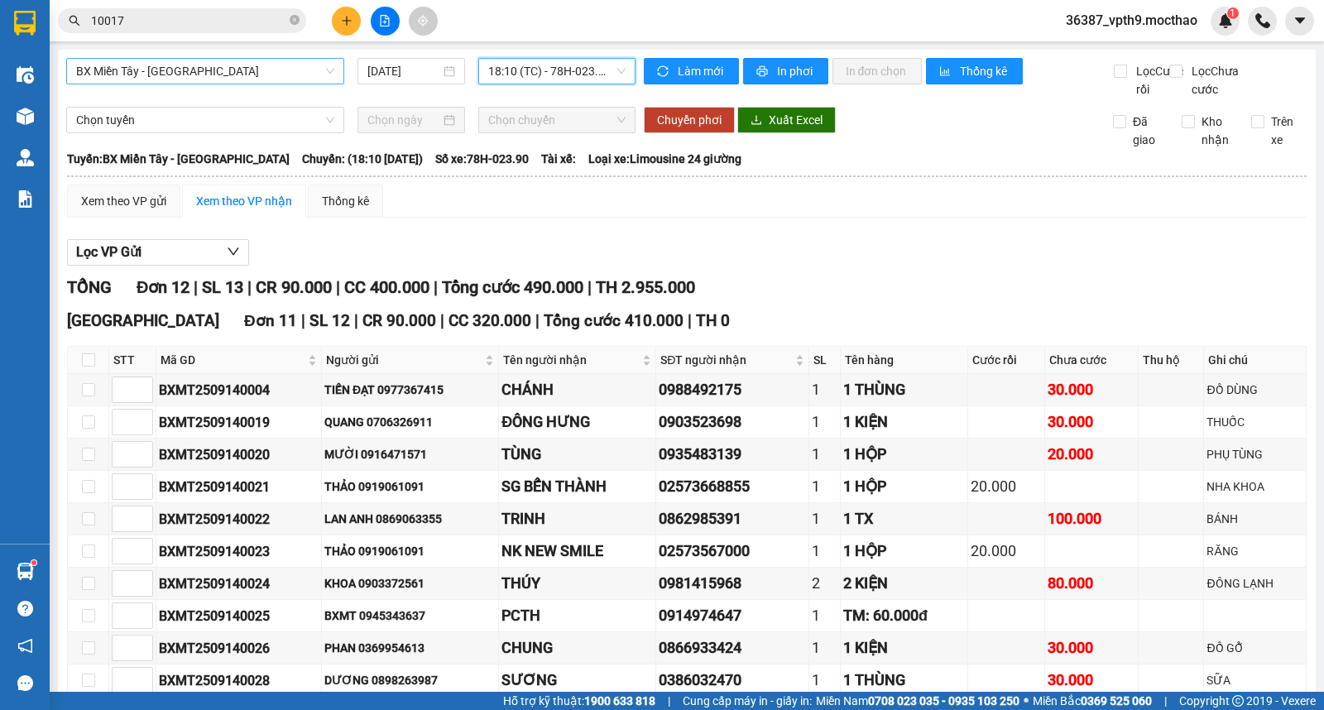
click at [592, 76] on span "18:10 (TC) - 78H-023.90" at bounding box center [556, 71] width 137 height 25
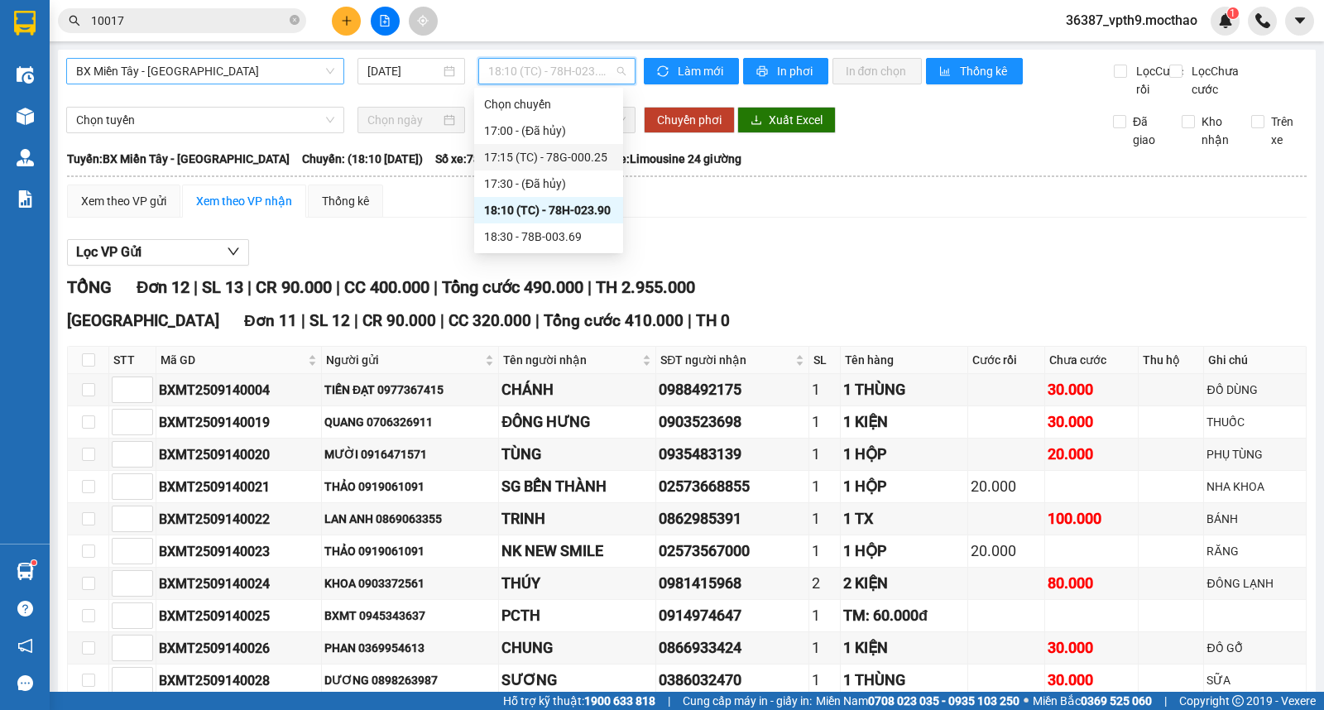
click at [592, 151] on div "17:15 (TC) - 78G-000.25" at bounding box center [548, 157] width 129 height 18
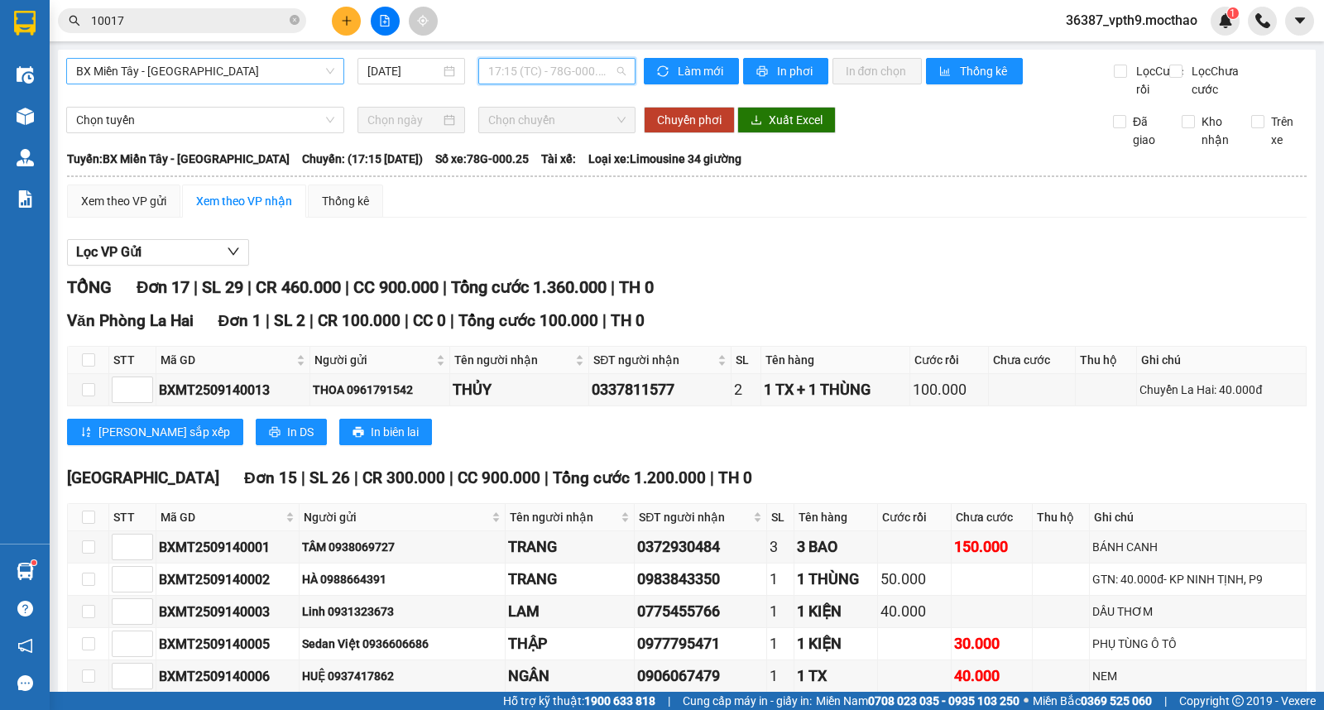
click at [598, 77] on span "17:15 (TC) - 78G-000.25" at bounding box center [556, 71] width 137 height 25
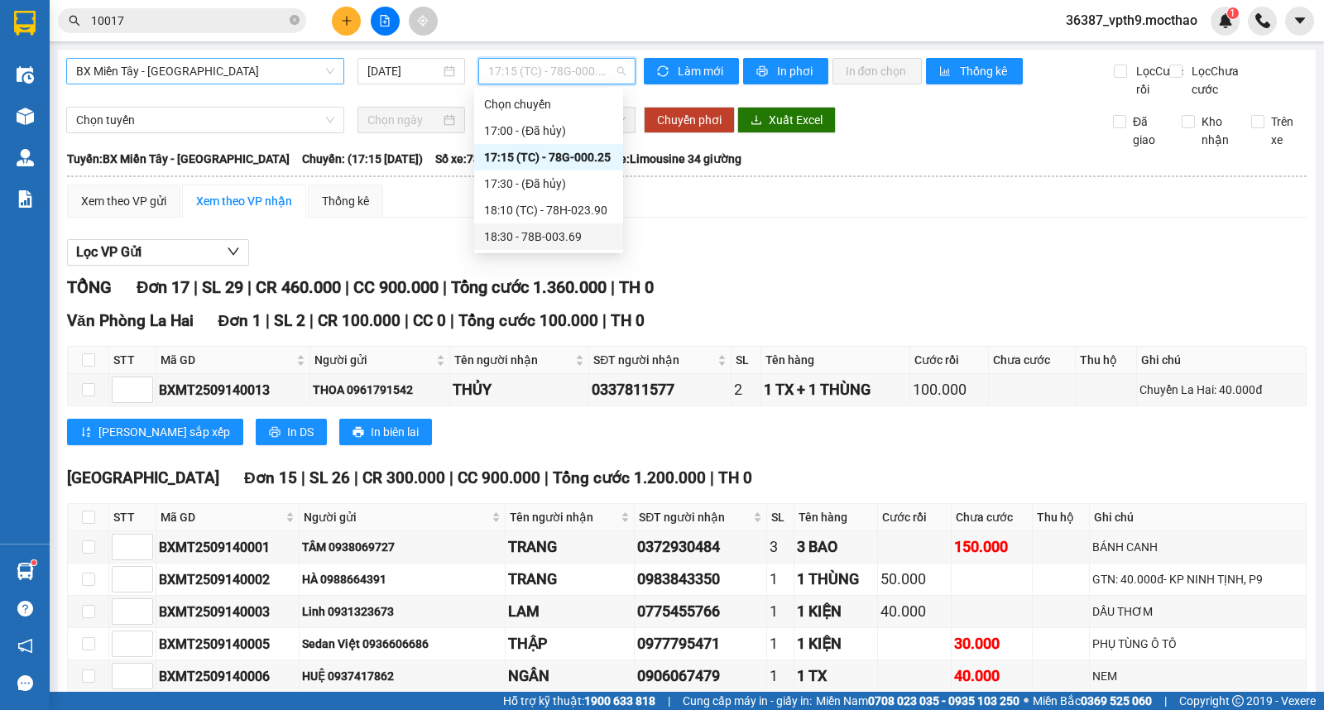
click at [557, 237] on div "18:30 - 78B-003.69" at bounding box center [548, 237] width 129 height 18
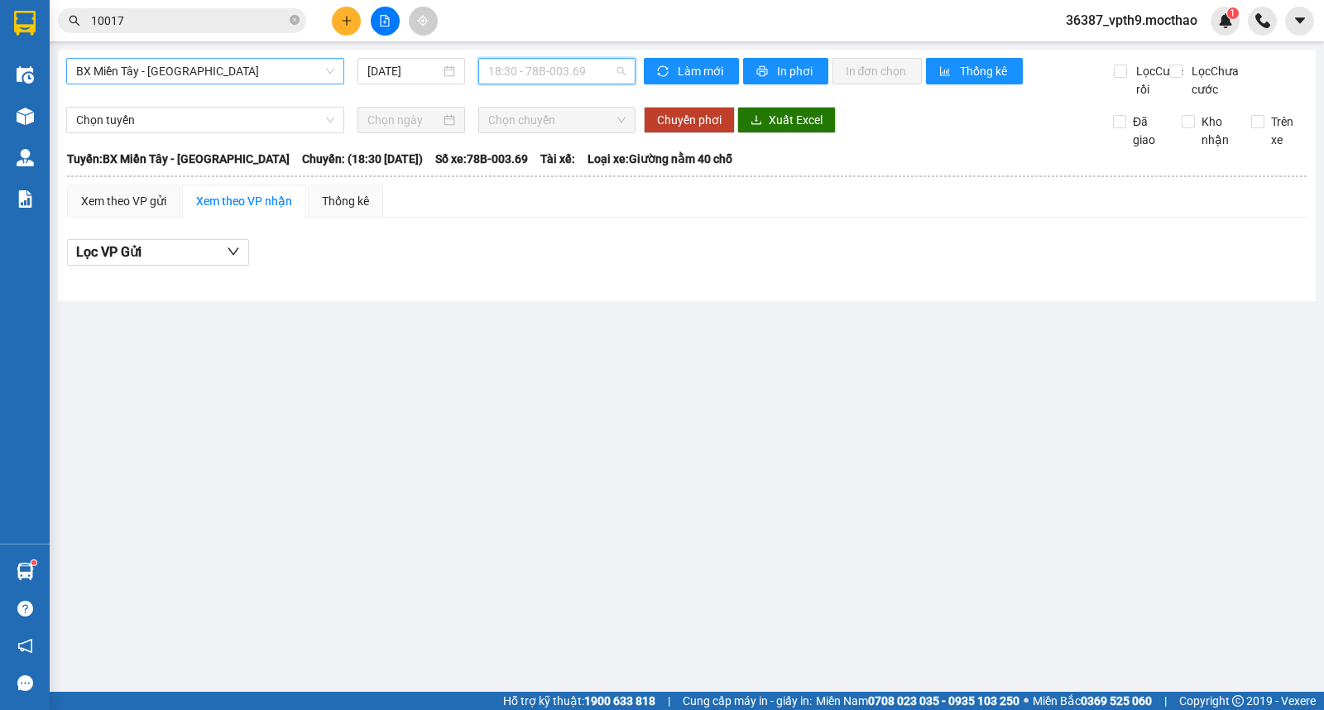
click at [563, 79] on span "18:30 - 78B-003.69" at bounding box center [556, 71] width 137 height 25
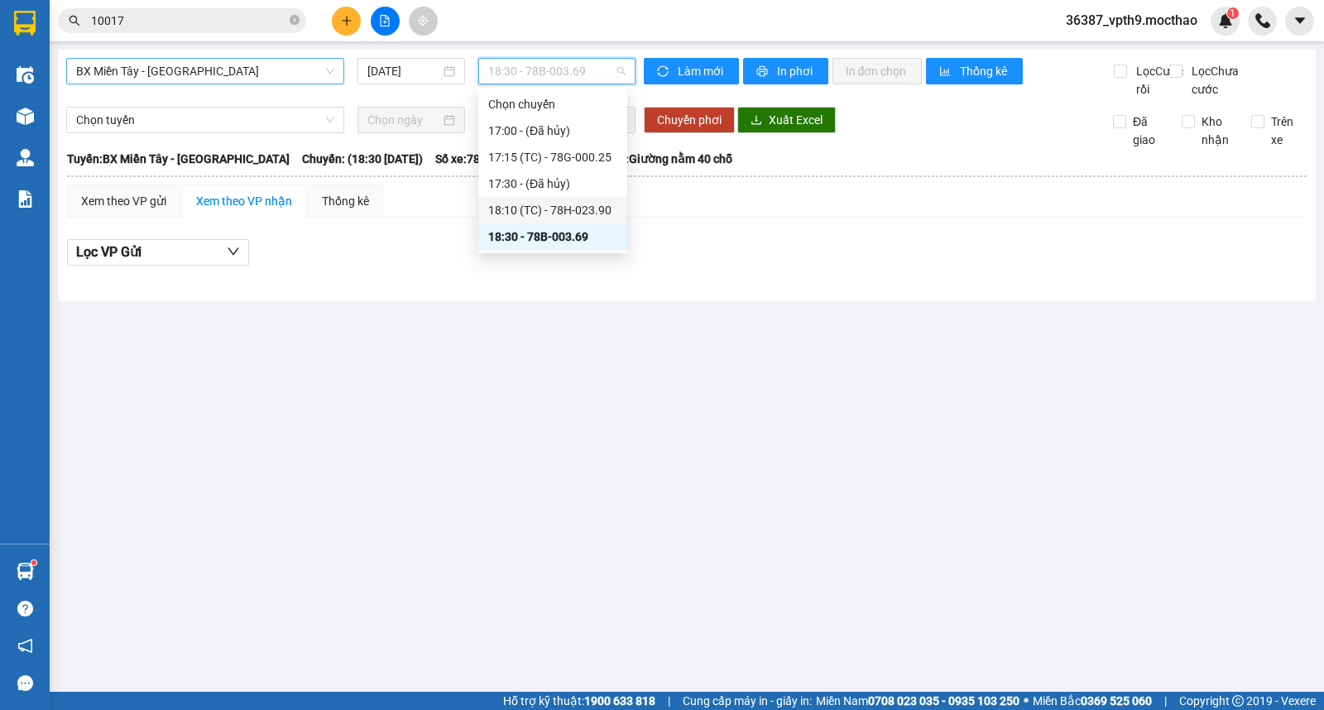
click at [575, 218] on div "18:10 (TC) - 78H-023.90" at bounding box center [552, 210] width 129 height 18
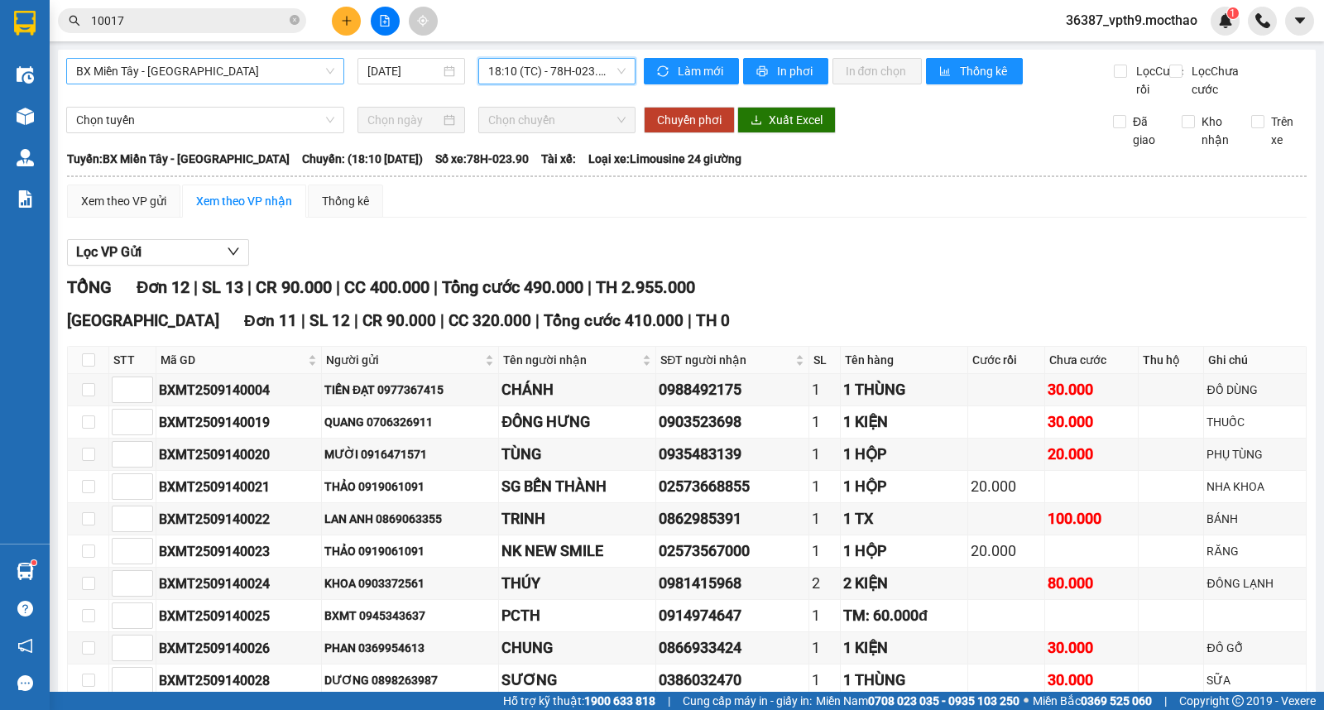
click at [575, 60] on span "18:10 (TC) - 78H-023.90" at bounding box center [556, 71] width 137 height 25
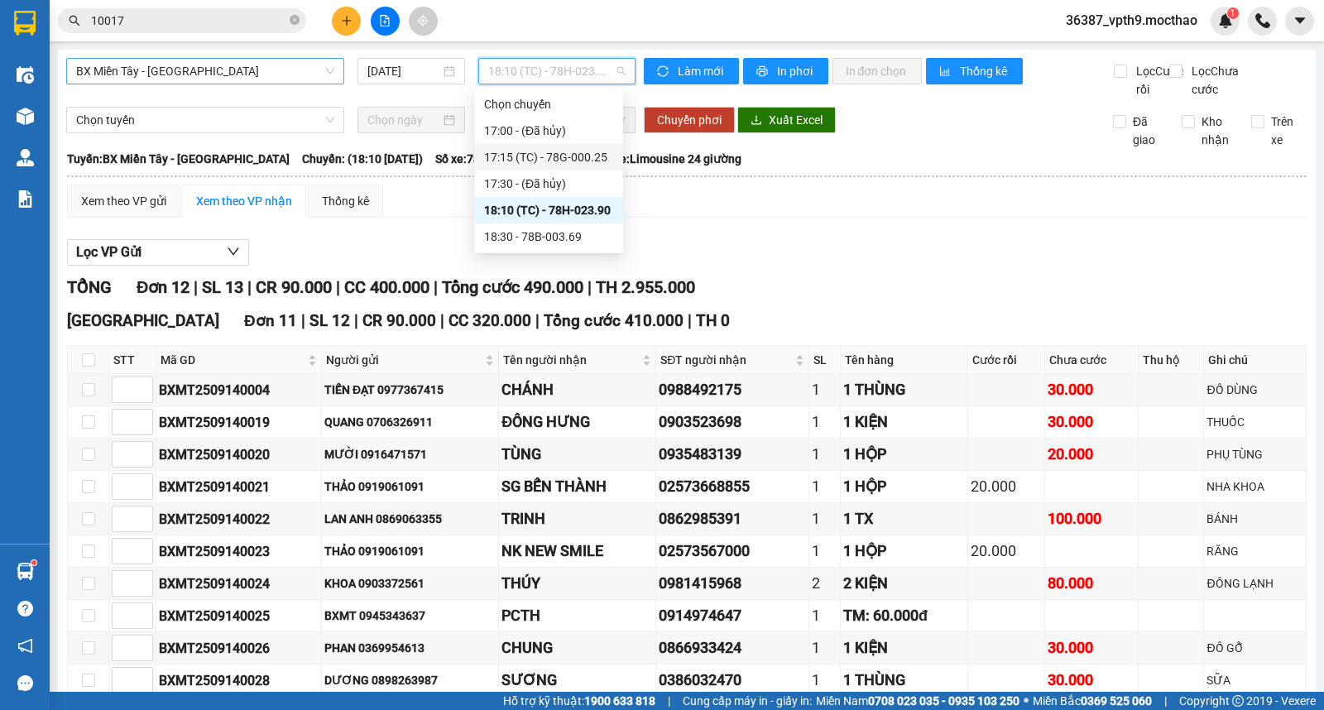
click at [573, 151] on div "17:15 (TC) - 78G-000.25" at bounding box center [548, 157] width 129 height 18
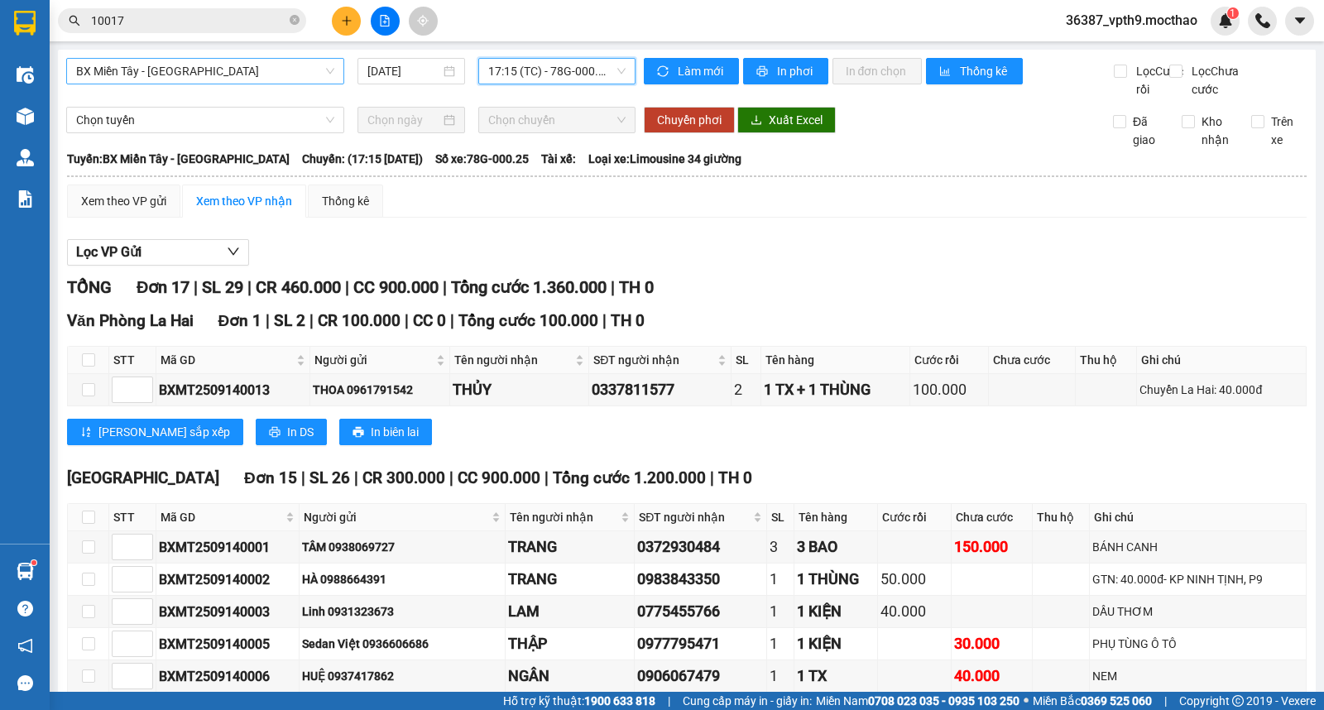
click at [210, 76] on span "BX Miền Tây - [PERSON_NAME]" at bounding box center [205, 71] width 258 height 25
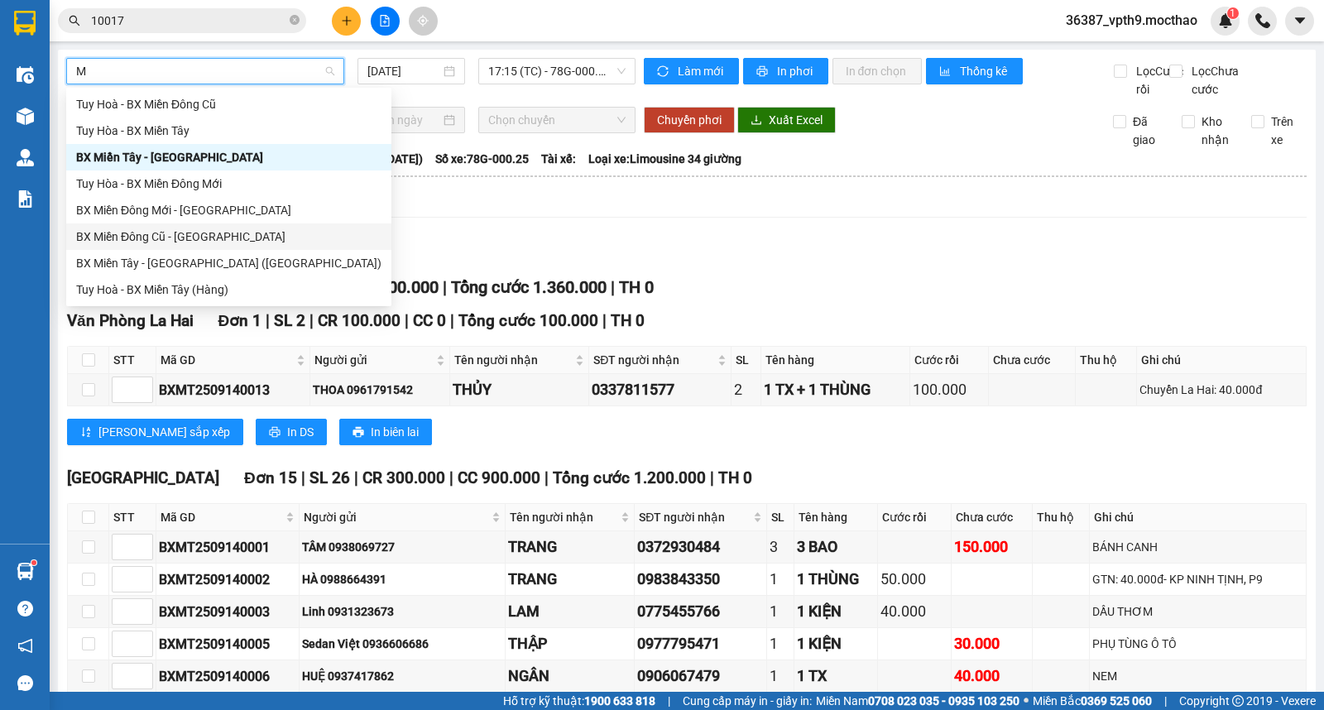
click at [167, 233] on div "BX Miền Đông Cũ - [PERSON_NAME]" at bounding box center [228, 237] width 305 height 18
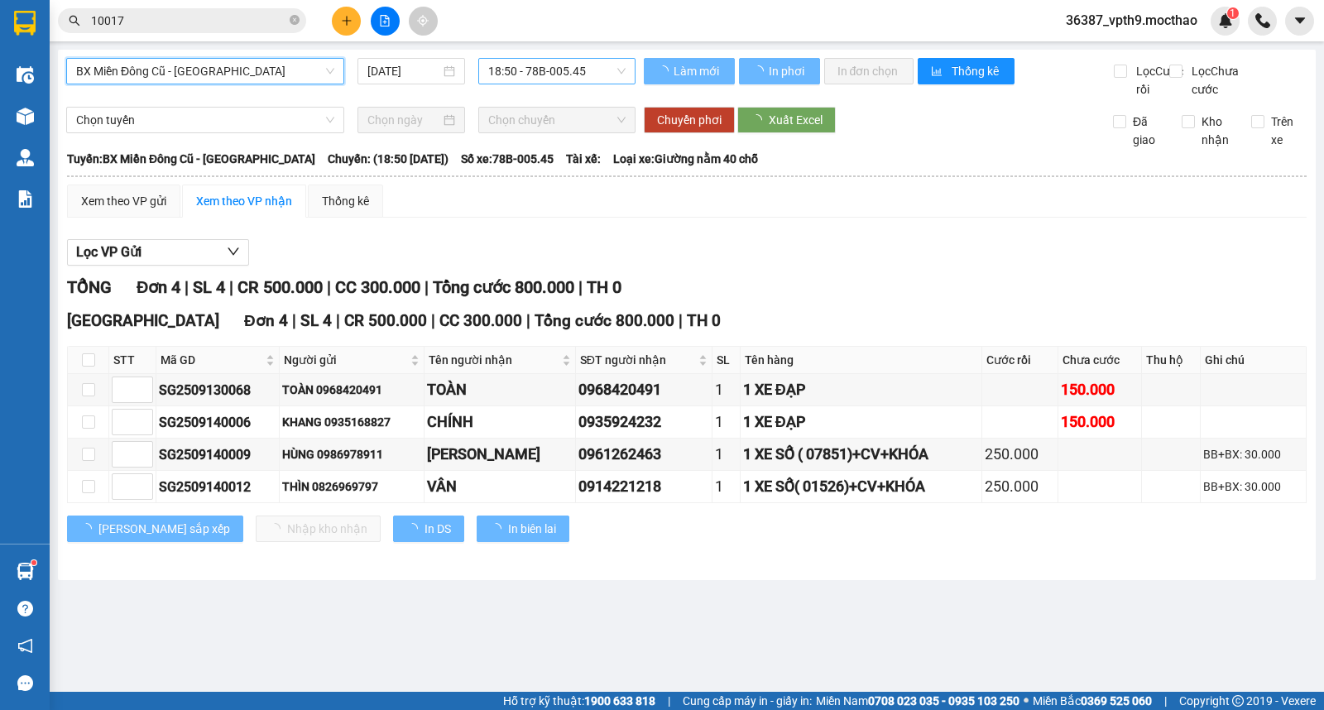
click at [600, 70] on span "18:50 - 78B-005.45" at bounding box center [556, 71] width 137 height 25
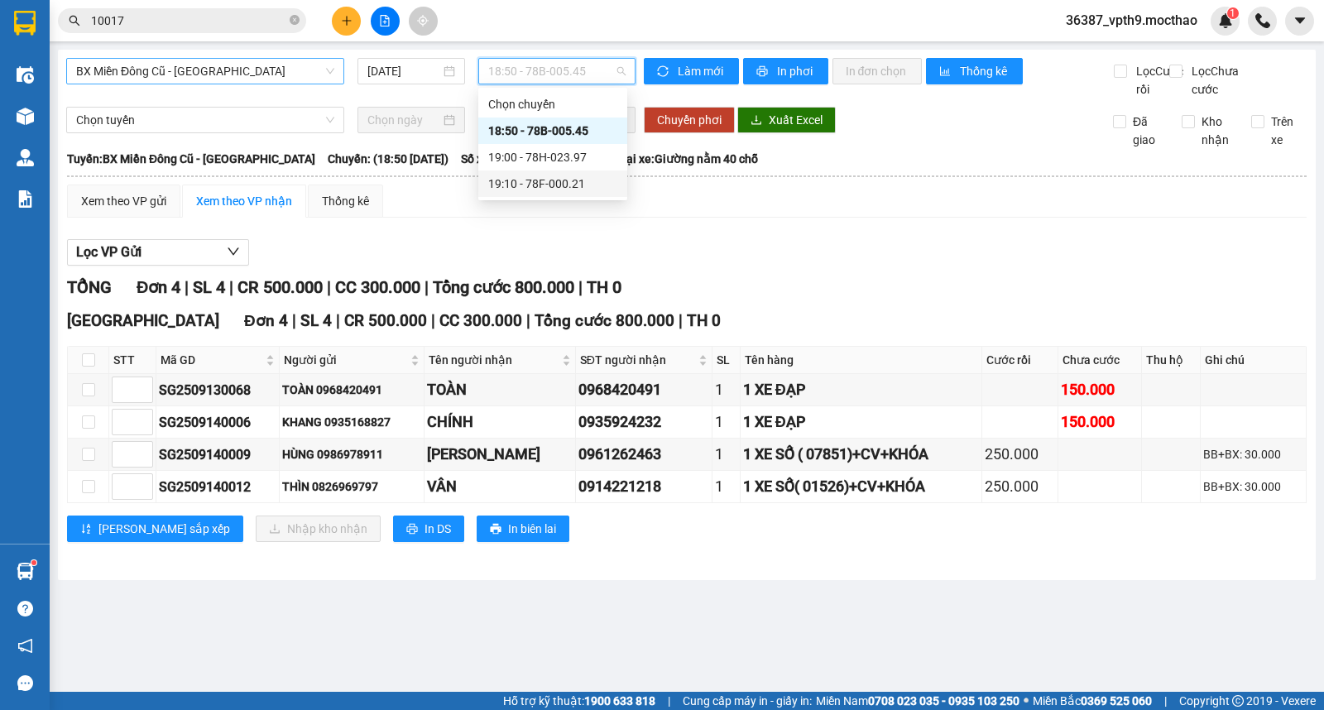
click at [584, 188] on div "19:10 - 78F-000.21" at bounding box center [552, 184] width 129 height 18
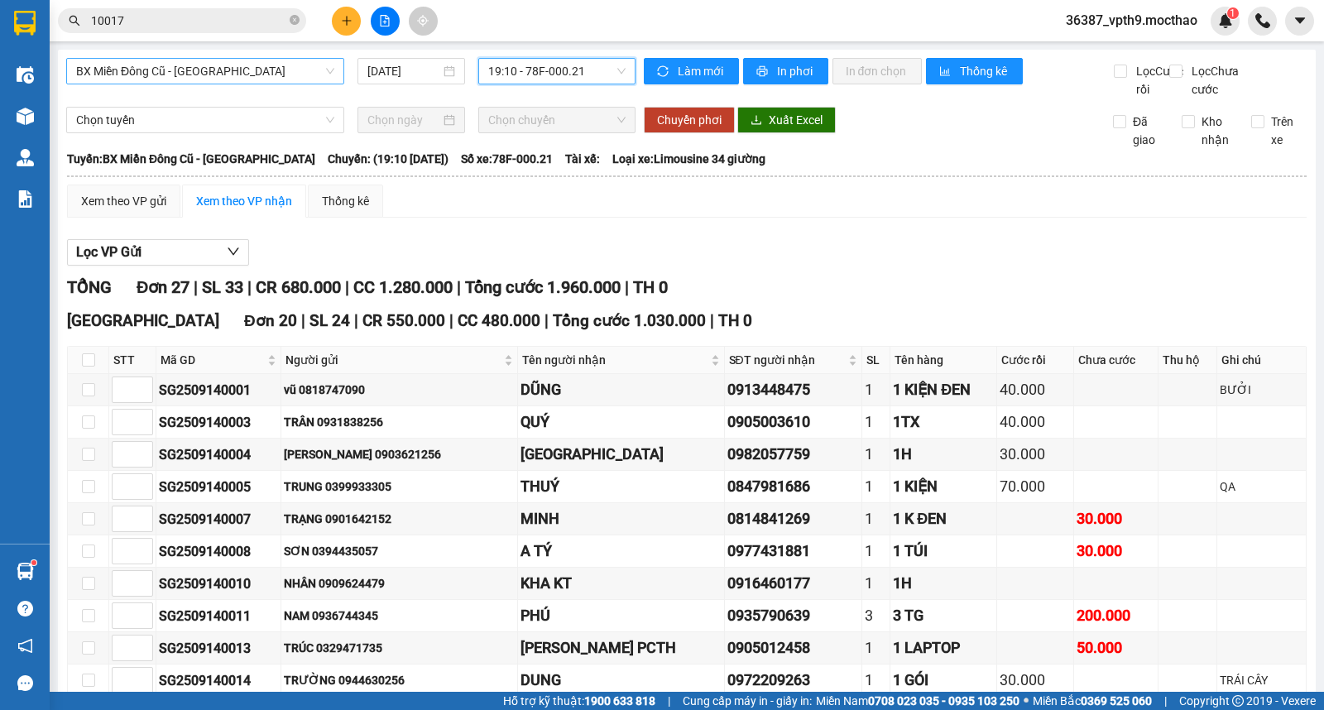
click at [588, 75] on span "19:10 - 78F-000.21" at bounding box center [556, 71] width 137 height 25
click at [565, 163] on div "19:00 - 78H-023.97" at bounding box center [548, 157] width 129 height 18
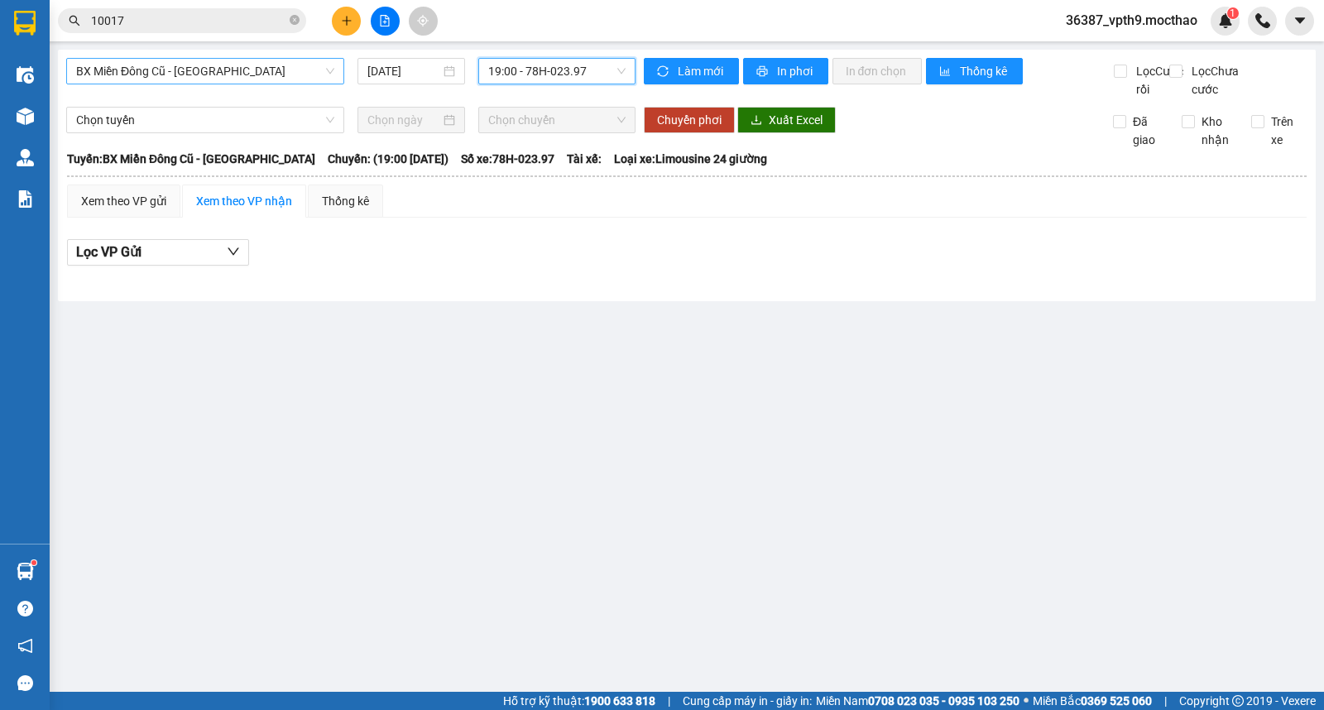
click at [579, 62] on span "19:00 - 78H-023.97" at bounding box center [556, 71] width 137 height 25
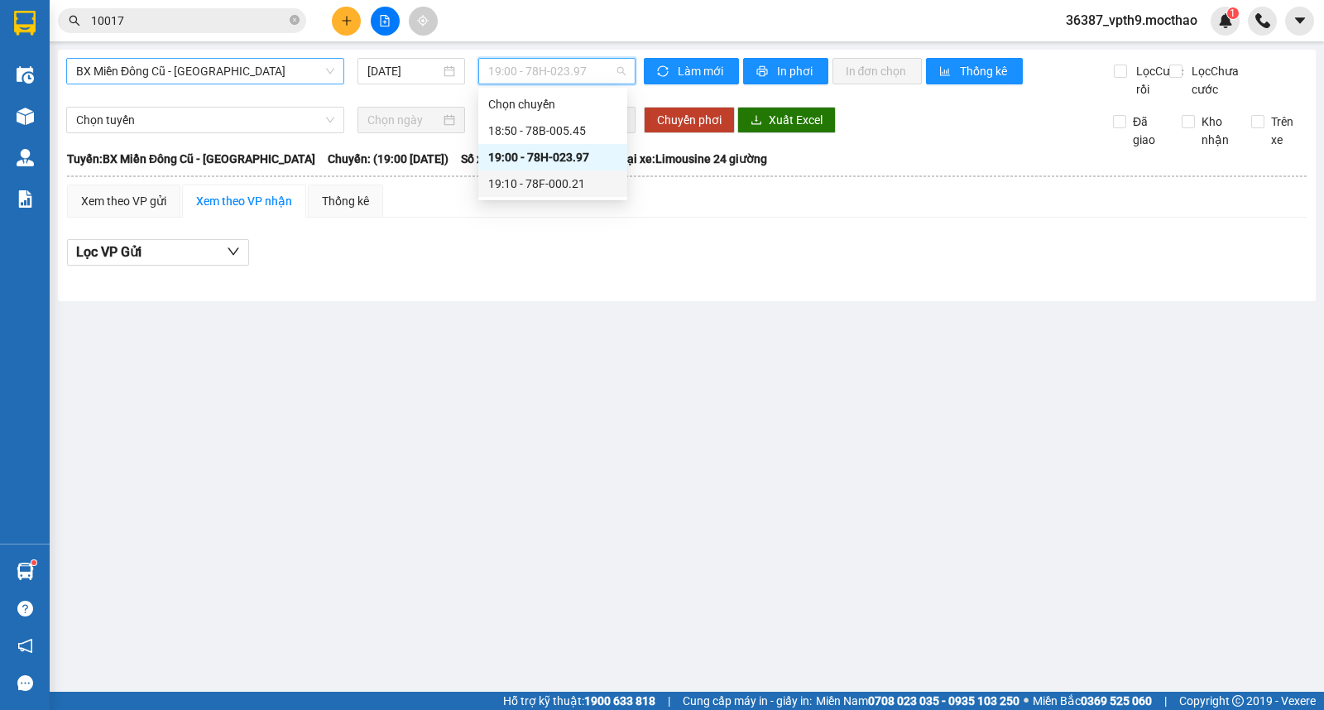
click at [576, 185] on div "19:10 - 78F-000.21" at bounding box center [552, 184] width 129 height 18
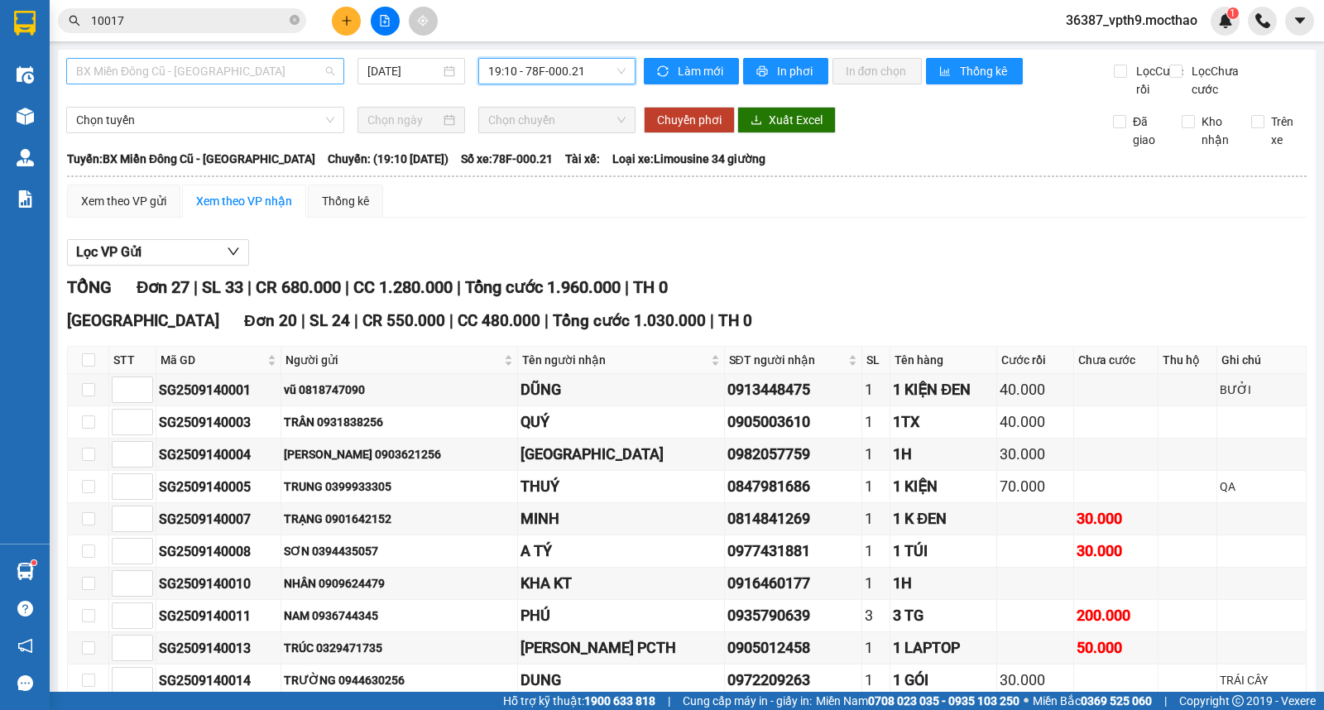
click at [193, 75] on span "BX Miền Đông Cũ - [PERSON_NAME]" at bounding box center [205, 71] width 258 height 25
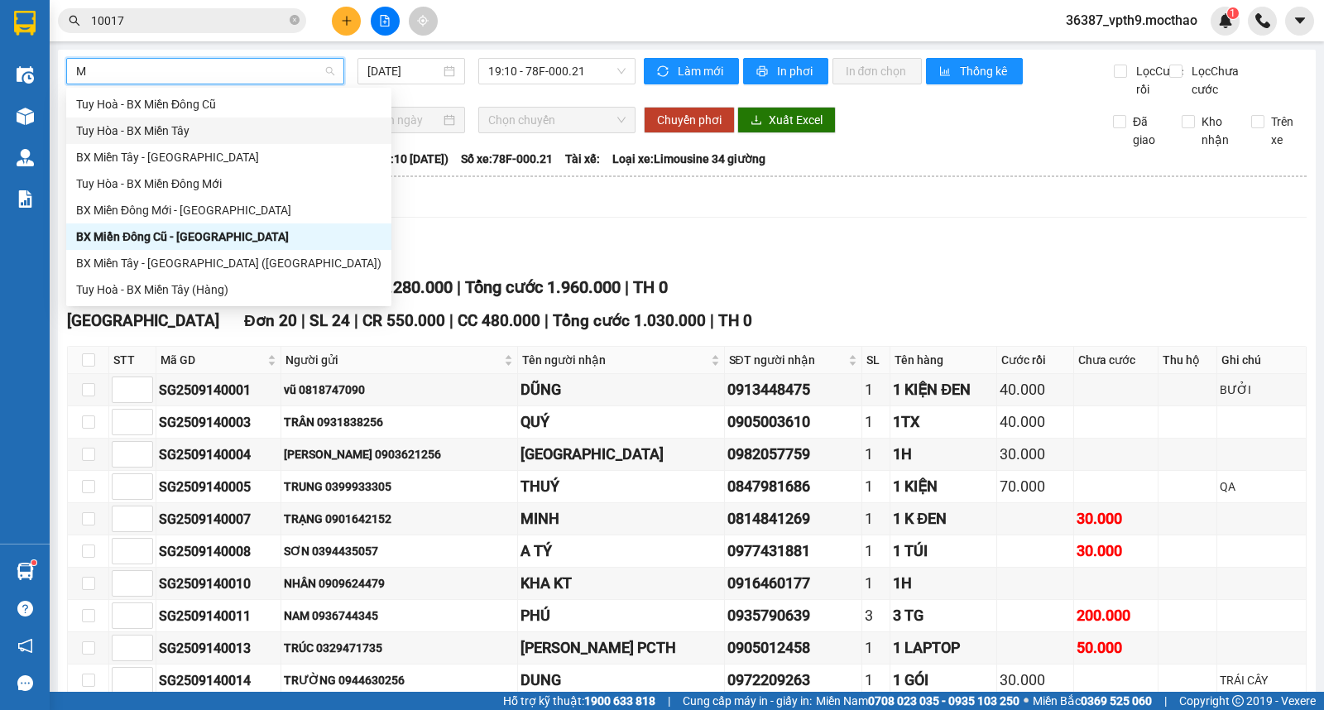
click at [176, 132] on div "Tuy Hòa - BX Miền Tây" at bounding box center [228, 131] width 305 height 18
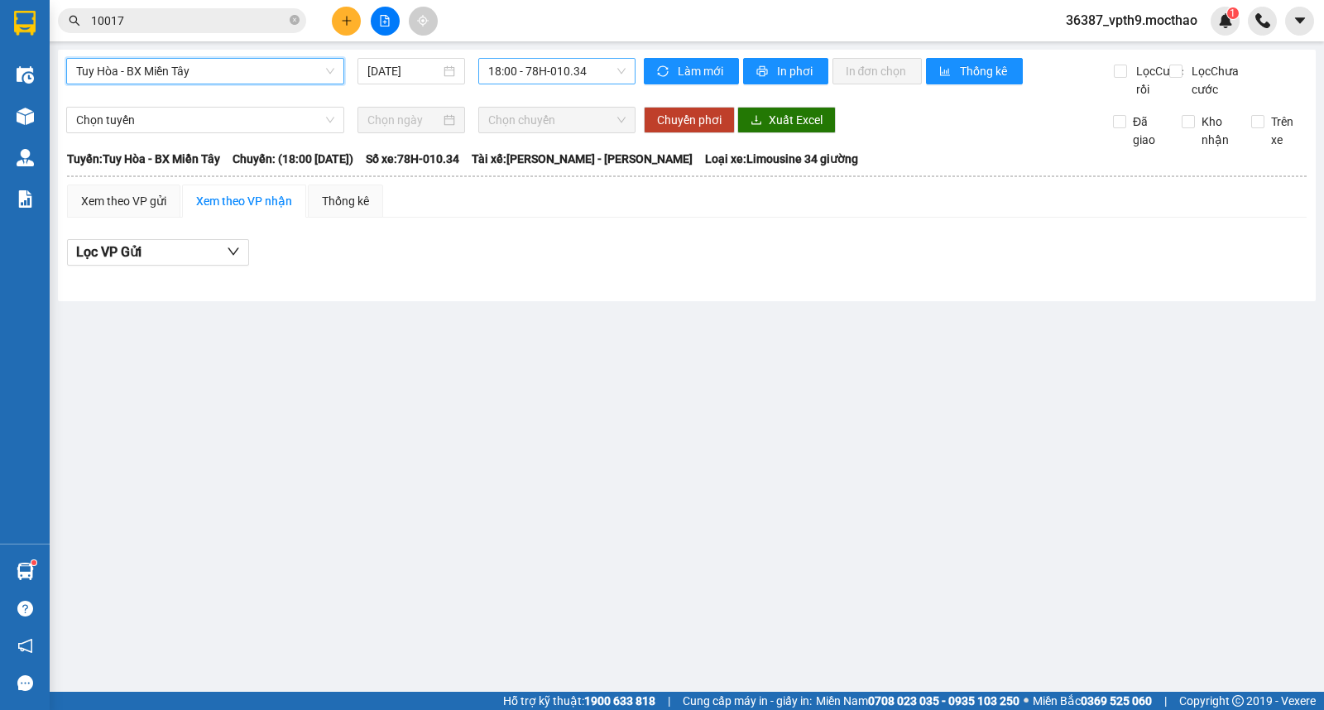
click at [563, 72] on span "18:00 - 78H-010.34" at bounding box center [556, 71] width 137 height 25
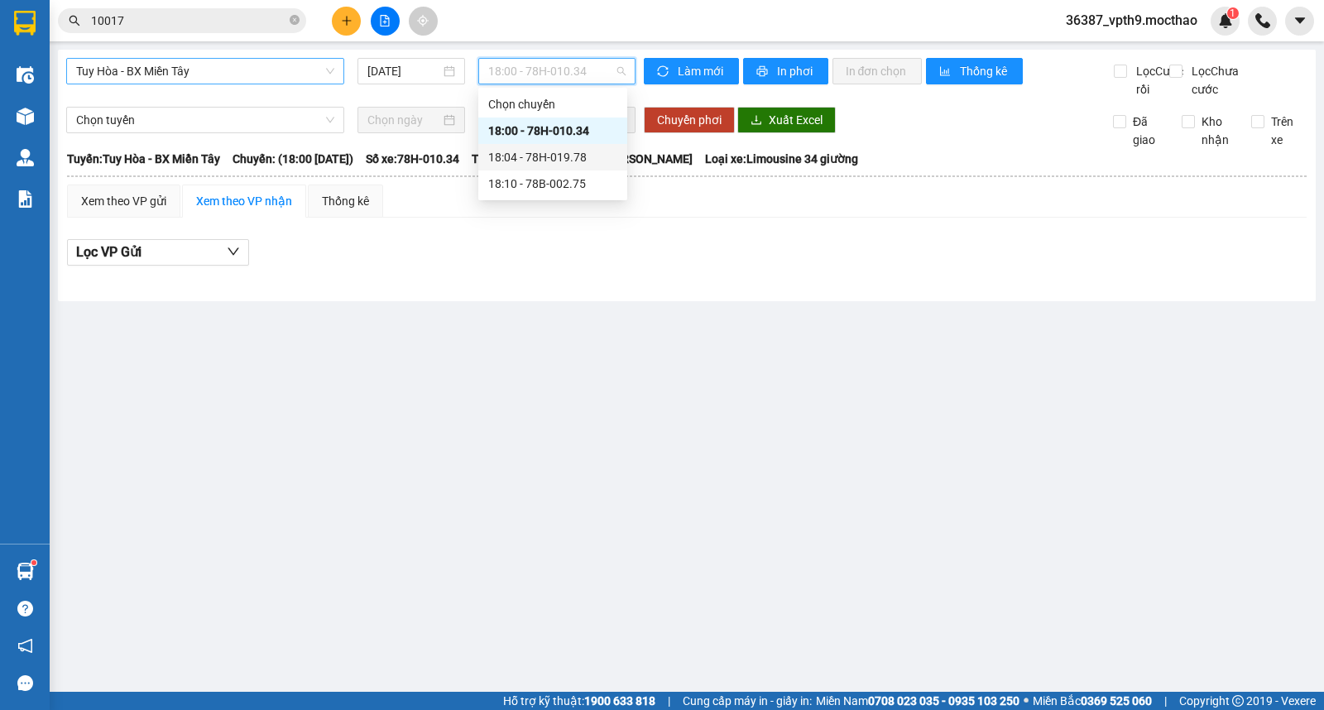
click at [580, 155] on div "18:04 - 78H-019.78" at bounding box center [552, 157] width 129 height 18
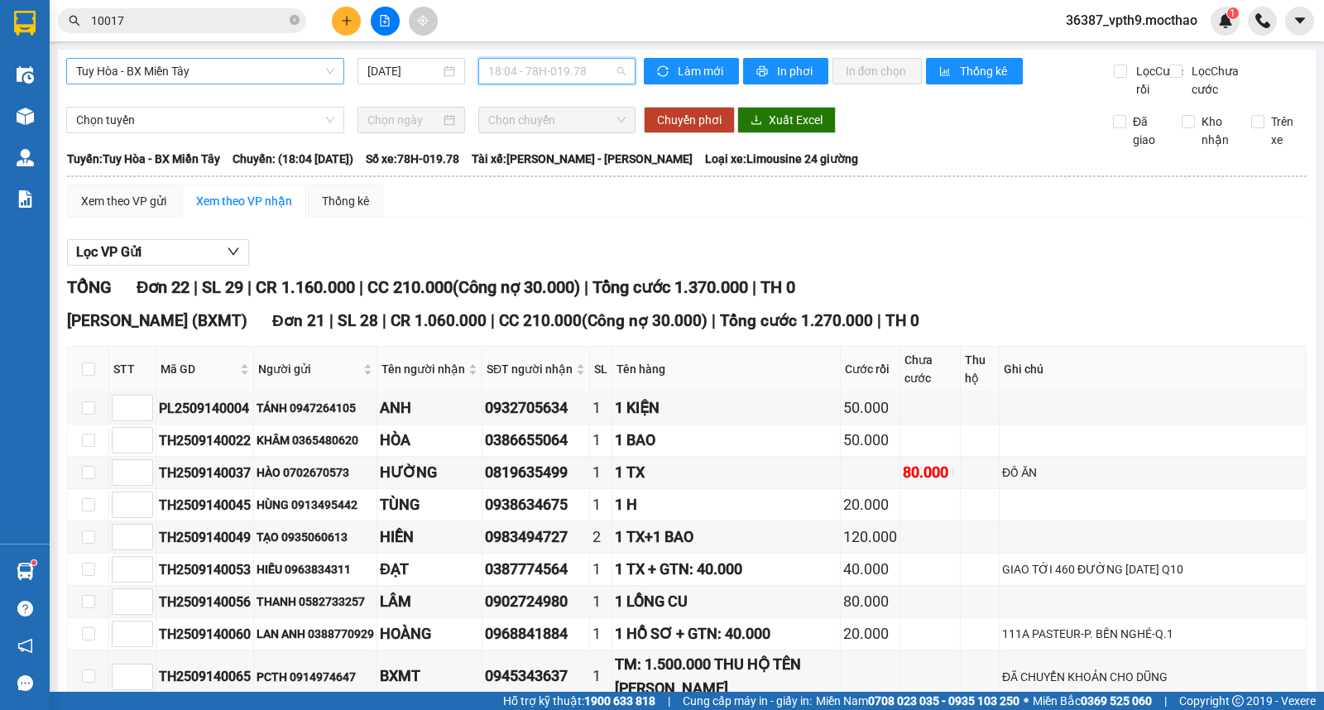
click at [569, 66] on span "18:04 - 78H-019.78" at bounding box center [556, 71] width 137 height 25
click at [568, 194] on div "18:10 - 78B-002.75" at bounding box center [548, 184] width 149 height 26
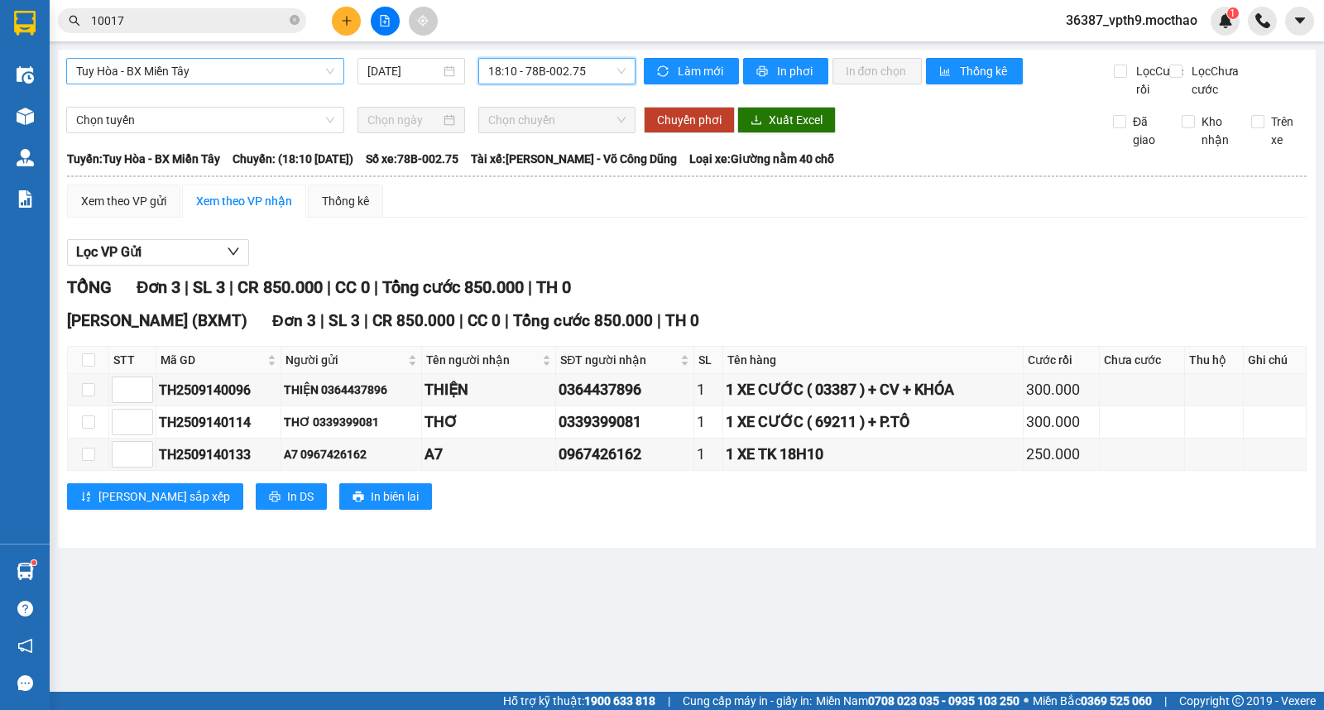
click at [556, 81] on span "18:10 - 78B-002.75" at bounding box center [556, 71] width 137 height 25
click at [559, 161] on div "18:04 - 78H-019.78" at bounding box center [552, 157] width 129 height 18
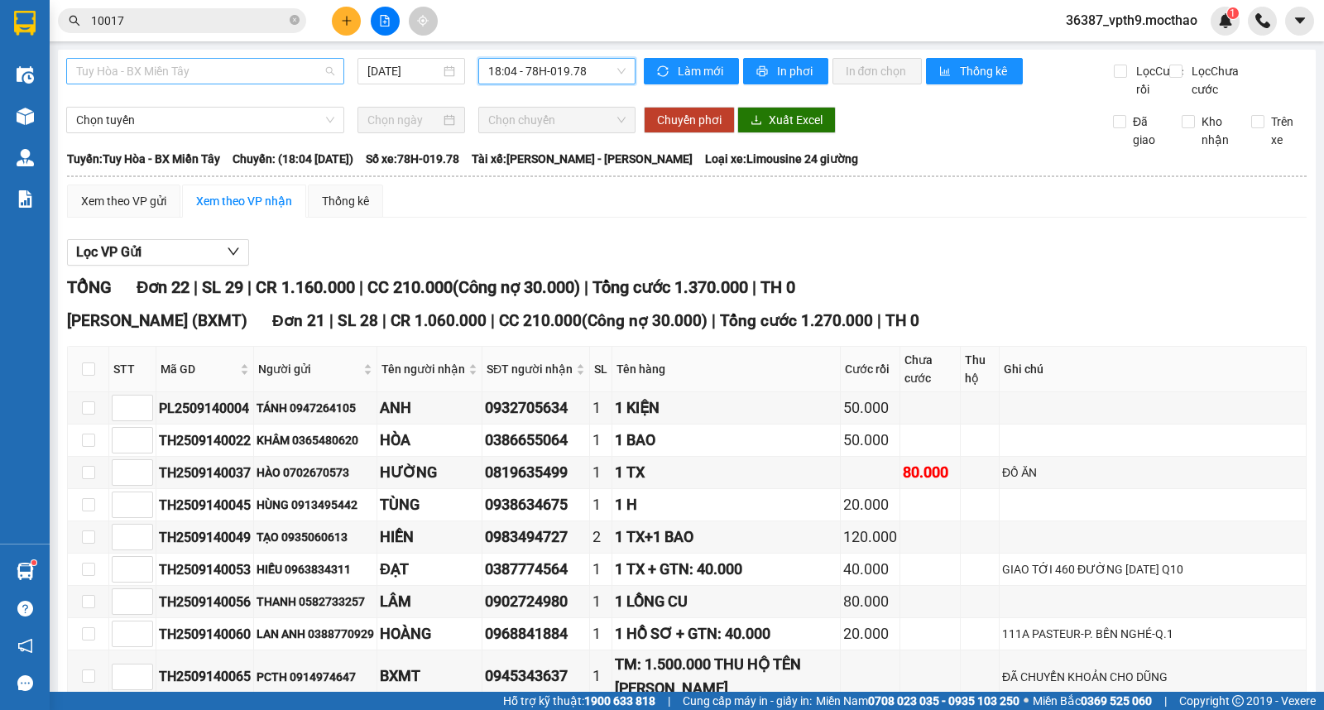
click at [224, 73] on span "Tuy Hòa - BX Miền Tây" at bounding box center [205, 71] width 258 height 25
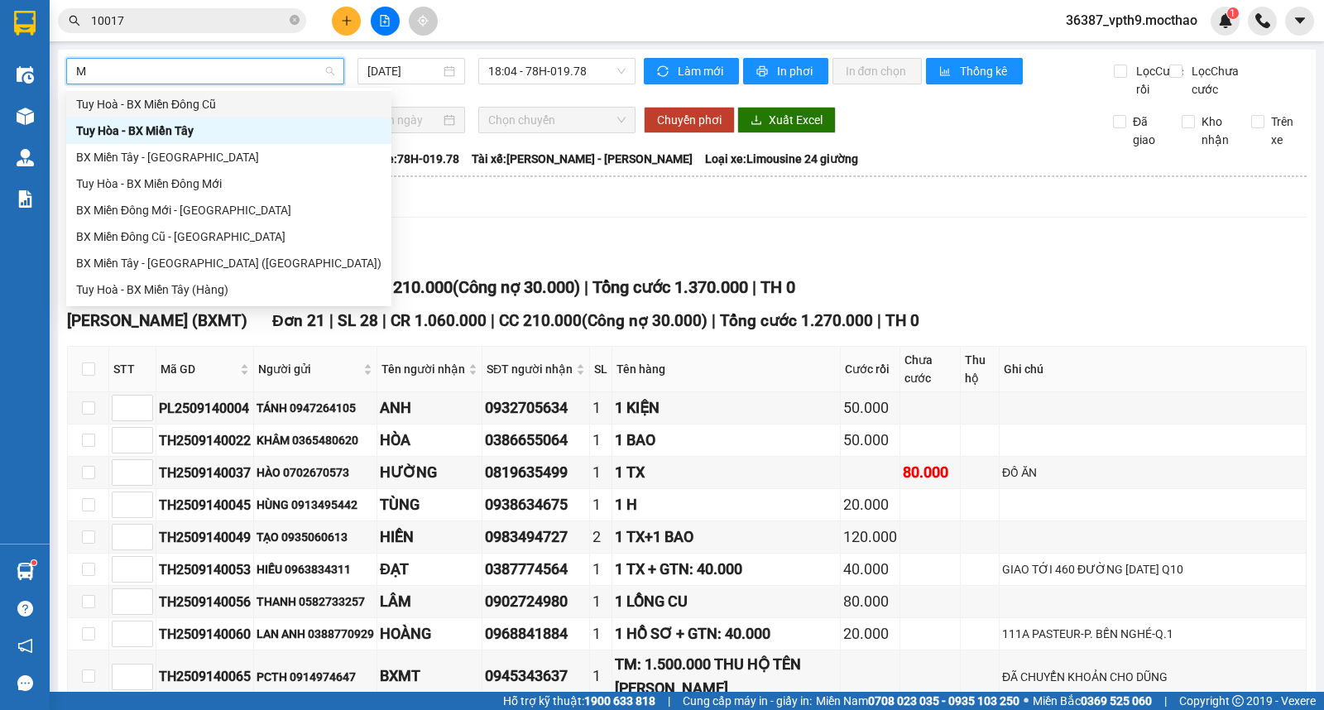
click at [195, 104] on div "Tuy Hoà - BX Miền Đông Cũ" at bounding box center [228, 104] width 305 height 18
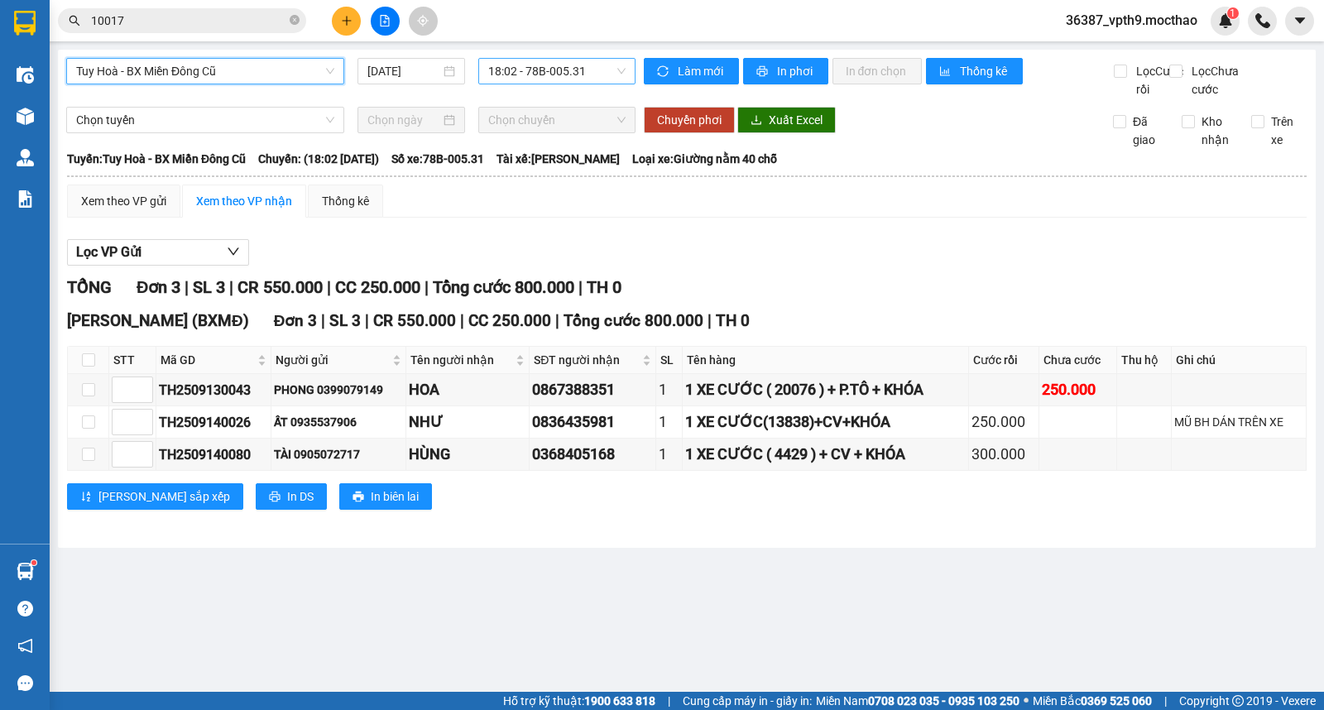
click at [565, 63] on span "18:02 - 78B-005.31" at bounding box center [556, 71] width 137 height 25
click at [564, 154] on div "18:05 - 78F-000.35" at bounding box center [552, 157] width 129 height 18
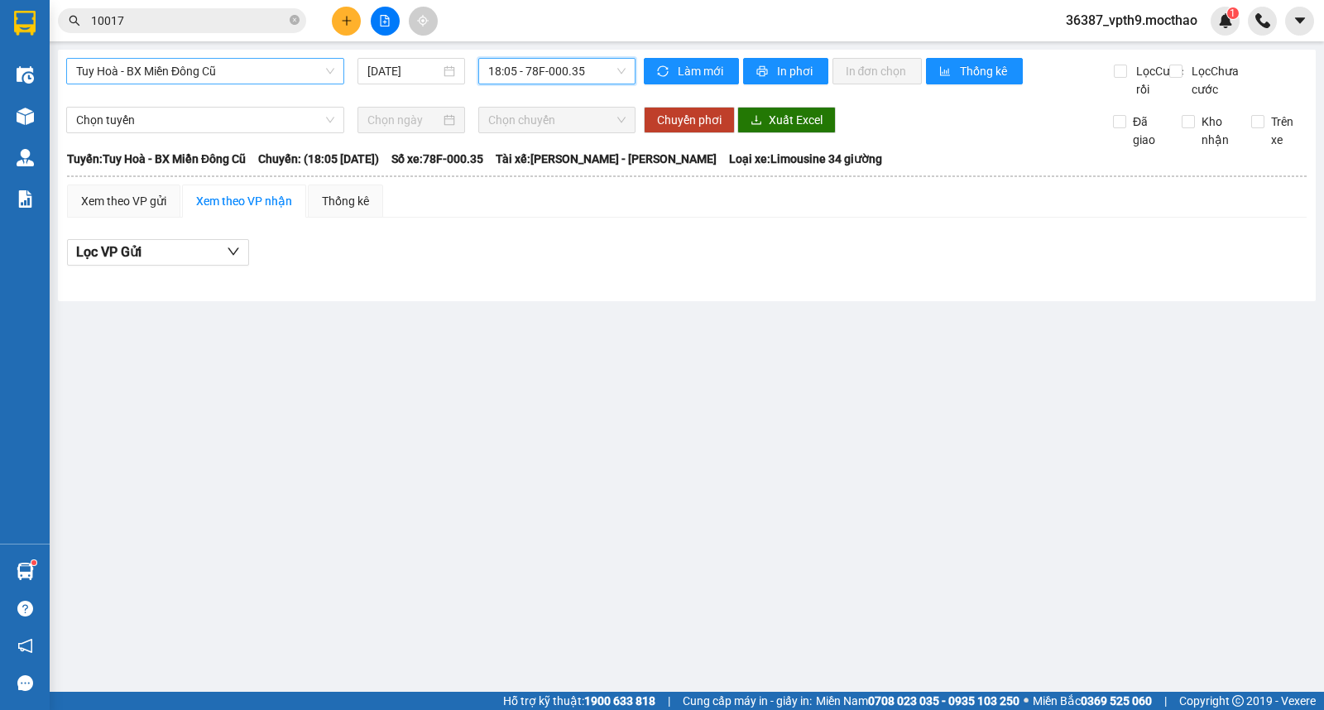
click at [609, 70] on span "18:05 - 78F-000.35" at bounding box center [556, 71] width 137 height 25
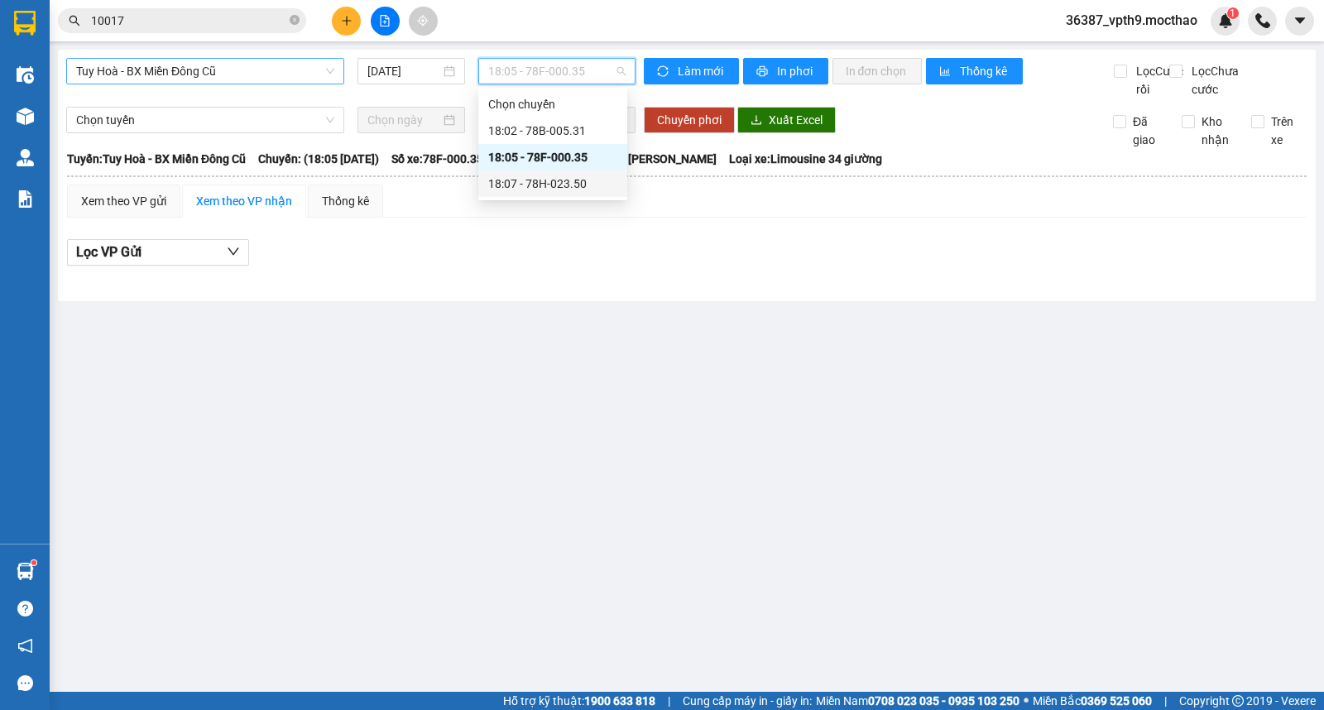
click at [561, 188] on div "18:07 - 78H-023.50" at bounding box center [552, 184] width 129 height 18
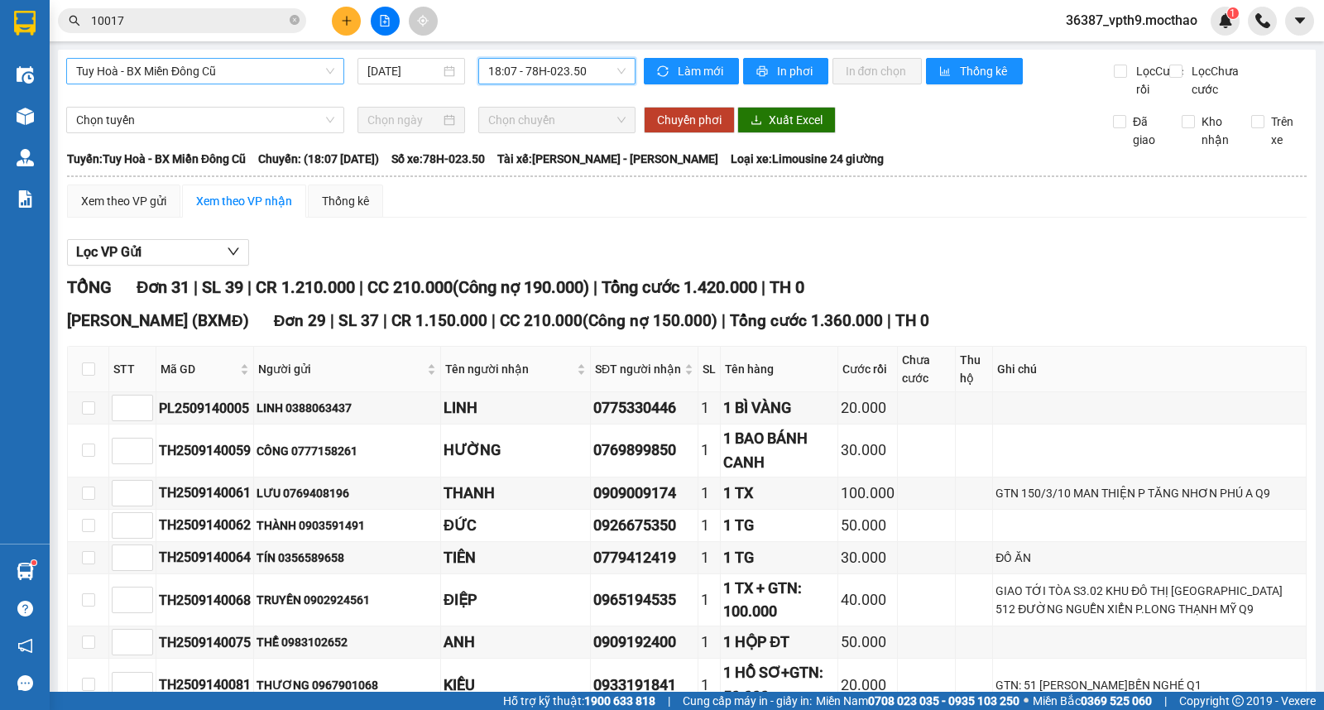
click at [188, 65] on span "Tuy Hoà - BX Miền Đông Cũ" at bounding box center [205, 71] width 258 height 25
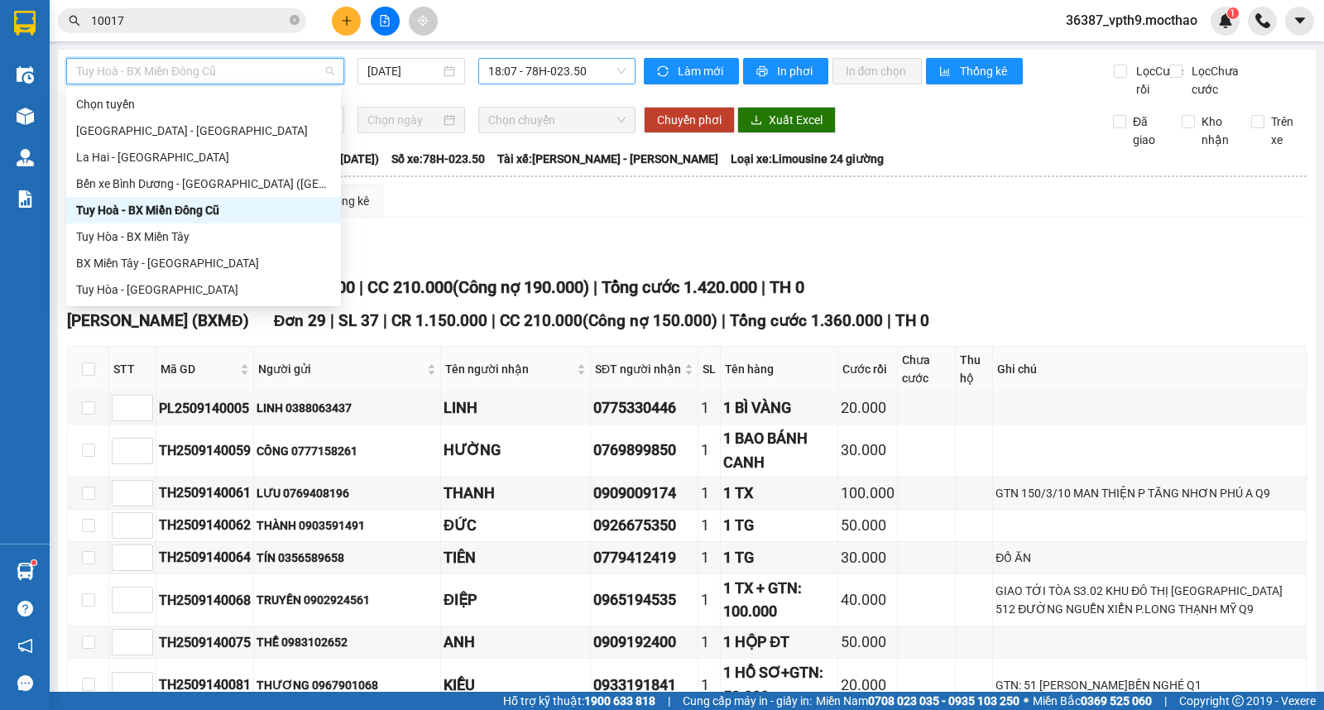
click at [594, 71] on span "18:07 - 78H-023.50" at bounding box center [556, 71] width 137 height 25
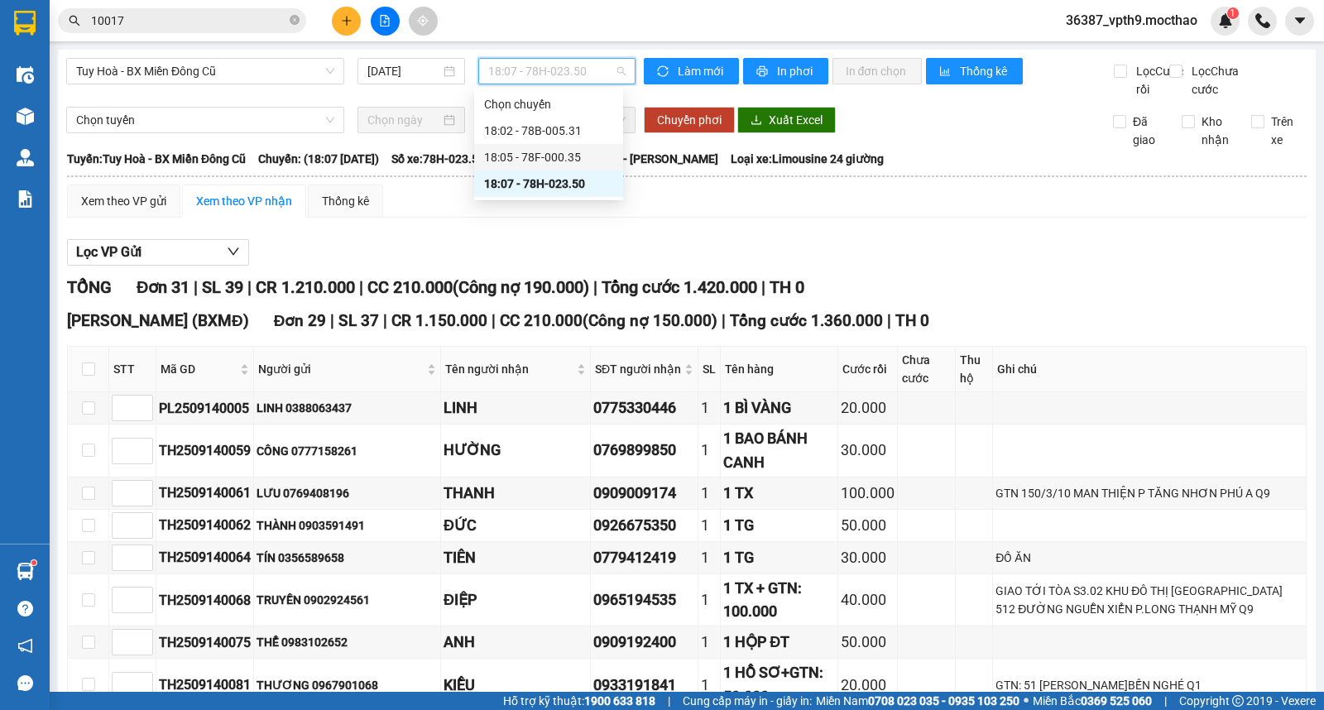
click at [552, 160] on div "18:05 - 78F-000.35" at bounding box center [548, 157] width 129 height 18
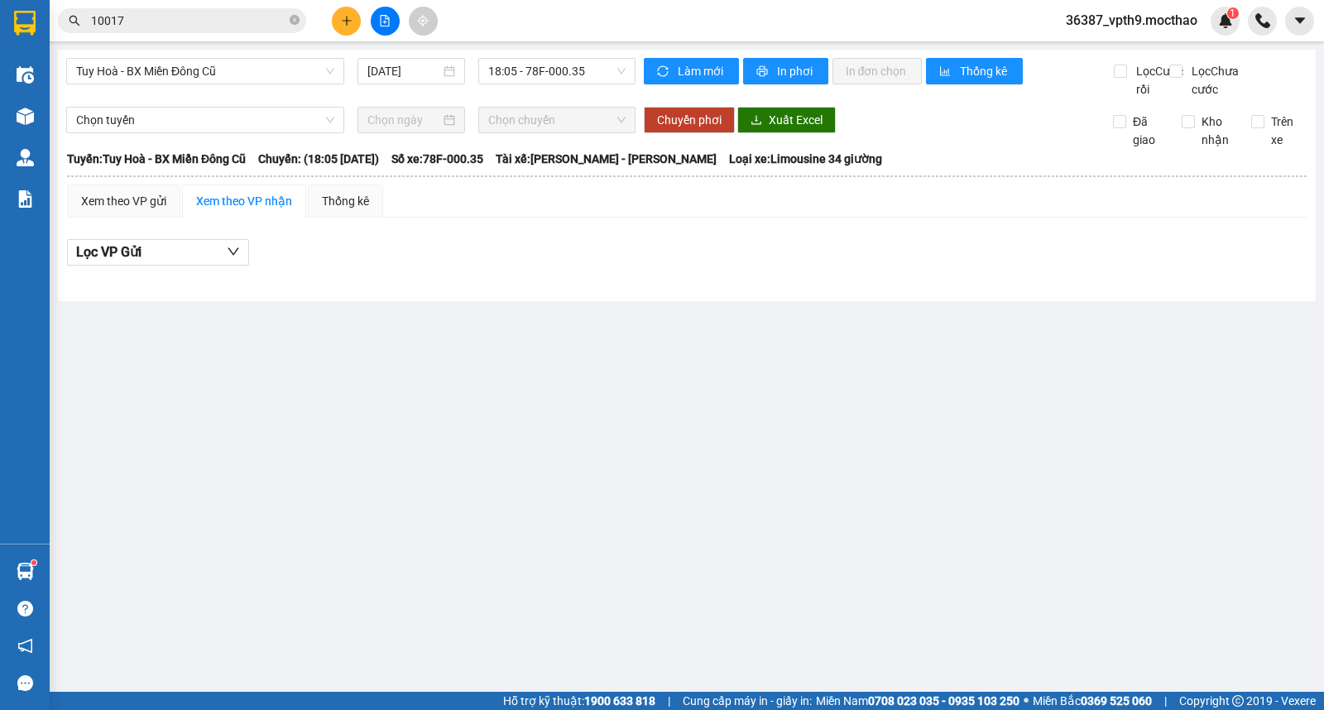
click at [227, 53] on div "Tuy Hoà - BX Miền Đông Cũ 14/09/2025 18:05 - 78F-000.35 Làm mới In phơi In đơn …" at bounding box center [687, 176] width 1258 height 252
click at [227, 71] on span "Tuy Hoà - BX Miền Đông Cũ" at bounding box center [205, 71] width 258 height 25
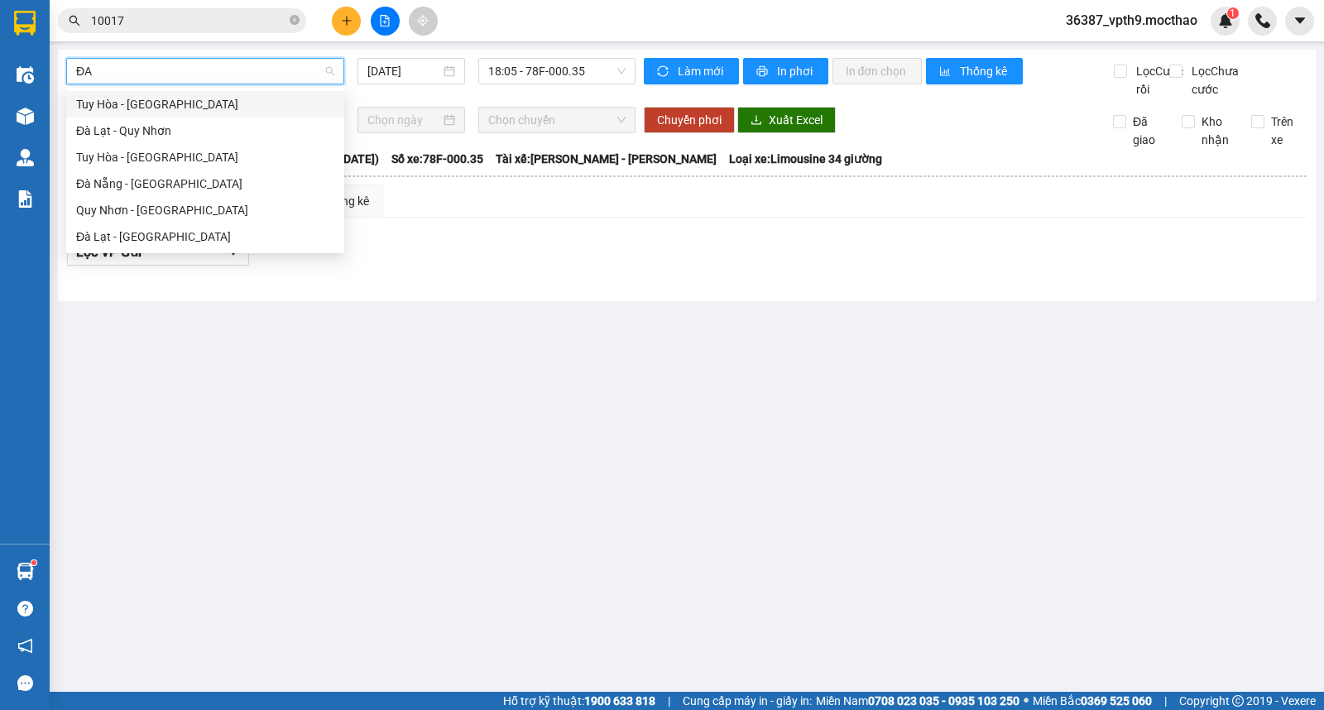
click at [135, 109] on div "[PERSON_NAME] - [GEOGRAPHIC_DATA]" at bounding box center [205, 104] width 258 height 18
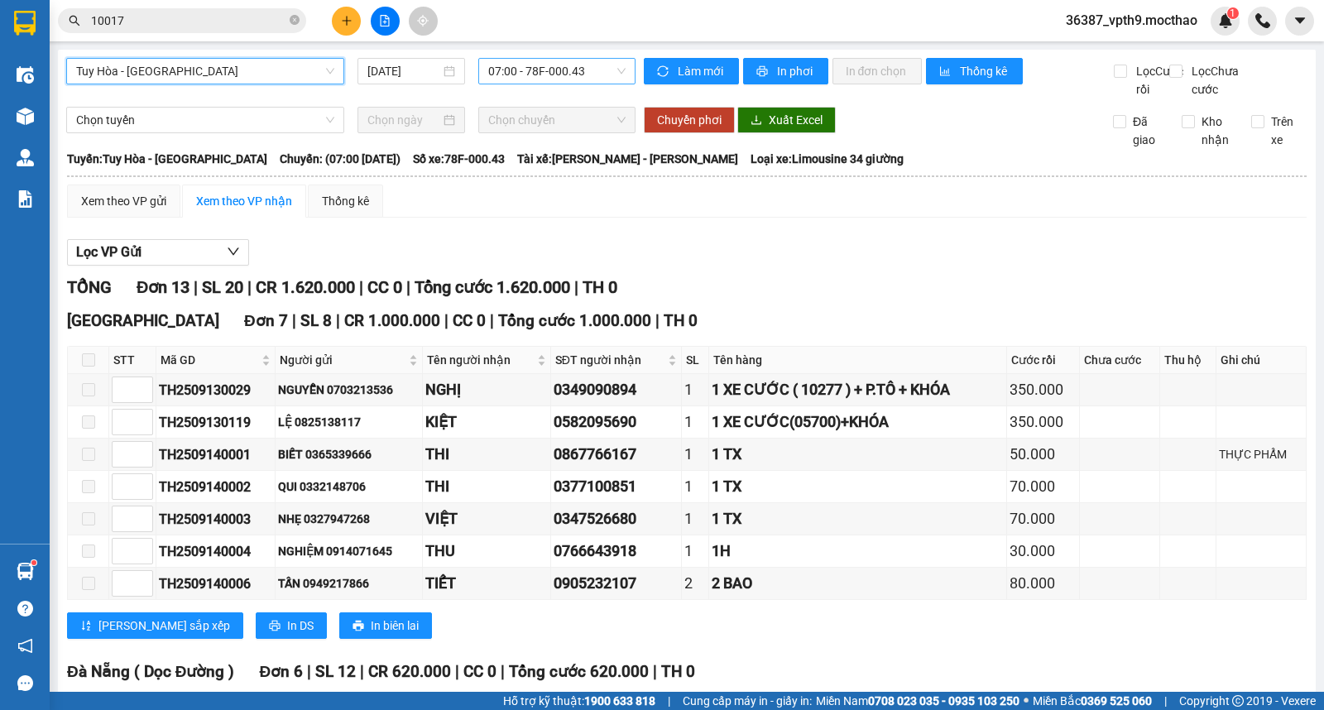
click at [598, 70] on span "07:00 - 78F-000.43" at bounding box center [556, 71] width 137 height 25
click at [560, 151] on div "19:00 - 78F-000.13" at bounding box center [548, 157] width 129 height 18
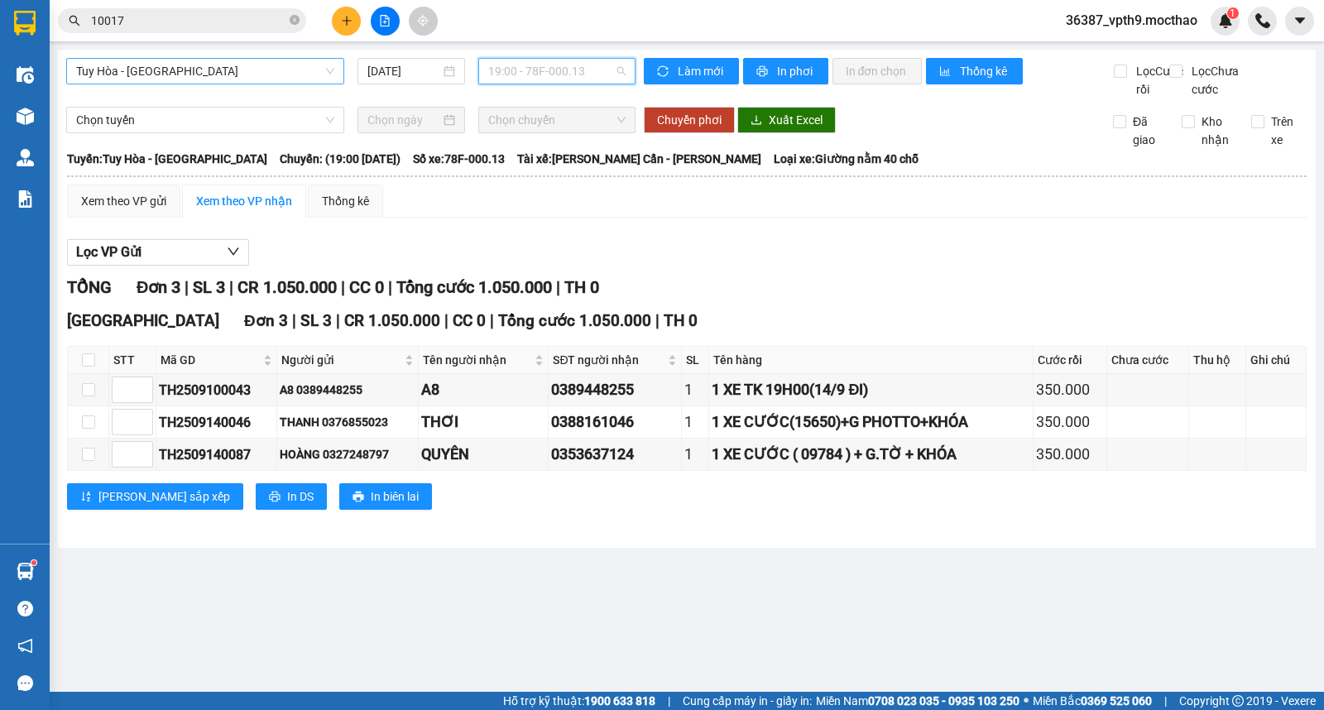
click at [569, 72] on span "19:00 - 78F-000.13" at bounding box center [556, 71] width 137 height 25
click at [533, 187] on div "19:05 - 78F-000.31" at bounding box center [552, 184] width 129 height 18
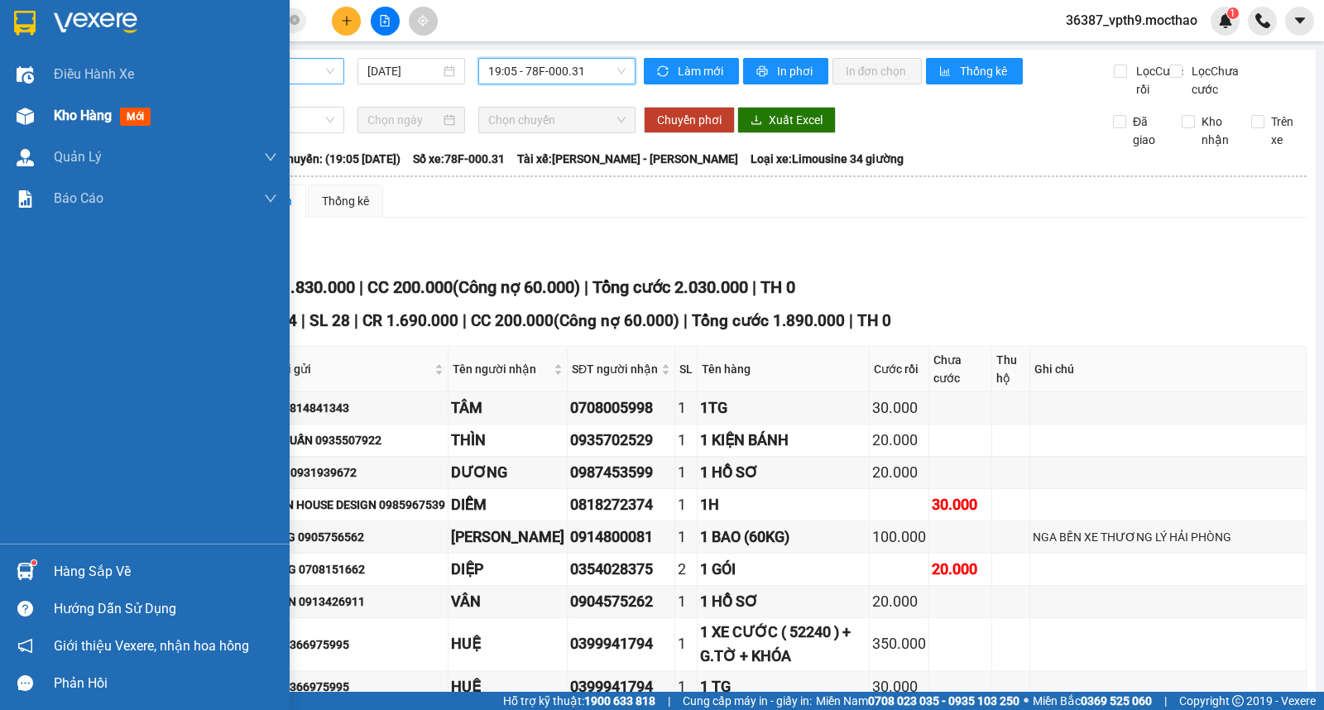
click at [64, 129] on div "Kho hàng mới" at bounding box center [166, 115] width 224 height 41
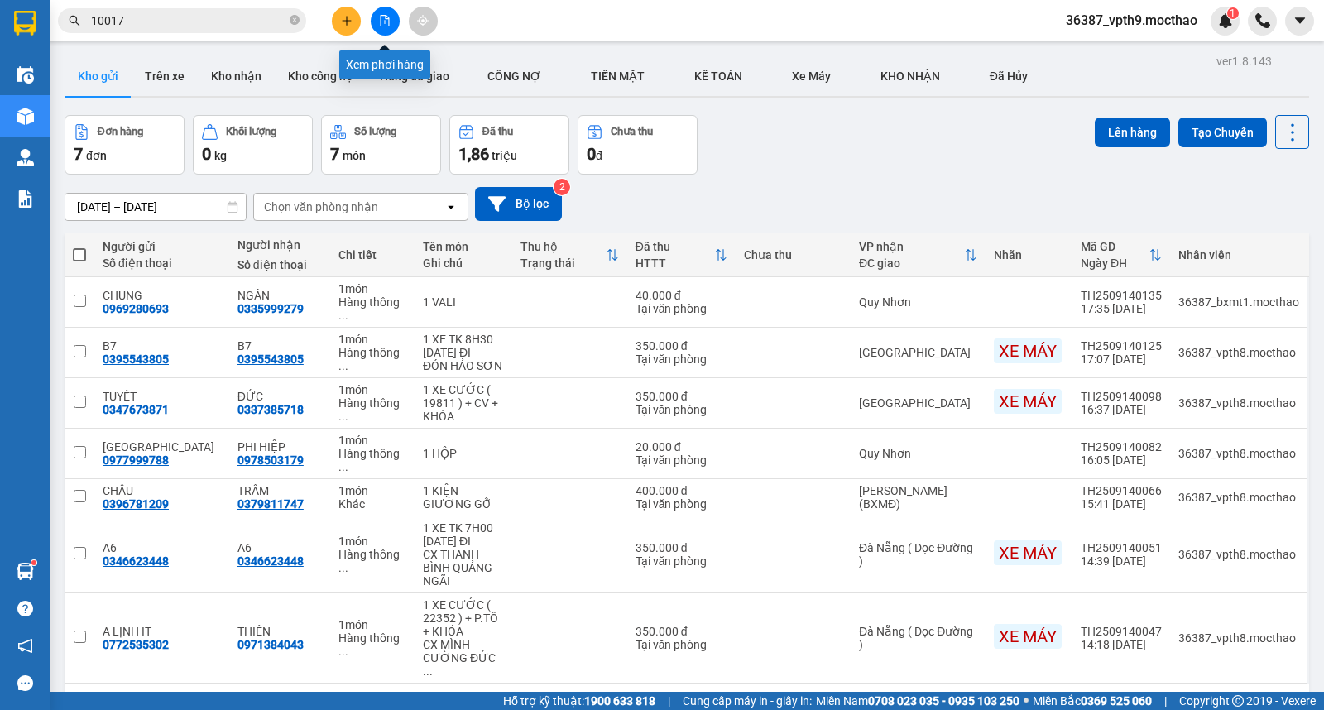
click at [389, 34] on button at bounding box center [385, 21] width 29 height 29
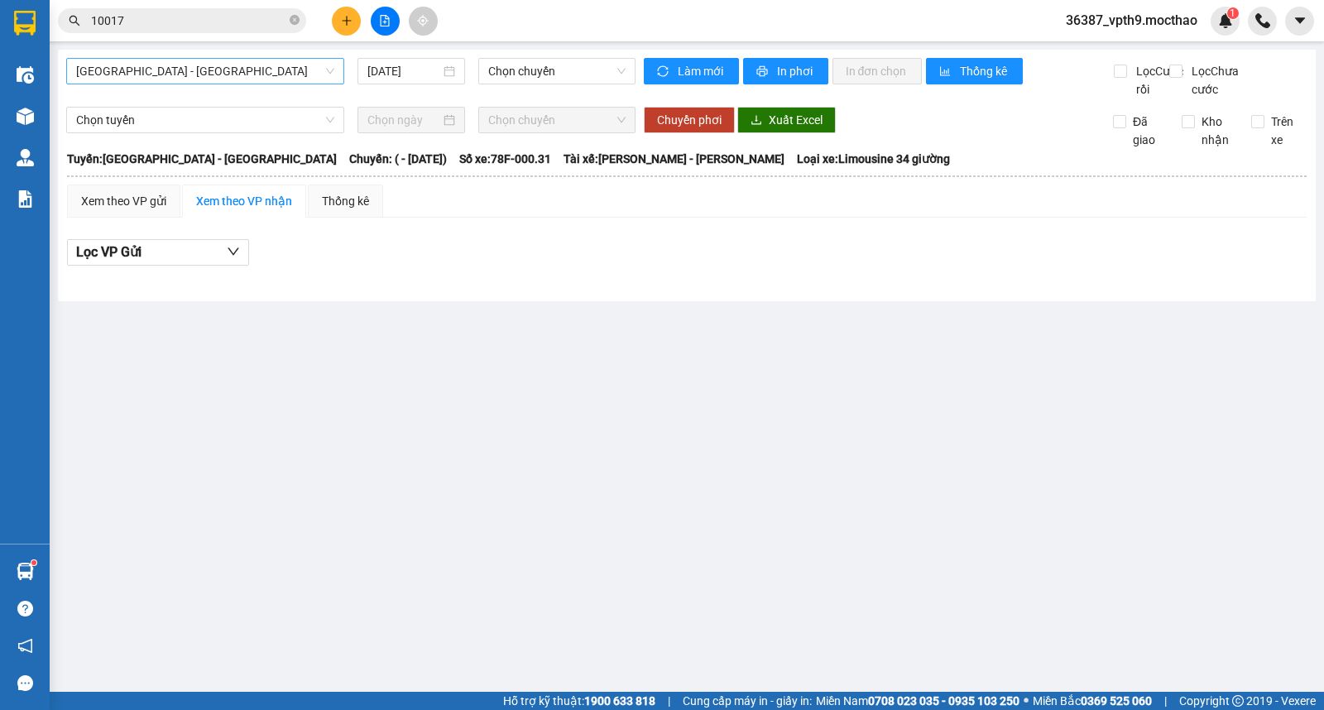
click at [203, 73] on span "[GEOGRAPHIC_DATA] - [PERSON_NAME]" at bounding box center [205, 71] width 258 height 25
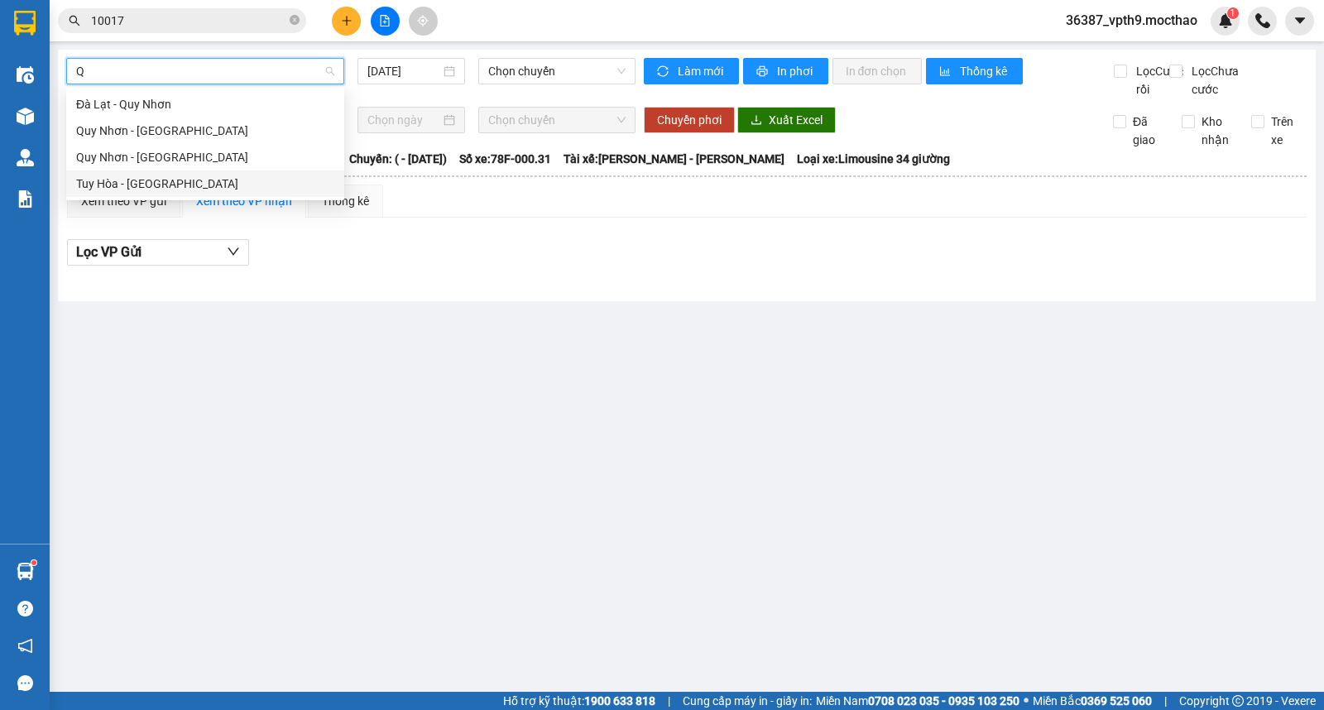
click at [134, 195] on div "[PERSON_NAME] - [PERSON_NAME]" at bounding box center [205, 184] width 278 height 26
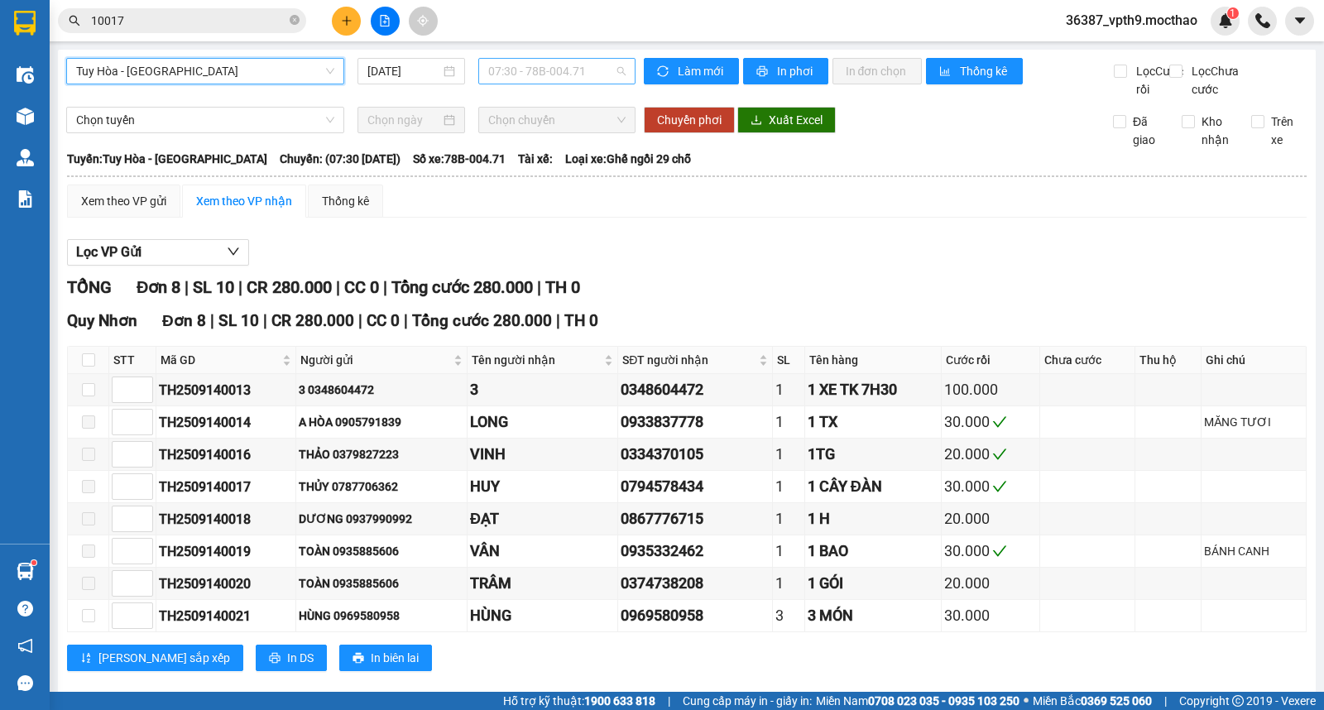
click at [538, 78] on span "07:30 - 78B-004.71" at bounding box center [556, 71] width 137 height 25
click at [557, 159] on div "13:30 - 78B-004.71" at bounding box center [548, 157] width 129 height 18
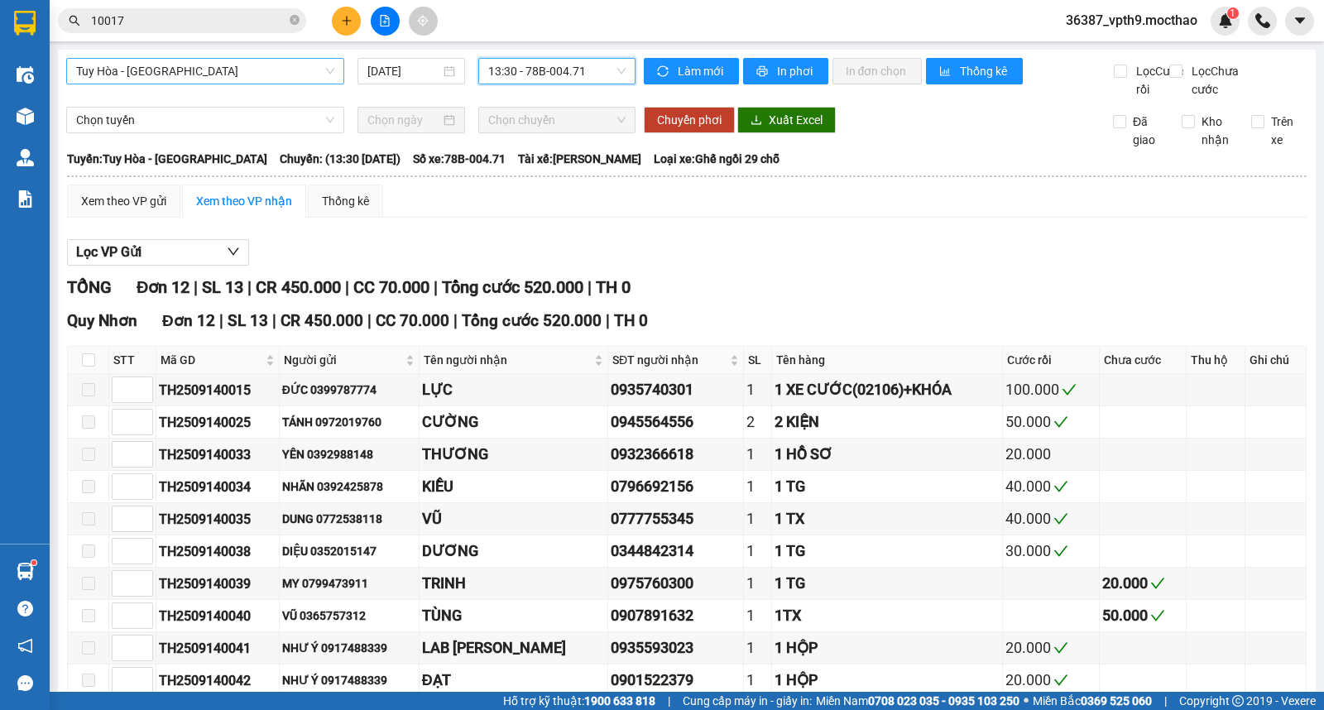
click at [234, 66] on span "[PERSON_NAME] - [PERSON_NAME]" at bounding box center [205, 71] width 258 height 25
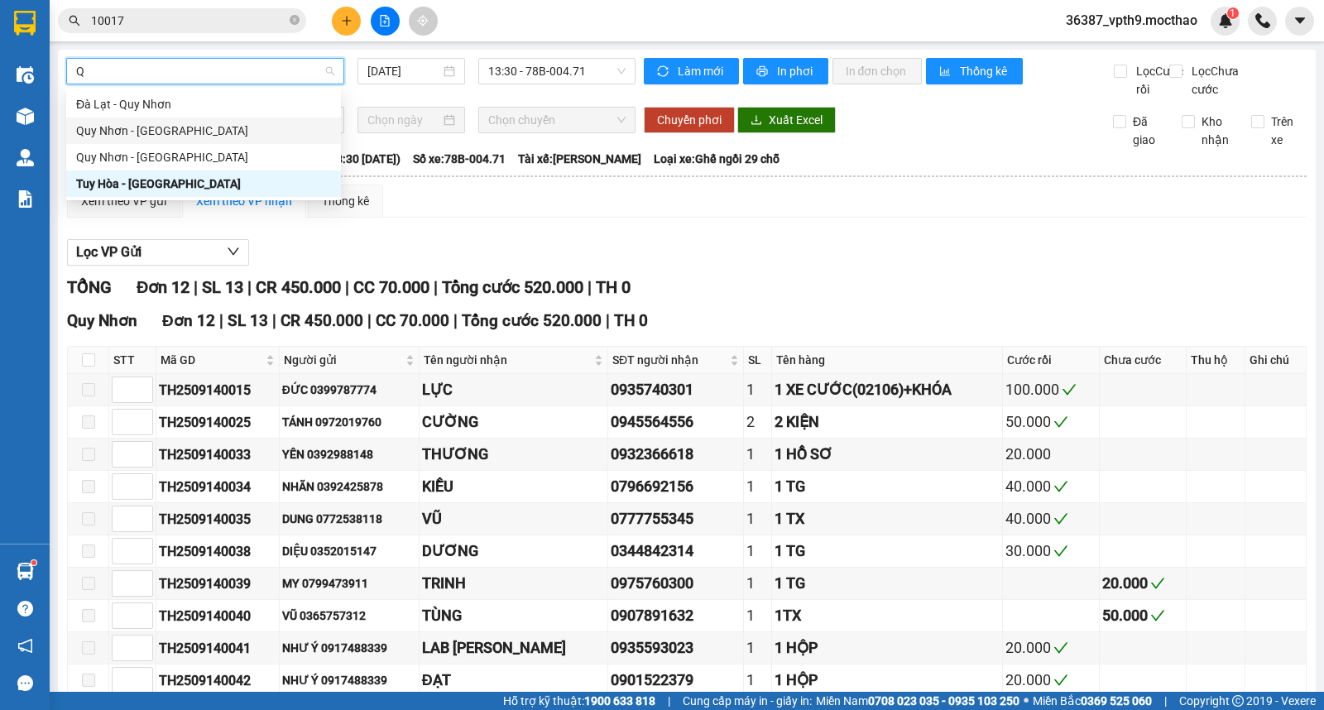
click at [151, 127] on div "[PERSON_NAME] - [GEOGRAPHIC_DATA]" at bounding box center [203, 131] width 255 height 18
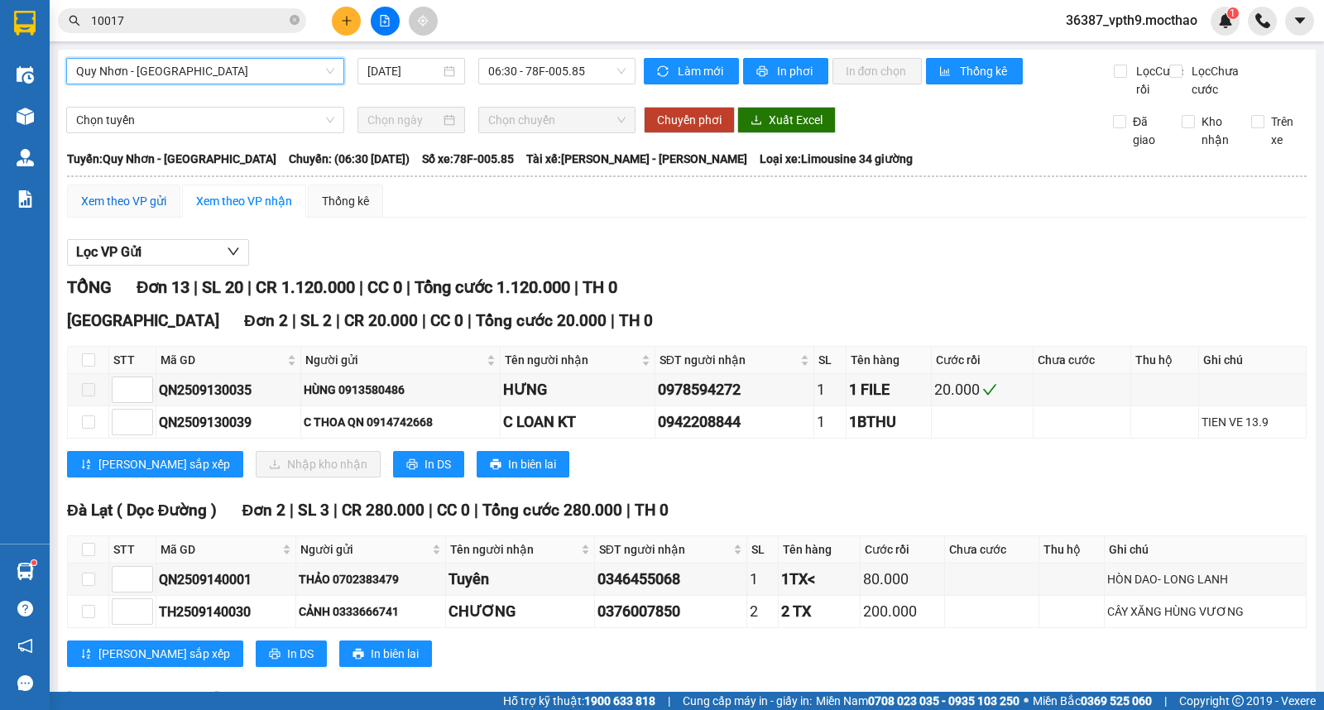
click at [144, 210] on div "Xem theo VP gửi" at bounding box center [123, 201] width 85 height 18
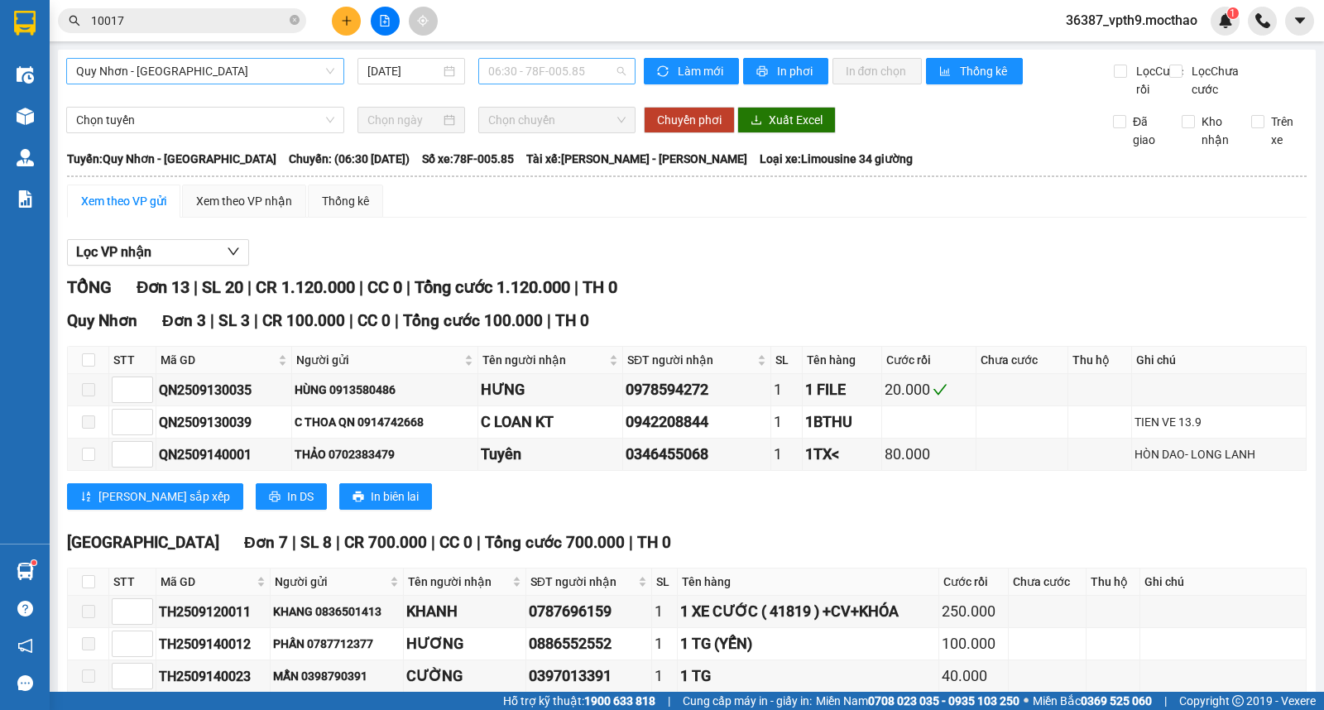
click at [564, 62] on span "06:30 - 78F-005.85" at bounding box center [556, 71] width 137 height 25
click at [566, 160] on div "18:00 - 78F-000.89" at bounding box center [548, 157] width 129 height 18
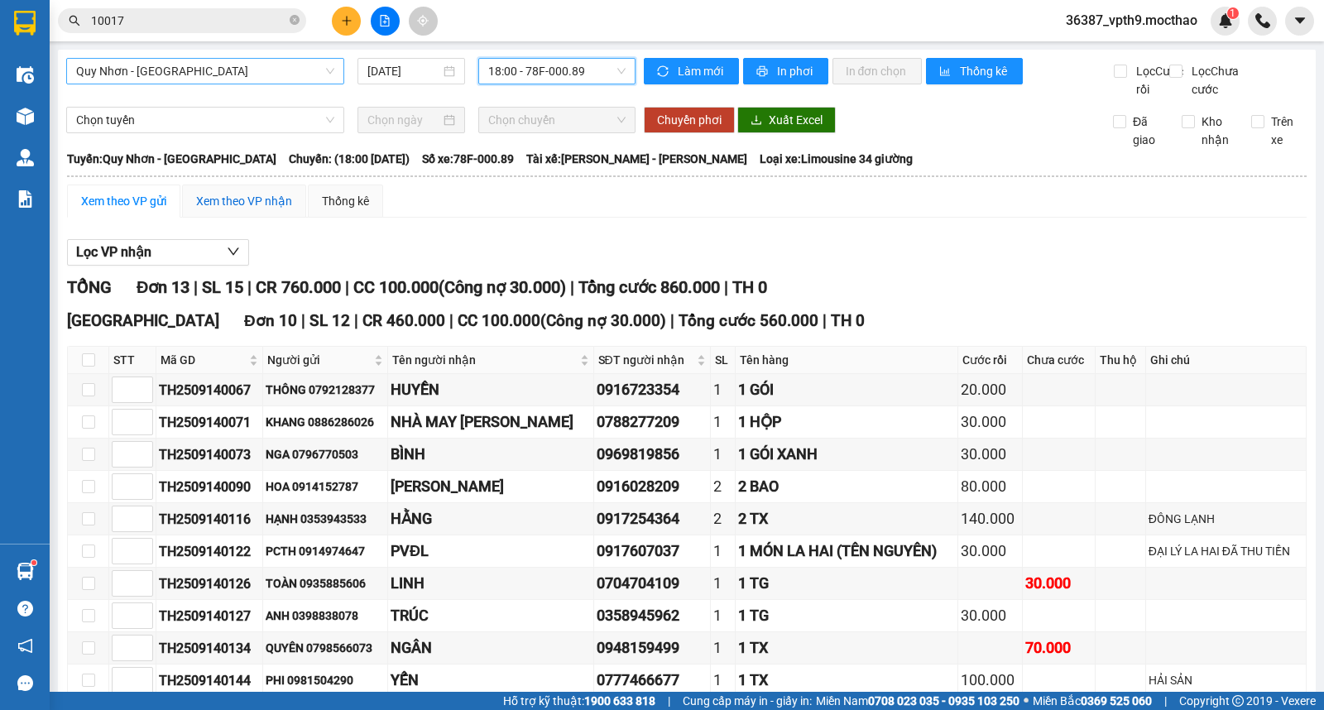
click at [246, 210] on div "Xem theo VP nhận" at bounding box center [244, 201] width 96 height 18
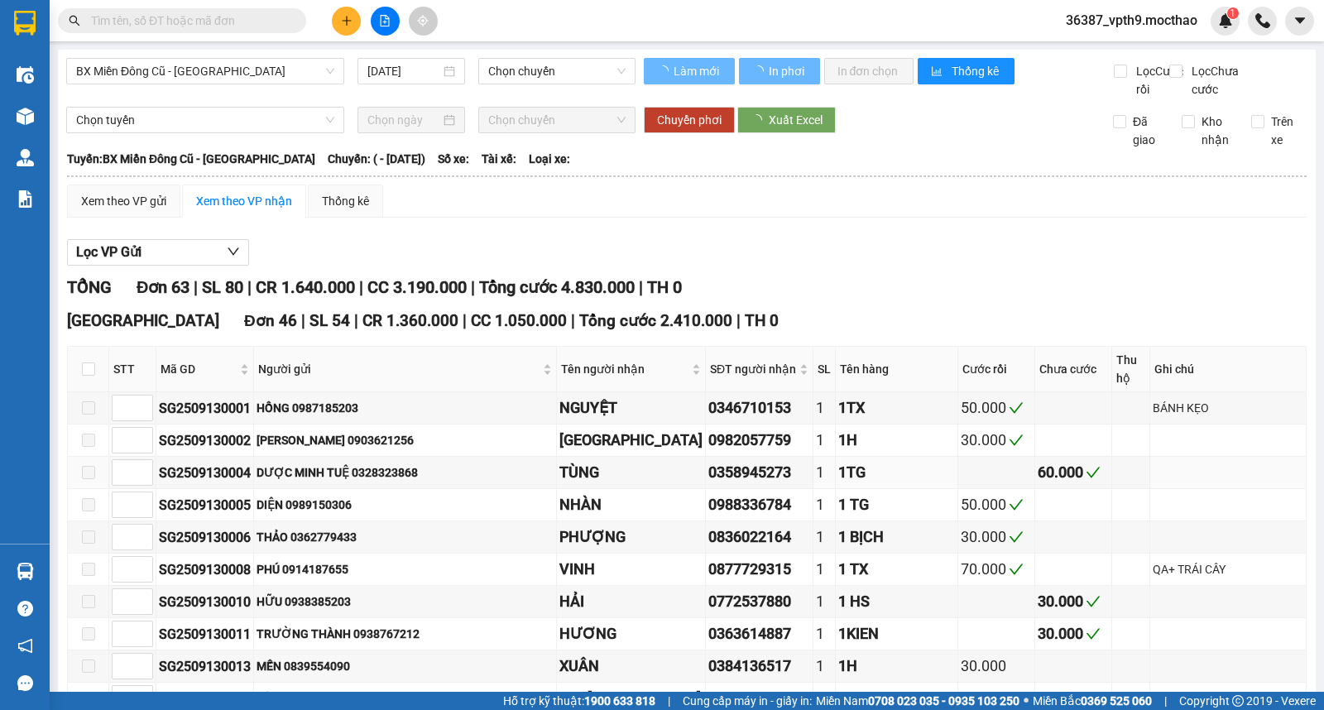
type input "[DATE]"
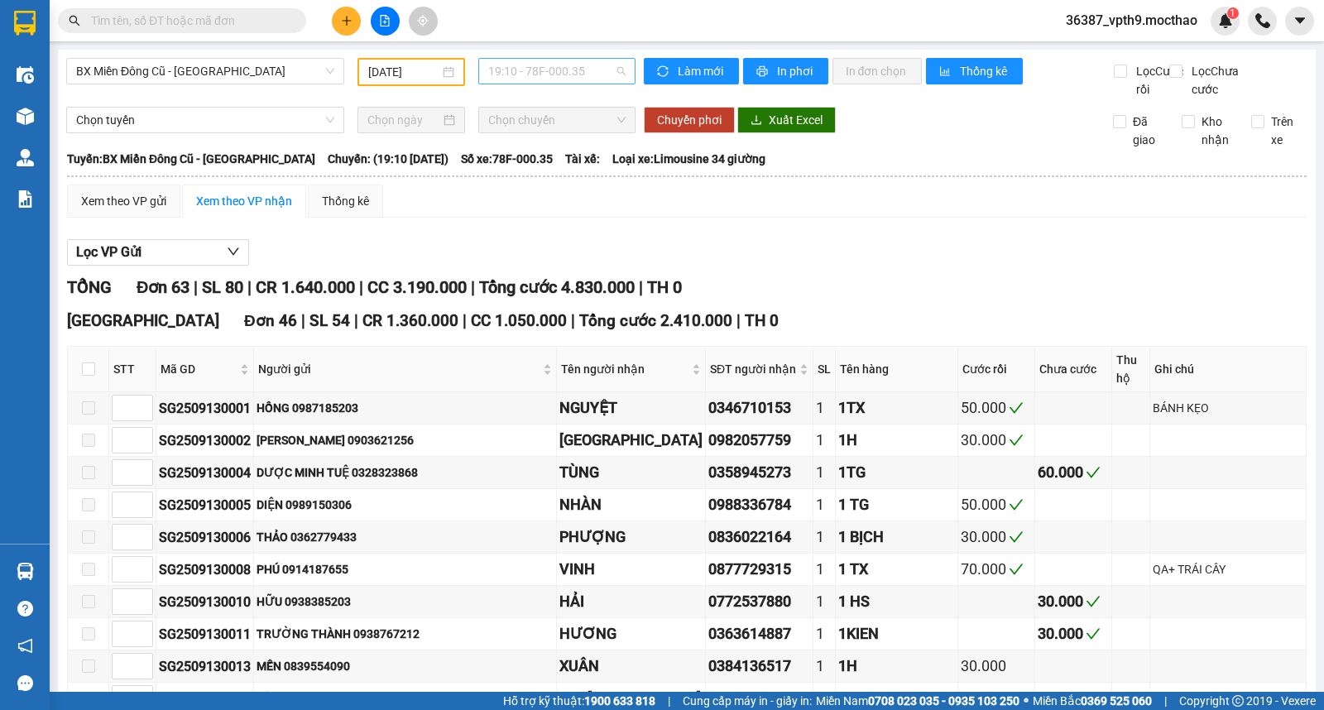
click at [566, 68] on span "19:10 - 78F-000.35" at bounding box center [556, 71] width 137 height 25
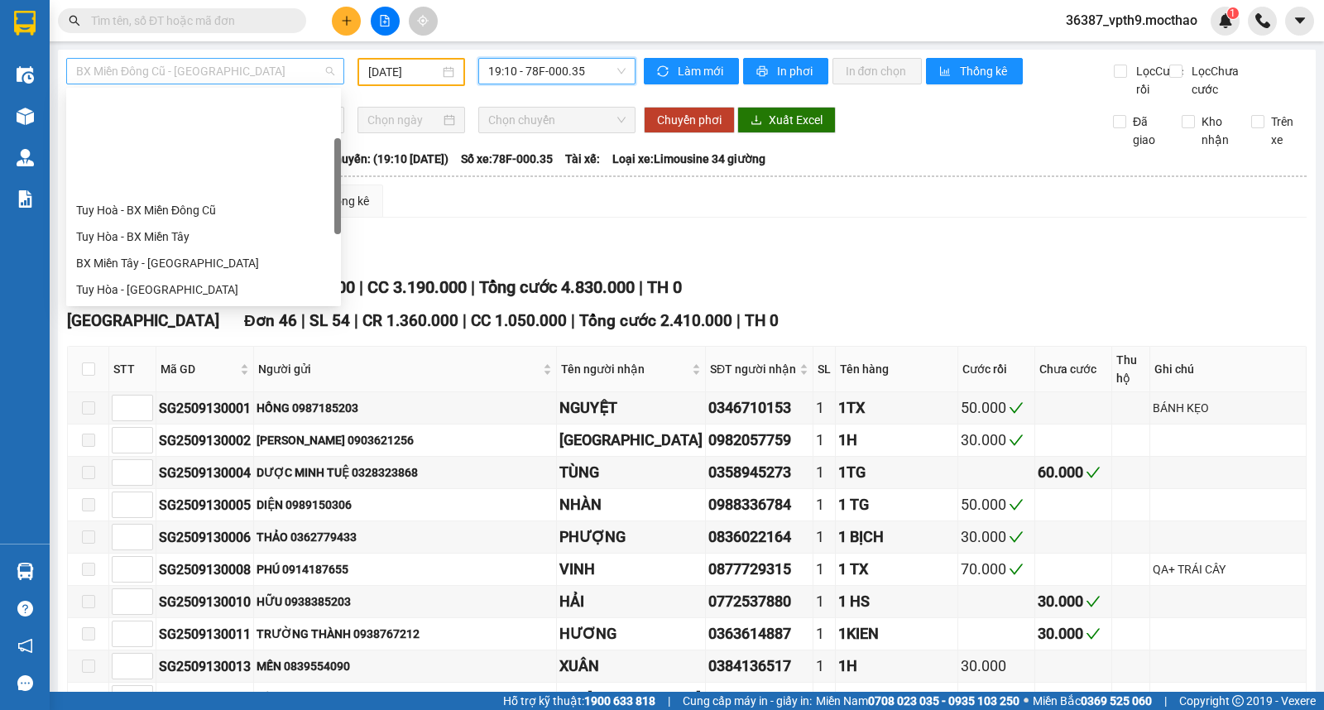
click at [242, 64] on span "BX Miền Đông Cũ - [GEOGRAPHIC_DATA]" at bounding box center [205, 71] width 258 height 25
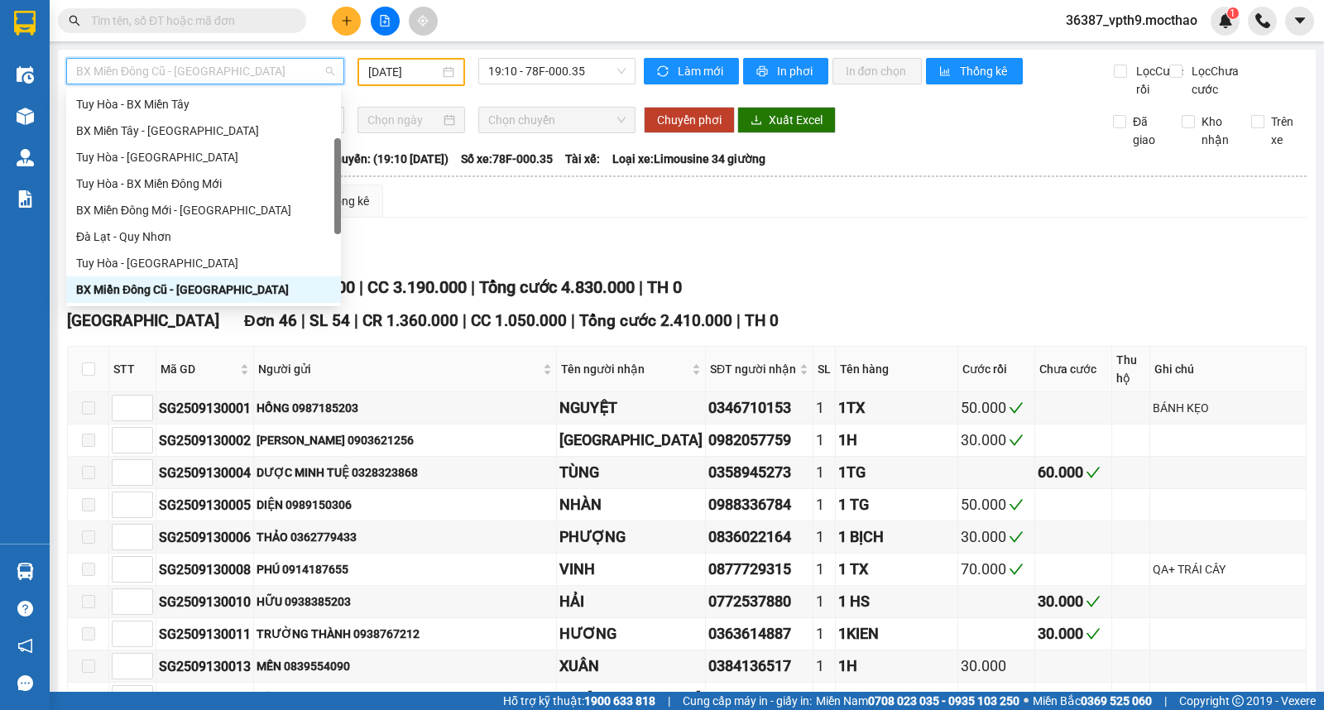
type input "m"
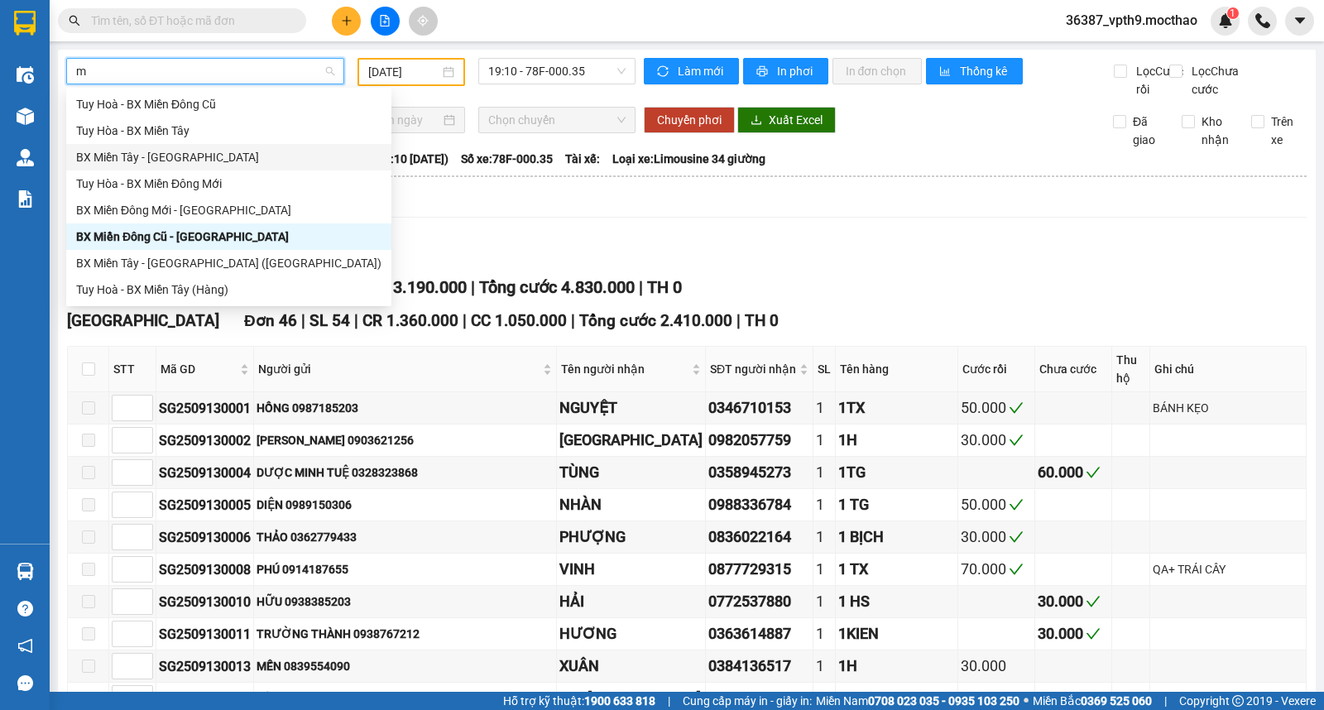
click at [137, 158] on div "BX Miền Tây - [GEOGRAPHIC_DATA]" at bounding box center [228, 157] width 305 height 18
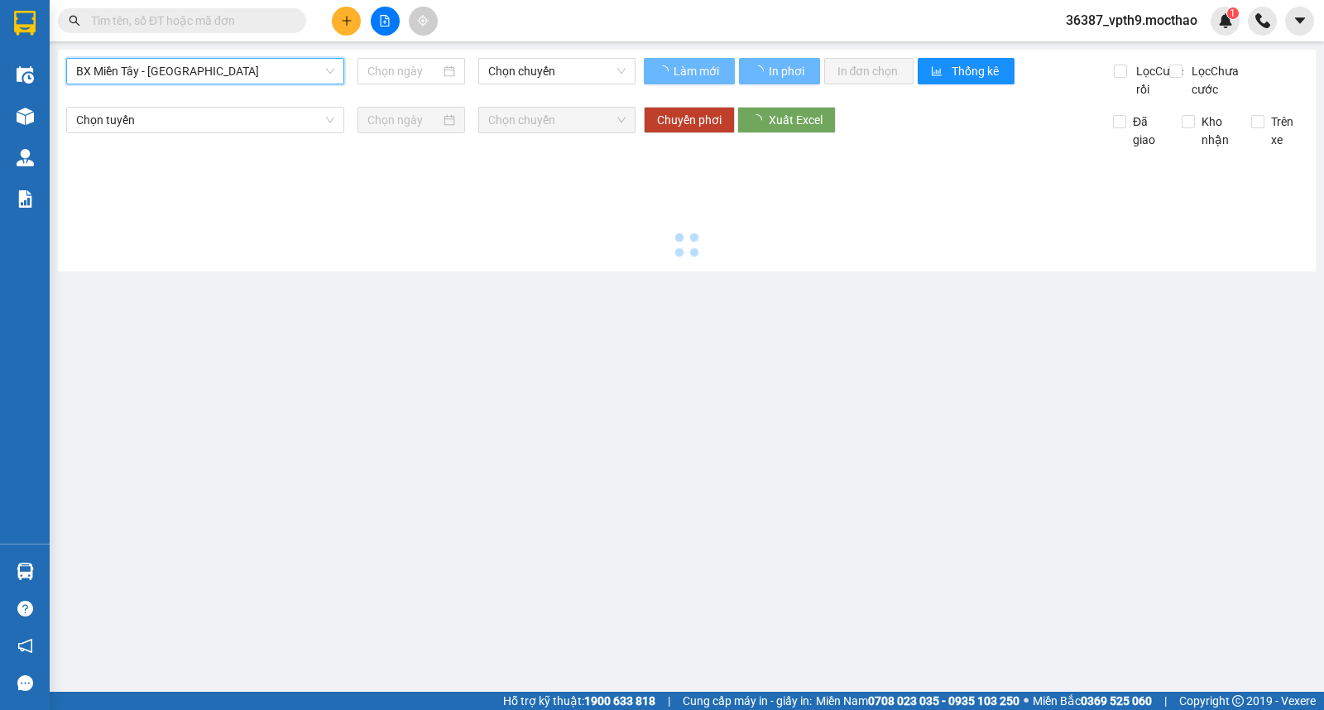
type input "[DATE]"
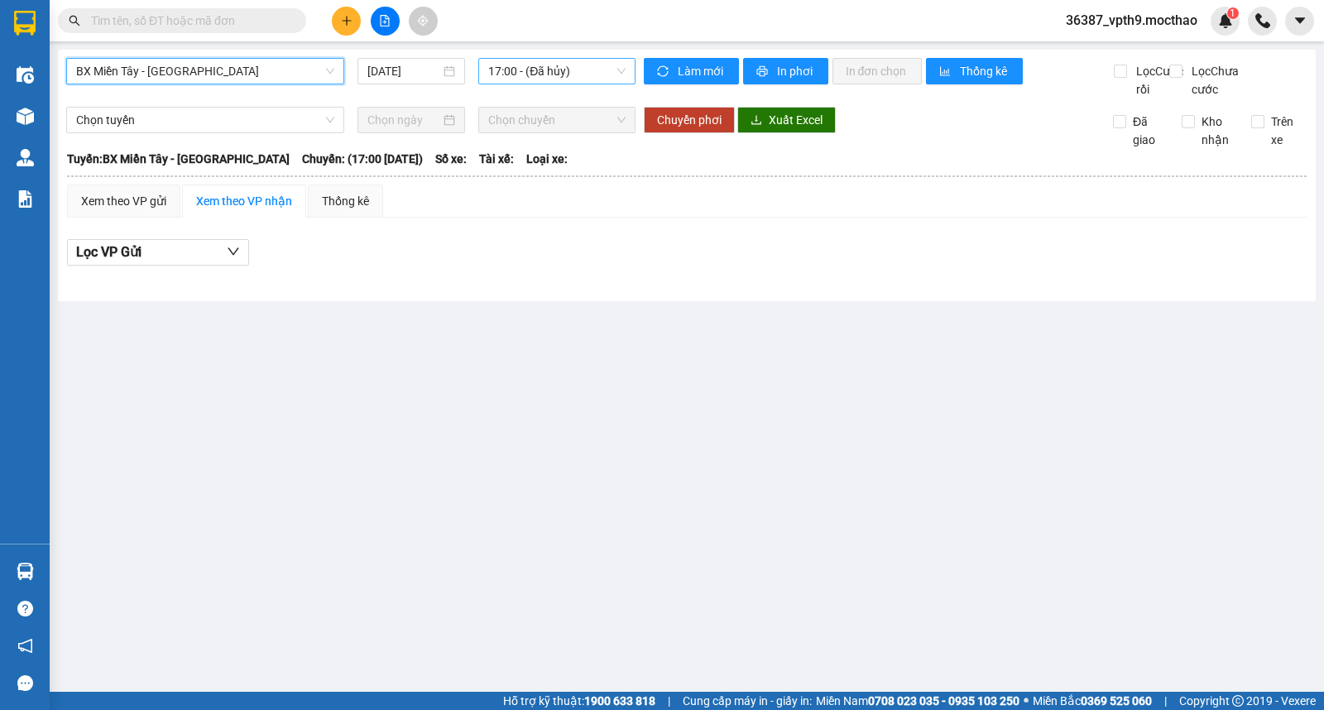
click at [568, 84] on div "17:00 - (Đã hủy)" at bounding box center [556, 71] width 156 height 26
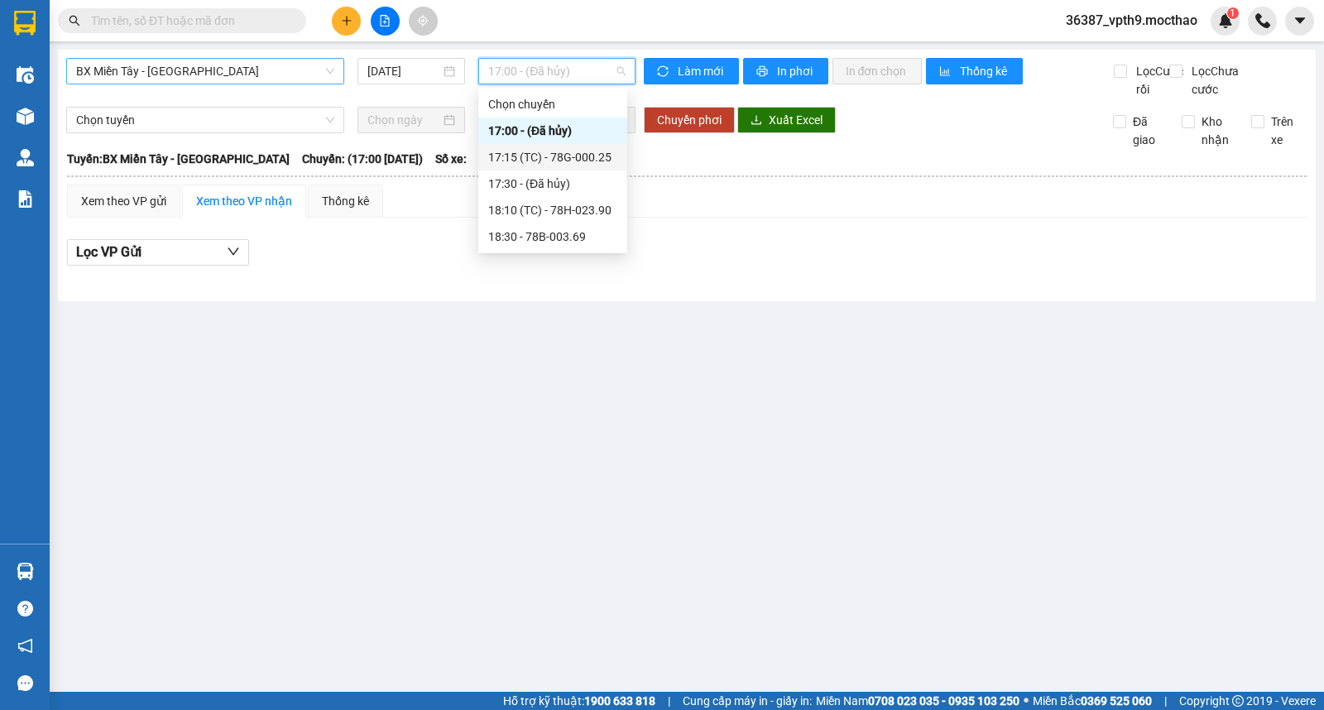
click at [603, 146] on div "17:15 (TC) - 78G-000.25" at bounding box center [552, 157] width 149 height 26
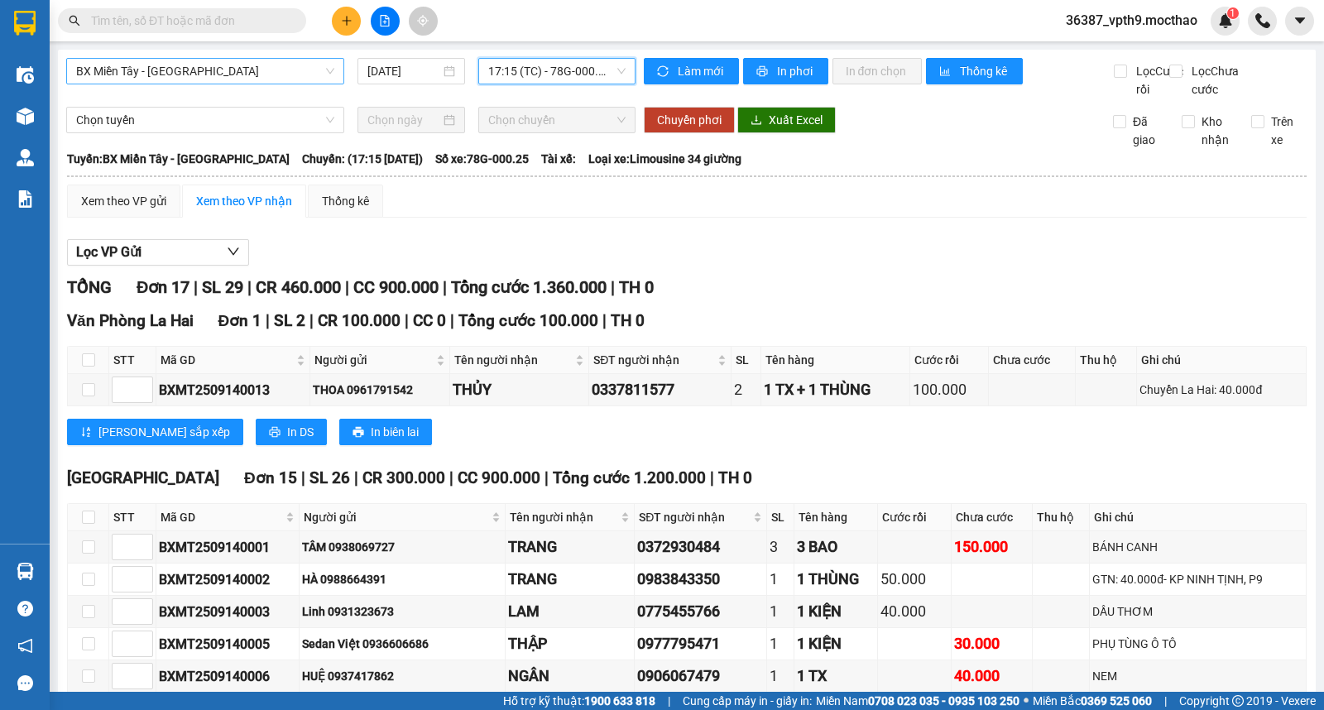
click at [580, 71] on span "17:15 (TC) - 78G-000.25" at bounding box center [556, 71] width 137 height 25
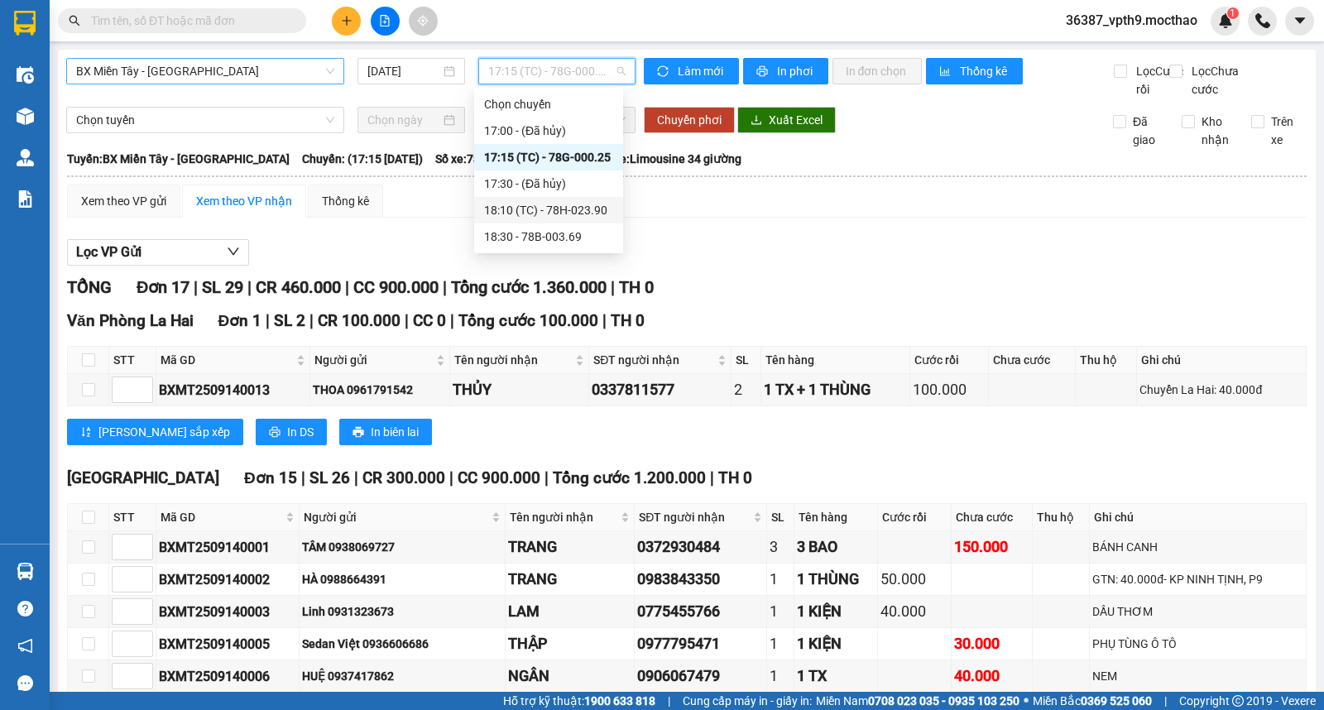
click at [574, 212] on div "18:10 (TC) - 78H-023.90" at bounding box center [548, 210] width 129 height 18
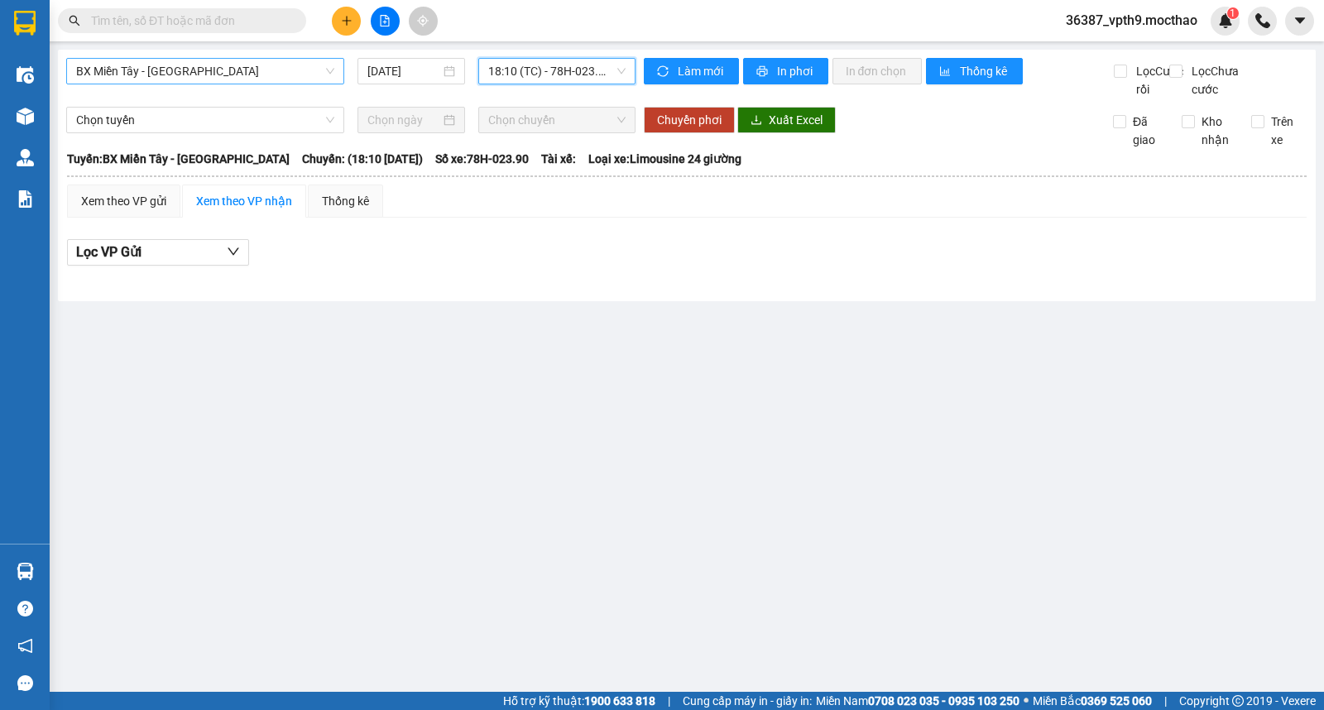
click at [581, 84] on div "BX Miền Tây - [GEOGRAPHIC_DATA] [DATE] 18:10 18:10 (TC) - 78H-023.90" at bounding box center [351, 78] width 570 height 41
click at [586, 69] on span "18:10 (TC) - 78H-023.90" at bounding box center [556, 71] width 137 height 25
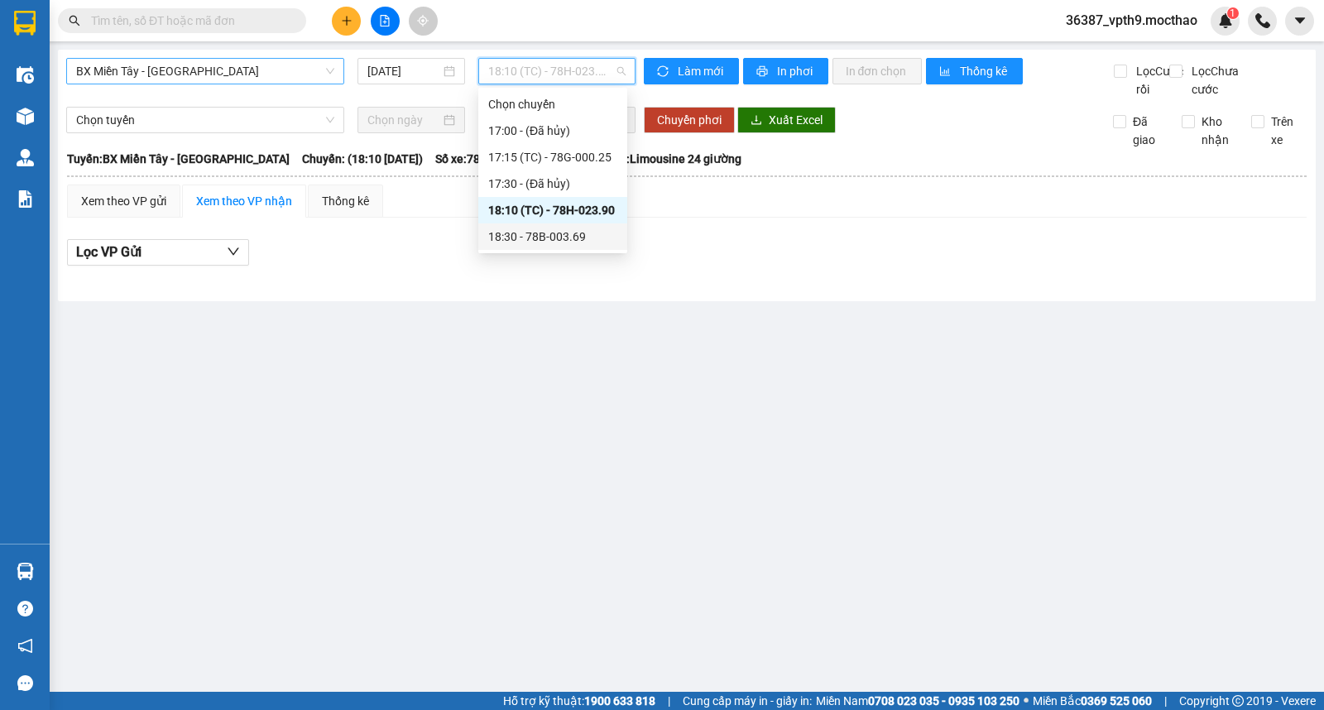
click at [544, 236] on div "18:30 - 78B-003.69" at bounding box center [552, 237] width 129 height 18
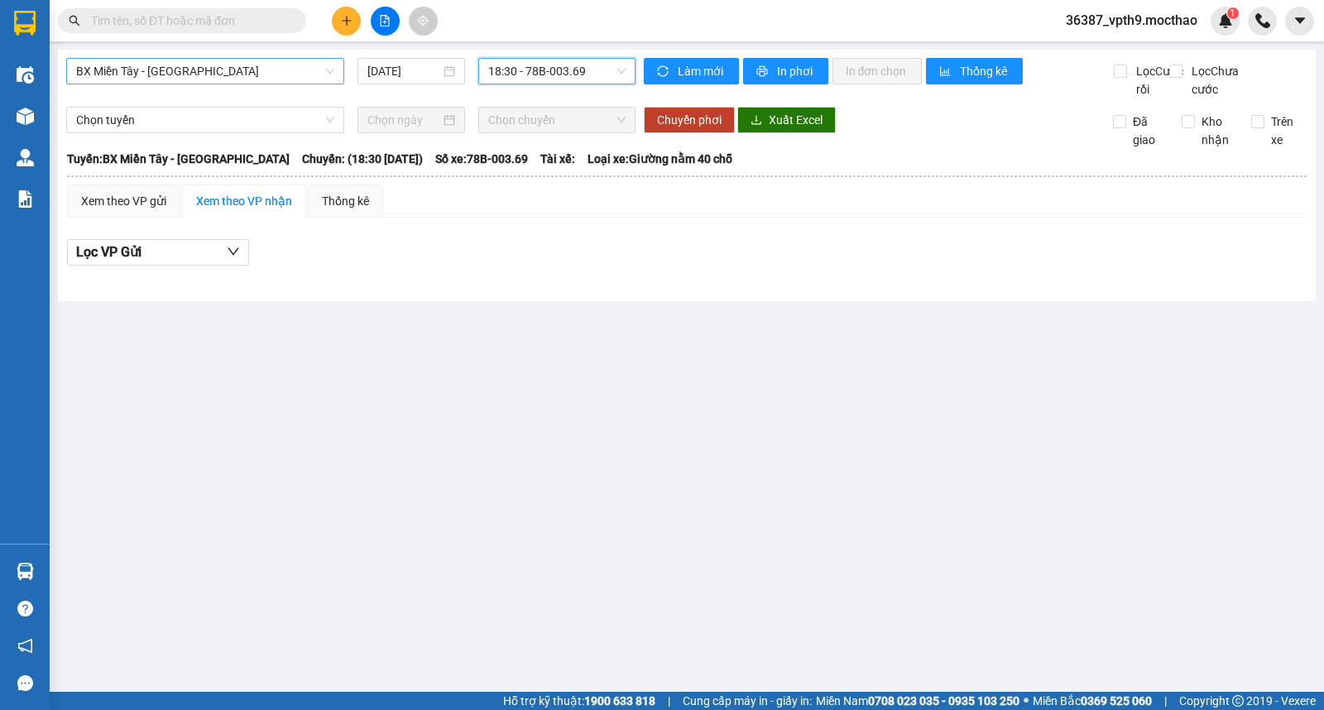
click at [276, 29] on input "text" at bounding box center [188, 21] width 195 height 18
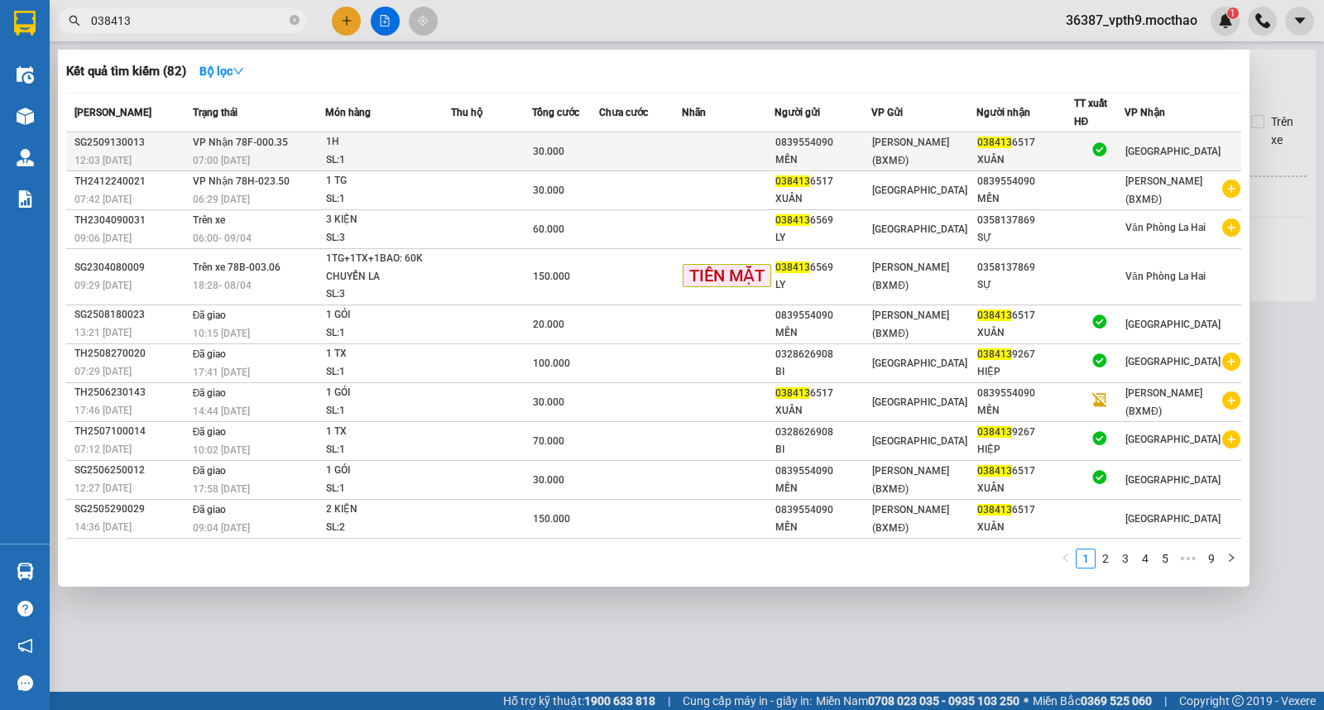
type input "038413"
click at [1065, 157] on div "XUÂN" at bounding box center [1025, 159] width 95 height 17
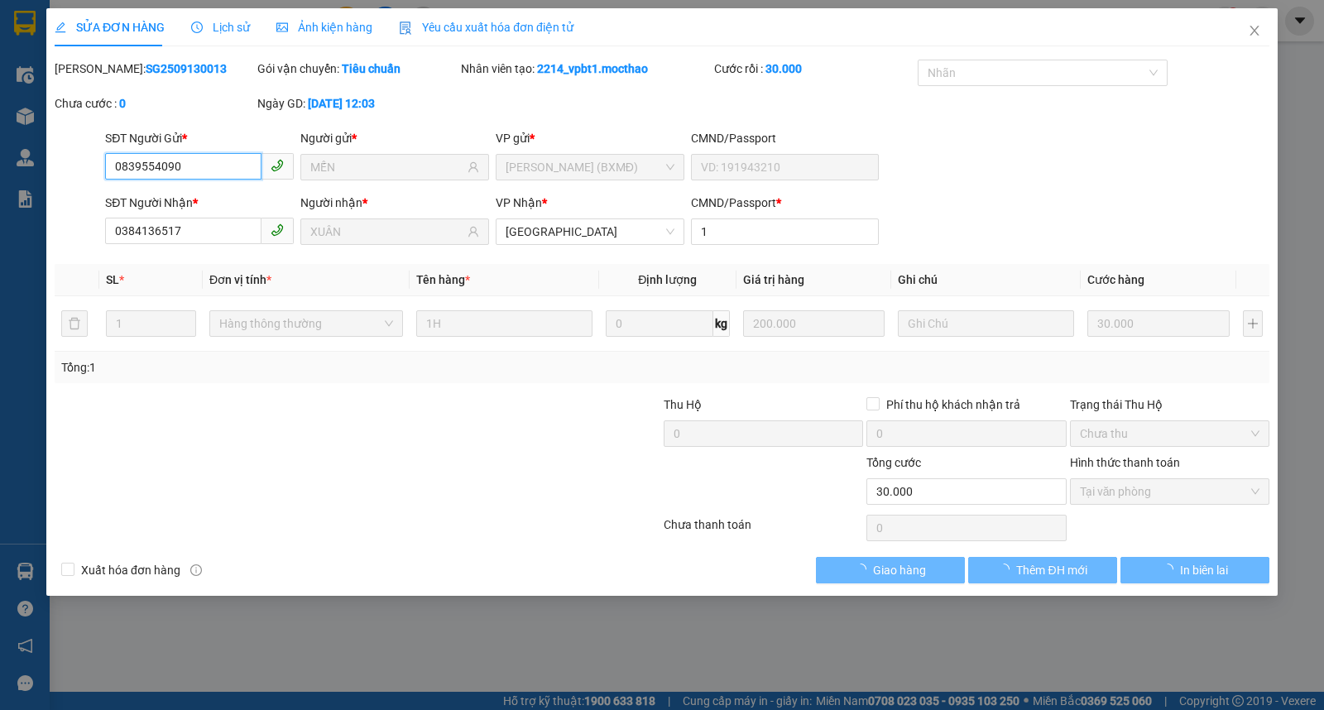
type input "0839554090"
type input "MẾN"
type input "0384136517"
type input "XUÂN"
type input "1"
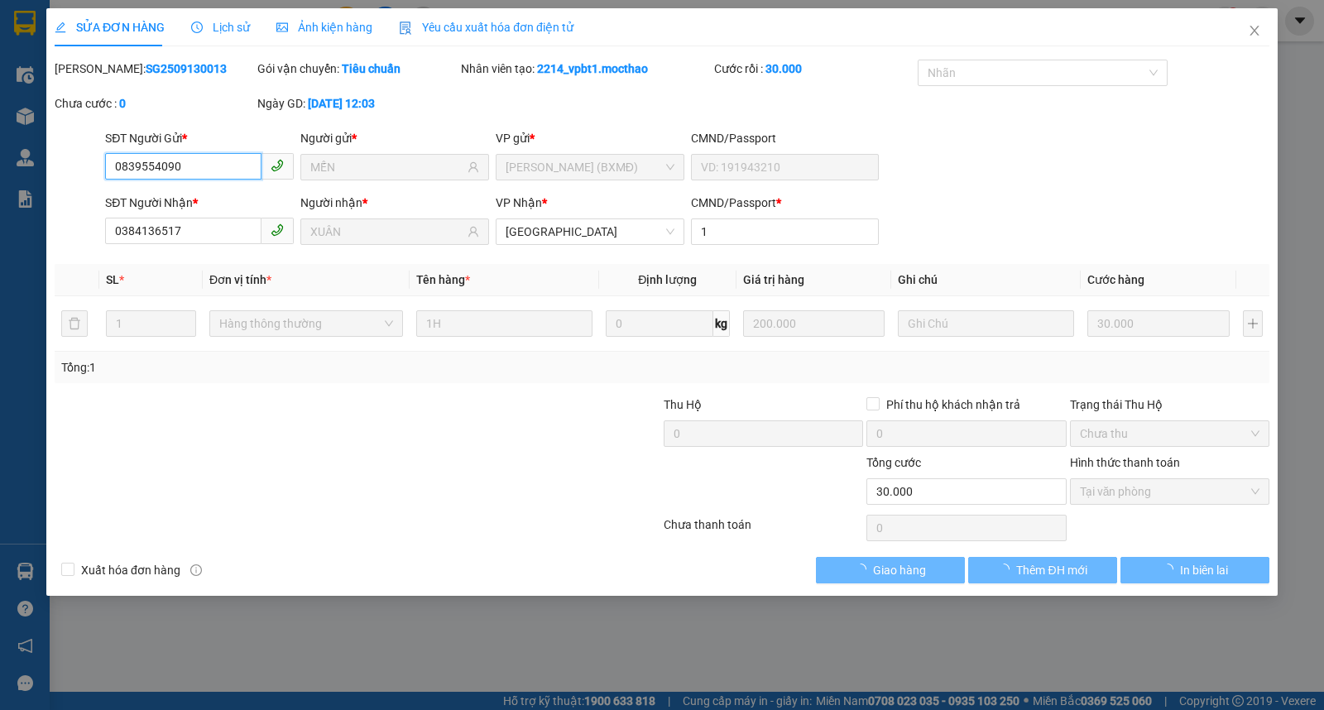
type input "30.000"
checkbox input "true"
click at [932, 575] on button "Giao hàng" at bounding box center [890, 570] width 149 height 26
click at [916, 572] on span "Giao hàng" at bounding box center [899, 570] width 53 height 18
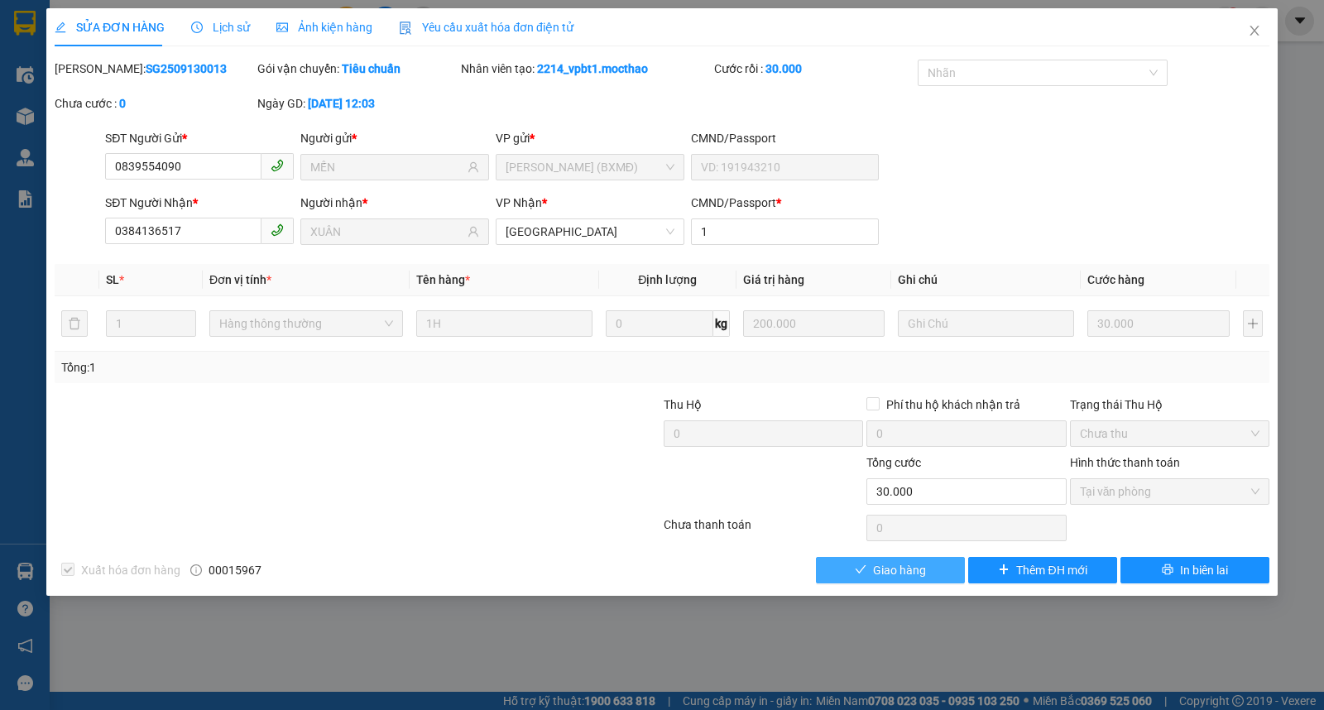
click at [898, 579] on span "Giao hàng" at bounding box center [899, 570] width 53 height 18
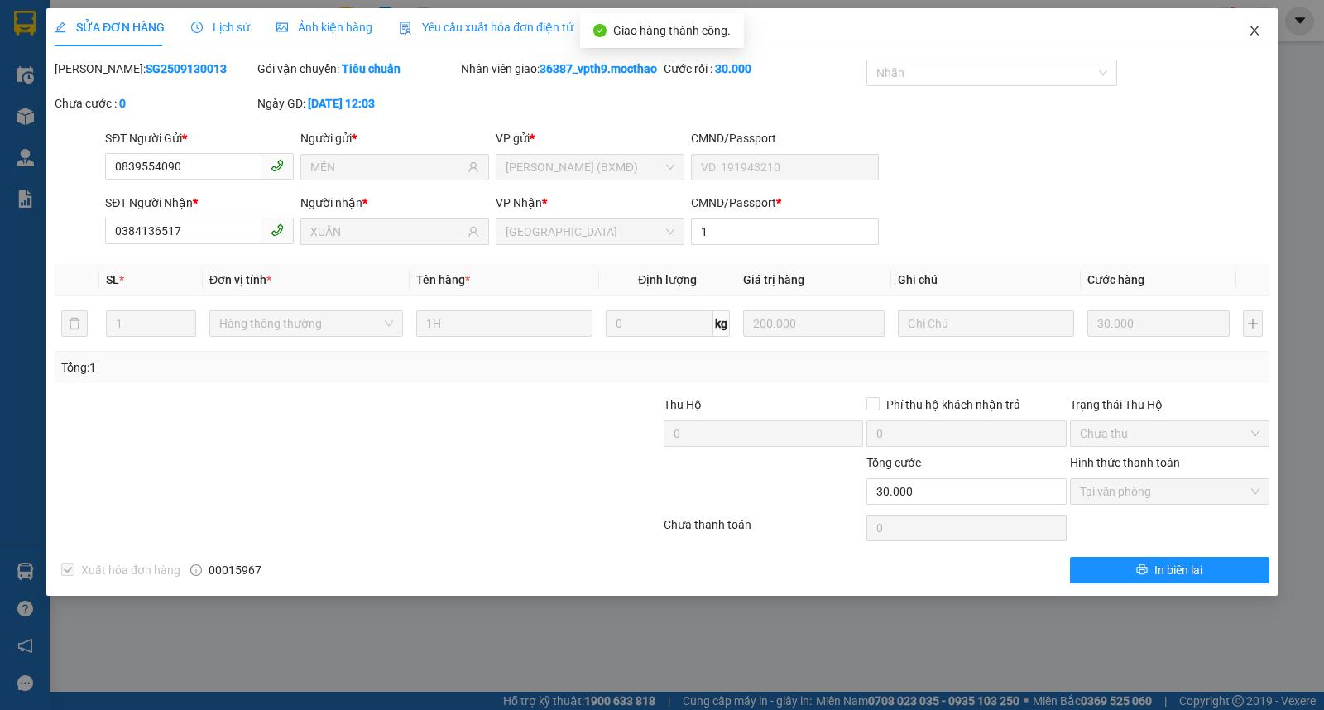
click at [1267, 31] on span "Close" at bounding box center [1255, 31] width 46 height 46
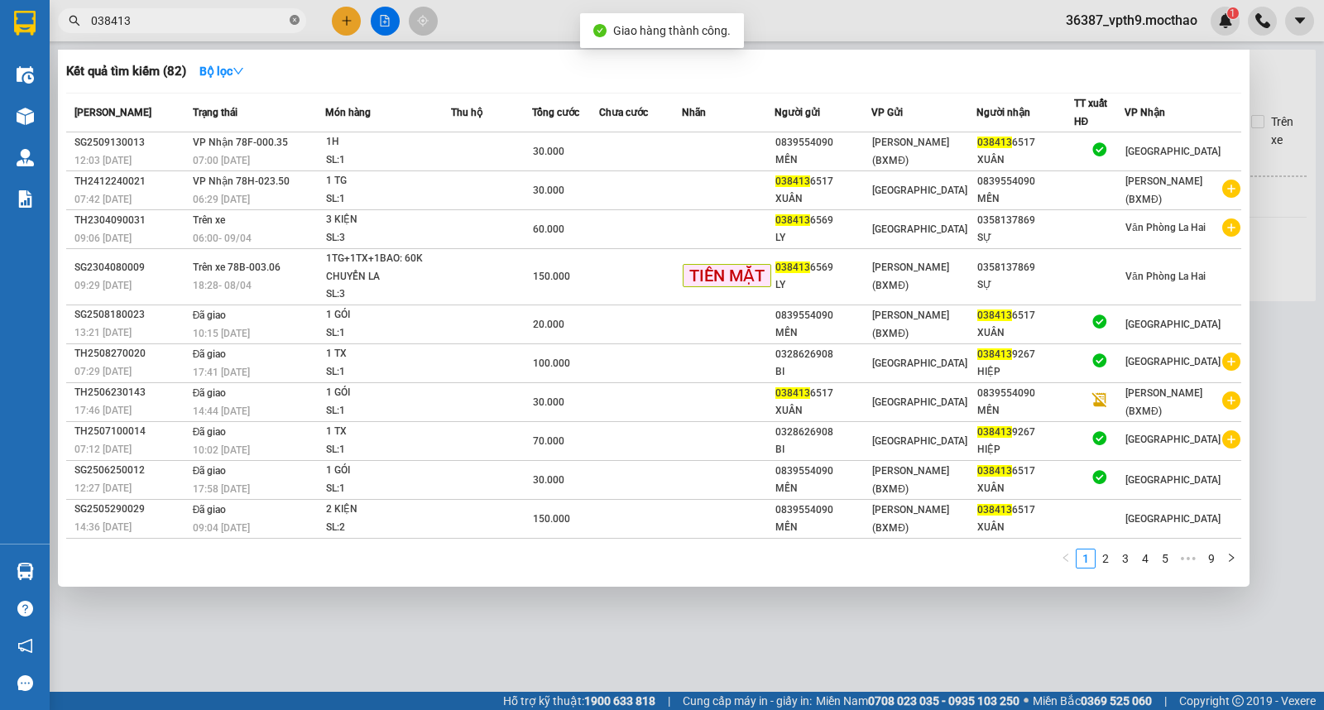
click at [294, 22] on icon "close-circle" at bounding box center [295, 20] width 10 height 10
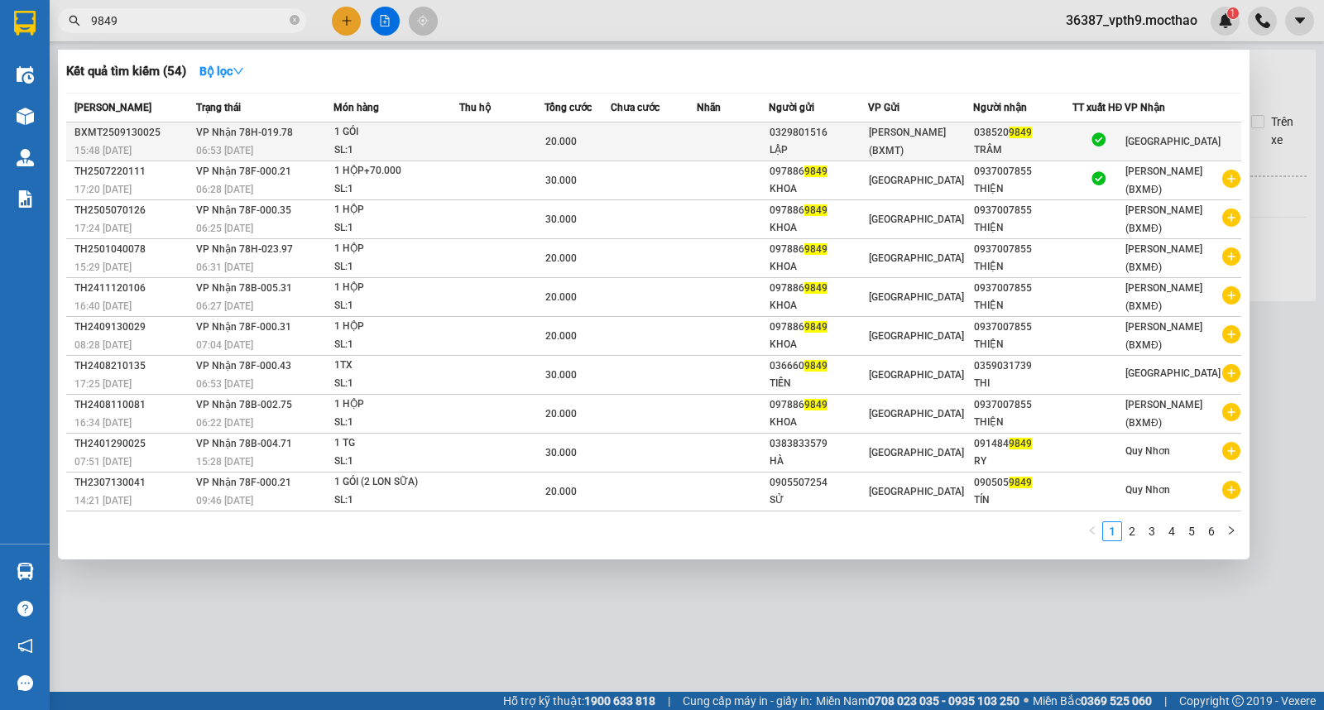
type input "9849"
click at [519, 130] on td at bounding box center [501, 142] width 84 height 39
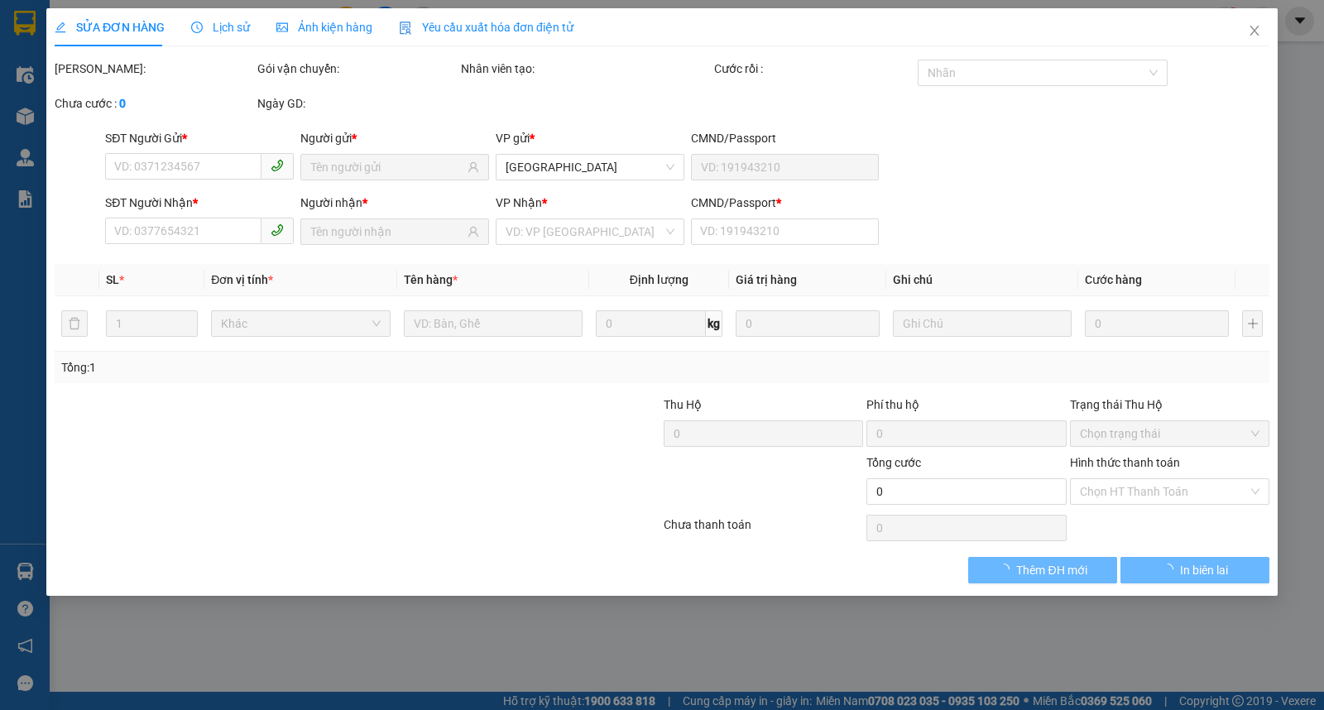
type input "0329801516"
type input "LẬP"
type input "0385209849"
type input "TRÂM"
type input "0"
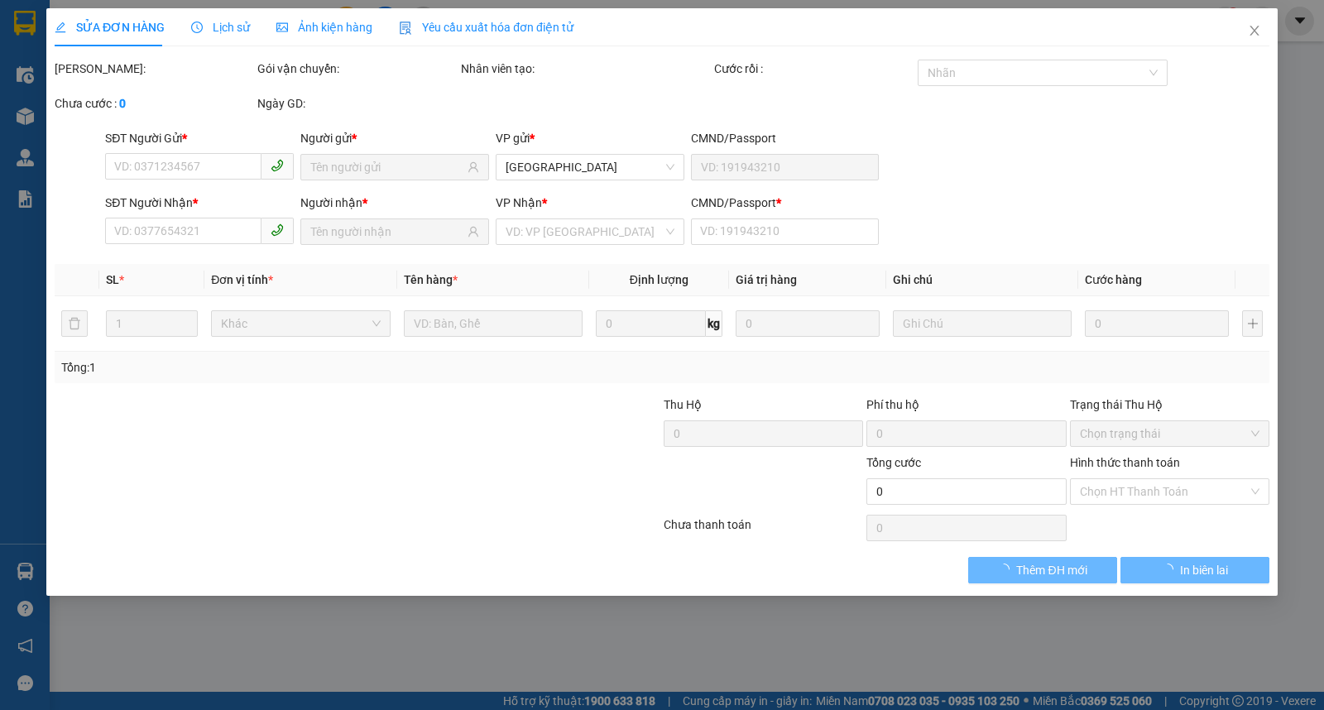
type input "20.000"
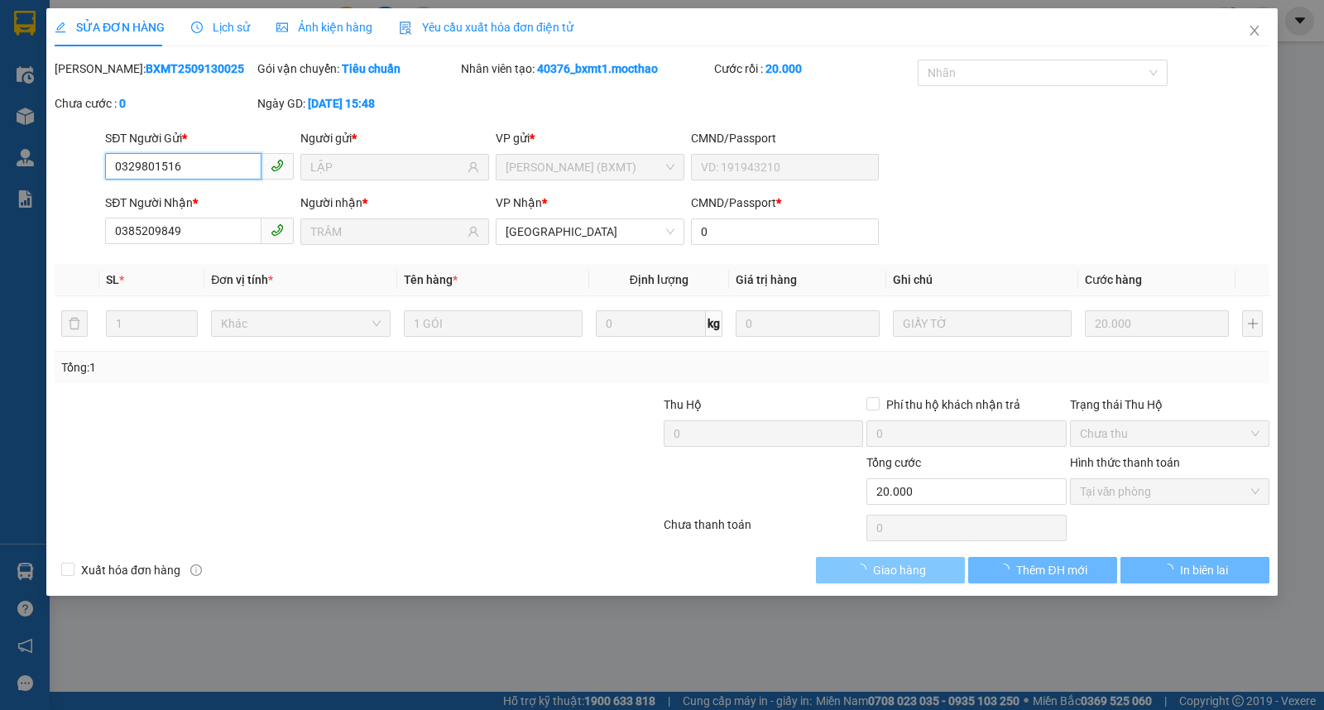
checkbox input "true"
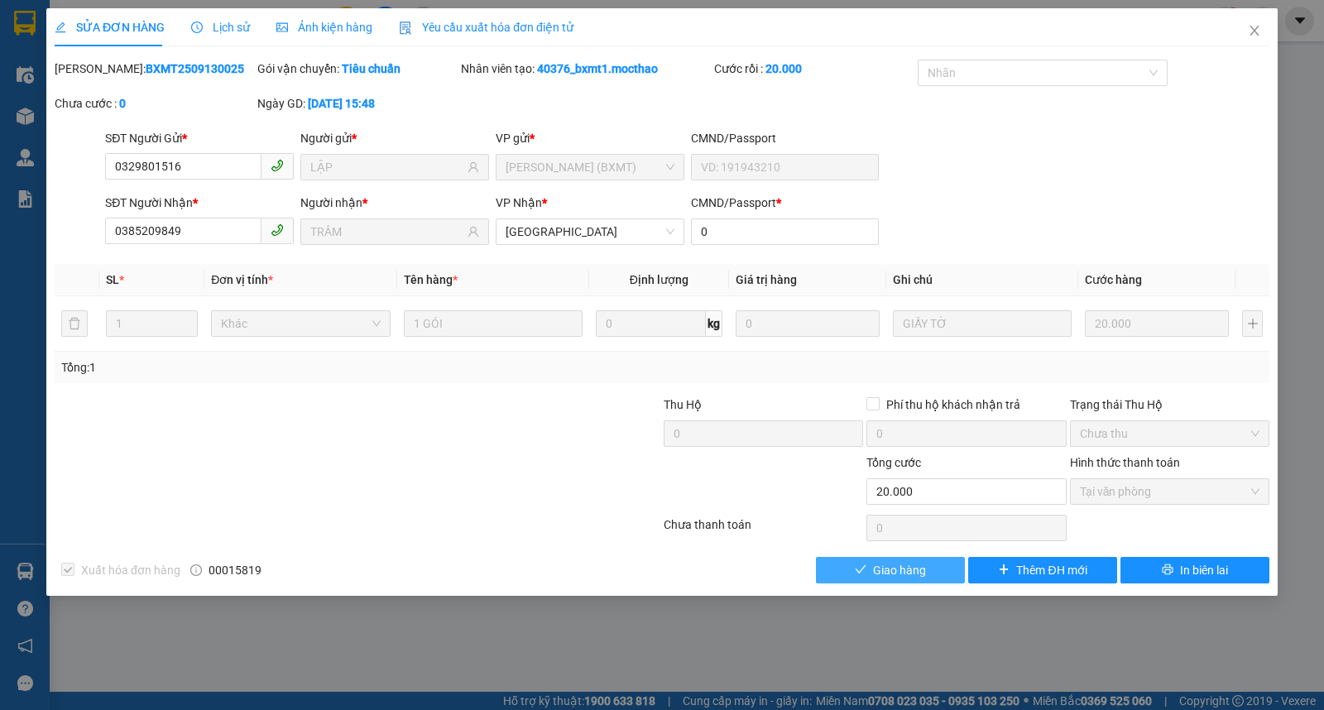
click at [919, 570] on span "Giao hàng" at bounding box center [899, 570] width 53 height 18
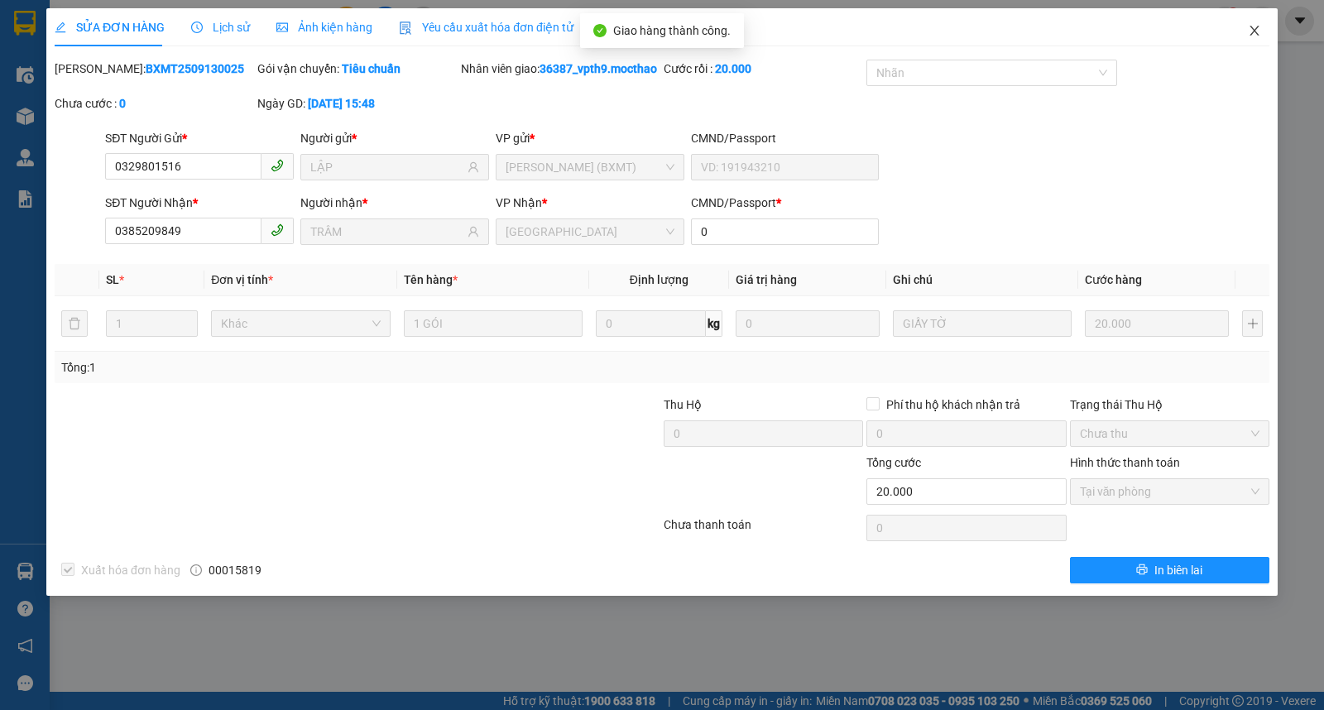
click at [1259, 30] on icon "close" at bounding box center [1254, 30] width 13 height 13
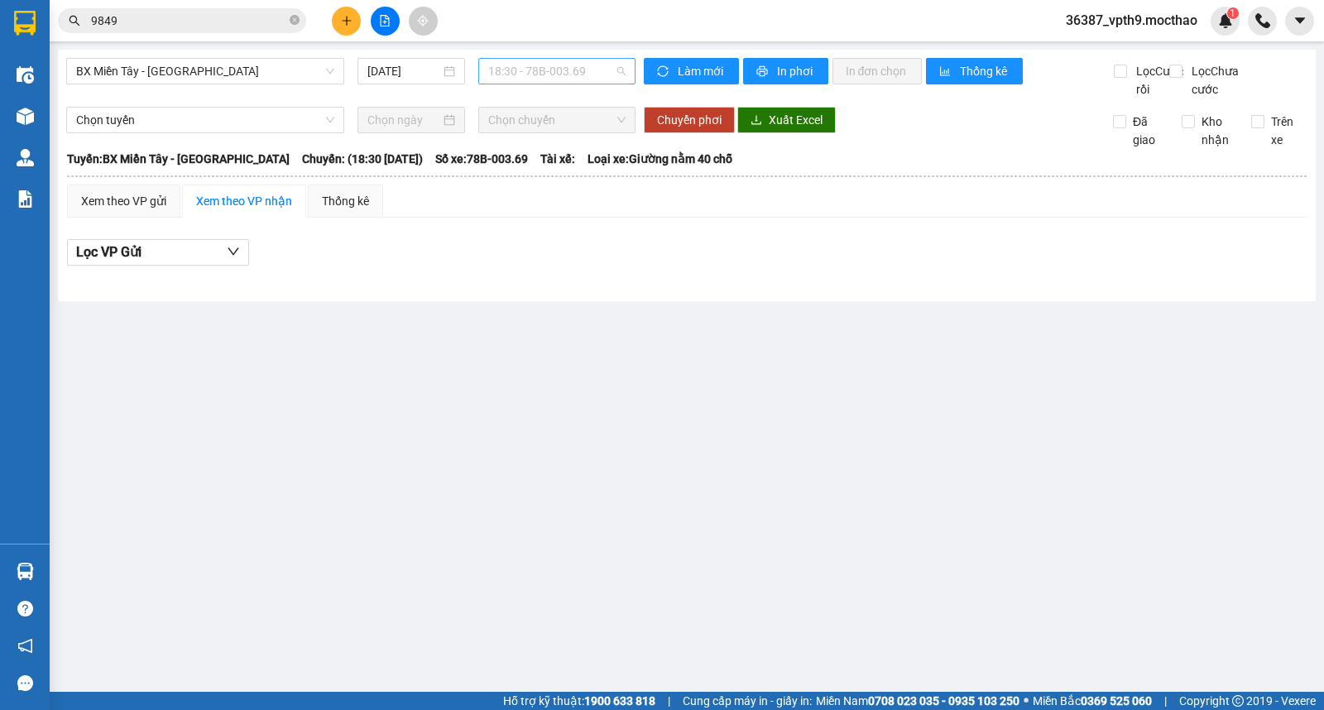
click at [536, 68] on span "18:30 - 78B-003.69" at bounding box center [556, 71] width 137 height 25
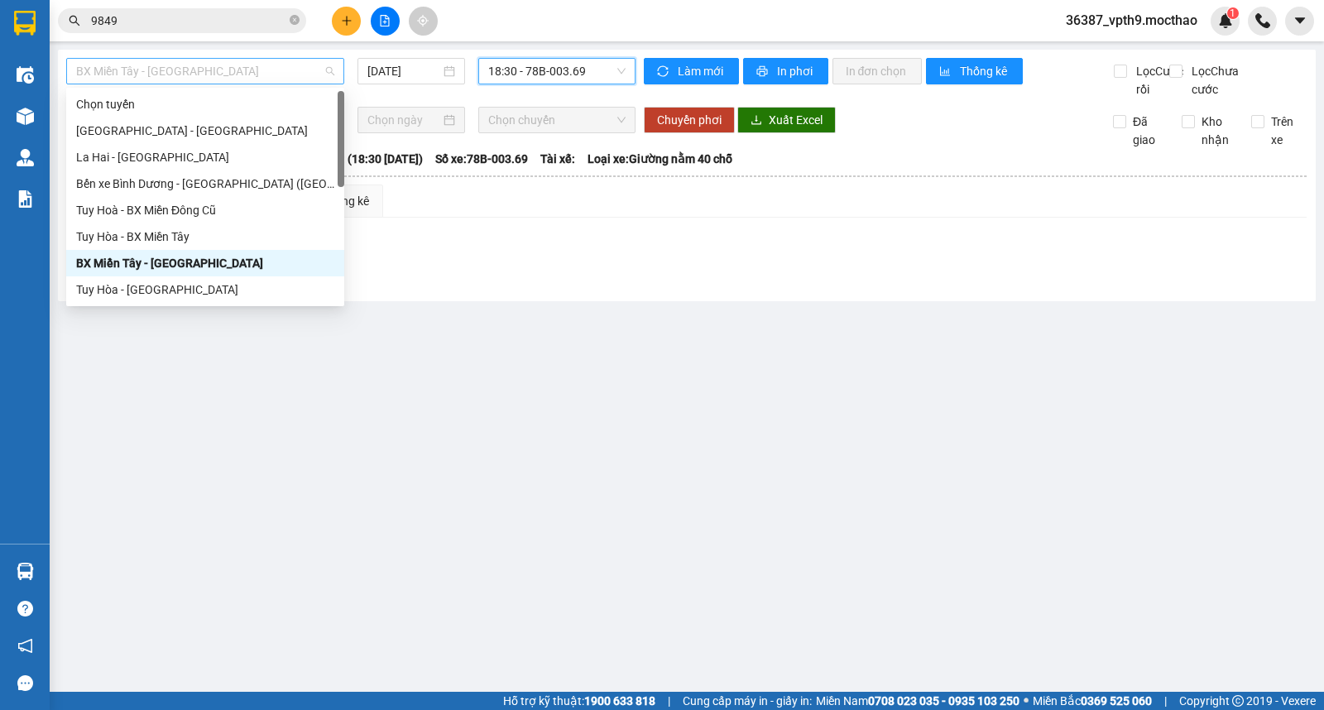
click at [154, 71] on span "BX Miền Tây - [GEOGRAPHIC_DATA]" at bounding box center [205, 71] width 258 height 25
type input "m"
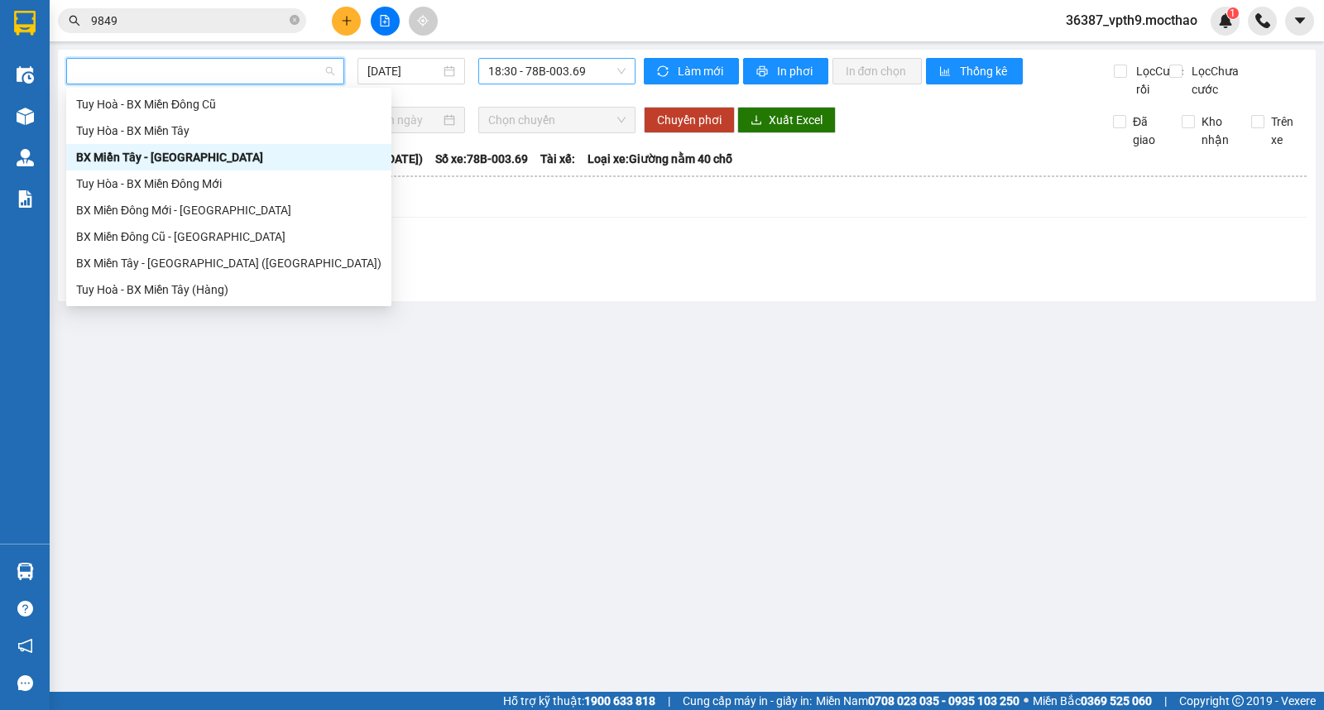
click at [515, 67] on span "18:30 - 78B-003.69" at bounding box center [556, 71] width 137 height 25
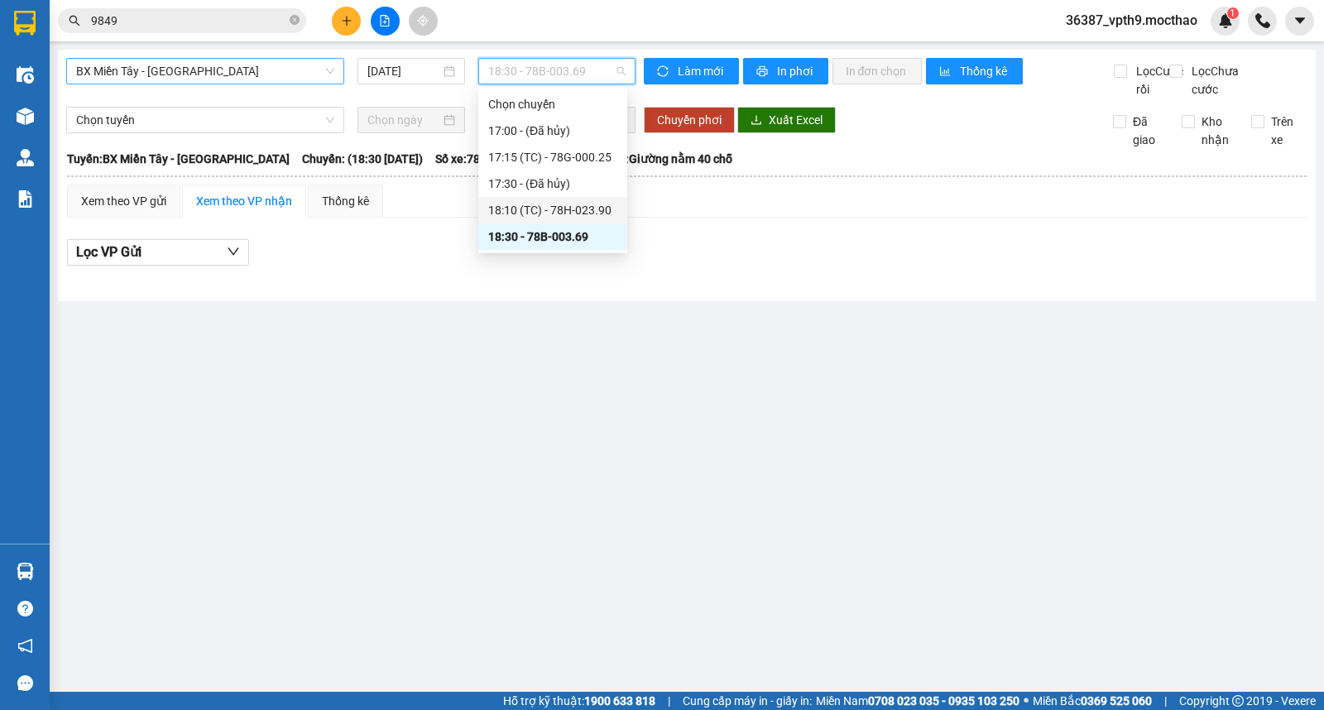
click at [578, 215] on div "18:10 (TC) - 78H-023.90" at bounding box center [552, 210] width 129 height 18
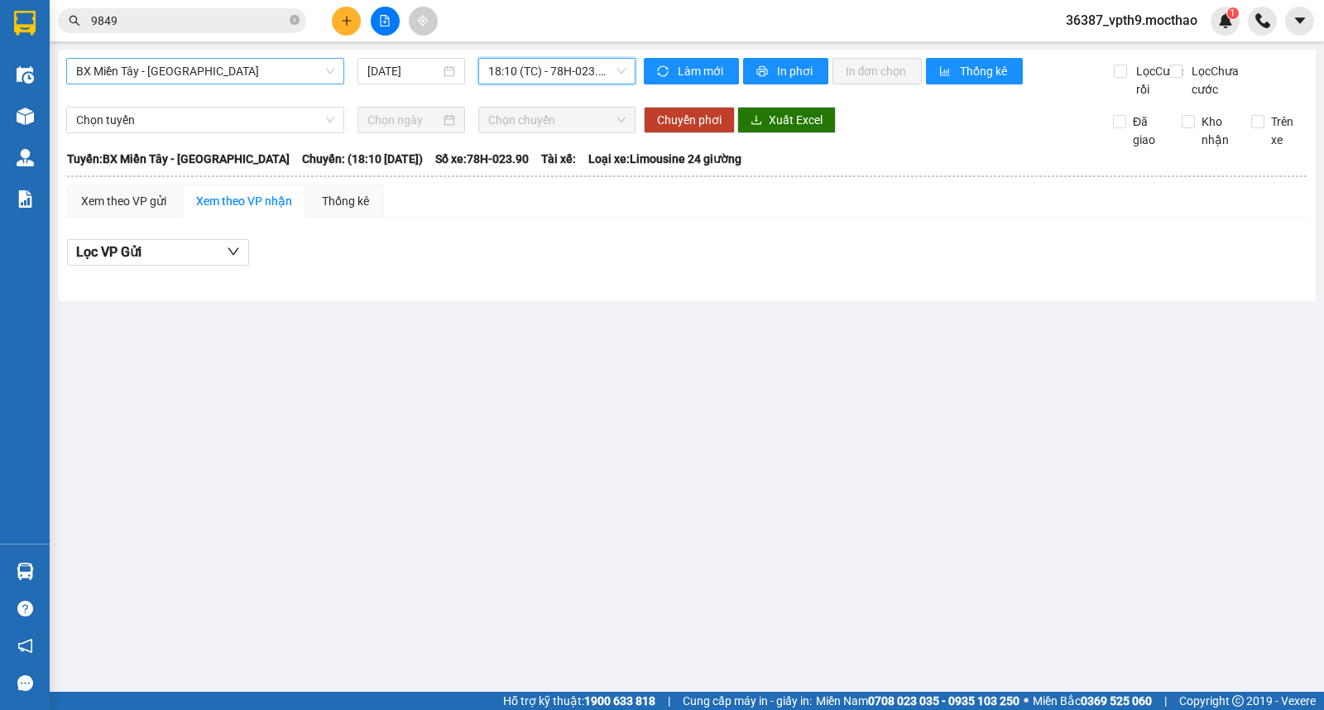
click at [589, 61] on span "18:10 (TC) - 78H-023.90" at bounding box center [556, 71] width 137 height 25
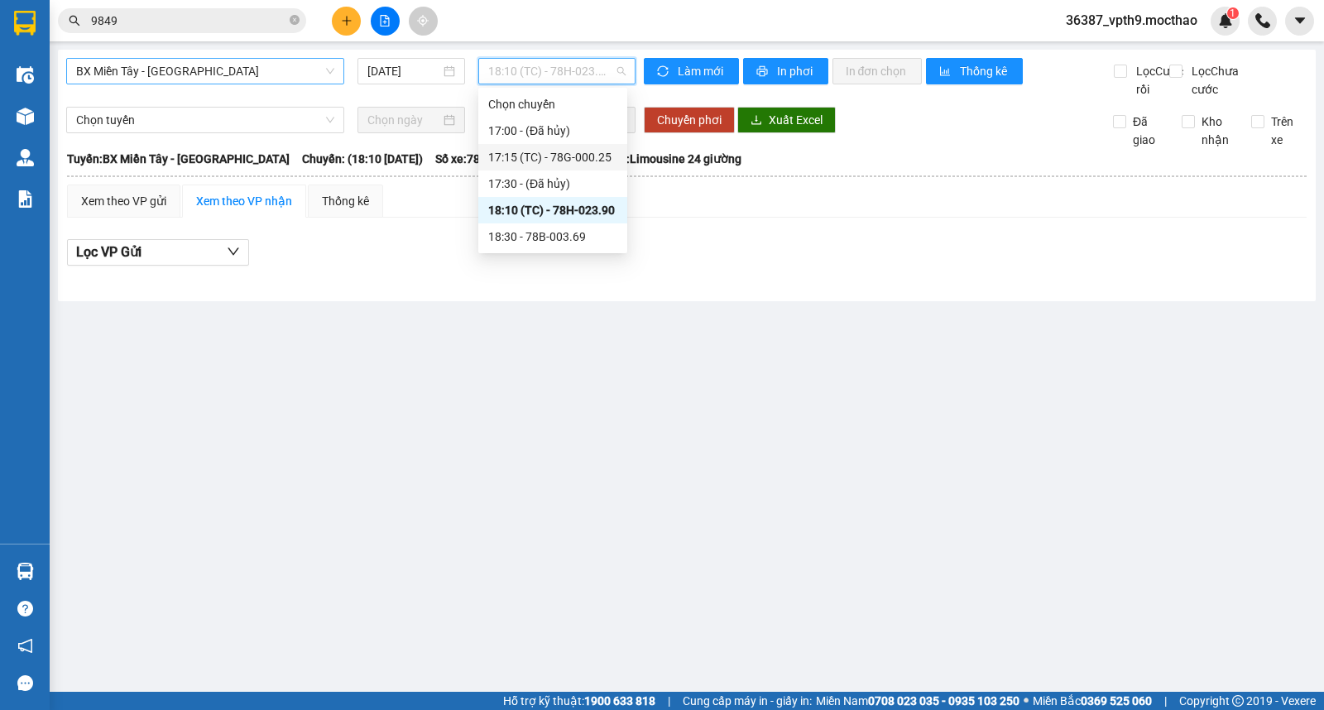
click at [571, 166] on div "17:15 (TC) - 78G-000.25" at bounding box center [552, 157] width 149 height 26
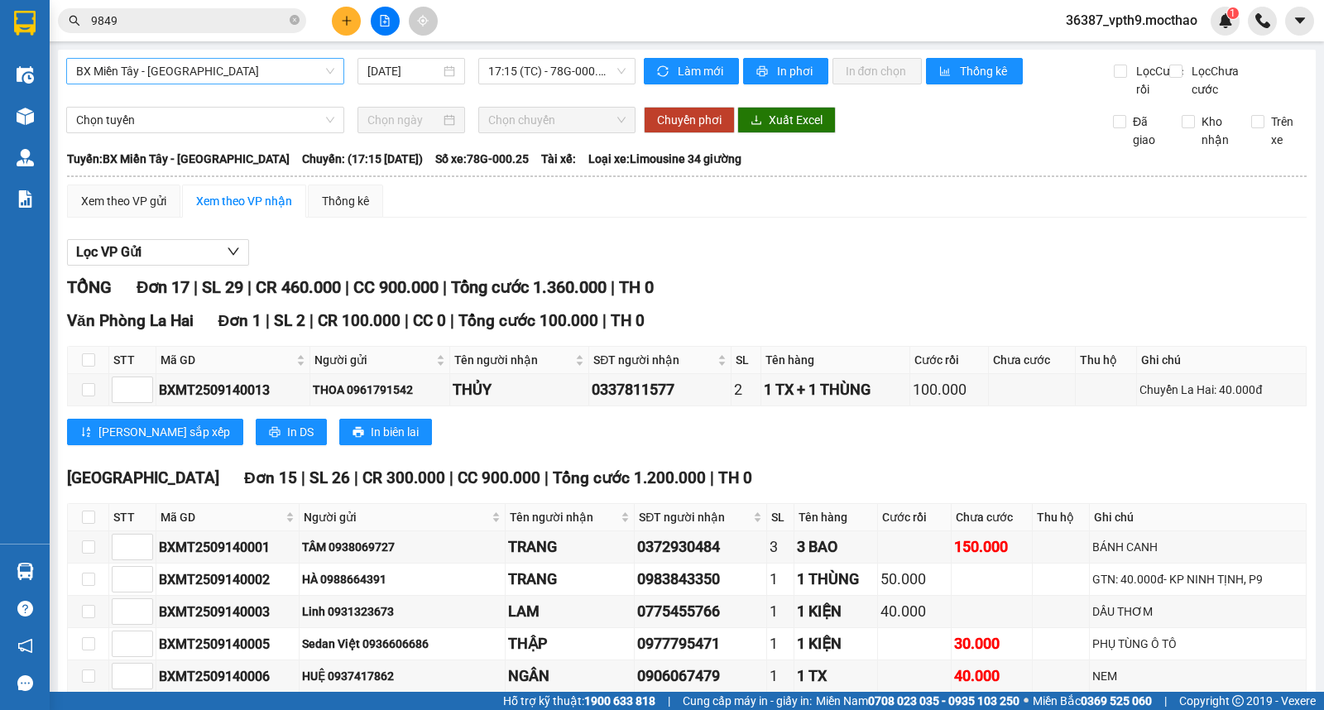
click at [154, 55] on div "BX Miền Tây - [GEOGRAPHIC_DATA] [DATE] 17:15 (TC) - 78G-000.25 Làm mới In phơi …" at bounding box center [687, 650] width 1258 height 1200
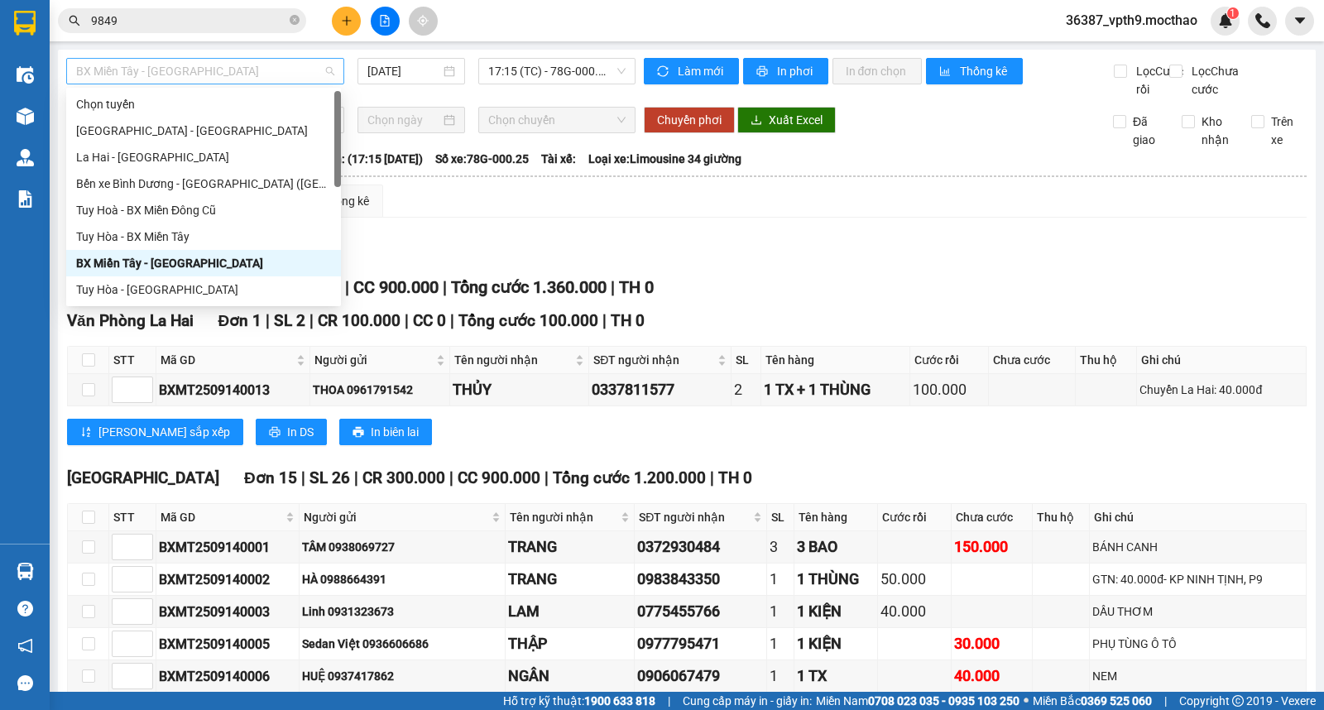
click at [154, 73] on span "BX Miền Tây - [GEOGRAPHIC_DATA]" at bounding box center [205, 71] width 258 height 25
type input "m"
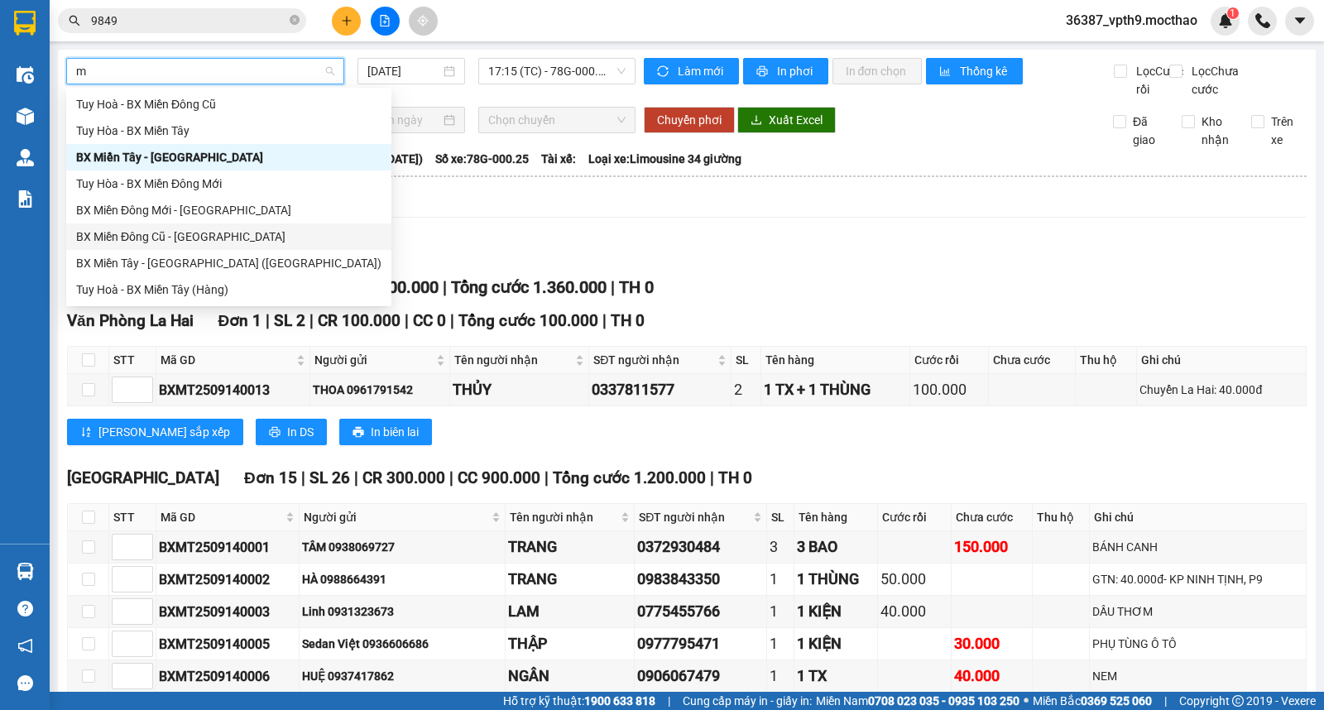
click at [139, 236] on div "BX Miền Đông Cũ - [GEOGRAPHIC_DATA]" at bounding box center [228, 237] width 305 height 18
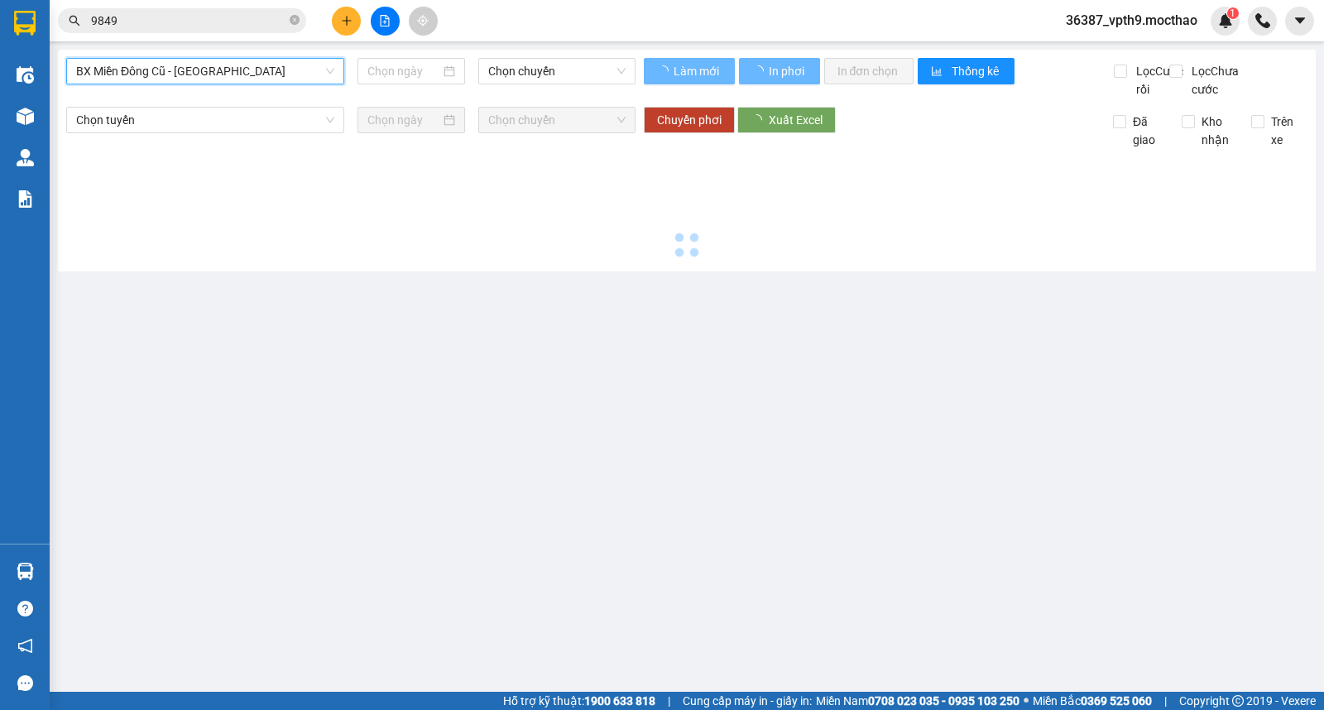
type input "[DATE]"
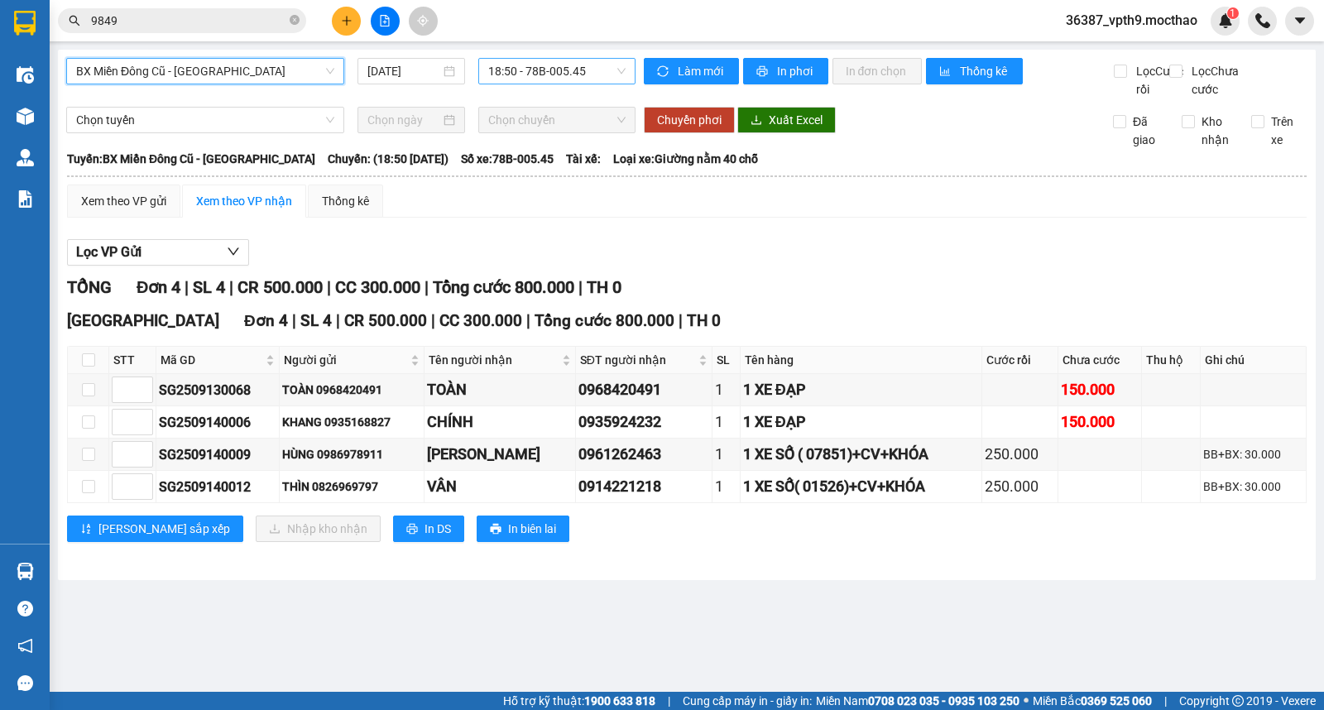
click at [549, 71] on span "18:50 - 78B-005.45" at bounding box center [556, 71] width 137 height 25
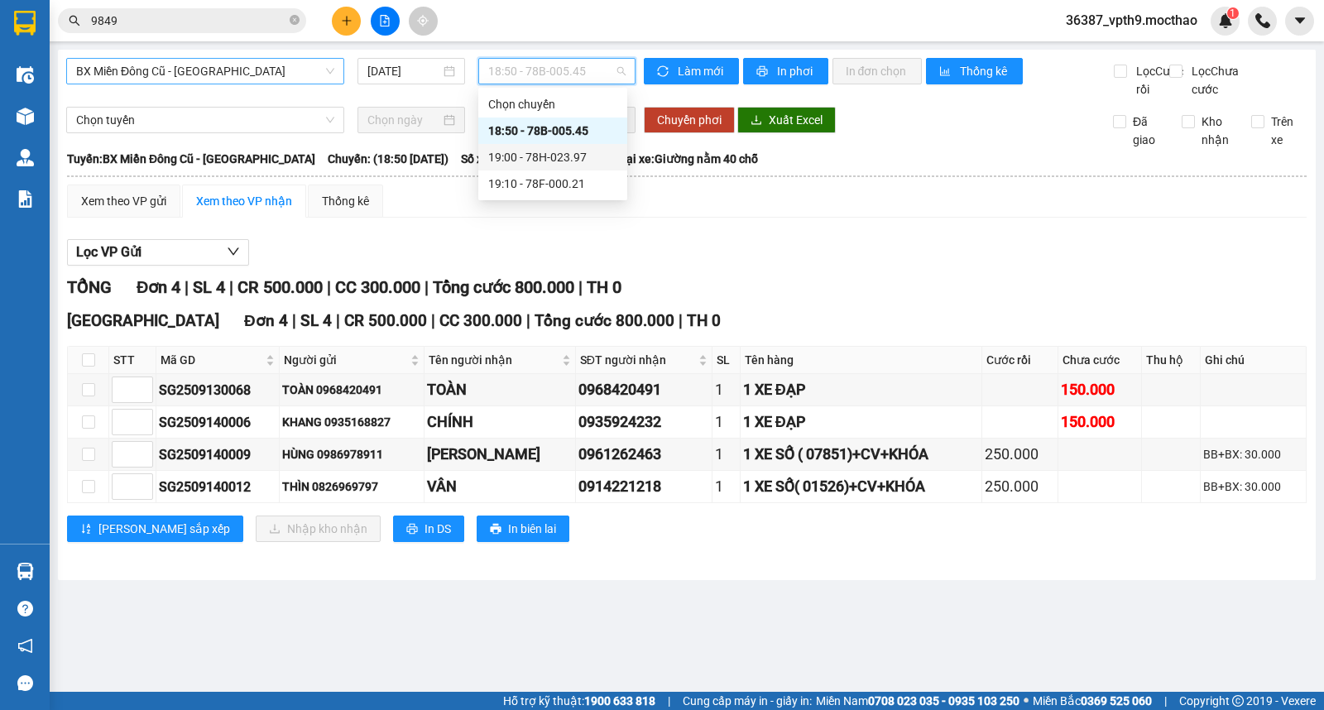
click at [567, 154] on div "19:00 - 78H-023.97" at bounding box center [552, 157] width 129 height 18
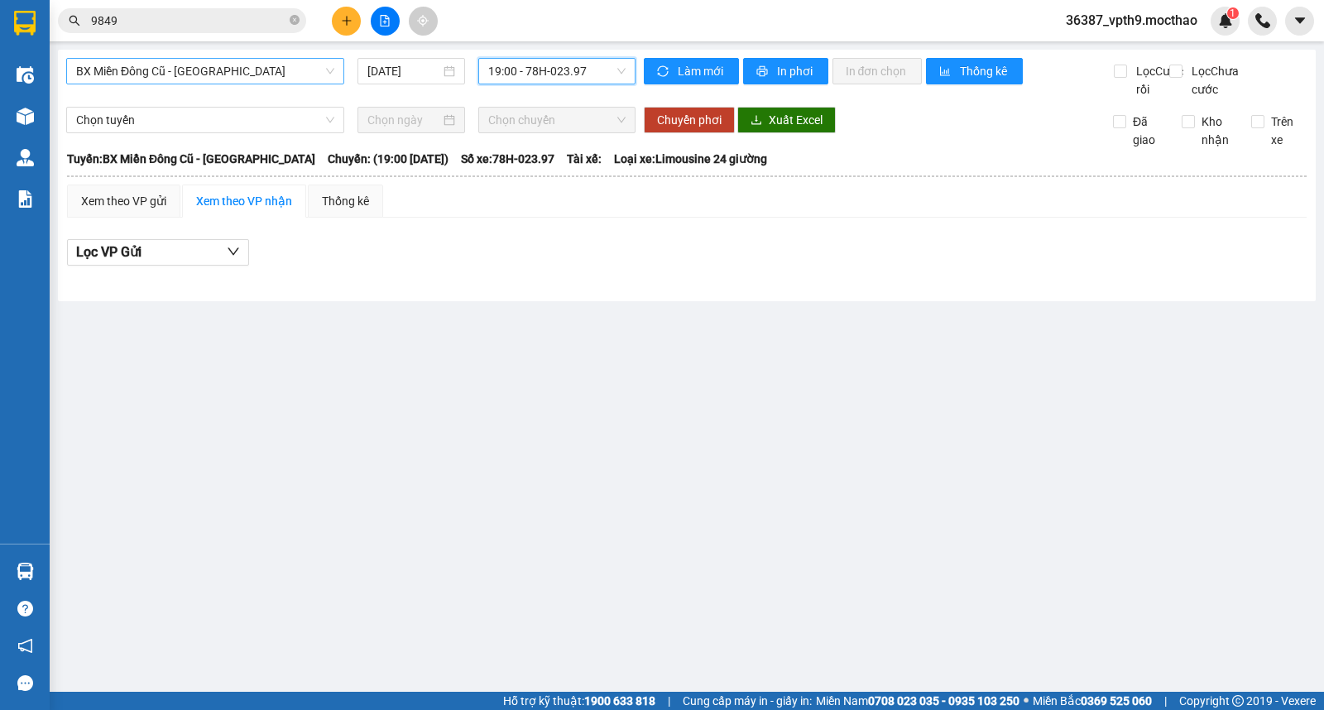
click at [600, 75] on span "19:00 - 78H-023.97" at bounding box center [556, 71] width 137 height 25
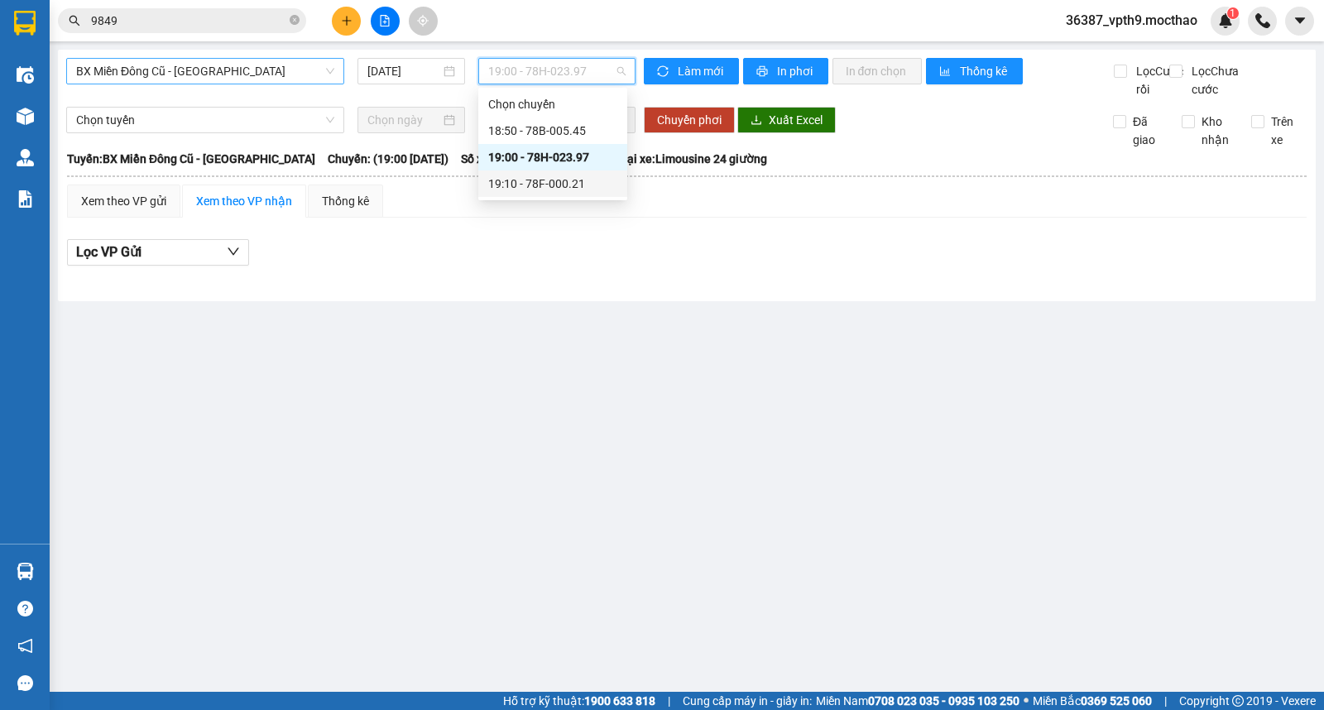
click at [555, 185] on div "19:10 - 78F-000.21" at bounding box center [552, 184] width 129 height 18
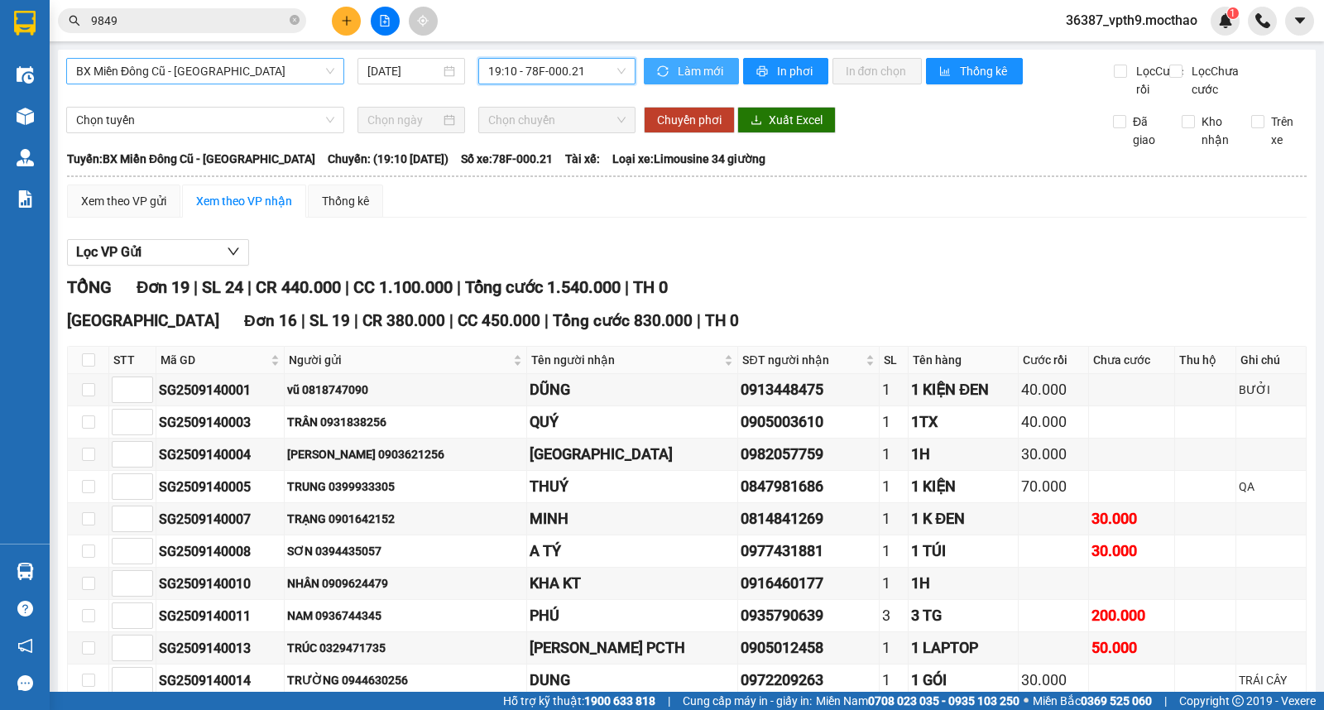
click at [701, 70] on span "Làm mới" at bounding box center [702, 71] width 48 height 18
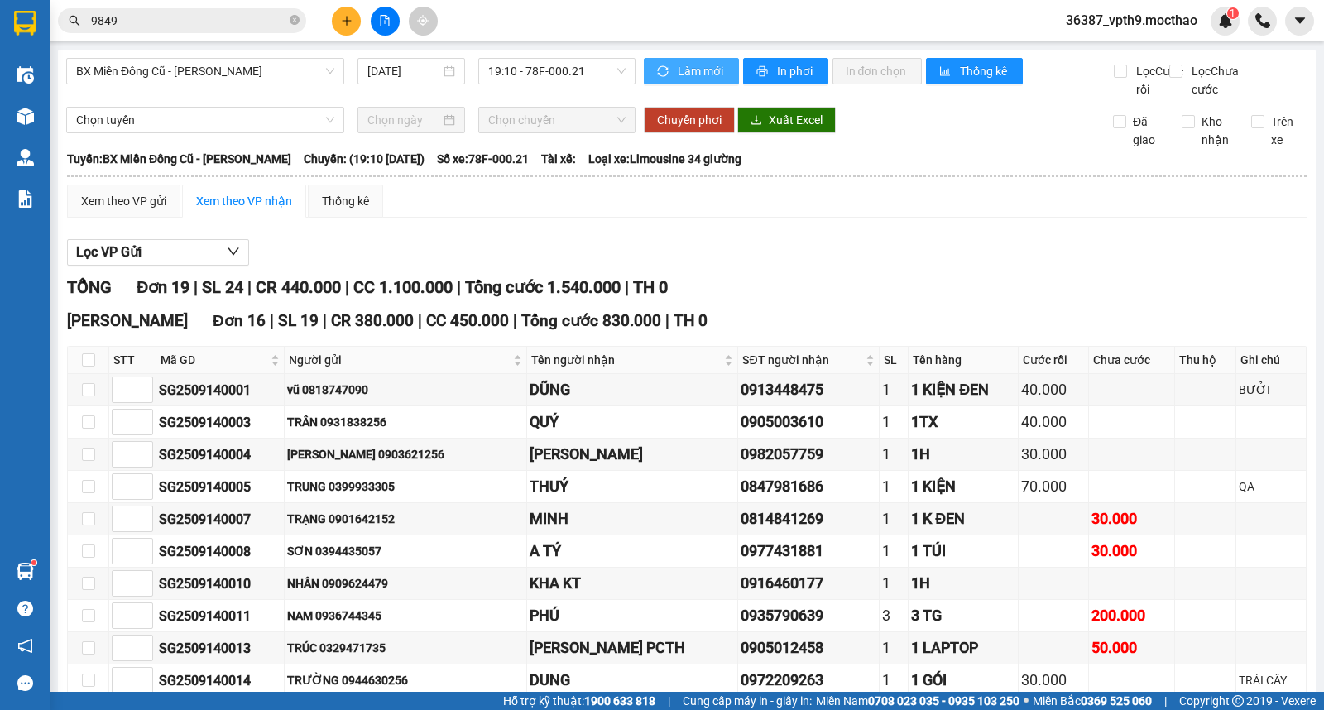
click at [694, 70] on span "Làm mới" at bounding box center [702, 71] width 48 height 18
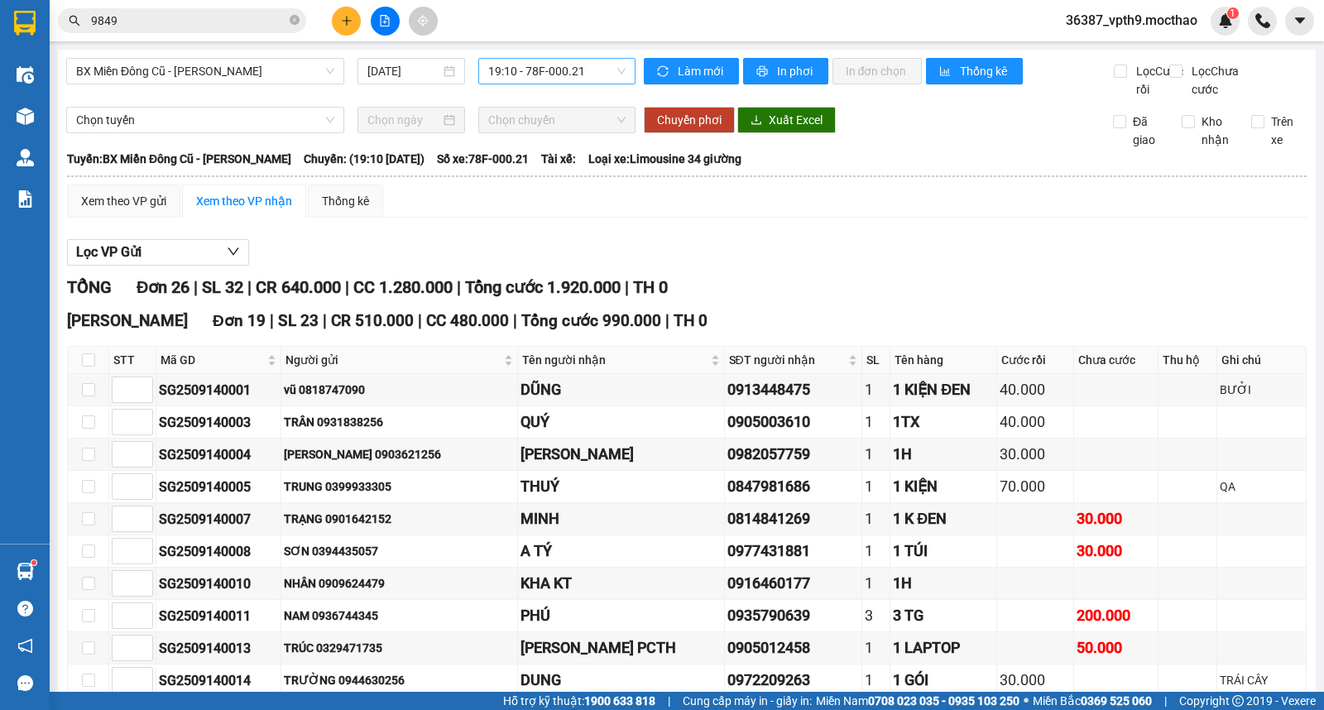
click at [593, 60] on span "19:10 - 78F-000.21" at bounding box center [556, 71] width 137 height 25
click at [566, 123] on div "18:50 - 78B-005.45" at bounding box center [548, 131] width 129 height 18
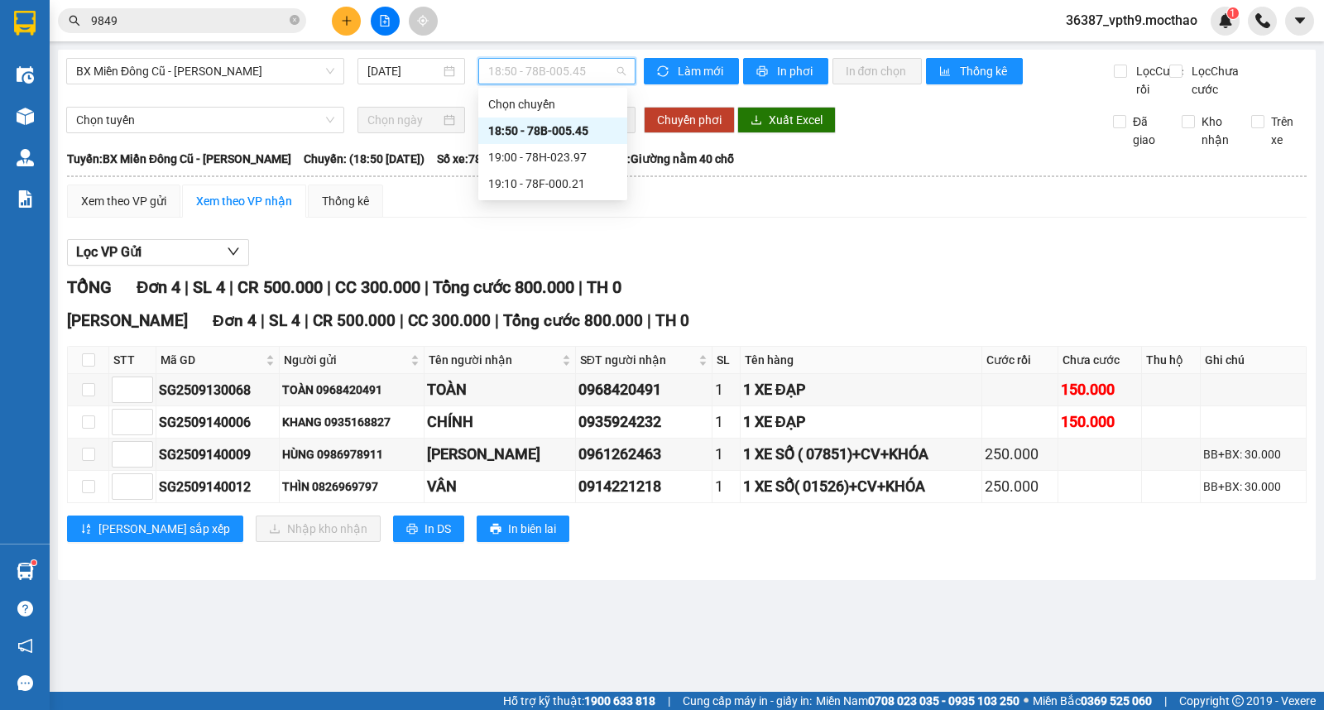
click at [605, 73] on span "18:50 - 78B-005.45" at bounding box center [556, 71] width 137 height 25
click at [575, 151] on div "19:00 - 78H-023.97" at bounding box center [552, 157] width 129 height 18
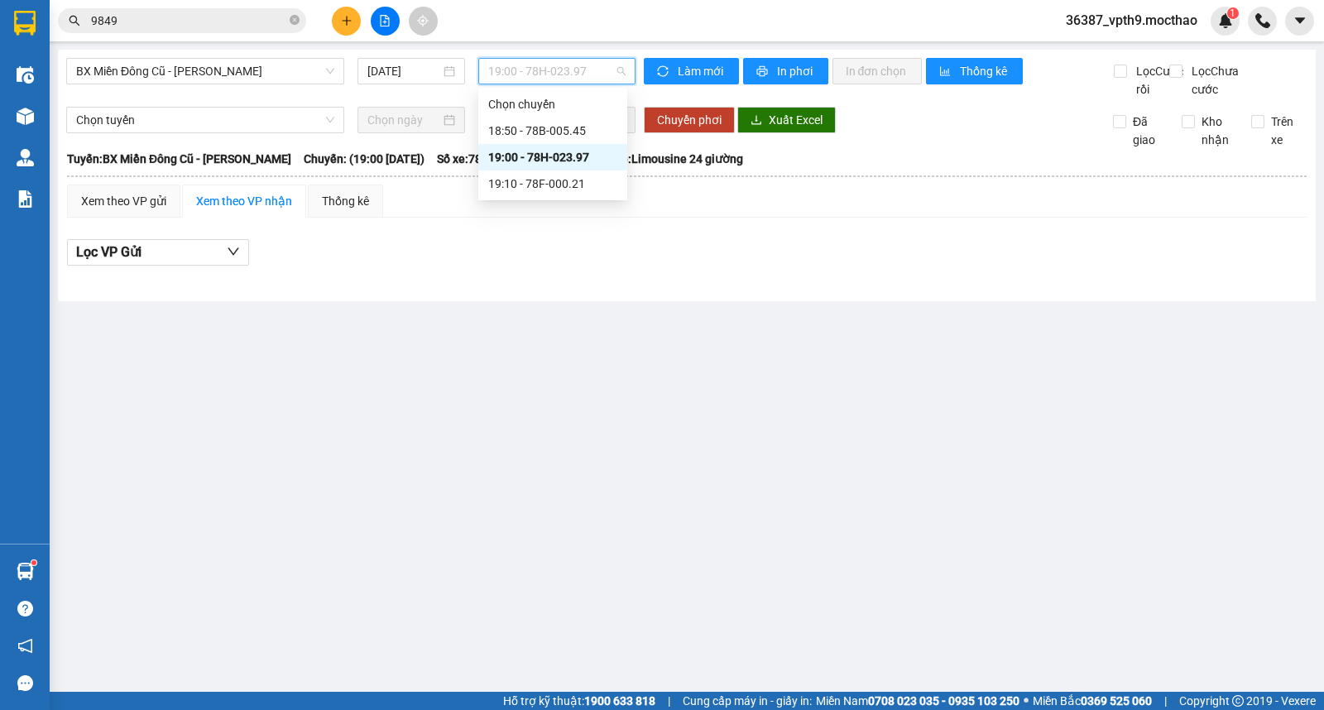
click at [608, 79] on span "19:00 - 78H-023.97" at bounding box center [556, 71] width 137 height 25
click at [569, 190] on div "19:10 - 78F-000.21" at bounding box center [552, 184] width 129 height 18
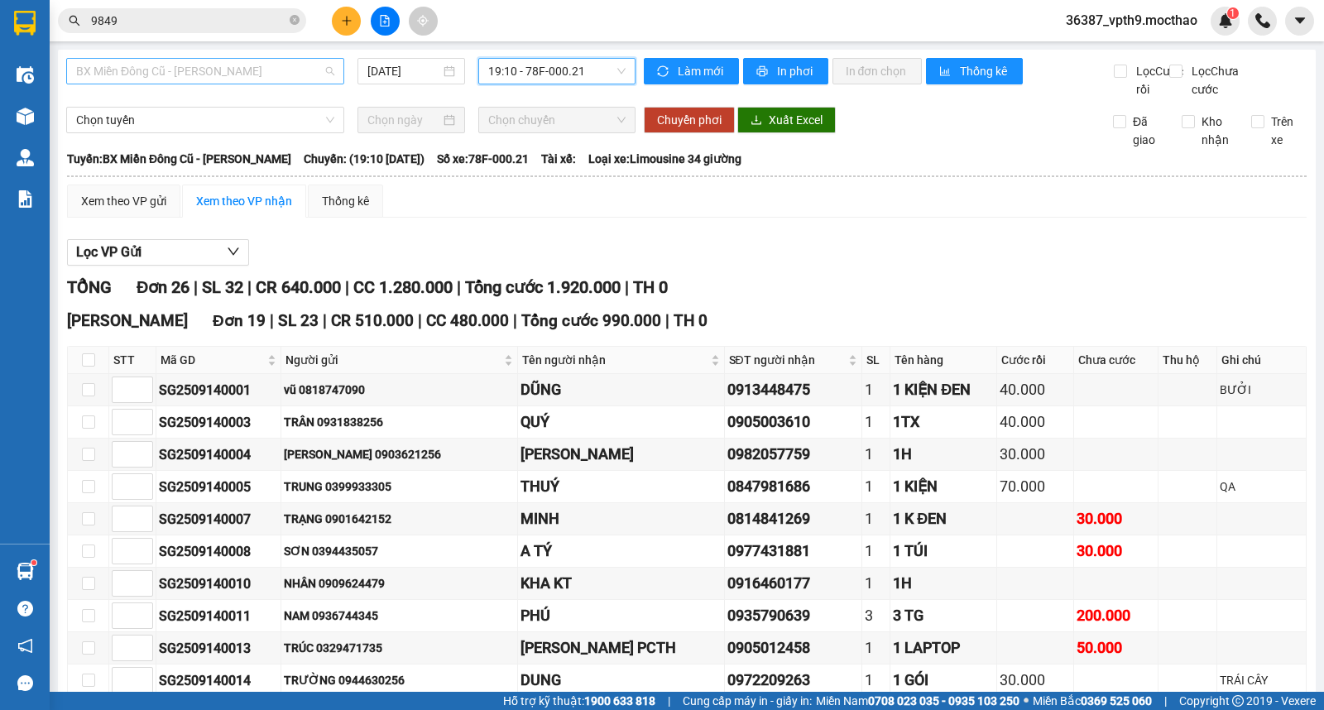
scroll to position [132, 0]
click at [226, 77] on span "BX Miền Đông Cũ - [PERSON_NAME]" at bounding box center [205, 71] width 258 height 25
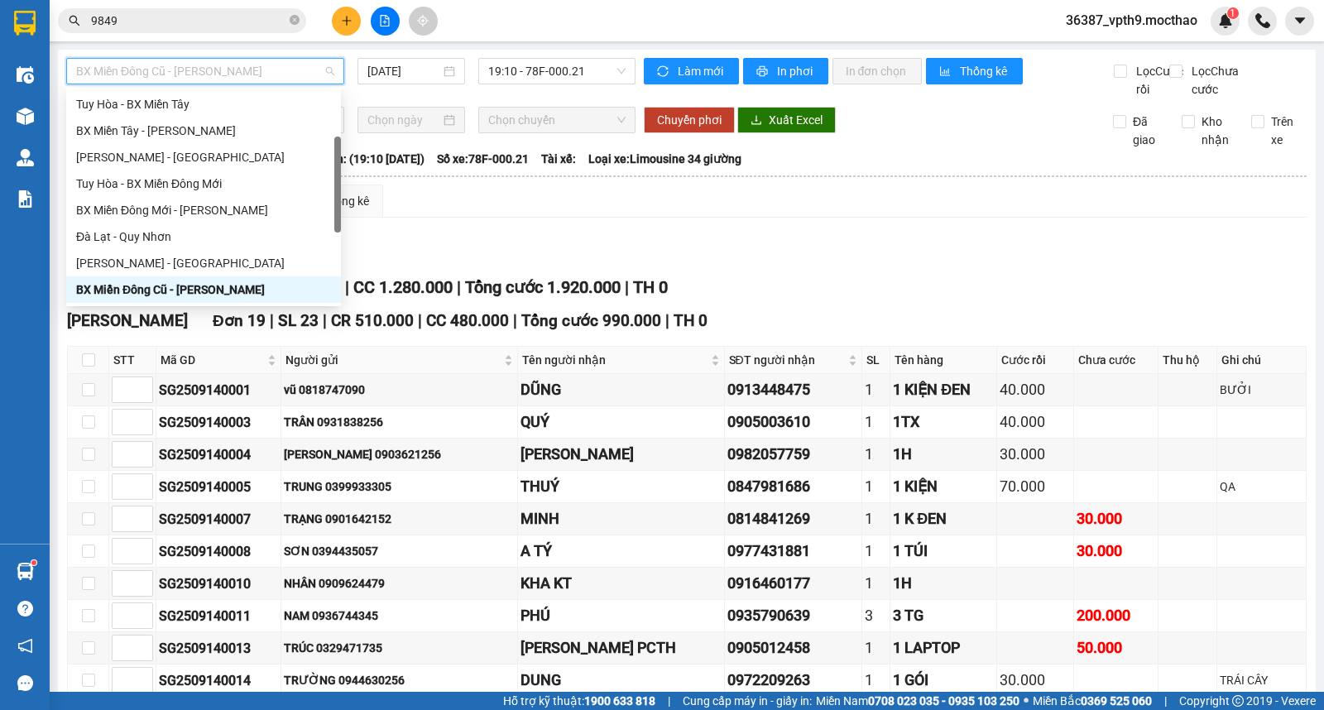
type input "M"
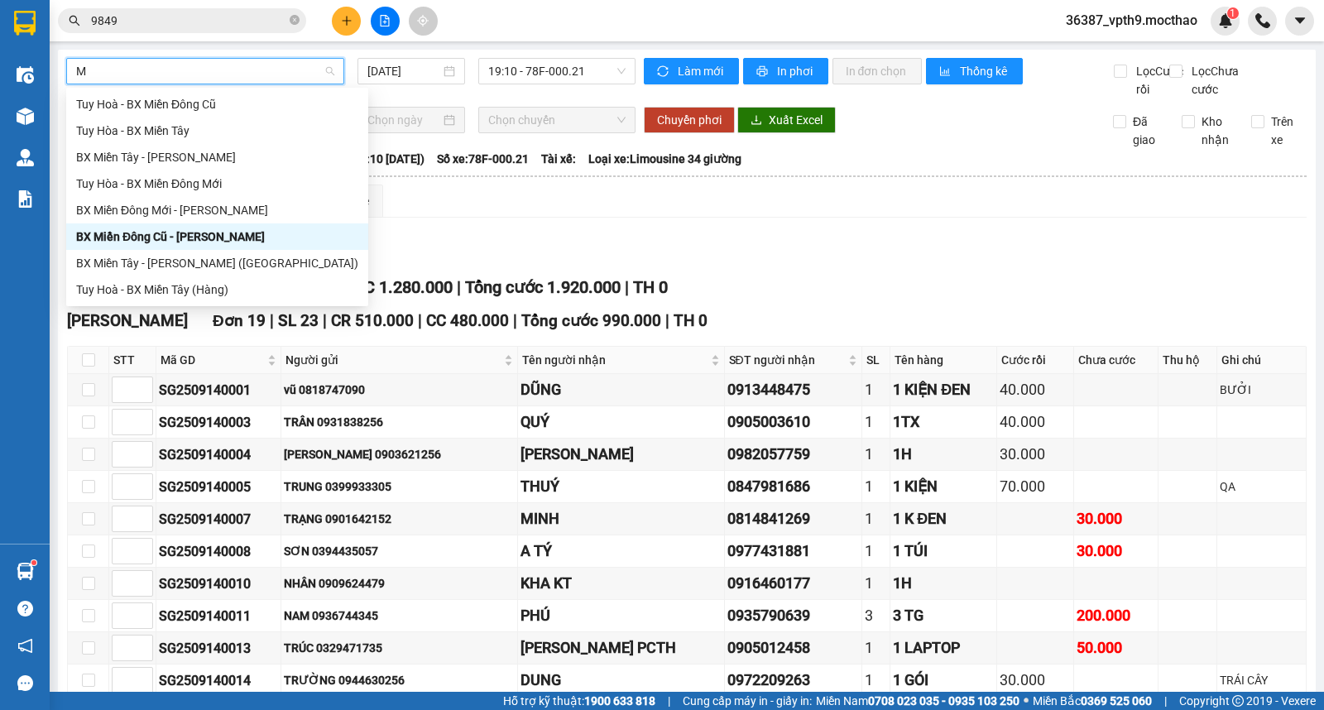
scroll to position [0, 0]
click at [133, 157] on div "BX Miền Tây - [PERSON_NAME]" at bounding box center [217, 157] width 282 height 18
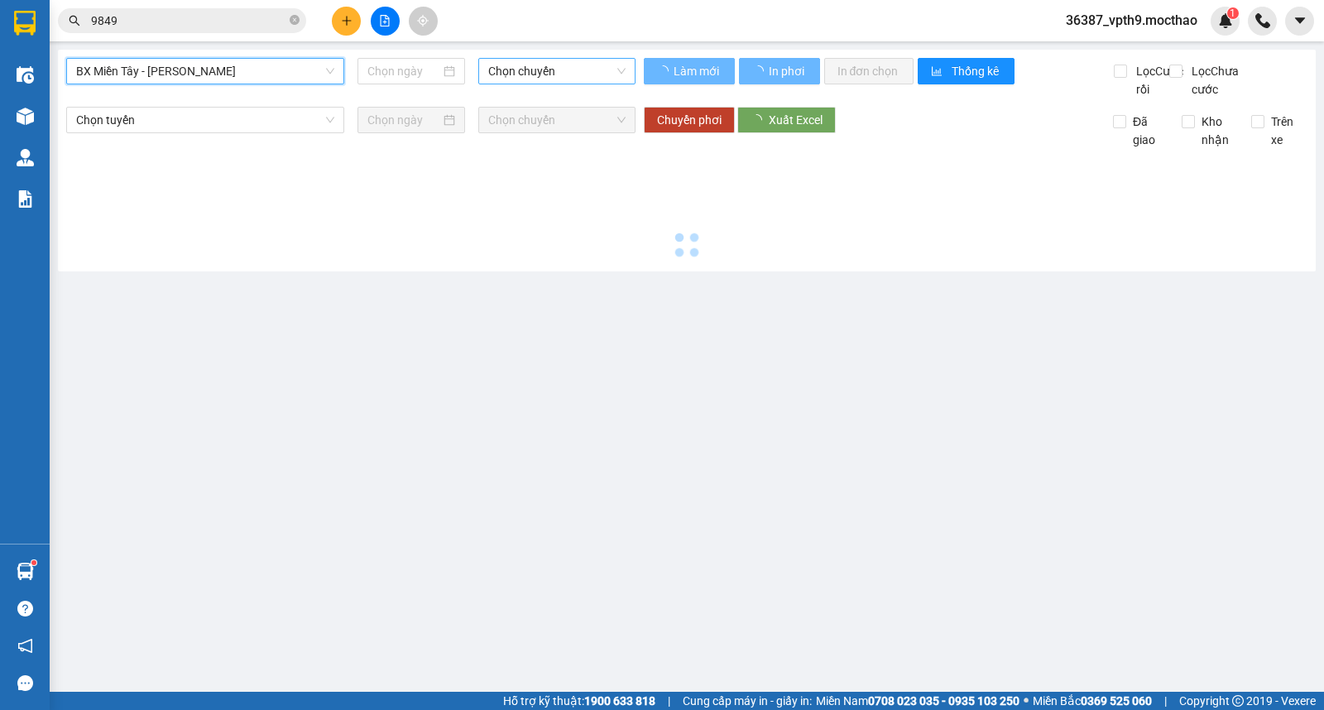
type input "[DATE]"
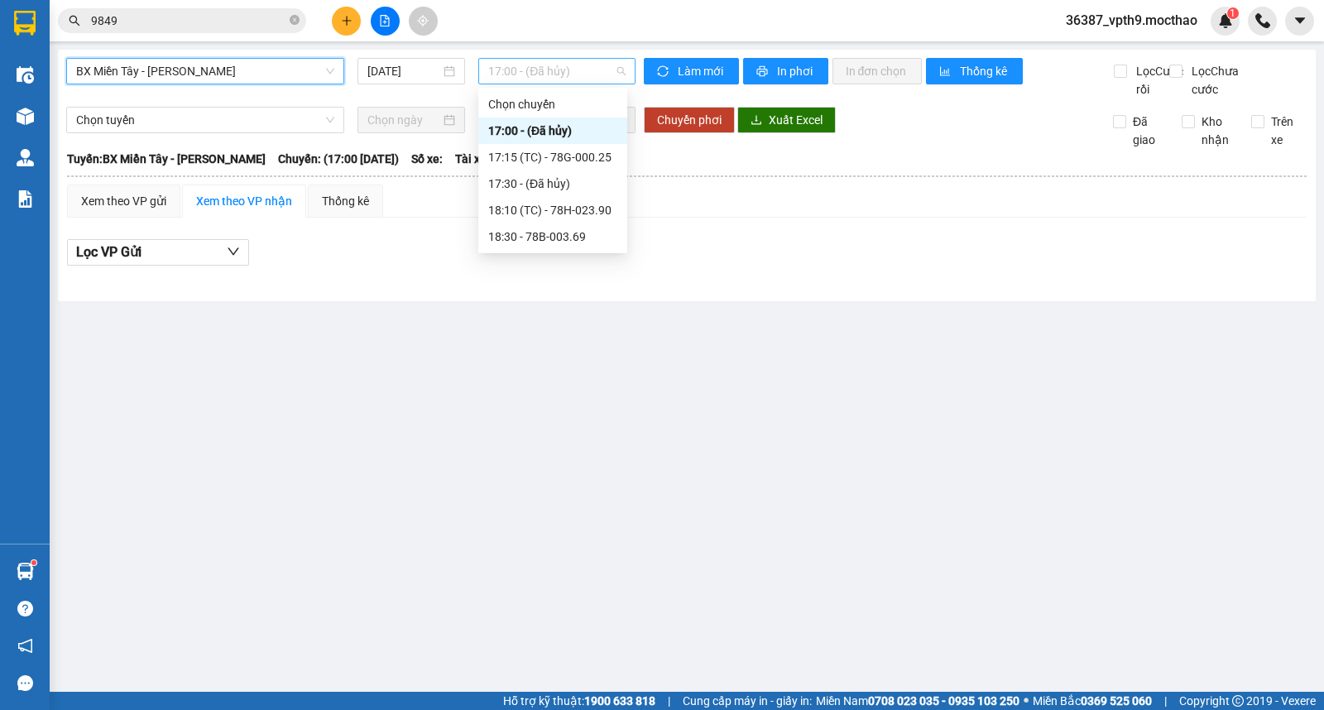
click at [574, 67] on span "17:00 - (Đã hủy)" at bounding box center [556, 71] width 137 height 25
click at [570, 157] on div "17:15 (TC) - 78G-000.25" at bounding box center [552, 157] width 129 height 18
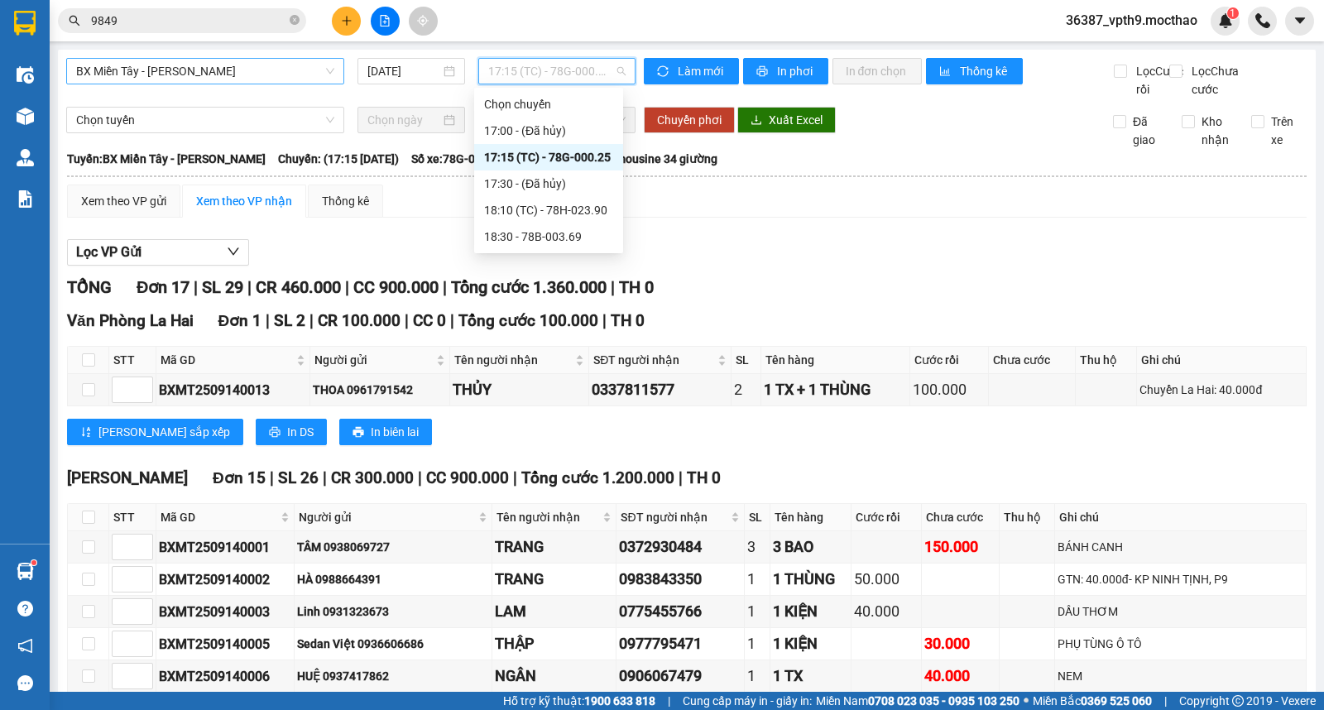
click at [598, 70] on span "17:15 (TC) - 78G-000.25" at bounding box center [556, 71] width 137 height 25
click at [549, 209] on div "18:10 (TC) - 78H-023.90" at bounding box center [548, 210] width 129 height 18
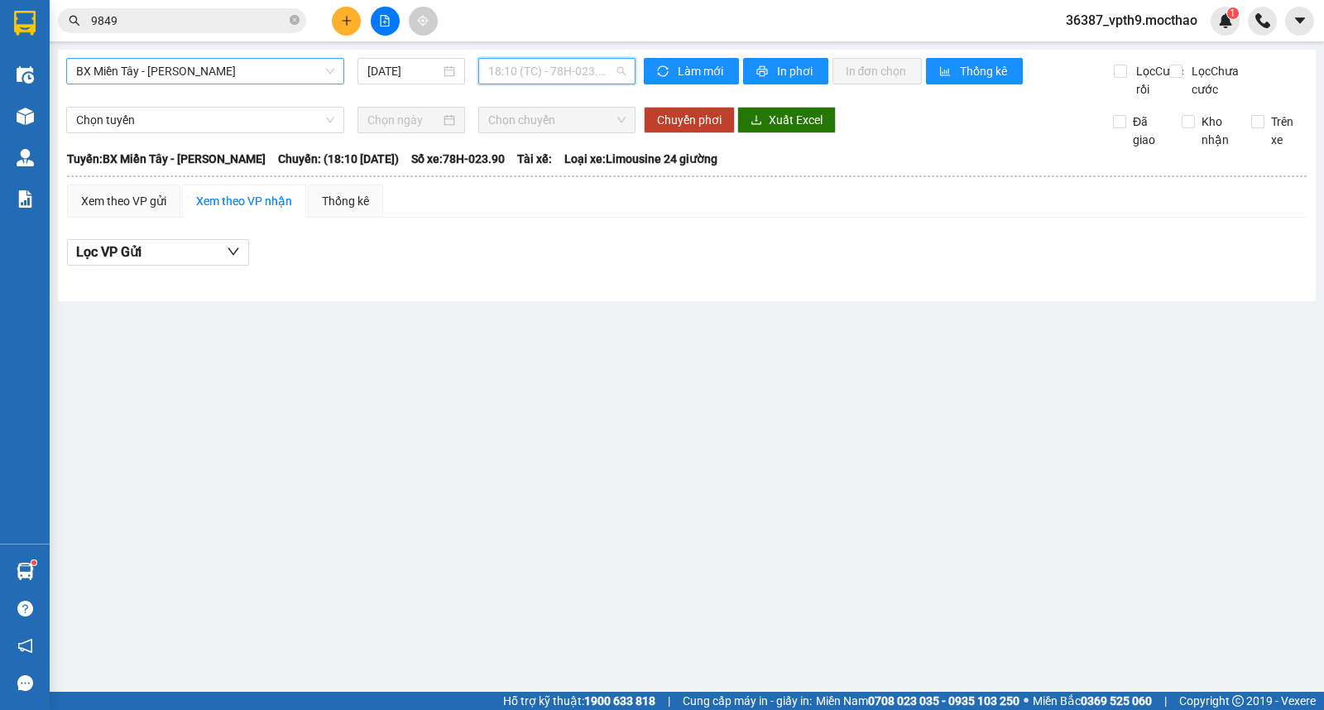
click at [596, 75] on span "18:10 (TC) - 78H-023.90" at bounding box center [556, 71] width 137 height 25
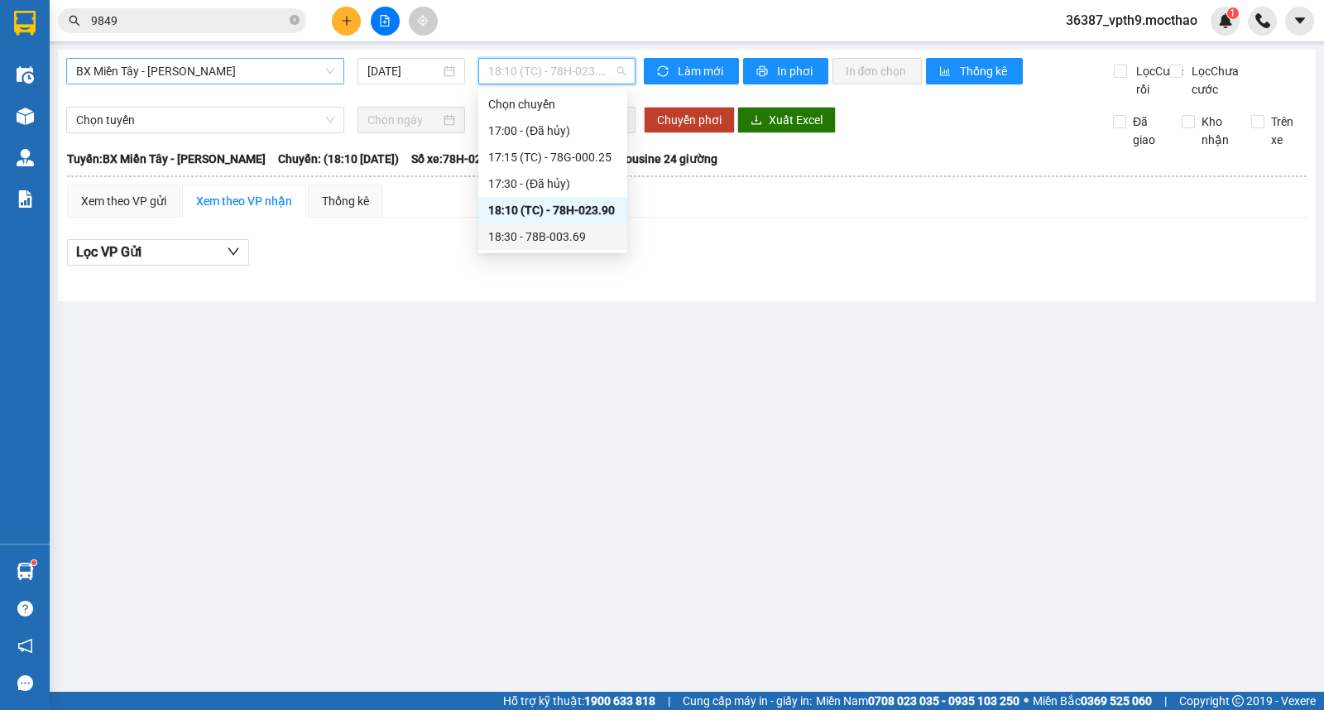
click at [541, 232] on div "18:30 - 78B-003.69" at bounding box center [552, 237] width 129 height 18
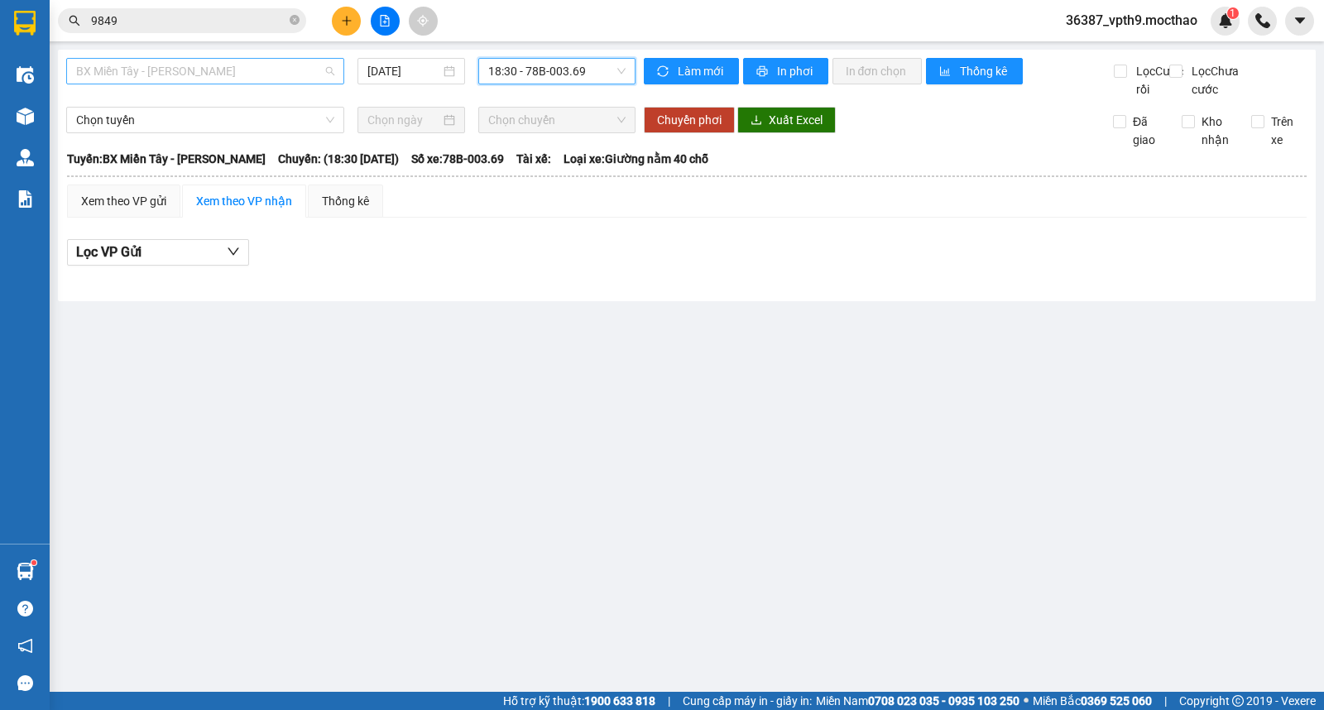
click at [233, 77] on span "BX Miền Tây - [PERSON_NAME]" at bounding box center [205, 71] width 258 height 25
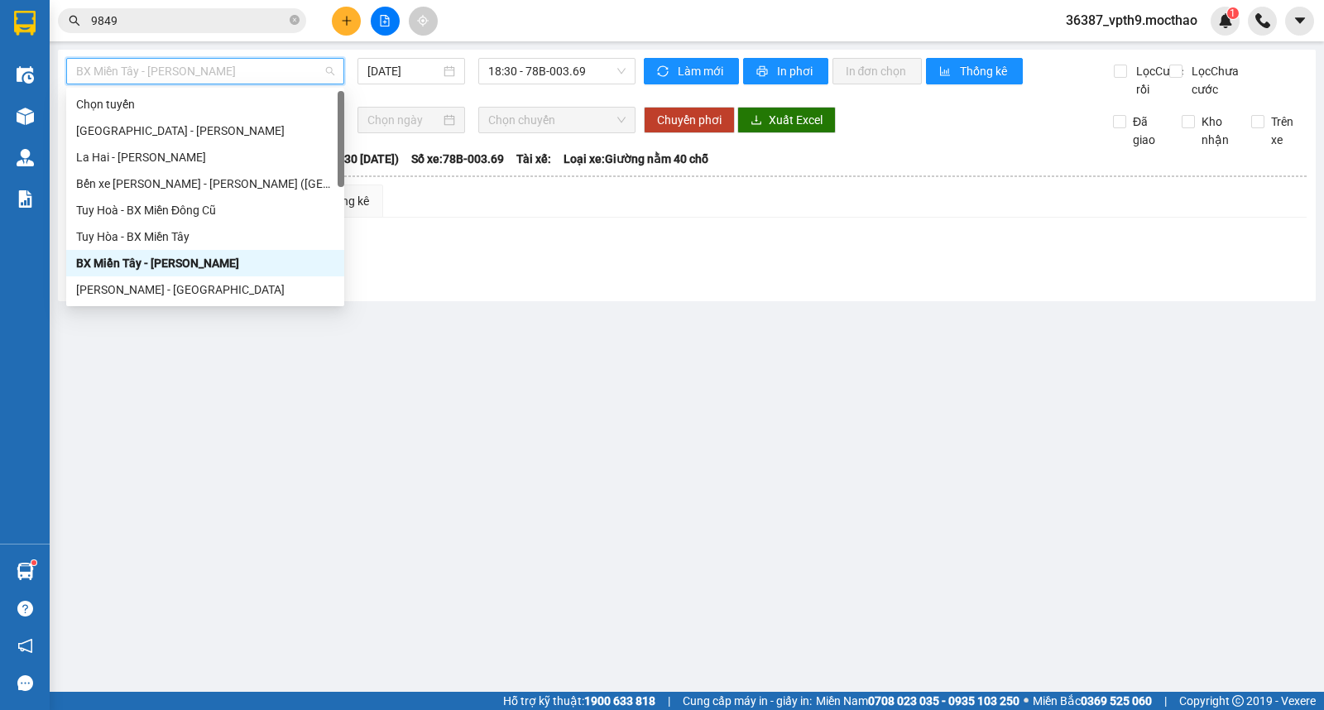
type input "M"
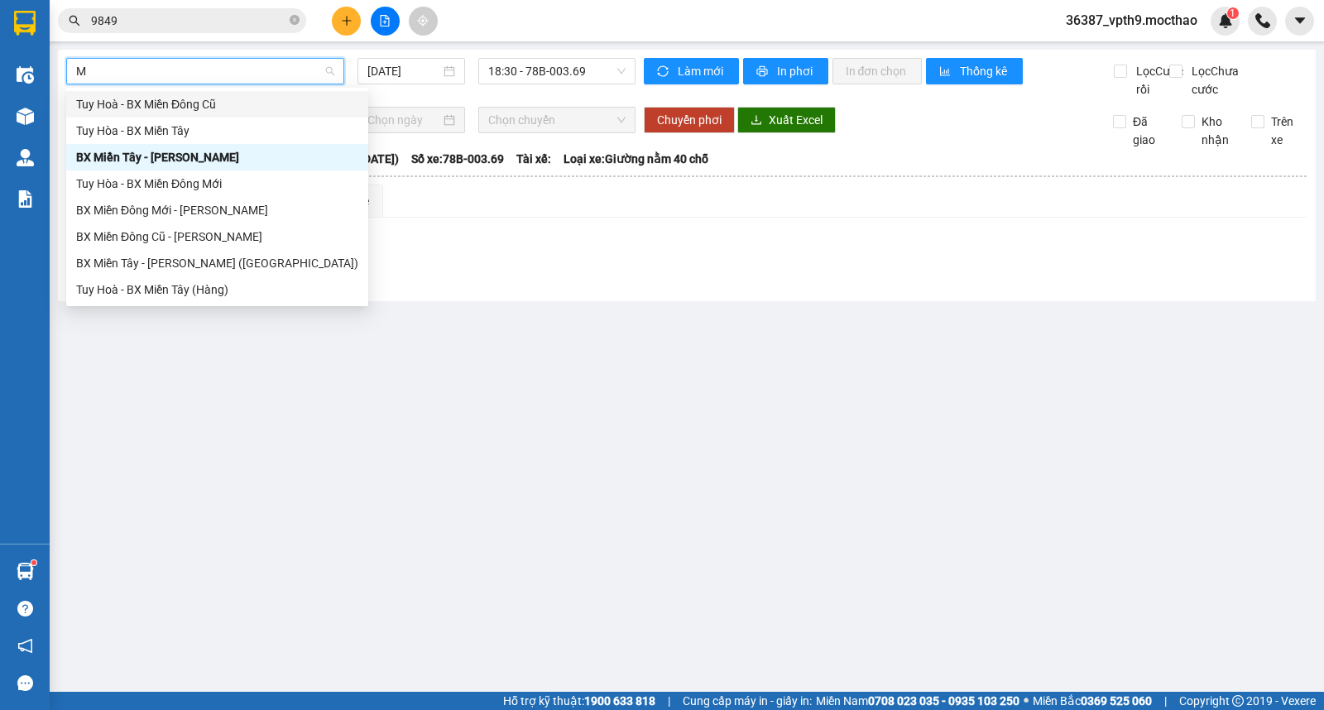
click at [161, 100] on div "Tuy Hoà - BX Miền Đông Cũ" at bounding box center [217, 104] width 282 height 18
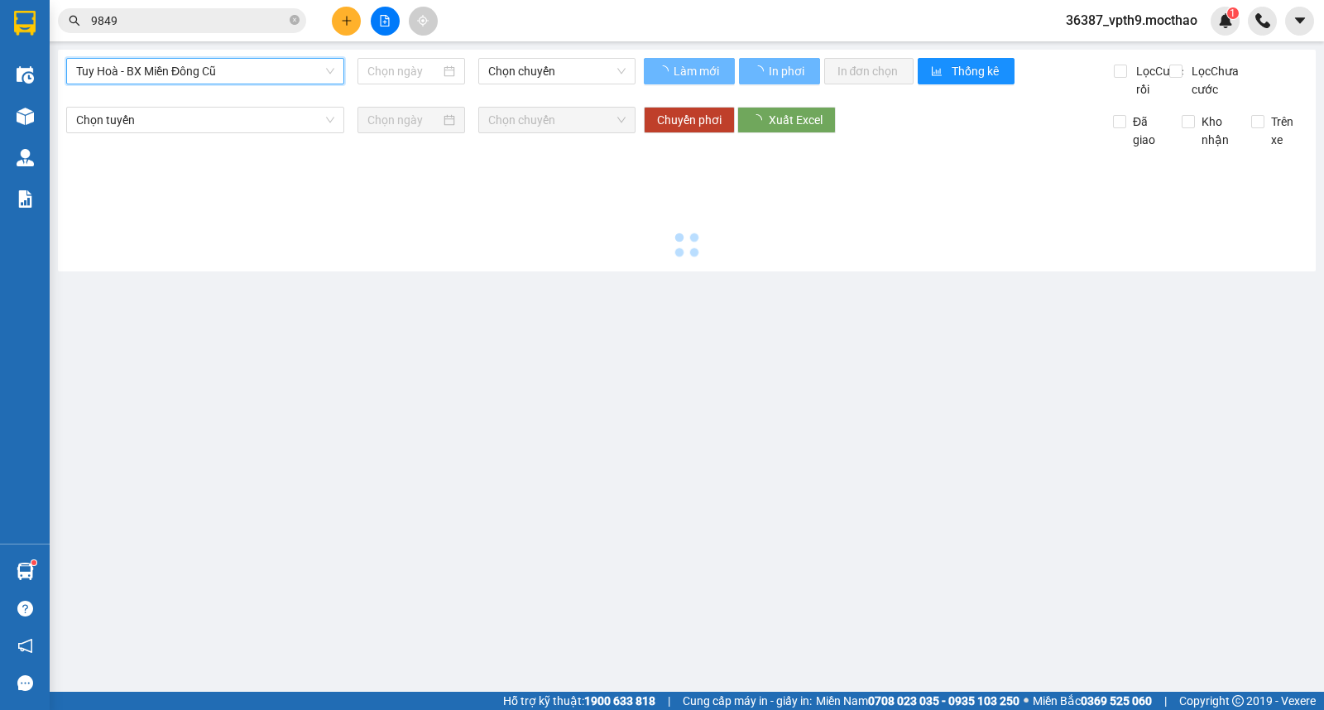
type input "[DATE]"
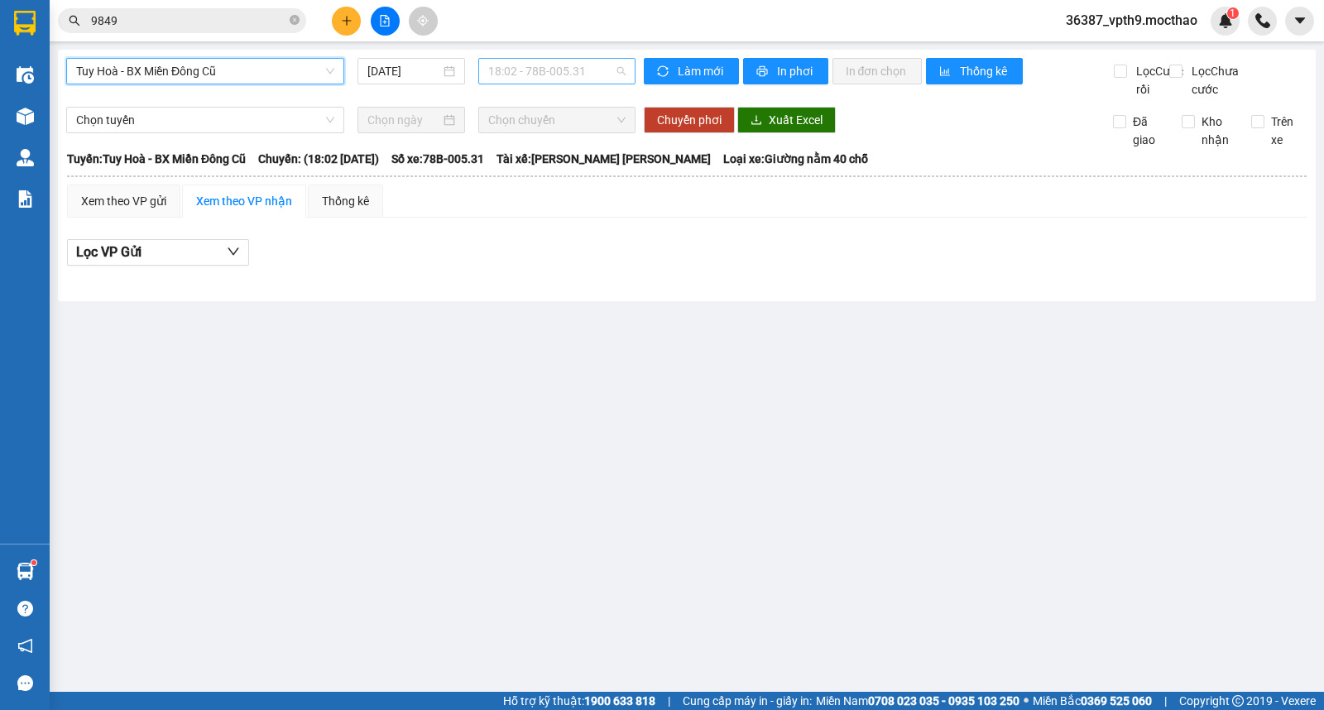
click at [534, 73] on span "18:02 - 78B-005.31" at bounding box center [556, 71] width 137 height 25
click at [571, 161] on div "18:05 - 78F-000.35" at bounding box center [552, 157] width 129 height 18
click at [177, 75] on span "Tuy Hoà - BX Miền Đông Cũ" at bounding box center [205, 71] width 258 height 25
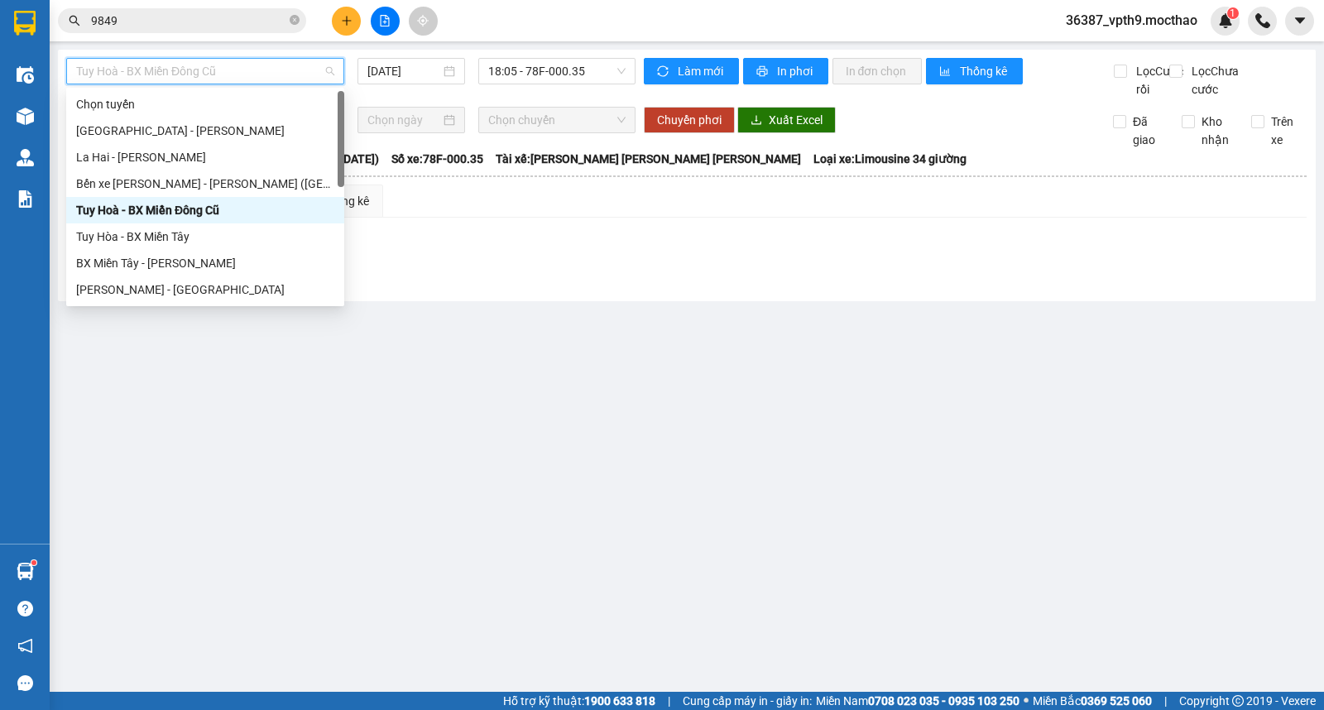
type input "M"
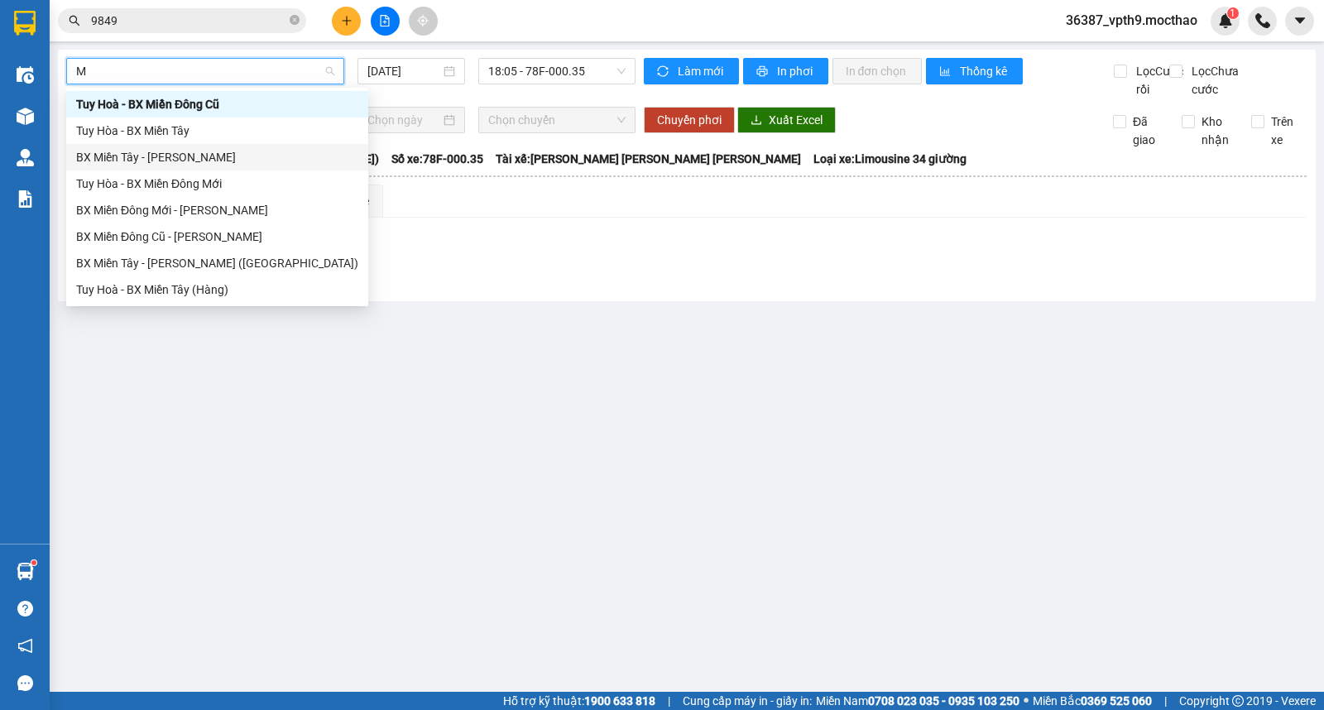
click at [150, 158] on div "BX Miền Tây - [PERSON_NAME]" at bounding box center [217, 157] width 282 height 18
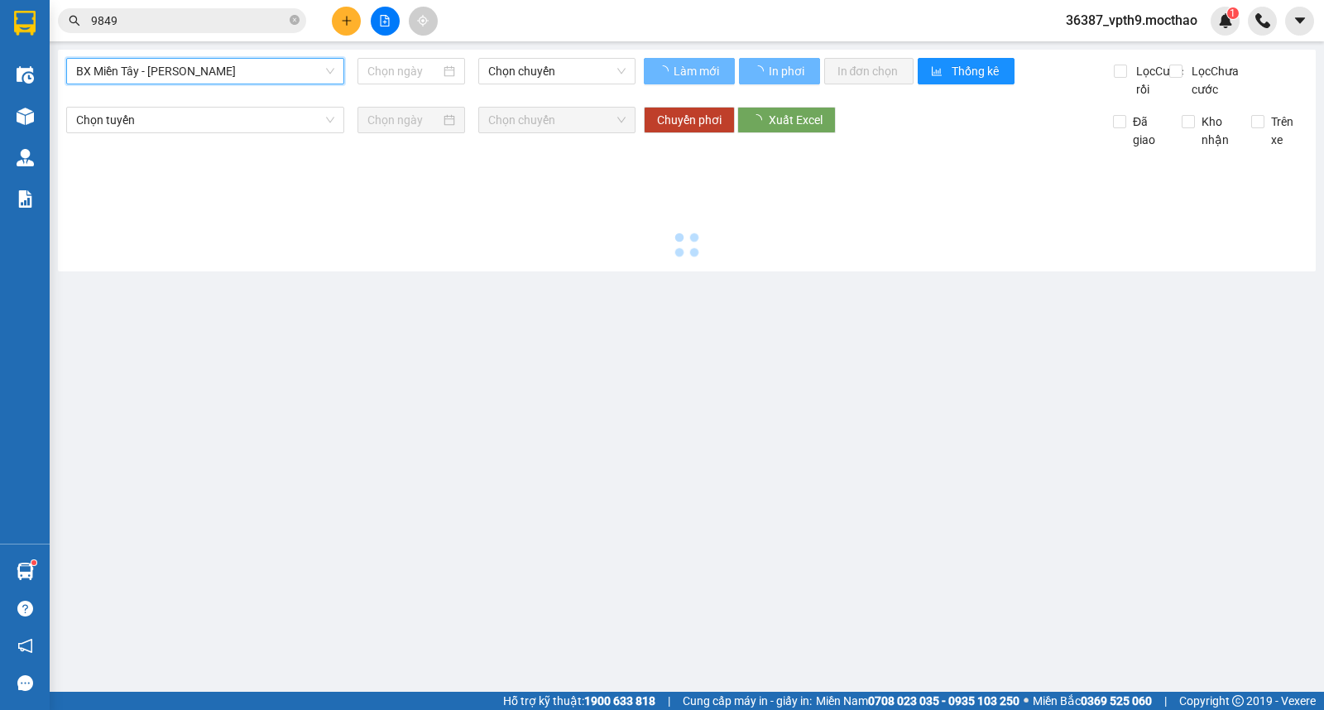
type input "[DATE]"
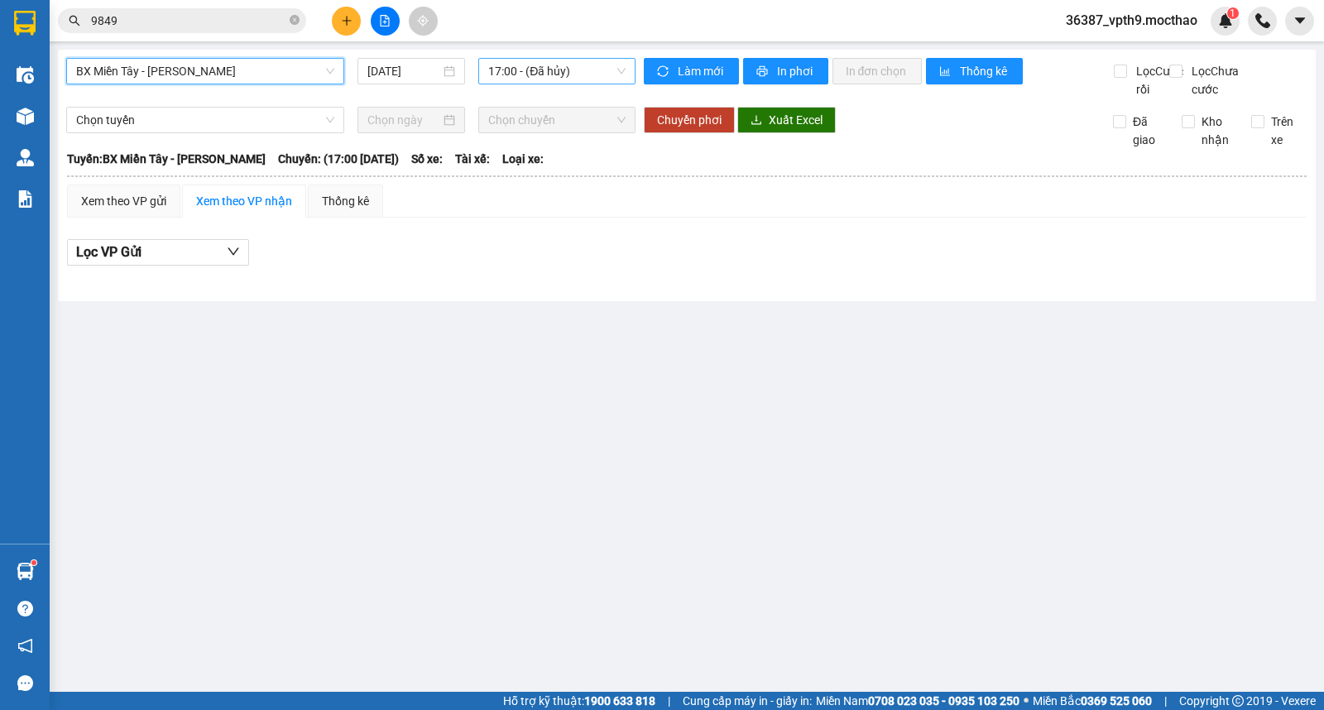
click at [594, 78] on span "17:00 - (Đã hủy)" at bounding box center [556, 71] width 137 height 25
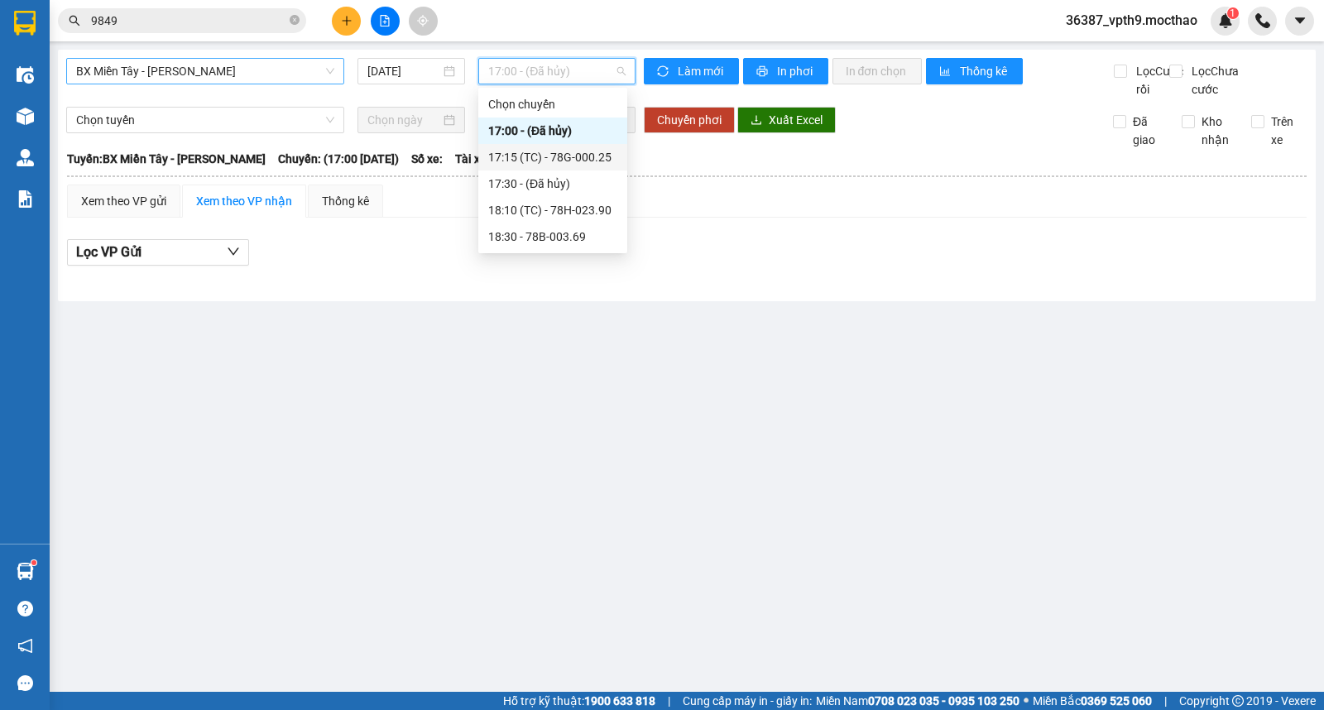
click at [584, 161] on div "17:15 (TC) - 78G-000.25" at bounding box center [552, 157] width 129 height 18
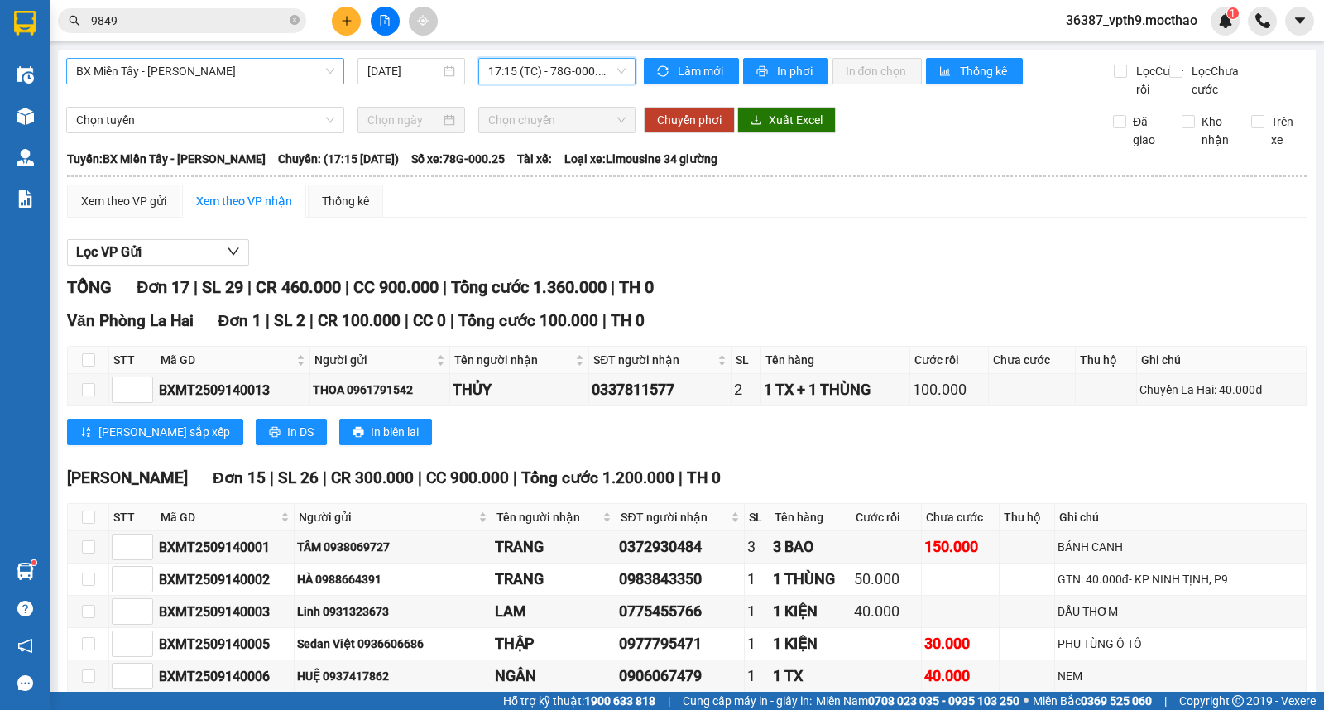
click at [579, 75] on span "17:15 (TC) - 78G-000.25" at bounding box center [556, 71] width 137 height 25
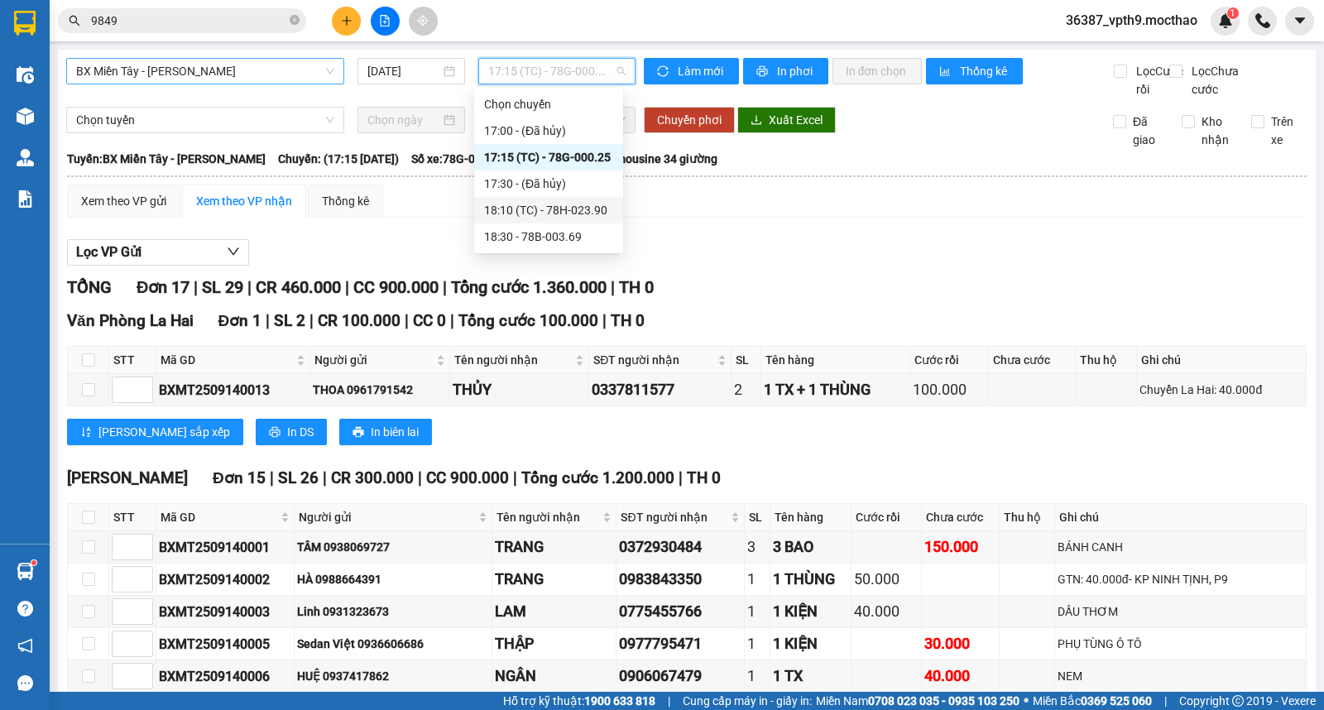
click at [575, 220] on div "18:10 (TC) - 78H-023.90" at bounding box center [548, 210] width 149 height 26
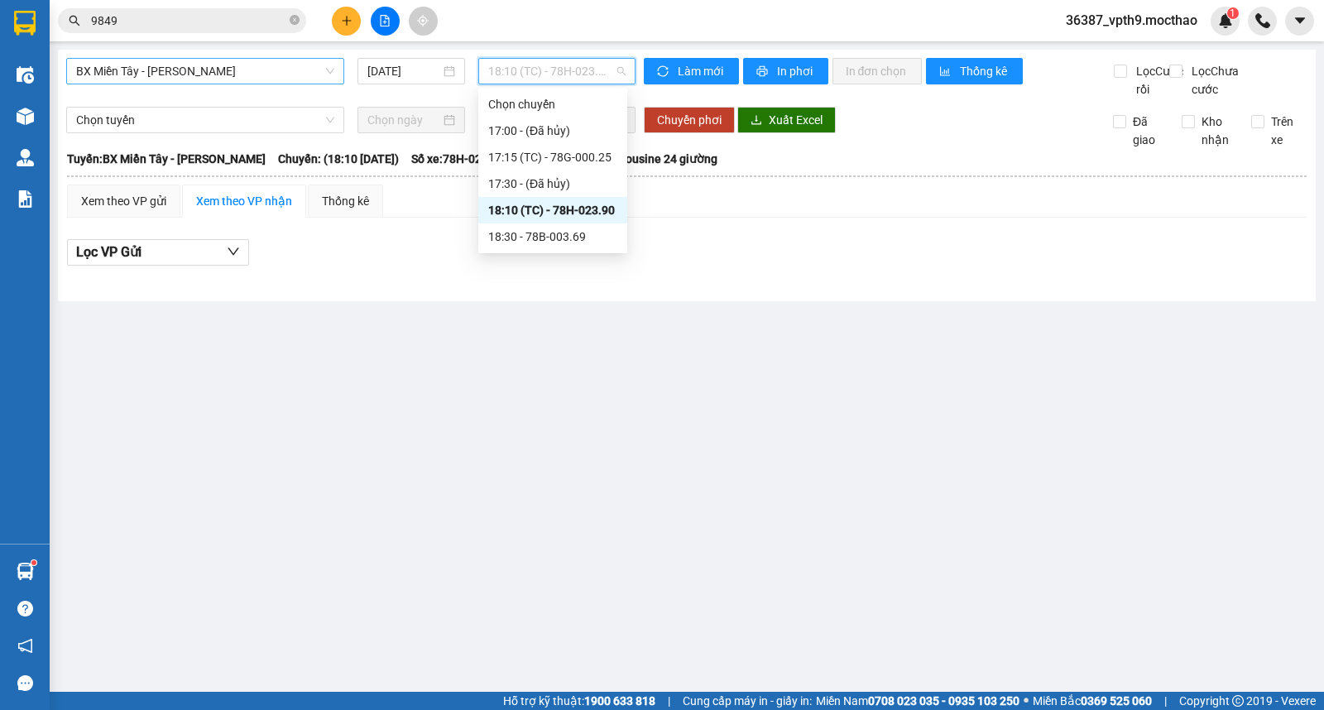
click at [589, 70] on span "18:10 (TC) - 78H-023.90" at bounding box center [556, 71] width 137 height 25
click at [558, 228] on div "18:30 - 78B-003.69" at bounding box center [552, 237] width 129 height 18
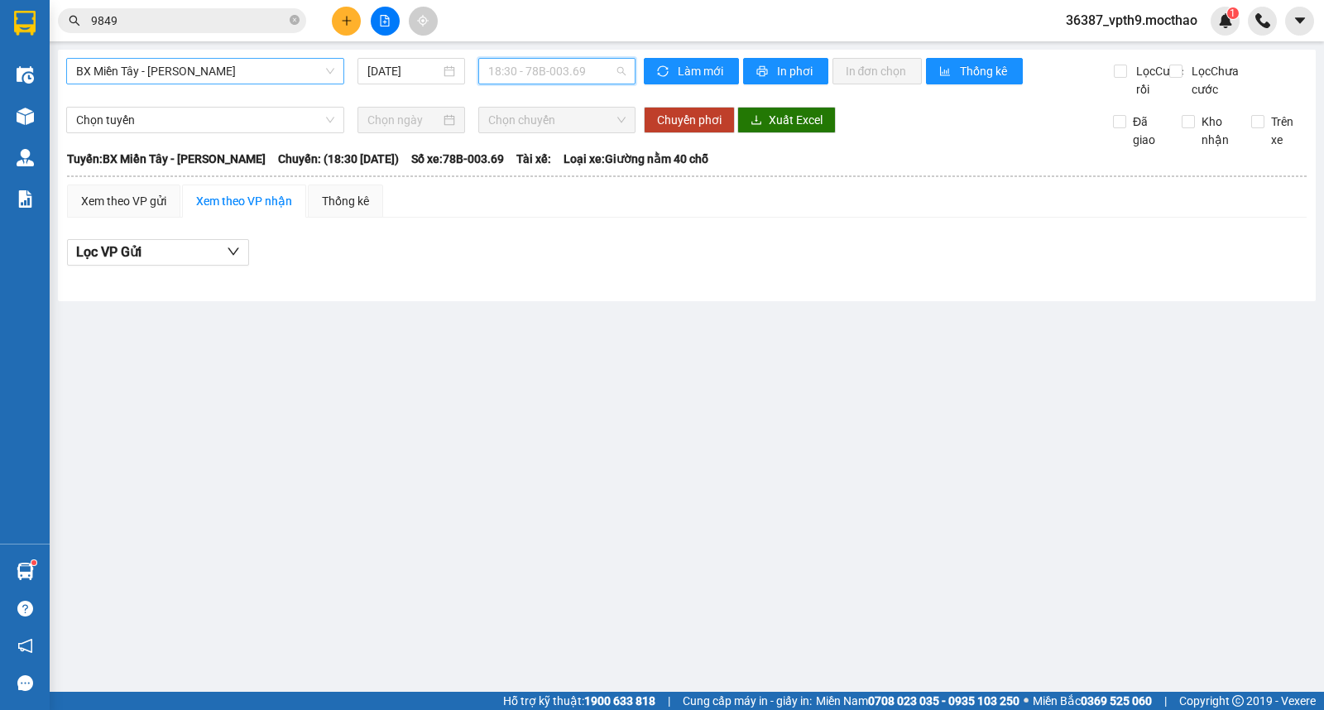
click at [616, 62] on span "18:30 - 78B-003.69" at bounding box center [556, 71] width 137 height 25
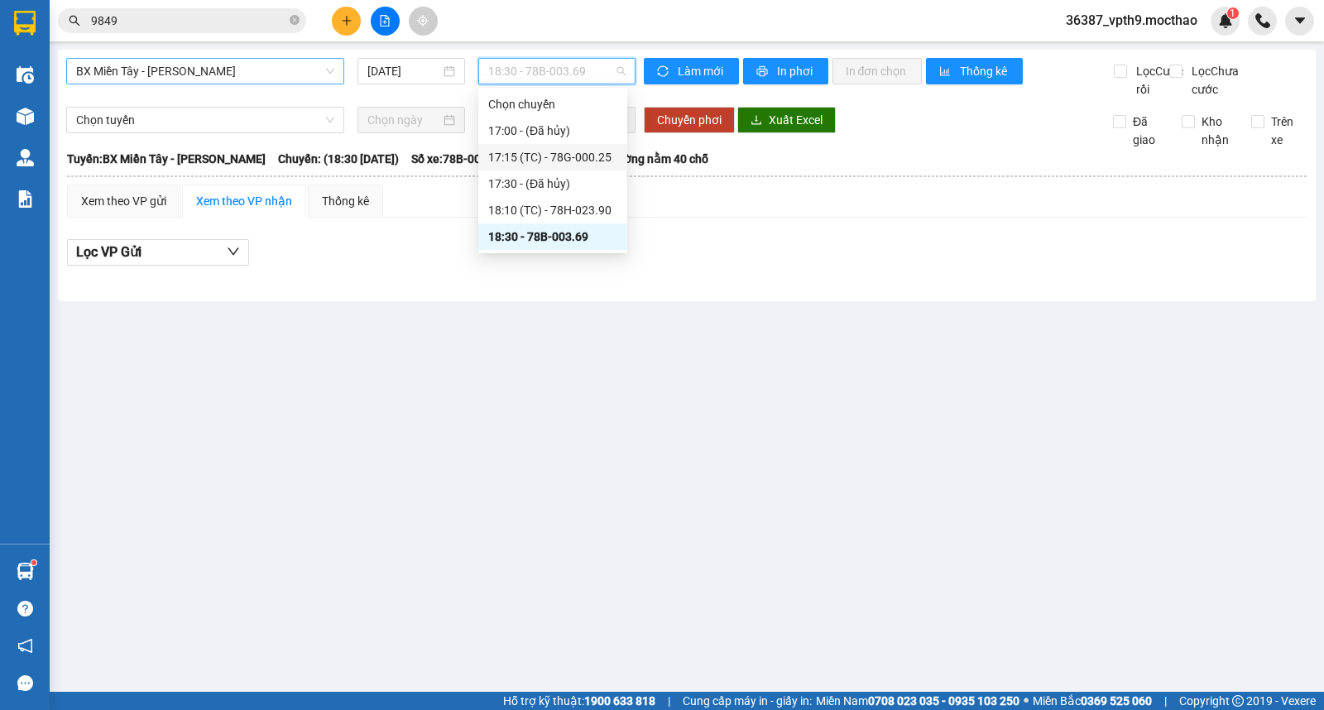
click at [578, 160] on div "17:15 (TC) - 78G-000.25" at bounding box center [552, 157] width 129 height 18
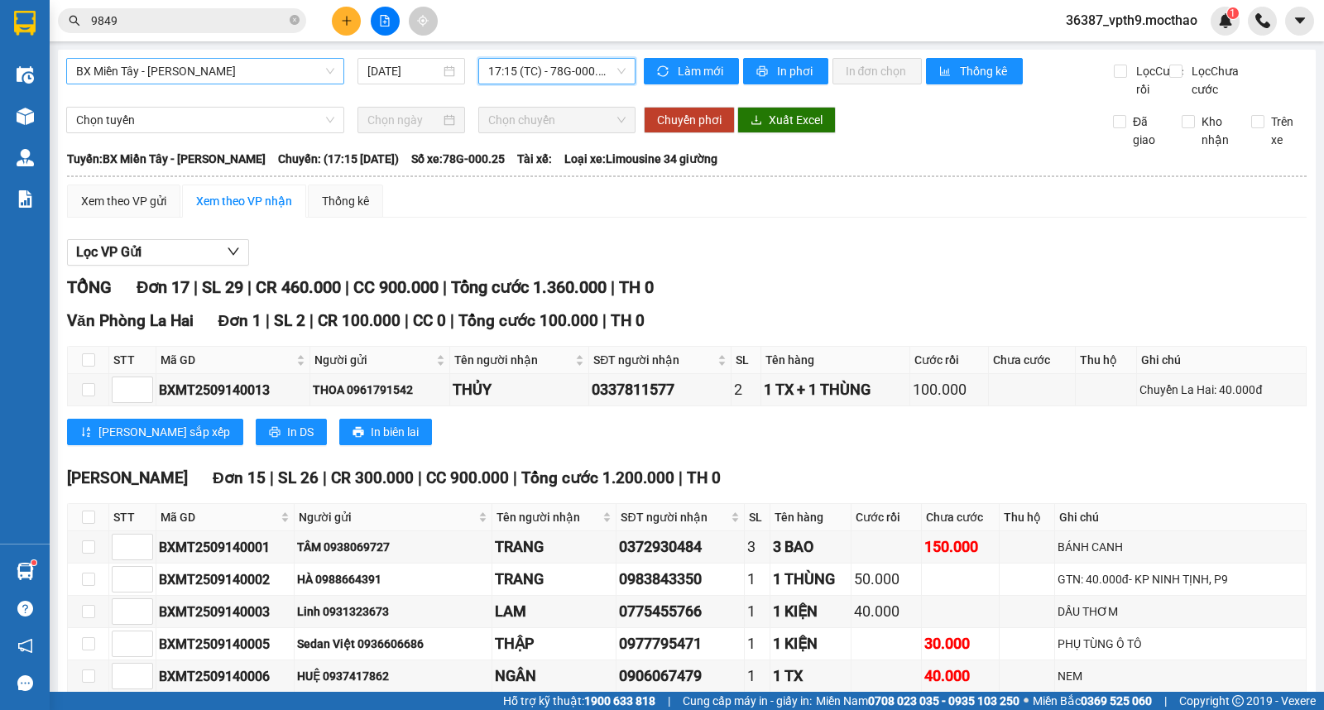
click at [589, 72] on span "17:15 (TC) - 78G-000.25" at bounding box center [556, 71] width 137 height 25
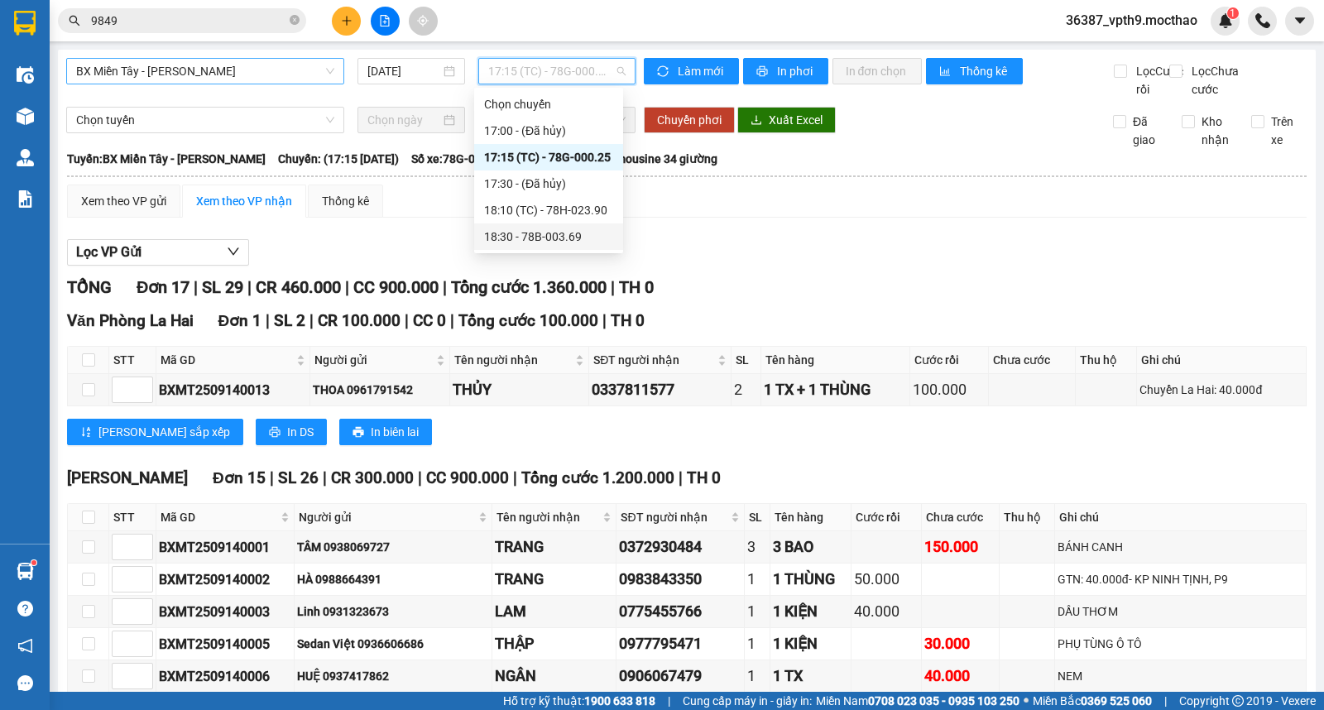
click at [930, 374] on th "Cước rồi" at bounding box center [950, 360] width 79 height 27
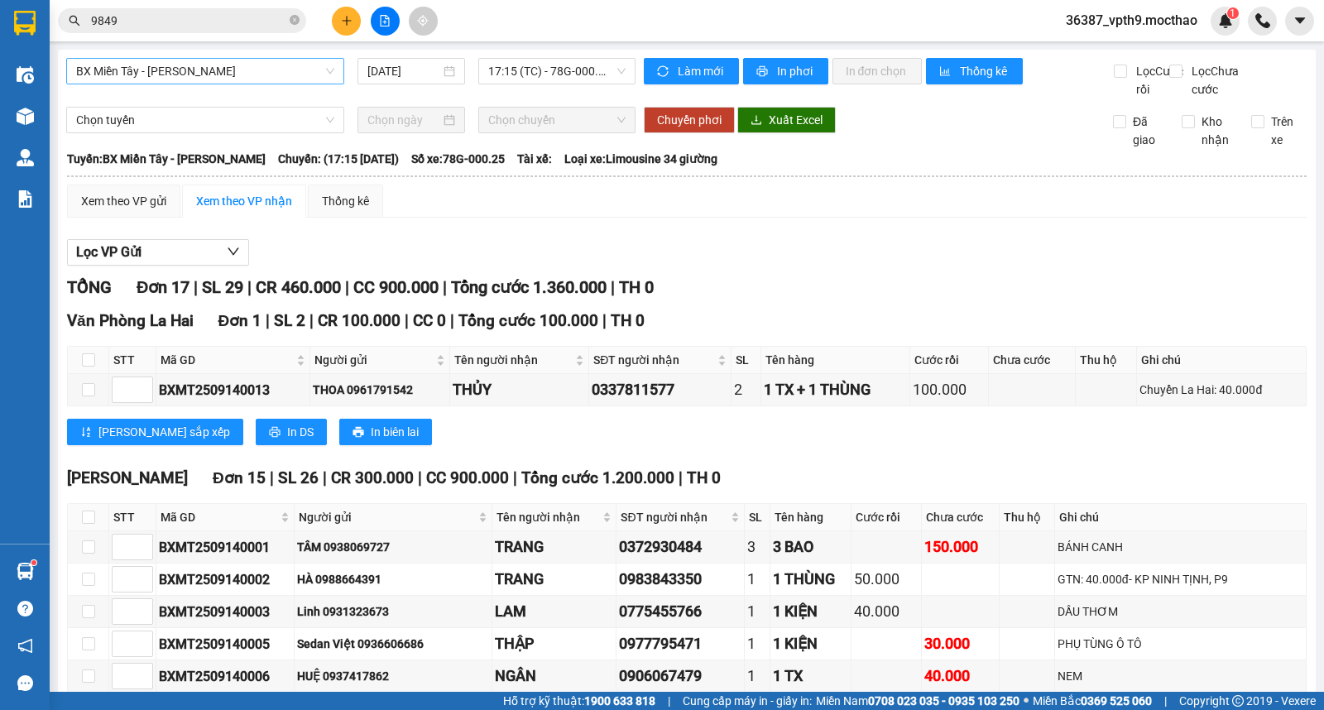
click at [683, 56] on div "BX Miền Tây - [PERSON_NAME] [DATE] 17:15 (TC) - 78G-000.25 [PERSON_NAME] mới In…" at bounding box center [687, 650] width 1258 height 1200
click at [697, 72] on span "Làm mới" at bounding box center [702, 71] width 48 height 18
click at [287, 441] on span "In DS" at bounding box center [300, 432] width 26 height 18
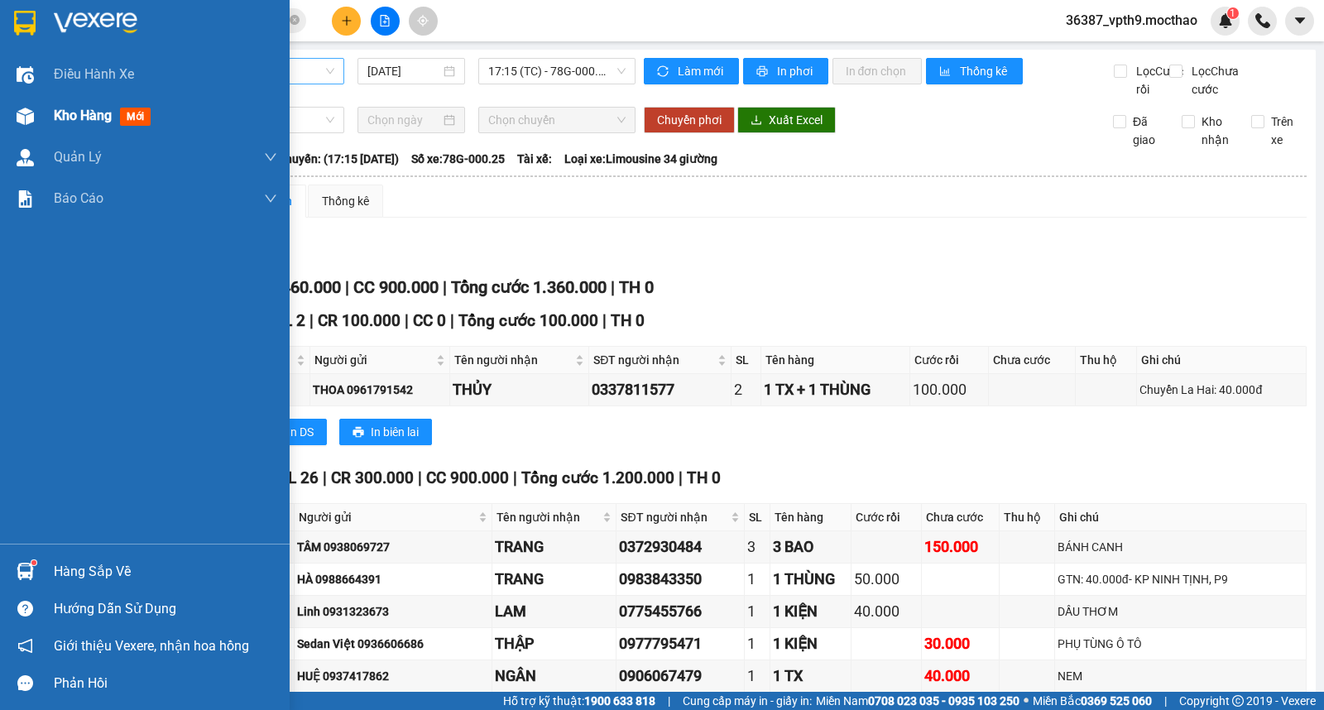
click at [69, 113] on span "Kho hàng" at bounding box center [83, 116] width 58 height 16
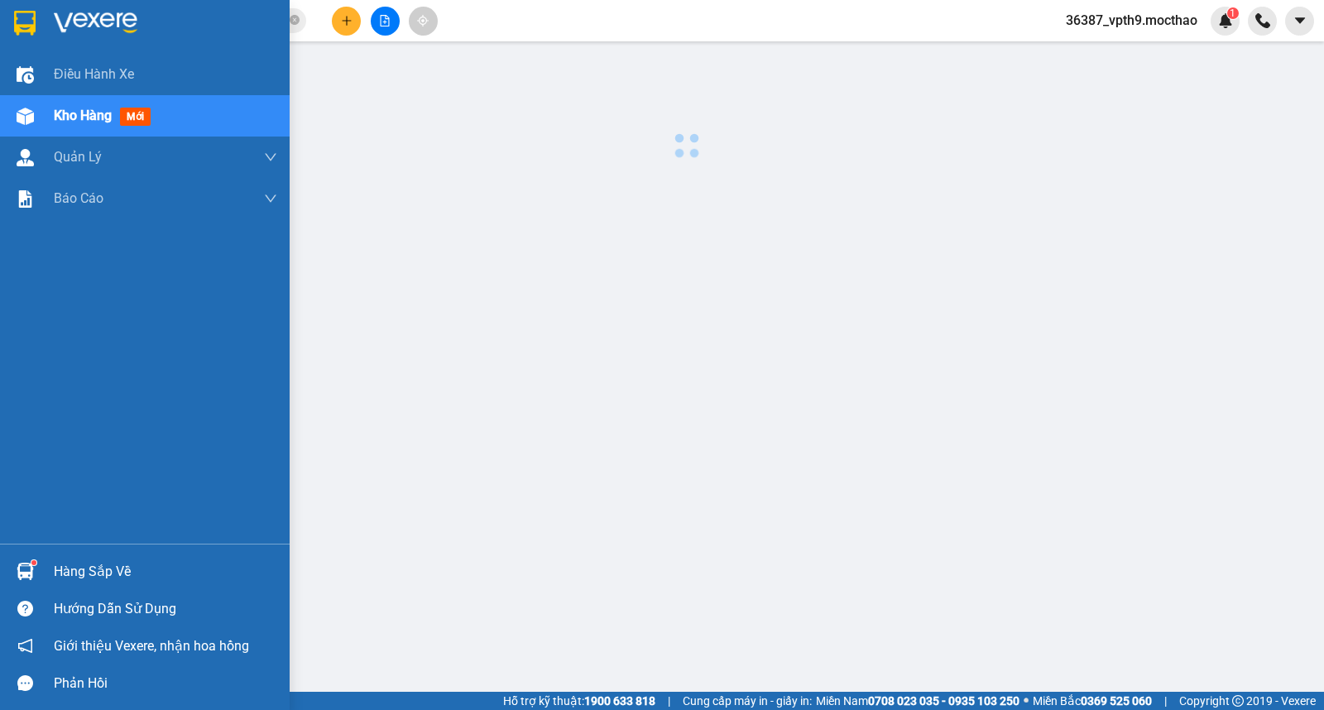
click at [69, 113] on span "Kho hàng" at bounding box center [83, 116] width 58 height 16
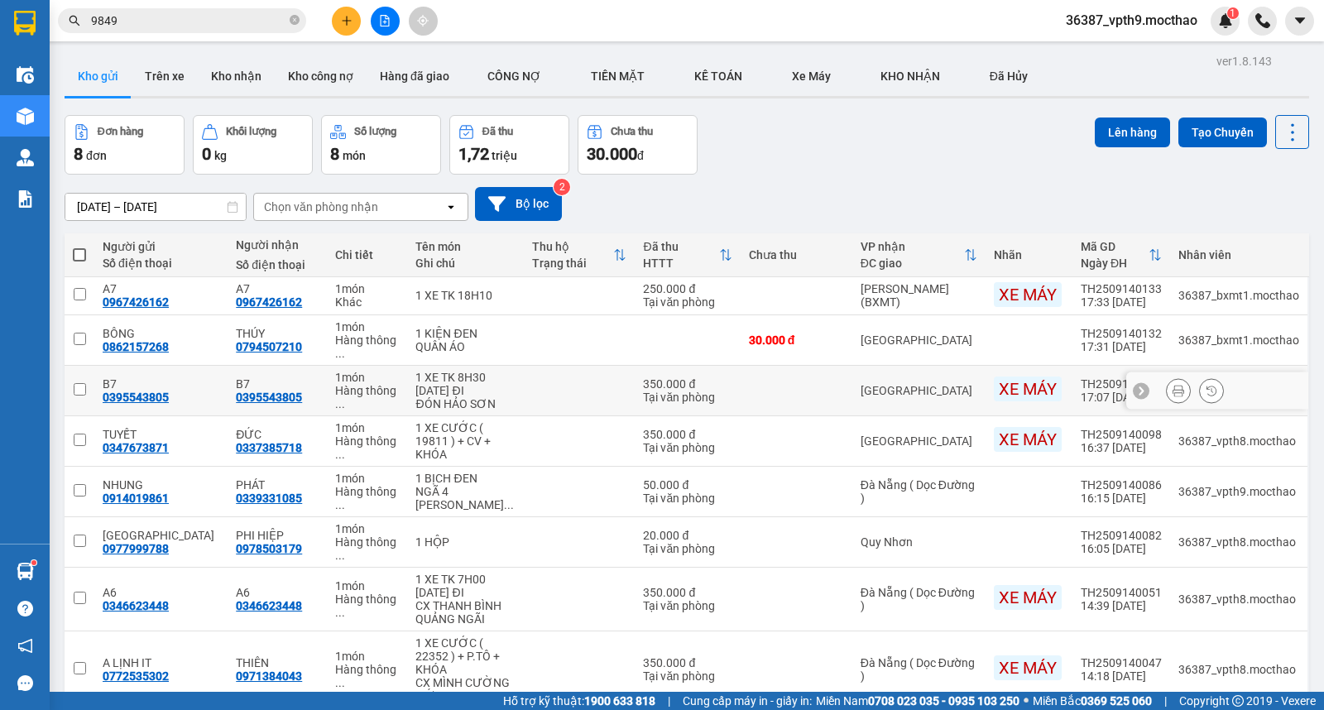
scroll to position [76, 0]
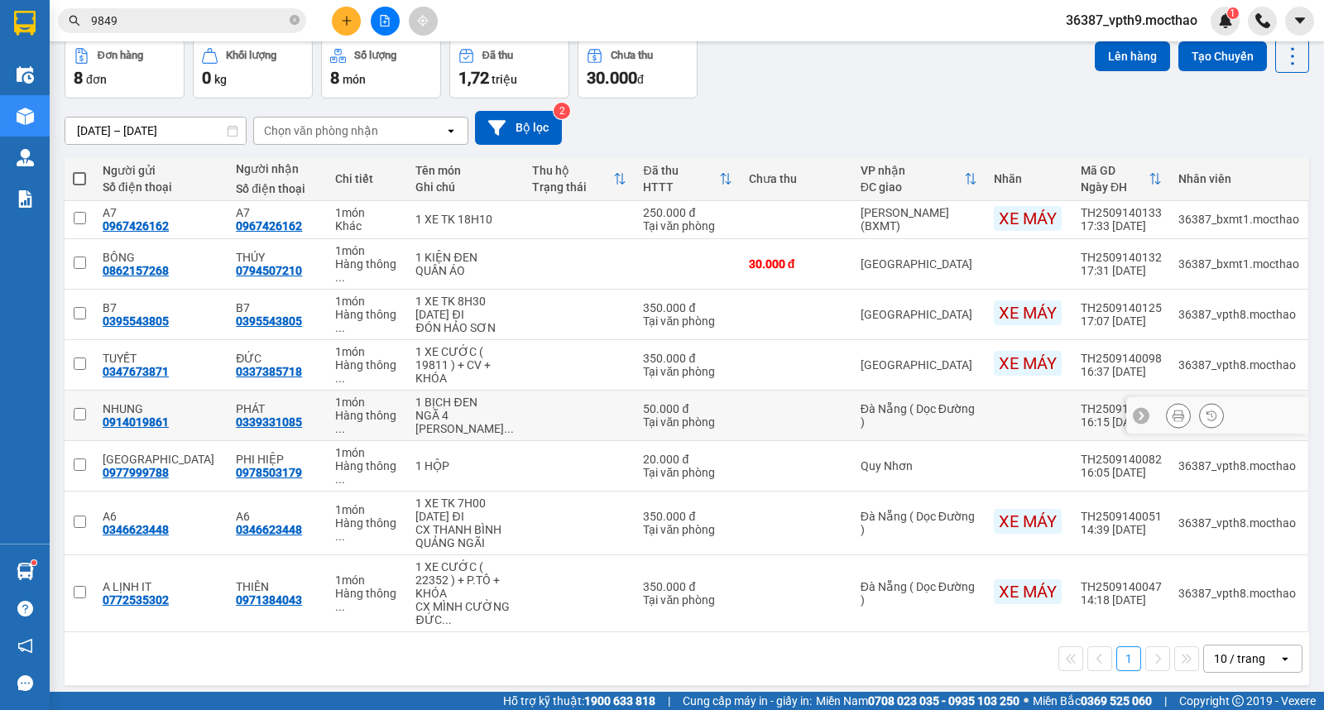
click at [84, 408] on input "checkbox" at bounding box center [80, 414] width 12 height 12
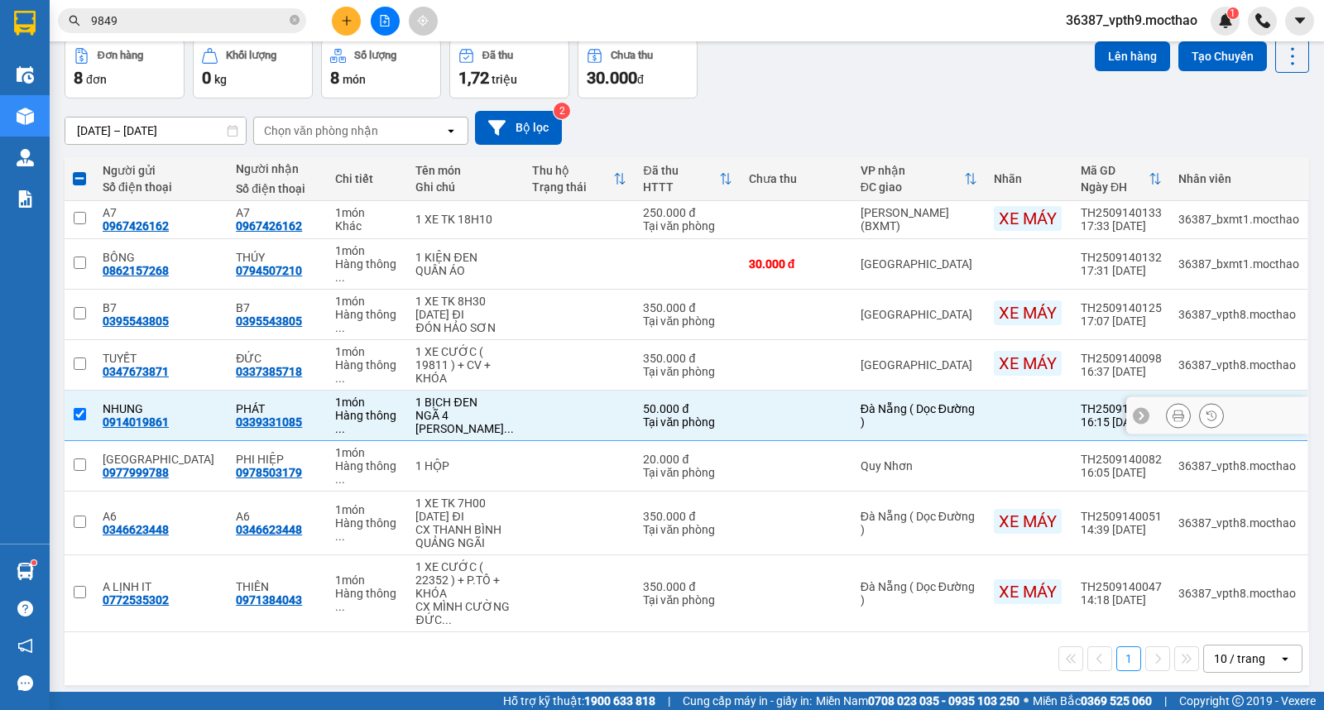
click at [88, 406] on td at bounding box center [80, 416] width 30 height 50
checkbox input "false"
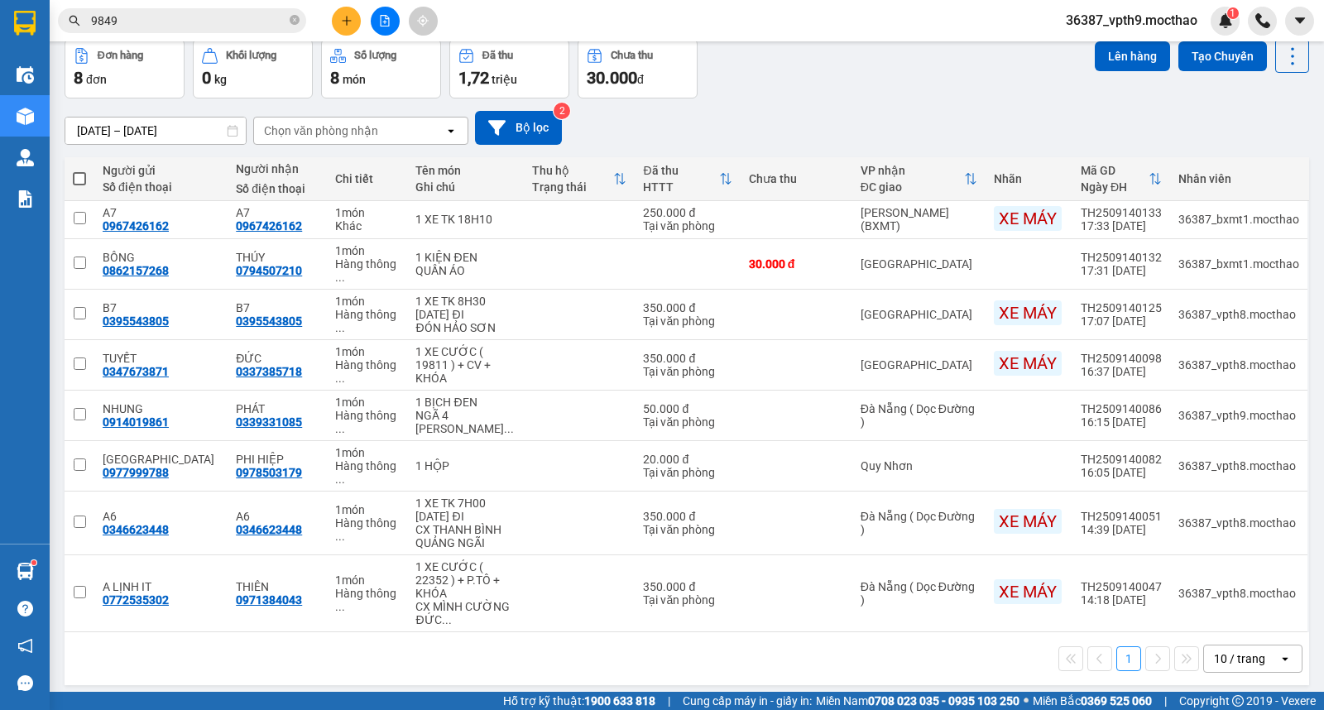
click at [358, 127] on div "Chọn văn phòng nhận" at bounding box center [321, 131] width 114 height 17
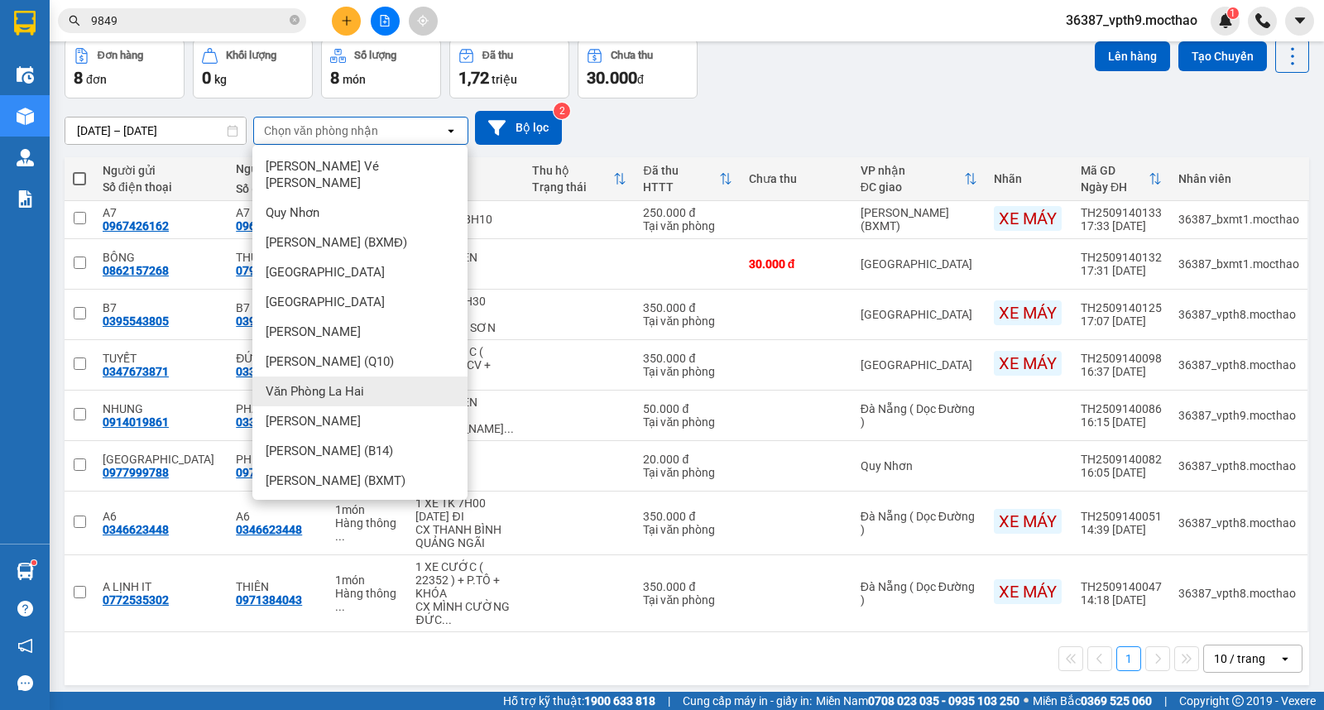
scroll to position [163, 0]
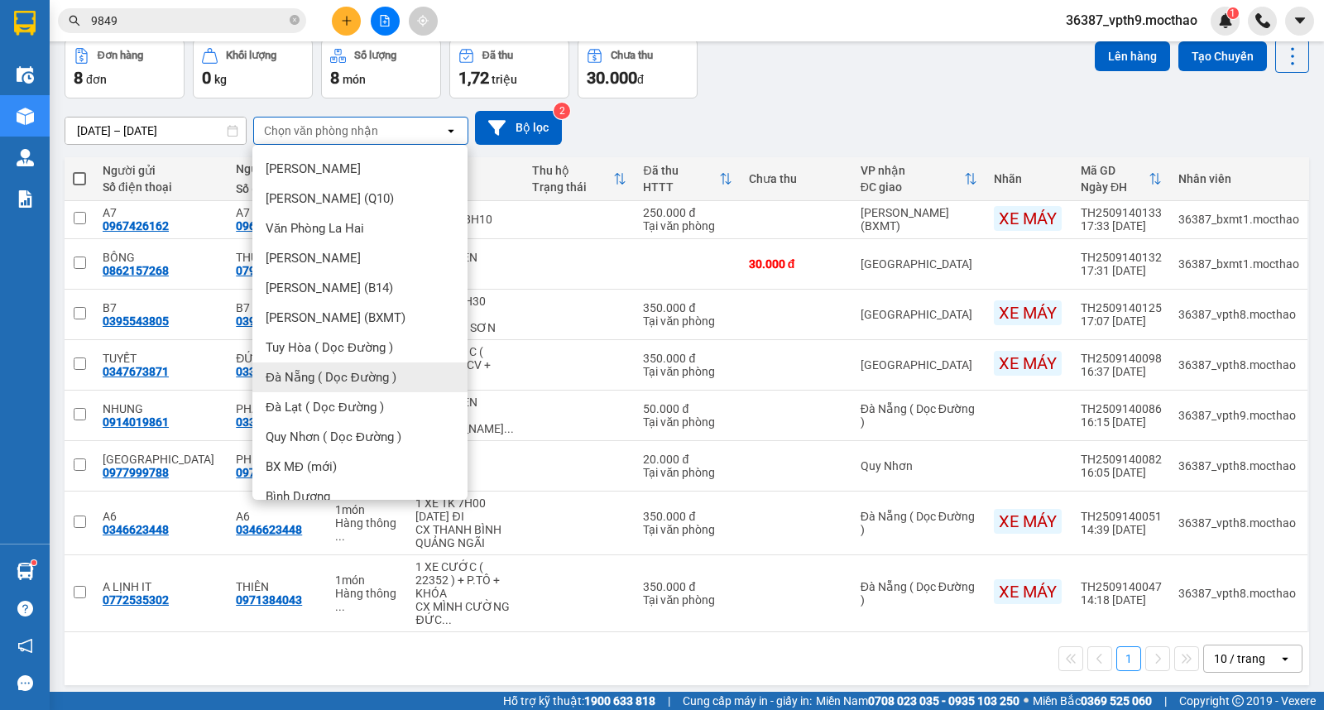
click at [359, 369] on span "Đà Nẵng ( Dọc Đường )" at bounding box center [331, 377] width 131 height 17
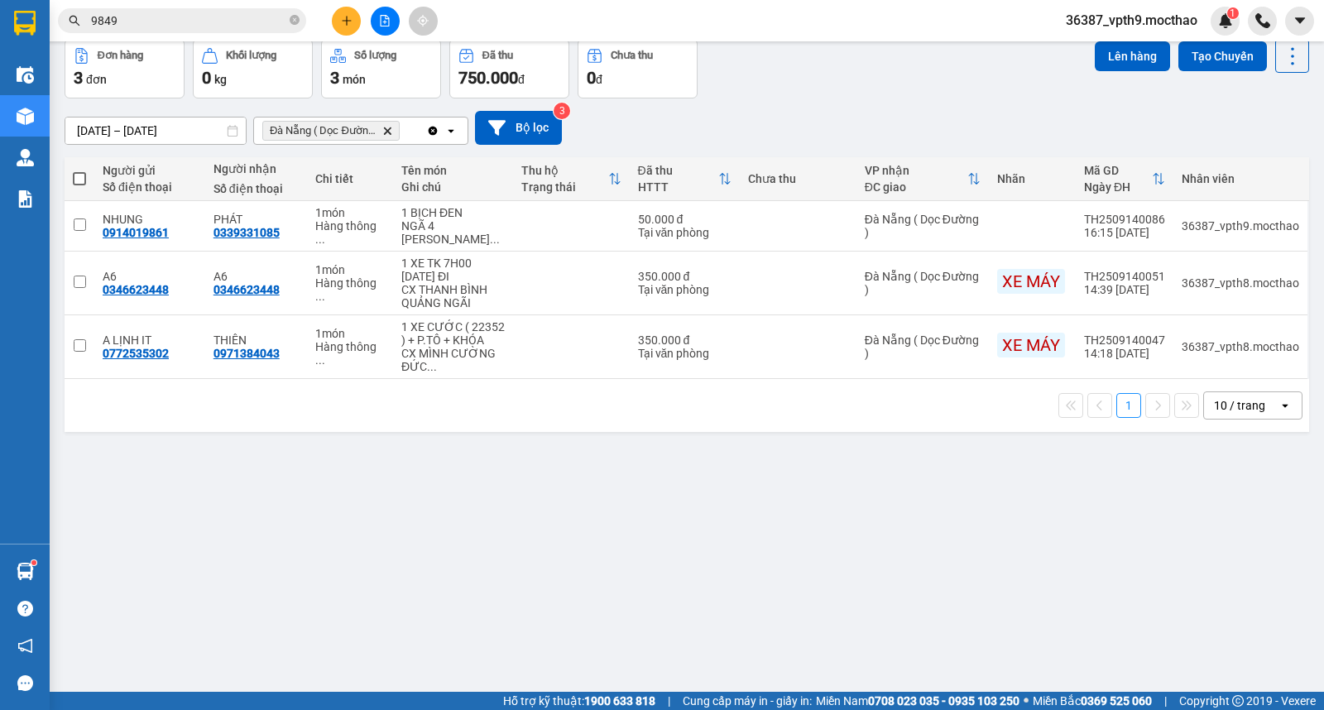
click at [433, 130] on icon "Clear all" at bounding box center [432, 130] width 13 height 13
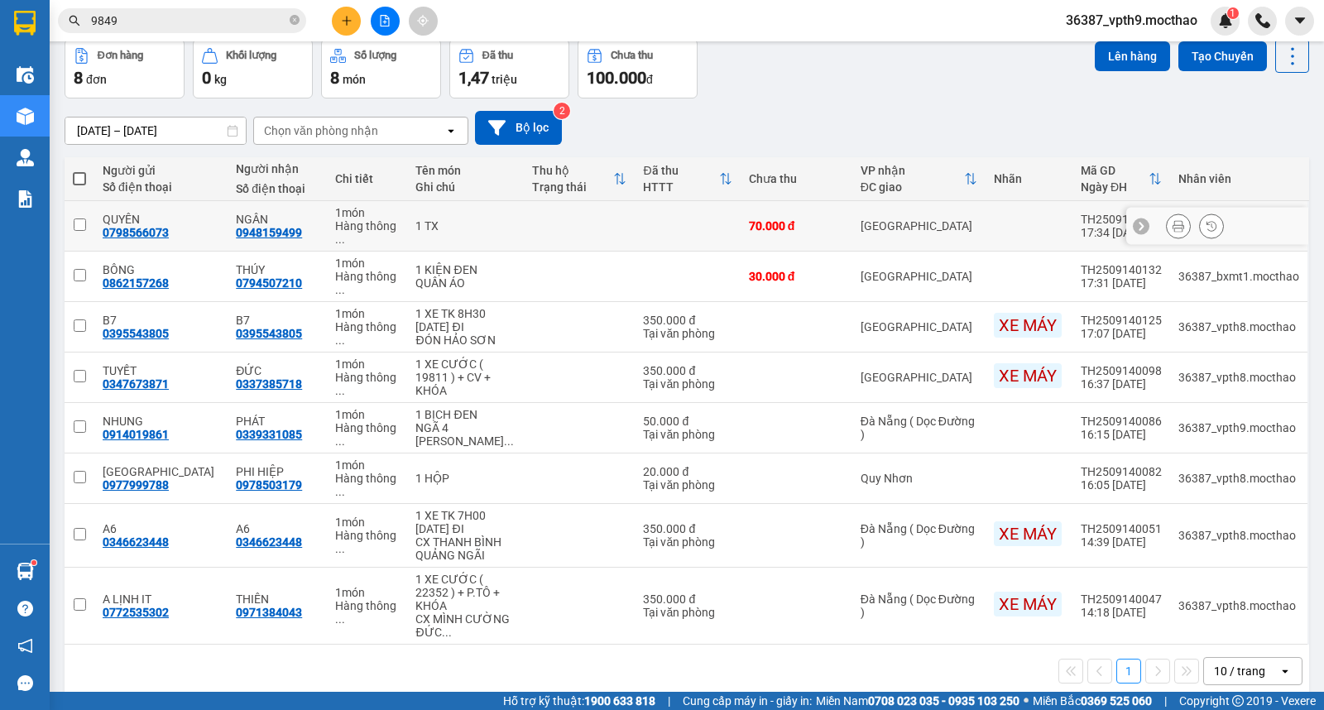
scroll to position [0, 0]
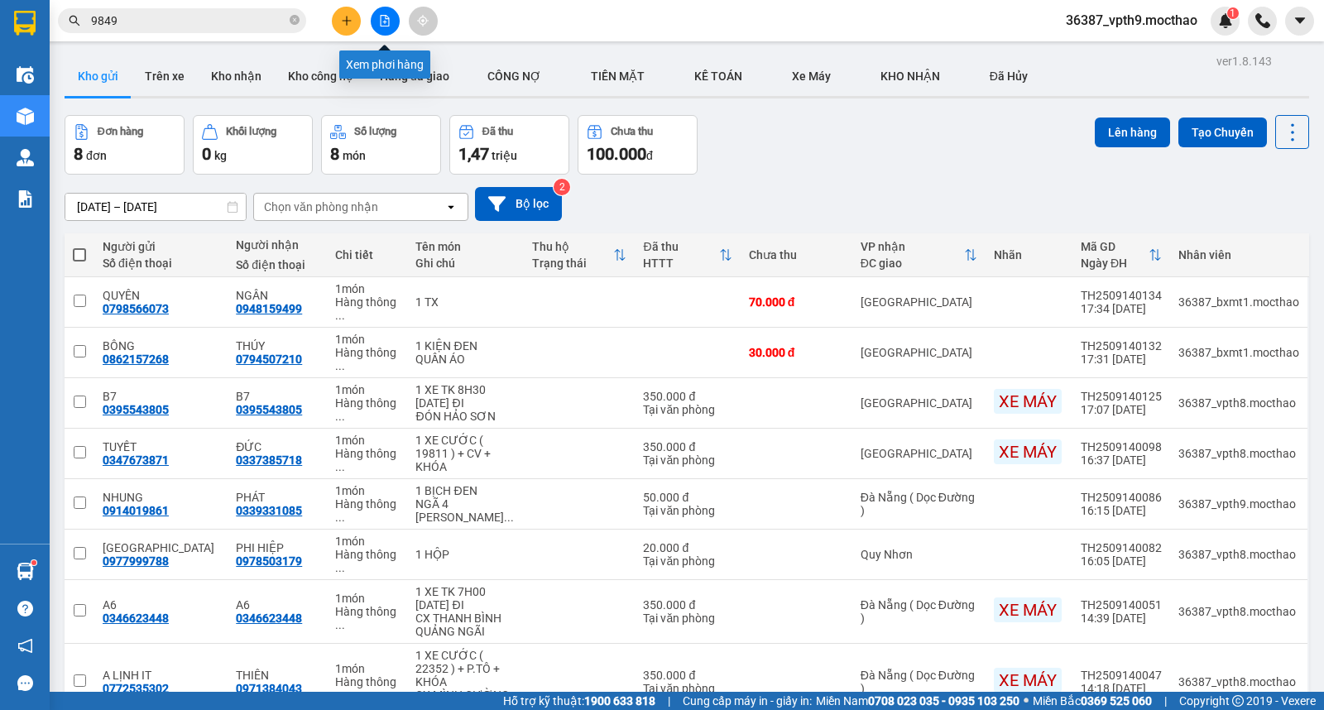
click at [382, 26] on icon "file-add" at bounding box center [385, 21] width 9 height 12
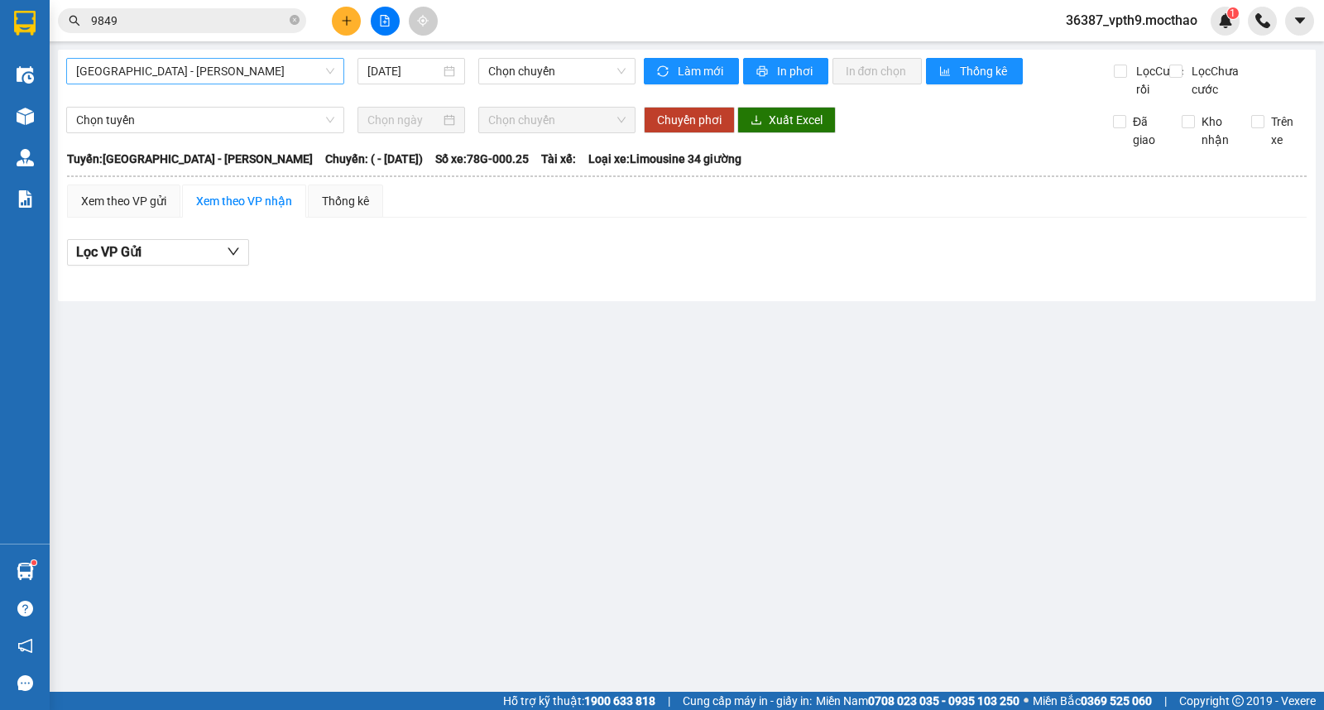
click at [94, 77] on span "[GEOGRAPHIC_DATA] - [PERSON_NAME]" at bounding box center [205, 71] width 258 height 25
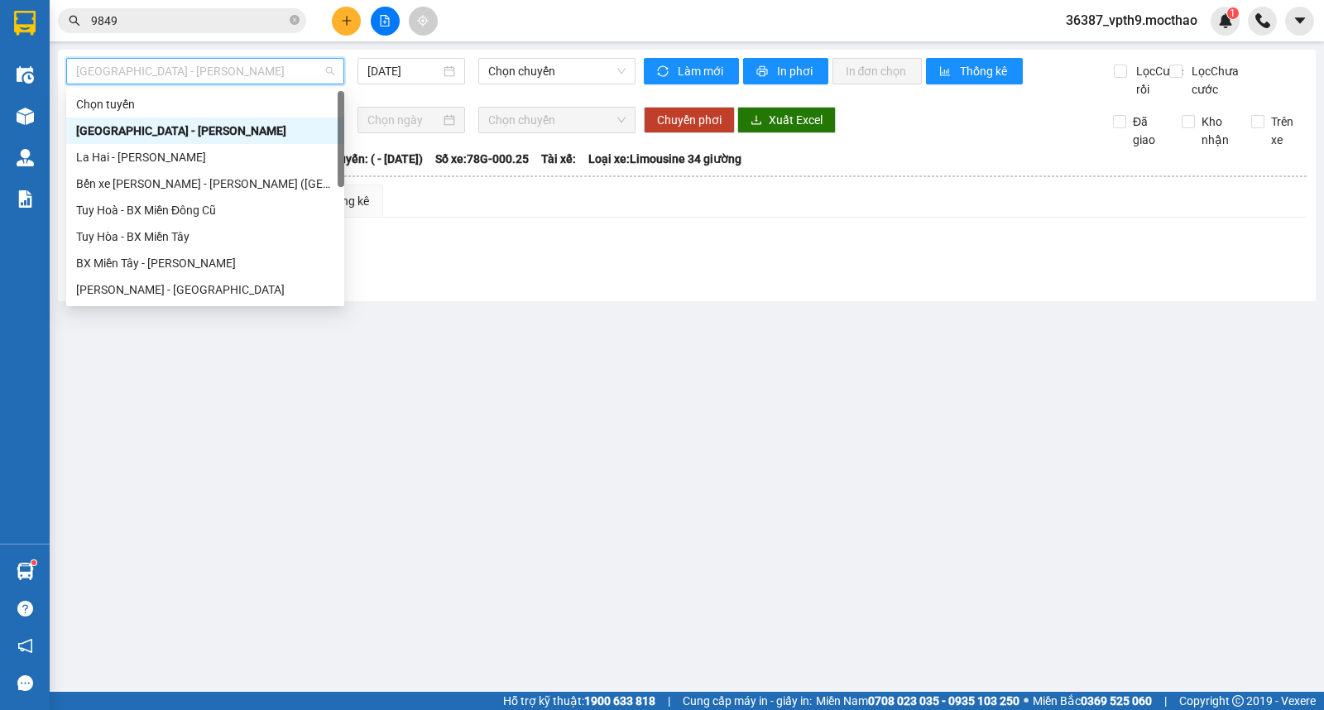
type input "D"
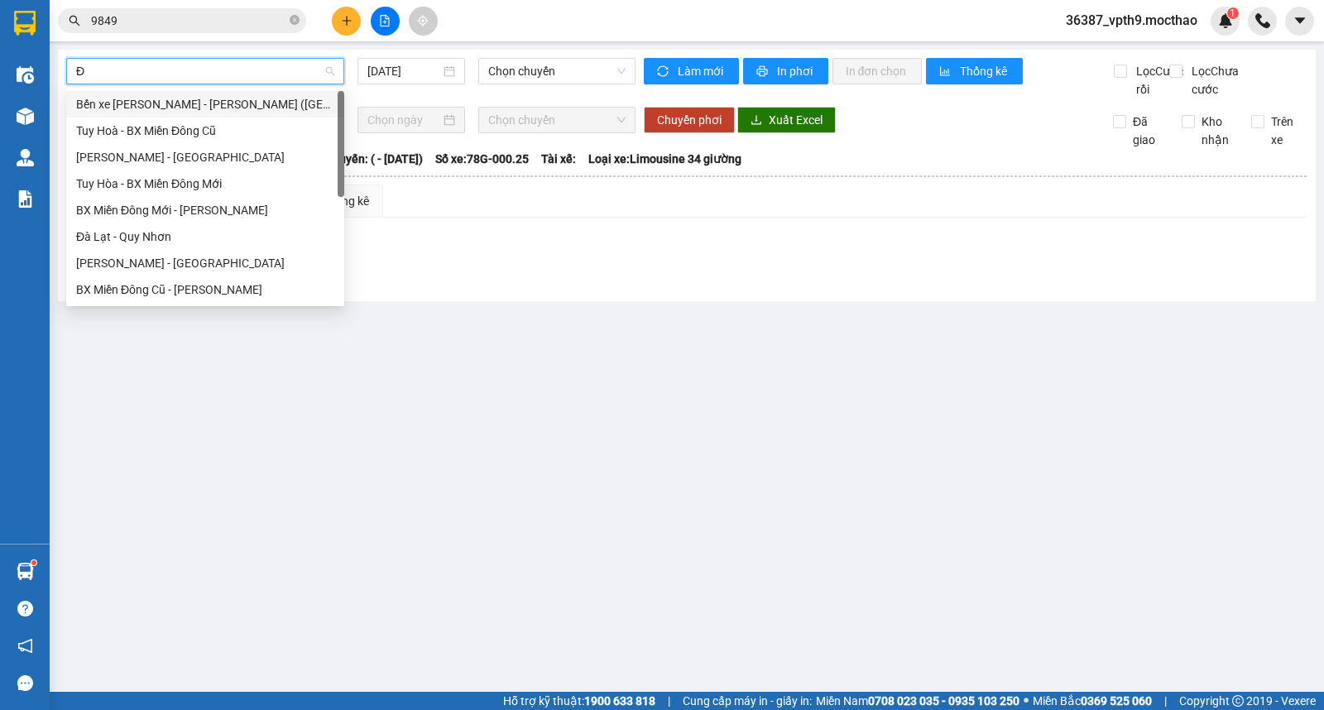
type input "ĐA"
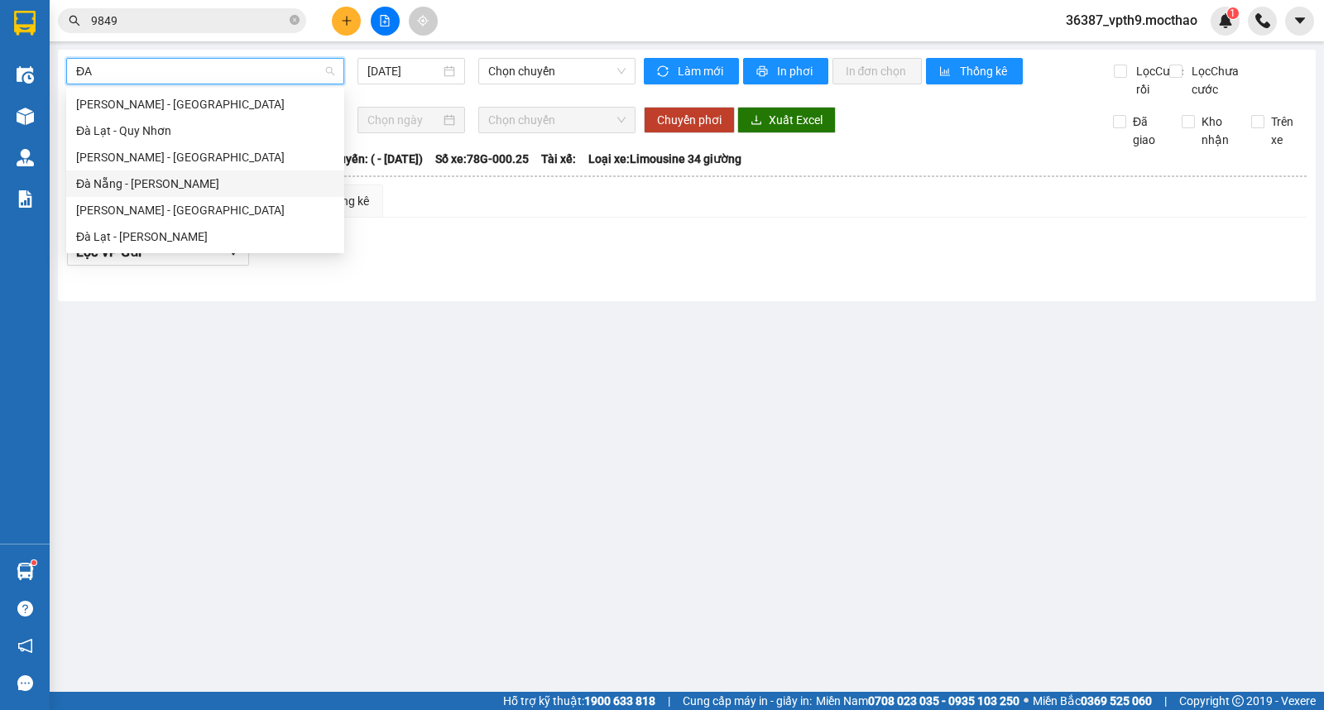
click at [156, 186] on div "Đà Nẵng - [PERSON_NAME]" at bounding box center [205, 184] width 258 height 18
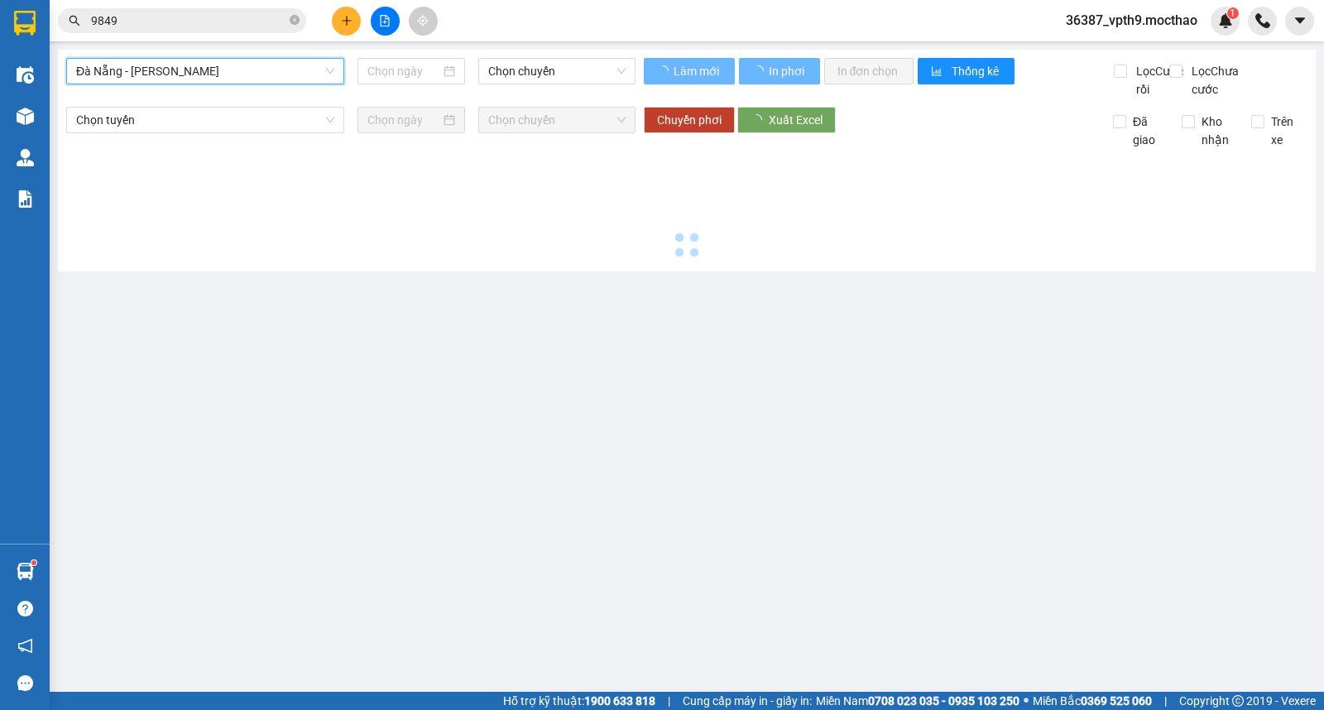
type input "[DATE]"
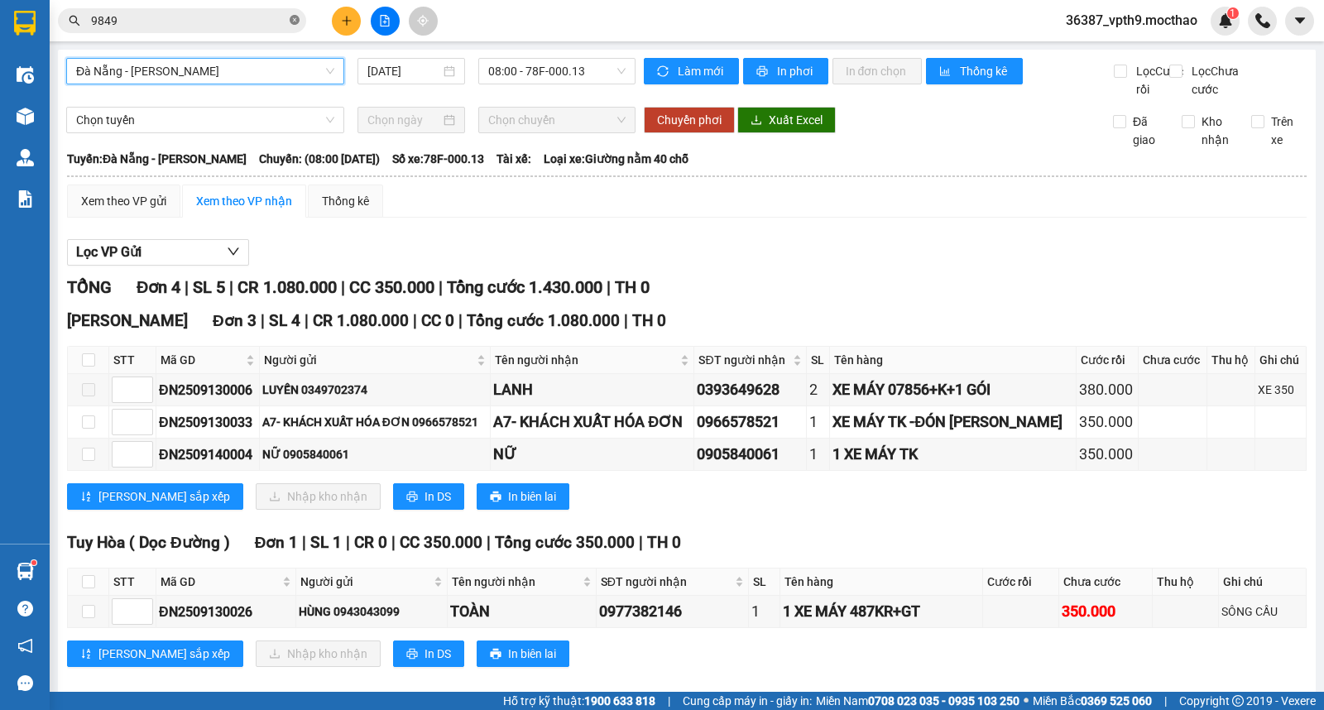
click at [296, 19] on icon "close-circle" at bounding box center [295, 20] width 10 height 10
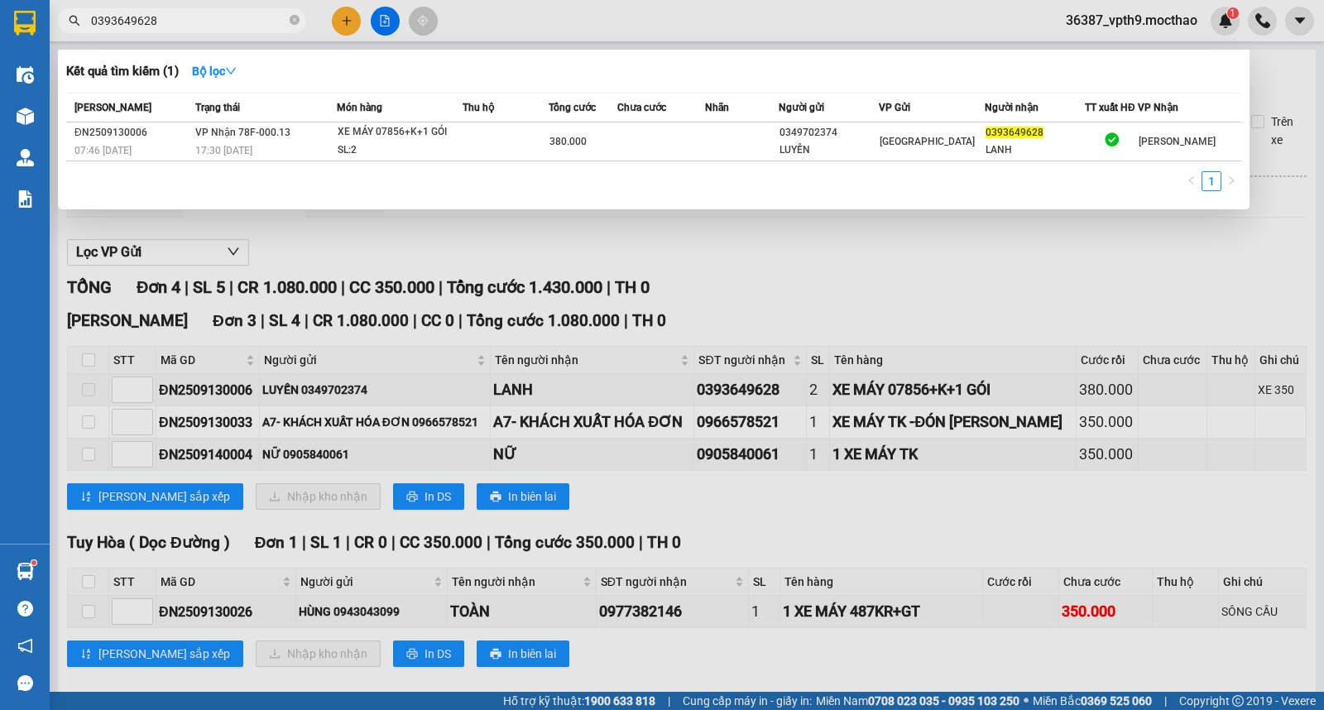
type input "0393649628"
click at [707, 373] on div at bounding box center [662, 355] width 1324 height 710
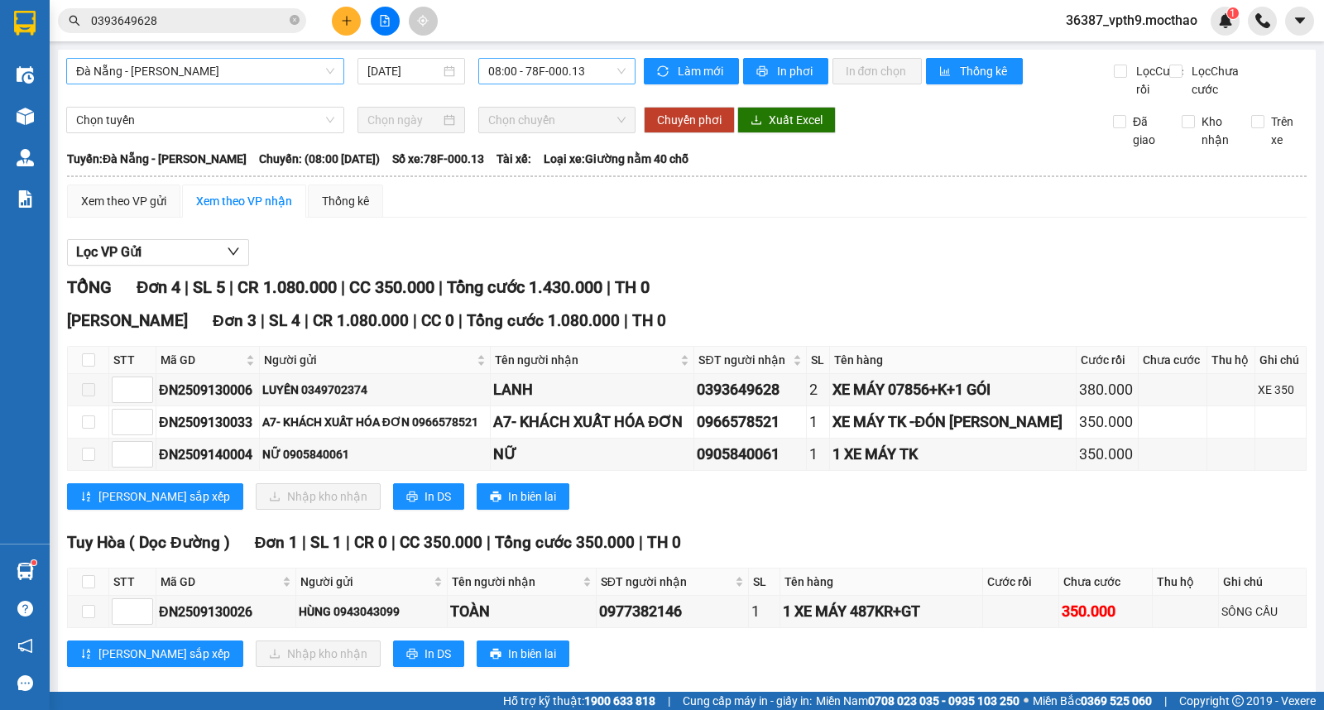
click at [560, 76] on span "08:00 - 78F-000.13" at bounding box center [556, 71] width 137 height 25
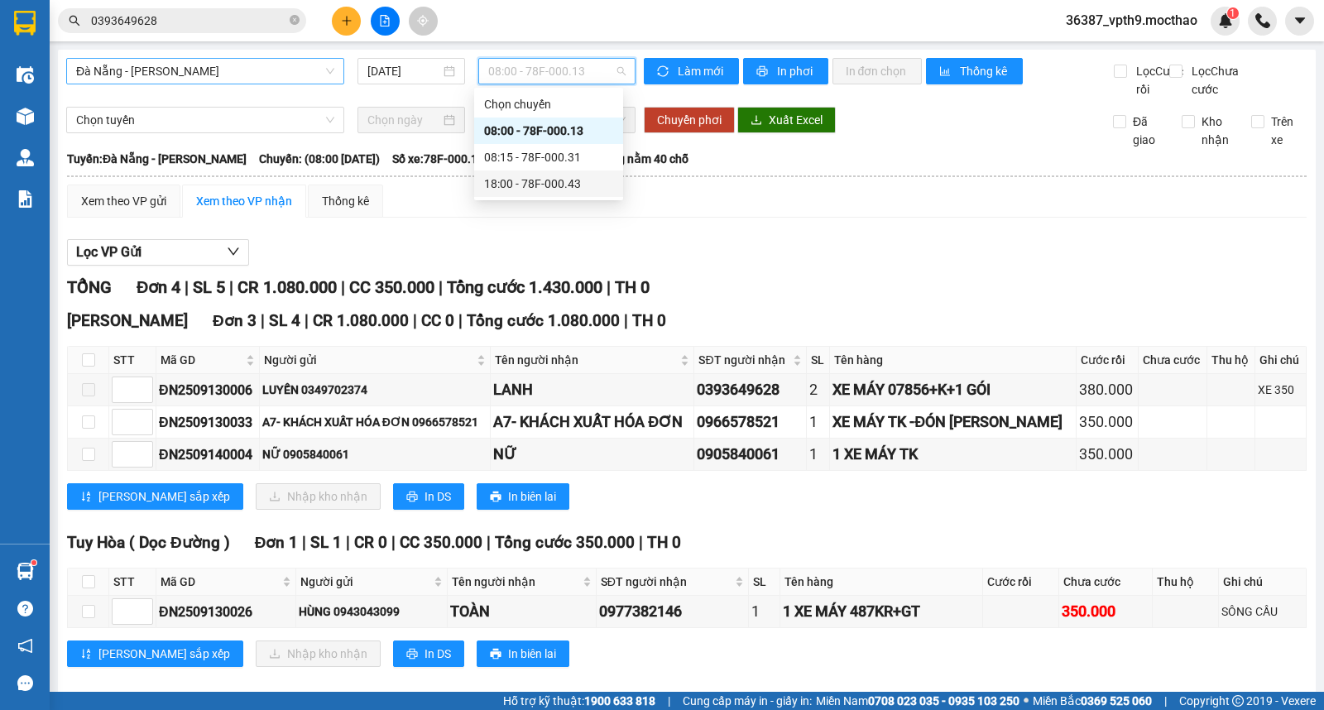
click at [553, 177] on div "18:00 - 78F-000.43" at bounding box center [548, 184] width 129 height 18
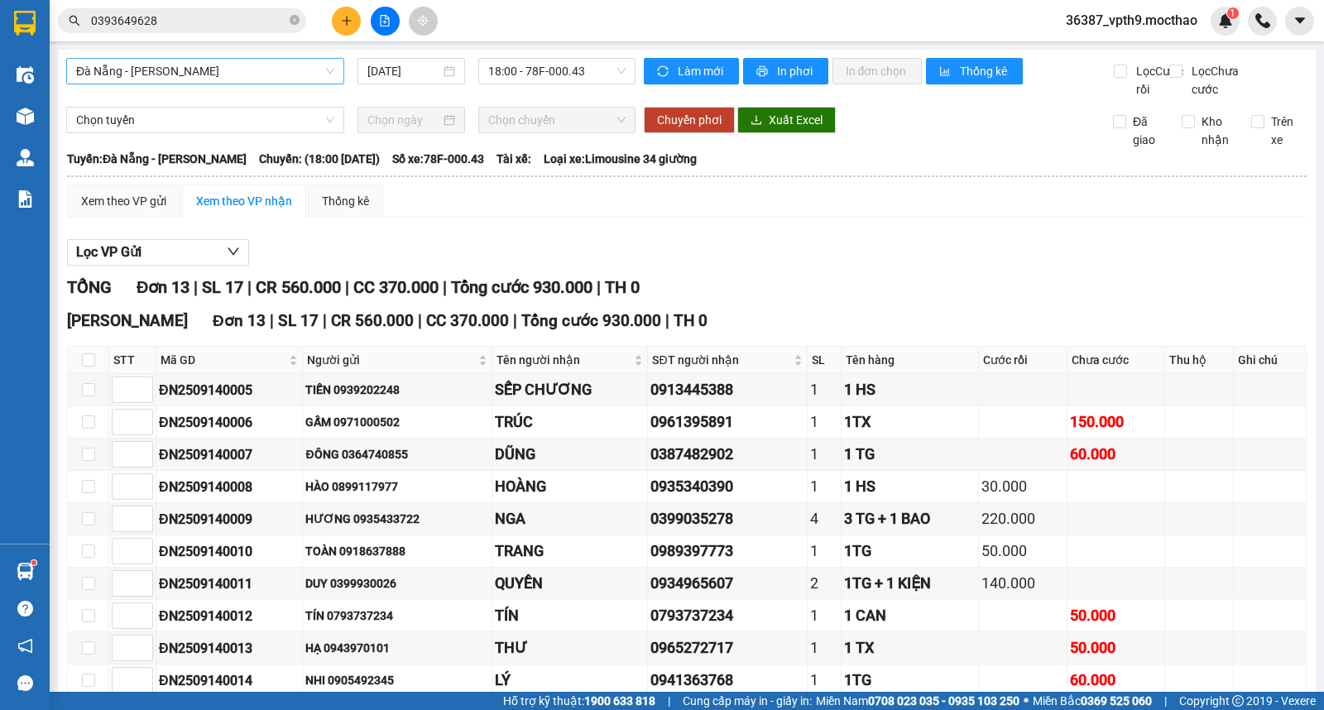
click at [153, 85] on div "[GEOGRAPHIC_DATA] - [PERSON_NAME] [DATE] 18:00 - 78F-000.43" at bounding box center [351, 78] width 570 height 41
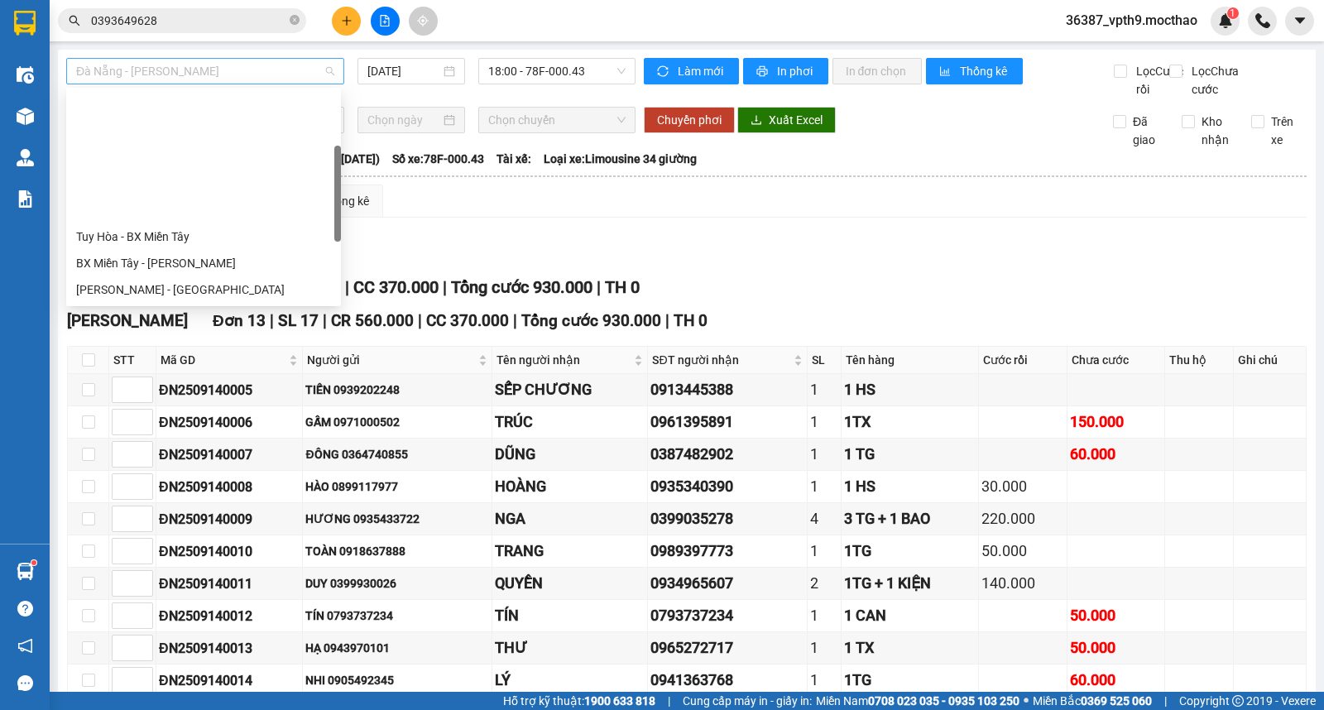
click at [153, 65] on span "Đà Nẵng - [PERSON_NAME]" at bounding box center [205, 71] width 258 height 25
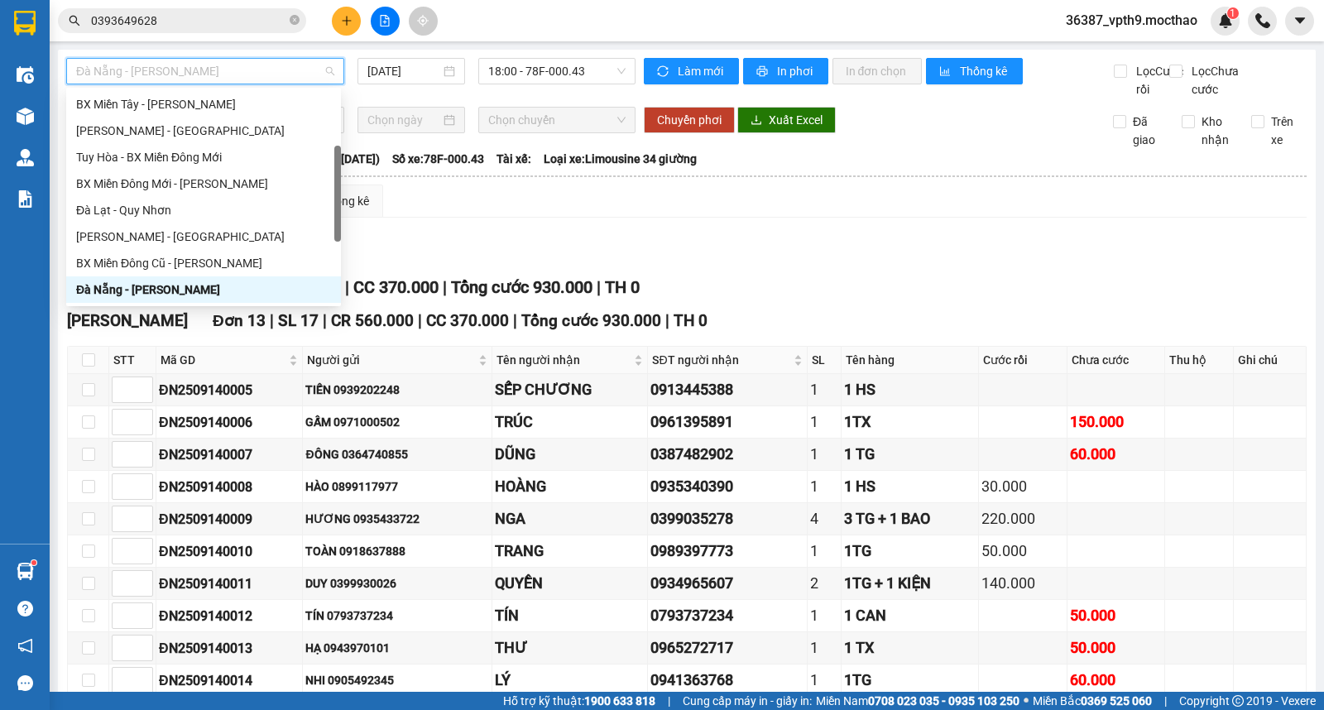
type input "Q"
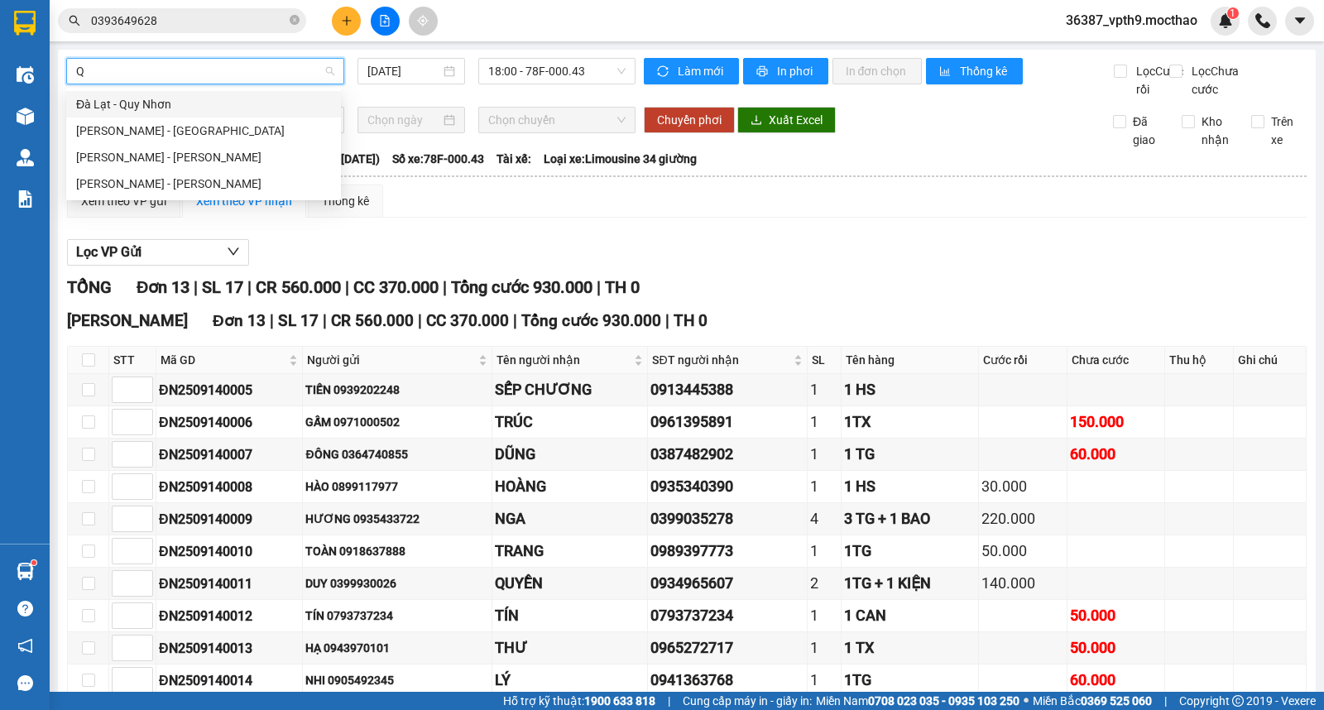
click at [153, 99] on div "Đà Lạt - Quy Nhơn" at bounding box center [203, 104] width 255 height 18
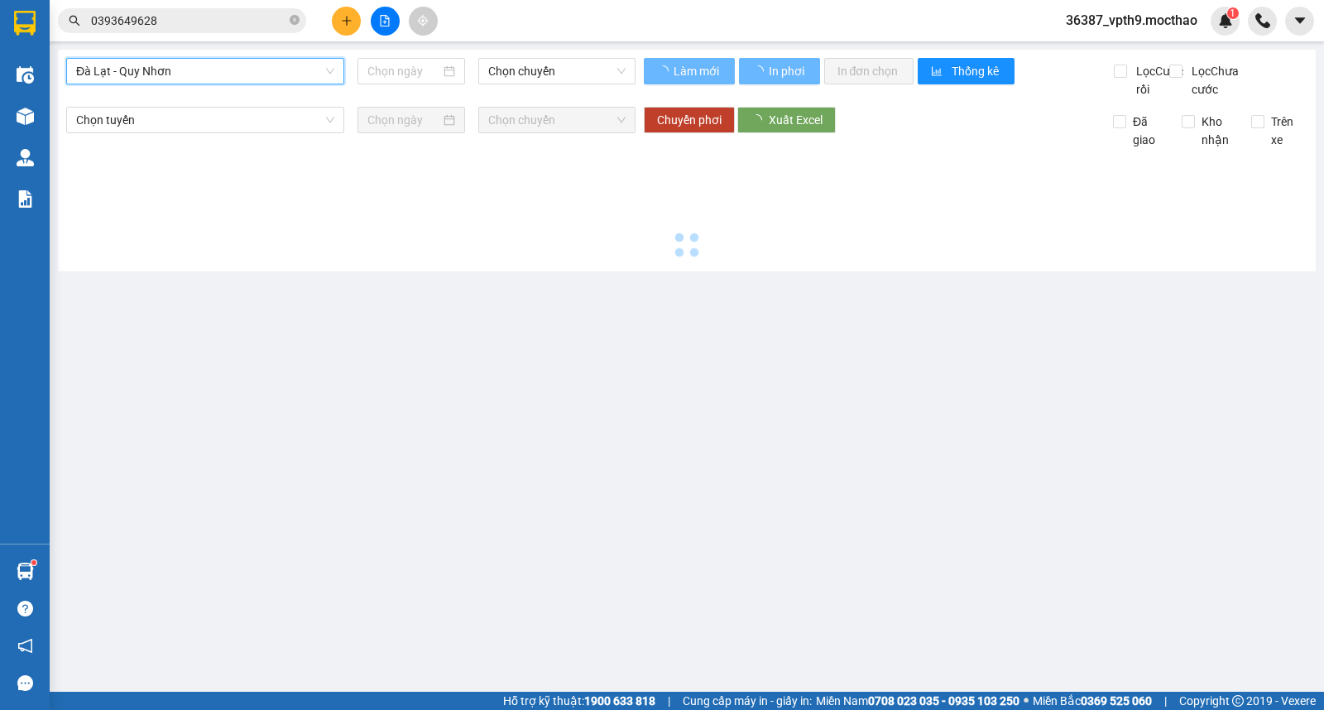
type input "[DATE]"
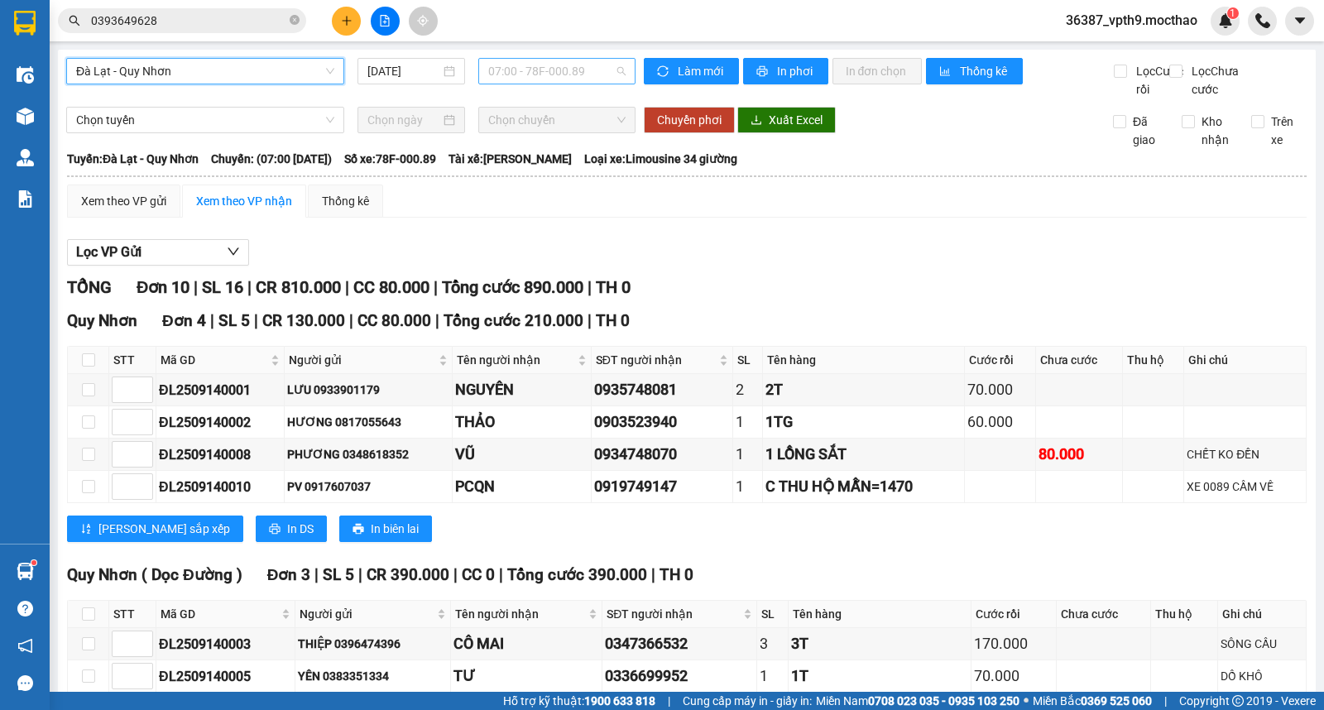
click at [613, 79] on span "07:00 - 78F-000.89" at bounding box center [556, 71] width 137 height 25
click at [575, 160] on div "18:00 - 78F-005.85" at bounding box center [548, 157] width 129 height 18
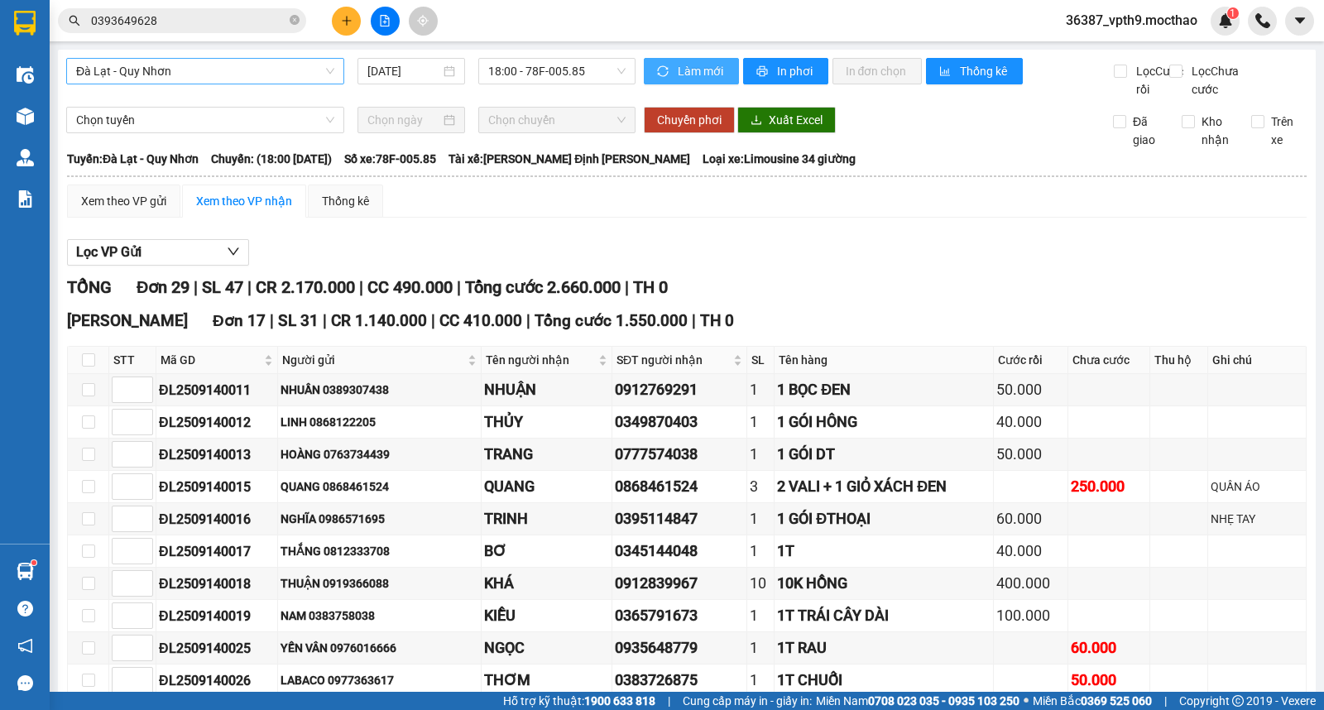
click at [701, 75] on span "Làm mới" at bounding box center [702, 71] width 48 height 18
click at [225, 75] on span "Đà Lạt - Quy Nhơn" at bounding box center [205, 71] width 258 height 25
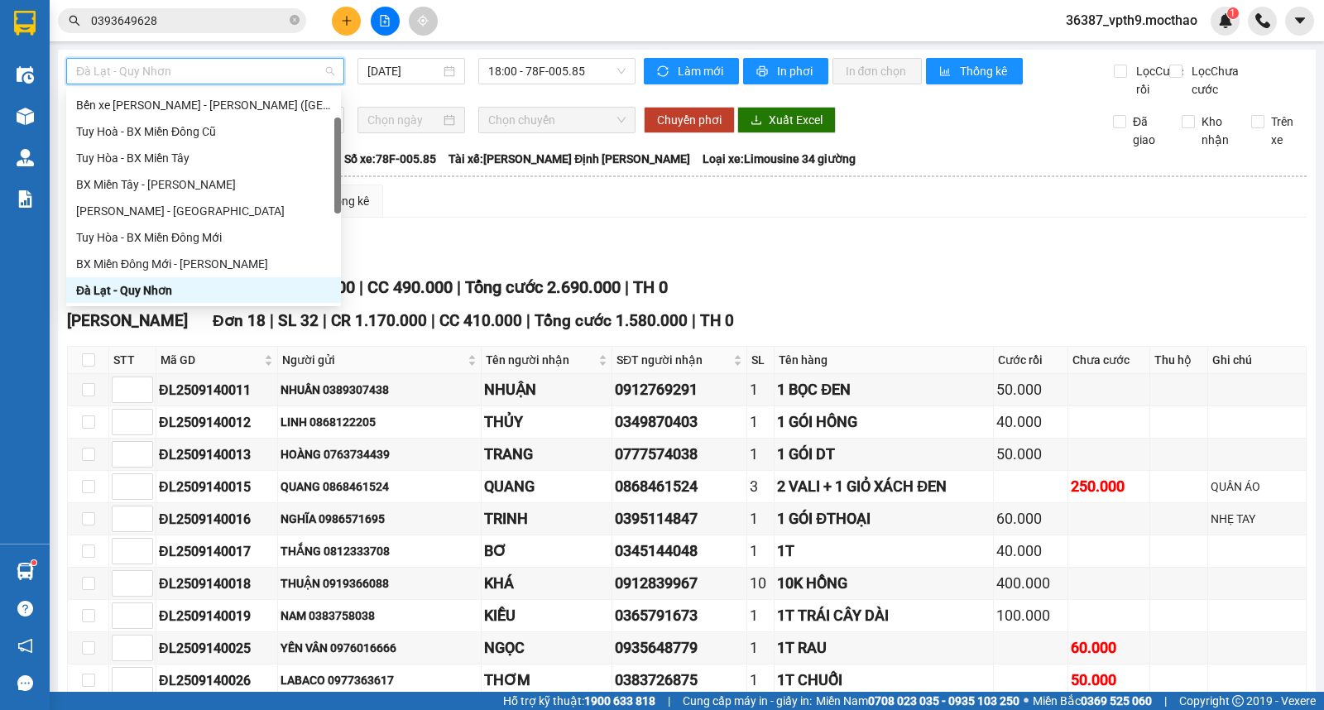
type input "Q"
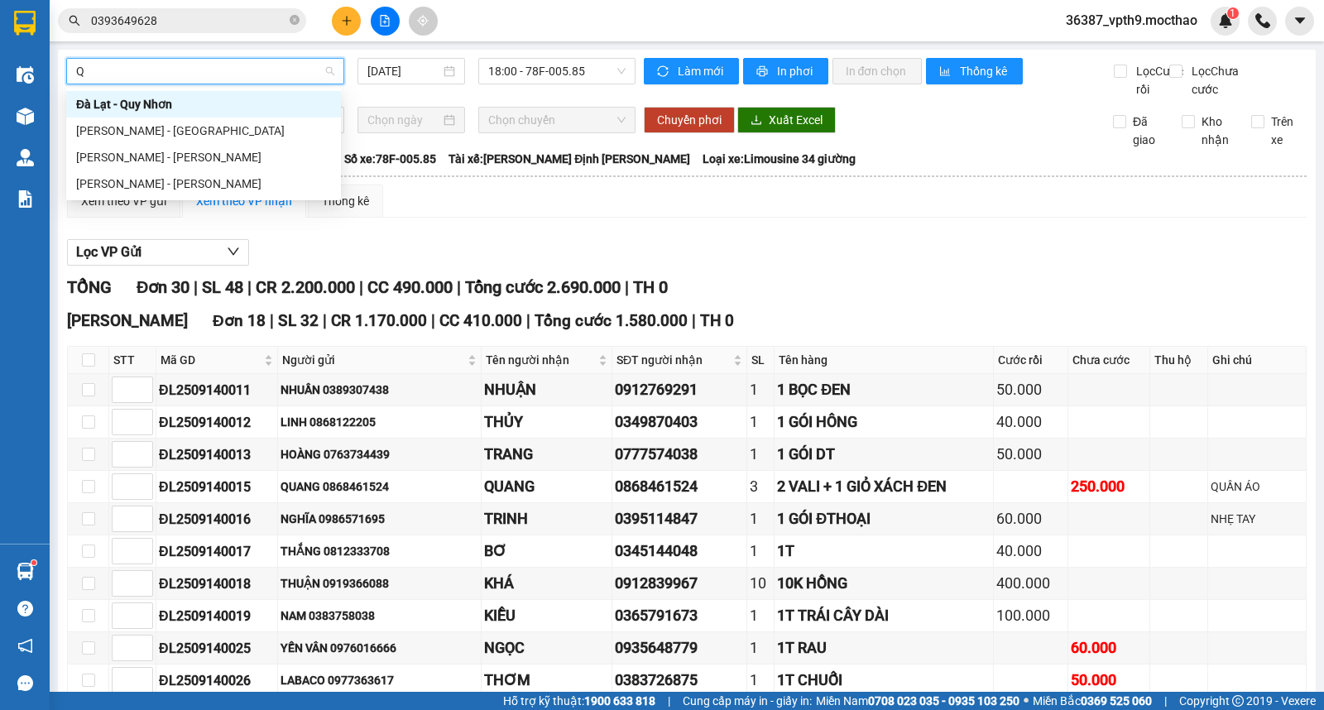
scroll to position [0, 0]
click at [100, 159] on div "[PERSON_NAME] - [PERSON_NAME]" at bounding box center [203, 157] width 255 height 18
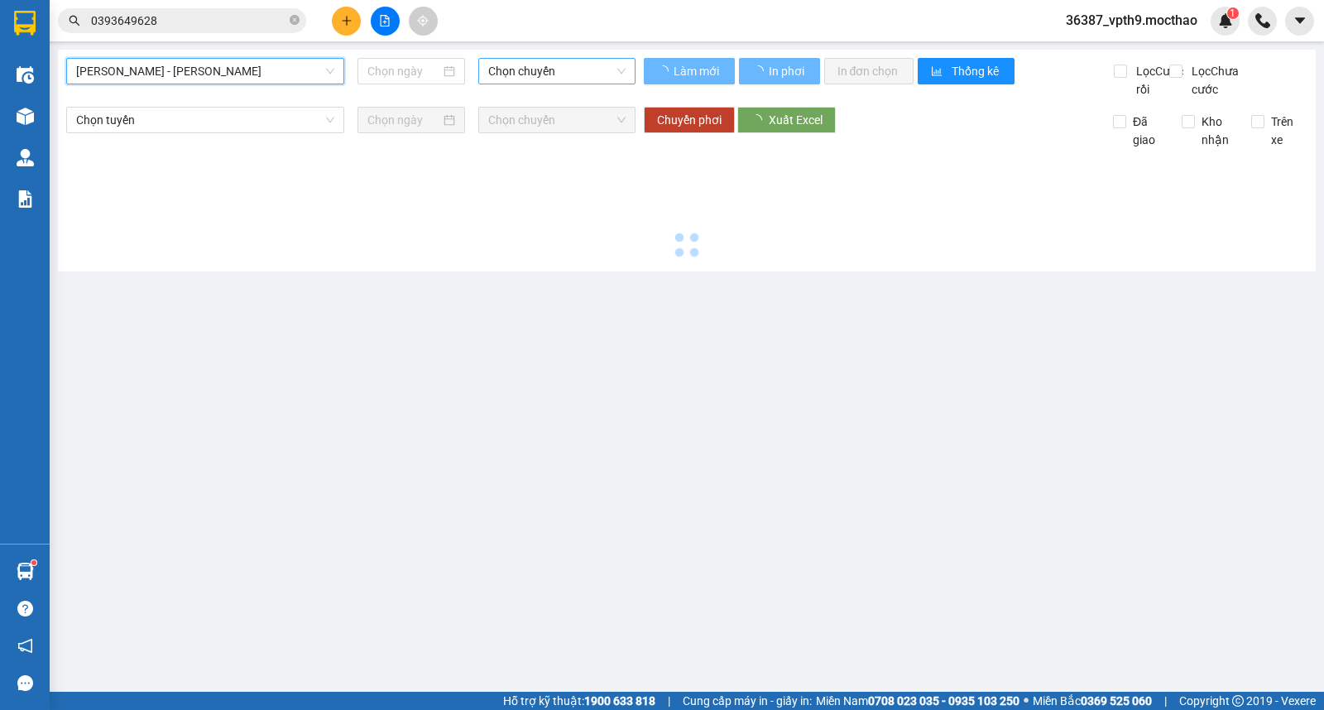
type input "[DATE]"
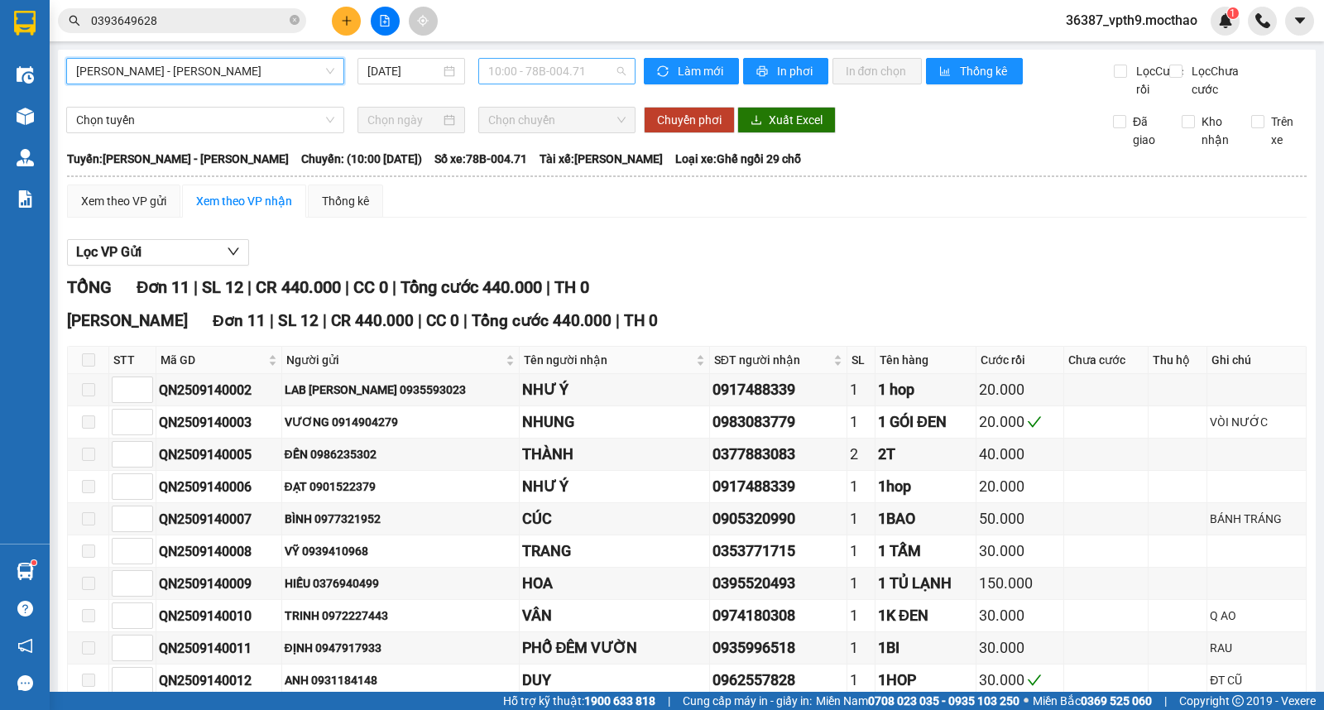
click at [566, 75] on span "10:00 - 78B-004.71" at bounding box center [556, 71] width 137 height 25
click at [551, 151] on div "16:00 - 78B-004.71" at bounding box center [548, 157] width 129 height 18
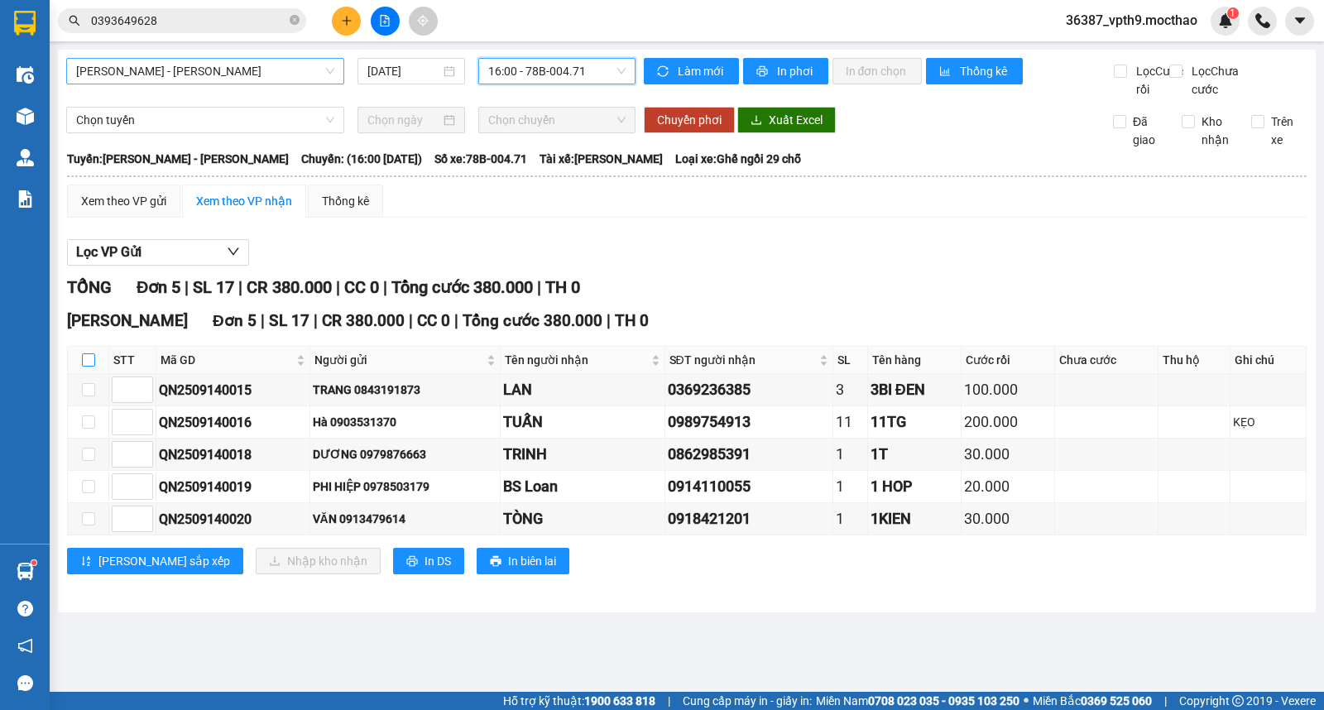
click at [88, 367] on input "checkbox" at bounding box center [88, 359] width 13 height 13
checkbox input "true"
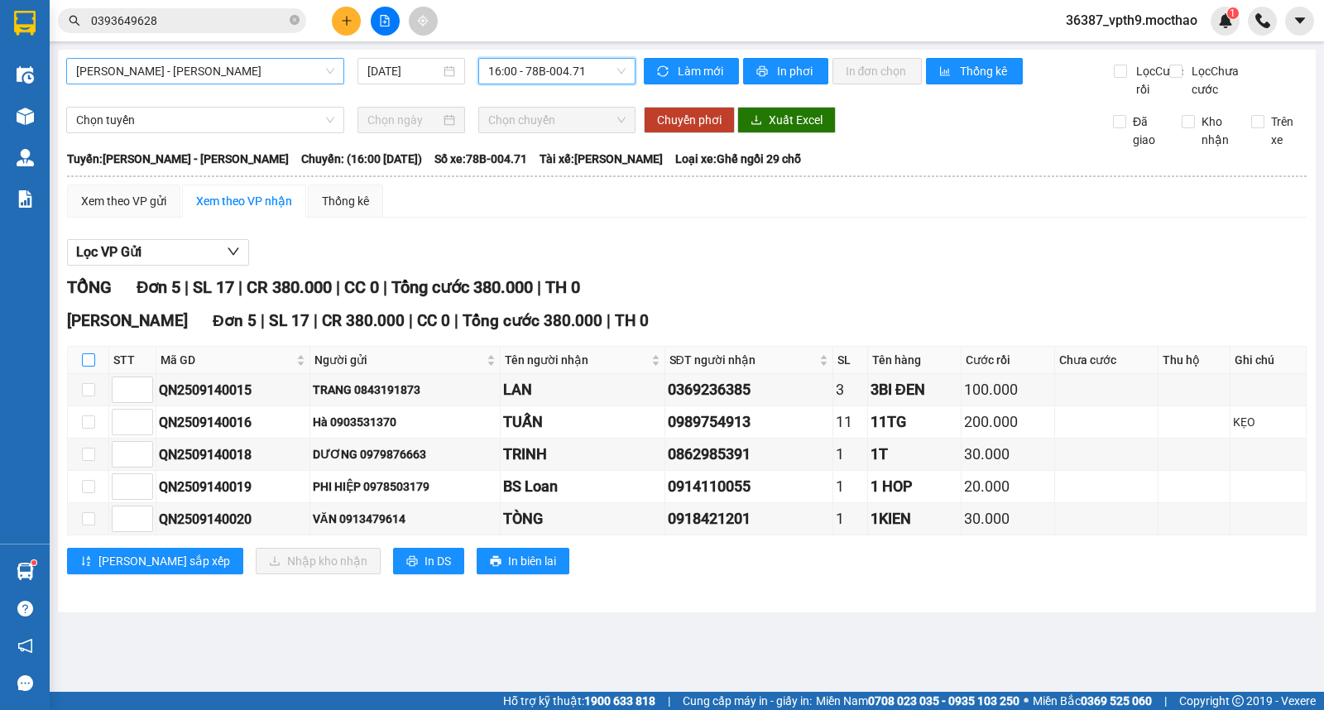
checkbox input "true"
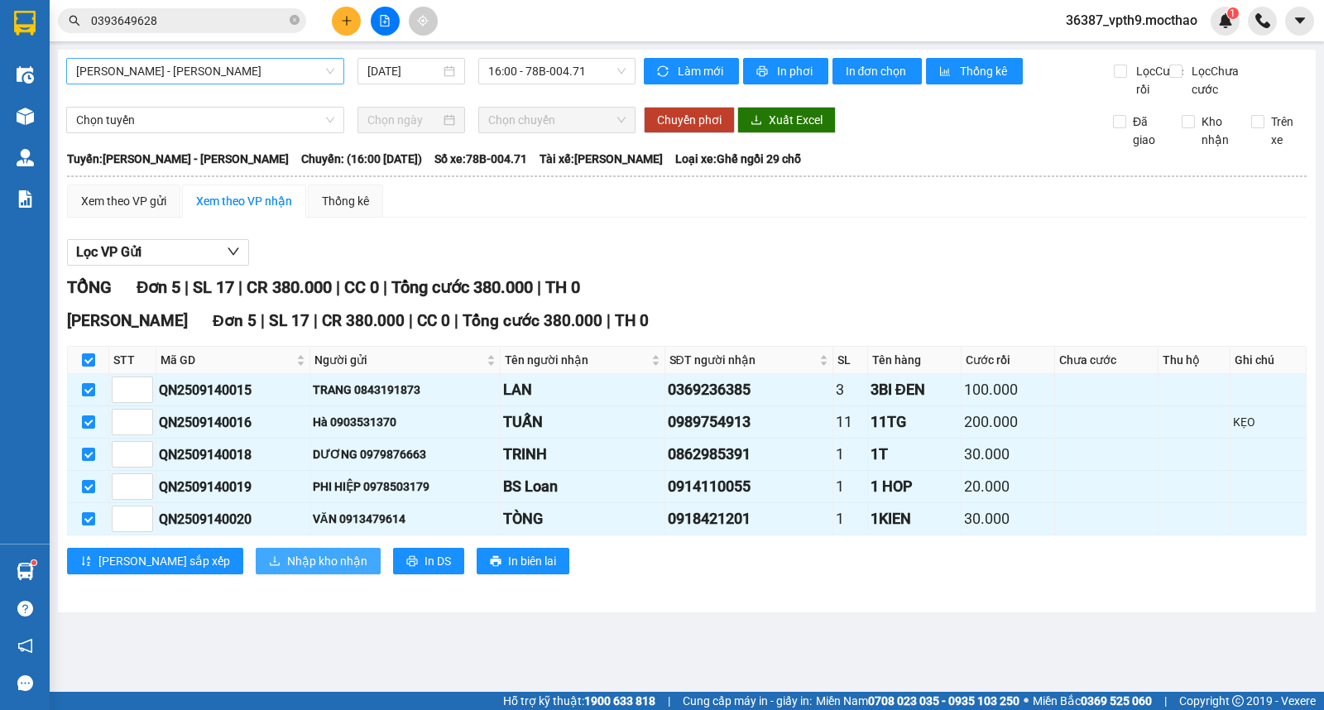
click at [269, 567] on icon "download" at bounding box center [275, 561] width 12 height 12
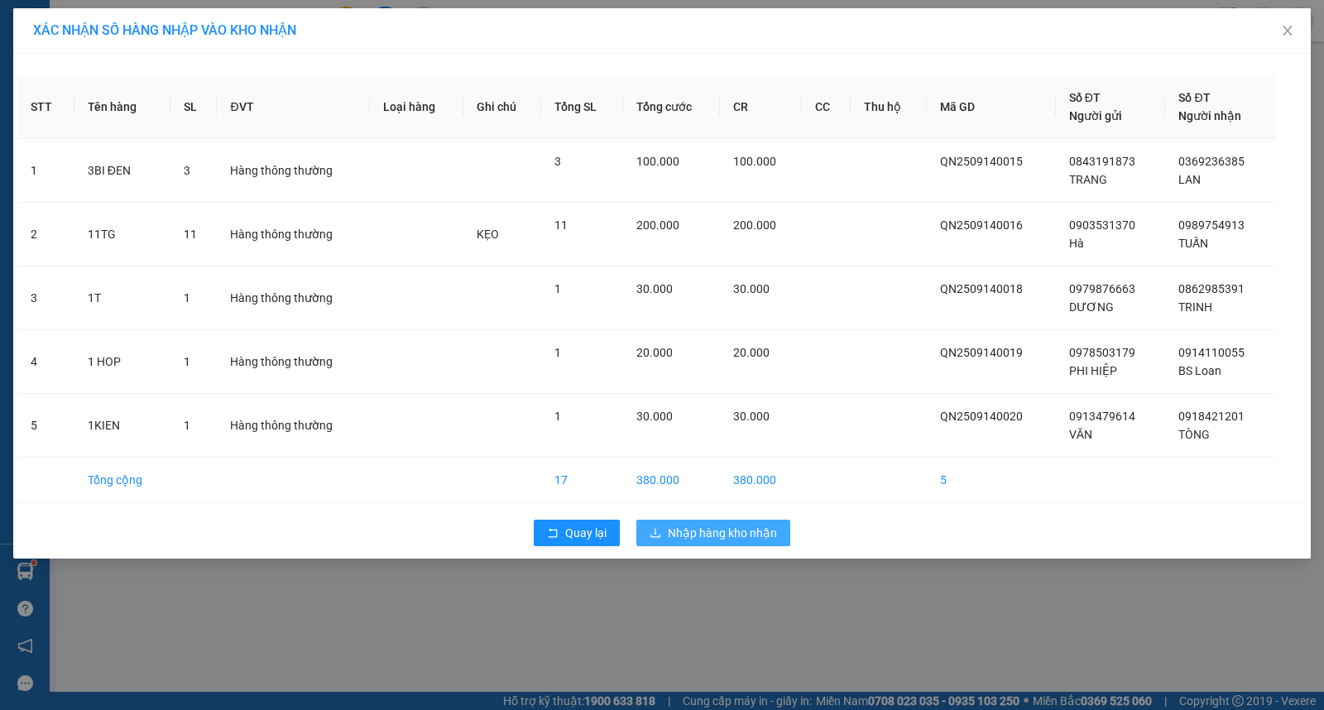
click at [742, 531] on span "Nhập hàng kho nhận" at bounding box center [722, 533] width 109 height 18
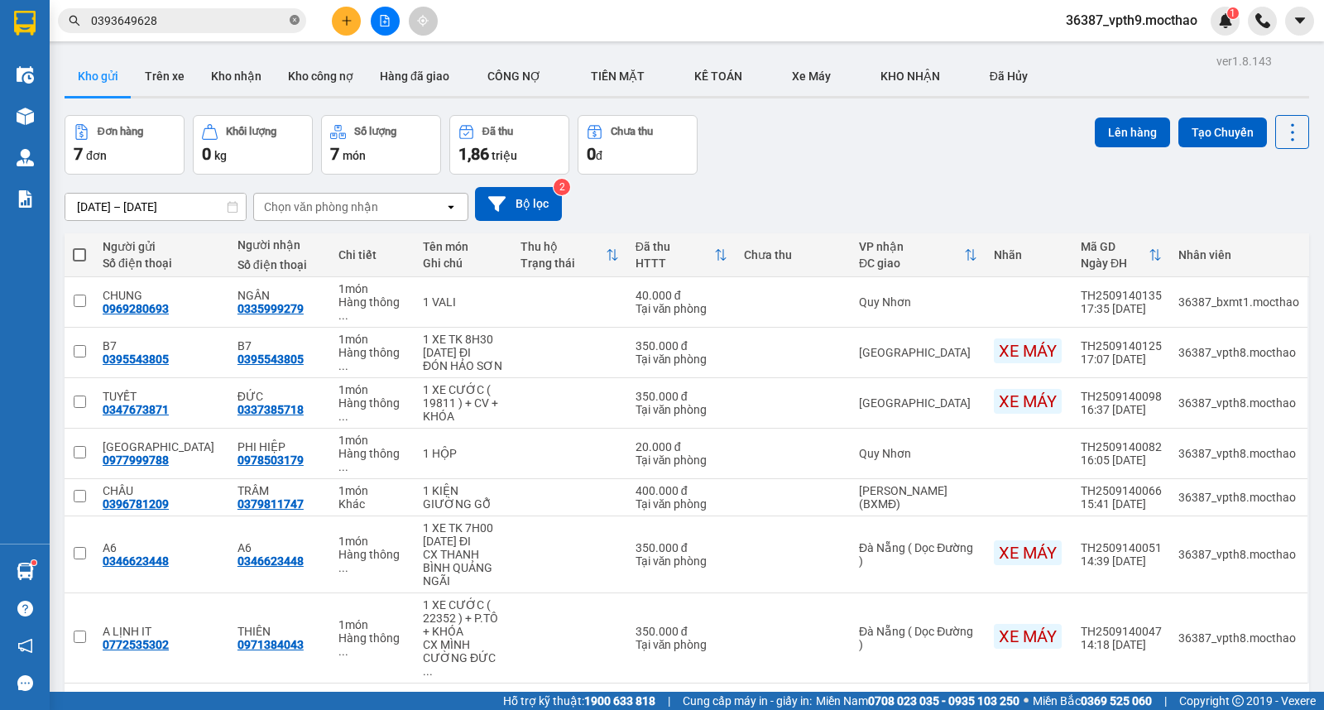
click at [291, 17] on icon "close-circle" at bounding box center [295, 20] width 10 height 10
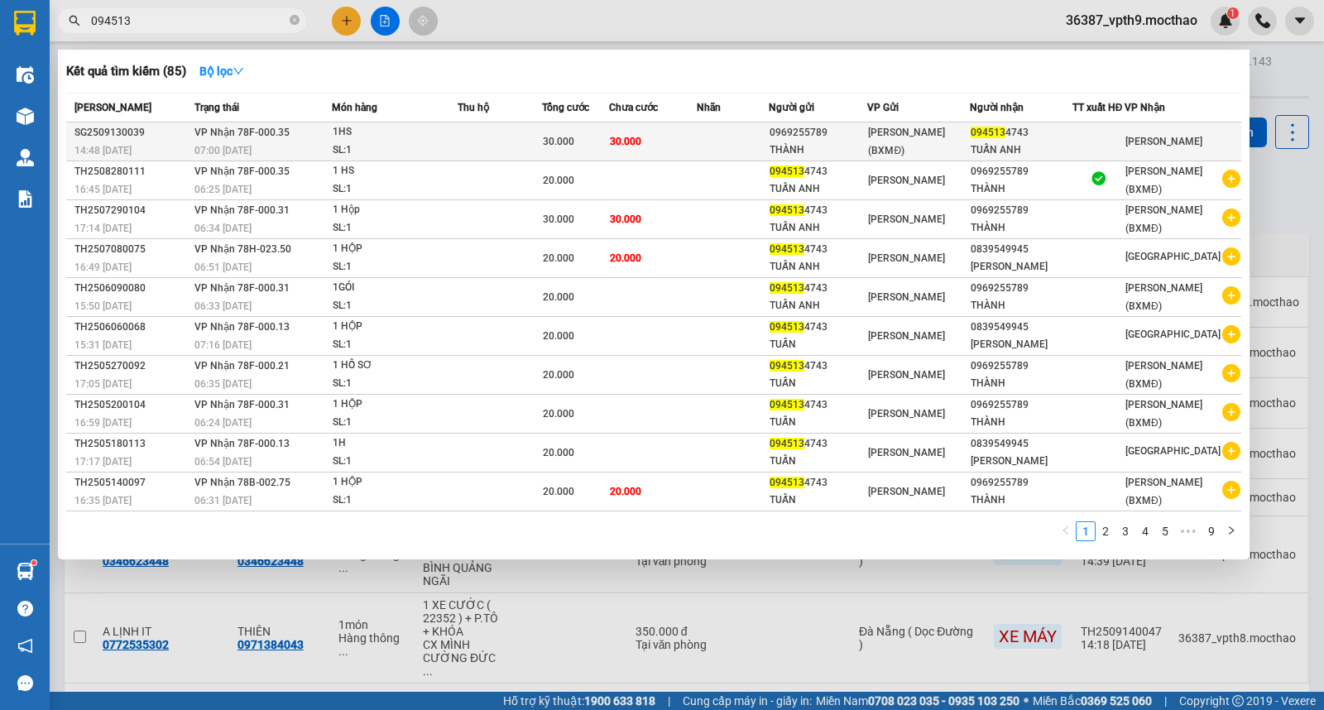
type input "094513"
click at [1124, 141] on div at bounding box center [1099, 141] width 50 height 17
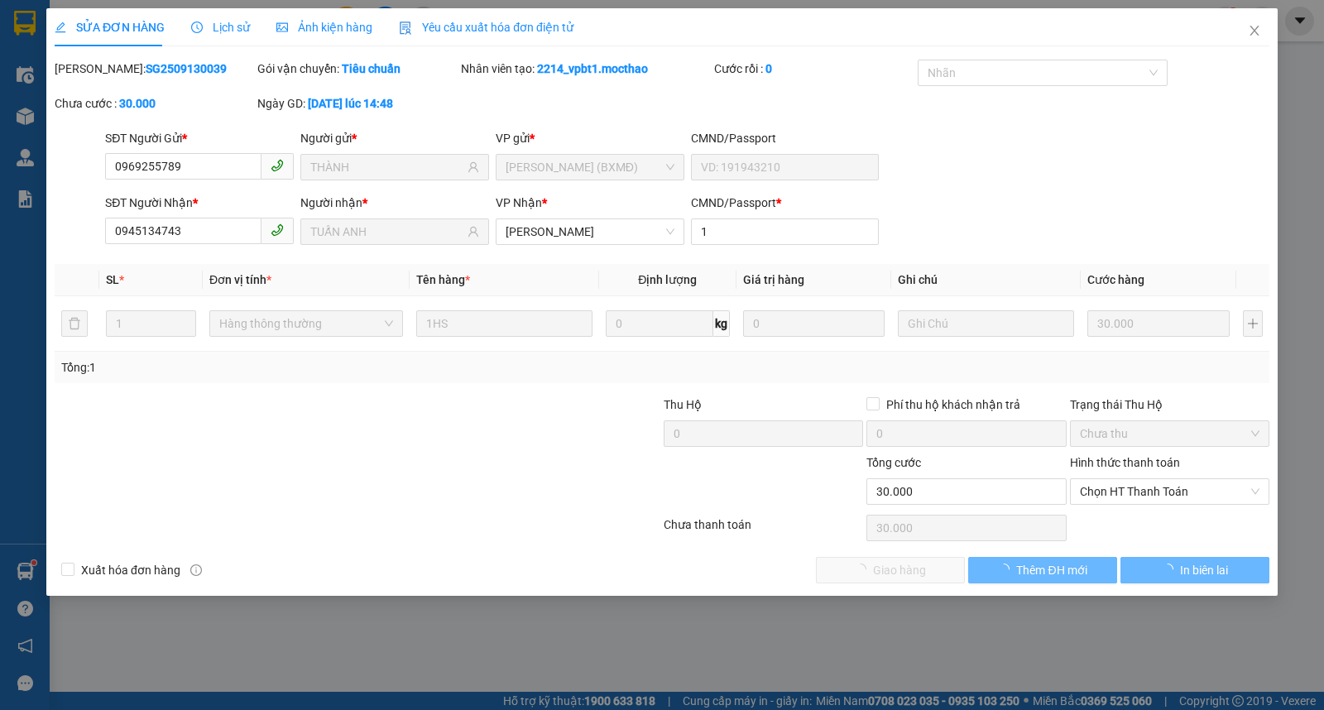
type input "0969255789"
type input "THÀNH"
type input "0945134743"
type input "TUẤN ANH"
type input "1"
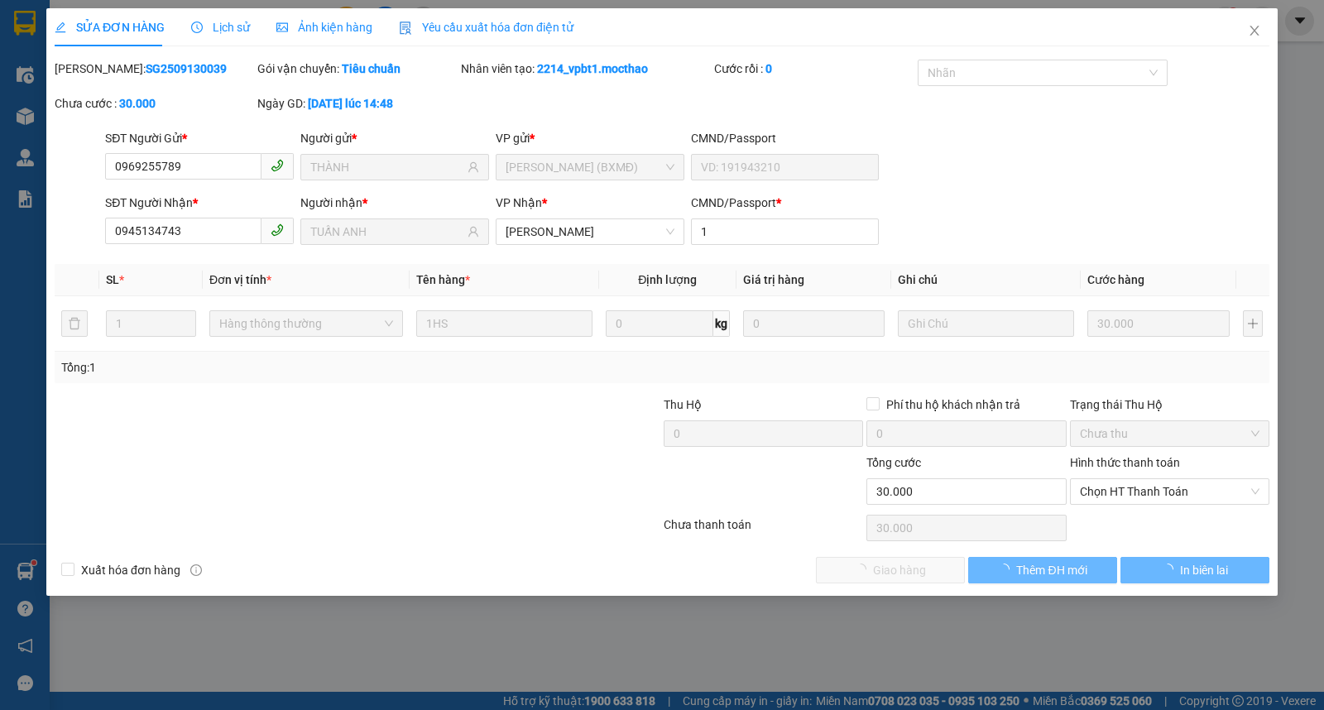
type input "30.000"
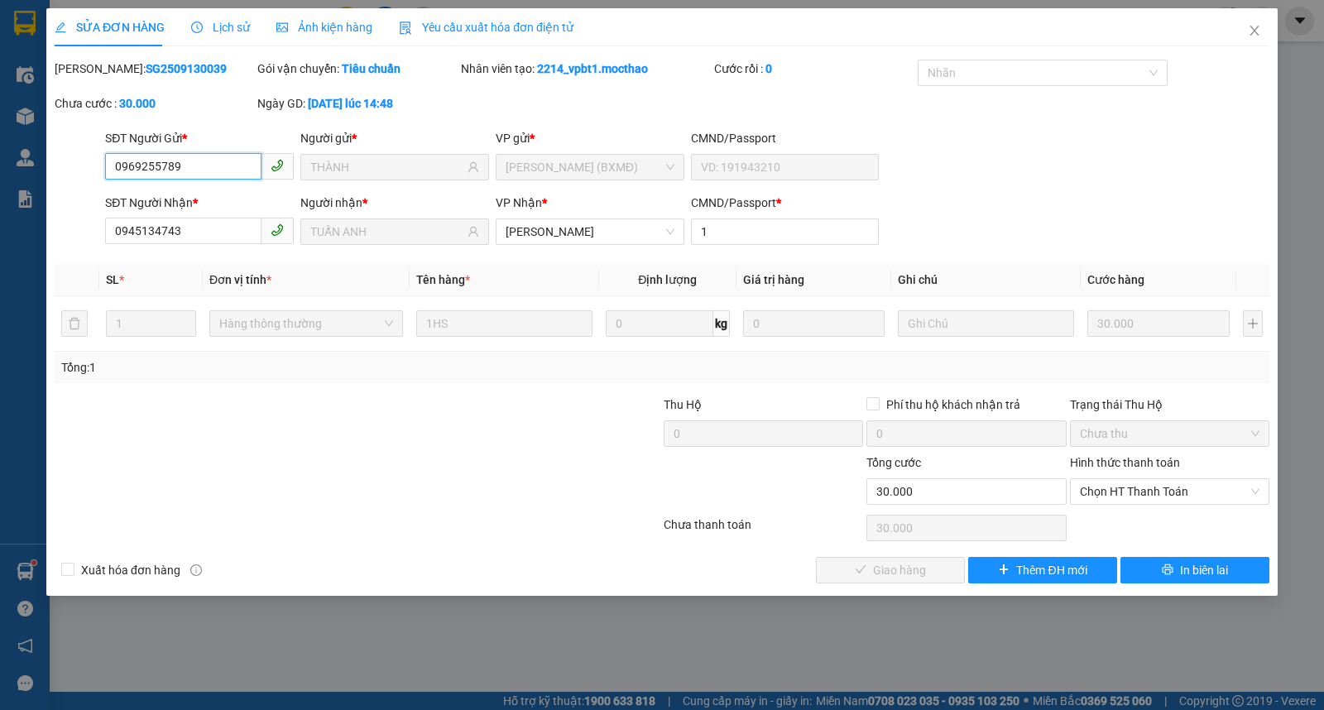
click at [1119, 489] on span "Chọn HT Thanh Toán" at bounding box center [1170, 491] width 180 height 25
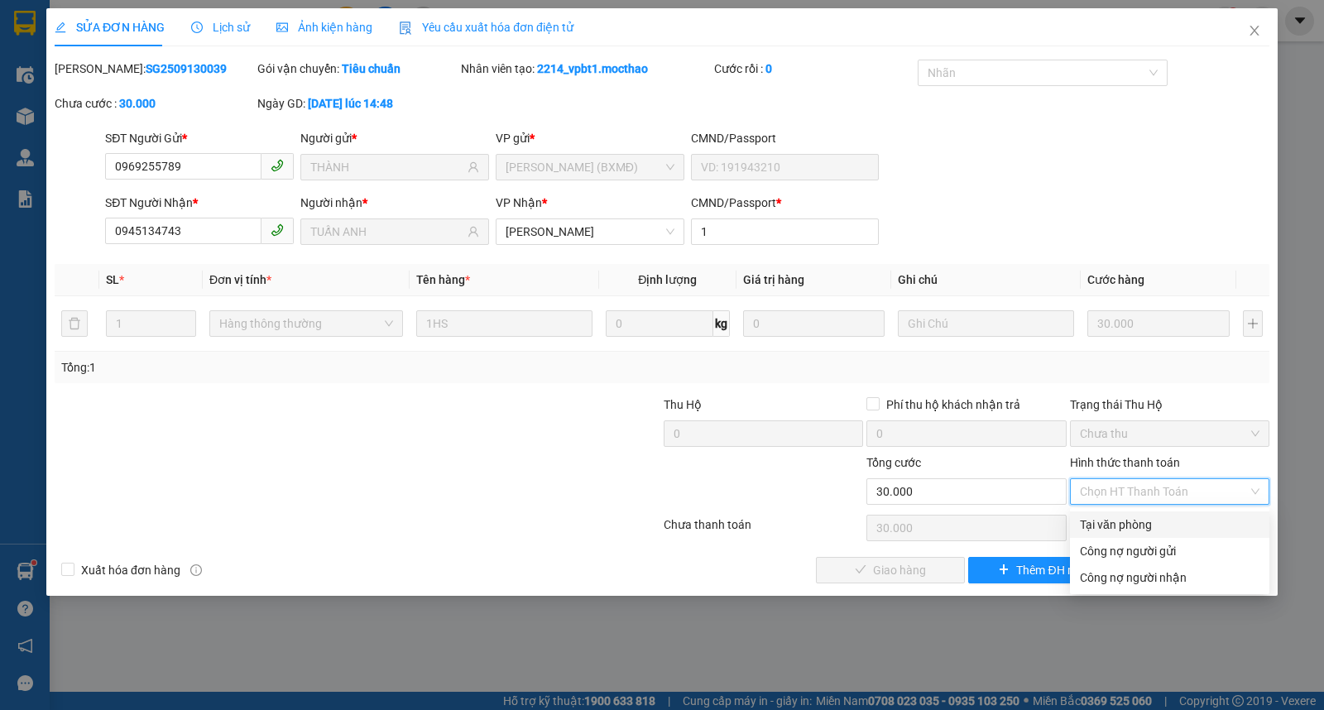
click at [1119, 522] on div "Tại văn phòng" at bounding box center [1170, 525] width 180 height 18
type input "0"
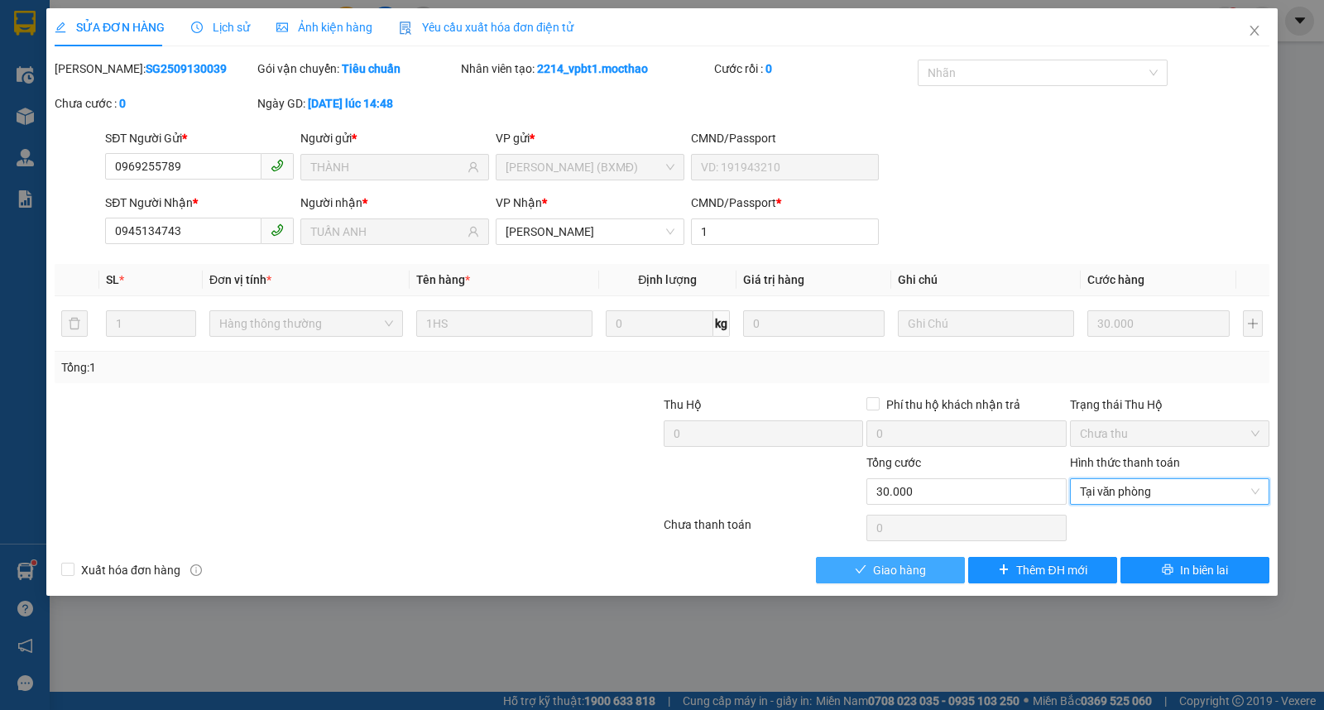
click at [901, 570] on span "Giao hàng" at bounding box center [899, 570] width 53 height 18
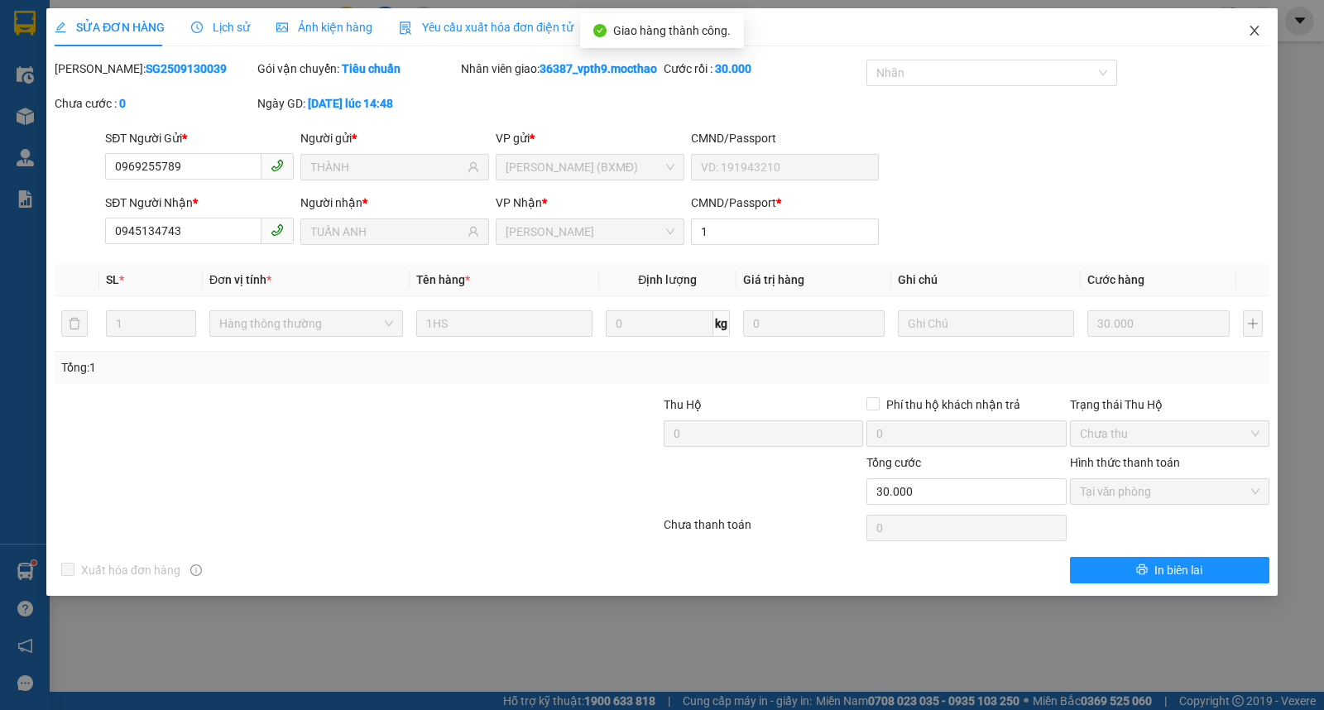
click at [1255, 38] on span "Close" at bounding box center [1255, 31] width 46 height 46
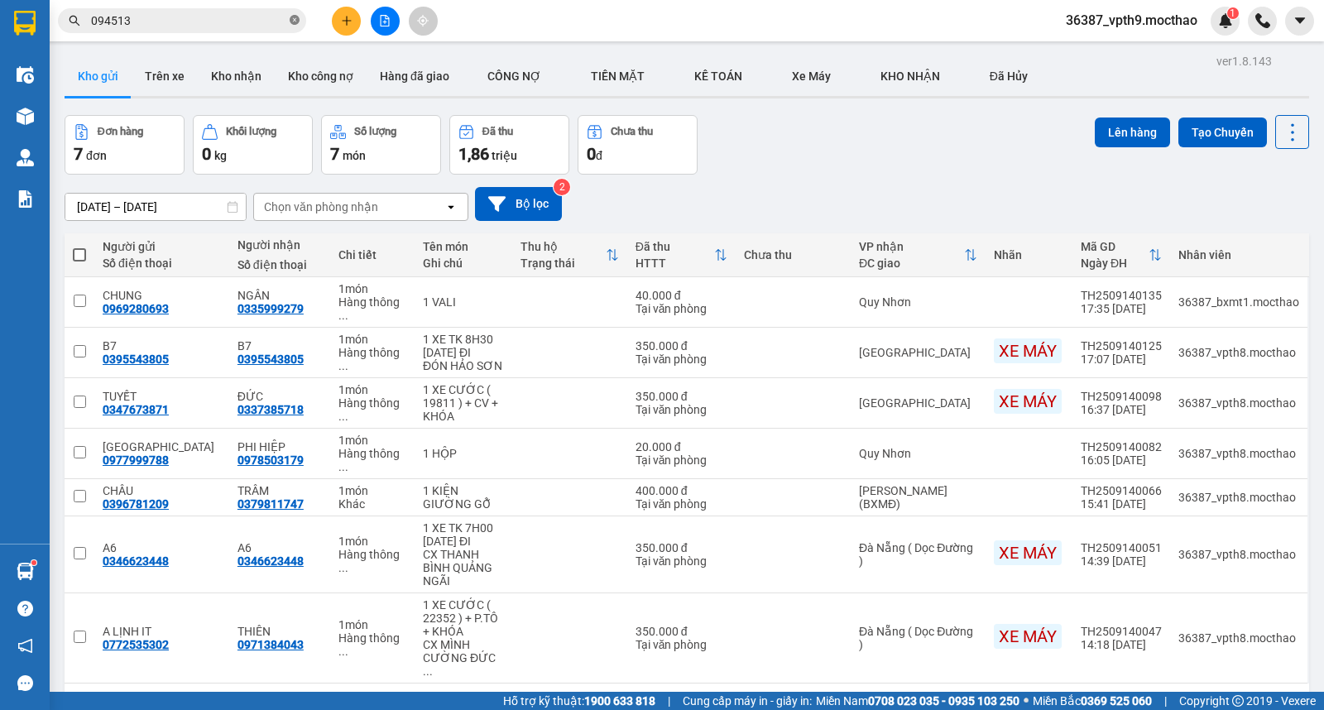
click at [292, 22] on icon "close-circle" at bounding box center [295, 20] width 10 height 10
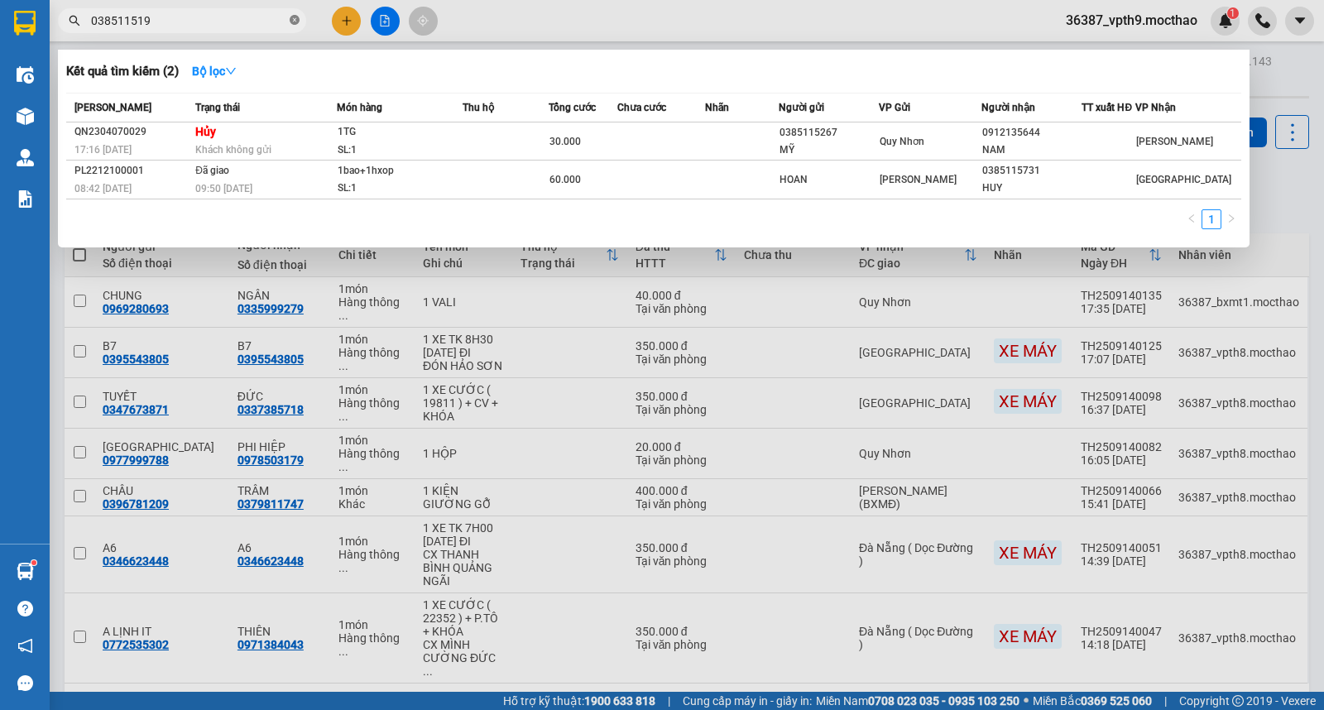
type input "0385115199"
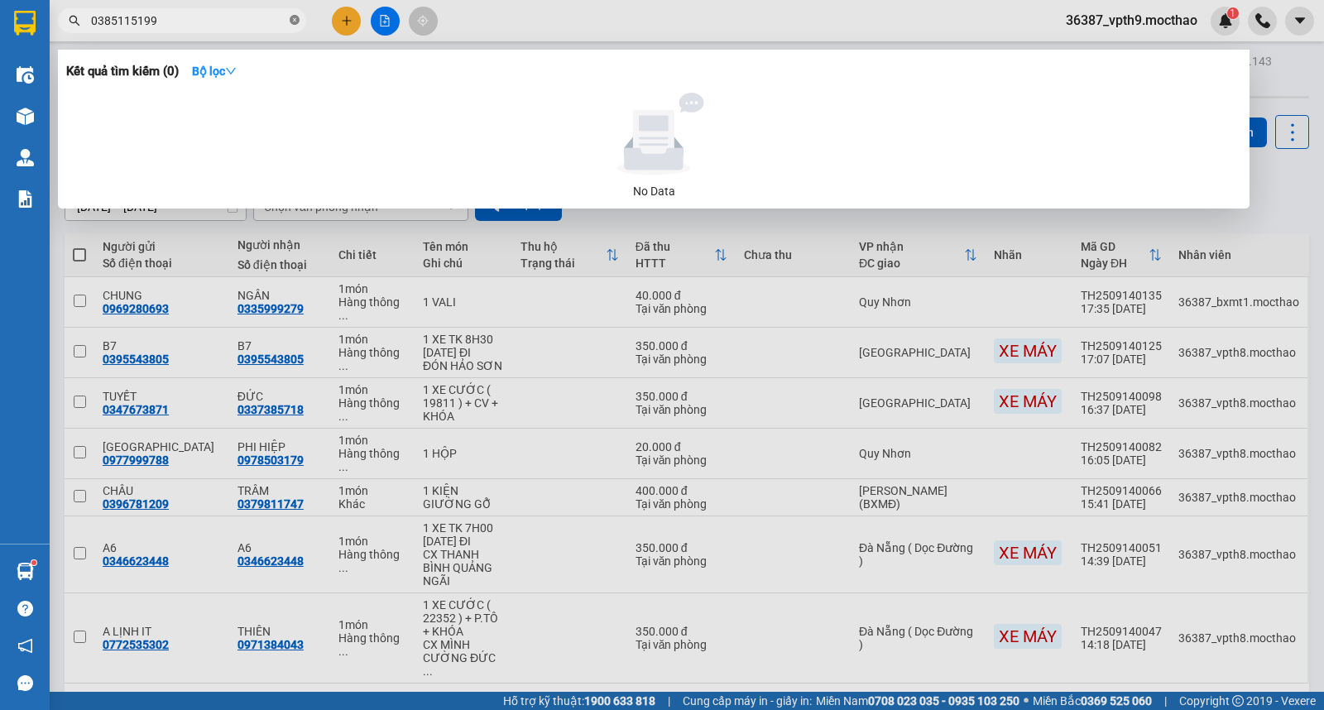
click at [298, 21] on icon "close-circle" at bounding box center [295, 20] width 10 height 10
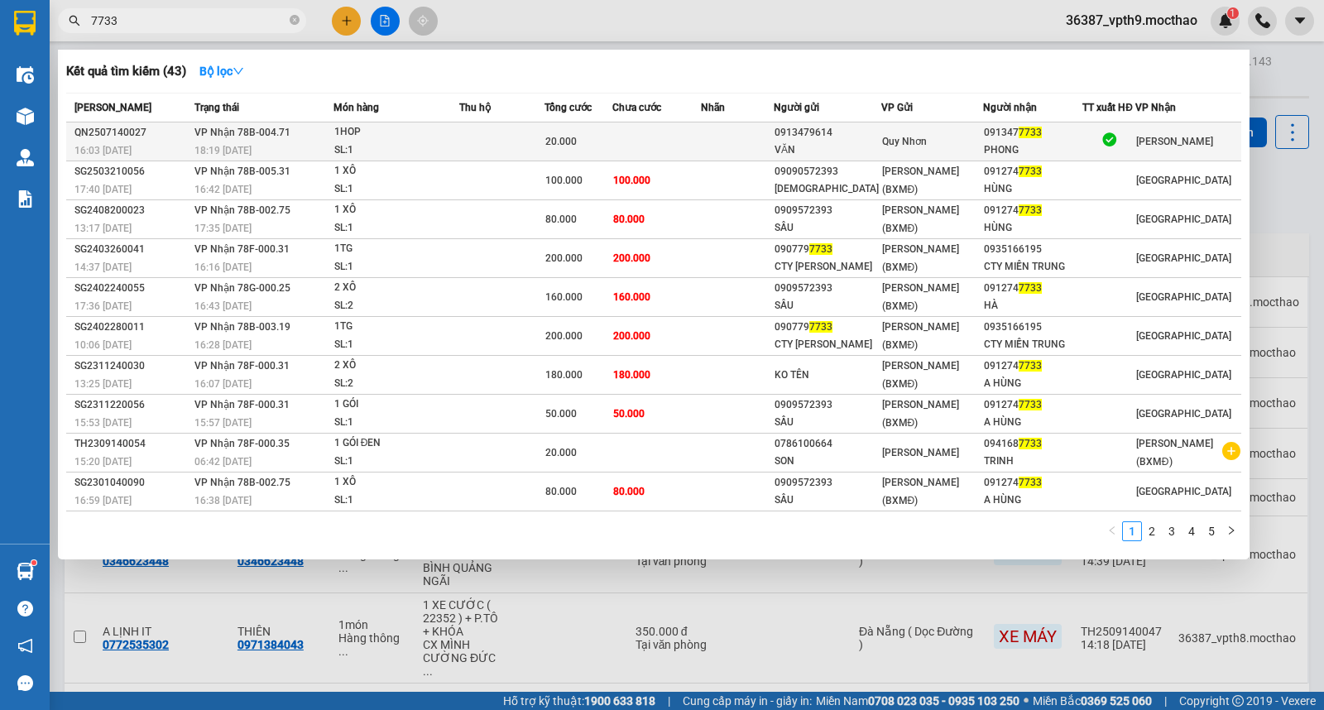
type input "7733"
click at [454, 137] on div "1HOP" at bounding box center [396, 132] width 124 height 18
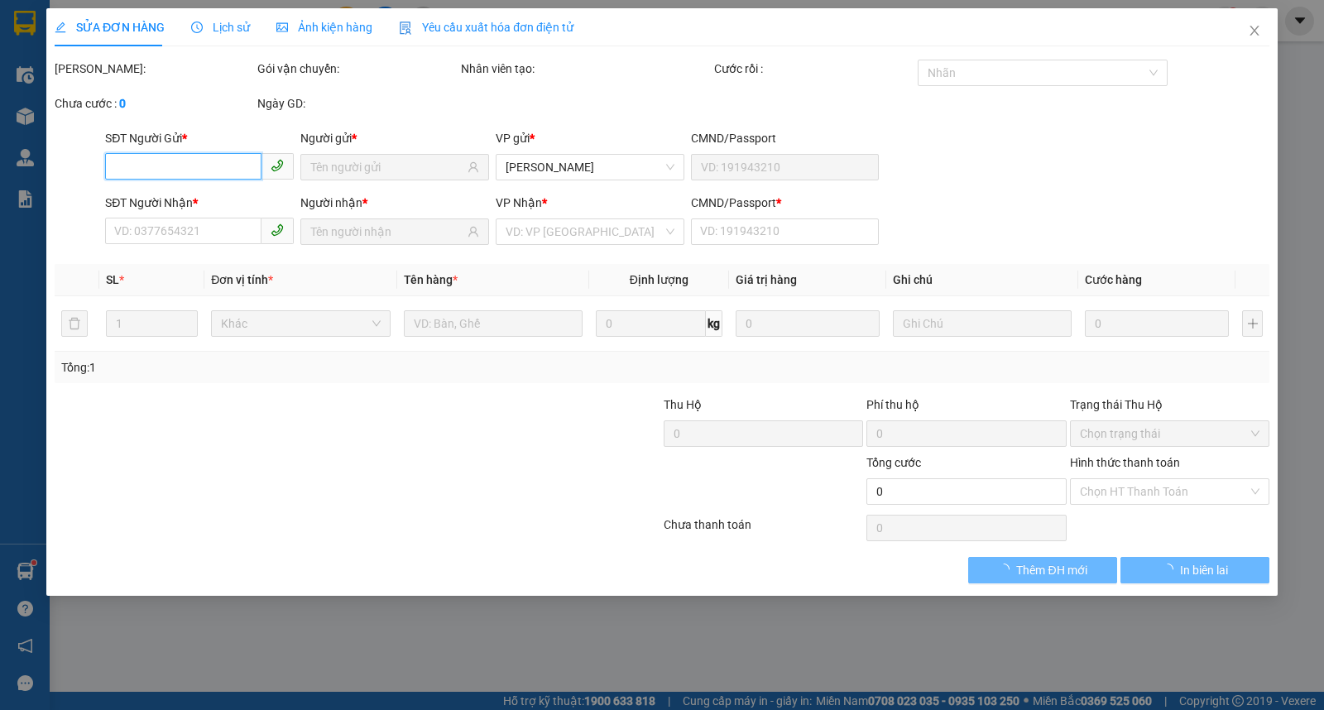
type input "0913479614"
type input "VĂN"
type input "0913477733"
type input "PHONG"
type input "T"
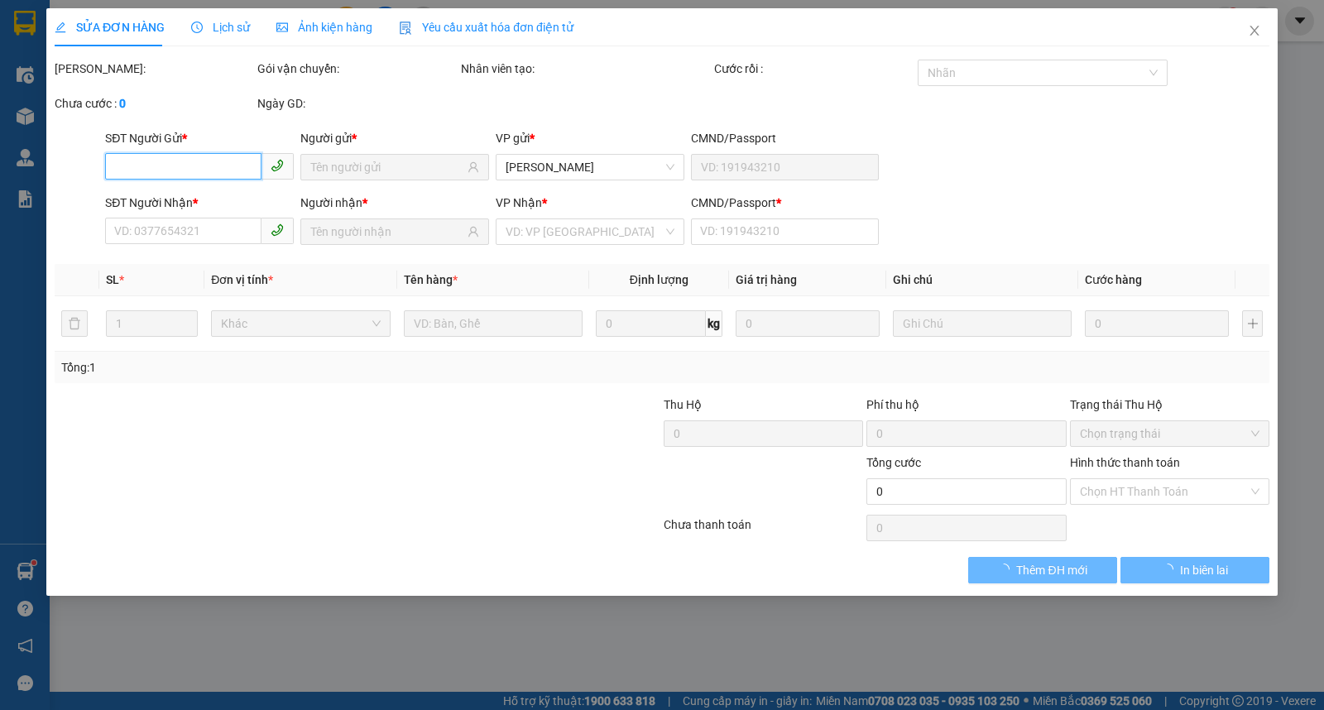
type input "20.000"
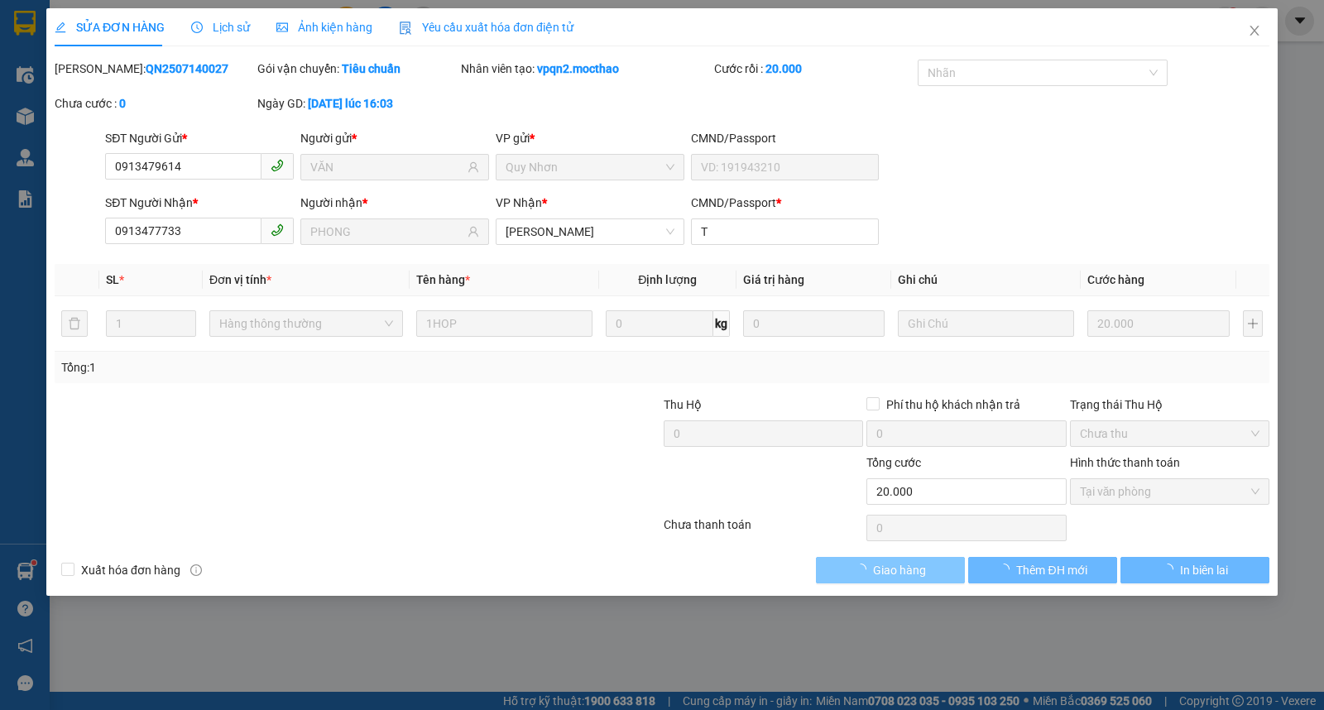
checkbox input "true"
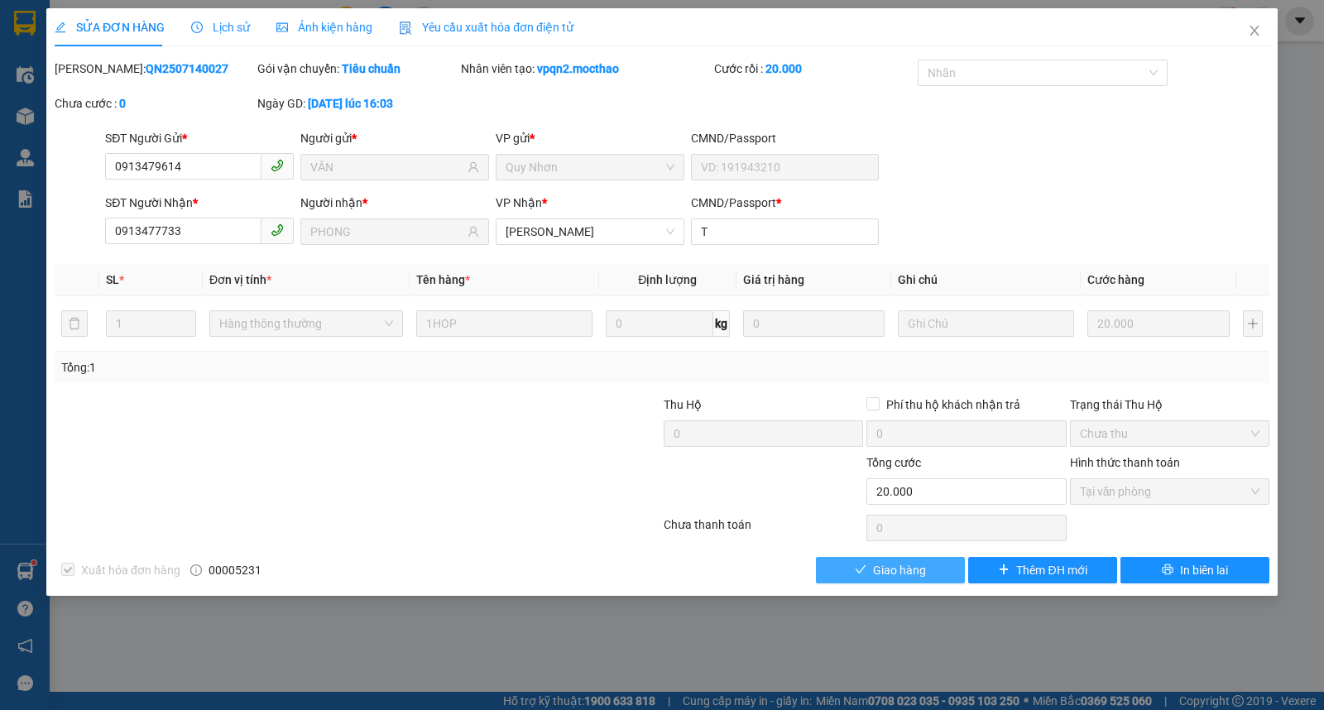
click at [912, 574] on span "Giao hàng" at bounding box center [899, 570] width 53 height 18
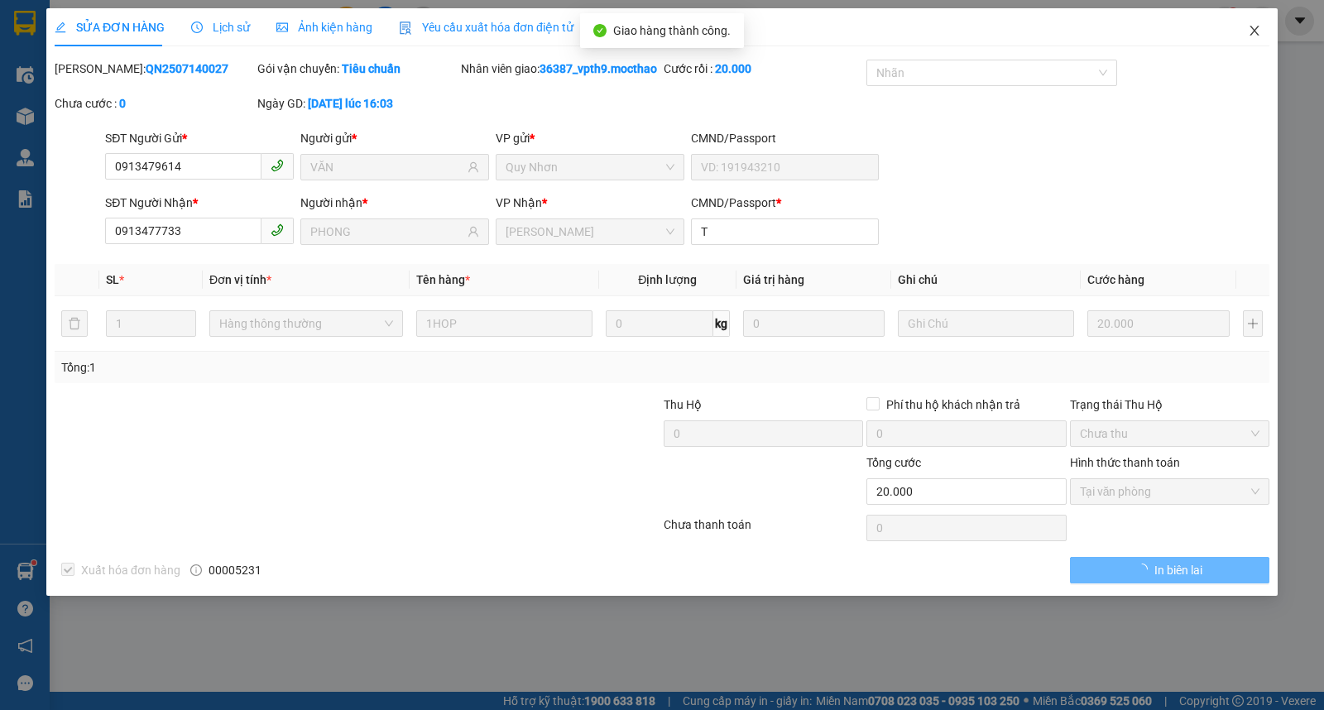
click at [1264, 34] on span "Close" at bounding box center [1255, 31] width 46 height 46
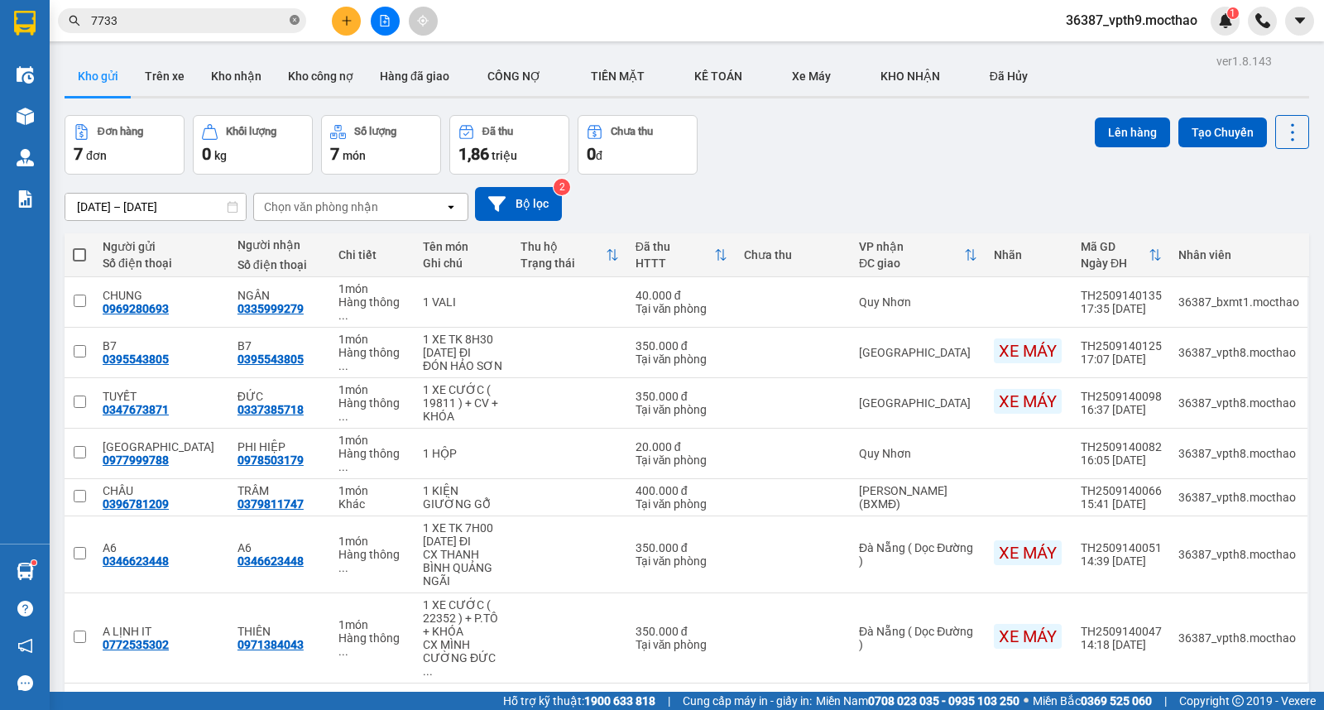
click at [294, 18] on icon "close-circle" at bounding box center [295, 20] width 10 height 10
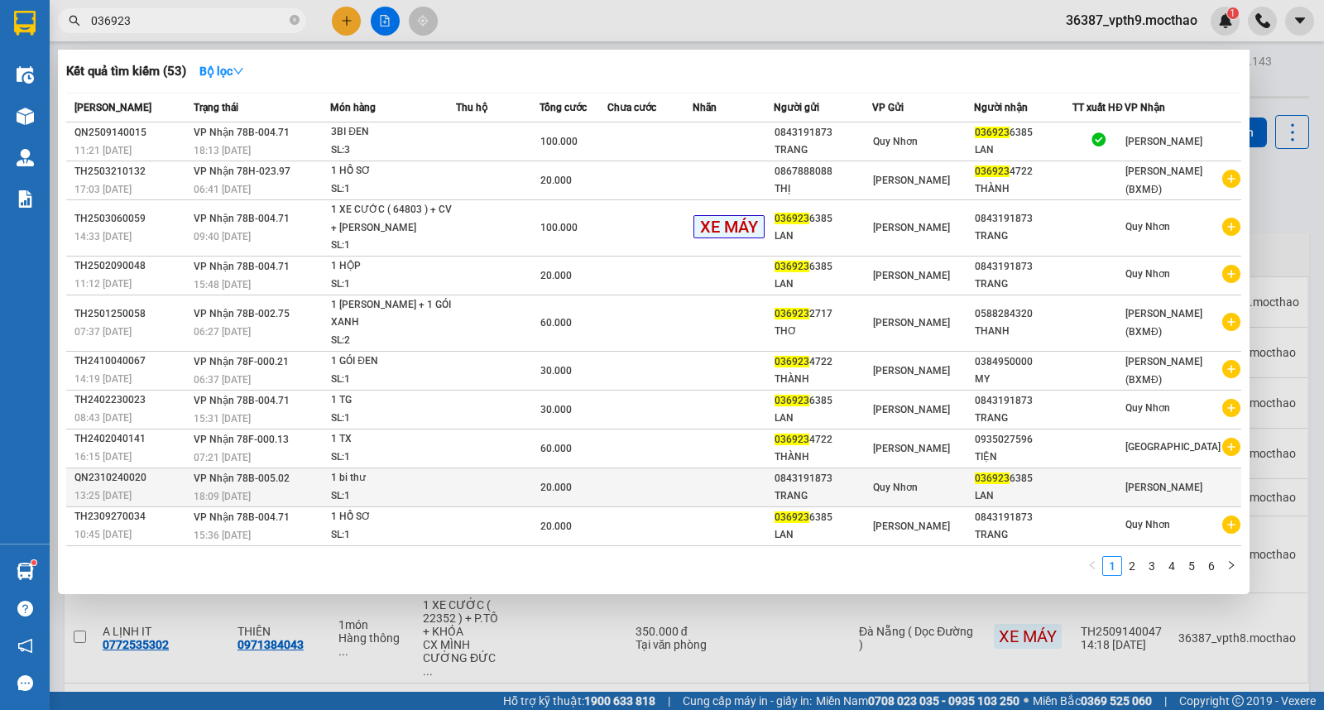
type input "036923"
click at [329, 488] on div "18:09 [DATE]" at bounding box center [262, 497] width 136 height 18
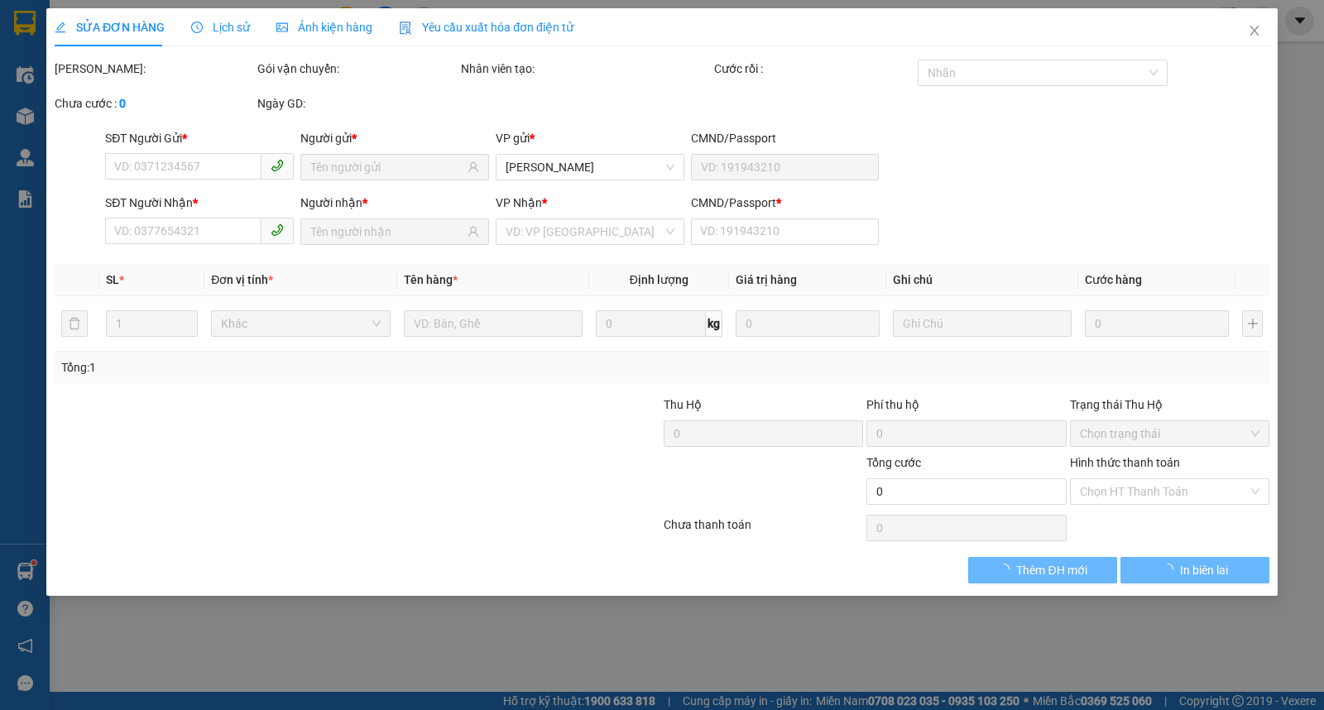
type input "0843191873"
type input "TRANG"
type input "0369236385"
type input "LAN"
type input "20.000"
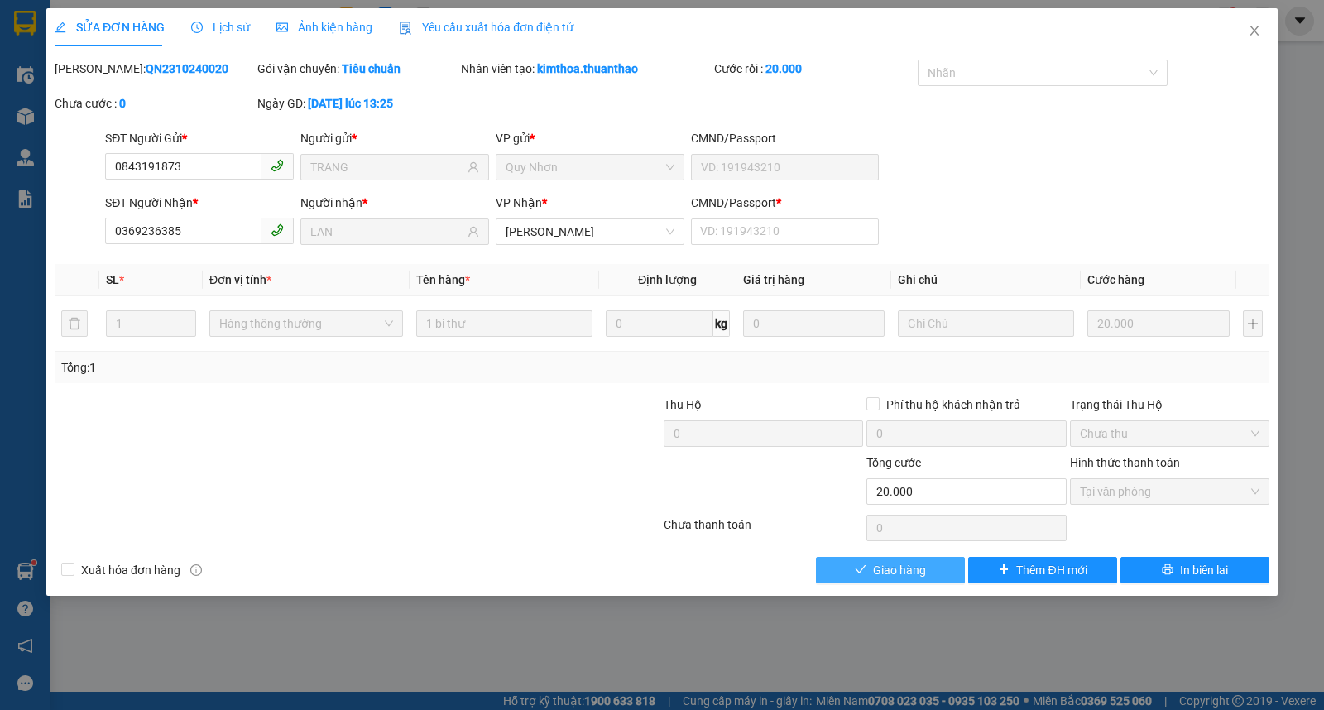
click at [906, 577] on span "Giao hàng" at bounding box center [899, 570] width 53 height 18
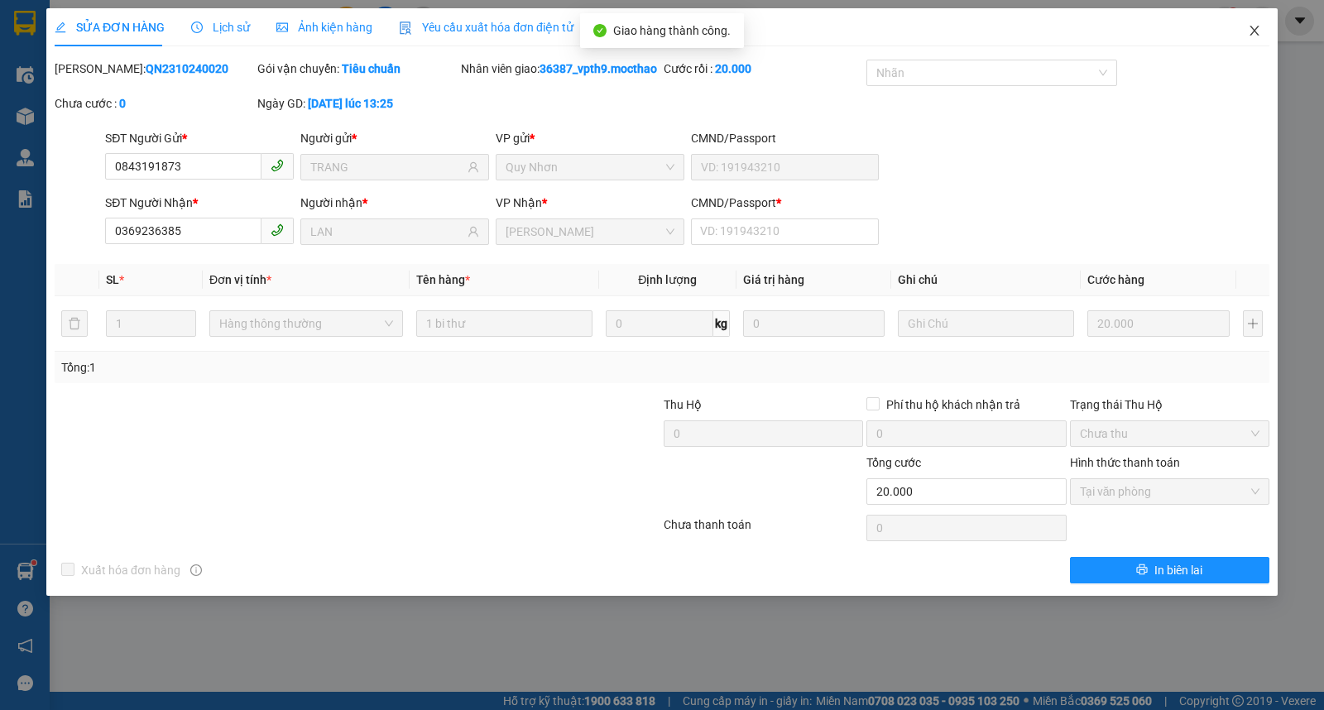
click at [1259, 27] on icon "close" at bounding box center [1254, 31] width 9 height 10
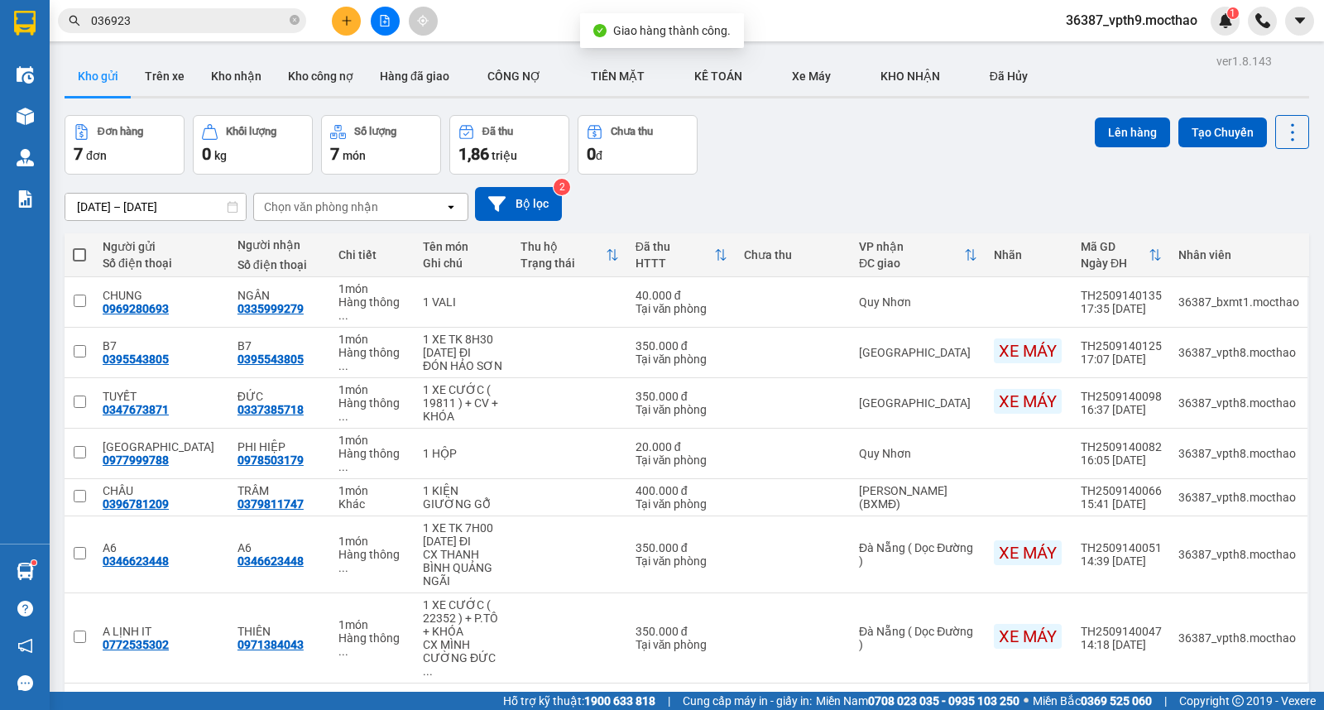
click at [185, 17] on input "036923" at bounding box center [188, 21] width 195 height 18
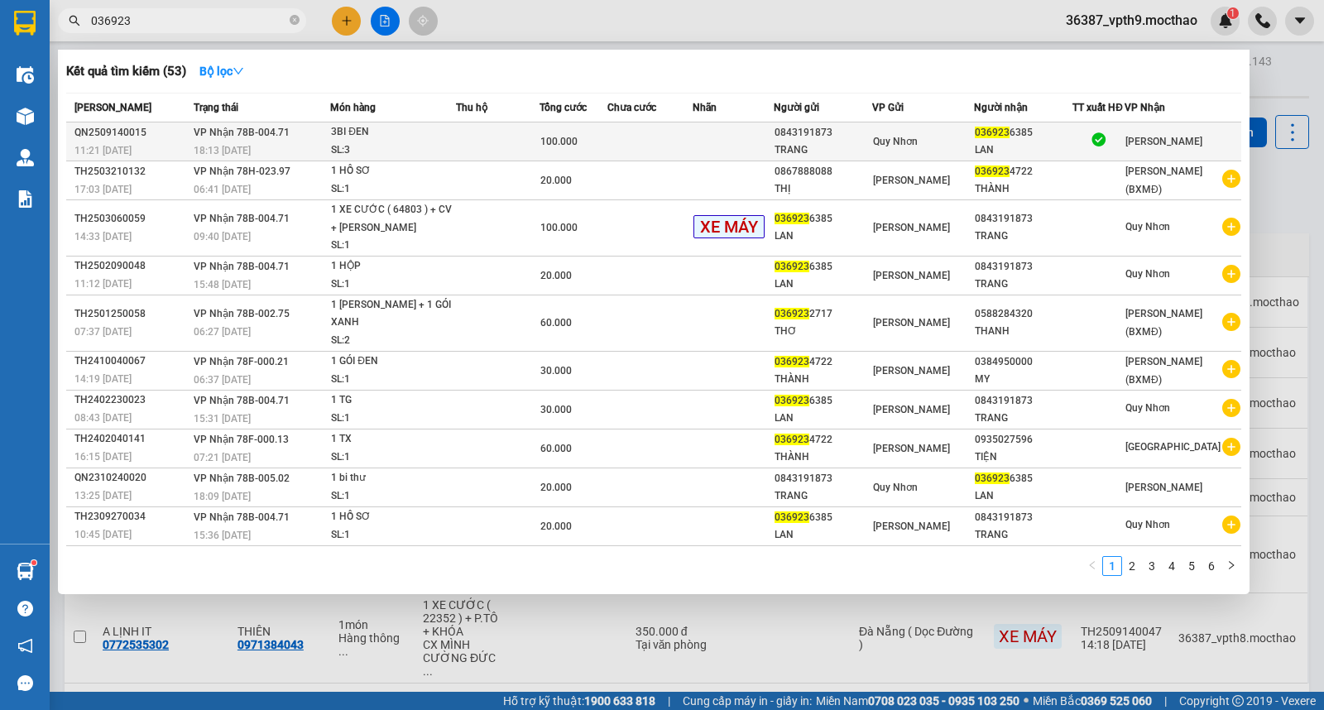
click at [254, 137] on span "VP Nhận 78B-004.71" at bounding box center [242, 133] width 96 height 12
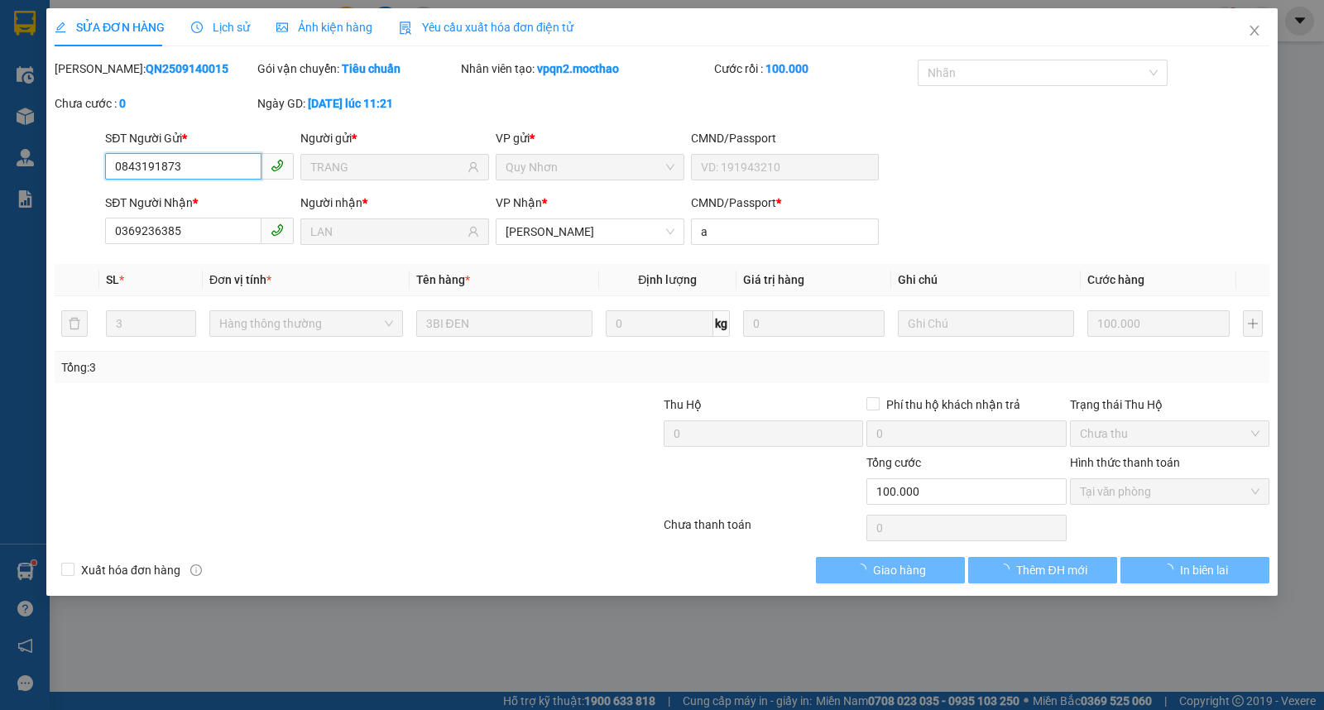
type input "0843191873"
type input "TRANG"
type input "0369236385"
type input "LAN"
type input "a"
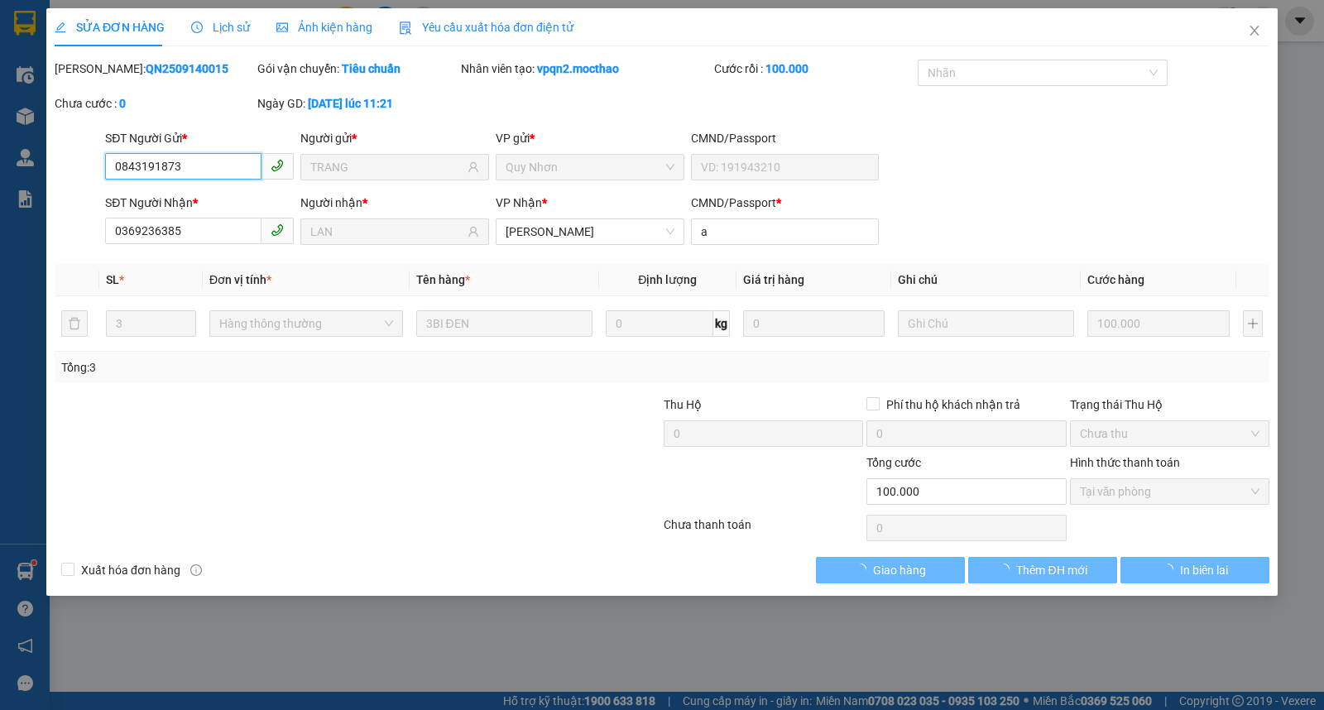
type input "100.000"
checkbox input "true"
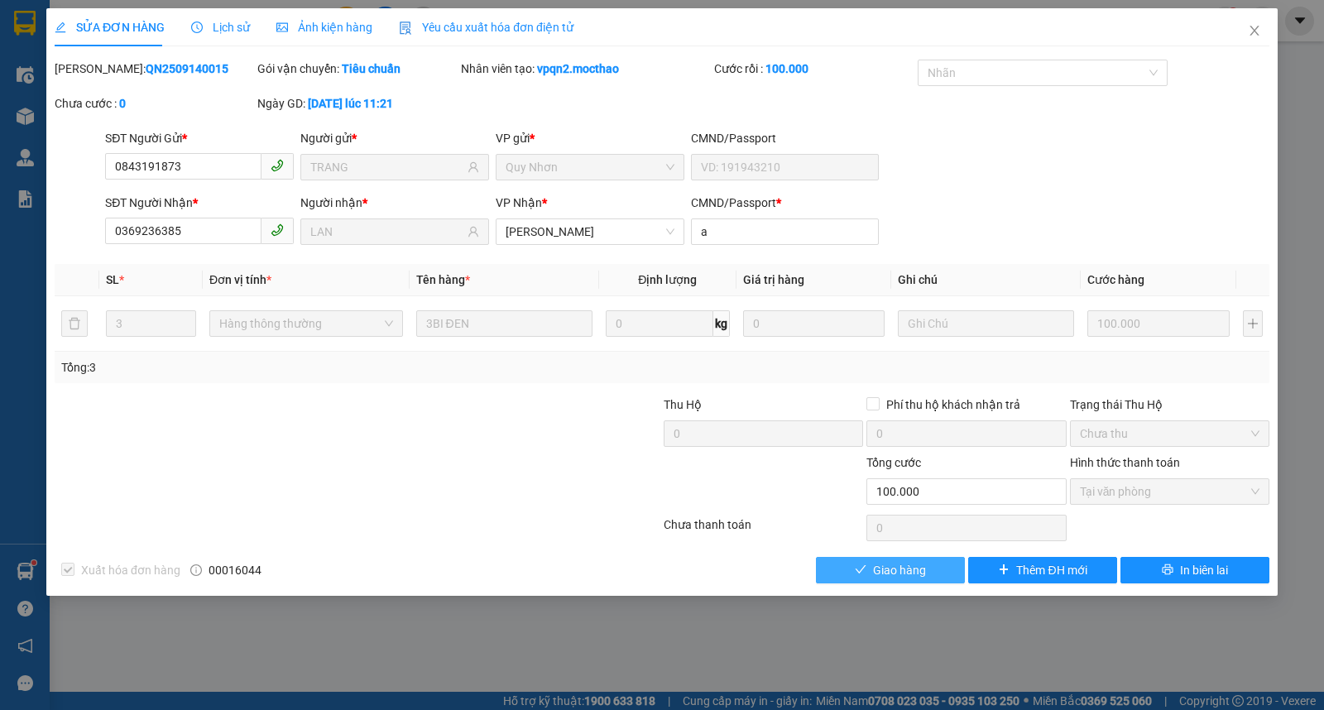
click at [915, 574] on span "Giao hàng" at bounding box center [899, 570] width 53 height 18
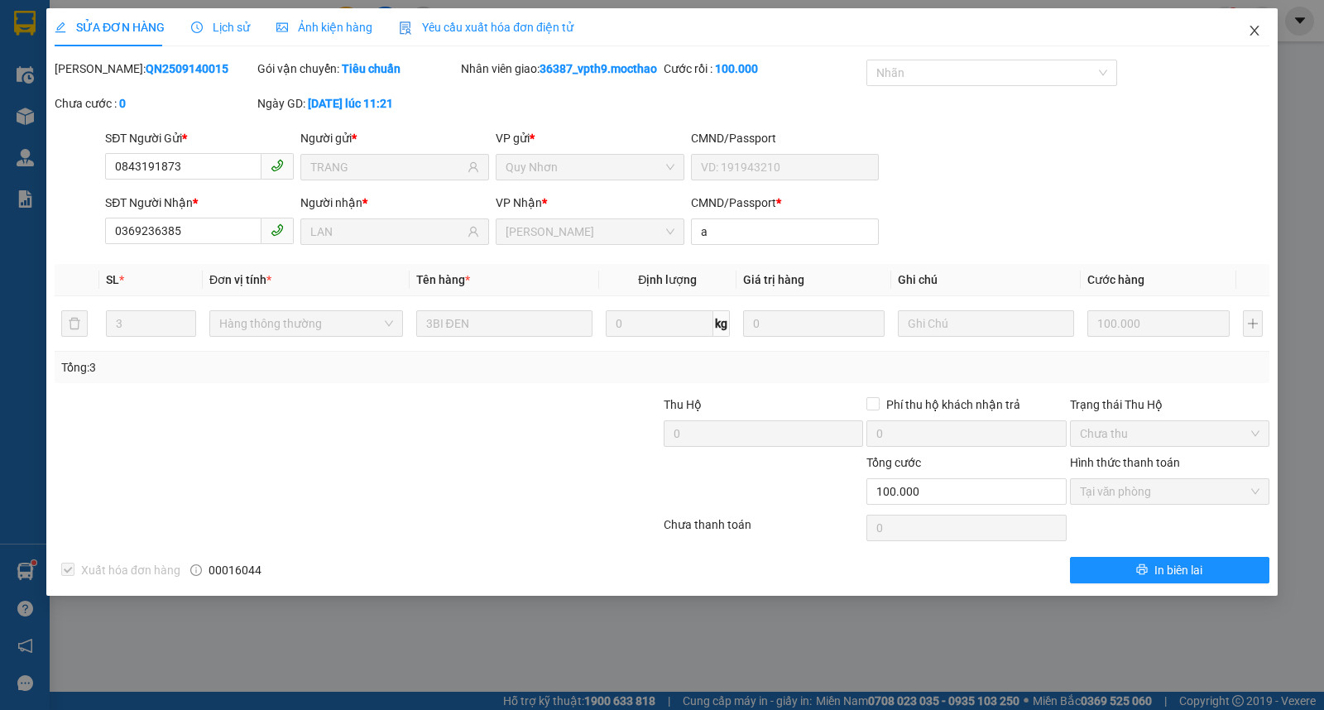
click at [1246, 29] on span "Close" at bounding box center [1255, 31] width 46 height 46
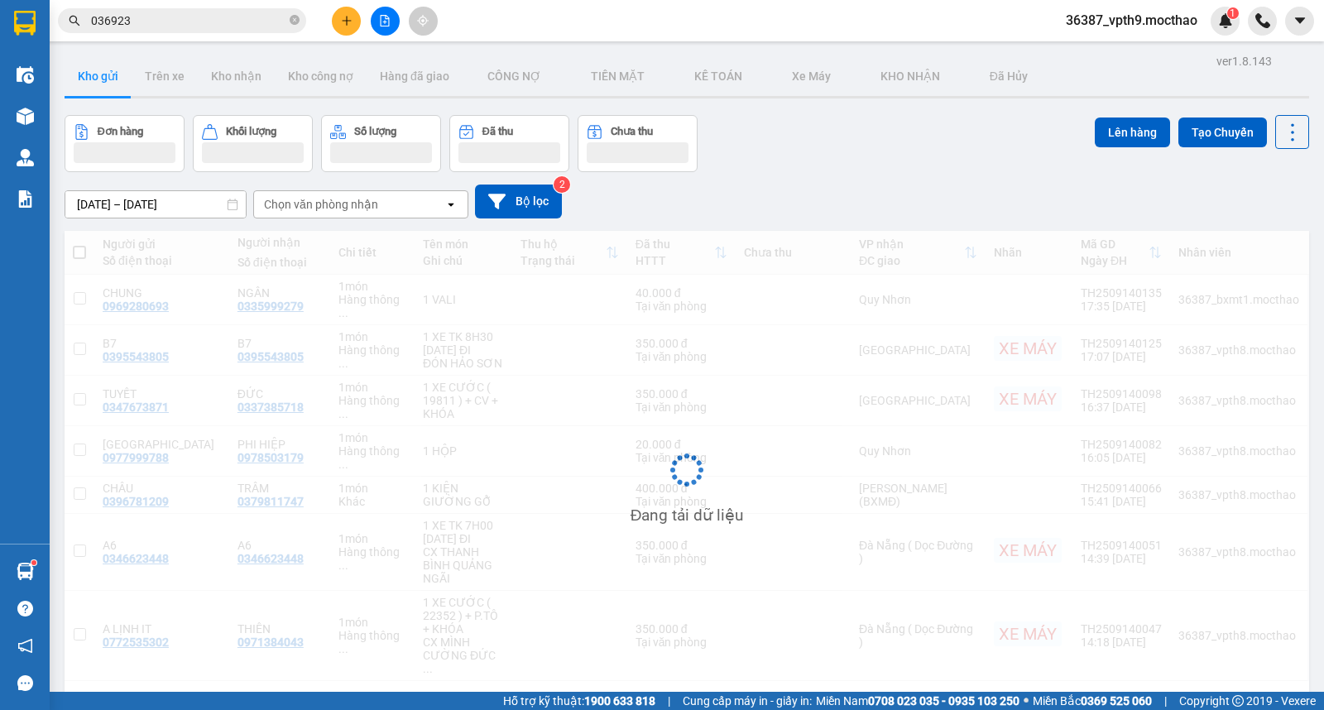
click at [175, 19] on input "036923" at bounding box center [188, 21] width 195 height 18
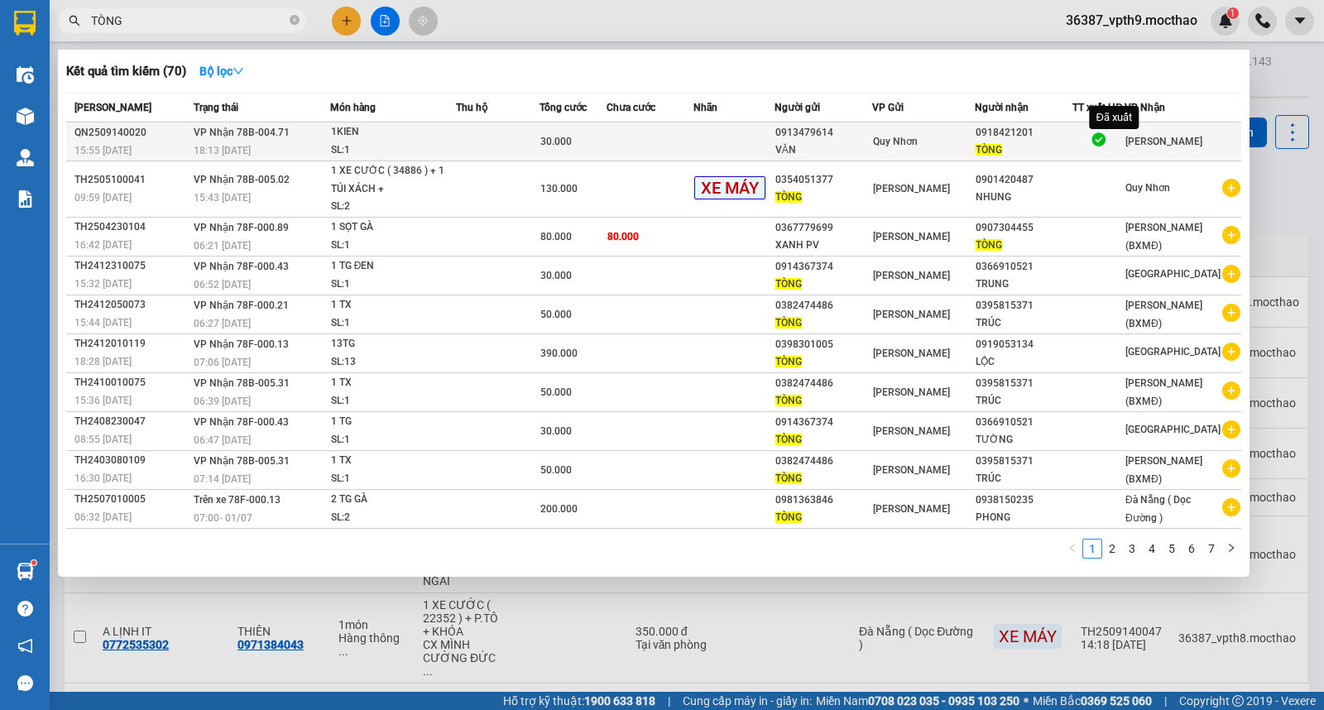
type input "TÒNG"
click at [1108, 139] on icon at bounding box center [1098, 139] width 17 height 17
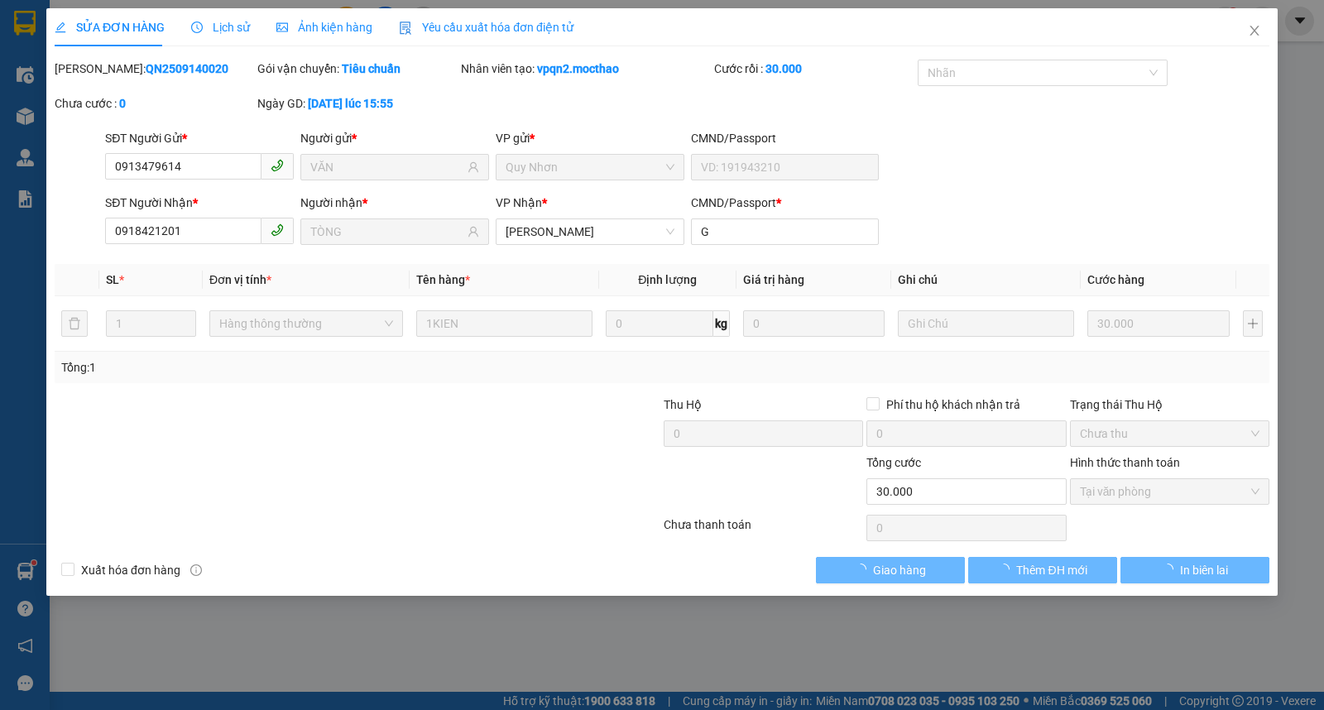
type input "0913479614"
type input "VĂN"
type input "0918421201"
type input "TÒNG"
type input "G"
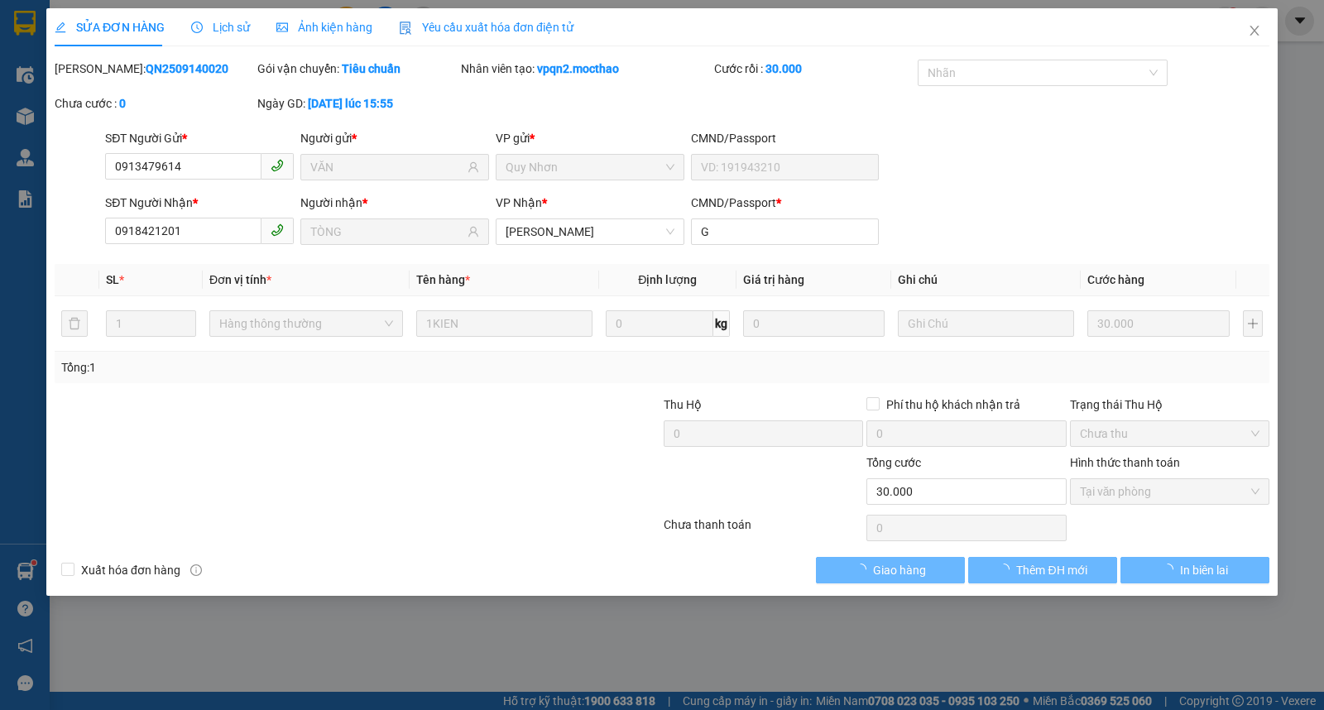
type input "30.000"
checkbox input "true"
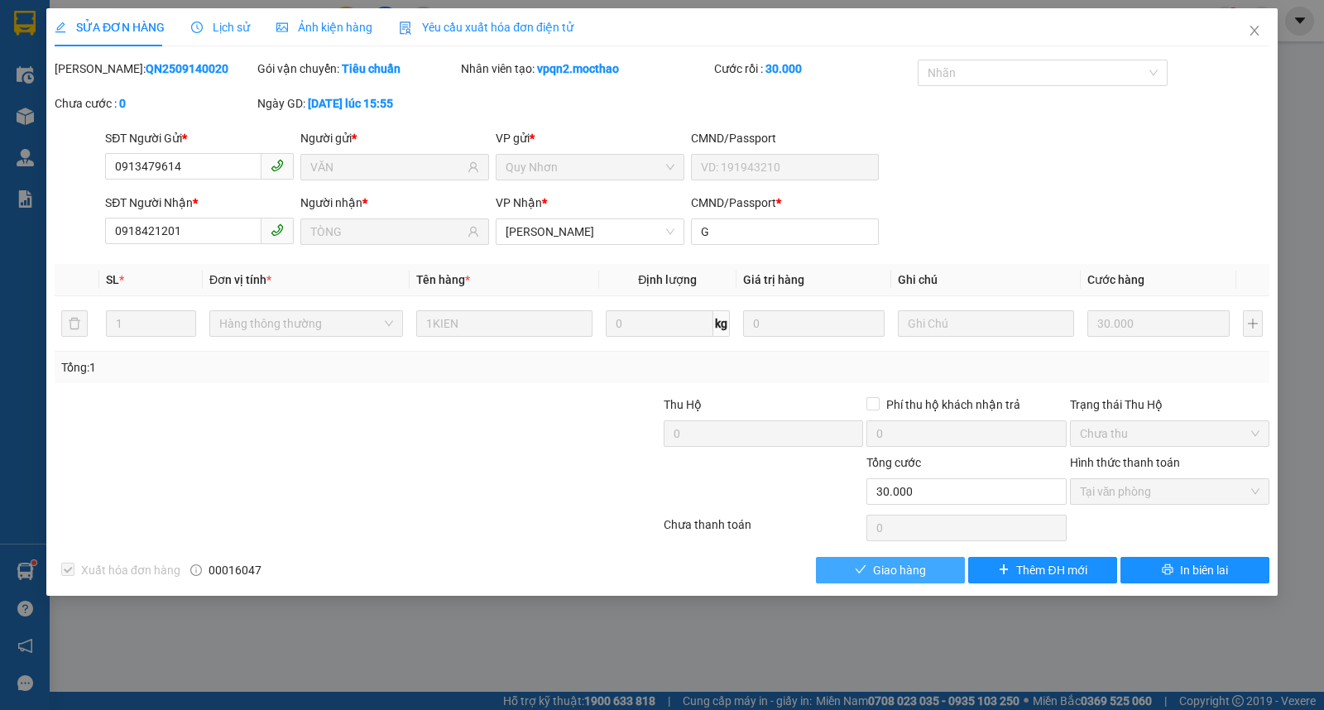
click at [892, 568] on span "Giao hàng" at bounding box center [899, 570] width 53 height 18
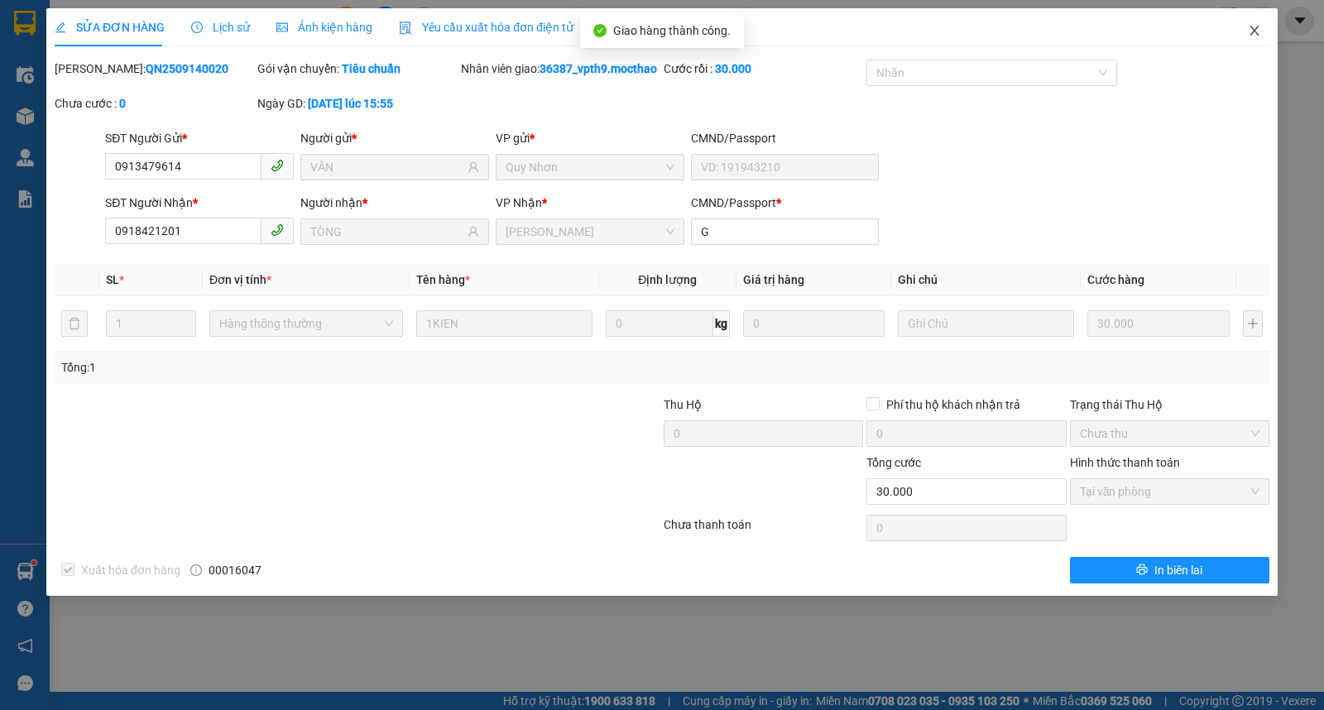
click at [1258, 27] on icon "close" at bounding box center [1254, 31] width 9 height 10
